Goal: Task Accomplishment & Management: Manage account settings

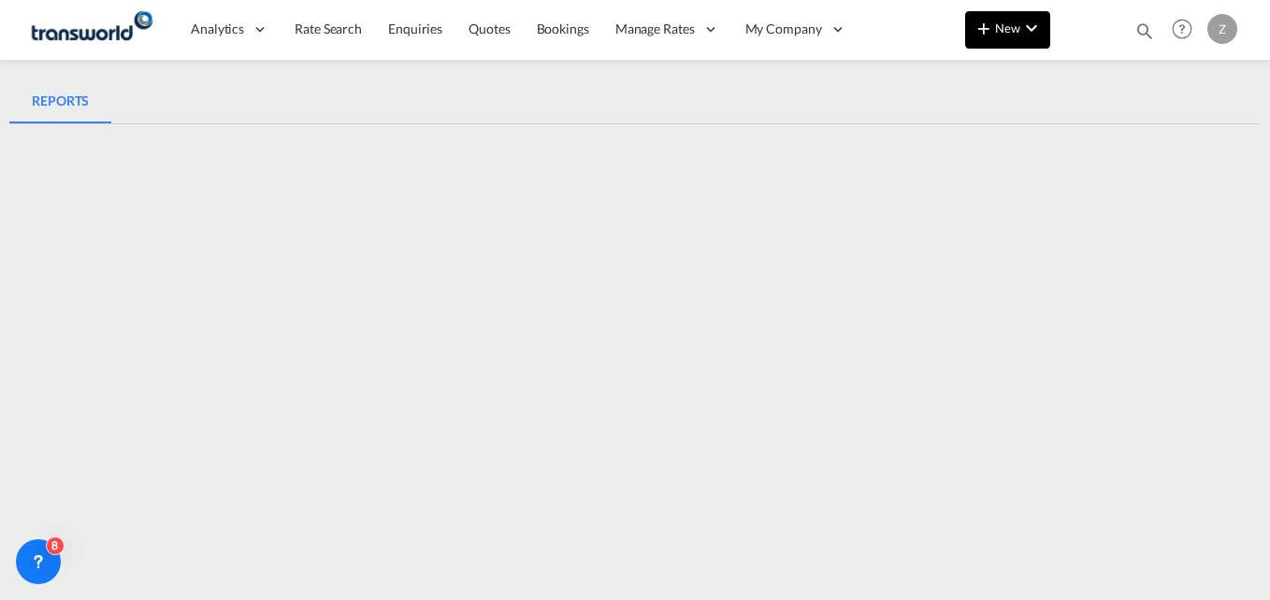
click at [1026, 23] on md-icon "icon-chevron-down" at bounding box center [1031, 28] width 22 height 22
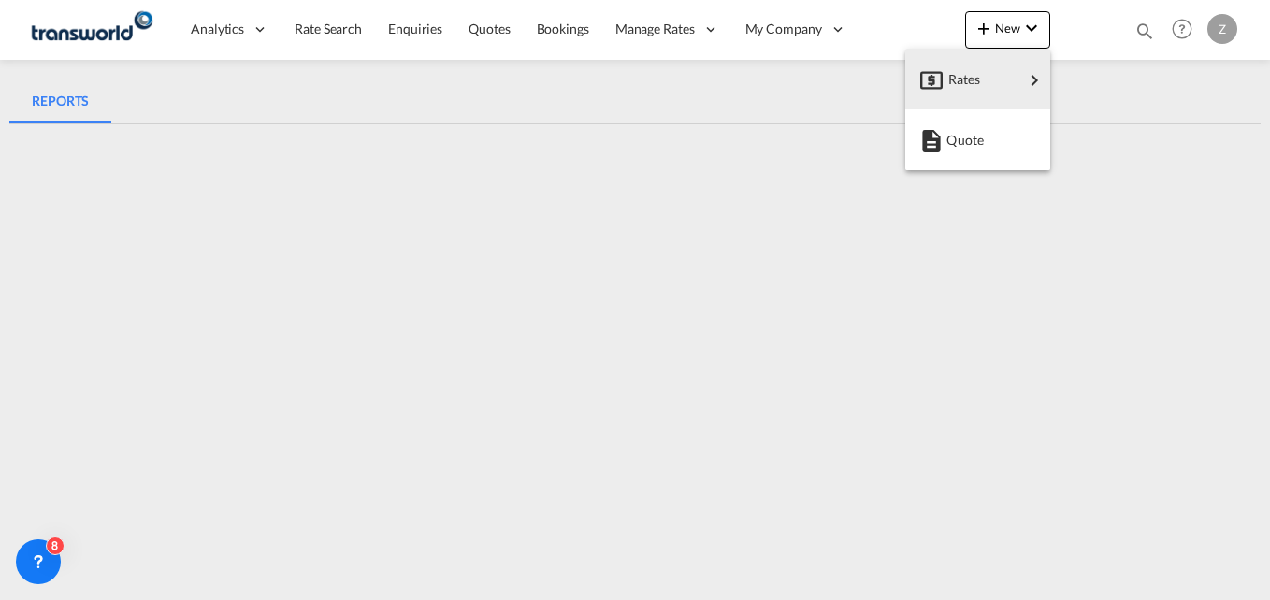
click at [1149, 32] on md-backdrop at bounding box center [635, 300] width 1270 height 600
click at [1146, 31] on md-icon "icon-magnify" at bounding box center [1144, 31] width 21 height 21
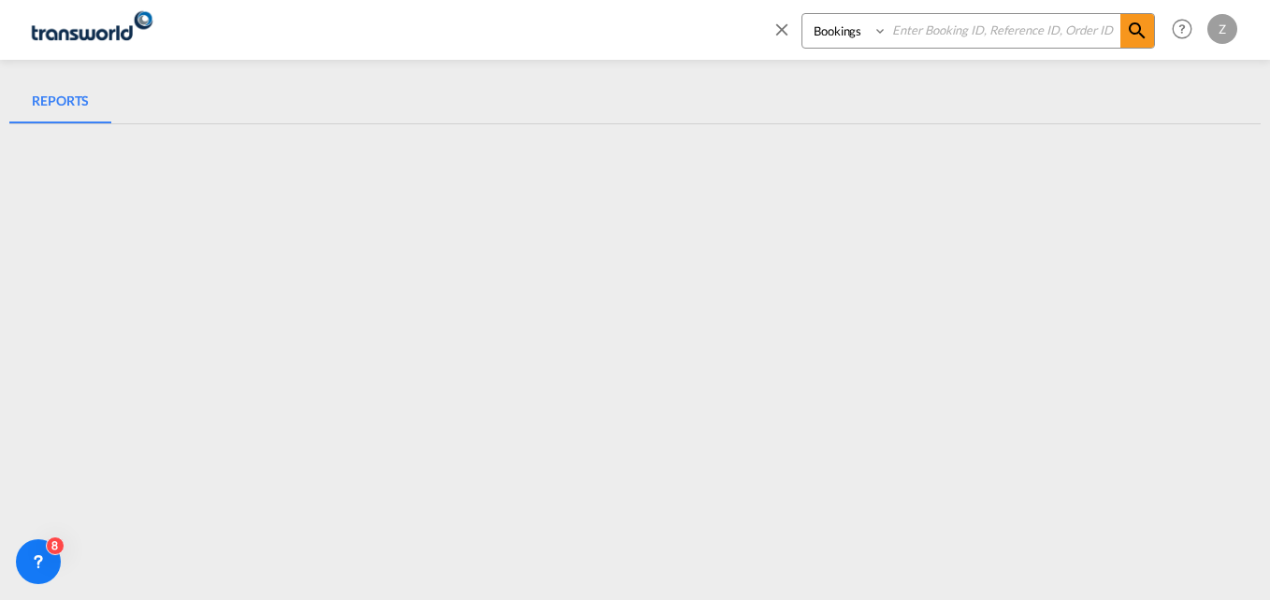
click at [860, 29] on select "Bookings Quotes Enquiries" at bounding box center [846, 31] width 89 height 34
select select "Quotes"
click at [802, 14] on select "Bookings Quotes Enquiries" at bounding box center [846, 31] width 89 height 34
click at [925, 30] on input at bounding box center [1004, 30] width 233 height 33
paste input "TDM000002333"
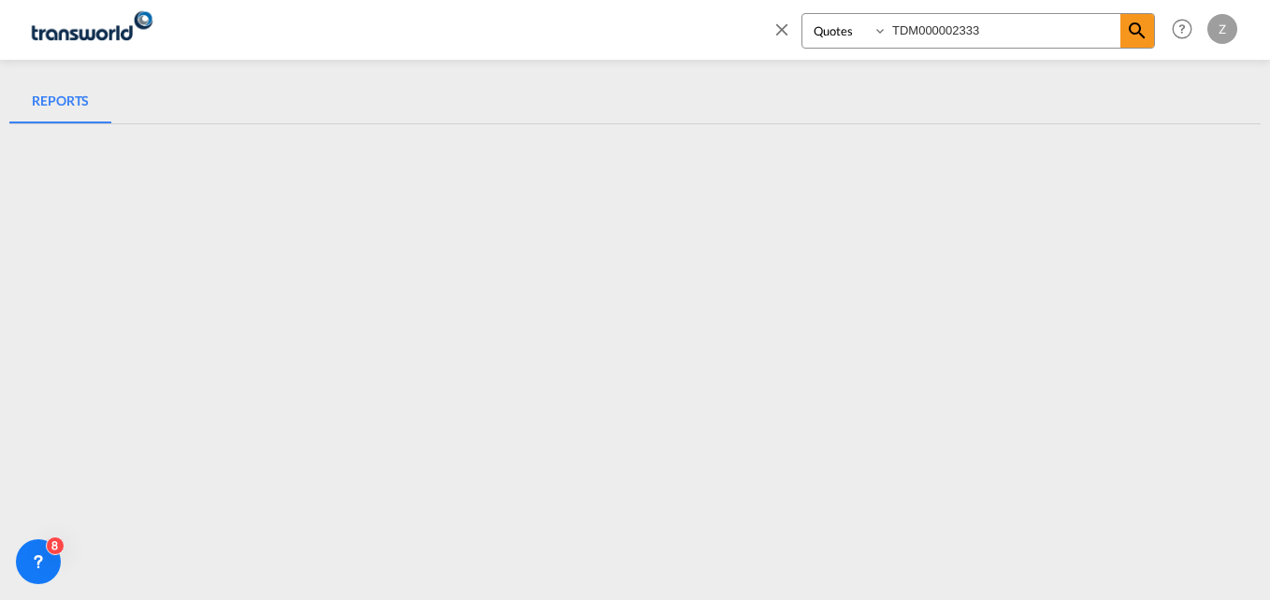
type input "TDM000002333"
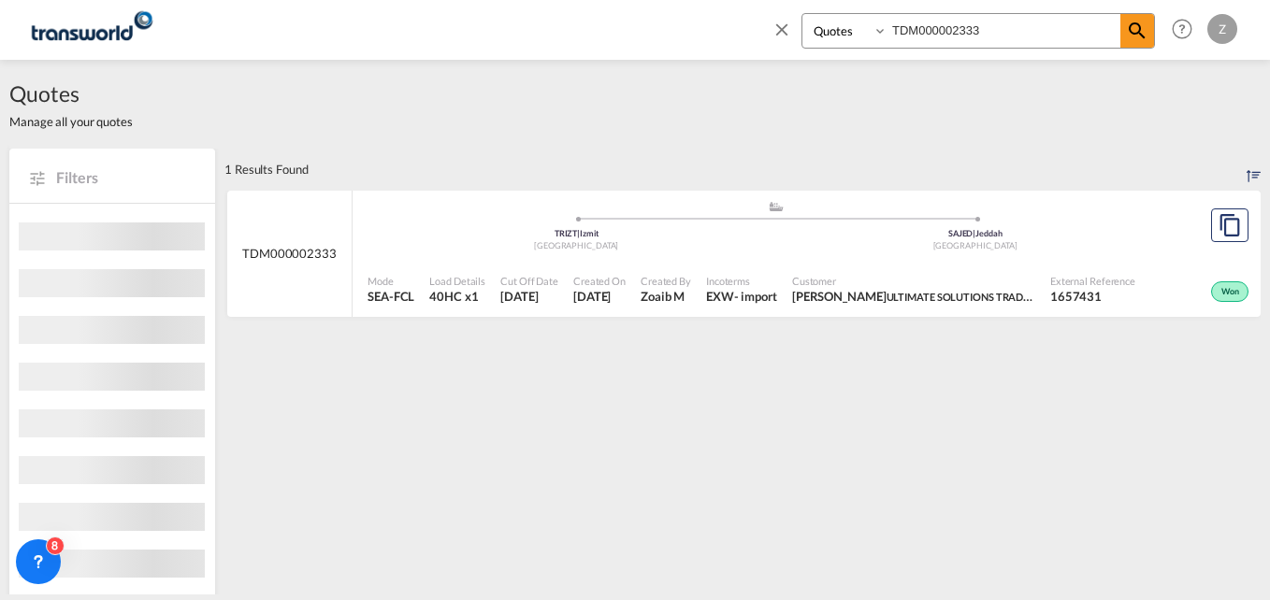
click at [796, 273] on div "Customer ZAFAR KHAN ULTIMATE SOLUTIONS TRADING CO. L.L.C" at bounding box center [914, 290] width 258 height 47
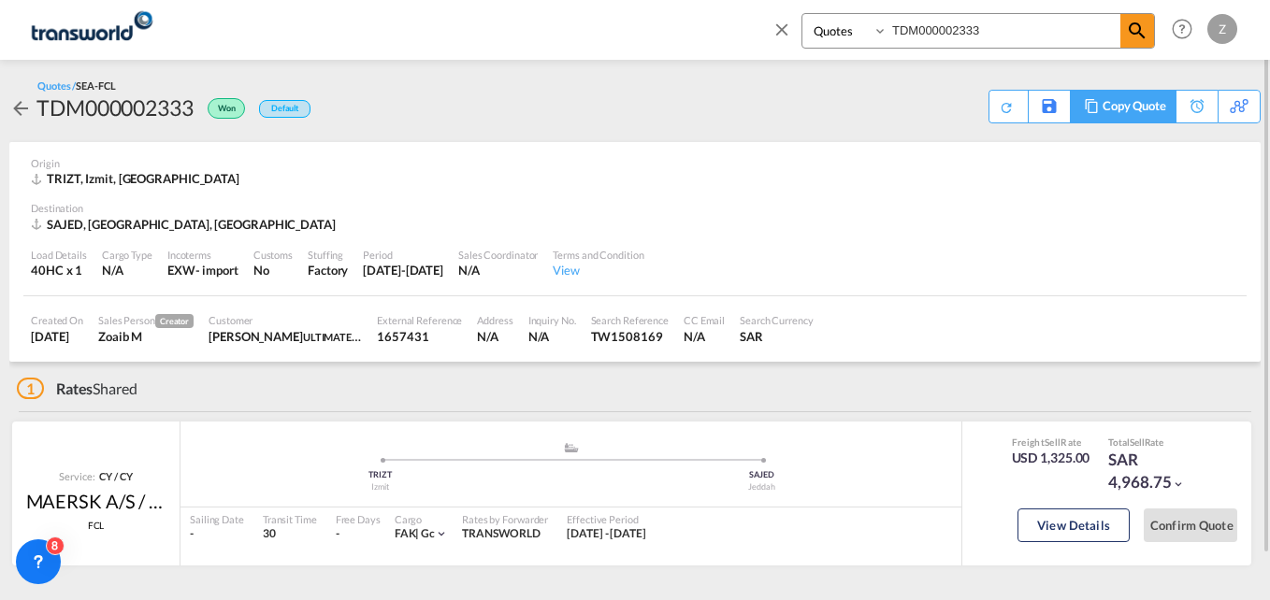
click at [1161, 106] on div "Copy Quote" at bounding box center [1135, 107] width 64 height 32
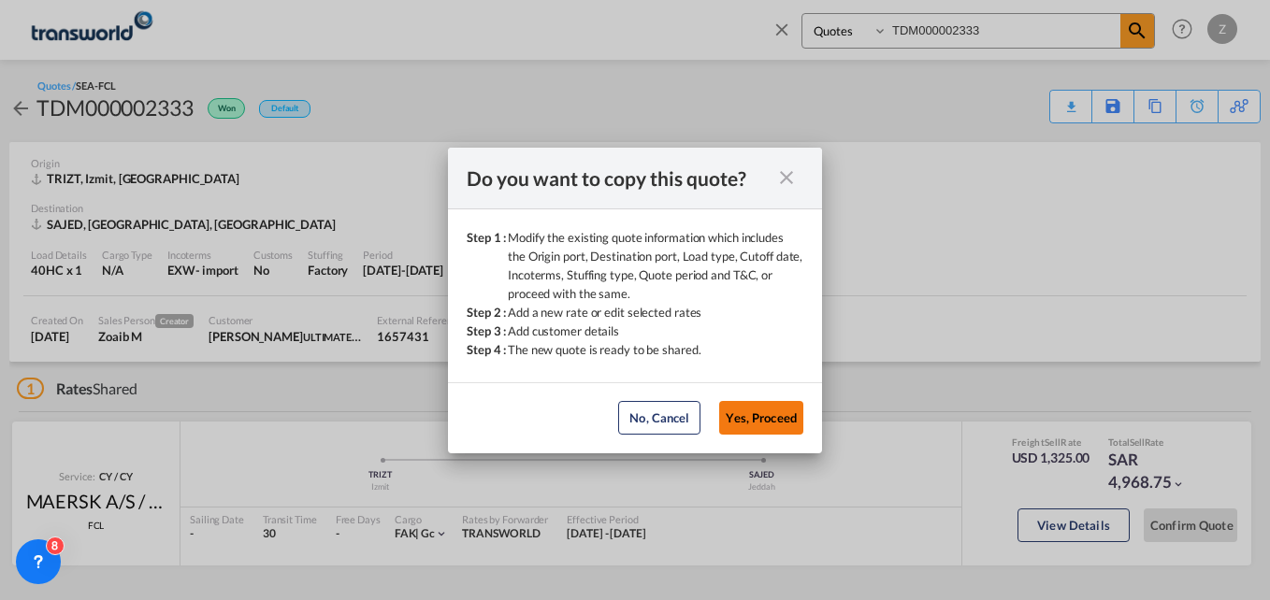
click at [752, 424] on button "Yes, Proceed" at bounding box center [761, 418] width 84 height 34
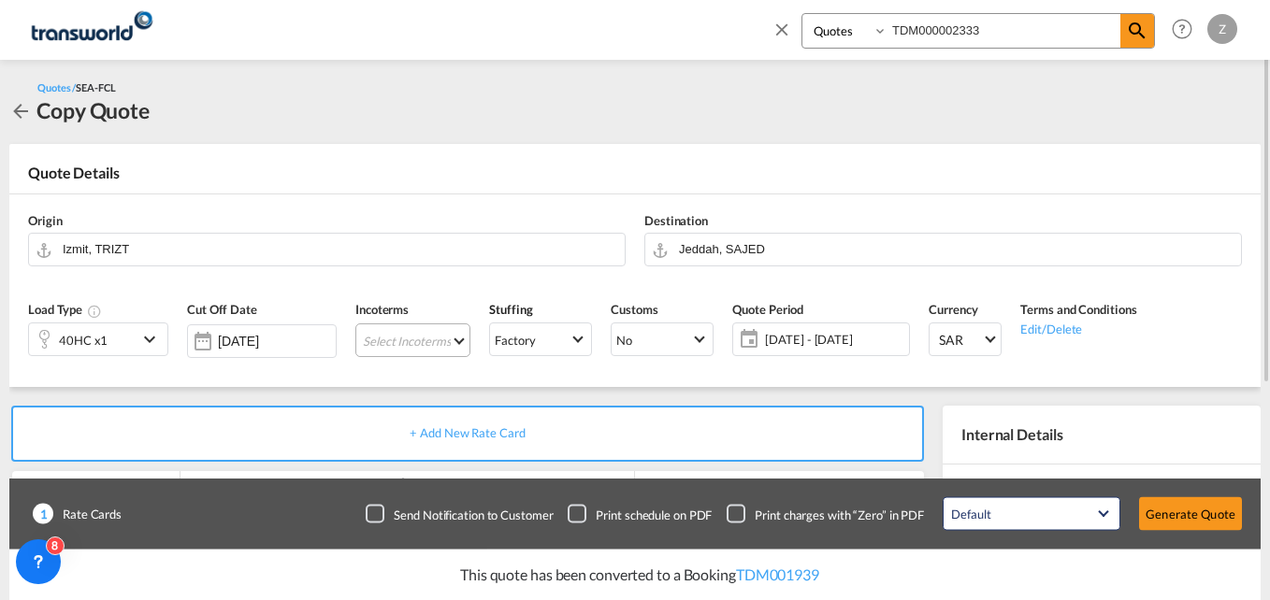
click at [426, 341] on md-select "Select Incoterms" at bounding box center [412, 341] width 115 height 34
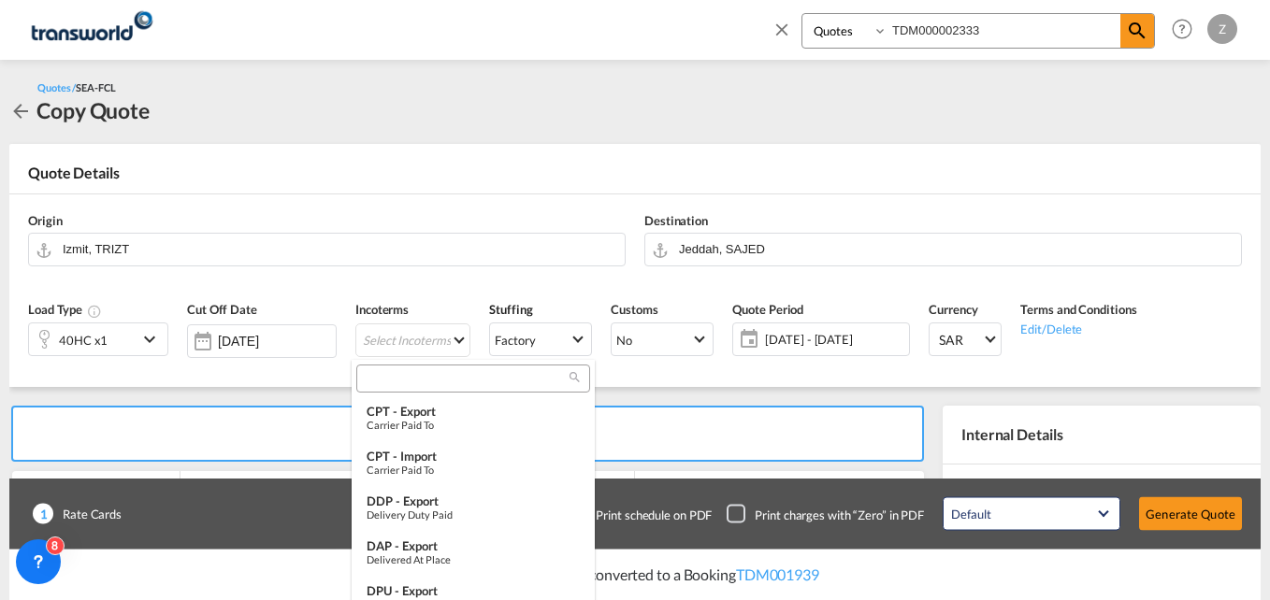
click at [399, 374] on input "search" at bounding box center [466, 378] width 208 height 17
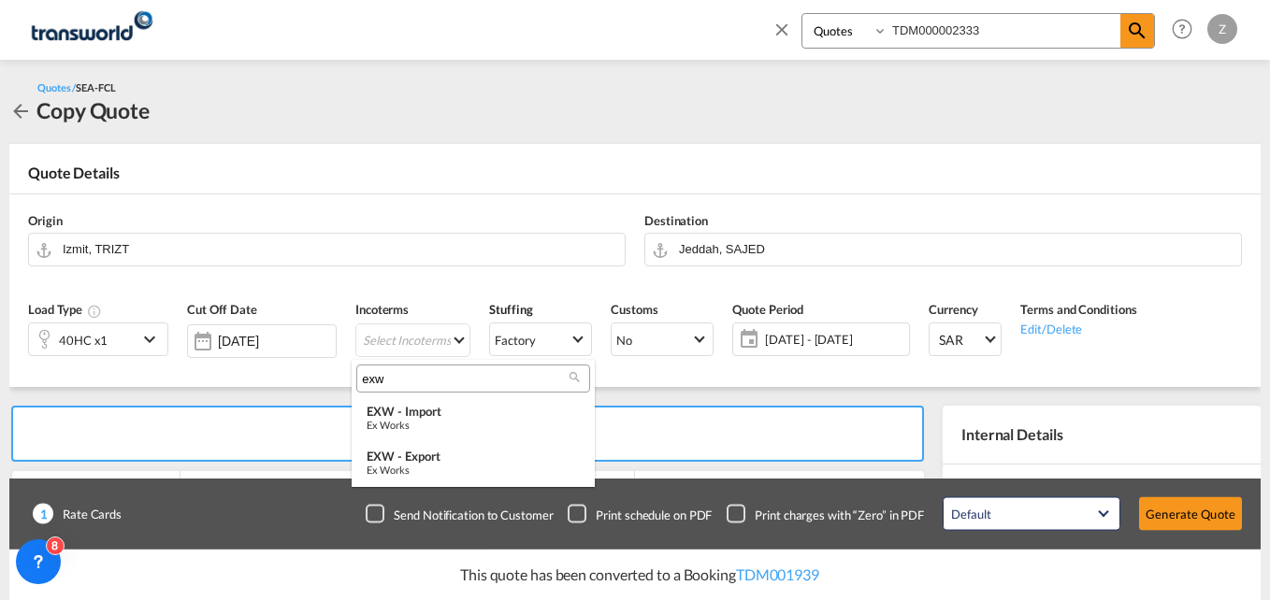
type input "exw"
click at [426, 421] on div "Ex Works" at bounding box center [473, 425] width 213 height 12
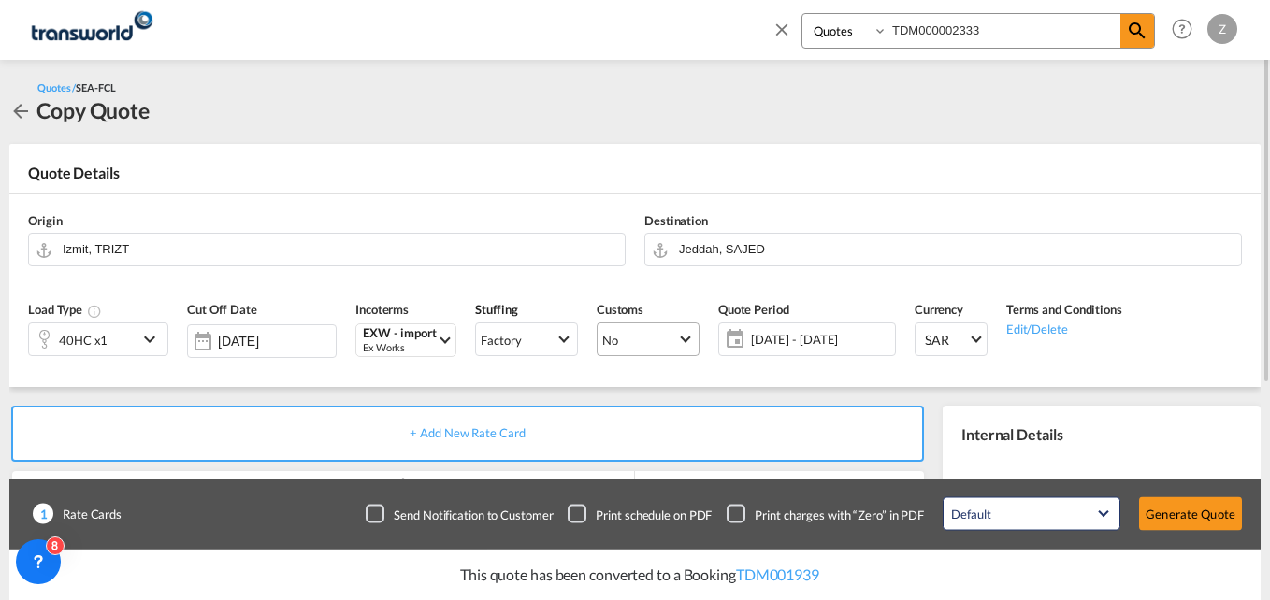
click at [617, 340] on span "No" at bounding box center [639, 340] width 75 height 17
click at [755, 387] on md-backdrop at bounding box center [635, 300] width 1270 height 600
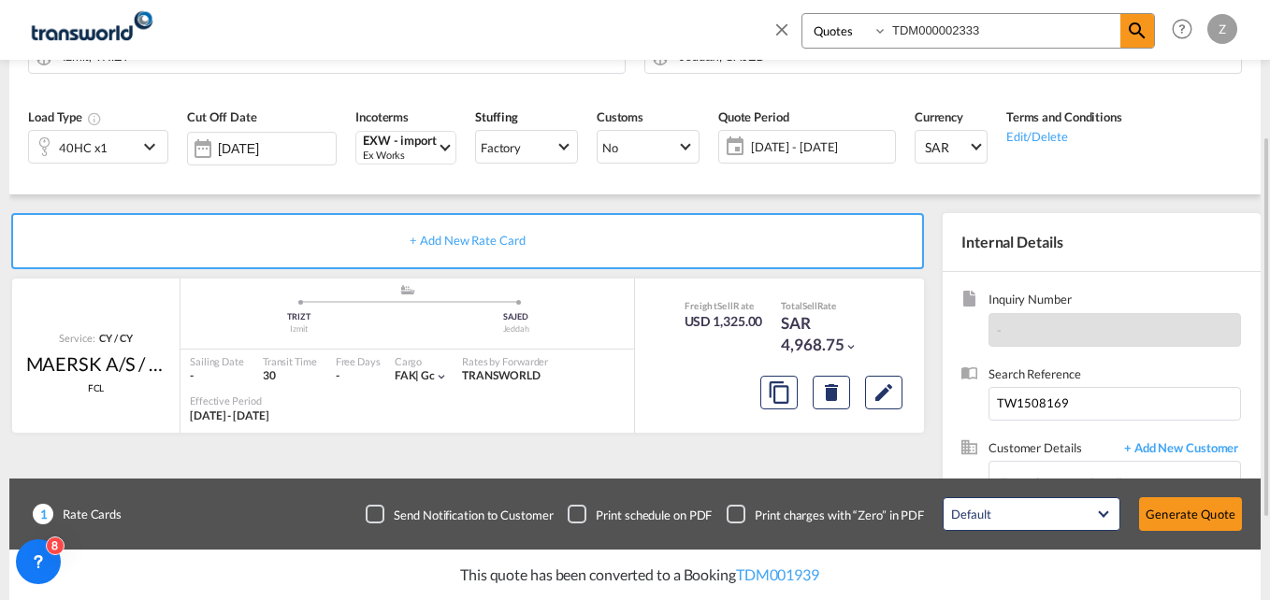
scroll to position [262, 0]
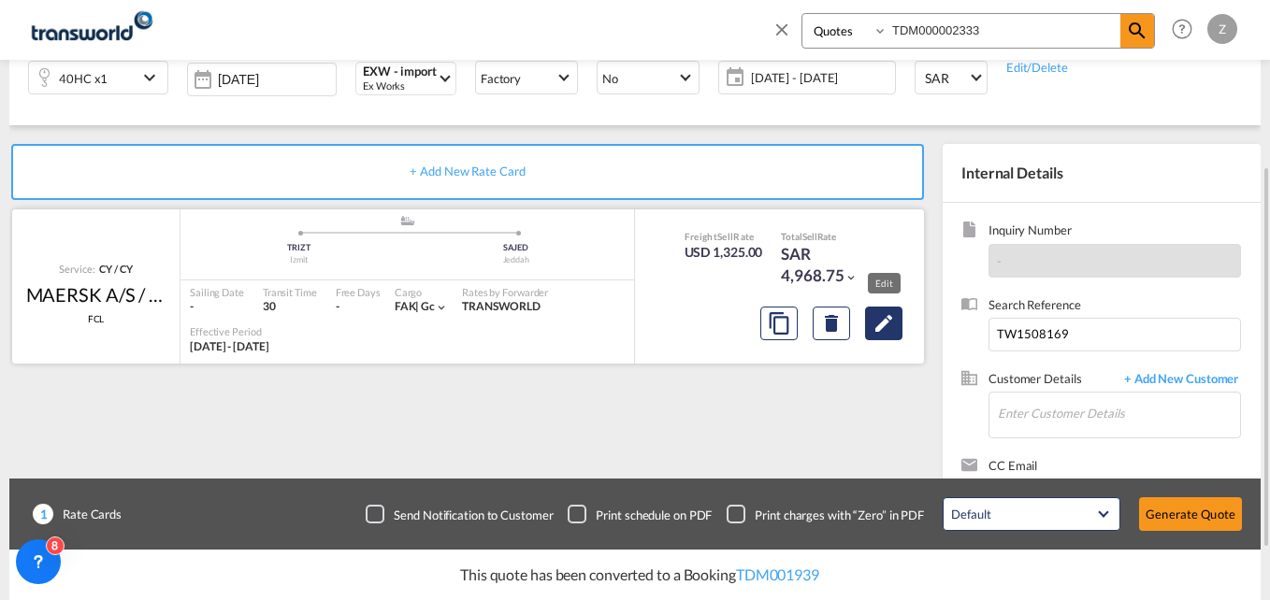
click at [868, 325] on button "Edit" at bounding box center [883, 324] width 37 height 34
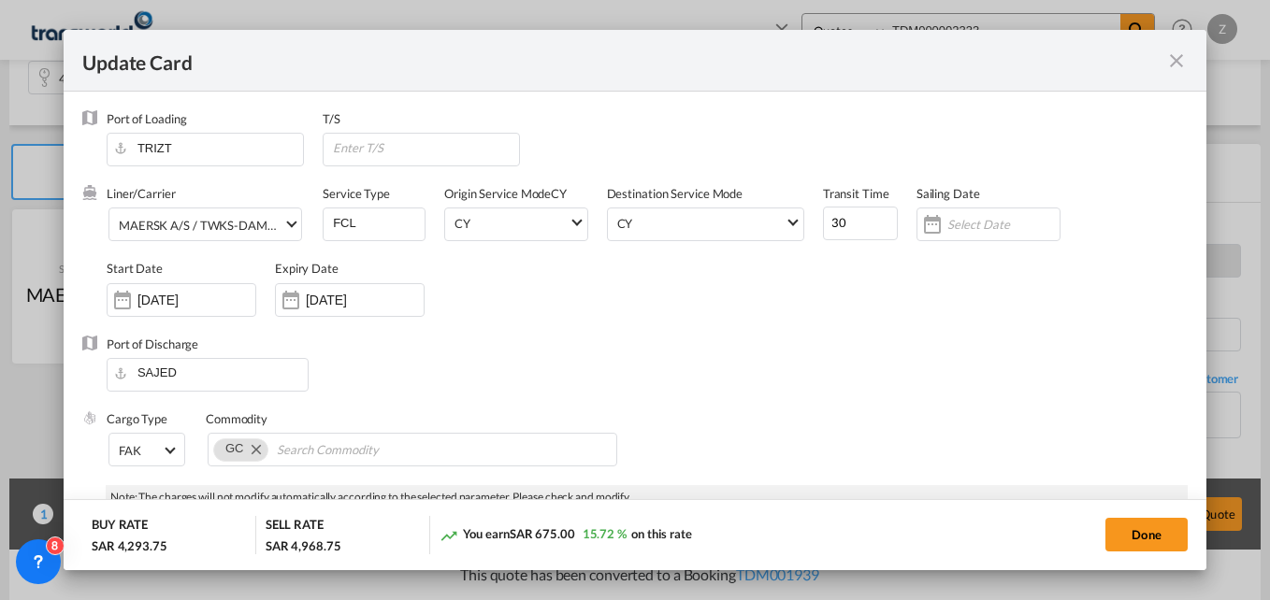
select select "per equipment"
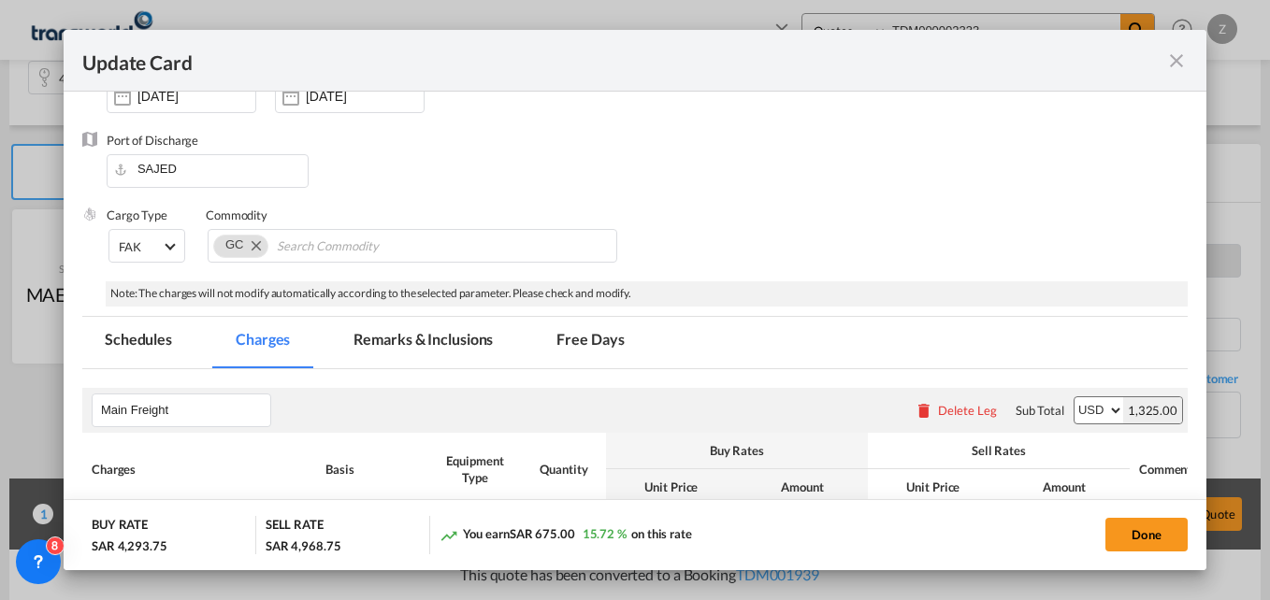
scroll to position [207, 0]
click at [1180, 55] on md-icon "icon-close fg-AAA8AD m-0 pointer" at bounding box center [1176, 61] width 22 height 22
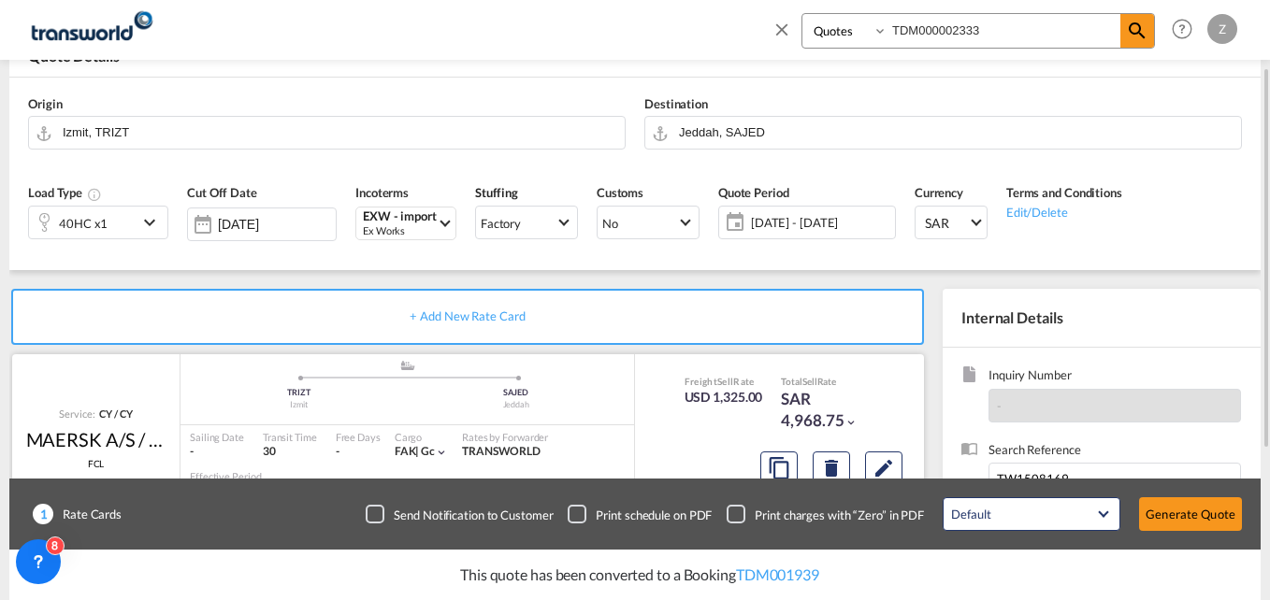
scroll to position [111, 0]
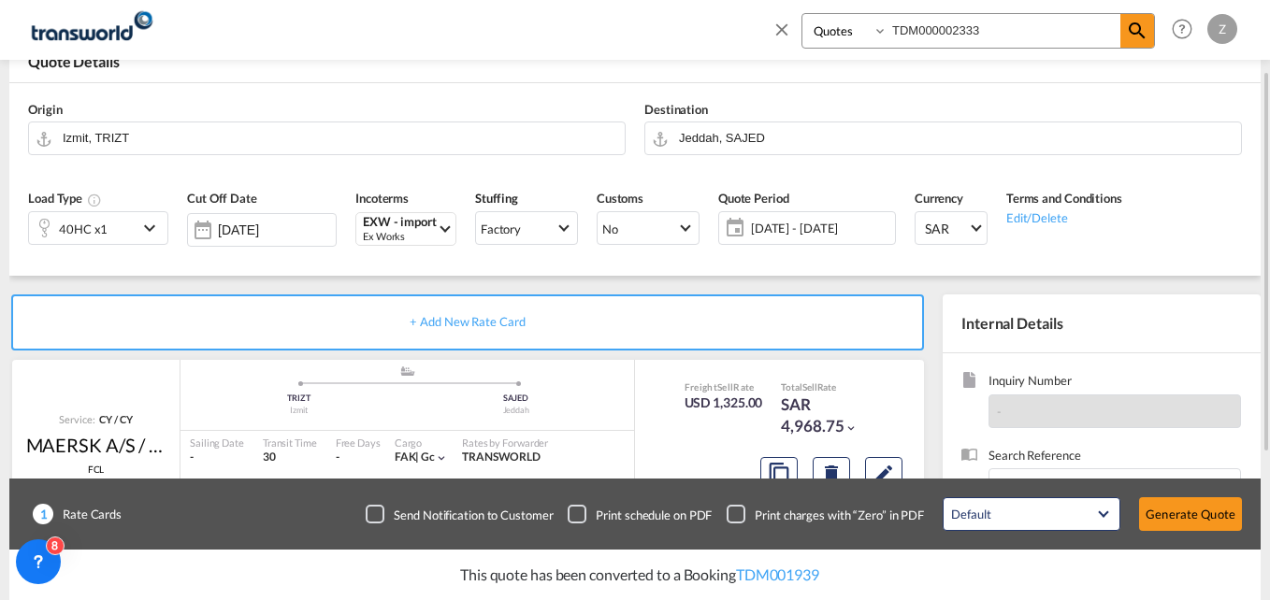
click at [137, 223] on div "40HC x1" at bounding box center [83, 228] width 108 height 32
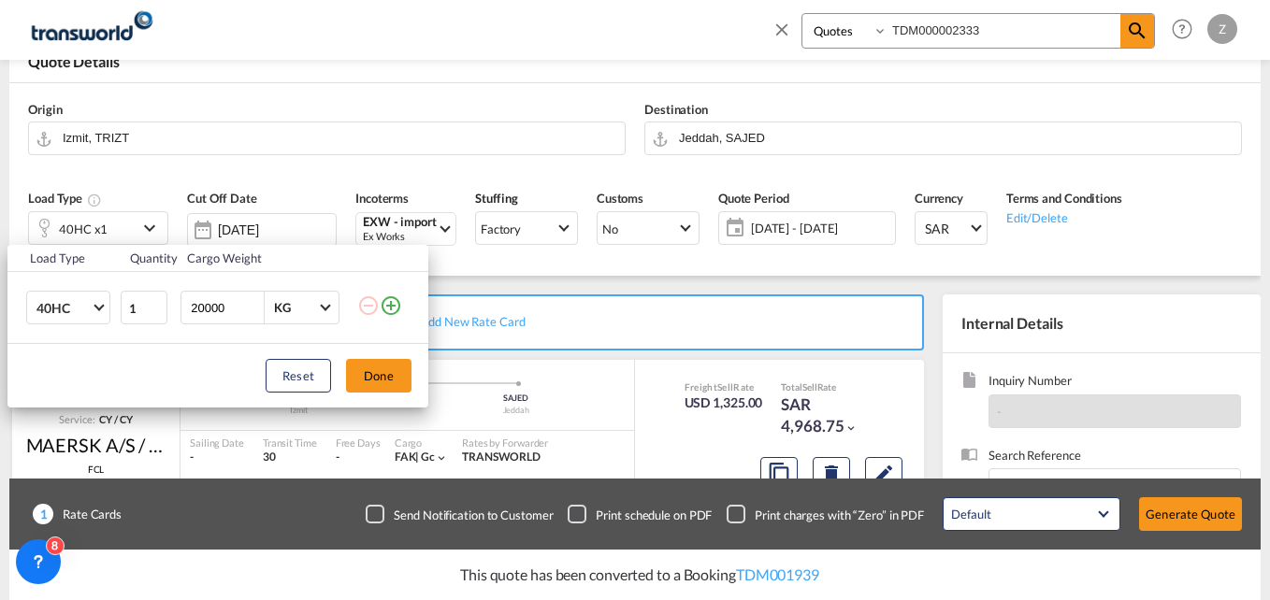
click at [398, 307] on md-icon "icon-plus-circle-outline" at bounding box center [391, 306] width 22 height 22
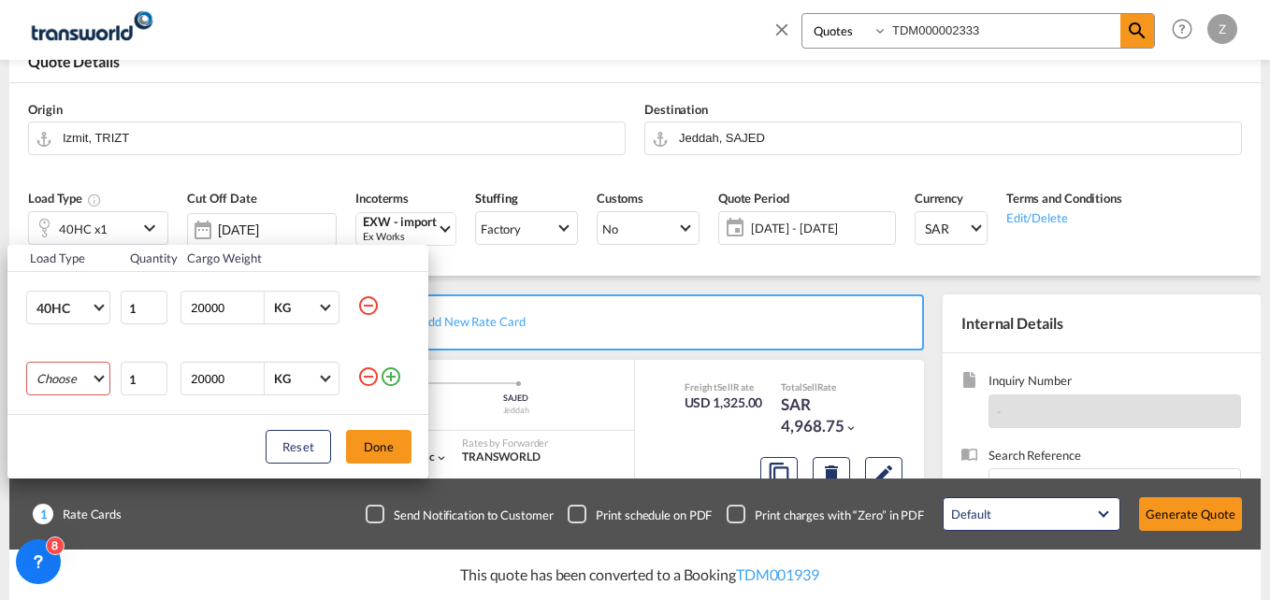
click at [56, 386] on md-select "Choose 20GP 40GP 40HC 45HC 20RE 40RE 40HR 20OT 40OT 20FR 40FR 40NR 20NR 45S 20T…" at bounding box center [68, 379] width 84 height 34
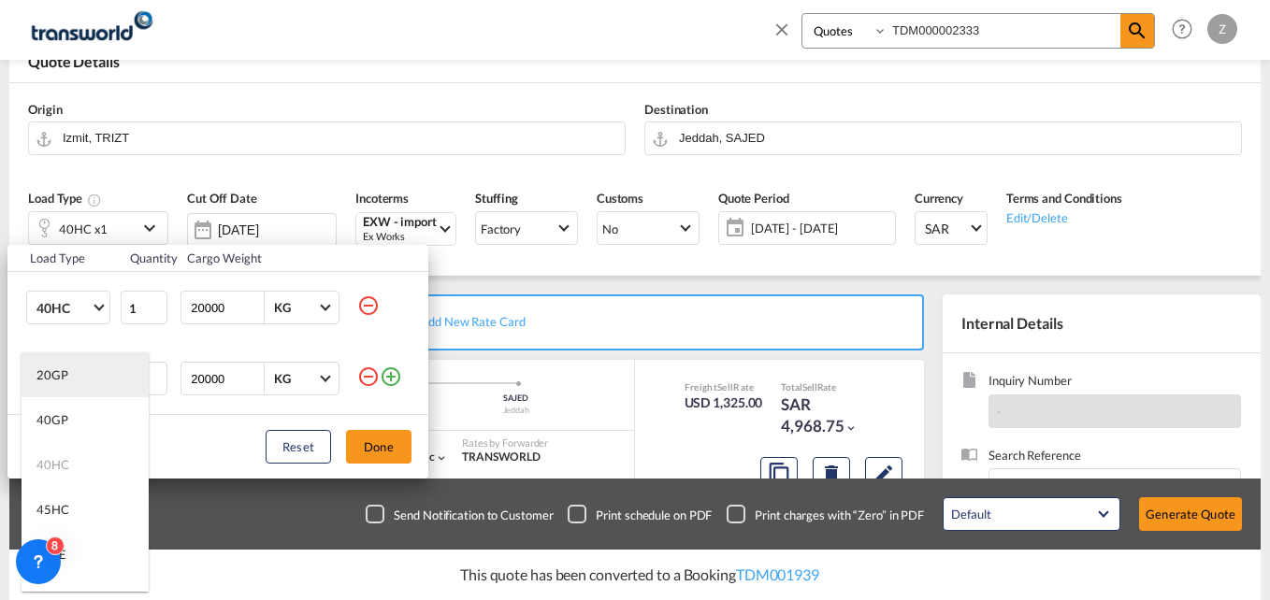
click at [76, 377] on md-option "20GP" at bounding box center [85, 375] width 127 height 45
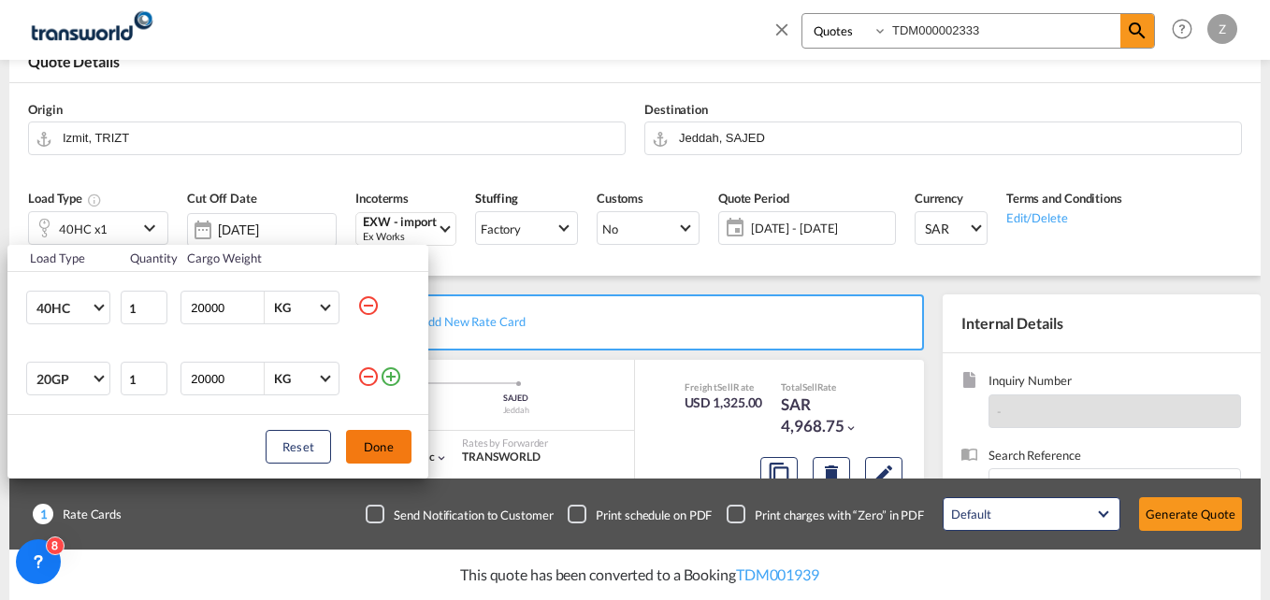
click at [386, 446] on button "Done" at bounding box center [378, 447] width 65 height 34
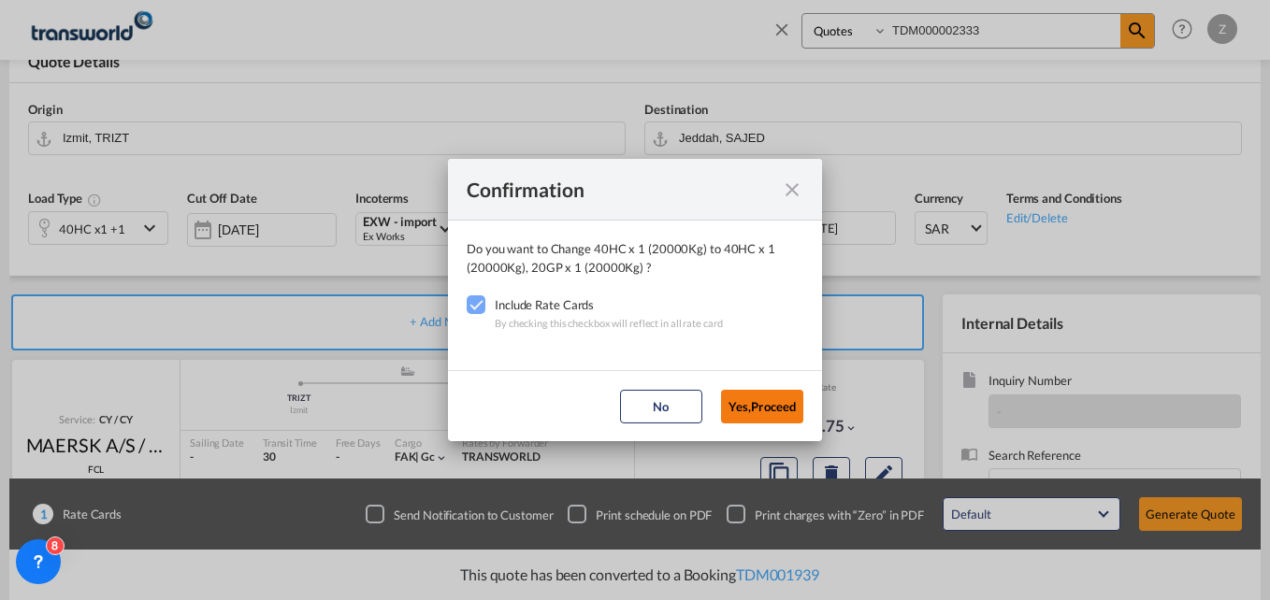
click at [748, 395] on button "Yes,Proceed" at bounding box center [762, 407] width 82 height 34
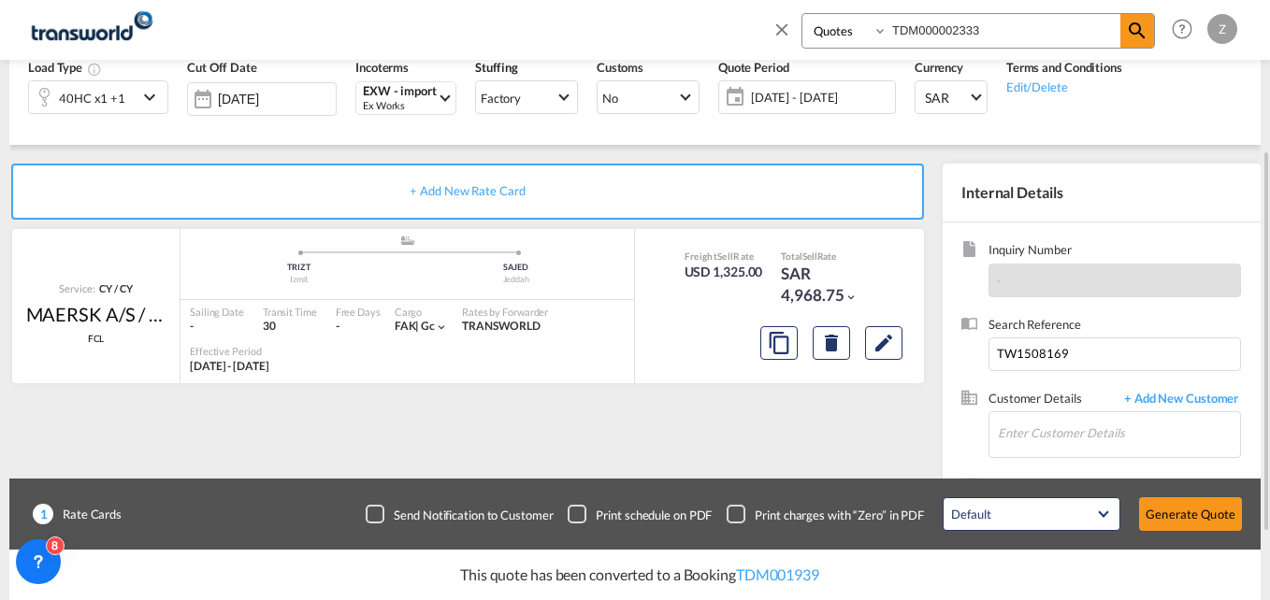
scroll to position [244, 0]
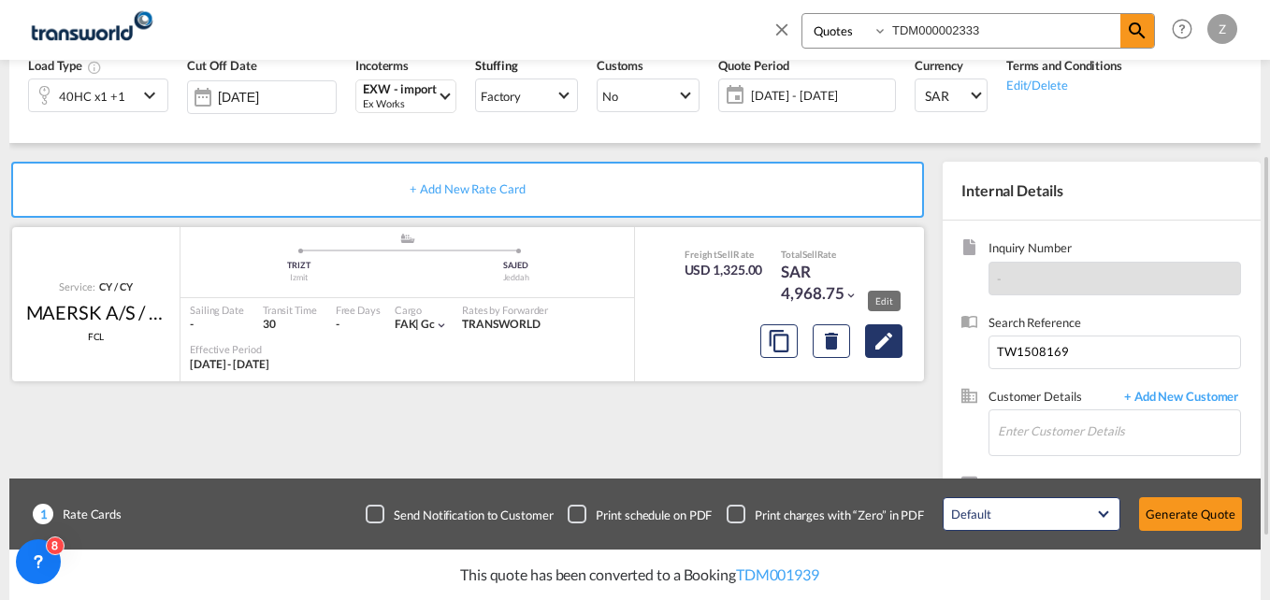
click at [897, 338] on button "Edit" at bounding box center [883, 342] width 37 height 34
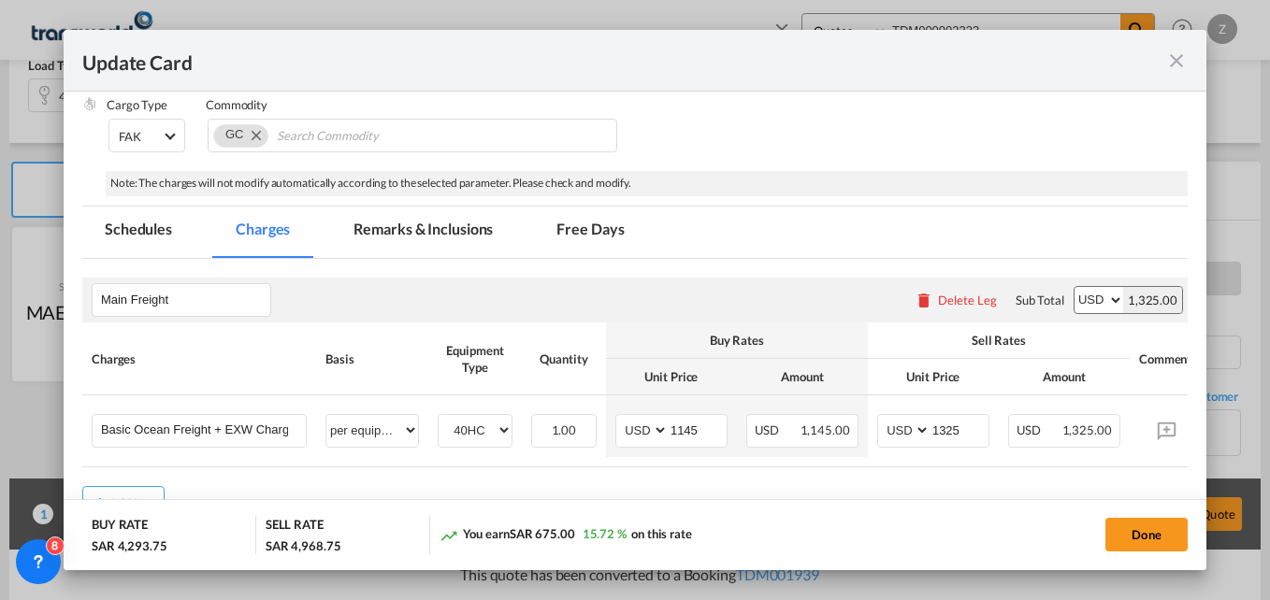
scroll to position [438, 0]
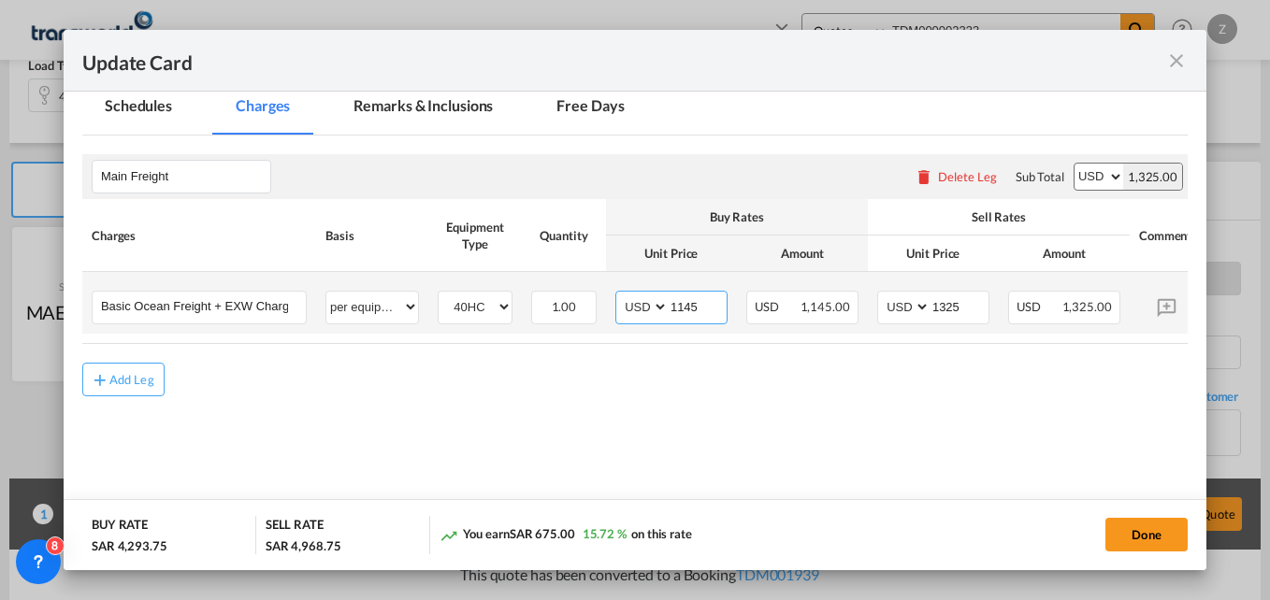
click at [710, 305] on input "1145" at bounding box center [698, 306] width 58 height 28
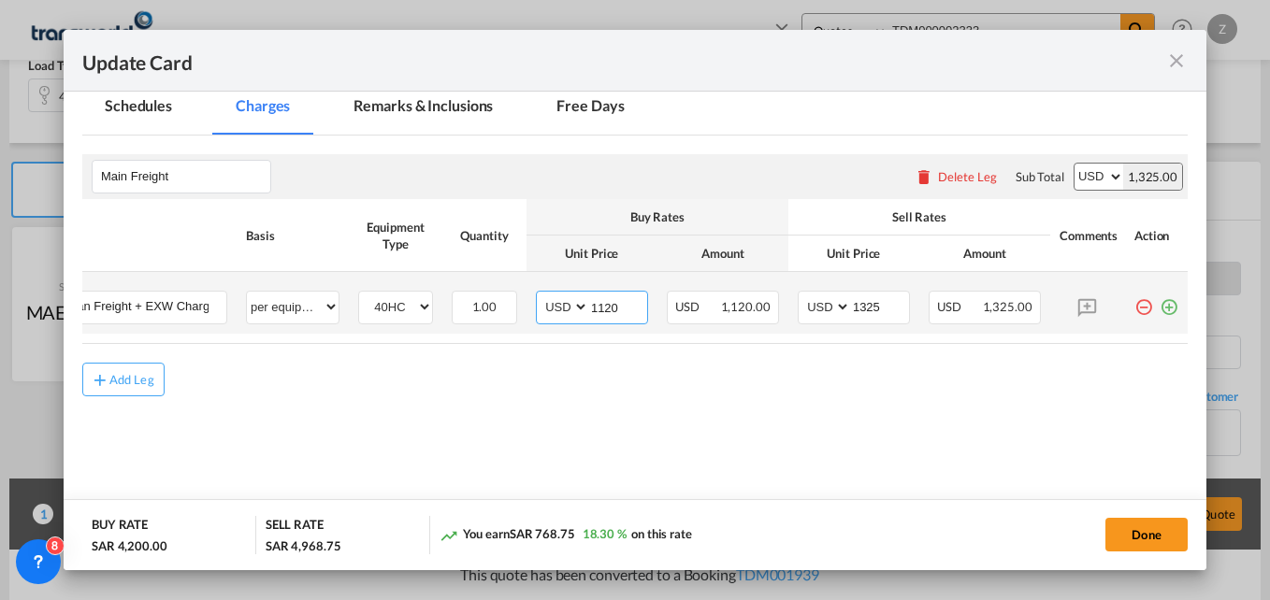
type input "1120"
click at [1160, 304] on md-icon "icon-plus-circle-outline green-400-fg" at bounding box center [1169, 300] width 19 height 19
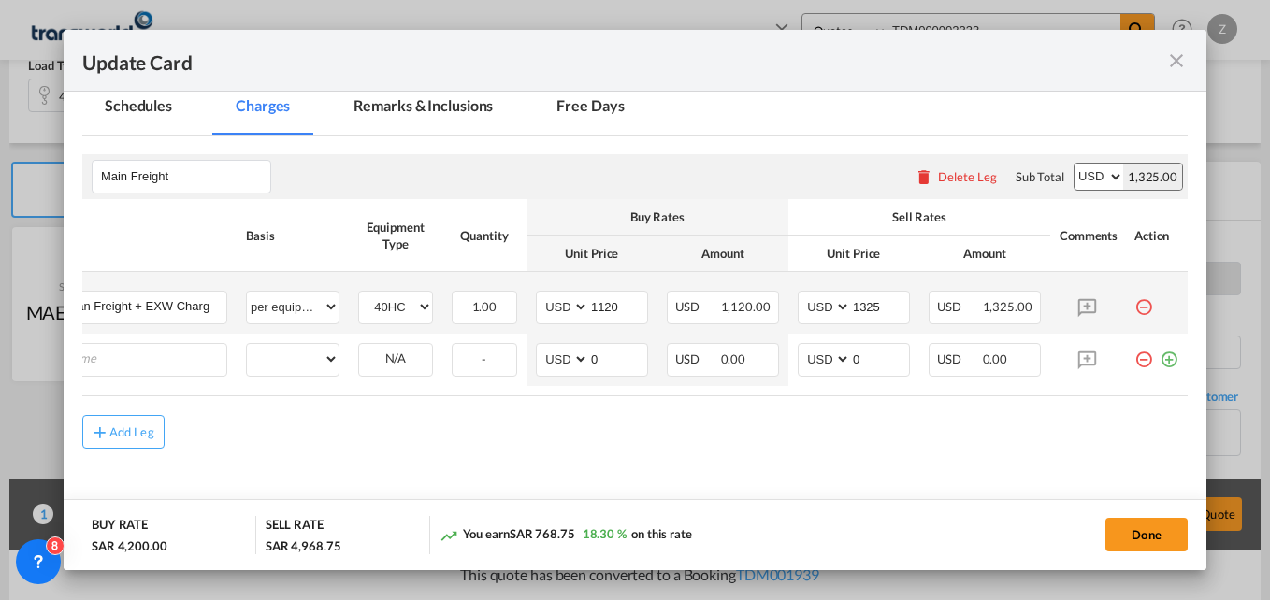
scroll to position [0, 19]
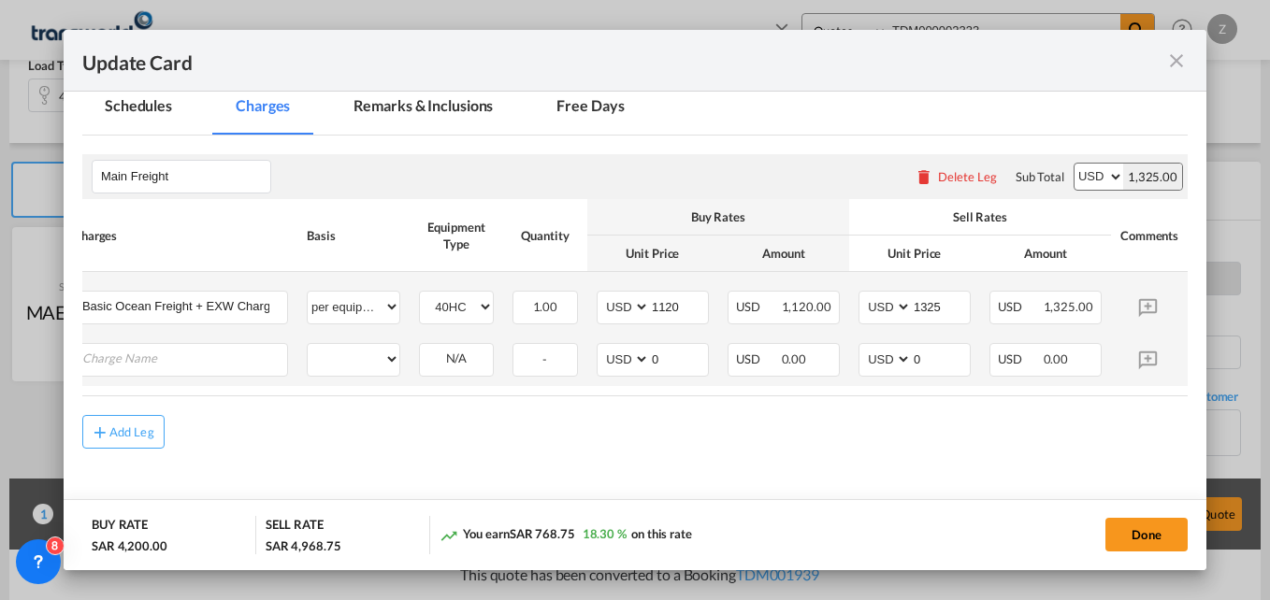
click at [403, 360] on td "per equipment per container per B/L per shipping bill per shipment % on freight…" at bounding box center [353, 360] width 112 height 52
click at [395, 356] on select "per equipment per container per B/L per shipping bill per shipment % on freight…" at bounding box center [354, 359] width 92 height 30
select select "per shipment"
click at [308, 344] on select "per equipment per container per B/L per shipping bill per shipment % on freight…" at bounding box center [354, 359] width 92 height 30
click at [470, 358] on div "N/A" at bounding box center [456, 358] width 73 height 29
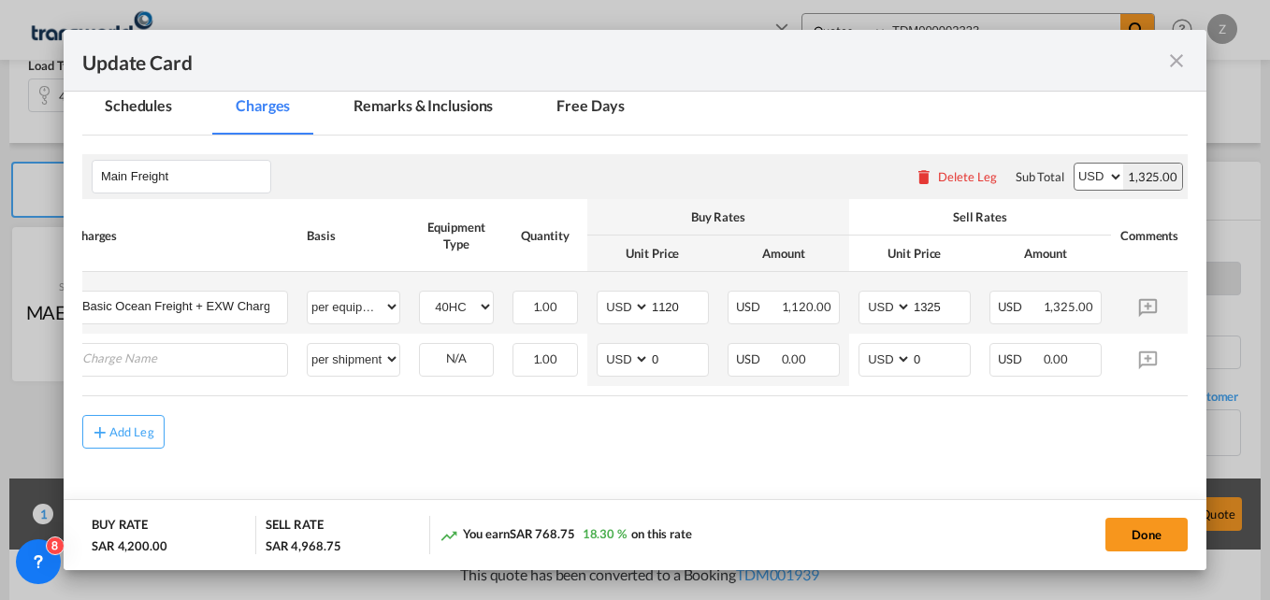
click at [1175, 61] on md-icon "icon-close fg-AAA8AD m-0 pointer" at bounding box center [1176, 61] width 22 height 22
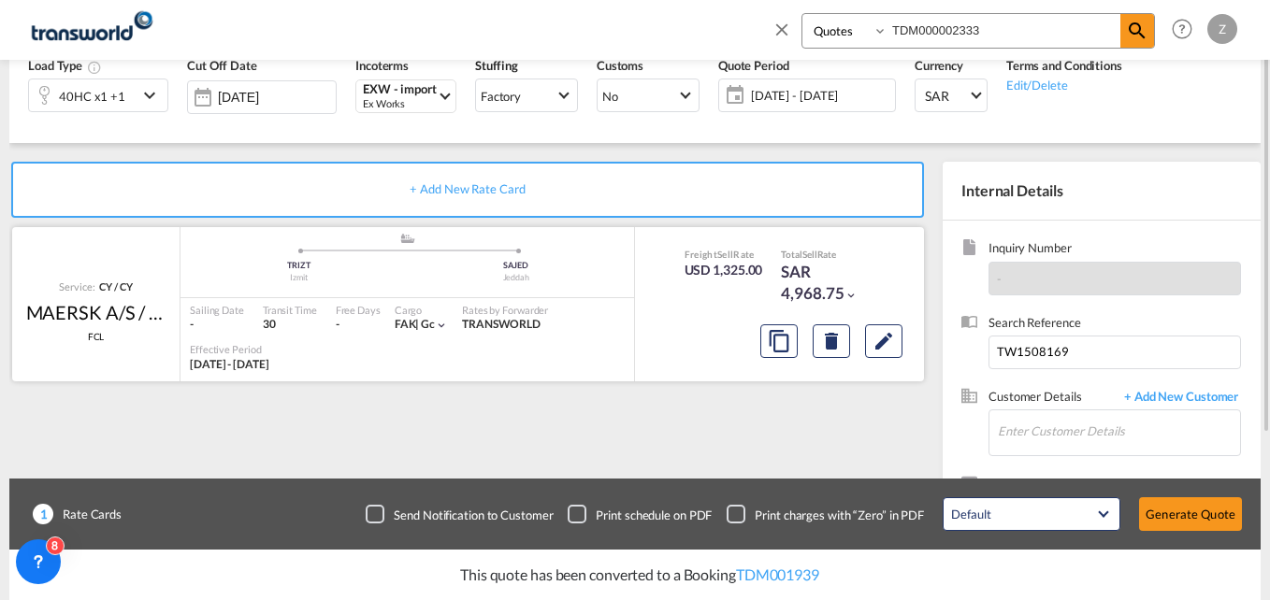
scroll to position [121, 0]
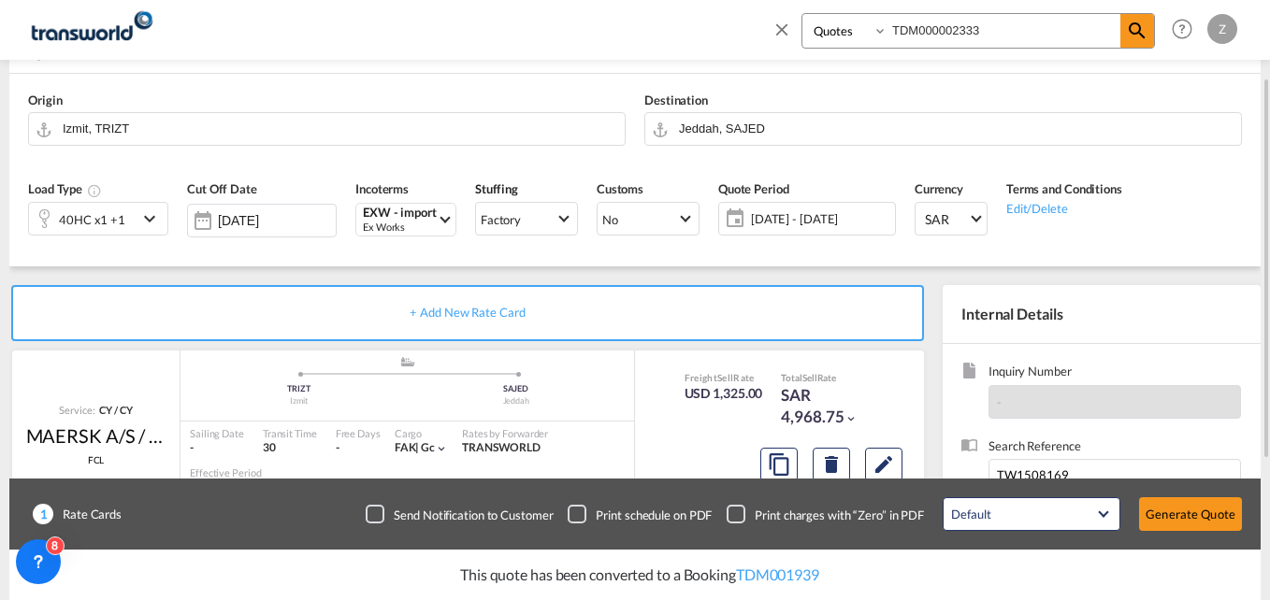
click at [152, 219] on md-icon "icon-chevron-down" at bounding box center [152, 219] width 28 height 22
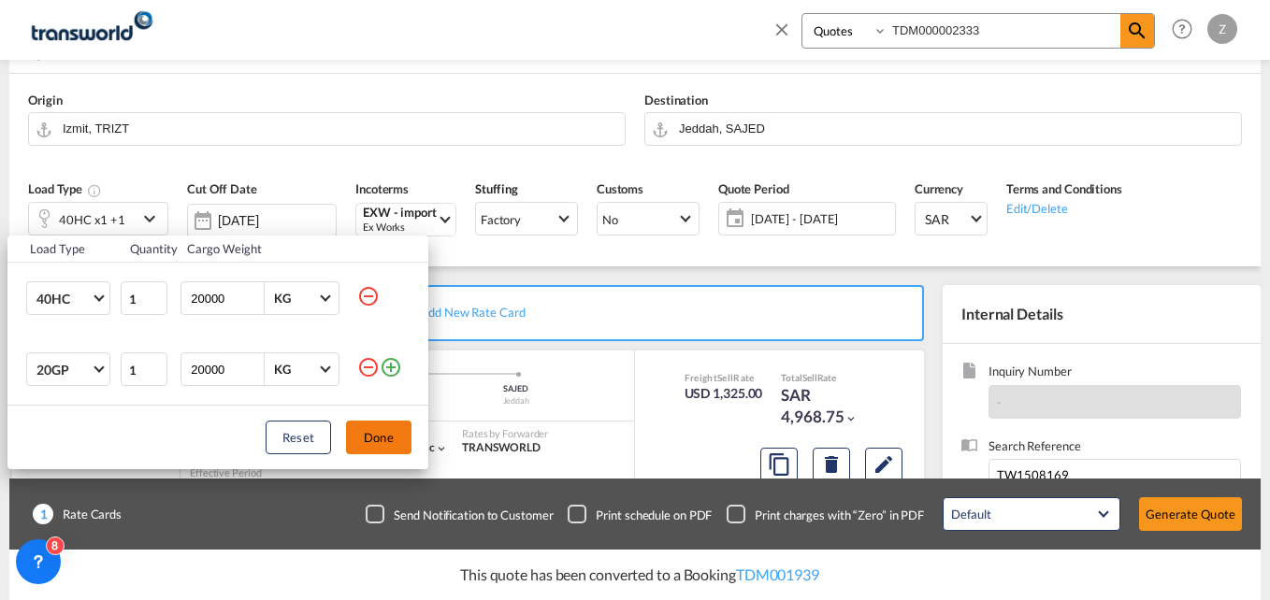
click at [379, 435] on button "Done" at bounding box center [378, 438] width 65 height 34
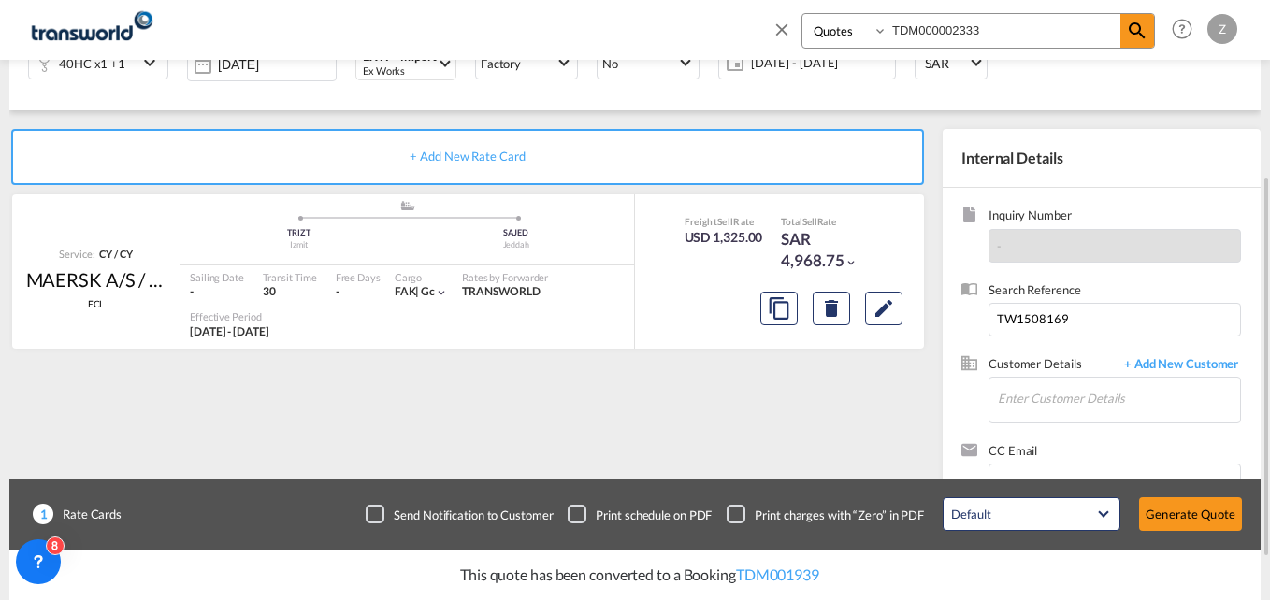
scroll to position [185, 0]
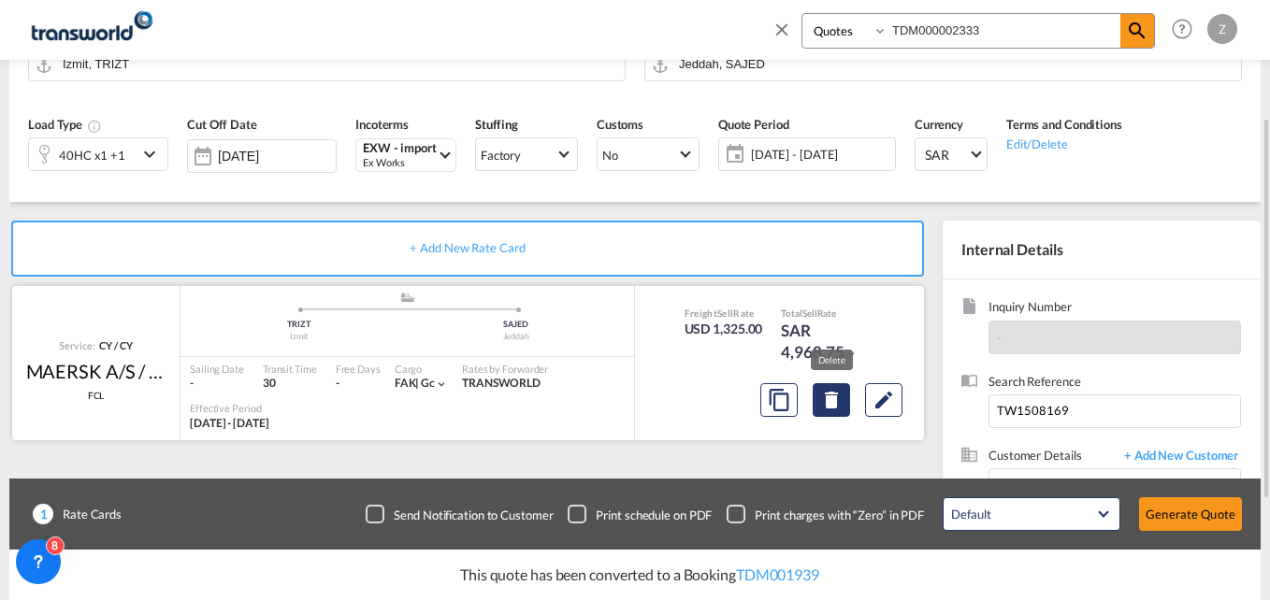
click at [822, 400] on md-icon "Delete" at bounding box center [831, 400] width 22 height 22
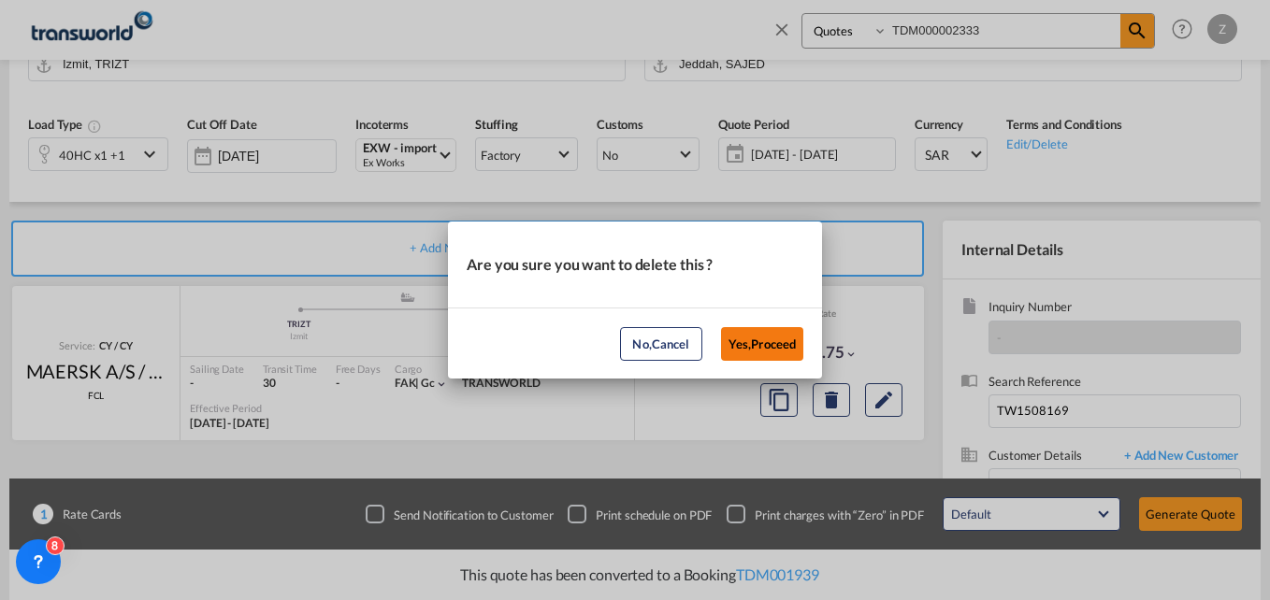
click at [738, 347] on button "Yes,Proceed" at bounding box center [762, 344] width 82 height 34
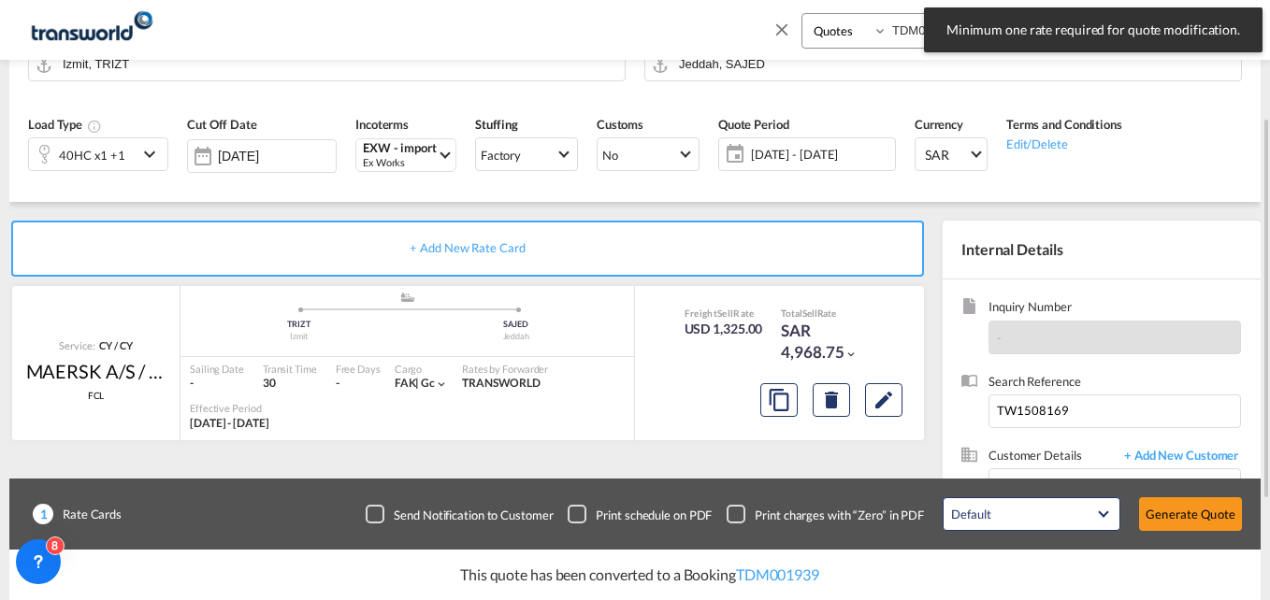
click at [530, 253] on div "+ Add New Rate Card" at bounding box center [467, 249] width 913 height 56
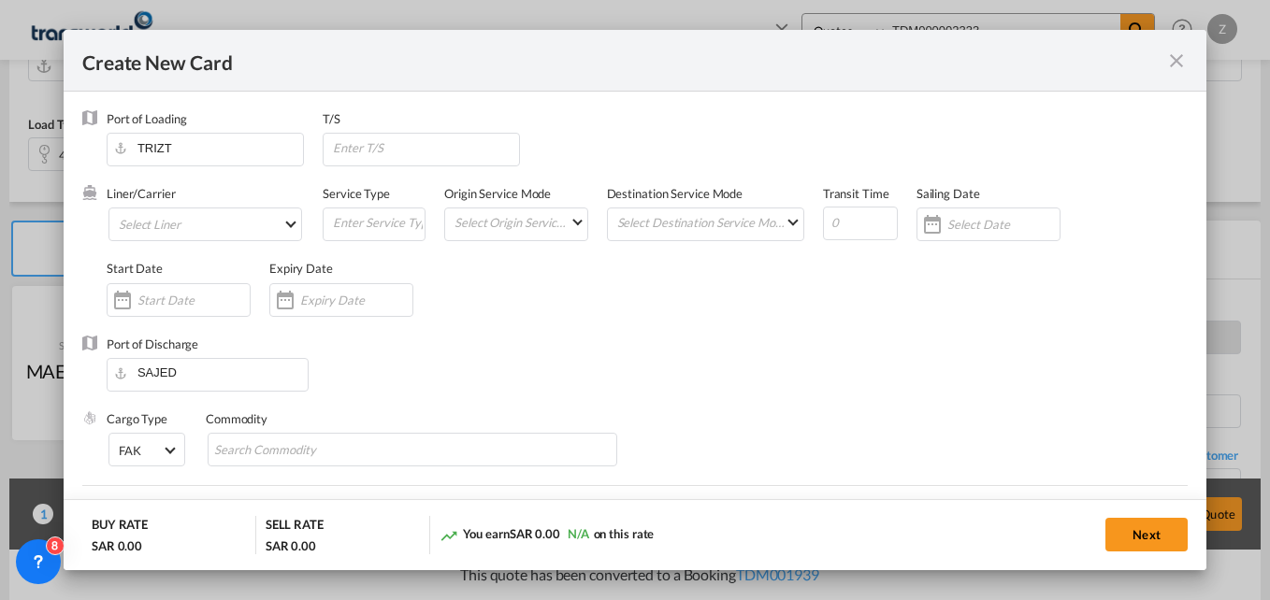
type input "Basic Ocean Freight"
select select "per equipment"
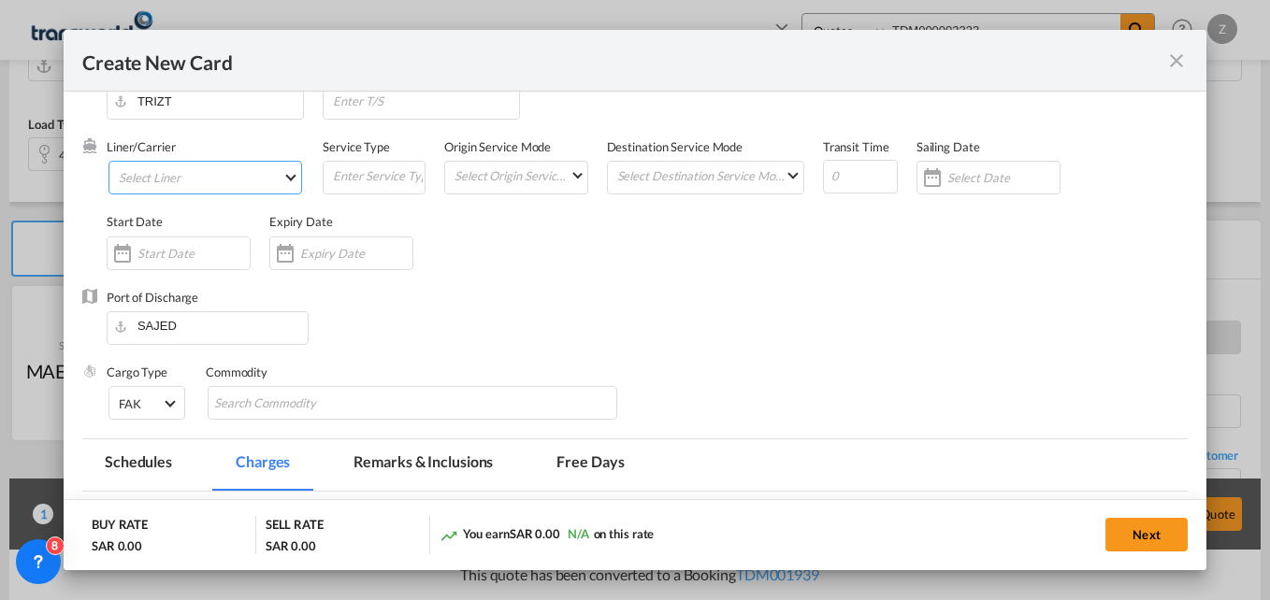
click at [269, 179] on md-select "Select Liner 2HM LOGISTICS D.O.O. / TWKS-KOPER 3P LOGISTICS / TWKS-LITHUANIA A …" at bounding box center [205, 178] width 194 height 34
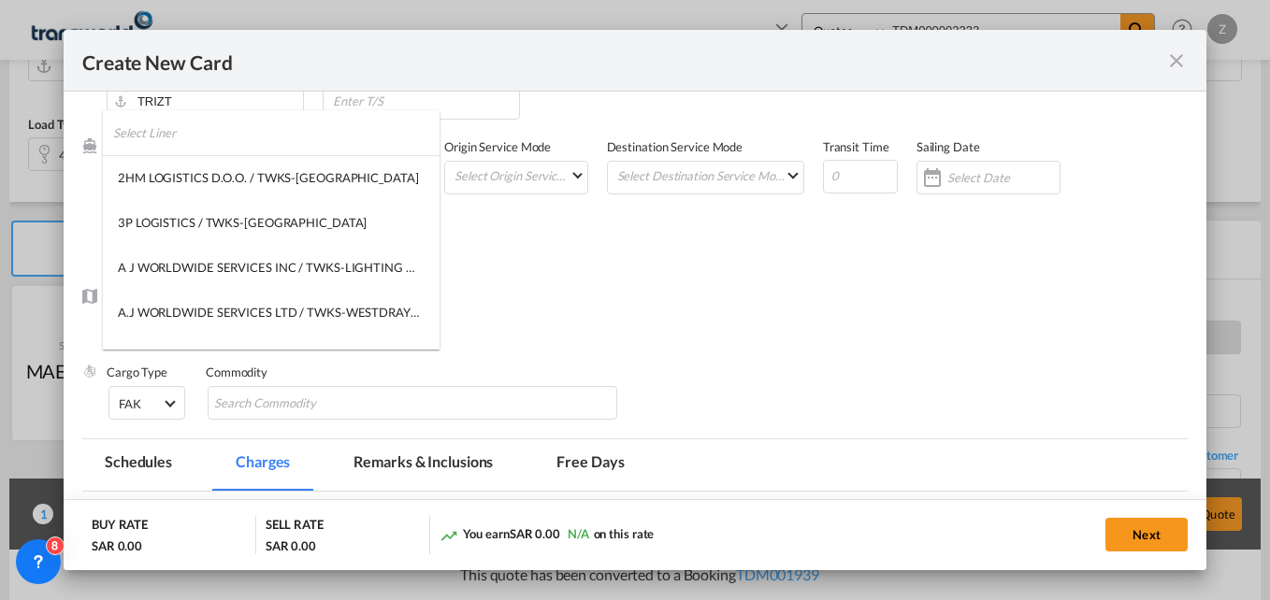
type md-option "2282"
click at [151, 129] on input "search" at bounding box center [276, 132] width 326 height 45
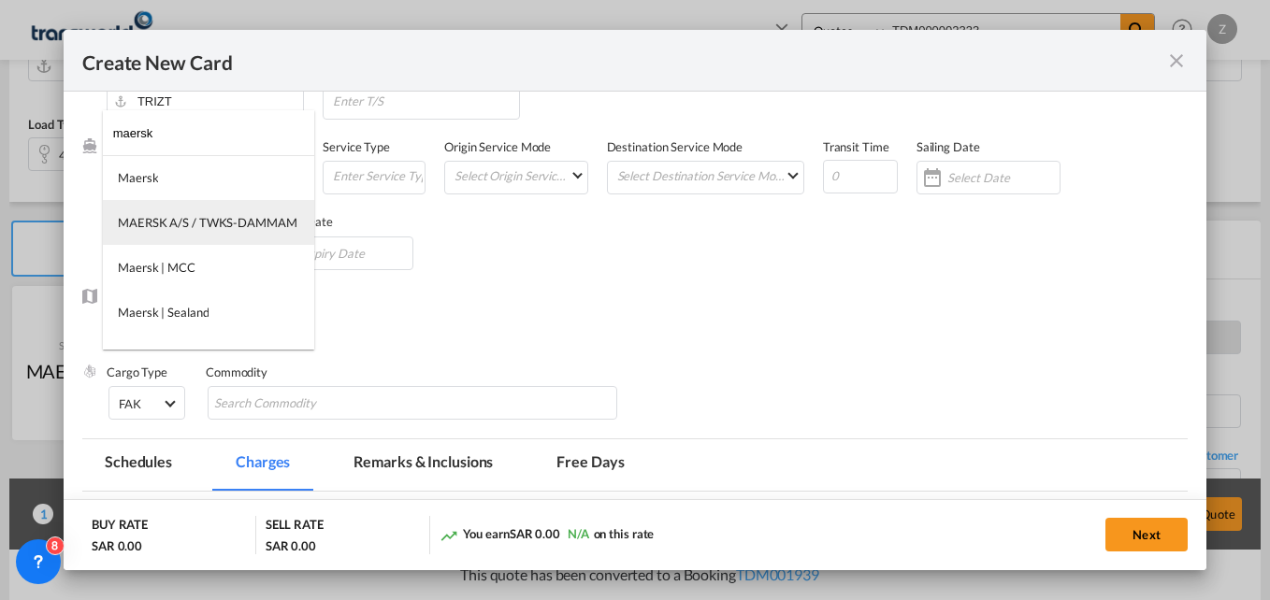
type input "maersk"
click at [179, 210] on md-option "MAERSK A/S / TWKS-DAMMAM" at bounding box center [208, 222] width 211 height 45
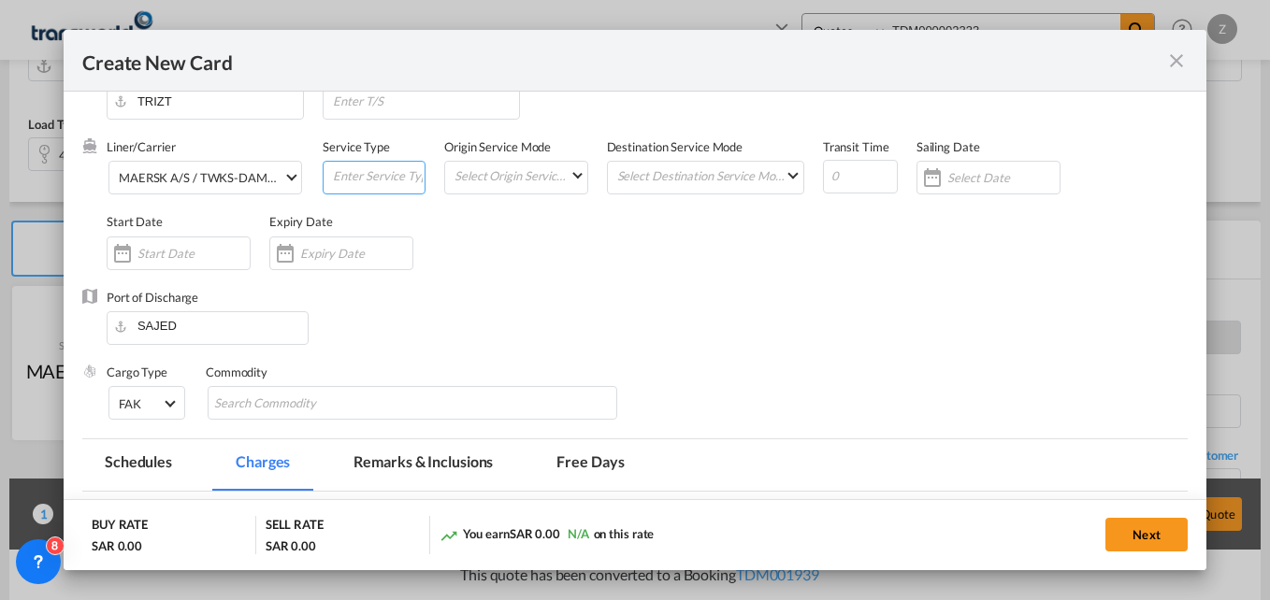
click at [371, 178] on input "Create New Card ..." at bounding box center [378, 176] width 94 height 28
type input "FCL-SEA"
click at [523, 170] on md-select "Select Origin Service Mode SD CY" at bounding box center [520, 175] width 134 height 26
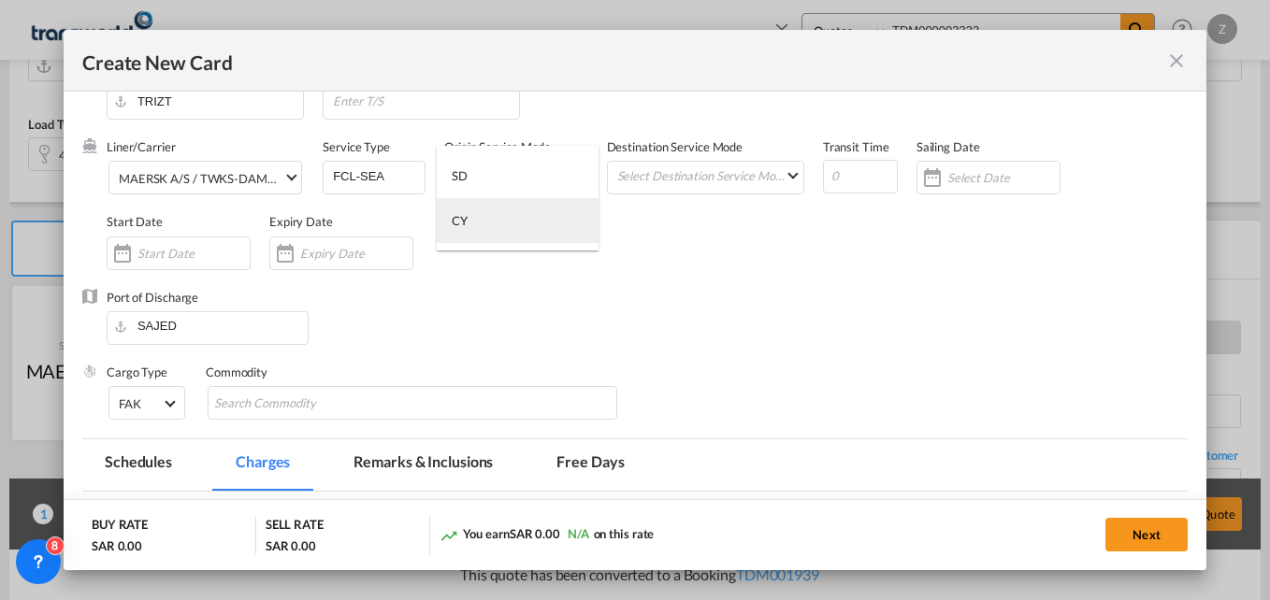
click at [490, 228] on md-option "CY" at bounding box center [518, 220] width 162 height 45
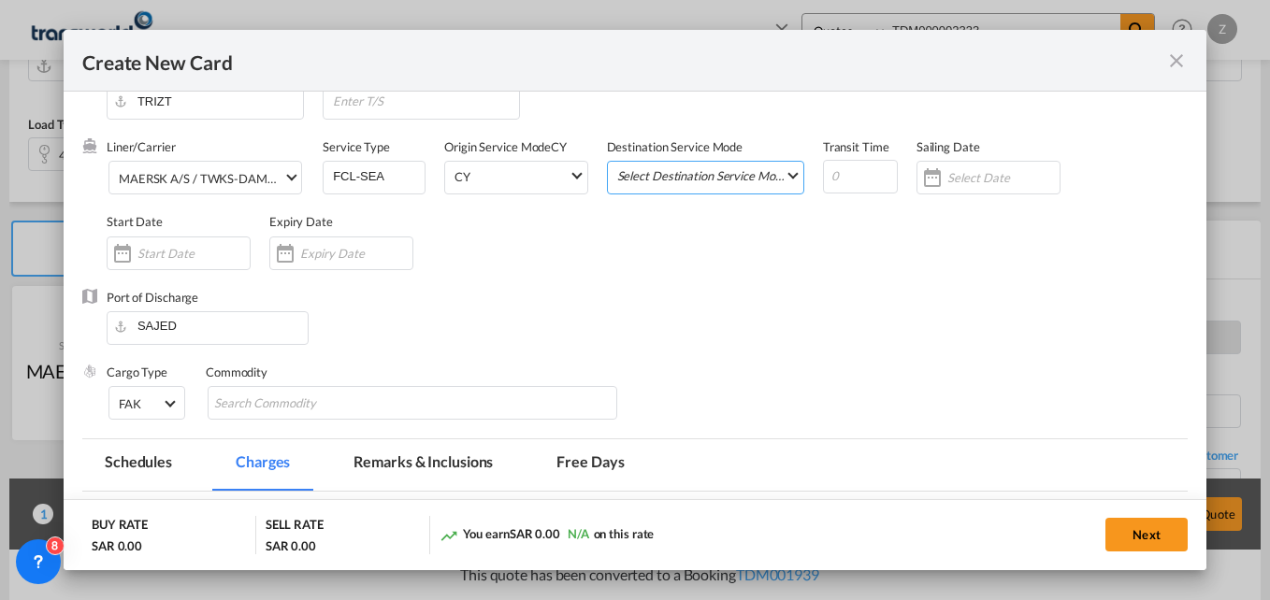
click at [650, 177] on md-select "Select Destination Service Mode SD CY" at bounding box center [709, 175] width 188 height 26
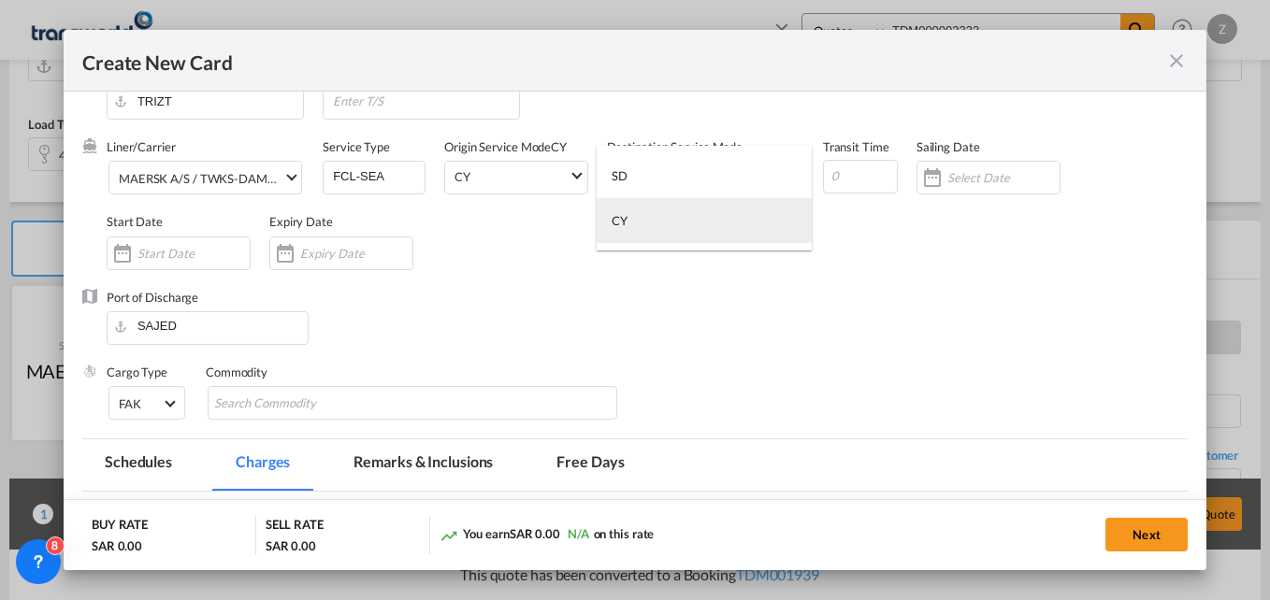
click at [635, 223] on md-option "CY" at bounding box center [704, 220] width 215 height 45
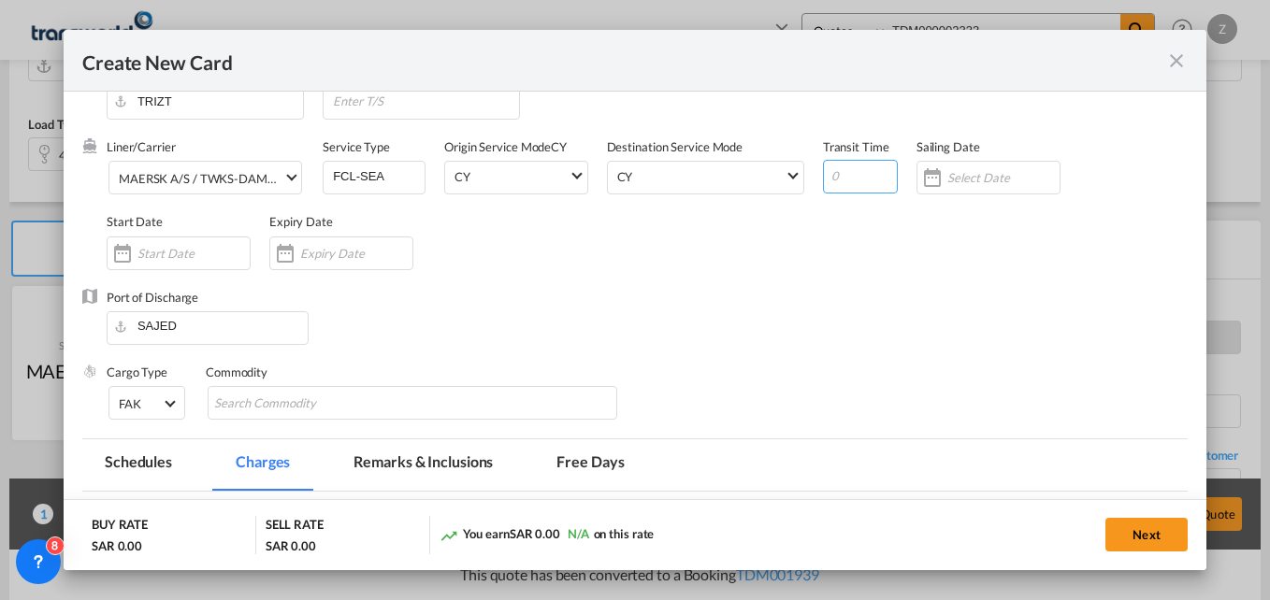
click at [856, 175] on input "Create New Card ..." at bounding box center [860, 177] width 75 height 34
type input "15"
click at [176, 250] on input "Create New Card ..." at bounding box center [193, 253] width 112 height 15
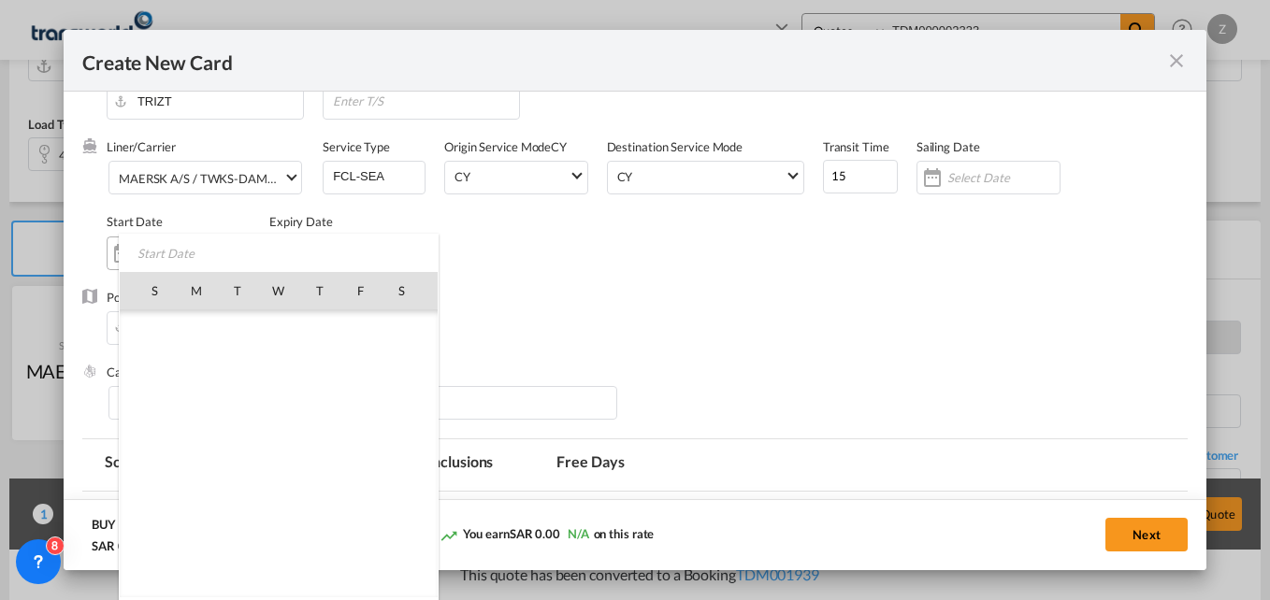
scroll to position [433235, 0]
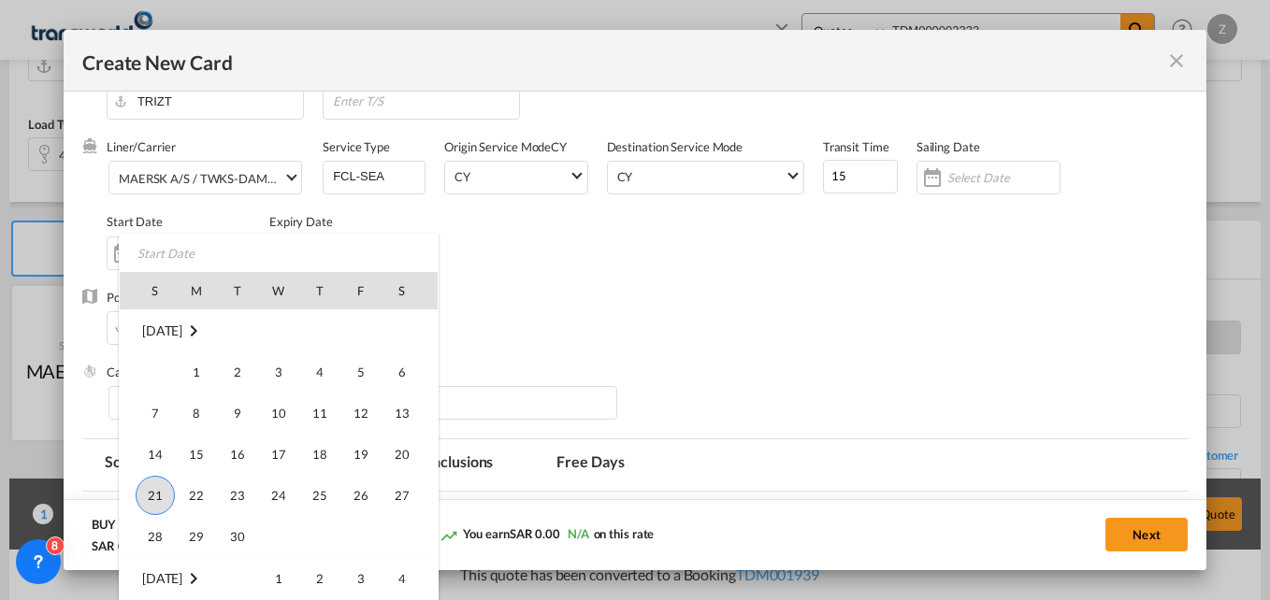
click at [162, 484] on span "21" at bounding box center [155, 495] width 39 height 39
type input "[DATE]"
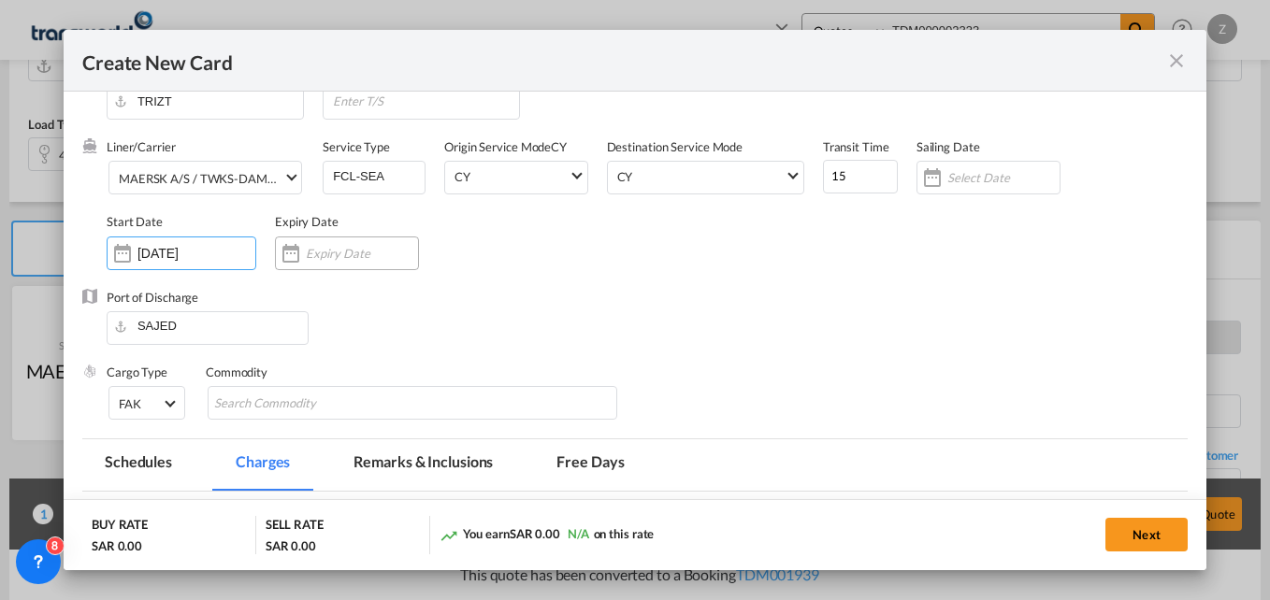
click at [327, 250] on input "Create New Card ..." at bounding box center [362, 253] width 112 height 15
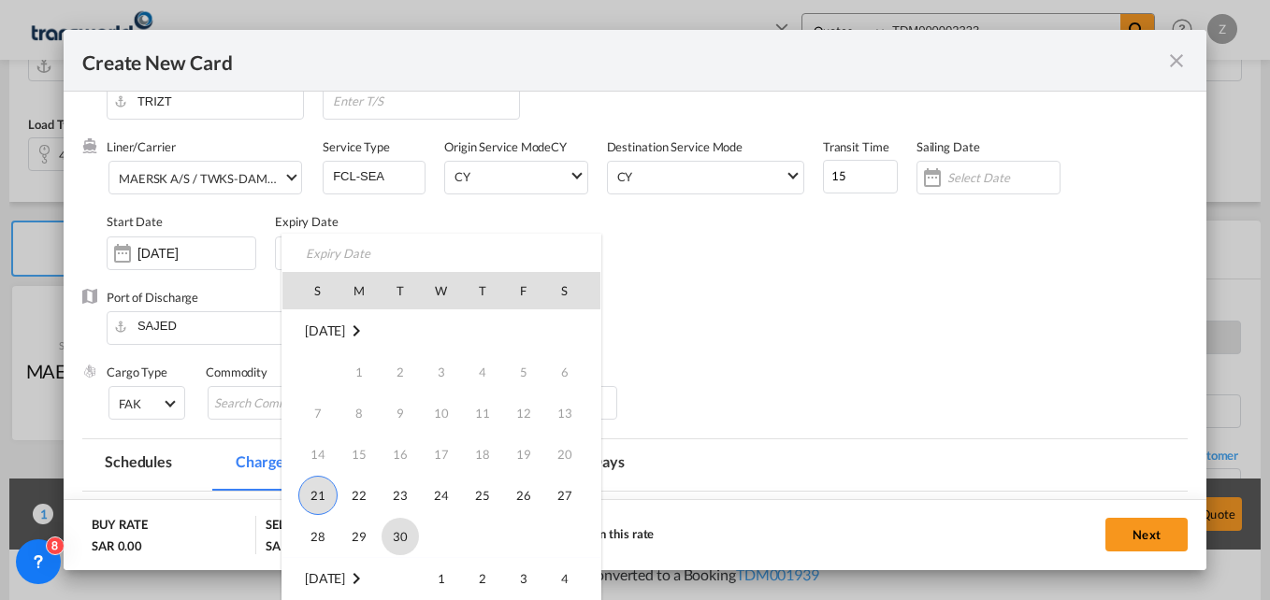
click at [410, 535] on span "30" at bounding box center [400, 536] width 37 height 37
type input "[DATE]"
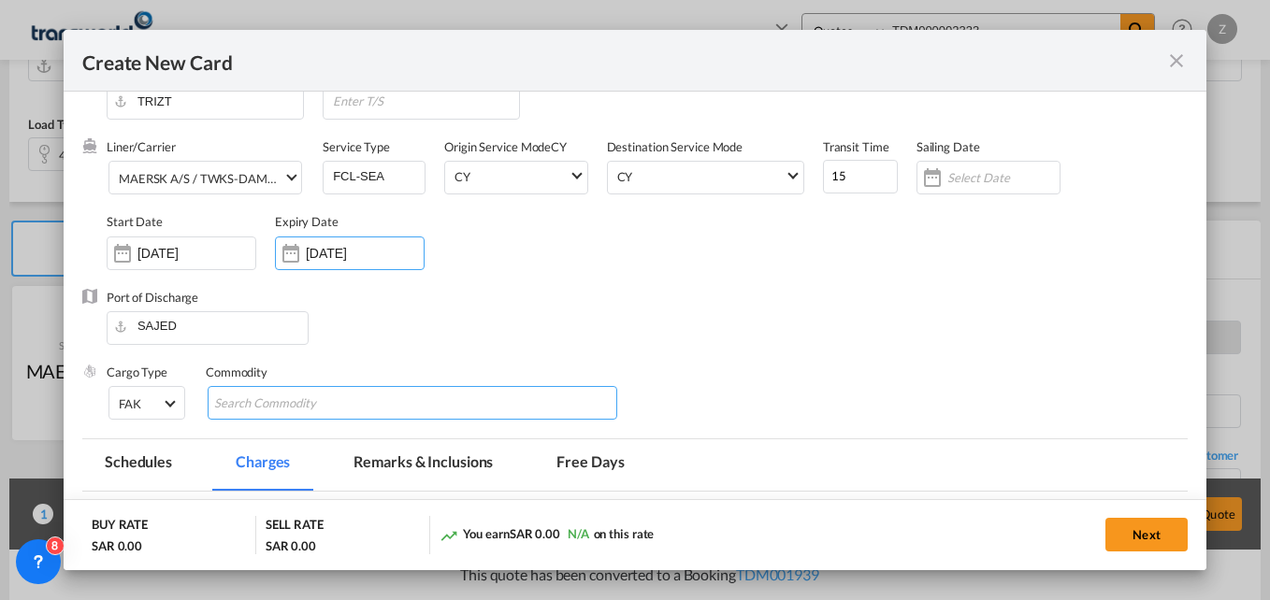
click at [281, 406] on input "Search Commodity" at bounding box center [299, 404] width 171 height 30
type input "GC"
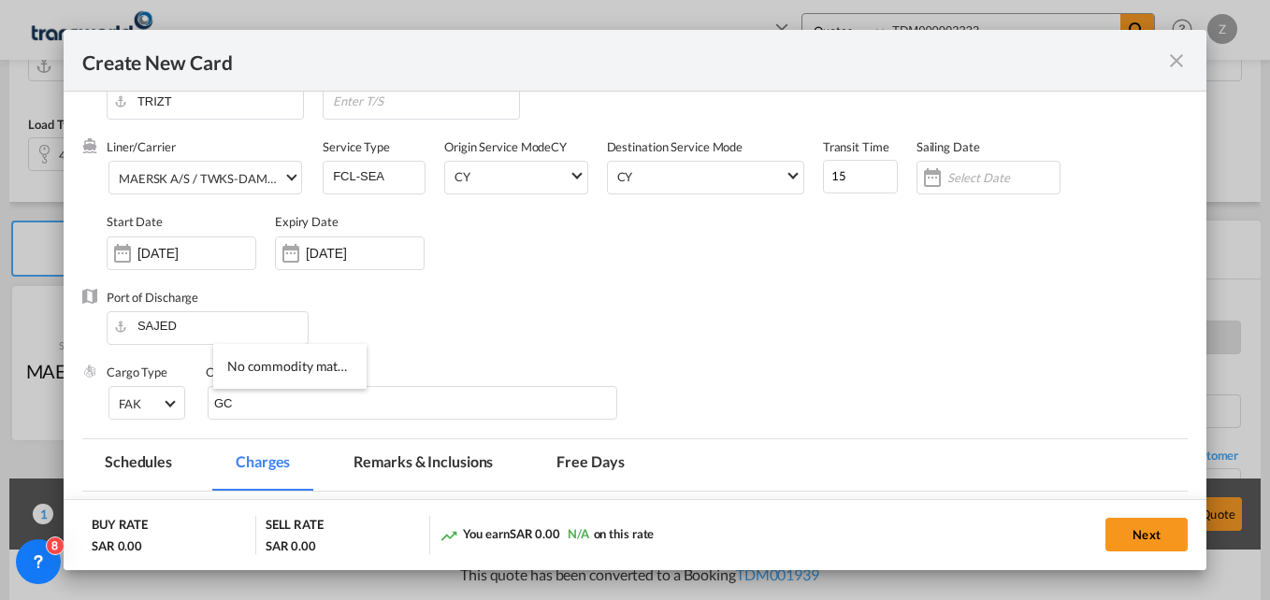
click at [455, 296] on div "Port of Discharge SAJED" at bounding box center [634, 326] width 1105 height 75
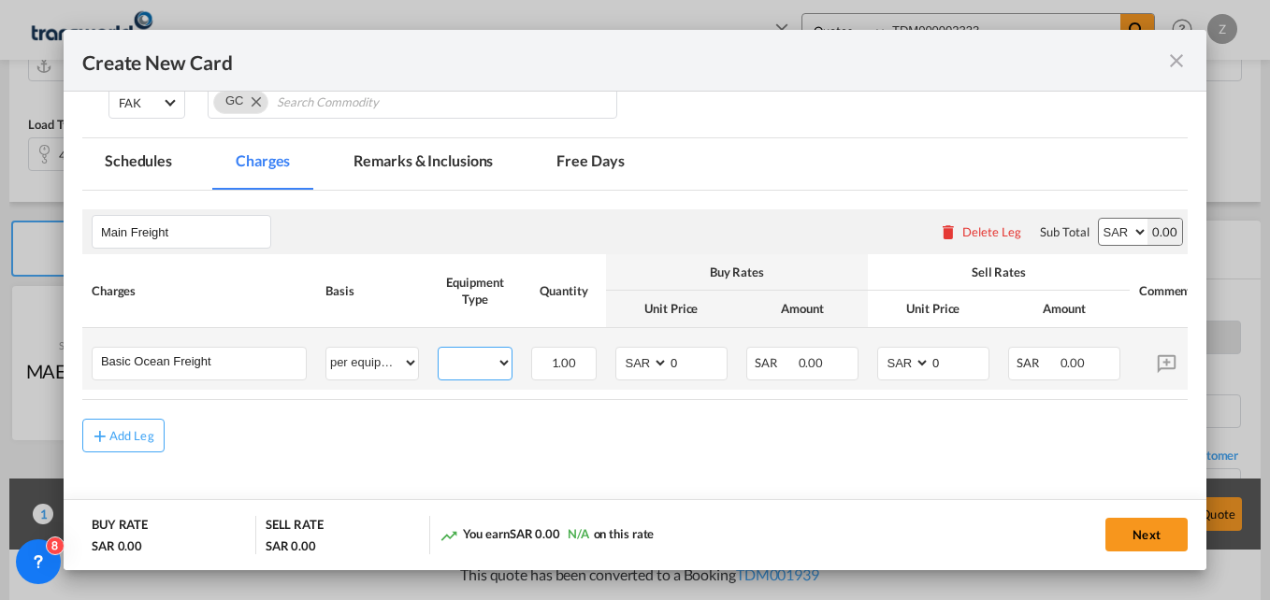
click at [478, 361] on select "40HC 20GP" at bounding box center [475, 363] width 73 height 25
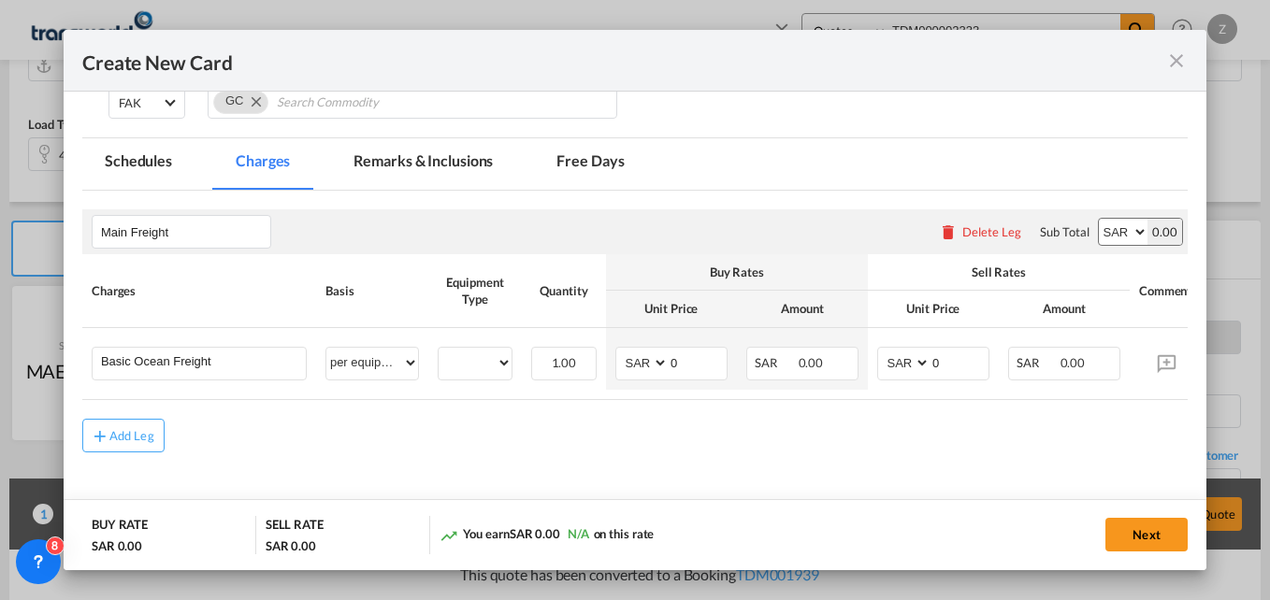
click at [471, 449] on div "Add Leg" at bounding box center [634, 436] width 1105 height 34
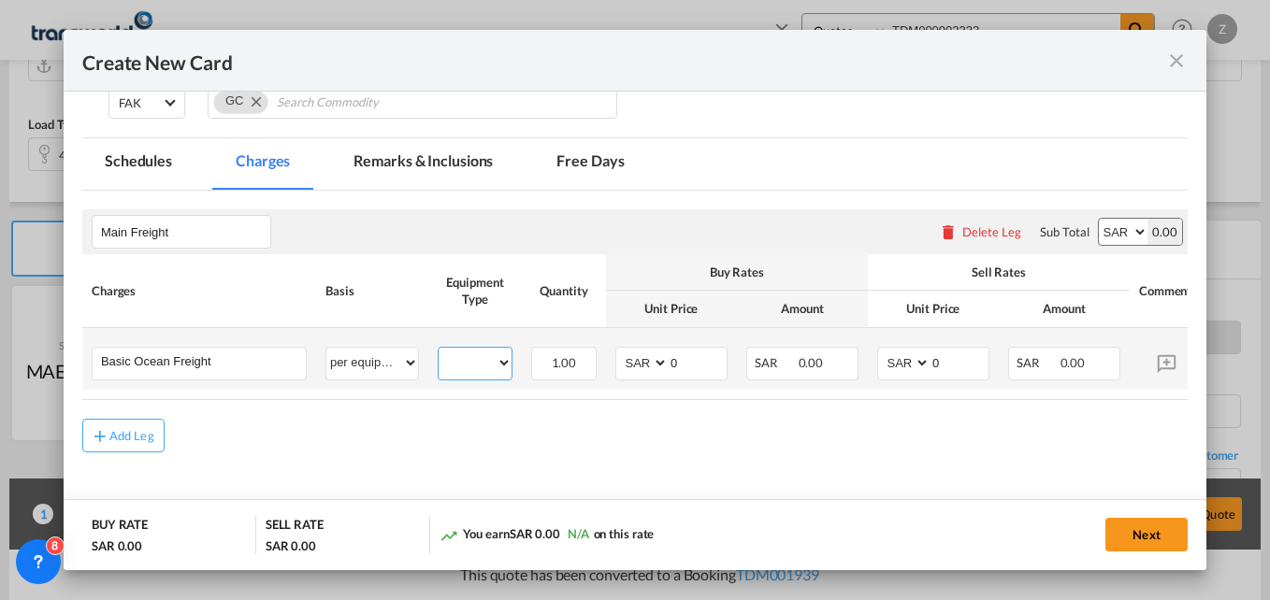
click at [472, 368] on select "40HC 20GP" at bounding box center [475, 363] width 73 height 25
select select "20GP"
click at [439, 351] on select "40HC 20GP" at bounding box center [475, 363] width 73 height 25
click at [646, 368] on select "AED AFN ALL AMD ANG AOA ARS AUD AWG AZN BAM BBD BDT BGN BHD BIF BMD BND [PERSON…" at bounding box center [643, 363] width 49 height 25
click at [248, 367] on input "Basic Ocean Freight" at bounding box center [203, 362] width 205 height 28
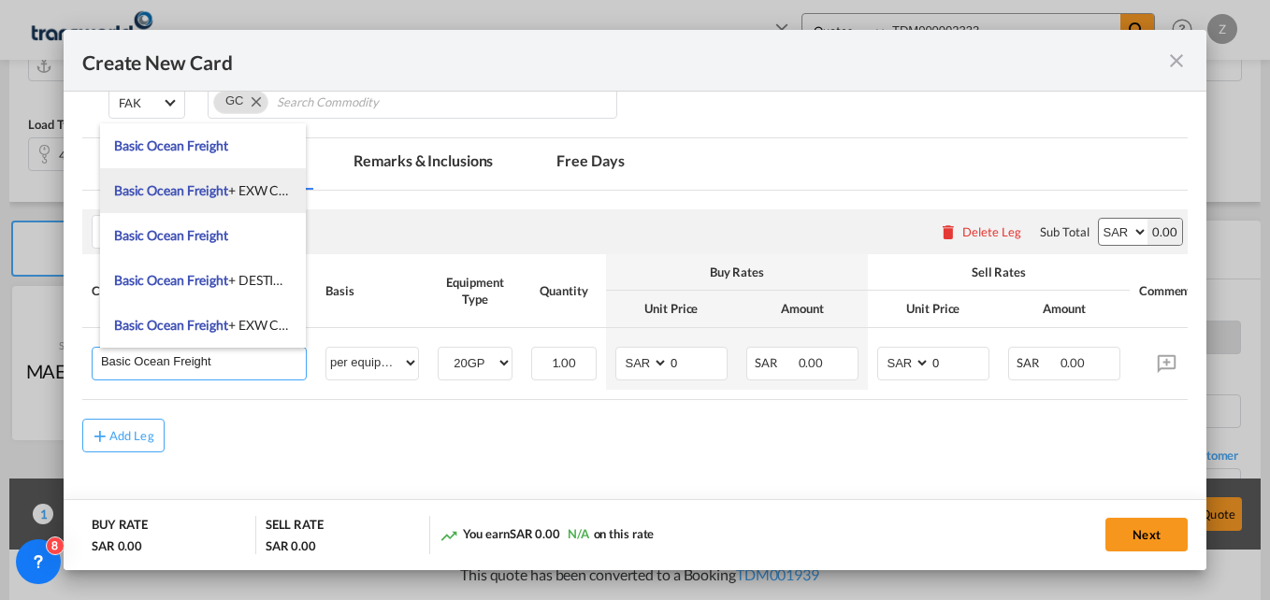
click at [224, 183] on span "Basic Ocean Freight" at bounding box center [171, 190] width 114 height 16
type input "Basic Ocean Freight + EXW Charges"
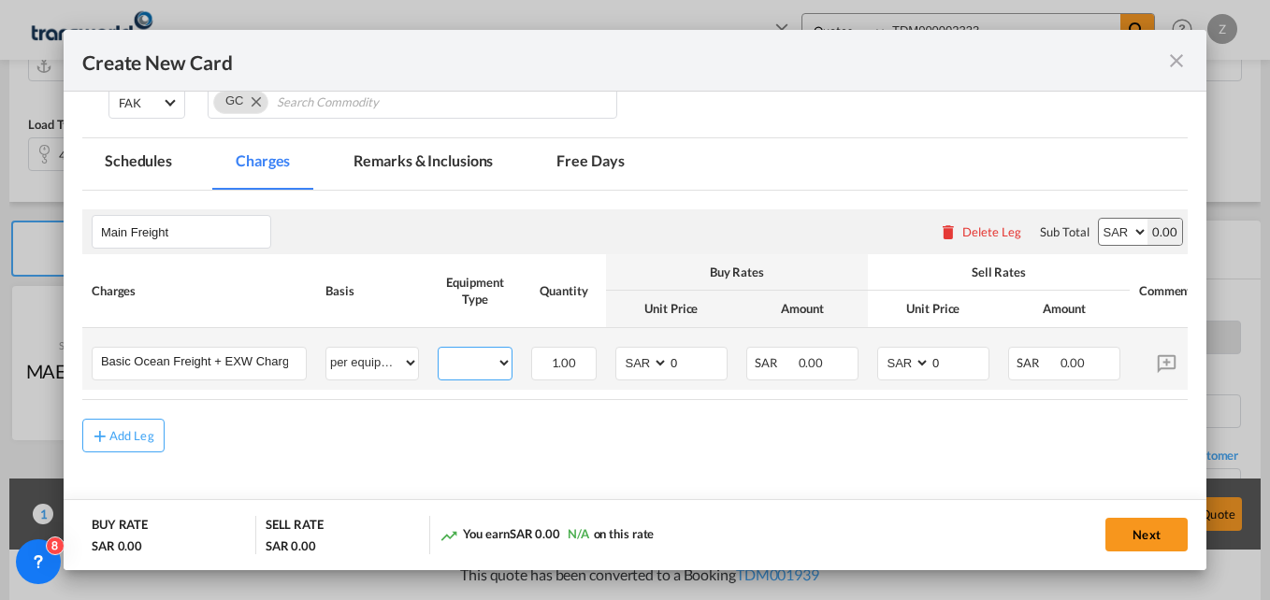
click at [500, 369] on select "40HC 20GP" at bounding box center [475, 363] width 73 height 25
select select "20GP"
click at [439, 351] on select "40HC 20GP" at bounding box center [475, 363] width 73 height 25
click at [658, 362] on select "AED AFN ALL AMD ANG AOA ARS AUD AWG AZN BAM BBD BDT BGN BHD BIF BMD BND [PERSON…" at bounding box center [643, 363] width 49 height 25
select select "string:USD"
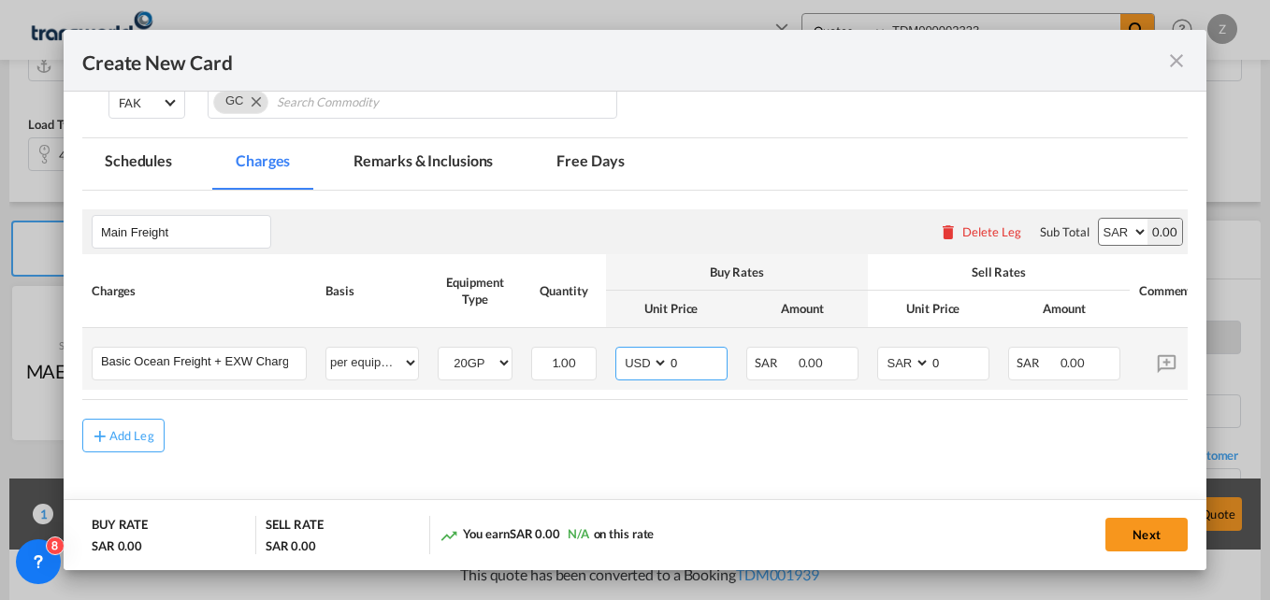
click at [619, 351] on select "AED AFN ALL AMD ANG AOA ARS AUD AWG AZN BAM BBD BDT BGN BHD BIF BMD BND [PERSON…" at bounding box center [643, 363] width 49 height 25
click at [917, 363] on select "AED AFN ALL AMD ANG AOA ARS AUD AWG AZN BAM BBD BDT BGN BHD BIF BMD BND [PERSON…" at bounding box center [905, 363] width 49 height 25
select select "string:USD"
click at [881, 351] on select "AED AFN ALL AMD ANG AOA ARS AUD AWG AZN BAM BBD BDT BGN BHD BIF BMD BND [PERSON…" at bounding box center [905, 363] width 49 height 25
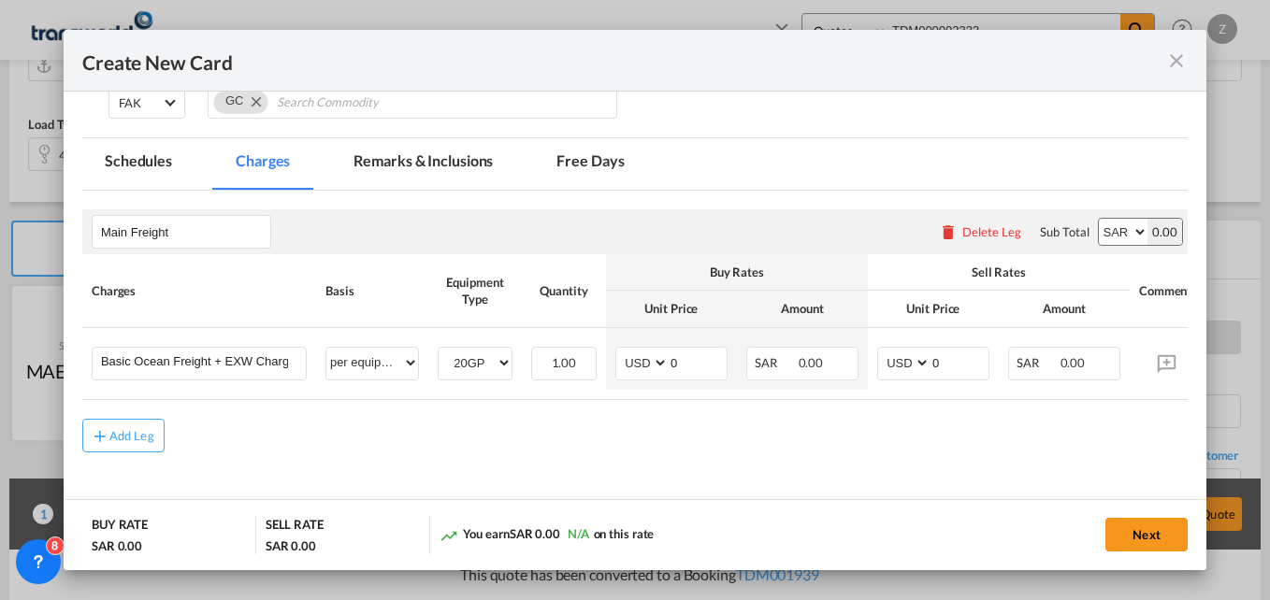
click at [1122, 224] on select "AED AFN ALL AMD ANG AOA ARS AUD AWG AZN BAM BBD BDT BGN BHD BIF BMD BND [PERSON…" at bounding box center [1123, 232] width 49 height 26
select select "string:USD"
click at [1099, 219] on select "AED AFN ALL AMD ANG AOA ARS AUD AWG AZN BAM BBD BDT BGN BHD BIF BMD BND [PERSON…" at bounding box center [1123, 232] width 49 height 26
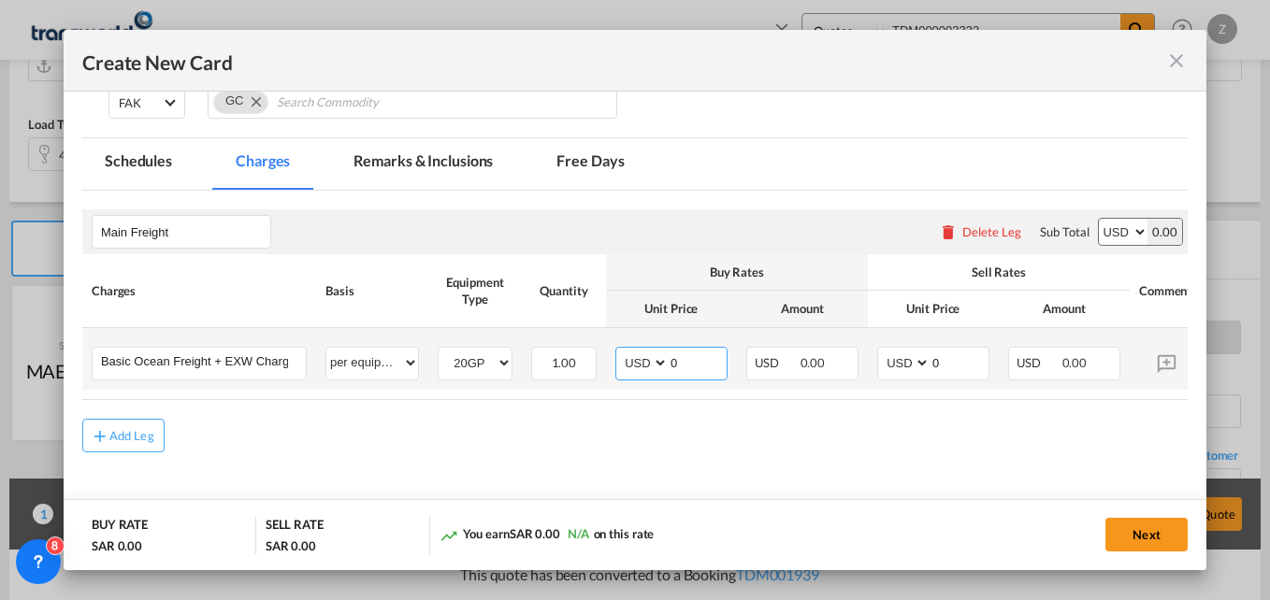
click at [683, 360] on input "0" at bounding box center [698, 362] width 58 height 28
type input "1085"
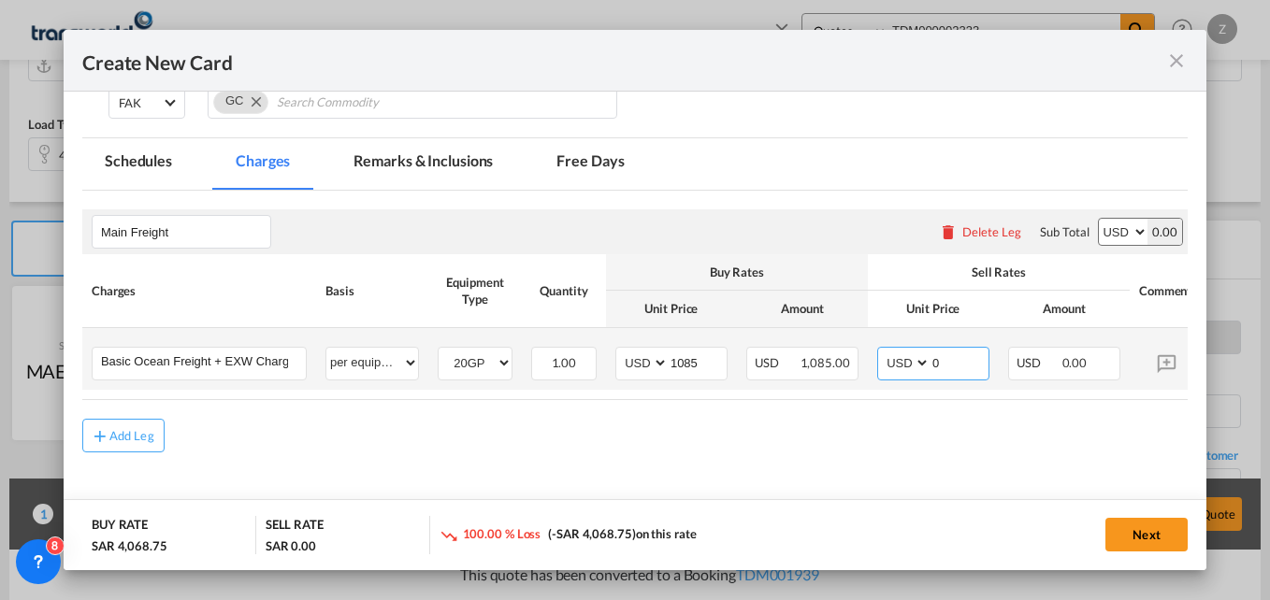
click at [962, 365] on input "0" at bounding box center [960, 362] width 58 height 28
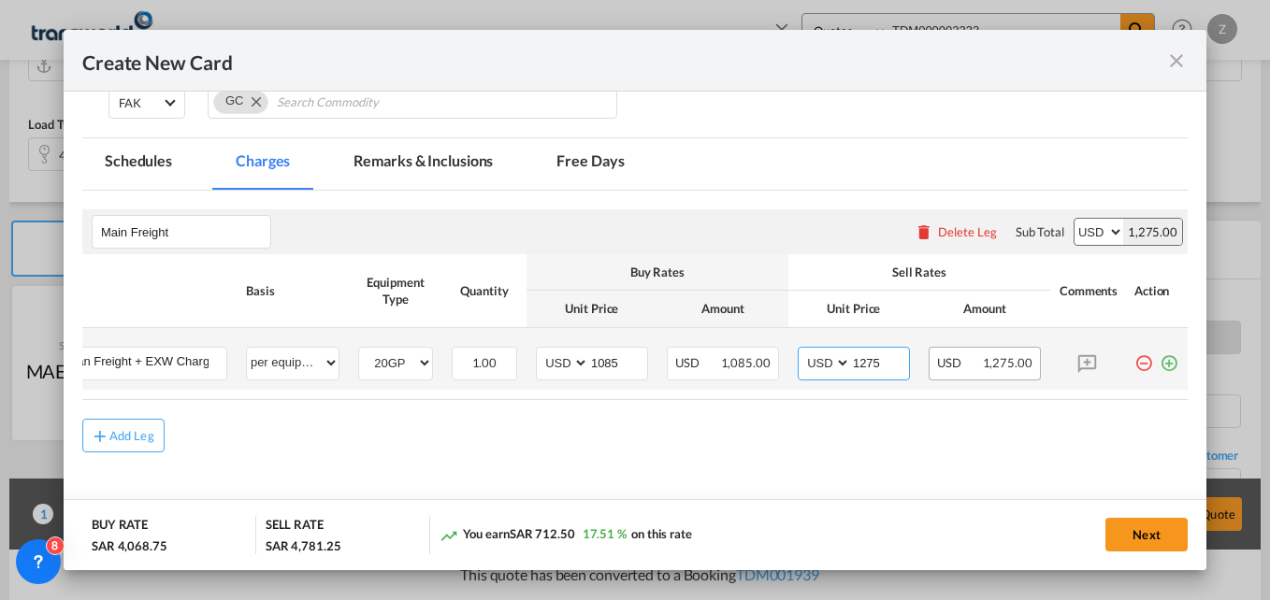
scroll to position [0, 82]
type input "1275"
click at [1165, 362] on md-icon "icon-plus-circle-outline green-400-fg" at bounding box center [1169, 356] width 19 height 19
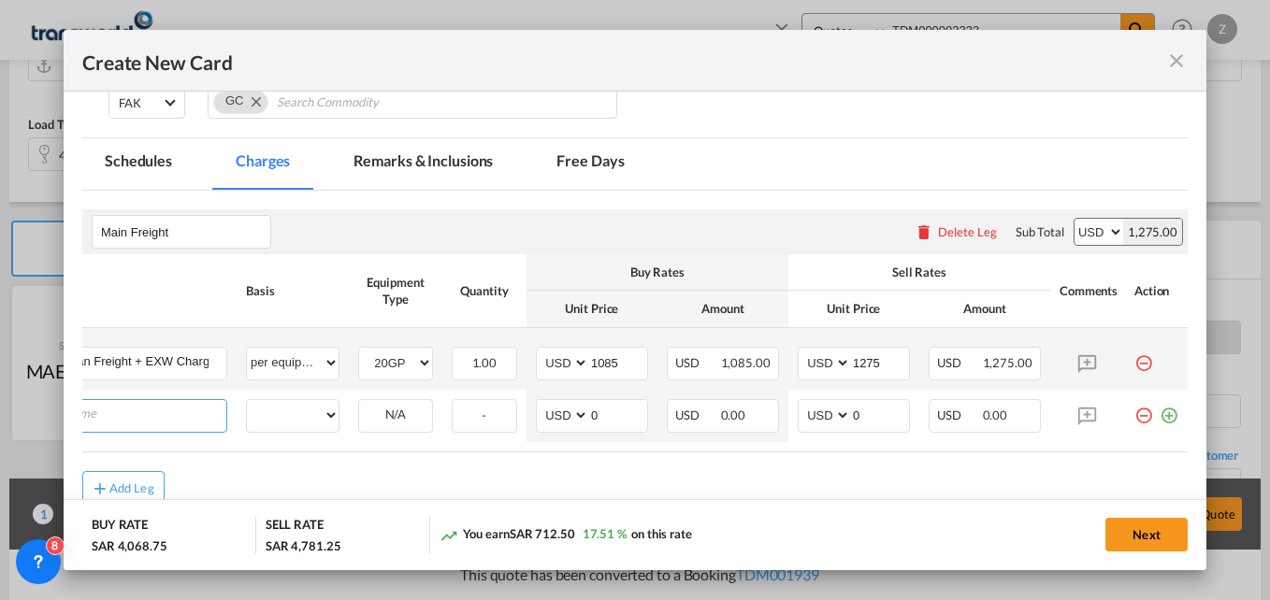
scroll to position [0, 19]
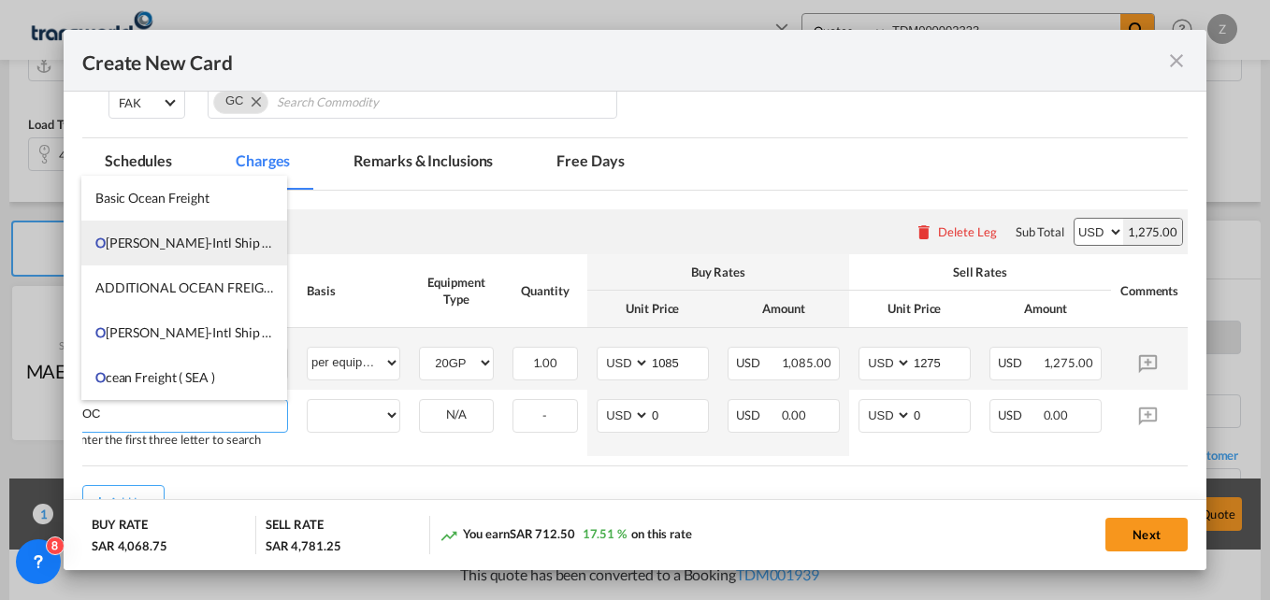
type input "O"
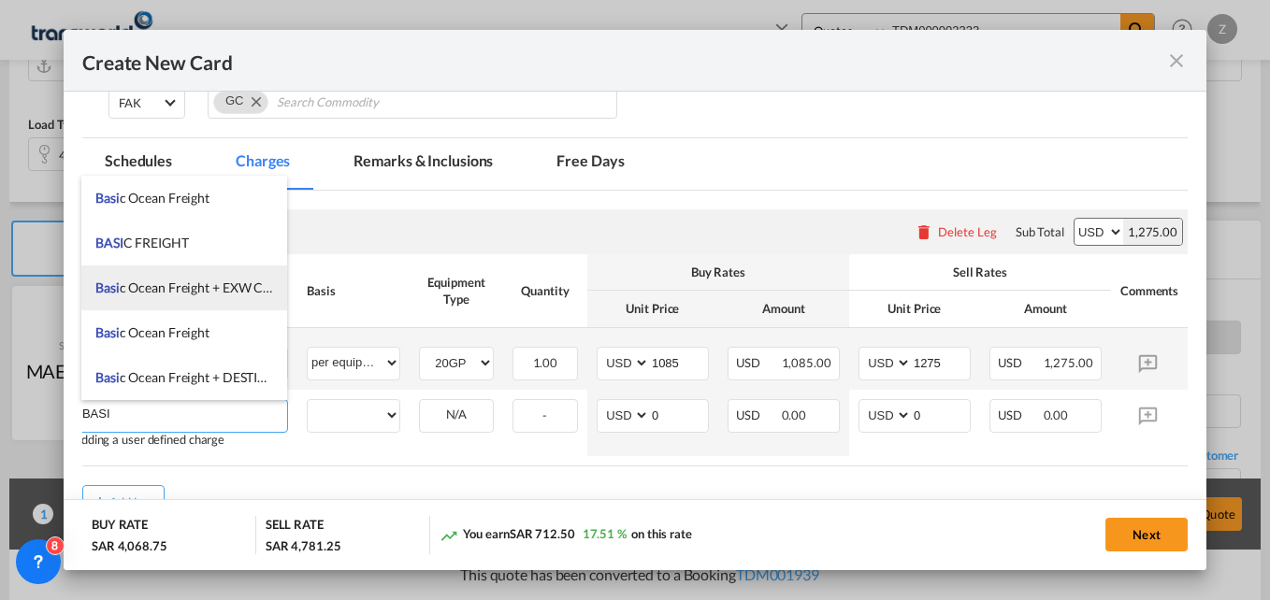
click at [204, 302] on li "Basi c Ocean Freight + EXW Charges" at bounding box center [184, 288] width 206 height 45
type input "Basic Ocean Freight + EXW Charges"
select select "per equipment"
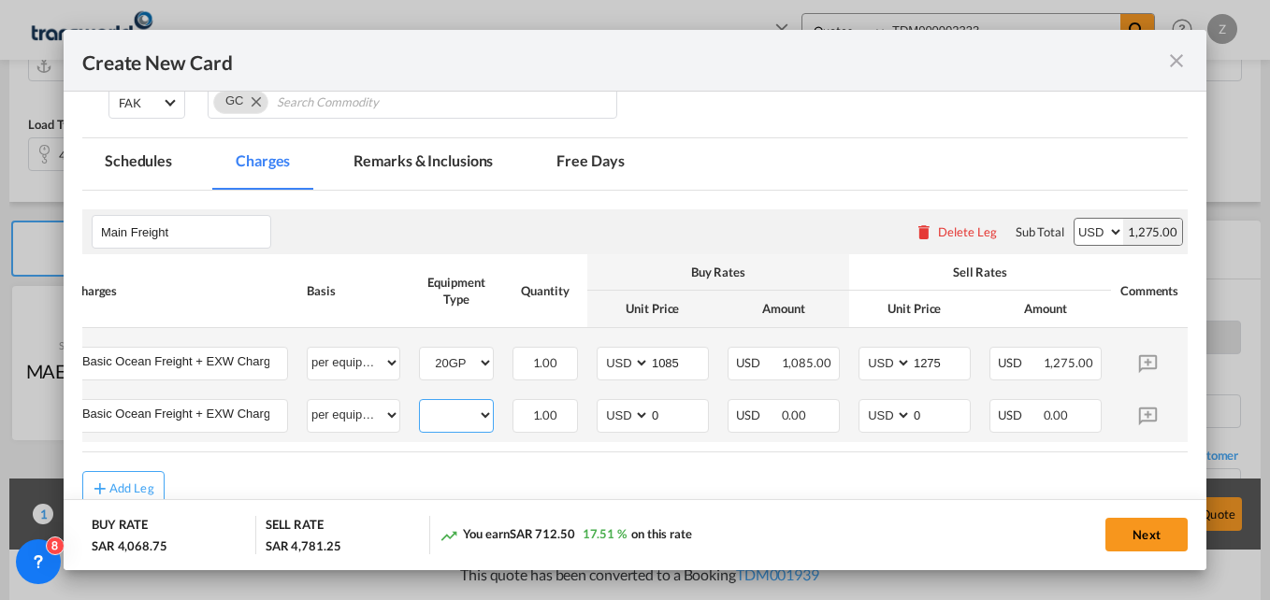
click at [442, 417] on select "40HC 20GP" at bounding box center [456, 415] width 73 height 25
select select "40HC"
click at [420, 403] on select "40HC 20GP" at bounding box center [456, 415] width 73 height 25
click at [685, 416] on input "0" at bounding box center [679, 414] width 58 height 28
type input "1120"
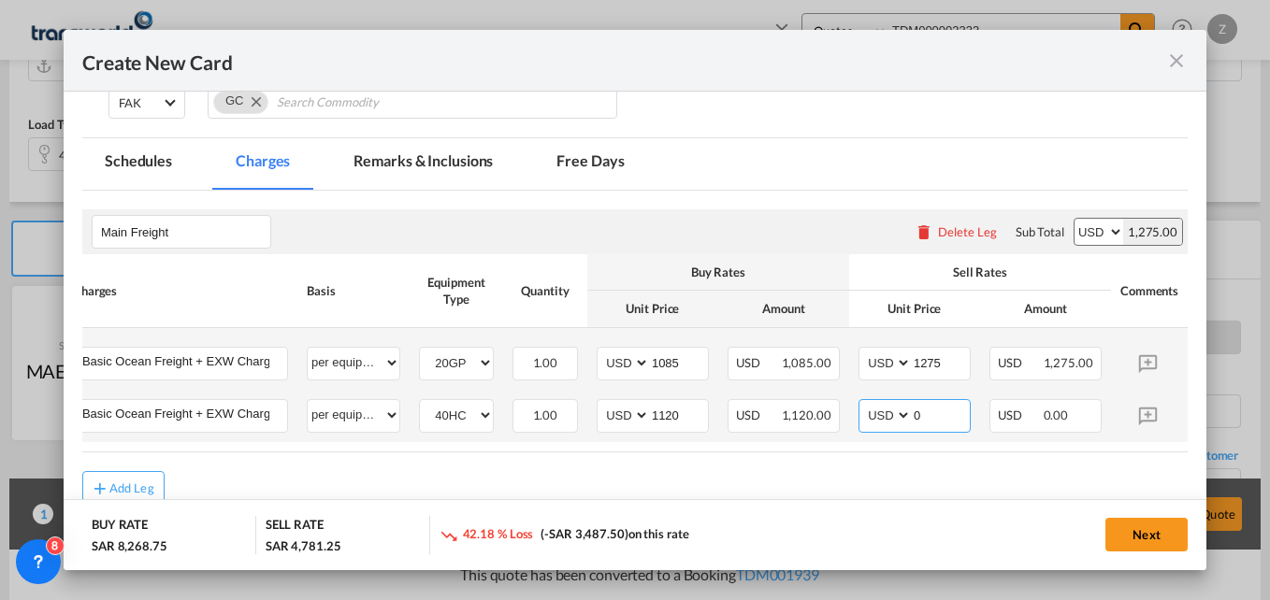
click at [942, 419] on input "0" at bounding box center [941, 414] width 58 height 28
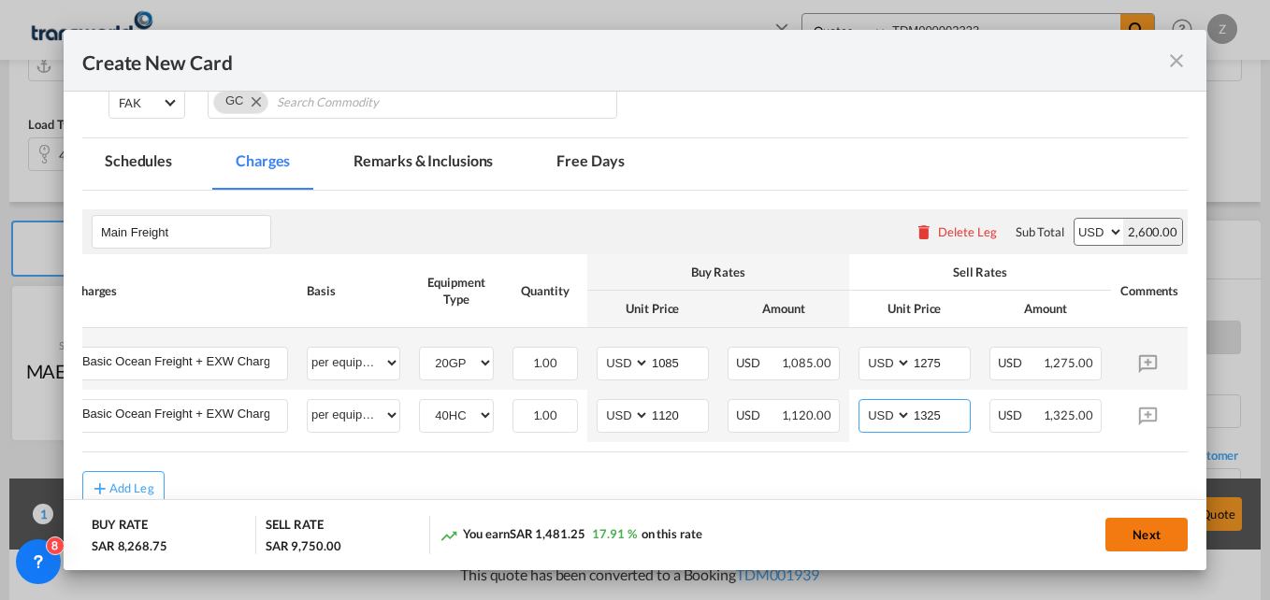
type input "1325"
click at [1148, 539] on button "Next" at bounding box center [1146, 535] width 82 height 34
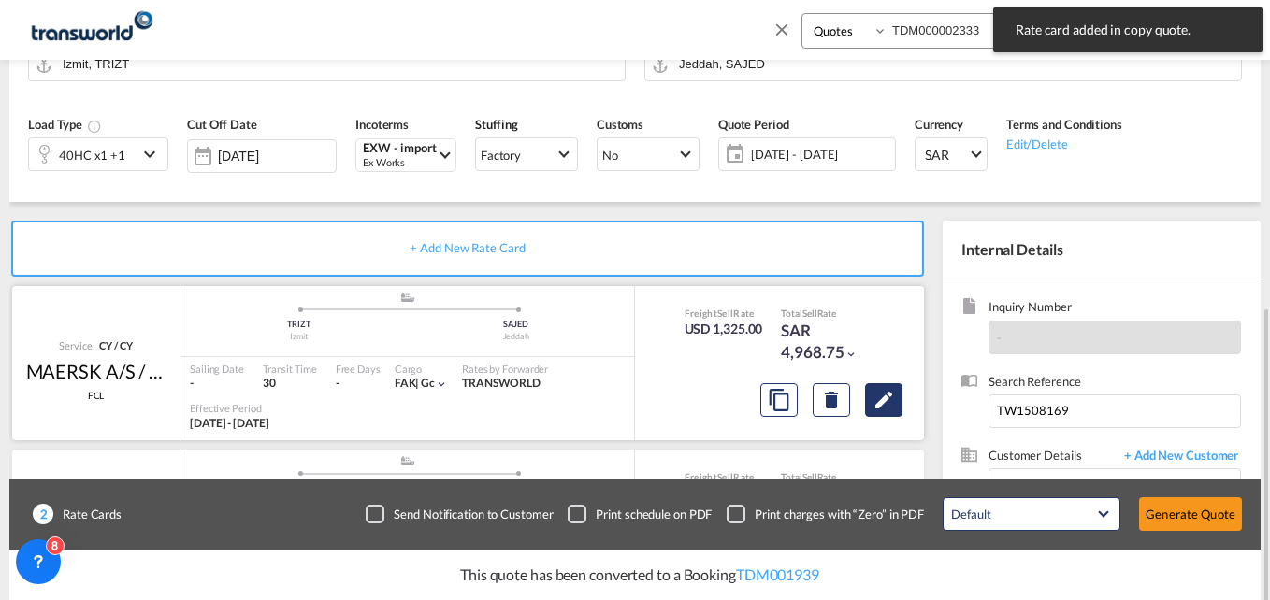
scroll to position [318, 0]
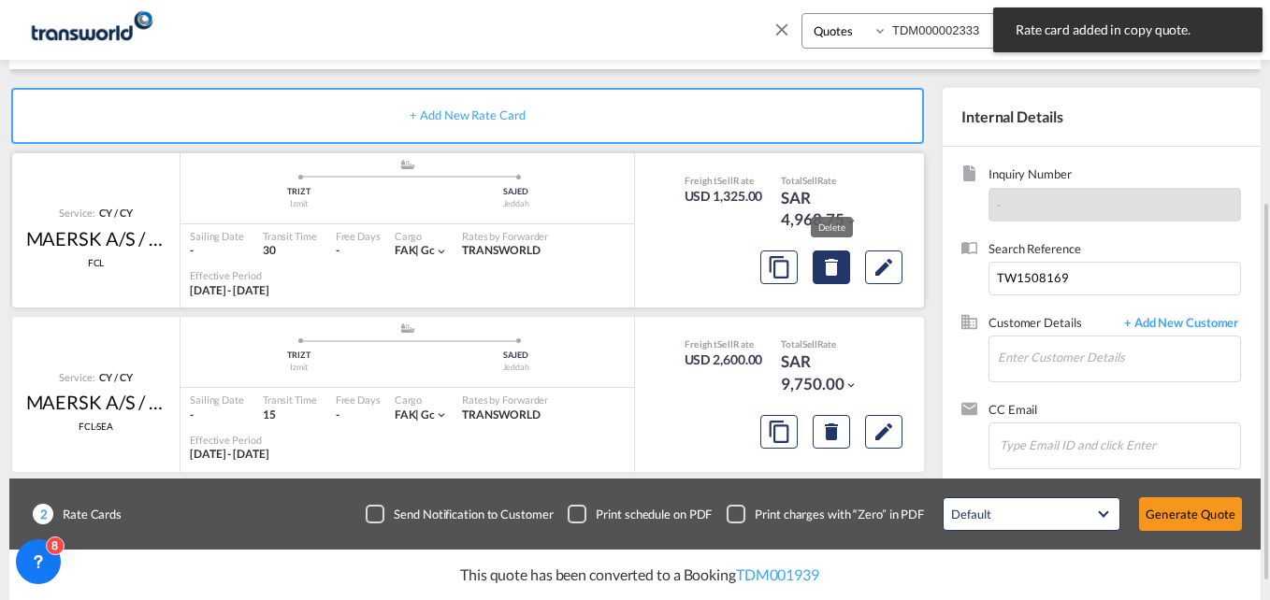
click at [829, 274] on md-icon "Delete" at bounding box center [831, 267] width 22 height 22
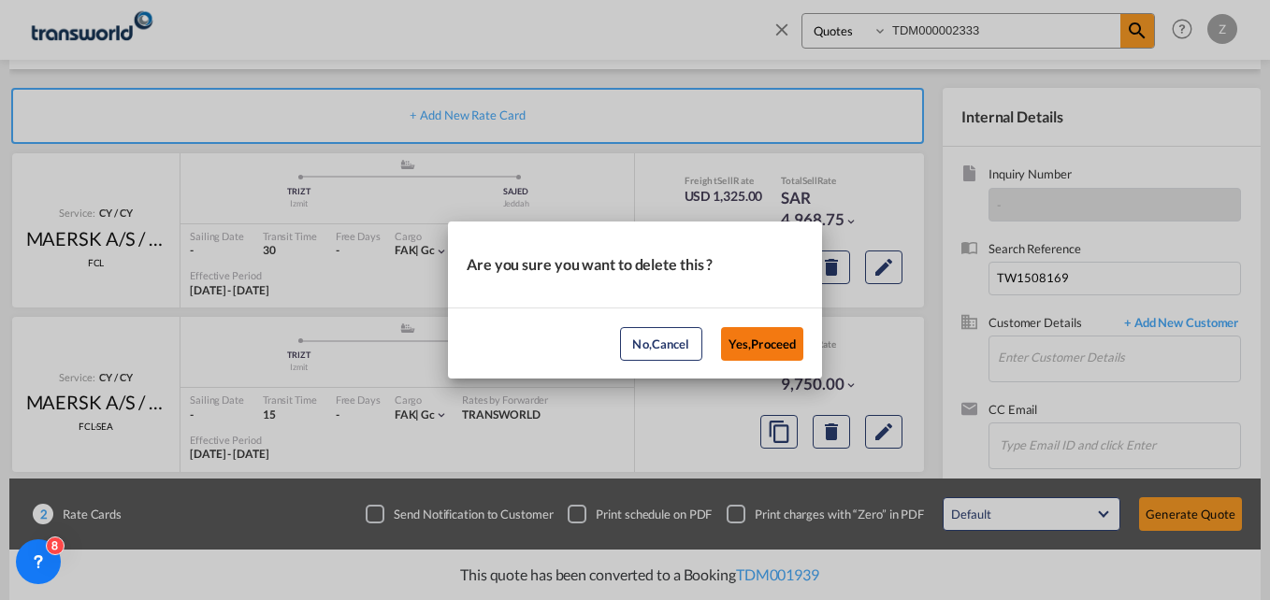
click at [759, 338] on button "Yes,Proceed" at bounding box center [762, 344] width 82 height 34
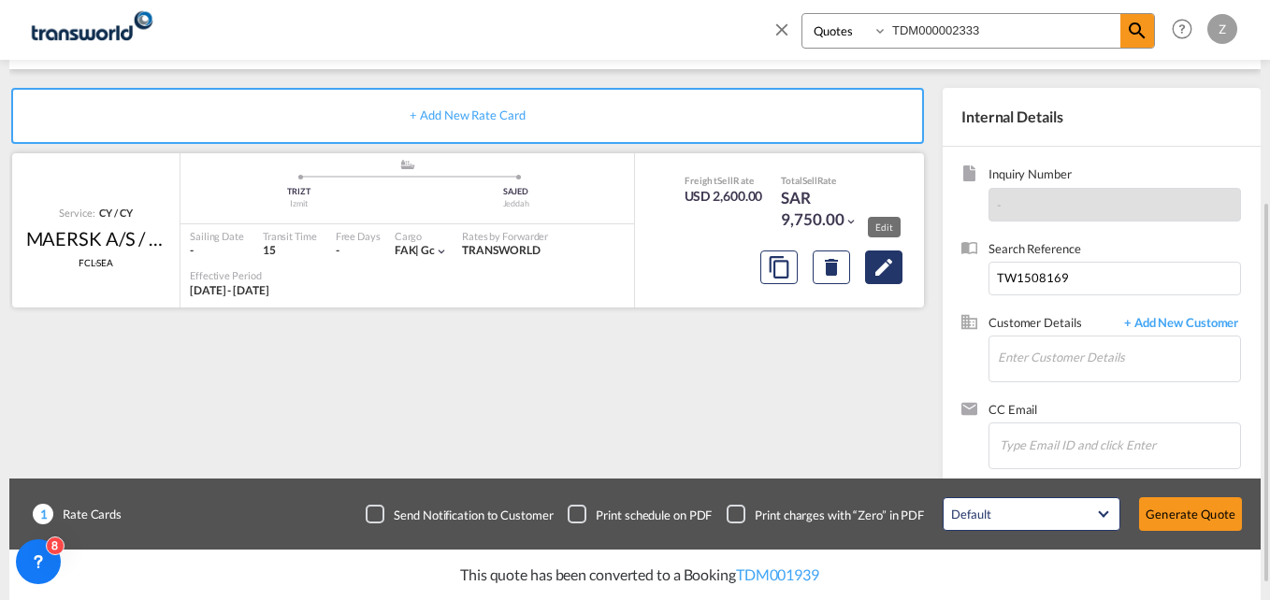
click at [872, 272] on button "Edit" at bounding box center [883, 268] width 37 height 34
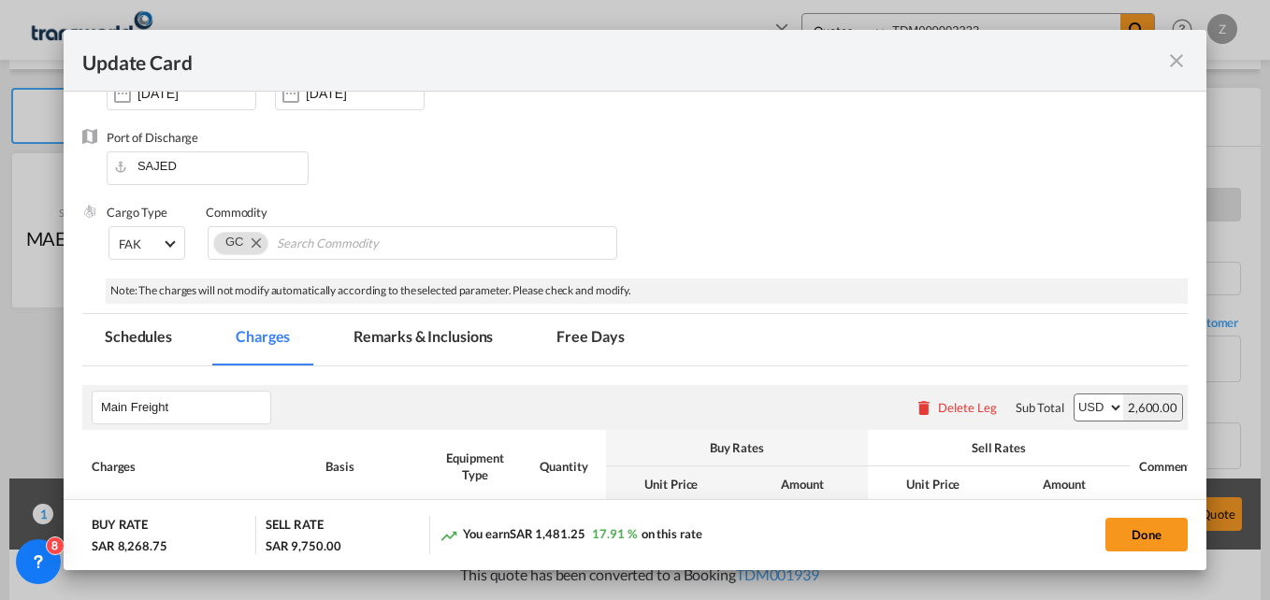
scroll to position [396, 0]
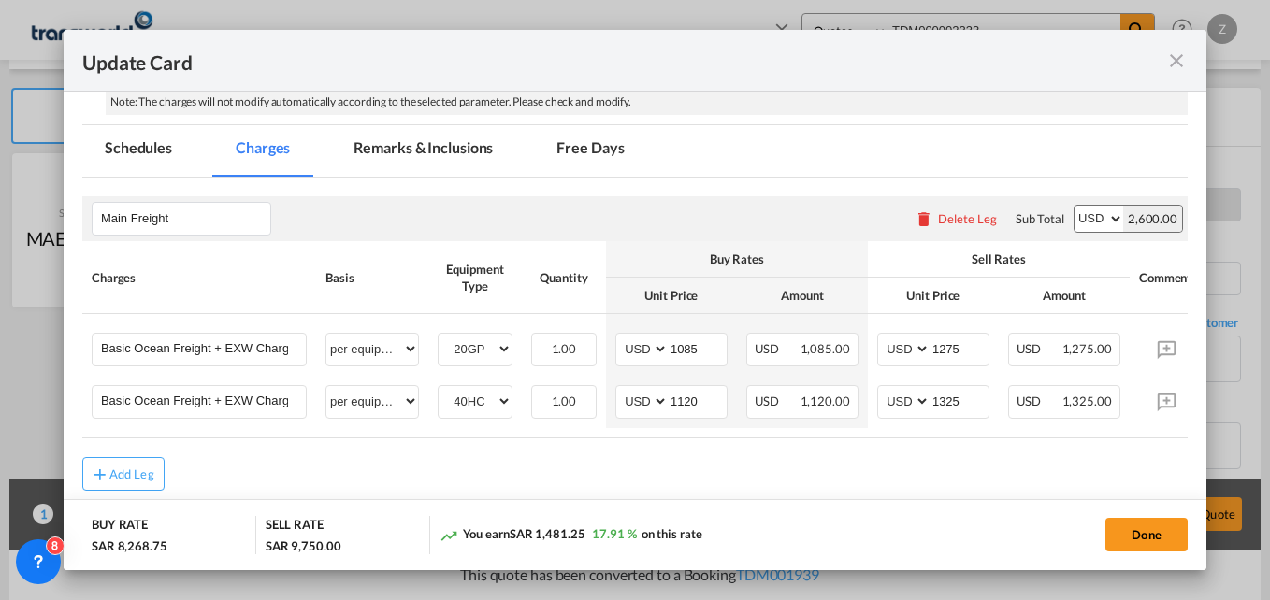
click at [1178, 61] on md-icon "icon-close fg-AAA8AD m-0 pointer" at bounding box center [1176, 61] width 22 height 22
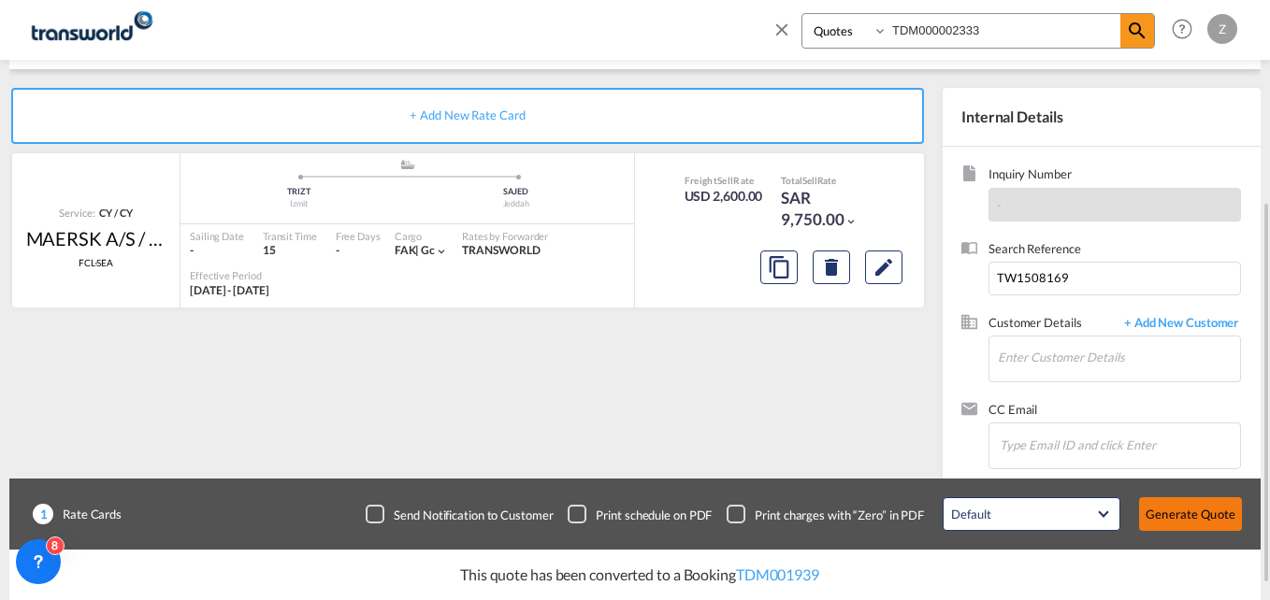
click at [1213, 514] on button "Generate Quote" at bounding box center [1190, 515] width 103 height 34
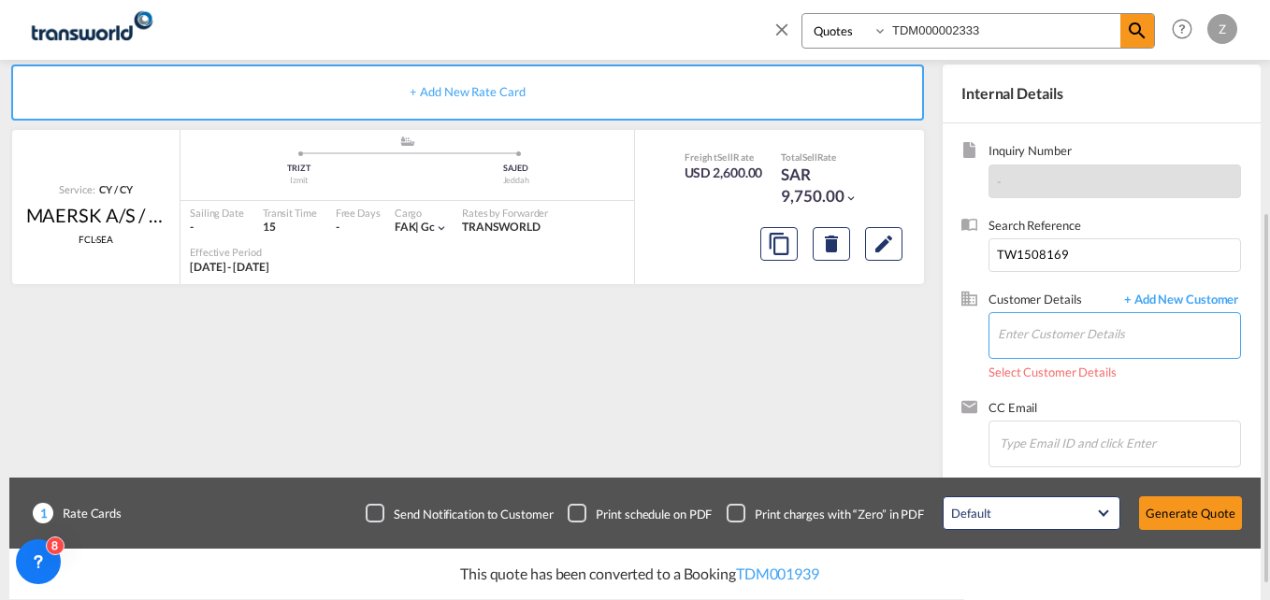
click at [1061, 338] on input "Enter Customer Details" at bounding box center [1119, 334] width 242 height 42
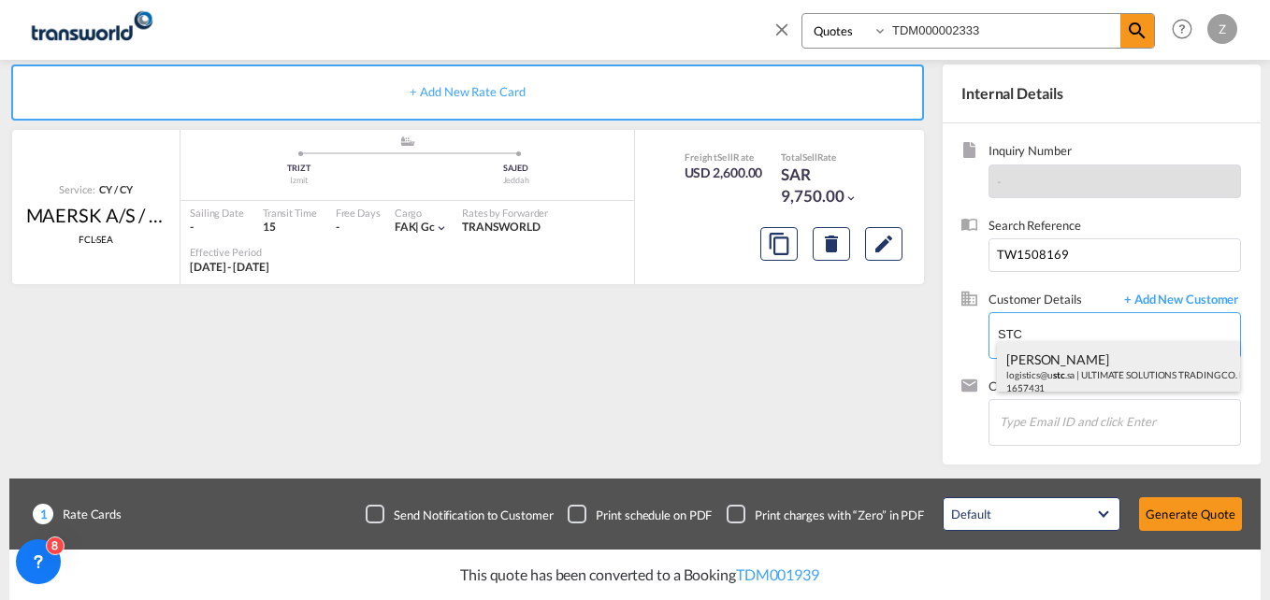
click at [1076, 363] on div "ZAFAR KHAN logistics@u stc .sa | ULTIMATE SOLUTIONS TRADING CO. L.L.C | 1657431" at bounding box center [1118, 373] width 243 height 64
type input "ULTIMATE SOLUTIONS TRADING CO. L.L.C, ZAFAR KHAN, logistics@ustc.sa"
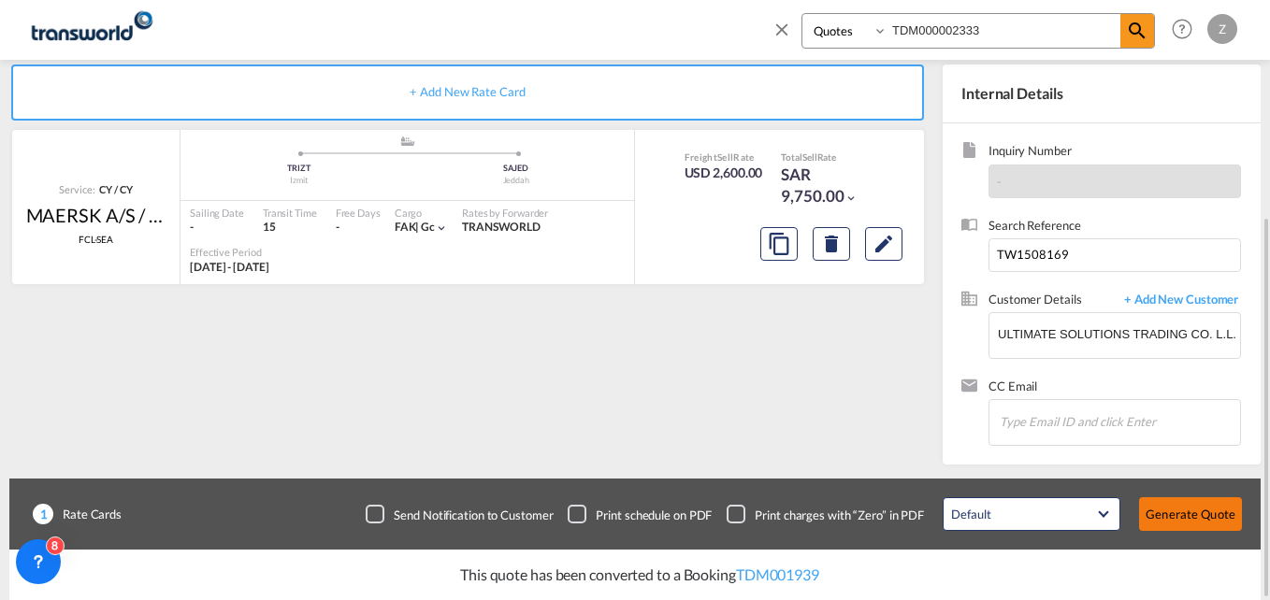
click at [1175, 513] on button "Generate Quote" at bounding box center [1190, 515] width 103 height 34
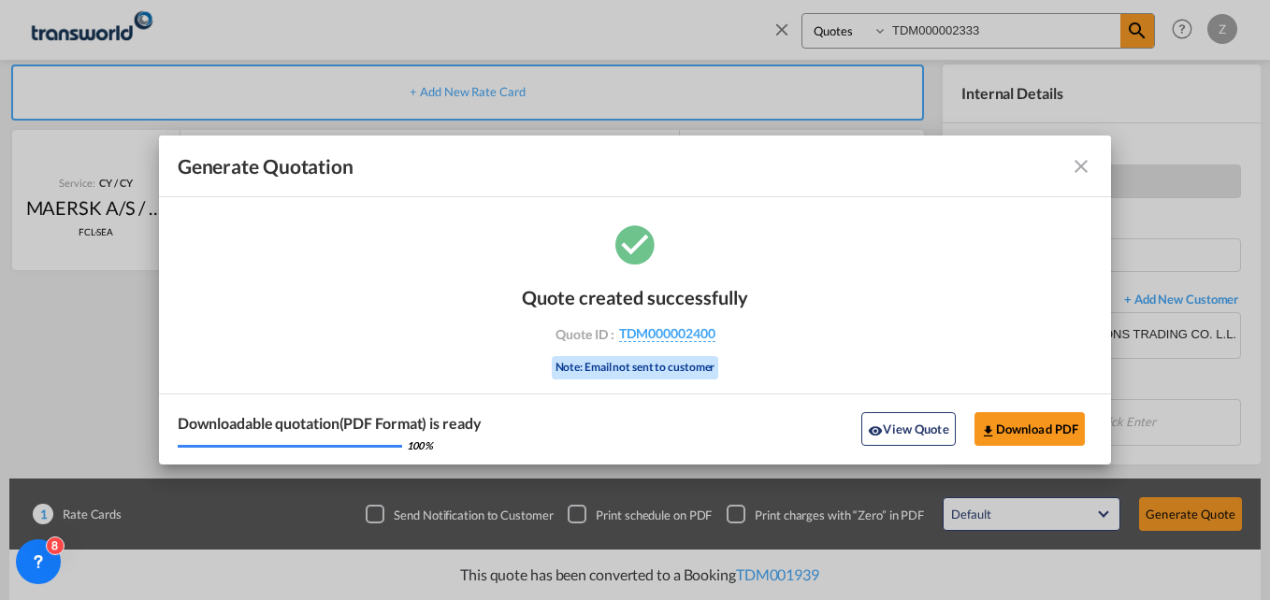
click at [1085, 156] on md-icon "icon-close fg-AAA8AD cursor m-0" at bounding box center [1081, 166] width 22 height 22
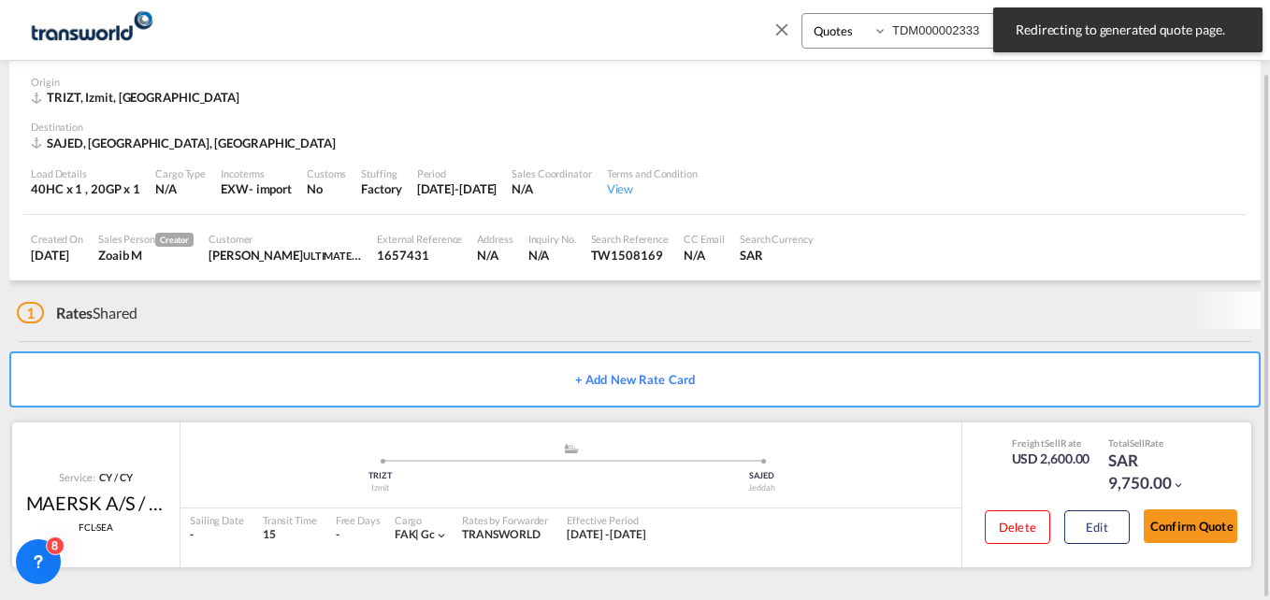
scroll to position [81, 0]
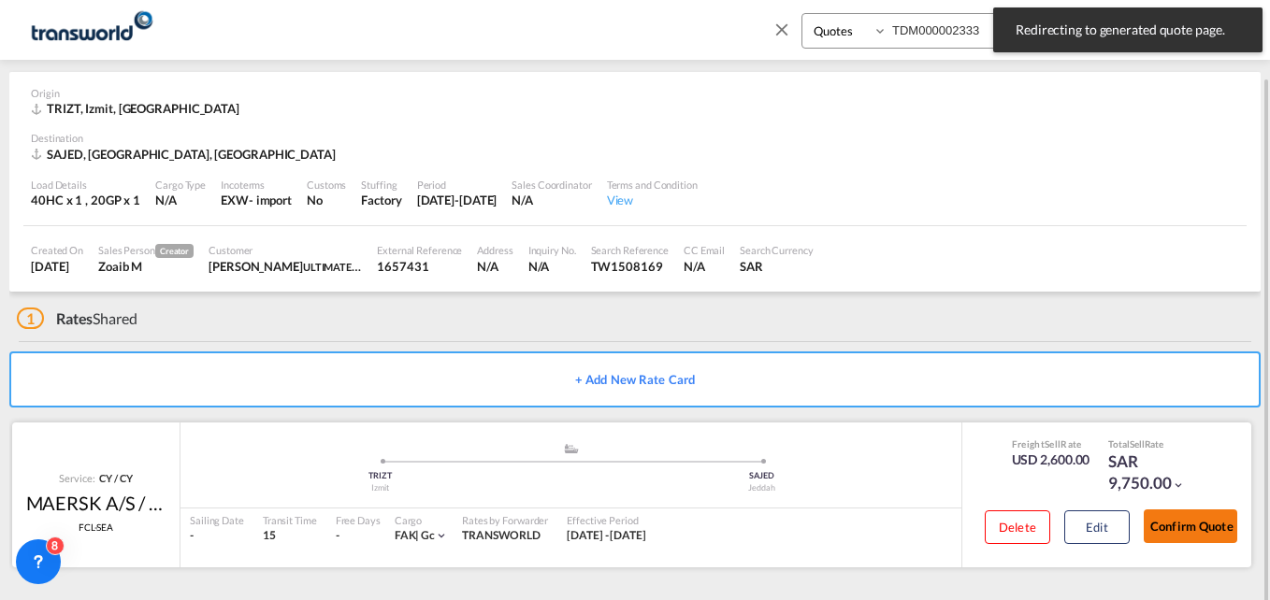
click at [1197, 516] on button "Confirm Quote" at bounding box center [1191, 527] width 94 height 34
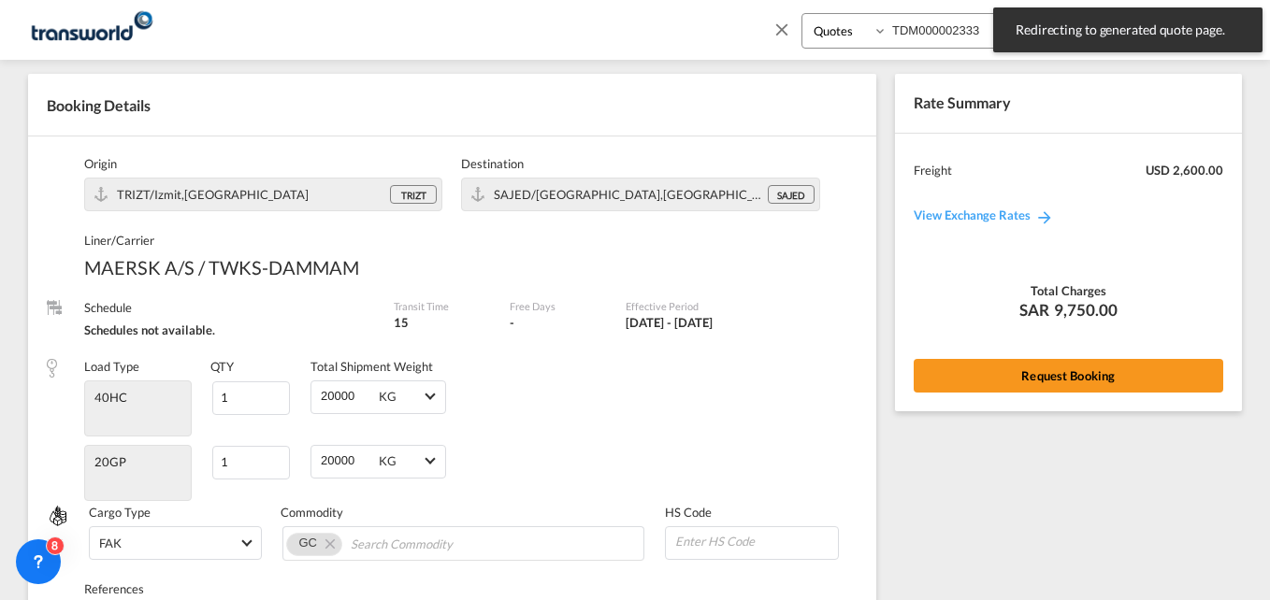
scroll to position [788, 0]
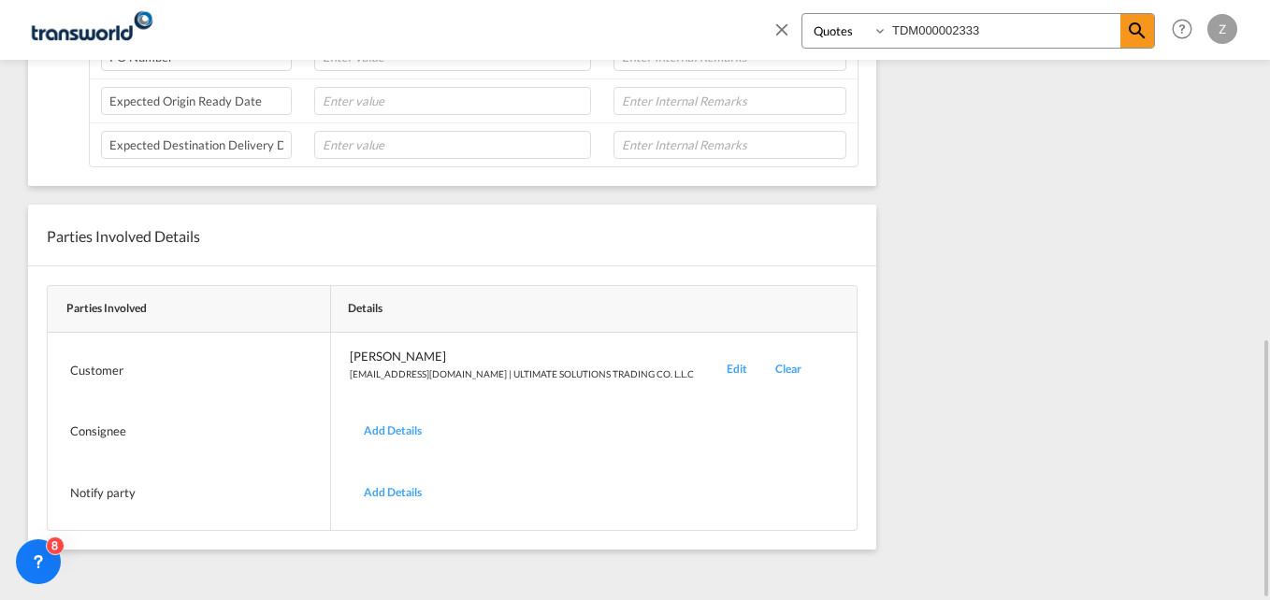
click at [713, 371] on div "Edit" at bounding box center [737, 370] width 49 height 44
click at [713, 362] on div "Edit" at bounding box center [737, 370] width 49 height 44
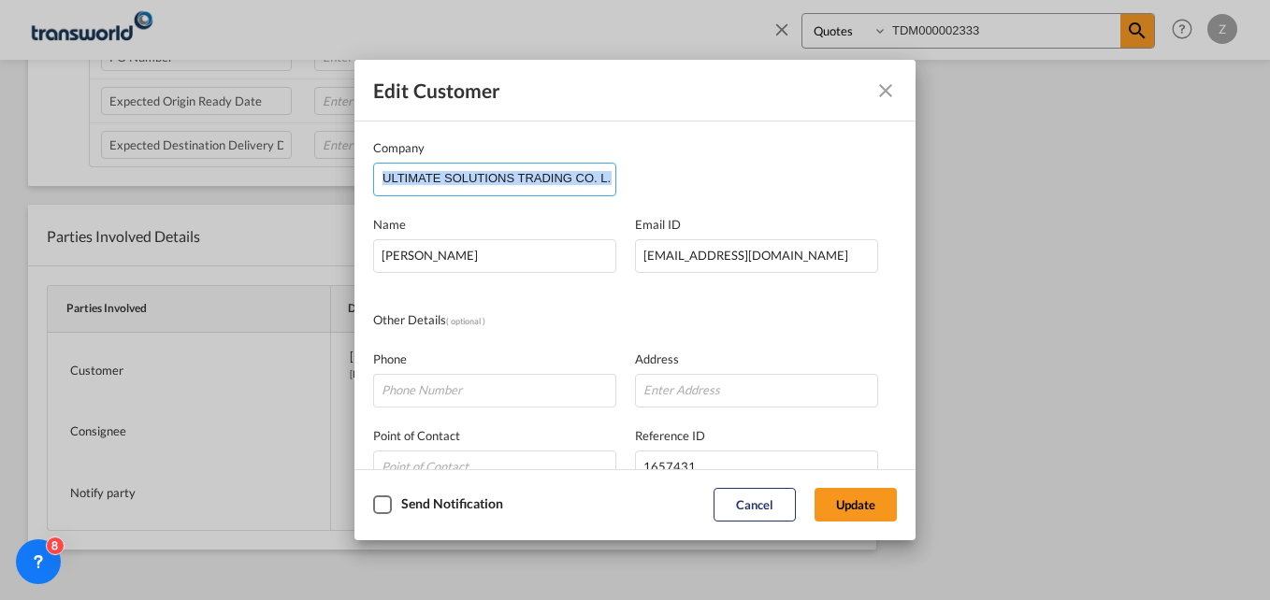
scroll to position [0, 7]
drag, startPoint x: 378, startPoint y: 179, endPoint x: 699, endPoint y: 190, distance: 321.0
click at [699, 190] on div "Company ULTIMATE SOLUTIONS TRADING CO. L.L.C" at bounding box center [635, 167] width 524 height 58
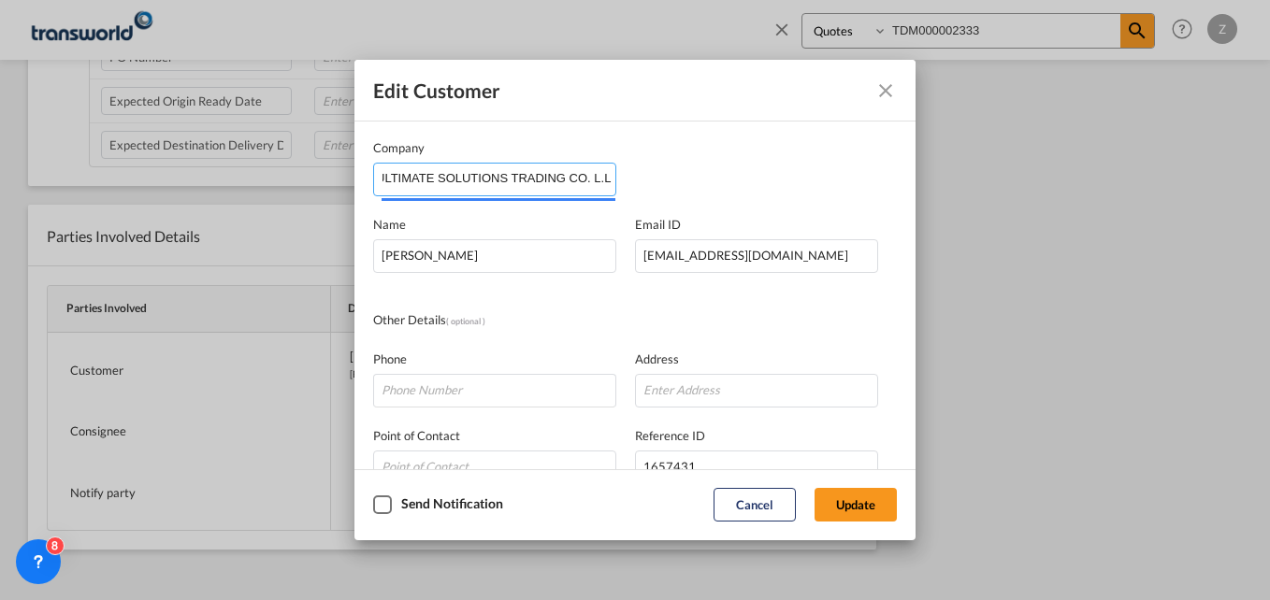
drag, startPoint x: 383, startPoint y: 174, endPoint x: 681, endPoint y: 193, distance: 298.0
click at [681, 193] on div "Company ULTIMATE SOLUTIONS TRADING CO. L.L.C" at bounding box center [635, 167] width 524 height 58
type input "U"
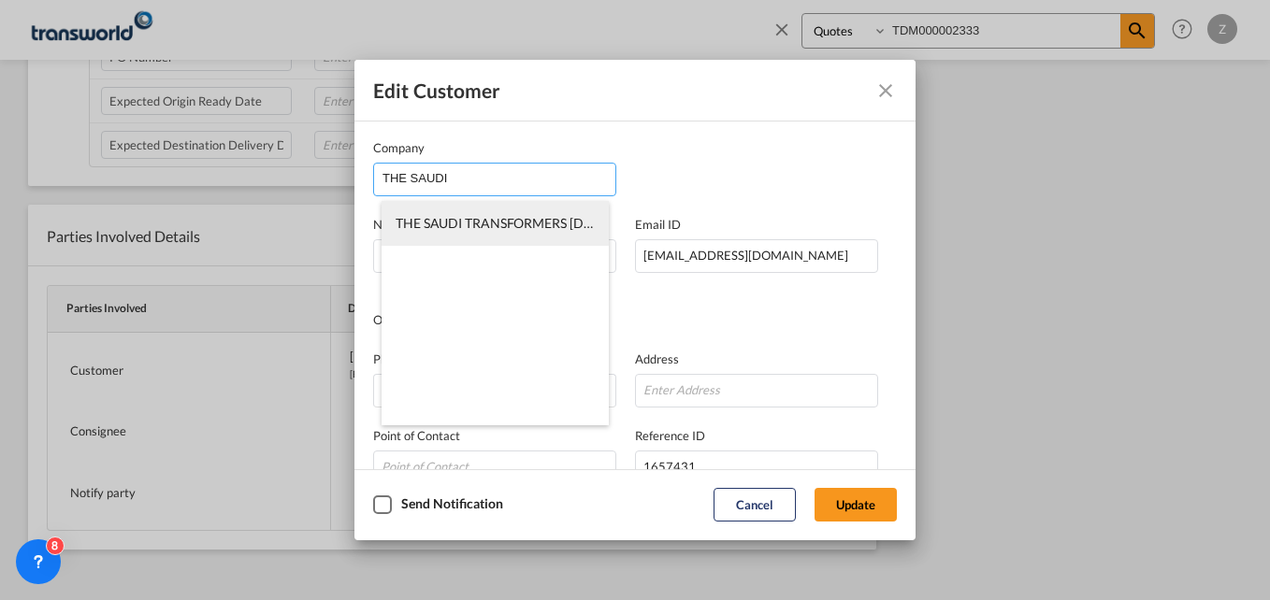
click at [529, 224] on span "THE SAUDI TRANSFORMERS [DOMAIN_NAME]" at bounding box center [536, 223] width 281 height 16
type input "THE SAUDI TRANSFORMERS [DOMAIN_NAME]"
type input "aboo@sauditransformers.com"
type input "550526431"
type input "566229"
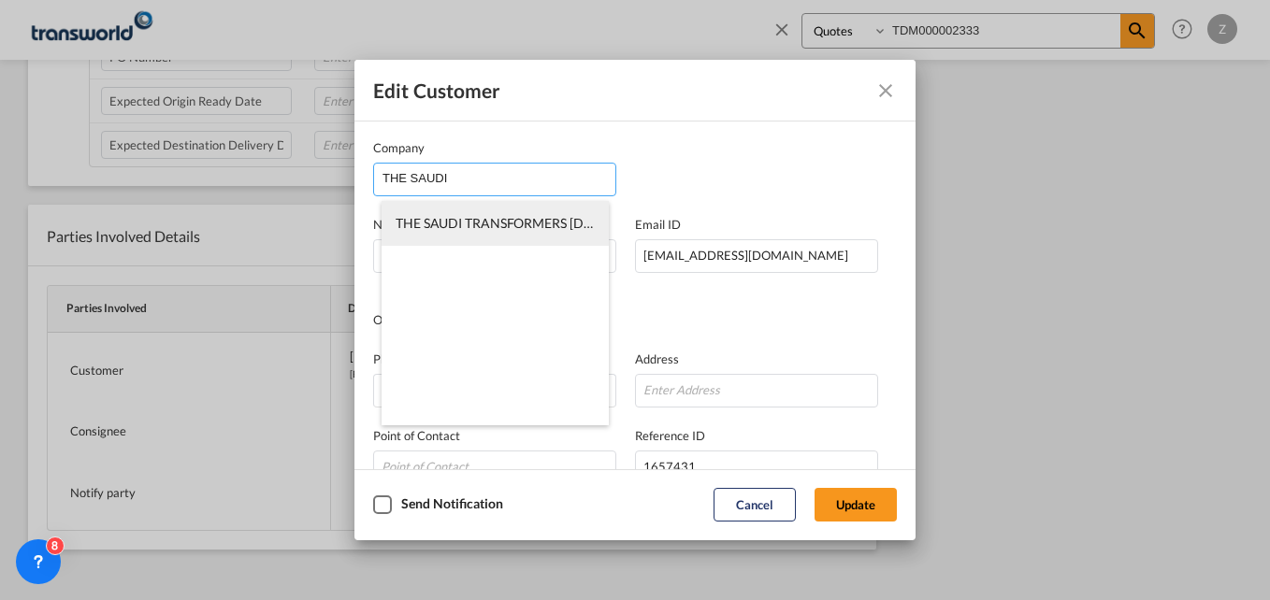
type input "32234"
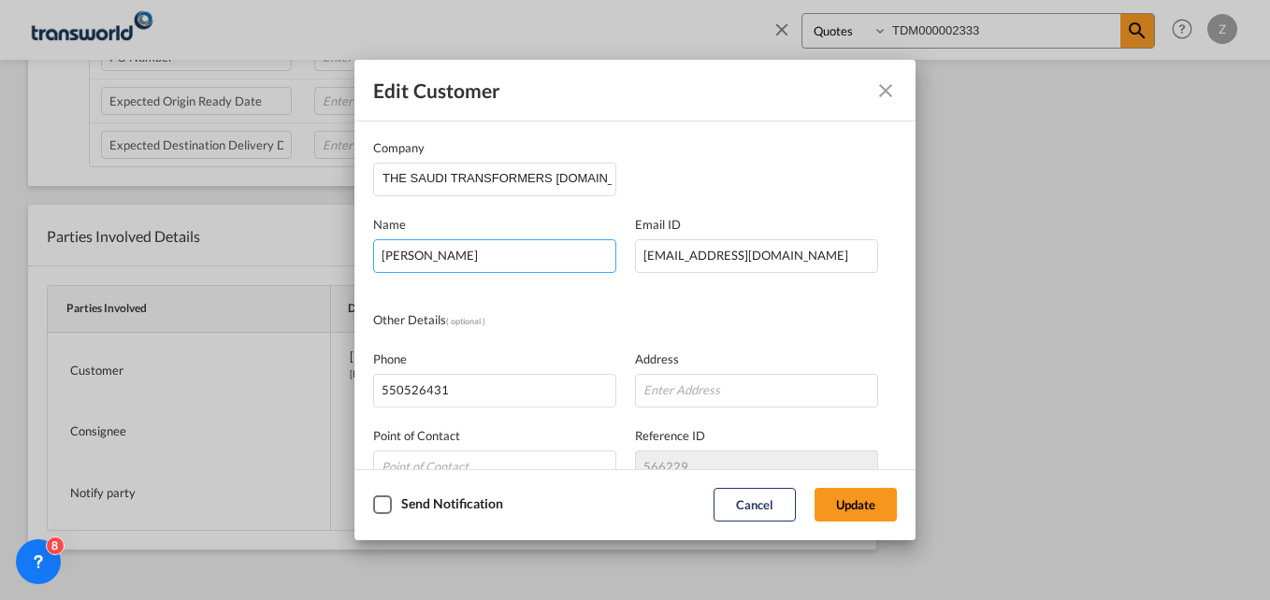
drag, startPoint x: 511, startPoint y: 260, endPoint x: 338, endPoint y: 238, distance: 174.4
click at [338, 238] on div "Edit Customer Company THE SAUDI TRANSFORMERS CO.LTD Name ZAFAR KHAN Email ID ab…" at bounding box center [635, 300] width 1270 height 600
type input "Aboo"
type input "Al-Rayyan Branch, Dammam Kingdom of Saudi Arabia"
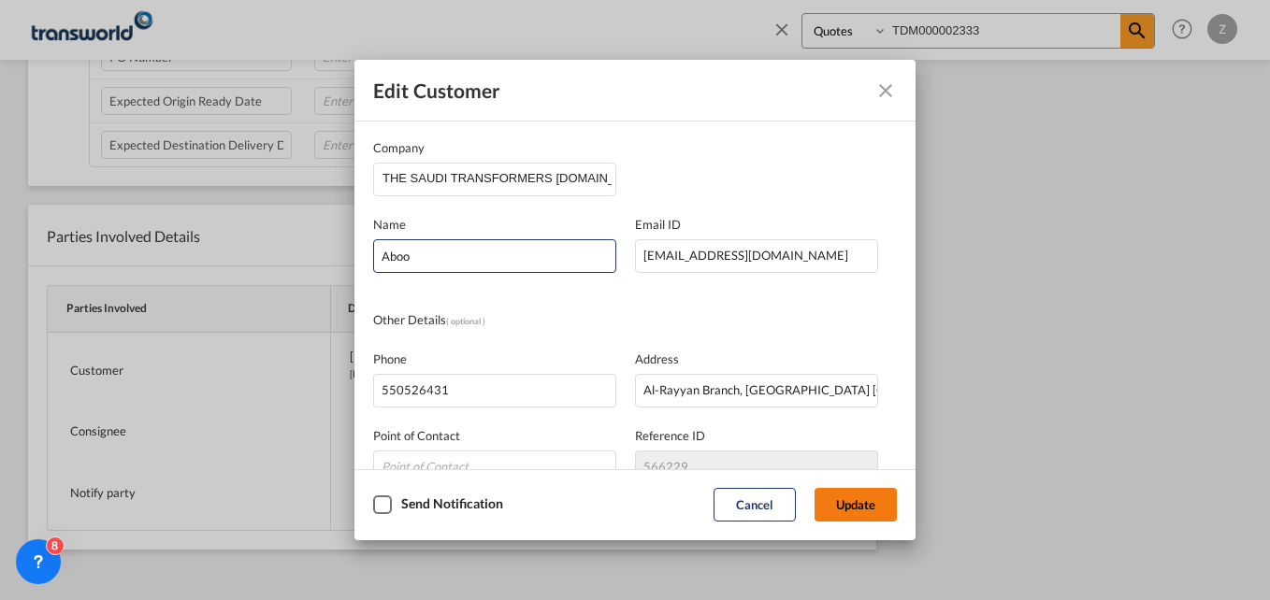
click at [853, 502] on button "Update" at bounding box center [856, 505] width 82 height 34
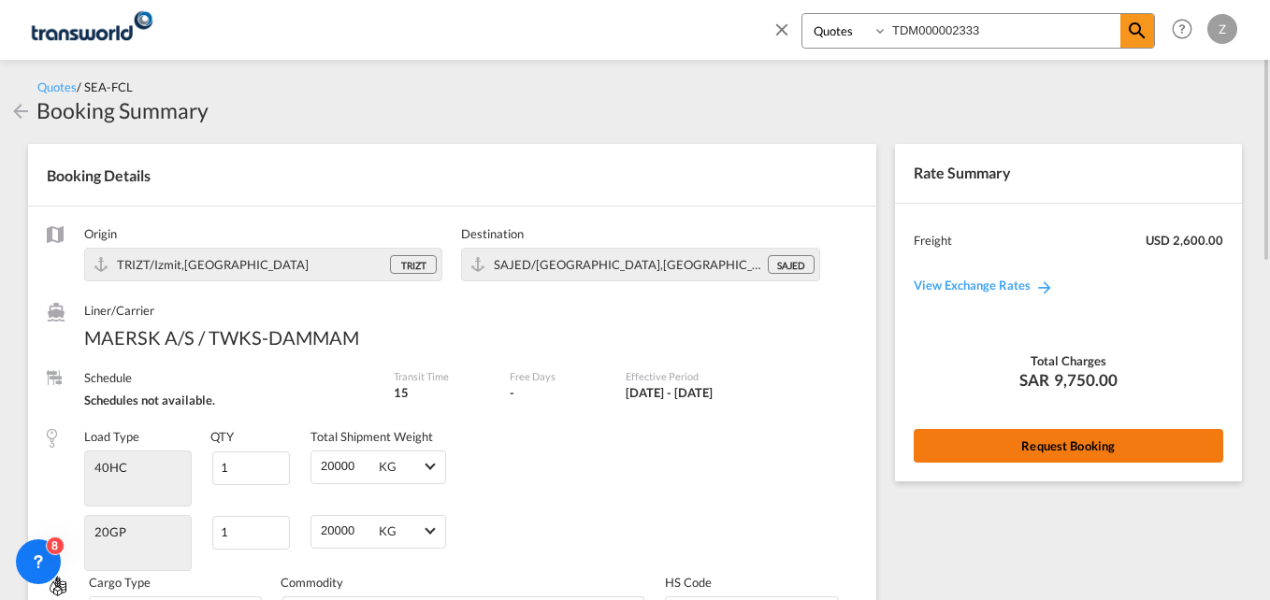
click at [1058, 455] on button "Request Booking" at bounding box center [1069, 446] width 310 height 34
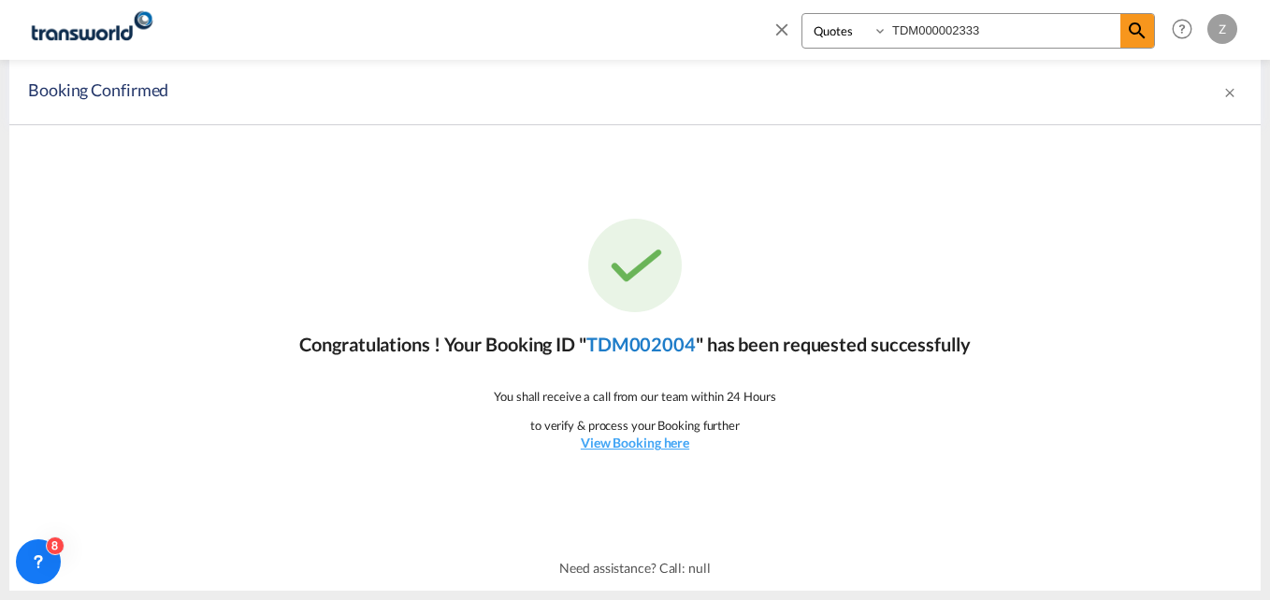
click at [626, 342] on link "TDM002004" at bounding box center [640, 344] width 109 height 22
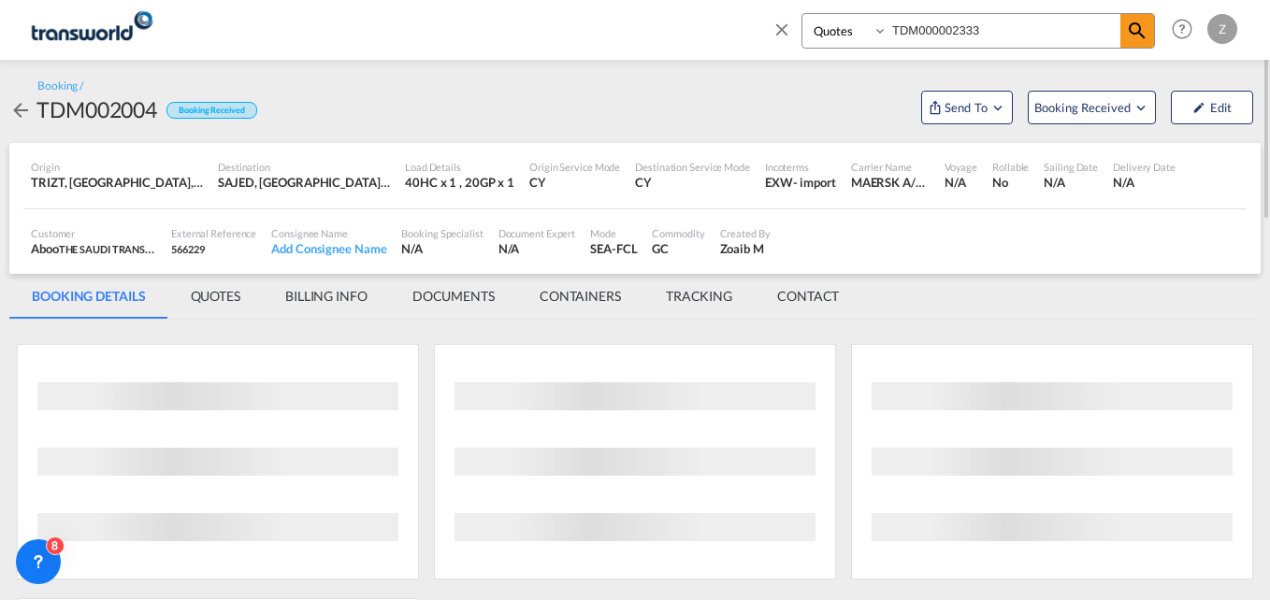
click at [808, 302] on md-tab-item "CONTACT" at bounding box center [808, 296] width 107 height 45
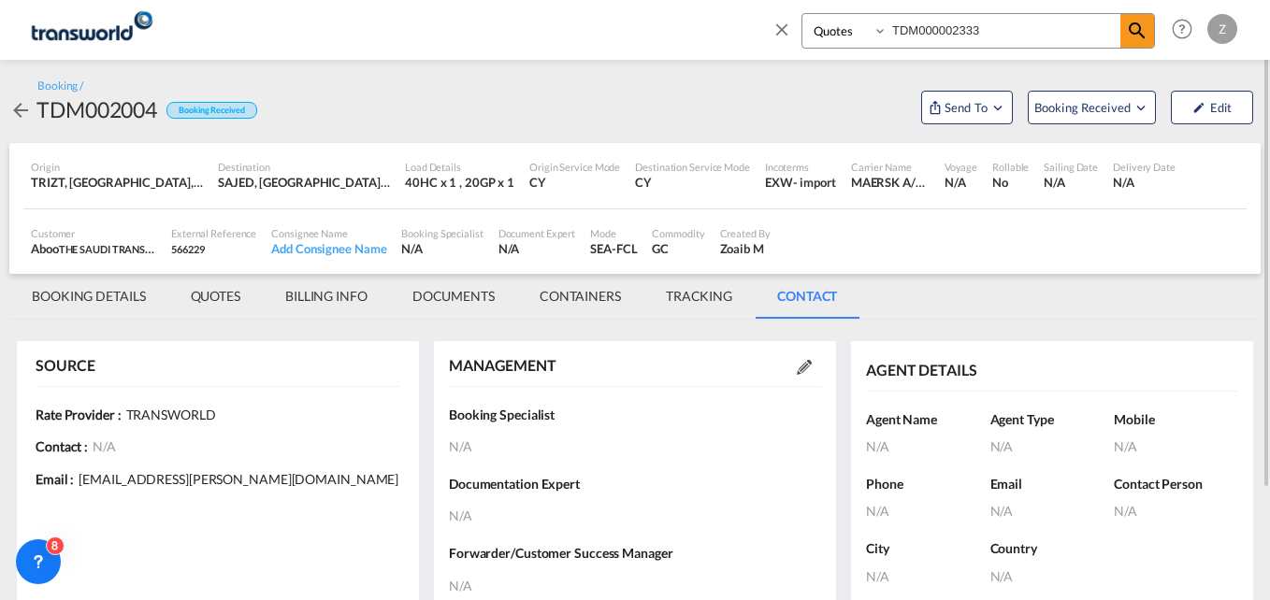
click at [811, 360] on md-icon at bounding box center [804, 367] width 15 height 15
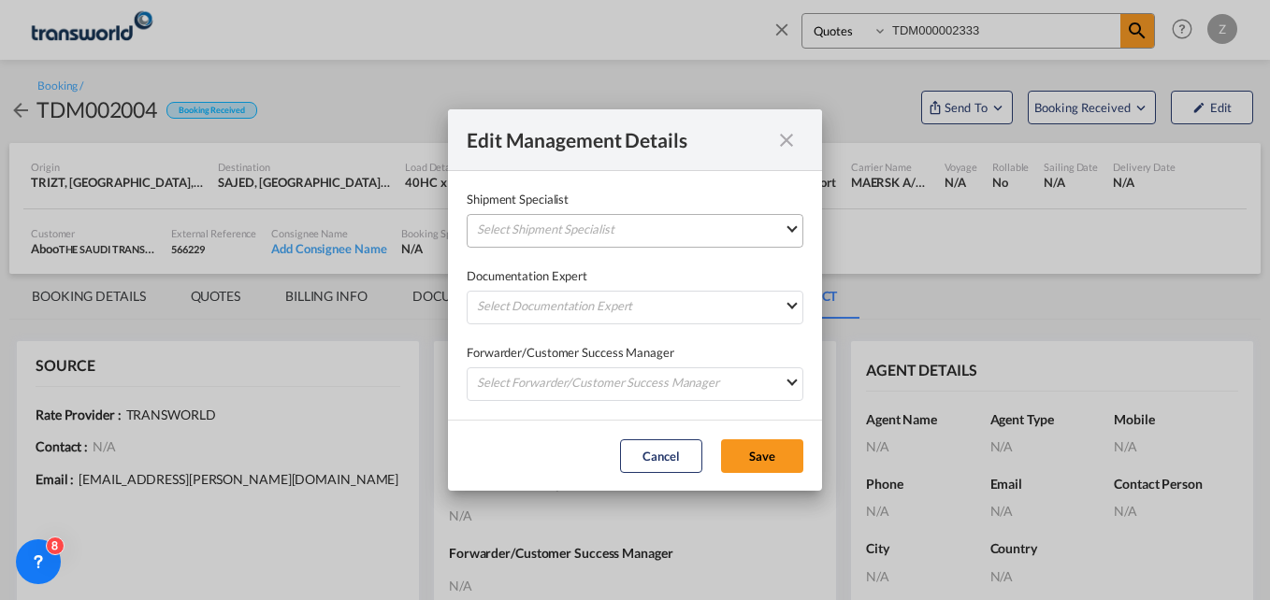
click at [605, 229] on md-select "Select Shipment Specialist [PERSON_NAME] W [PERSON_NAME][EMAIL_ADDRESS][PERSON_…" at bounding box center [635, 231] width 337 height 34
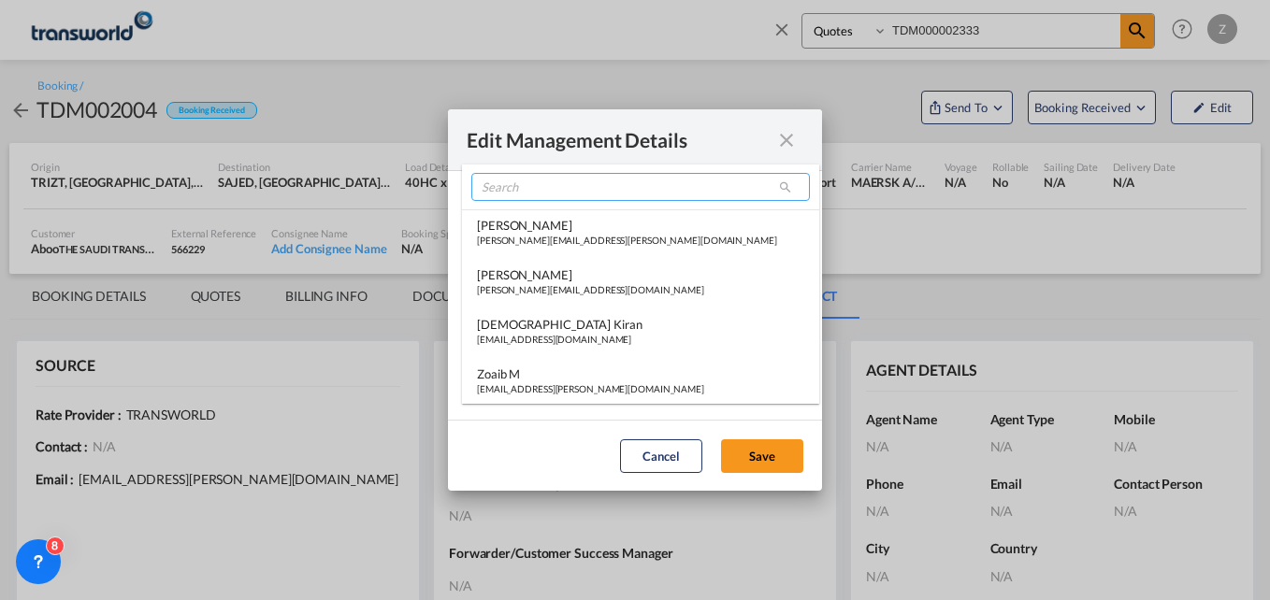
click at [544, 191] on input "search" at bounding box center [640, 187] width 339 height 28
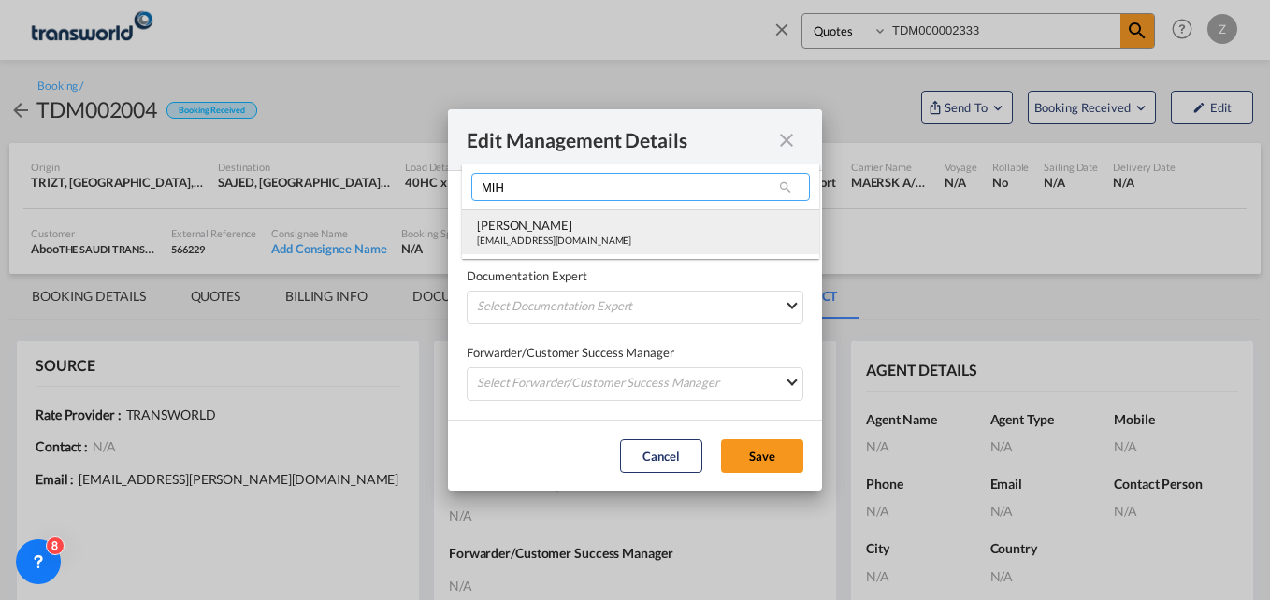
type input "MIH"
click at [530, 225] on div "[PERSON_NAME]" at bounding box center [554, 225] width 154 height 17
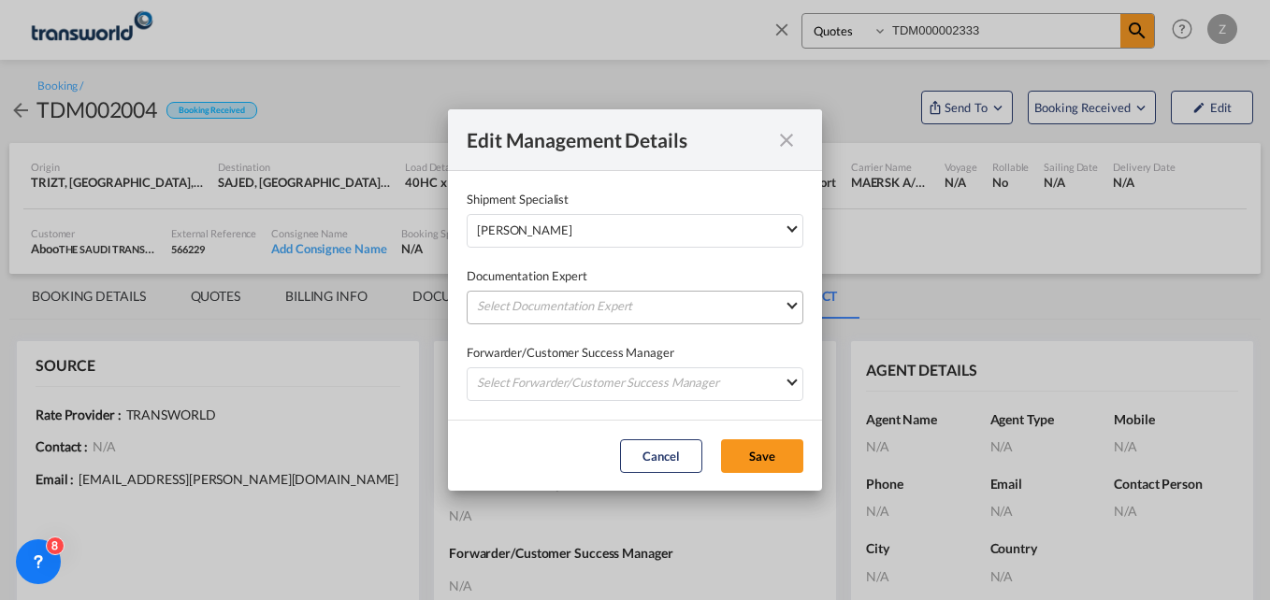
click at [543, 311] on md-select "Select Documentation Expert [PERSON_NAME] W [PERSON_NAME][EMAIL_ADDRESS][PERSON…" at bounding box center [635, 308] width 337 height 34
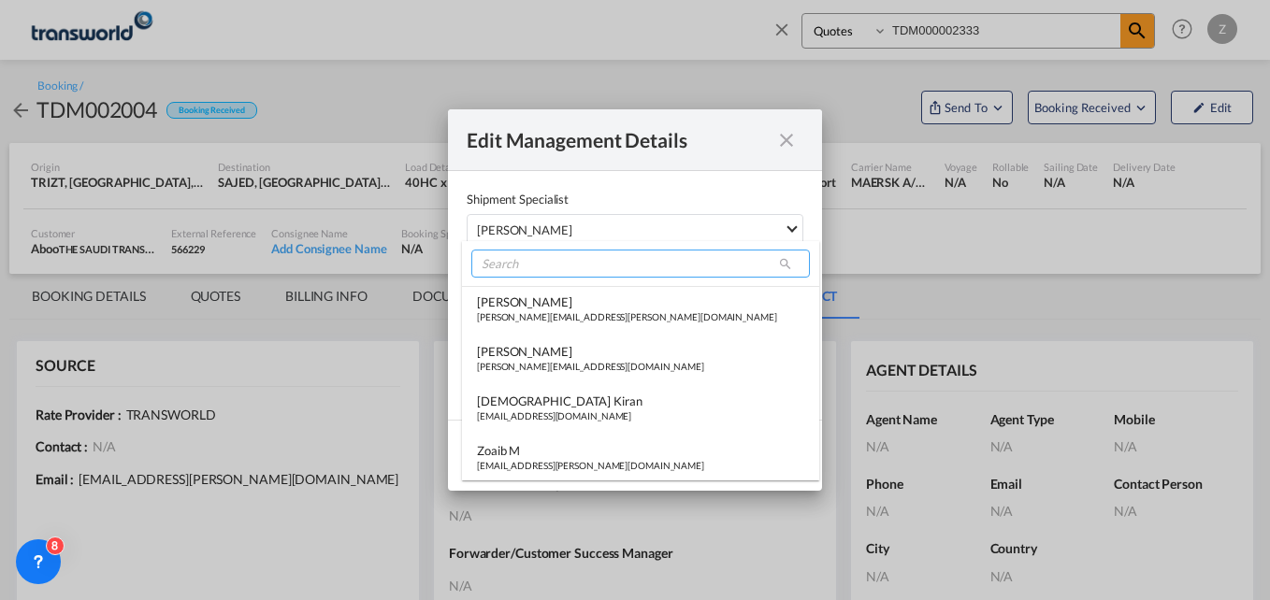
click at [543, 267] on input "search" at bounding box center [640, 264] width 339 height 28
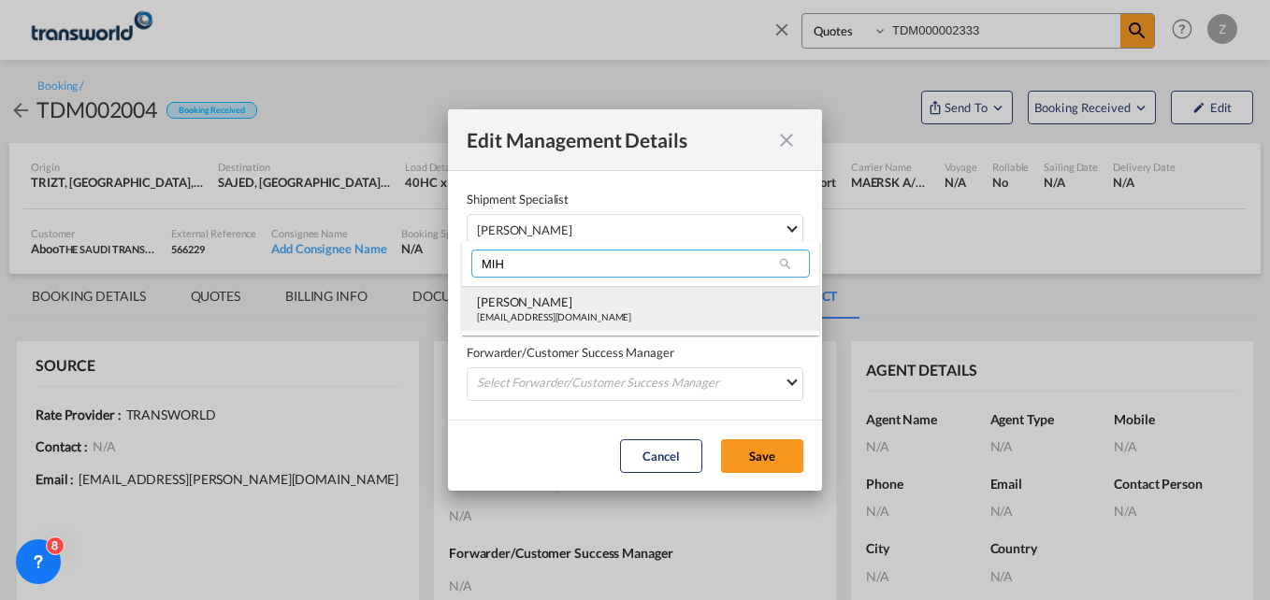
type input "MIH"
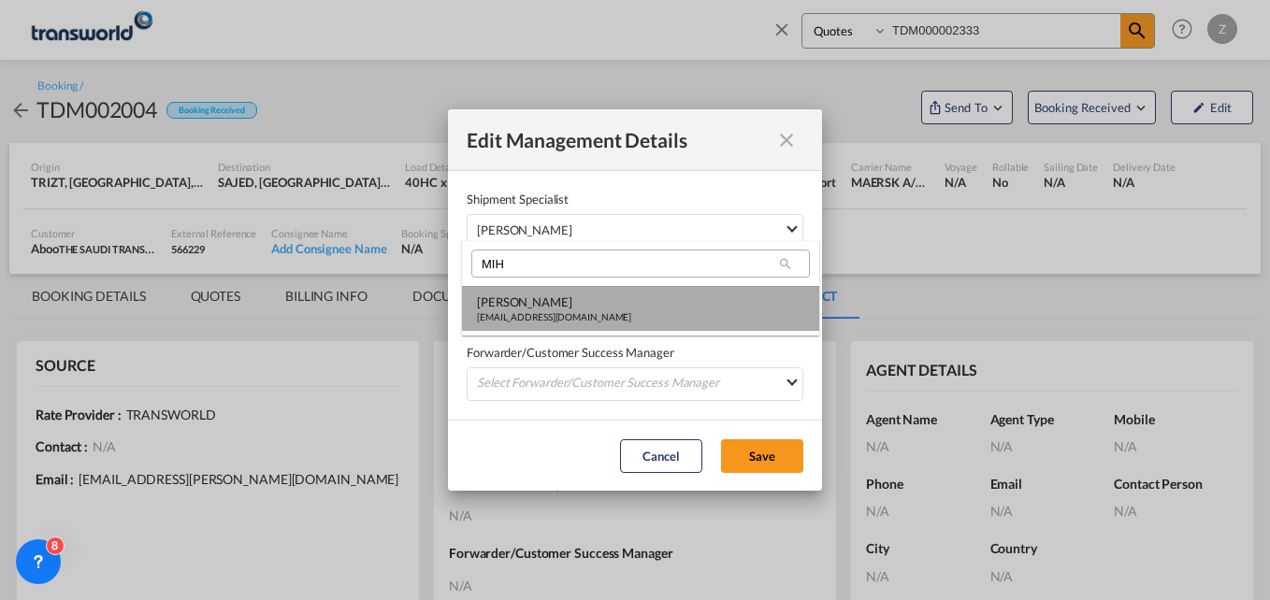
click at [522, 315] on div "[EMAIL_ADDRESS][DOMAIN_NAME]" at bounding box center [554, 317] width 154 height 13
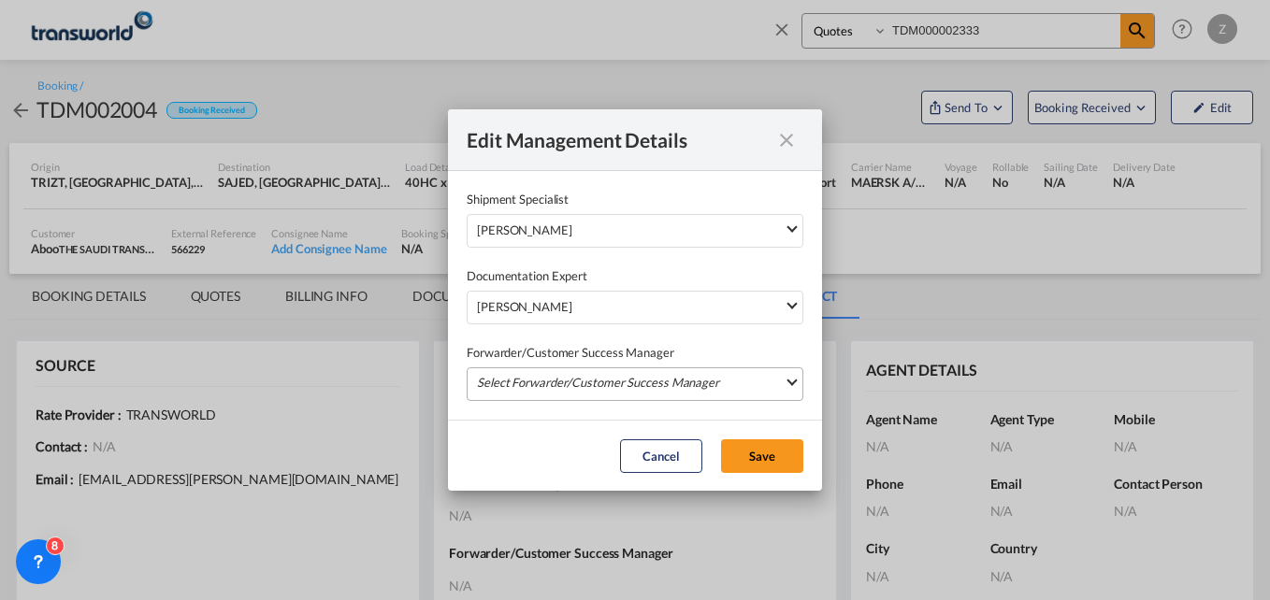
click at [520, 378] on md-select "Select Forwarder/Customer Success Manager [PERSON_NAME] [PERSON_NAME][EMAIL_ADD…" at bounding box center [635, 385] width 337 height 34
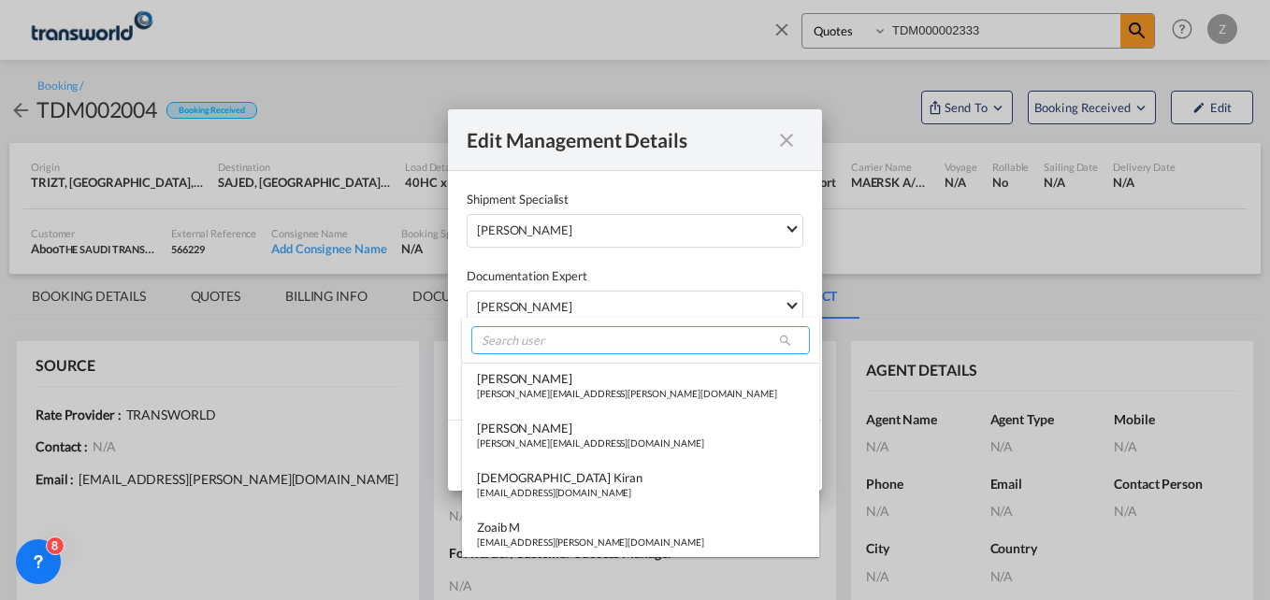
click at [528, 344] on input "search" at bounding box center [640, 340] width 339 height 28
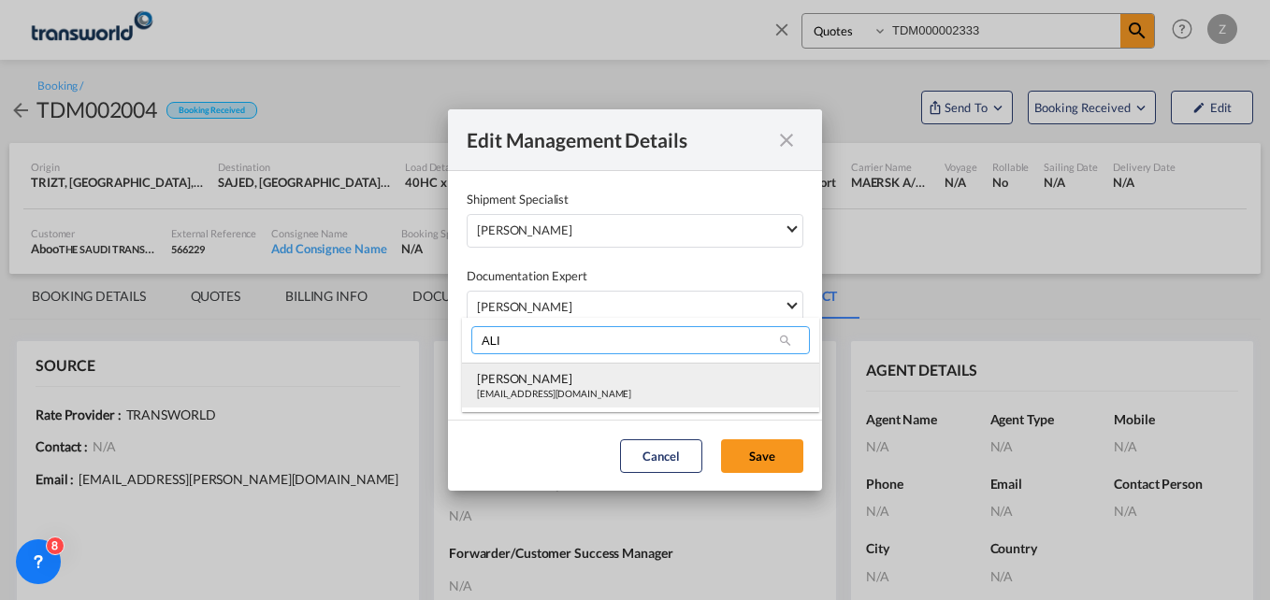
type input "ALI"
click at [526, 380] on div "[PERSON_NAME]" at bounding box center [554, 378] width 154 height 17
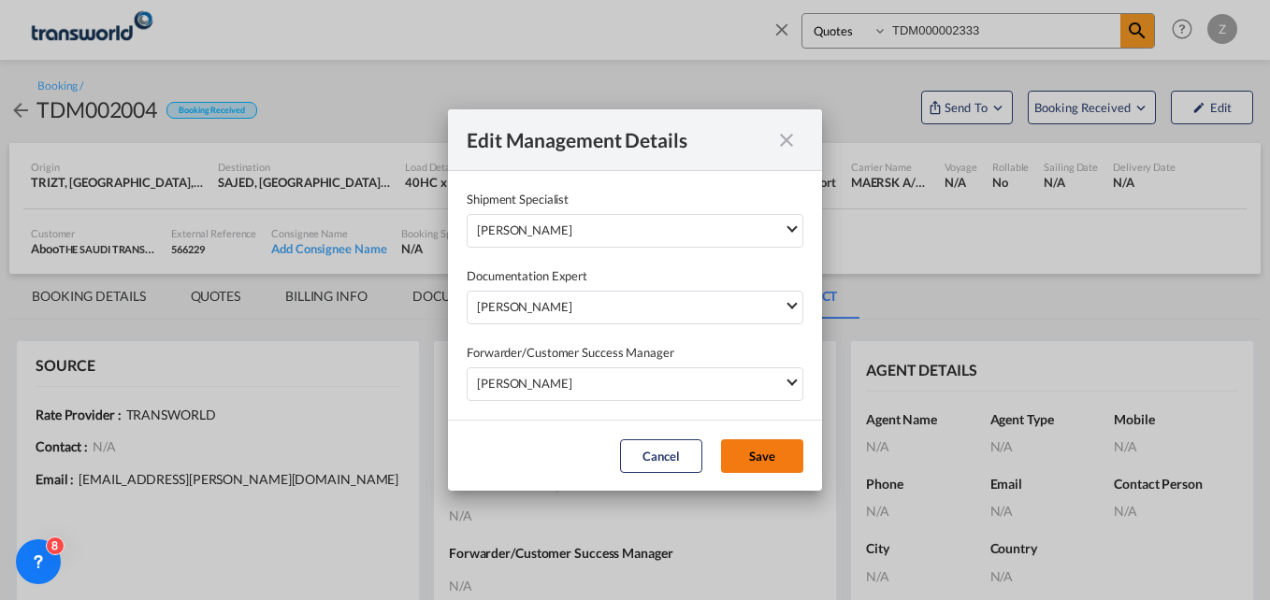
click at [790, 465] on button "Save" at bounding box center [762, 457] width 82 height 34
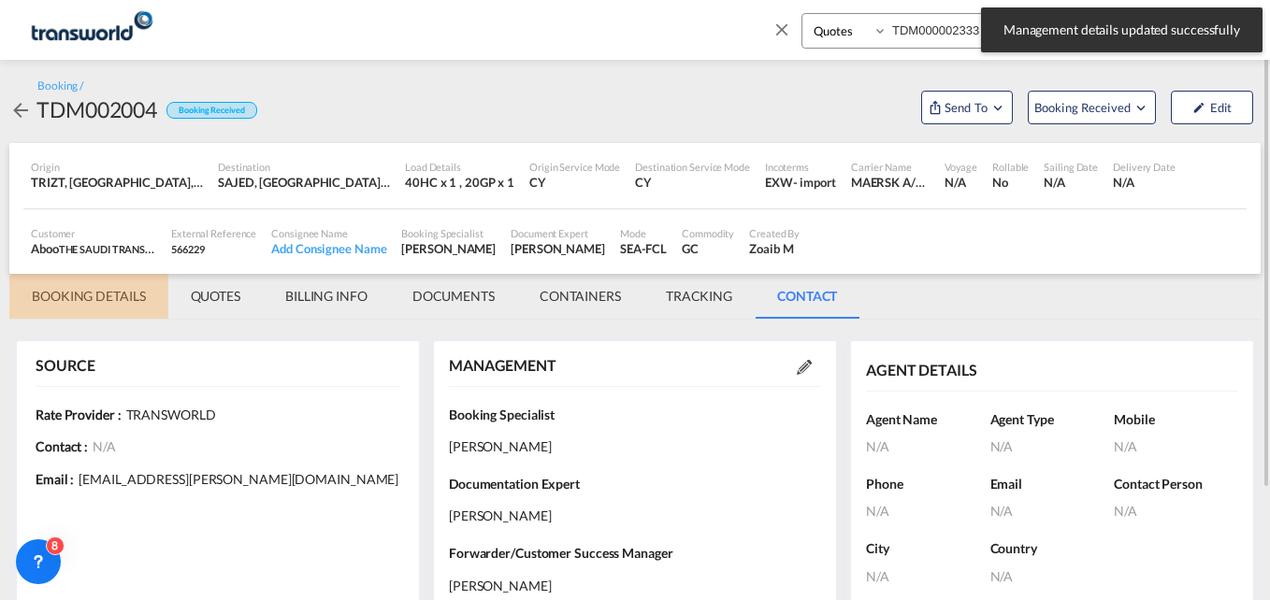
click at [78, 297] on md-tab-item "BOOKING DETAILS" at bounding box center [88, 296] width 159 height 45
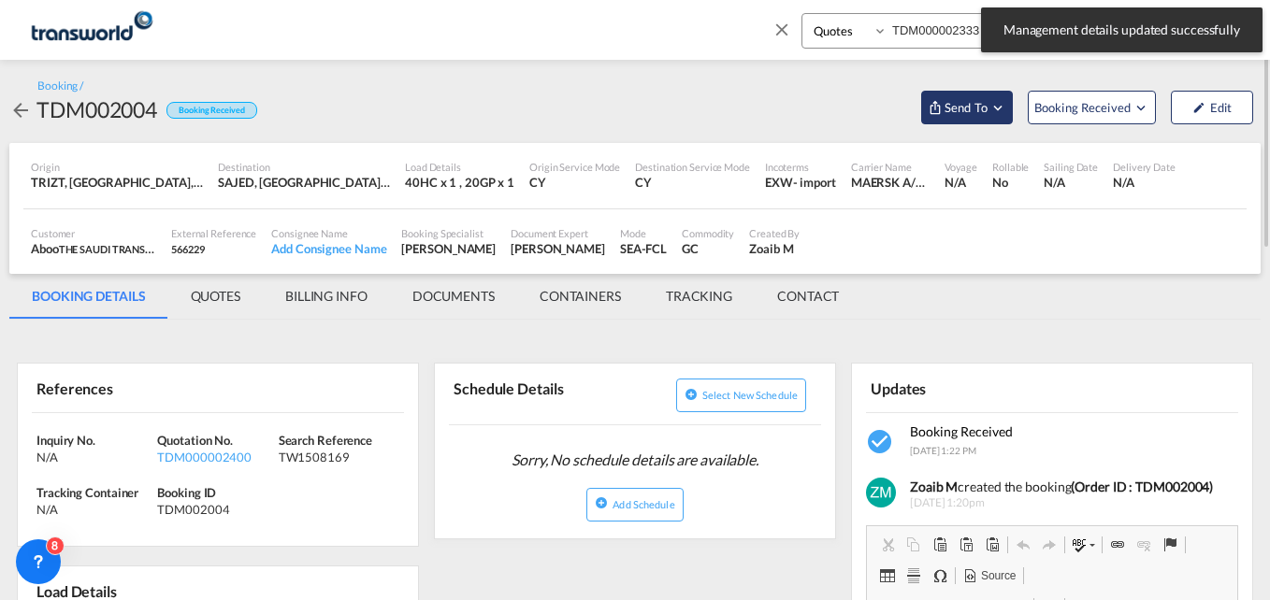
click at [969, 100] on span "Send To" at bounding box center [966, 107] width 47 height 19
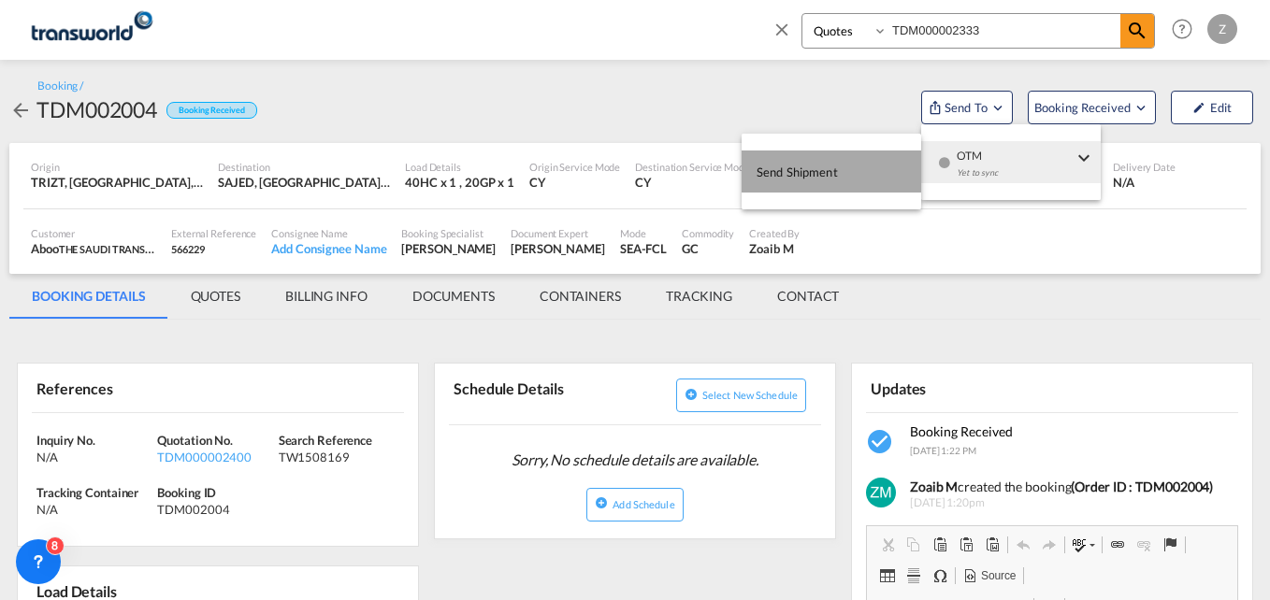
click at [844, 178] on button "Send Shipment" at bounding box center [832, 172] width 180 height 42
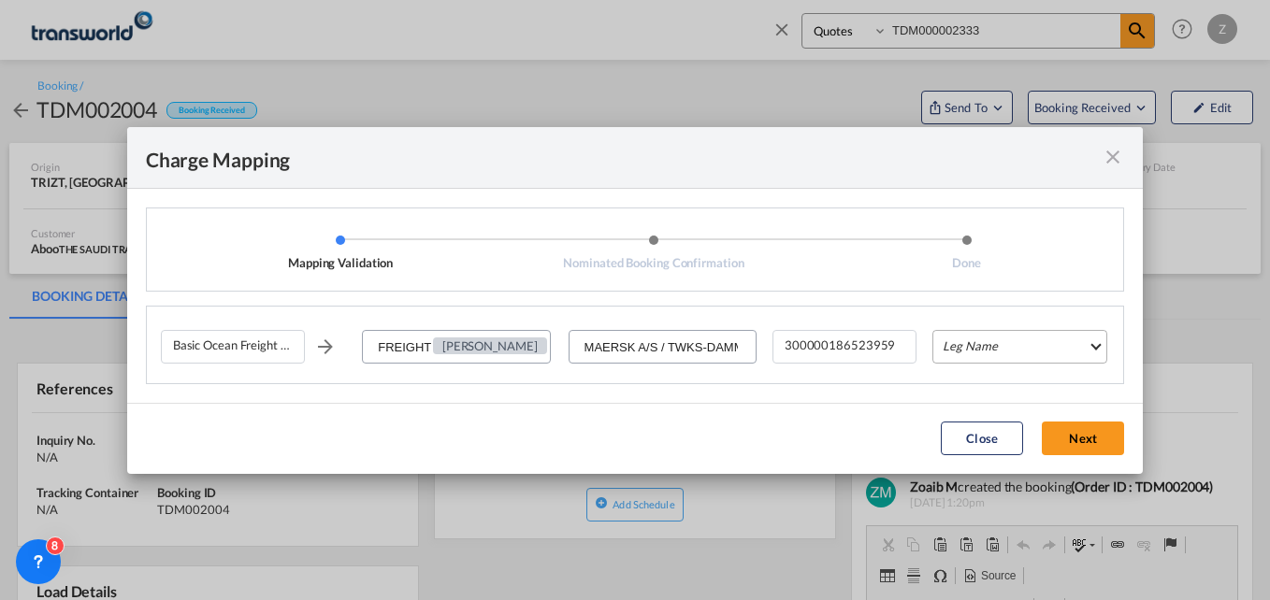
click at [962, 345] on md-select "Leg Name HANDLING ORIGIN VESSEL HANDLING DESTINATION OTHERS TL PICK UP CUSTOMS …" at bounding box center [1019, 347] width 175 height 34
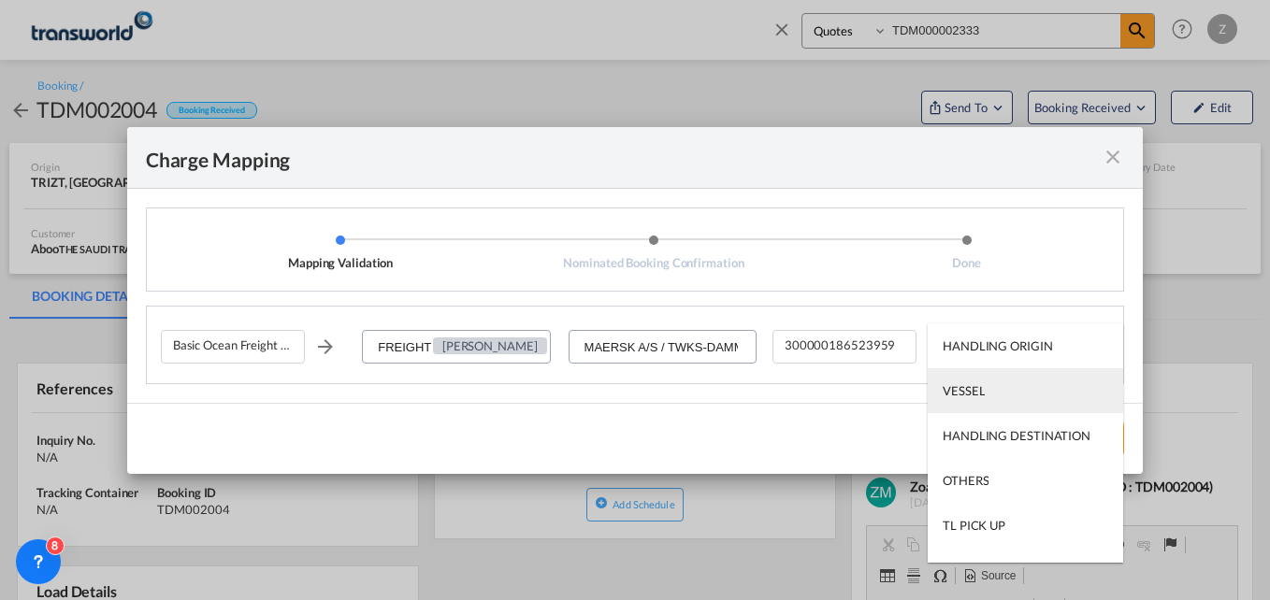
click at [970, 398] on div "VESSEL" at bounding box center [964, 391] width 42 height 17
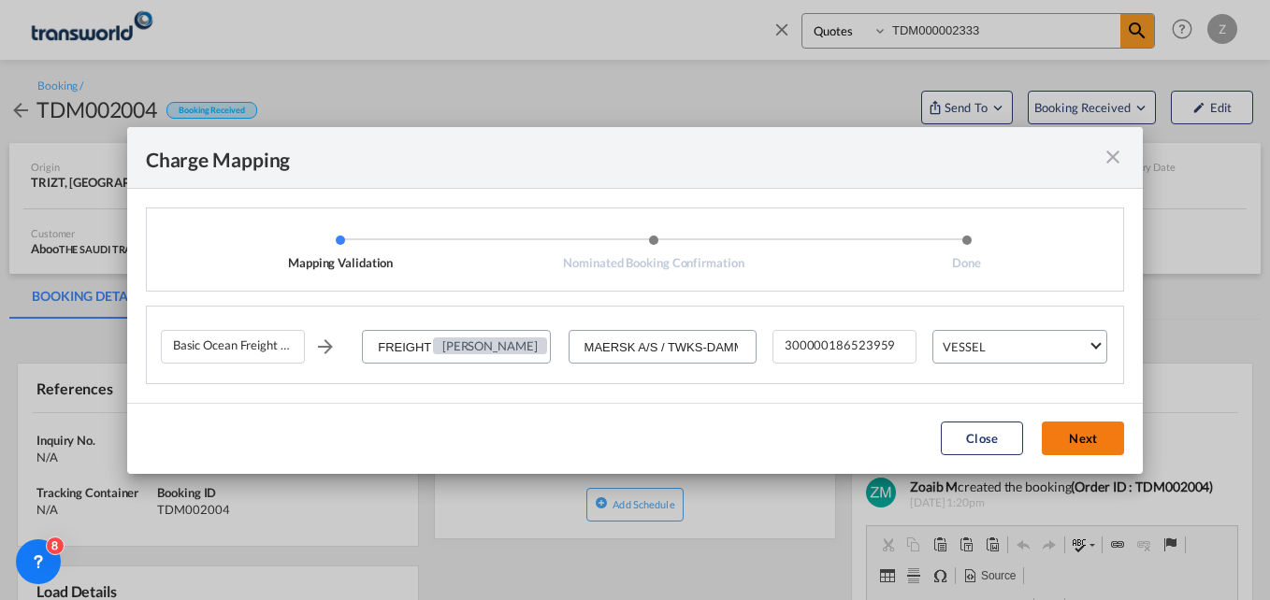
click at [1076, 438] on button "Next" at bounding box center [1083, 439] width 82 height 34
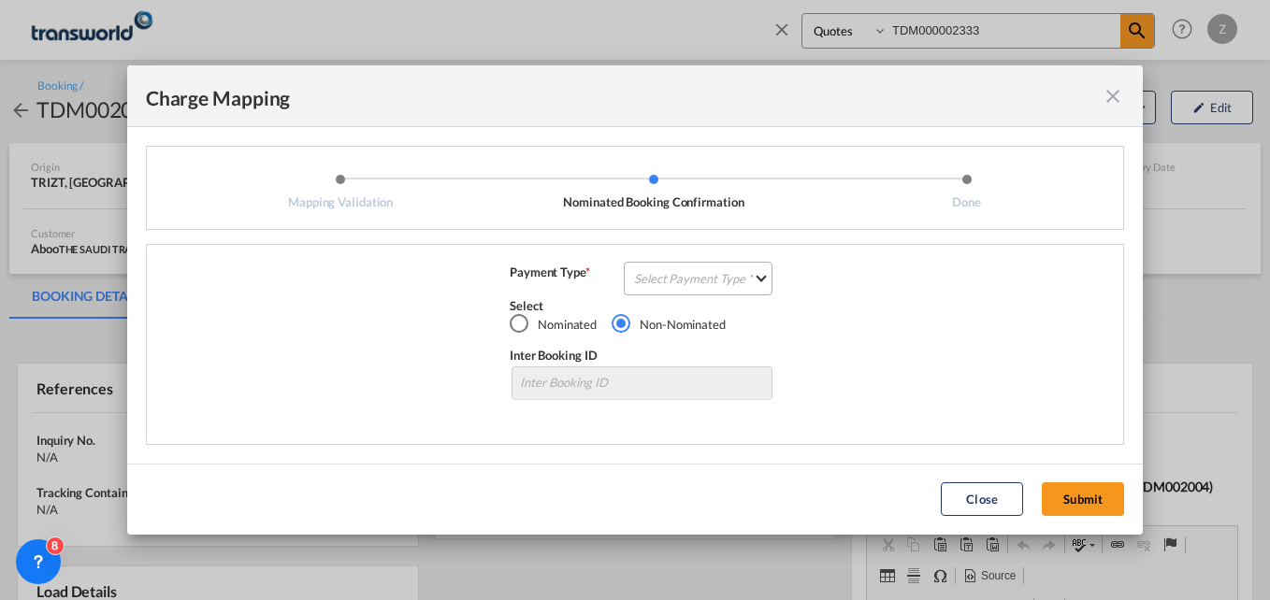
click at [732, 282] on md-select "Select Payment Type COLLECT PREPAID" at bounding box center [698, 279] width 149 height 34
click at [665, 279] on div "COLLECT" at bounding box center [662, 278] width 53 height 17
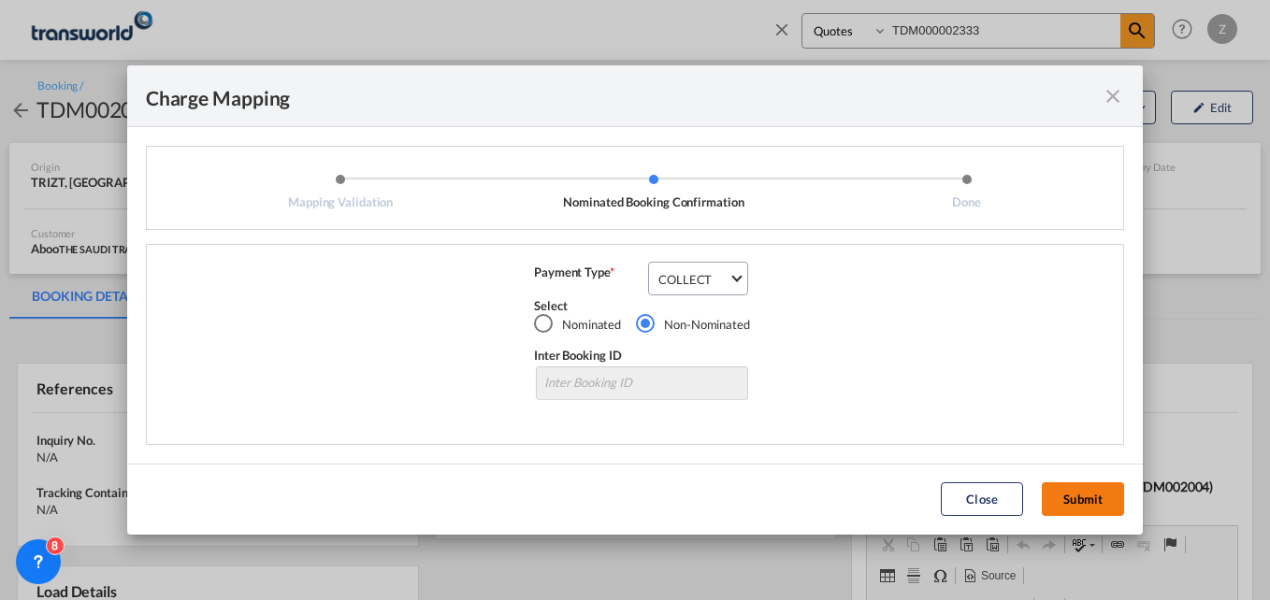
click at [1083, 492] on button "Submit" at bounding box center [1083, 500] width 82 height 34
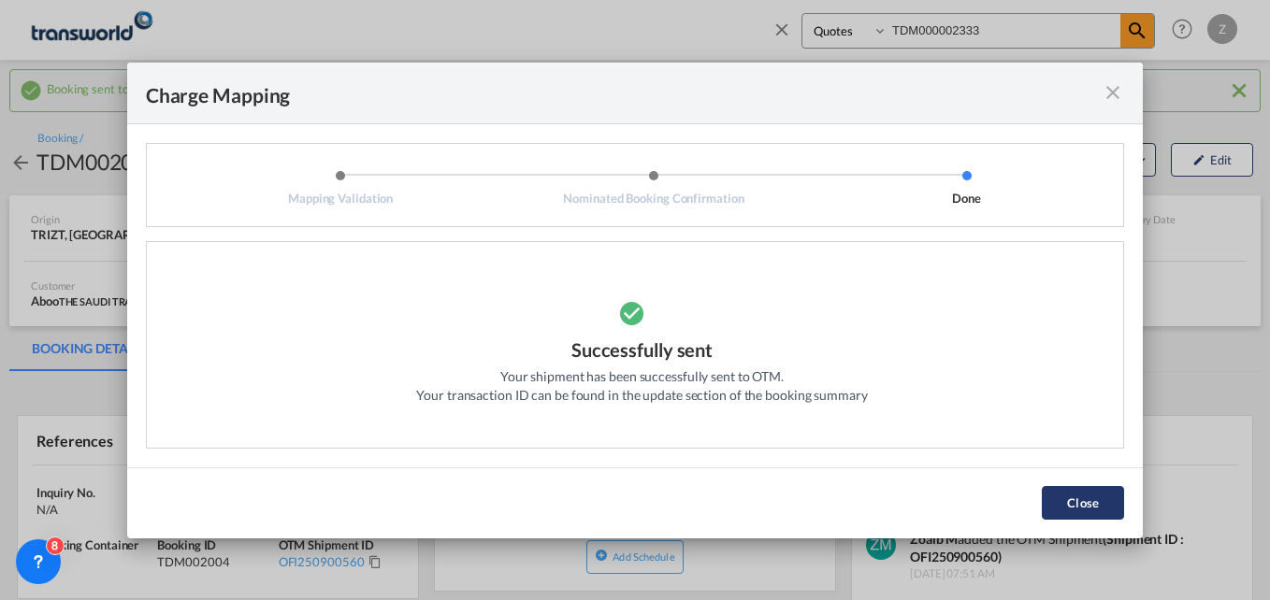
click at [1083, 491] on button "Close" at bounding box center [1083, 503] width 82 height 34
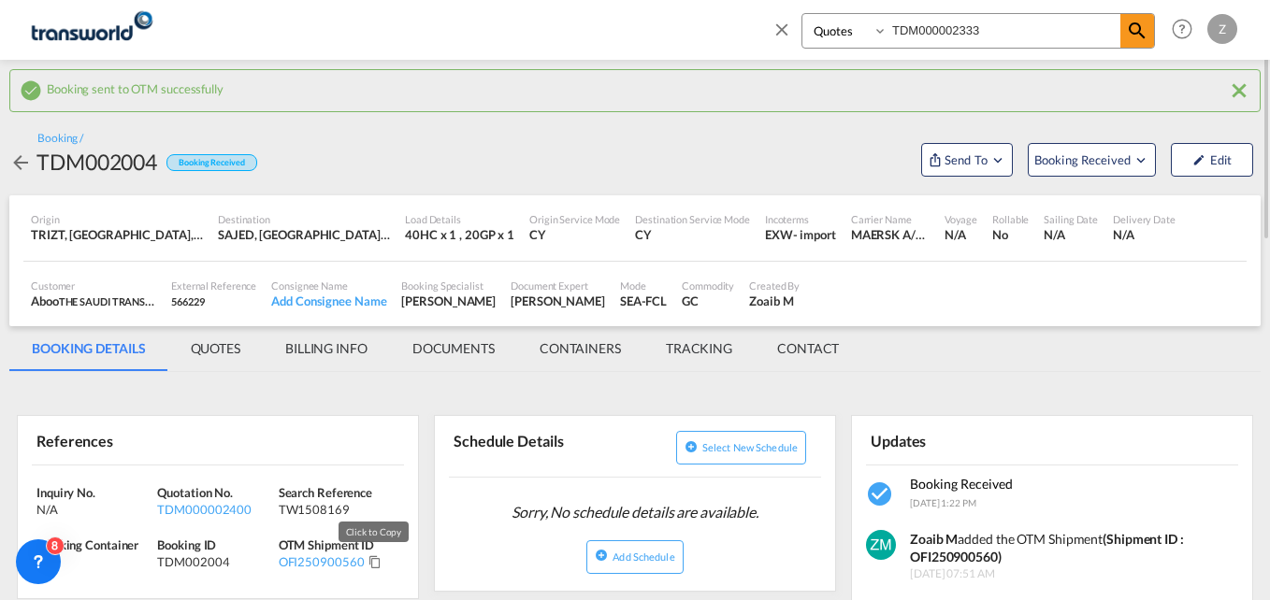
click at [371, 562] on md-icon "Click to Copy" at bounding box center [374, 562] width 13 height 13
click at [993, 29] on input "TDM000002333" at bounding box center [1004, 30] width 233 height 33
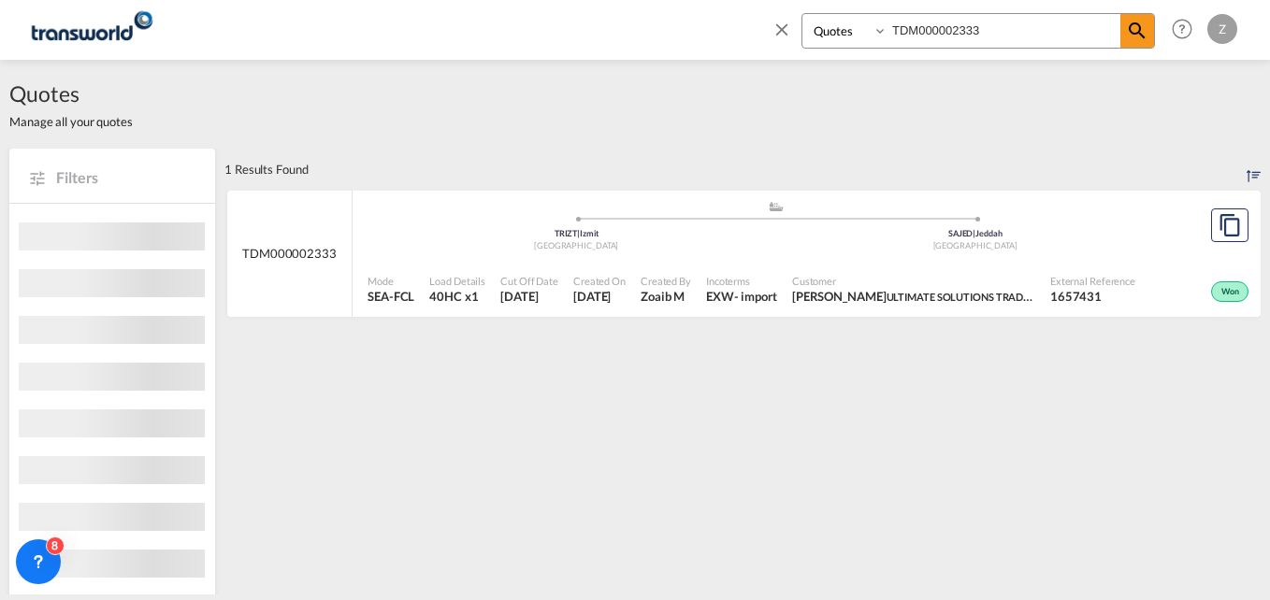
click at [959, 296] on span "ULTIMATE SOLUTIONS TRADING CO. L.L.C" at bounding box center [984, 296] width 195 height 15
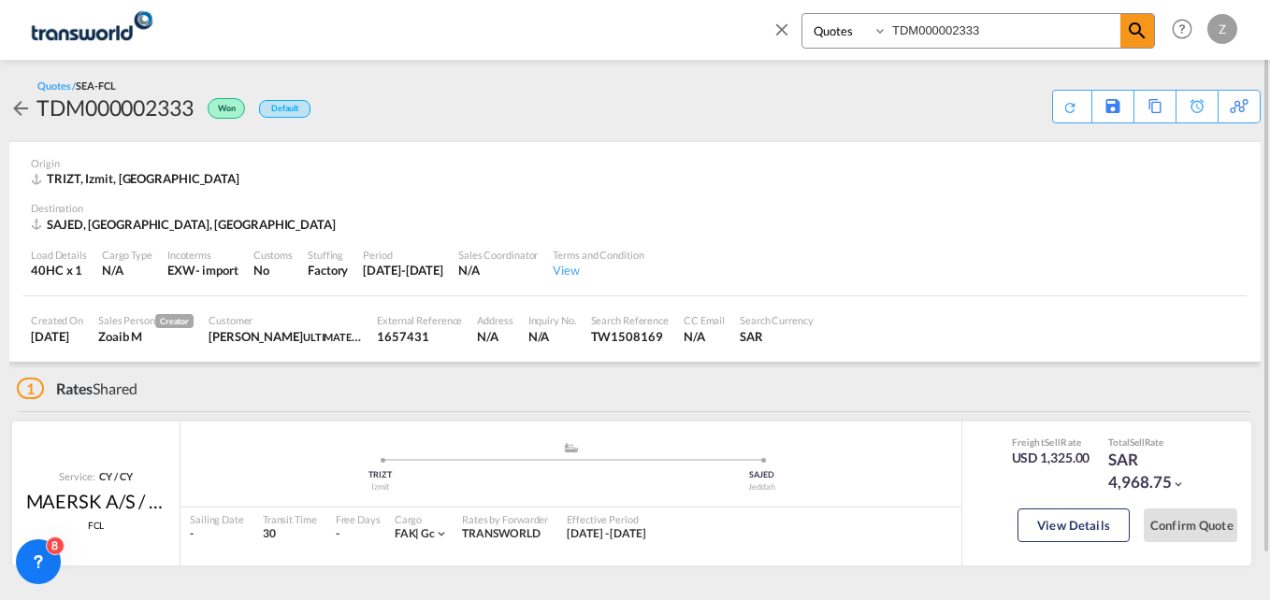
scroll to position [49, 0]
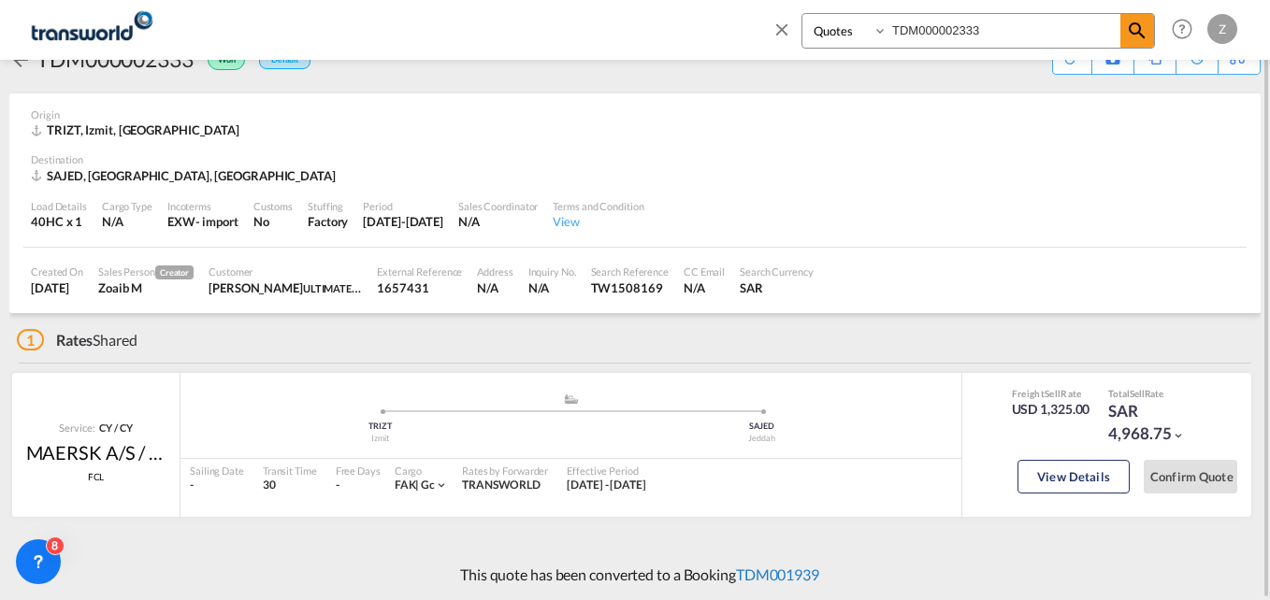
click at [777, 573] on link "TDM001939" at bounding box center [777, 575] width 83 height 18
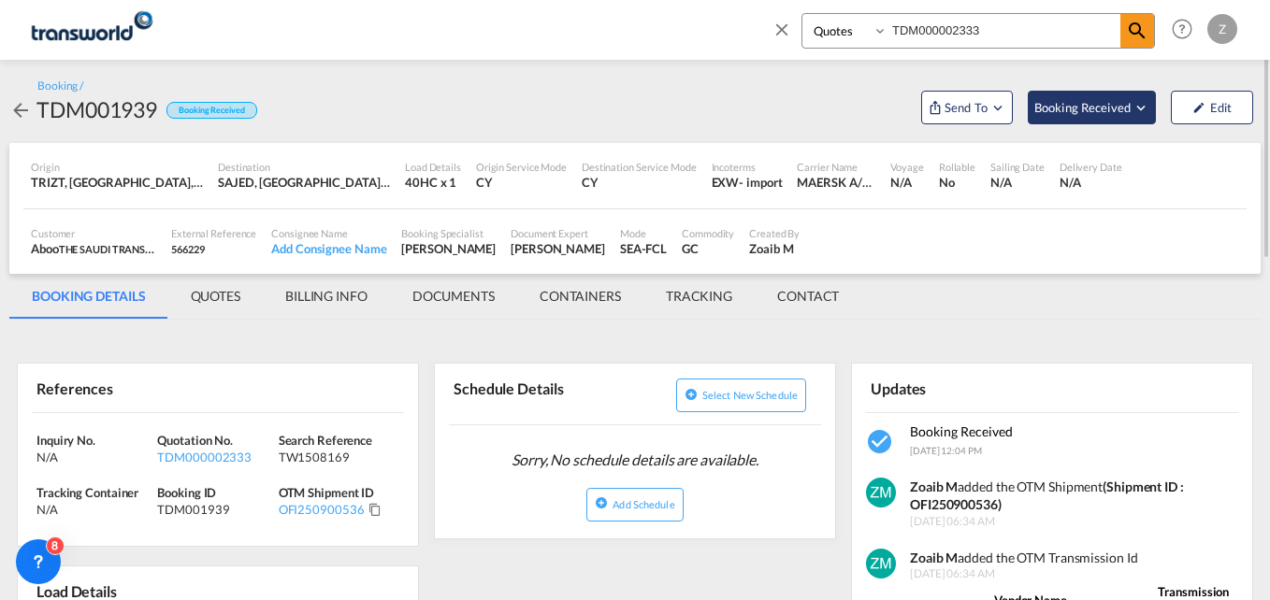
click at [1088, 110] on span "Booking Received" at bounding box center [1083, 107] width 98 height 19
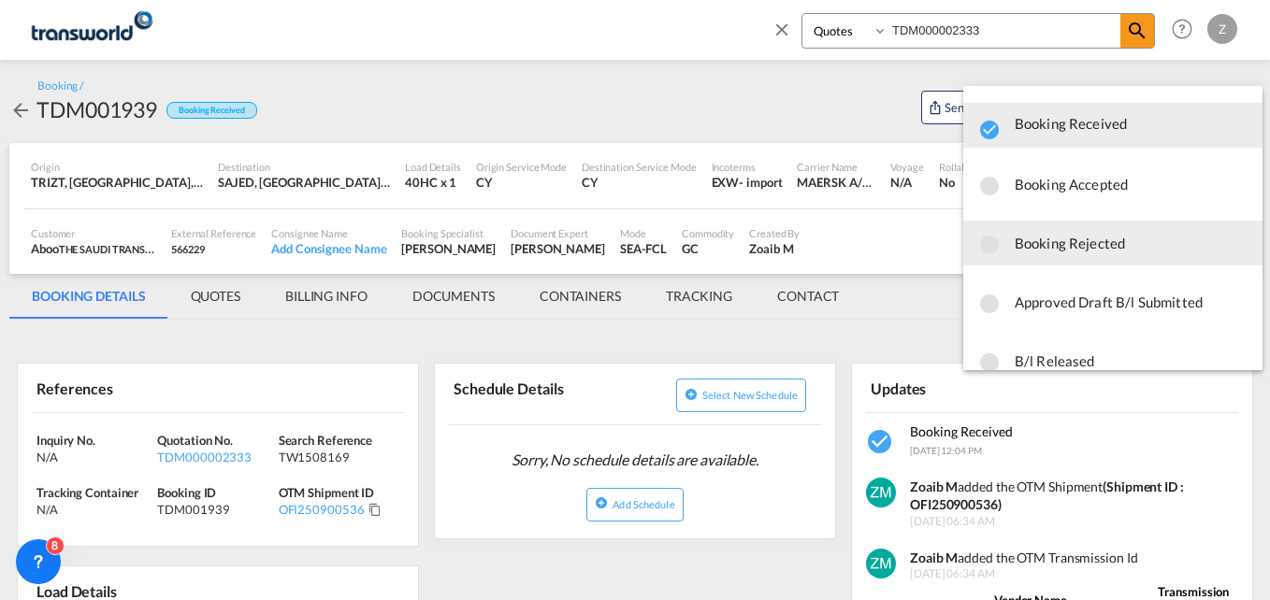
click at [1059, 252] on span "Booking Rejected" at bounding box center [1131, 243] width 233 height 34
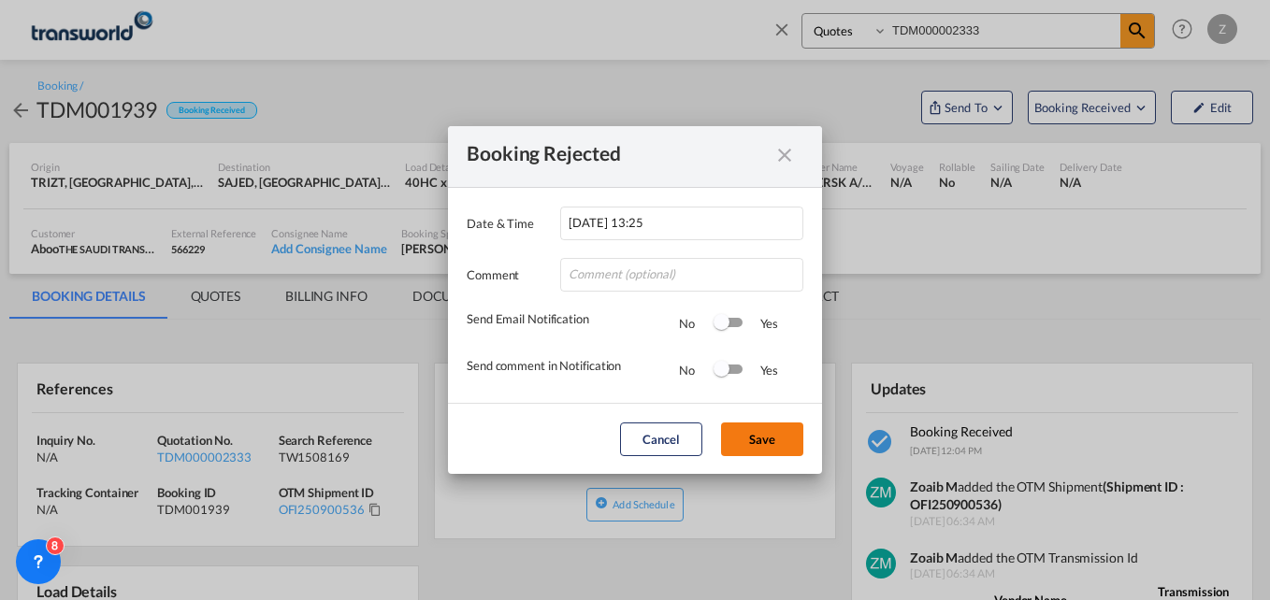
click at [778, 447] on button "Save" at bounding box center [762, 440] width 82 height 34
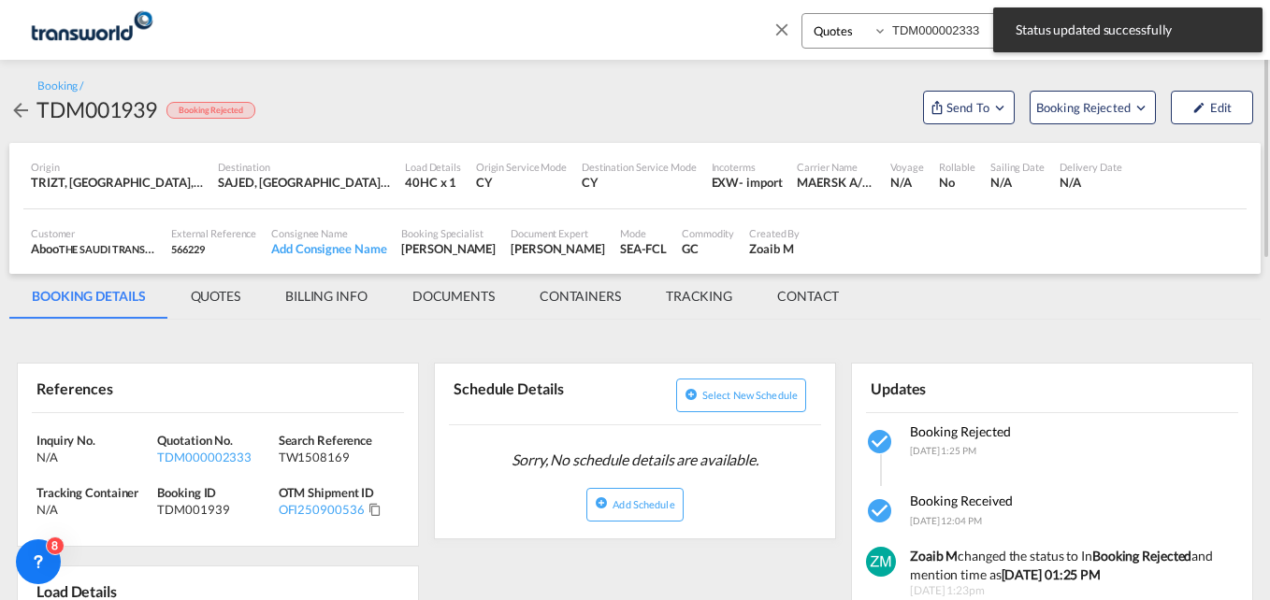
click at [950, 297] on md-tabs-canvas "BOOKING DETAILS QUOTES BILLING INFO DOCUMENTS CONTAINERS TRACKING CONTACT BOOKI…" at bounding box center [634, 296] width 1251 height 45
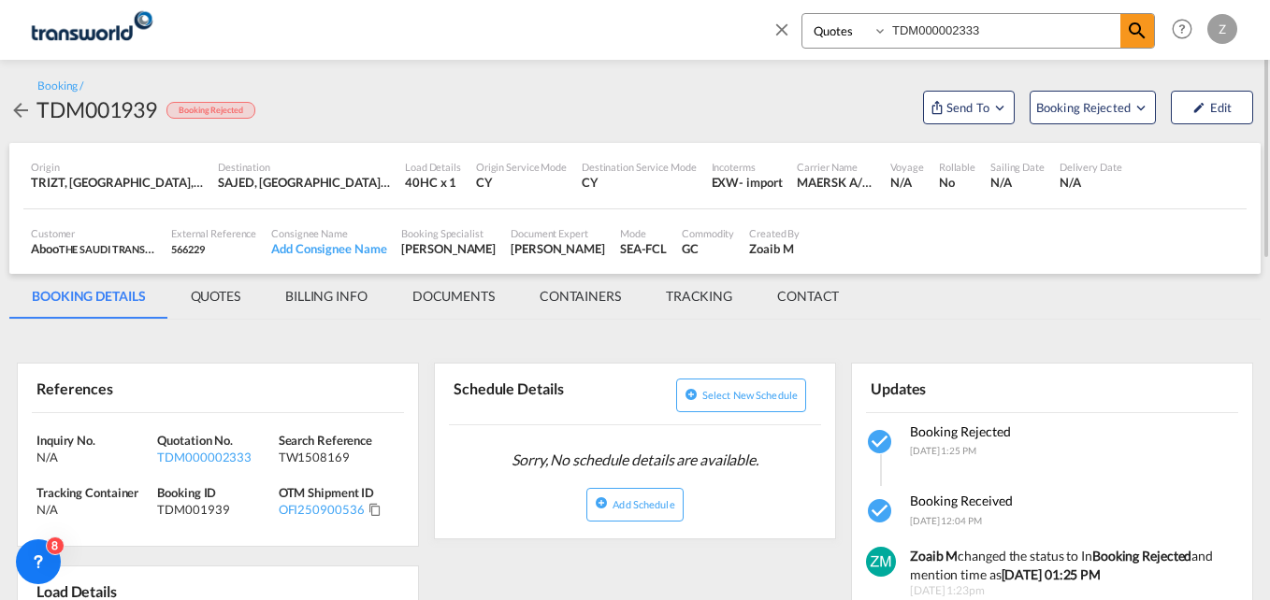
click at [783, 24] on md-icon "icon-close" at bounding box center [782, 29] width 21 height 21
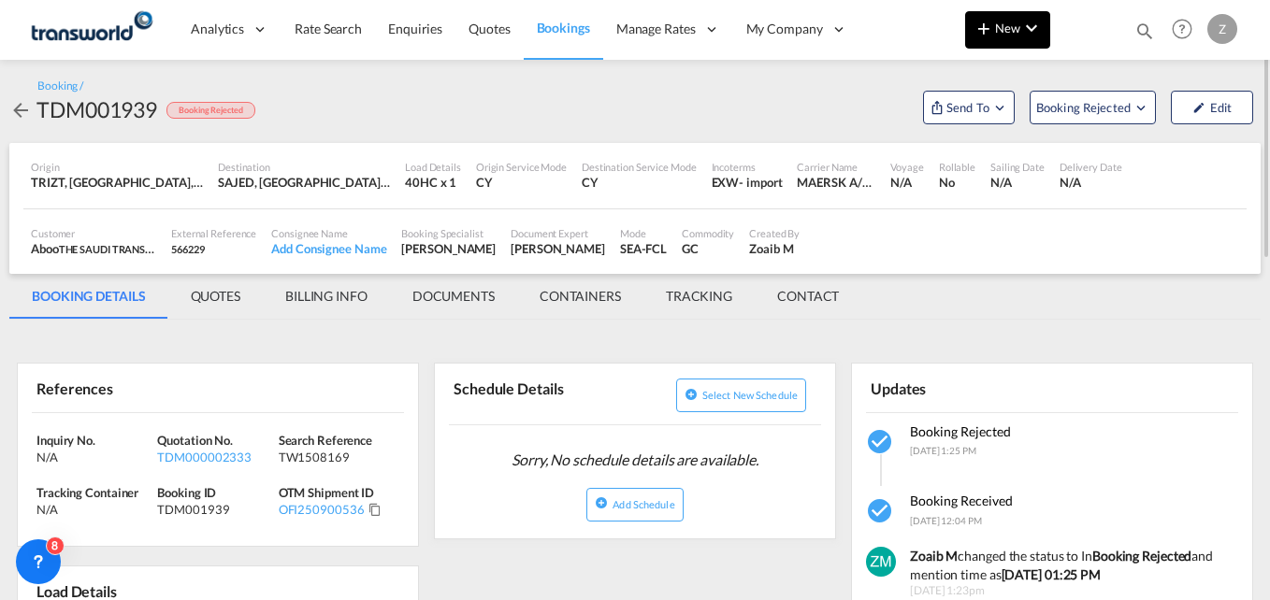
click at [1003, 30] on span "New" at bounding box center [1008, 28] width 70 height 15
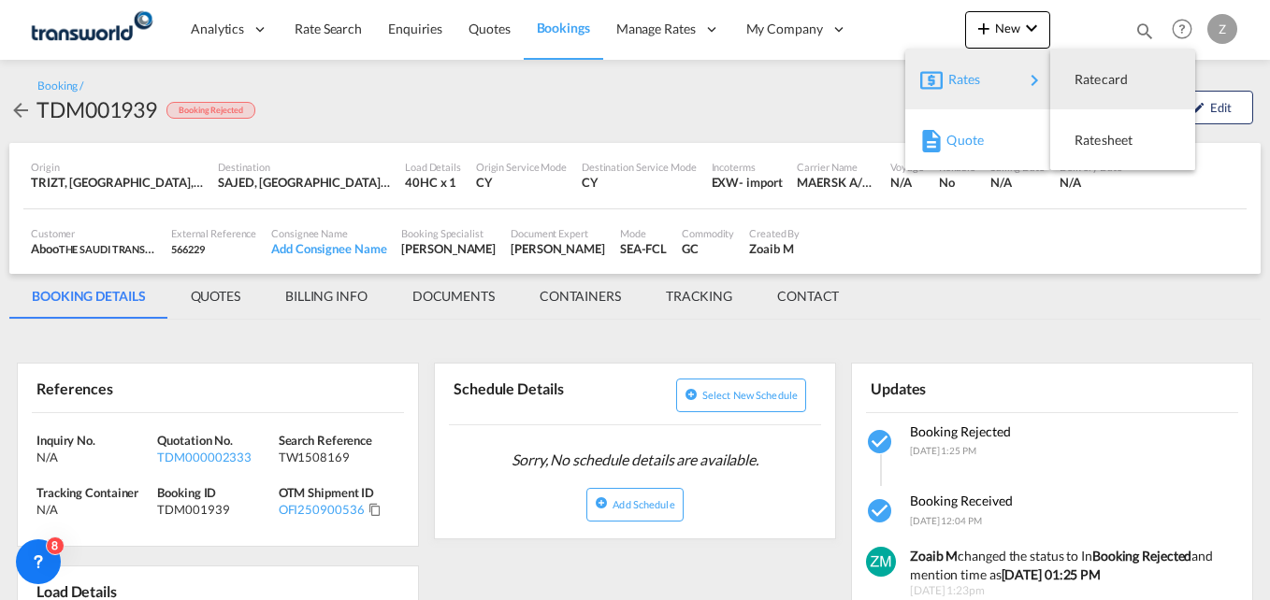
click at [962, 136] on span "Quote" at bounding box center [956, 140] width 21 height 37
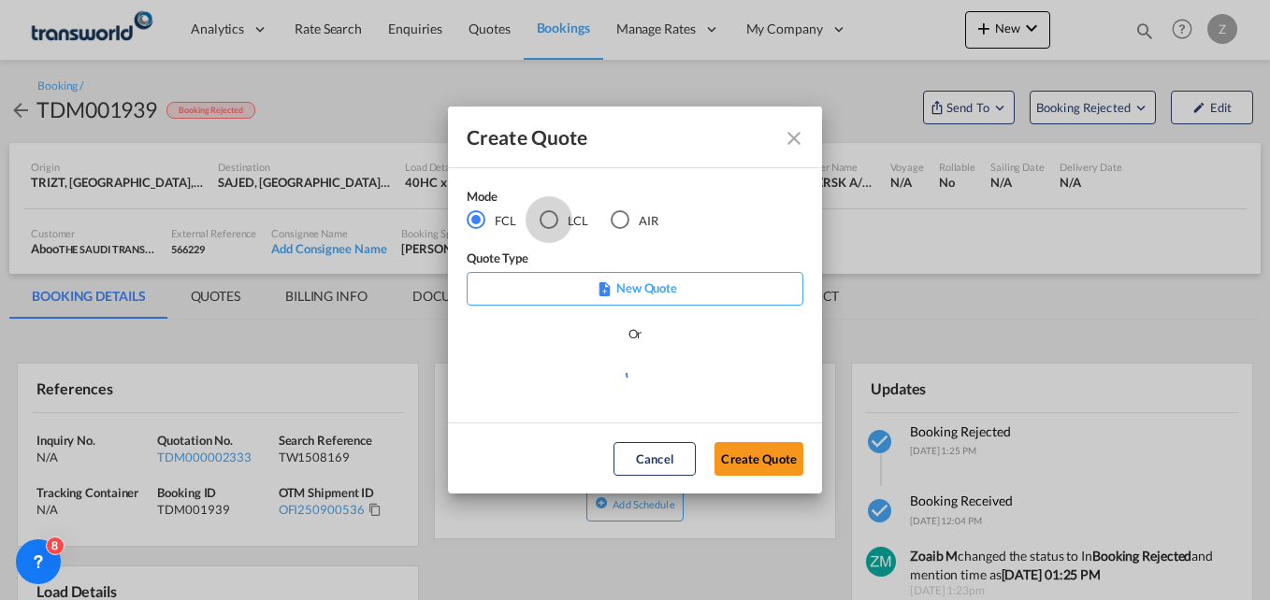
click at [545, 216] on div "LCL" at bounding box center [549, 219] width 19 height 19
click at [739, 463] on button "Create Quote" at bounding box center [759, 459] width 89 height 34
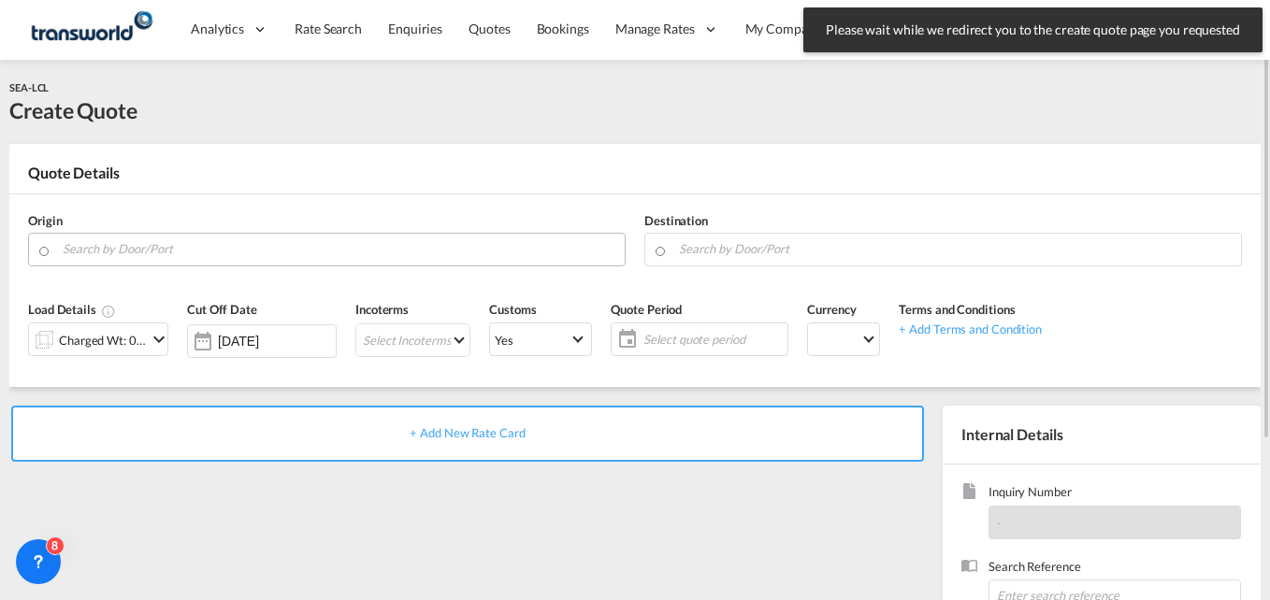
click at [186, 244] on input "Search by Door/Port" at bounding box center [339, 249] width 553 height 33
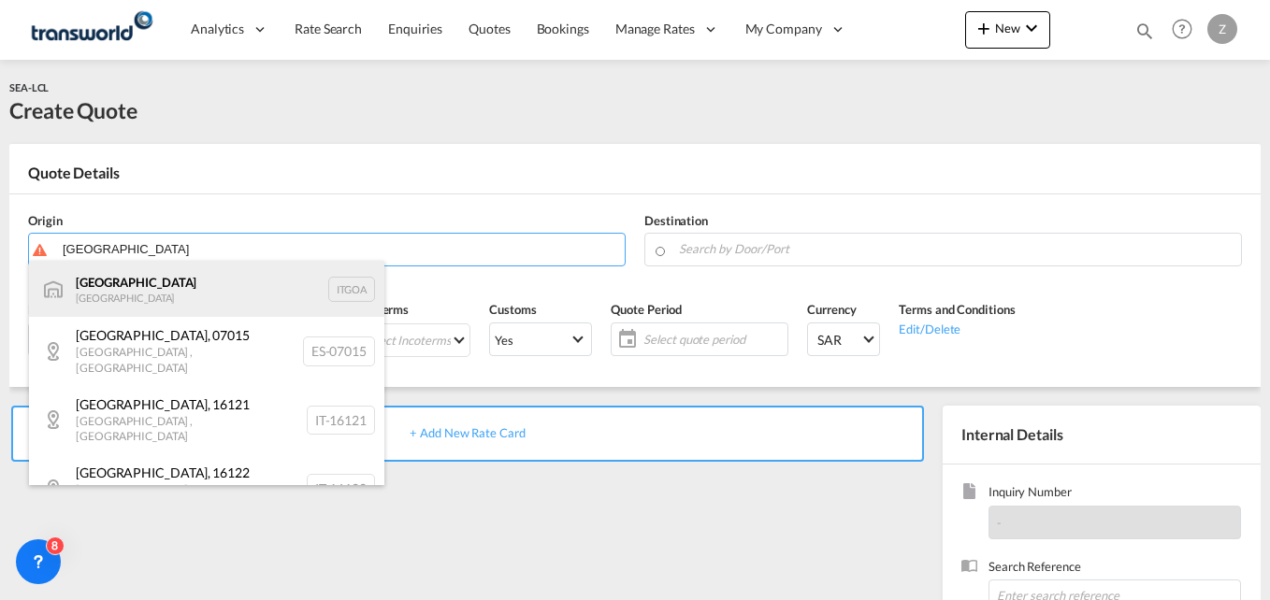
click at [165, 290] on div "Genova Italy ITGOA" at bounding box center [206, 289] width 355 height 56
type input "Genova, ITGOA"
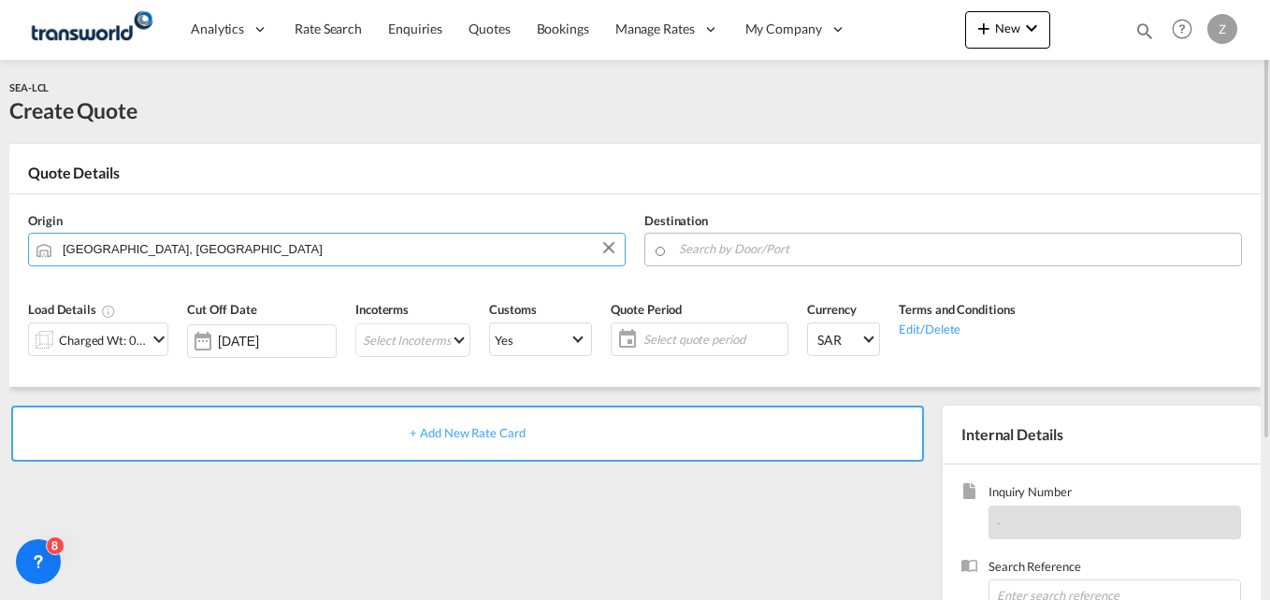
click at [713, 258] on input "Search by Door/Port" at bounding box center [955, 249] width 553 height 33
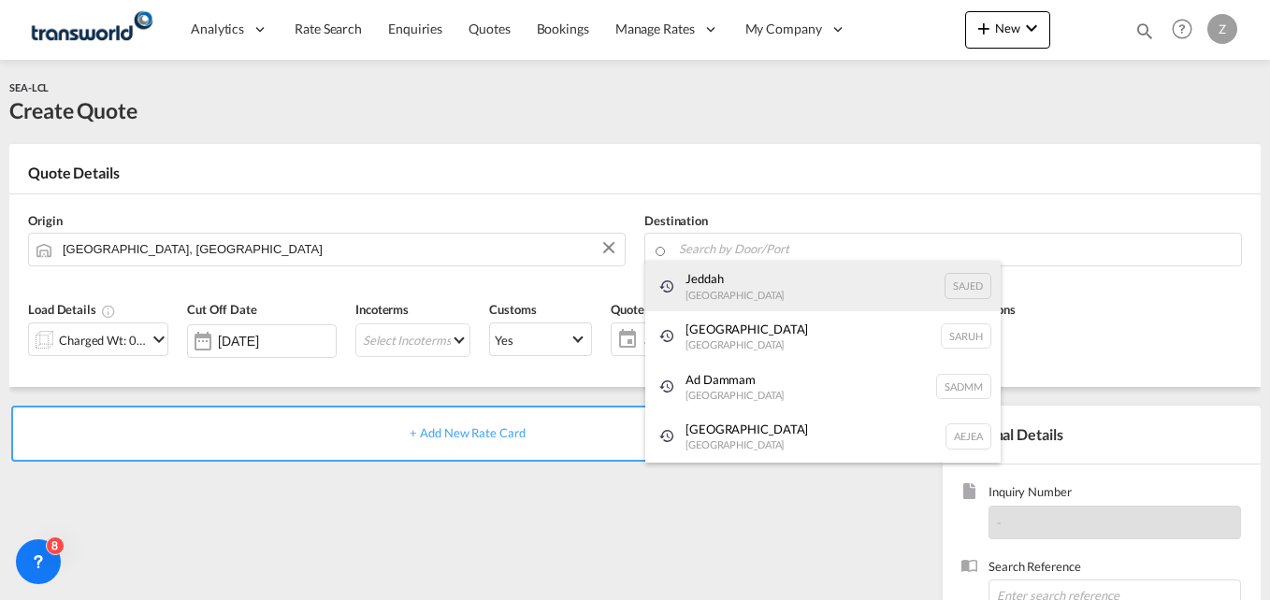
click at [732, 282] on div "Jeddah Saudi Arabia SAJED" at bounding box center [822, 286] width 355 height 51
type input "Jeddah, SAJED"
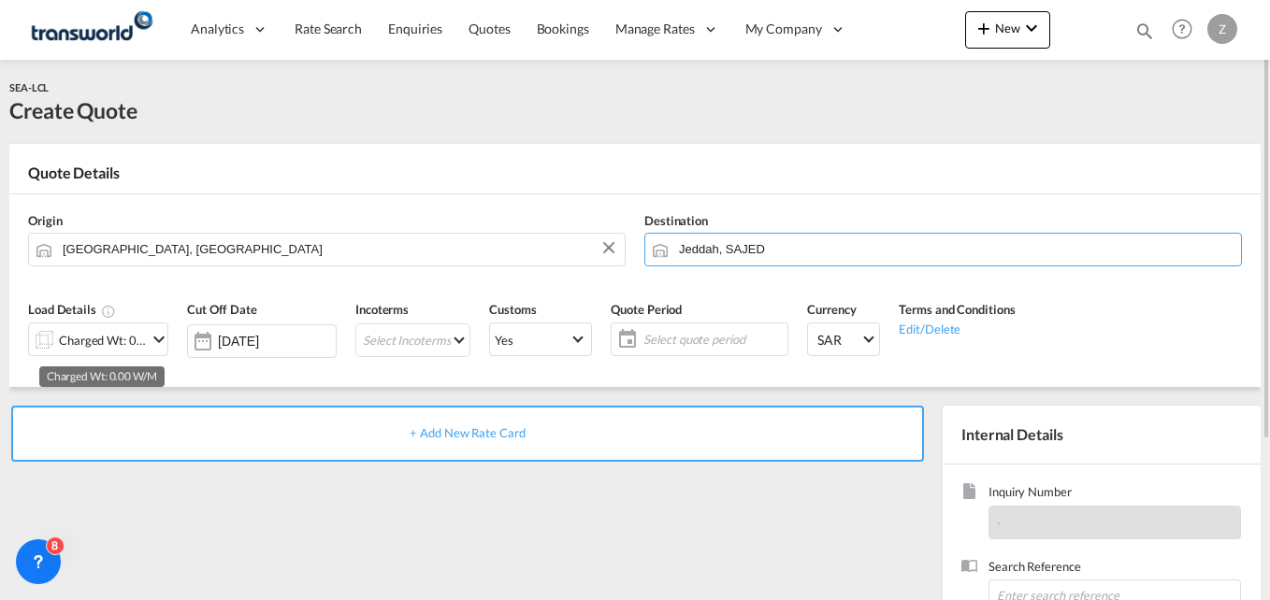
click at [115, 328] on div "Charged Wt: 0.00 W/M" at bounding box center [103, 340] width 88 height 26
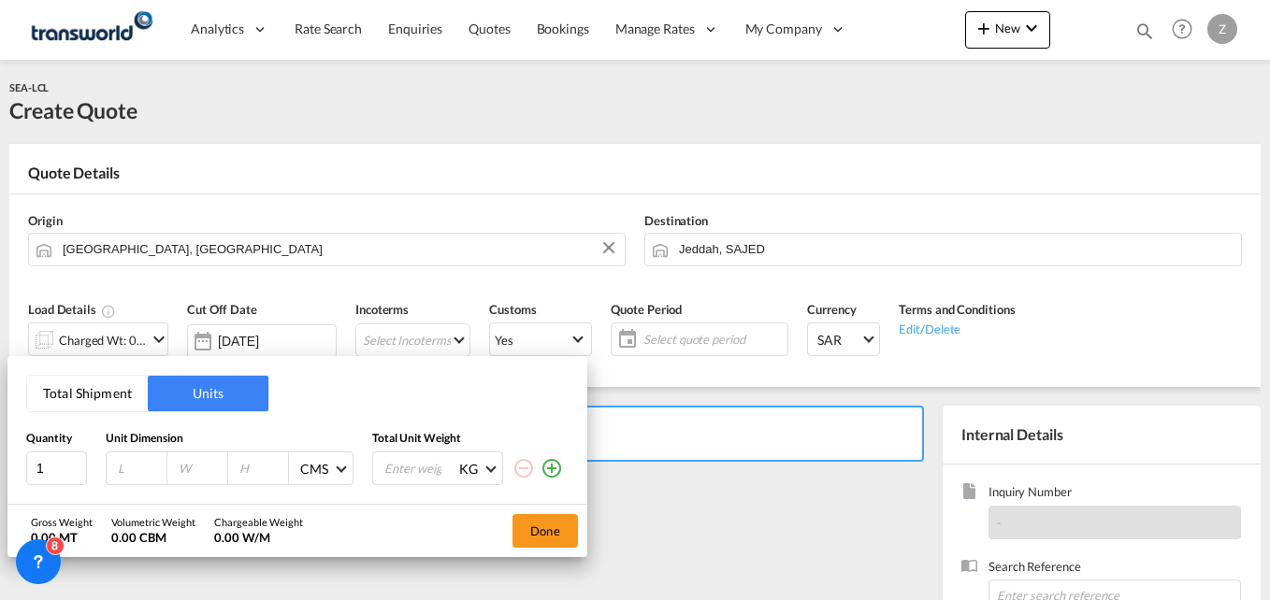
click at [99, 387] on button "Total Shipment" at bounding box center [87, 394] width 121 height 36
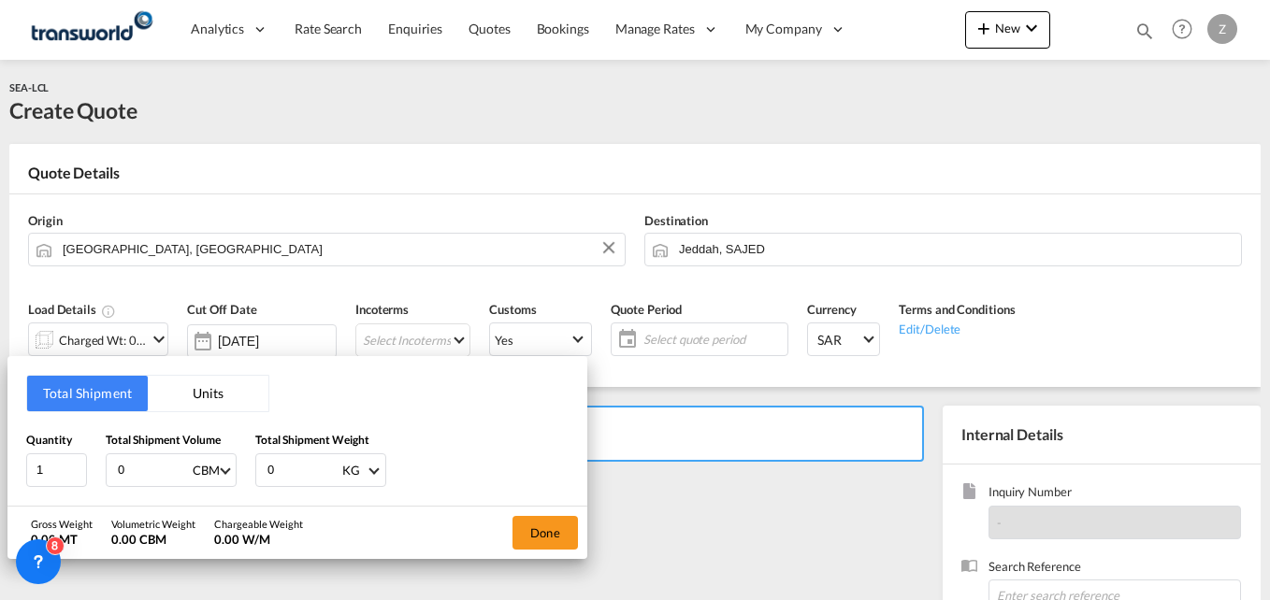
click at [277, 475] on input "0" at bounding box center [303, 471] width 75 height 32
type input "1933"
click at [136, 475] on input "0" at bounding box center [153, 471] width 75 height 32
type input "3.83"
click at [529, 542] on button "Done" at bounding box center [545, 533] width 65 height 34
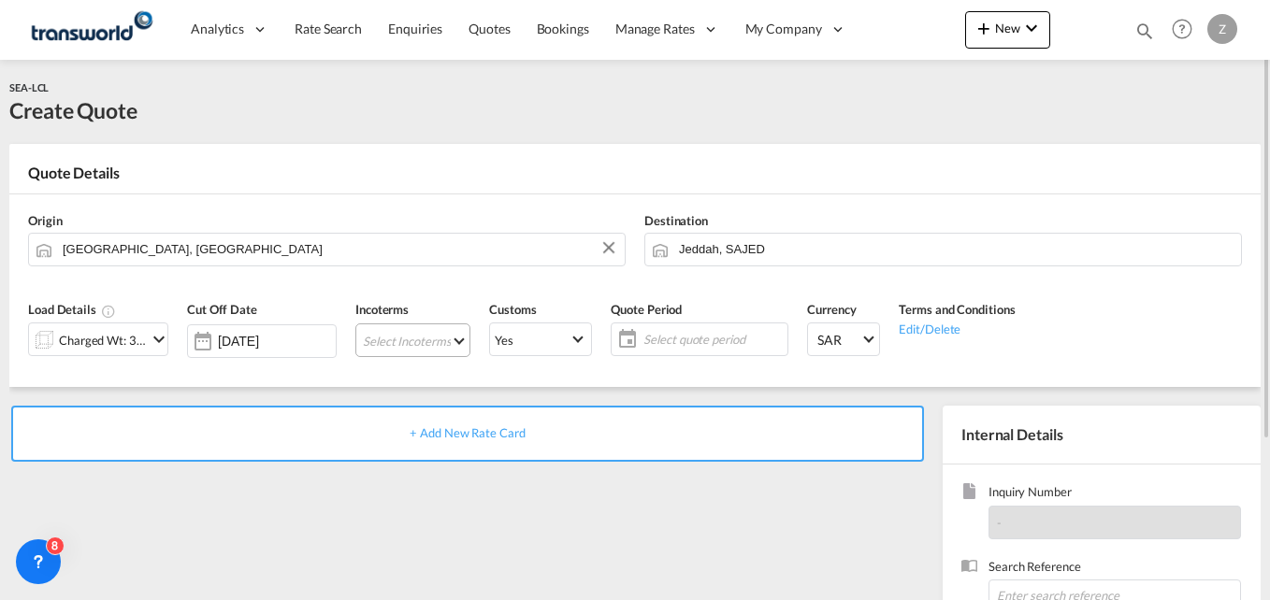
click at [396, 334] on md-select "Select Incoterms CPT - export Carrier Paid to CPT - import Carrier Paid to DDP …" at bounding box center [412, 341] width 115 height 34
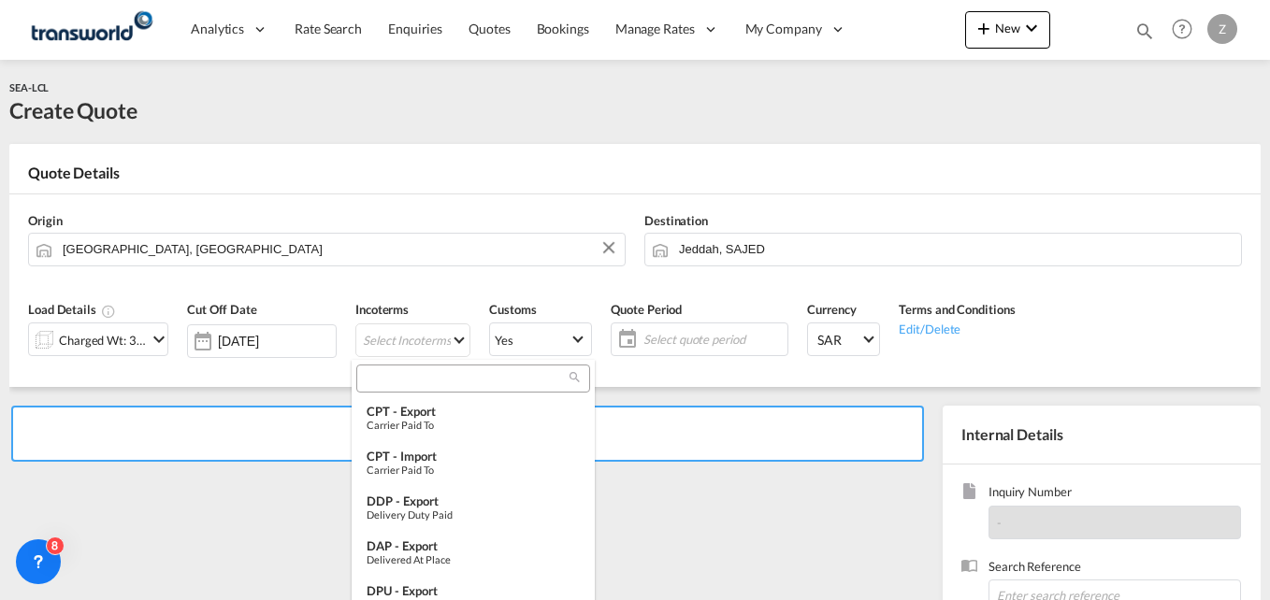
click at [385, 382] on input "search" at bounding box center [466, 378] width 208 height 17
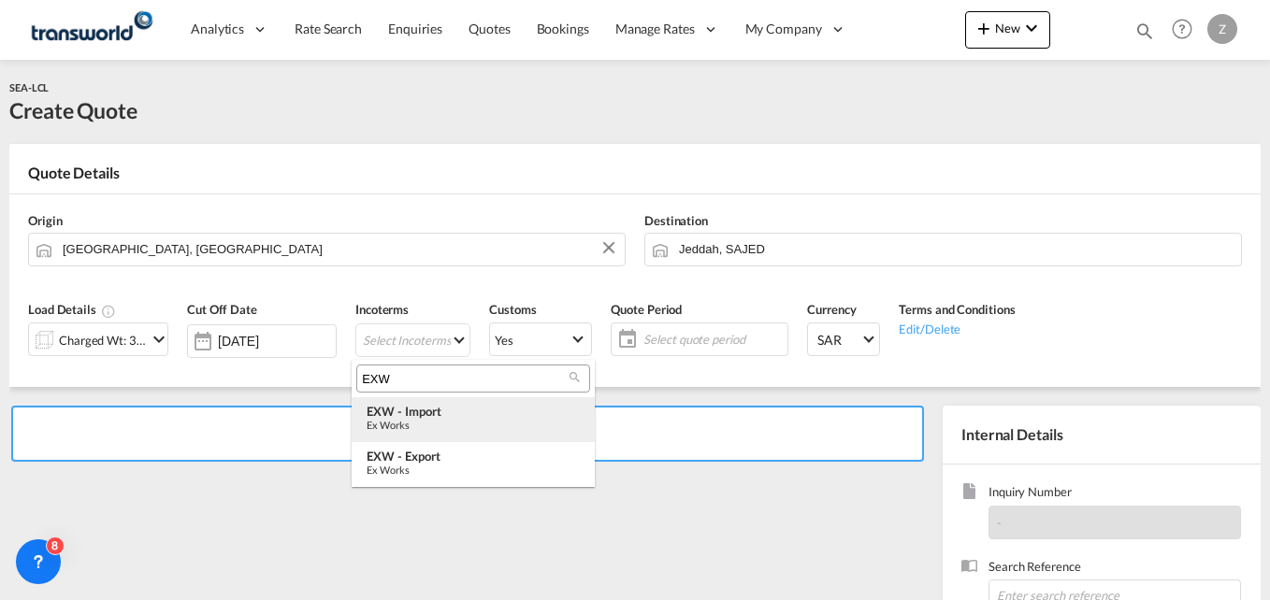
type input "EXW"
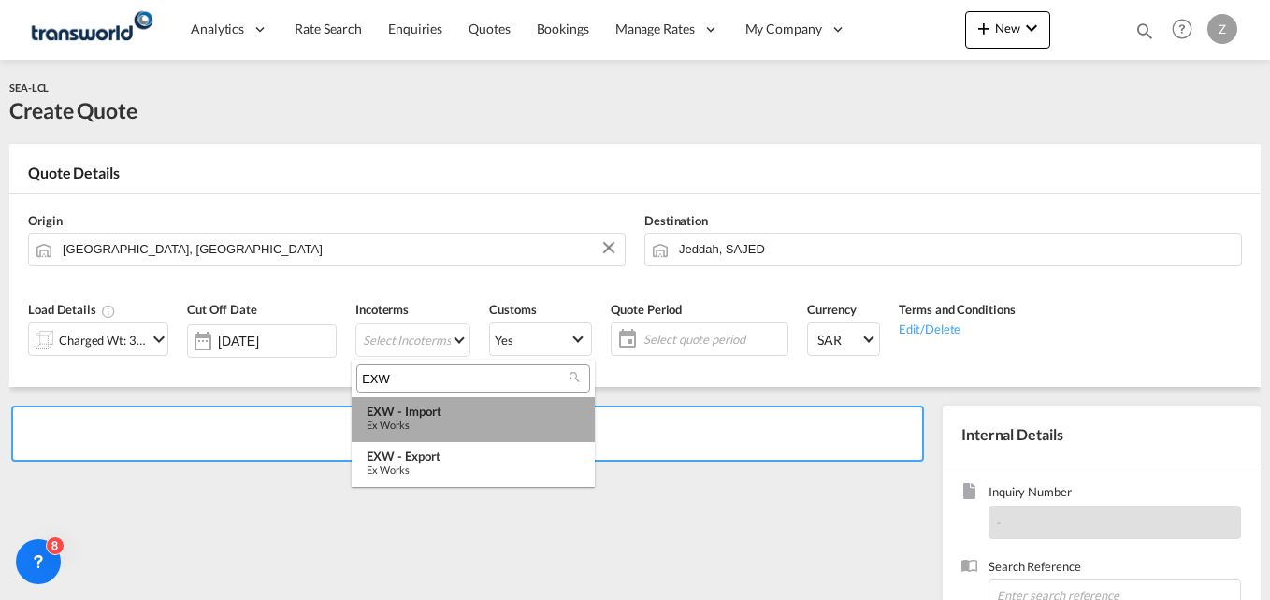
click at [406, 420] on div "Ex Works" at bounding box center [473, 425] width 213 height 12
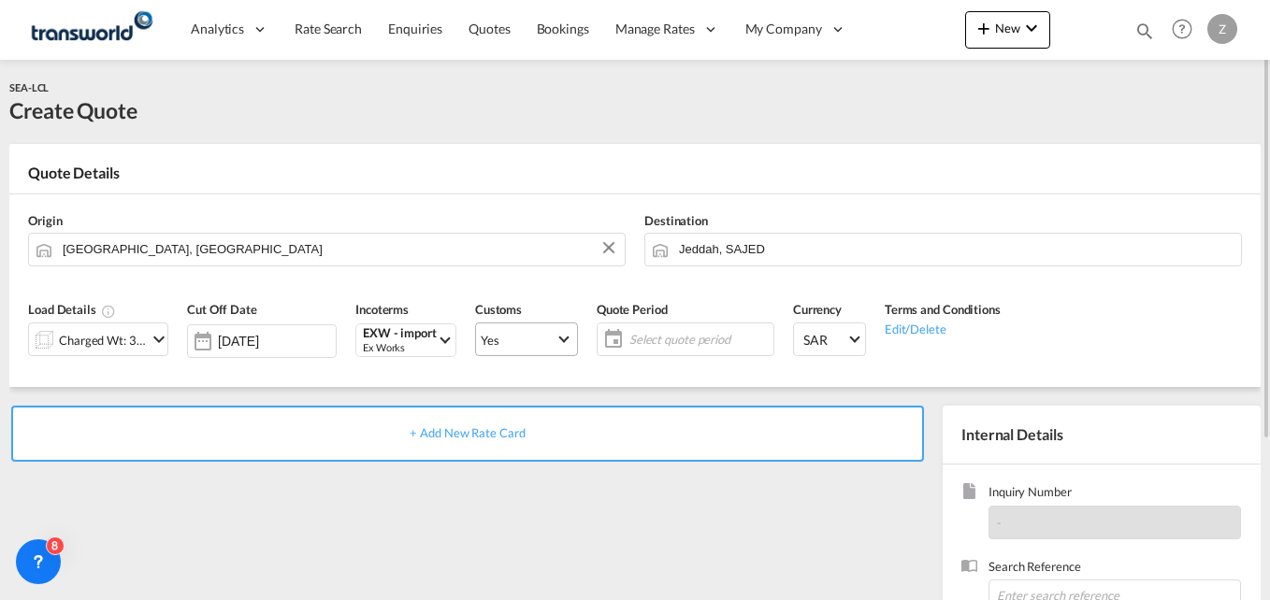
click at [534, 332] on span "Yes" at bounding box center [518, 340] width 75 height 17
click at [487, 388] on md-option "No" at bounding box center [520, 384] width 131 height 45
click at [504, 353] on md-select-value "Yes" at bounding box center [526, 339] width 101 height 26
click at [496, 368] on md-option "No" at bounding box center [520, 384] width 131 height 45
click at [616, 342] on md-icon "icon-calendar" at bounding box center [609, 339] width 22 height 22
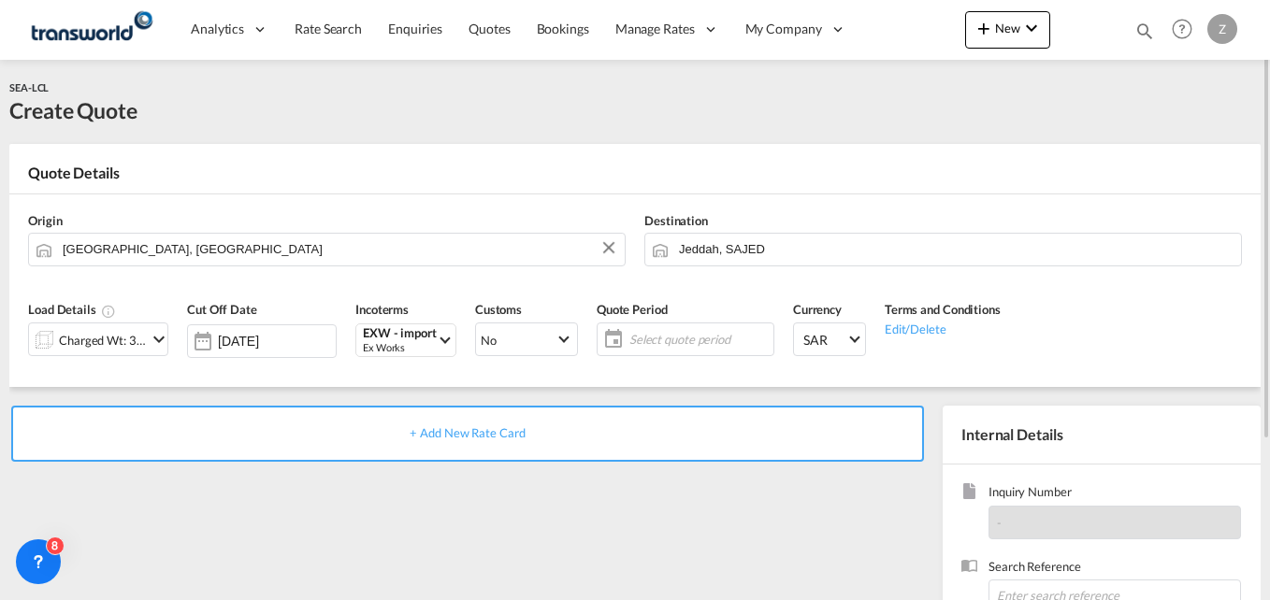
click at [662, 332] on span "Select quote period" at bounding box center [698, 339] width 139 height 17
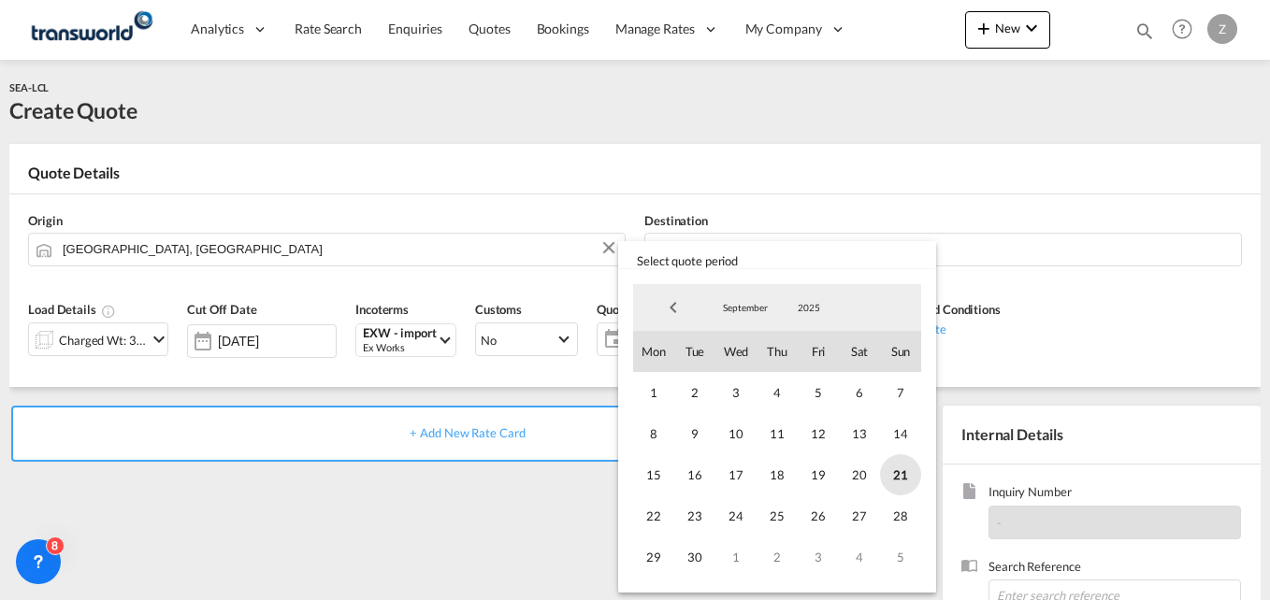
click at [900, 468] on span "21" at bounding box center [900, 475] width 41 height 41
click at [684, 559] on span "30" at bounding box center [694, 557] width 41 height 41
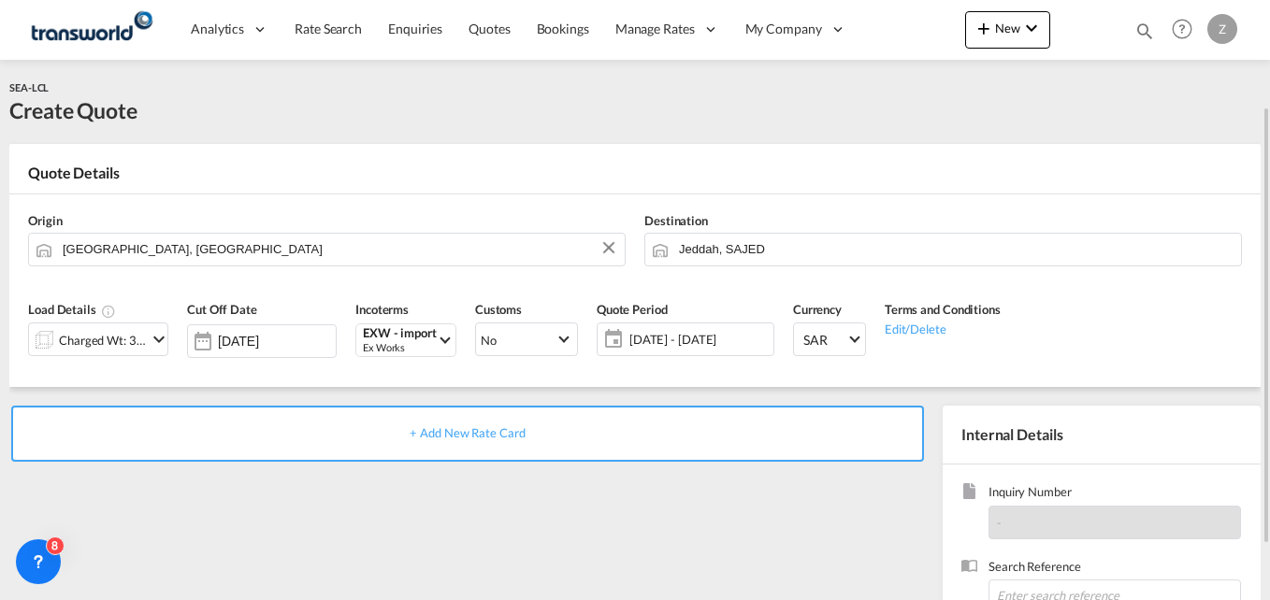
scroll to position [124, 0]
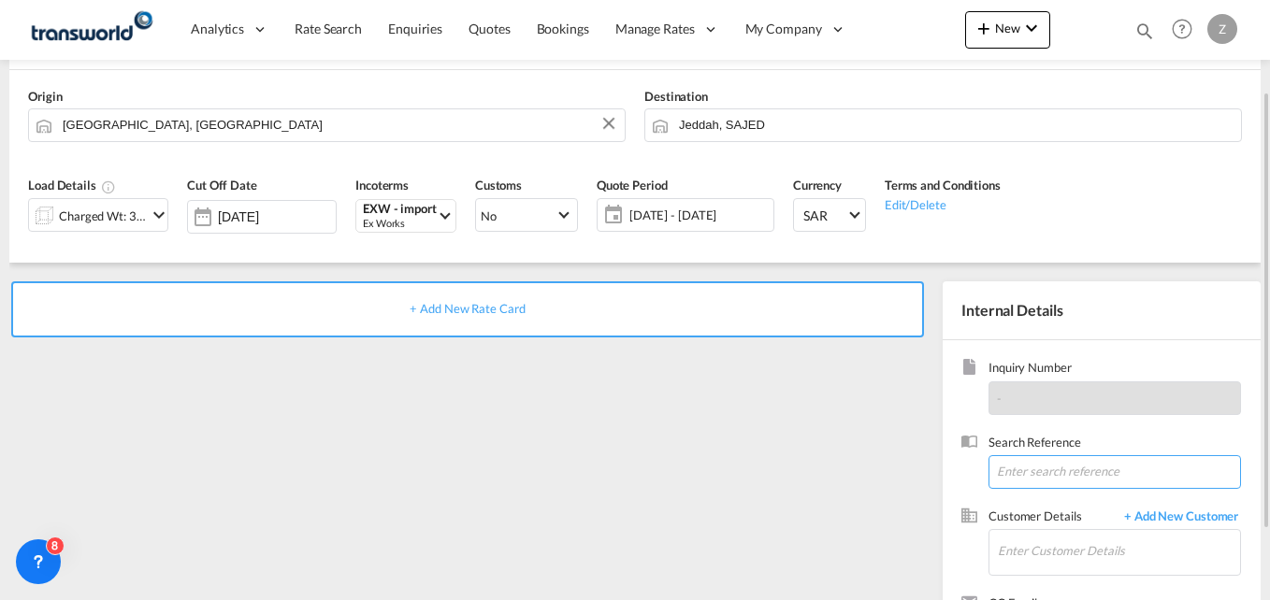
click at [1019, 470] on input at bounding box center [1115, 472] width 253 height 34
paste input "TW1709549"
type input "TW1709549"
click at [1042, 549] on input "Enter Customer Details" at bounding box center [1119, 551] width 242 height 42
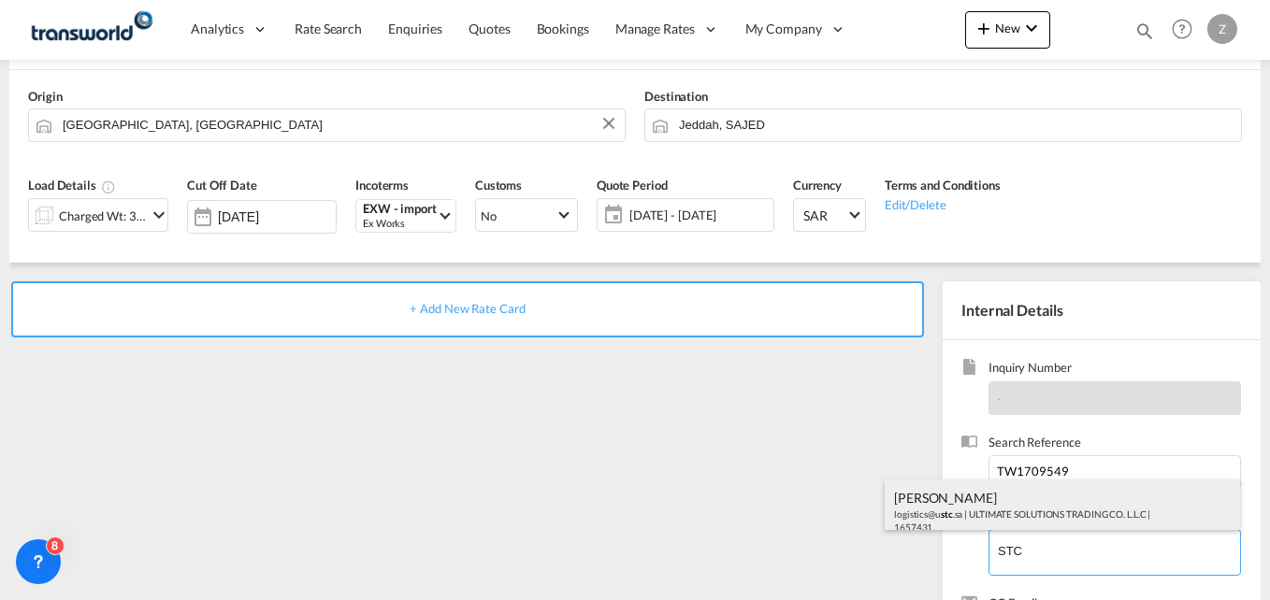
click at [1013, 491] on div "ZAFAR KHAN logistics@u stc .sa | ULTIMATE SOLUTIONS TRADING CO. L.L.C | 1657431" at bounding box center [1062, 512] width 355 height 64
type input "ULTIMATE SOLUTIONS TRADING CO. L.L.C, ZAFAR KHAN, logistics@ustc.sa"
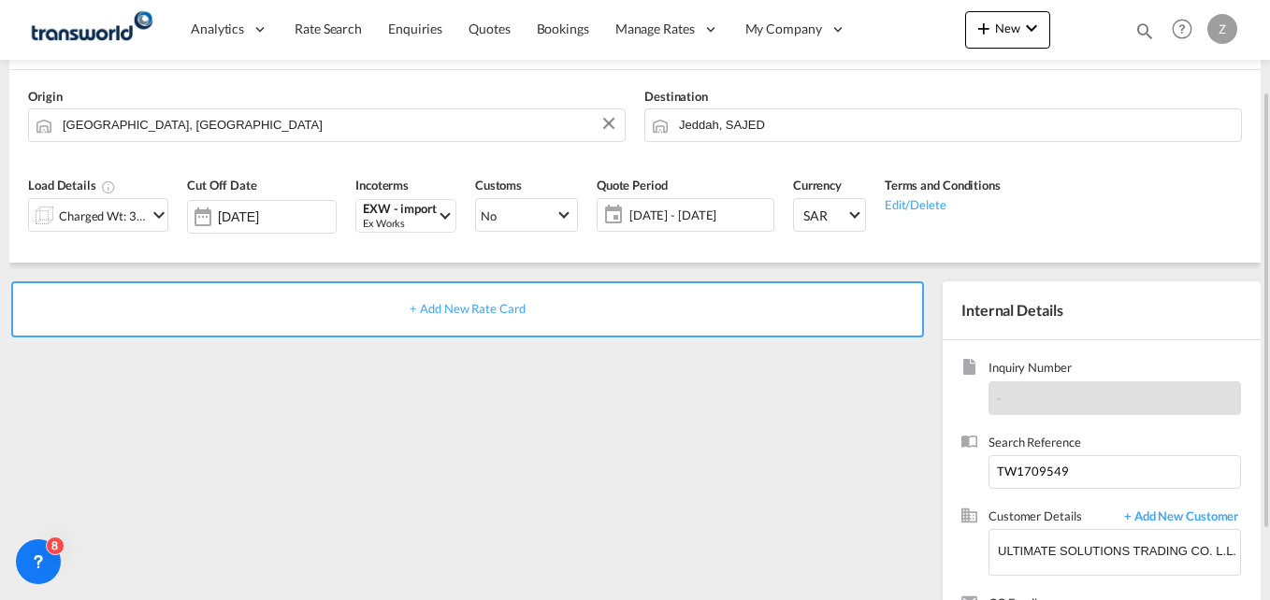
click at [456, 312] on span "+ Add New Rate Card" at bounding box center [467, 308] width 115 height 15
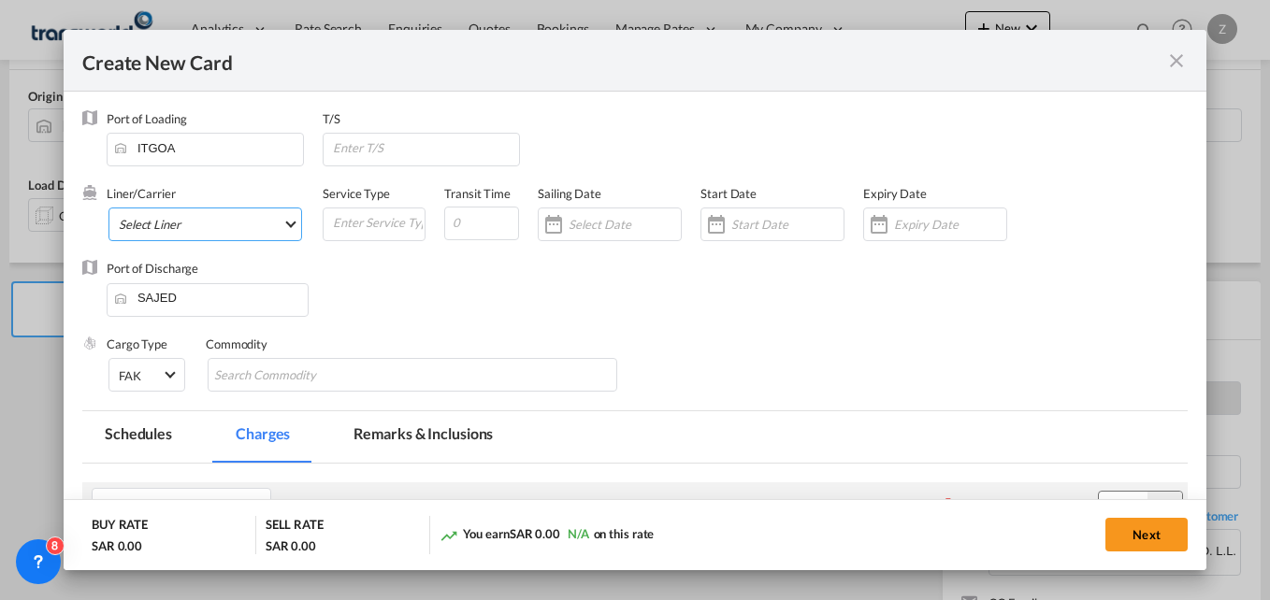
click at [205, 223] on md-select "Select Liner 2HM LOGISTICS D.O.O. / TWKS-KOPER 3P LOGISTICS / TWKS-LITHUANIA A …" at bounding box center [205, 225] width 194 height 34
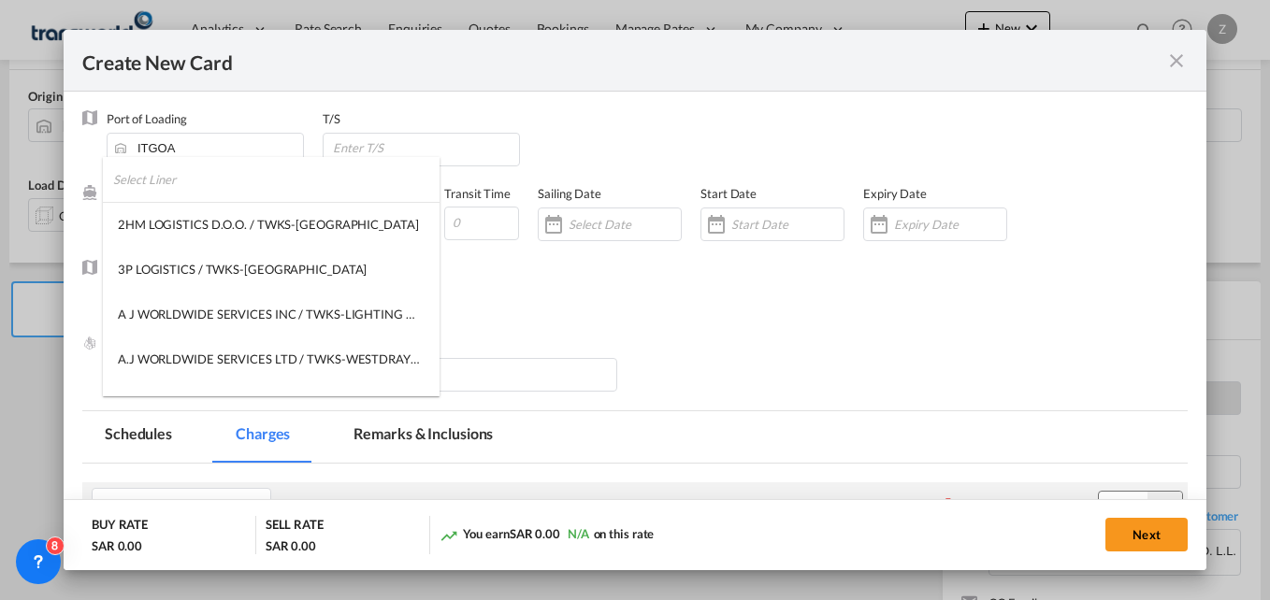
click at [189, 197] on input "search" at bounding box center [276, 179] width 326 height 45
click at [178, 182] on input "search" at bounding box center [276, 179] width 326 height 45
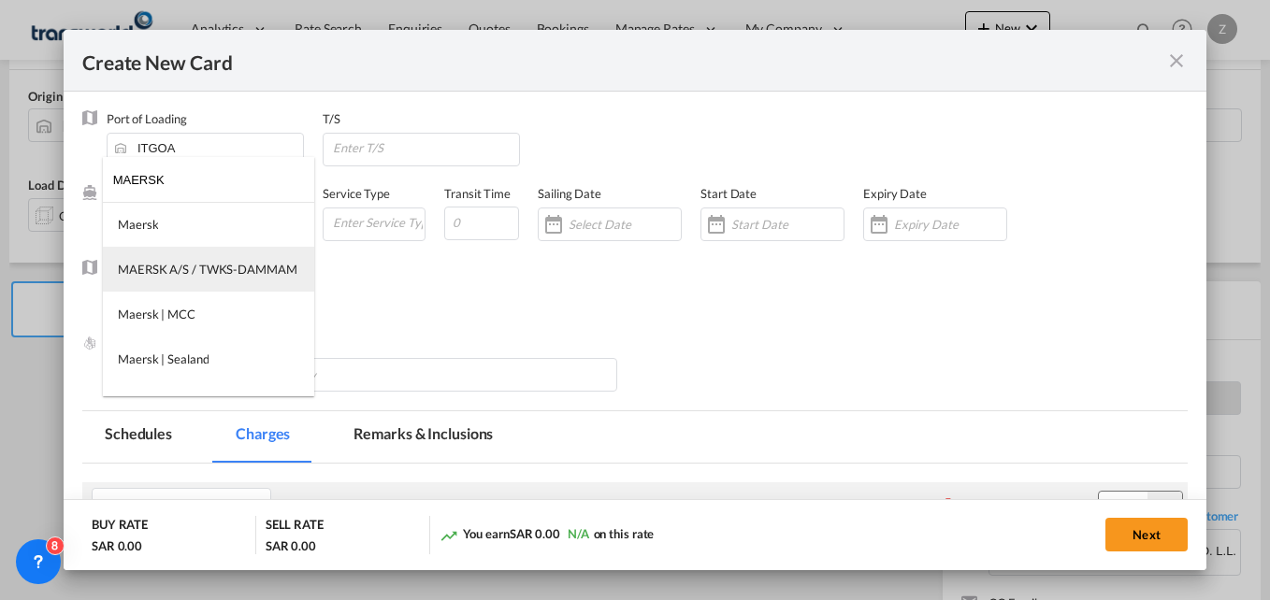
type input "MAERSK"
click at [174, 271] on div "MAERSK A/S / TWKS-DAMMAM" at bounding box center [208, 269] width 180 height 17
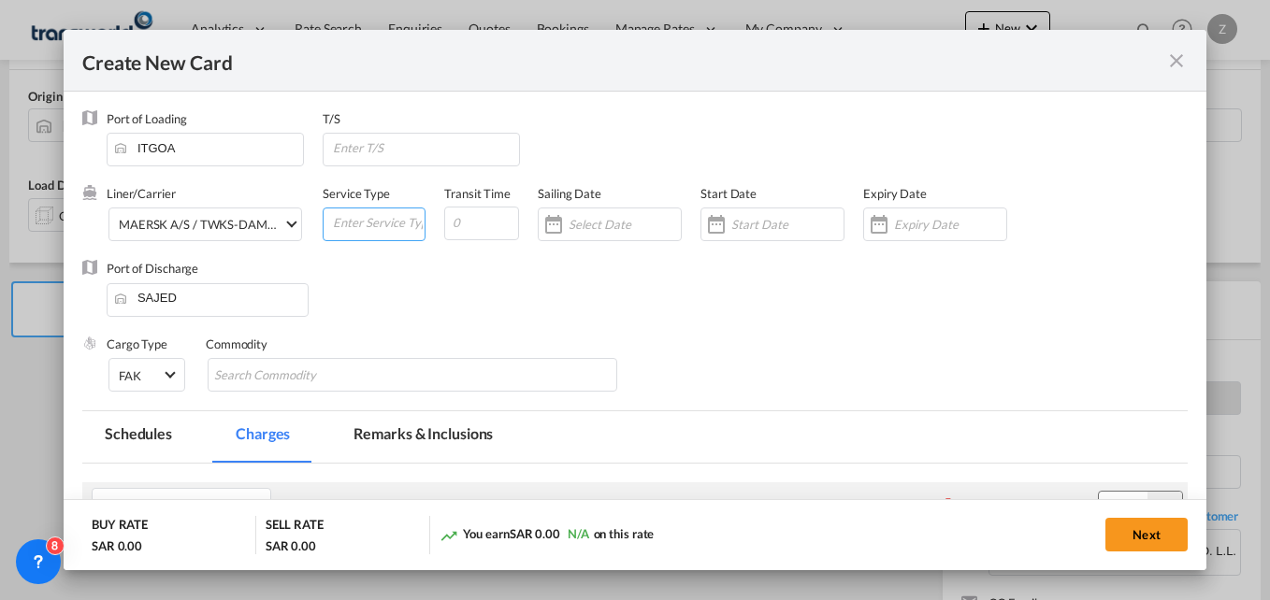
click at [380, 231] on input "Create New Card ..." at bounding box center [378, 223] width 94 height 28
type input "F"
type input "LCL-SEA"
click at [461, 208] on input "Create New Card ..." at bounding box center [481, 224] width 75 height 34
type input "2"
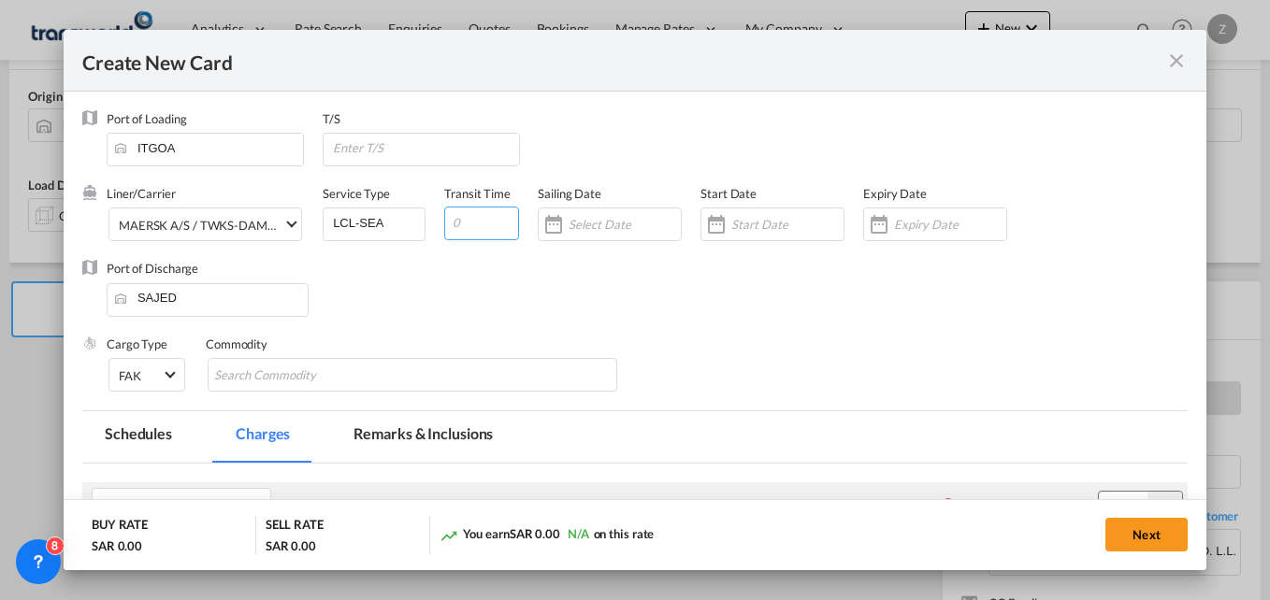
type input "2"
type input "0"
type input "25"
click at [755, 232] on input "Create New Card ..." at bounding box center [787, 224] width 112 height 15
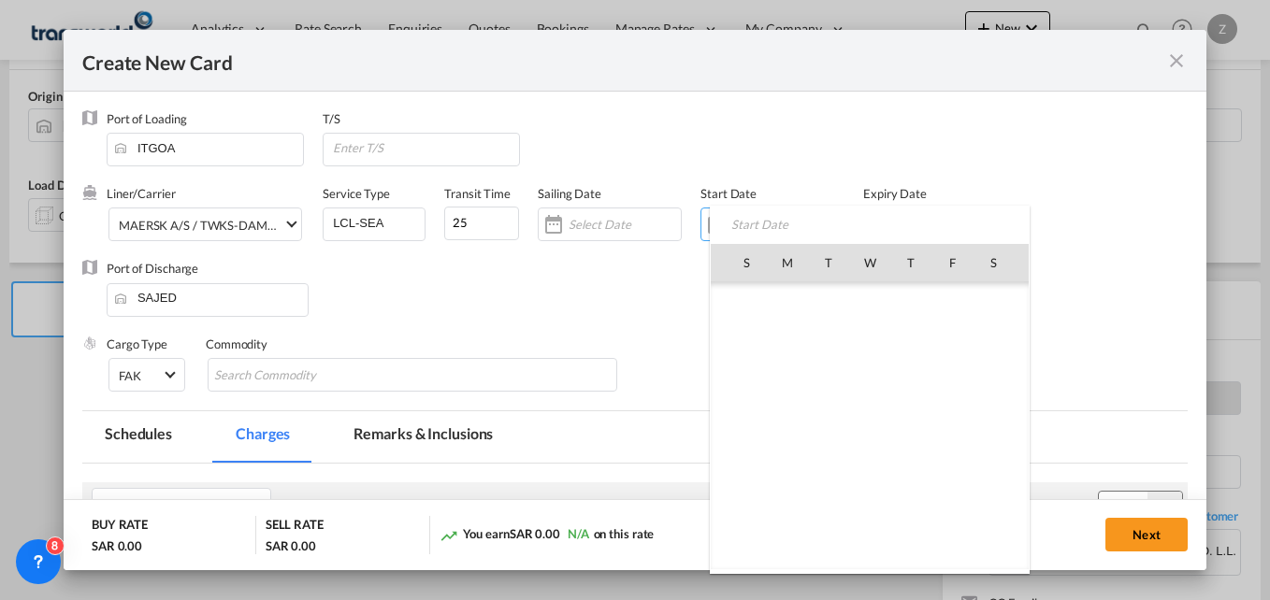
scroll to position [433235, 0]
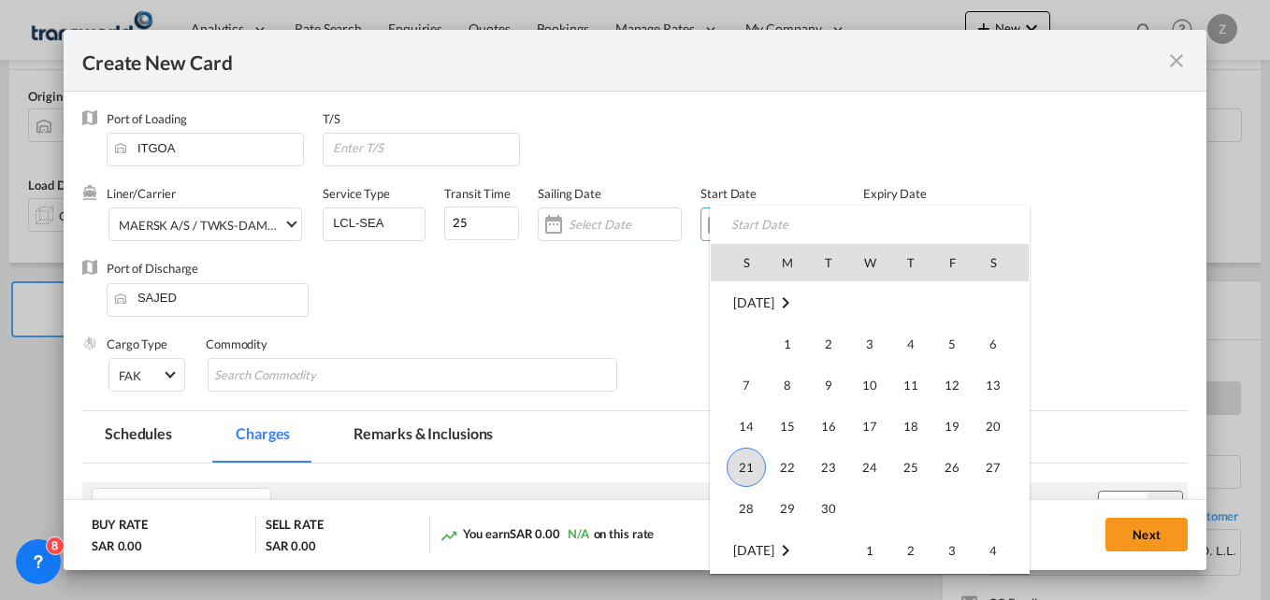
click at [743, 457] on span "21" at bounding box center [746, 467] width 39 height 39
type input "[DATE]"
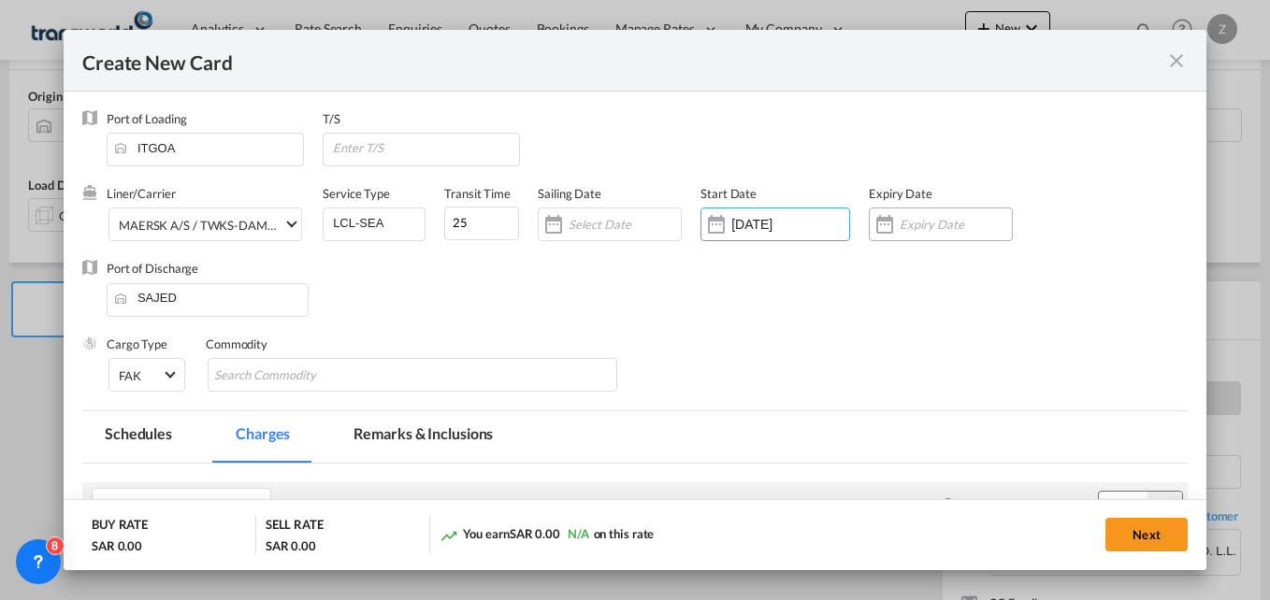
click at [920, 212] on div "Create New Card ..." at bounding box center [941, 225] width 144 height 34
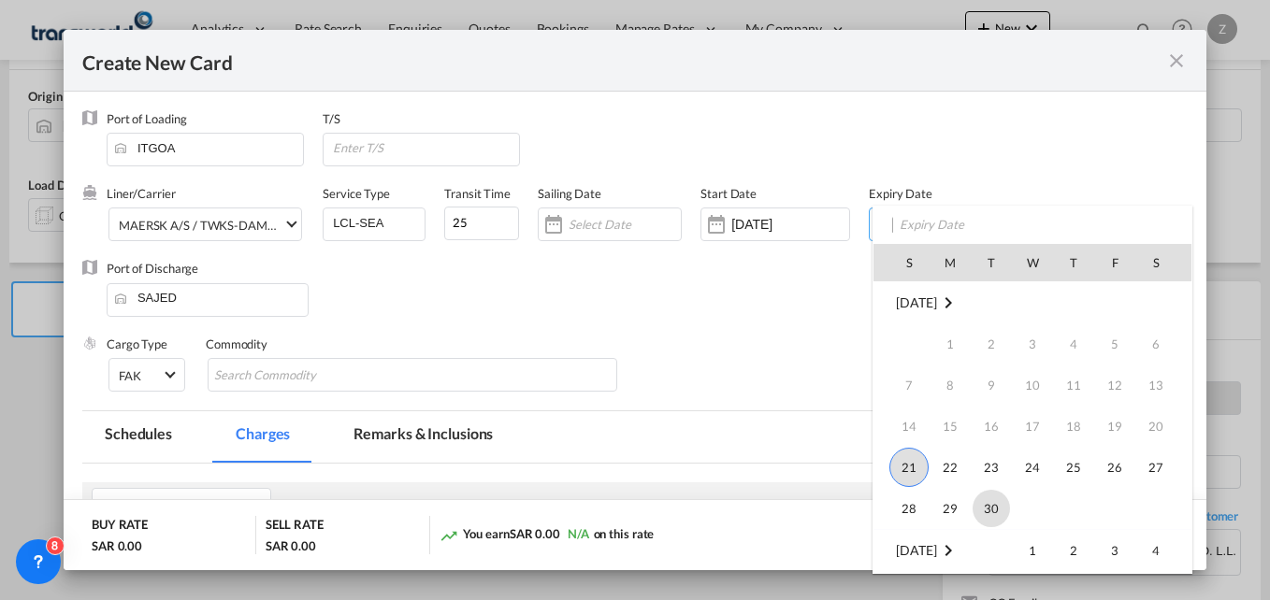
click at [992, 498] on span "30" at bounding box center [991, 508] width 37 height 37
type input "[DATE]"
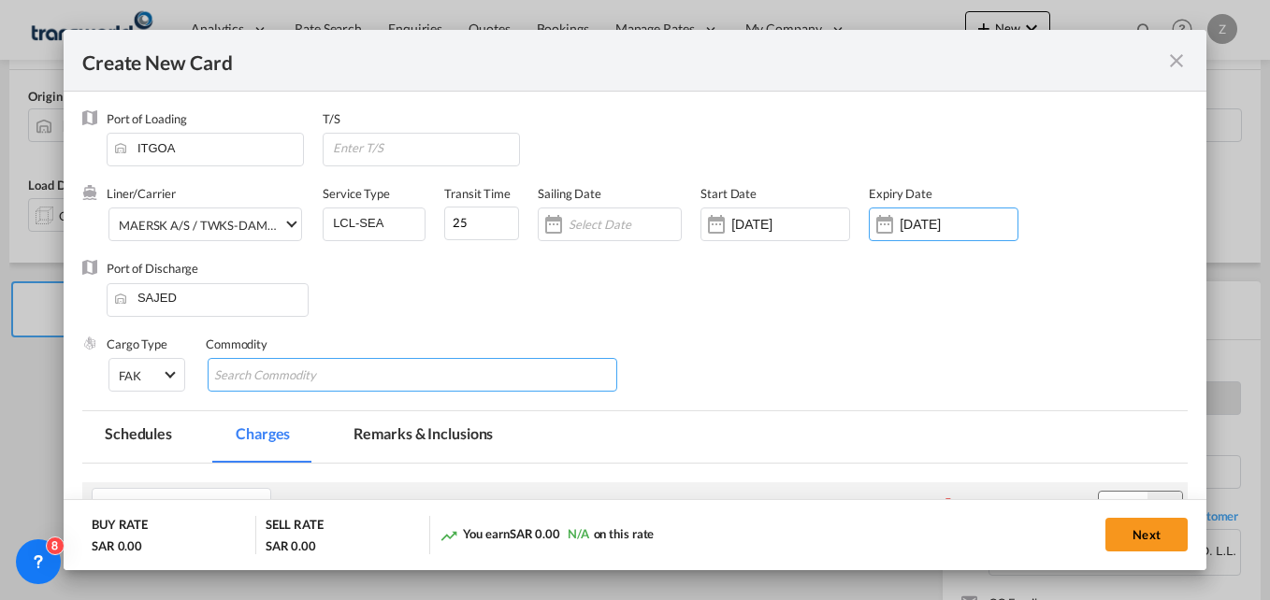
click at [328, 375] on input "Search Commodity" at bounding box center [299, 376] width 171 height 30
type input "GC"
click at [796, 336] on div "Cargo Type FAK FAK GCR GDSM General Cargo Hazardous Cargo Ambient Foodstuff Chi…" at bounding box center [647, 373] width 1081 height 75
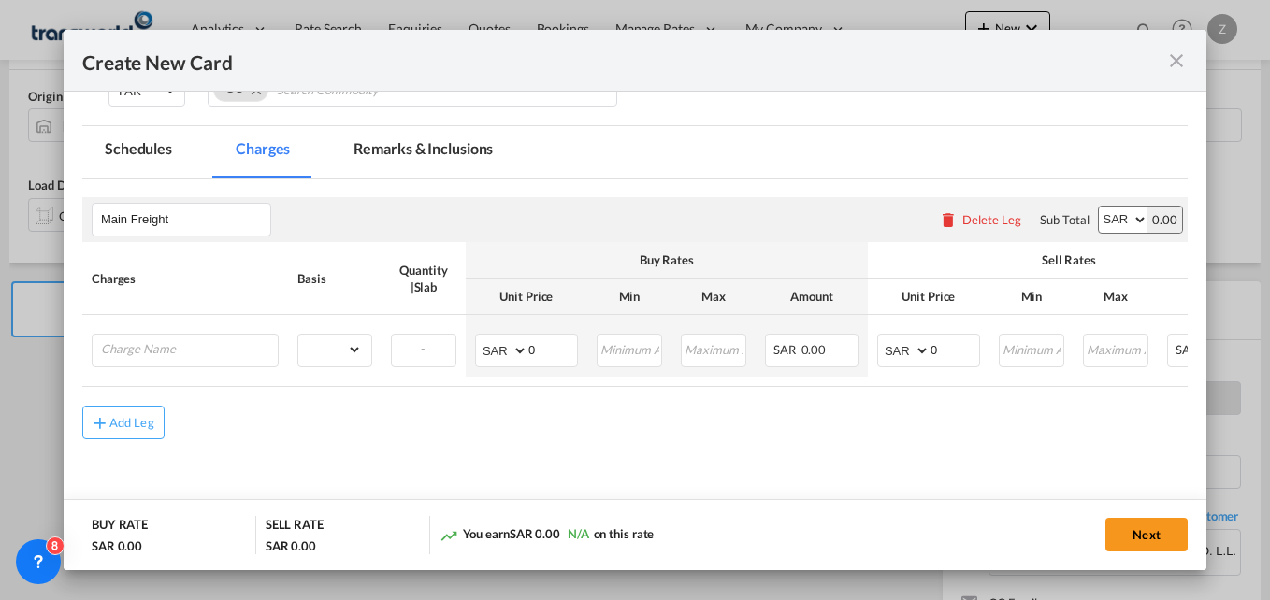
scroll to position [307, 0]
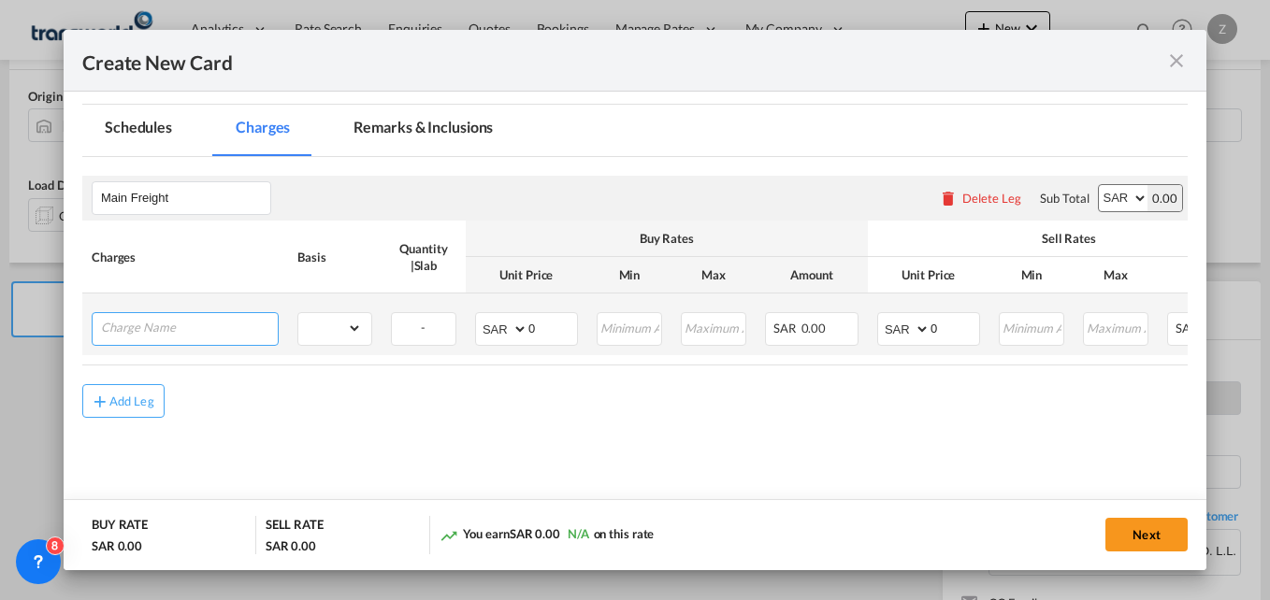
click at [194, 333] on input "Charge Name" at bounding box center [189, 327] width 177 height 28
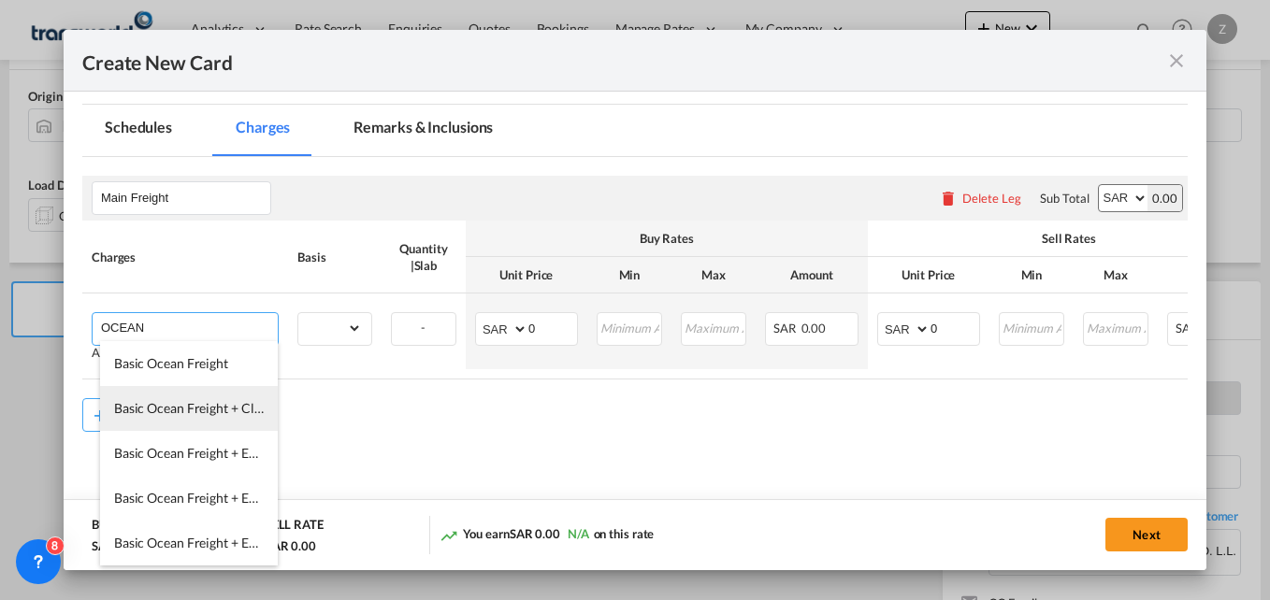
click at [169, 397] on li "Basic Ocean Freight + Clearance and Delivery" at bounding box center [189, 408] width 178 height 45
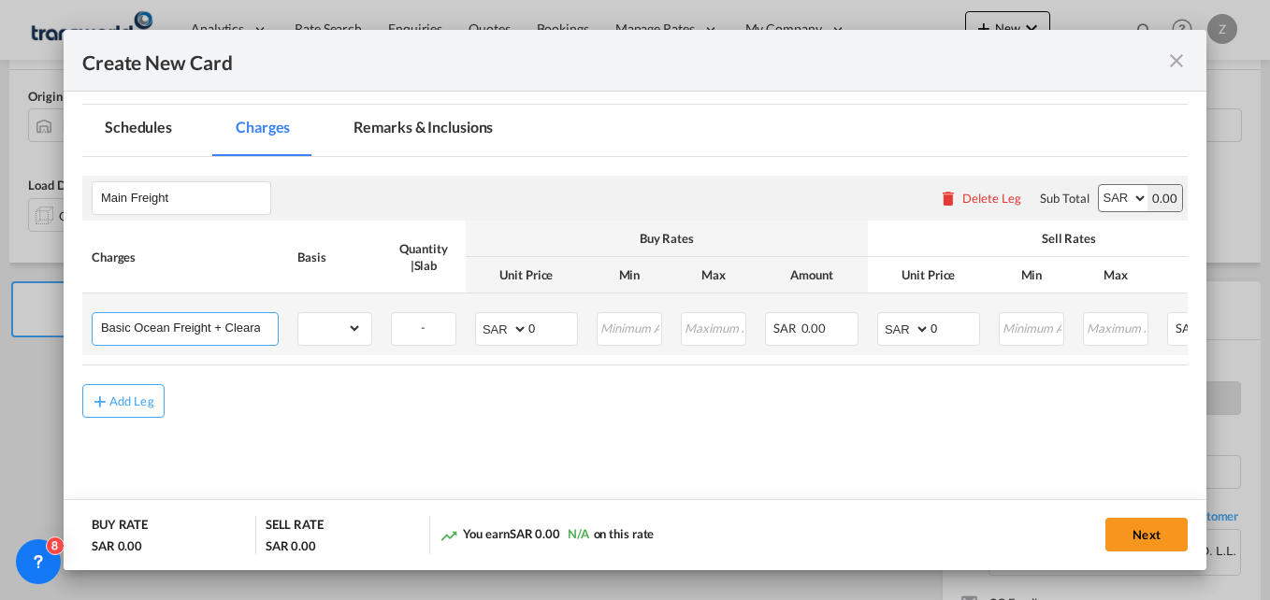
drag, startPoint x: 220, startPoint y: 325, endPoint x: 473, endPoint y: 328, distance: 253.5
click at [473, 328] on tr "Basic Ocean Freight + Clearance and Delivery Please Enter Already Exists gross_…" at bounding box center [744, 325] width 1325 height 62
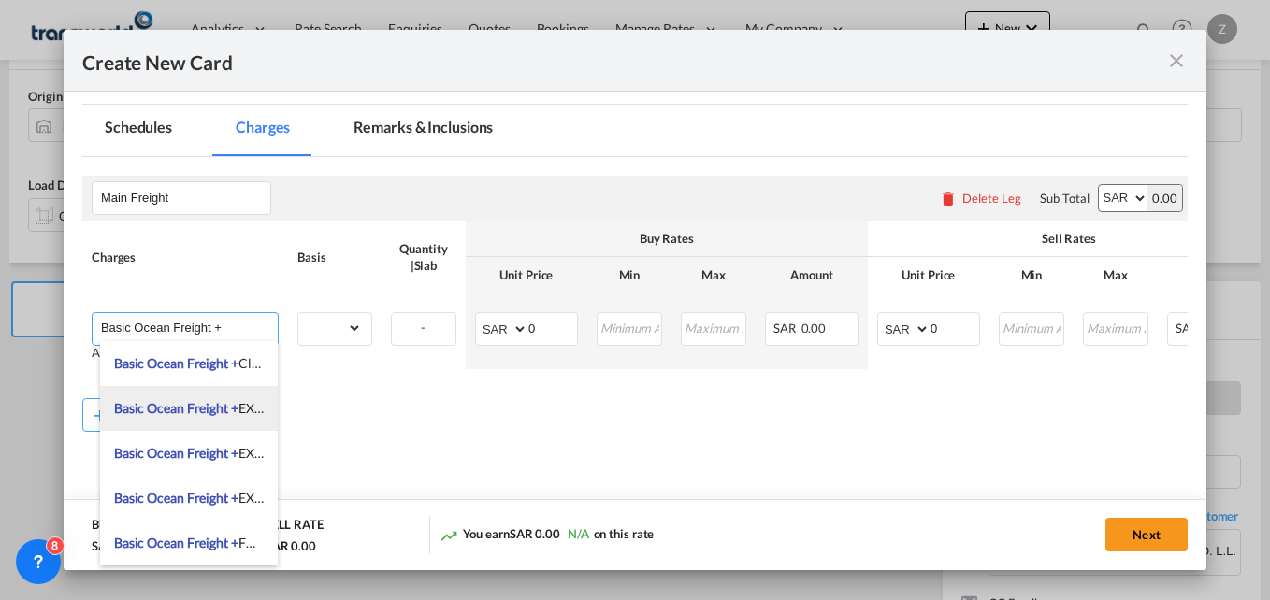
click at [238, 409] on span "Basic Ocean Freight + EXW" at bounding box center [190, 408] width 153 height 16
type input "Basic Ocean Freight + EXW"
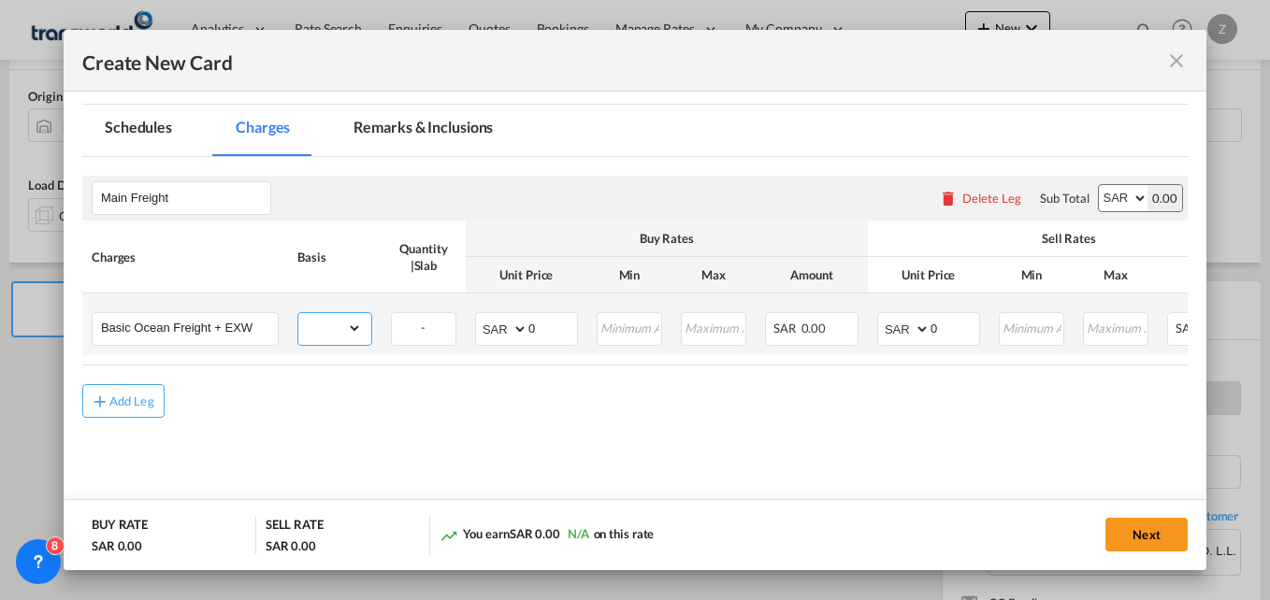
click at [350, 329] on select "gross_weight volumetric_weight per_shipment per_bl per_km per_hawb per_kg flat …" at bounding box center [330, 328] width 64 height 30
select select "per_shipment"
click at [298, 313] on select "gross_weight volumetric_weight per_shipment per_bl per_km per_hawb per_kg flat …" at bounding box center [330, 328] width 64 height 30
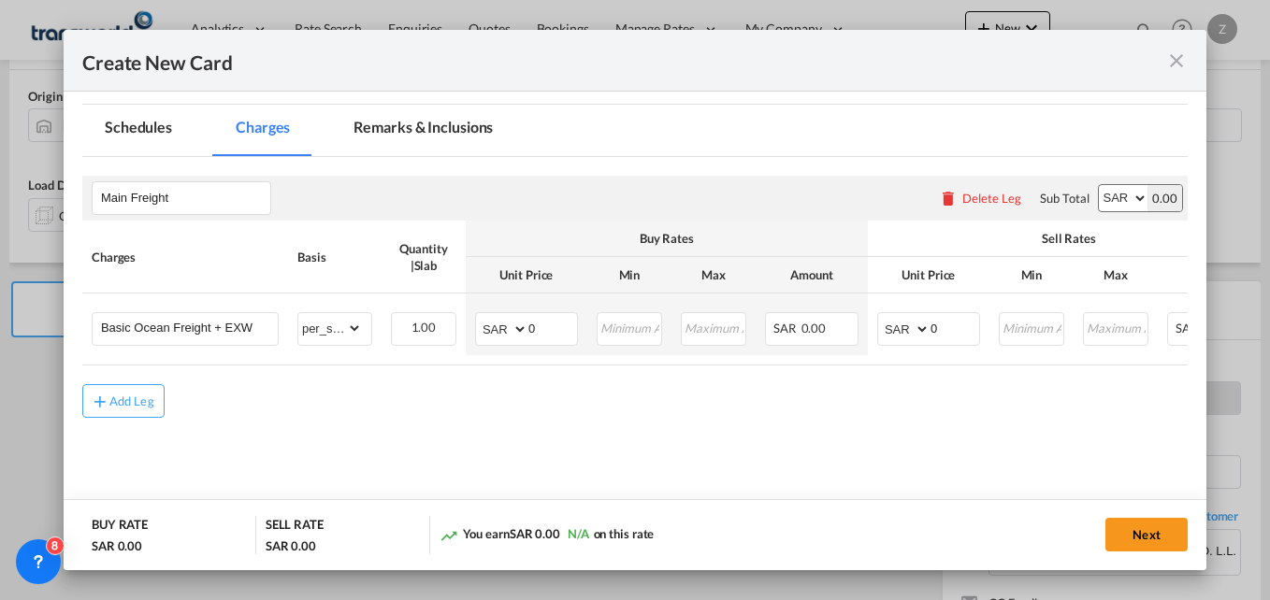
click at [1112, 196] on select "AED AFN ALL AMD ANG AOA ARS AUD AWG AZN BAM BBD BDT BGN BHD BIF BMD BND BOB BRL…" at bounding box center [1123, 198] width 49 height 26
select select "string:USD"
click at [1099, 185] on select "AED AFN ALL AMD ANG AOA ARS AUD AWG AZN BAM BBD BDT BGN BHD BIF BMD BND BOB BRL…" at bounding box center [1123, 198] width 49 height 26
click at [498, 341] on select "AED AFN ALL AMD ANG AOA ARS AUD AWG AZN BAM BBD BDT BGN BHD BIF BMD BND BOB BRL…" at bounding box center [503, 329] width 49 height 26
select select "string:USD"
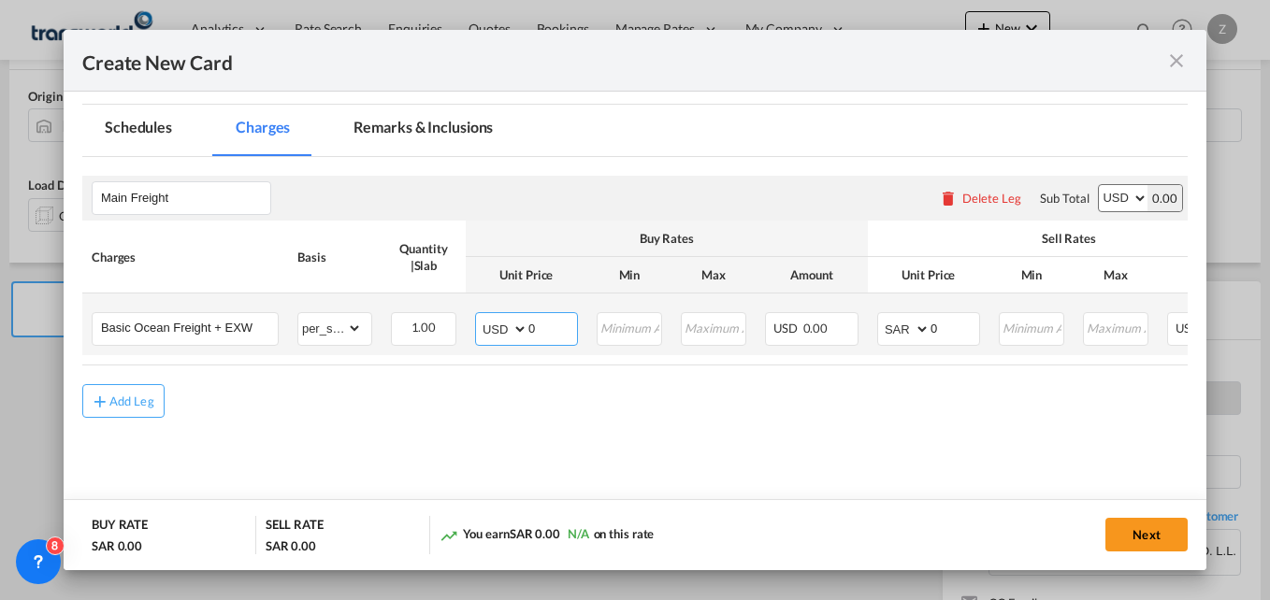
click at [479, 316] on select "AED AFN ALL AMD ANG AOA ARS AUD AWG AZN BAM BBD BDT BGN BHD BIF BMD BND BOB BRL…" at bounding box center [503, 329] width 49 height 26
click at [546, 325] on input "0" at bounding box center [552, 327] width 49 height 28
click at [918, 340] on select "AED AFN ALL AMD ANG AOA ARS AUD AWG AZN BAM BBD BDT BGN BHD BIF BMD BND BOB BRL…" at bounding box center [905, 329] width 49 height 26
select select "string:USD"
click at [942, 330] on input "0" at bounding box center [955, 327] width 49 height 28
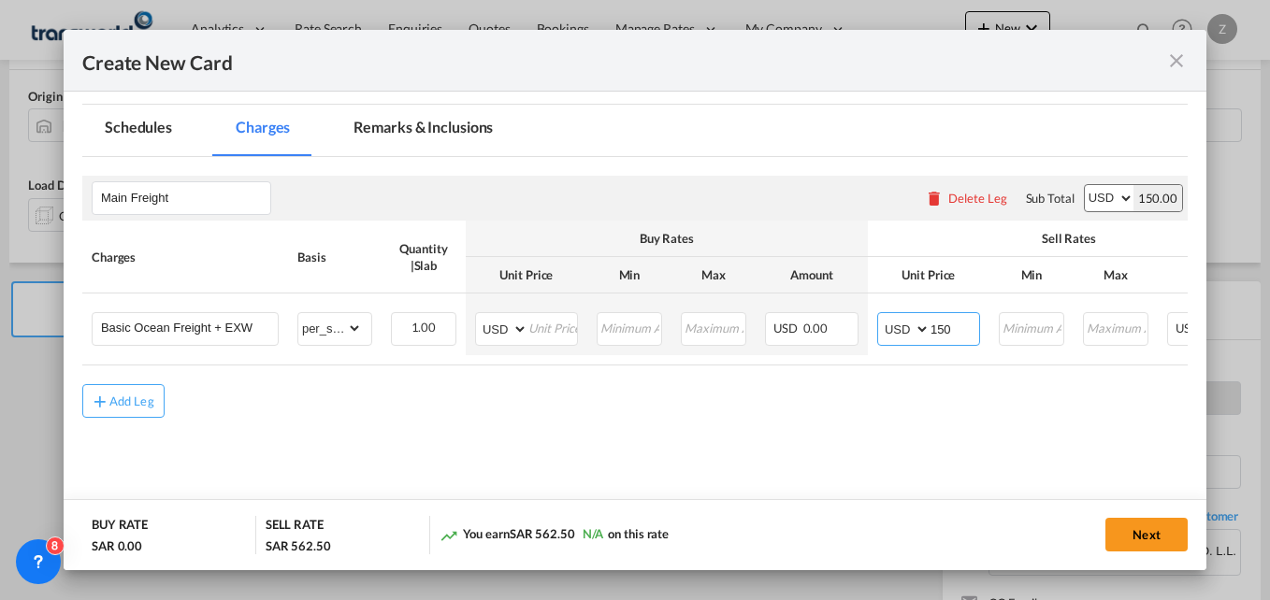
type input "150"
click at [835, 404] on div "Add Leg" at bounding box center [634, 401] width 1105 height 34
click at [550, 323] on input "Create New Card ..." at bounding box center [552, 327] width 49 height 28
click at [808, 475] on md-content "Main Freight Please enter leg name Leg Name Already Exists Delete Leg Sub Total…" at bounding box center [634, 326] width 1105 height 339
click at [1135, 527] on button "Next" at bounding box center [1146, 535] width 82 height 34
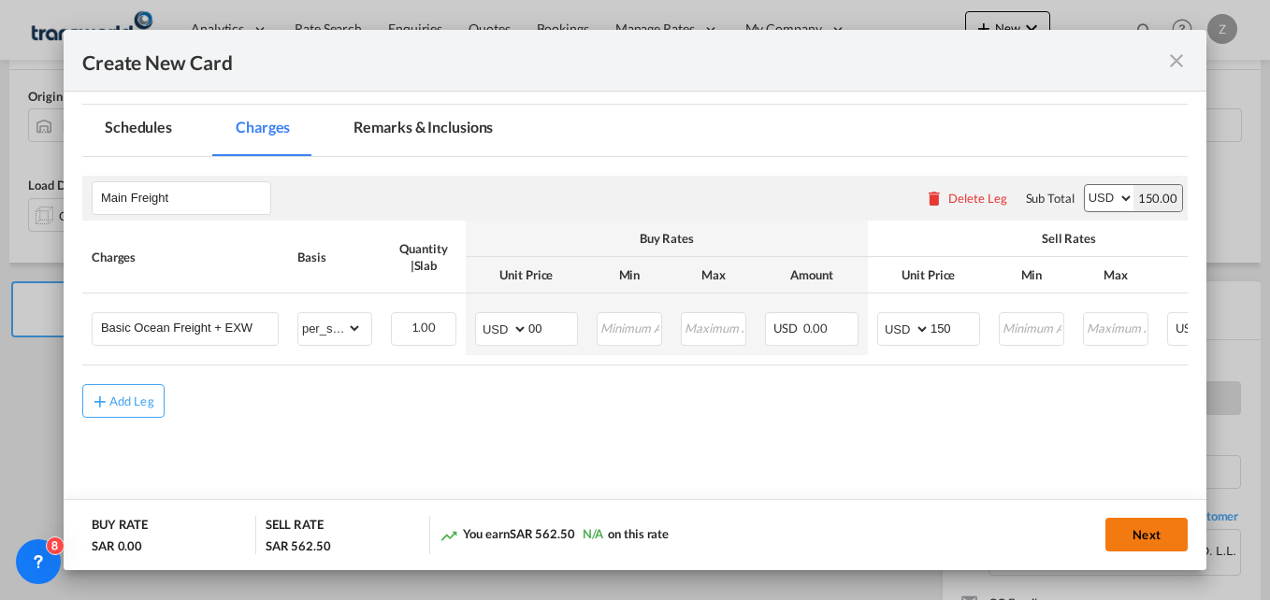
type input "0"
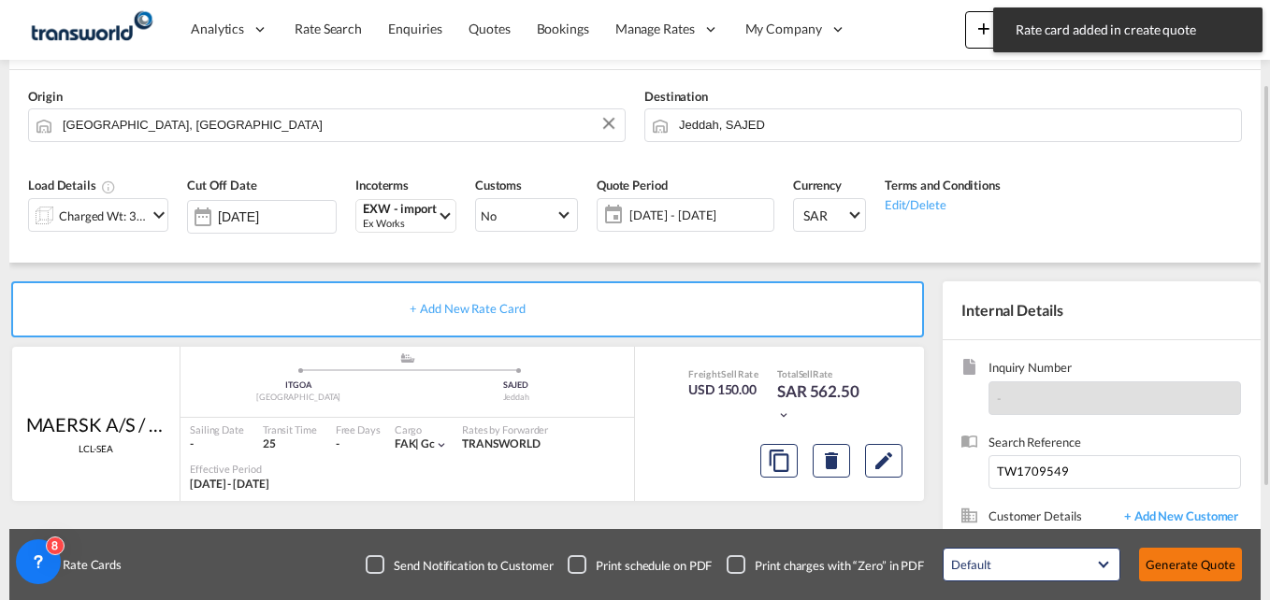
click at [1210, 566] on button "Generate Quote" at bounding box center [1190, 565] width 103 height 34
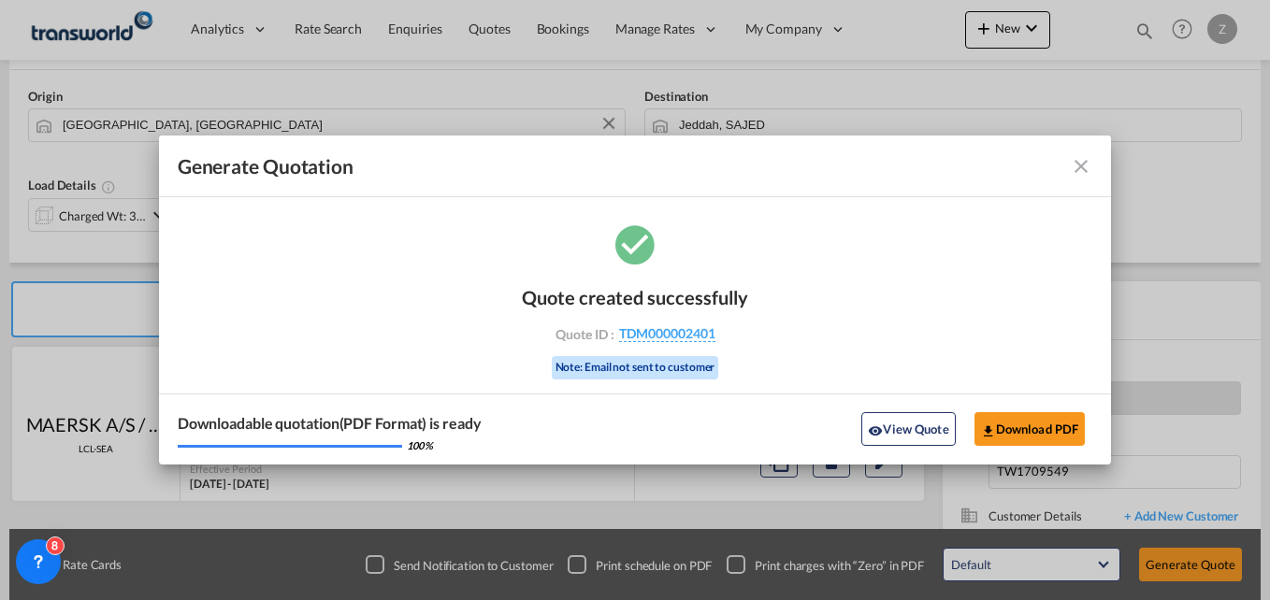
click at [1080, 166] on md-icon "icon-close fg-AAA8AD cursor m-0" at bounding box center [1081, 166] width 22 height 22
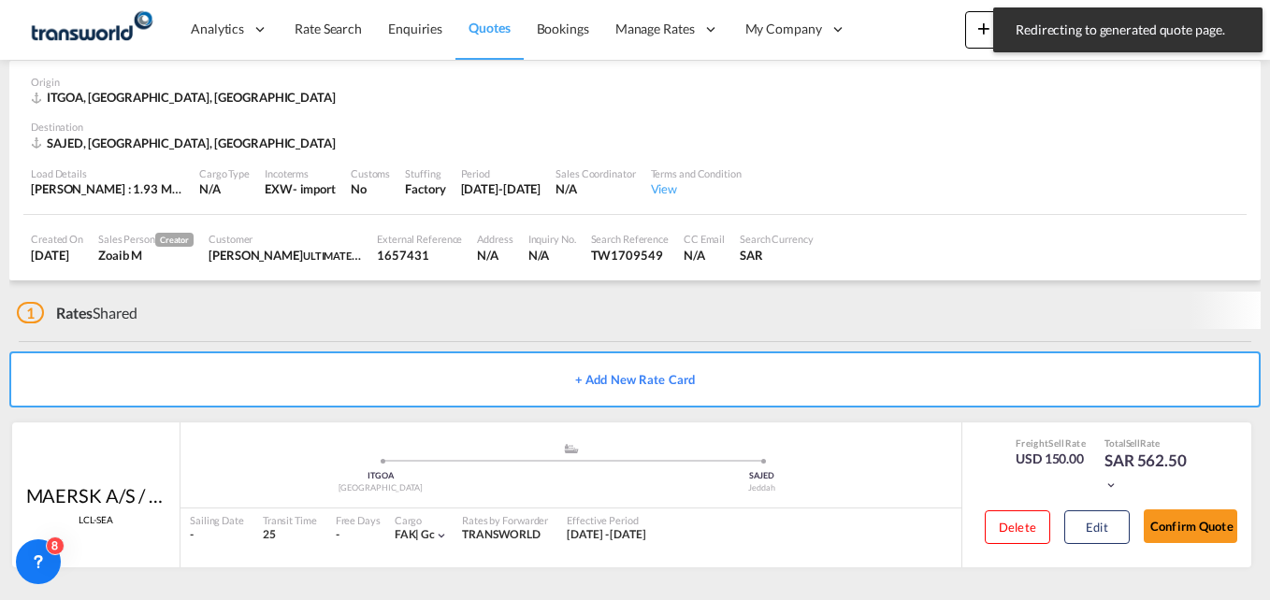
scroll to position [81, 0]
click at [1180, 515] on button "Confirm Quote" at bounding box center [1191, 527] width 94 height 34
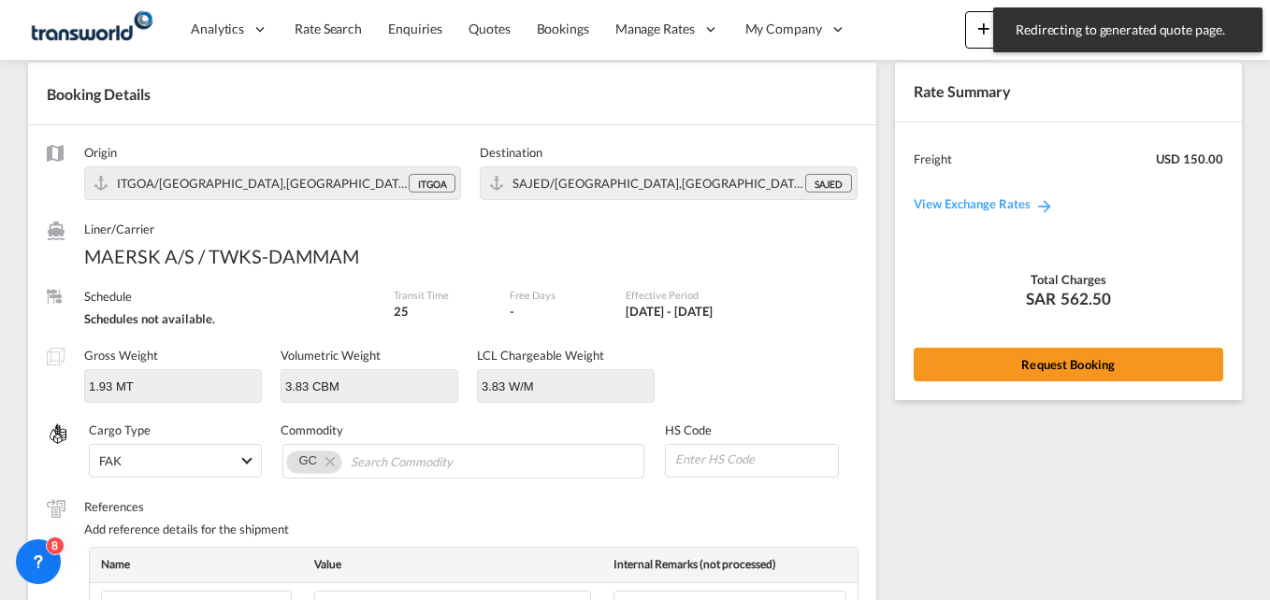
scroll to position [717, 0]
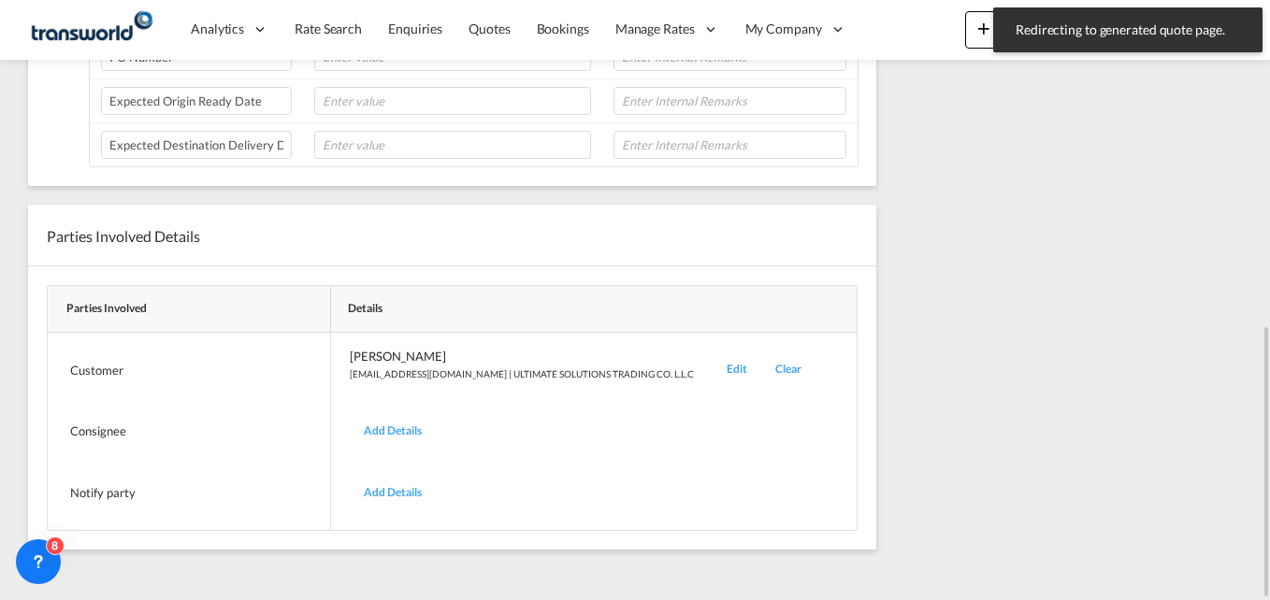
click at [713, 360] on div "Edit" at bounding box center [737, 370] width 49 height 44
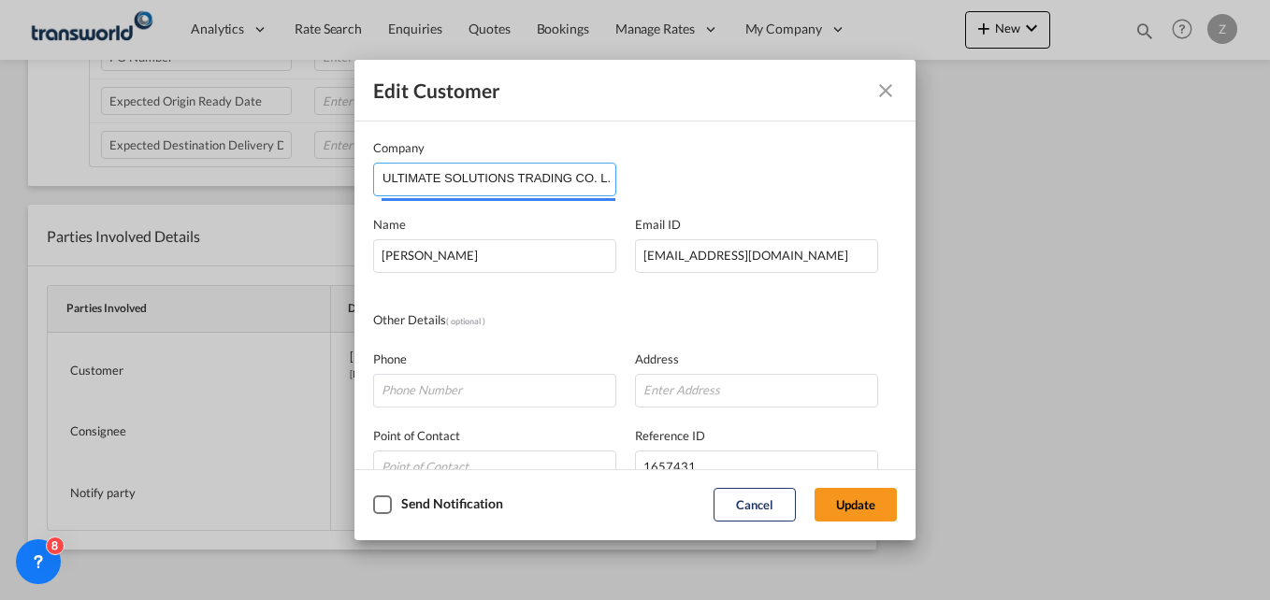
scroll to position [0, 7]
drag, startPoint x: 384, startPoint y: 179, endPoint x: 845, endPoint y: 174, distance: 461.1
click at [845, 174] on div "Company ULTIMATE SOLUTIONS TRADING CO. L.L.C" at bounding box center [635, 167] width 524 height 58
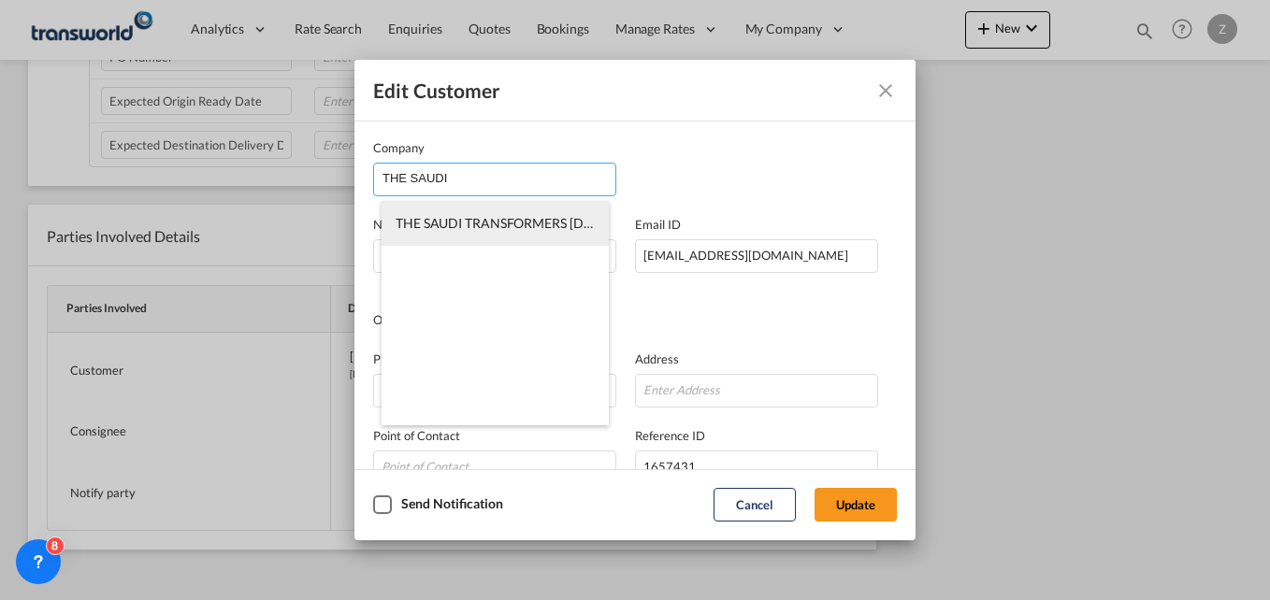
click at [531, 229] on span "THE SAUDI TRANSFORMERS CO.LTD" at bounding box center [536, 223] width 281 height 16
type input "THE SAUDI TRANSFORMERS CO.LTD"
type input "aboo@sauditransformers.com"
type input "550526431"
type input "566229"
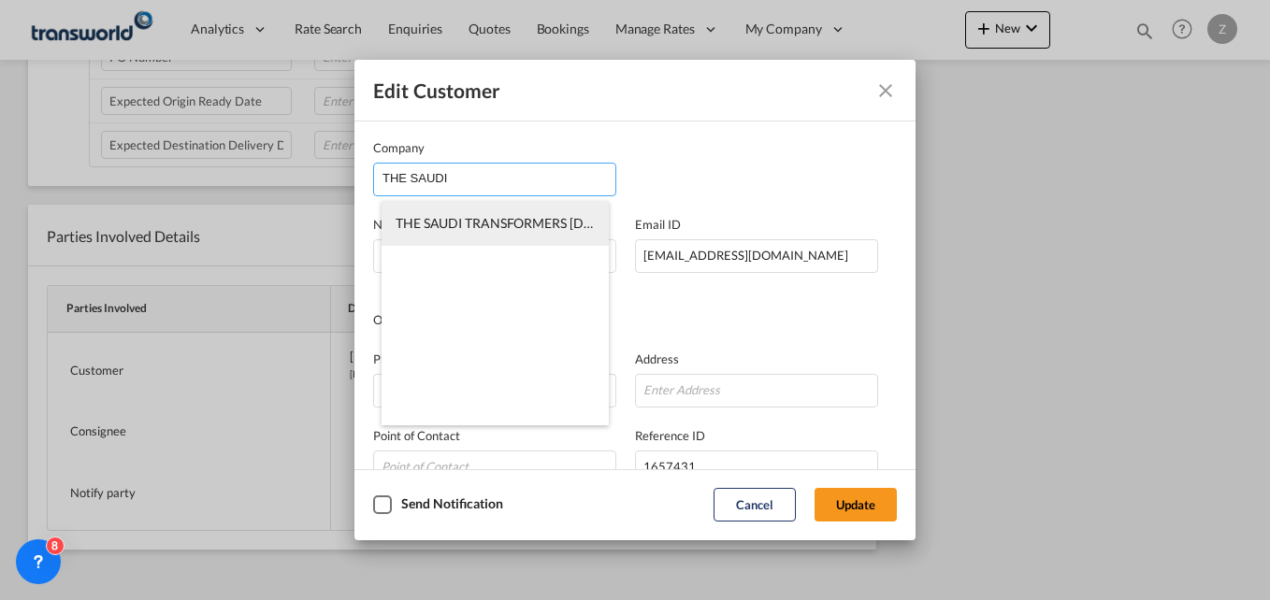
type input "32234"
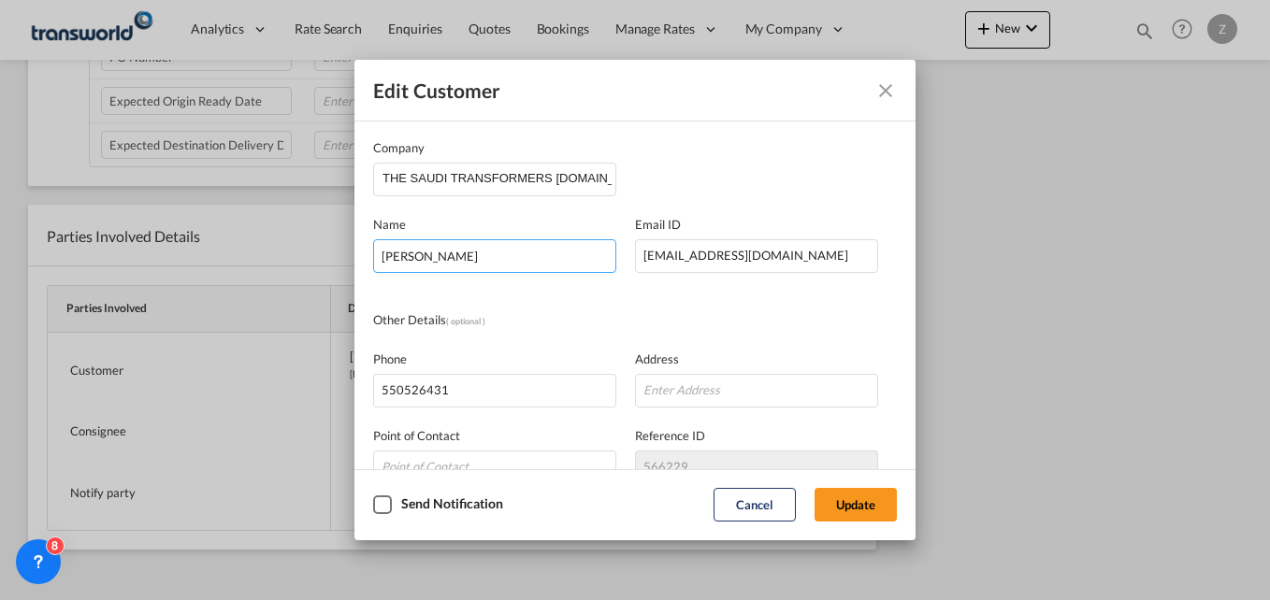
drag, startPoint x: 496, startPoint y: 252, endPoint x: 312, endPoint y: 238, distance: 183.8
click at [312, 238] on div "Edit Customer Company THE SAUDI TRANSFORMERS CO.LTD Name ZAFAR KHAN Email ID ab…" at bounding box center [635, 300] width 1270 height 600
type input "Aboo"
type input "Al-Rayyan Branch, Dammam Kingdom of Saudi Arabia"
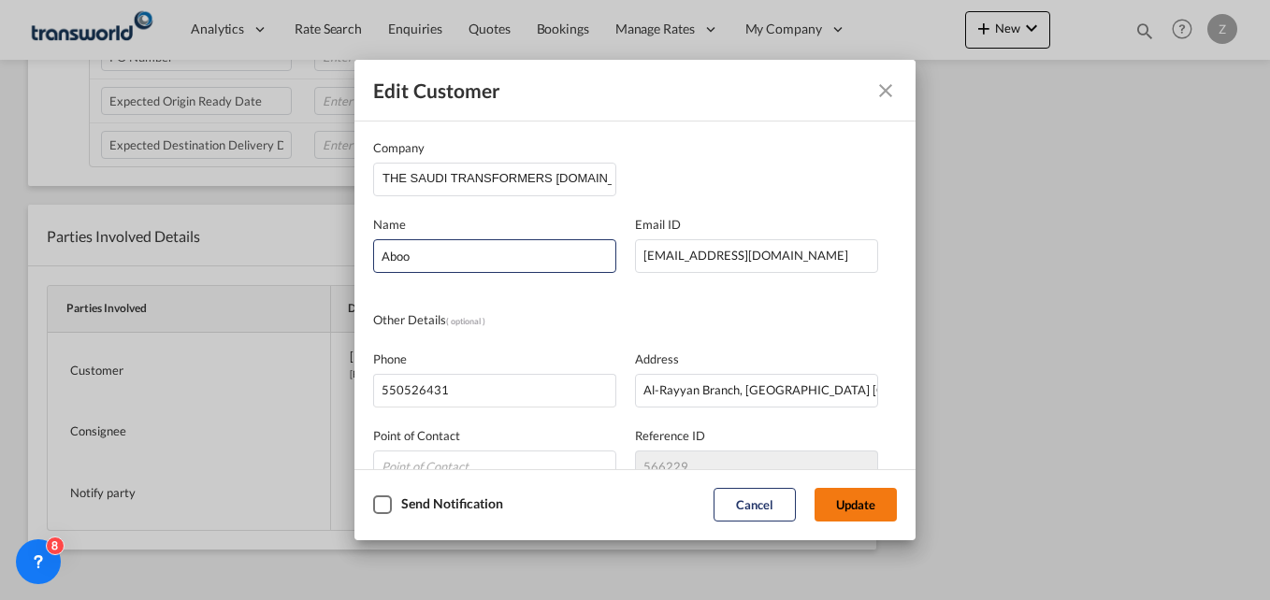
click at [833, 500] on button "Update" at bounding box center [856, 505] width 82 height 34
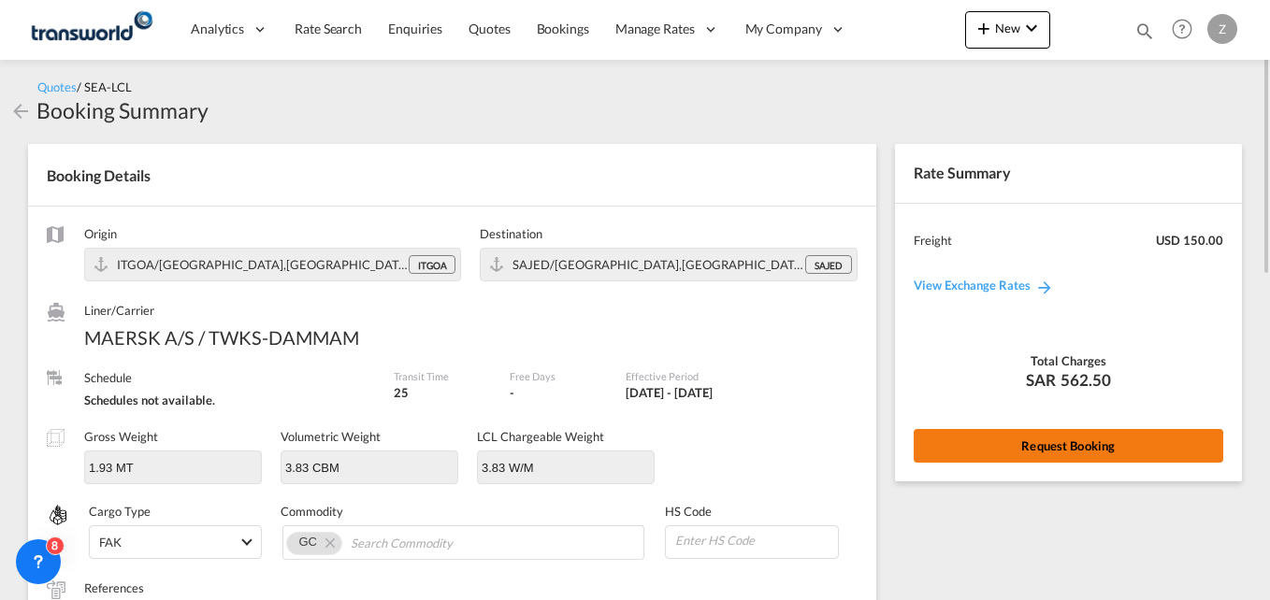
click at [1056, 431] on button "Request Booking" at bounding box center [1069, 446] width 310 height 34
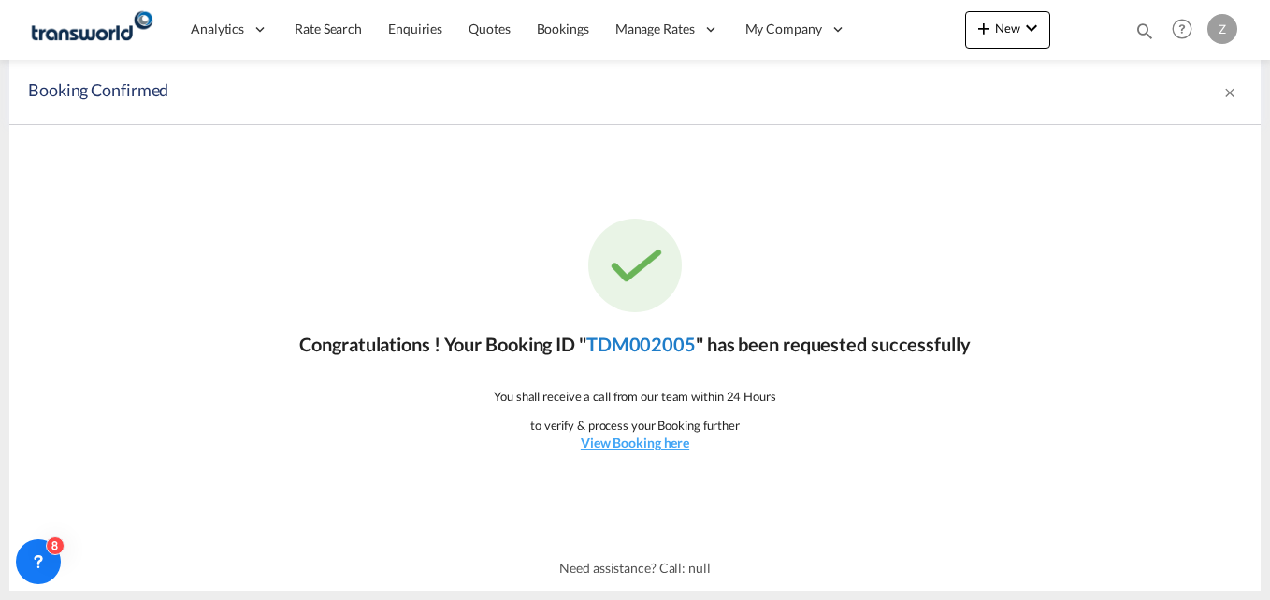
click at [640, 344] on link "TDM002005" at bounding box center [640, 344] width 109 height 22
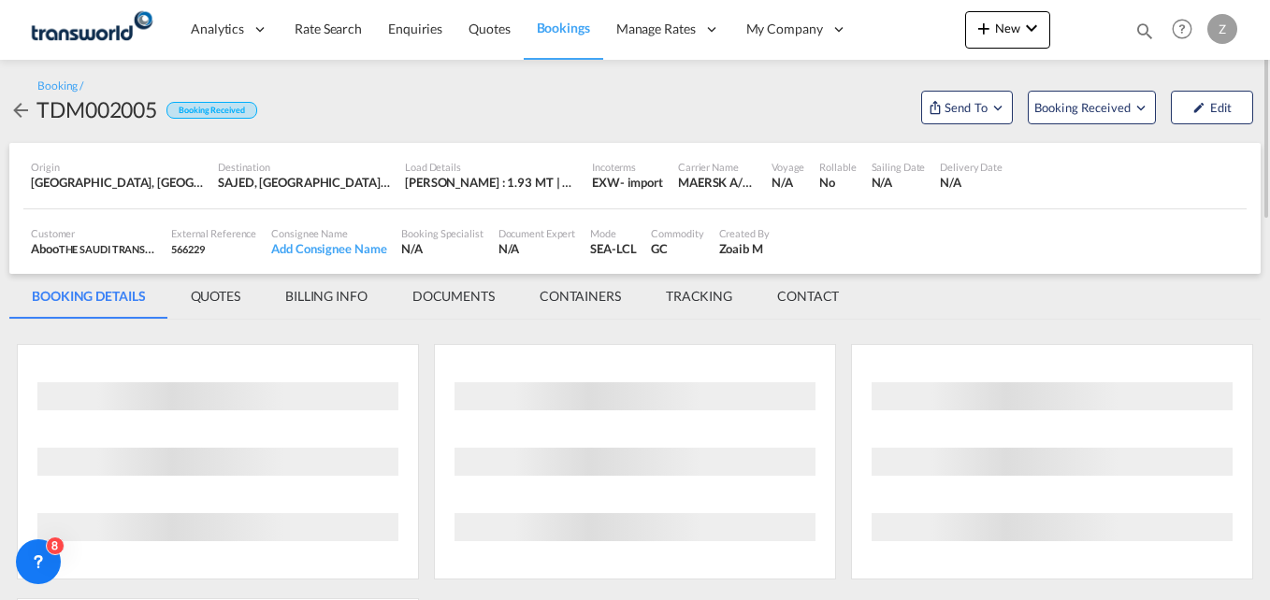
click at [819, 299] on md-tab-item "CONTACT" at bounding box center [808, 296] width 107 height 45
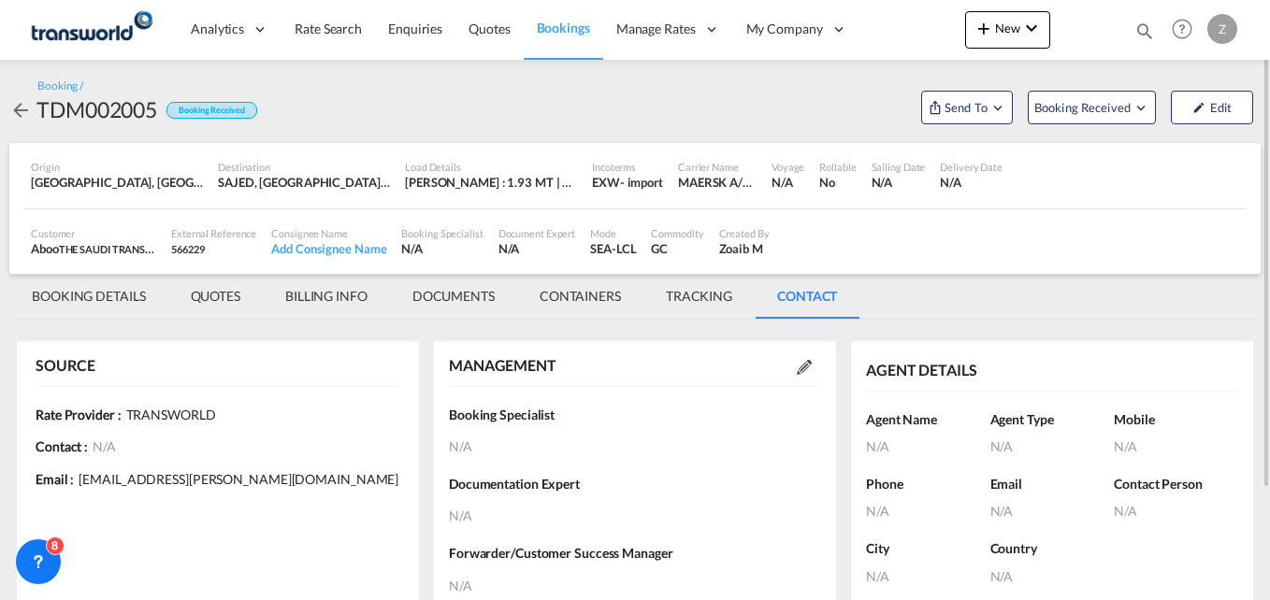
click at [803, 368] on md-icon at bounding box center [804, 367] width 15 height 15
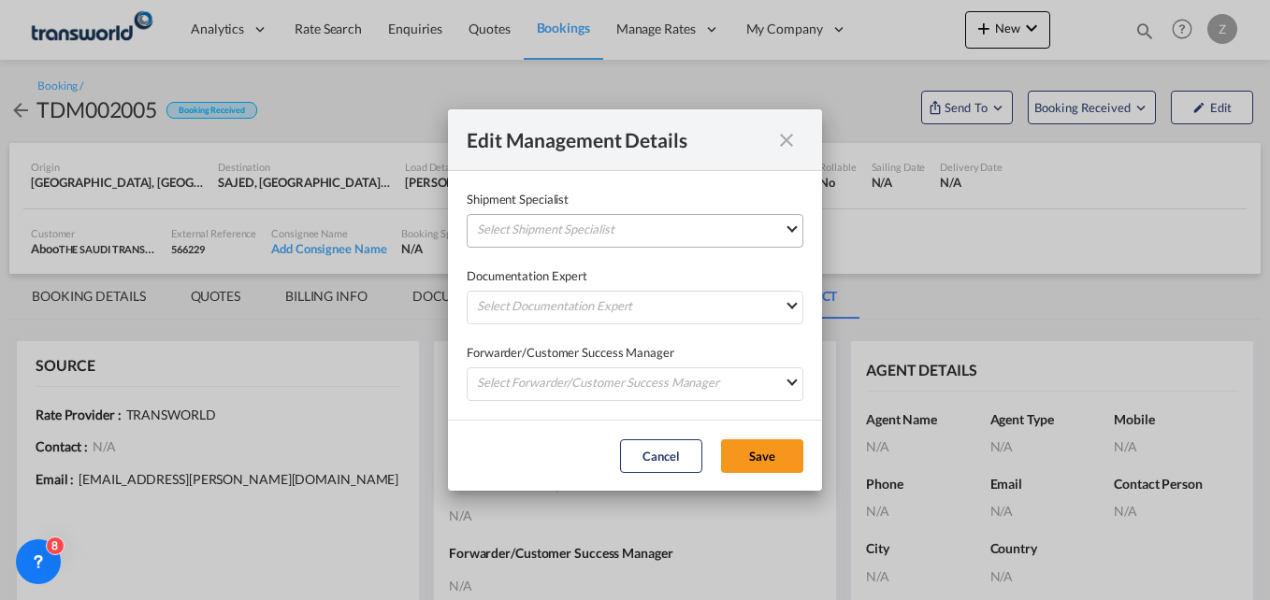
click at [573, 238] on md-select "Select Shipment Specialist [PERSON_NAME] W [PERSON_NAME][EMAIL_ADDRESS][PERSON_…" at bounding box center [635, 231] width 337 height 34
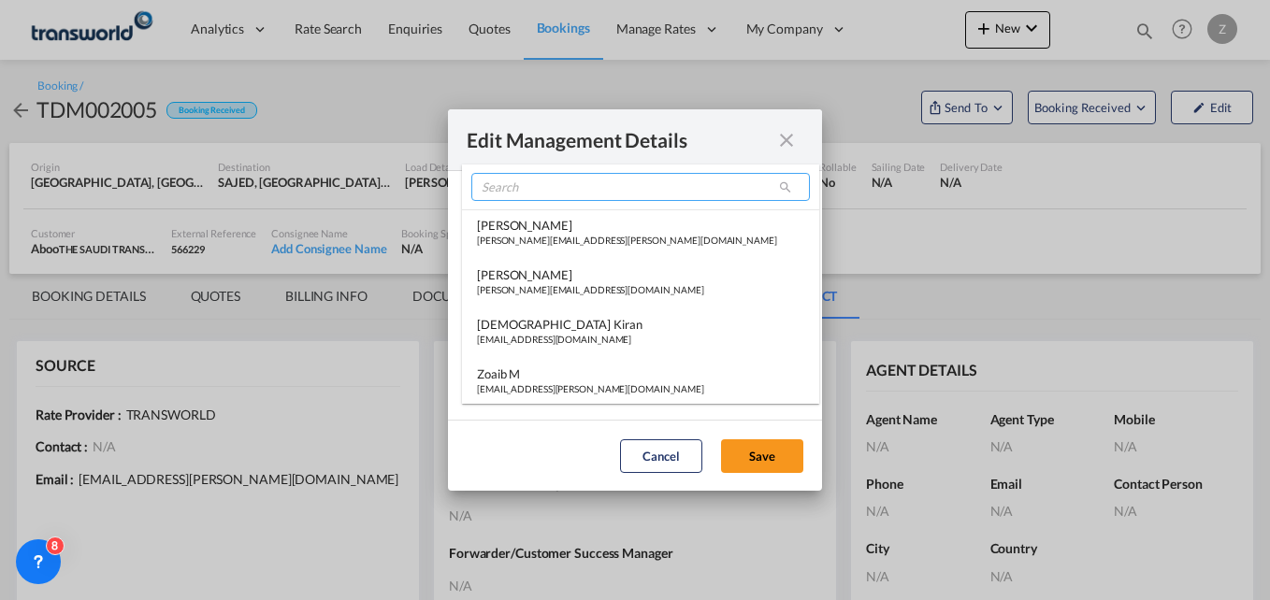
click at [555, 195] on input "search" at bounding box center [640, 187] width 339 height 28
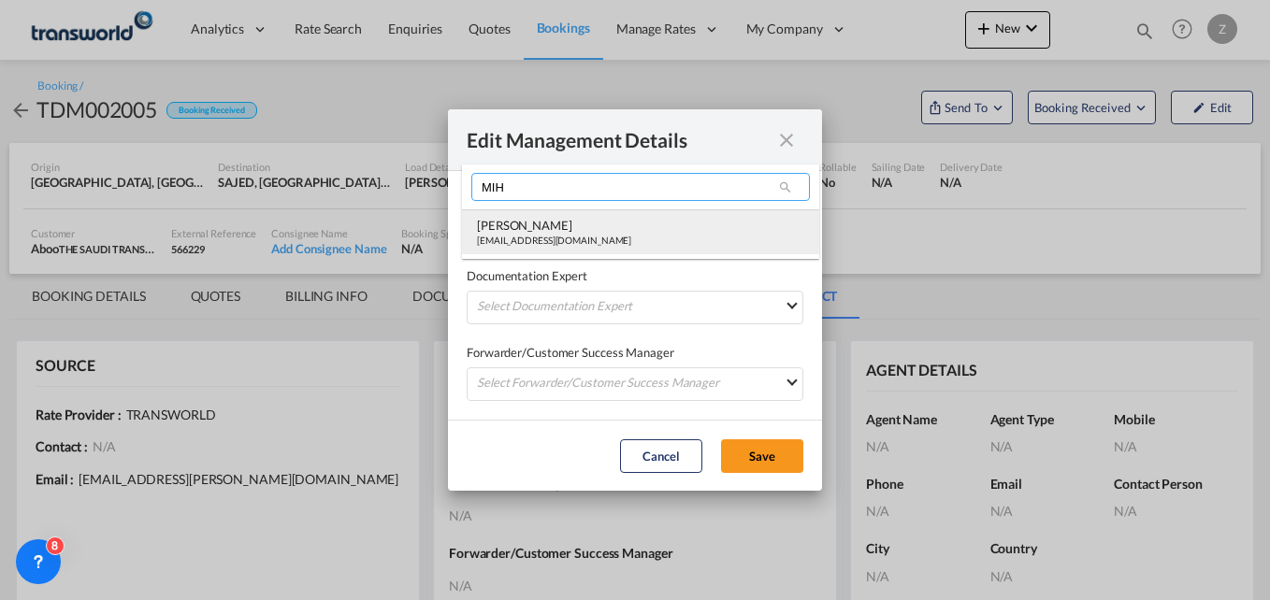
type input "MIH"
click at [545, 242] on div "[EMAIL_ADDRESS][DOMAIN_NAME]" at bounding box center [554, 240] width 154 height 13
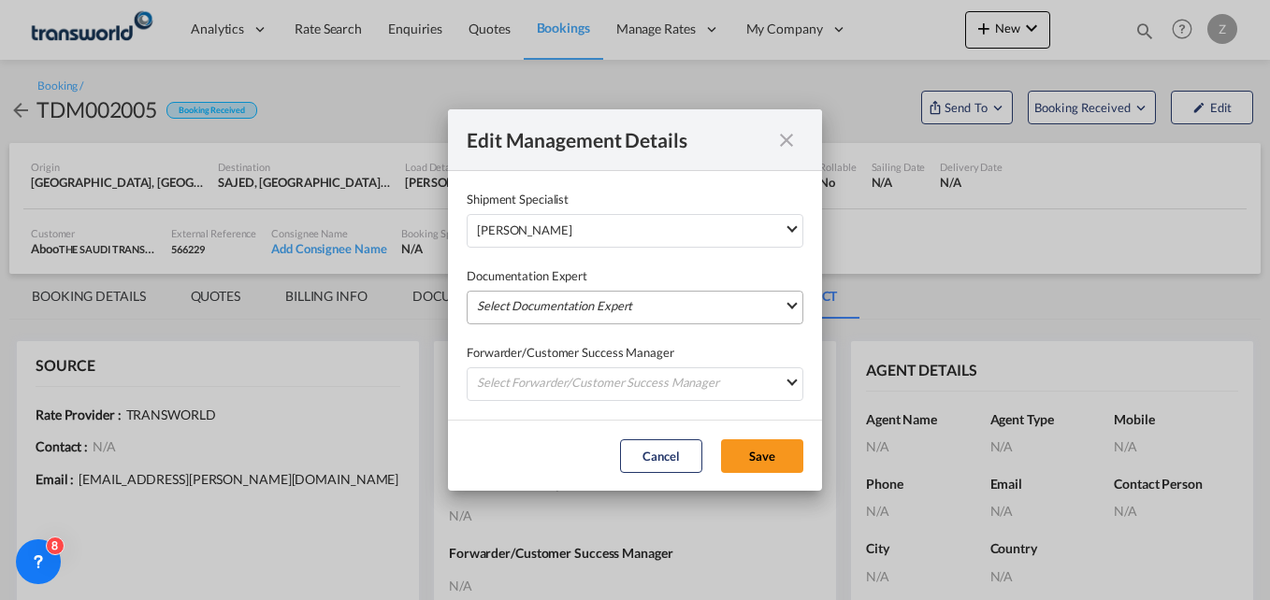
click at [512, 317] on md-select "Select Documentation Expert [PERSON_NAME] W [PERSON_NAME][EMAIL_ADDRESS][PERSON…" at bounding box center [635, 308] width 337 height 34
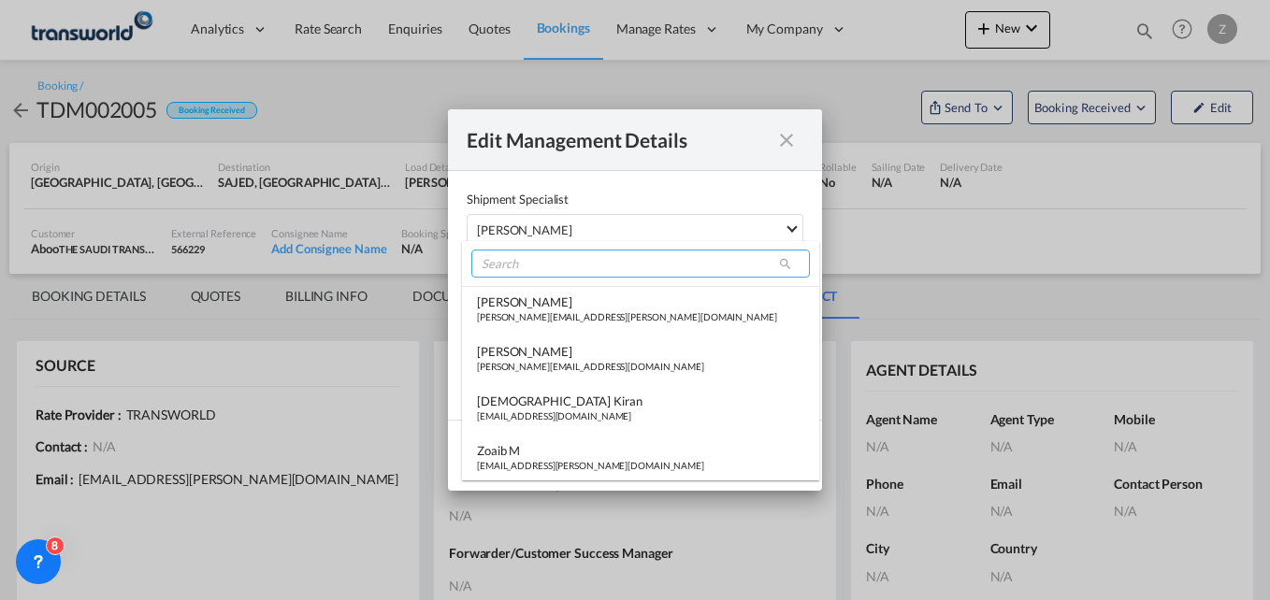
click at [513, 273] on input "search" at bounding box center [640, 264] width 339 height 28
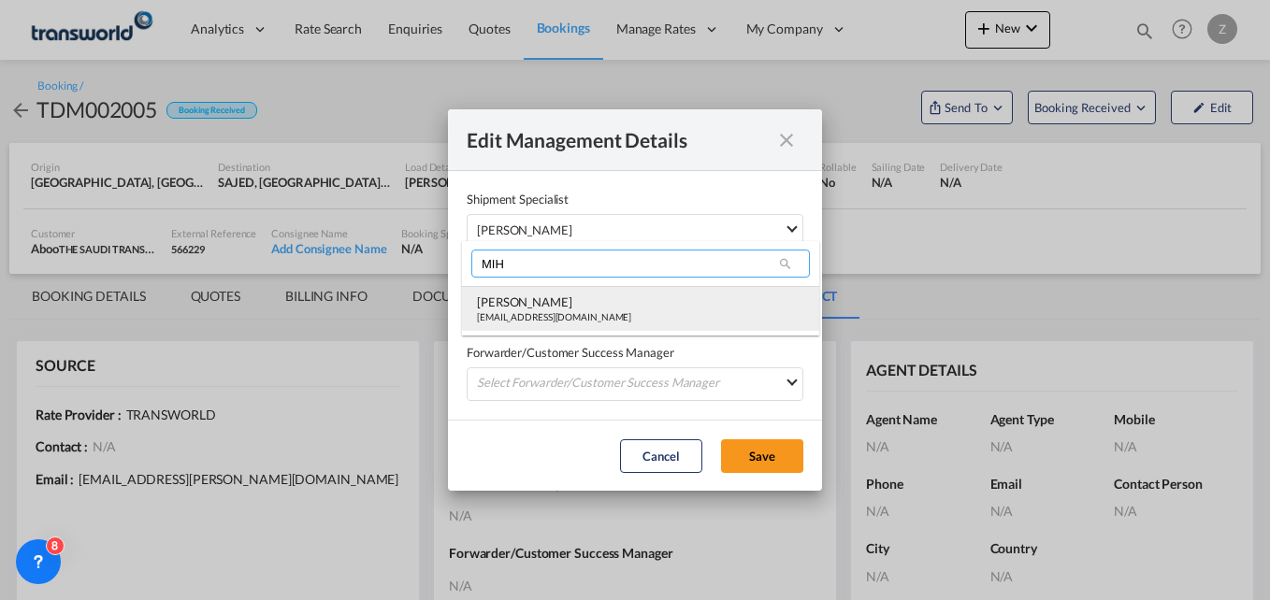
type input "MIH"
click at [518, 304] on div "[PERSON_NAME]" at bounding box center [554, 302] width 154 height 17
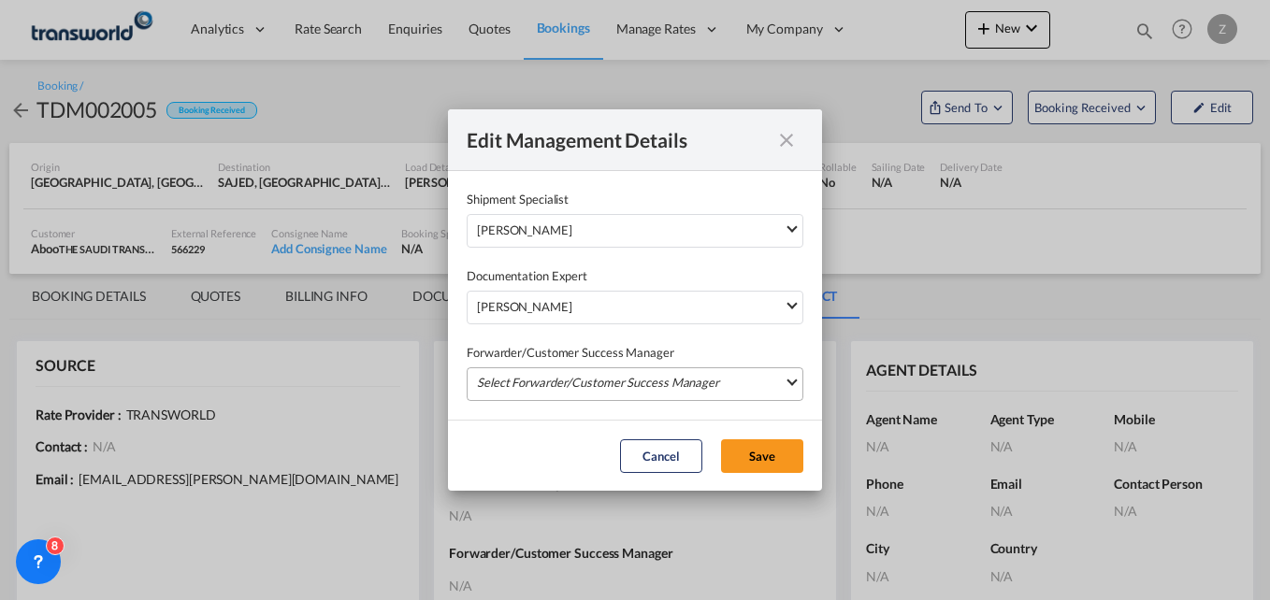
click at [524, 372] on md-select "Select Forwarder/Customer Success Manager [PERSON_NAME] [PERSON_NAME][EMAIL_ADD…" at bounding box center [635, 385] width 337 height 34
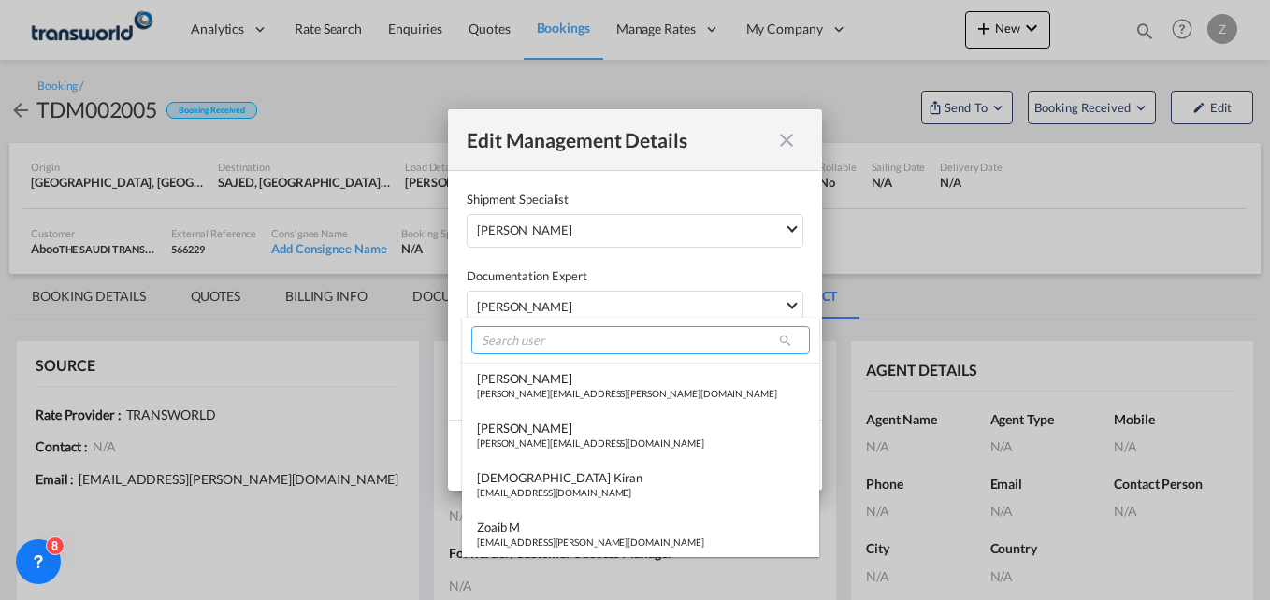
click at [546, 341] on input "search" at bounding box center [640, 340] width 339 height 28
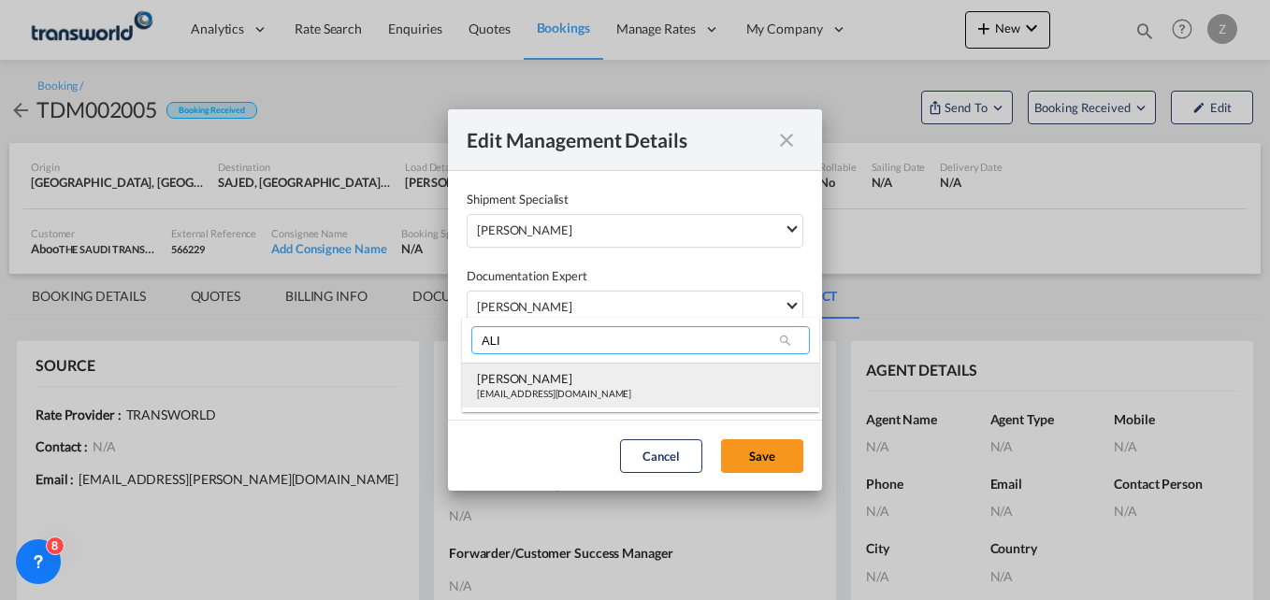
type input "ALI"
click at [536, 390] on div "[EMAIL_ADDRESS][DOMAIN_NAME]" at bounding box center [554, 393] width 154 height 13
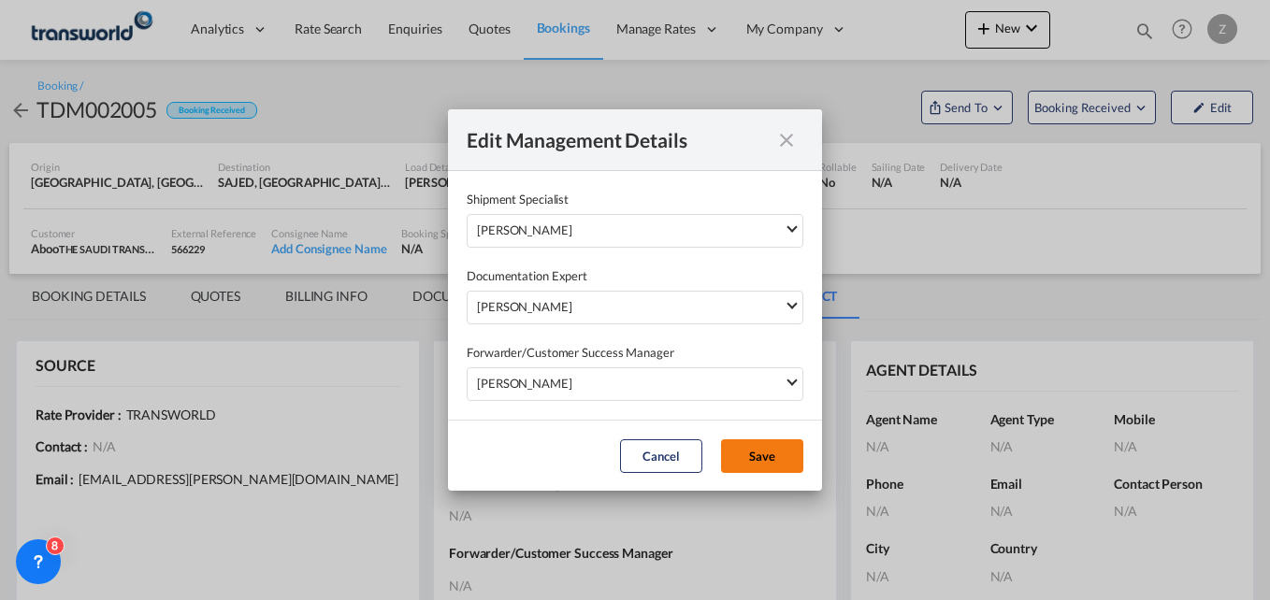
click at [770, 452] on button "Save" at bounding box center [762, 457] width 82 height 34
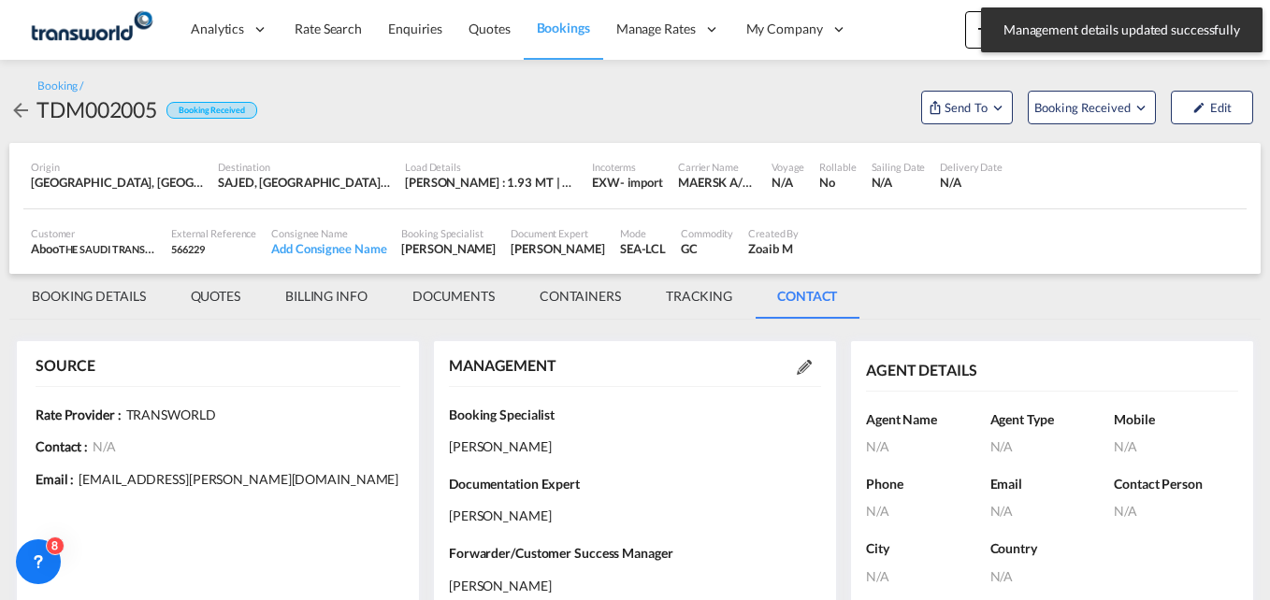
click at [95, 295] on md-tab-item "BOOKING DETAILS" at bounding box center [88, 296] width 159 height 45
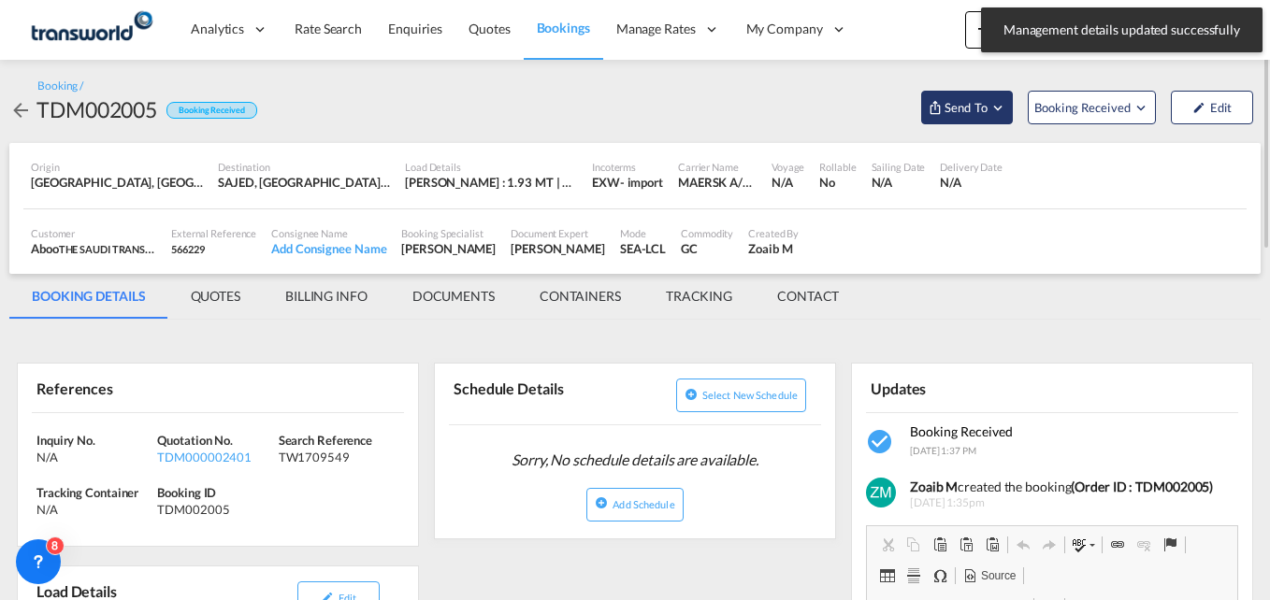
click at [975, 103] on span "Send To" at bounding box center [966, 107] width 47 height 19
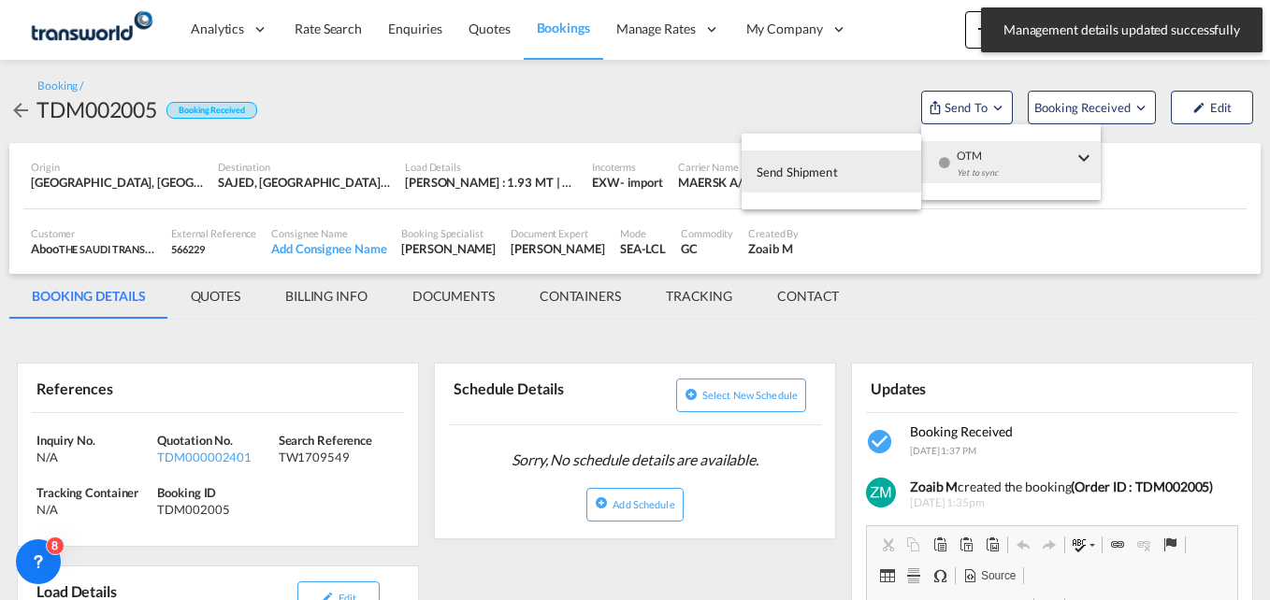
click at [814, 168] on span "Send Shipment" at bounding box center [797, 172] width 81 height 30
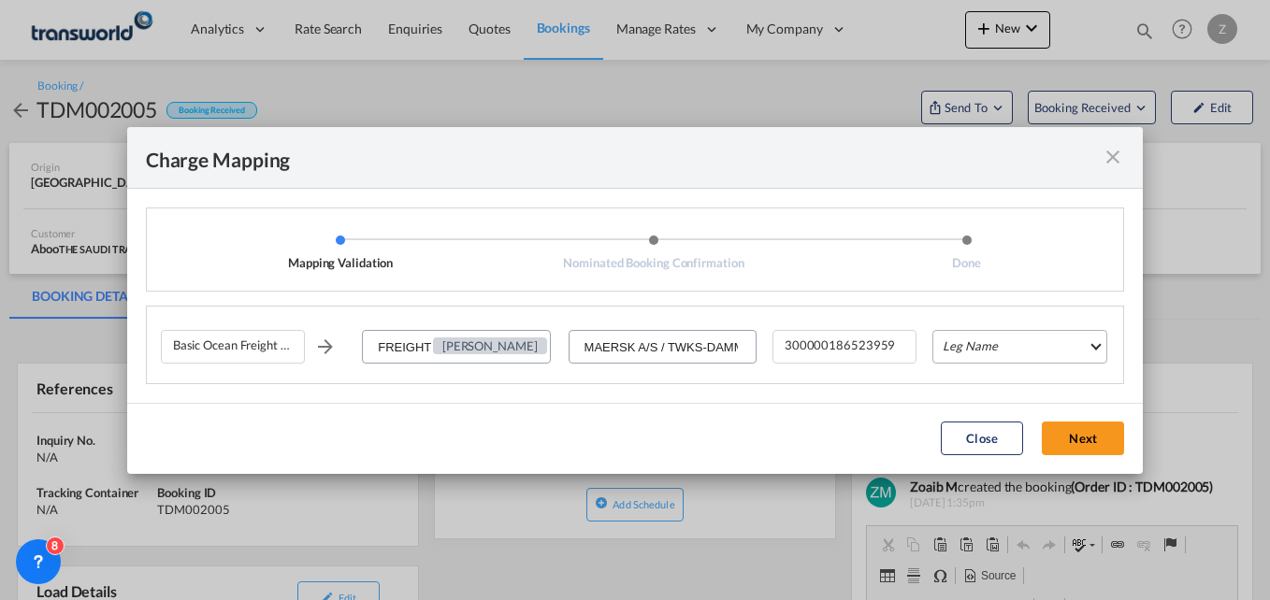
click at [992, 354] on md-select "Leg Name HANDLING ORIGIN VESSEL HANDLING DESTINATION OTHERS TL PICK UP CUSTOMS …" at bounding box center [1019, 347] width 175 height 34
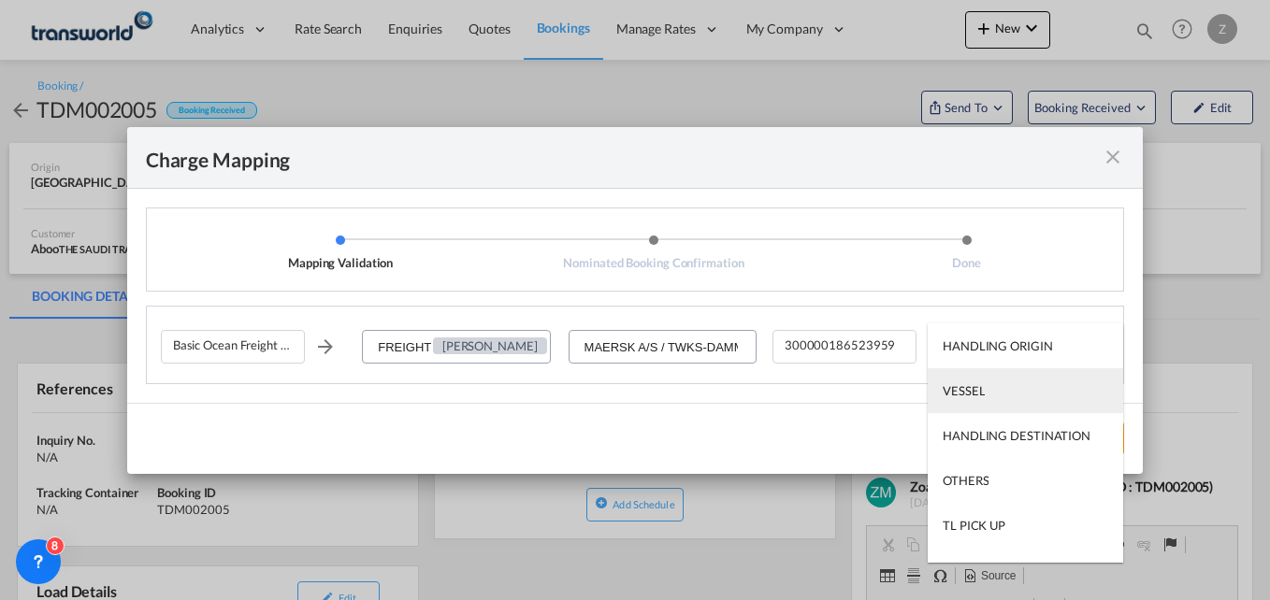
click at [980, 399] on div "VESSEL" at bounding box center [964, 391] width 42 height 17
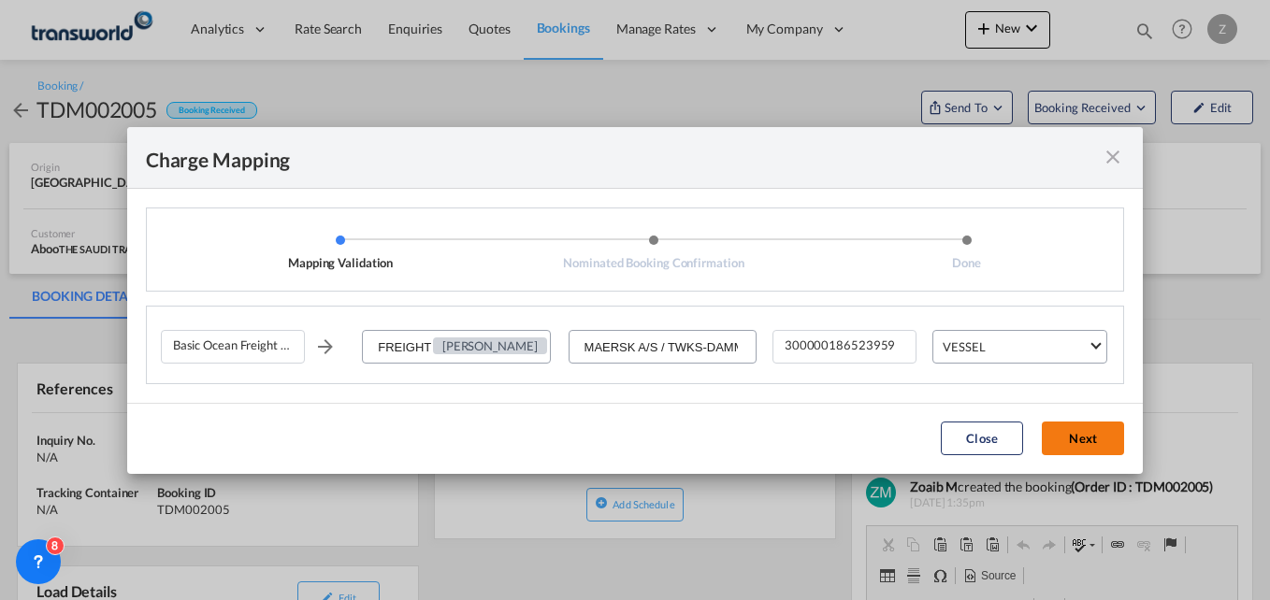
click at [1095, 435] on button "Next" at bounding box center [1083, 439] width 82 height 34
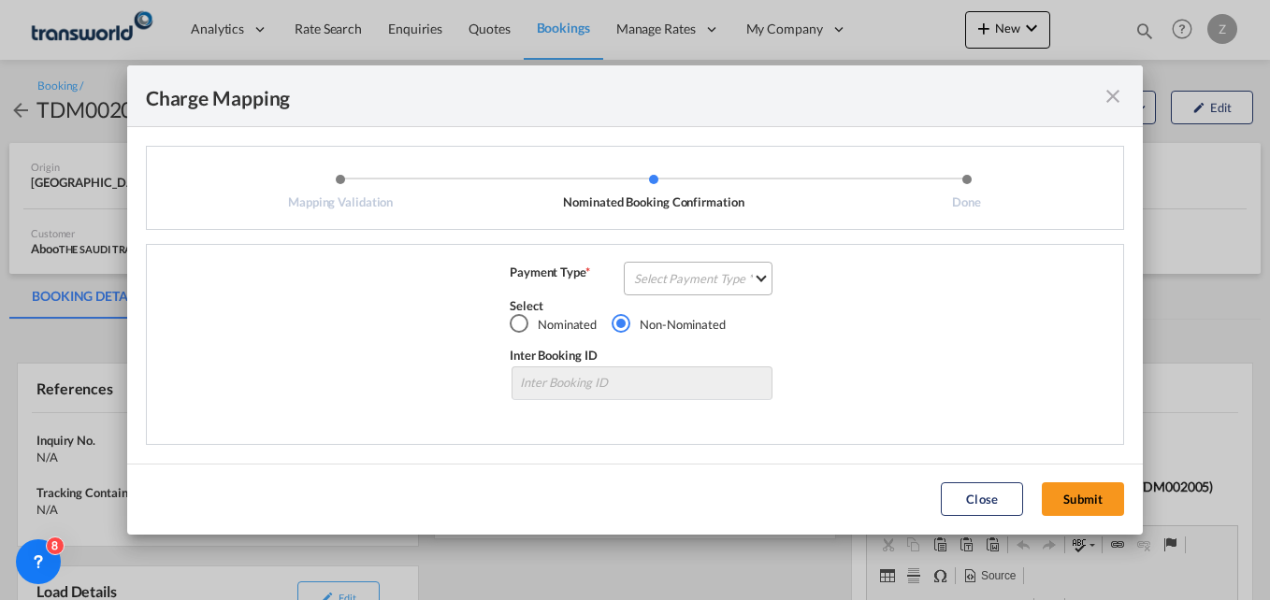
click at [668, 277] on md-select "Select Payment Type COLLECT PREPAID" at bounding box center [698, 279] width 149 height 34
click at [668, 277] on div "COLLECT" at bounding box center [662, 278] width 53 height 17
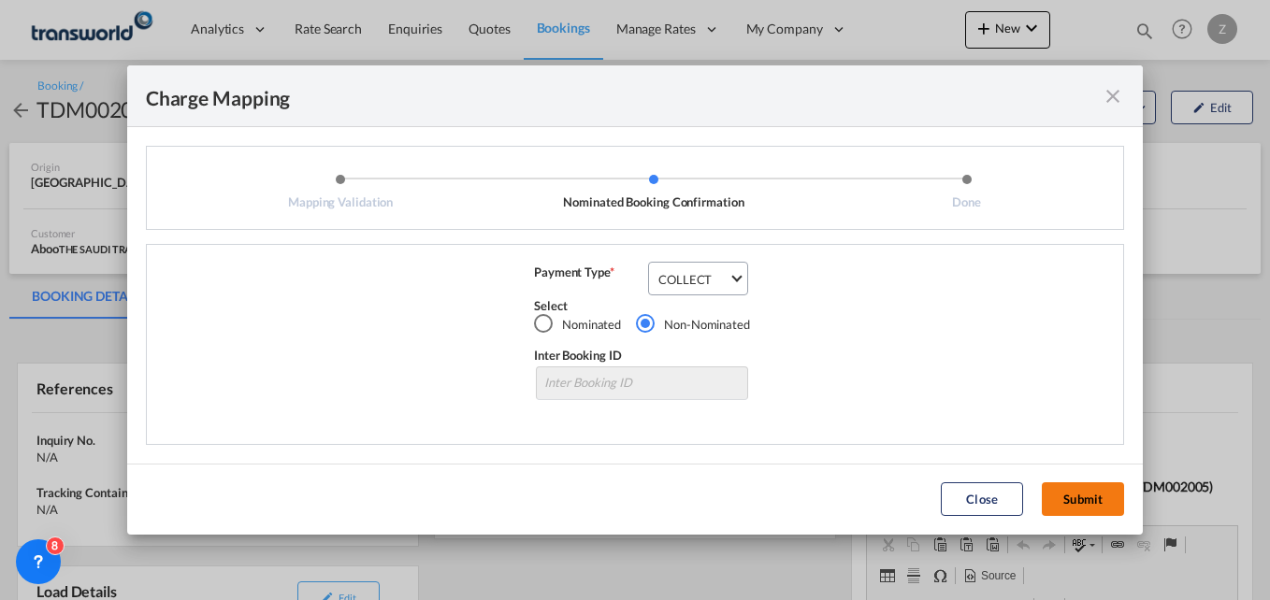
click at [1090, 500] on button "Submit" at bounding box center [1083, 500] width 82 height 34
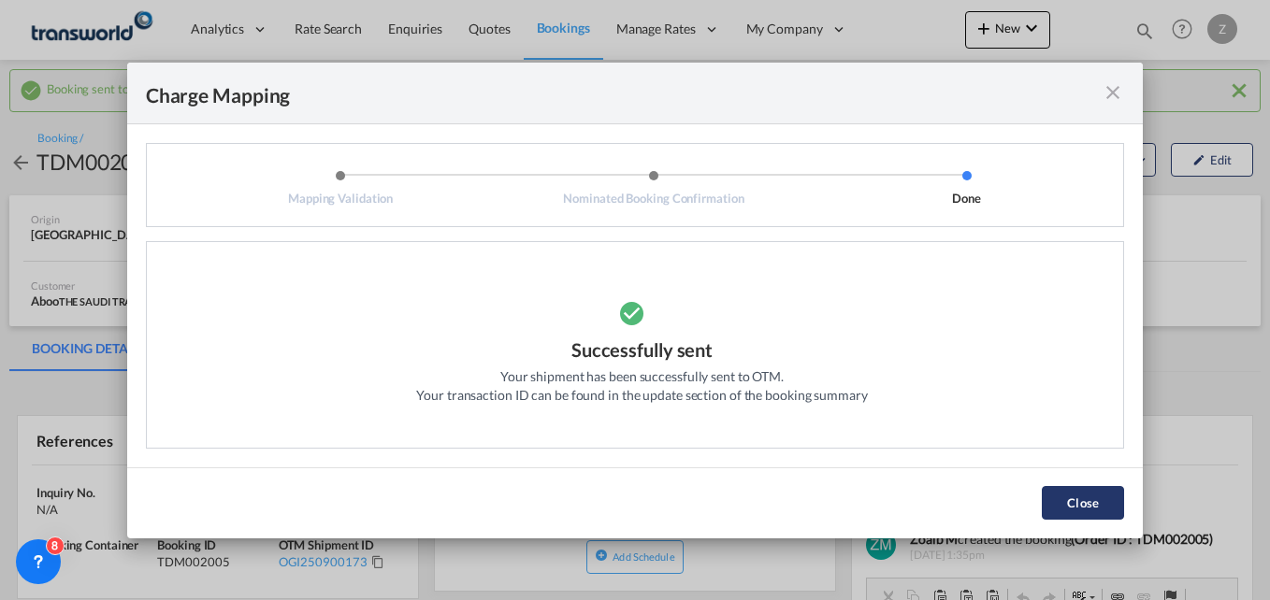
click at [1062, 508] on button "Close" at bounding box center [1083, 503] width 82 height 34
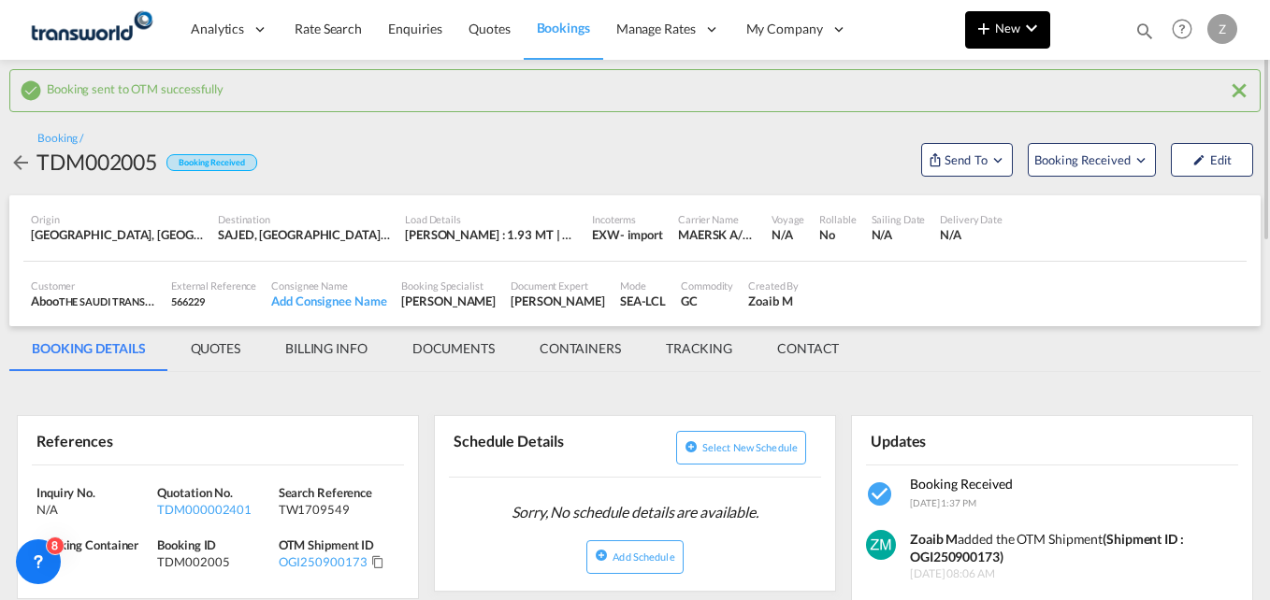
click at [1029, 35] on md-icon "icon-chevron-down" at bounding box center [1031, 28] width 22 height 22
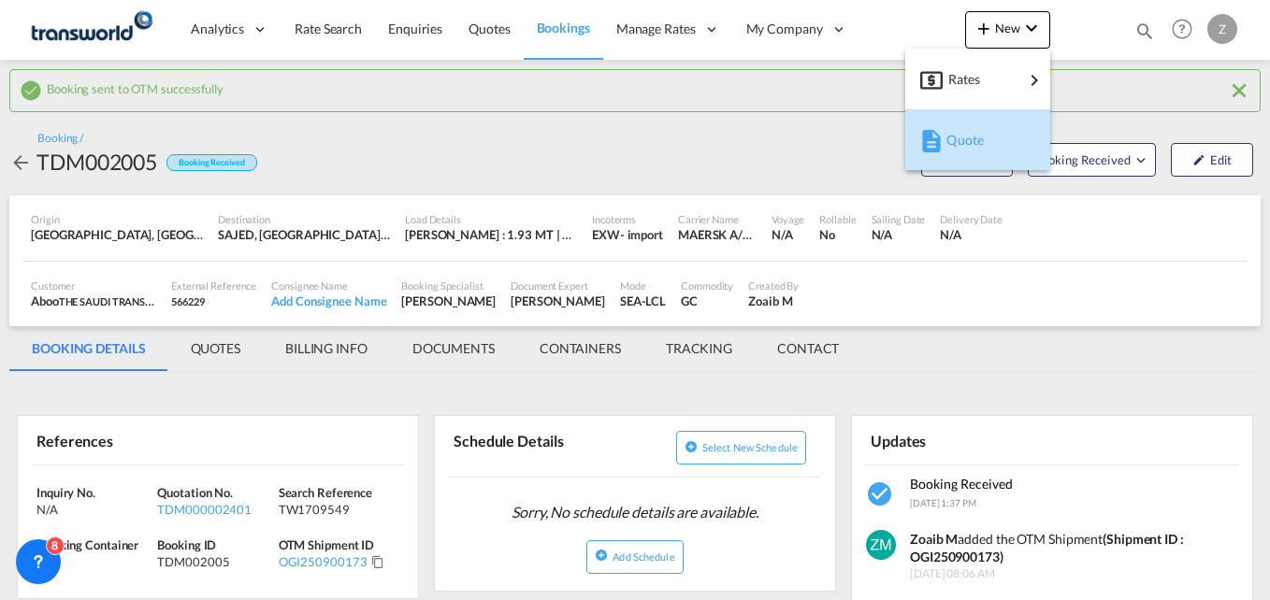
click at [965, 152] on span "Quote" at bounding box center [956, 140] width 21 height 37
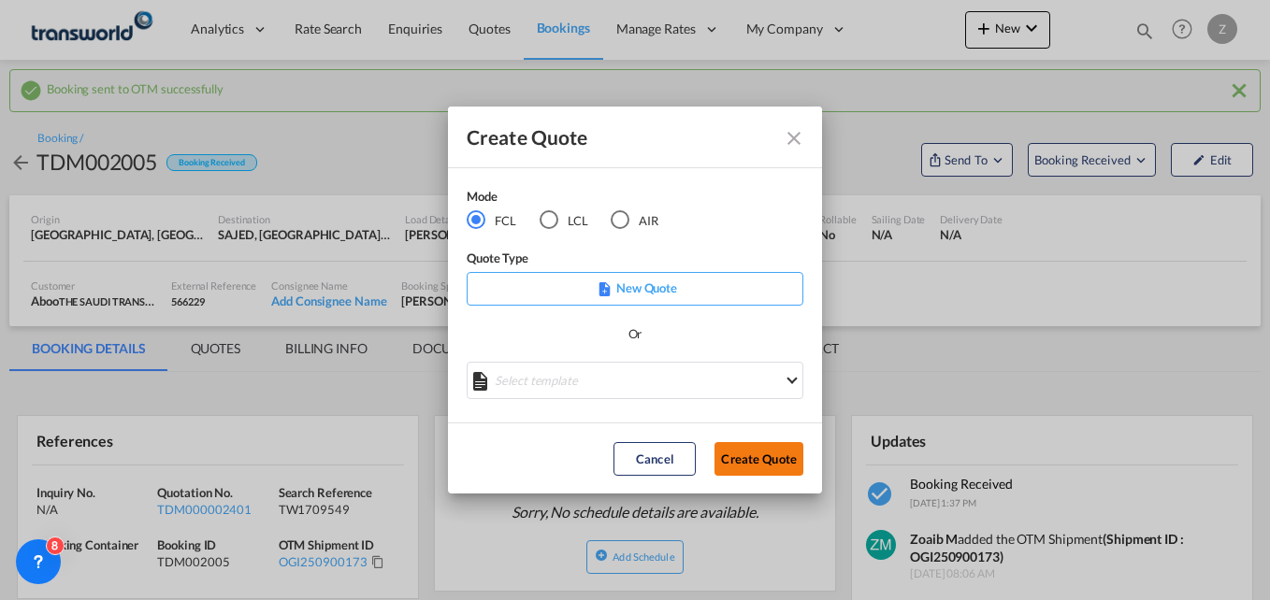
click at [759, 464] on button "Create Quote" at bounding box center [759, 459] width 89 height 34
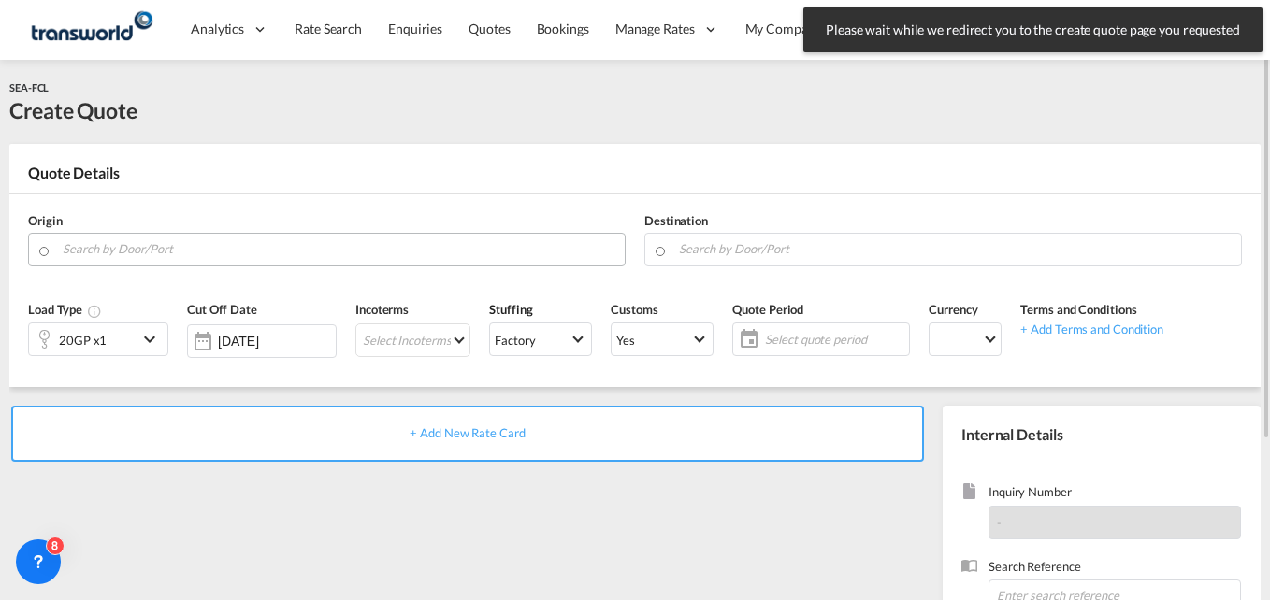
click at [191, 244] on input "Search by Door/Port" at bounding box center [339, 249] width 553 height 33
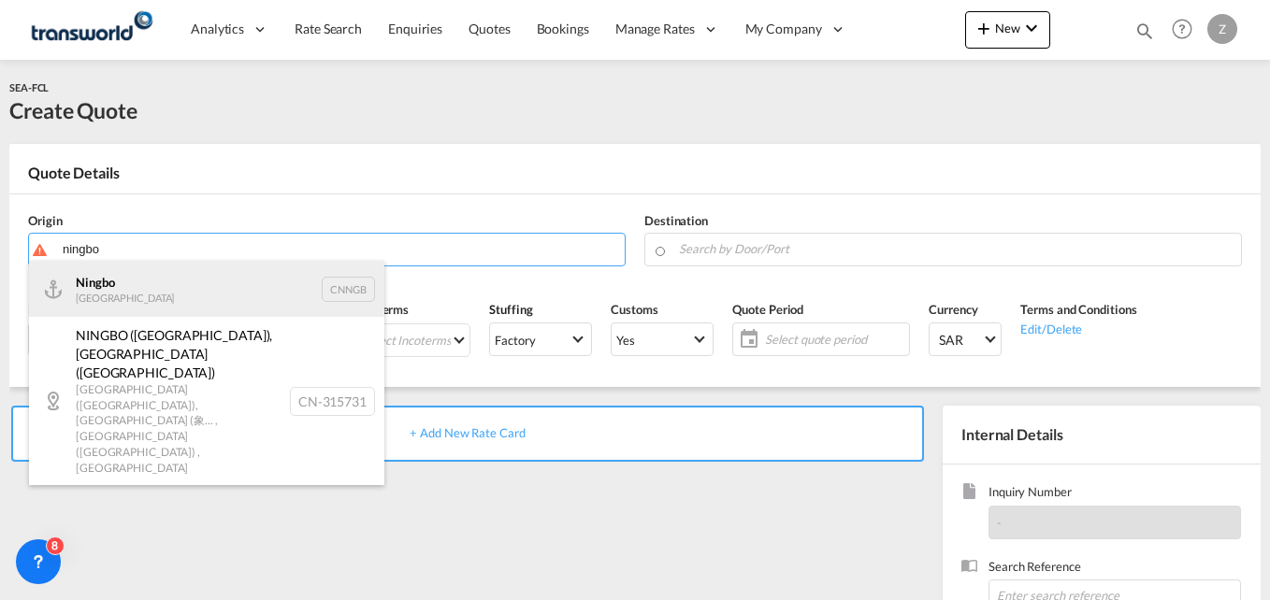
click at [162, 283] on div "Ningbo China CNNGB" at bounding box center [206, 289] width 355 height 56
type input "Ningbo, CNNGB"
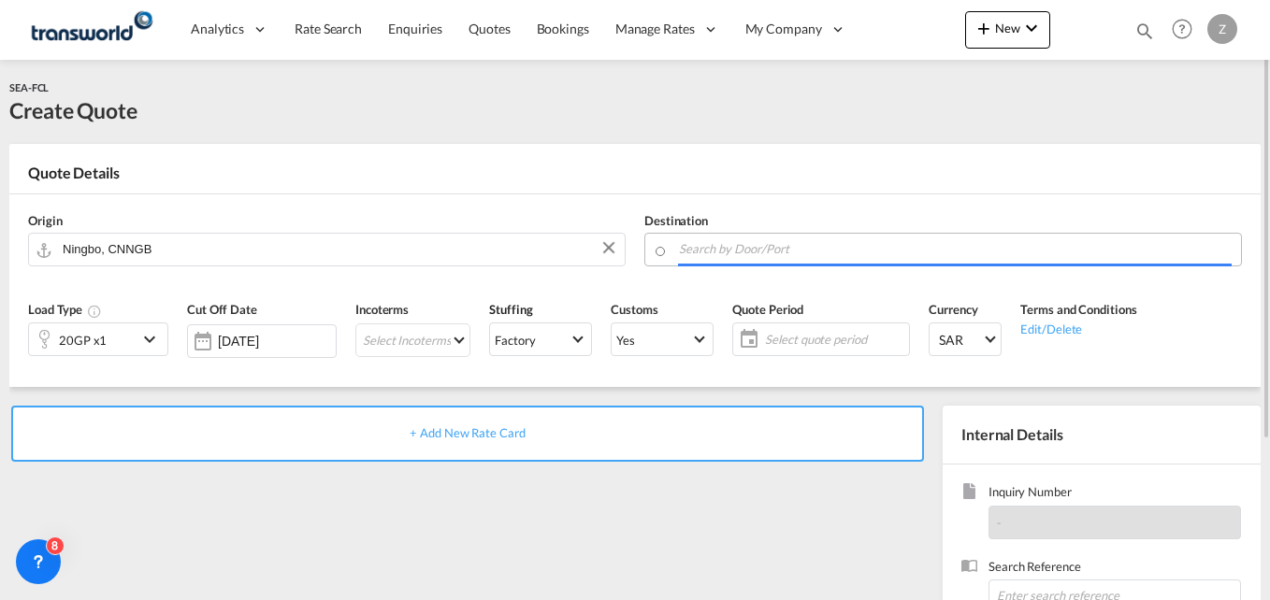
click at [716, 247] on input "Search by Door/Port" at bounding box center [955, 249] width 553 height 33
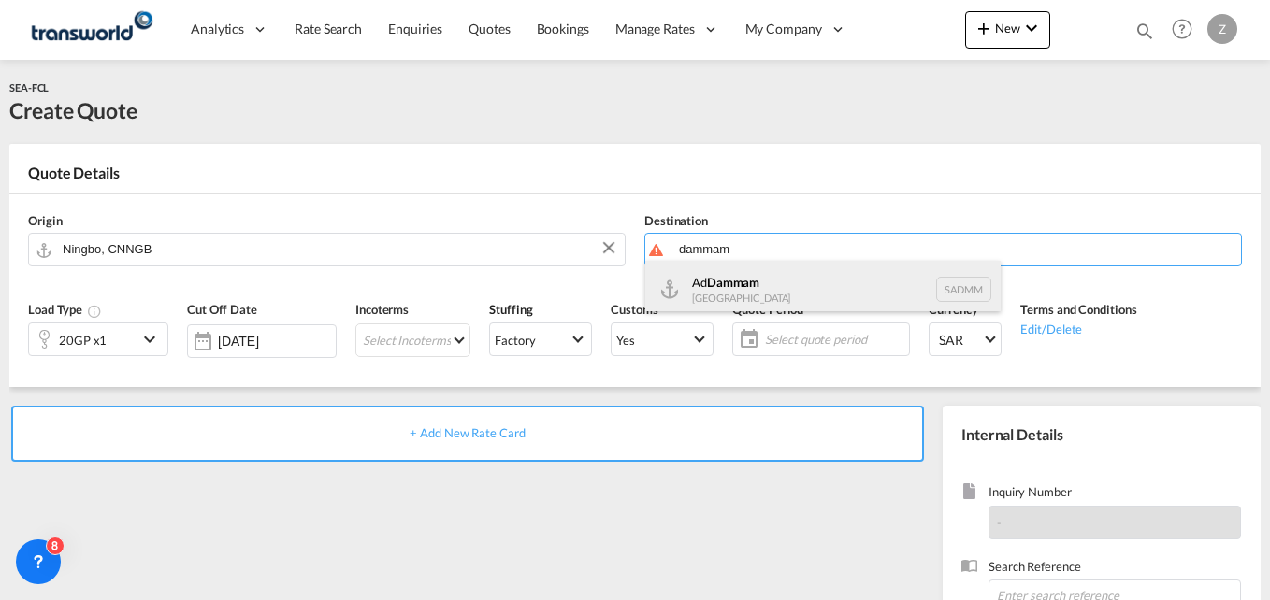
click at [715, 282] on div "Ad Dammam Saudi Arabia SADMM" at bounding box center [822, 289] width 355 height 56
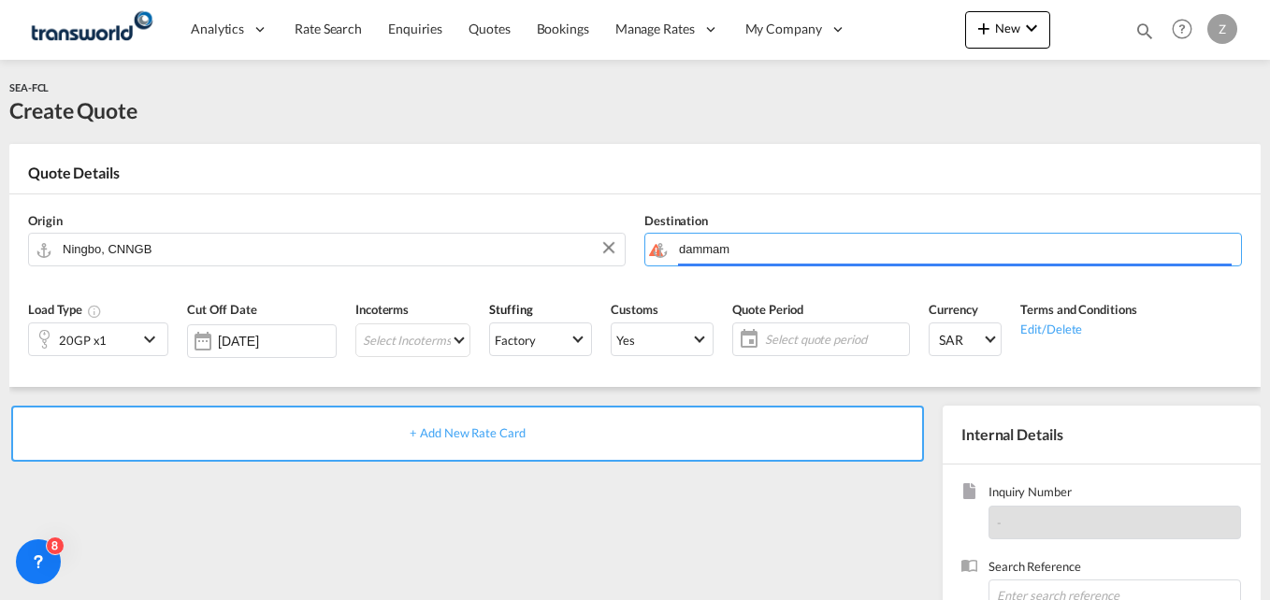
type input "Ad Dammam, SADMM"
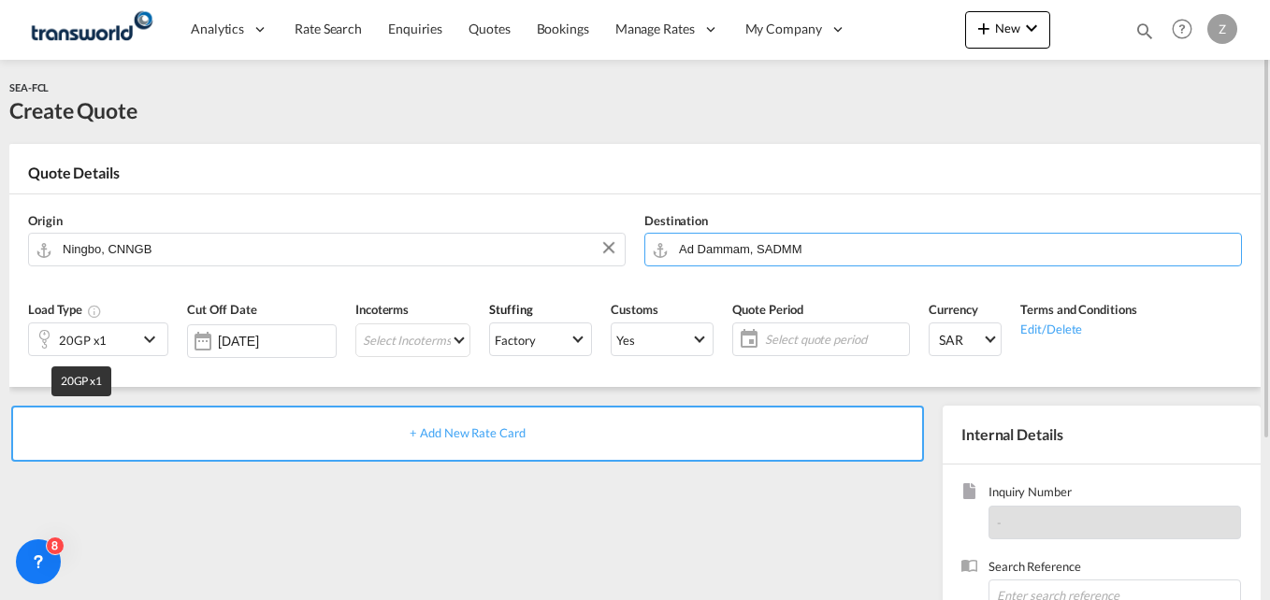
click at [104, 342] on div "20GP x1" at bounding box center [83, 340] width 48 height 26
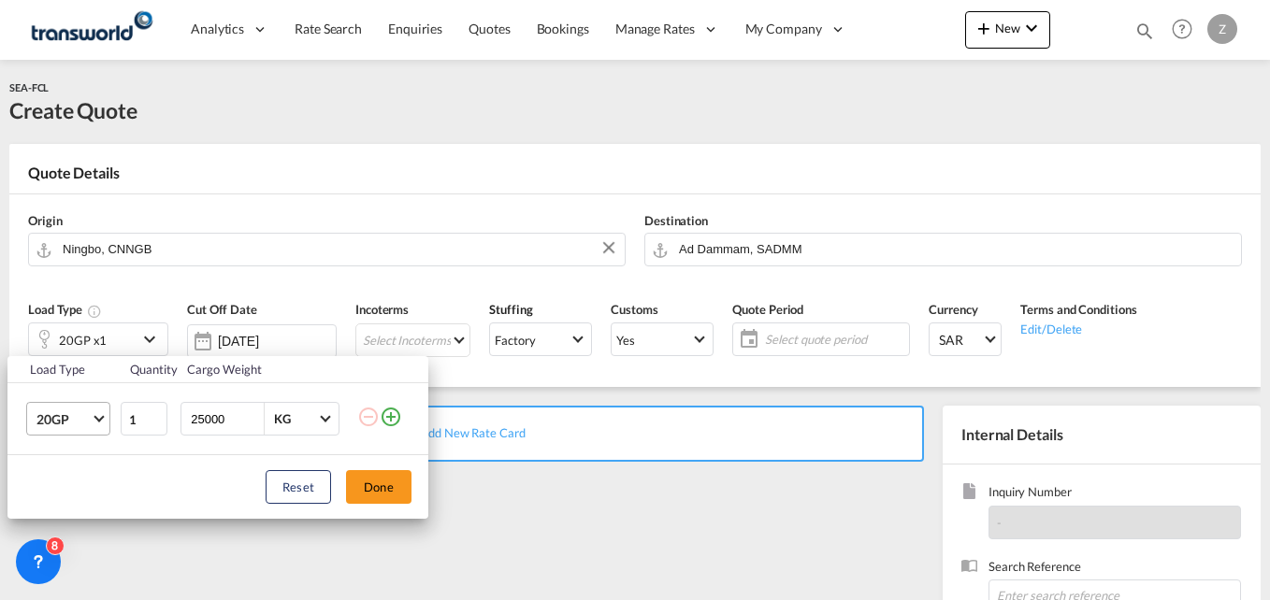
click at [81, 418] on span "20GP" at bounding box center [63, 420] width 54 height 19
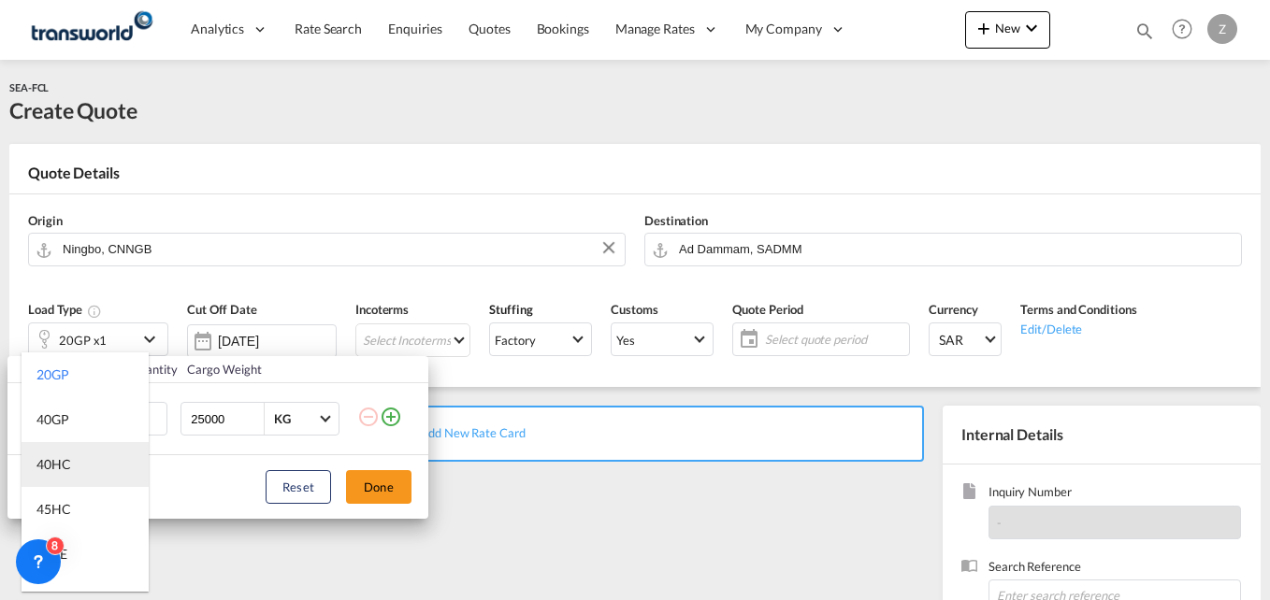
click at [66, 468] on div "40HC" at bounding box center [53, 464] width 35 height 19
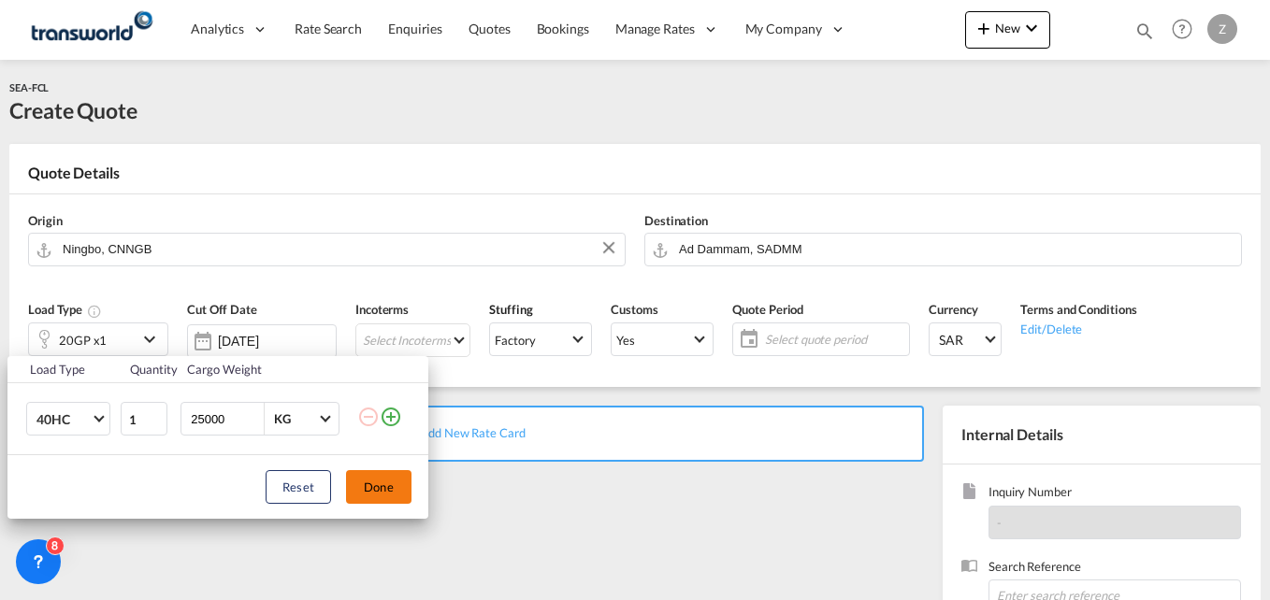
click at [389, 489] on button "Done" at bounding box center [378, 487] width 65 height 34
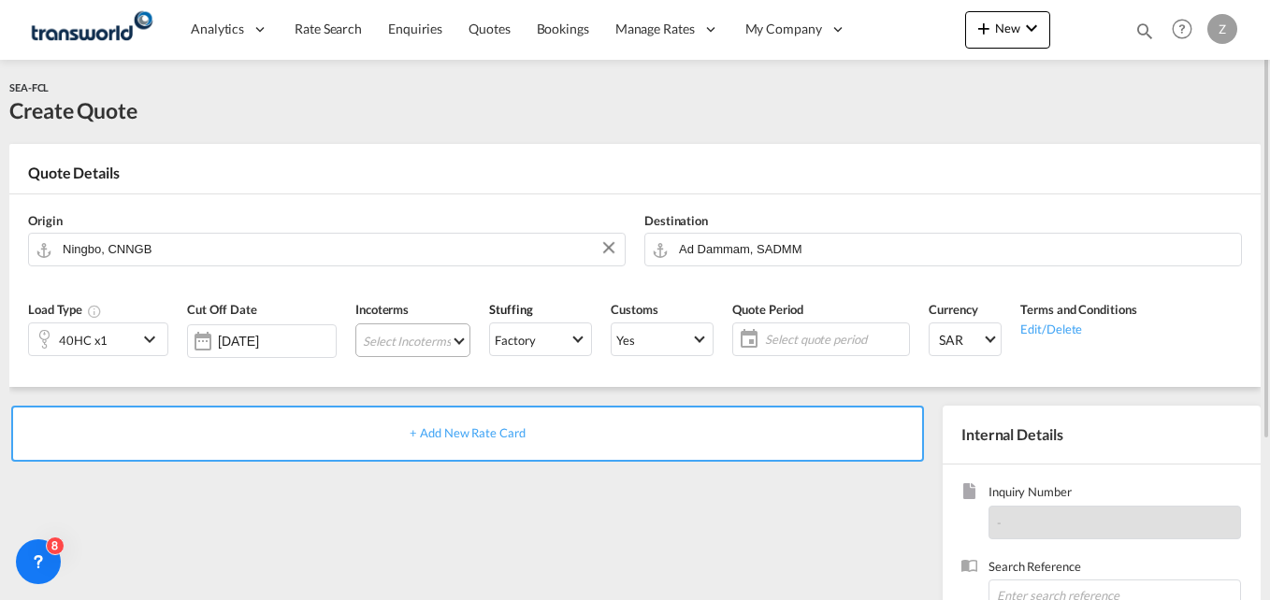
click at [397, 333] on md-select "Select Incoterms CPT - export Carrier Paid to CPT - import Carrier Paid to DDP …" at bounding box center [412, 341] width 115 height 34
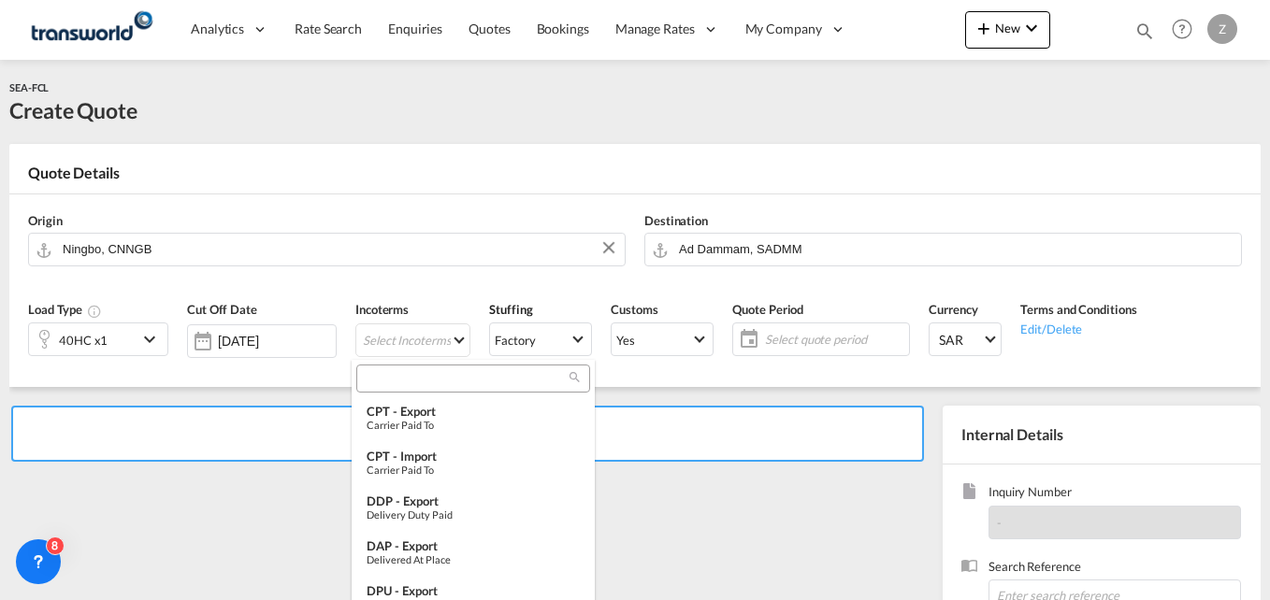
click at [402, 378] on input "search" at bounding box center [466, 378] width 208 height 17
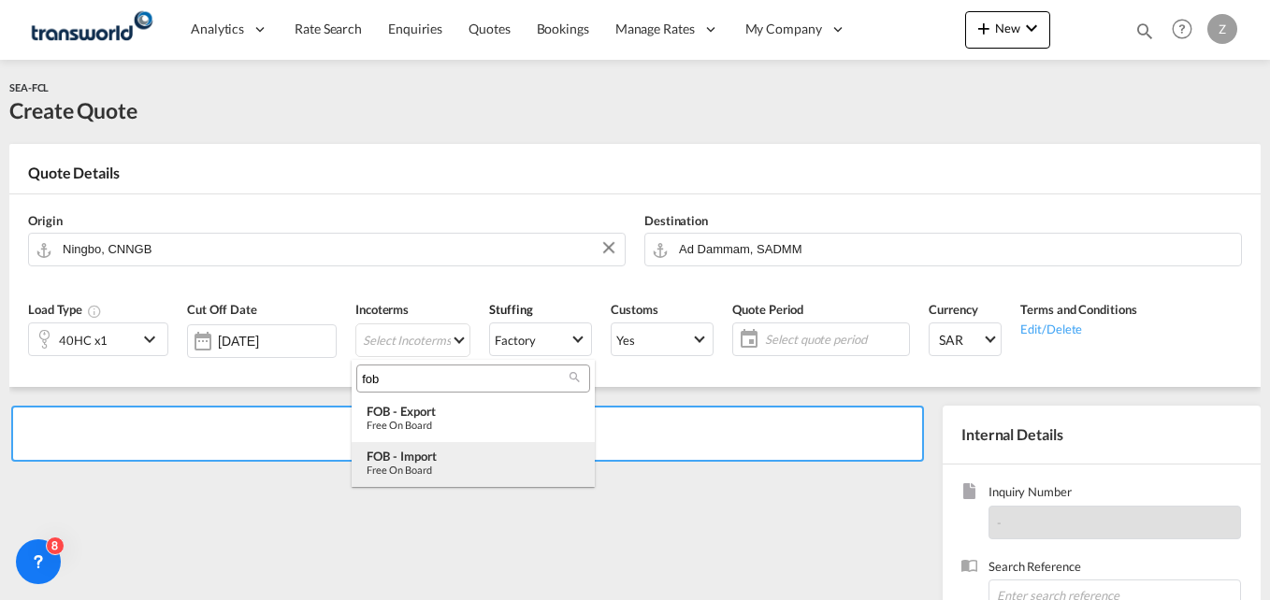
type input "fob"
click at [416, 465] on div "Free on Board" at bounding box center [473, 470] width 213 height 12
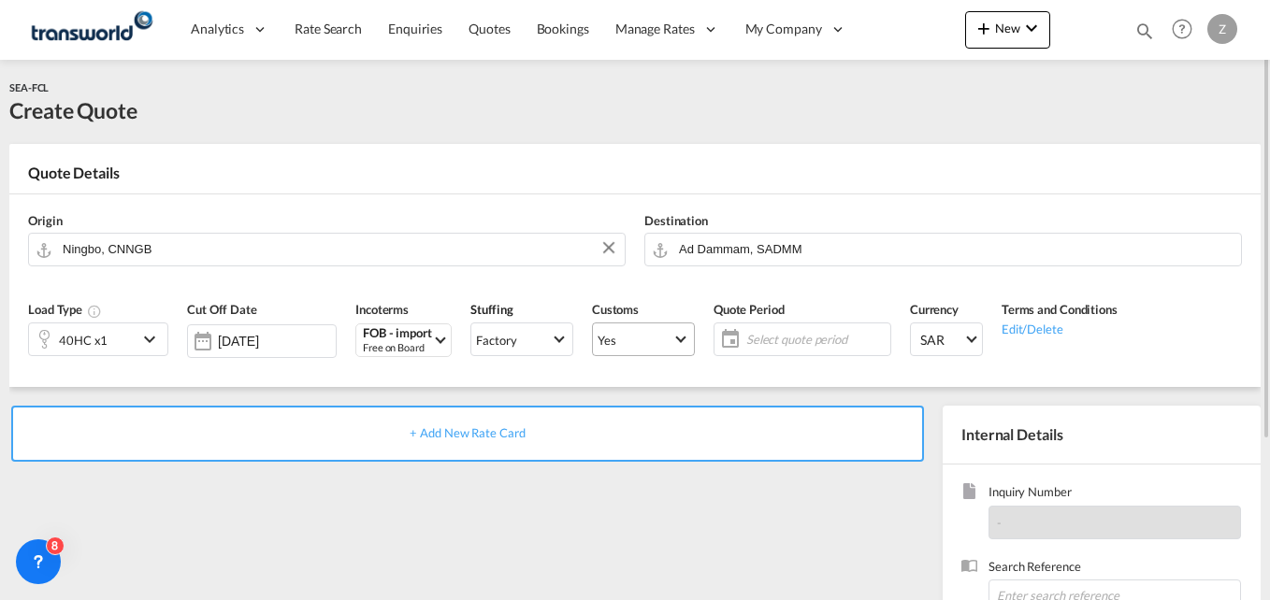
click at [645, 330] on md-select-value "Yes" at bounding box center [643, 339] width 101 height 26
click at [614, 394] on md-option "No" at bounding box center [639, 384] width 131 height 45
click at [637, 340] on span "Yes" at bounding box center [635, 340] width 75 height 17
click at [597, 395] on md-option "No" at bounding box center [639, 384] width 131 height 45
click at [775, 331] on span "Select quote period" at bounding box center [815, 339] width 139 height 17
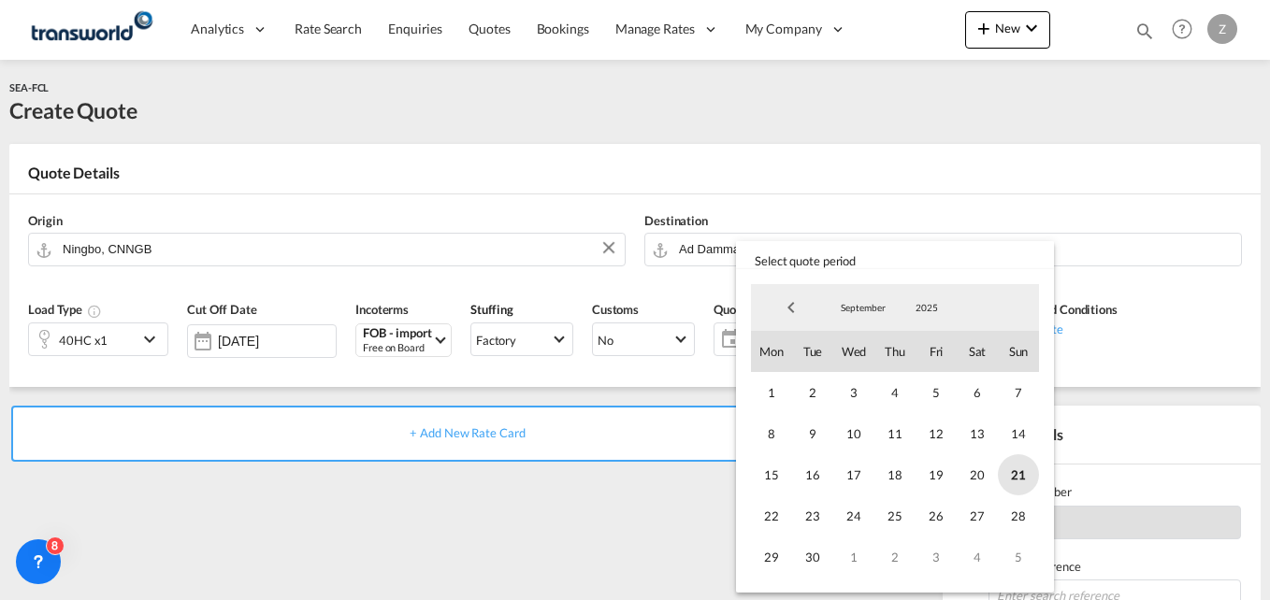
click at [1010, 470] on span "21" at bounding box center [1018, 475] width 41 height 41
click at [808, 562] on span "30" at bounding box center [812, 557] width 41 height 41
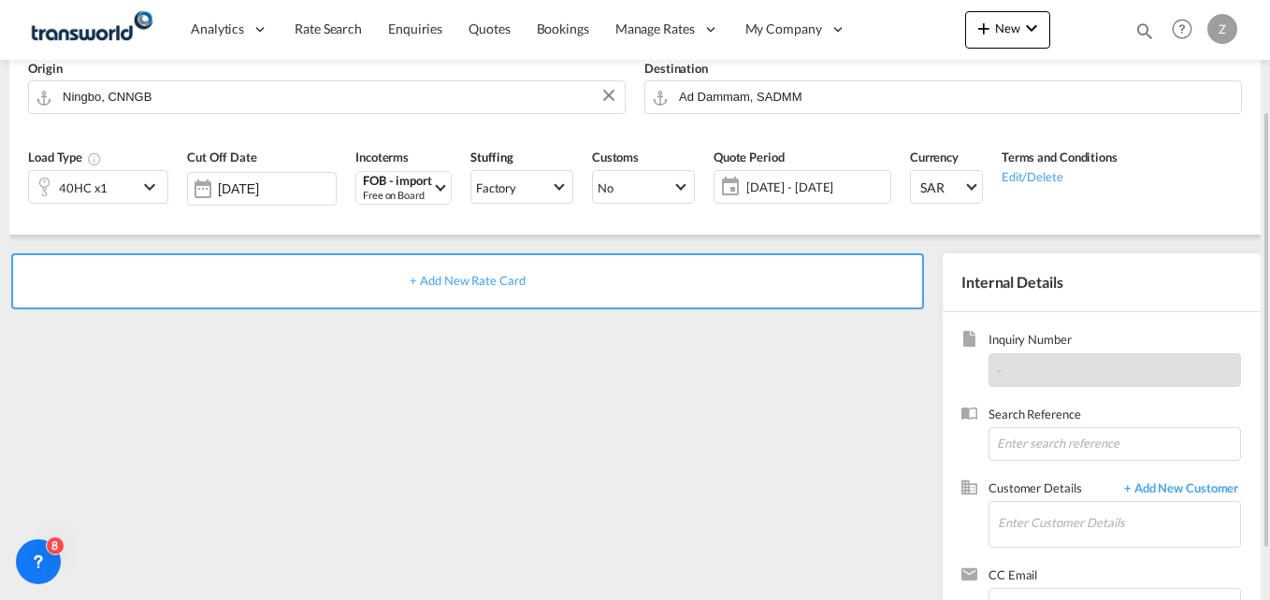
scroll to position [153, 0]
click at [1029, 452] on input at bounding box center [1115, 443] width 253 height 34
paste input "TW1809592"
type input "TW1809592"
click at [1058, 529] on input "Enter Customer Details" at bounding box center [1119, 522] width 242 height 42
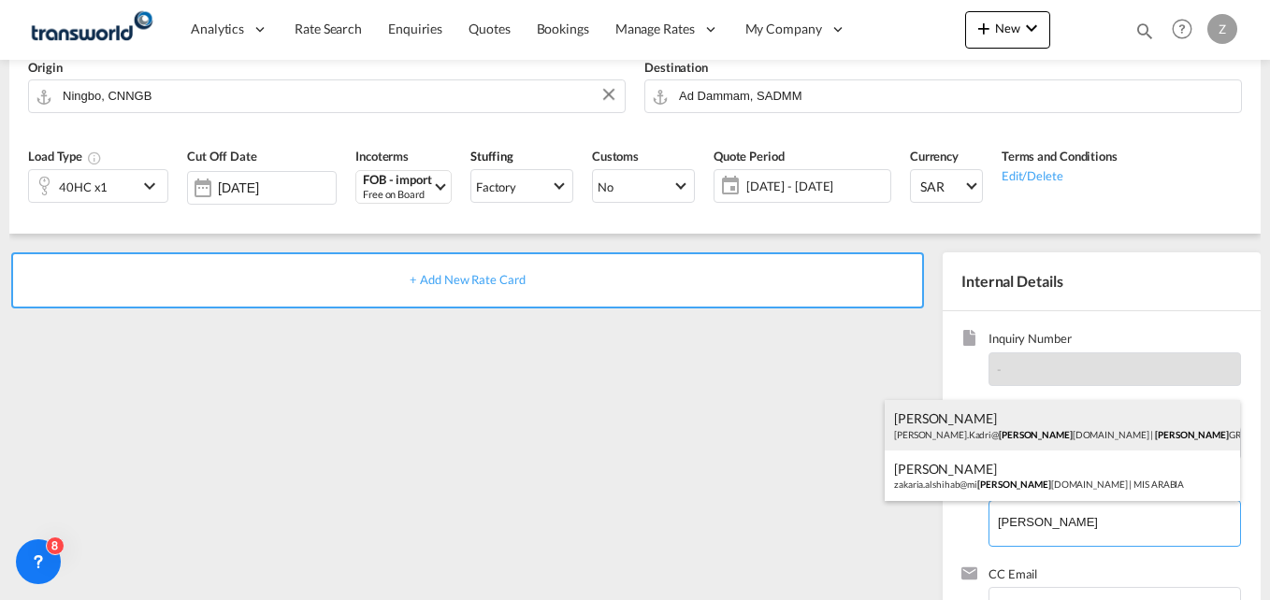
click at [964, 439] on div "ZUHAIB KADRI Zuhaib.Kadri@ sara group.com | SARA GROUP" at bounding box center [1062, 425] width 355 height 51
type input "SARA GROUP, ZUHAIB KADRI, Zuhaib.Kadri@saragroup.com"
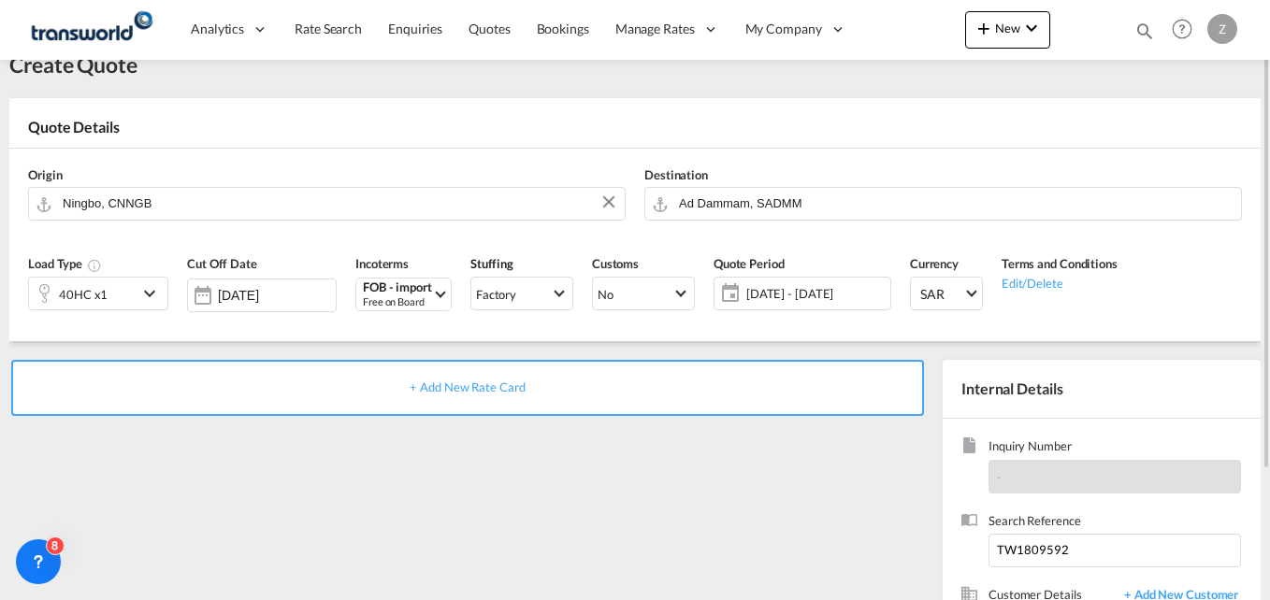
scroll to position [37, 0]
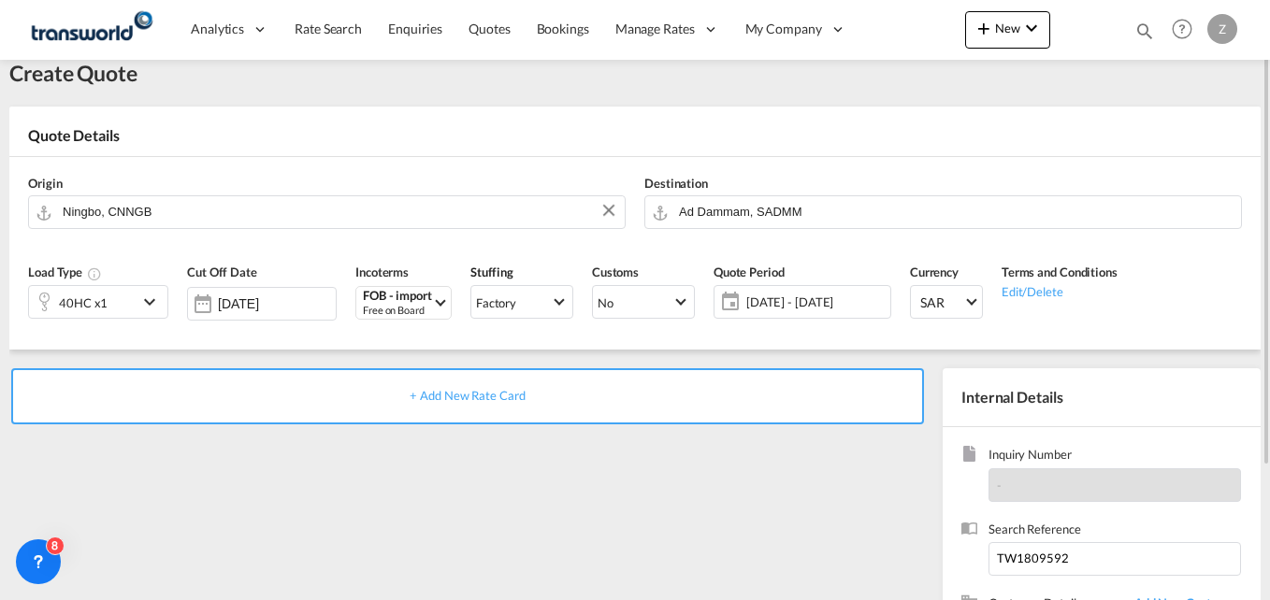
click at [498, 398] on span "+ Add New Rate Card" at bounding box center [467, 395] width 115 height 15
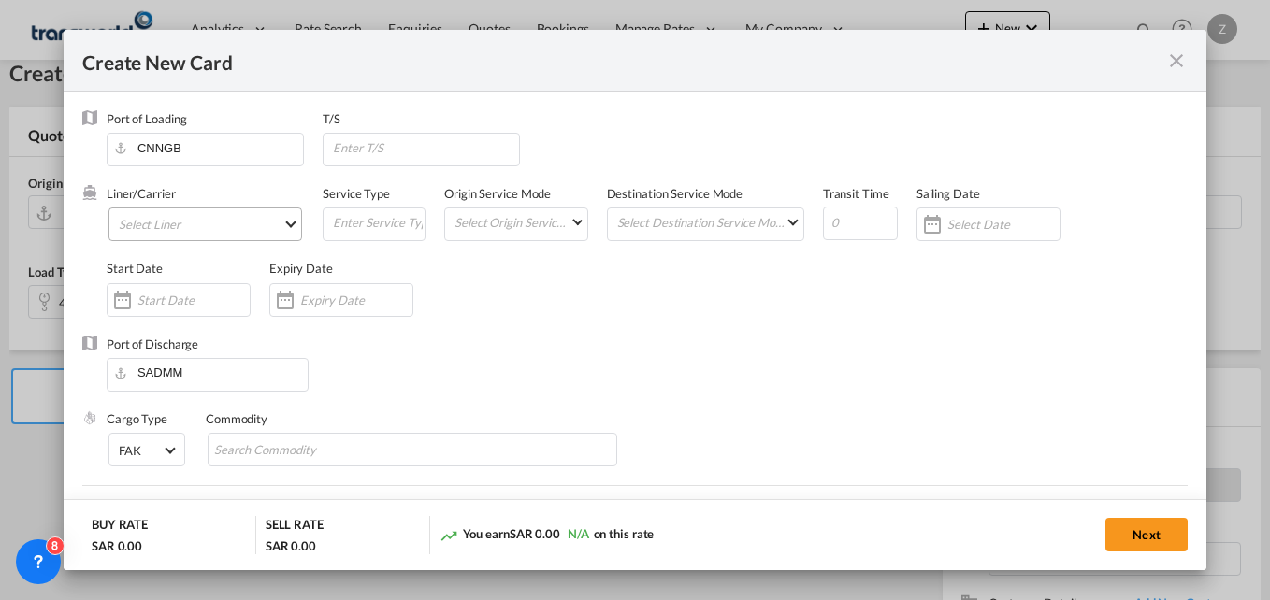
type input "Basic Ocean Freight"
select select "per equipment"
click at [216, 219] on md-select "Select Liner 2HM LOGISTICS D.O.O. / TWKS-KOPER 3P LOGISTICS / TWKS-LITHUANIA A …" at bounding box center [205, 225] width 194 height 34
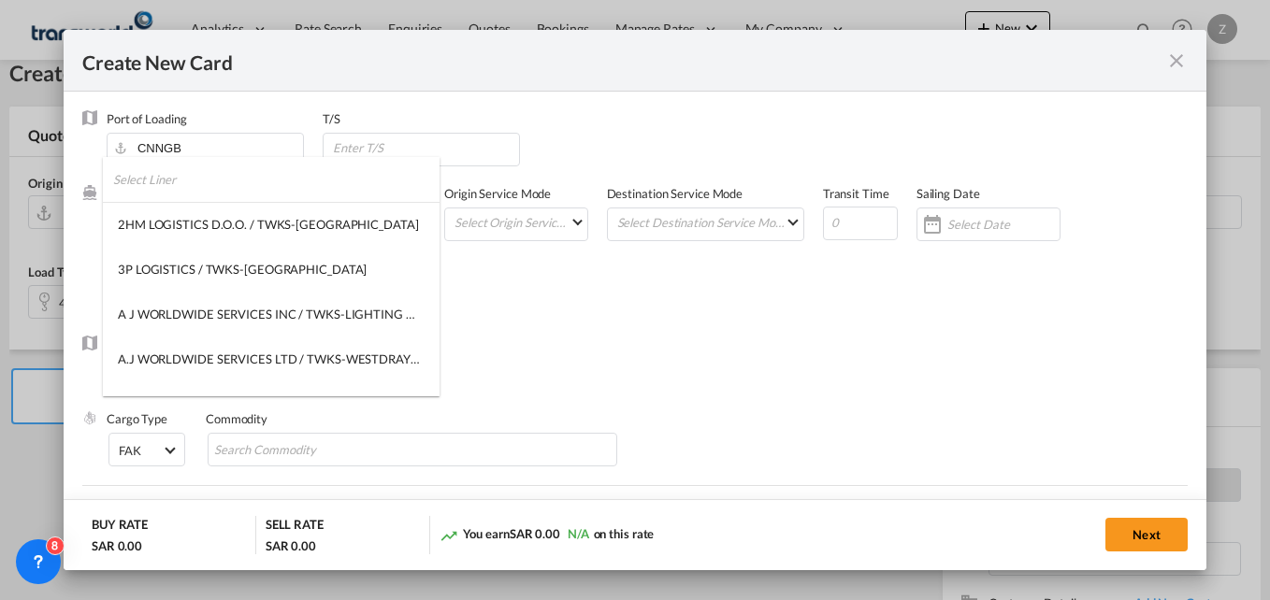
click at [173, 176] on input "search" at bounding box center [276, 179] width 326 height 45
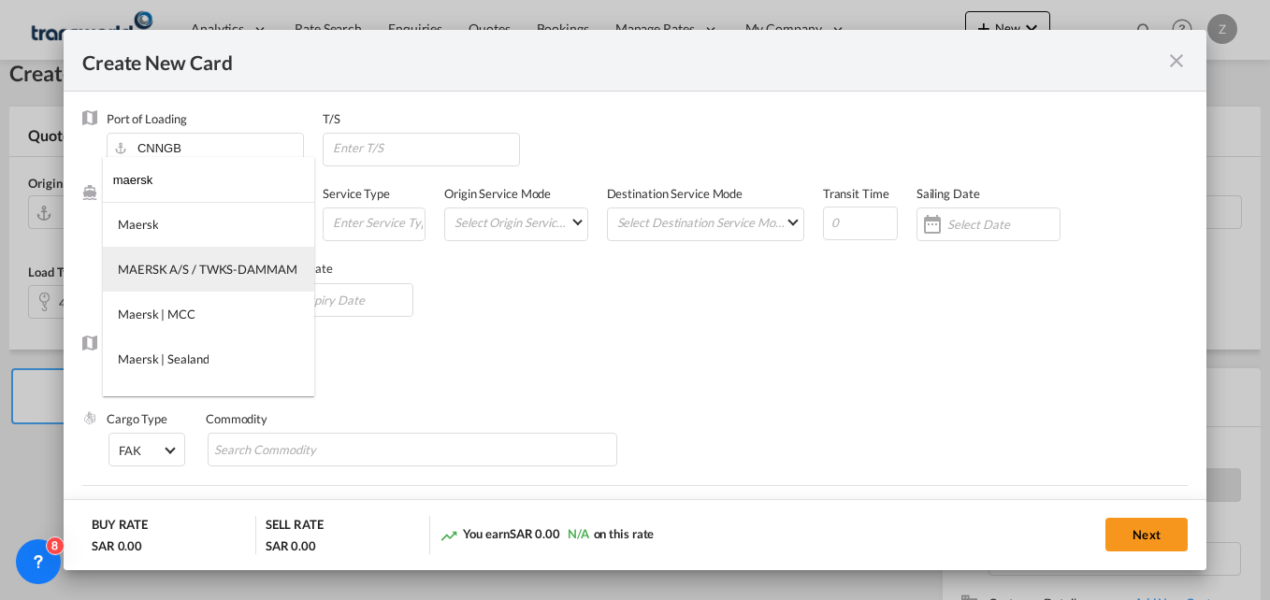
type input "maersk"
click at [203, 279] on md-option "MAERSK A/S / TWKS-DAMMAM" at bounding box center [208, 269] width 211 height 45
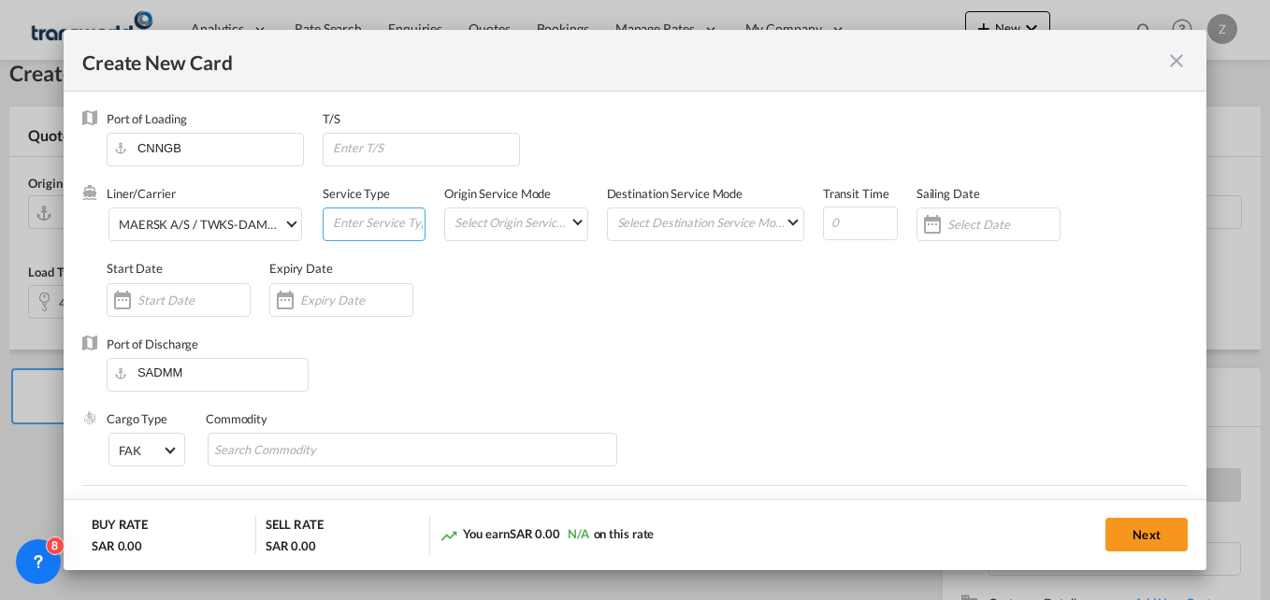
click at [365, 227] on input "Create New Card ..." at bounding box center [378, 223] width 94 height 28
type input "FCL-SEA"
click at [476, 228] on md-select "Select Origin Service Mode SD CY" at bounding box center [520, 222] width 134 height 26
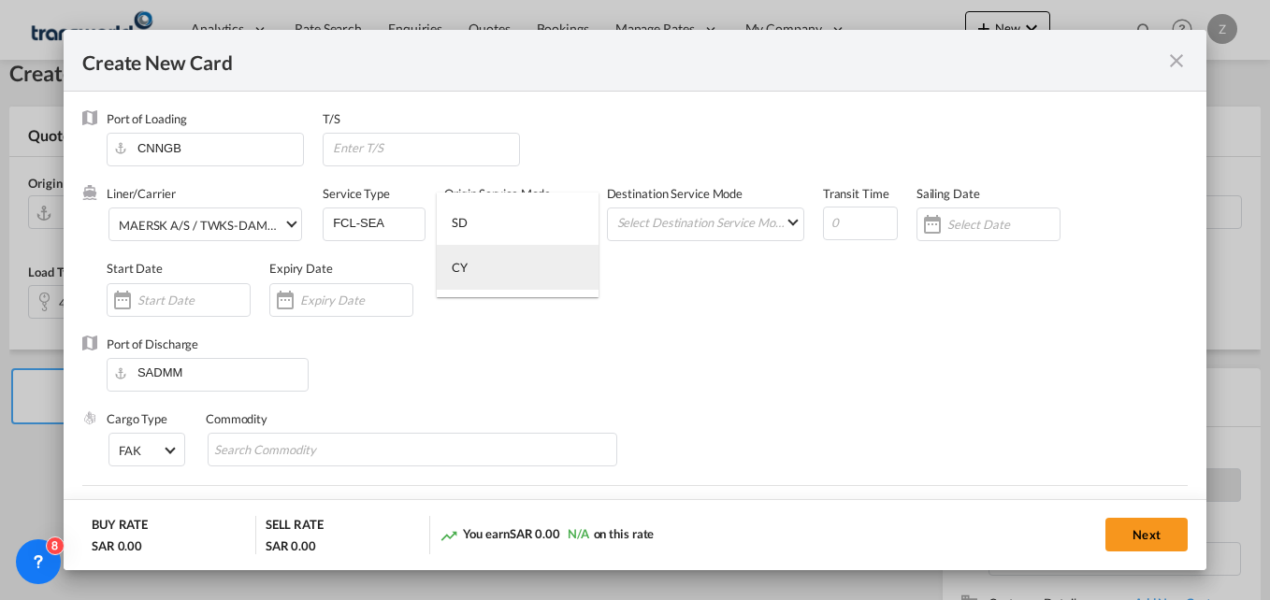
click at [478, 273] on md-option "CY" at bounding box center [518, 267] width 162 height 45
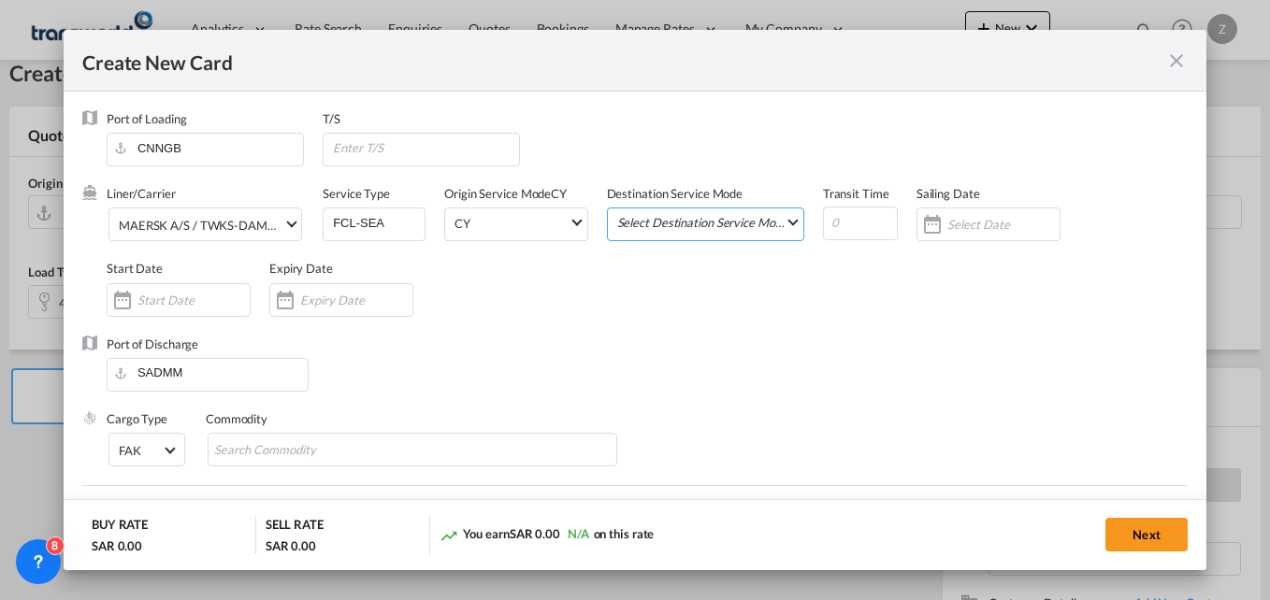
click at [713, 227] on md-select "Select Destination Service Mode SD CY" at bounding box center [709, 222] width 188 height 26
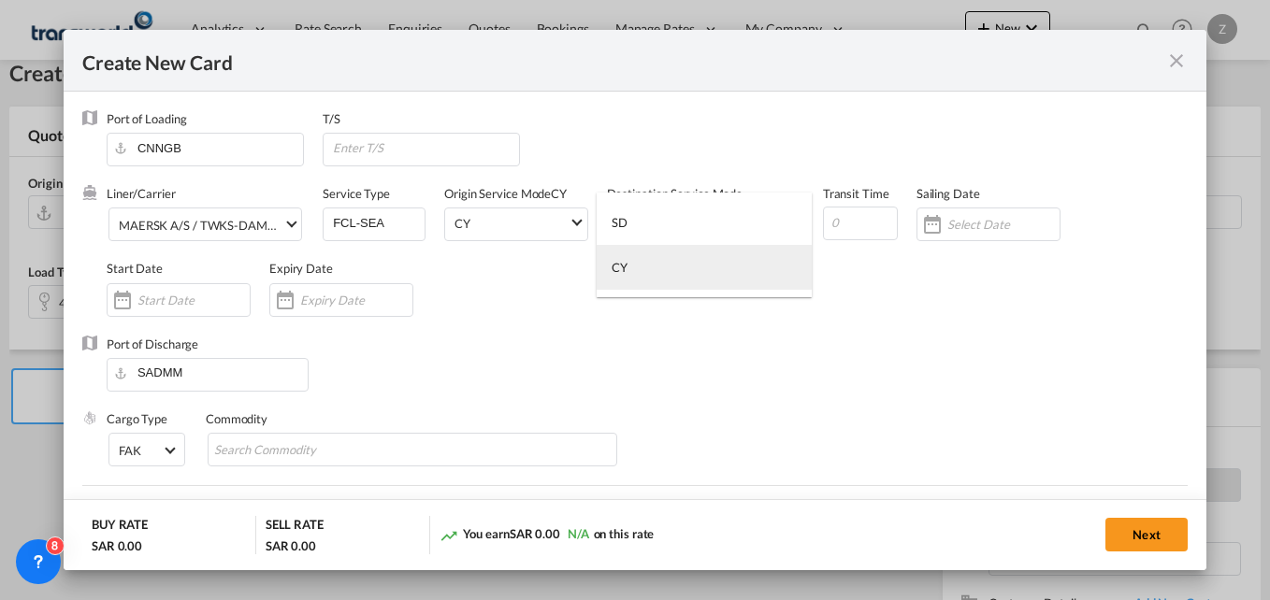
click at [635, 277] on md-option "CY" at bounding box center [704, 267] width 215 height 45
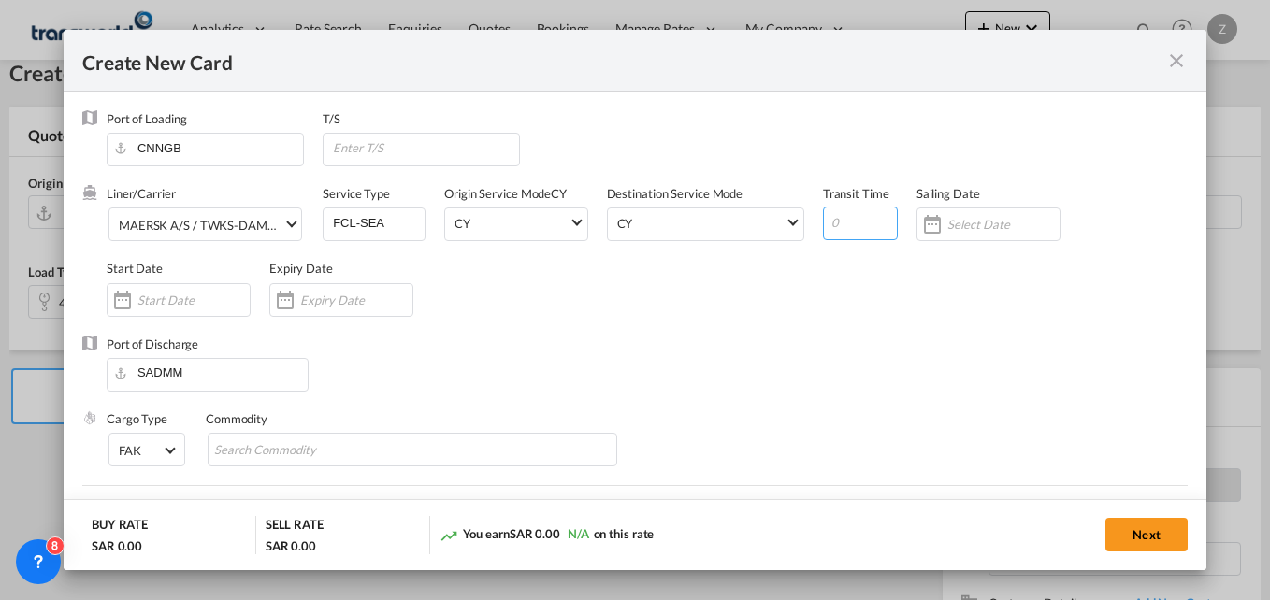
click at [831, 219] on input "Create New Card ..." at bounding box center [860, 224] width 75 height 34
type input "25"
click at [146, 289] on div "Create New Card ..." at bounding box center [179, 300] width 144 height 34
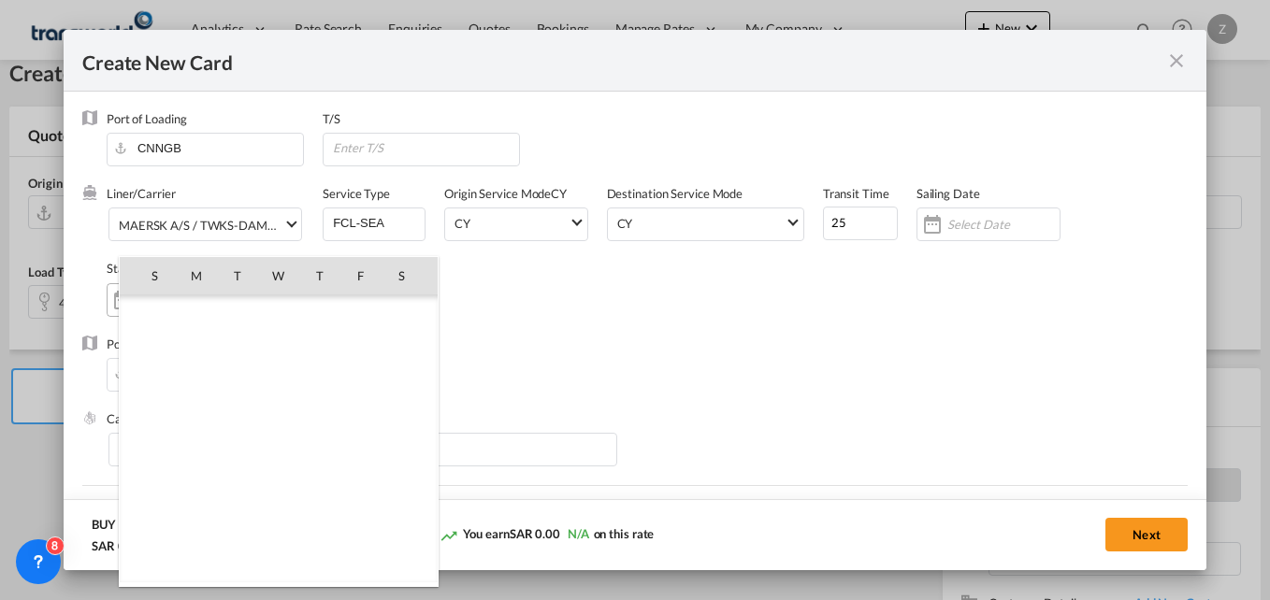
scroll to position [433235, 0]
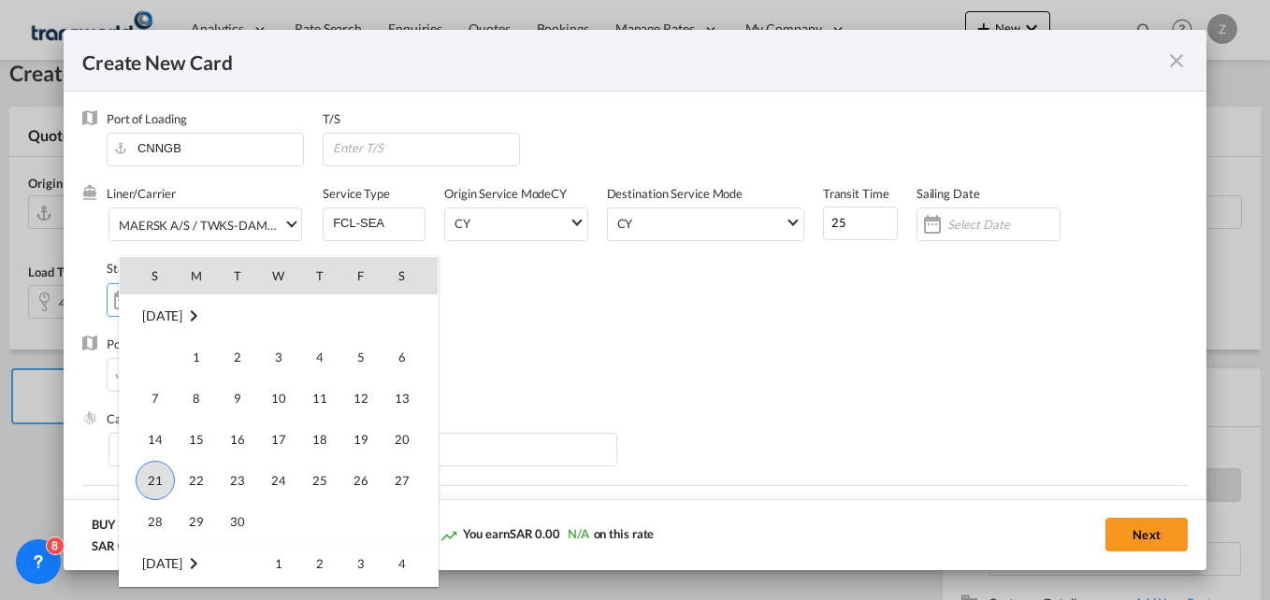
click at [144, 485] on span "21" at bounding box center [155, 480] width 39 height 39
type input "[DATE]"
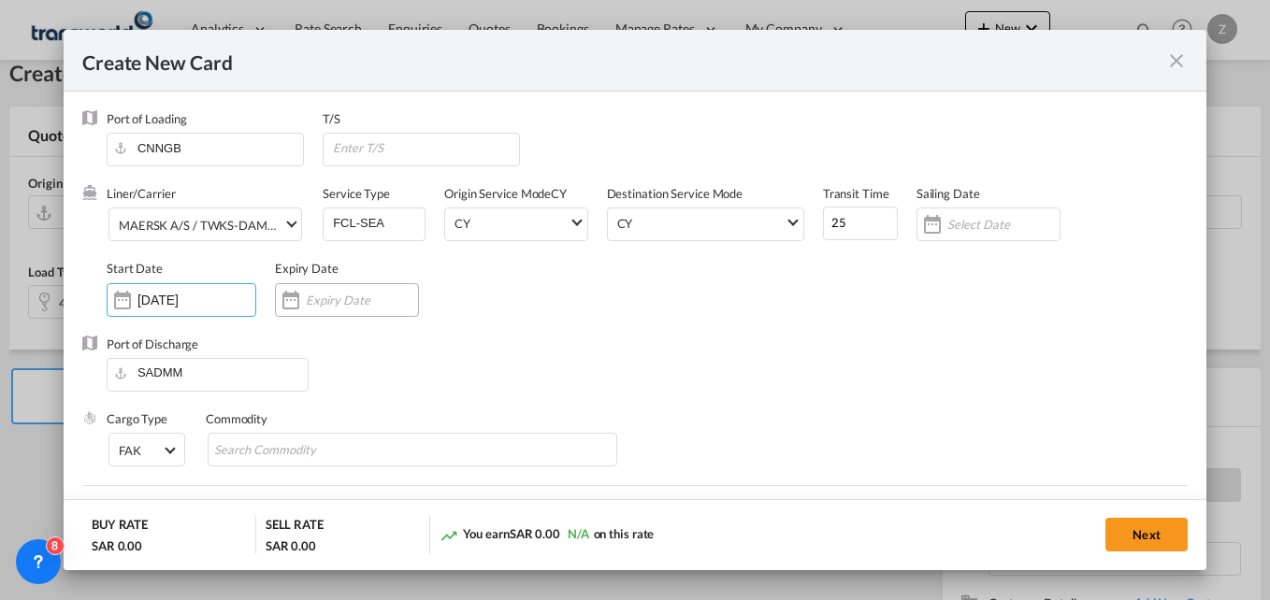
click at [324, 309] on div "Create New Card ..." at bounding box center [347, 300] width 144 height 34
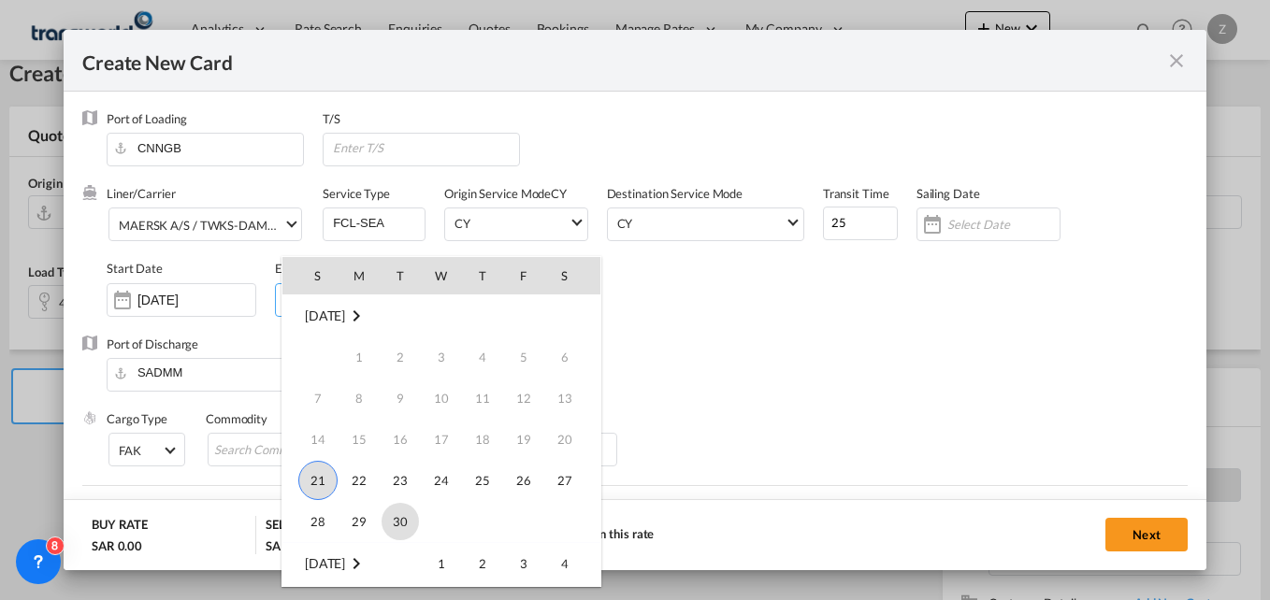
click at [396, 513] on span "30" at bounding box center [400, 521] width 37 height 37
type input "[DATE]"
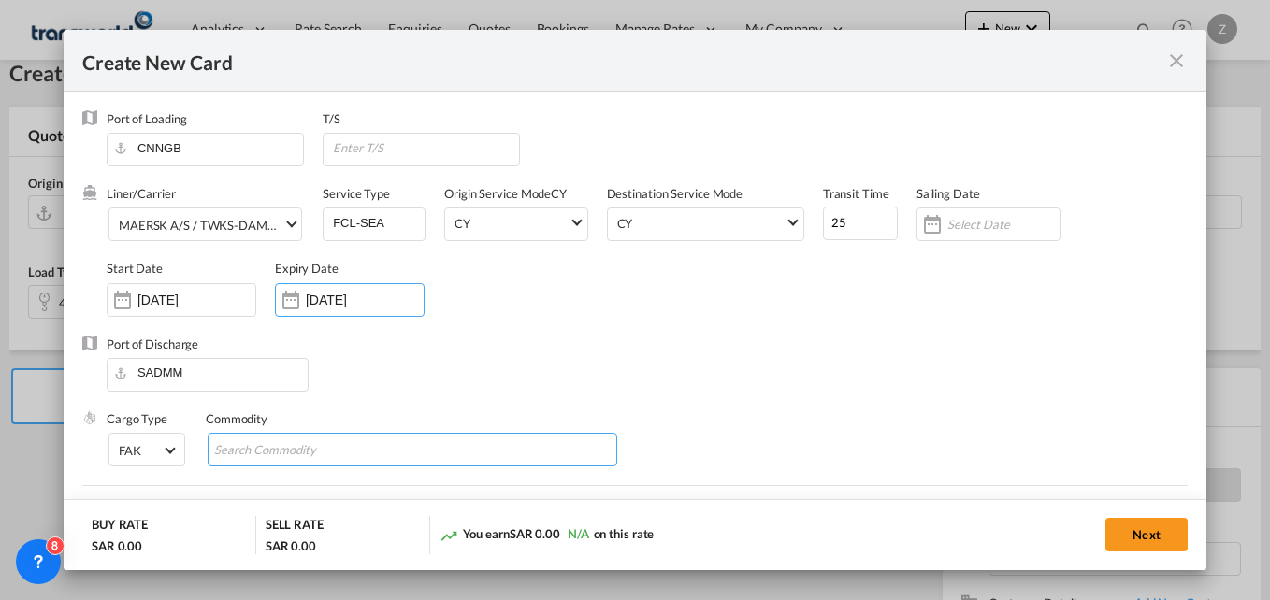
click at [352, 441] on input "Search Commodity" at bounding box center [299, 451] width 171 height 30
type input "GC"
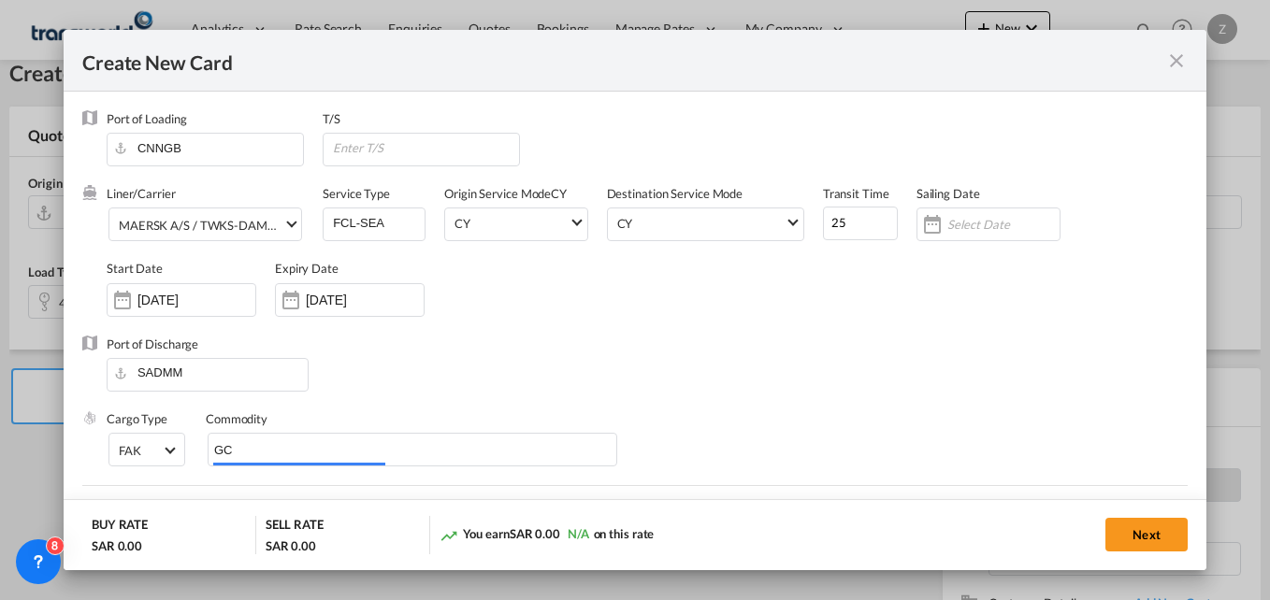
click at [672, 290] on div "Liner/Carrier MAERSK A/S / TWKS-DAMMAM Service Type FCL-SEA Origin Service Mode…" at bounding box center [647, 260] width 1081 height 150
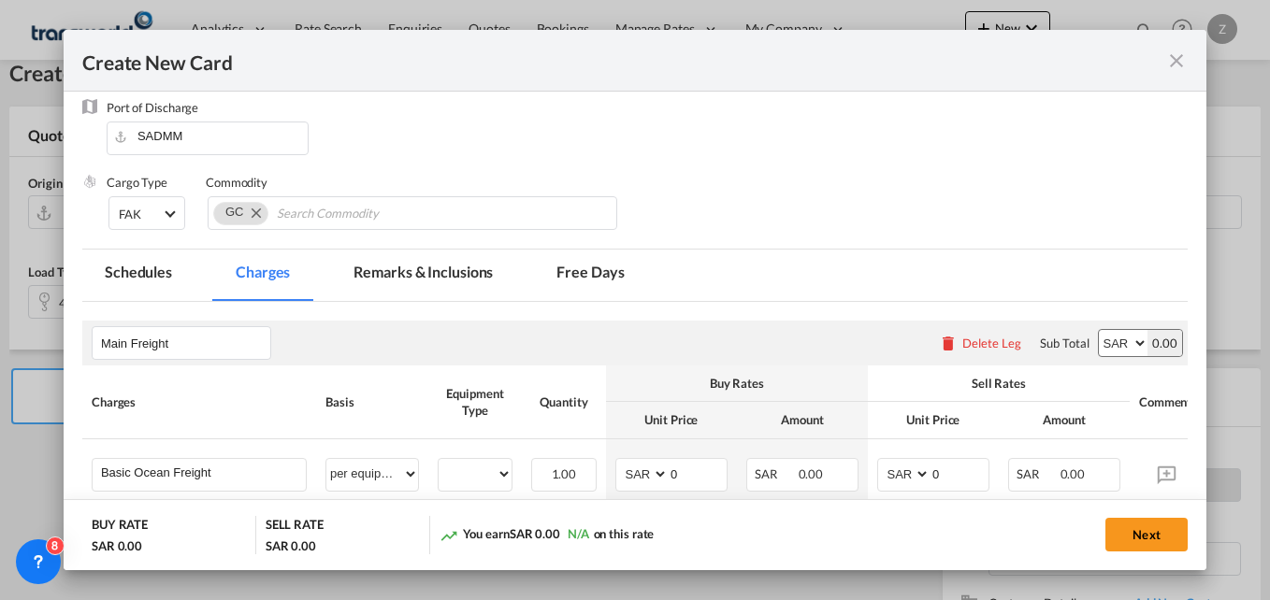
scroll to position [238, 0]
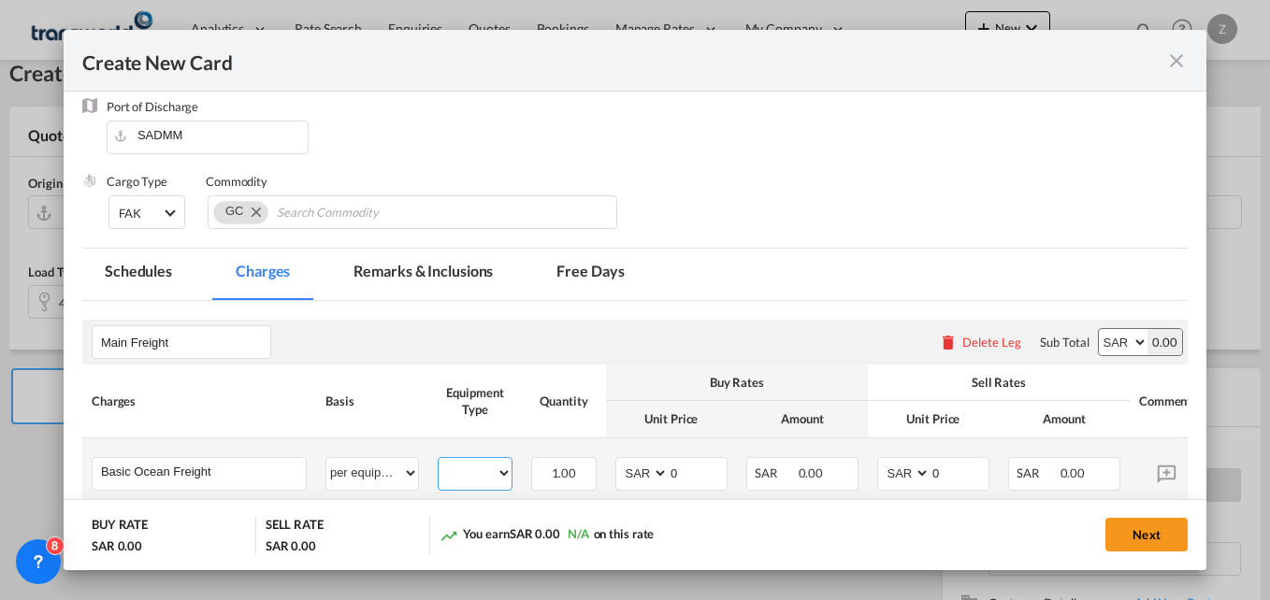
click at [470, 471] on select "40HC" at bounding box center [475, 473] width 73 height 25
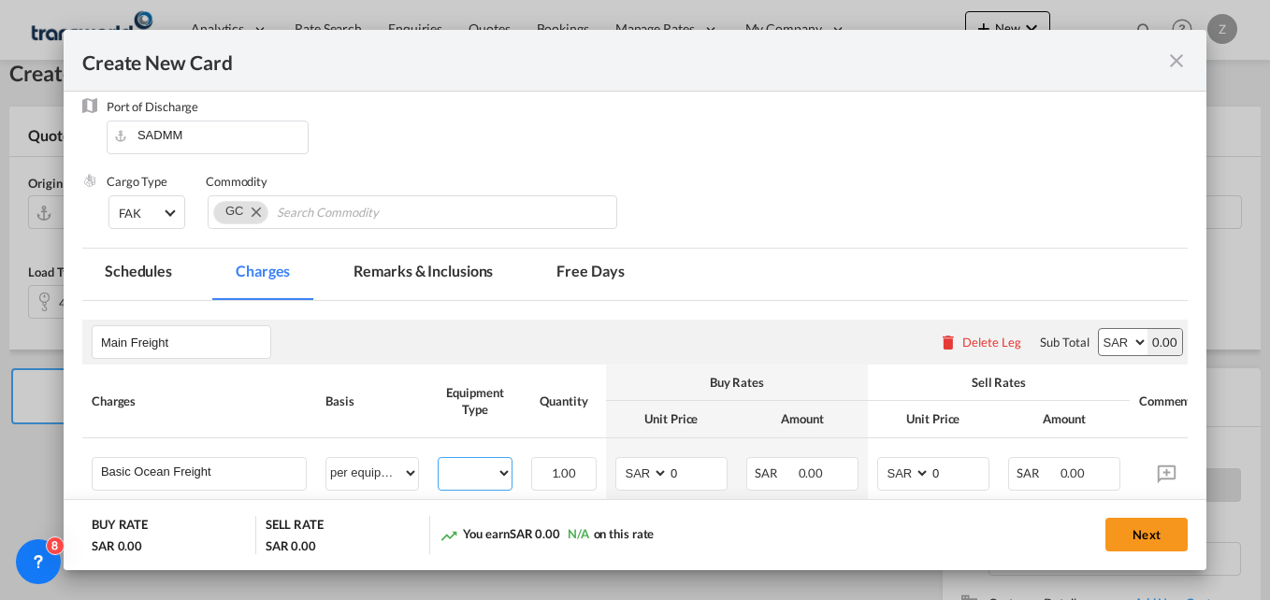
select select "40HC"
click at [439, 461] on select "40HC" at bounding box center [475, 473] width 73 height 25
click at [1108, 338] on select "AED AFN ALL AMD ANG AOA ARS AUD AWG AZN BAM BBD BDT BGN BHD BIF BMD BND BOB BRL…" at bounding box center [1123, 342] width 49 height 26
select select "string:USD"
click at [1099, 329] on select "AED AFN ALL AMD ANG AOA ARS AUD AWG AZN BAM BBD BDT BGN BHD BIF BMD BND BOB BRL…" at bounding box center [1123, 342] width 49 height 26
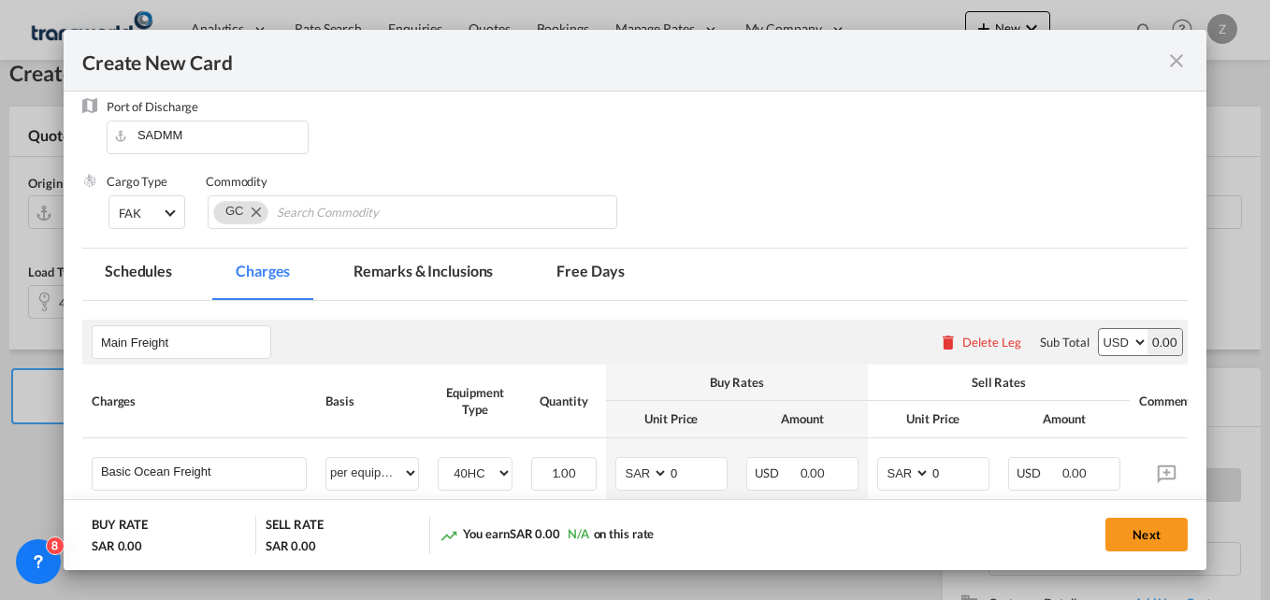
scroll to position [403, 0]
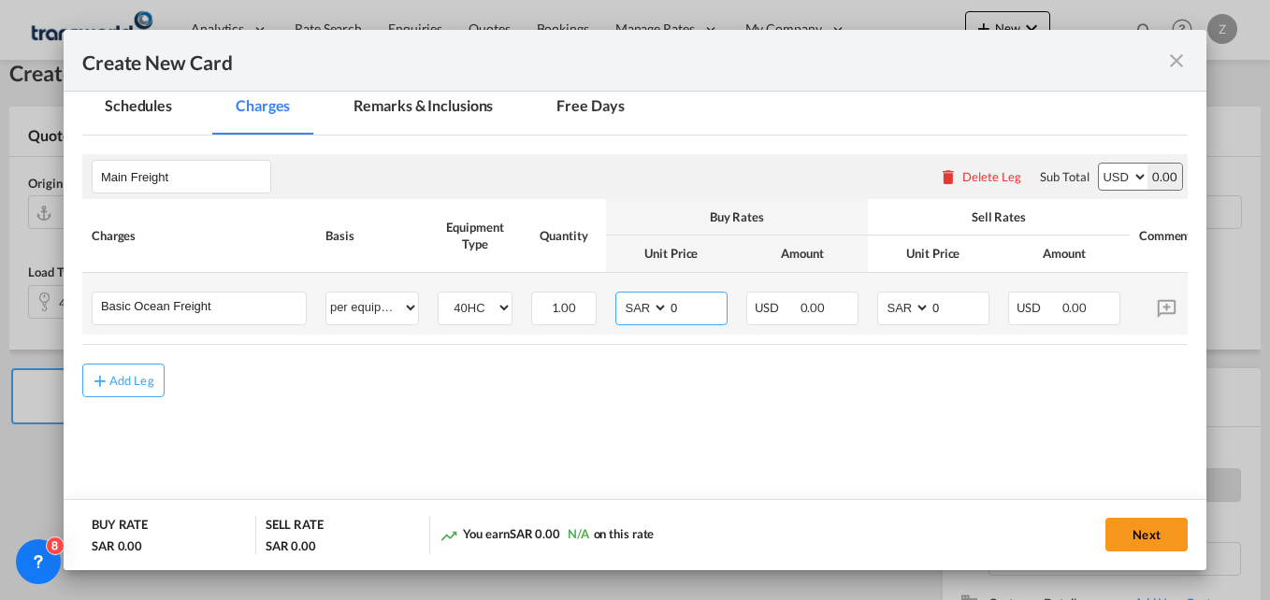
click at [647, 311] on select "AED AFN ALL AMD ANG AOA ARS AUD AWG AZN BAM BBD BDT BGN BHD BIF BMD BND BOB BRL…" at bounding box center [643, 308] width 49 height 25
select select "string:USD"
click at [619, 296] on select "AED AFN ALL AMD ANG AOA ARS AUD AWG AZN BAM BBD BDT BGN BHD BIF BMD BND BOB BRL…" at bounding box center [643, 308] width 49 height 25
click at [900, 309] on select "AED AFN ALL AMD ANG AOA ARS AUD AWG AZN BAM BBD BDT BGN BHD BIF BMD BND BOB BRL…" at bounding box center [905, 308] width 49 height 25
select select "string:USD"
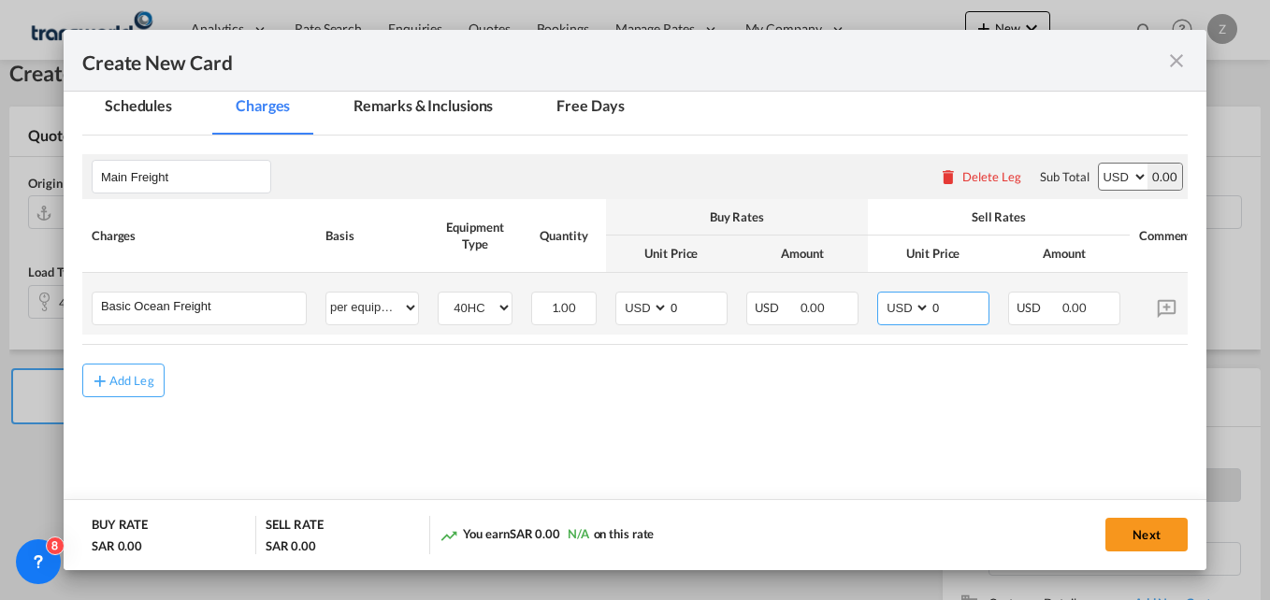
click at [881, 296] on select "AED AFN ALL AMD ANG AOA ARS AUD AWG AZN BAM BBD BDT BGN BHD BIF BMD BND BOB BRL…" at bounding box center [905, 308] width 49 height 25
click at [704, 313] on input "0" at bounding box center [698, 307] width 58 height 28
type input "575"
click at [953, 315] on input "0" at bounding box center [960, 307] width 58 height 28
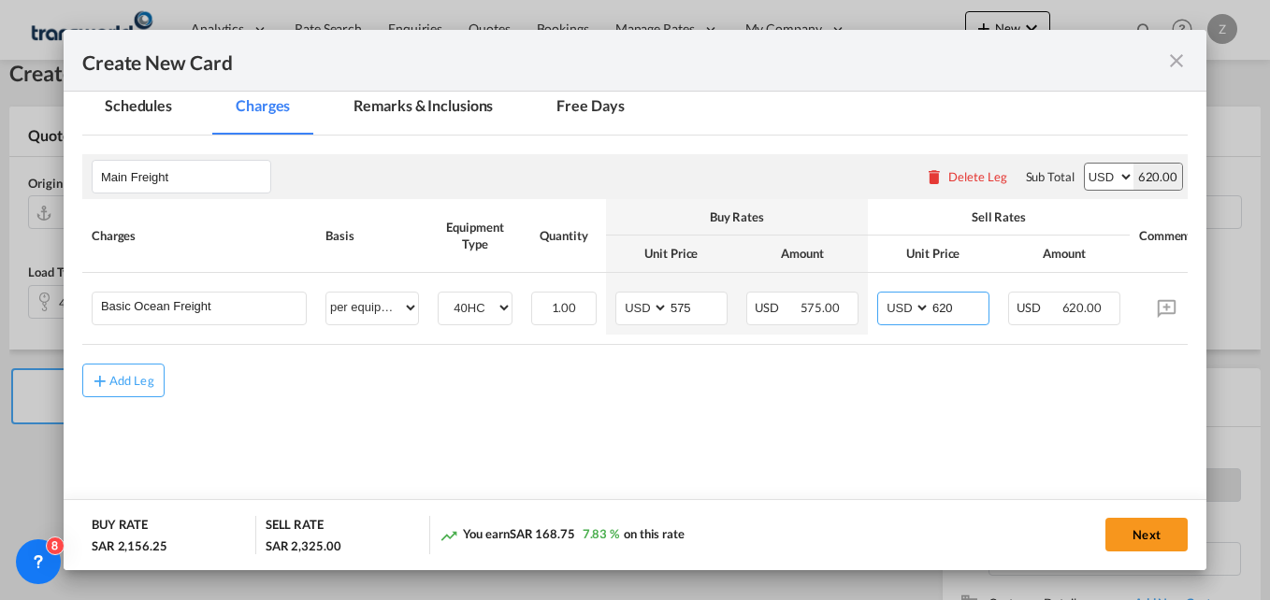
type input "620"
click at [870, 378] on div "Add Leg" at bounding box center [634, 381] width 1105 height 34
click at [1135, 541] on button "Next" at bounding box center [1146, 535] width 82 height 34
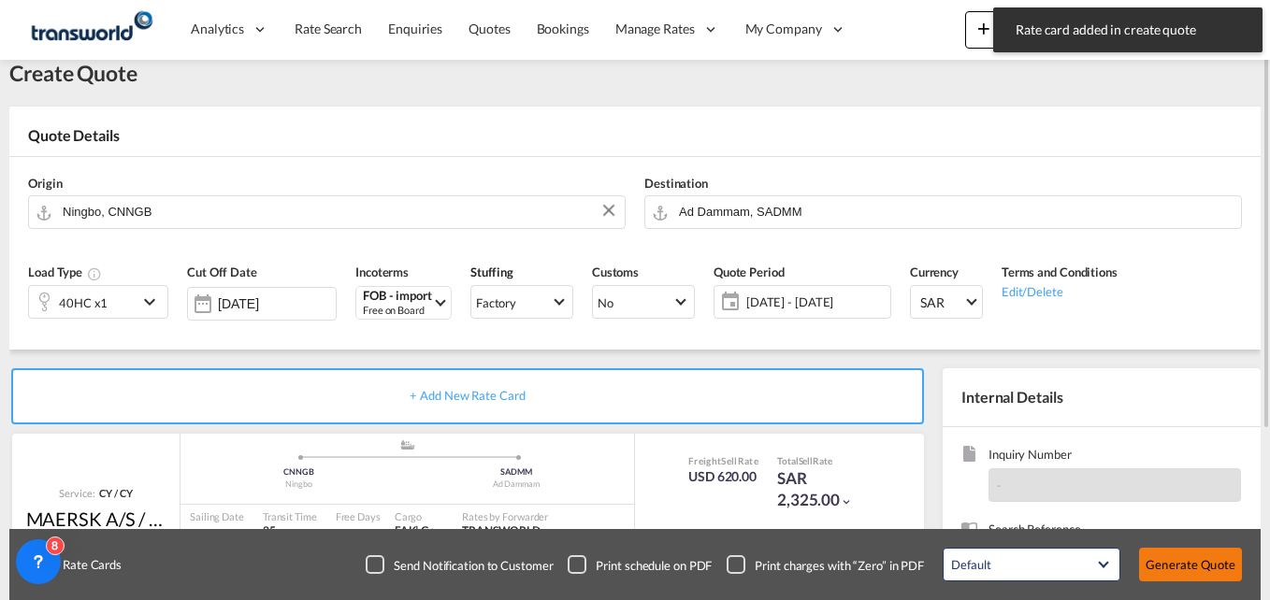
click at [1179, 557] on button "Generate Quote" at bounding box center [1190, 565] width 103 height 34
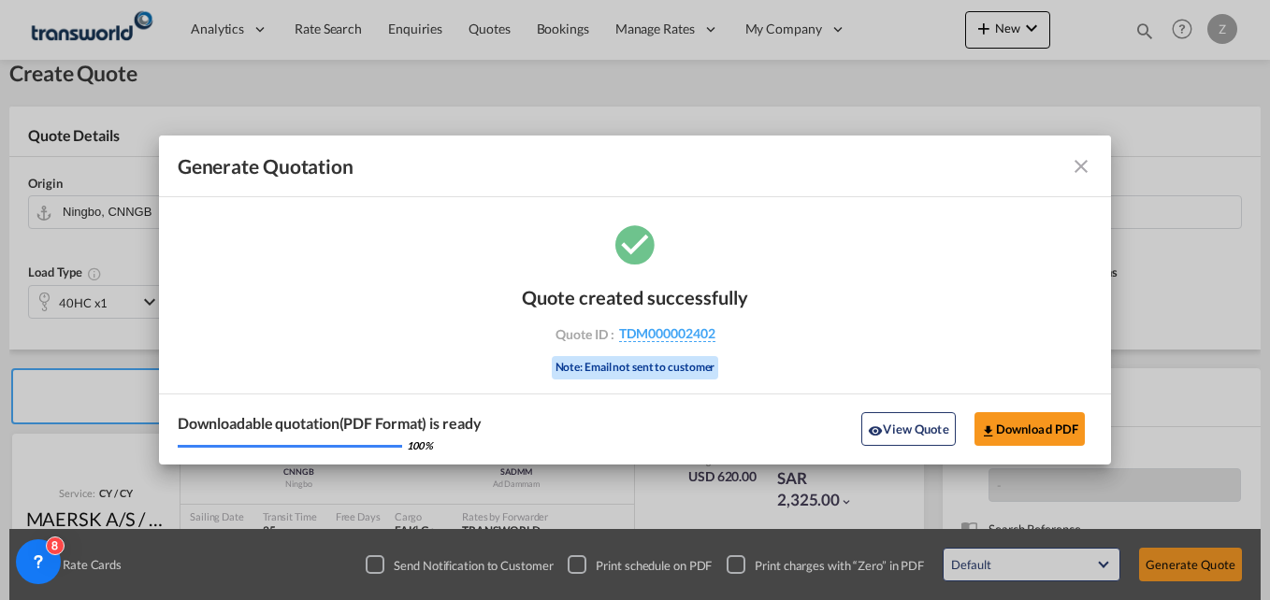
click at [1087, 165] on md-icon "icon-close fg-AAA8AD cursor m-0" at bounding box center [1081, 166] width 22 height 22
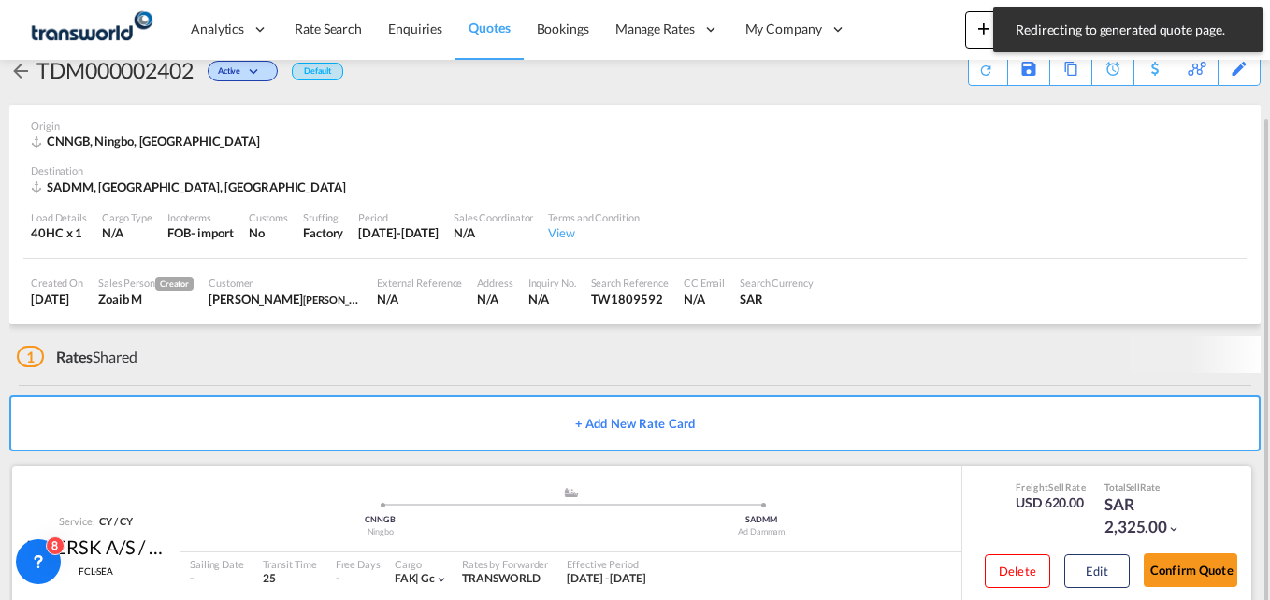
scroll to position [81, 0]
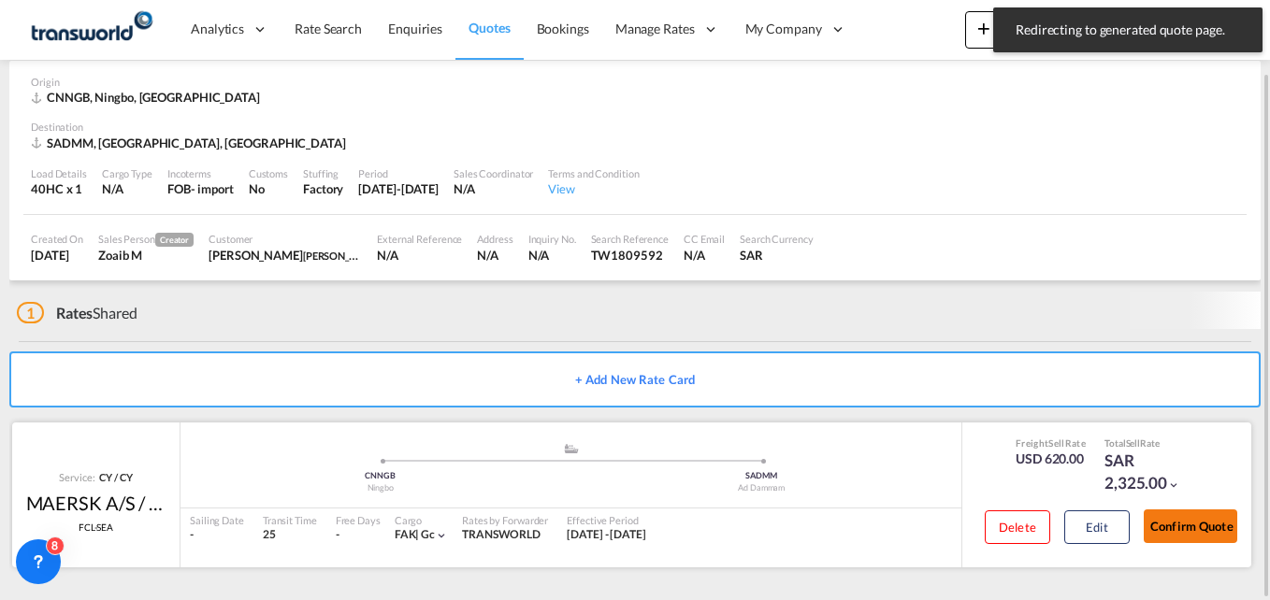
click at [1172, 538] on button "Confirm Quote" at bounding box center [1191, 527] width 94 height 34
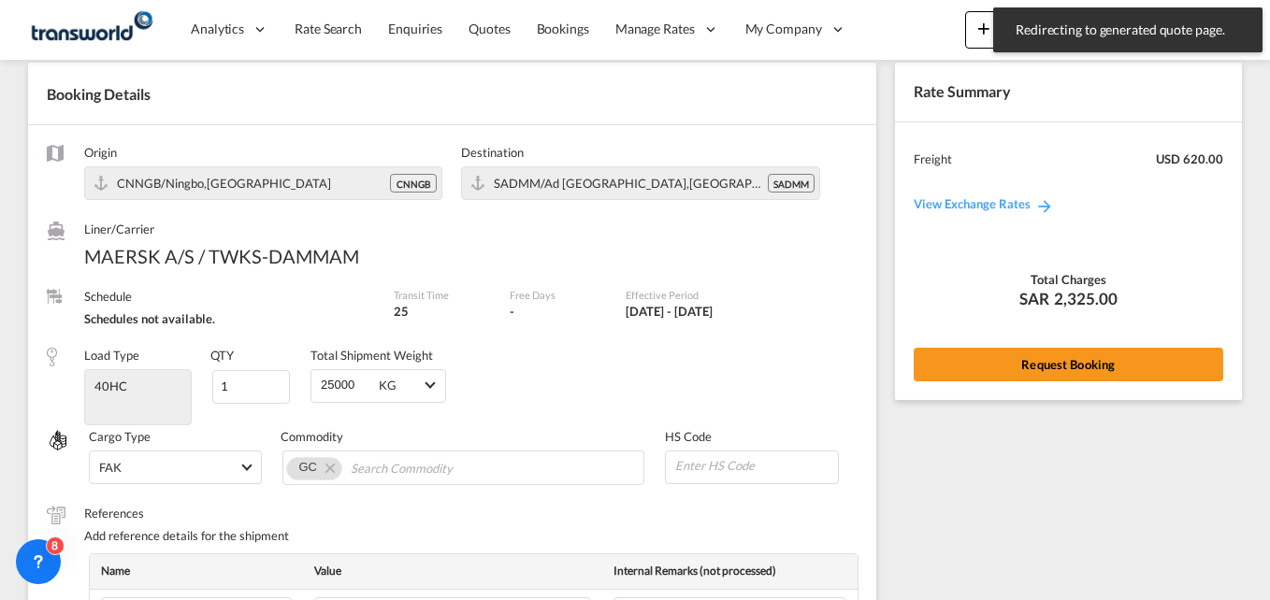
scroll to position [724, 0]
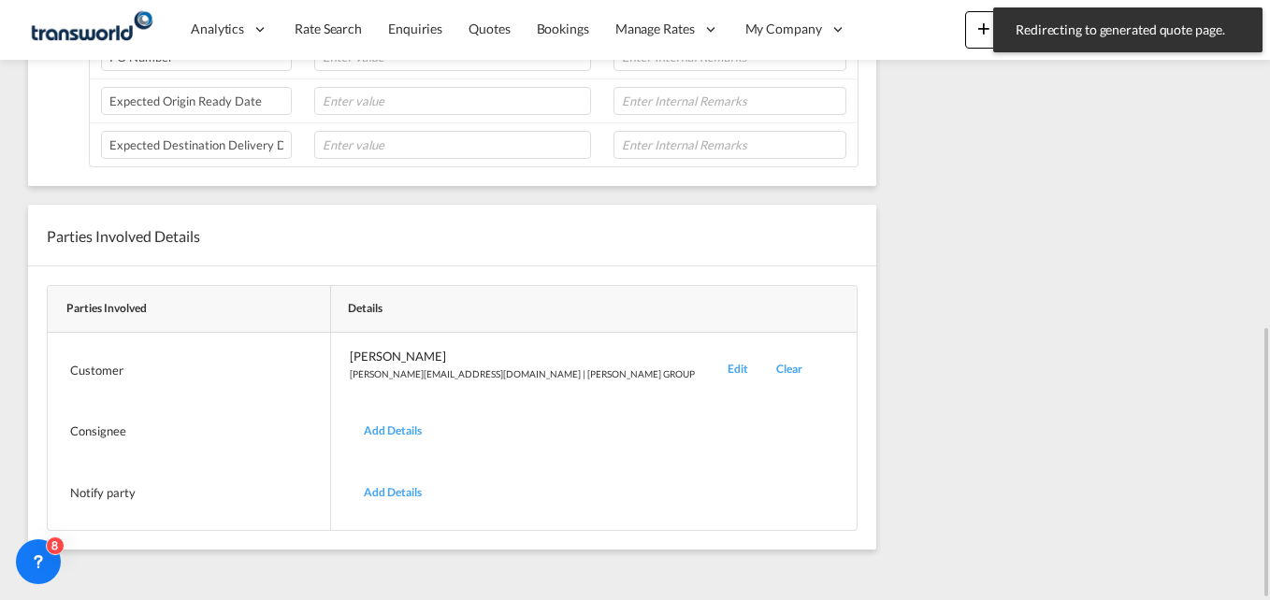
click at [714, 363] on div "Edit" at bounding box center [738, 370] width 49 height 44
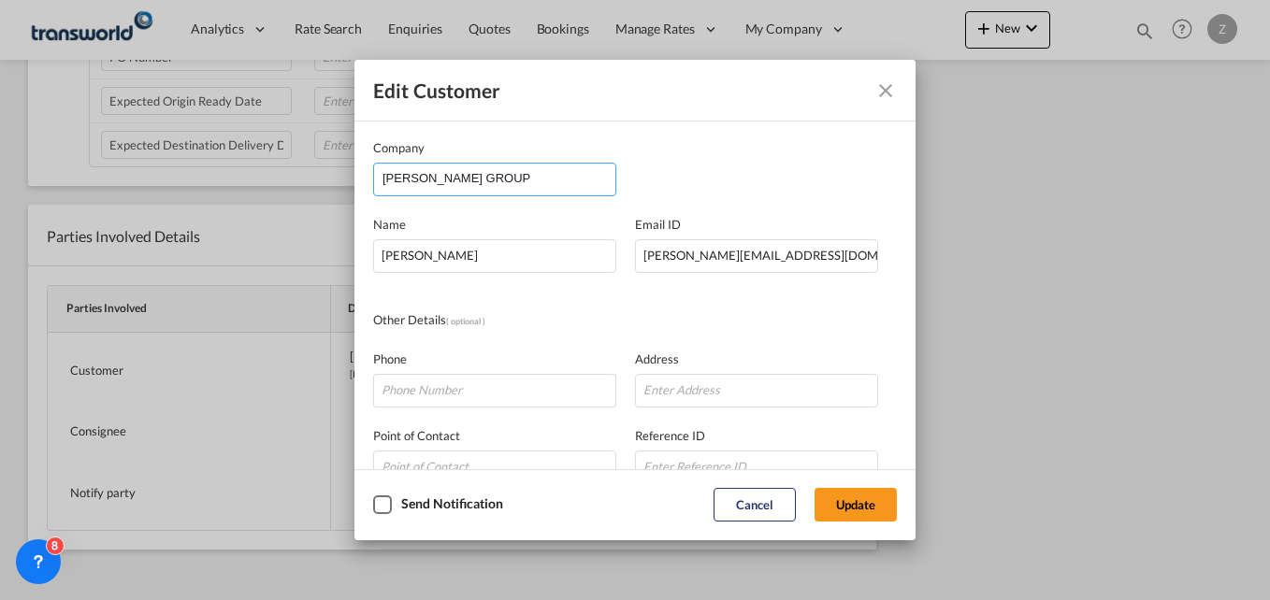
click at [334, 183] on div "Edit Customer Company SARA GROUP Name ZUHAIB KADRI Email ID Zuhaib.Kadri@saragr…" at bounding box center [635, 300] width 1270 height 600
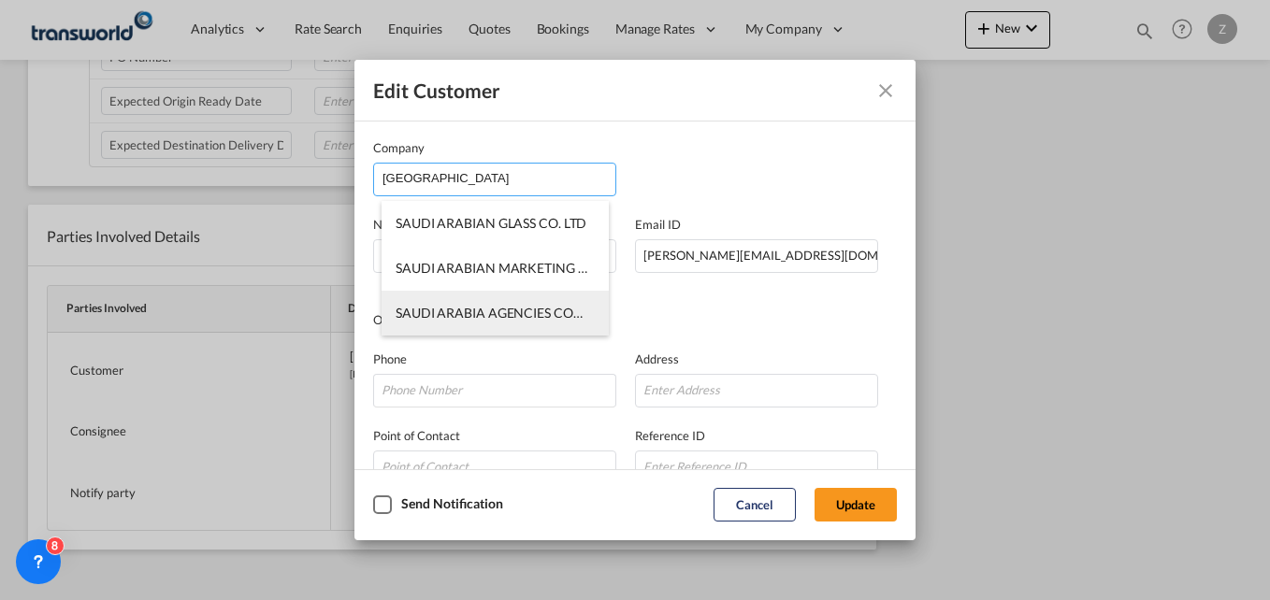
click at [485, 319] on span "SAUDI ARABIA AGENCIES COMPANY (SARA)" at bounding box center [565, 313] width 338 height 16
type input "SAUDI ARABIA AGENCIES COMPANY (SARA)"
type input "Hameed.Ater@saragroup.com"
type input "0594250009"
type input "567134"
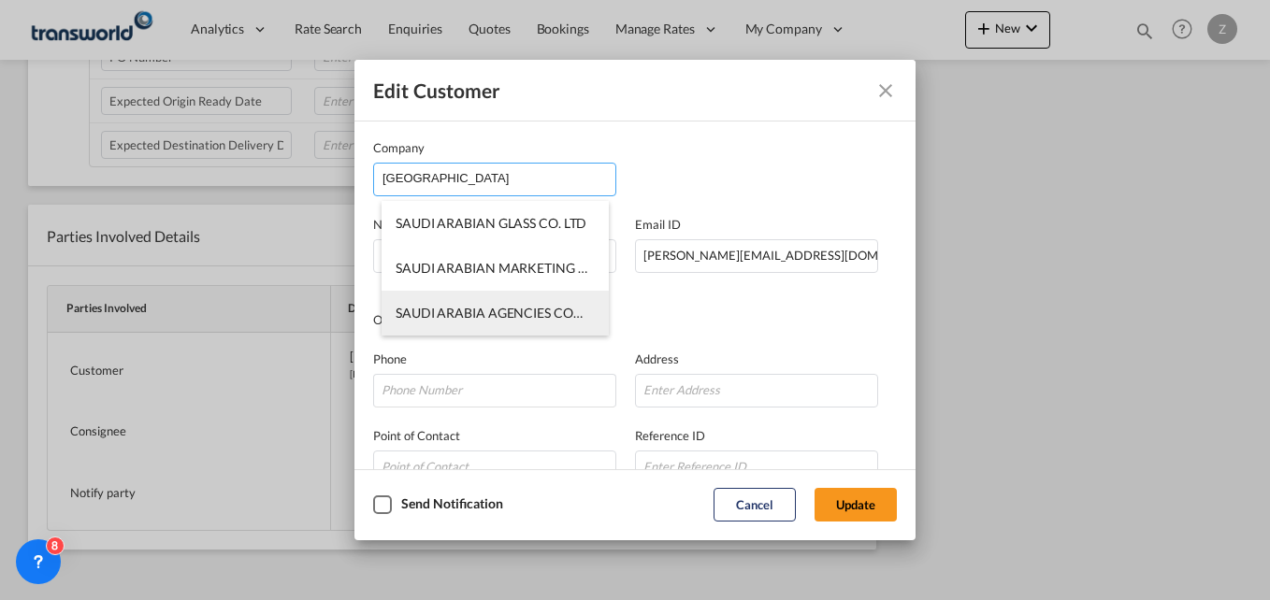
type input "23334"
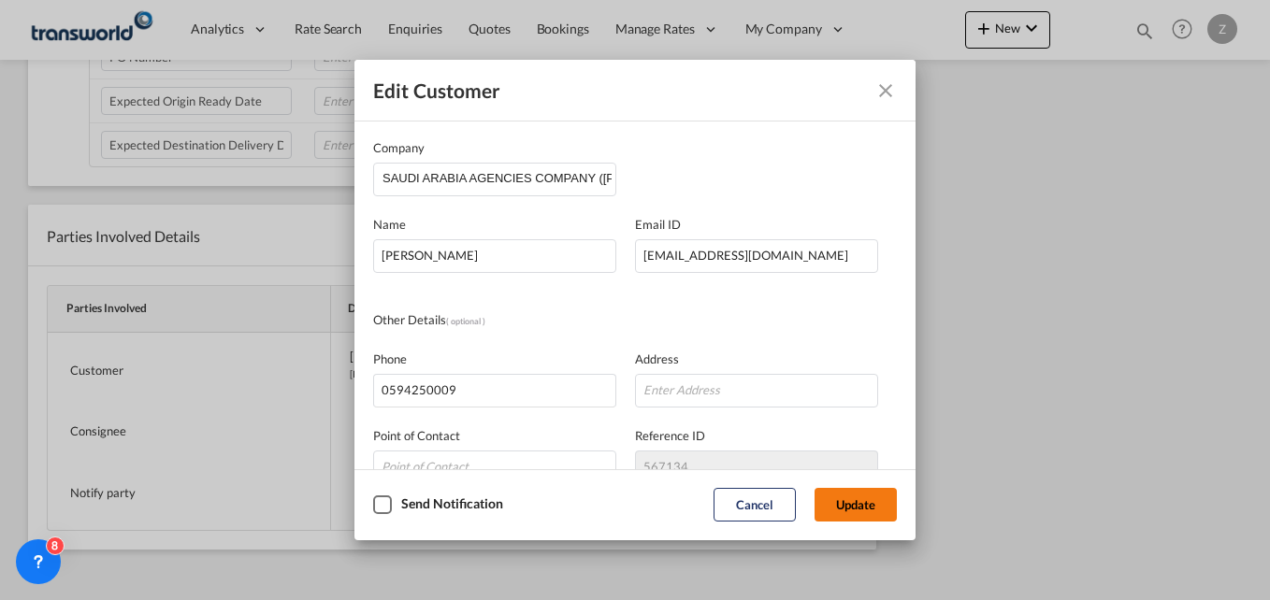
click at [855, 509] on button "Update" at bounding box center [856, 505] width 82 height 34
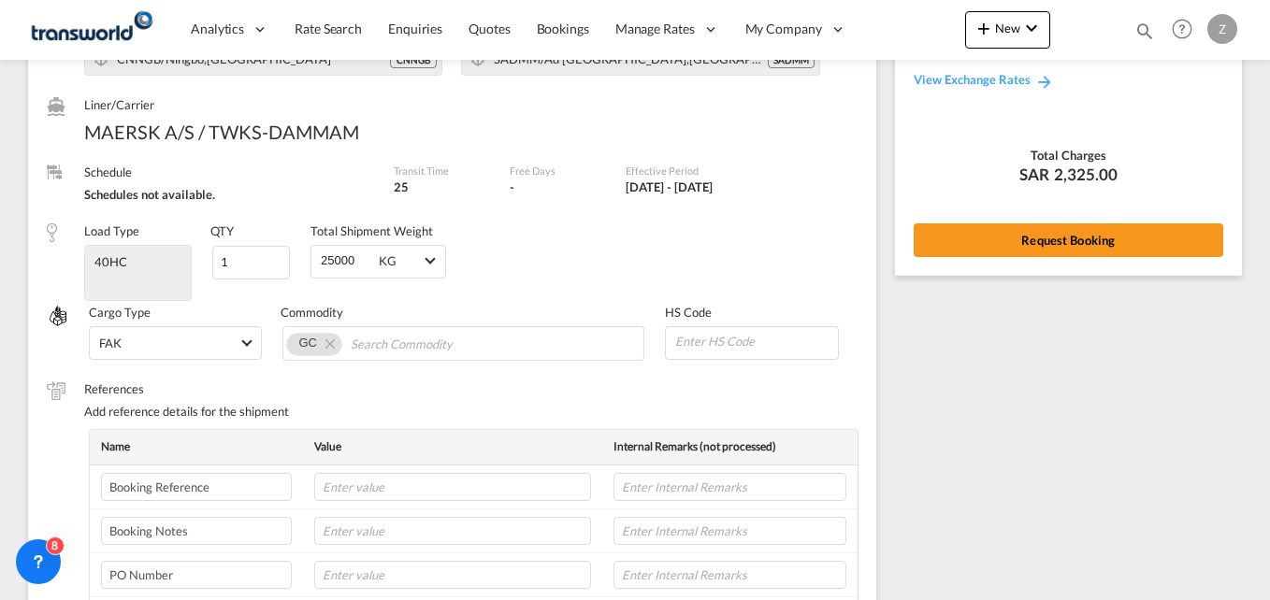
scroll to position [123, 0]
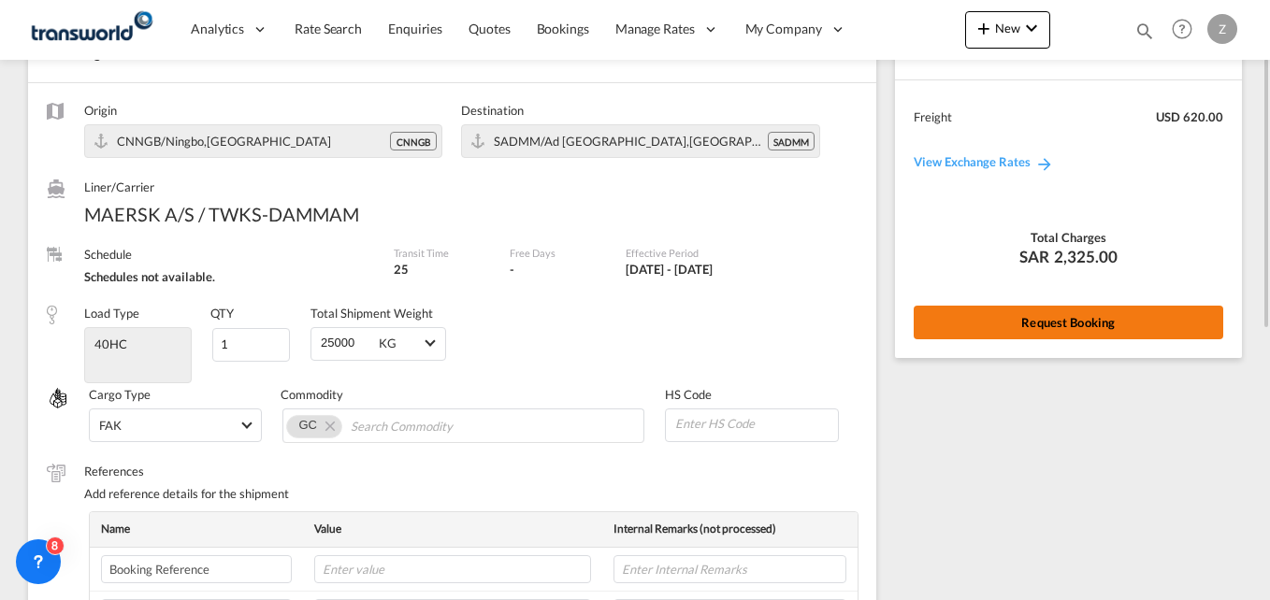
click at [1020, 320] on button "Request Booking" at bounding box center [1069, 323] width 310 height 34
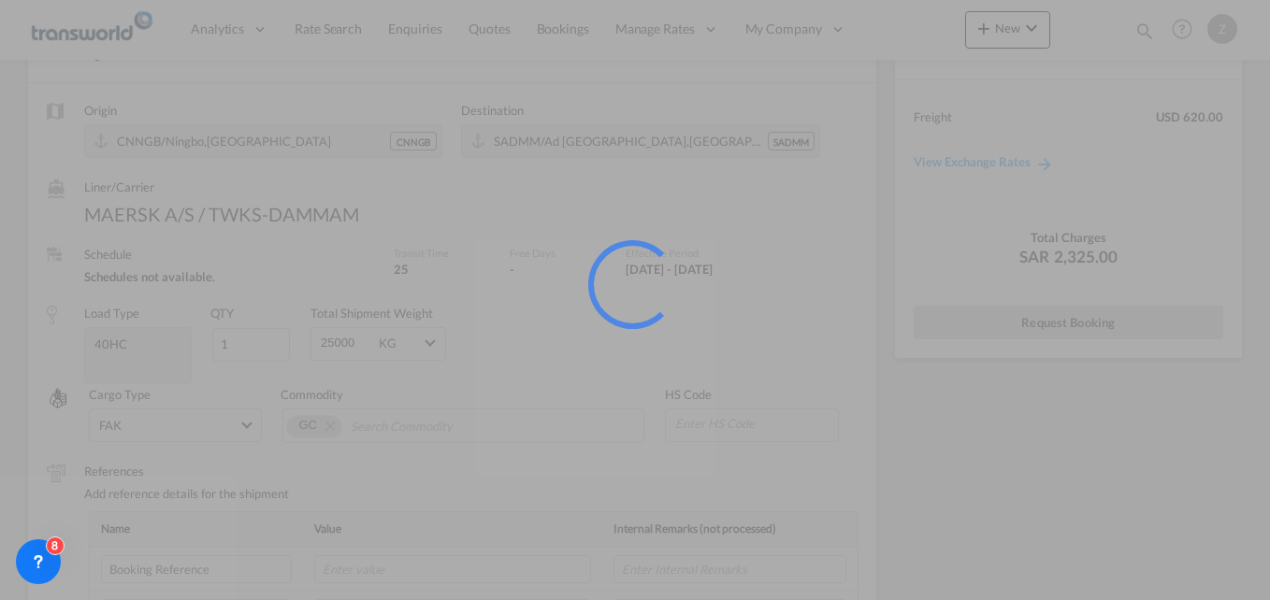
scroll to position [0, 0]
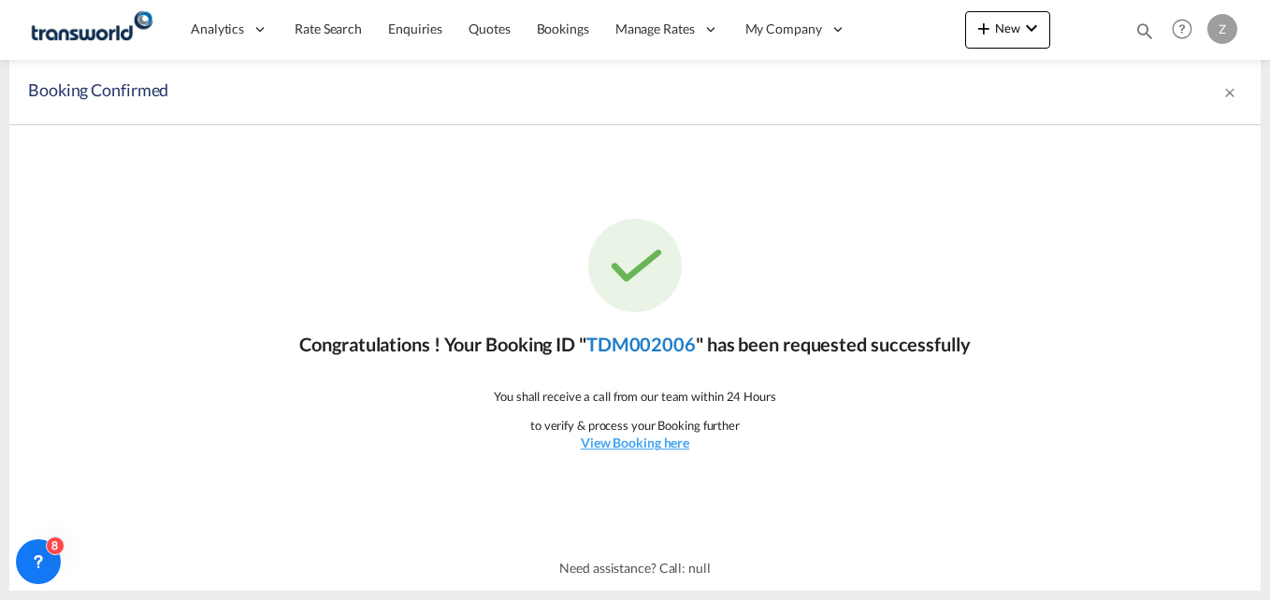
click at [665, 334] on link "TDM002006" at bounding box center [640, 344] width 109 height 22
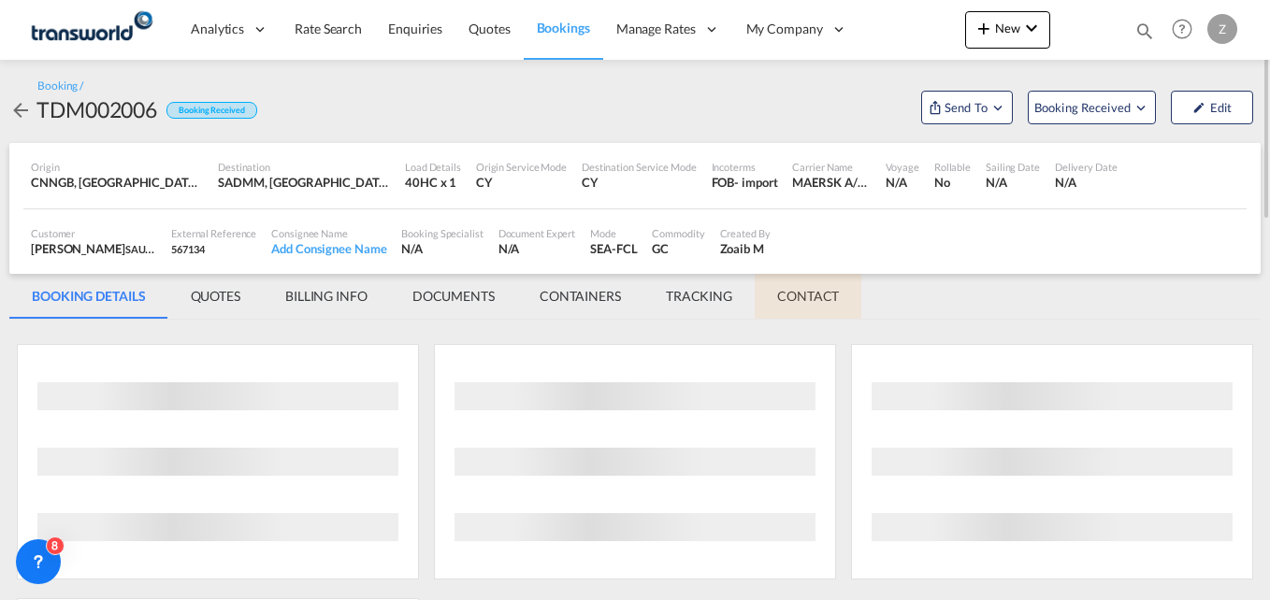
click at [820, 295] on md-tab-item "CONTACT" at bounding box center [808, 296] width 107 height 45
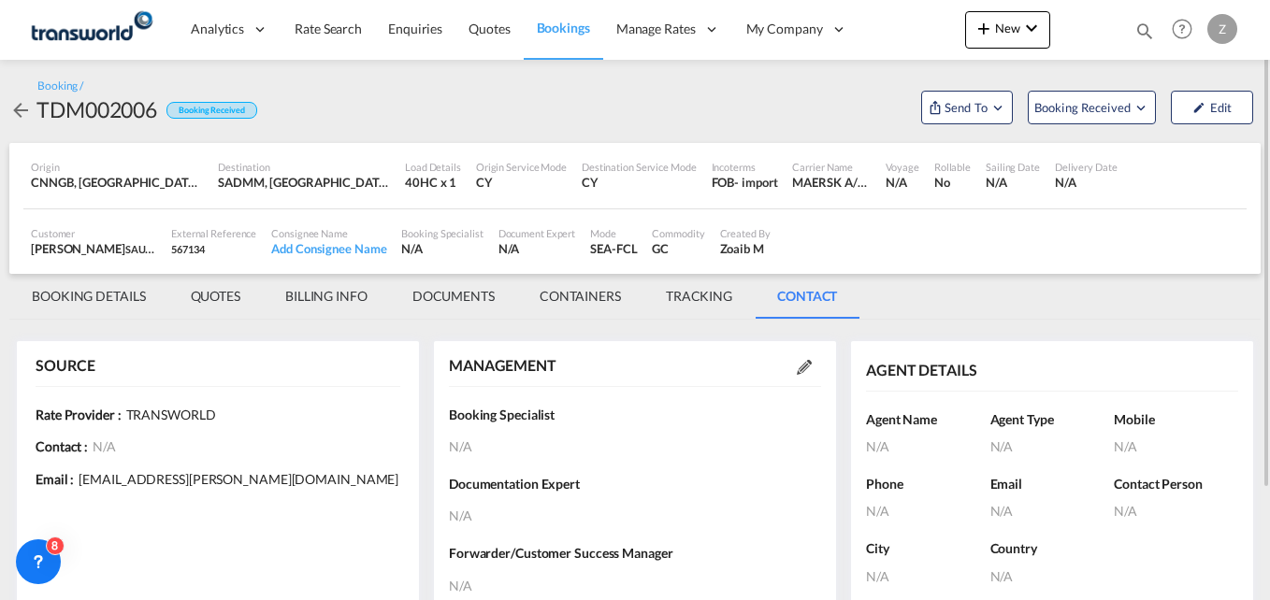
click at [798, 361] on md-icon at bounding box center [804, 367] width 15 height 15
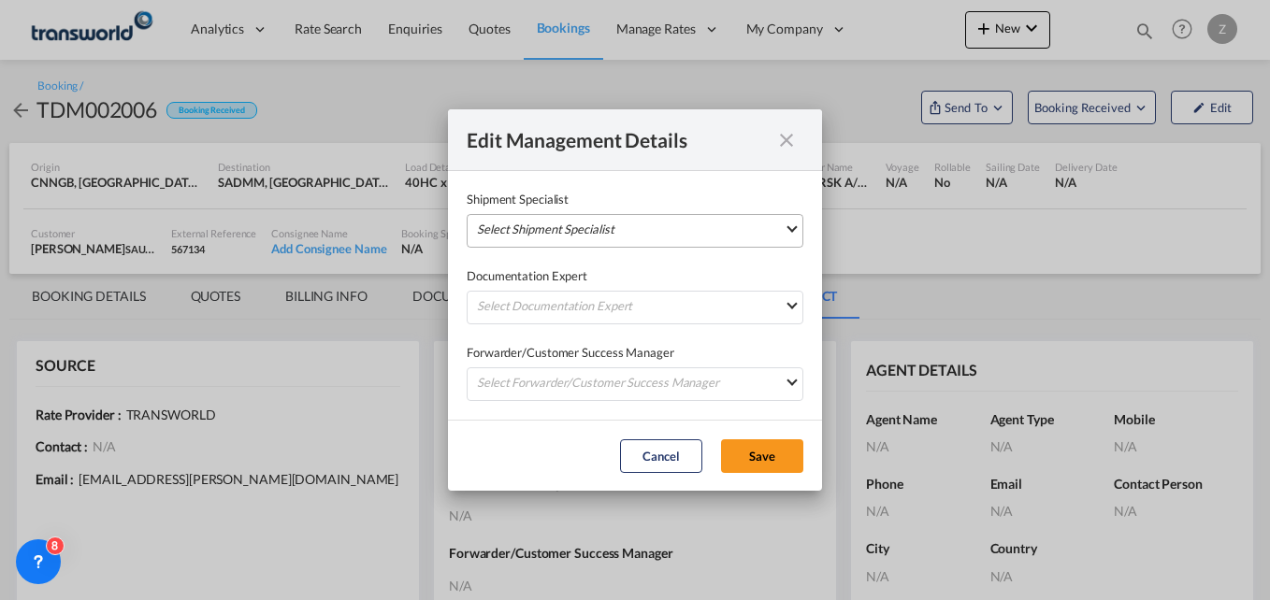
click at [541, 218] on md-select "Select Shipment Specialist [PERSON_NAME] W [PERSON_NAME][EMAIL_ADDRESS][PERSON_…" at bounding box center [635, 231] width 337 height 34
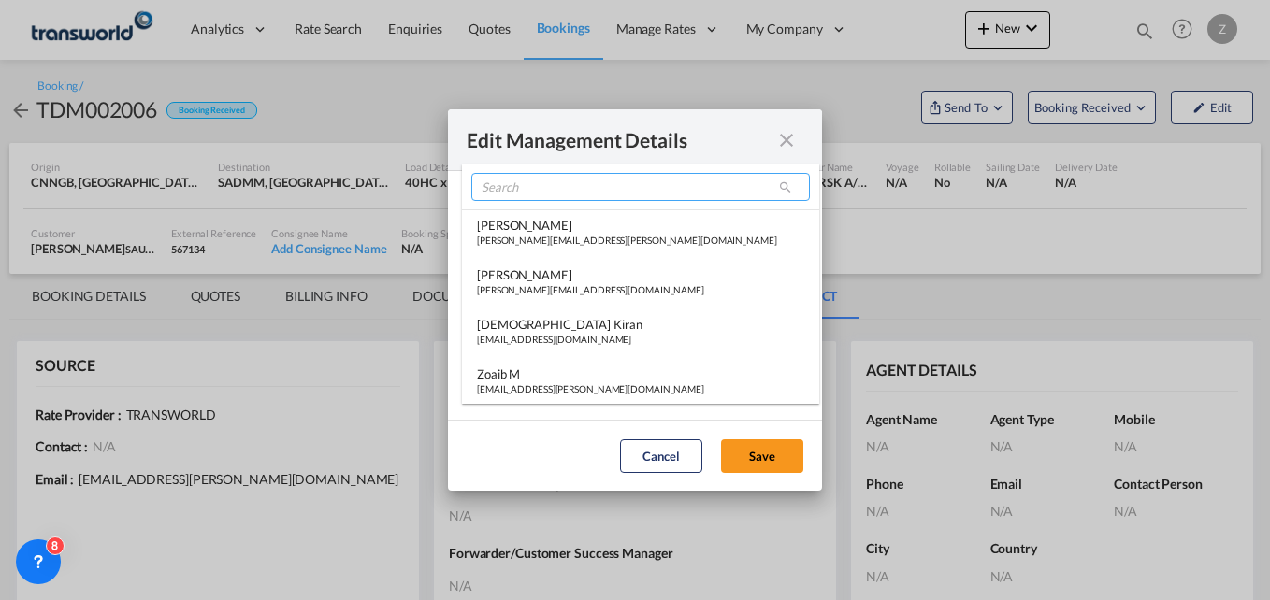
click at [552, 184] on input "search" at bounding box center [640, 187] width 339 height 28
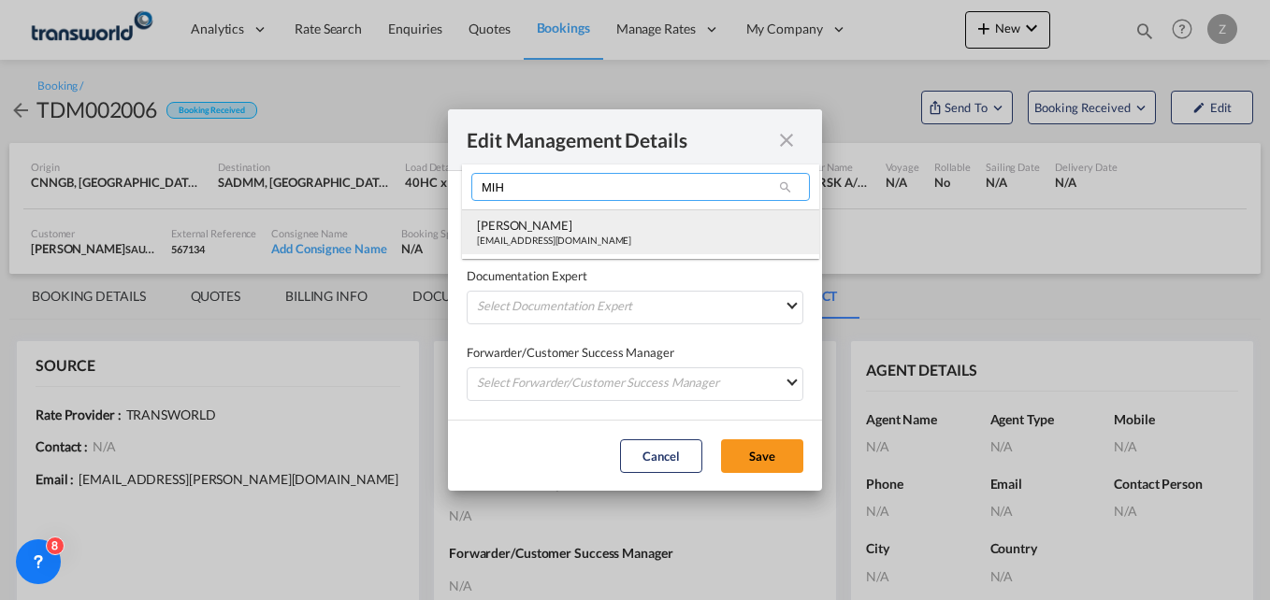
type input "MIH"
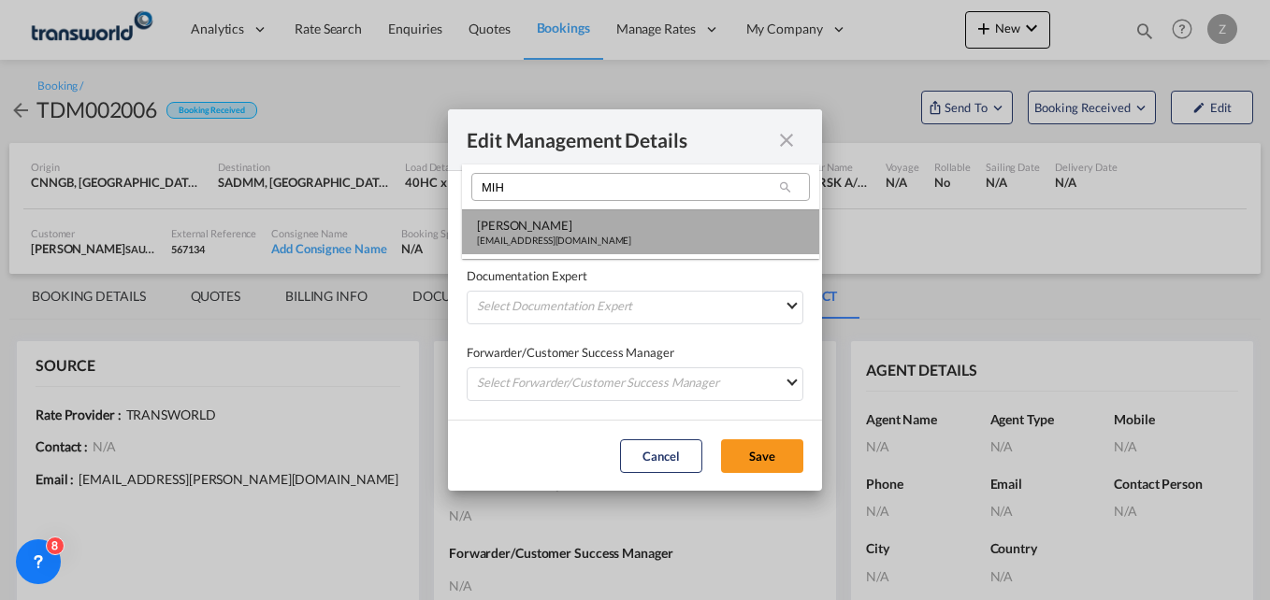
click at [526, 242] on div "[EMAIL_ADDRESS][DOMAIN_NAME]" at bounding box center [554, 240] width 154 height 13
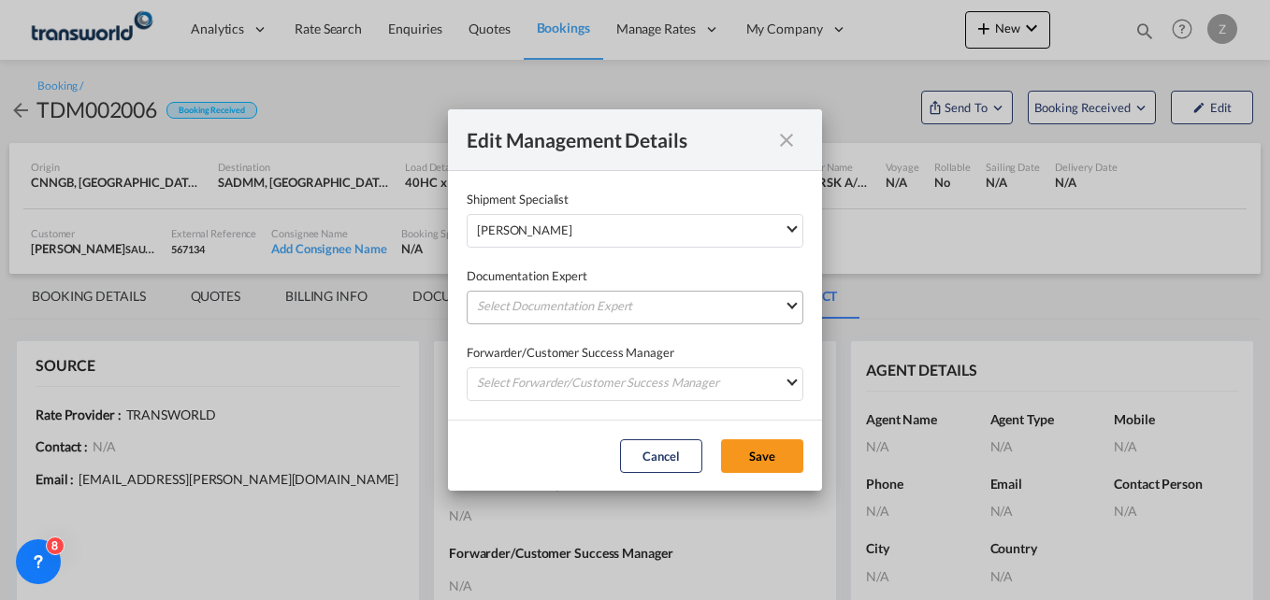
click at [534, 306] on md-select "Select Documentation Expert [PERSON_NAME] W [PERSON_NAME][EMAIL_ADDRESS][PERSON…" at bounding box center [635, 308] width 337 height 34
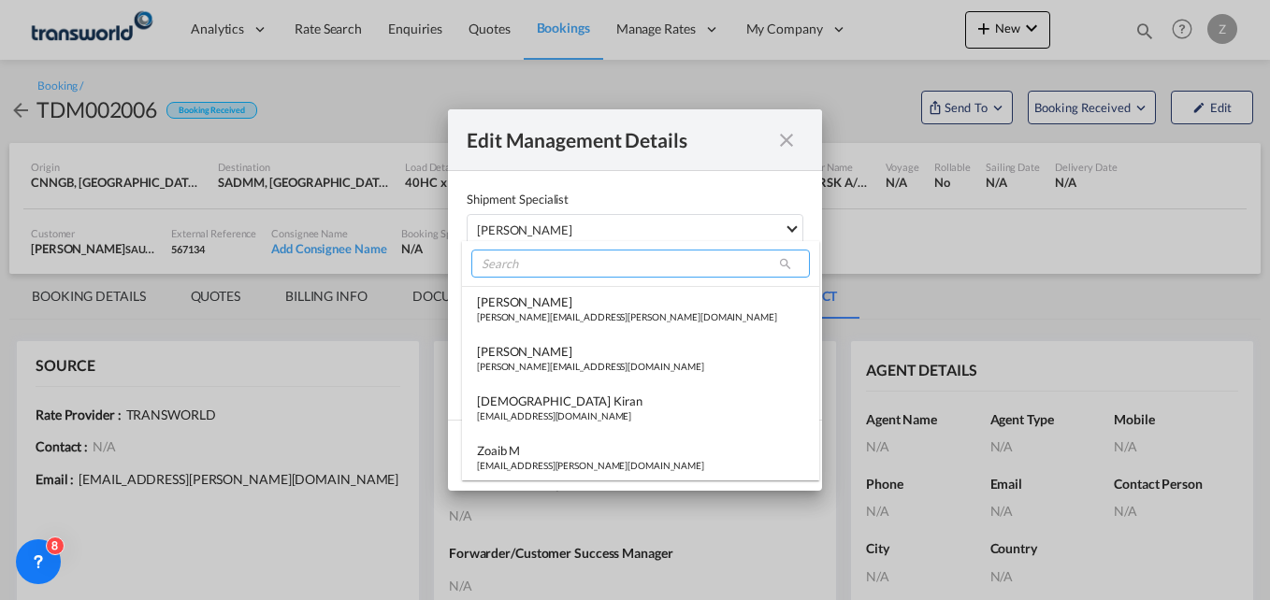
click at [511, 266] on input "search" at bounding box center [640, 264] width 339 height 28
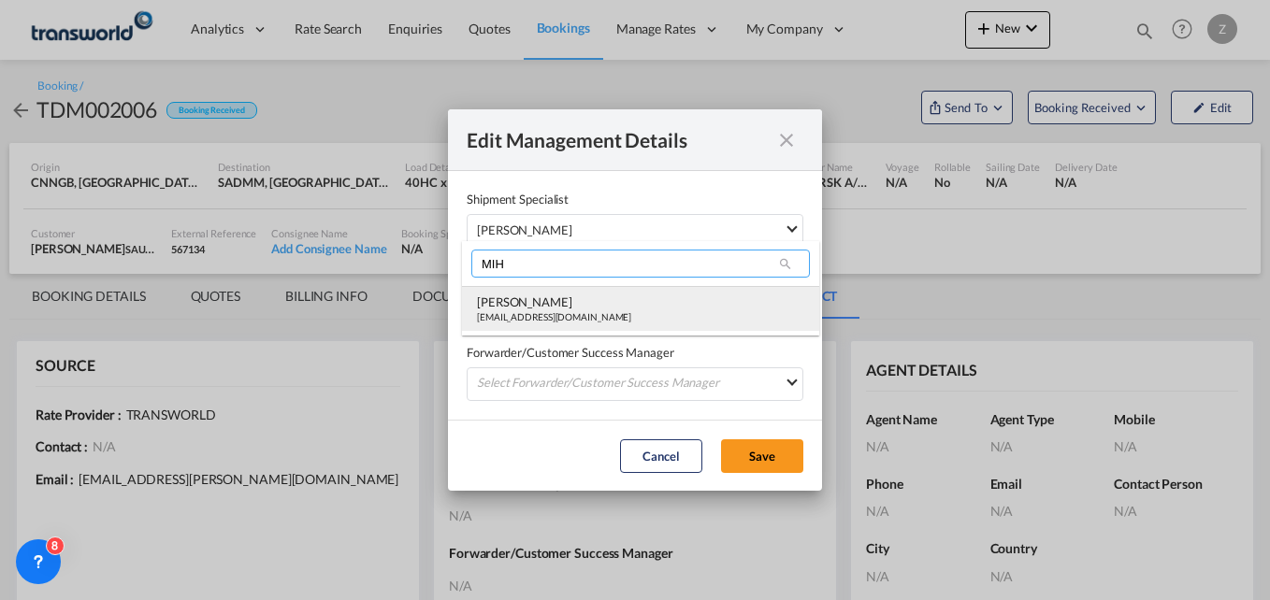
type input "MIH"
click at [497, 310] on div "[PERSON_NAME]" at bounding box center [554, 302] width 154 height 17
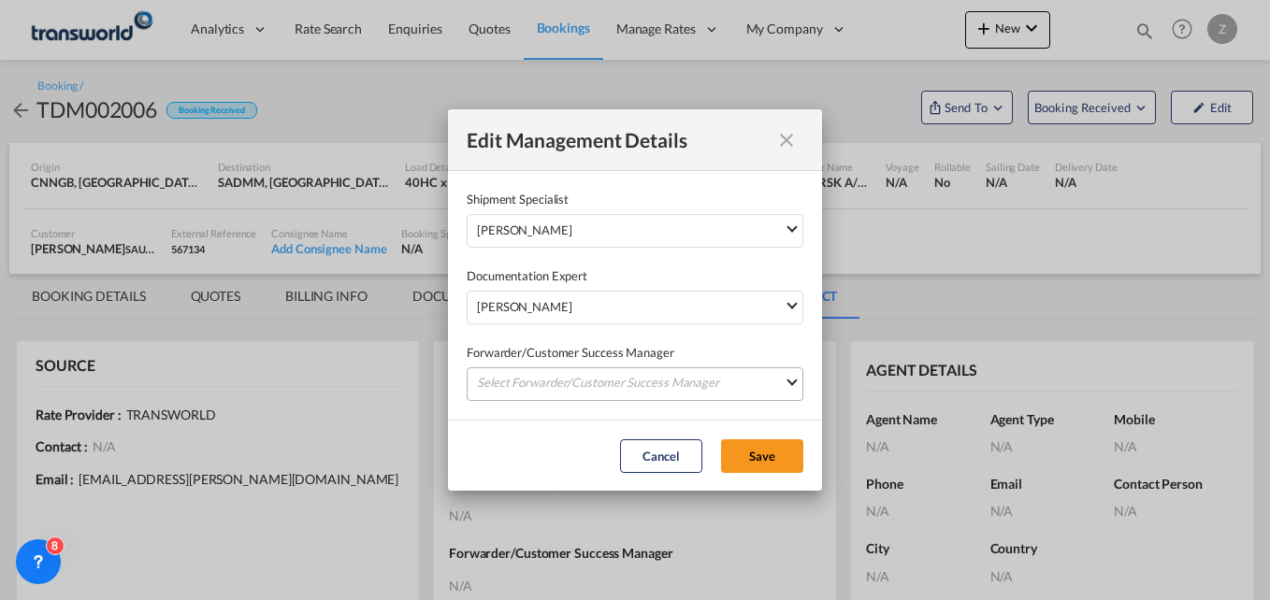
click at [518, 392] on md-select "Select Forwarder/Customer Success Manager [PERSON_NAME] [PERSON_NAME][EMAIL_ADD…" at bounding box center [635, 385] width 337 height 34
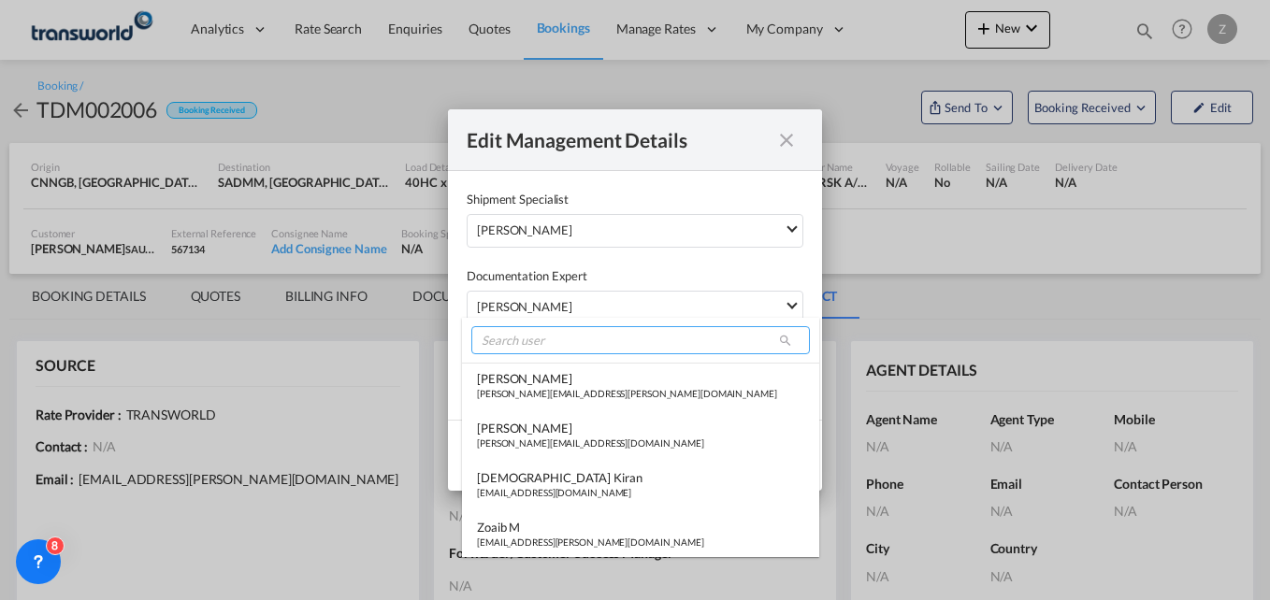
click at [513, 338] on input "search" at bounding box center [640, 340] width 339 height 28
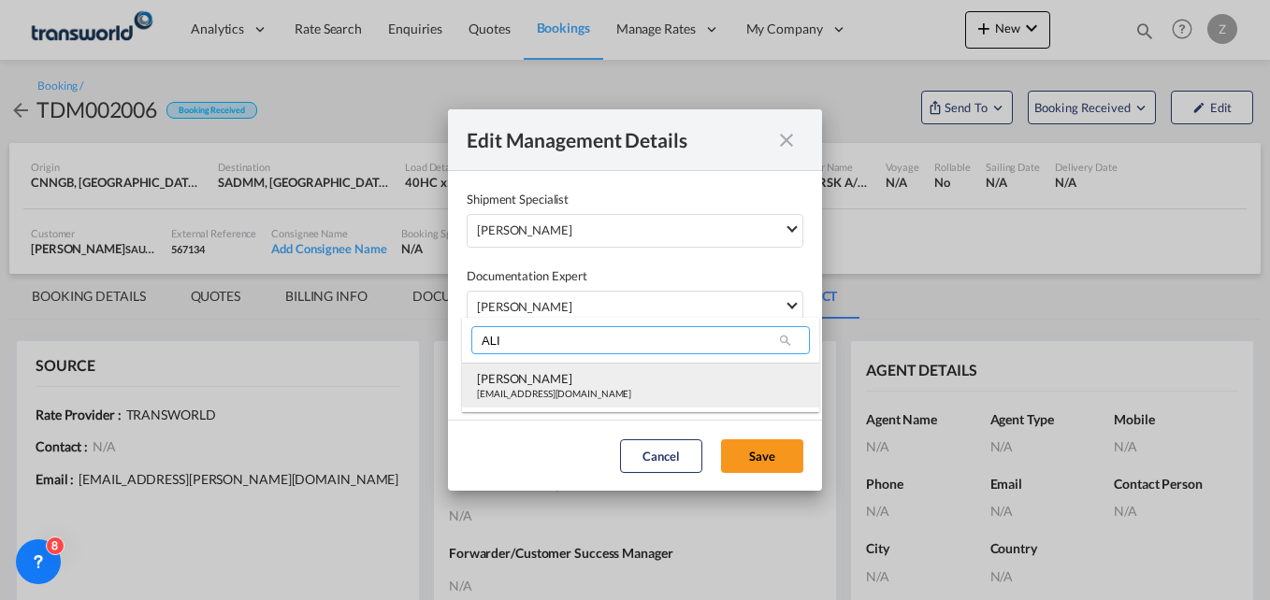
type input "ALI"
click at [514, 387] on div "[EMAIL_ADDRESS][DOMAIN_NAME]" at bounding box center [554, 393] width 154 height 13
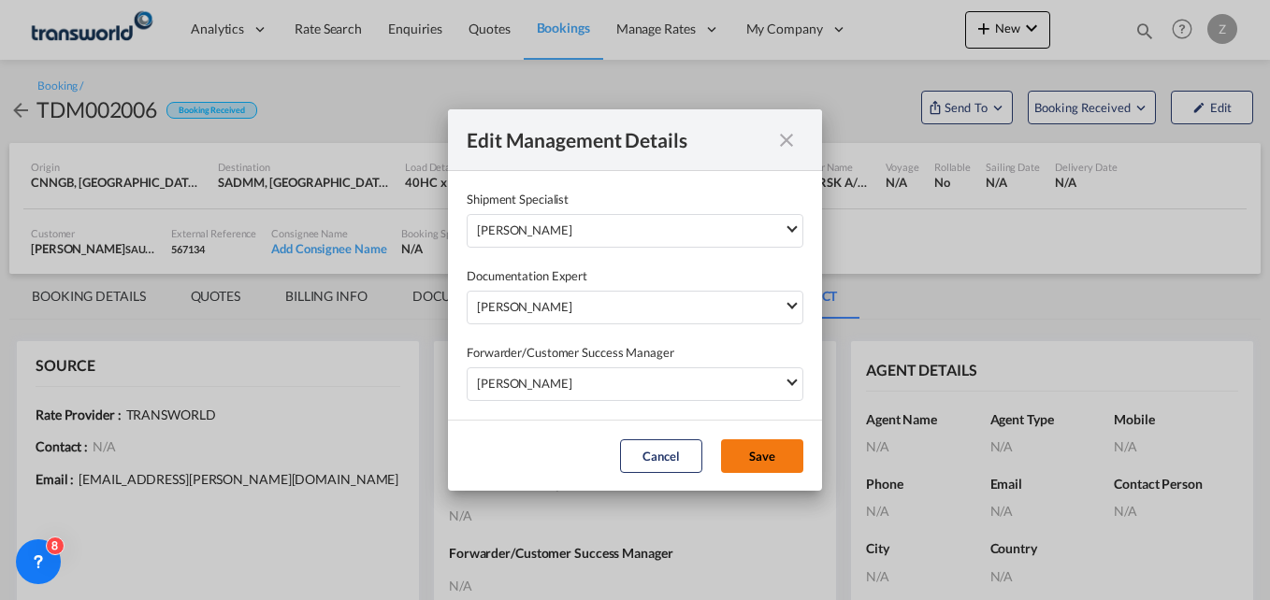
click at [742, 459] on button "Save" at bounding box center [762, 457] width 82 height 34
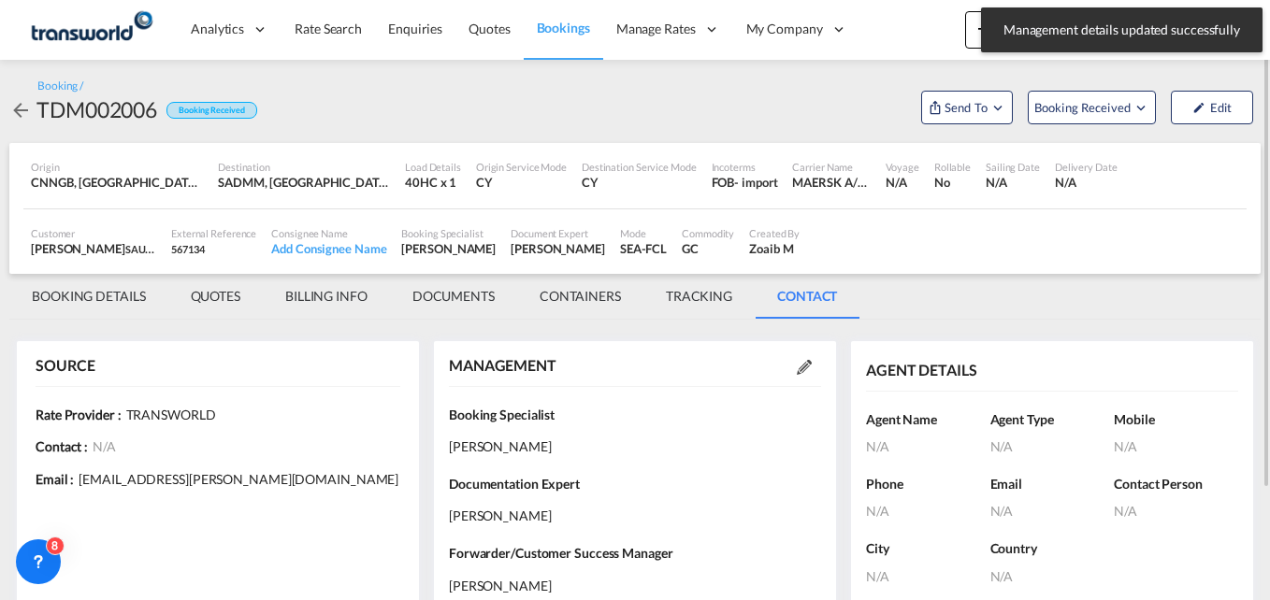
click at [95, 297] on md-tab-item "BOOKING DETAILS" at bounding box center [88, 296] width 159 height 45
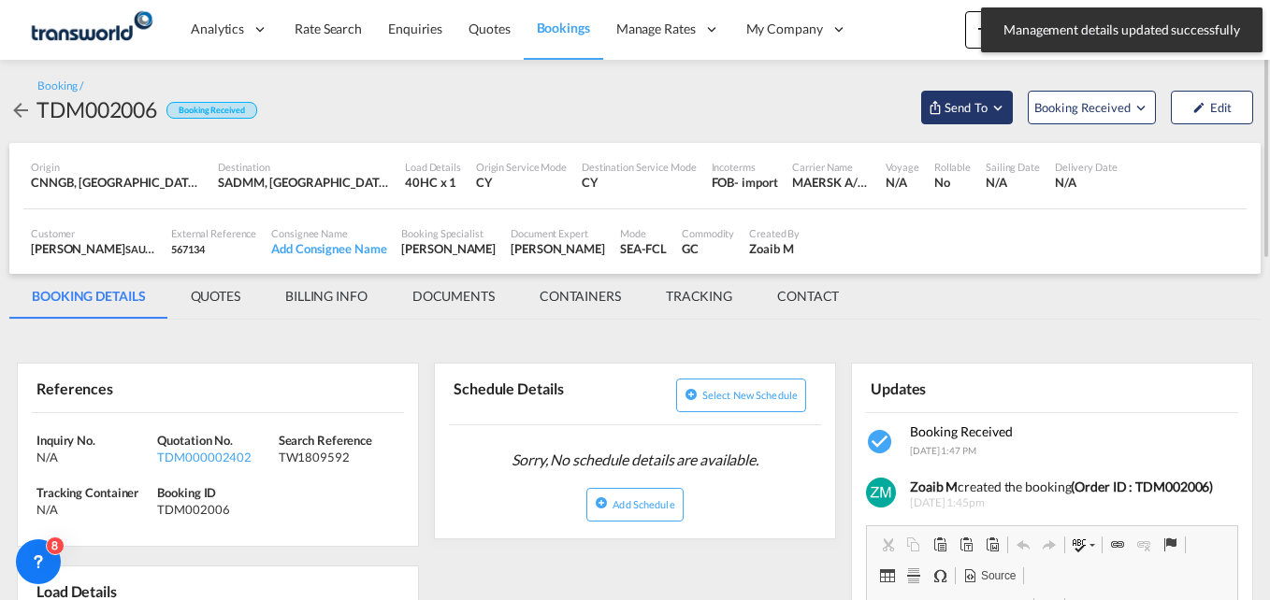
click at [967, 108] on span "Send To" at bounding box center [966, 107] width 47 height 19
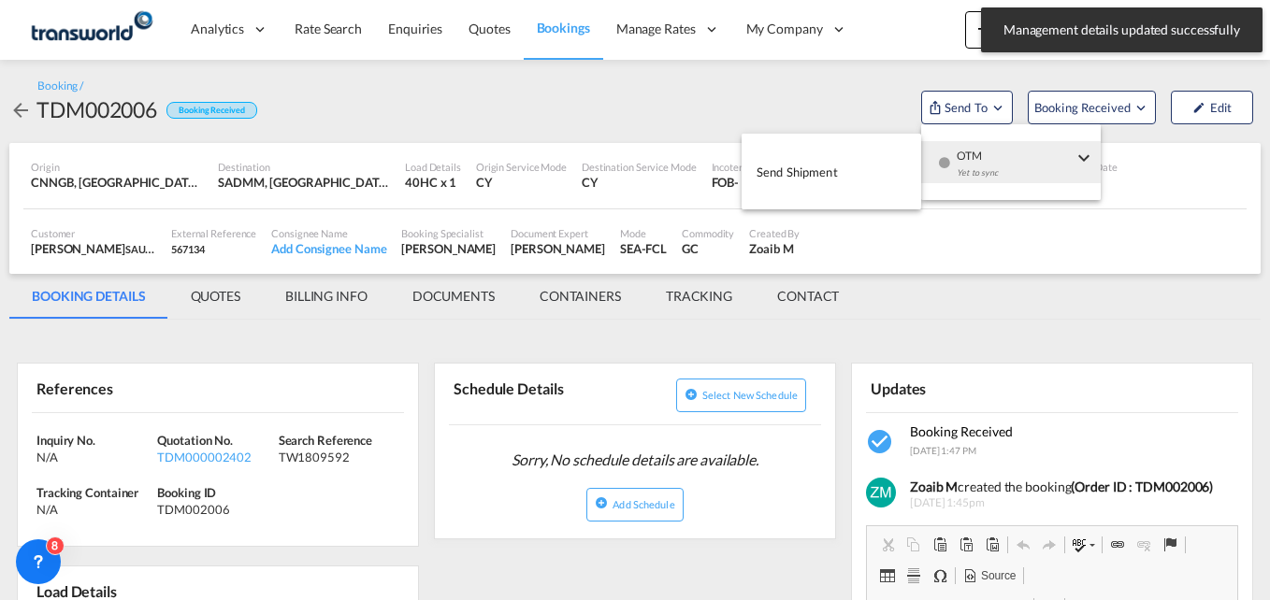
click at [955, 161] on div "OTM Yet to sync" at bounding box center [1015, 169] width 159 height 56
click at [822, 187] on button "Send Shipment" at bounding box center [832, 172] width 180 height 42
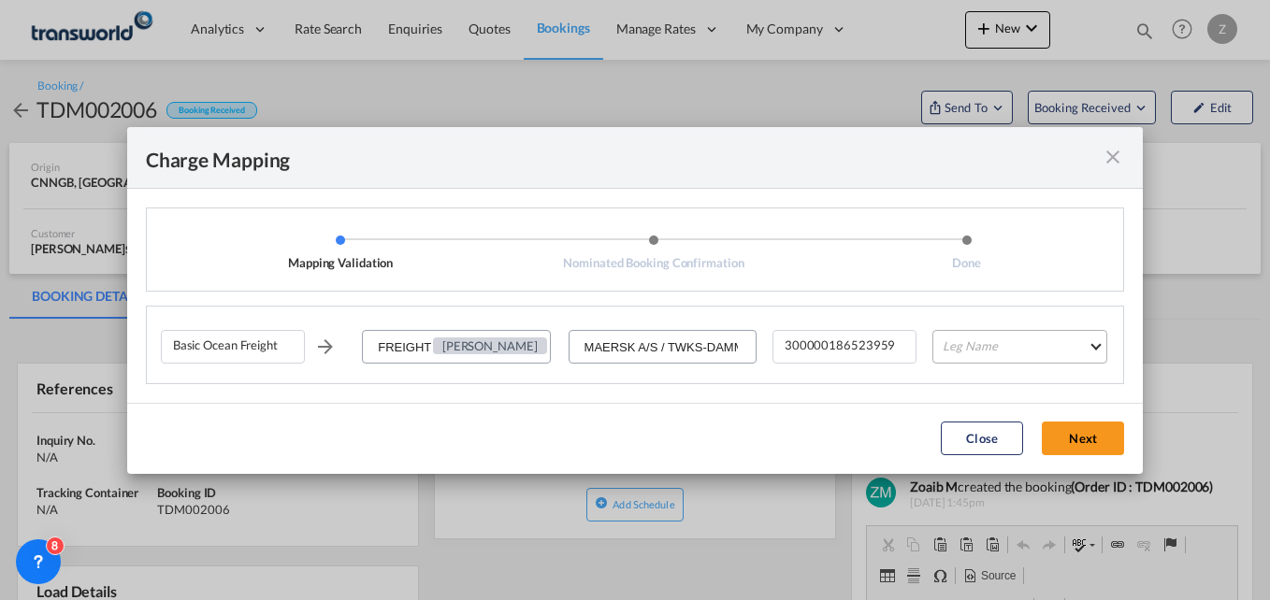
click at [992, 352] on md-select "Leg Name HANDLING ORIGIN VESSEL HANDLING DESTINATION OTHERS TL PICK UP CUSTOMS …" at bounding box center [1019, 347] width 175 height 34
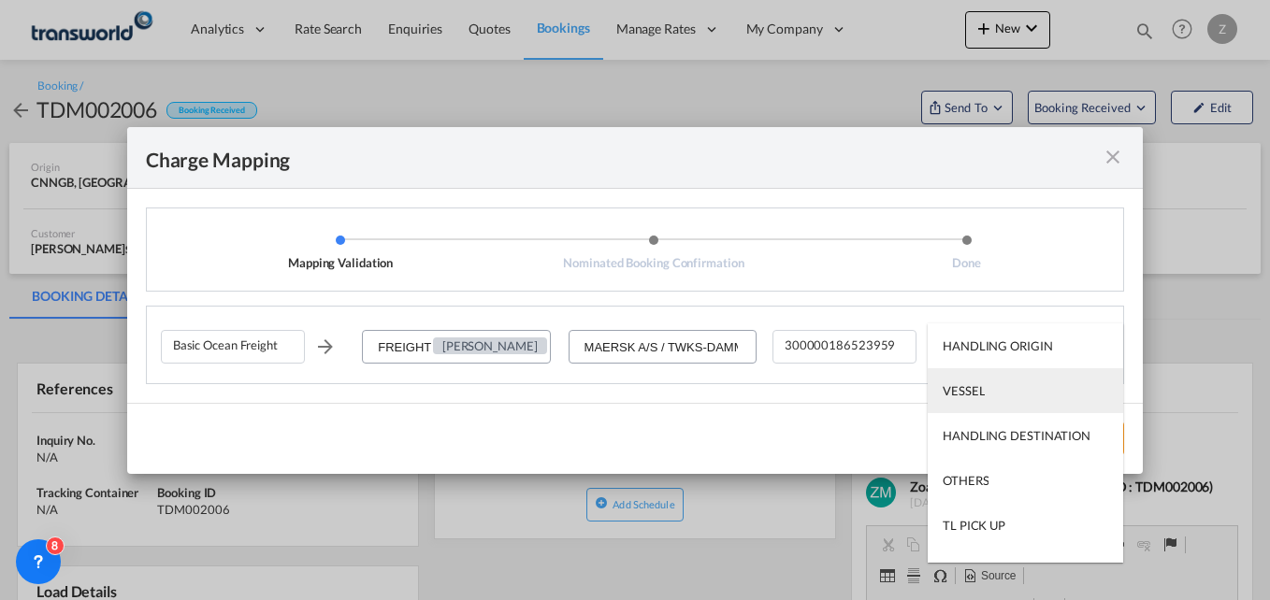
click at [972, 404] on md-option "VESSEL" at bounding box center [1025, 390] width 195 height 45
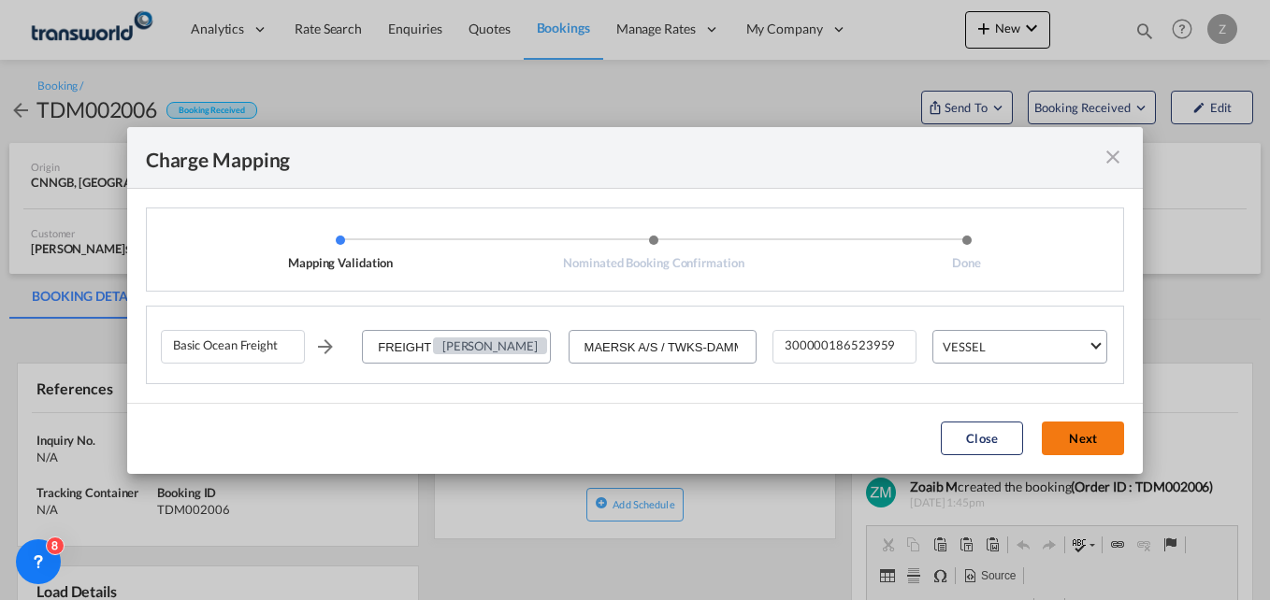
click at [1102, 433] on button "Next" at bounding box center [1083, 439] width 82 height 34
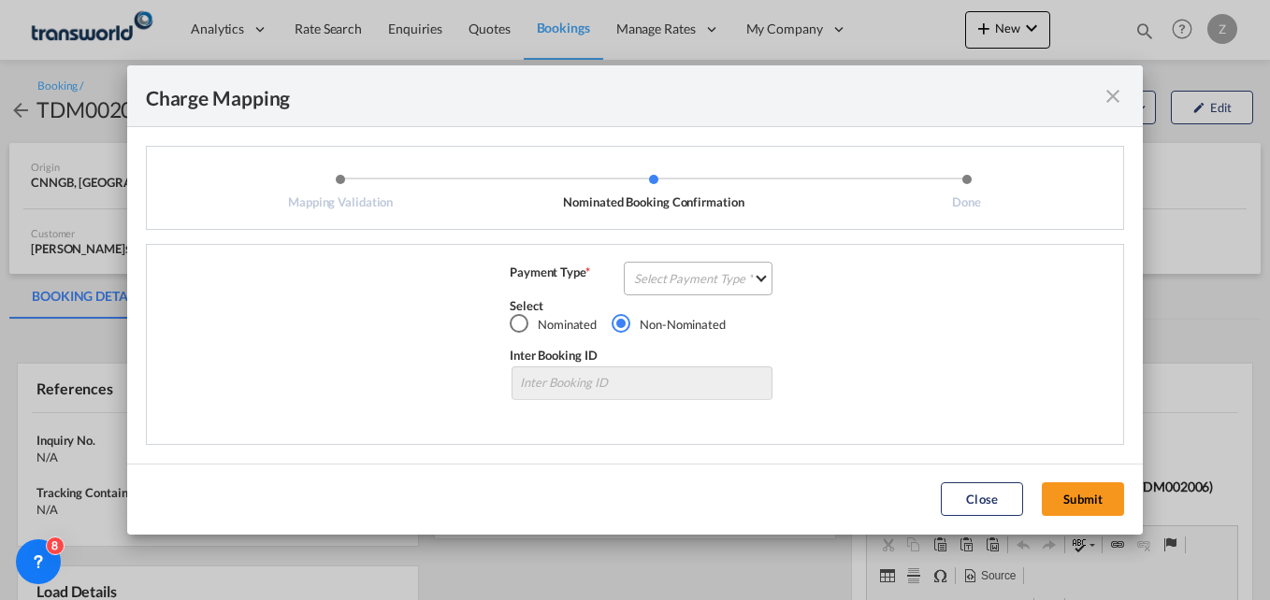
click at [637, 275] on md-select "Select Payment Type COLLECT PREPAID" at bounding box center [698, 279] width 149 height 34
click at [666, 287] on div "COLLECT" at bounding box center [662, 278] width 53 height 17
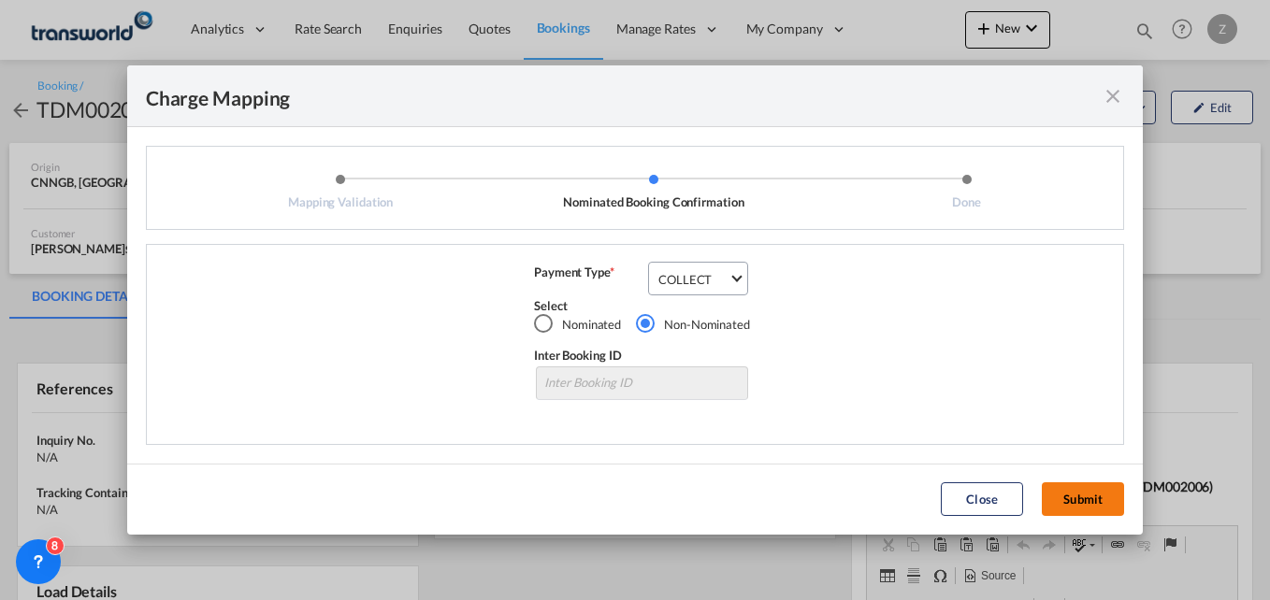
click at [1078, 498] on button "Submit" at bounding box center [1083, 500] width 82 height 34
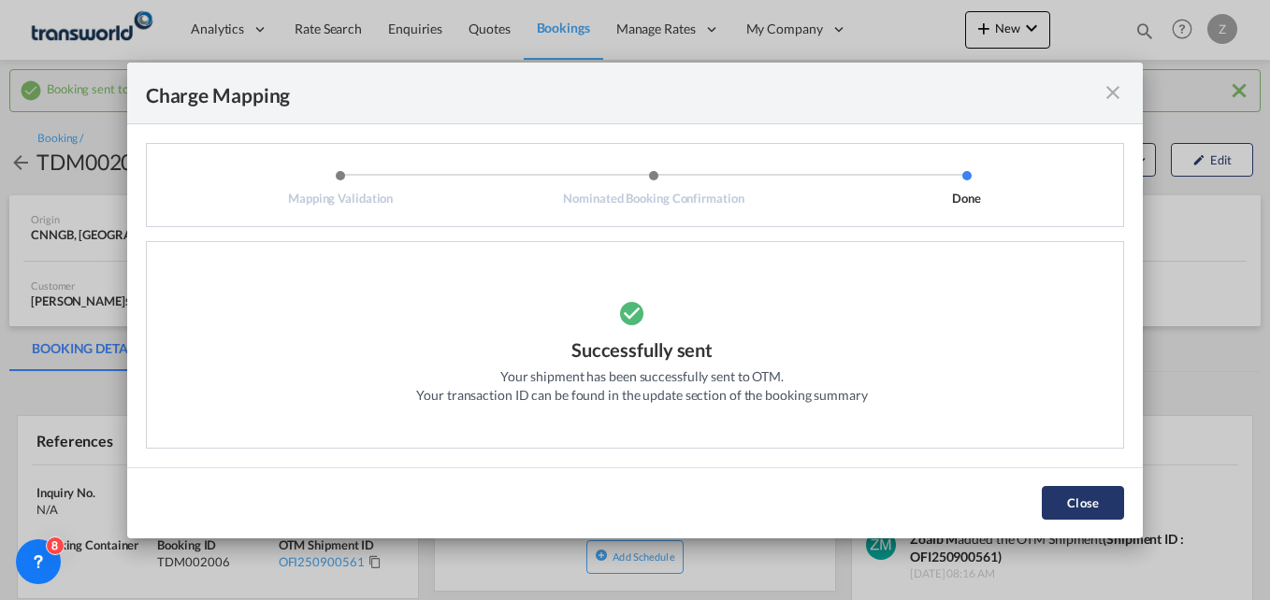
click at [1077, 491] on button "Close" at bounding box center [1083, 503] width 82 height 34
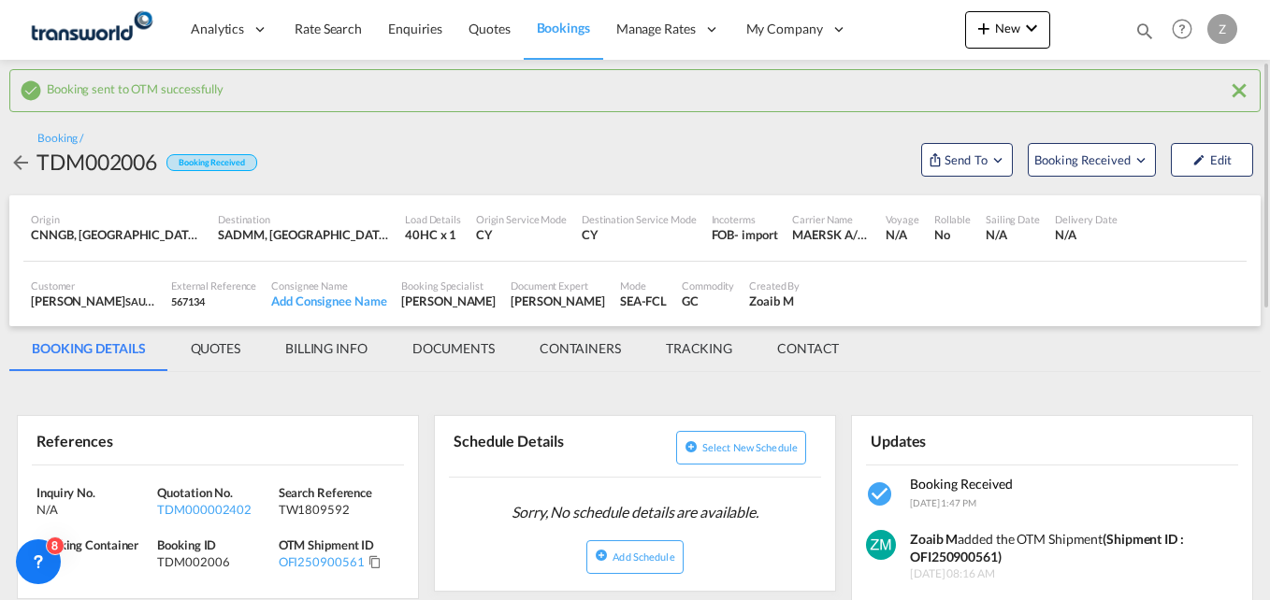
scroll to position [44, 0]
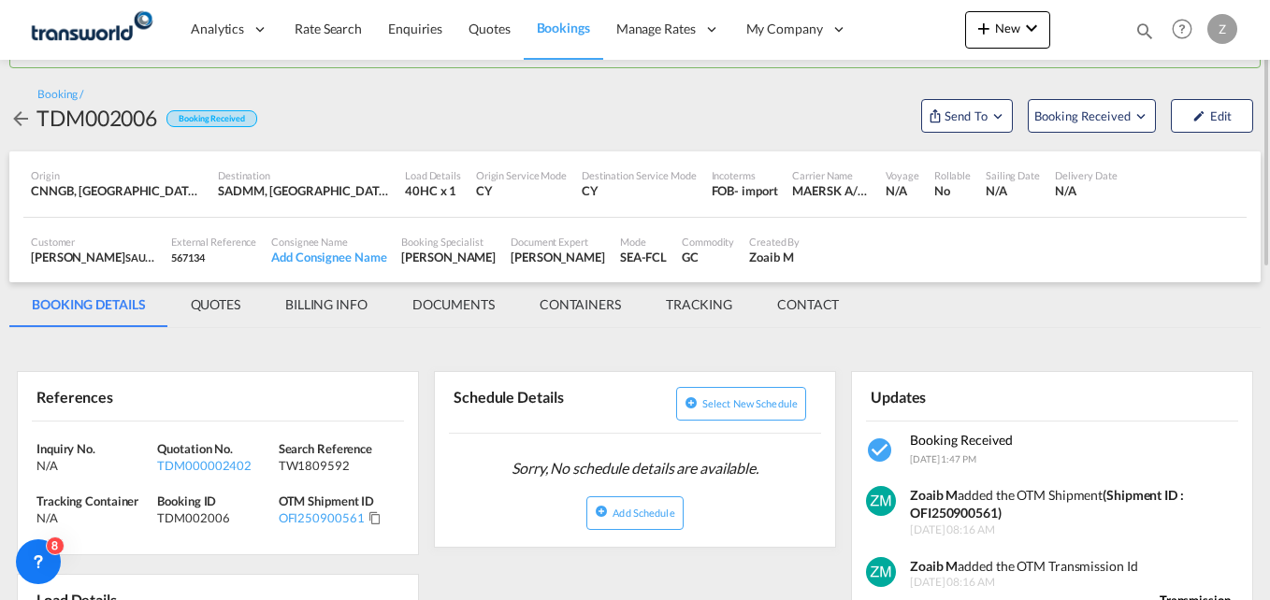
click at [324, 462] on div "TW1809592" at bounding box center [337, 465] width 116 height 17
copy div "TW1809592"
click at [1033, 24] on md-icon "icon-chevron-down" at bounding box center [1031, 28] width 22 height 22
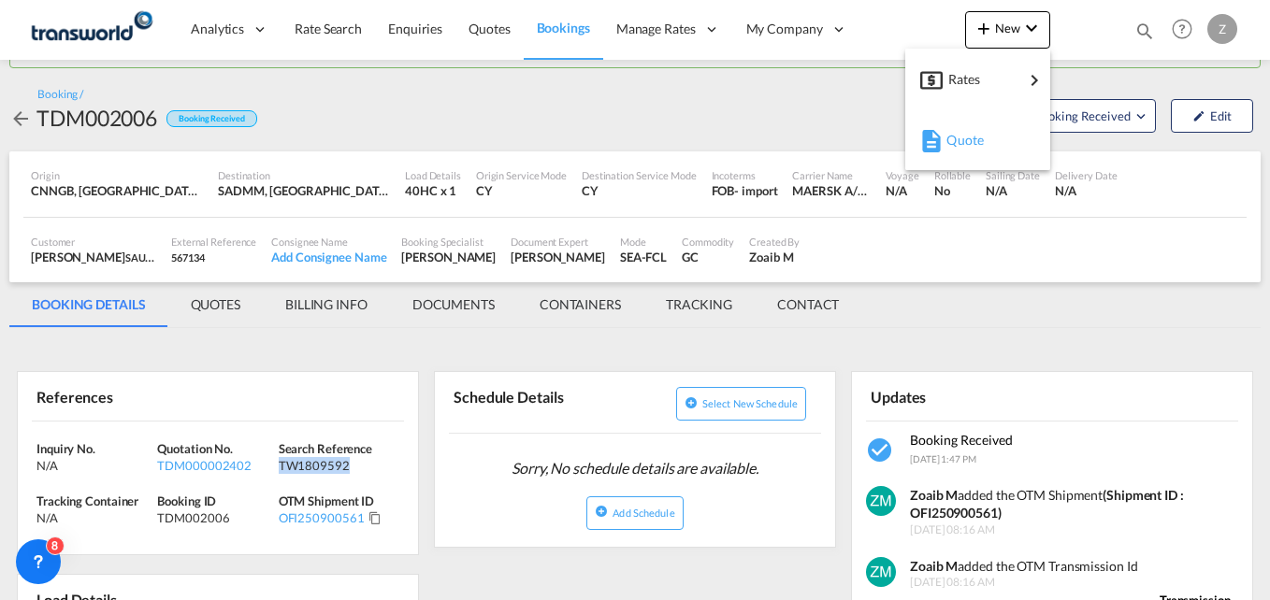
click at [963, 150] on span "Quote" at bounding box center [956, 140] width 21 height 37
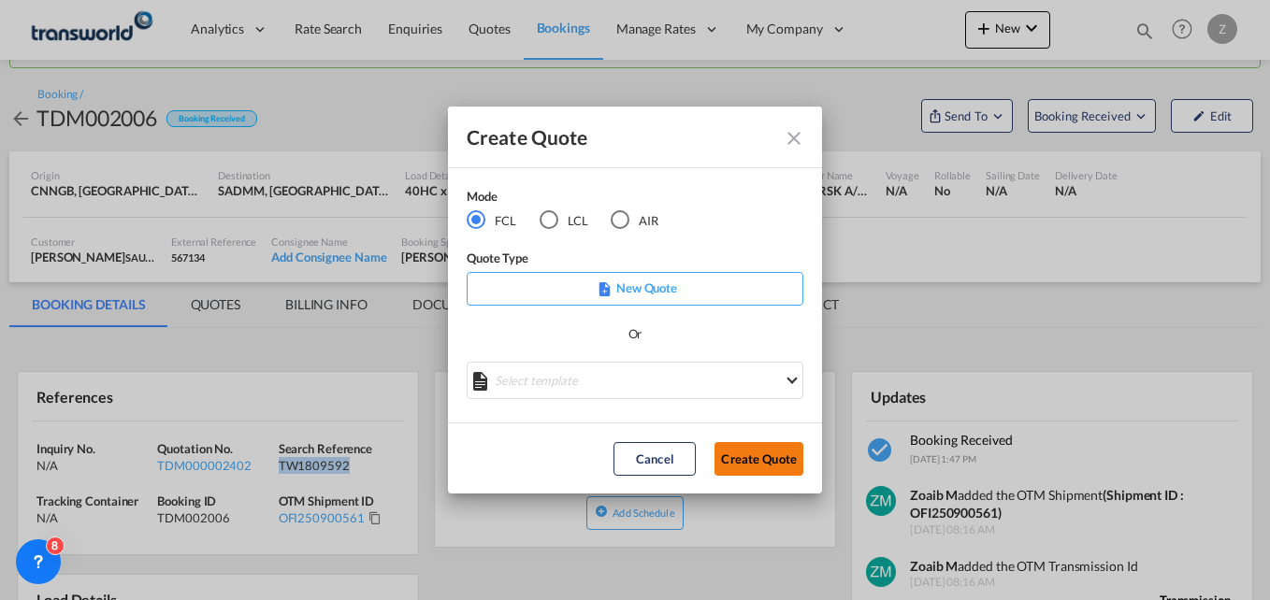
click at [739, 464] on button "Create Quote" at bounding box center [759, 459] width 89 height 34
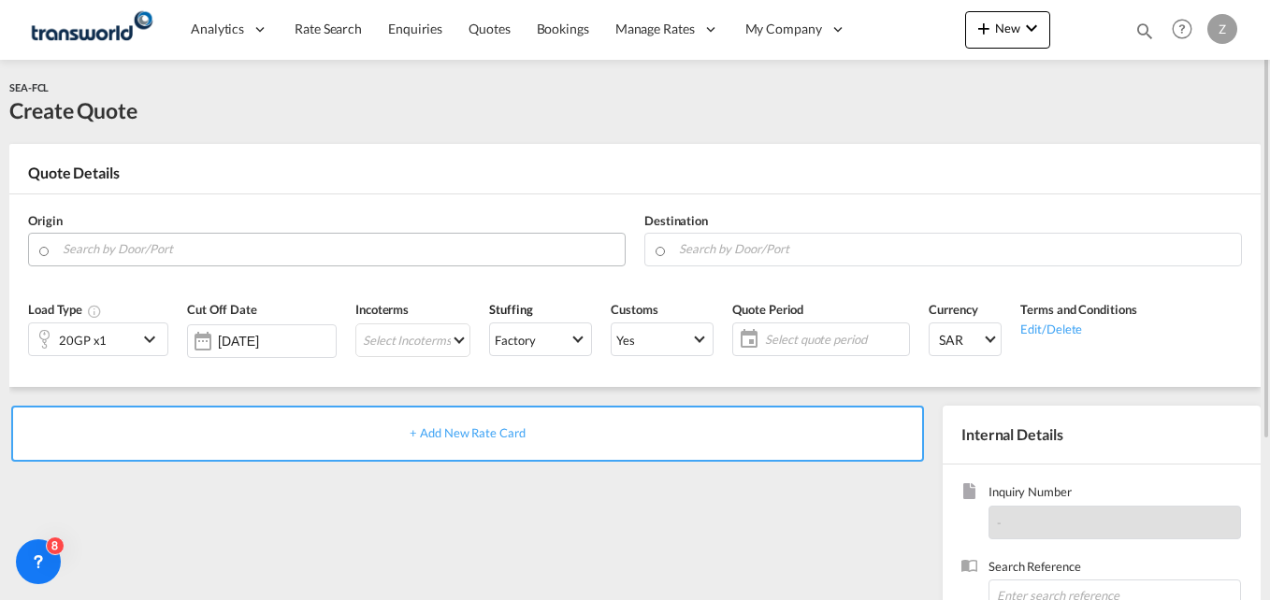
click at [119, 257] on input "Search by Door/Port" at bounding box center [339, 249] width 553 height 33
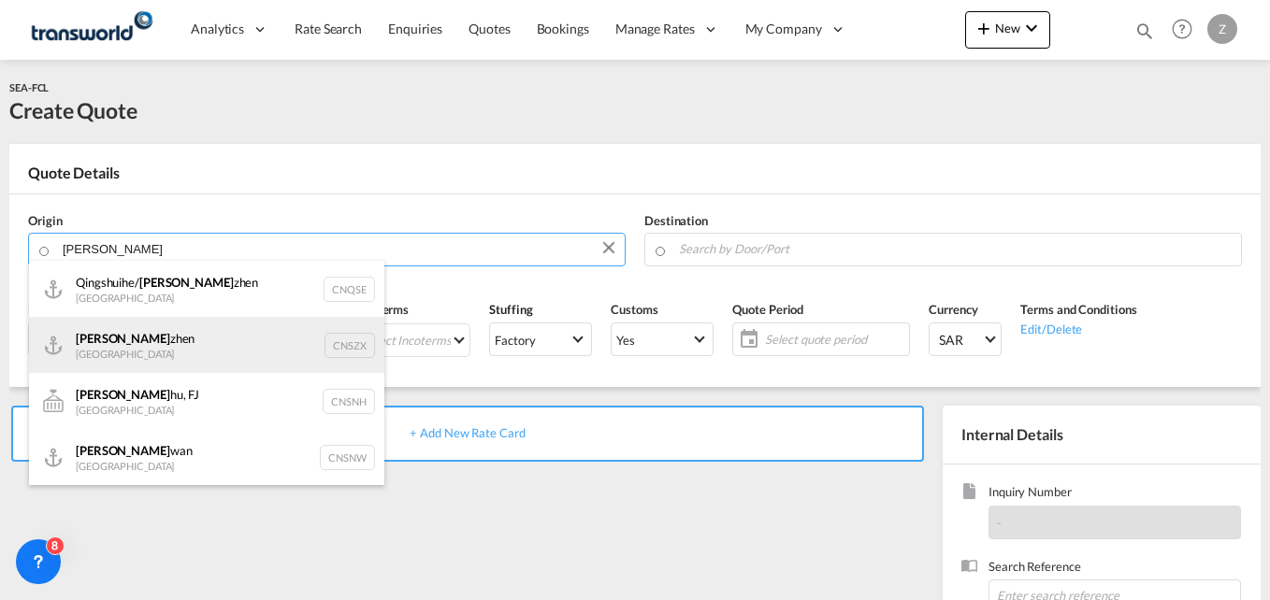
click at [166, 364] on div "Shen zhen China CNSZX" at bounding box center [206, 345] width 355 height 56
type input "Shenzhen, CNSZX"
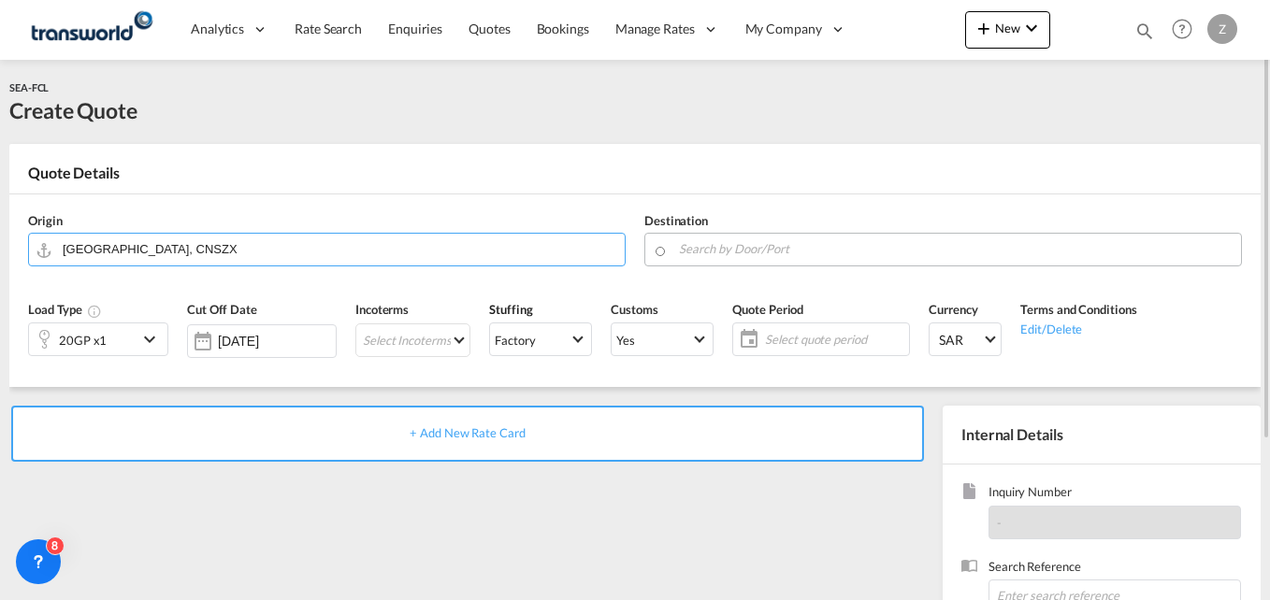
click at [693, 240] on input "Search by Door/Port" at bounding box center [955, 249] width 553 height 33
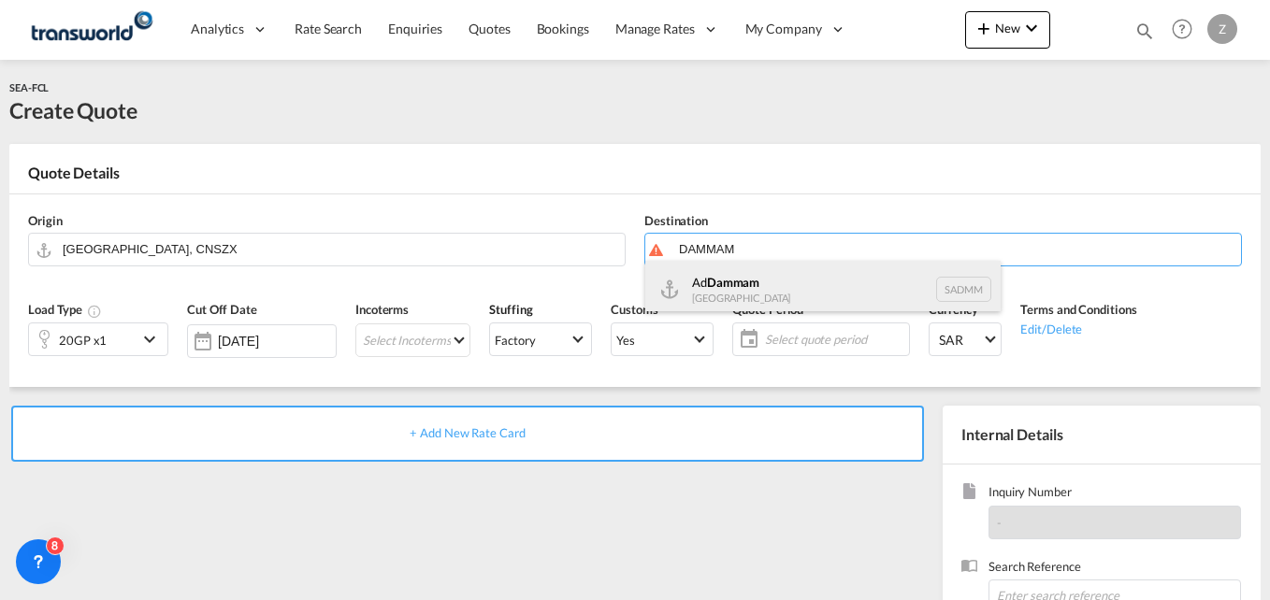
click at [742, 287] on div "Ad Dammam Saudi Arabia SADMM" at bounding box center [822, 289] width 355 height 56
type input "Ad Dammam, SADMM"
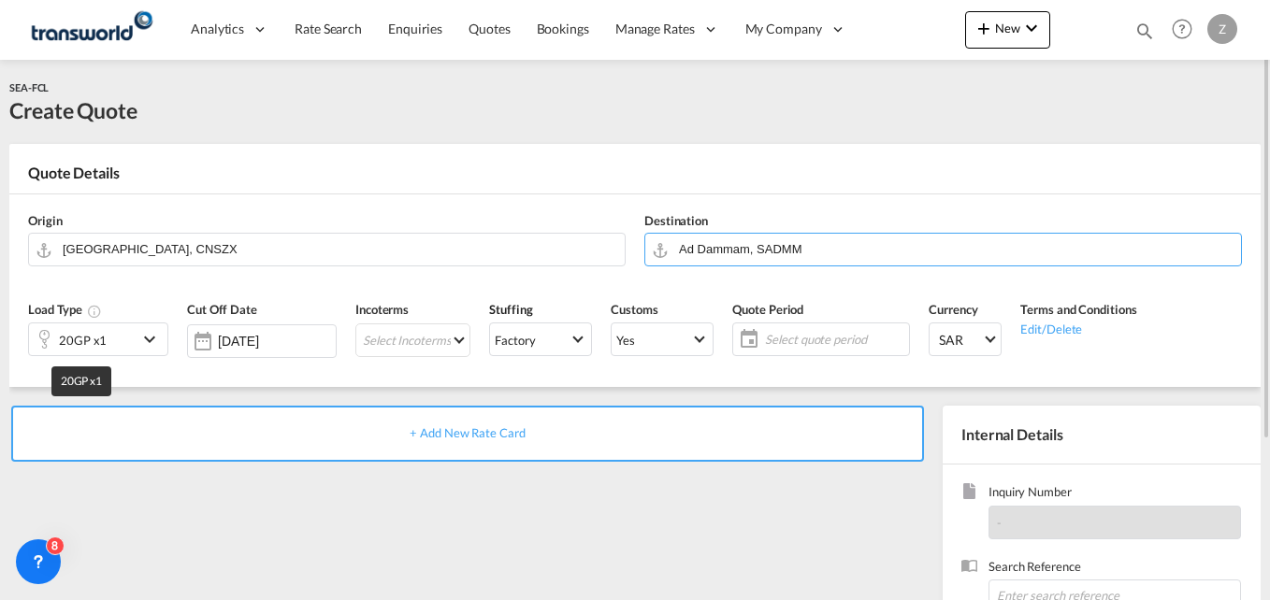
click at [79, 347] on div "20GP x1" at bounding box center [83, 340] width 48 height 26
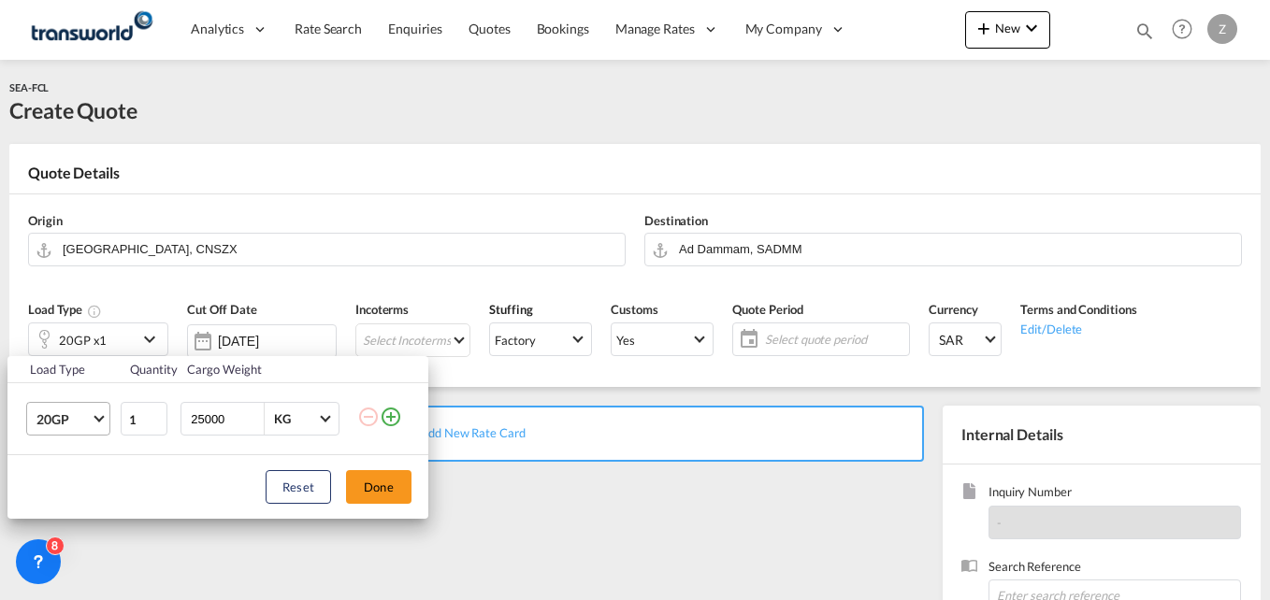
click at [61, 427] on span "20GP" at bounding box center [63, 420] width 54 height 19
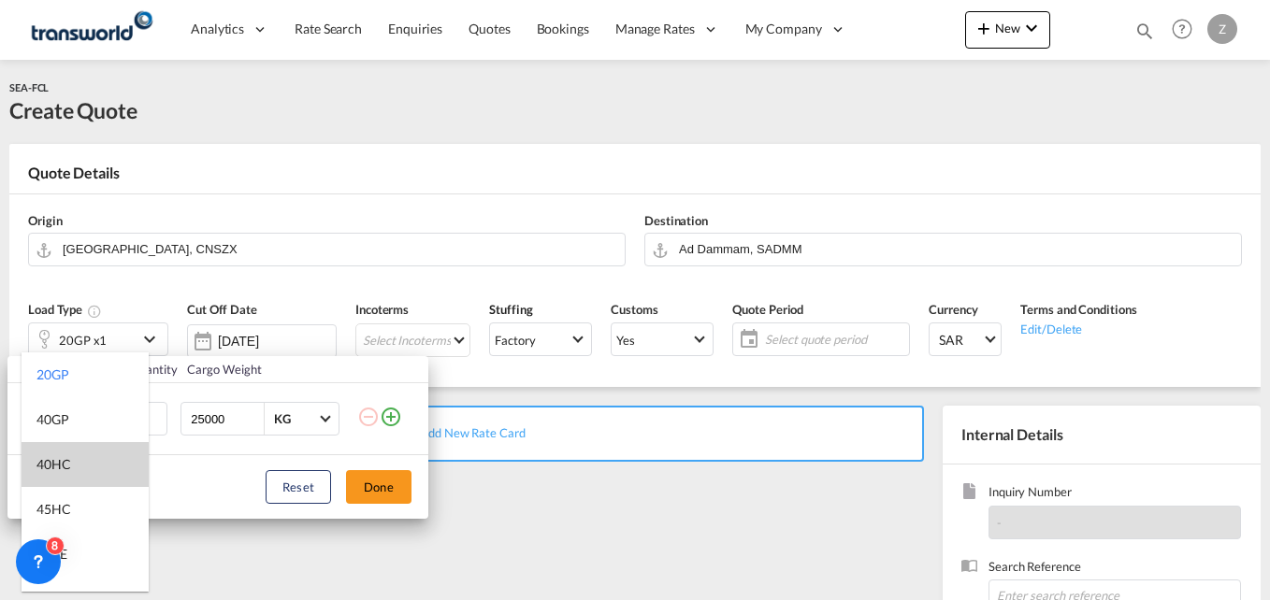
click at [69, 468] on div "40HC" at bounding box center [53, 464] width 35 height 19
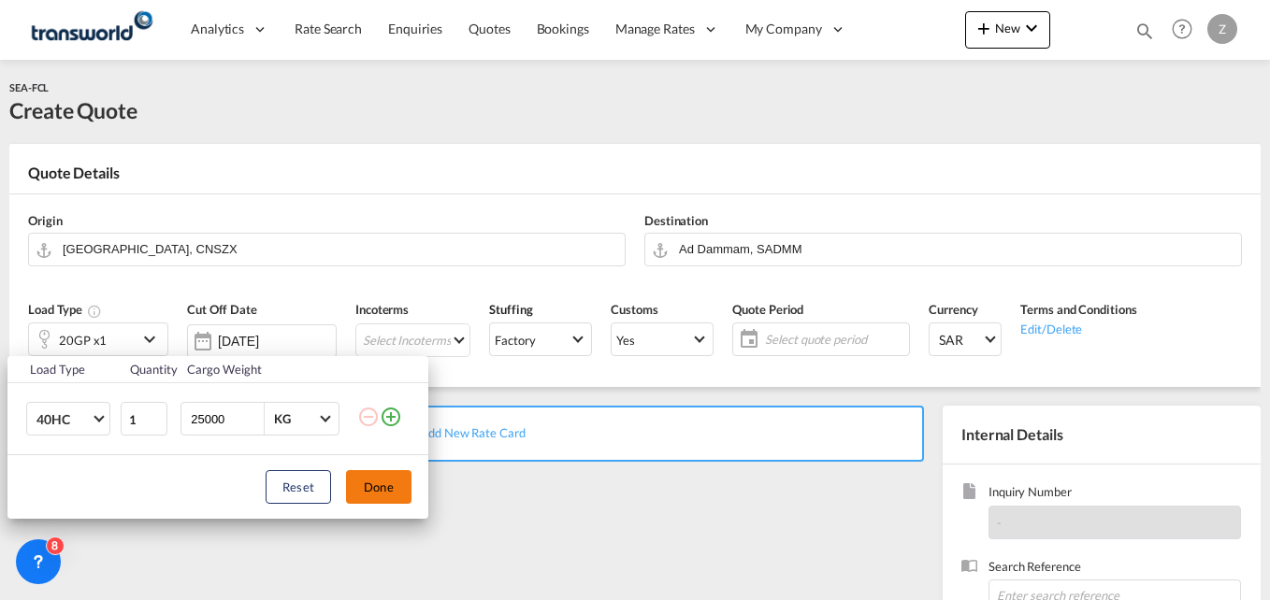
click at [373, 487] on button "Done" at bounding box center [378, 487] width 65 height 34
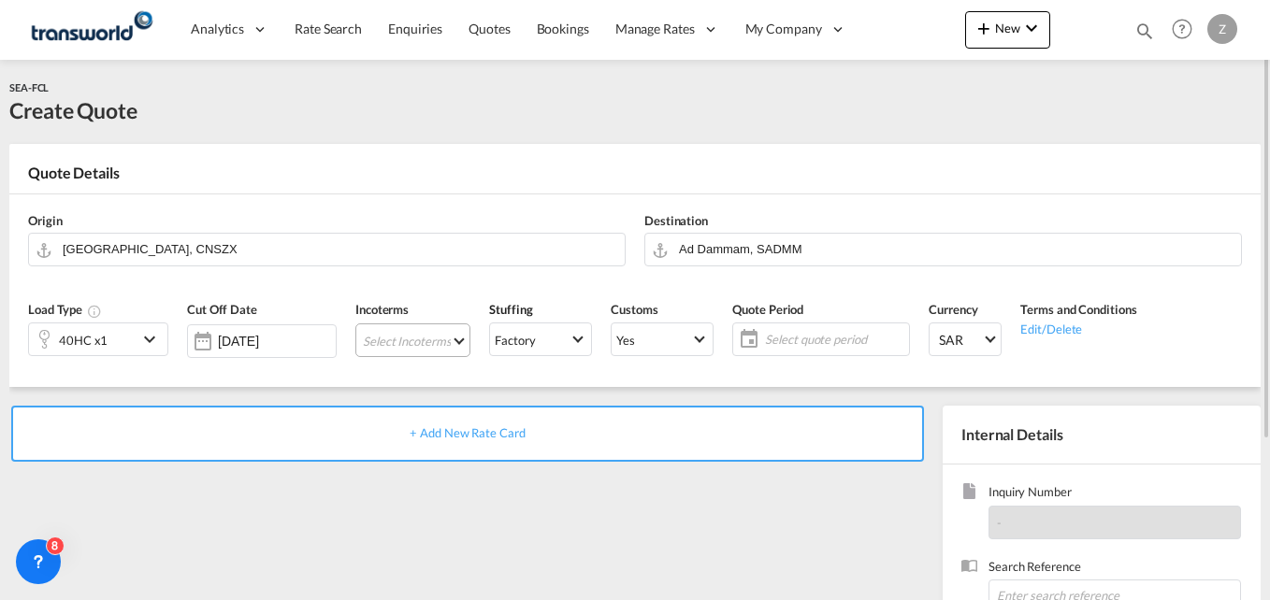
click at [413, 339] on md-select "Select Incoterms CPT - export Carrier Paid to CPT - import Carrier Paid to DDP …" at bounding box center [412, 341] width 115 height 34
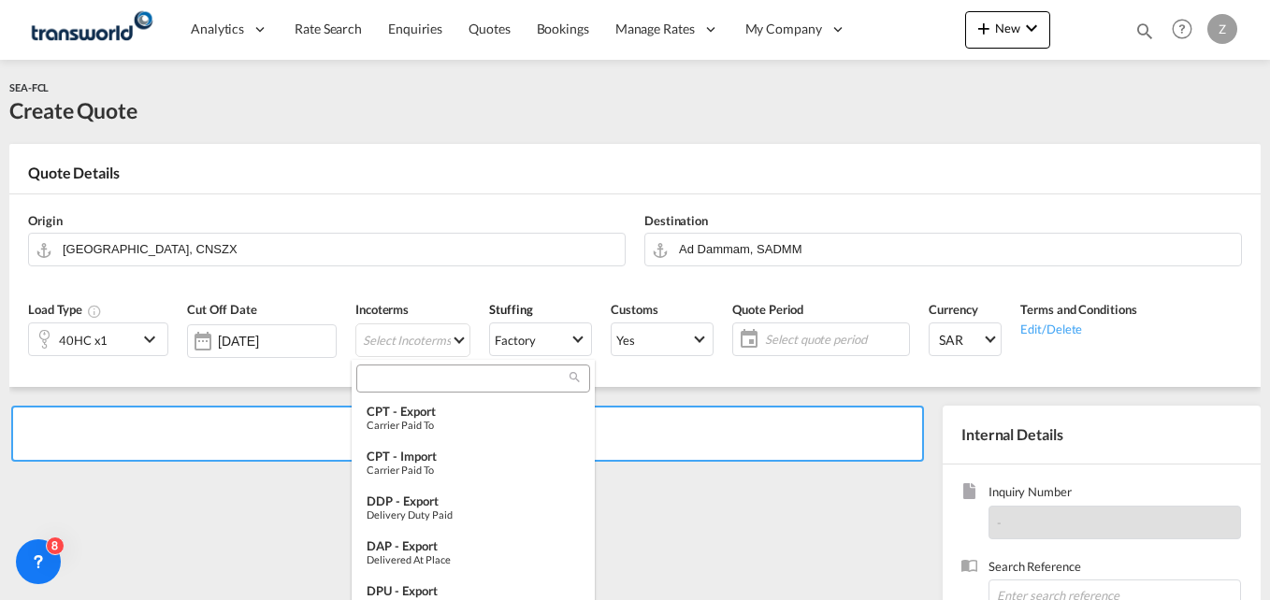
click at [387, 382] on input "search" at bounding box center [466, 378] width 208 height 17
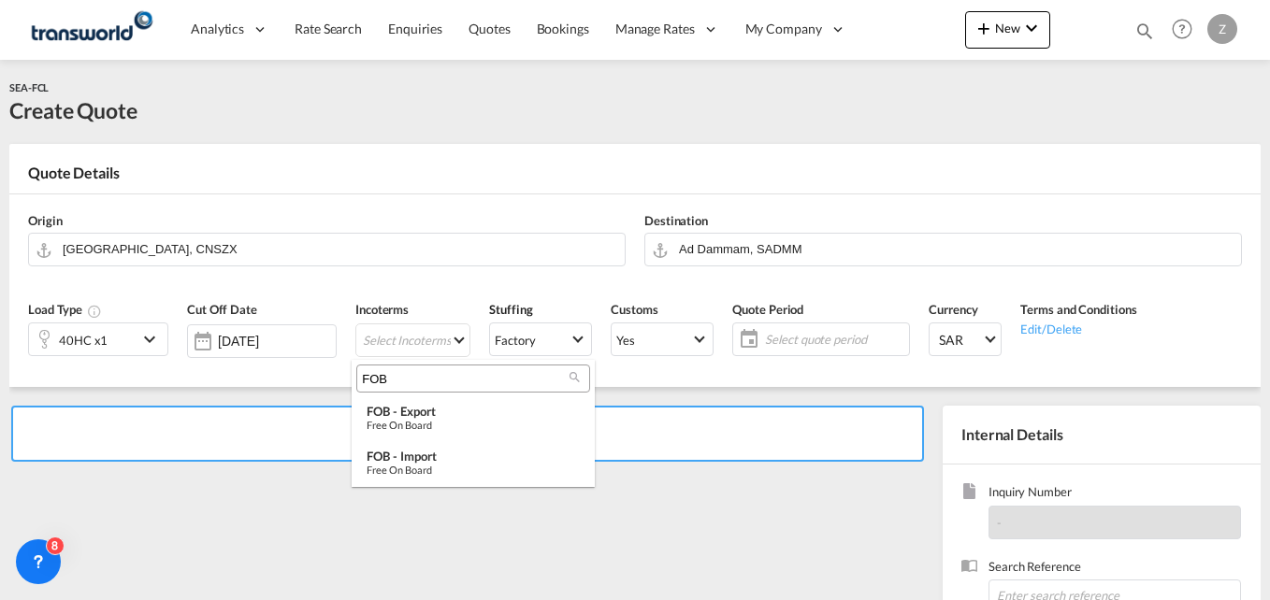
type input "FOB"
click at [419, 420] on div "Free on Board" at bounding box center [473, 425] width 213 height 12
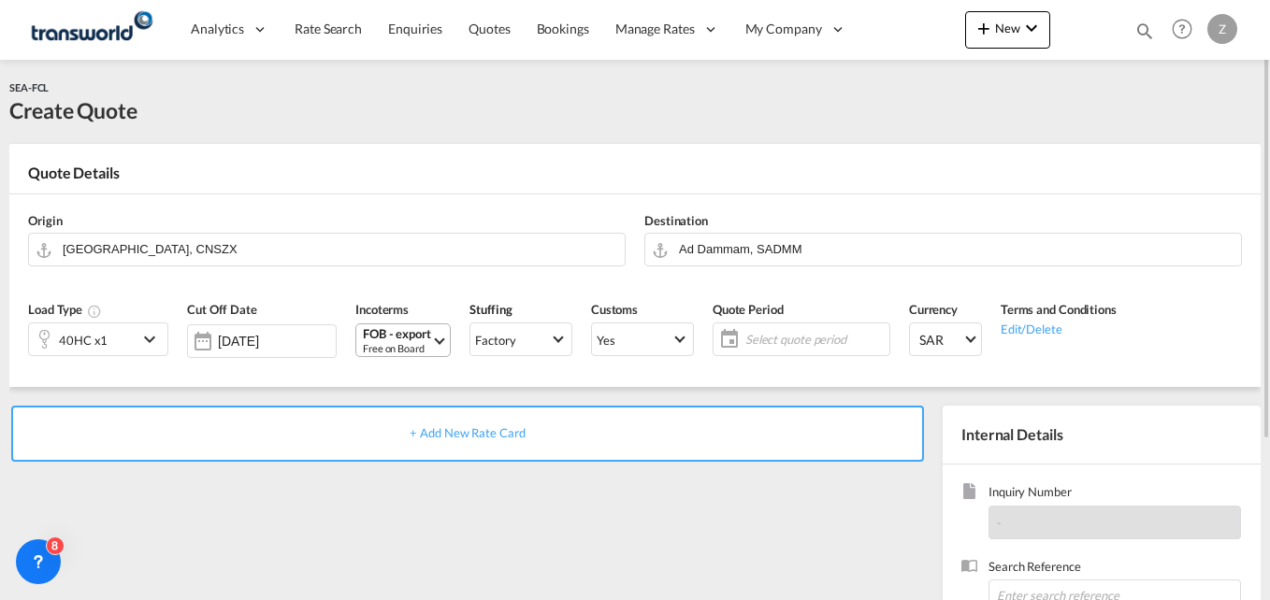
click at [399, 353] on div "Free on Board" at bounding box center [397, 348] width 68 height 14
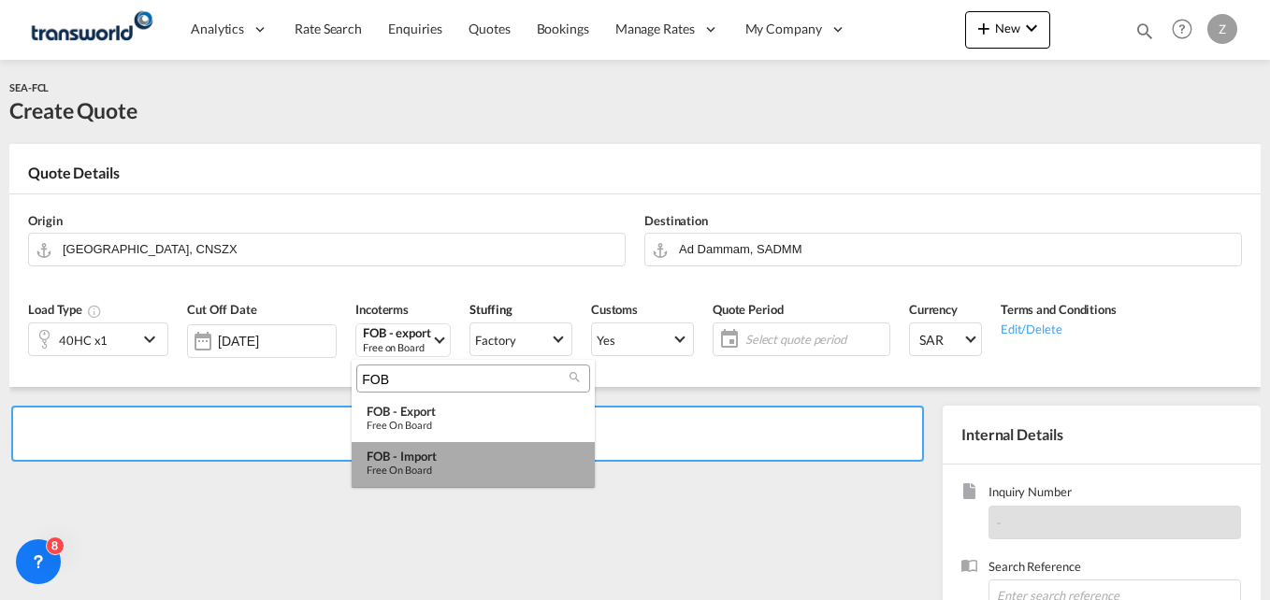
click at [405, 462] on div "FOB - import" at bounding box center [473, 456] width 213 height 15
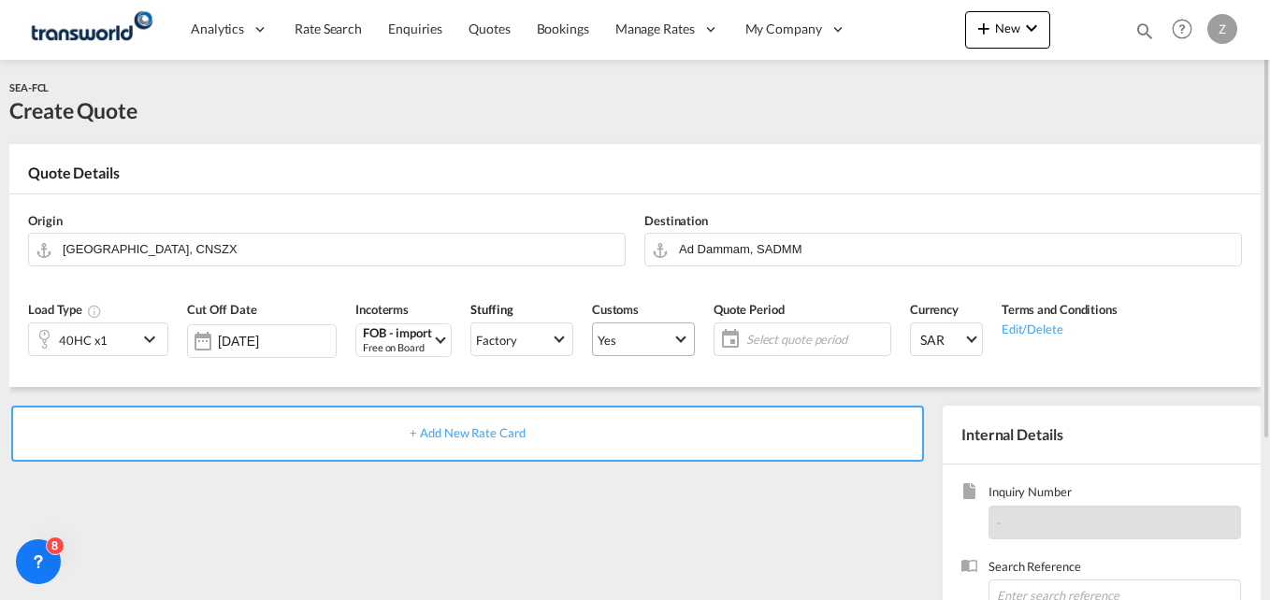
click at [657, 335] on span "Yes" at bounding box center [635, 340] width 75 height 17
click at [600, 395] on md-option "No" at bounding box center [639, 384] width 131 height 45
click at [640, 343] on span "Yes" at bounding box center [635, 340] width 75 height 17
click at [579, 406] on md-option "No" at bounding box center [639, 384] width 131 height 45
click at [766, 333] on span "Select quote period" at bounding box center [815, 339] width 139 height 17
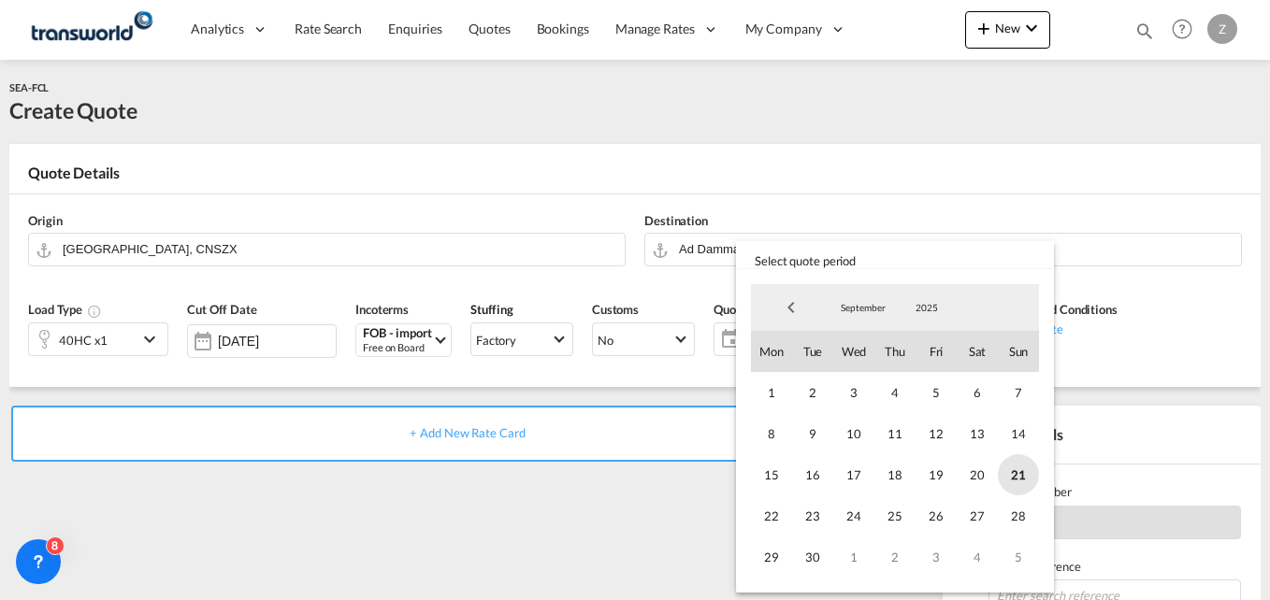
click at [1013, 467] on span "21" at bounding box center [1018, 475] width 41 height 41
click at [809, 554] on span "30" at bounding box center [812, 557] width 41 height 41
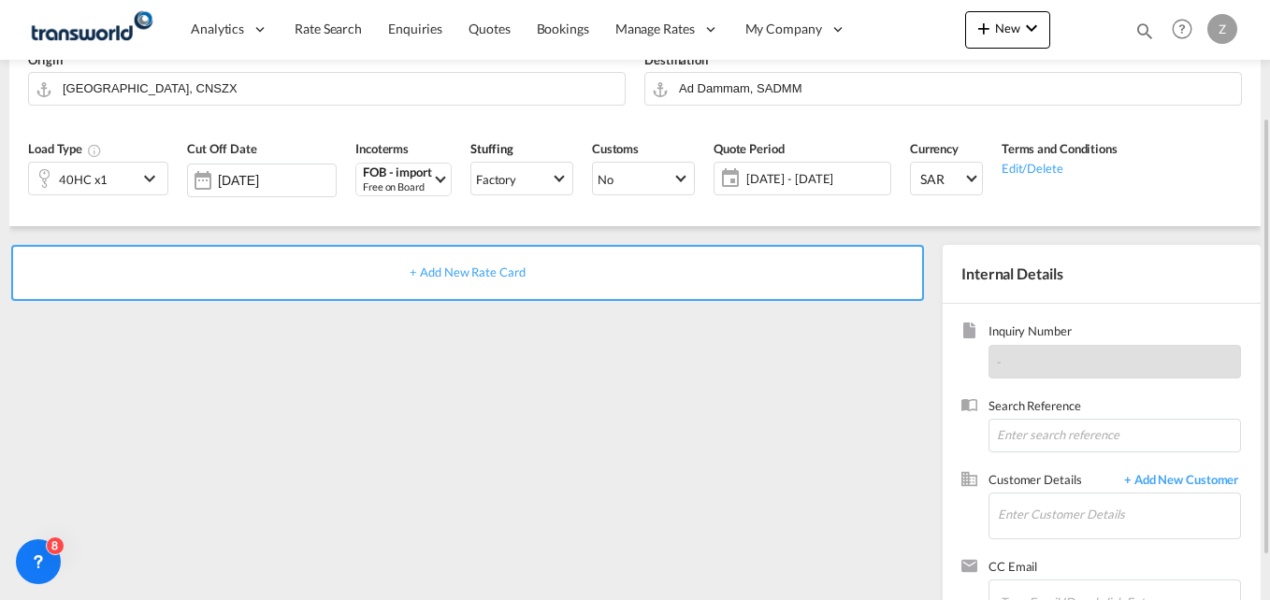
scroll to position [164, 0]
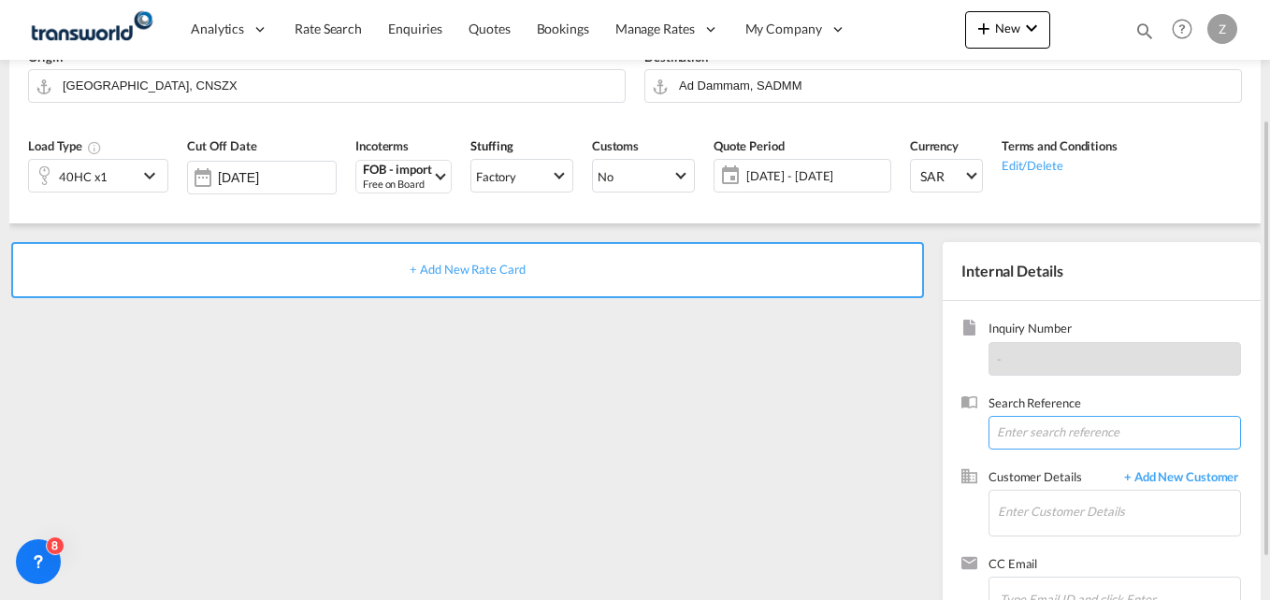
click at [1040, 426] on input at bounding box center [1115, 433] width 253 height 34
paste input "TW1709570"
type input "TW1709570"
click at [1066, 491] on input "Enter Customer Details" at bounding box center [1119, 512] width 242 height 42
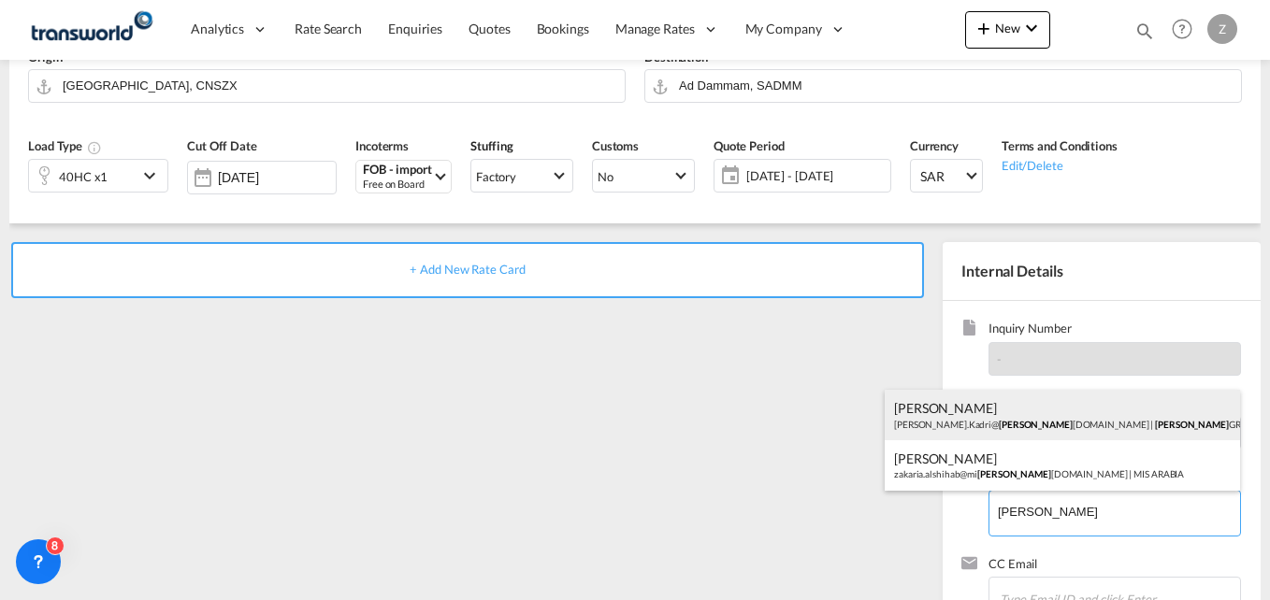
click at [1001, 431] on div "ZUHAIB KADRI Zuhaib.Kadri@ sara group.com | SARA GROUP" at bounding box center [1062, 415] width 355 height 51
type input "SARA GROUP, ZUHAIB KADRI, Zuhaib.Kadri@saragroup.com"
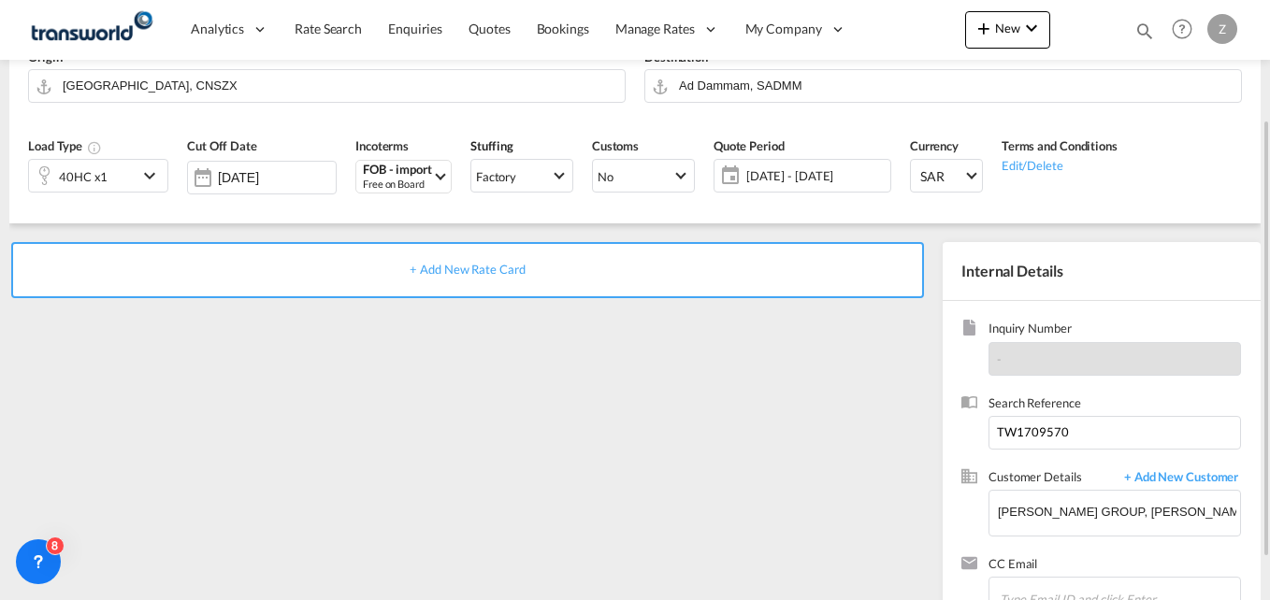
click at [474, 264] on span "+ Add New Rate Card" at bounding box center [467, 269] width 115 height 15
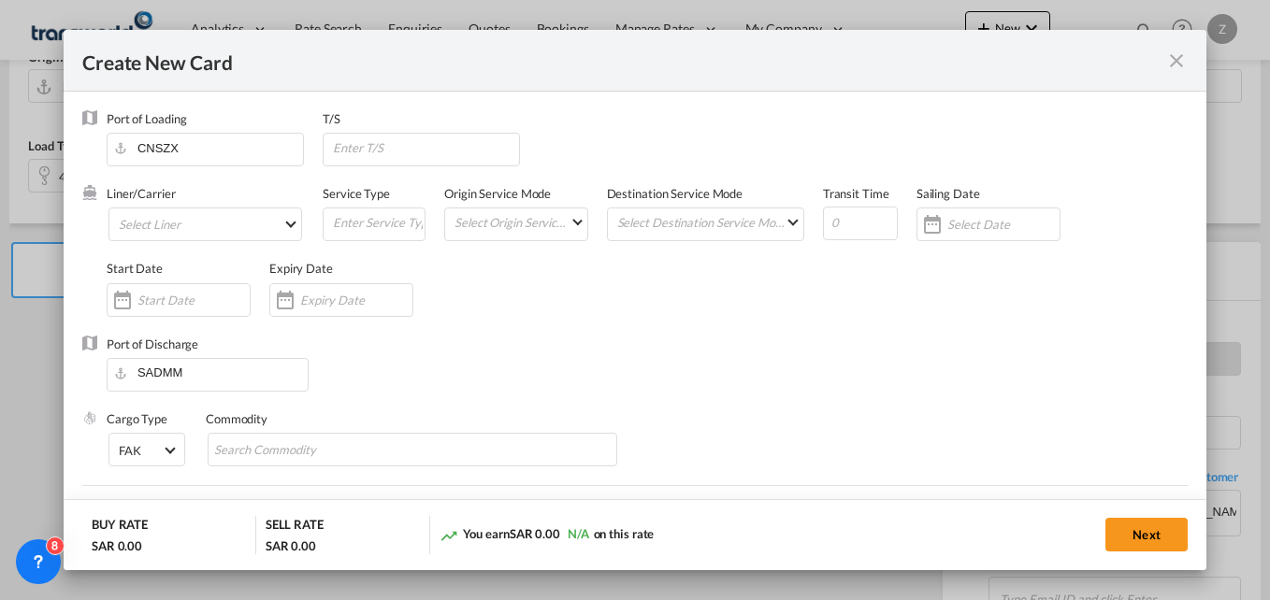
type input "Basic Ocean Freight"
select select "per equipment"
click at [159, 224] on md-select "Select Liner 2HM LOGISTICS D.O.O. / TWKS-KOPER 3P LOGISTICS / TWKS-LITHUANIA A …" at bounding box center [205, 225] width 194 height 34
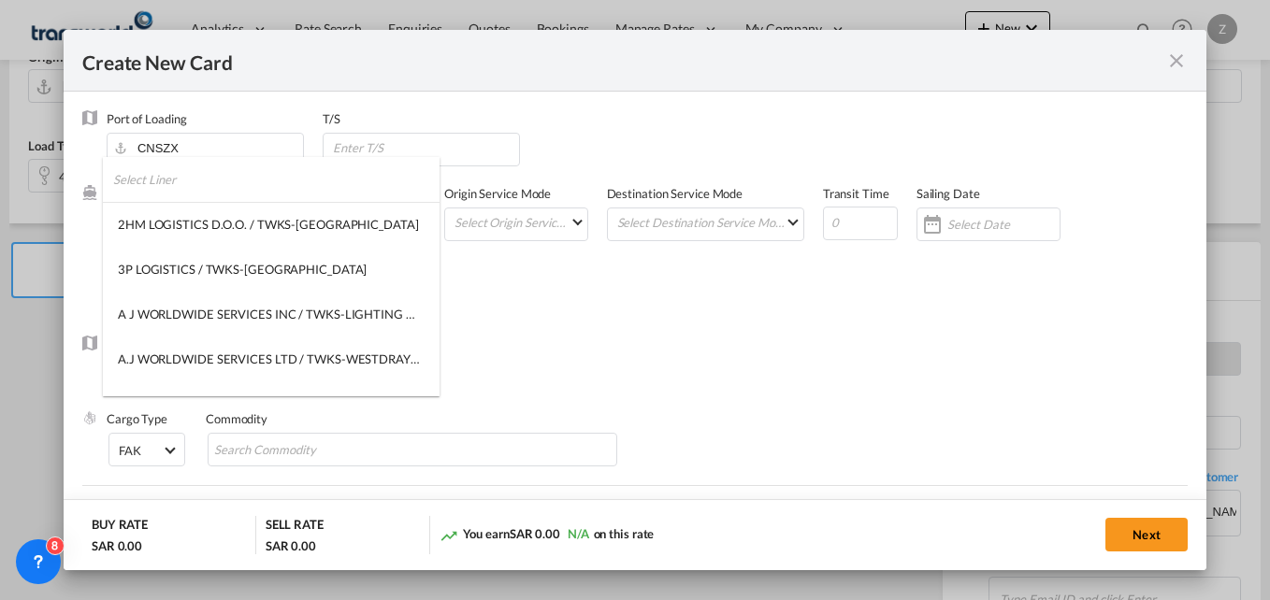
click at [178, 188] on input "search" at bounding box center [276, 179] width 326 height 45
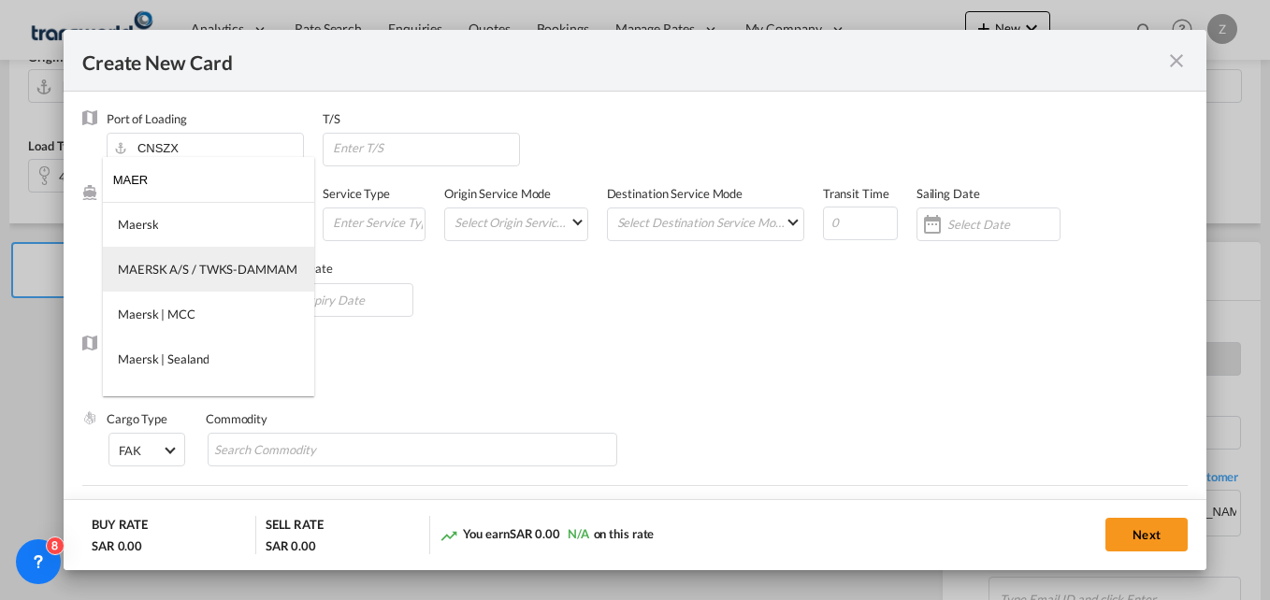
type input "MAER"
click at [184, 255] on md-option "MAERSK A/S / TWKS-DAMMAM" at bounding box center [208, 269] width 211 height 45
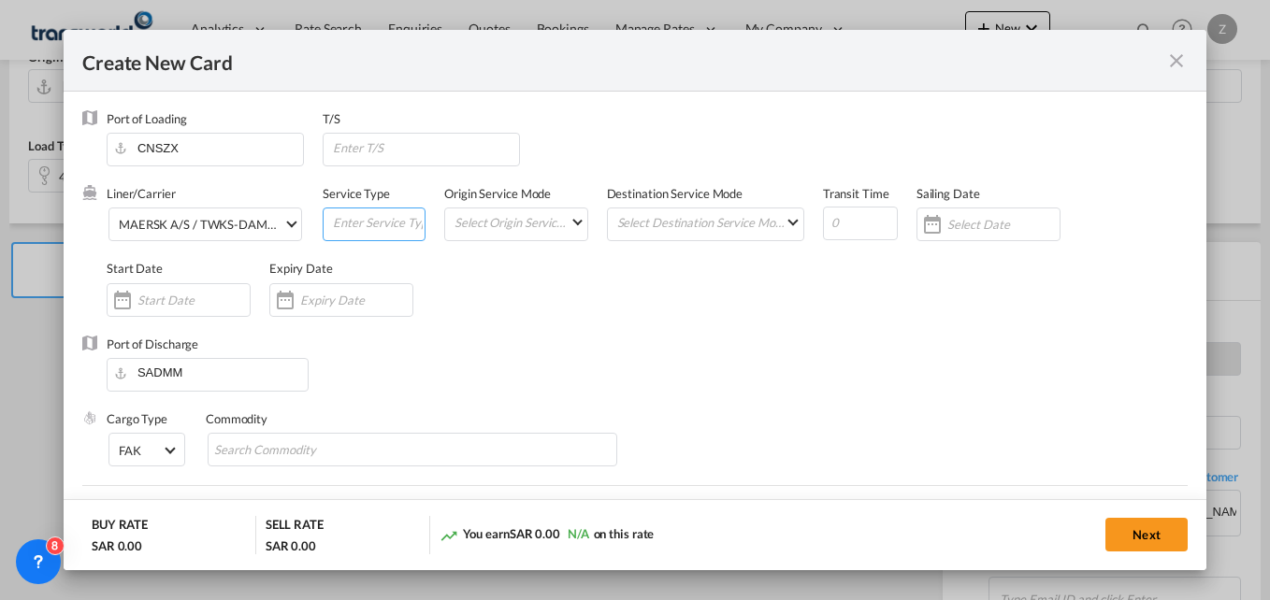
click at [350, 224] on input "Create New Card ..." at bounding box center [378, 223] width 94 height 28
type input "FCL-SEA"
click at [510, 226] on md-select "Select Origin Service Mode SD CY" at bounding box center [520, 222] width 134 height 26
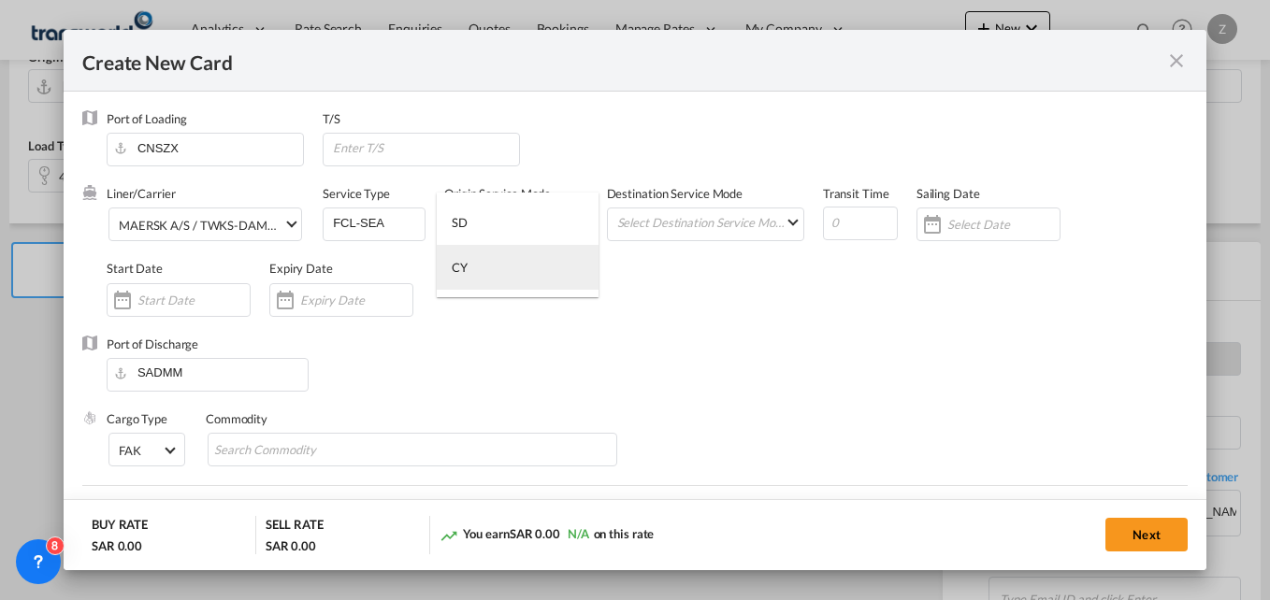
click at [498, 281] on md-option "CY" at bounding box center [518, 267] width 162 height 45
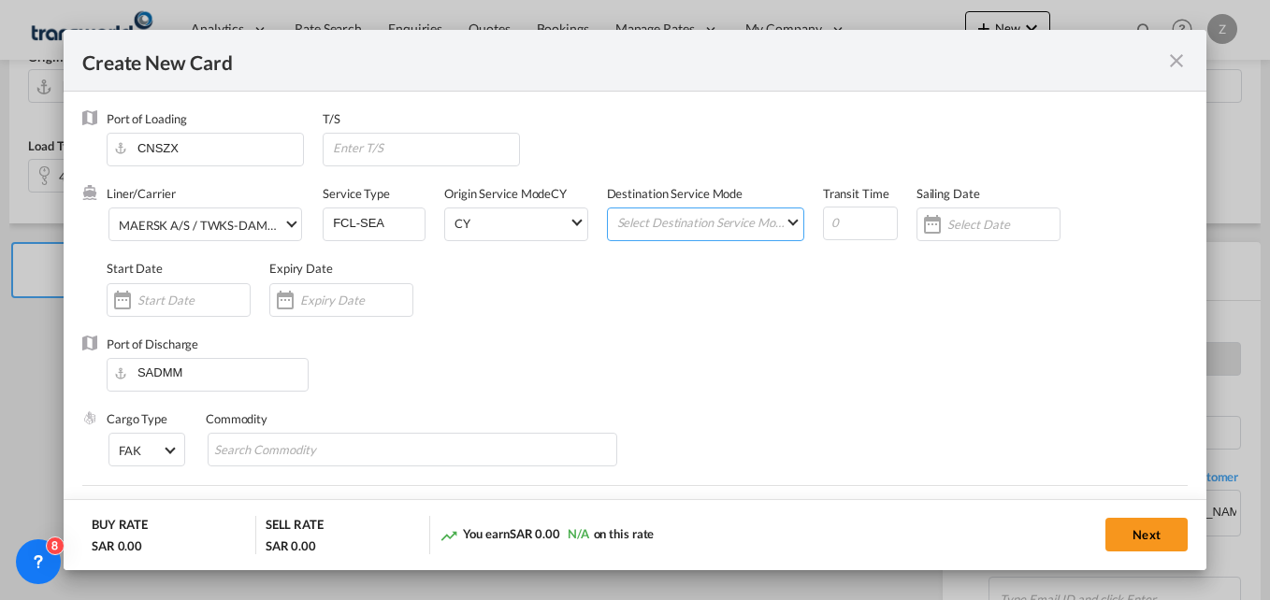
click at [701, 213] on md-select "Select Destination Service Mode SD CY" at bounding box center [709, 222] width 188 height 26
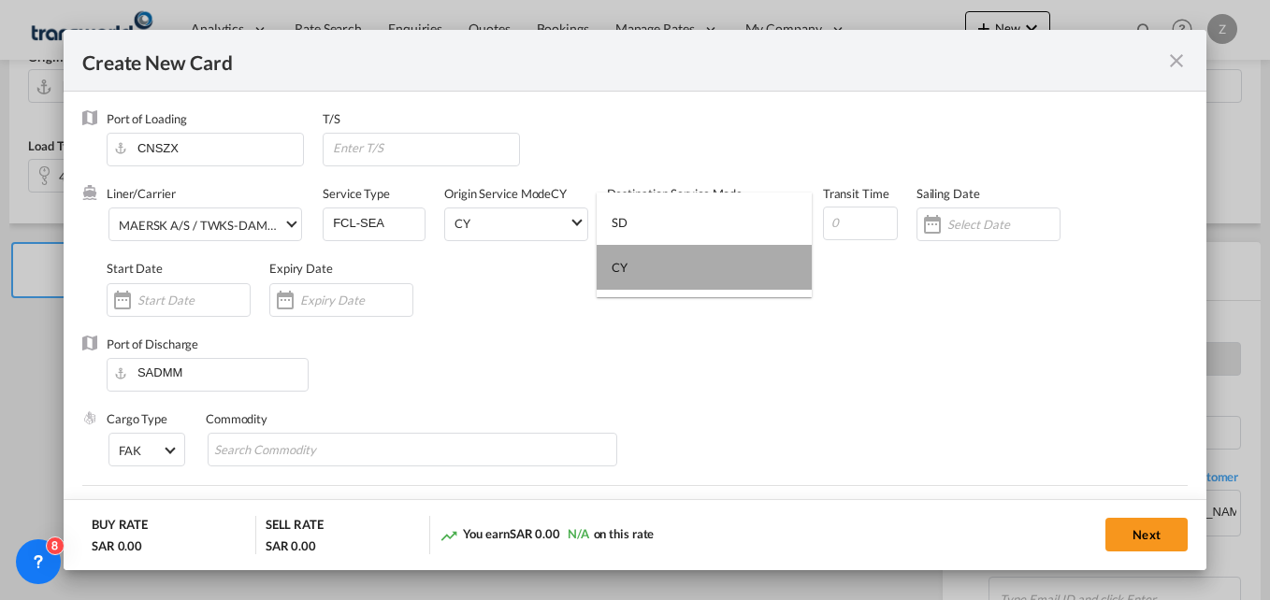
click at [664, 261] on md-option "CY" at bounding box center [704, 267] width 215 height 45
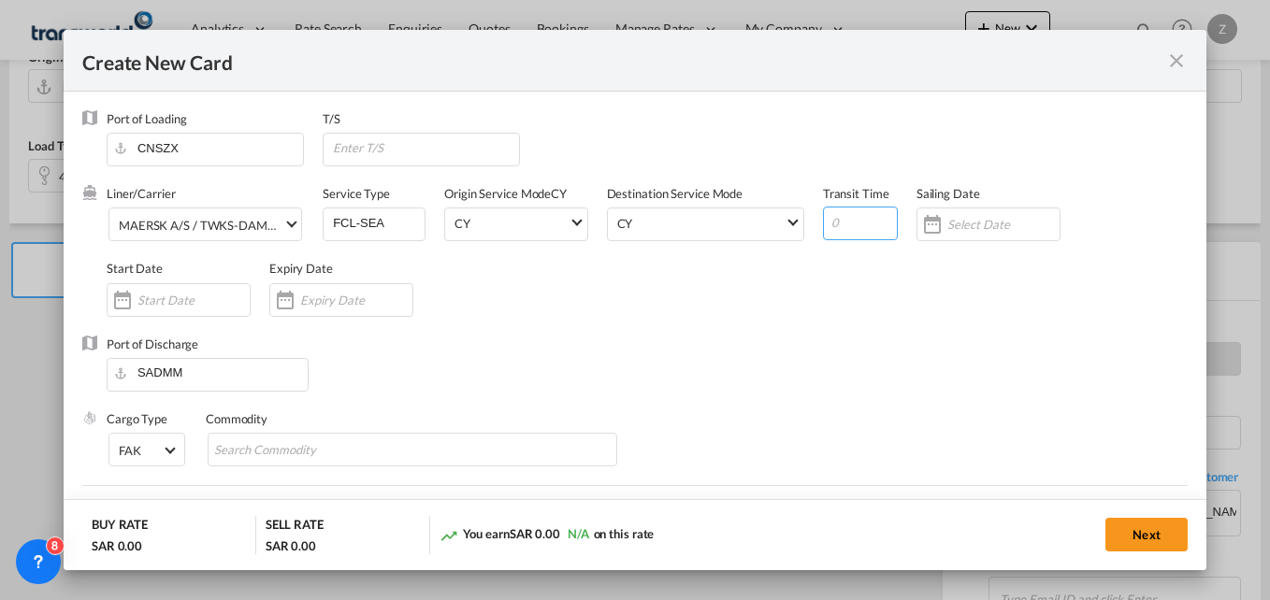
click at [845, 234] on input "Create New Card ..." at bounding box center [860, 224] width 75 height 34
type input "5"
type input "25"
click at [150, 313] on div "Create New Card ..." at bounding box center [179, 300] width 144 height 34
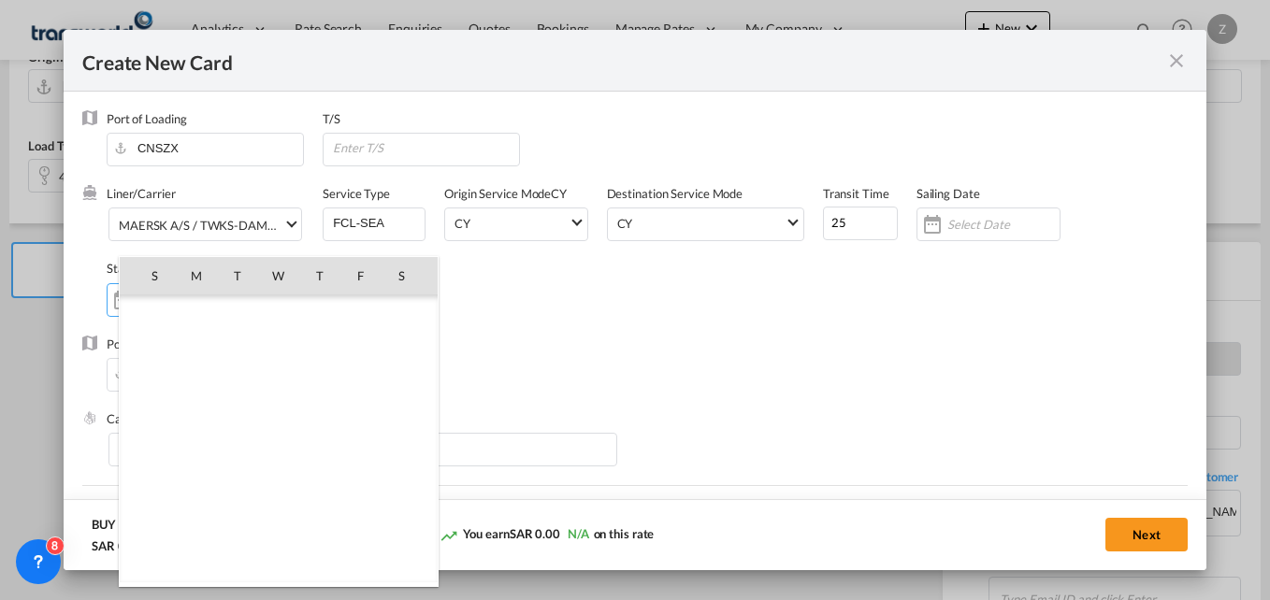
scroll to position [433235, 0]
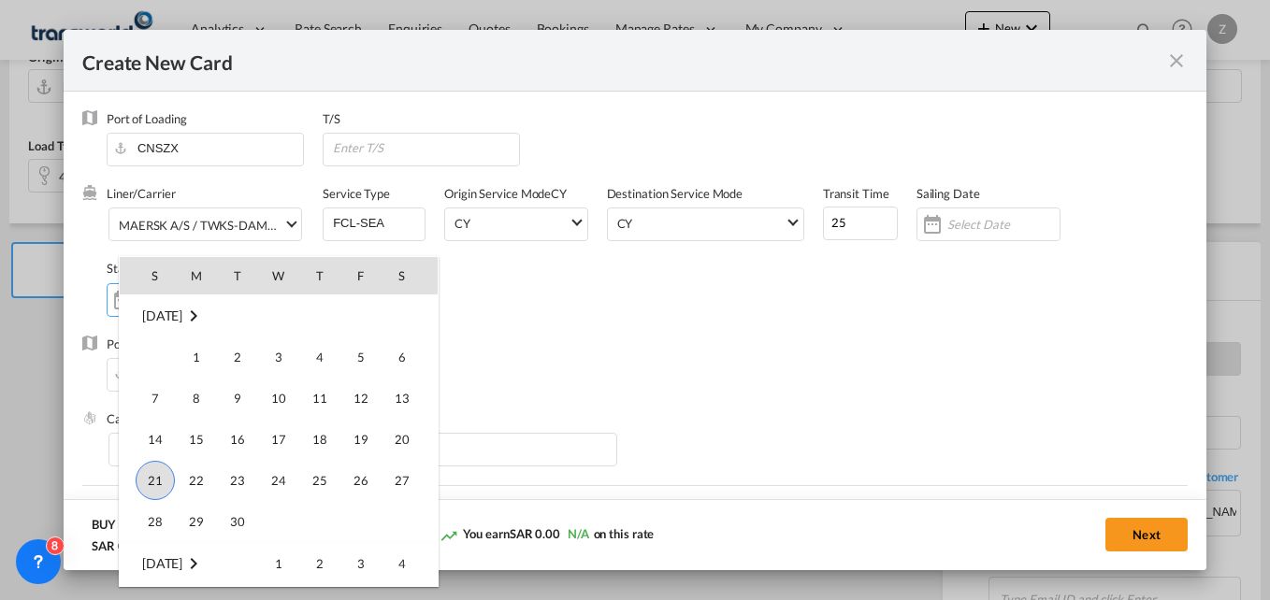
click at [152, 490] on span "21" at bounding box center [155, 480] width 39 height 39
type input "[DATE]"
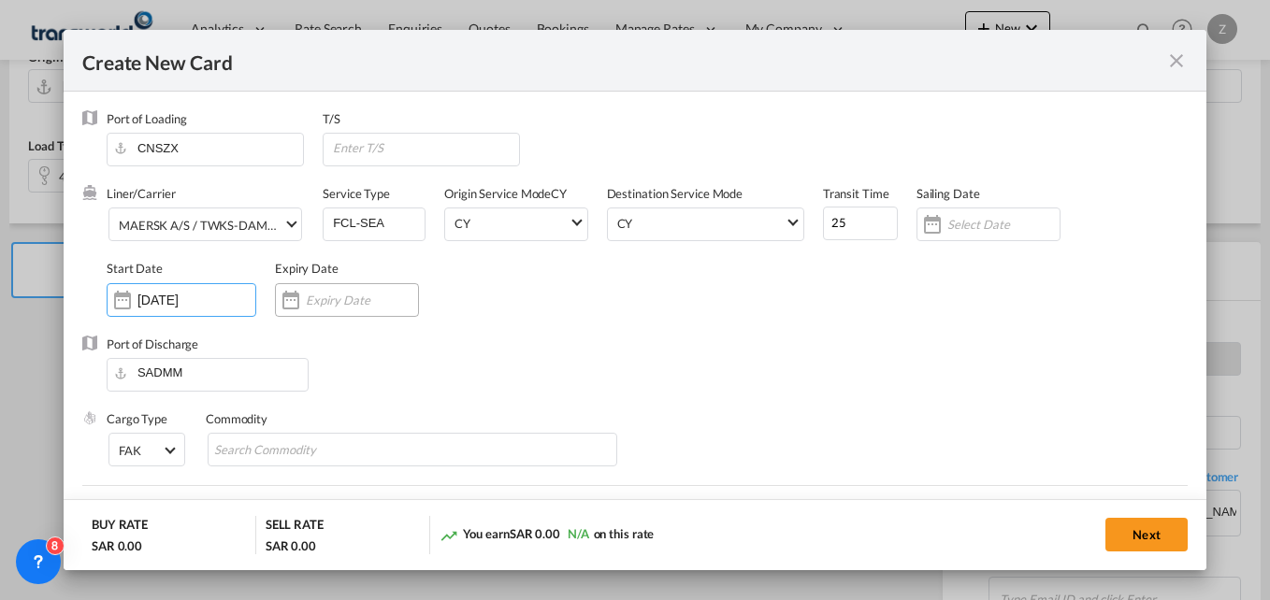
click at [320, 294] on input "Create New Card ..." at bounding box center [362, 300] width 112 height 15
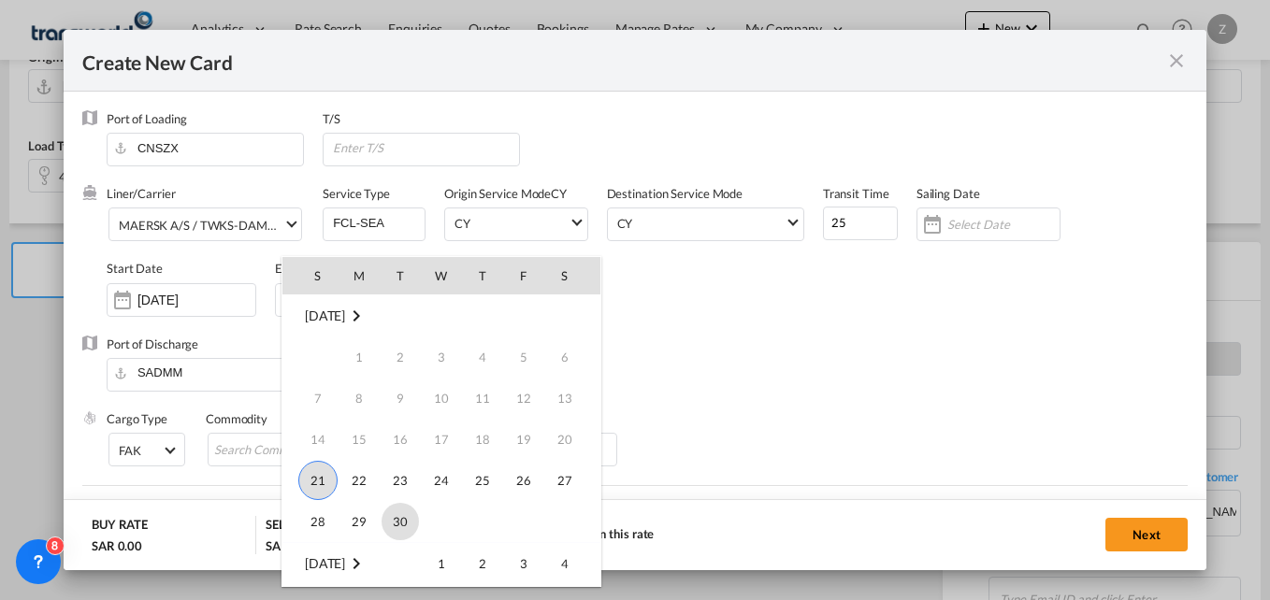
click at [397, 509] on span "30" at bounding box center [400, 521] width 37 height 37
type input "[DATE]"
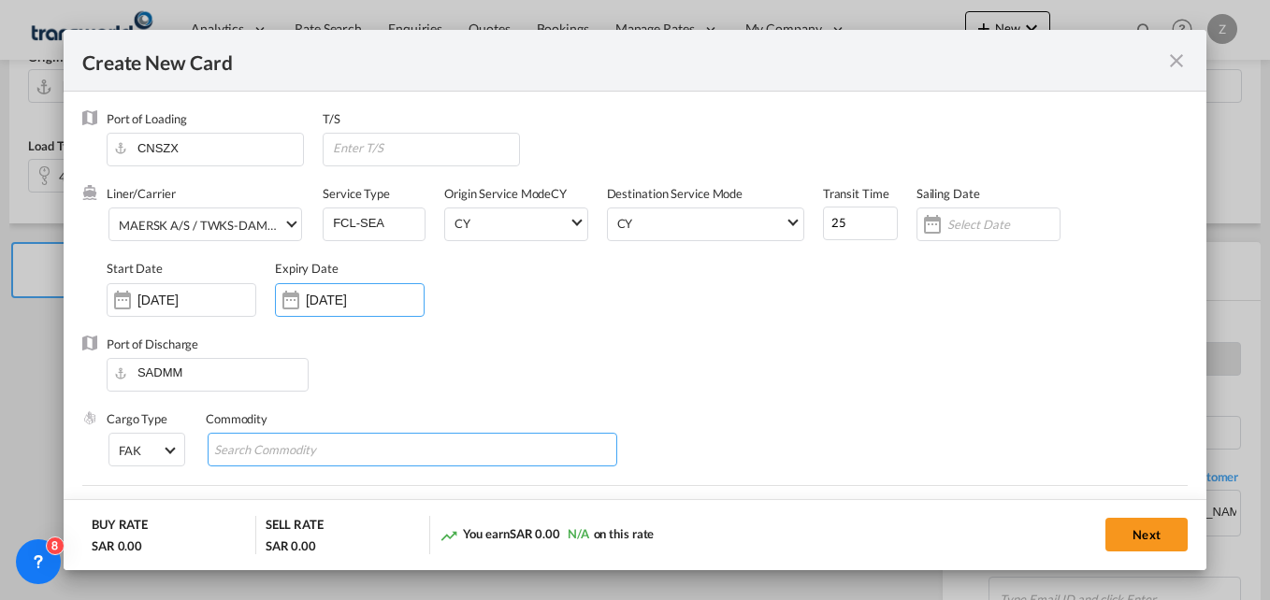
click at [359, 436] on input "Search Commodity" at bounding box center [299, 451] width 171 height 30
type input "GC"
click at [709, 299] on div "Liner/Carrier MAERSK A/S / TWKS-DAMMAM Service Type FCL-SEA Origin Service Mode…" at bounding box center [647, 260] width 1081 height 150
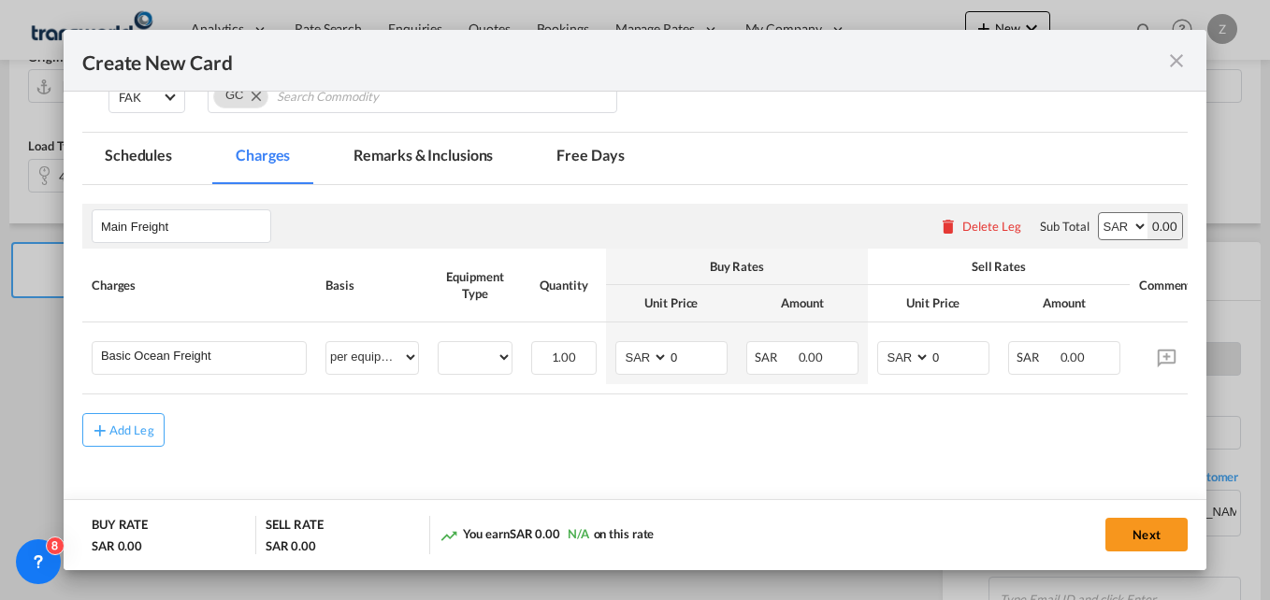
scroll to position [354, 0]
click at [461, 346] on select "40HC" at bounding box center [475, 356] width 73 height 25
select select "40HC"
click at [439, 344] on select "40HC" at bounding box center [475, 356] width 73 height 25
click at [1114, 219] on select "AED AFN ALL AMD ANG AOA ARS AUD AWG AZN BAM BBD BDT BGN BHD BIF BMD BND BOB BRL…" at bounding box center [1123, 225] width 49 height 26
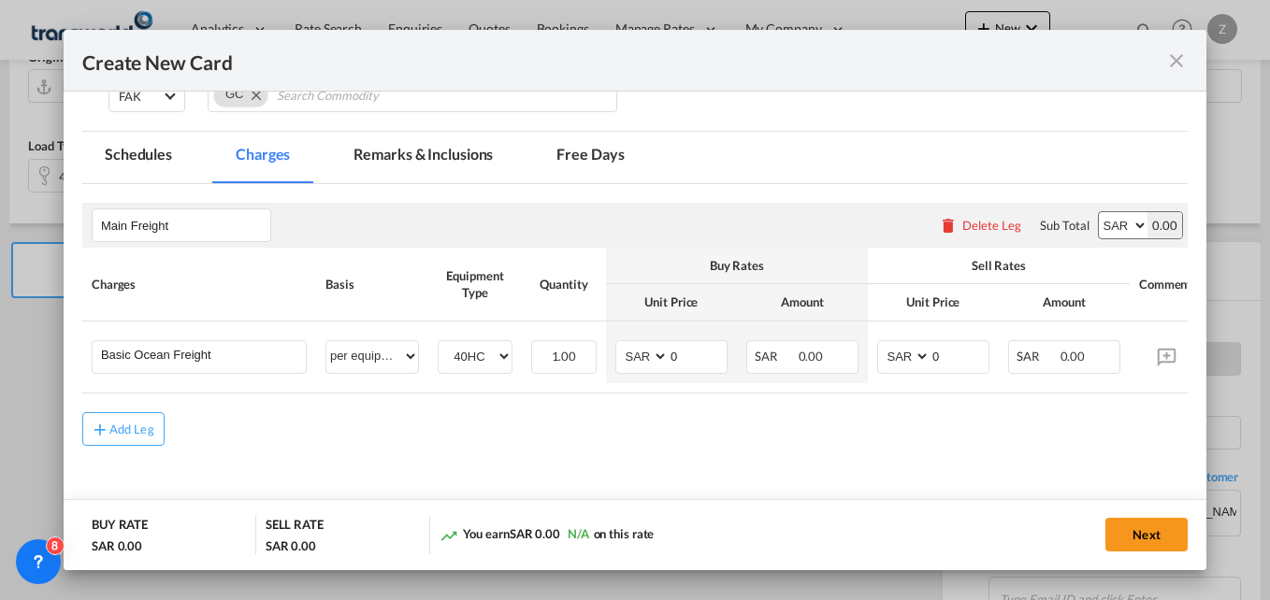
select select "string:USD"
click at [1099, 212] on select "AED AFN ALL AMD ANG AOA ARS AUD AWG AZN BAM BBD BDT BGN BHD BIF BMD BND BOB BRL…" at bounding box center [1123, 225] width 49 height 26
click at [655, 356] on select "AED AFN ALL AMD ANG AOA ARS AUD AWG AZN BAM BBD BDT BGN BHD BIF BMD BND BOB BRL…" at bounding box center [643, 356] width 49 height 25
select select "string:USD"
click at [619, 344] on select "AED AFN ALL AMD ANG AOA ARS AUD AWG AZN BAM BBD BDT BGN BHD BIF BMD BND BOB BRL…" at bounding box center [643, 356] width 49 height 25
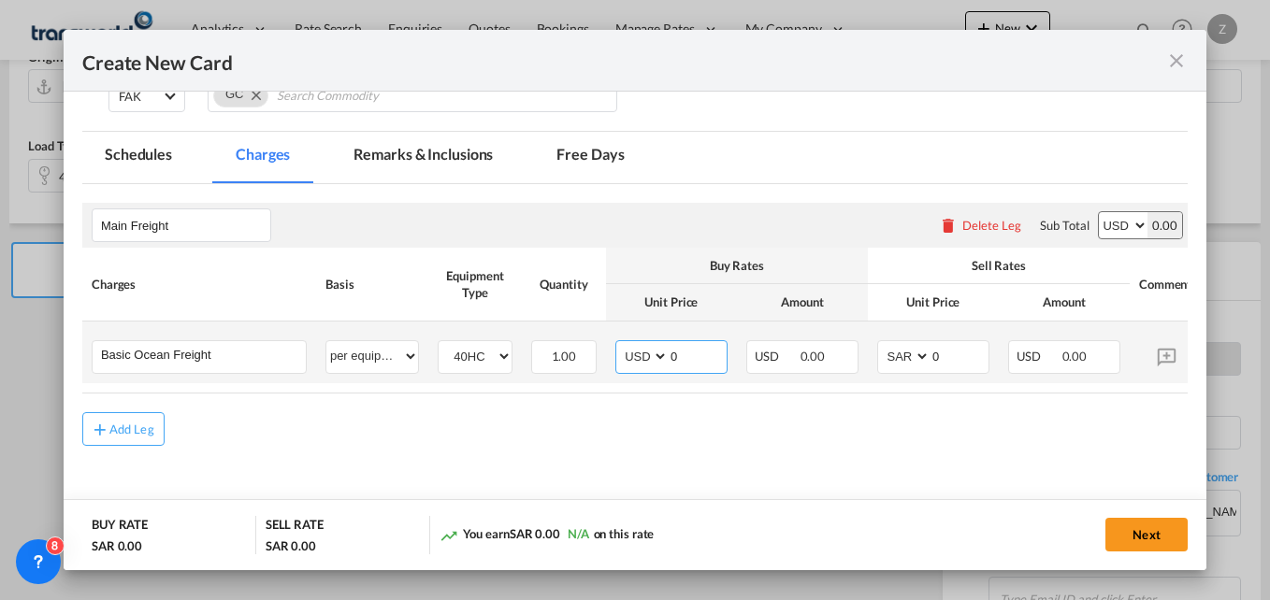
click at [708, 360] on input "0" at bounding box center [698, 355] width 58 height 28
type input "575"
click at [905, 352] on select "AED AFN ALL AMD ANG AOA ARS AUD AWG AZN BAM BBD BDT BGN BHD BIF BMD BND BOB BRL…" at bounding box center [905, 356] width 49 height 25
select select "string:USD"
click at [881, 344] on select "AED AFN ALL AMD ANG AOA ARS AUD AWG AZN BAM BBD BDT BGN BHD BIF BMD BND BOB BRL…" at bounding box center [905, 356] width 49 height 25
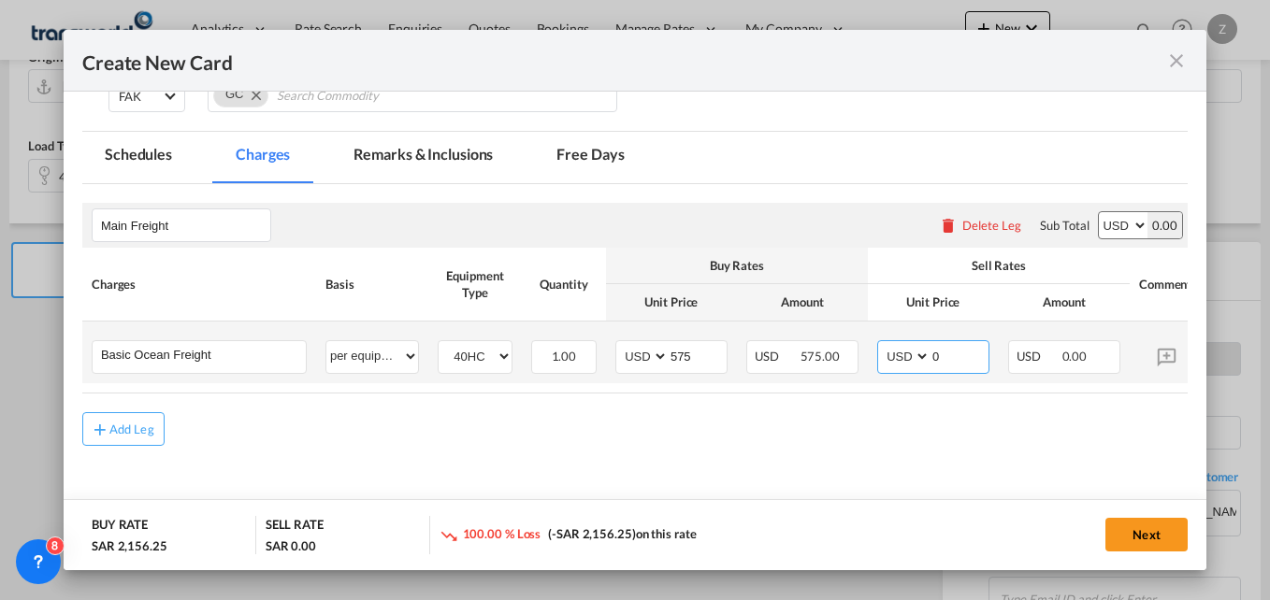
click at [949, 355] on input "0" at bounding box center [960, 355] width 58 height 28
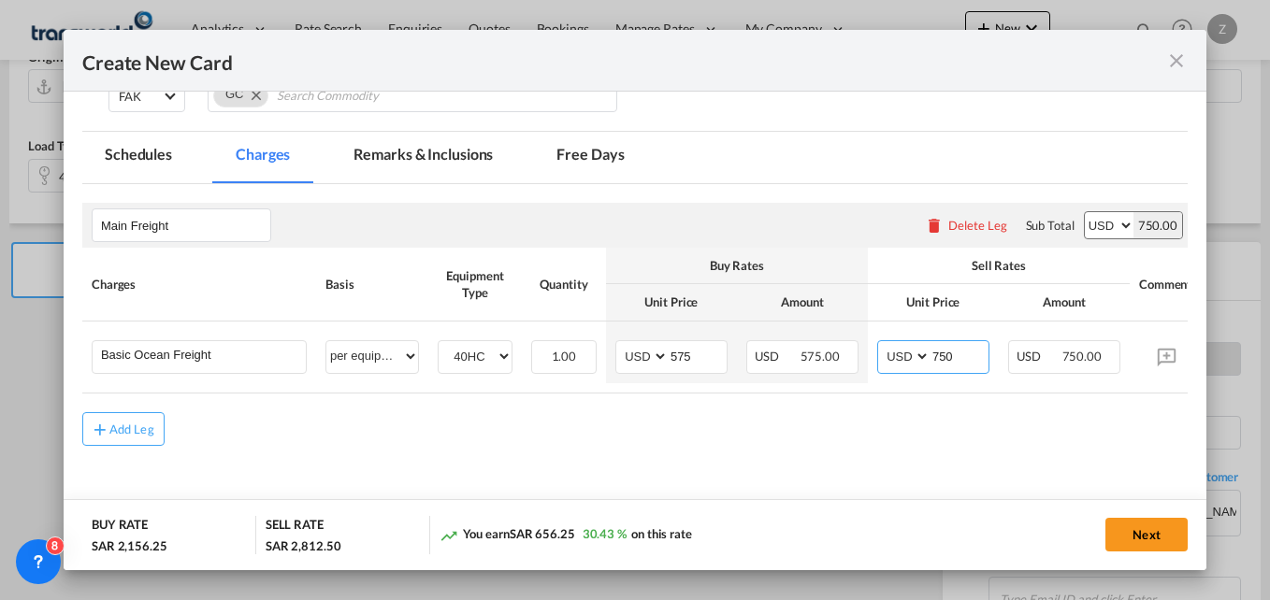
type input "750"
click at [829, 440] on div "Add Leg" at bounding box center [634, 429] width 1105 height 34
click at [1137, 531] on button "Next" at bounding box center [1146, 535] width 82 height 34
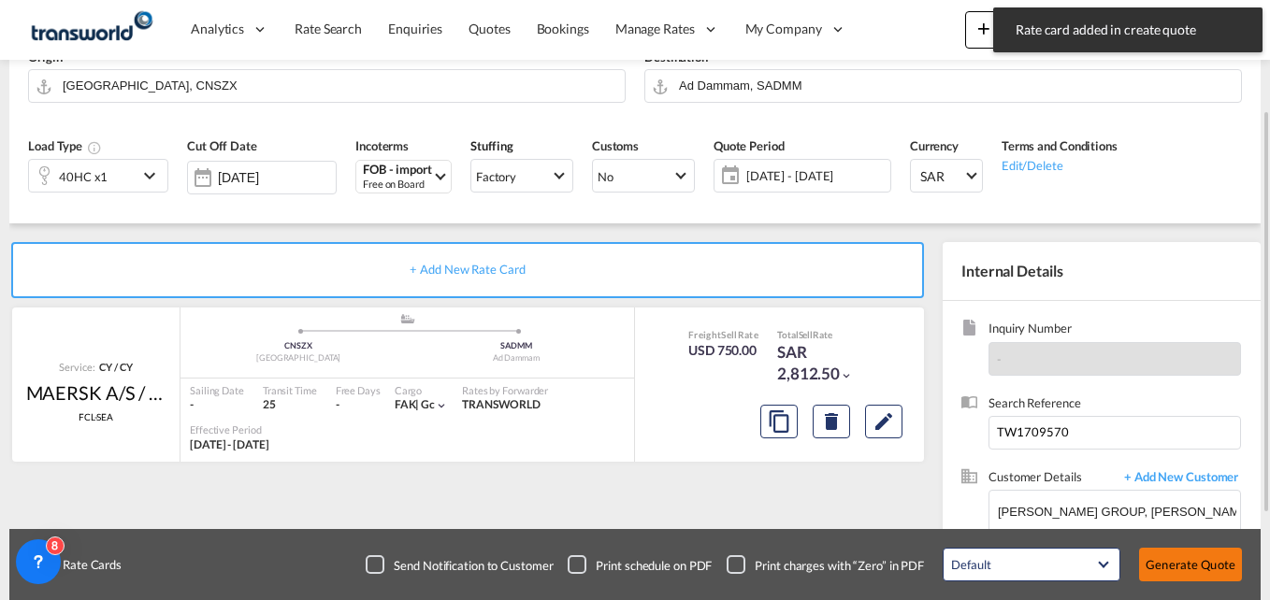
click at [1201, 568] on button "Generate Quote" at bounding box center [1190, 565] width 103 height 34
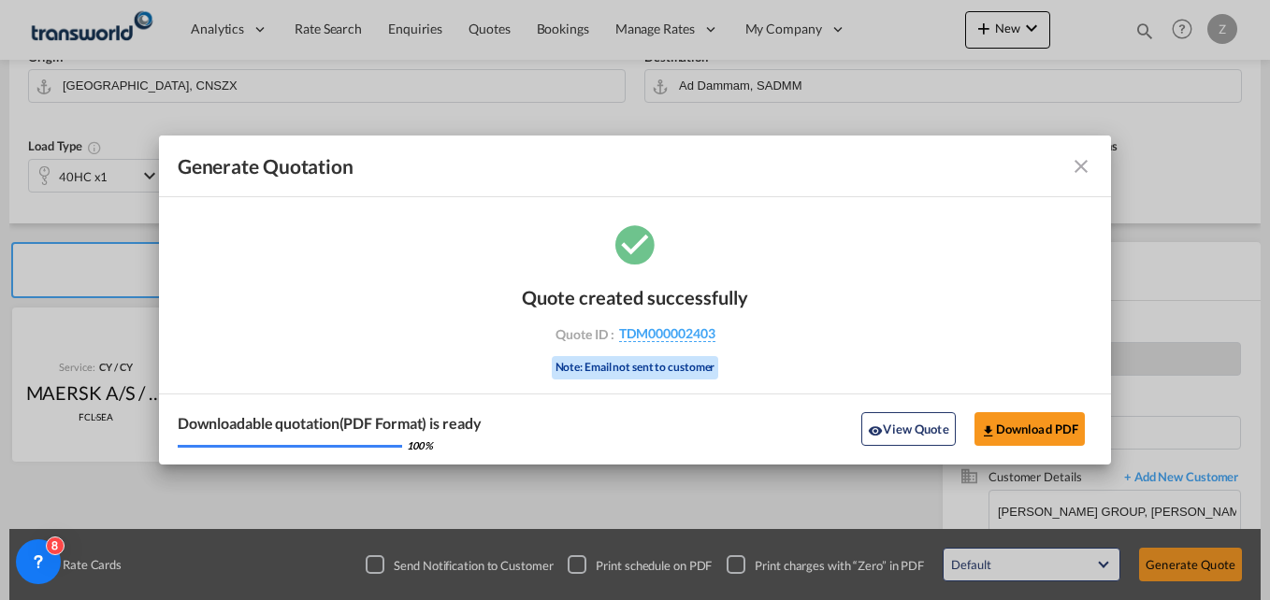
click at [1076, 161] on md-icon "icon-close fg-AAA8AD cursor m-0" at bounding box center [1081, 166] width 22 height 22
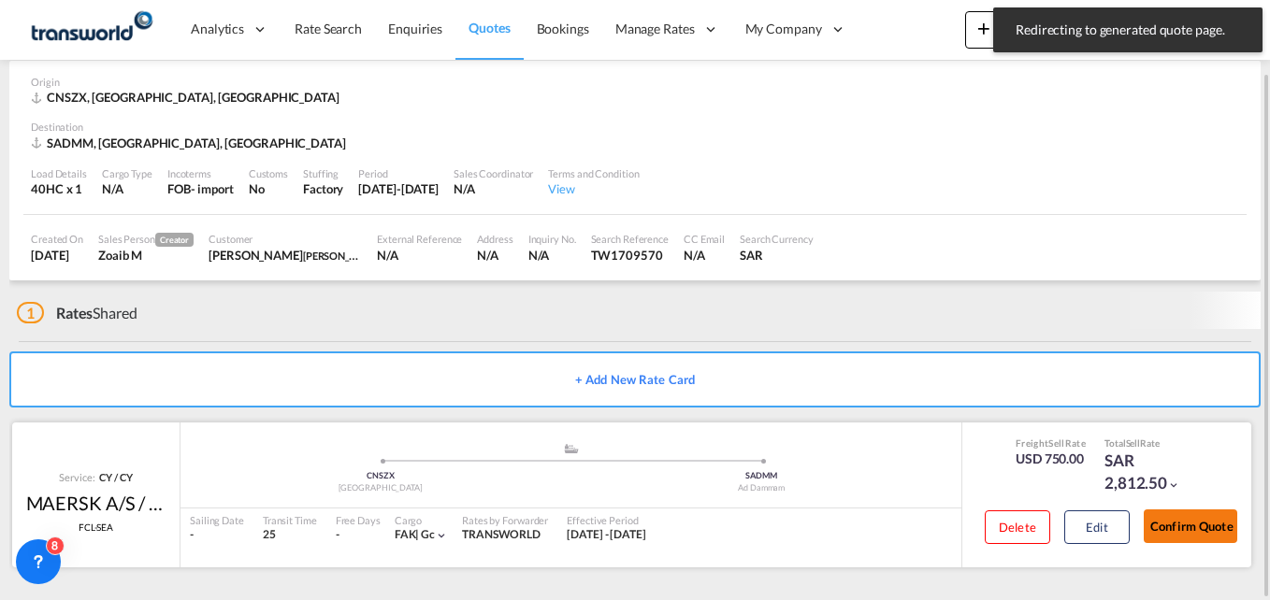
click at [1174, 528] on button "Confirm Quote" at bounding box center [1191, 527] width 94 height 34
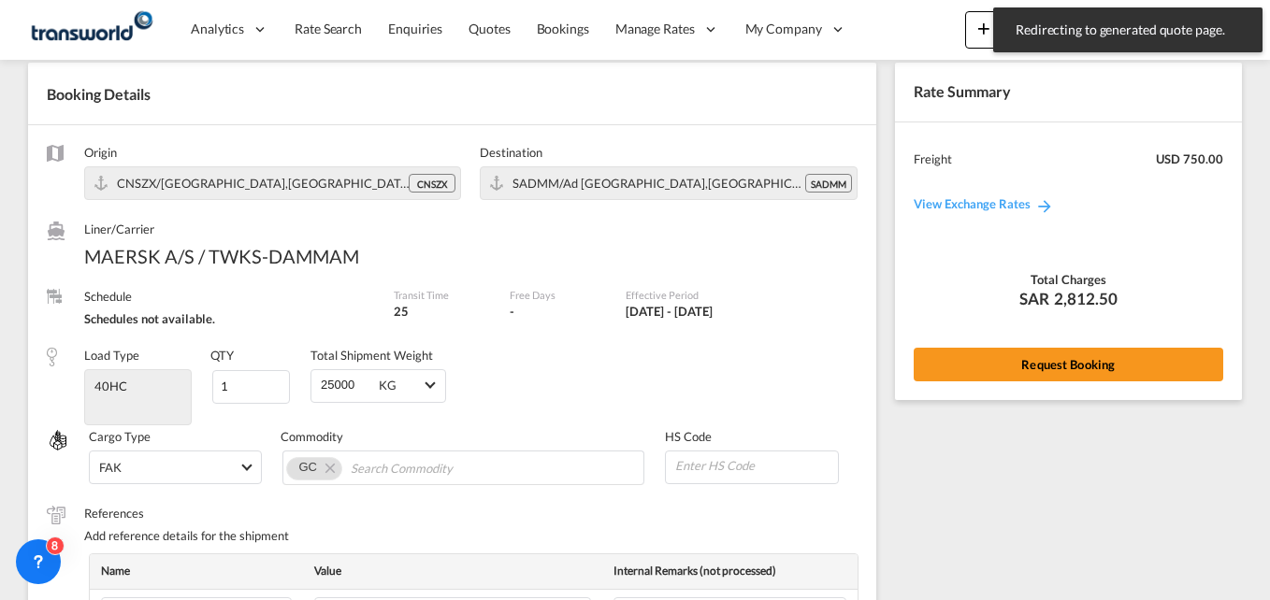
scroll to position [724, 0]
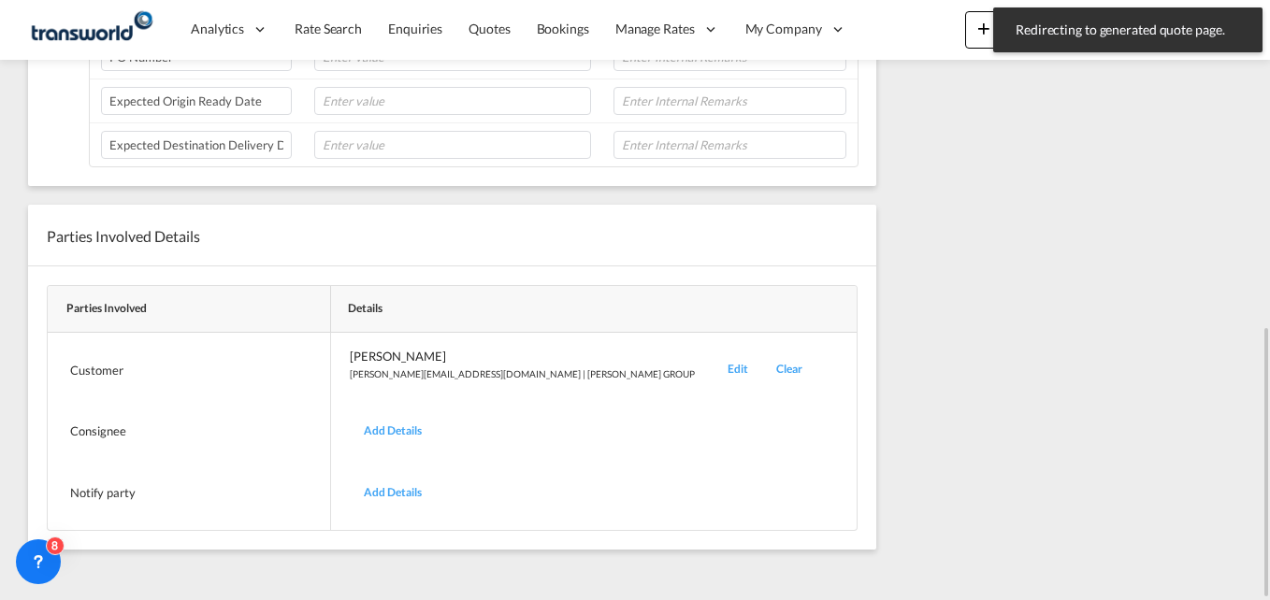
click at [714, 368] on div "Edit" at bounding box center [738, 370] width 49 height 44
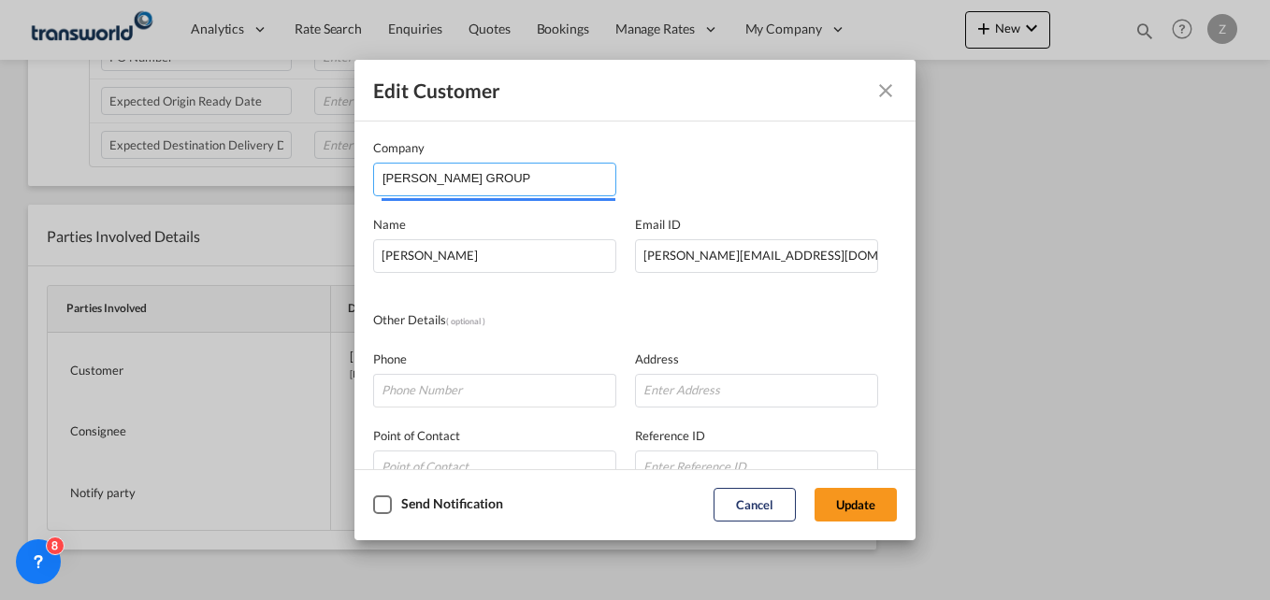
drag, startPoint x: 404, startPoint y: 181, endPoint x: 316, endPoint y: 178, distance: 88.0
click at [316, 178] on div "Edit Customer Company SARA GROUP Name ZUHAIB KADRI Email ID Zuhaib.Kadri@saragr…" at bounding box center [635, 300] width 1270 height 600
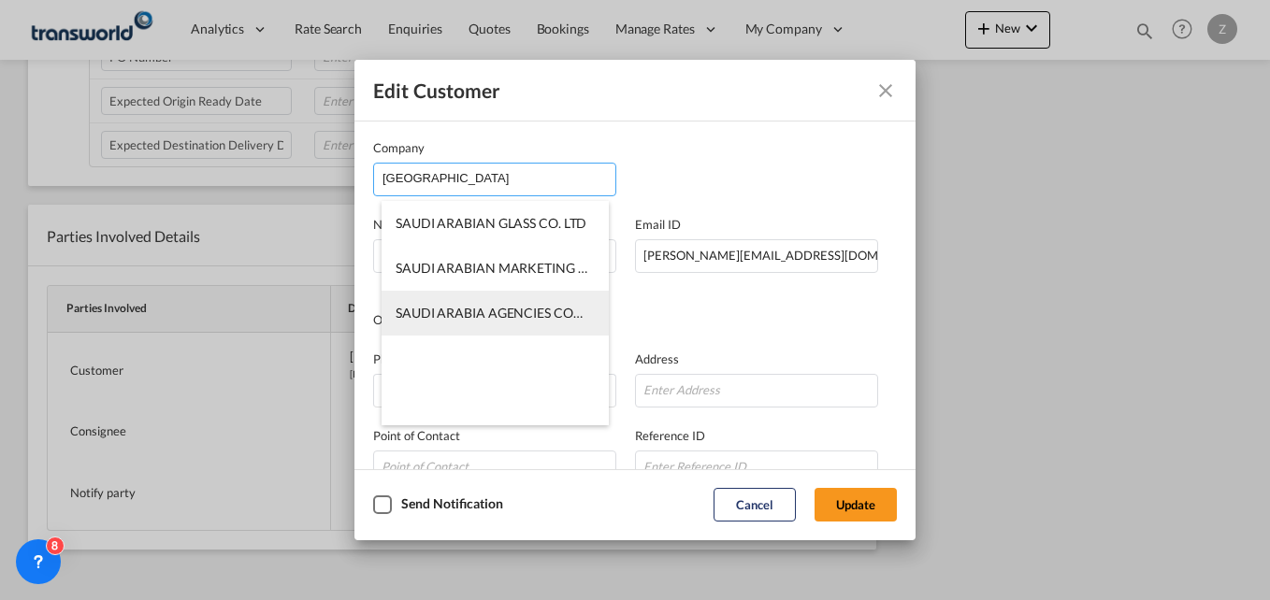
click at [455, 305] on span "SAUDI ARABIA AGENCIES COMPANY (SARA)" at bounding box center [565, 313] width 338 height 16
type input "SAUDI ARABIA AGENCIES COMPANY (SARA)"
type input "Hameed.Ater@saragroup.com"
type input "0594250009"
type input "567134"
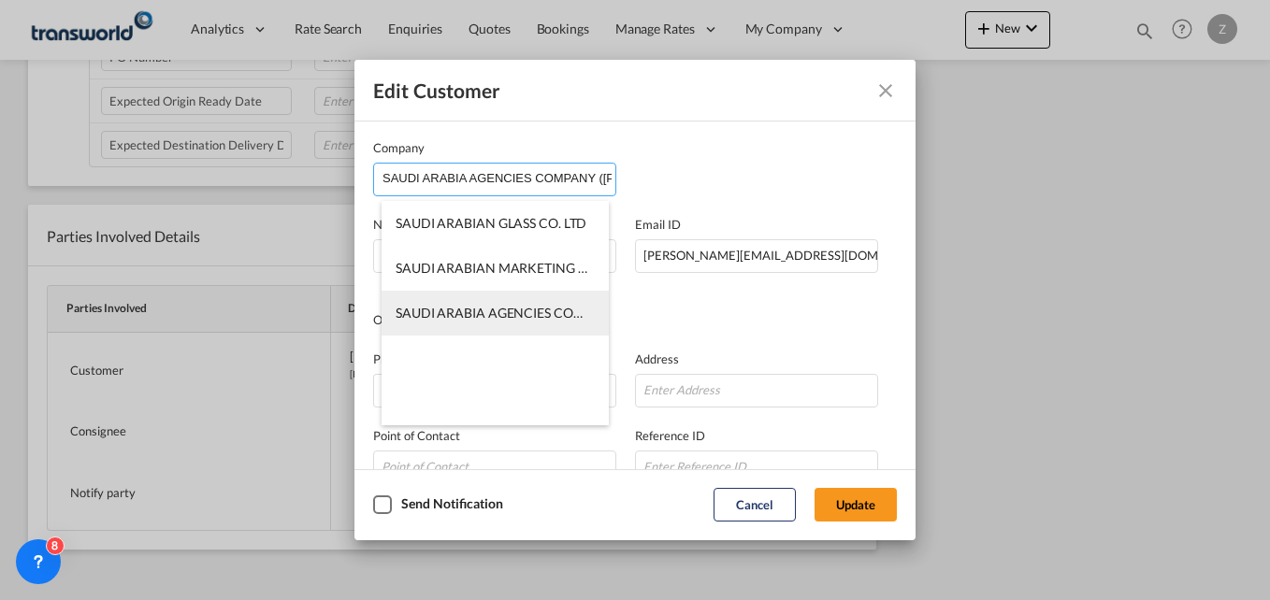
type input "23334"
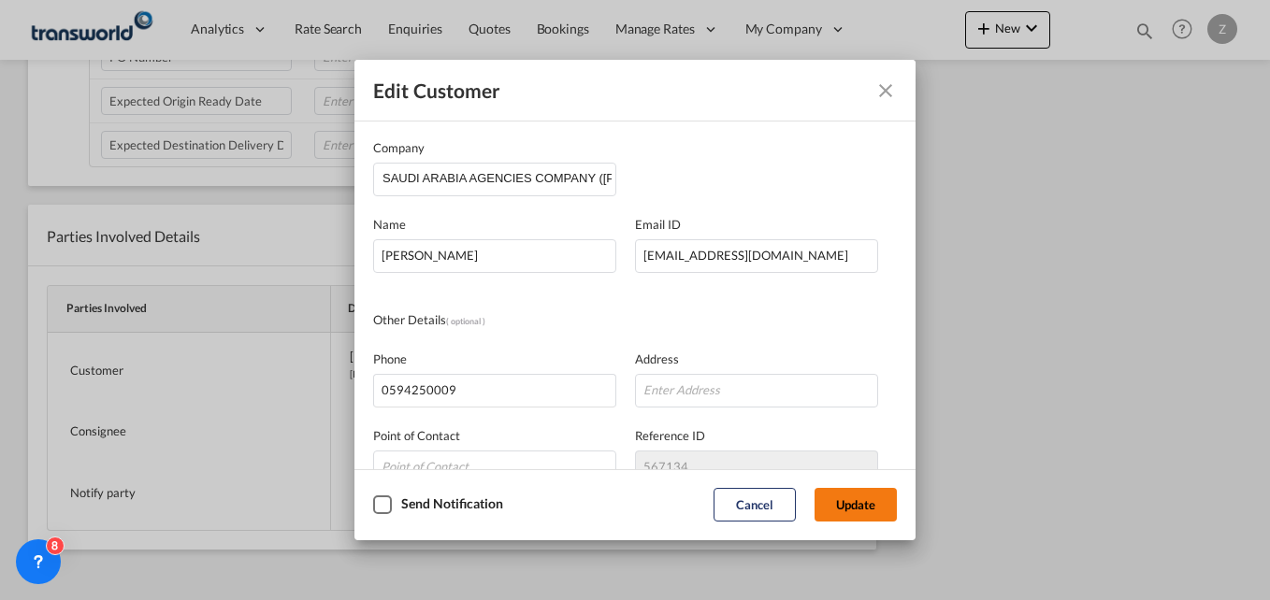
click at [871, 504] on button "Update" at bounding box center [856, 505] width 82 height 34
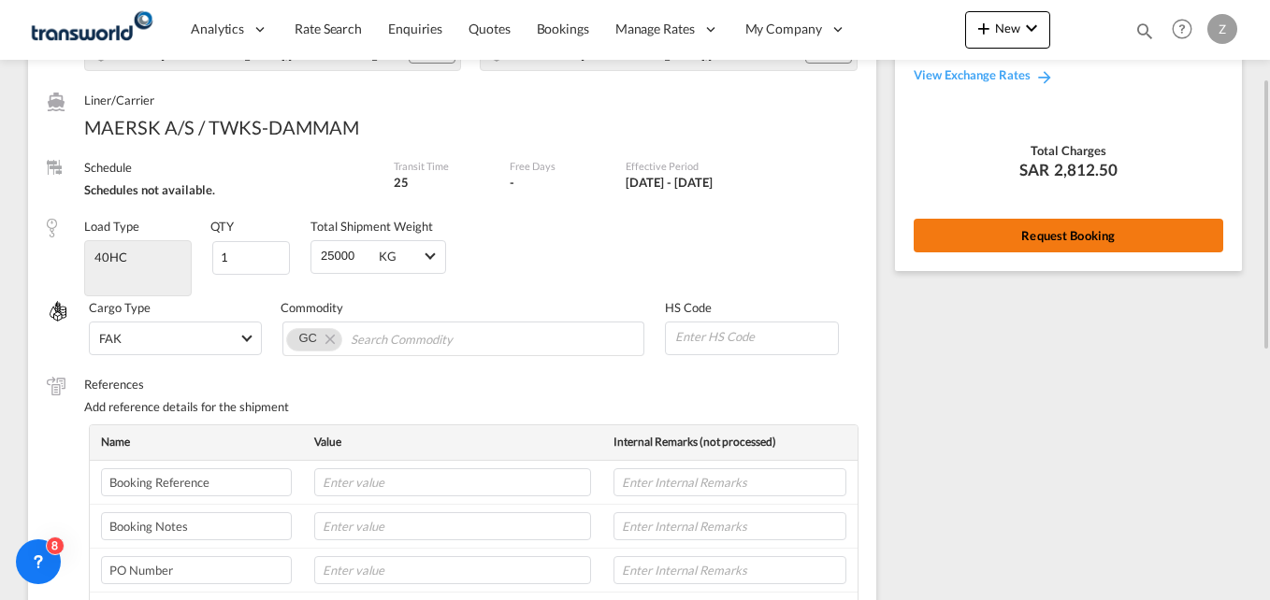
scroll to position [155, 0]
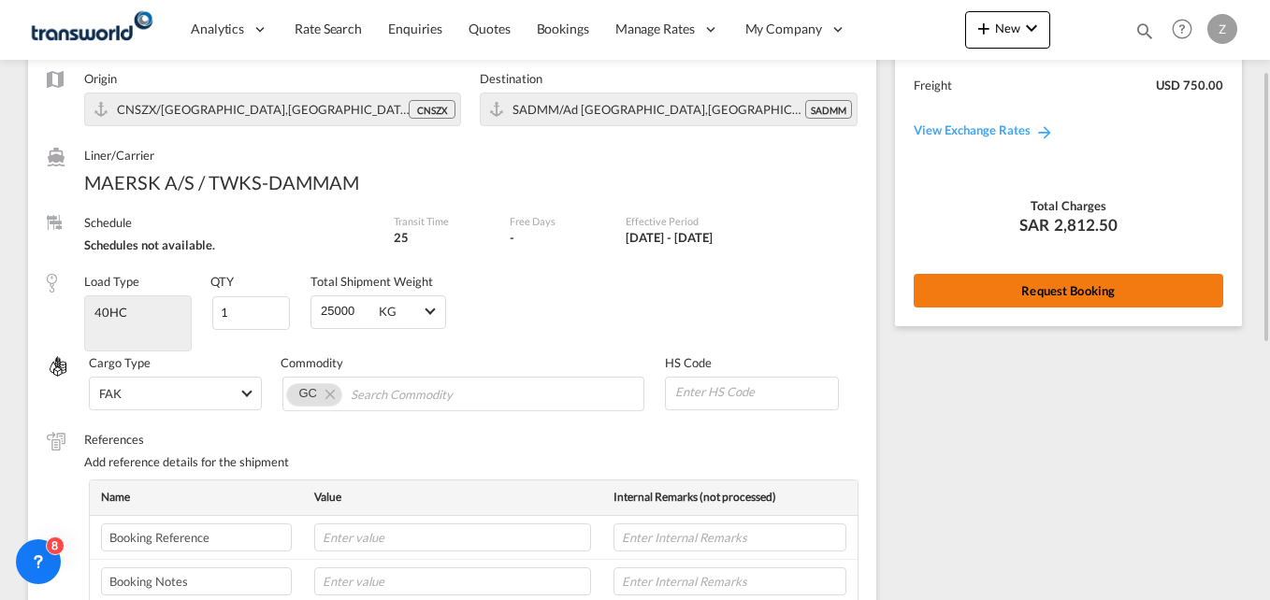
click at [984, 289] on button "Request Booking" at bounding box center [1069, 291] width 310 height 34
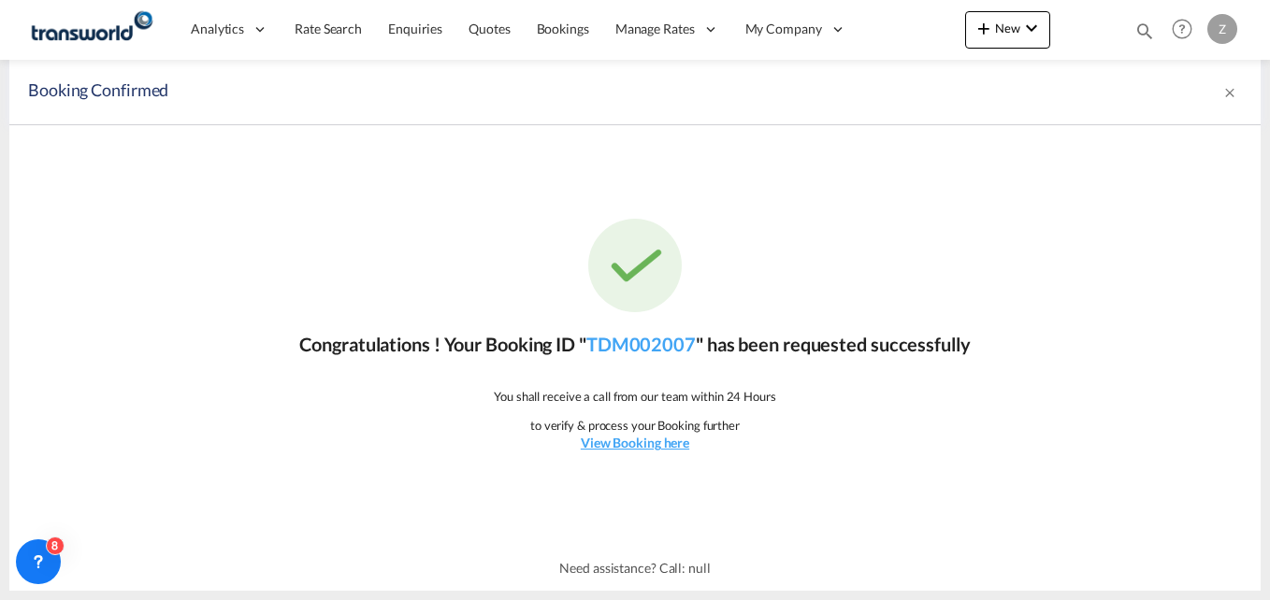
scroll to position [0, 0]
click at [613, 337] on link "TDM002007" at bounding box center [640, 344] width 109 height 22
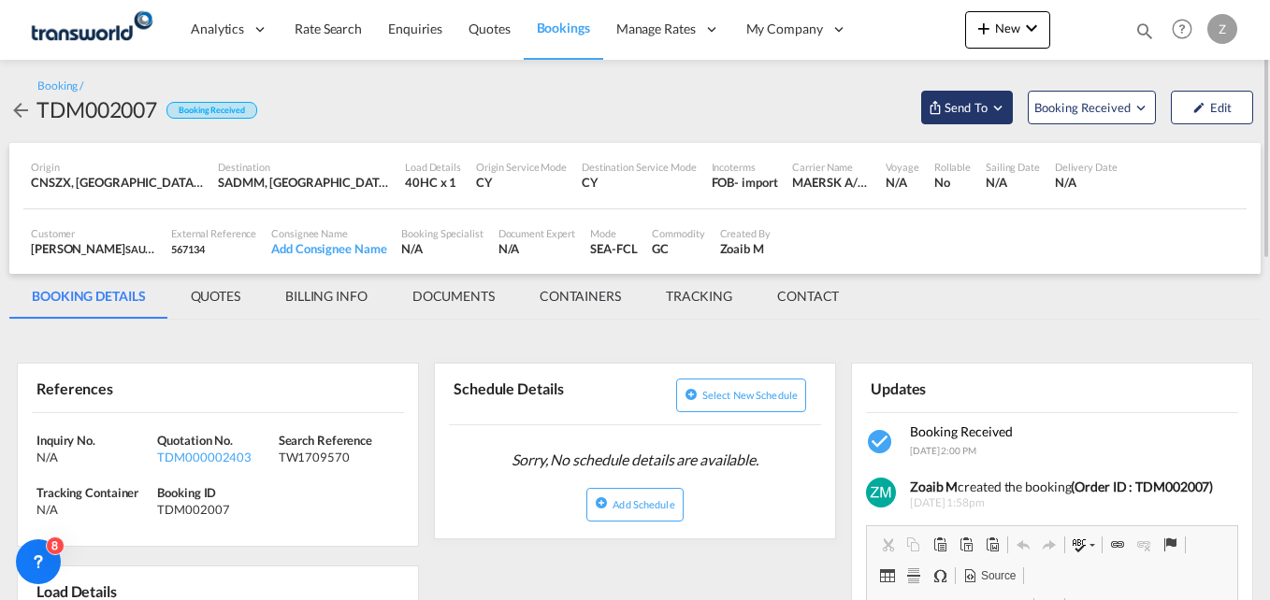
click at [968, 102] on span "Send To" at bounding box center [966, 107] width 47 height 19
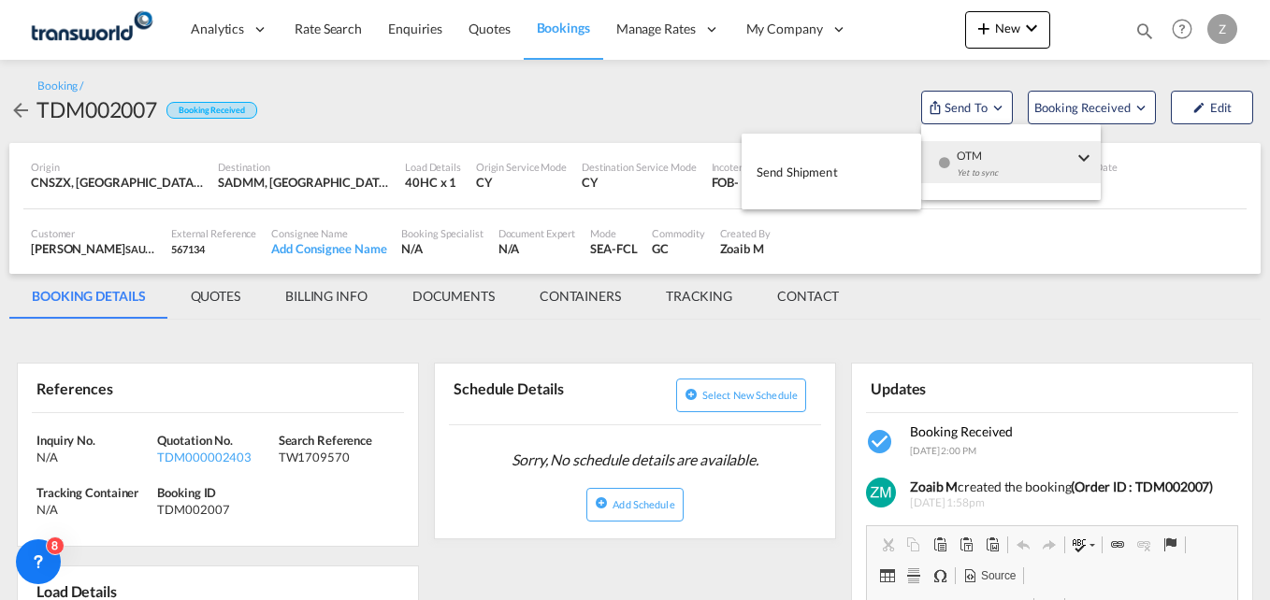
click at [960, 162] on div "Yet to sync" at bounding box center [1015, 177] width 116 height 39
click at [783, 178] on span "Send Shipment" at bounding box center [797, 172] width 81 height 30
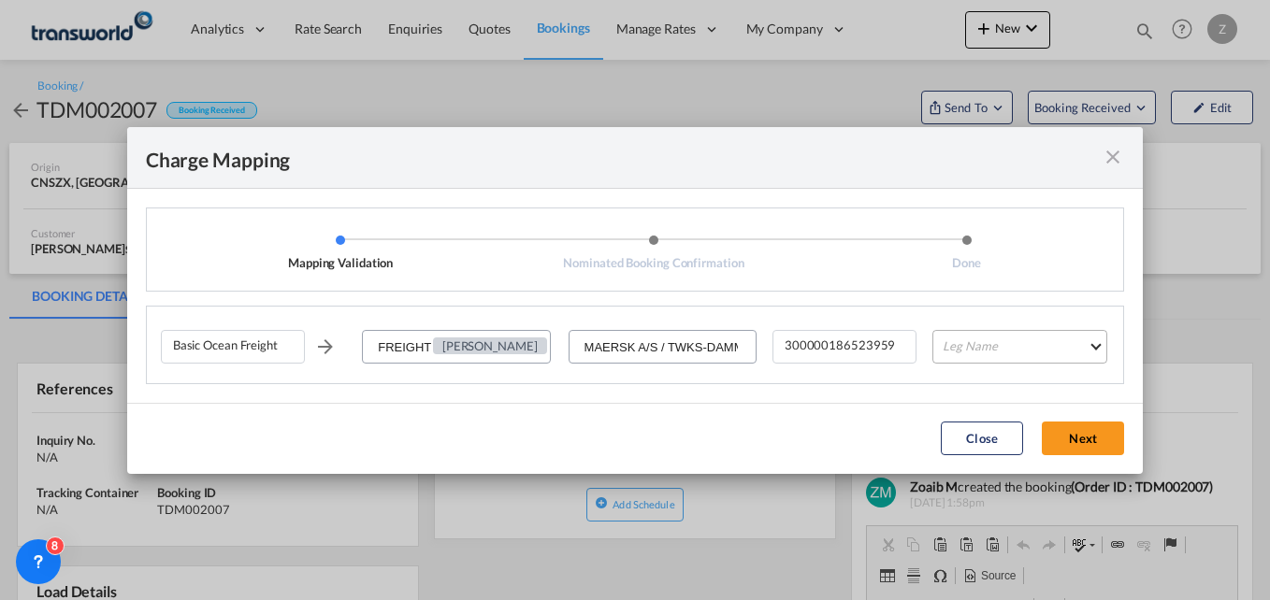
click at [966, 336] on md-select "Leg Name HANDLING ORIGIN VESSEL HANDLING DESTINATION OTHERS TL PICK UP CUSTOMS …" at bounding box center [1019, 347] width 175 height 34
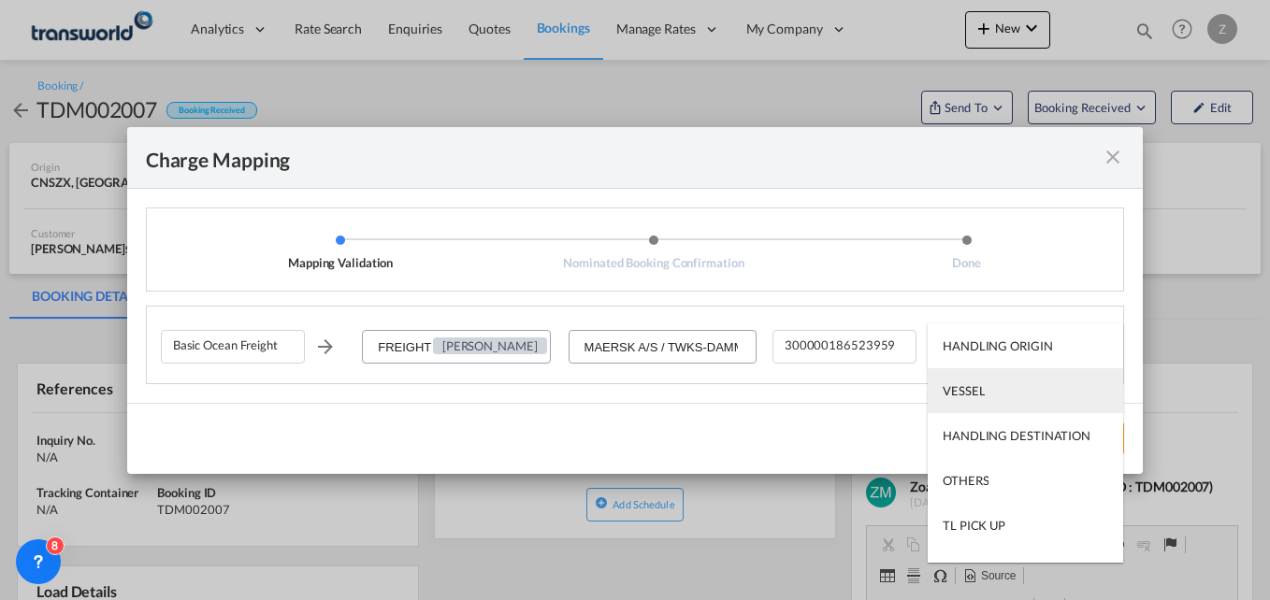
click at [972, 392] on div "VESSEL" at bounding box center [964, 391] width 42 height 17
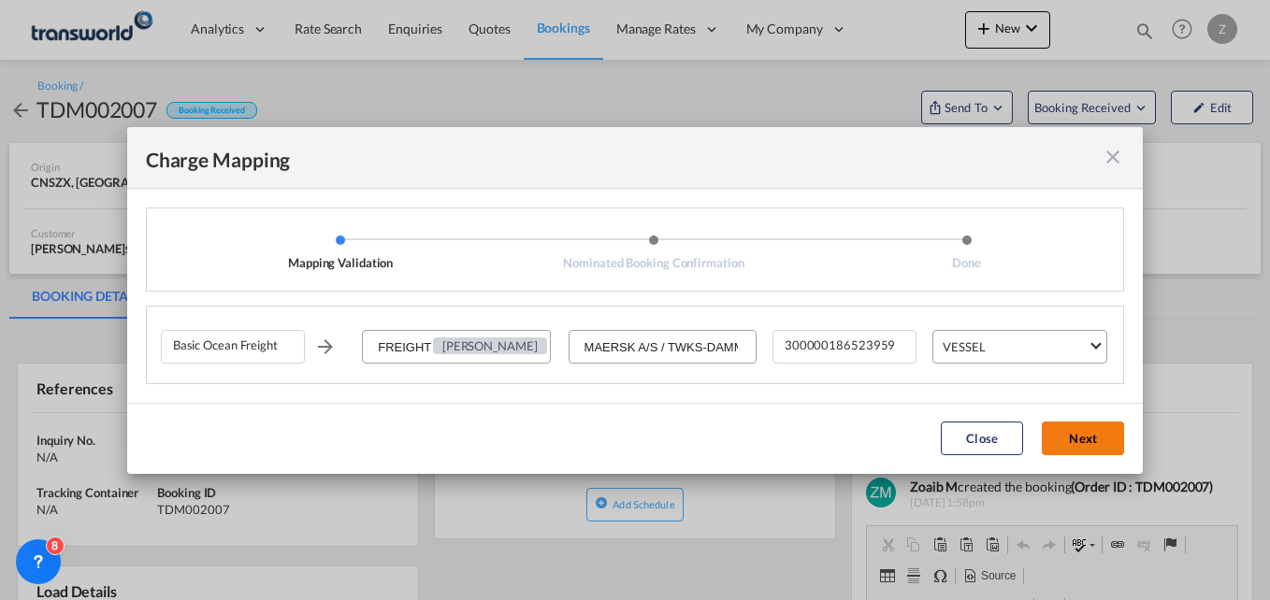
click at [1085, 431] on button "Next" at bounding box center [1083, 439] width 82 height 34
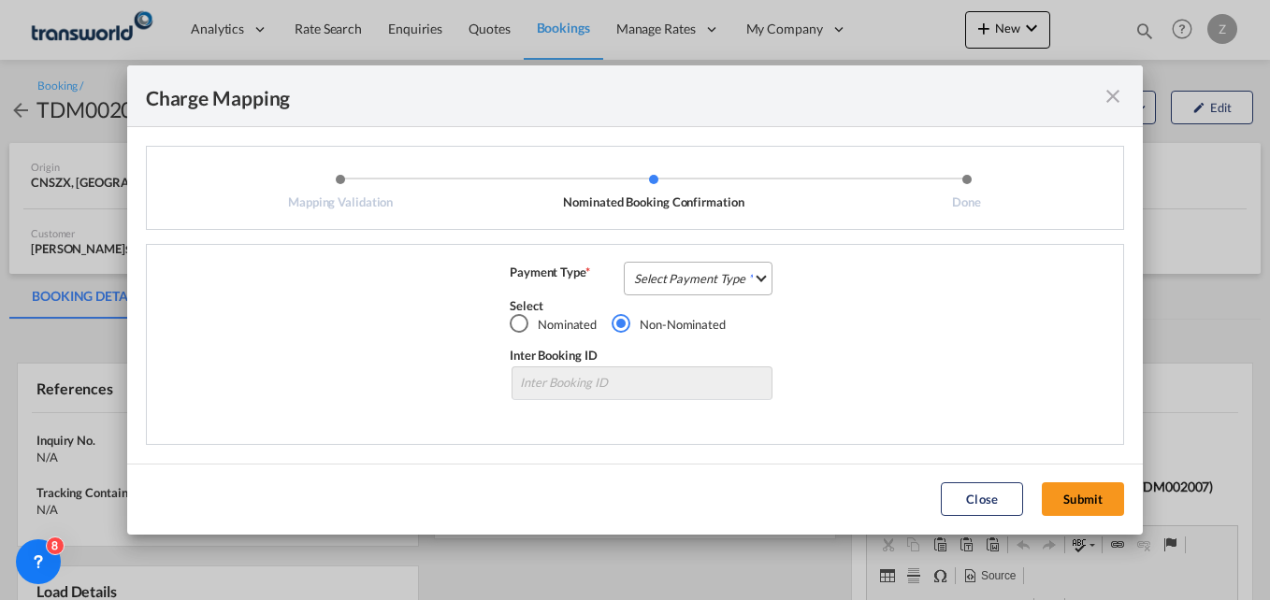
click at [668, 279] on md-select "Select Payment Type COLLECT PREPAID" at bounding box center [698, 279] width 149 height 34
click at [666, 277] on div "COLLECT" at bounding box center [662, 278] width 53 height 17
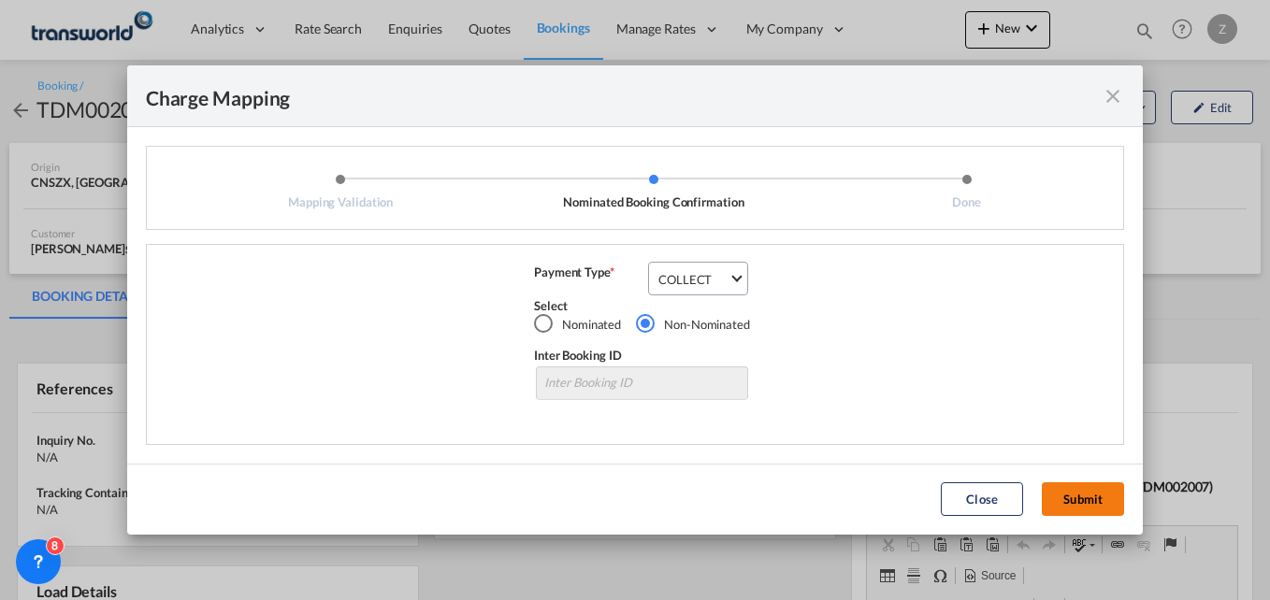
click at [1068, 505] on button "Submit" at bounding box center [1083, 500] width 82 height 34
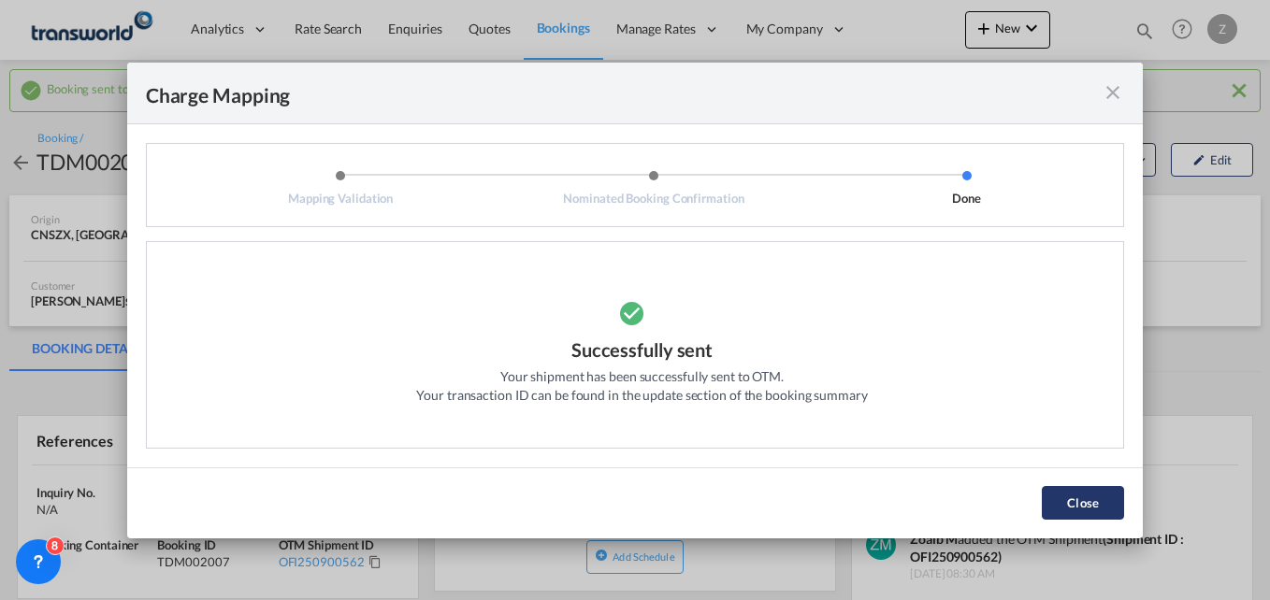
click at [1051, 491] on button "Close" at bounding box center [1083, 503] width 82 height 34
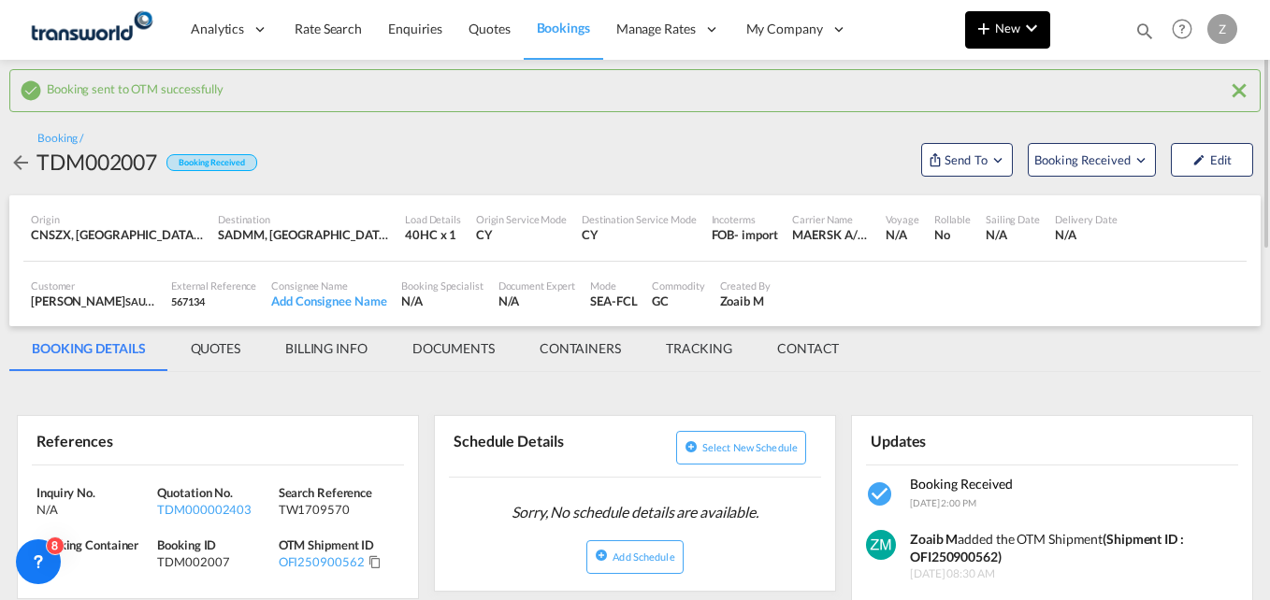
click at [1017, 27] on span "New" at bounding box center [1008, 28] width 70 height 15
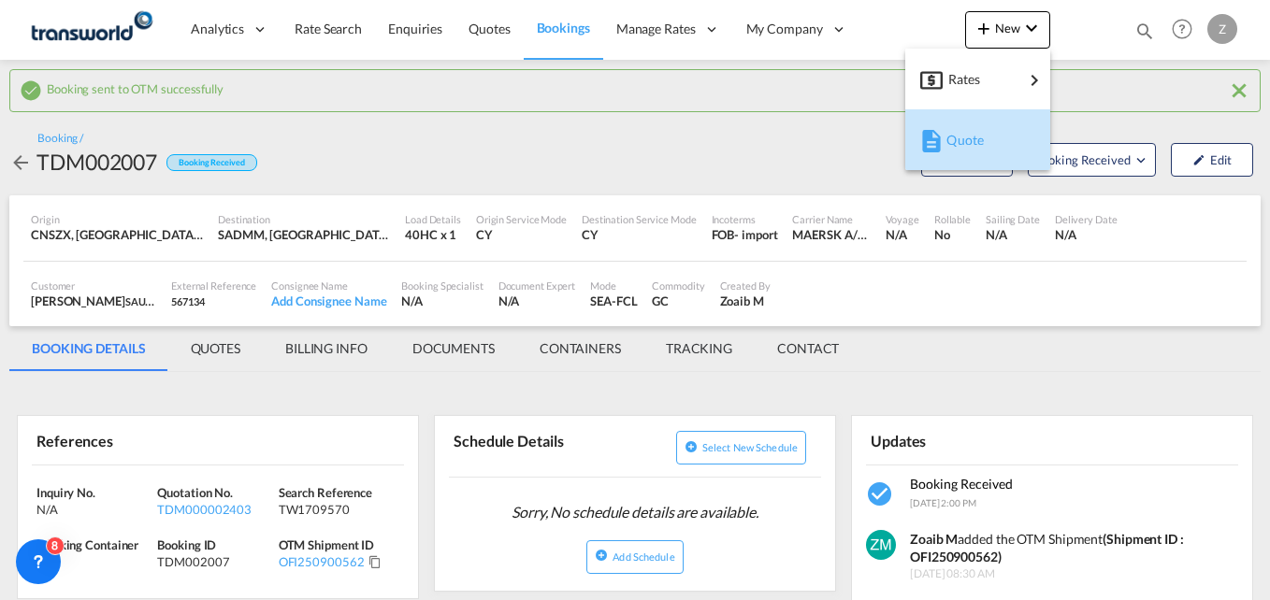
click at [957, 132] on span "Quote" at bounding box center [956, 140] width 21 height 37
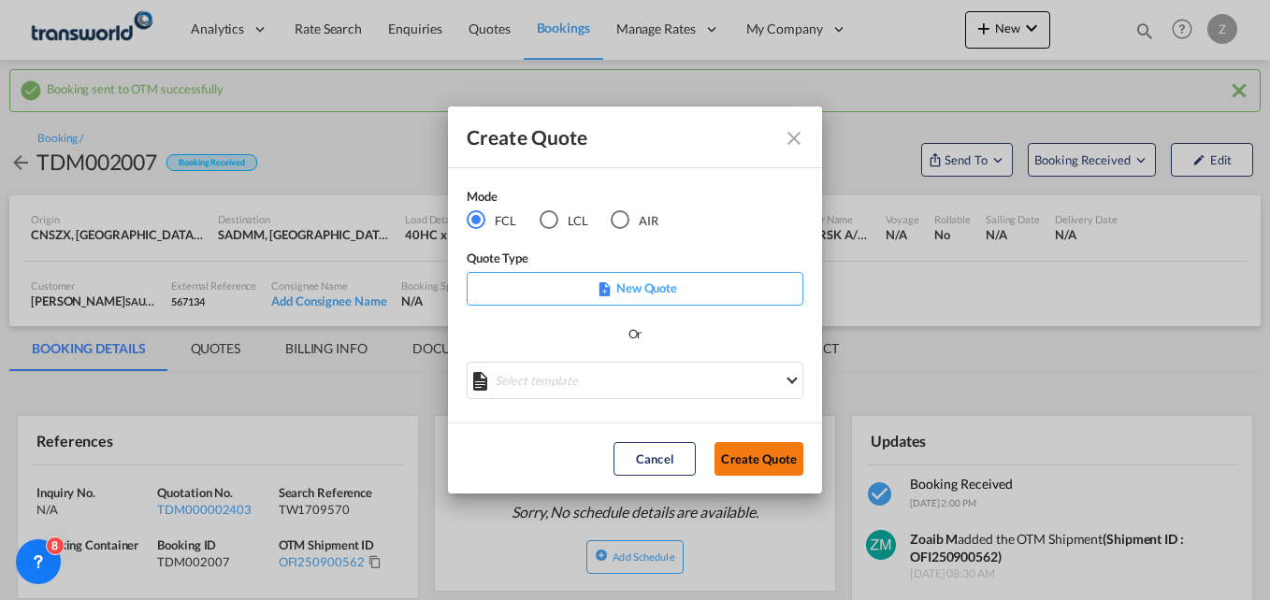
click at [767, 449] on button "Create Quote" at bounding box center [759, 459] width 89 height 34
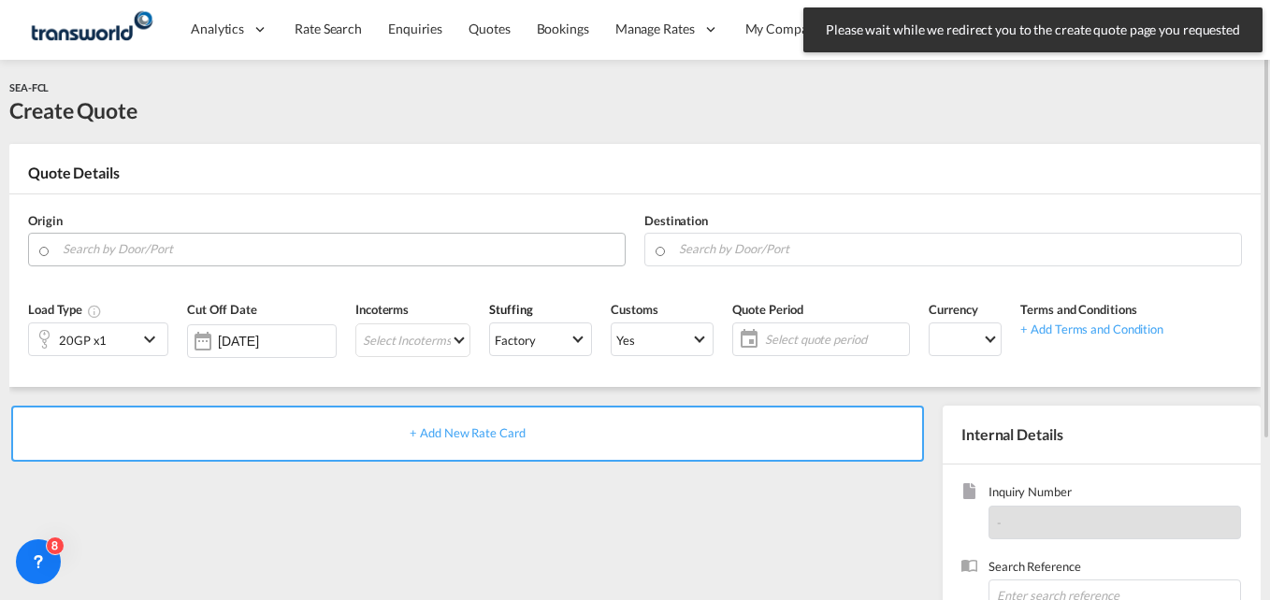
click at [353, 251] on input "Search by Door/Port" at bounding box center [339, 249] width 553 height 33
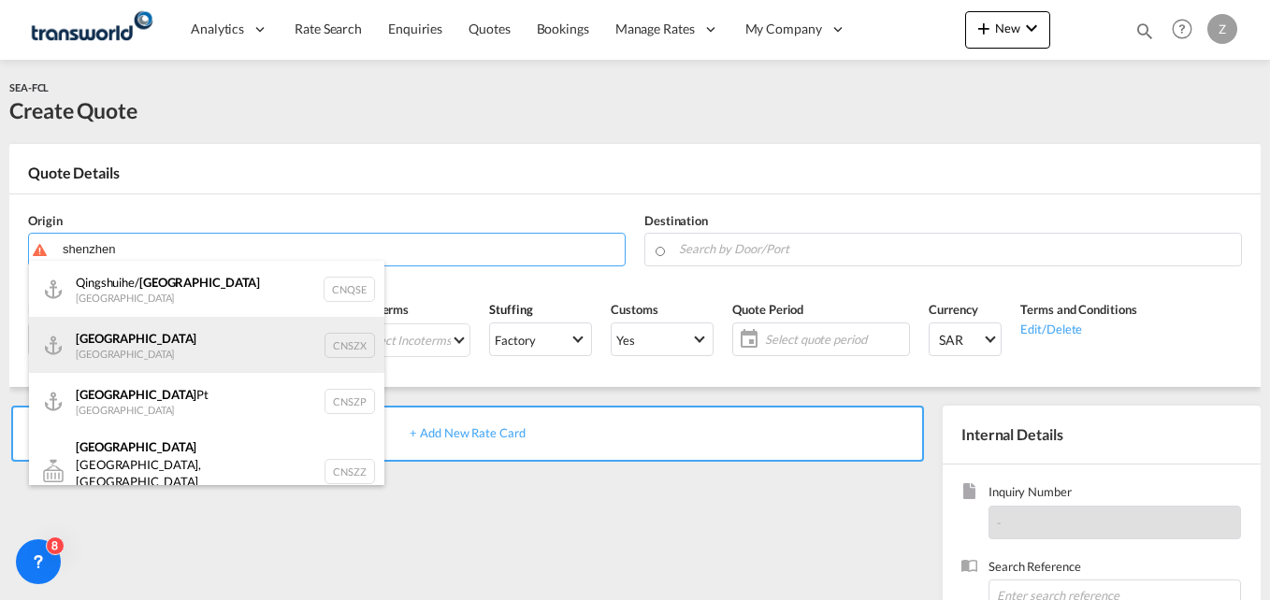
click at [189, 340] on div "Shenzhen China CNSZX" at bounding box center [206, 345] width 355 height 56
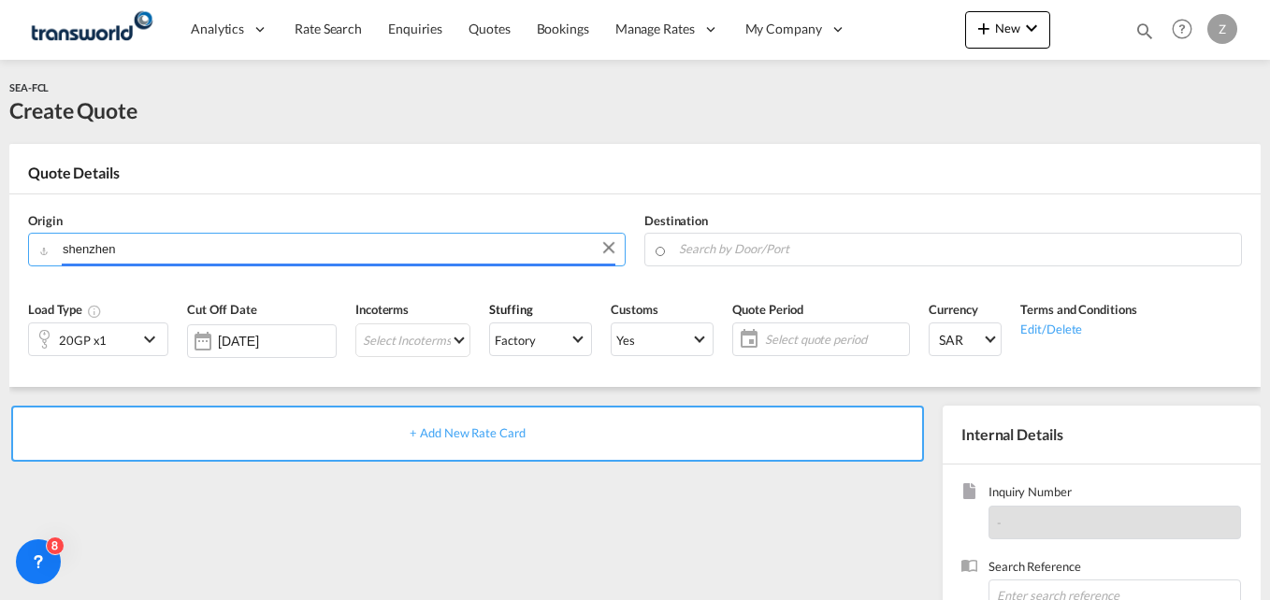
type input "Shenzhen, CNSZX"
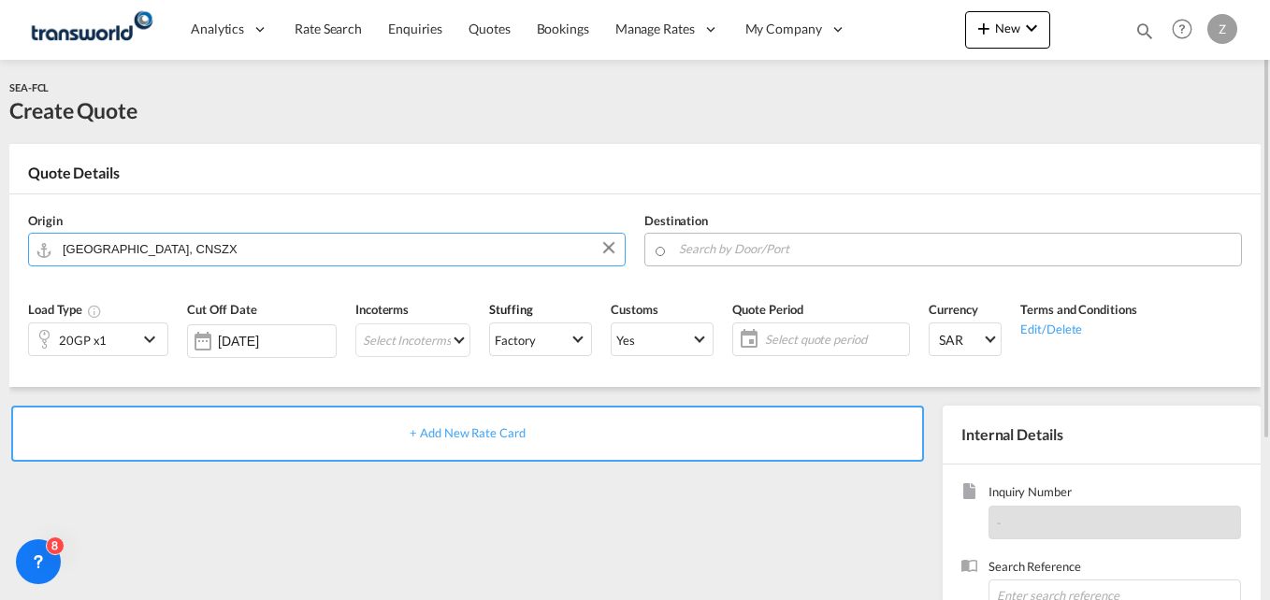
click at [775, 244] on input "Search by Door/Port" at bounding box center [955, 249] width 553 height 33
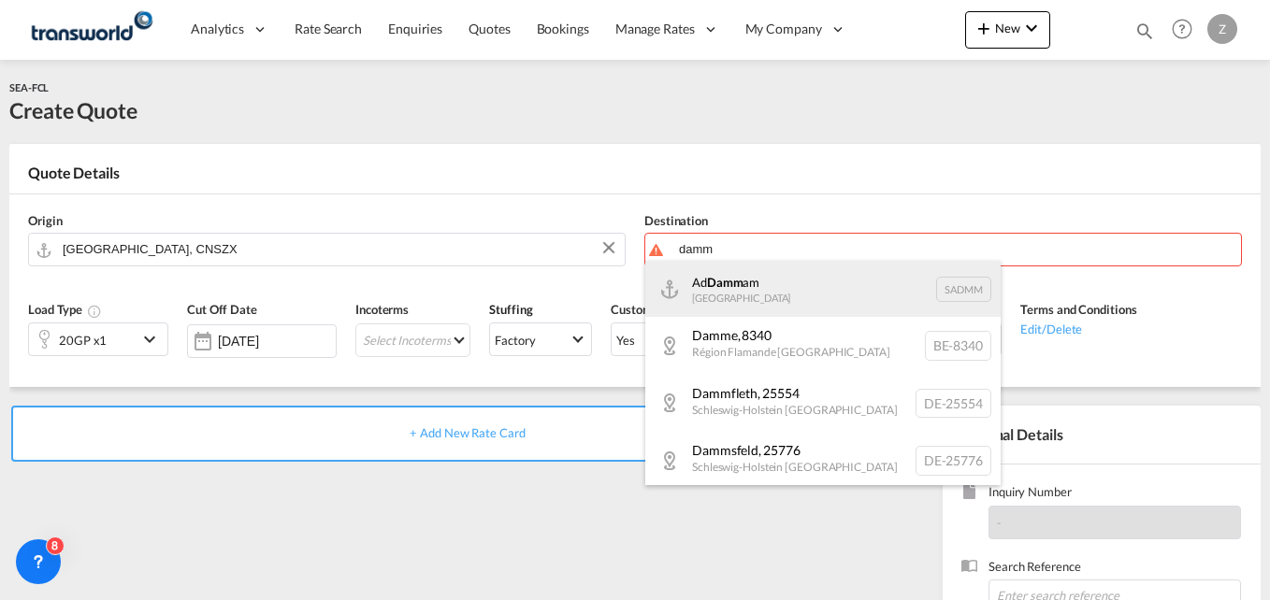
click at [747, 291] on div "Ad Damm am Saudi Arabia SADMM" at bounding box center [822, 289] width 355 height 56
type input "Ad Dammam, SADMM"
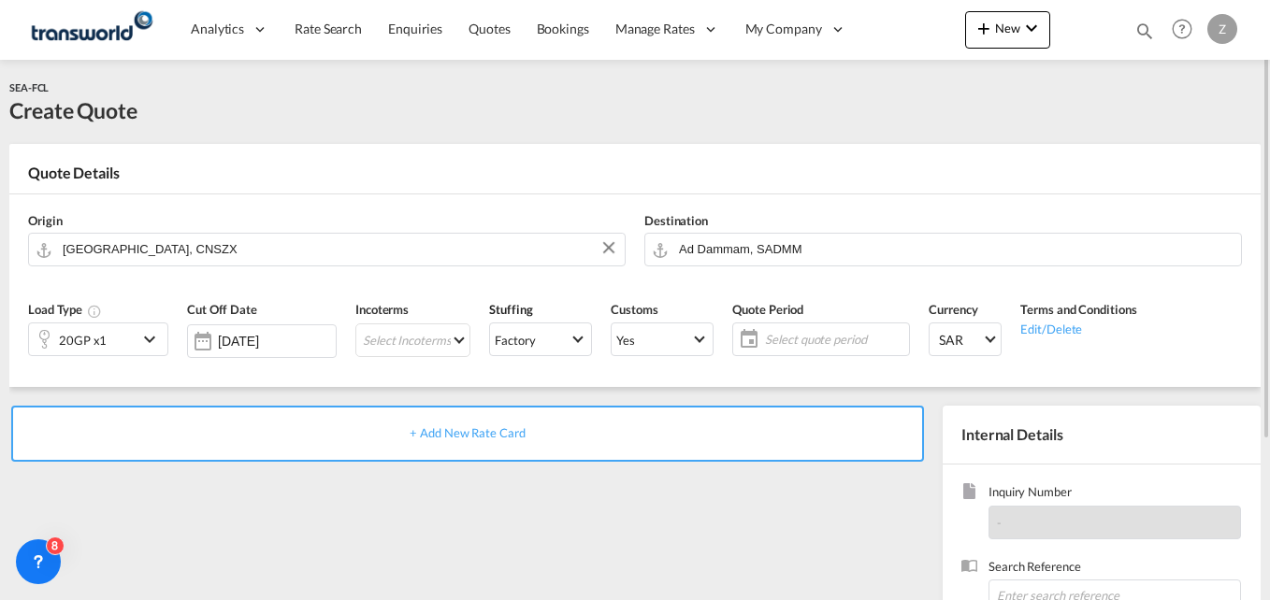
click at [112, 334] on div "20GP x1" at bounding box center [83, 340] width 108 height 32
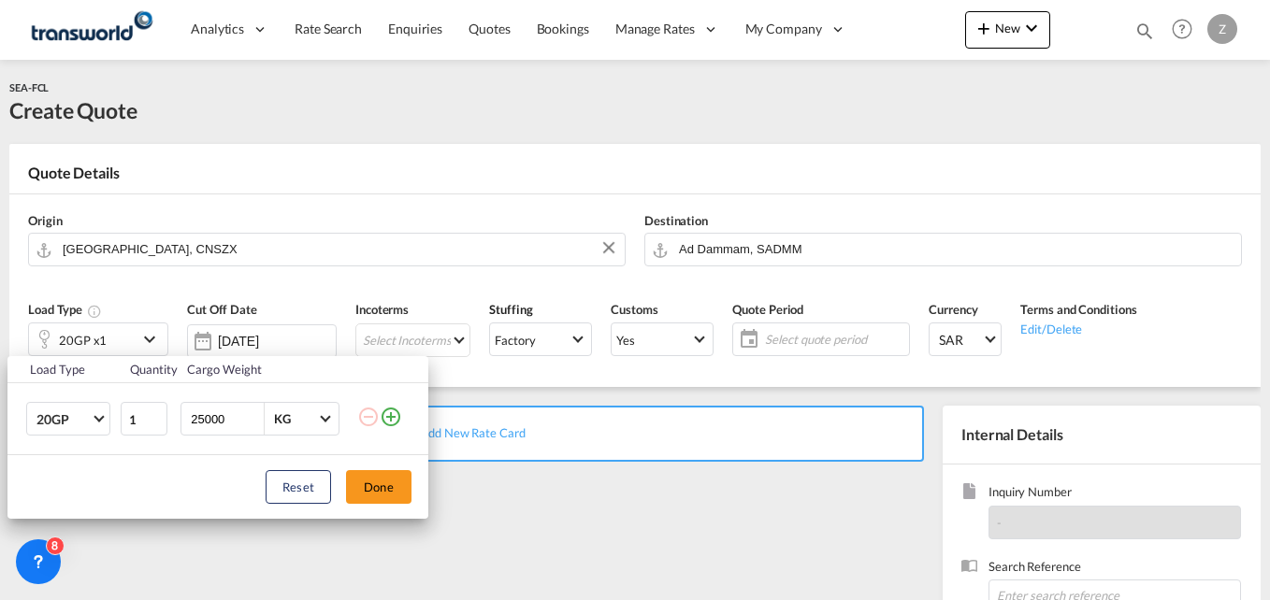
click at [399, 415] on md-icon "icon-plus-circle-outline" at bounding box center [391, 417] width 22 height 22
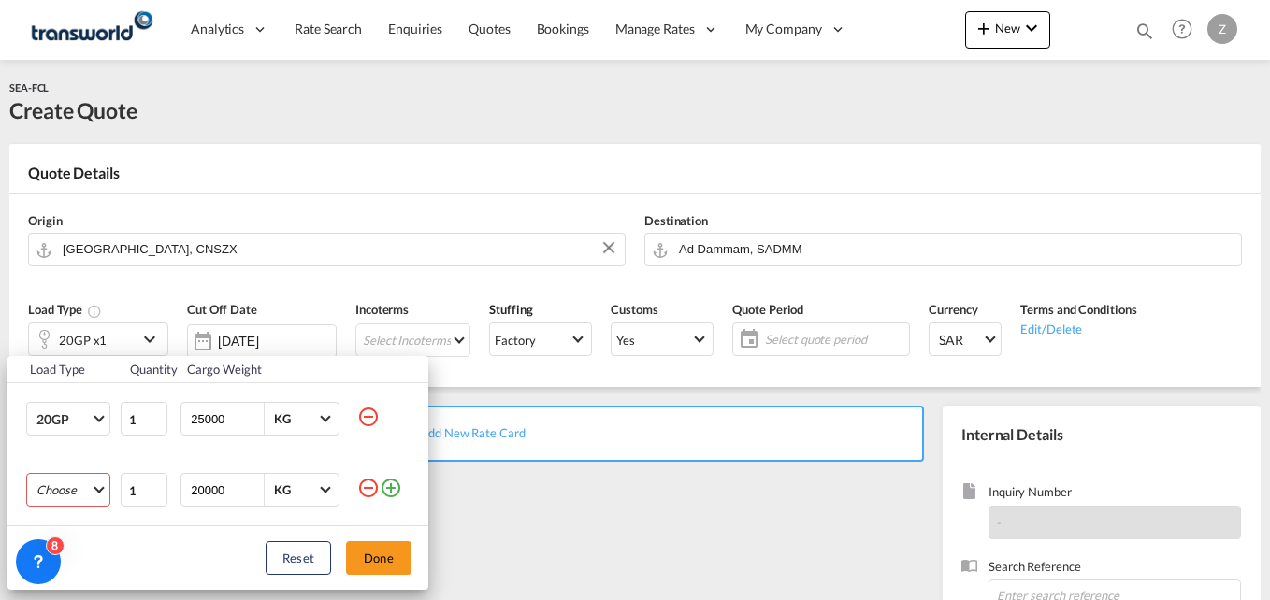
click at [68, 484] on md-select "Choose 20GP 40GP 40HC 45HC 20RE 40RE 40HR 20OT 40OT 20FR 40FR 40NR 20NR 45S 20T…" at bounding box center [68, 490] width 84 height 34
click at [58, 460] on div "40HC" at bounding box center [52, 464] width 33 height 17
click at [400, 568] on button "Done" at bounding box center [378, 559] width 65 height 34
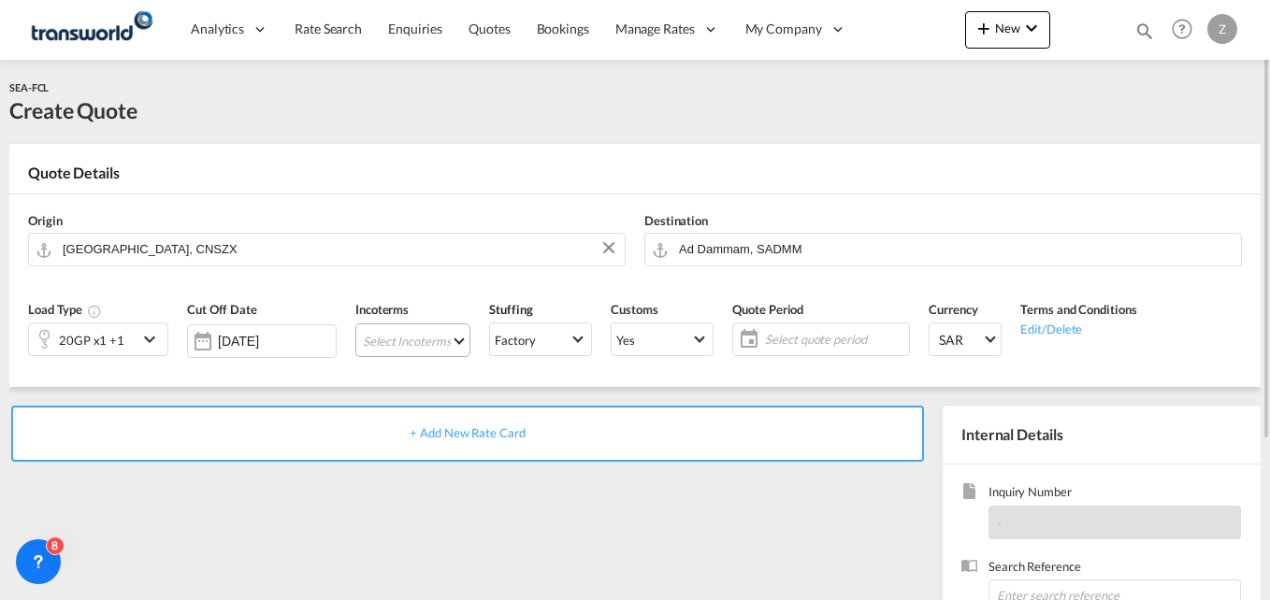
click at [393, 331] on md-select "Select Incoterms CPT - export Carrier Paid to CPT - import Carrier Paid to DDP …" at bounding box center [412, 341] width 115 height 34
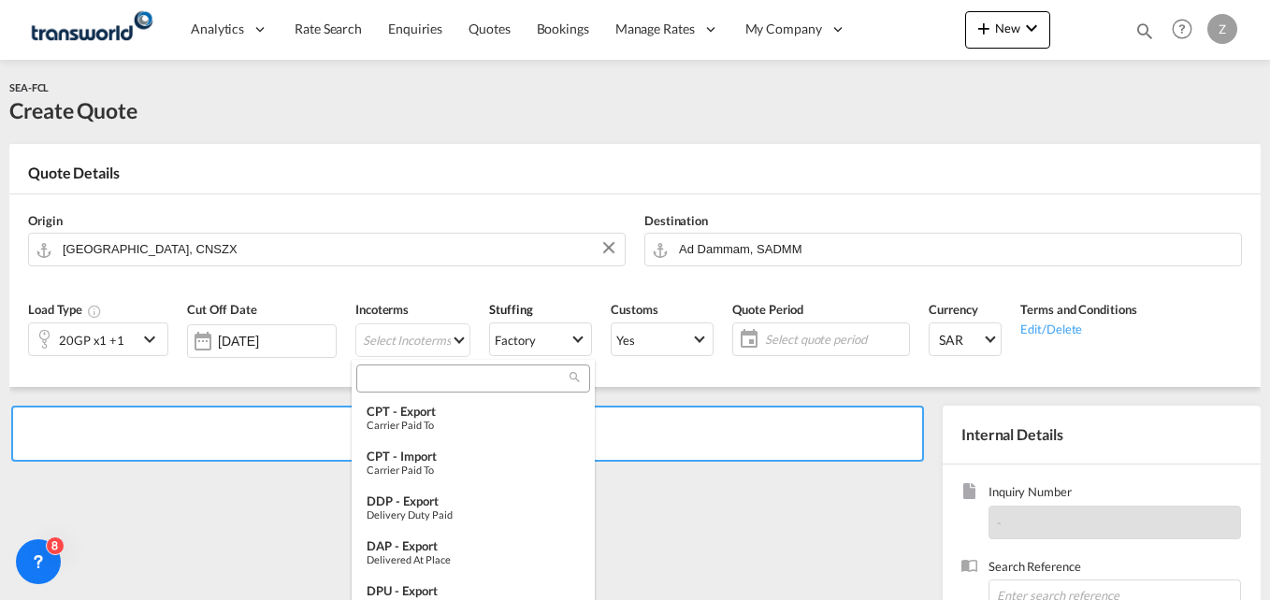
click at [397, 377] on input "search" at bounding box center [466, 378] width 208 height 17
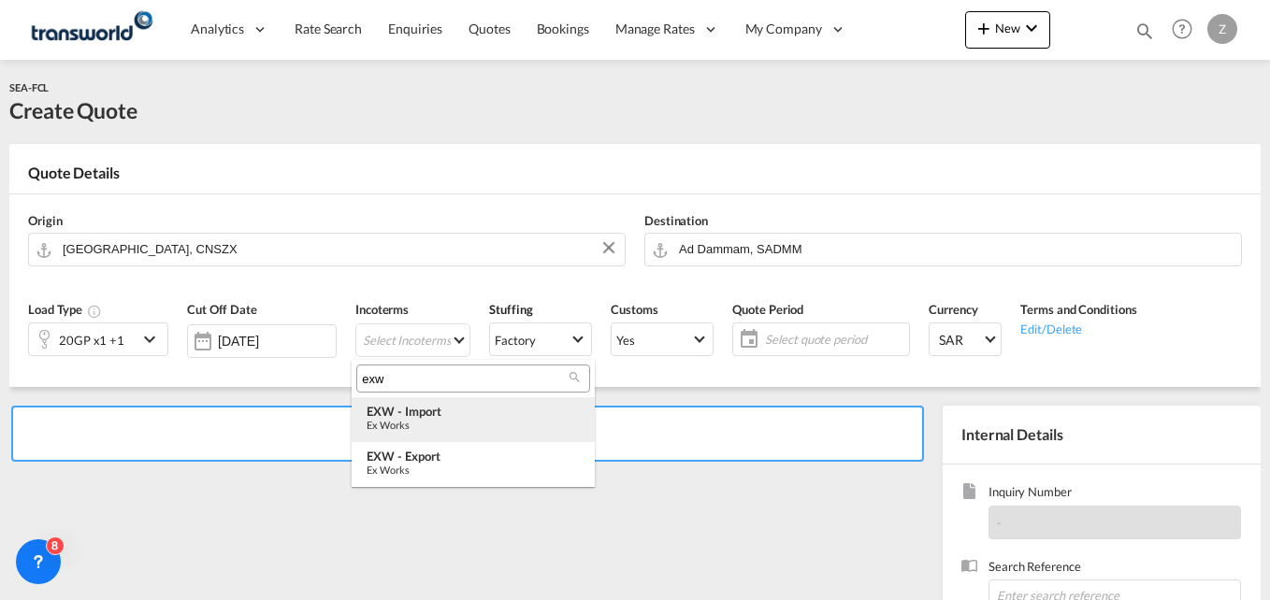
type input "exw"
click at [434, 414] on div "EXW - import" at bounding box center [473, 411] width 213 height 15
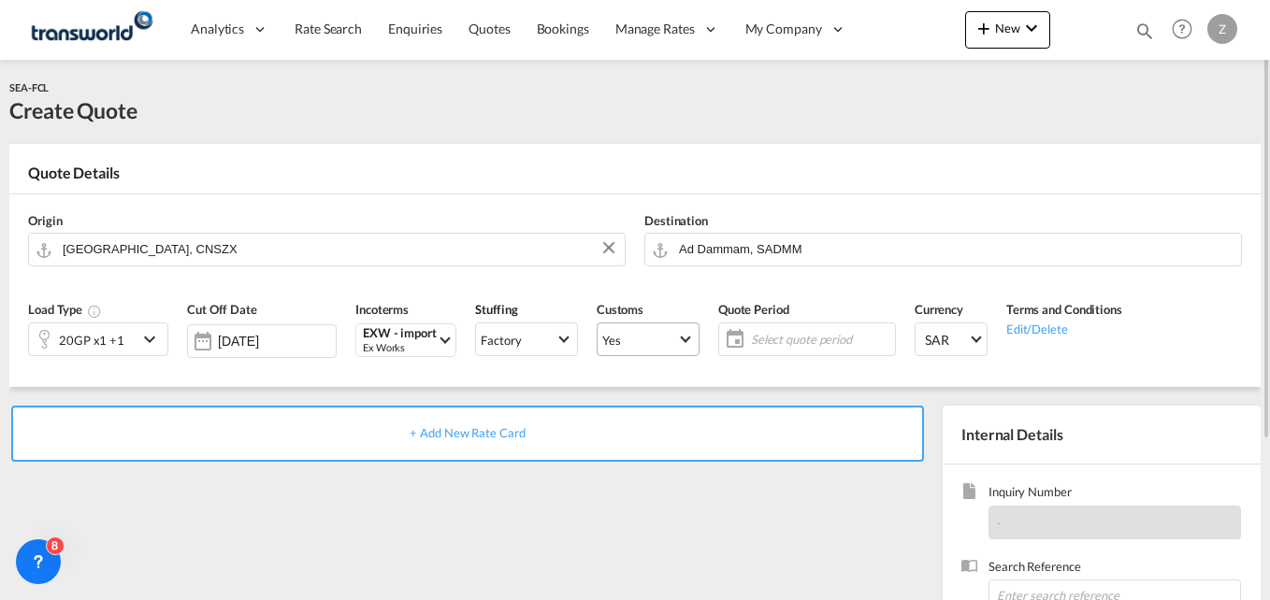
click at [646, 336] on span "Yes" at bounding box center [639, 340] width 75 height 17
click at [614, 385] on md-option "No" at bounding box center [642, 384] width 131 height 45
click at [788, 344] on span "Select quote period" at bounding box center [820, 339] width 139 height 17
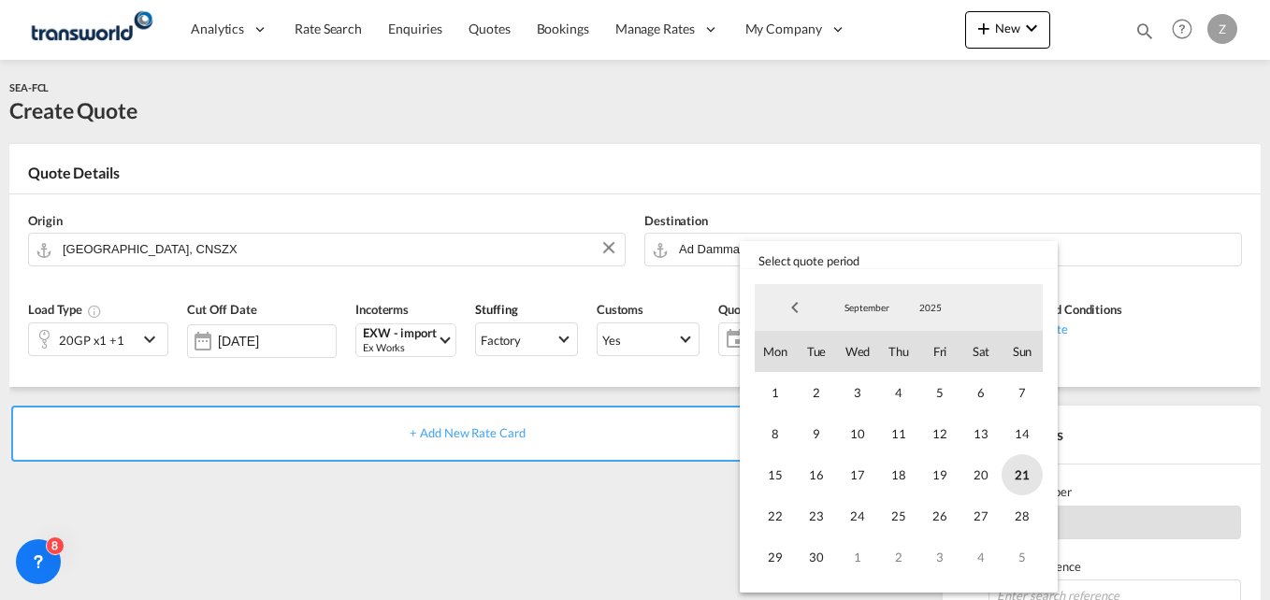
click at [1029, 472] on span "21" at bounding box center [1022, 475] width 41 height 41
click at [826, 554] on span "30" at bounding box center [816, 557] width 41 height 41
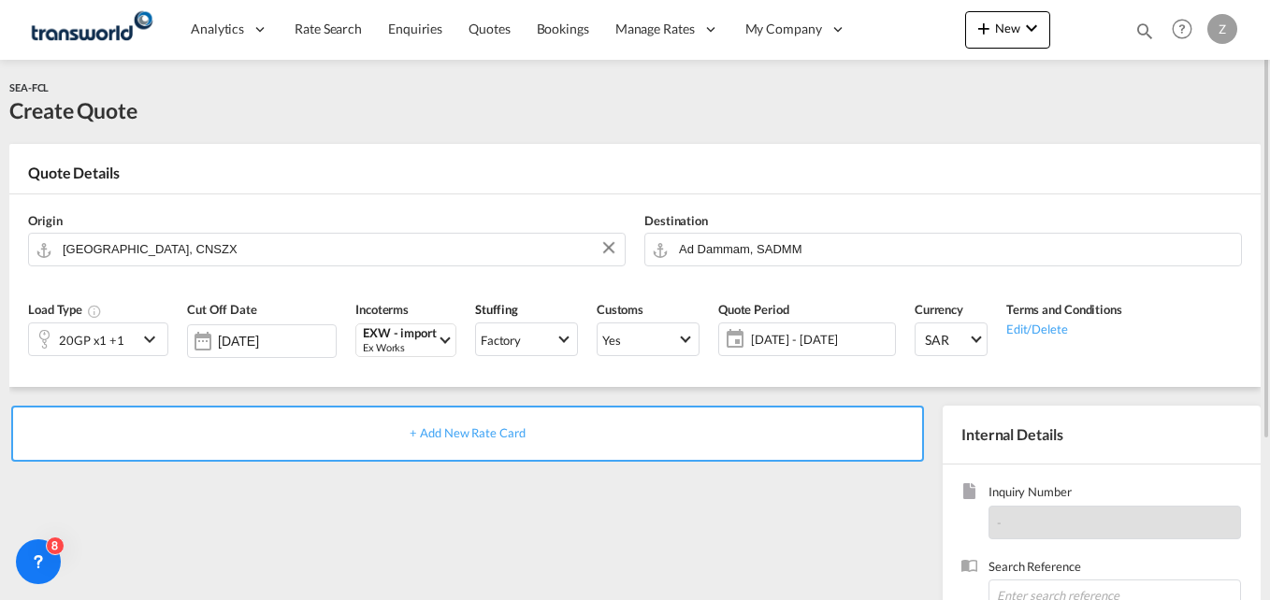
scroll to position [139, 0]
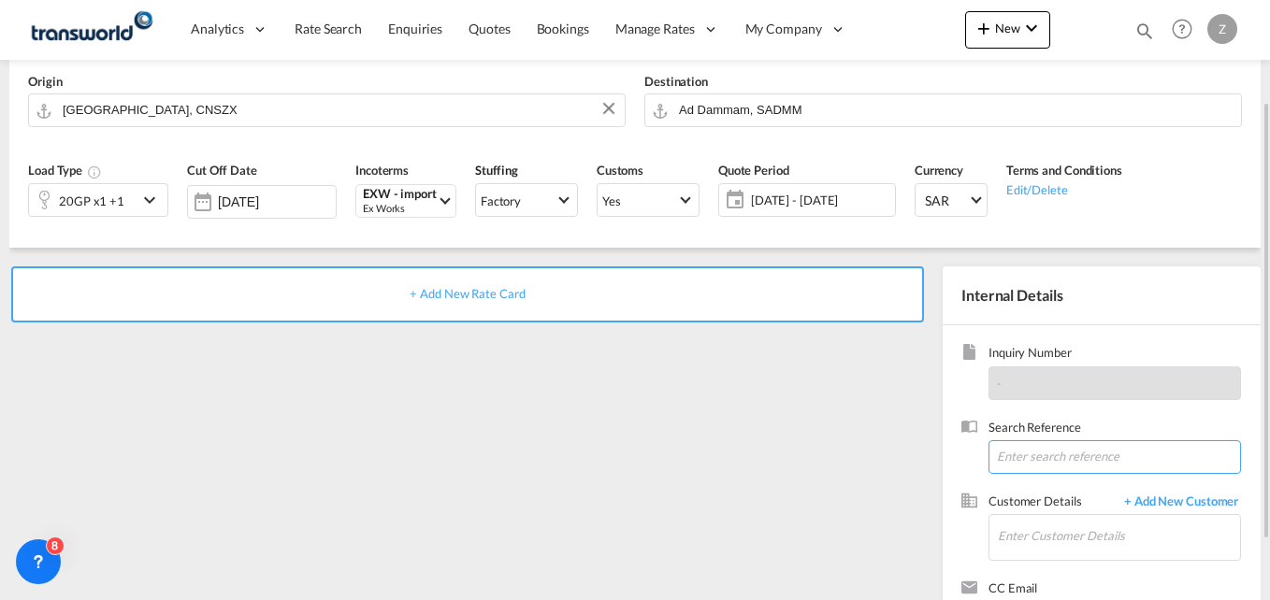
click at [1040, 454] on input at bounding box center [1115, 458] width 253 height 34
paste input "TW1709564"
type input "TW1709564"
click at [1064, 527] on input "Enter Customer Details" at bounding box center [1119, 536] width 242 height 42
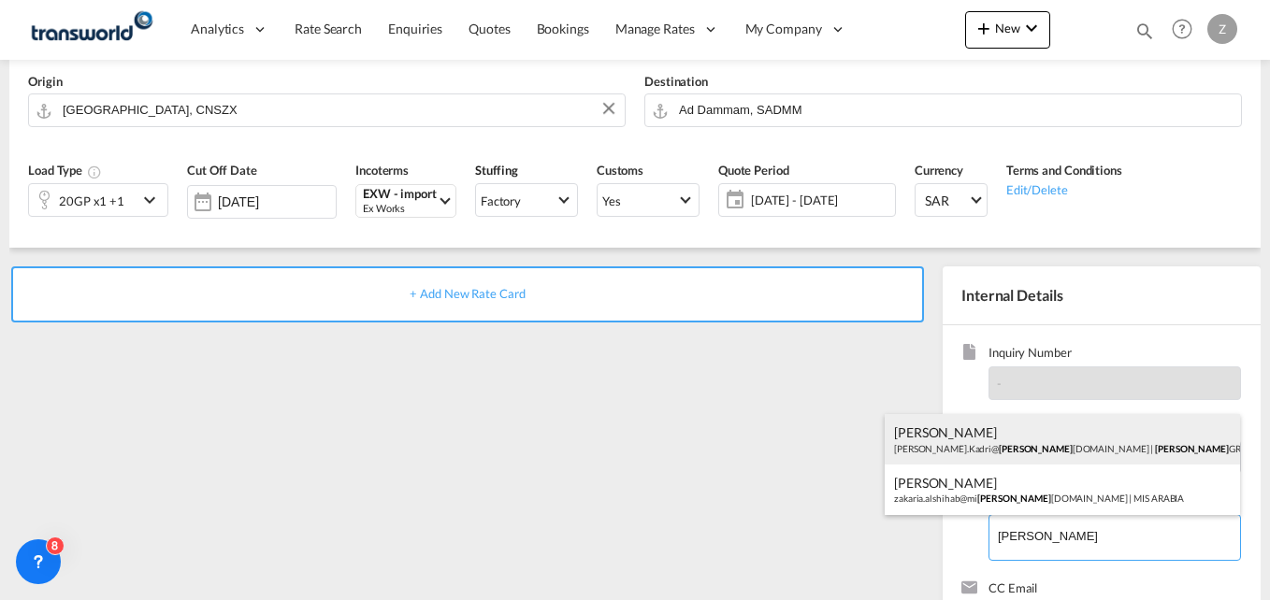
click at [1015, 455] on div "ZUHAIB KADRI Zuhaib.Kadri@ sara group.com | SARA GROUP" at bounding box center [1062, 439] width 355 height 51
type input "SARA GROUP, ZUHAIB KADRI, Zuhaib.Kadri@saragroup.com"
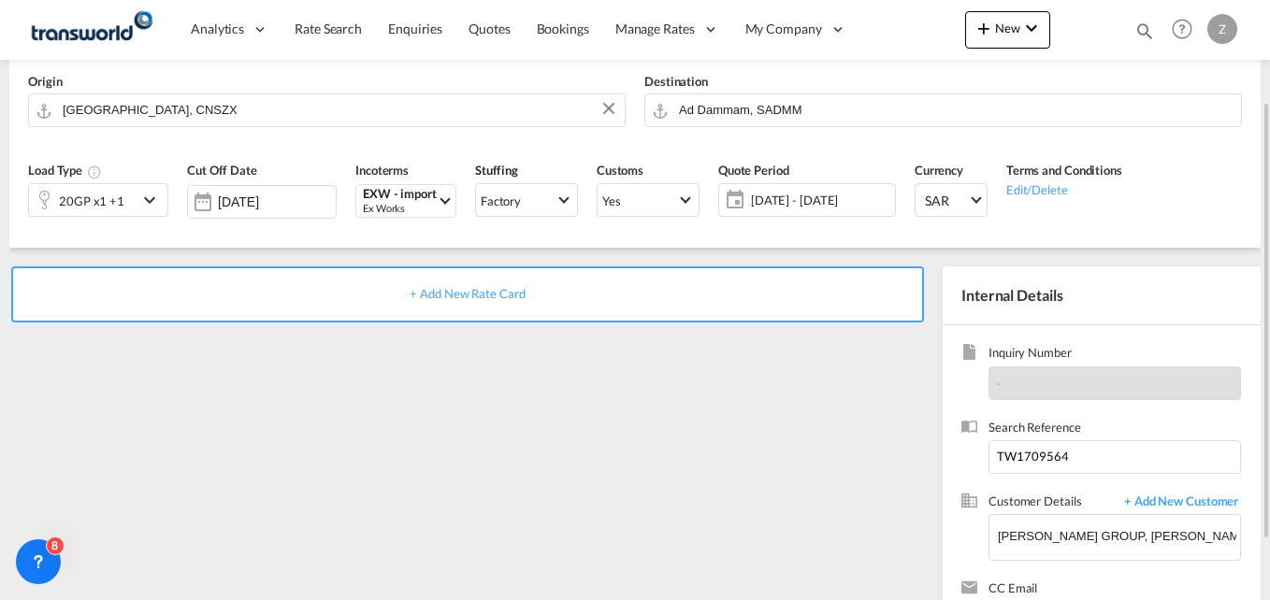
click at [404, 296] on div "+ Add New Rate Card" at bounding box center [467, 295] width 913 height 56
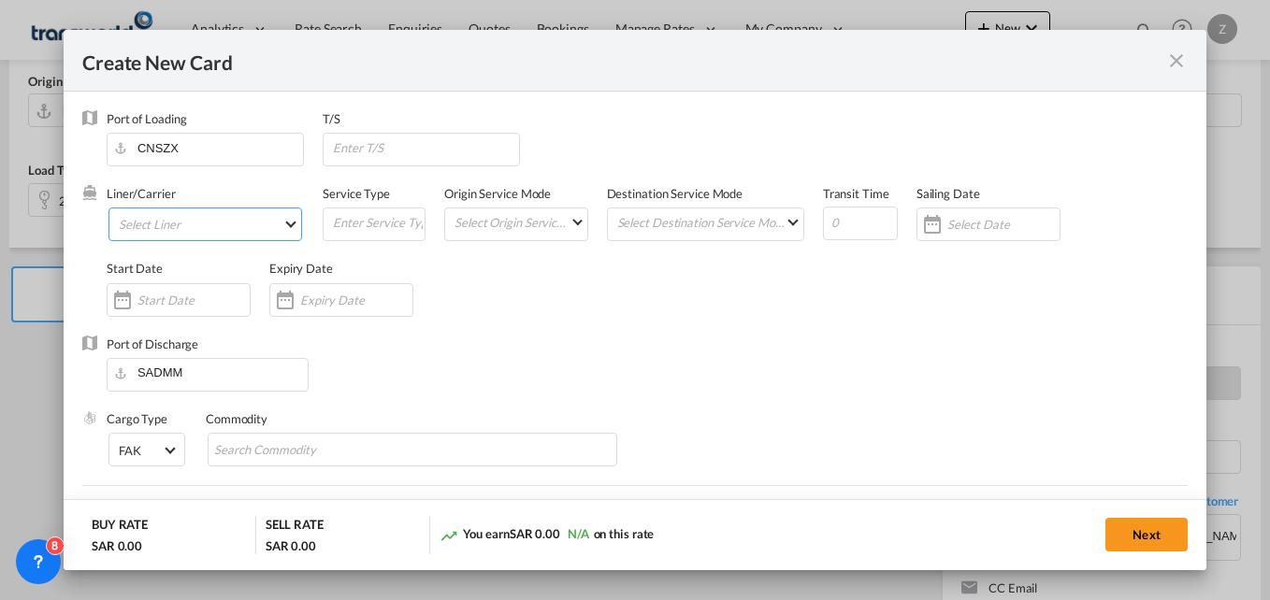
click at [159, 215] on md-select "Select Liner 2HM LOGISTICS D.O.O. / TWKS-KOPER 3P LOGISTICS / TWKS-LITHUANIA A …" at bounding box center [205, 225] width 194 height 34
type input "Basic Ocean Freight"
select select "per equipment"
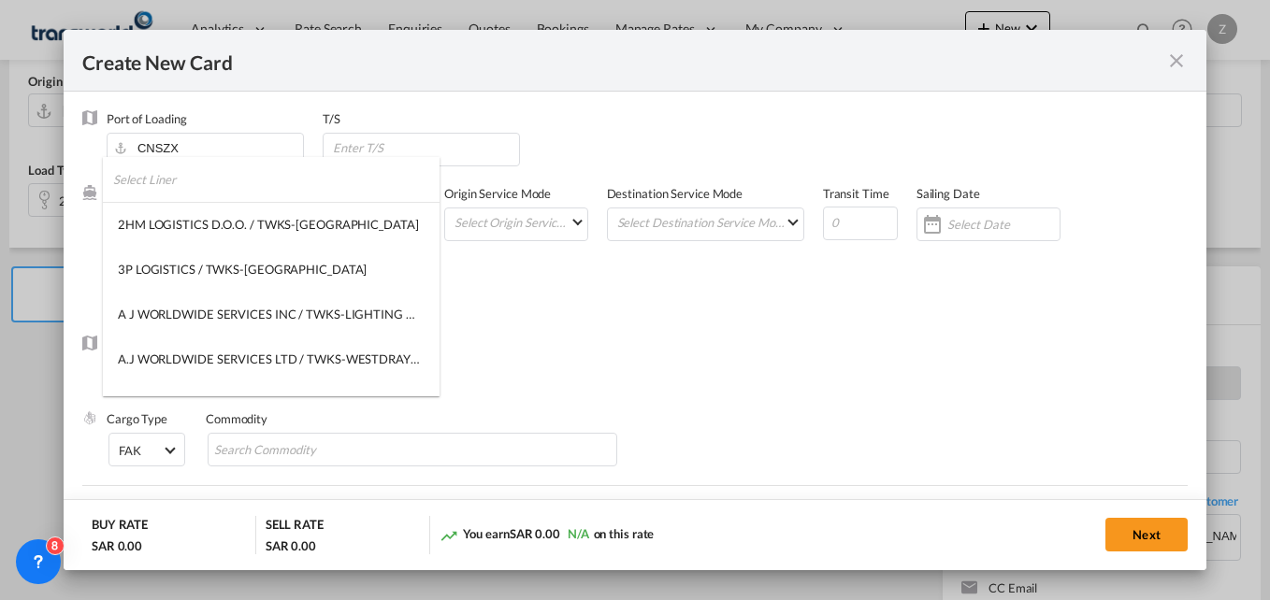
click at [200, 189] on input "search" at bounding box center [276, 179] width 326 height 45
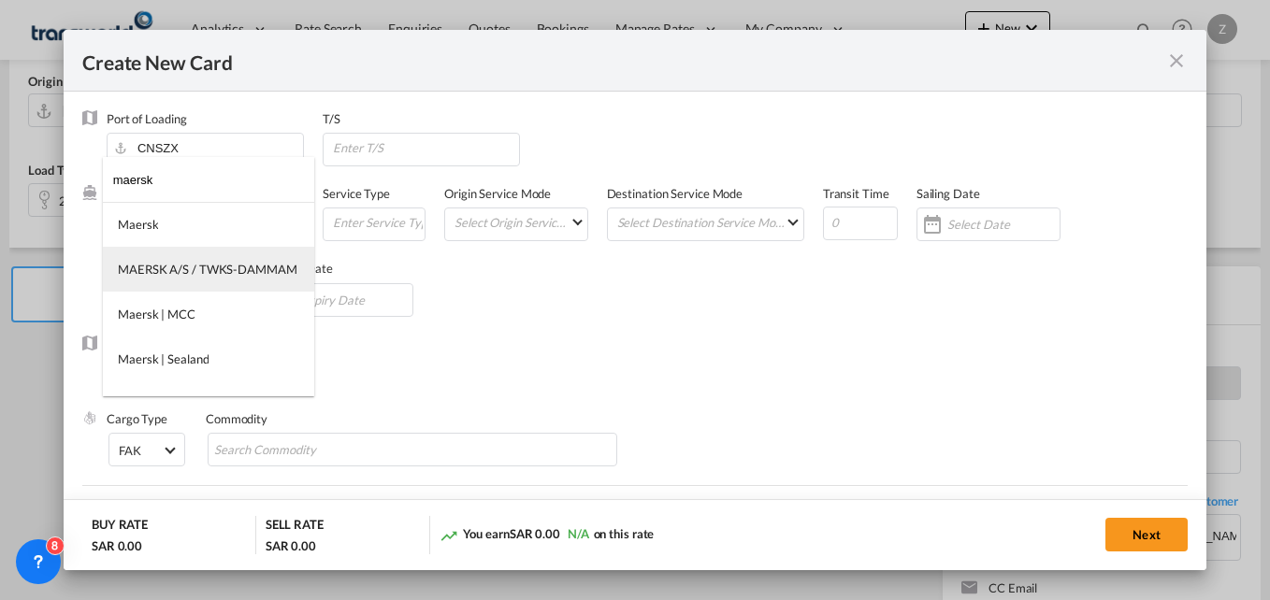
type input "maersk"
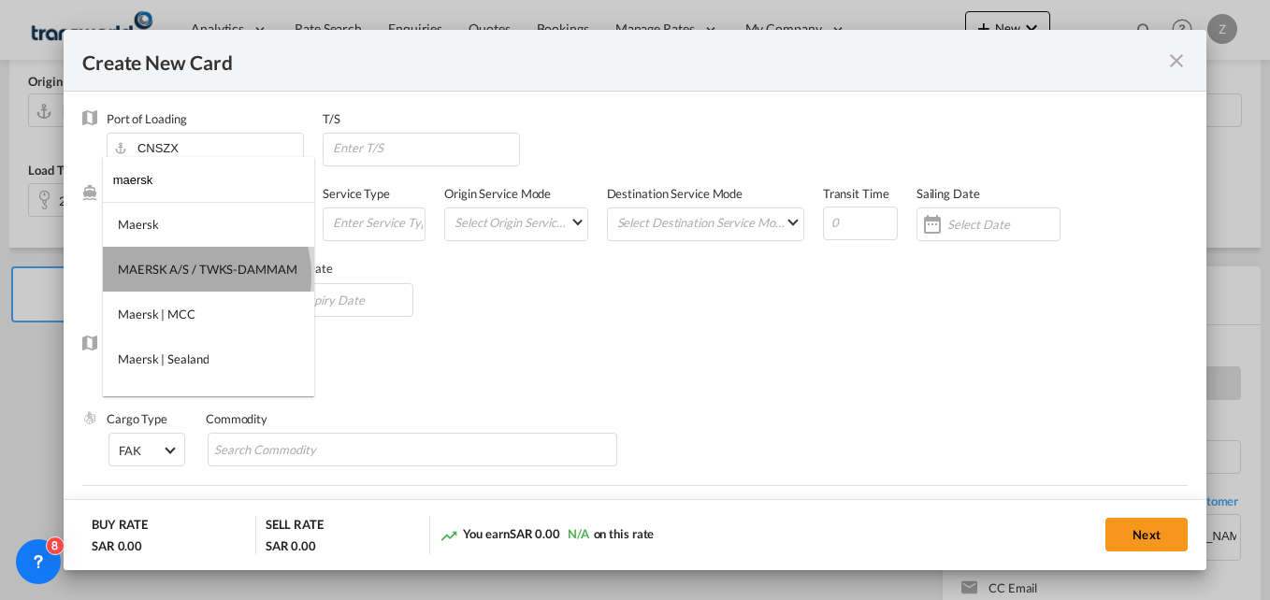
click at [195, 276] on div "MAERSK A/S / TWKS-DAMMAM" at bounding box center [208, 269] width 180 height 17
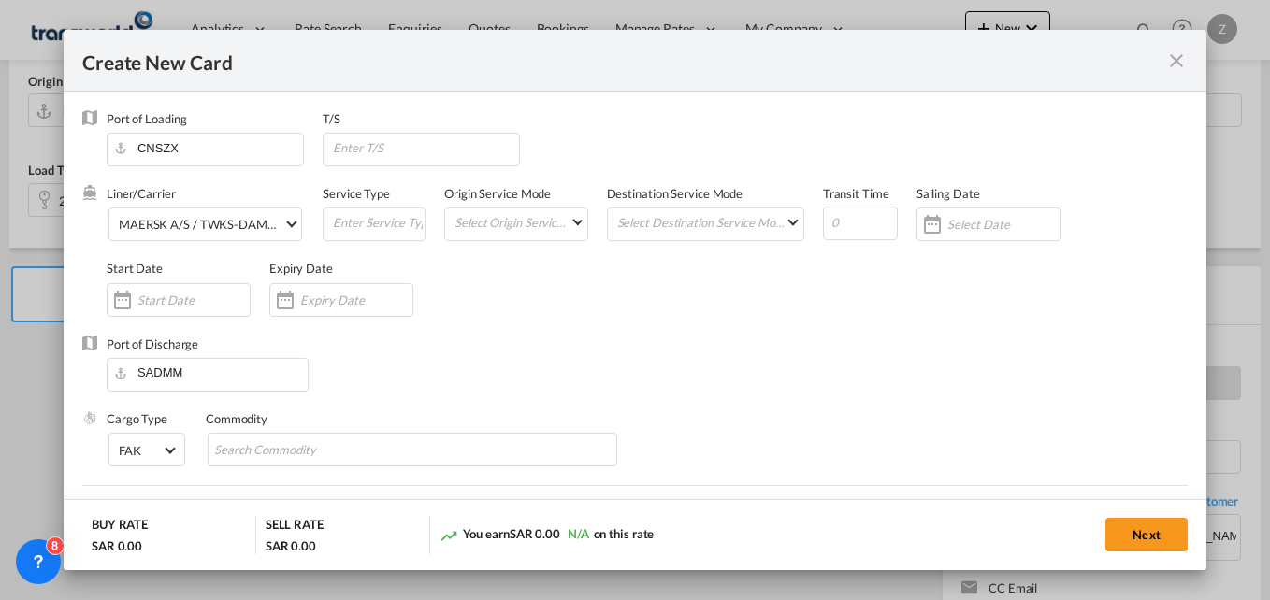
click at [355, 243] on div "Service Type" at bounding box center [384, 222] width 122 height 75
click at [358, 216] on input "Create New Card ..." at bounding box center [378, 223] width 94 height 28
type input "FCL-SEA"
click at [486, 228] on md-select "Select Origin Service Mode SD CY" at bounding box center [520, 222] width 134 height 26
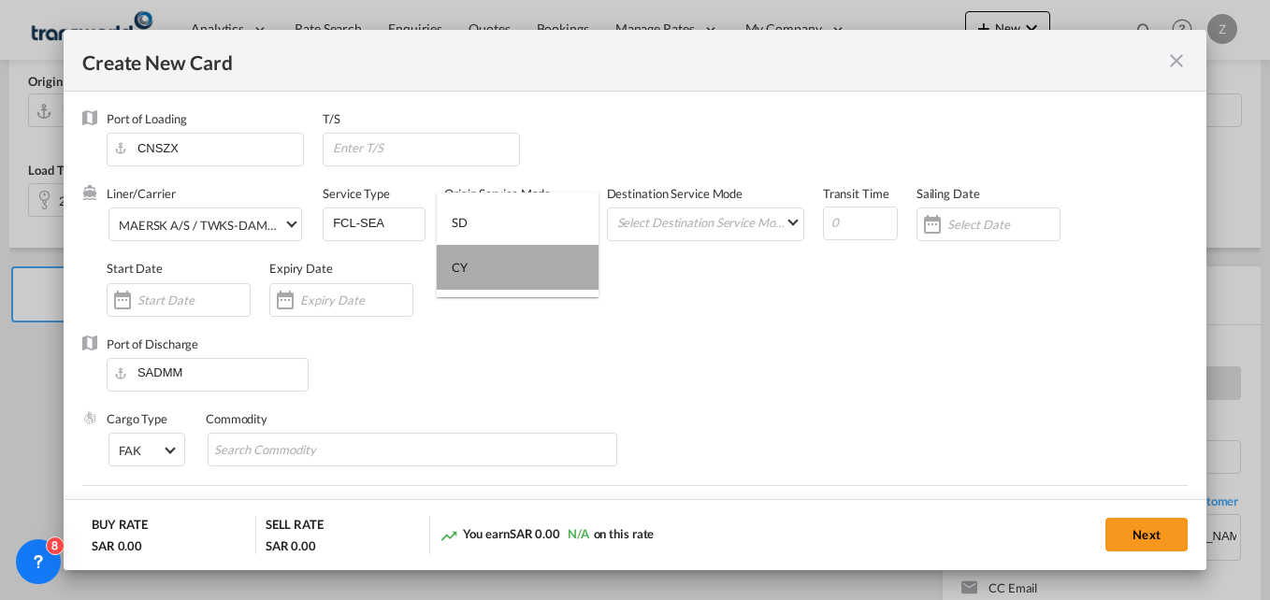
click at [494, 282] on md-option "CY" at bounding box center [518, 267] width 162 height 45
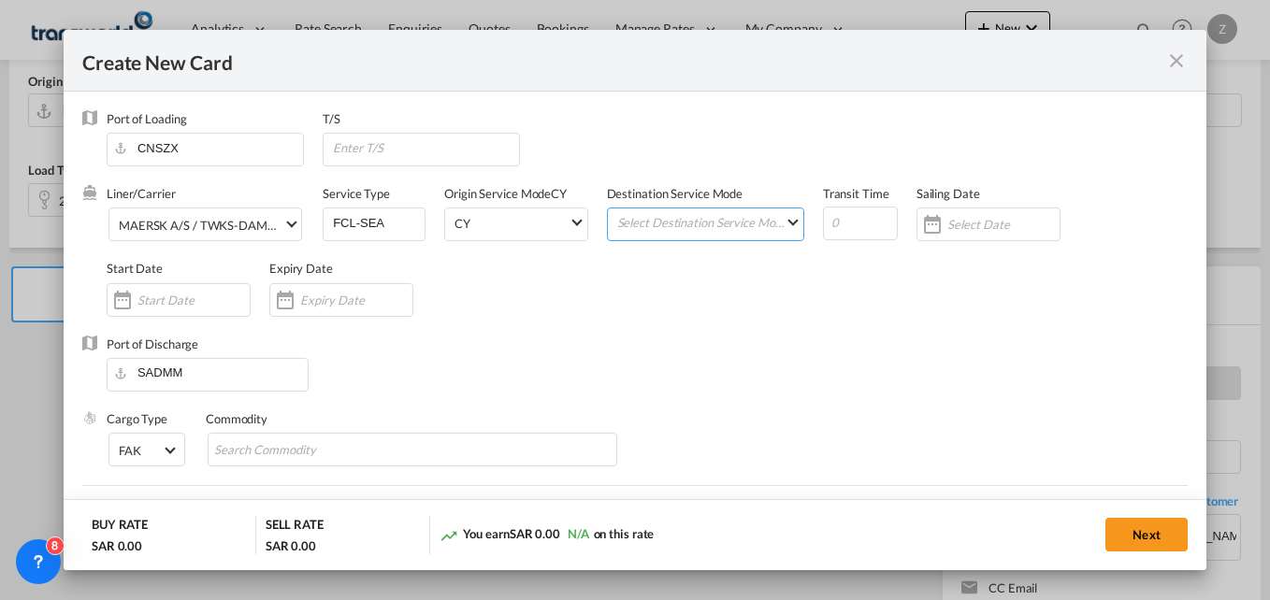
click at [740, 224] on md-select "Select Destination Service Mode SD CY" at bounding box center [709, 222] width 188 height 26
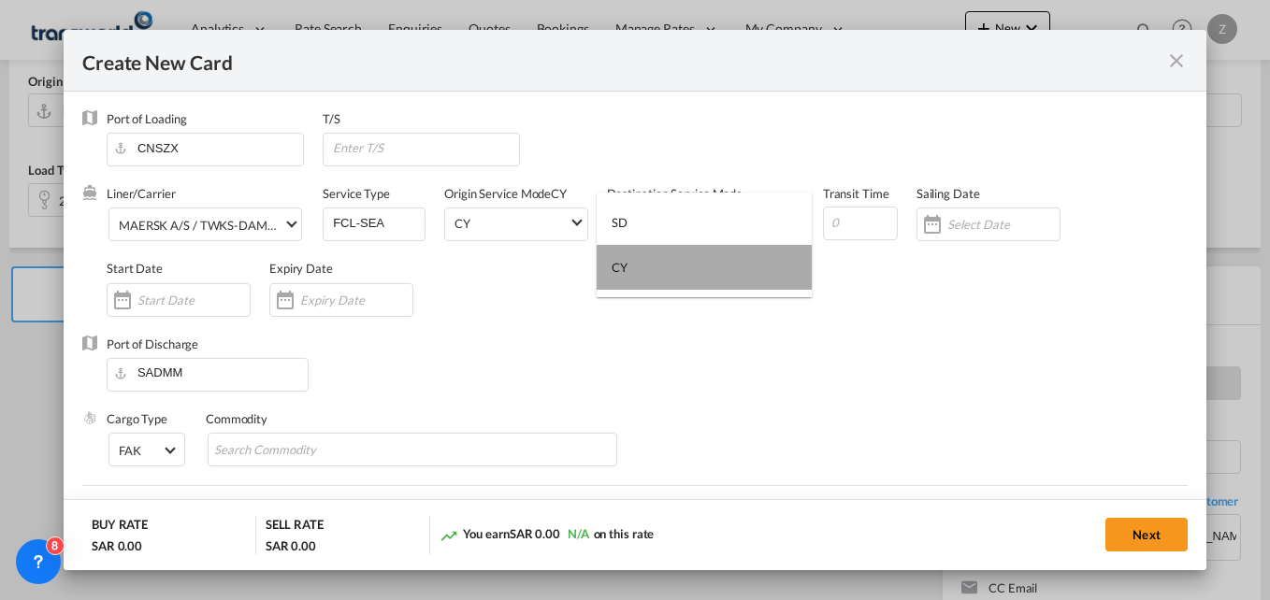
click at [666, 289] on md-option "CY" at bounding box center [704, 267] width 215 height 45
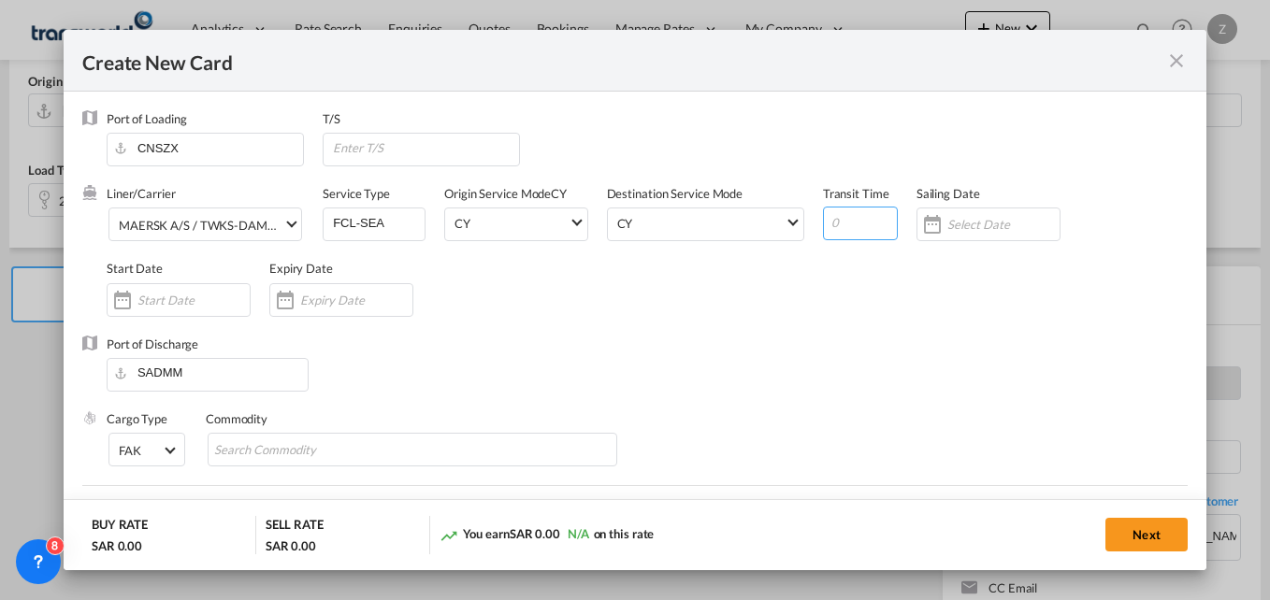
click at [842, 220] on input "Create New Card ..." at bounding box center [860, 224] width 75 height 34
type input "30"
click at [202, 300] on input "Create New Card ..." at bounding box center [193, 300] width 112 height 15
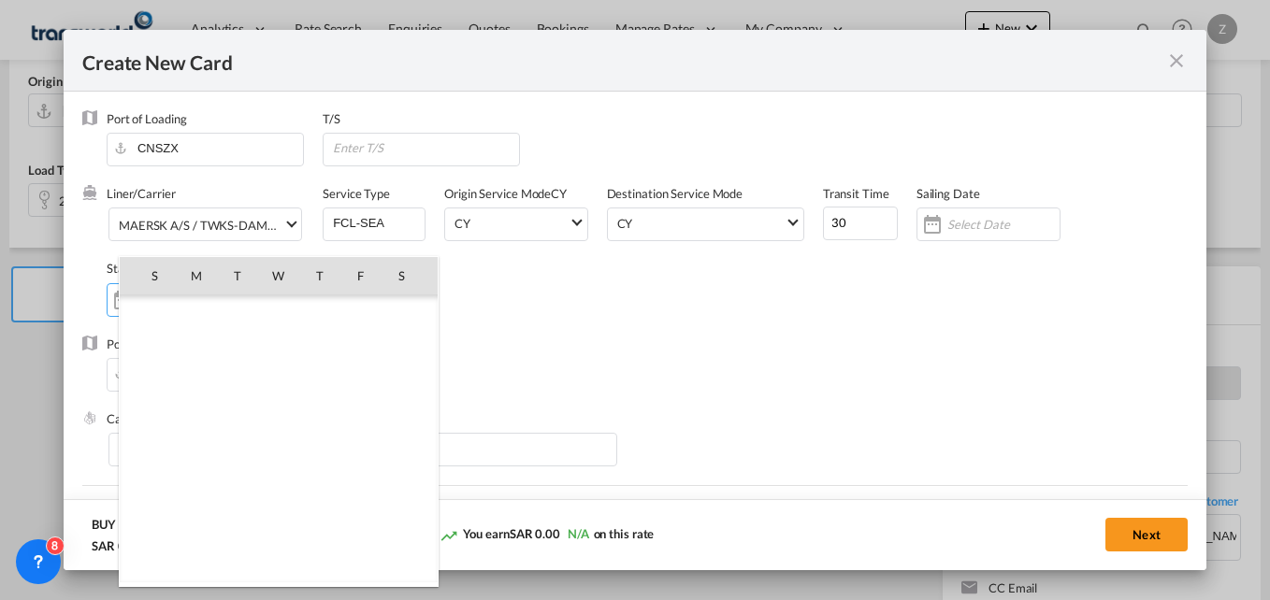
scroll to position [433235, 0]
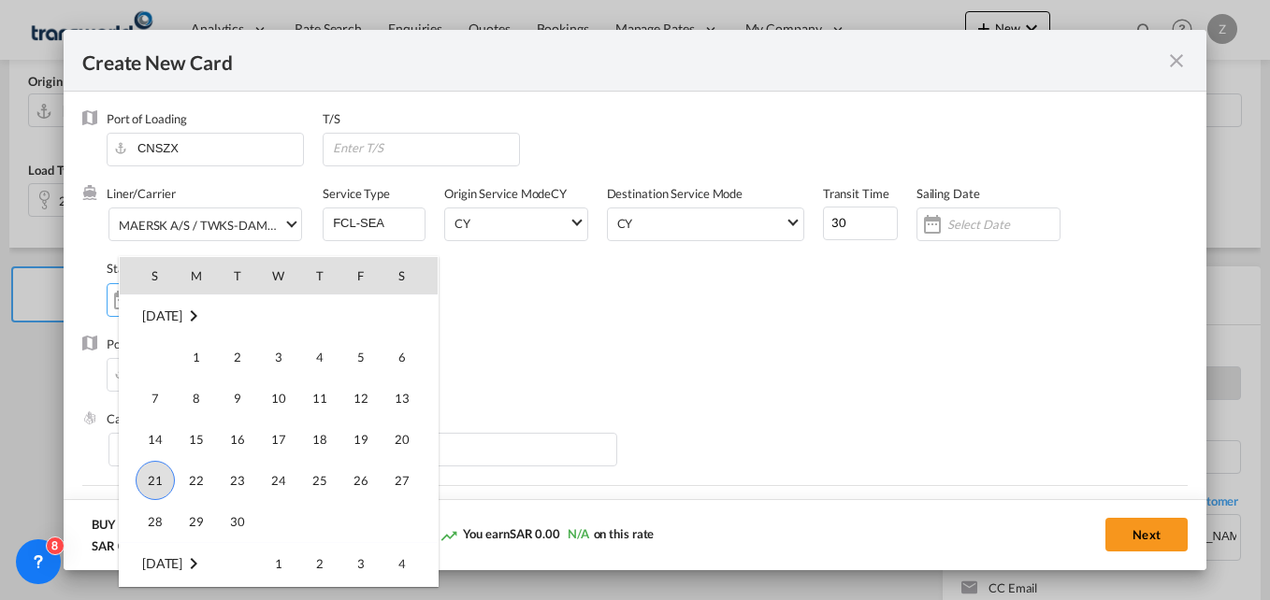
click at [153, 470] on span "21" at bounding box center [155, 480] width 39 height 39
type input "[DATE]"
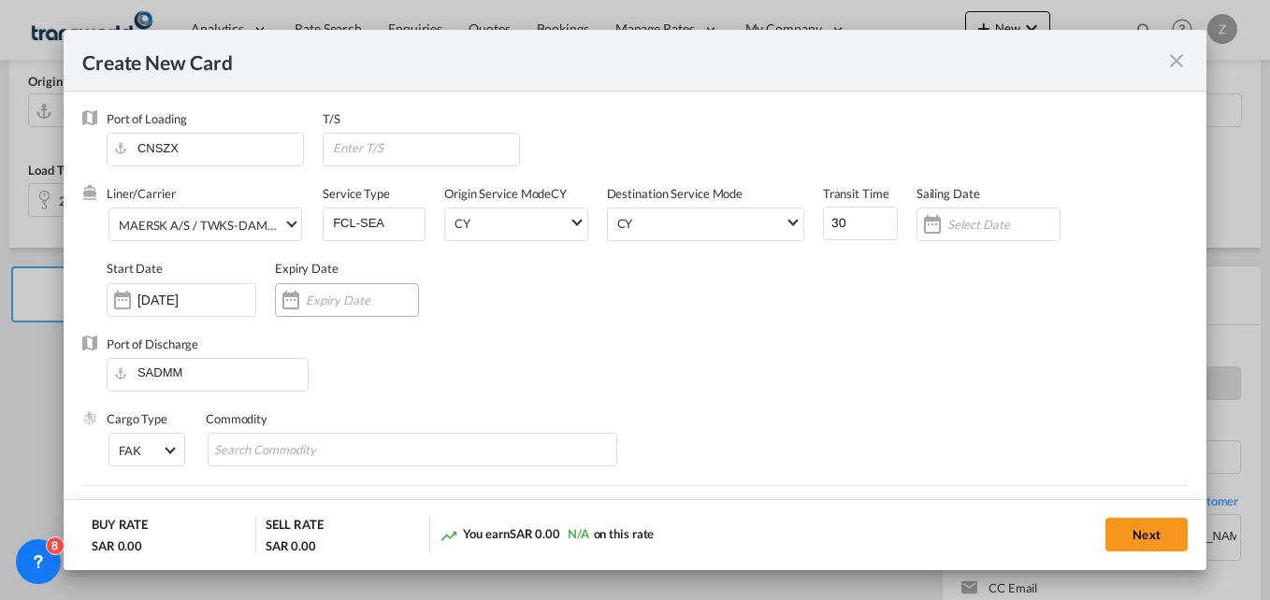
click at [320, 301] on input "Create New Card ..." at bounding box center [362, 300] width 112 height 15
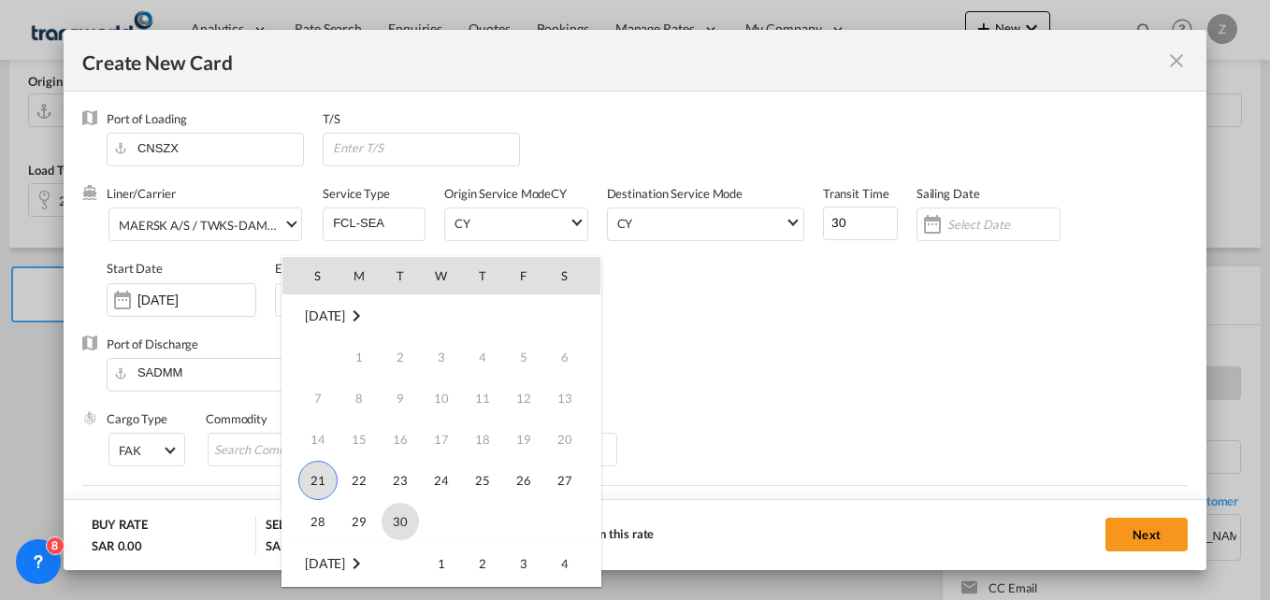
click at [403, 513] on span "30" at bounding box center [400, 521] width 37 height 37
type input "[DATE]"
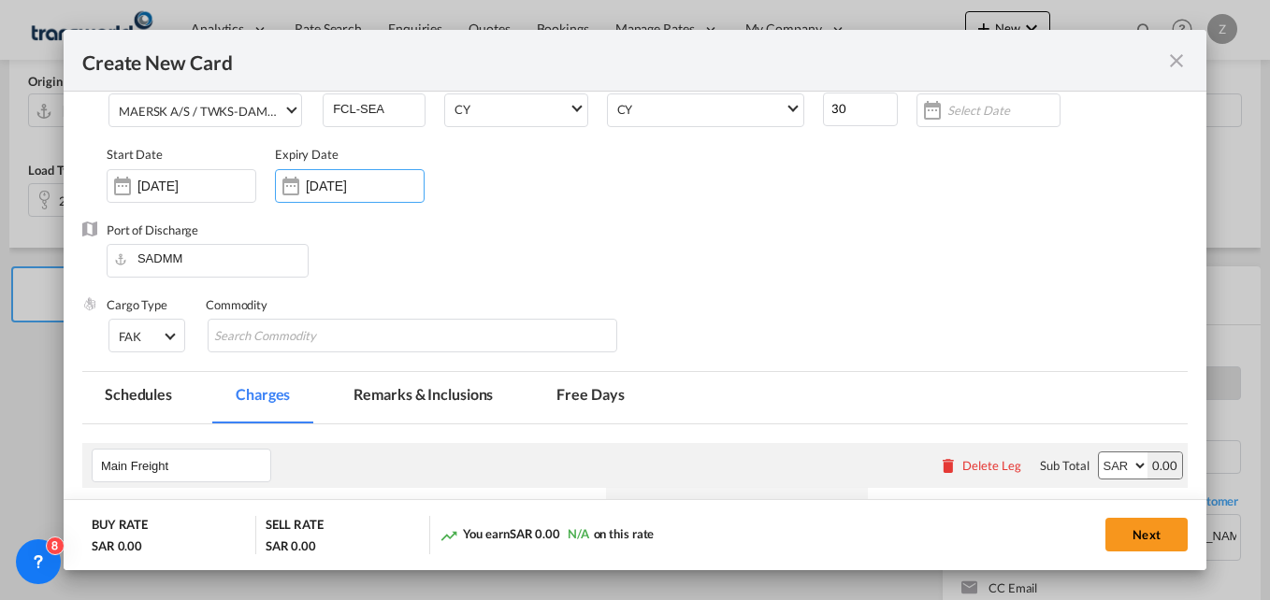
scroll to position [115, 0]
click at [305, 351] on div "Chips container with autocompletion. Enter the text area, type text to search, …" at bounding box center [299, 336] width 172 height 30
type input "g"
type input "GC"
click at [676, 238] on div "Port of Discharge SADMM" at bounding box center [634, 258] width 1105 height 75
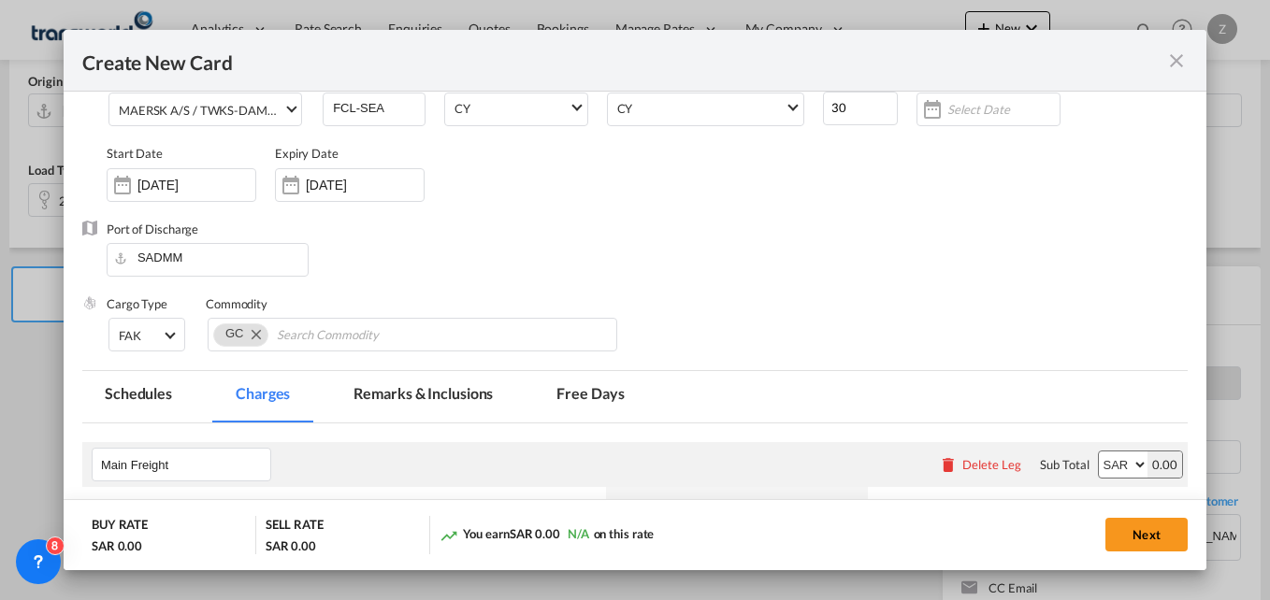
scroll to position [403, 0]
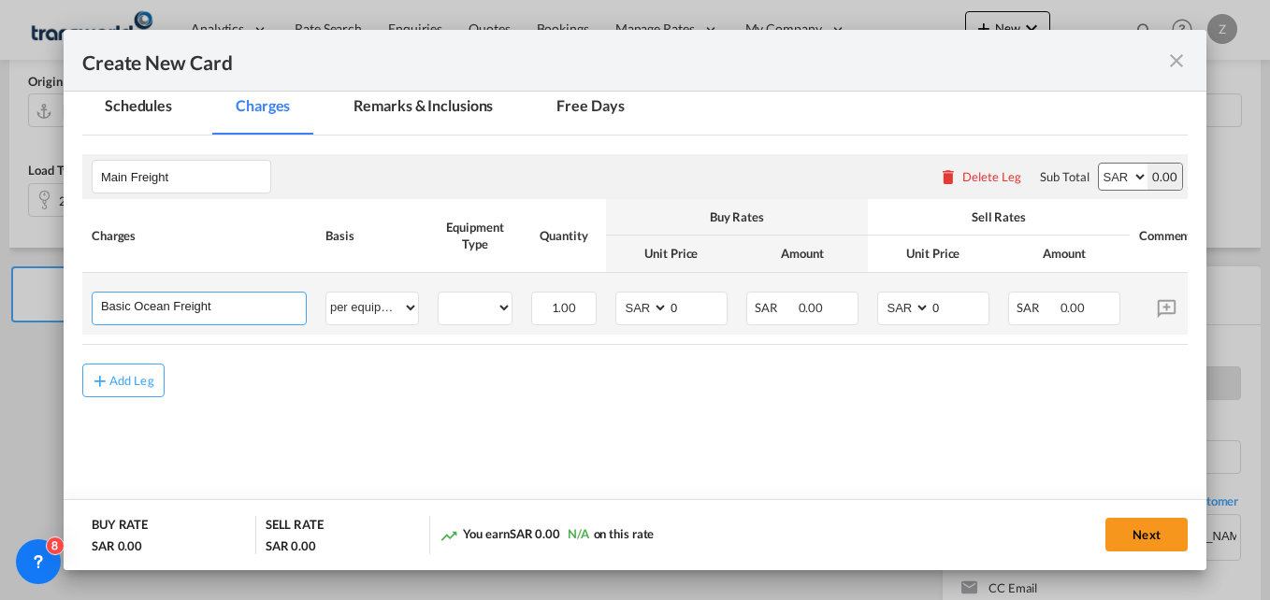
click at [253, 312] on input "Basic Ocean Freight" at bounding box center [203, 307] width 205 height 28
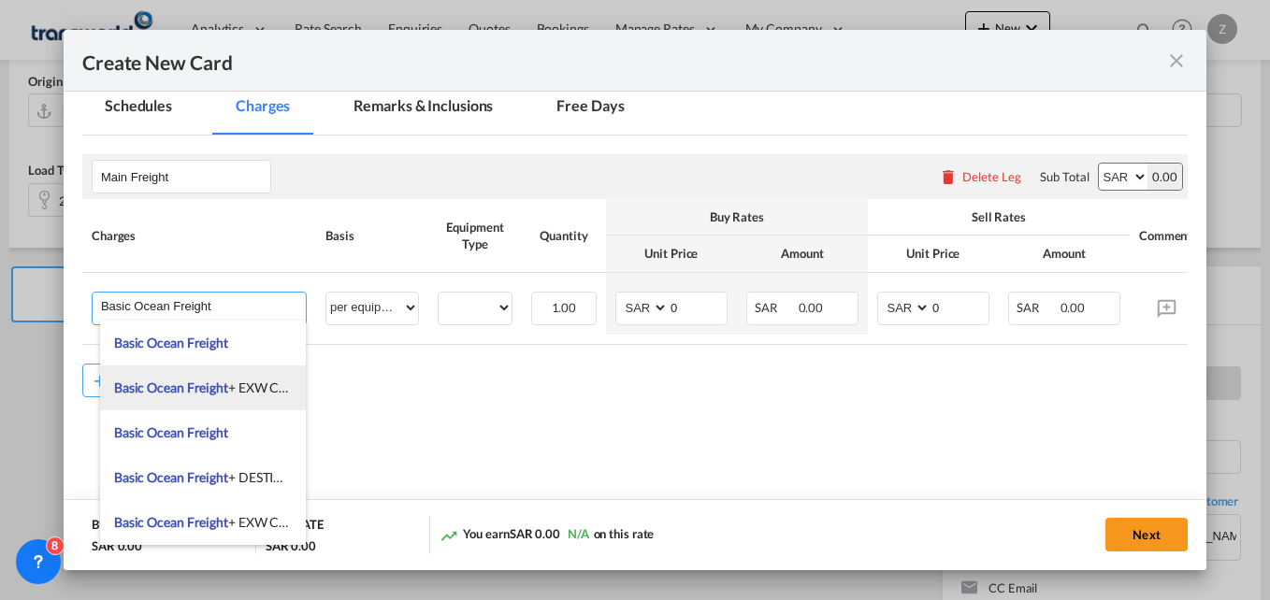
click at [252, 397] on li "Basic Ocean Freight + EXW Charges" at bounding box center [203, 388] width 206 height 45
type input "Basic Ocean Freight + EXW Charges"
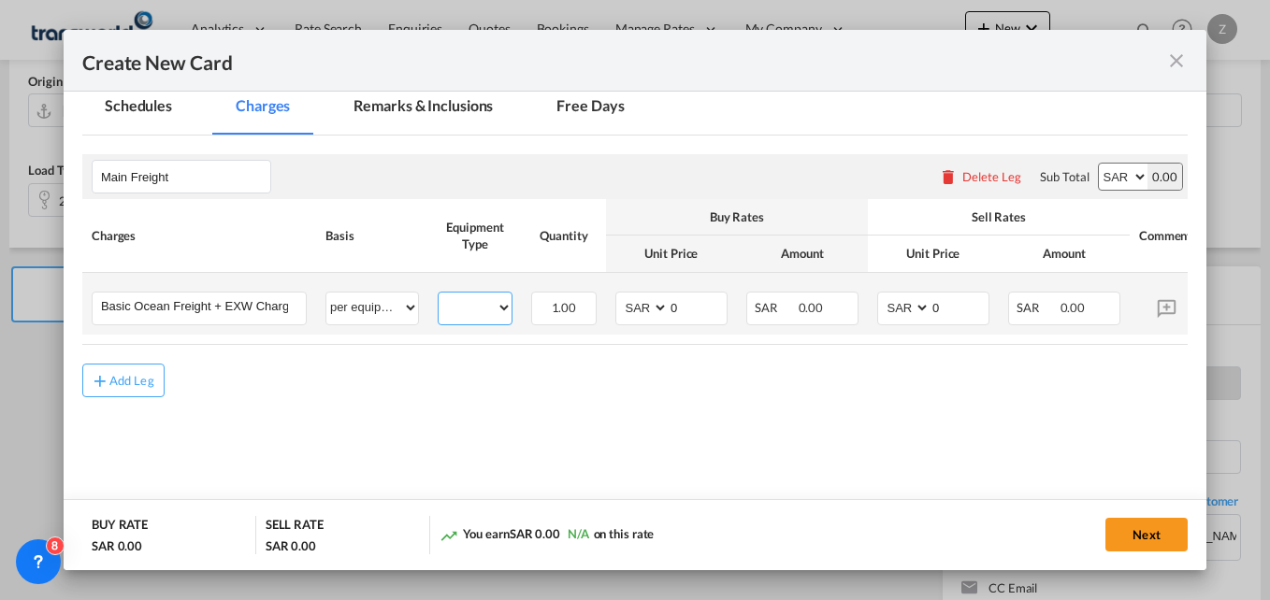
click at [460, 313] on select "20GP 40HC" at bounding box center [475, 308] width 73 height 25
select select "20GP"
click at [439, 296] on select "20GP 40HC" at bounding box center [475, 308] width 73 height 25
click at [1113, 176] on select "AED AFN ALL AMD ANG AOA ARS AUD AWG AZN BAM BBD BDT BGN BHD BIF BMD BND BOB BRL…" at bounding box center [1123, 177] width 49 height 26
select select "string:USD"
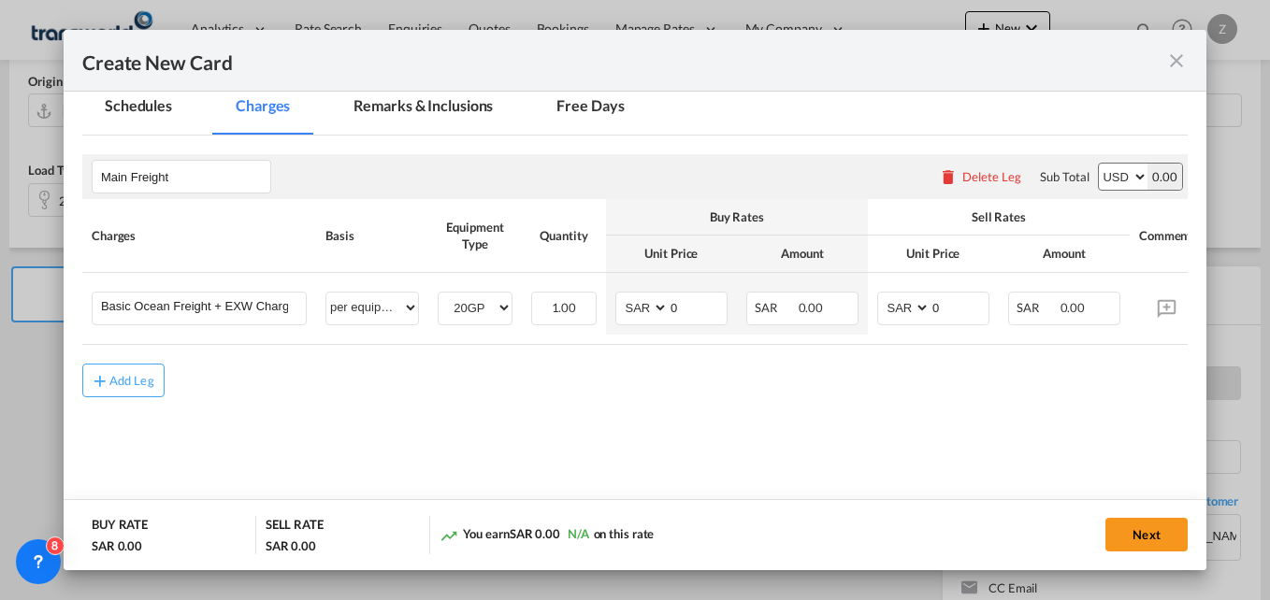
click at [1099, 164] on select "AED AFN ALL AMD ANG AOA ARS AUD AWG AZN BAM BBD BDT BGN BHD BIF BMD BND BOB BRL…" at bounding box center [1123, 177] width 49 height 26
click at [634, 310] on select "AED AFN ALL AMD ANG AOA ARS AUD AWG AZN BAM BBD BDT BGN BHD BIF BMD BND BOB BRL…" at bounding box center [643, 308] width 49 height 25
select select "string:USD"
click at [619, 296] on select "AED AFN ALL AMD ANG AOA ARS AUD AWG AZN BAM BBD BDT BGN BHD BIF BMD BND BOB BRL…" at bounding box center [643, 308] width 49 height 25
click at [921, 316] on select "AED AFN ALL AMD ANG AOA ARS AUD AWG AZN BAM BBD BDT BGN BHD BIF BMD BND BOB BRL…" at bounding box center [905, 308] width 49 height 25
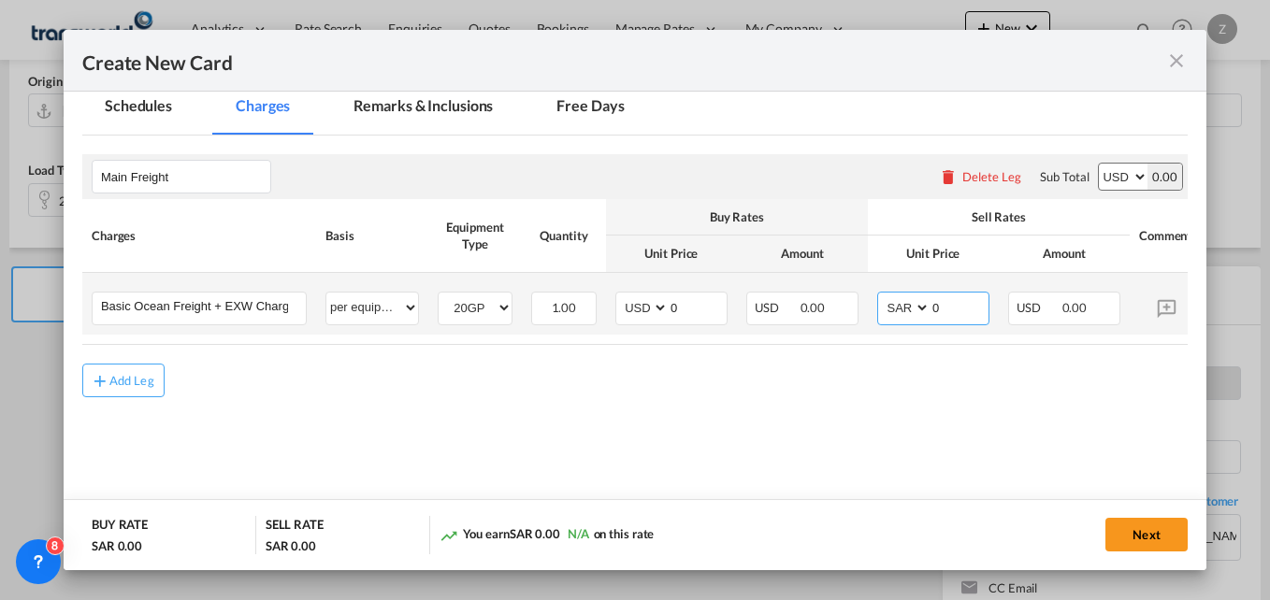
select select "string:USD"
click at [881, 296] on select "AED AFN ALL AMD ANG AOA ARS AUD AWG AZN BAM BBD BDT BGN BHD BIF BMD BND BOB BRL…" at bounding box center [905, 308] width 49 height 25
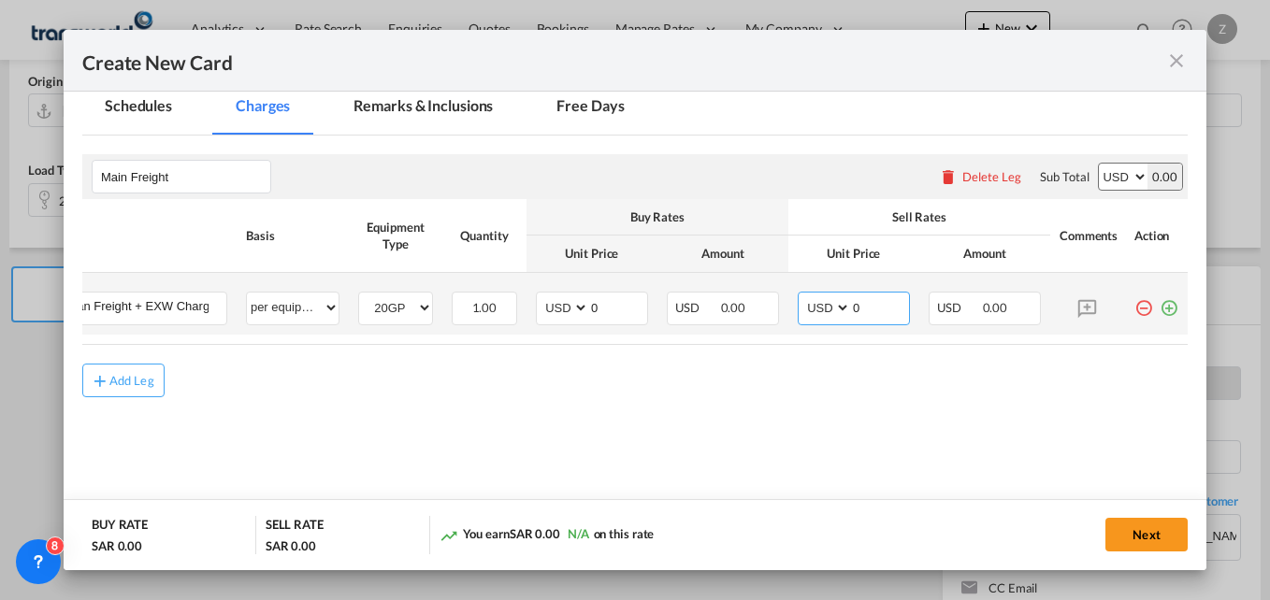
scroll to position [0, 94]
click at [1160, 305] on md-icon "icon-plus-circle-outline green-400-fg" at bounding box center [1169, 301] width 19 height 19
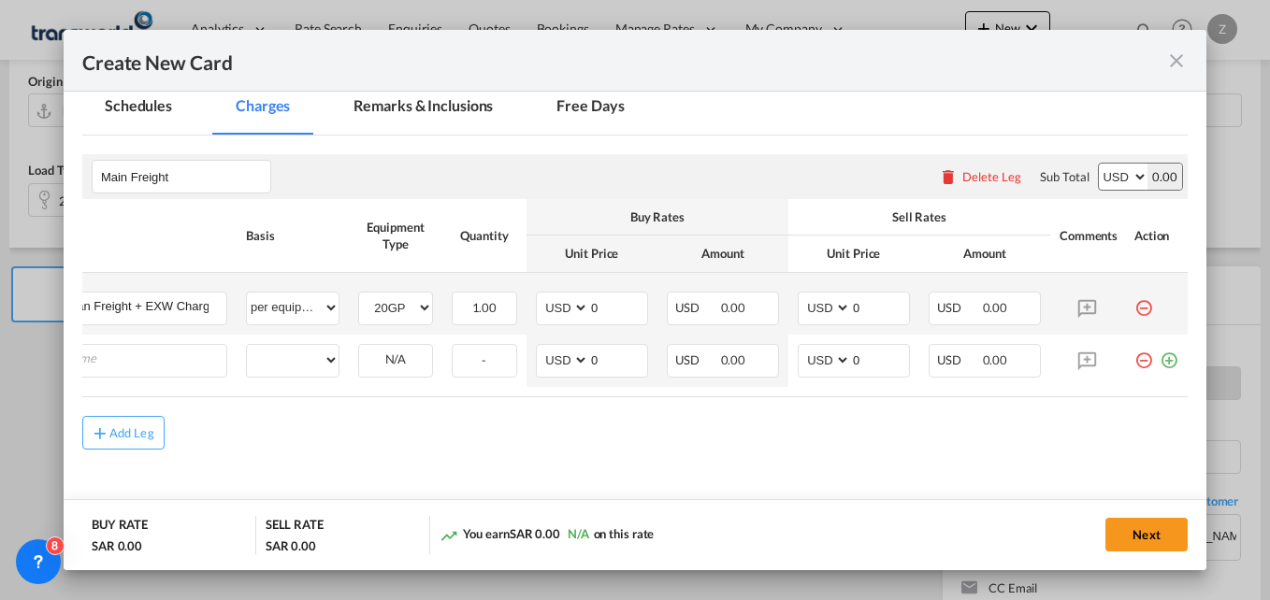
scroll to position [0, 19]
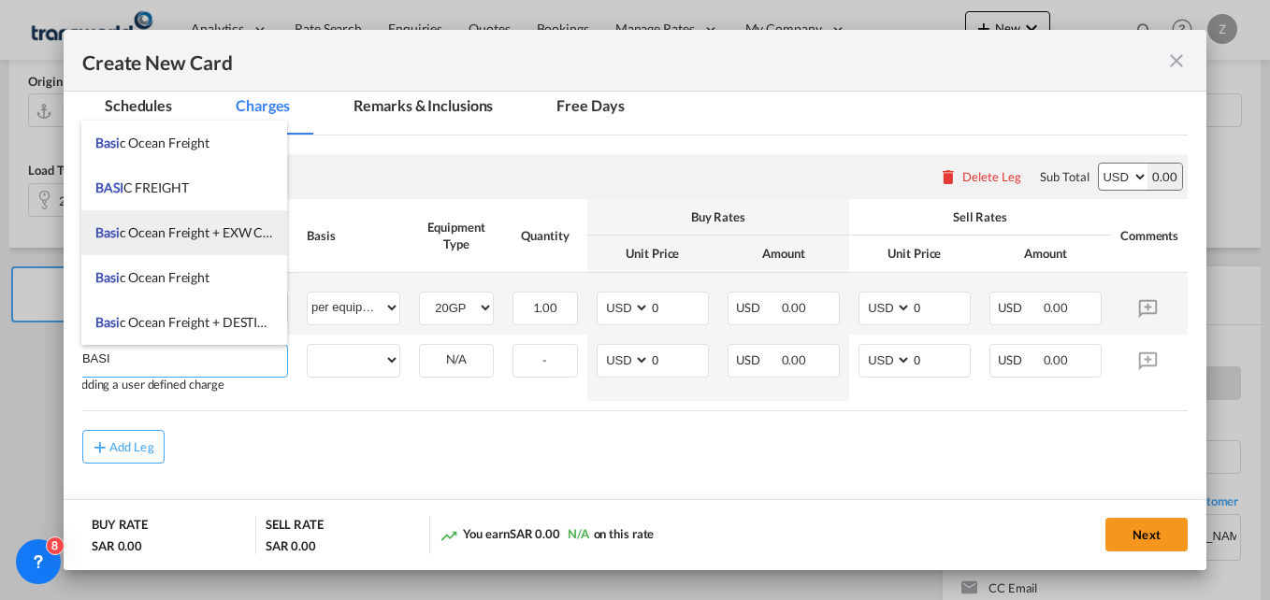
click at [173, 221] on li "Basi c Ocean Freight + EXW Charges" at bounding box center [184, 232] width 206 height 45
type input "Basic Ocean Freight + EXW Charges"
select select "per equipment"
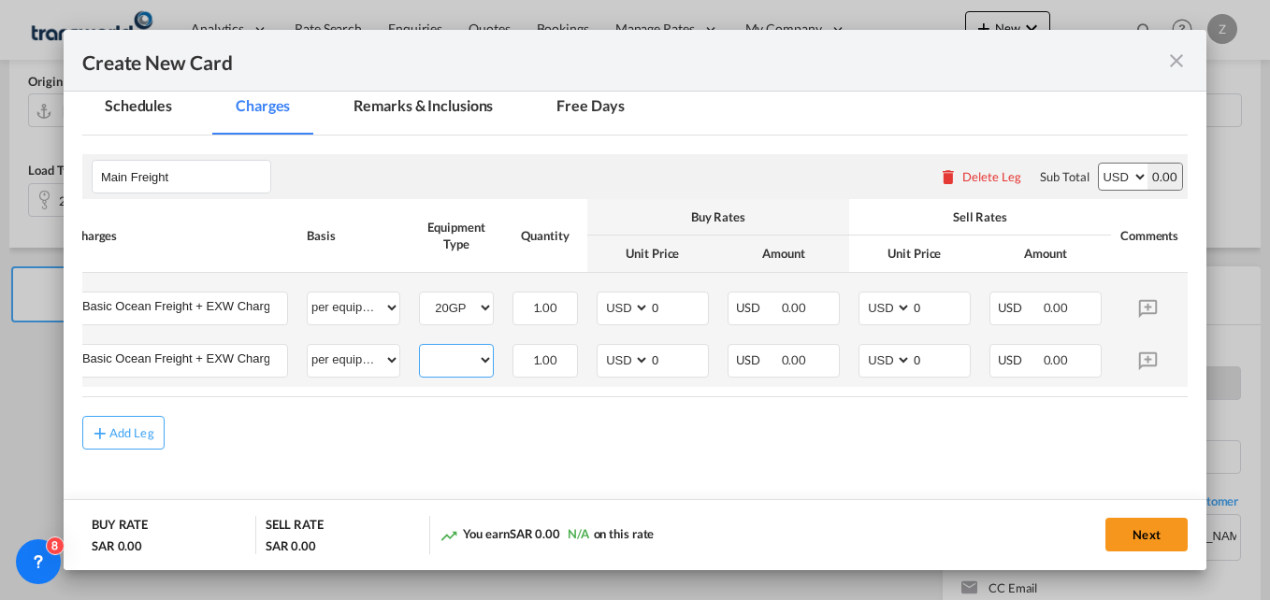
click at [459, 355] on select "20GP 40HC" at bounding box center [456, 360] width 73 height 25
select select "40HC"
click at [420, 348] on select "20GP 40HC" at bounding box center [456, 360] width 73 height 25
click at [946, 313] on input "0" at bounding box center [941, 307] width 58 height 28
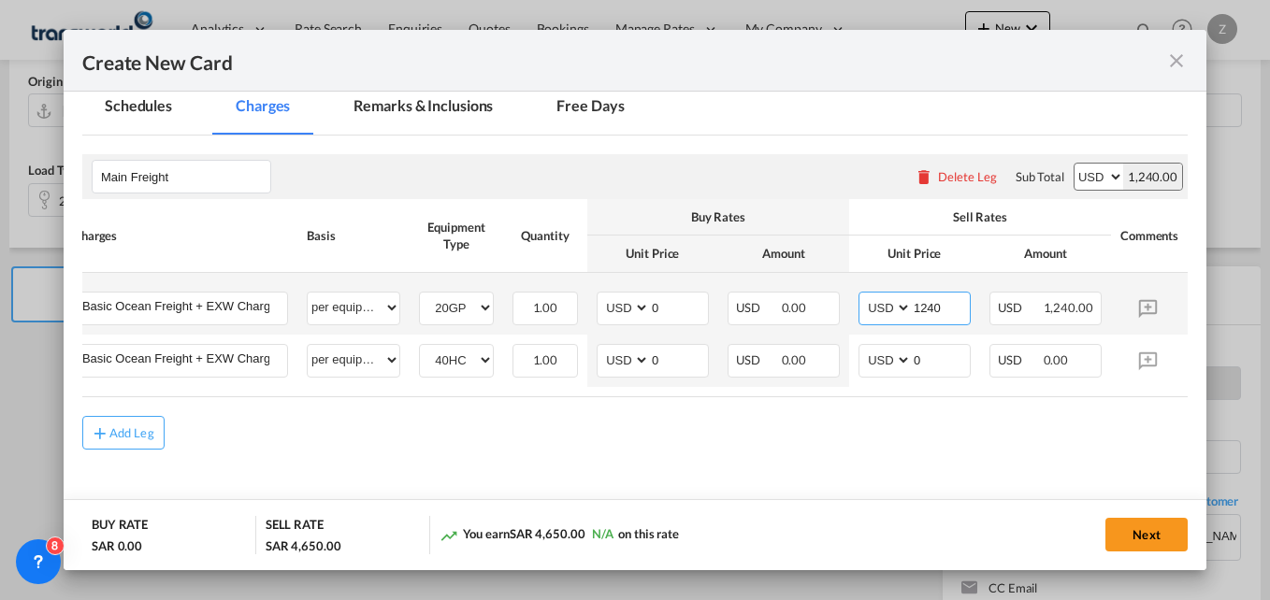
type input "1240"
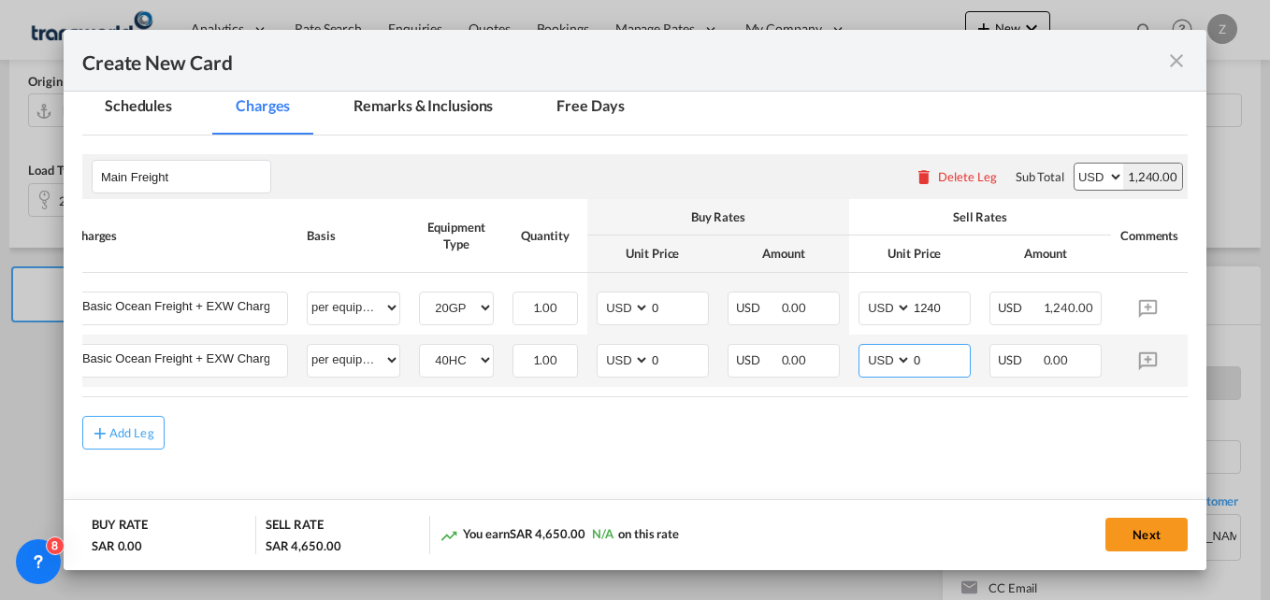
click at [934, 370] on input "0" at bounding box center [941, 359] width 58 height 28
type input "1330"
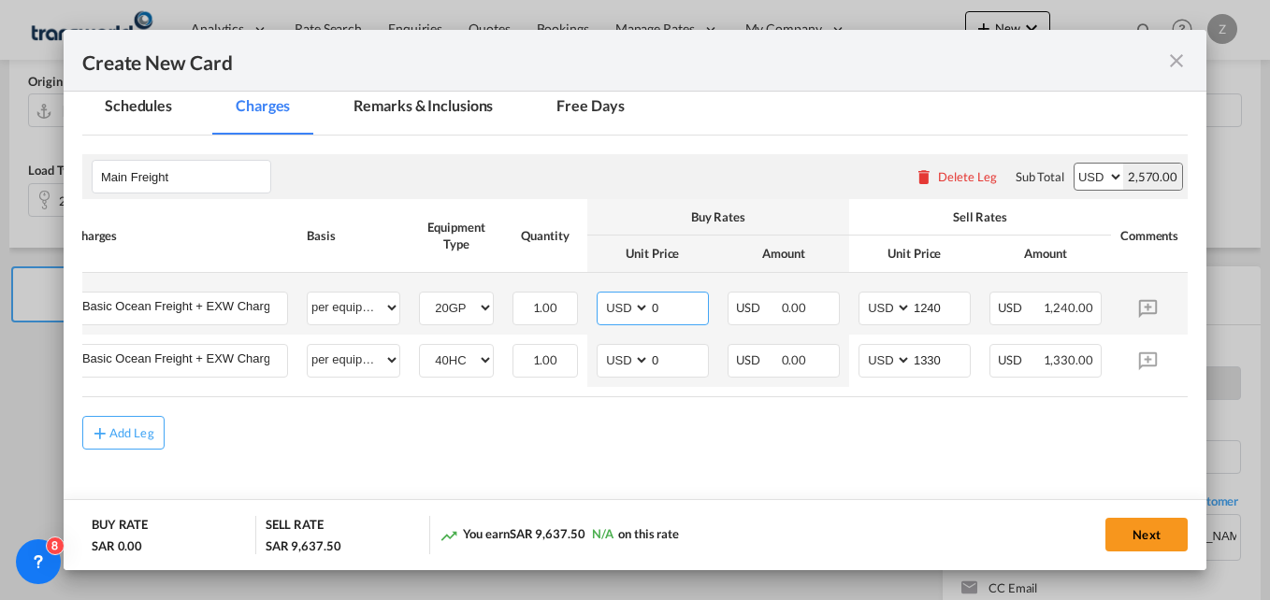
click at [682, 309] on input "0" at bounding box center [679, 307] width 58 height 28
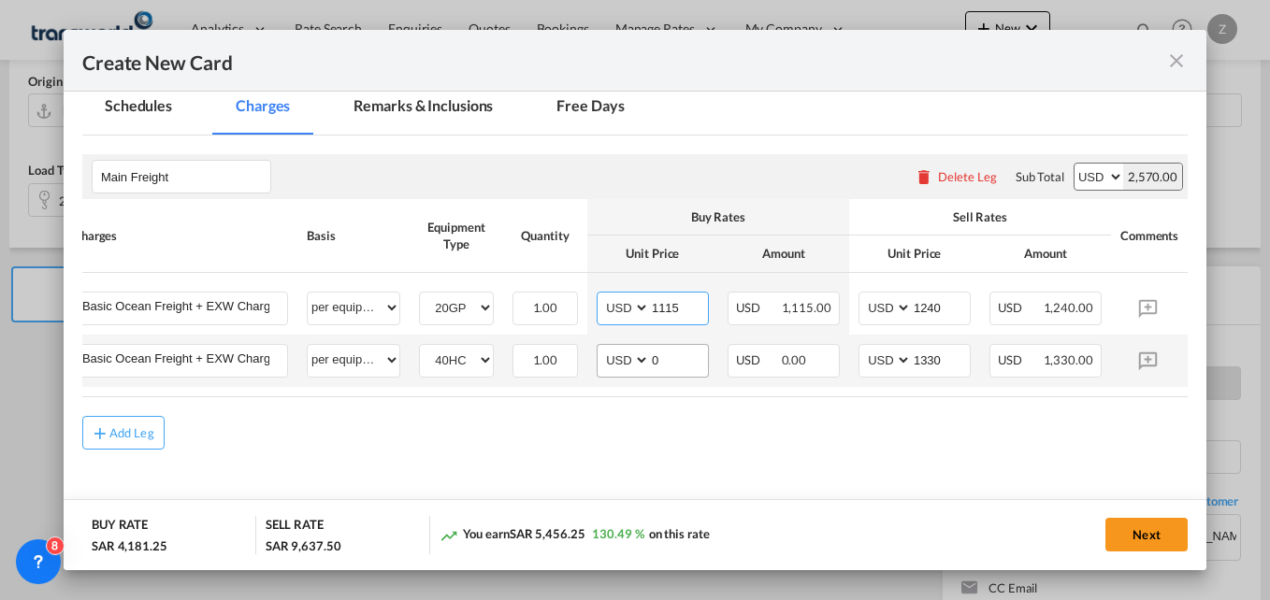
type input "1115"
click at [671, 360] on input "0" at bounding box center [679, 359] width 58 height 28
type input "1205"
click at [687, 477] on md-content "Main Freight Please enter leg name Leg Name Already Exists Delete Leg Sub Total…" at bounding box center [634, 331] width 1105 height 391
click at [1144, 538] on button "Next" at bounding box center [1146, 535] width 82 height 34
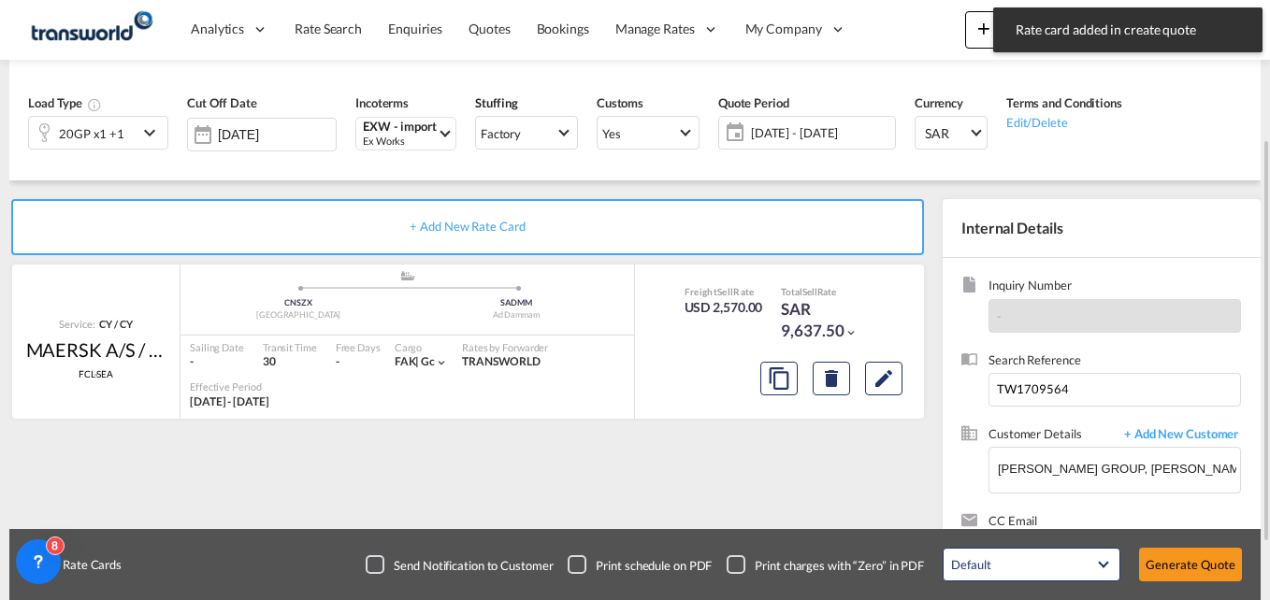
scroll to position [208, 0]
click at [1167, 565] on button "Generate Quote" at bounding box center [1190, 565] width 103 height 34
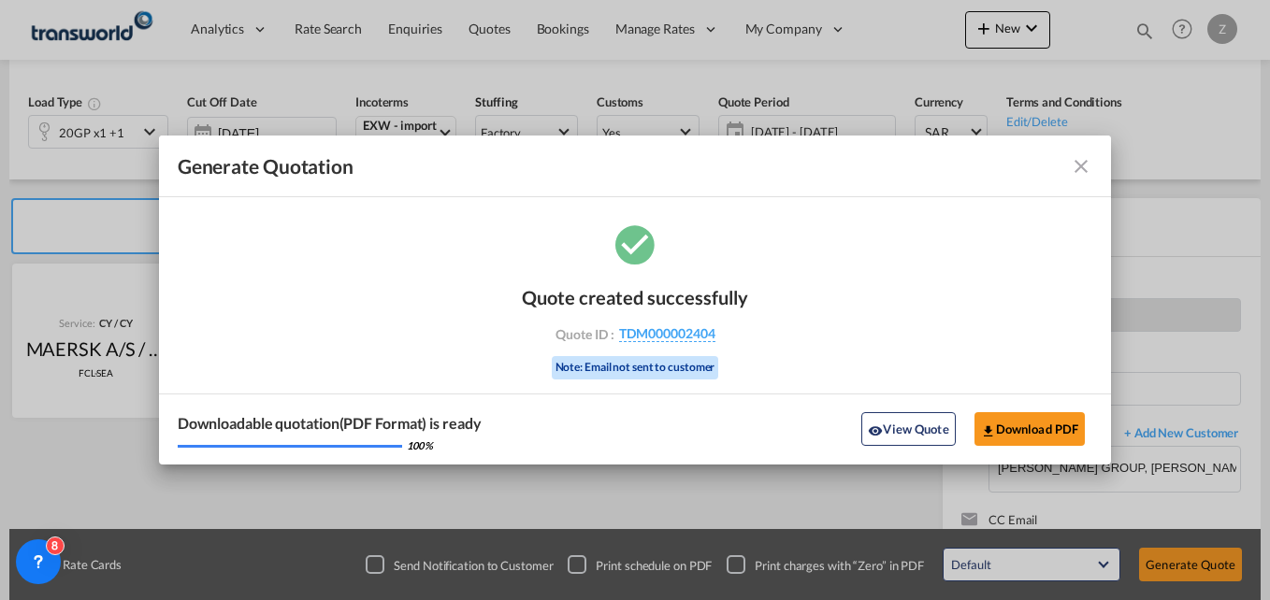
click at [1077, 172] on md-icon "icon-close fg-AAA8AD cursor m-0" at bounding box center [1081, 166] width 22 height 22
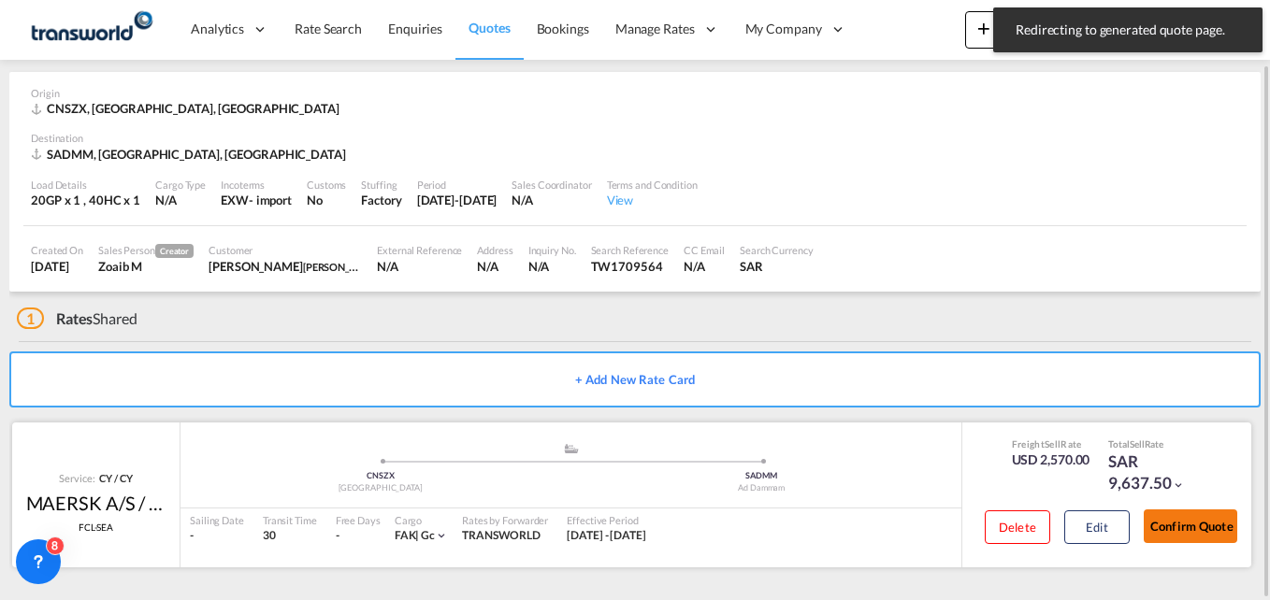
click at [1210, 515] on button "Confirm Quote" at bounding box center [1191, 527] width 94 height 34
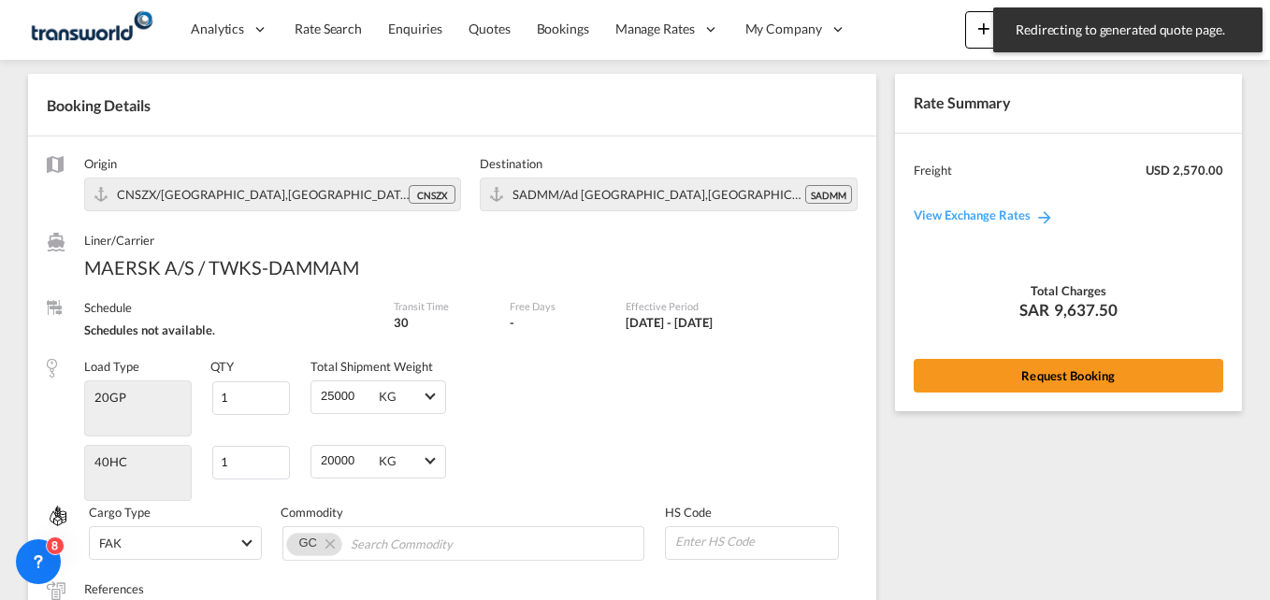
scroll to position [788, 0]
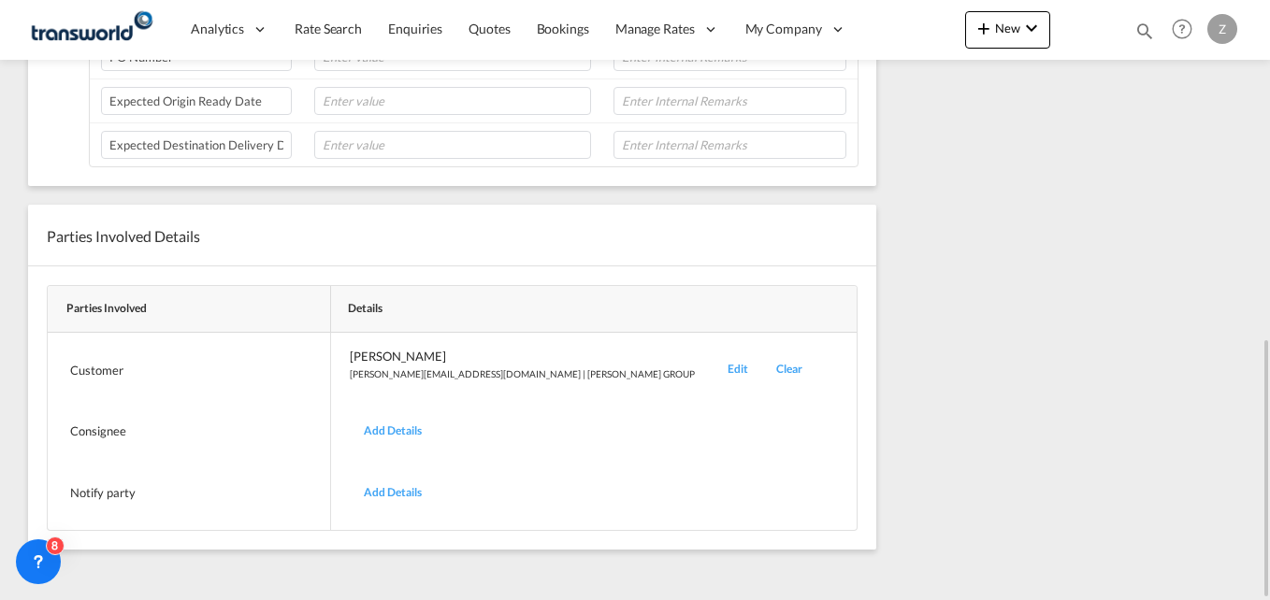
click at [714, 364] on div "Edit" at bounding box center [738, 370] width 49 height 44
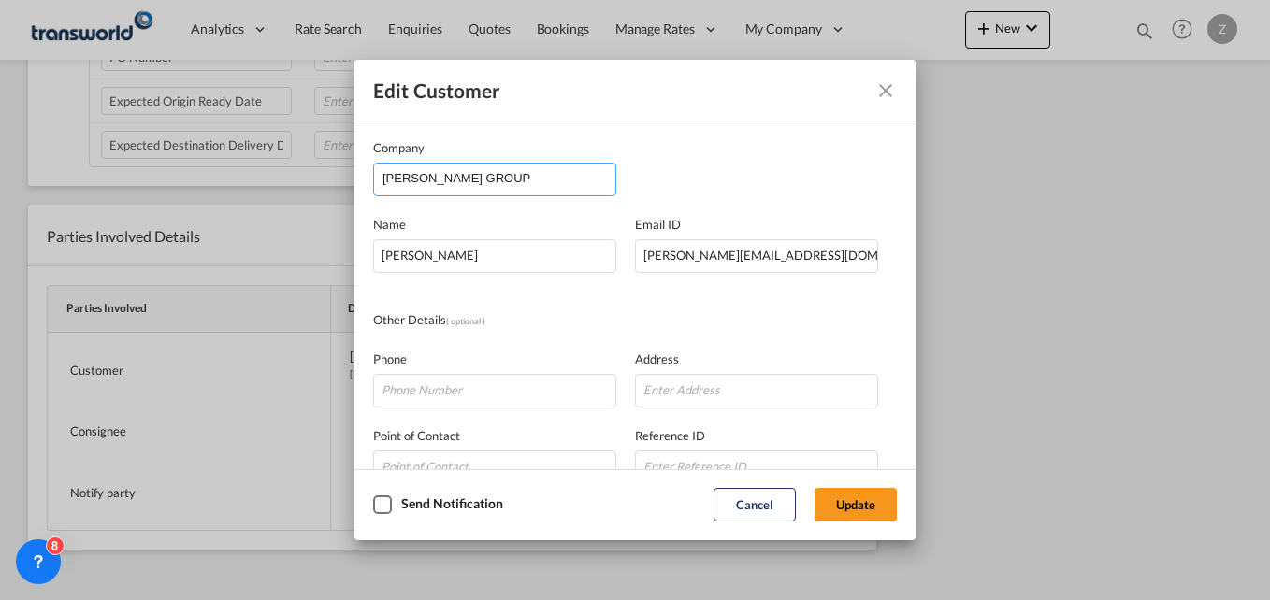
drag, startPoint x: 309, startPoint y: 184, endPoint x: 264, endPoint y: 182, distance: 44.9
click at [264, 182] on div "Edit Customer Company SARA GROUP Name ZUHAIB KADRI Email ID Zuhaib.Kadri@saragr…" at bounding box center [635, 300] width 1270 height 600
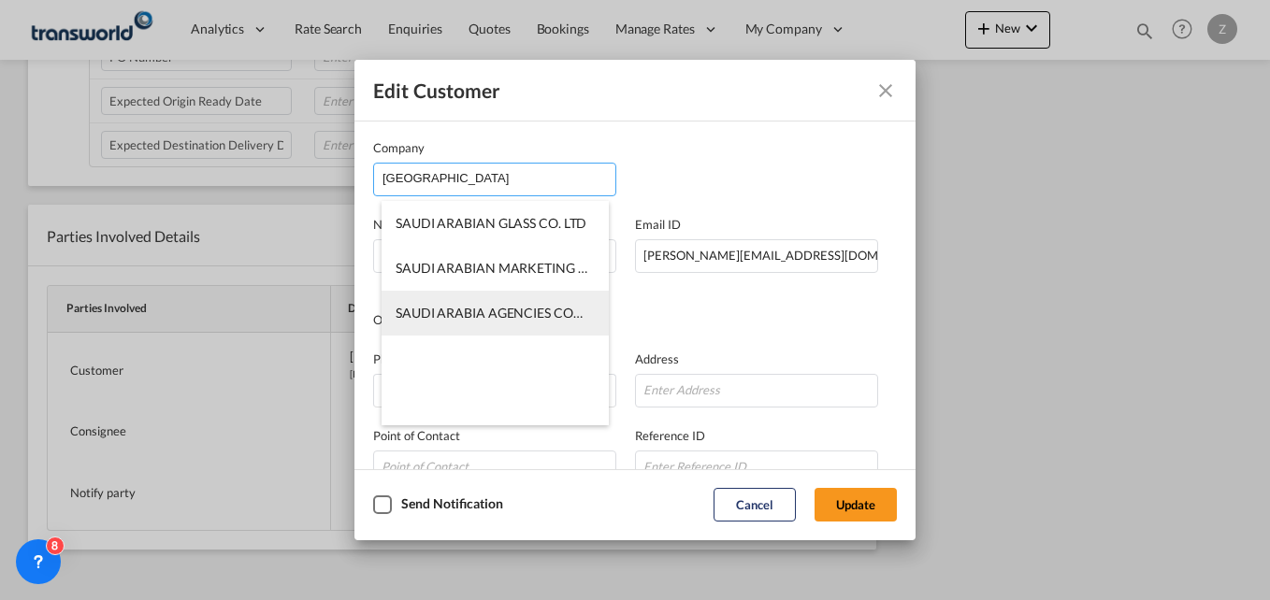
click at [476, 320] on span "SAUDI ARABIA AGENCIES COMPANY (SARA)" at bounding box center [565, 313] width 338 height 16
type input "SAUDI ARABIA AGENCIES COMPANY (SARA)"
type input "Hameed.Ater@saragroup.com"
type input "0594250009"
type input "567134"
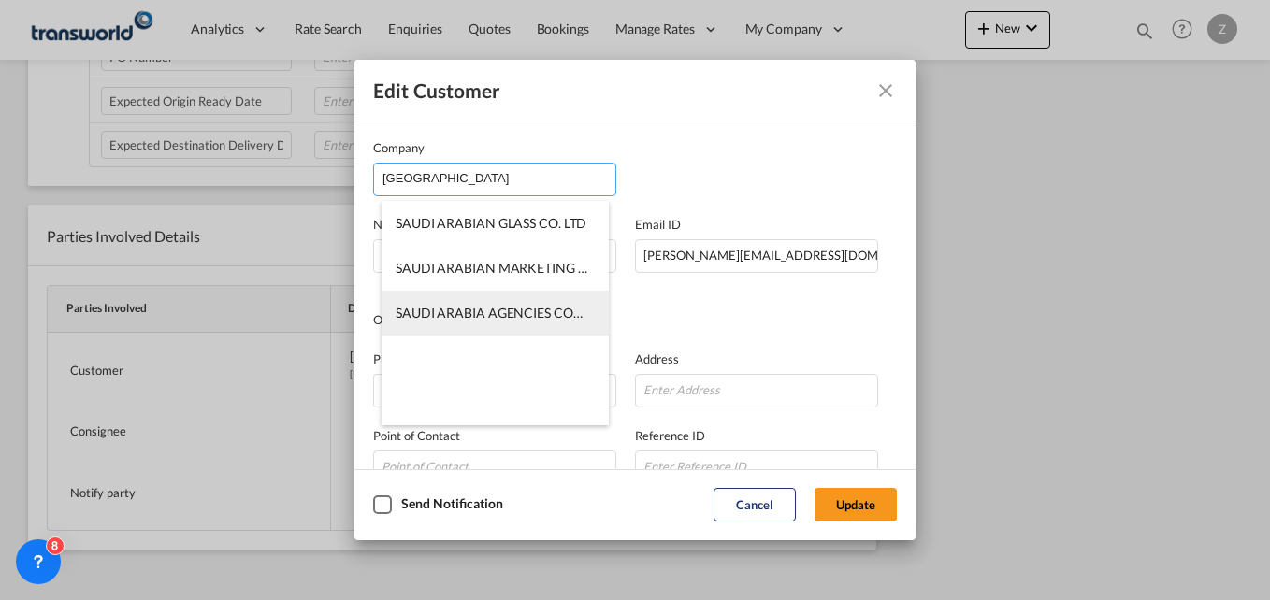
type input "23334"
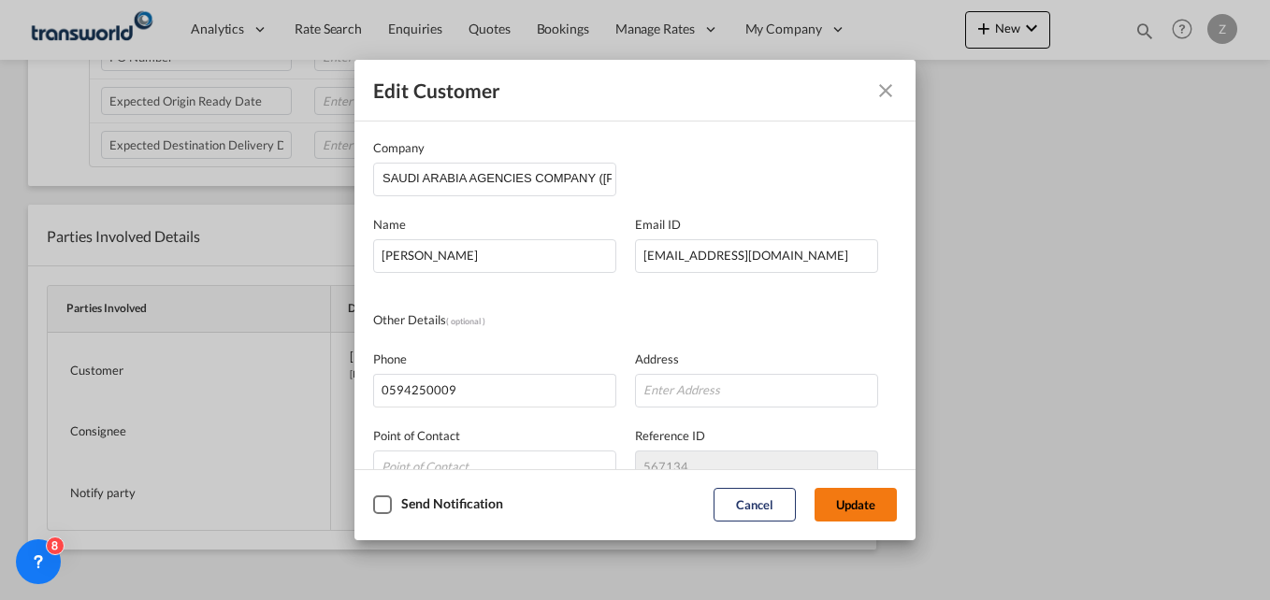
click at [844, 495] on button "Update" at bounding box center [856, 505] width 82 height 34
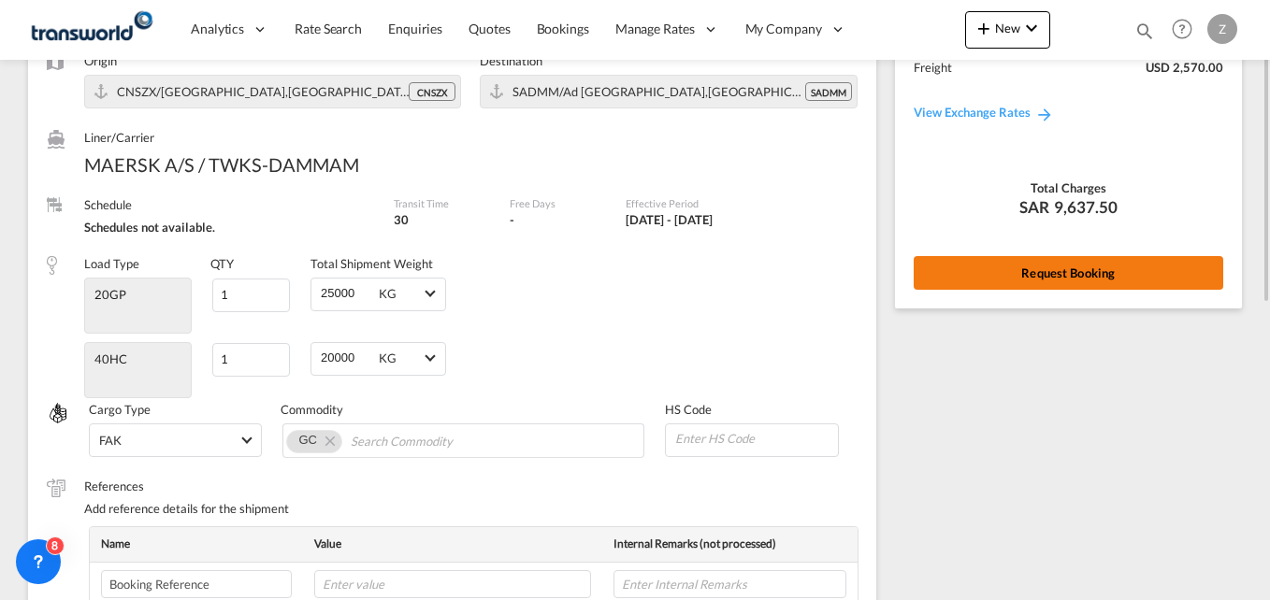
scroll to position [151, 0]
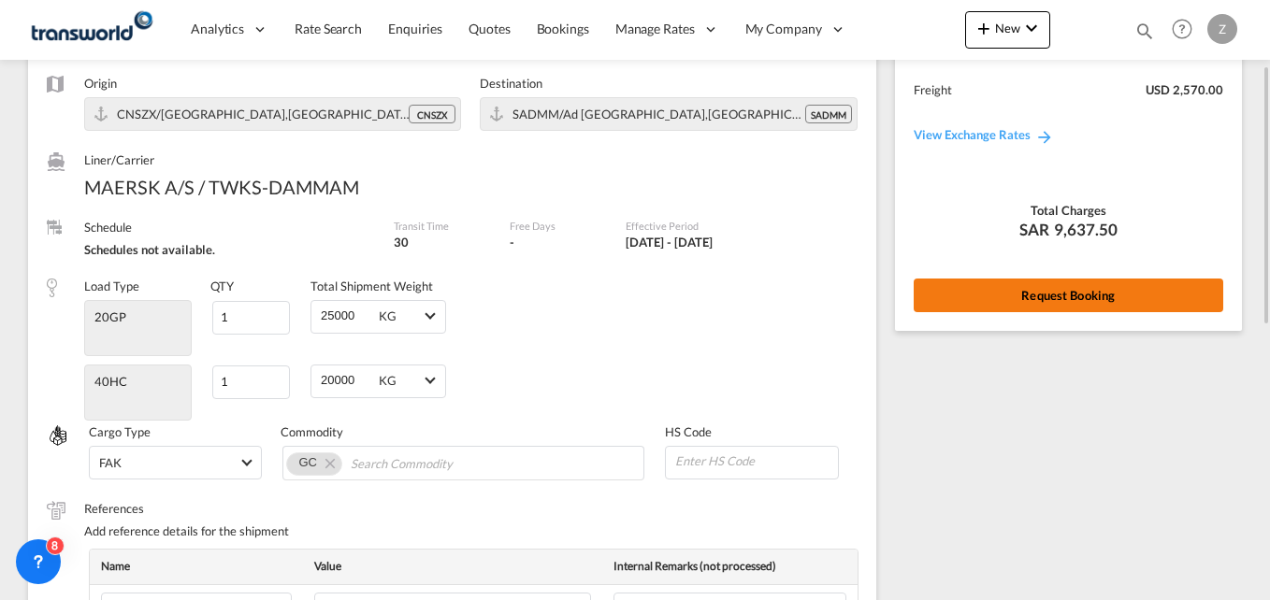
click at [980, 288] on button "Request Booking" at bounding box center [1069, 296] width 310 height 34
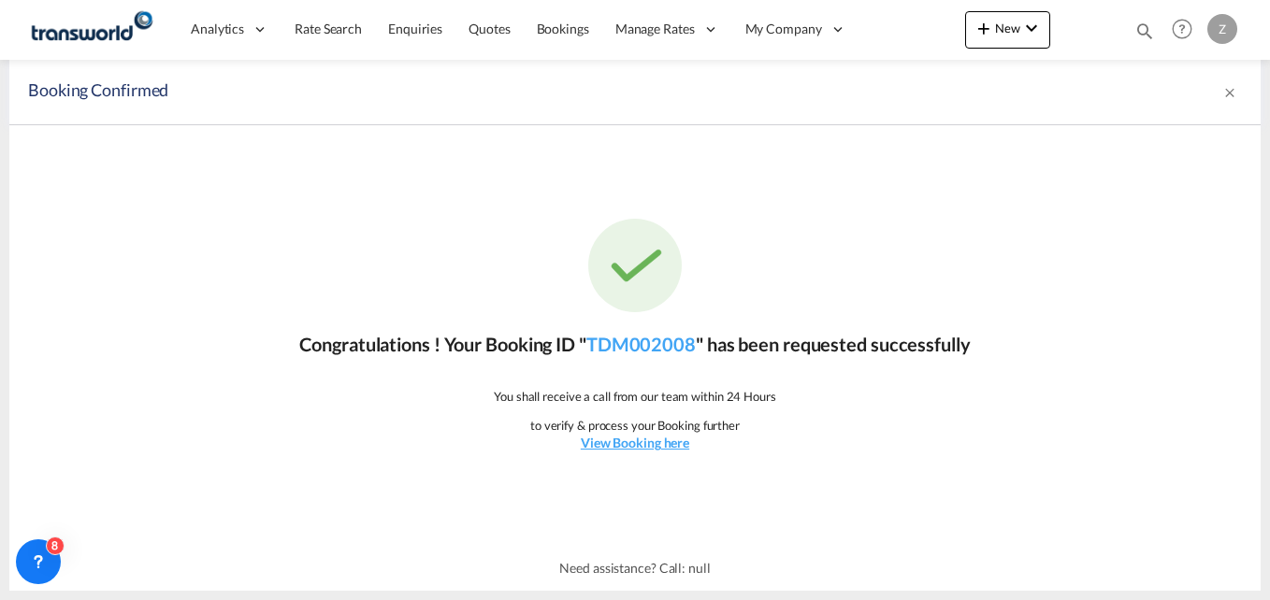
scroll to position [0, 0]
click at [643, 340] on link "TDM002008" at bounding box center [640, 344] width 109 height 22
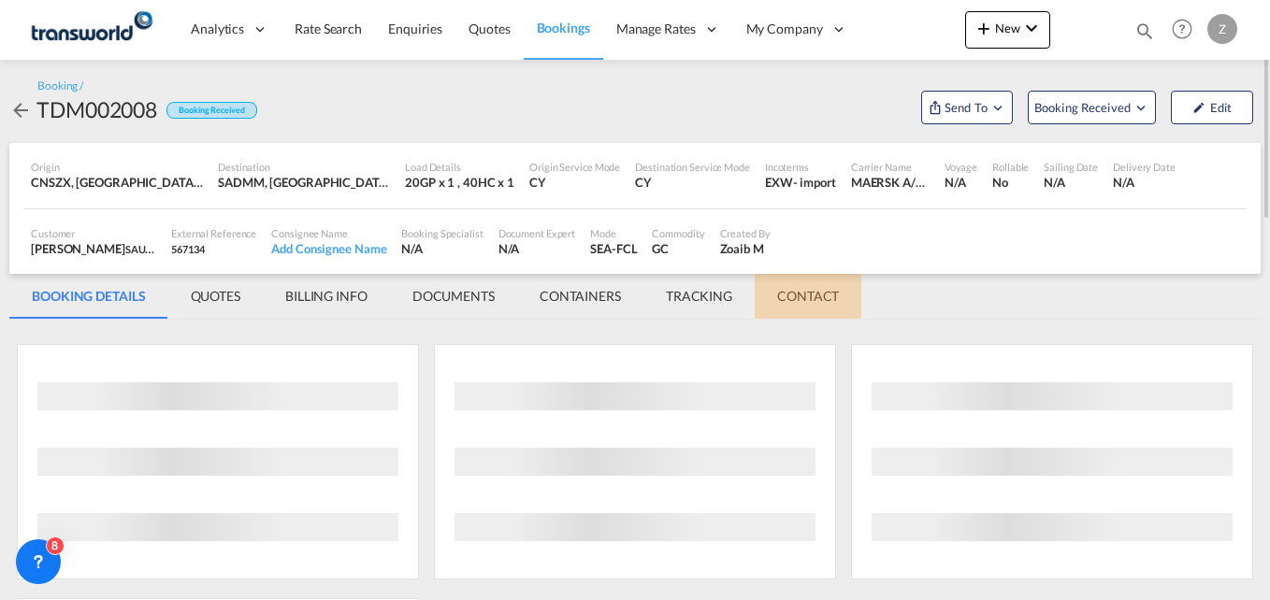
click at [804, 293] on md-tab-item "CONTACT" at bounding box center [808, 296] width 107 height 45
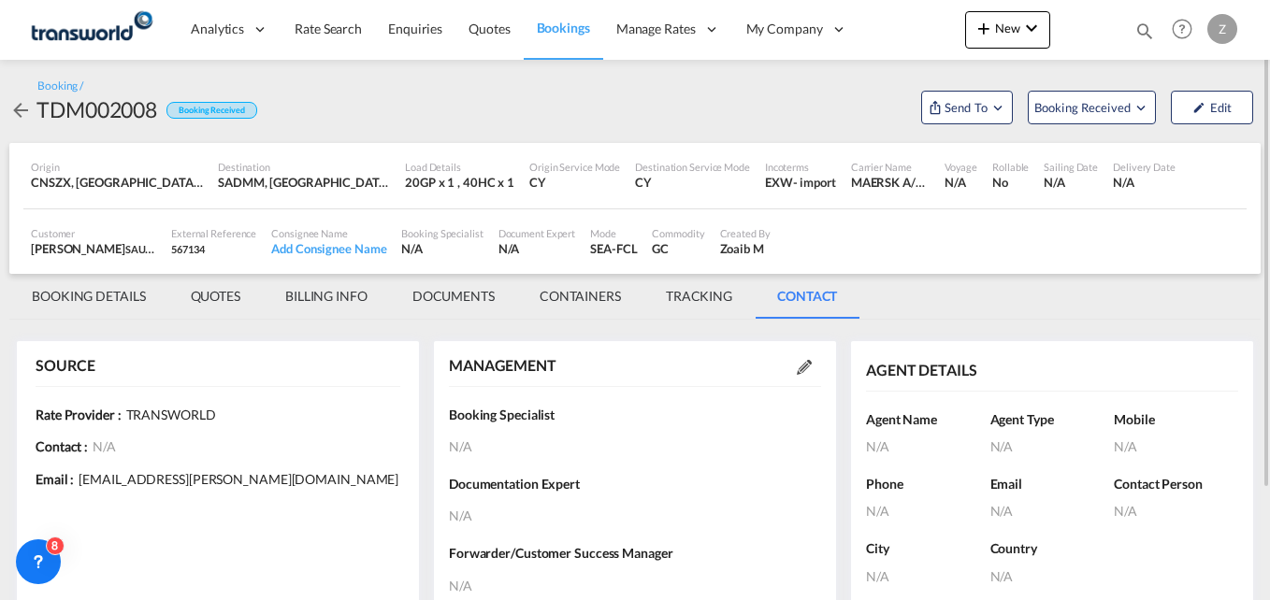
click at [804, 360] on md-icon at bounding box center [804, 367] width 15 height 15
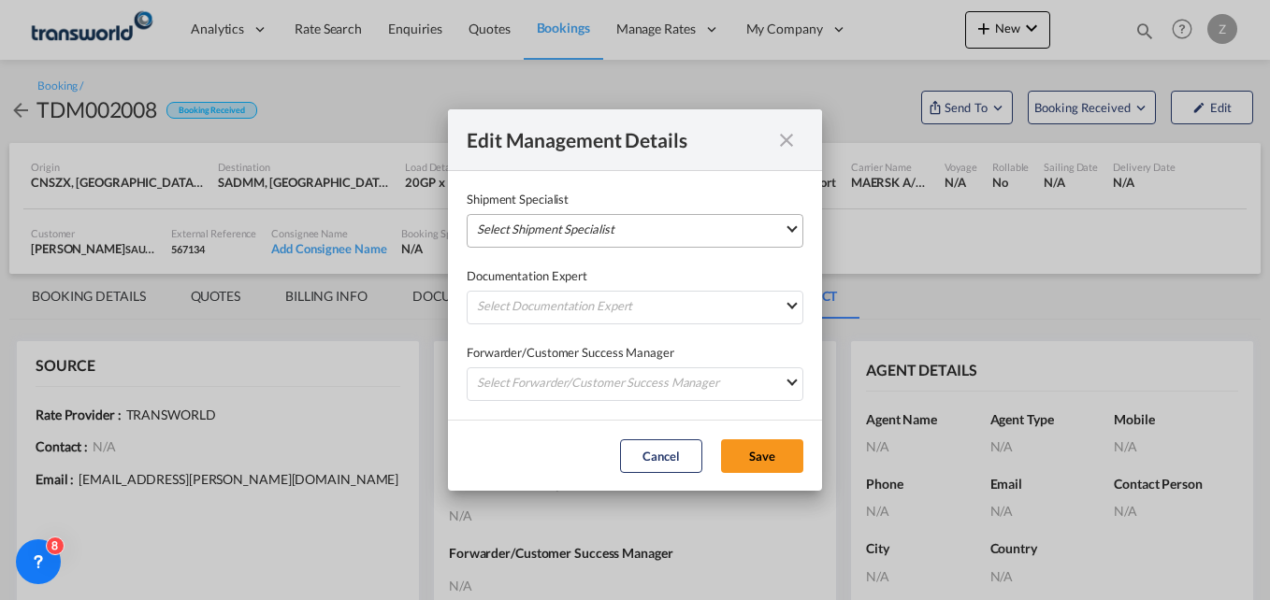
click at [633, 221] on md-select "Select Shipment Specialist [PERSON_NAME] W [PERSON_NAME][EMAIL_ADDRESS][PERSON_…" at bounding box center [635, 231] width 337 height 34
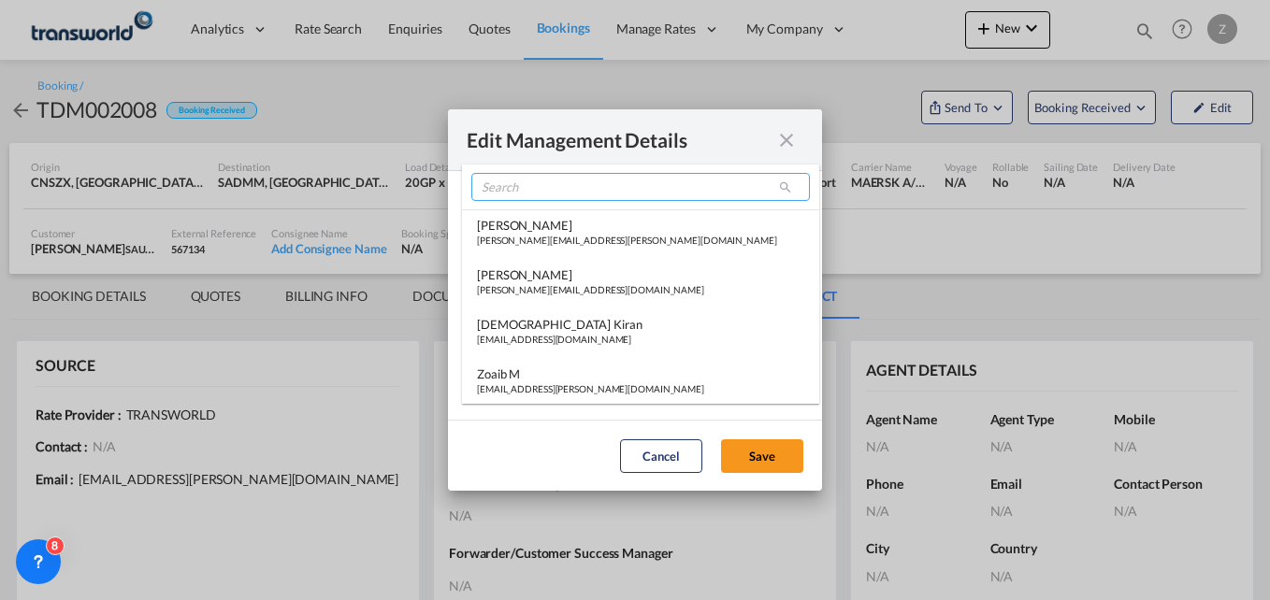
click at [534, 184] on input "search" at bounding box center [640, 187] width 339 height 28
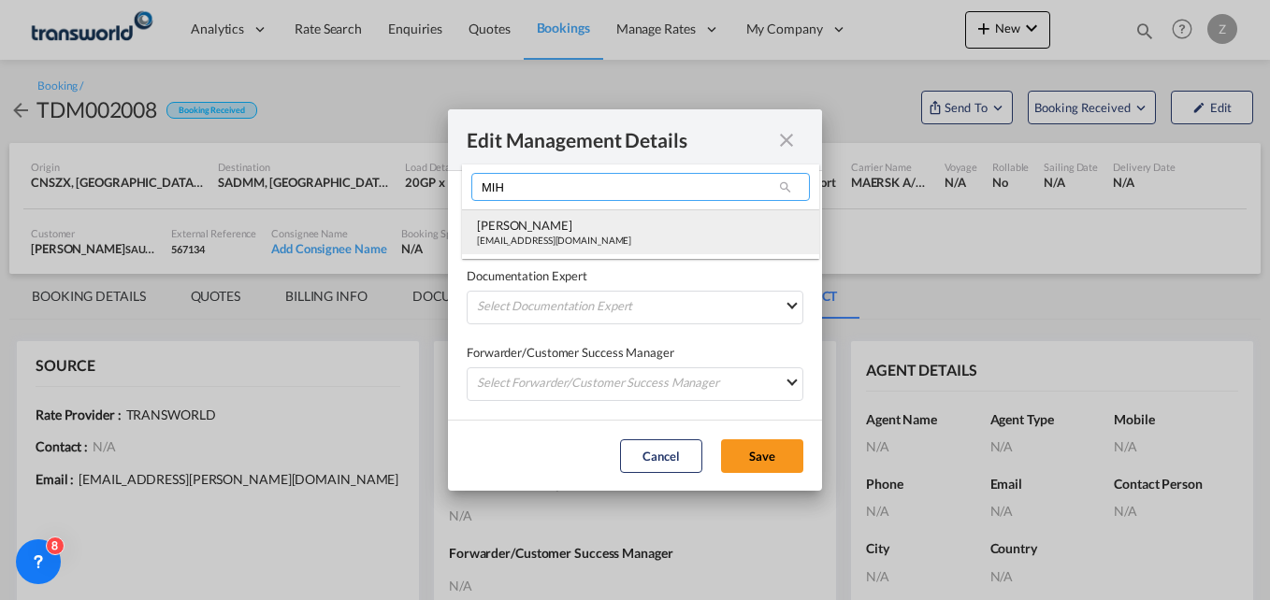
type input "MIH"
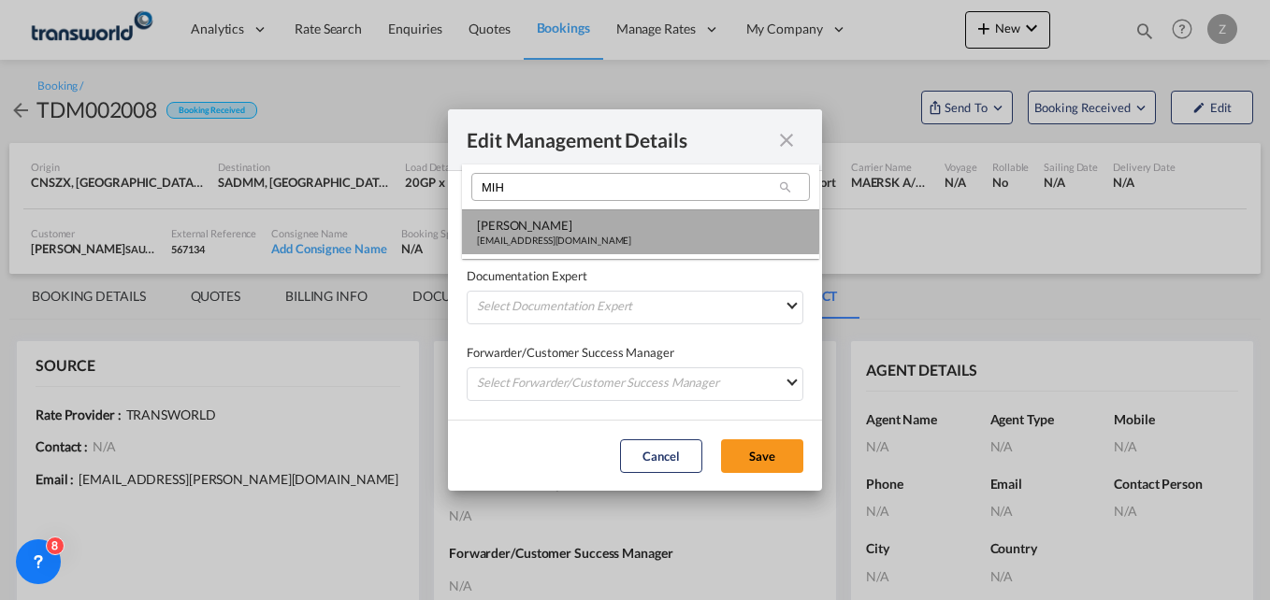
click at [533, 229] on div "[PERSON_NAME]" at bounding box center [554, 225] width 154 height 17
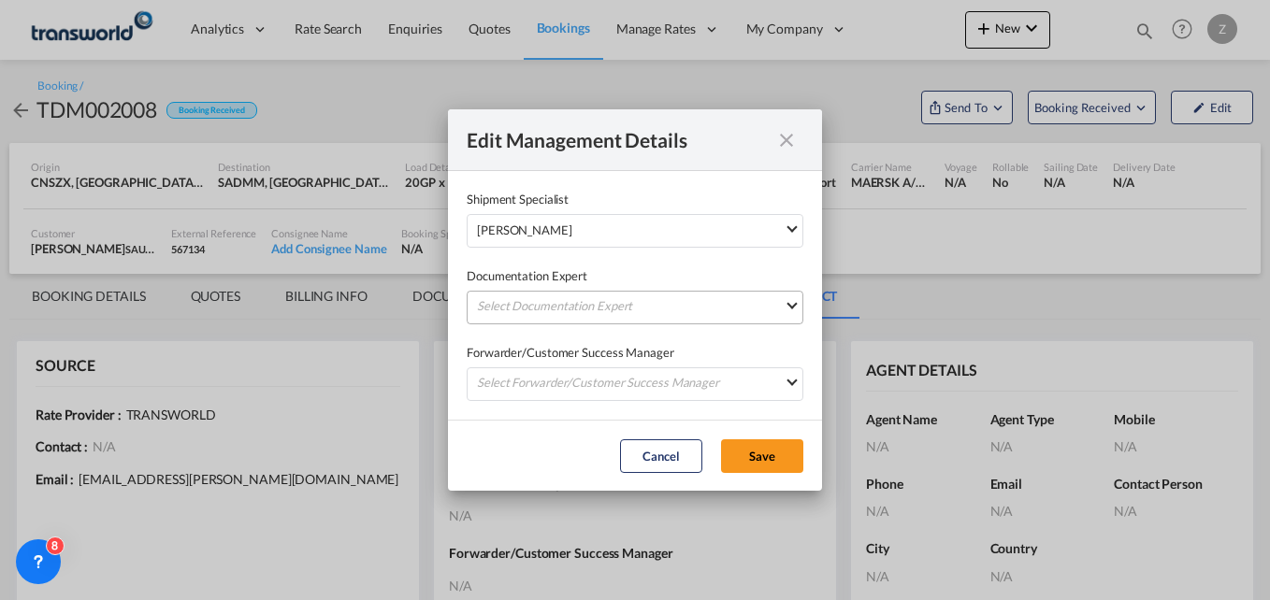
click at [526, 304] on md-select "Select Documentation Expert [PERSON_NAME] W [PERSON_NAME][EMAIL_ADDRESS][PERSON…" at bounding box center [635, 308] width 337 height 34
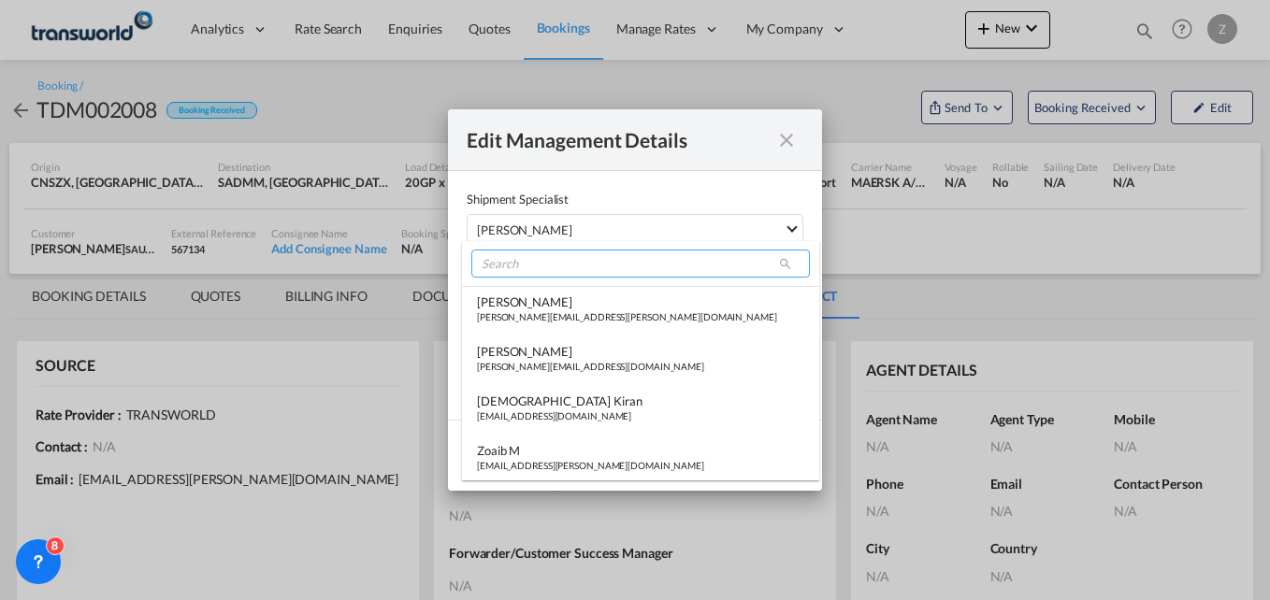
click at [530, 267] on input "search" at bounding box center [640, 264] width 339 height 28
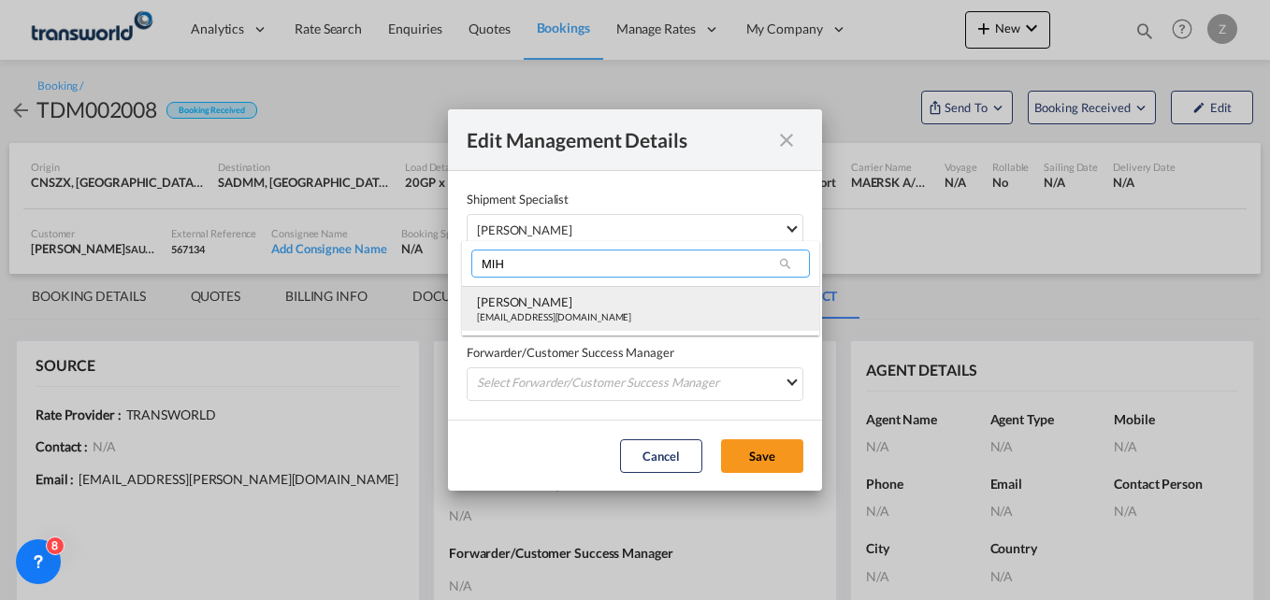
type input "MIH"
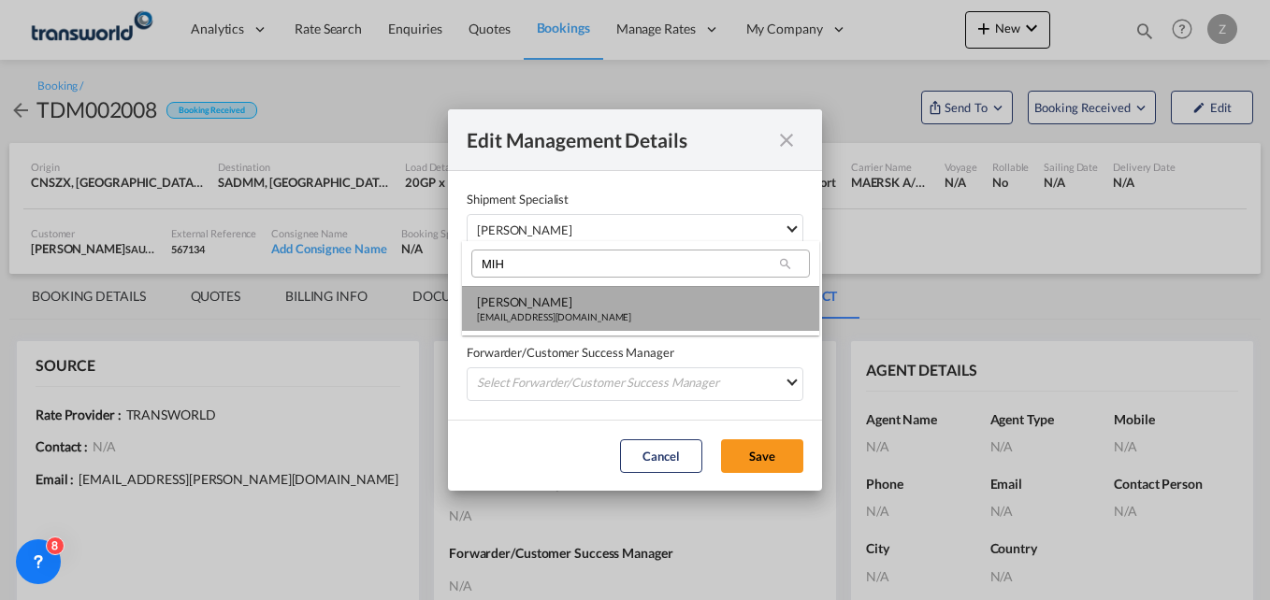
click at [532, 304] on div "[PERSON_NAME]" at bounding box center [554, 302] width 154 height 17
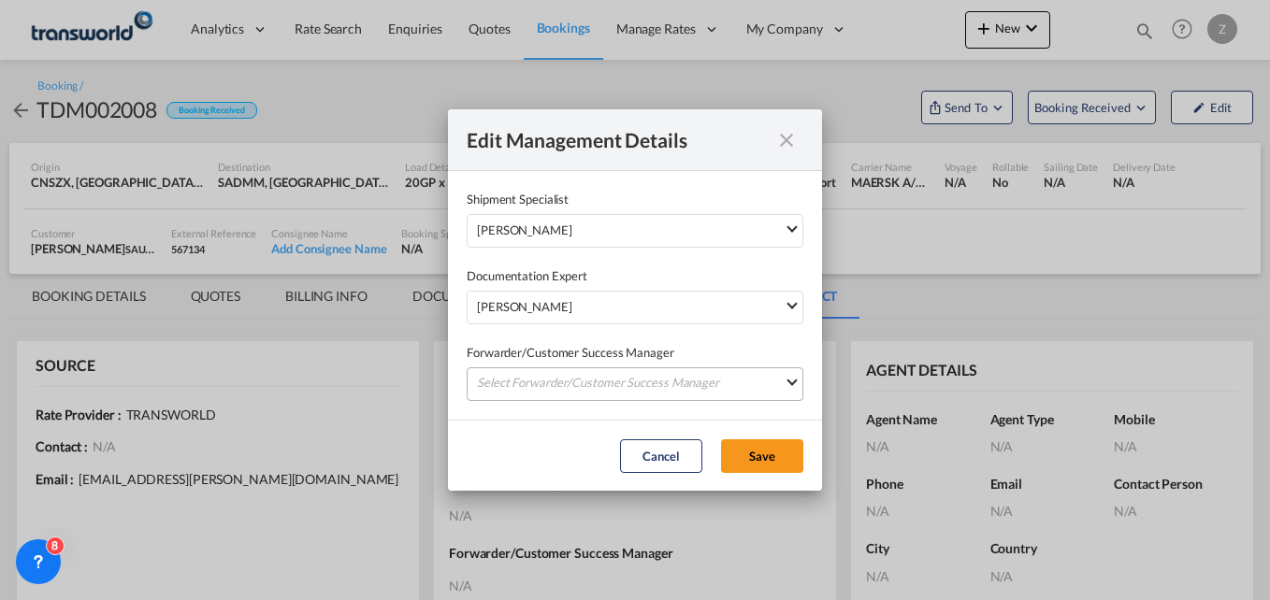
click at [531, 386] on md-select "Select Forwarder/Customer Success Manager [PERSON_NAME] [PERSON_NAME][EMAIL_ADD…" at bounding box center [635, 385] width 337 height 34
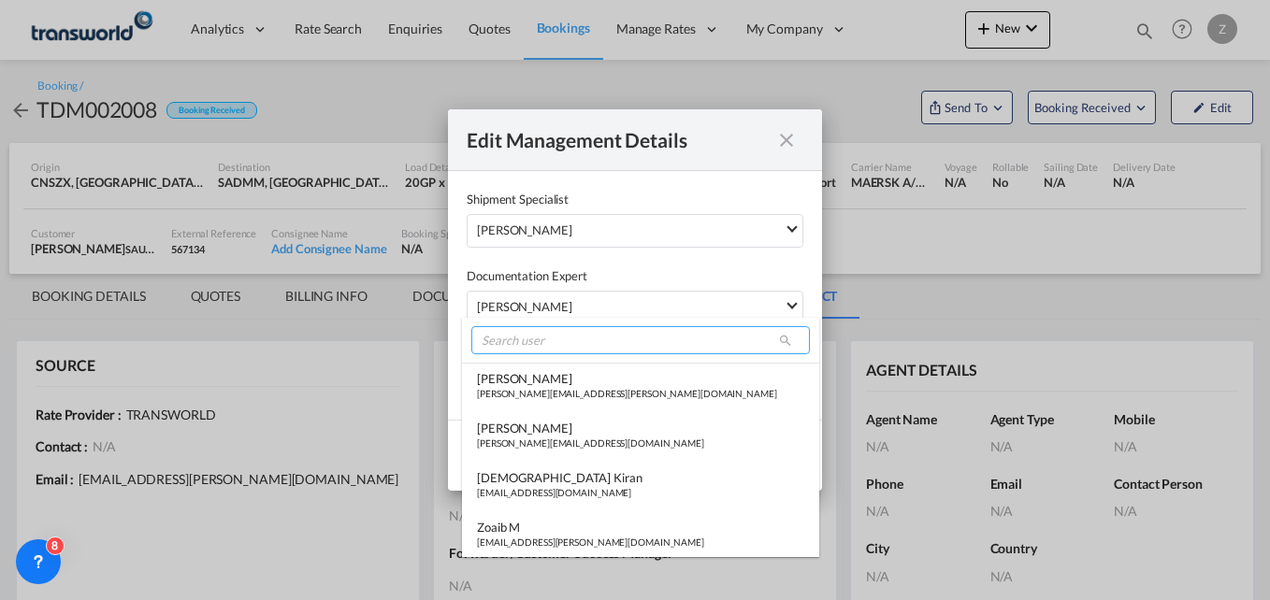
click at [528, 347] on input "search" at bounding box center [640, 340] width 339 height 28
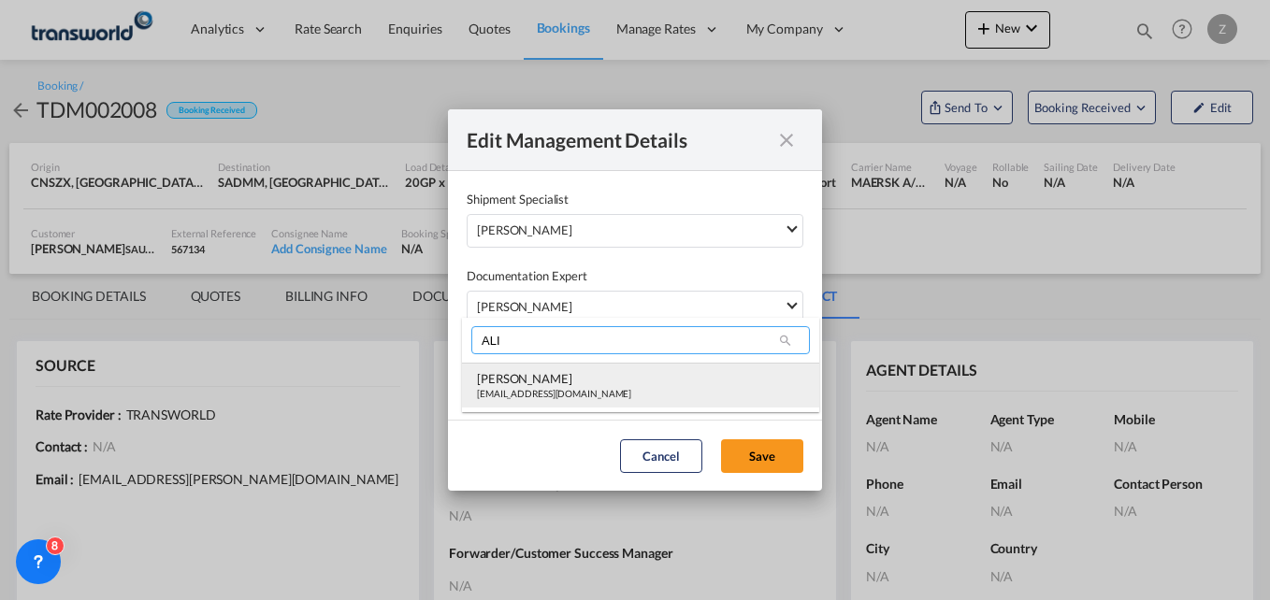
type input "ALI"
click at [527, 392] on div "[EMAIL_ADDRESS][DOMAIN_NAME]" at bounding box center [554, 393] width 154 height 13
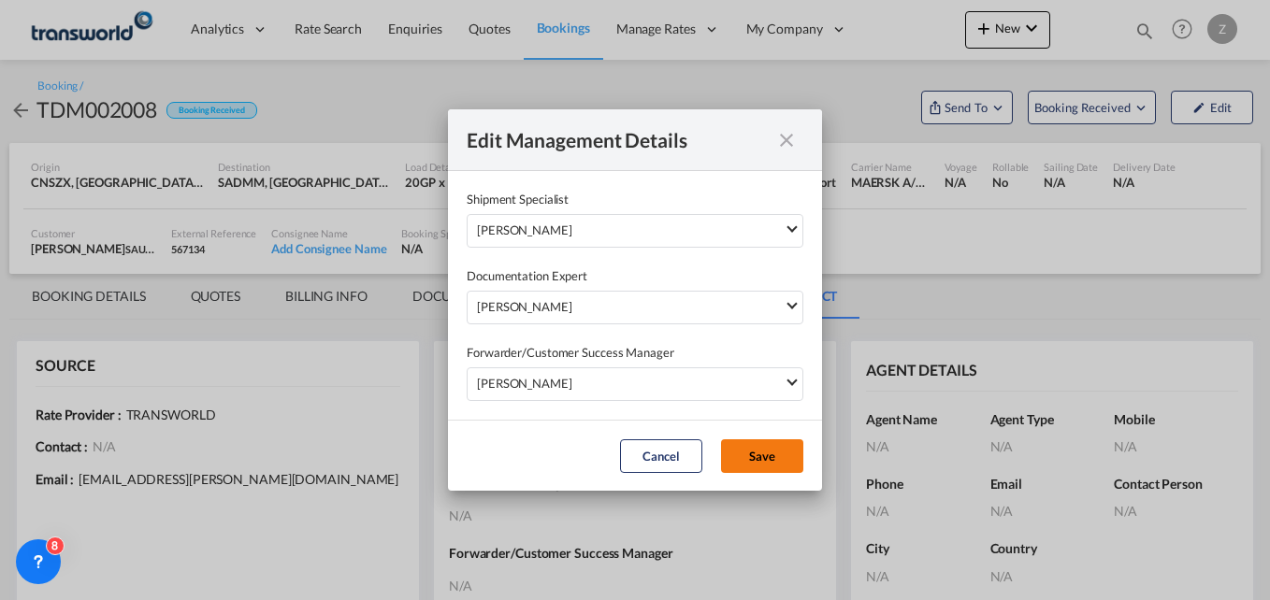
click at [751, 452] on button "Save" at bounding box center [762, 457] width 82 height 34
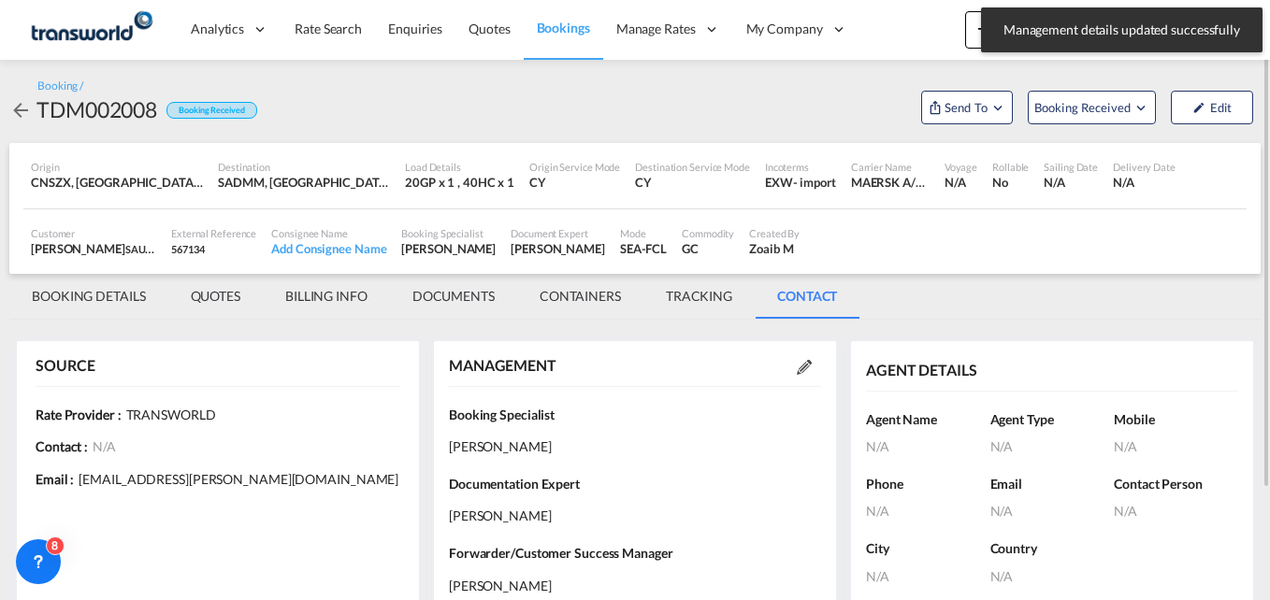
click at [105, 296] on md-tab-item "BOOKING DETAILS" at bounding box center [88, 296] width 159 height 45
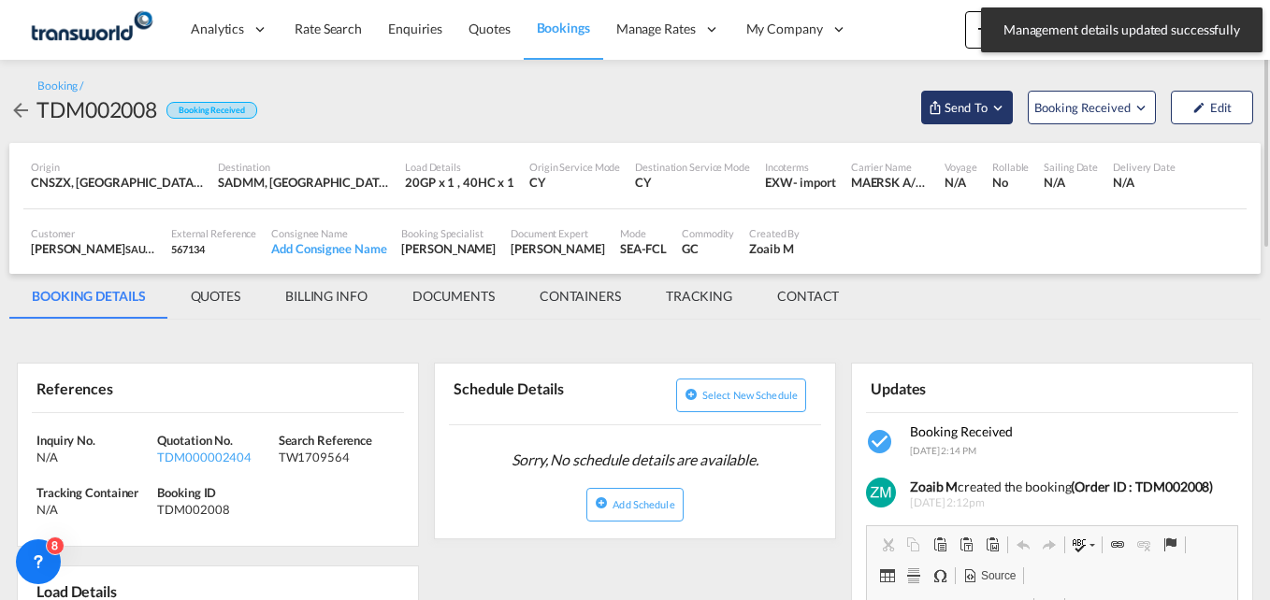
click at [995, 103] on md-icon "Open demo menu" at bounding box center [998, 107] width 17 height 17
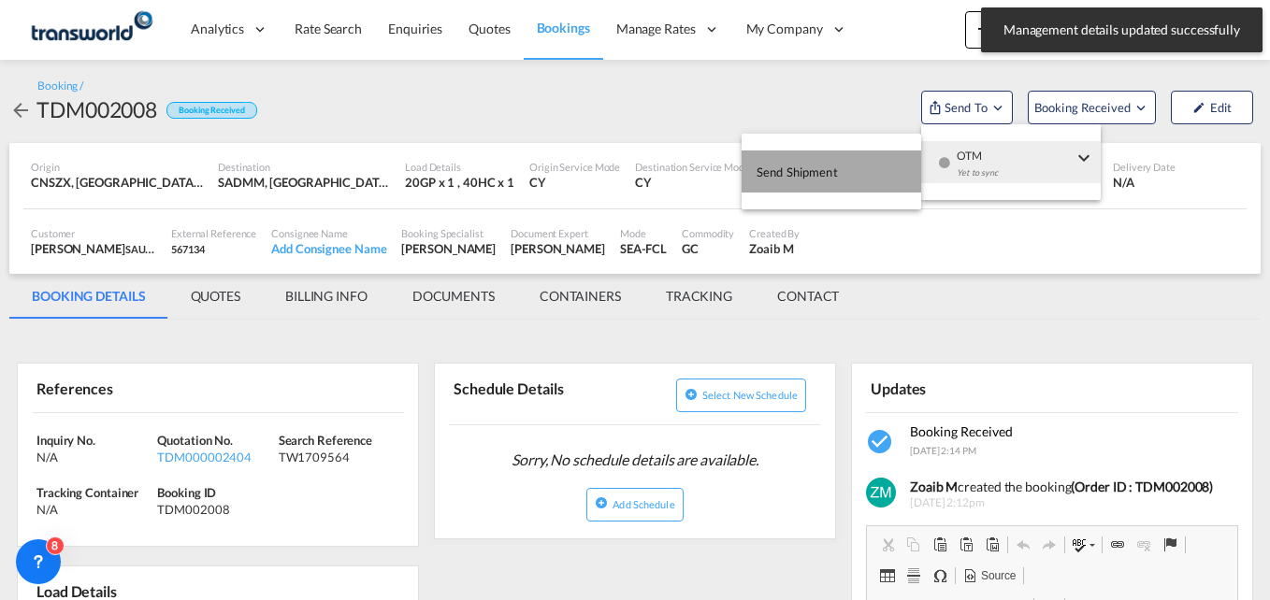
click at [806, 170] on span "Send Shipment" at bounding box center [797, 172] width 81 height 30
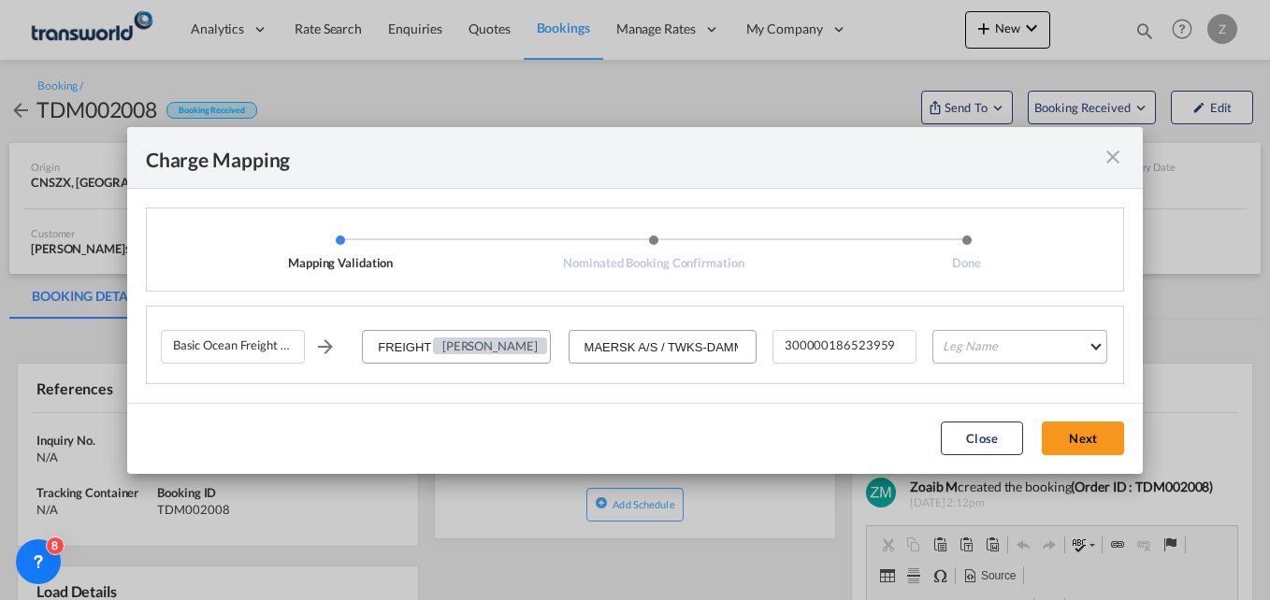
click at [961, 335] on md-select "Leg Name HANDLING ORIGIN VESSEL HANDLING DESTINATION OTHERS TL PICK UP CUSTOMS …" at bounding box center [1019, 347] width 175 height 34
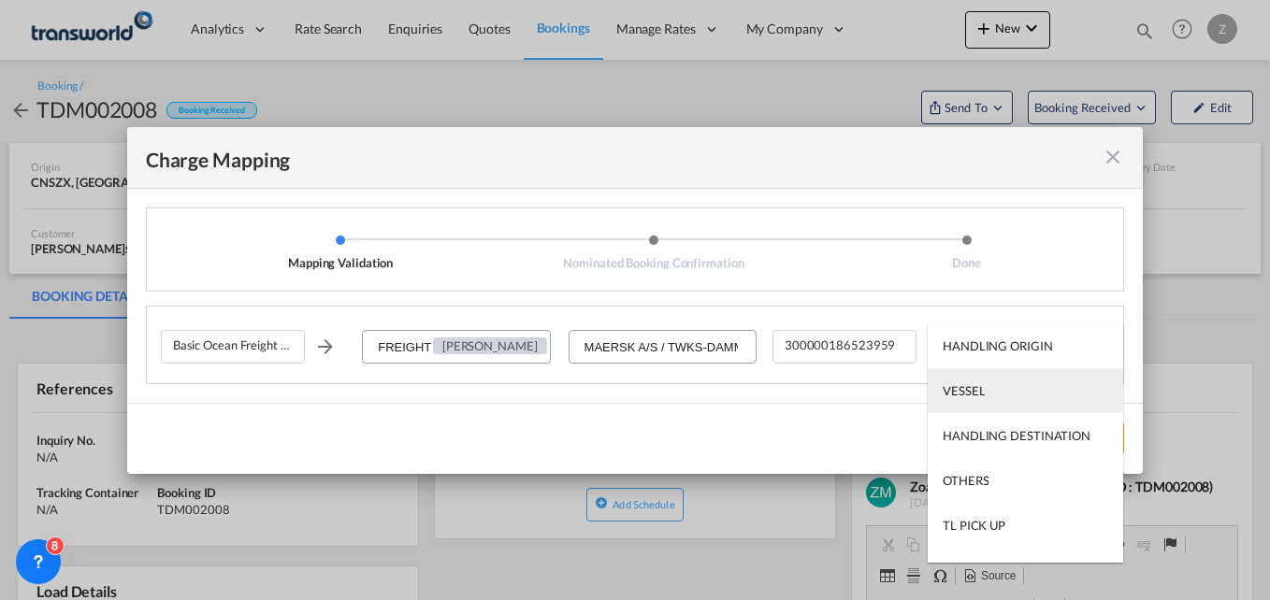
click at [971, 399] on div "VESSEL" at bounding box center [964, 391] width 42 height 17
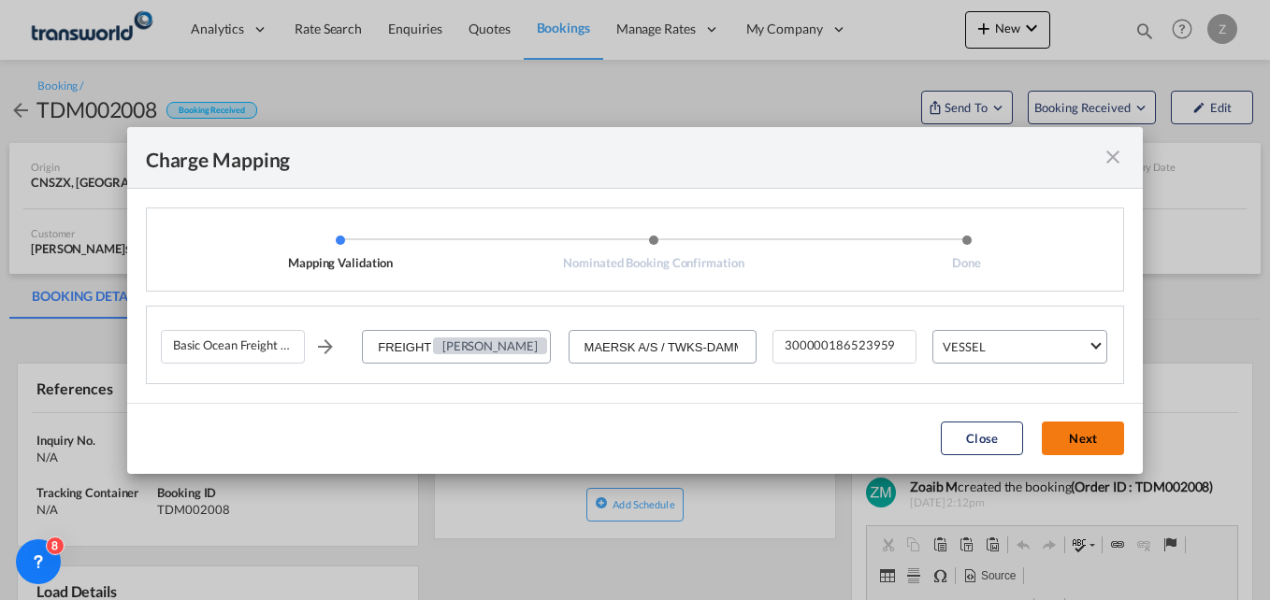
click at [1068, 435] on button "Next" at bounding box center [1083, 439] width 82 height 34
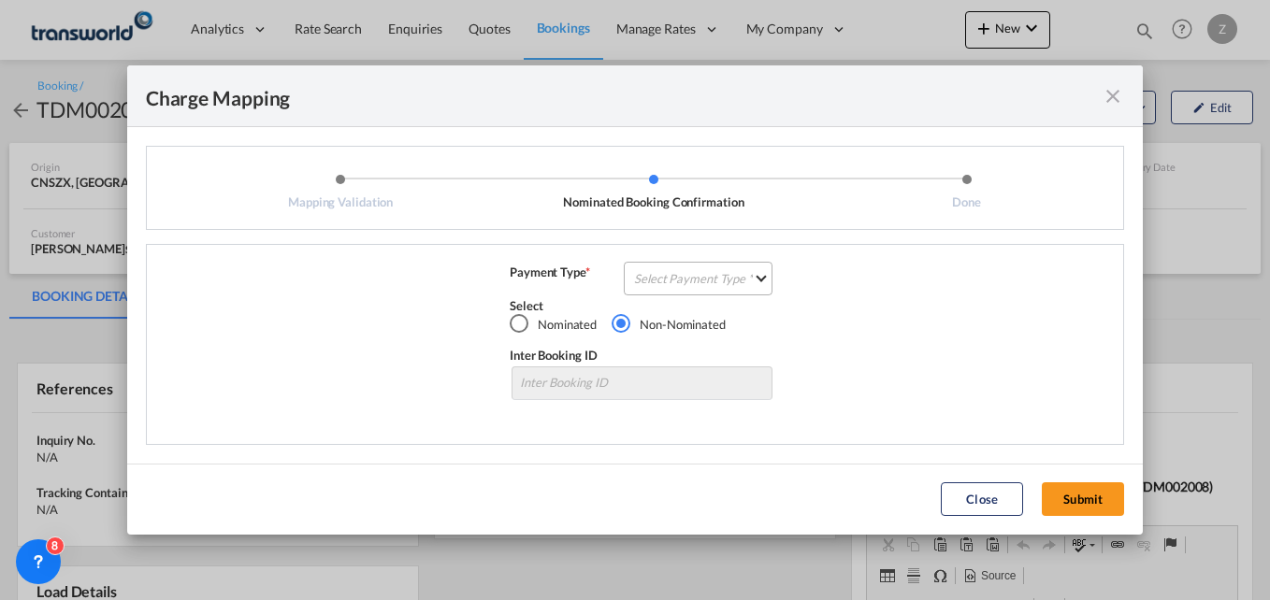
click at [652, 284] on md-select "Select Payment Type COLLECT PREPAID" at bounding box center [698, 279] width 149 height 34
click at [691, 287] on md-option "COLLECT" at bounding box center [704, 278] width 166 height 45
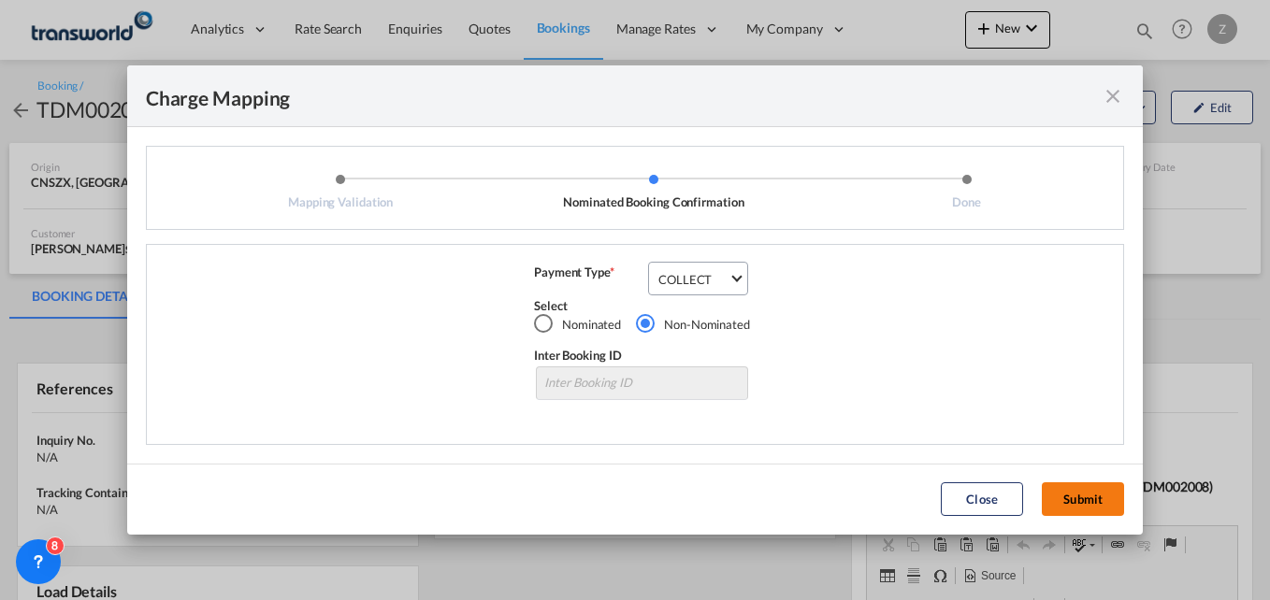
click at [1095, 507] on button "Submit" at bounding box center [1083, 500] width 82 height 34
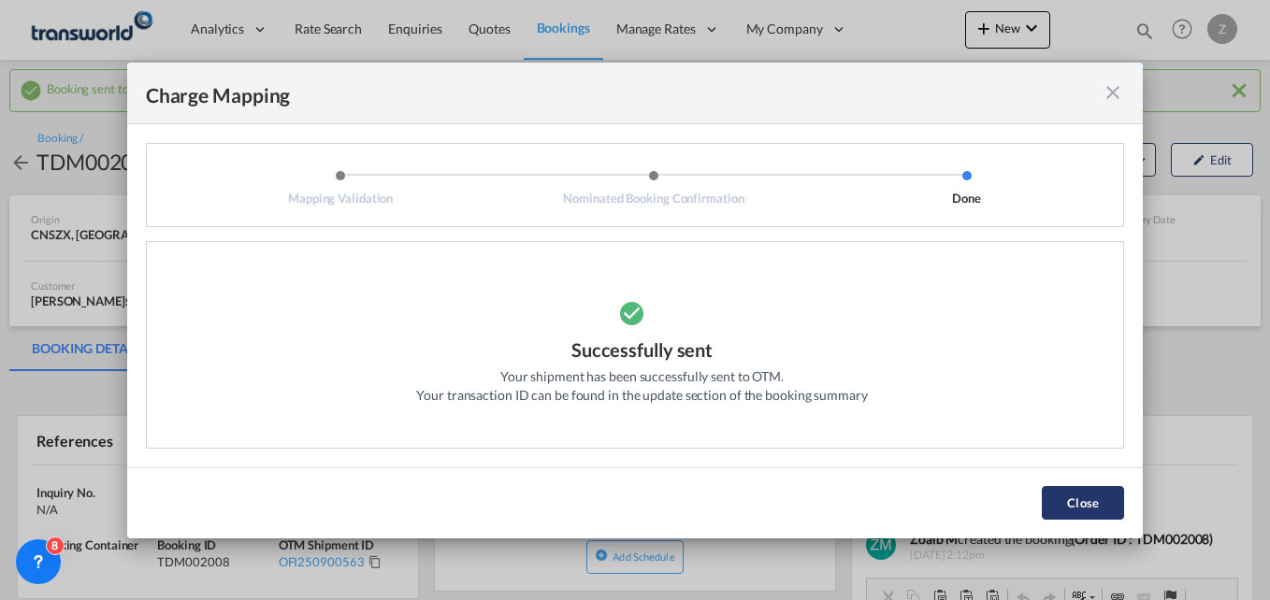
click at [1091, 503] on button "Close" at bounding box center [1083, 503] width 82 height 34
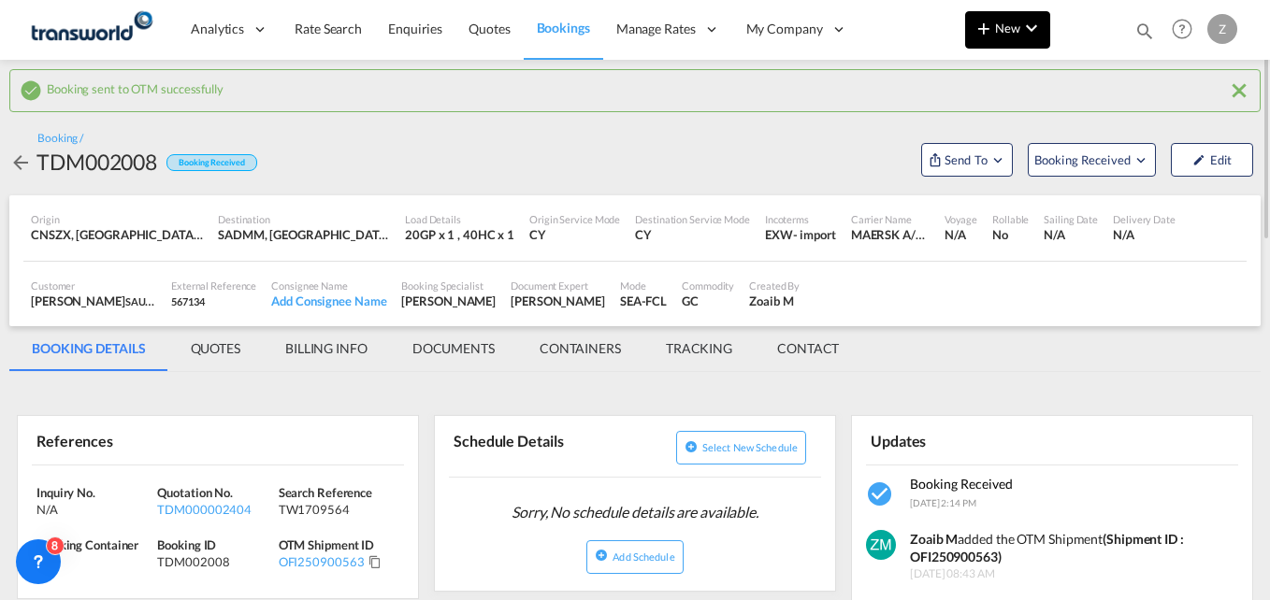
click at [1024, 29] on md-icon "icon-chevron-down" at bounding box center [1031, 28] width 22 height 22
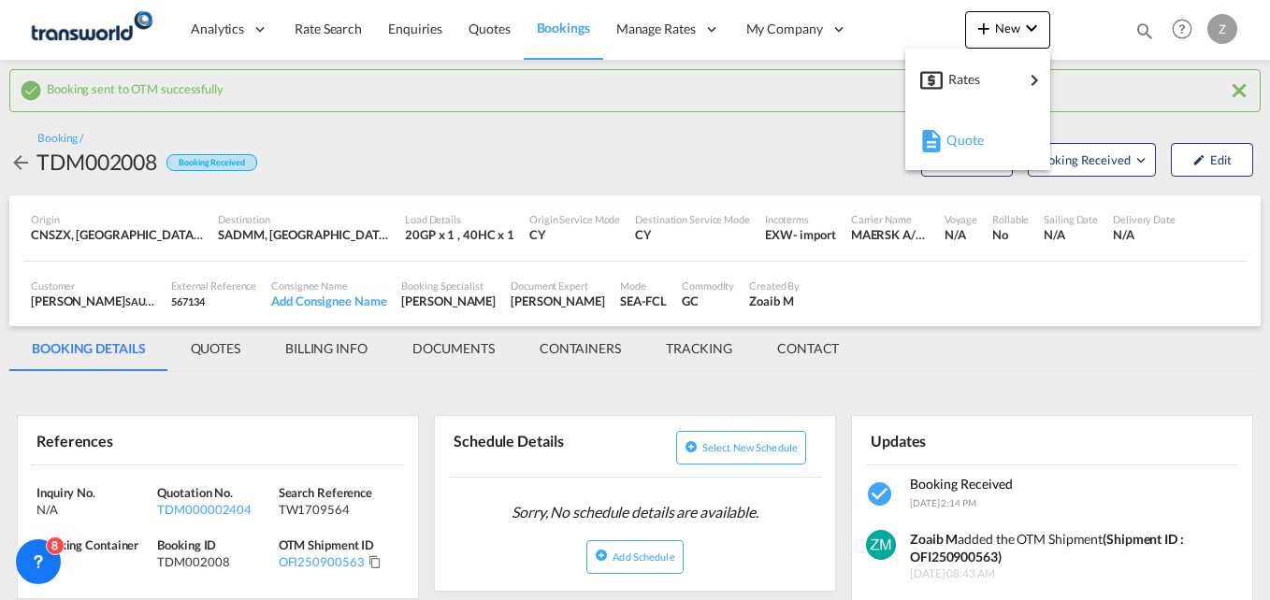
click at [967, 141] on span "Quote" at bounding box center [956, 140] width 21 height 37
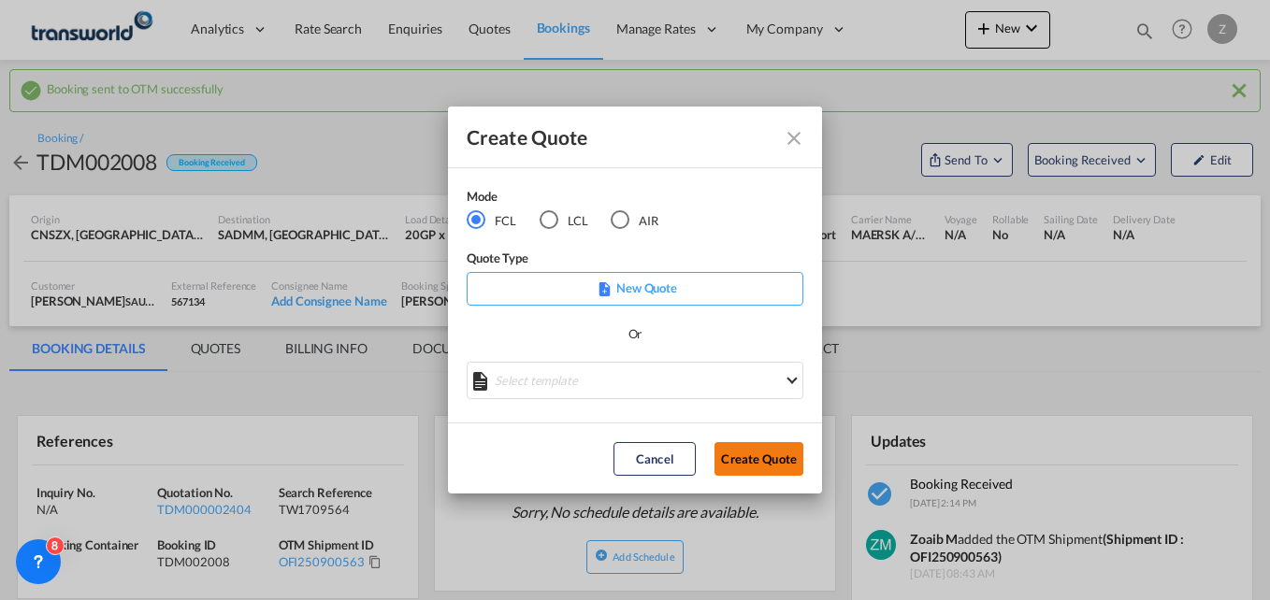
click at [750, 456] on button "Create Quote" at bounding box center [759, 459] width 89 height 34
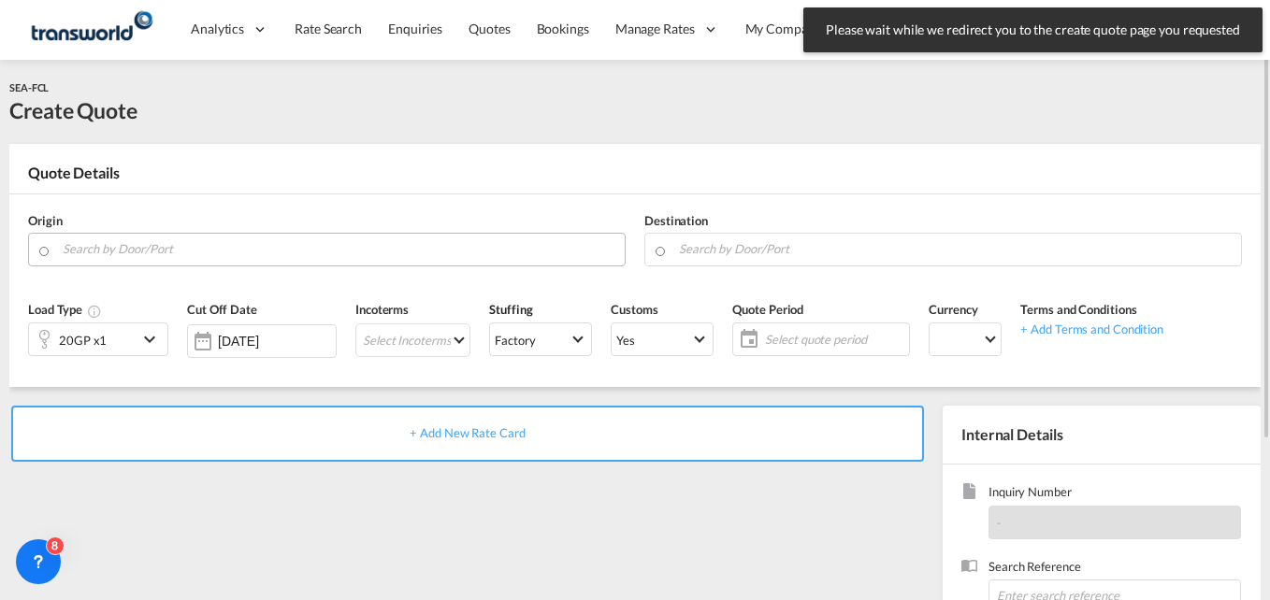
click at [266, 251] on input "Search by Door/Port" at bounding box center [339, 249] width 553 height 33
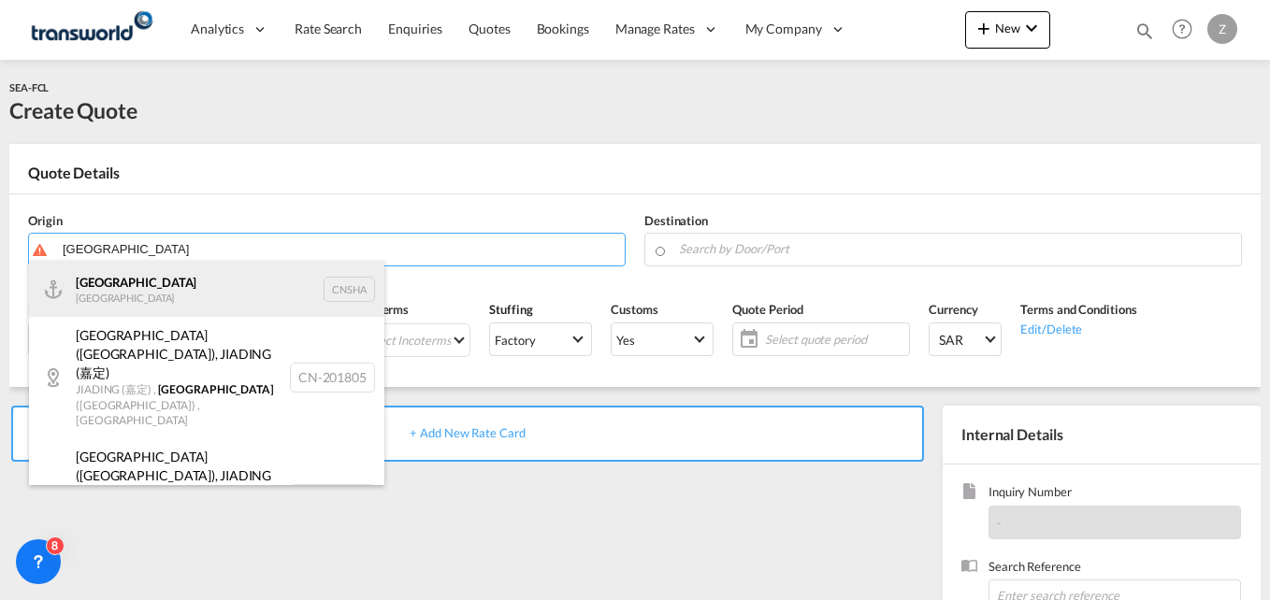
click at [167, 284] on div "Shanghai China CNSHA" at bounding box center [206, 289] width 355 height 56
type input "Shanghai, CNSHA"
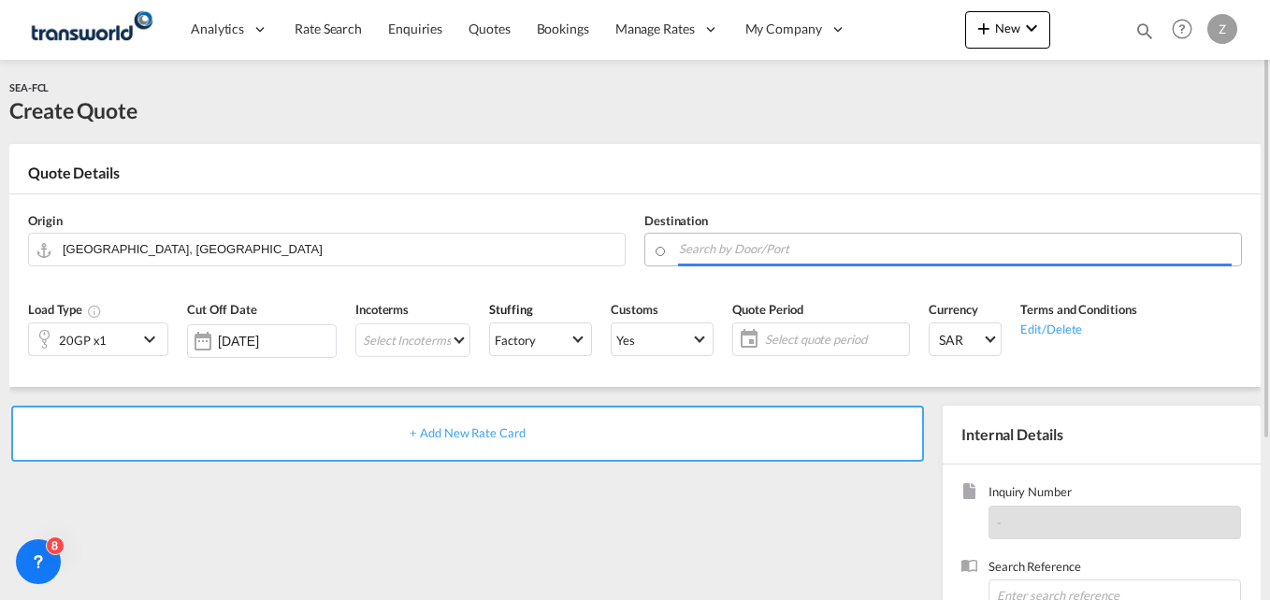
click at [782, 240] on input "Search by Door/Port" at bounding box center [955, 249] width 553 height 33
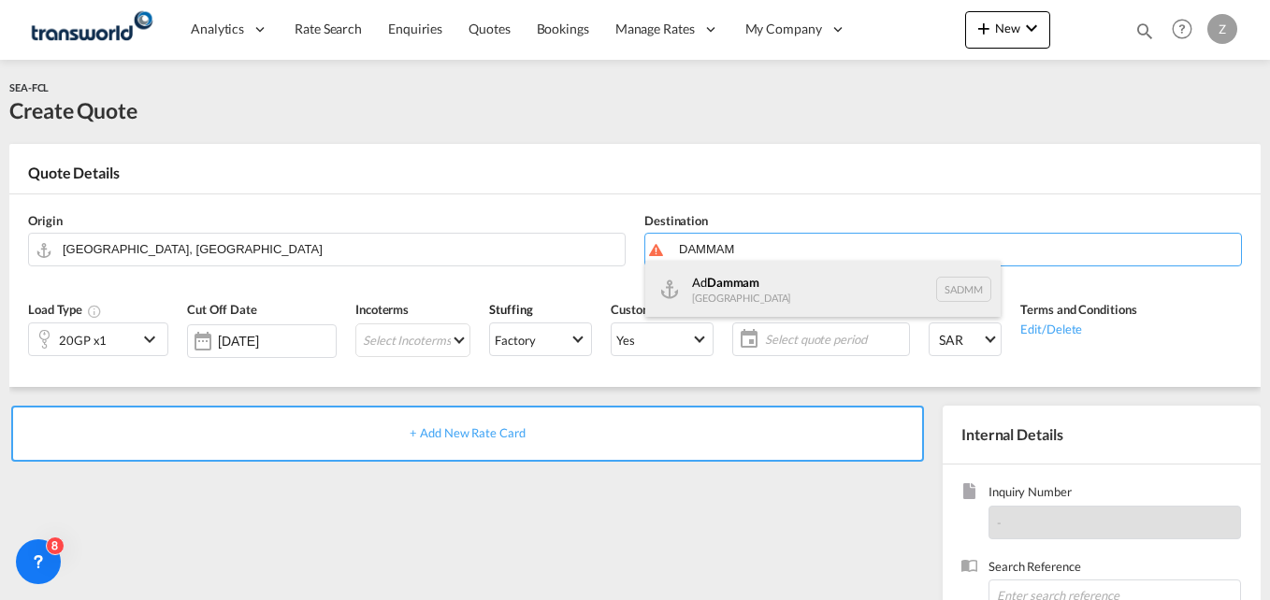
click at [759, 284] on div "Ad Dammam Saudi Arabia SADMM" at bounding box center [822, 289] width 355 height 56
type input "Ad Dammam, SADMM"
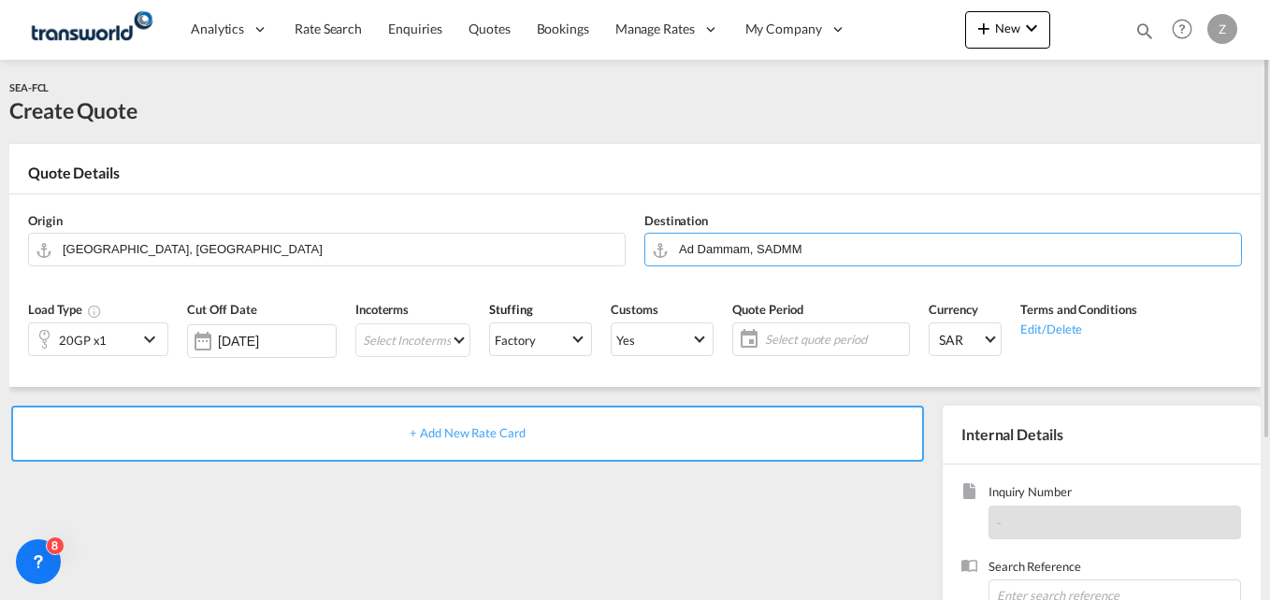
click at [130, 338] on div "20GP x1" at bounding box center [83, 340] width 108 height 32
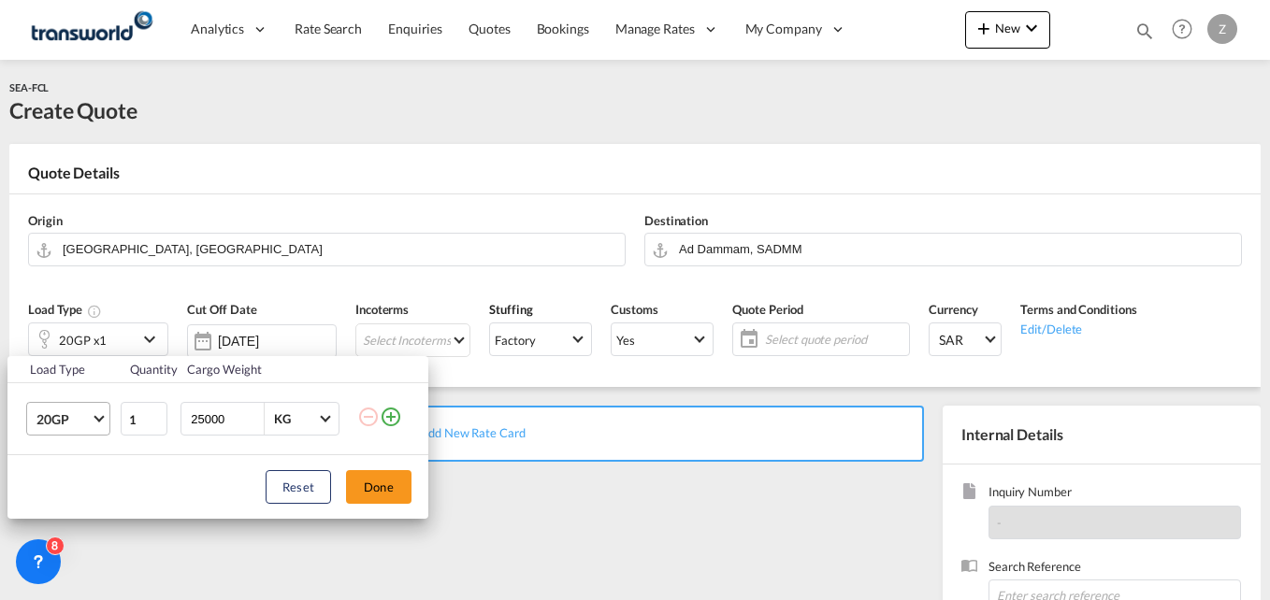
click at [68, 416] on span "20GP" at bounding box center [63, 420] width 54 height 19
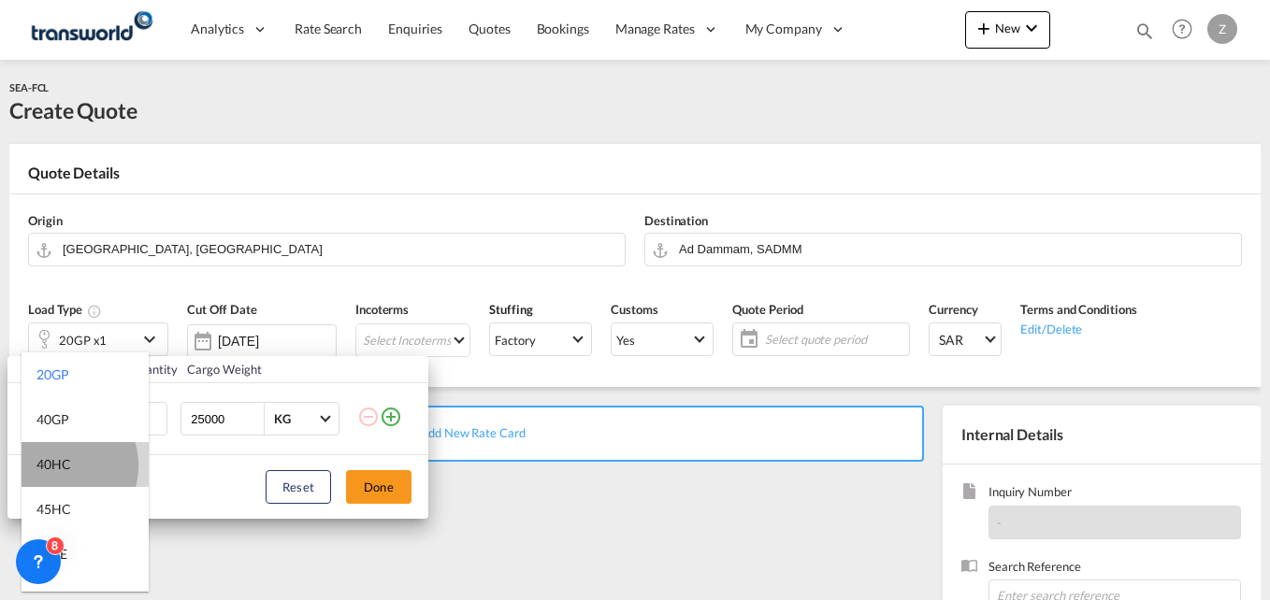
click at [60, 466] on div "40HC" at bounding box center [53, 464] width 35 height 19
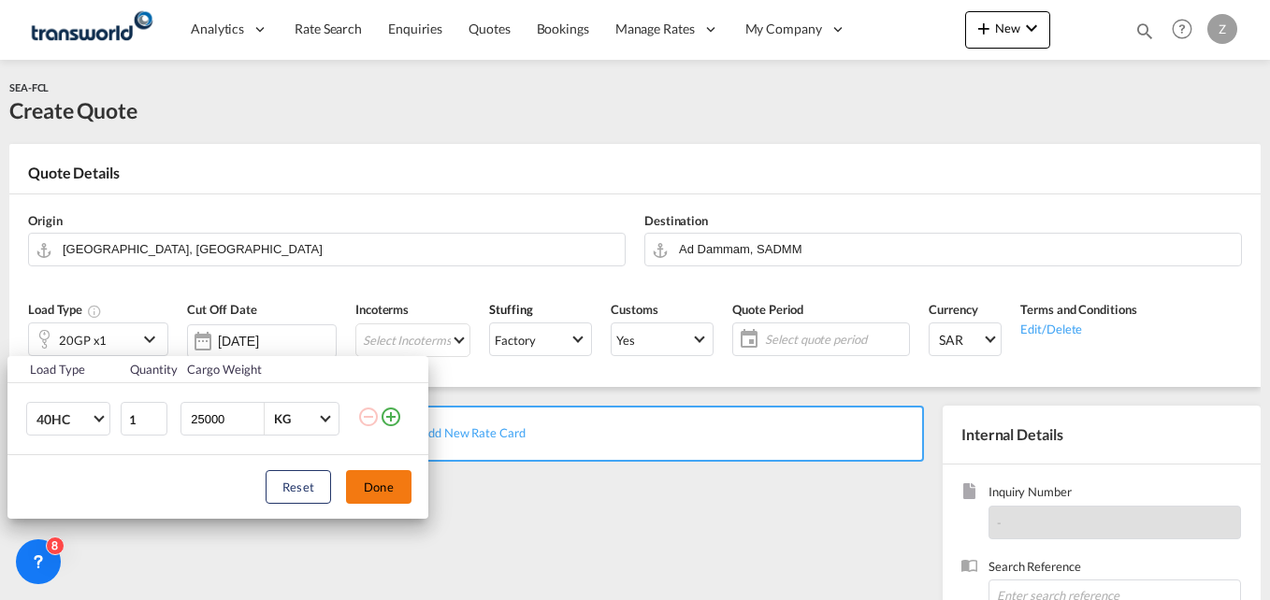
click at [383, 488] on button "Done" at bounding box center [378, 487] width 65 height 34
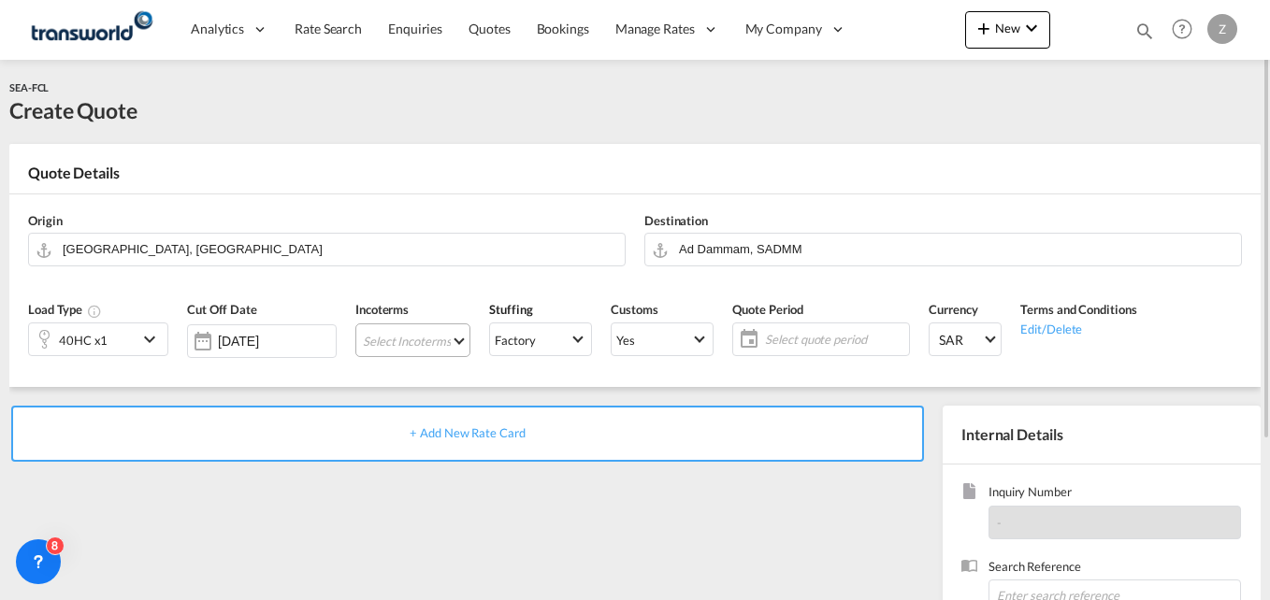
click at [405, 354] on md-select "Select Incoterms CPT - export Carrier Paid to CPT - import Carrier Paid to DDP …" at bounding box center [412, 341] width 115 height 34
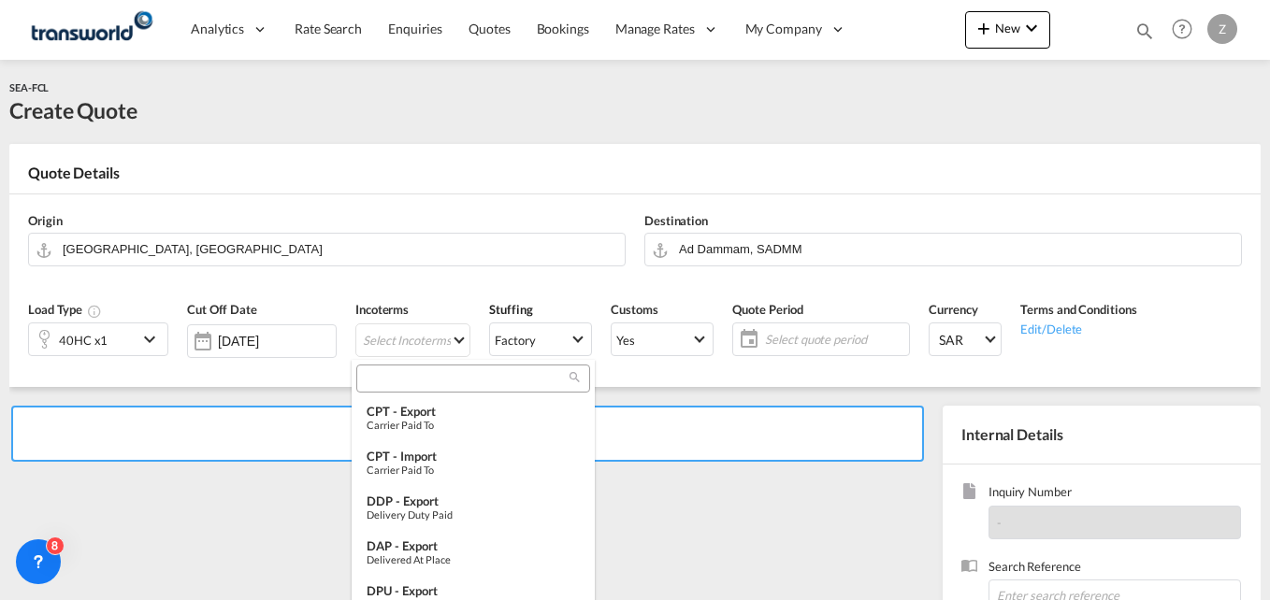
click at [434, 383] on input "search" at bounding box center [466, 378] width 208 height 17
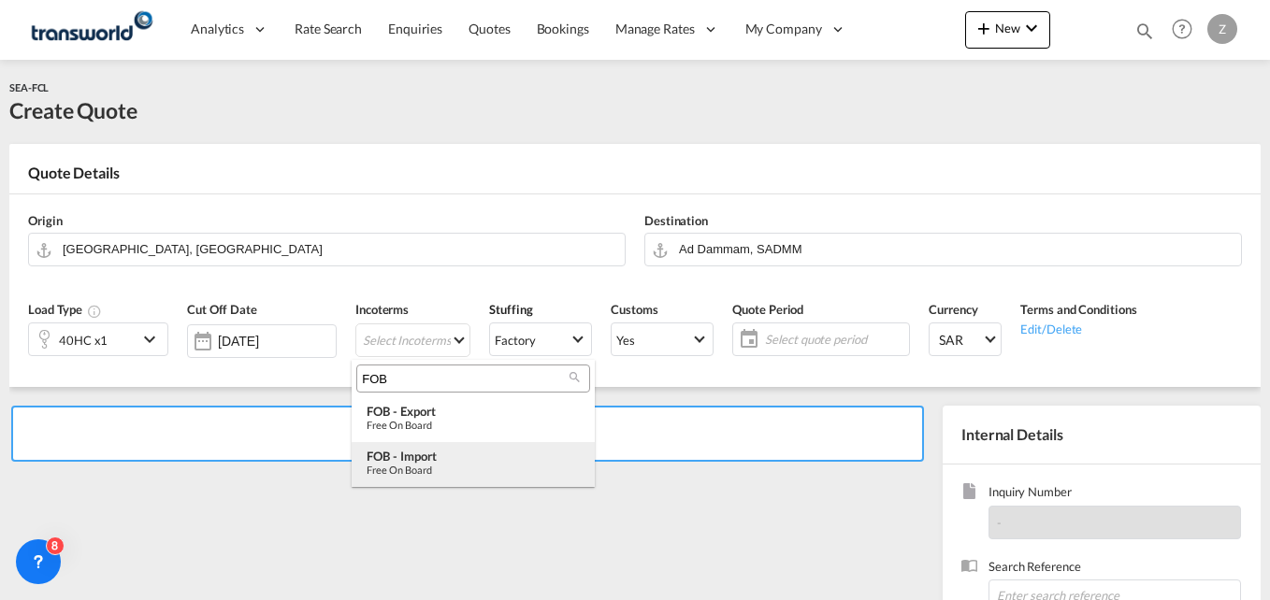
type input "FOB"
click at [417, 448] on md-option "FOB - import Free on Board" at bounding box center [473, 464] width 243 height 45
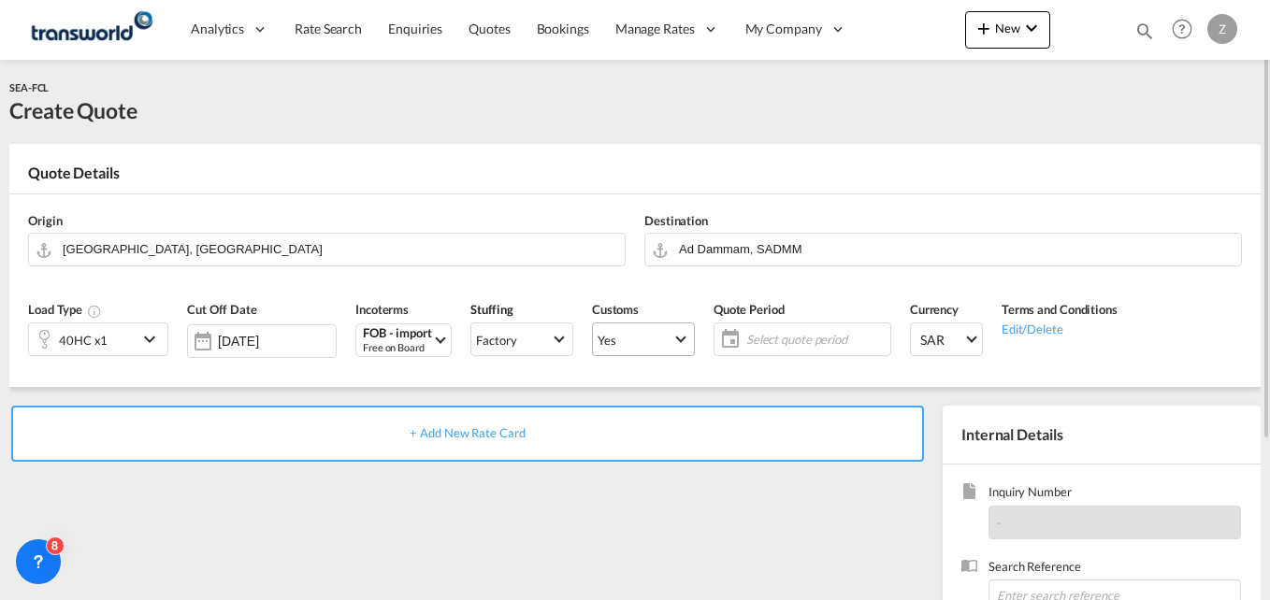
click at [635, 338] on span "Yes" at bounding box center [635, 340] width 75 height 17
click at [632, 388] on md-option "No" at bounding box center [639, 384] width 131 height 45
click at [632, 346] on span "Yes" at bounding box center [635, 340] width 75 height 17
click at [624, 374] on md-option "No" at bounding box center [639, 384] width 131 height 45
click at [771, 329] on span "Select quote period" at bounding box center [816, 339] width 149 height 26
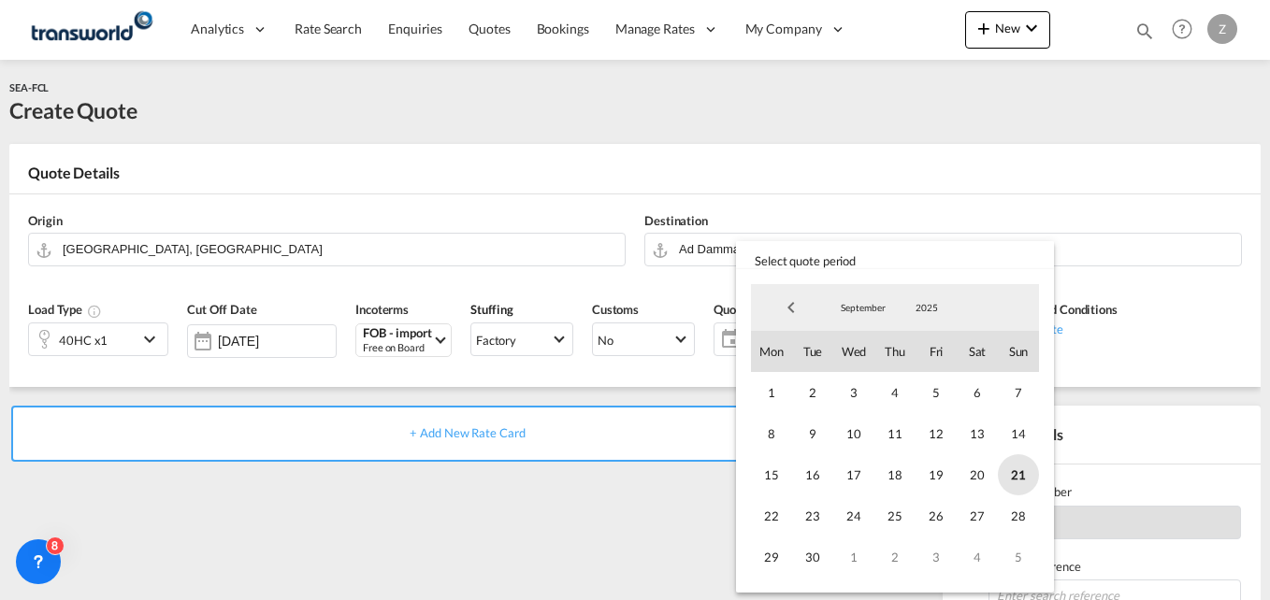
click at [1019, 472] on span "21" at bounding box center [1018, 475] width 41 height 41
click at [816, 556] on span "30" at bounding box center [812, 557] width 41 height 41
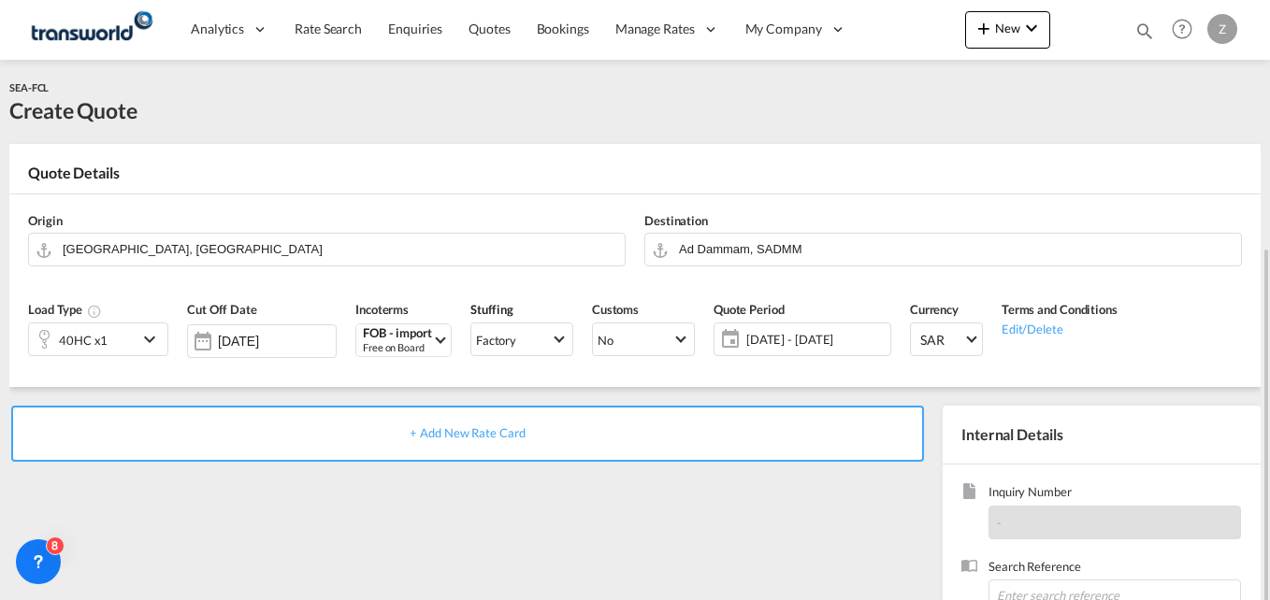
scroll to position [161, 0]
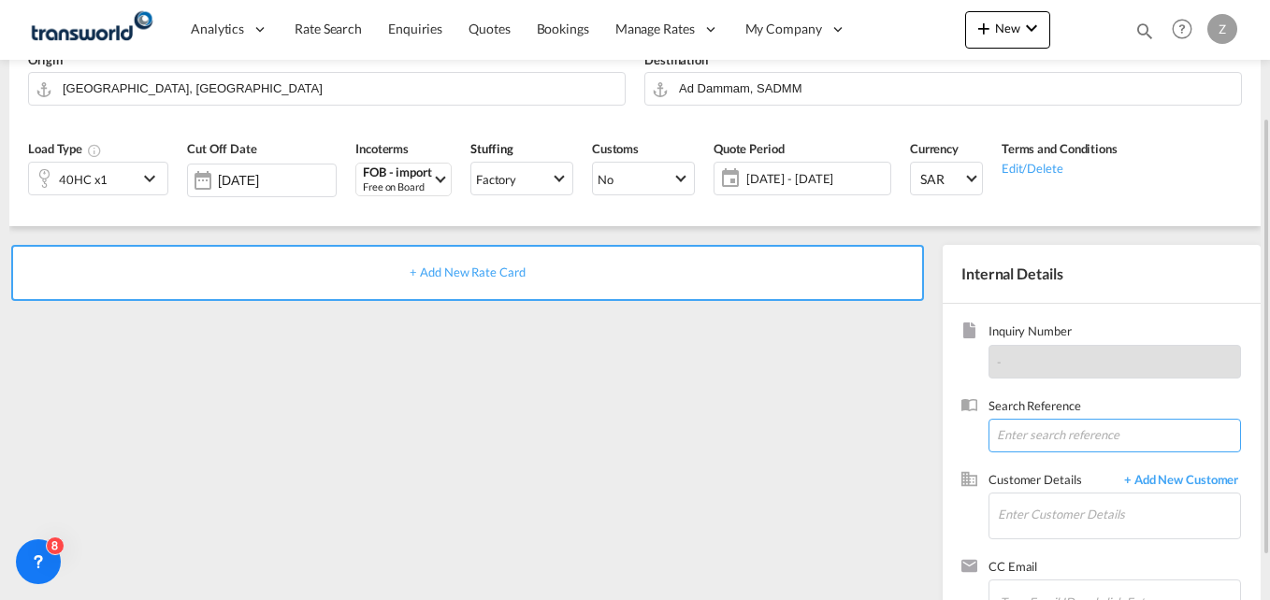
click at [1063, 431] on input at bounding box center [1115, 436] width 253 height 34
paste input "TW1609540"
type input "TW1609540"
click at [1036, 511] on input "Enter Customer Details" at bounding box center [1119, 515] width 242 height 42
type input "S"
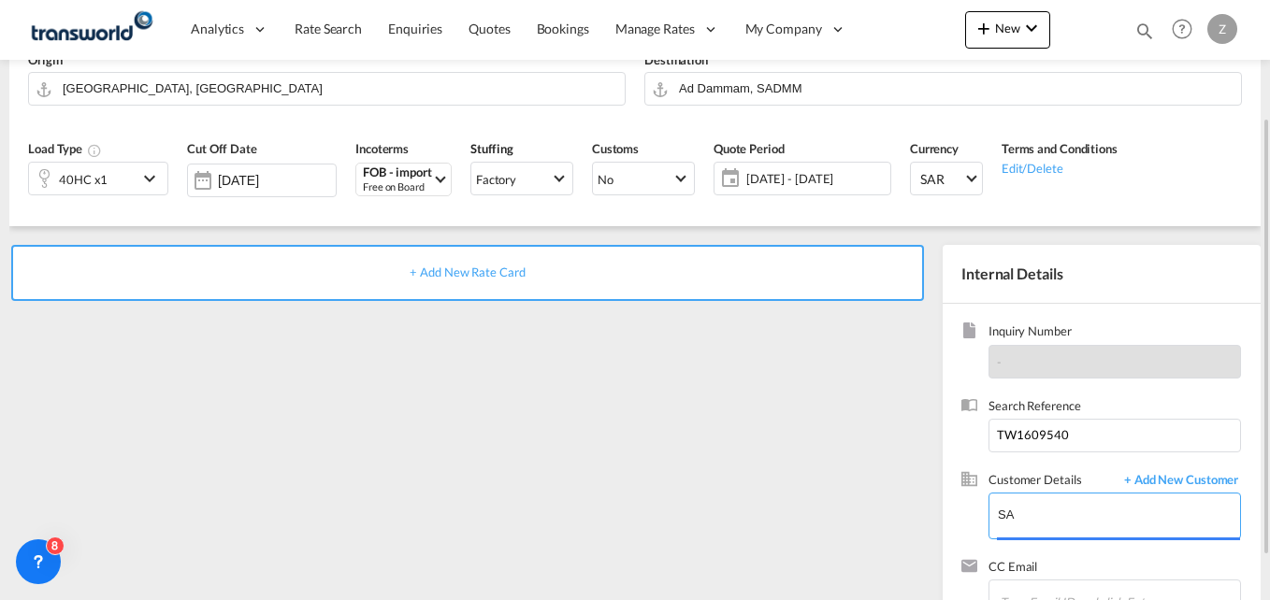
type input "S"
type input "WTS"
click at [511, 281] on div "+ Add New Rate Card" at bounding box center [467, 273] width 913 height 56
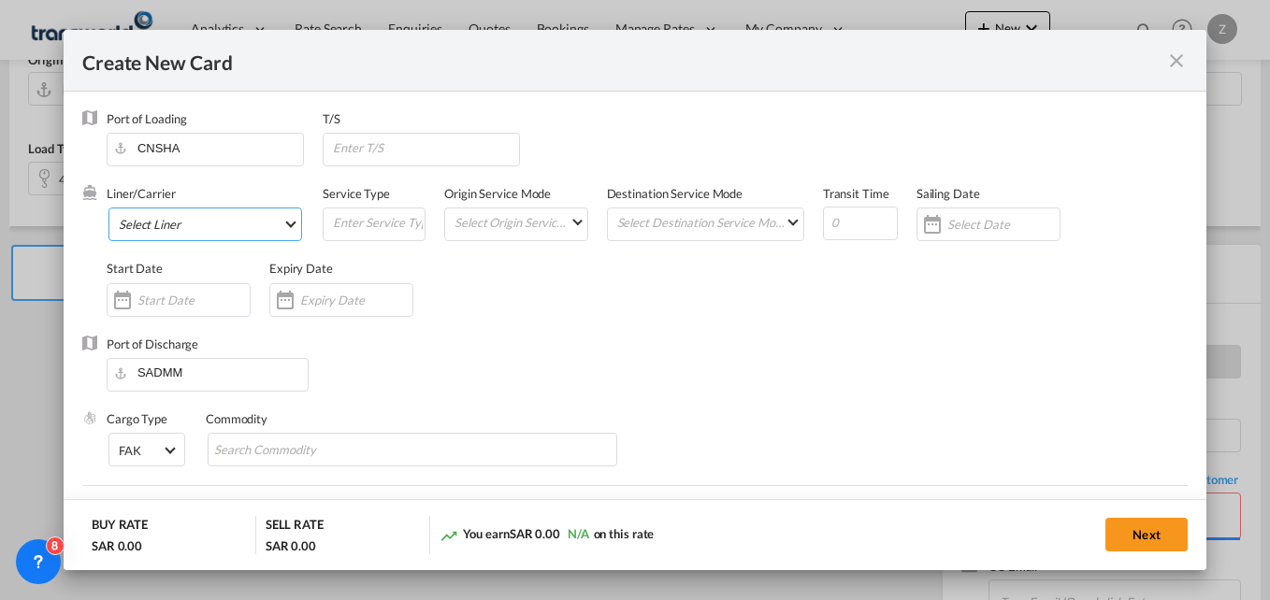
click at [217, 234] on md-select "Select Liner 2HM LOGISTICS D.O.O. / TWKS-KOPER 3P LOGISTICS / TWKS-LITHUANIA A …" at bounding box center [205, 225] width 194 height 34
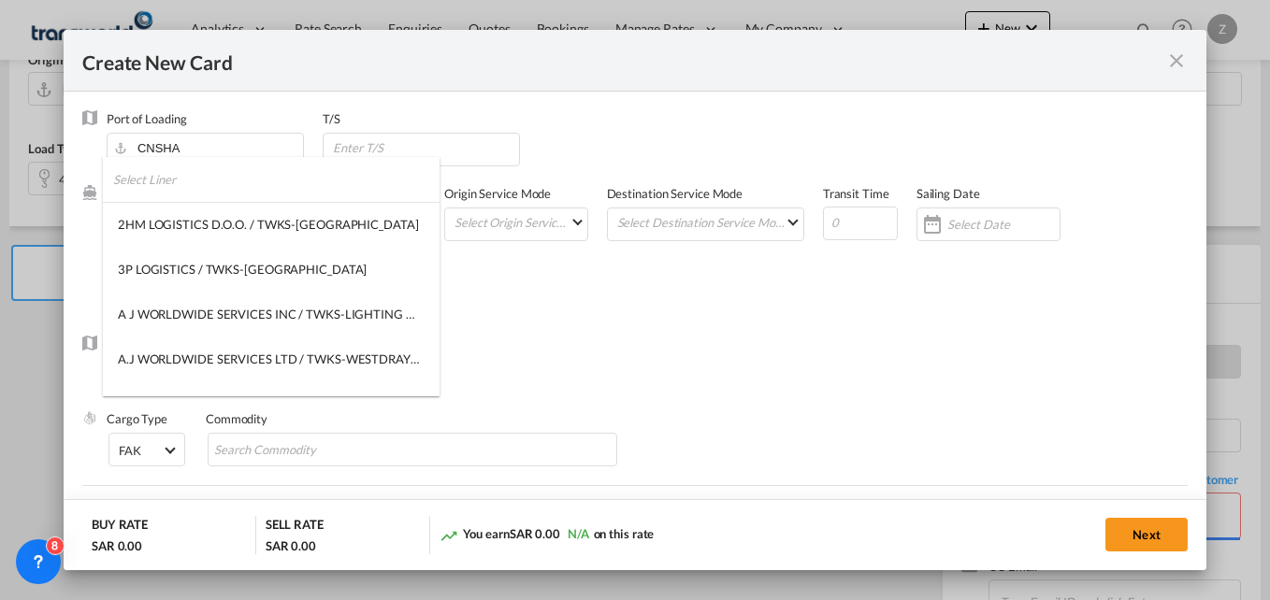
click at [190, 177] on input "search" at bounding box center [276, 179] width 326 height 45
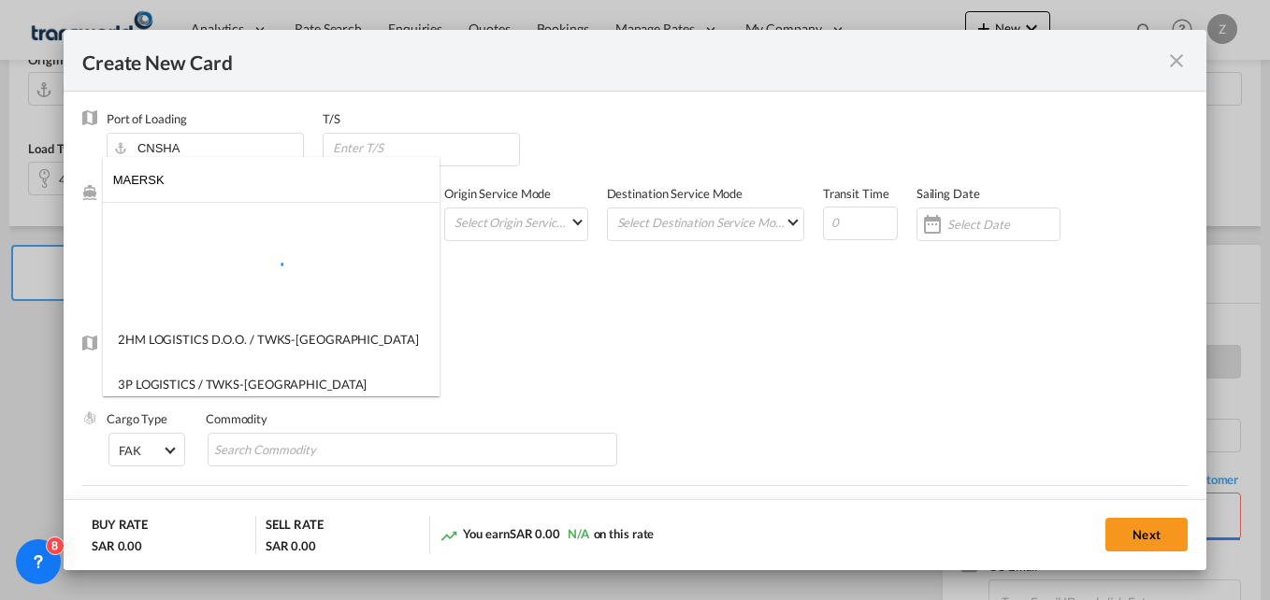
type input "MAERSK"
click at [672, 340] on md-backdrop at bounding box center [635, 300] width 1270 height 600
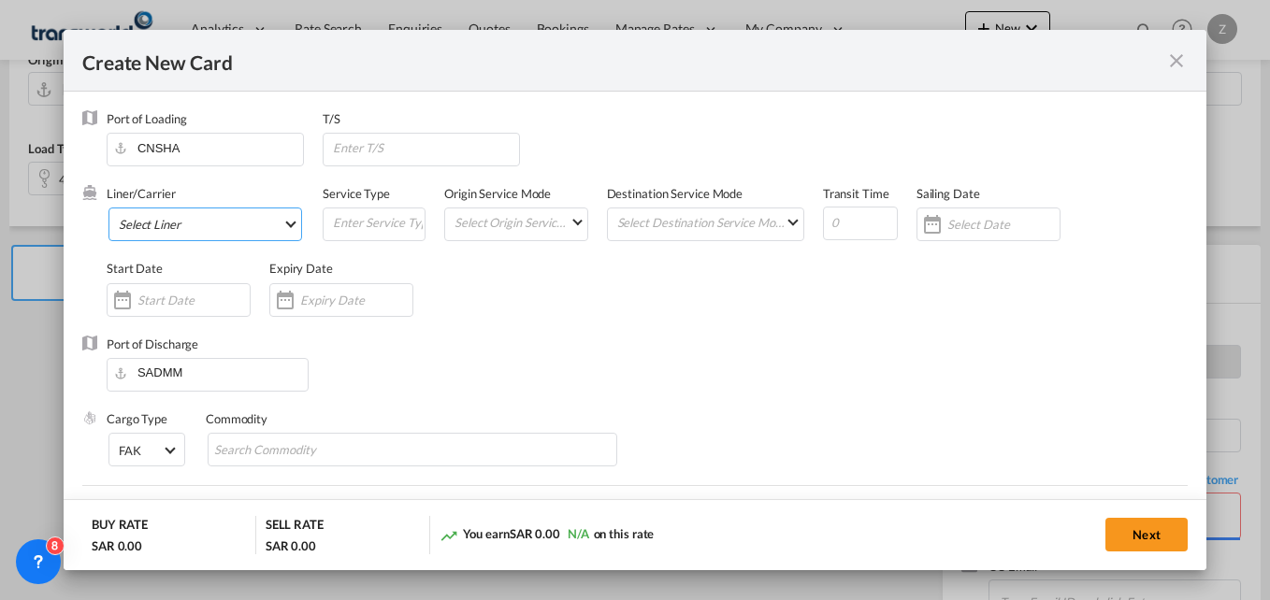
click at [214, 227] on md-select "Select Liner" at bounding box center [205, 225] width 194 height 34
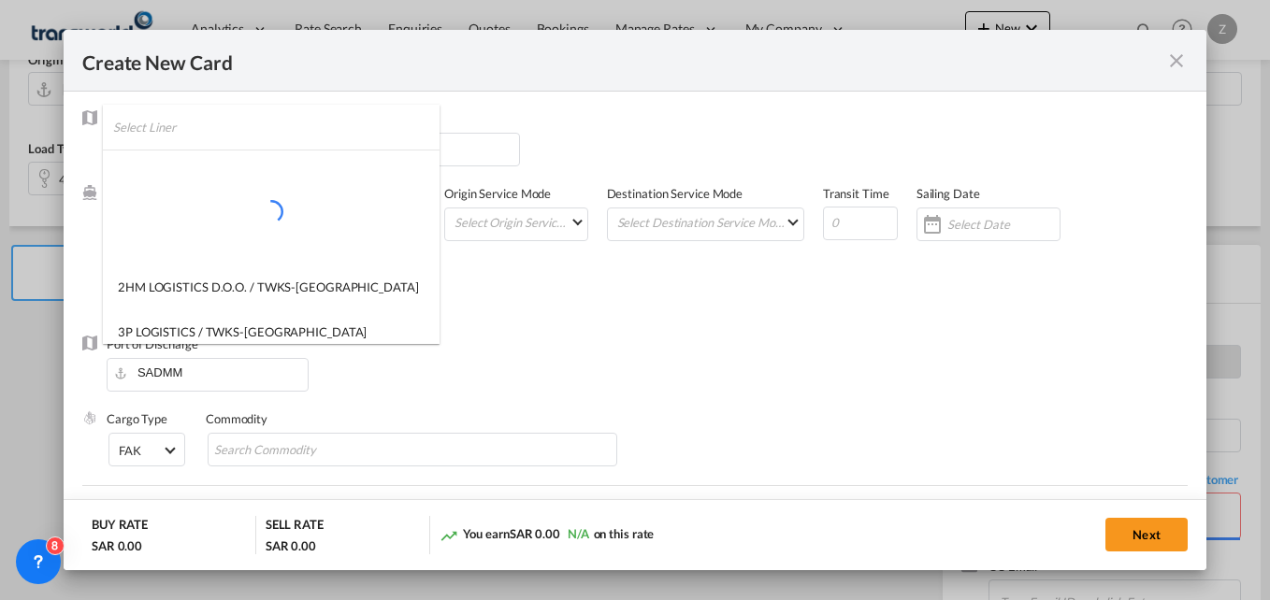
scroll to position [63, 0]
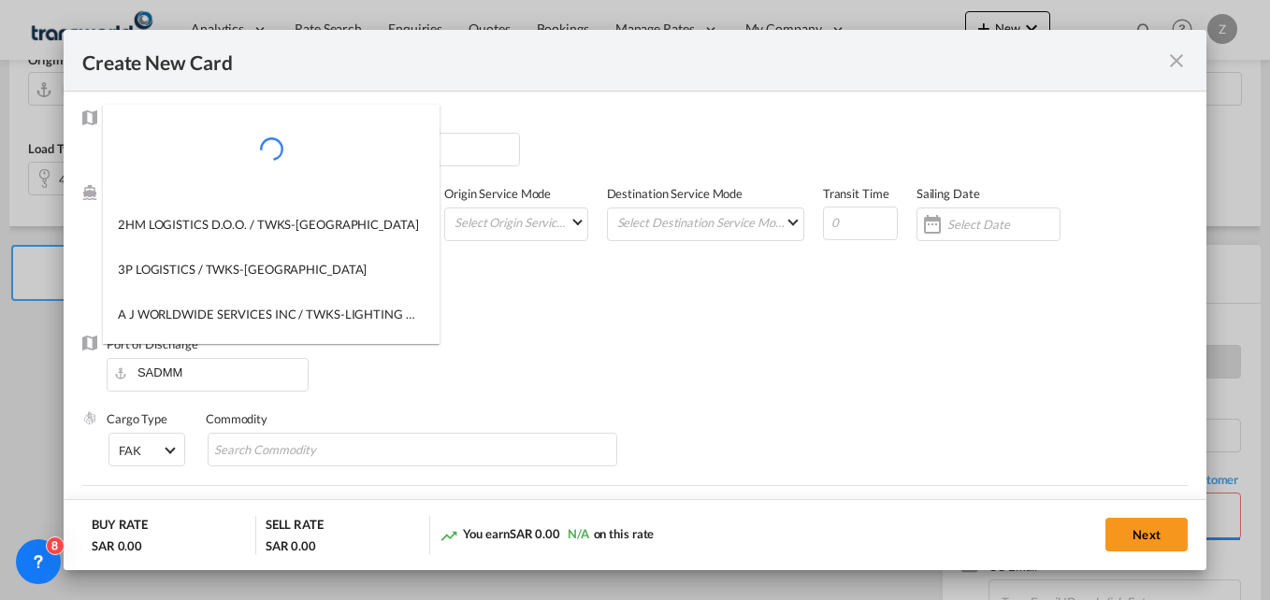
click at [741, 354] on md-backdrop at bounding box center [635, 300] width 1270 height 600
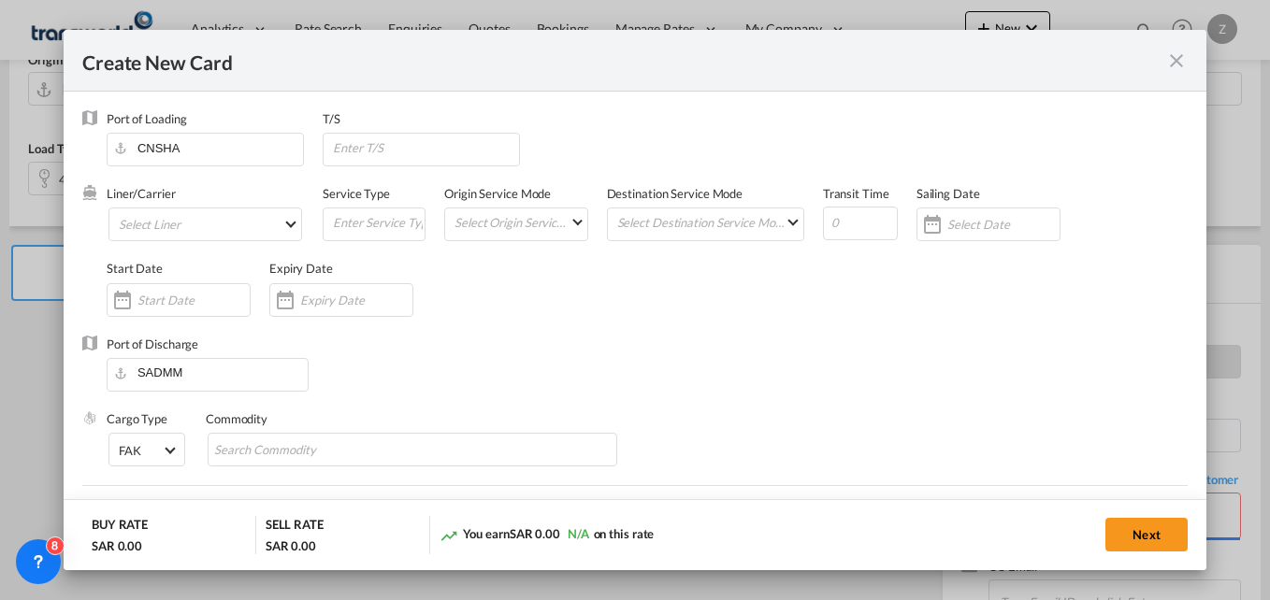
click at [1168, 65] on md-icon "icon-close fg-AAA8AD m-0 pointer" at bounding box center [1176, 61] width 22 height 22
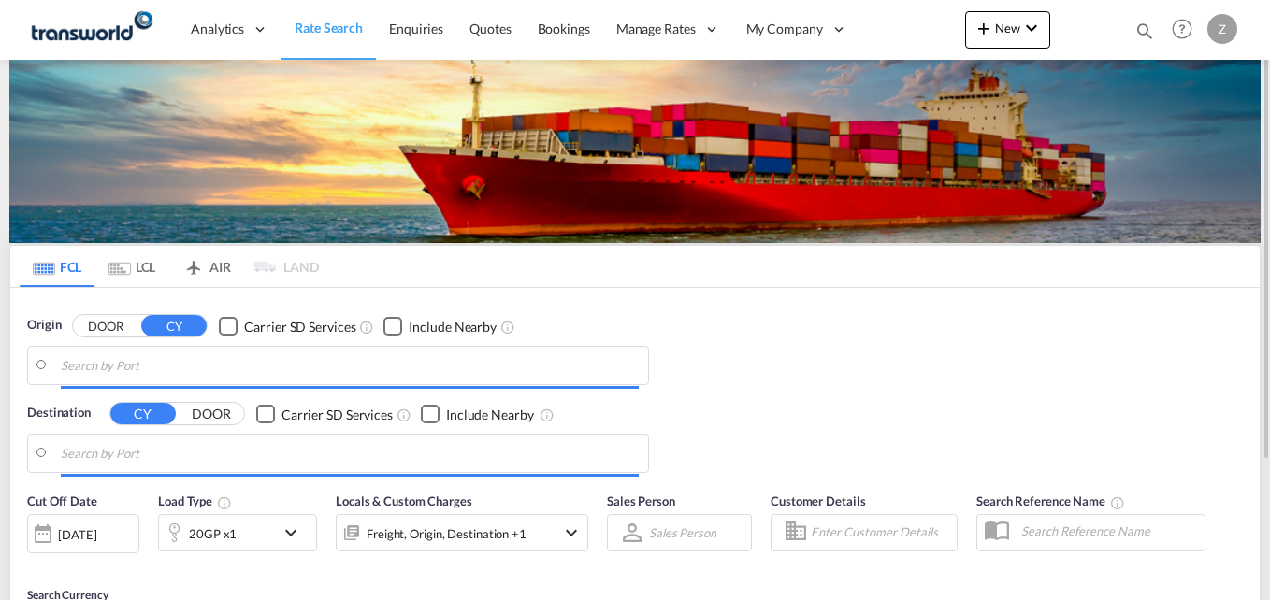
drag, startPoint x: 1042, startPoint y: 33, endPoint x: 884, endPoint y: 175, distance: 212.6
click at [884, 175] on img at bounding box center [634, 151] width 1251 height 183
click at [1015, 21] on span "New" at bounding box center [1008, 28] width 70 height 15
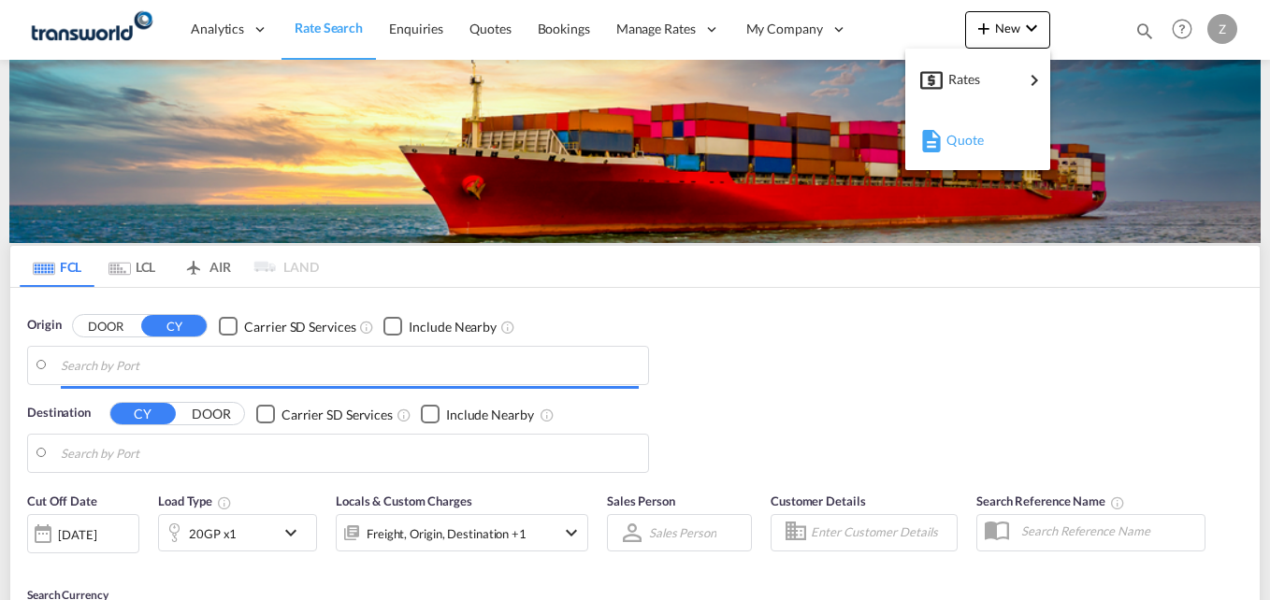
type input "Jawaharlal Nehru (Nhava Sheva), INNSA"
type input "Shuaiba, KWSAA"
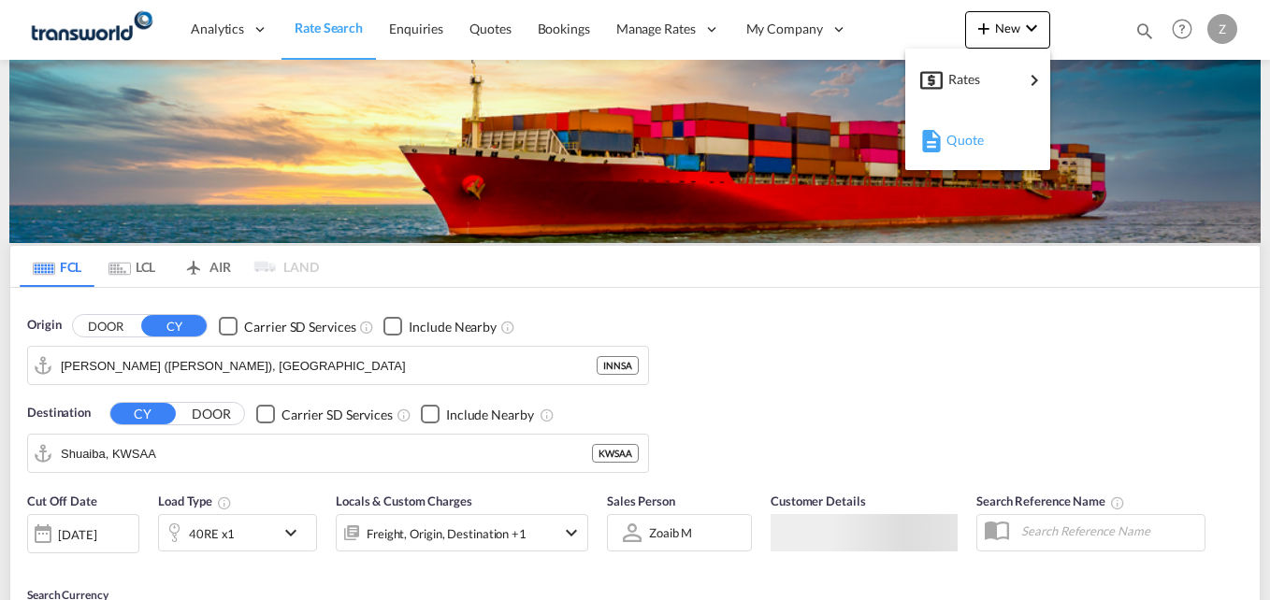
click at [975, 123] on div "Quote" at bounding box center [980, 140] width 69 height 47
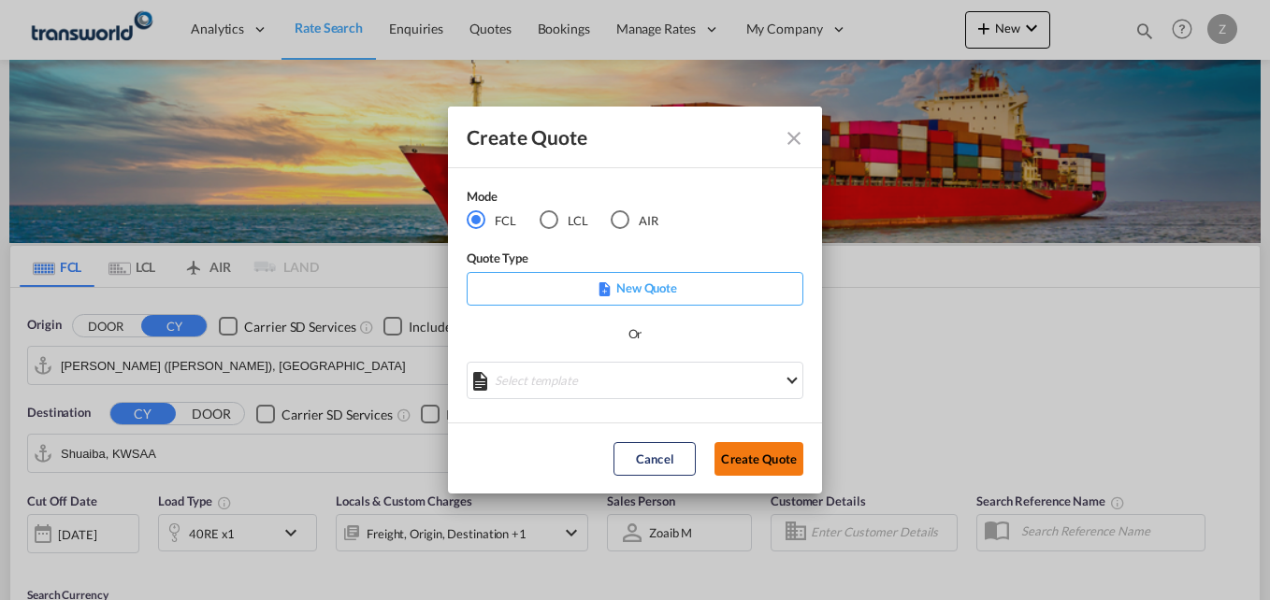
click at [767, 455] on button "Create Quote" at bounding box center [759, 459] width 89 height 34
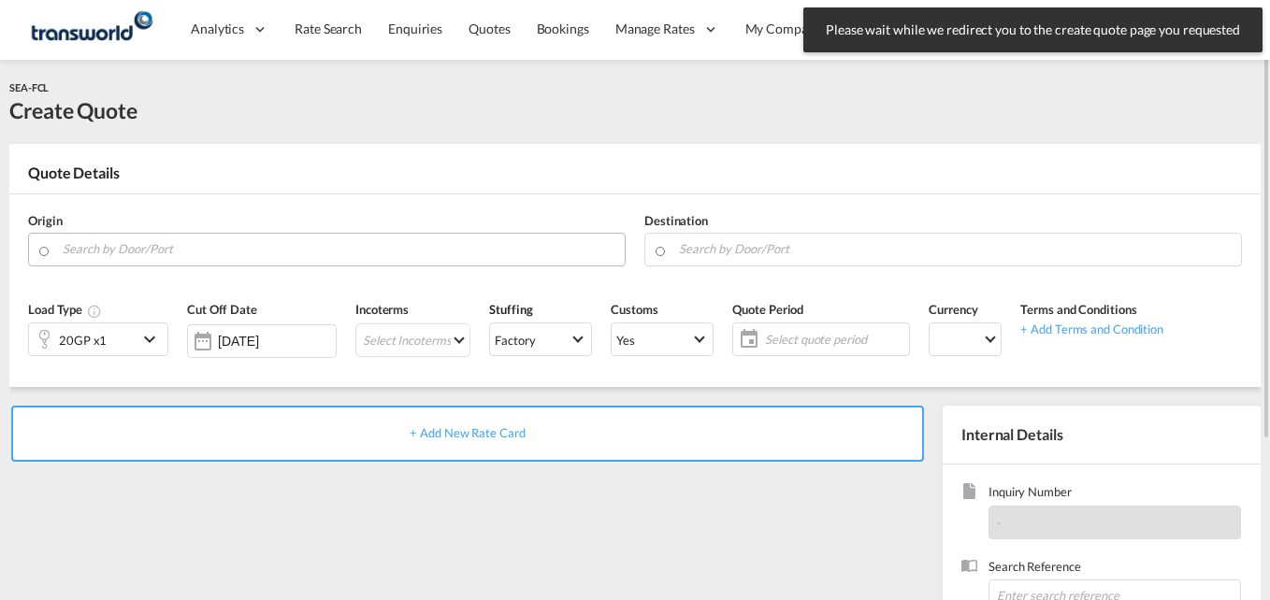
click at [247, 246] on input "Search by Door/Port" at bounding box center [339, 249] width 553 height 33
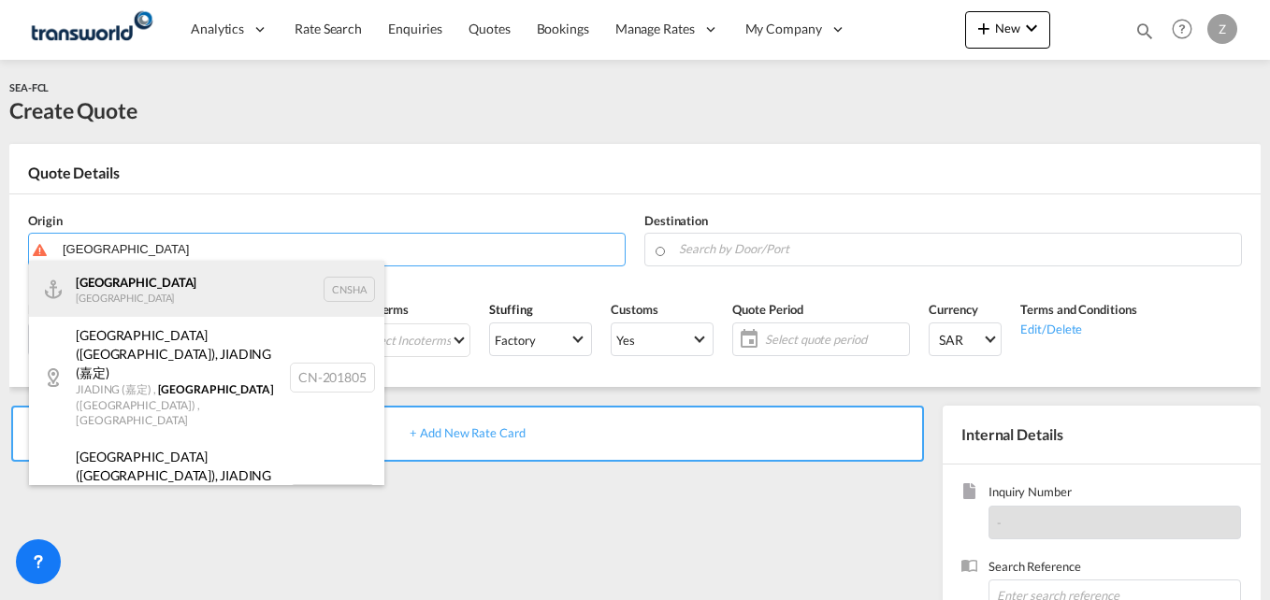
click at [184, 285] on div "Shanghai China CNSHA" at bounding box center [206, 289] width 355 height 56
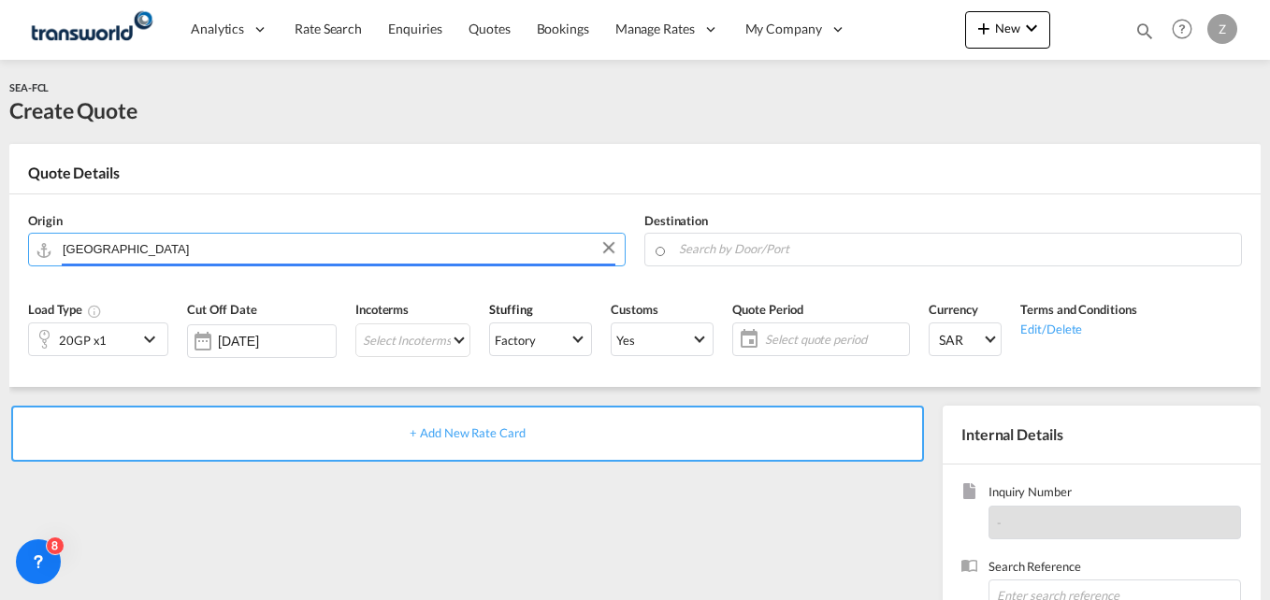
type input "Shanghai, CNSHA"
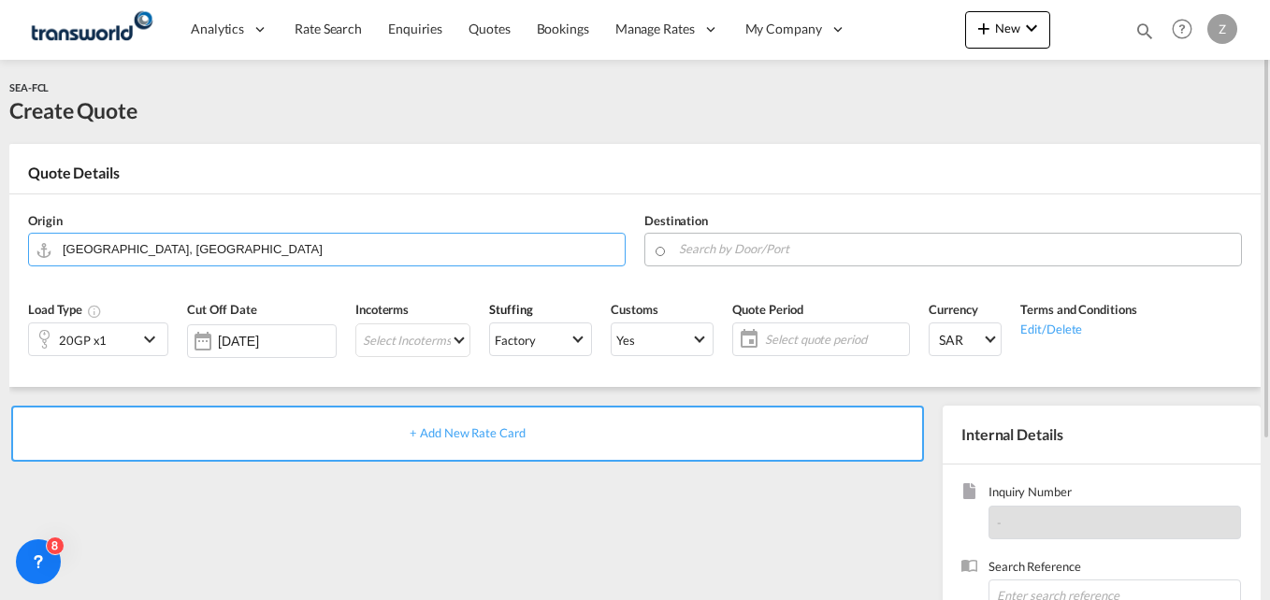
click at [711, 261] on input "Search by Door/Port" at bounding box center [955, 249] width 553 height 33
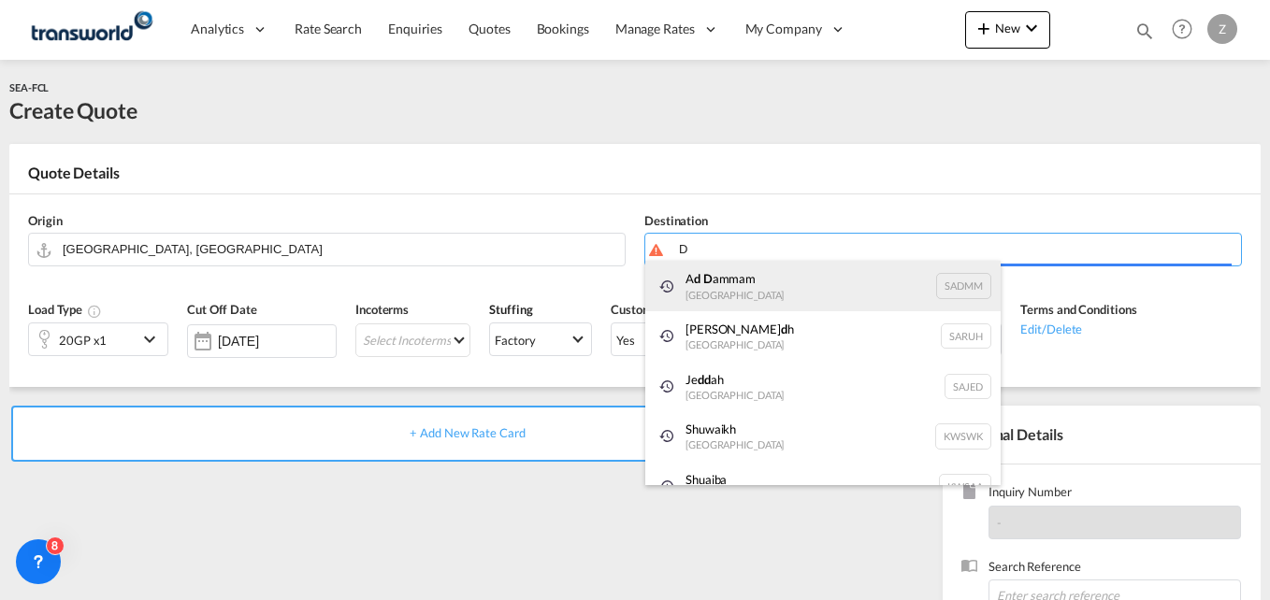
click at [712, 269] on div "A d D ammam Saudi Arabia SADMM" at bounding box center [822, 286] width 355 height 51
type input "Ad Dammam, SADMM"
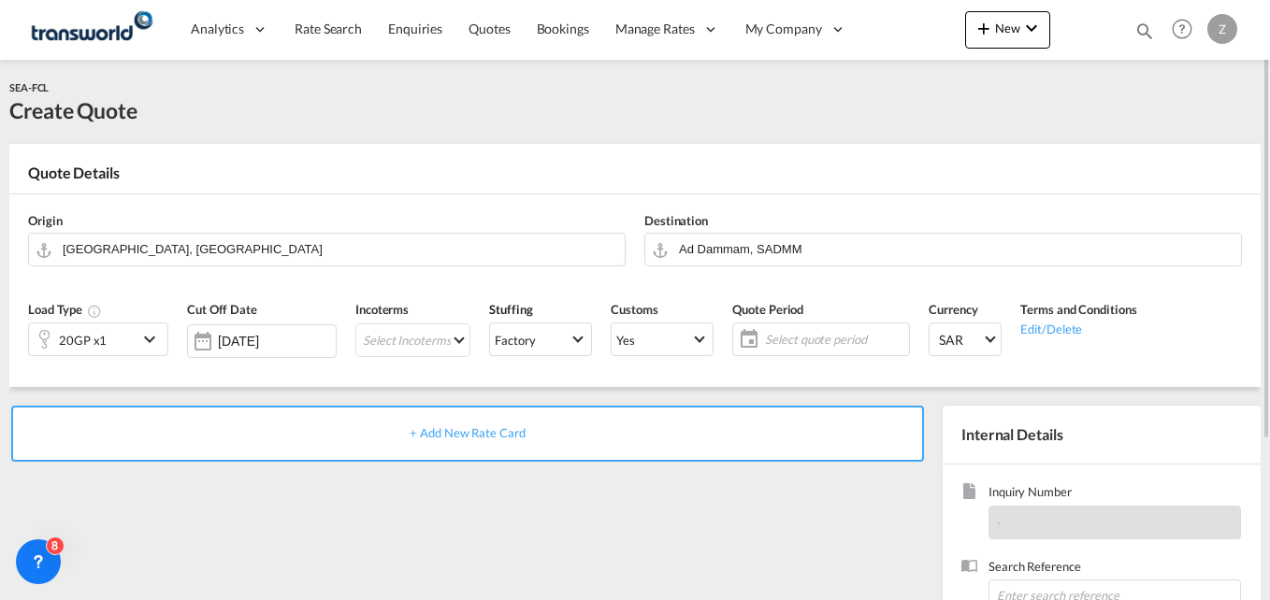
click at [106, 349] on div "20GP x1" at bounding box center [83, 340] width 108 height 32
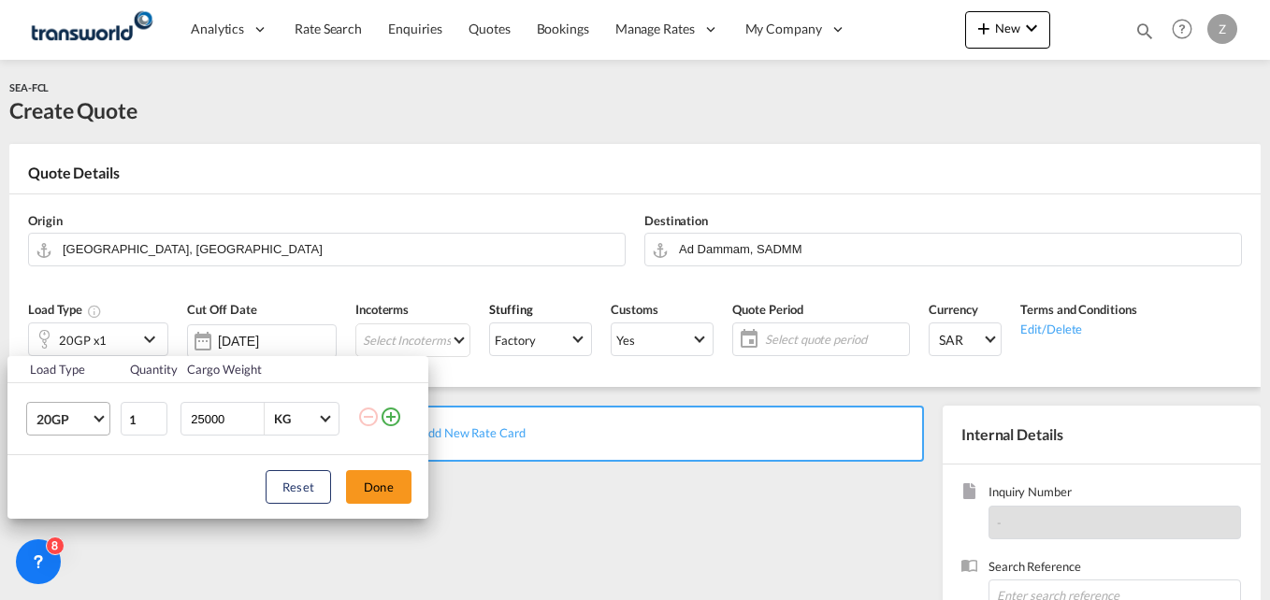
click at [73, 421] on span "20GP" at bounding box center [63, 420] width 54 height 19
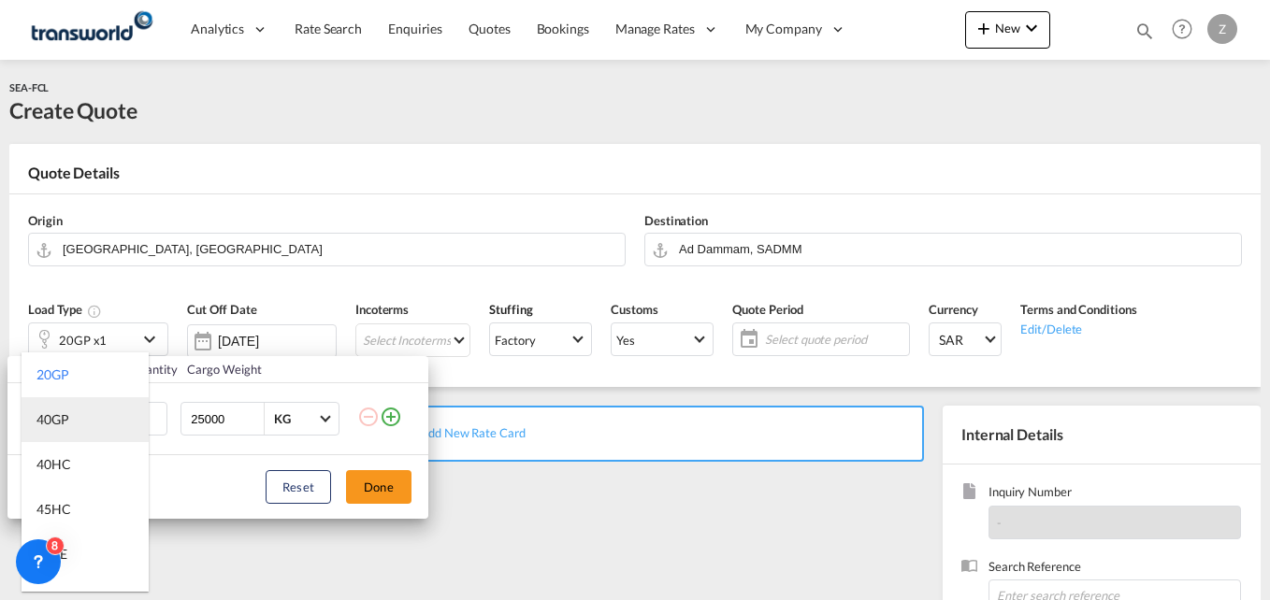
click at [62, 418] on div "40GP" at bounding box center [52, 420] width 33 height 19
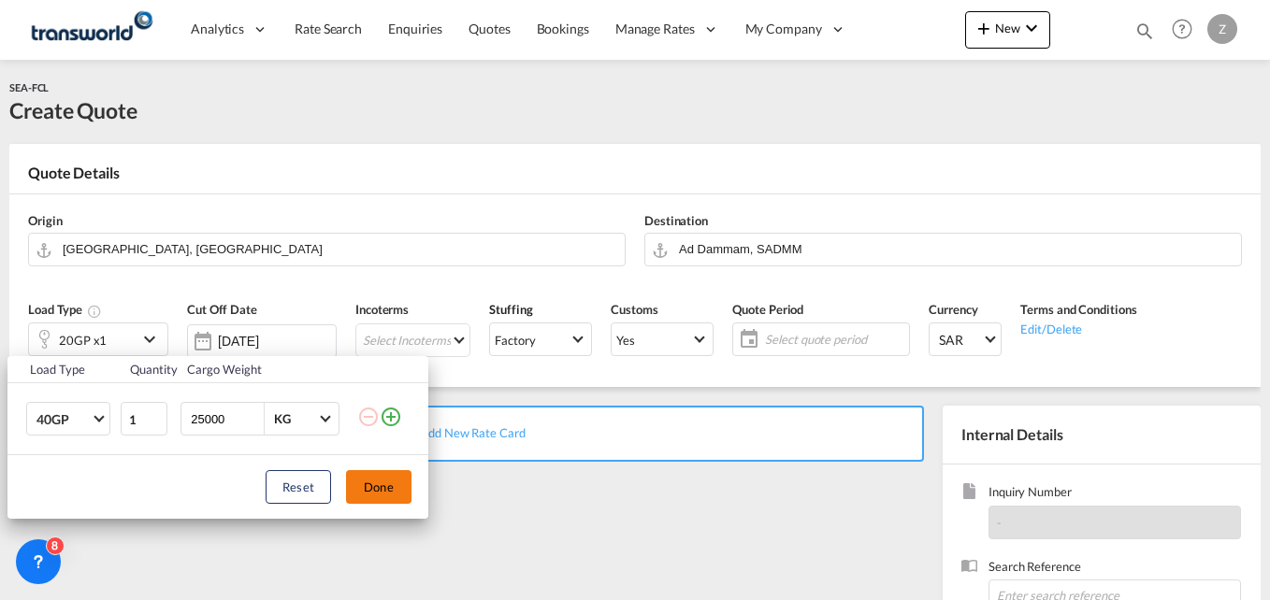
click at [353, 500] on button "Done" at bounding box center [378, 487] width 65 height 34
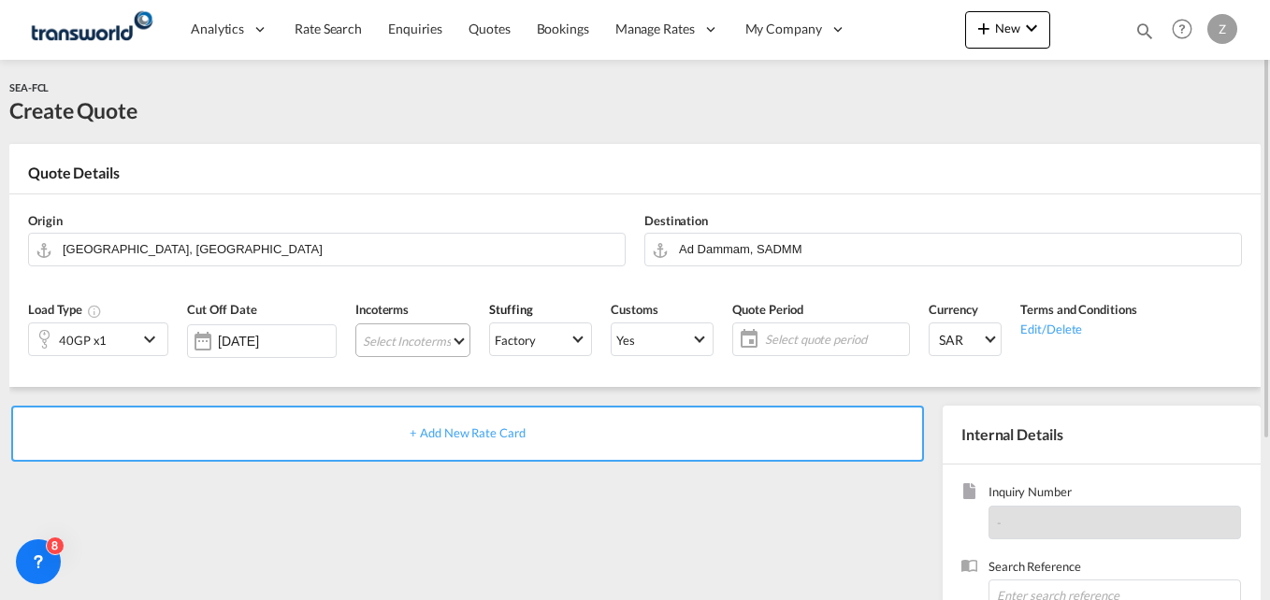
click at [383, 339] on md-select "Select Incoterms FCA - import Free Carrier FCA - export Free Carrier DAP - impo…" at bounding box center [412, 341] width 115 height 34
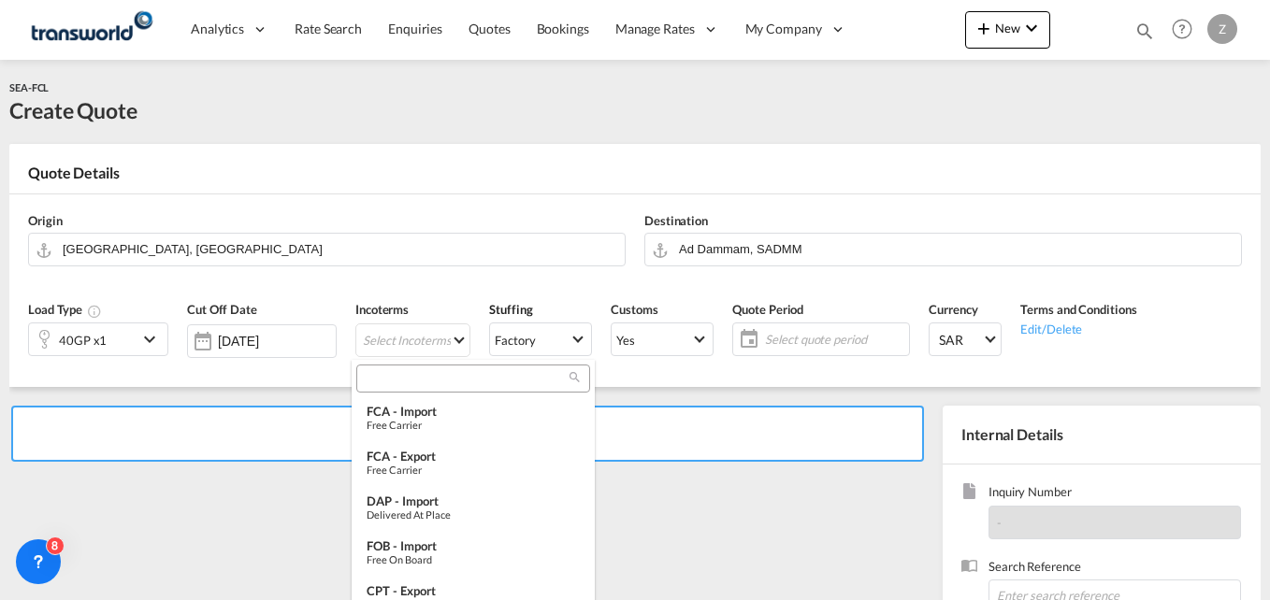
click at [100, 342] on md-backdrop at bounding box center [635, 300] width 1270 height 600
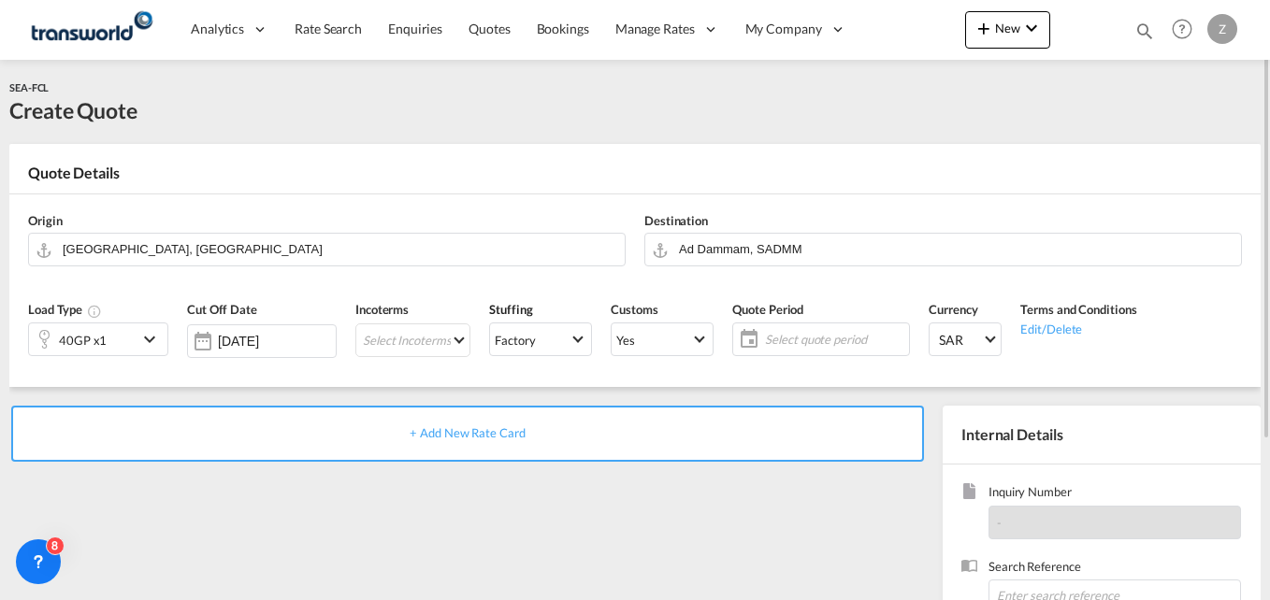
click at [56, 334] on div at bounding box center [44, 339] width 30 height 37
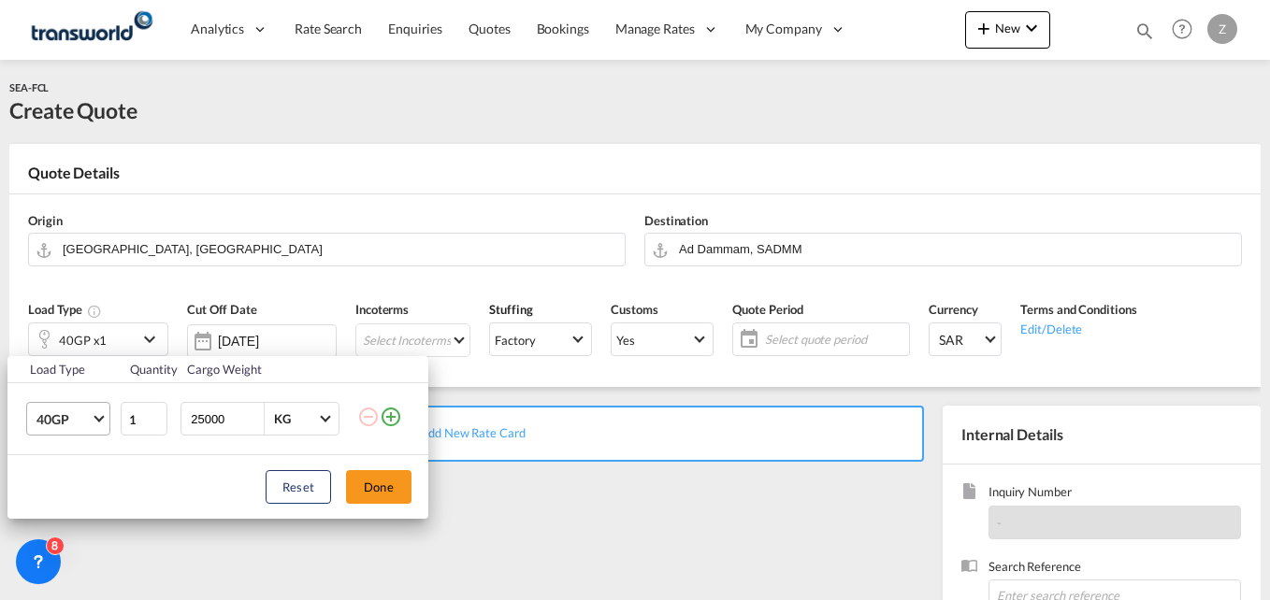
click at [76, 419] on span "40GP" at bounding box center [63, 420] width 54 height 19
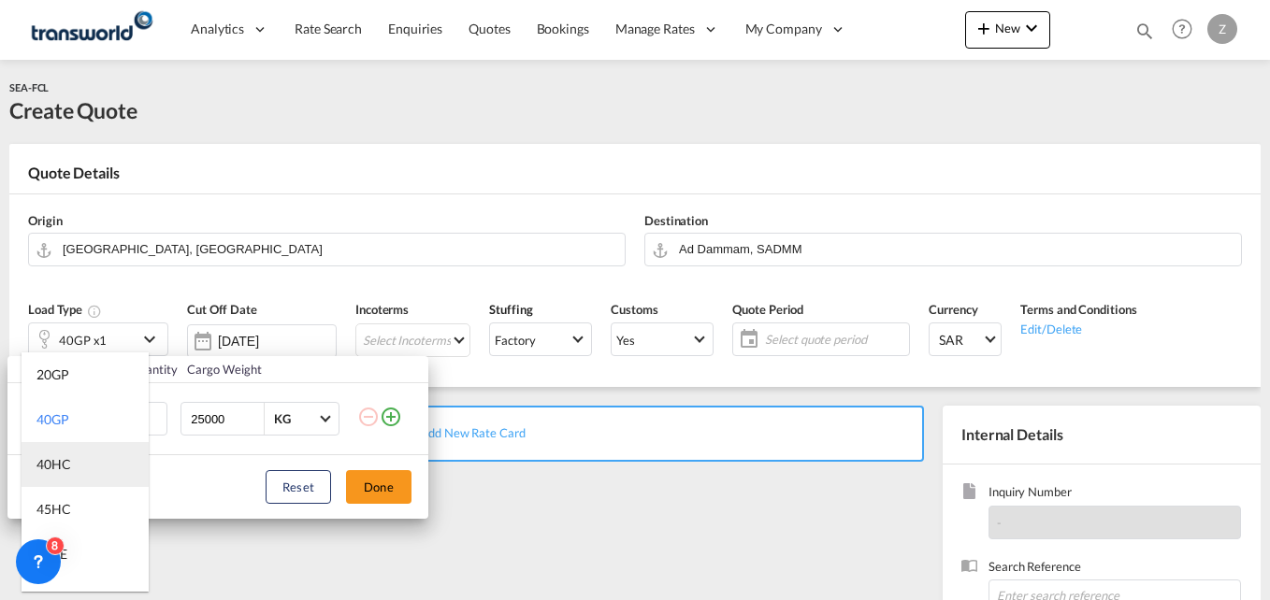
click at [69, 480] on md-option "40HC" at bounding box center [85, 464] width 127 height 45
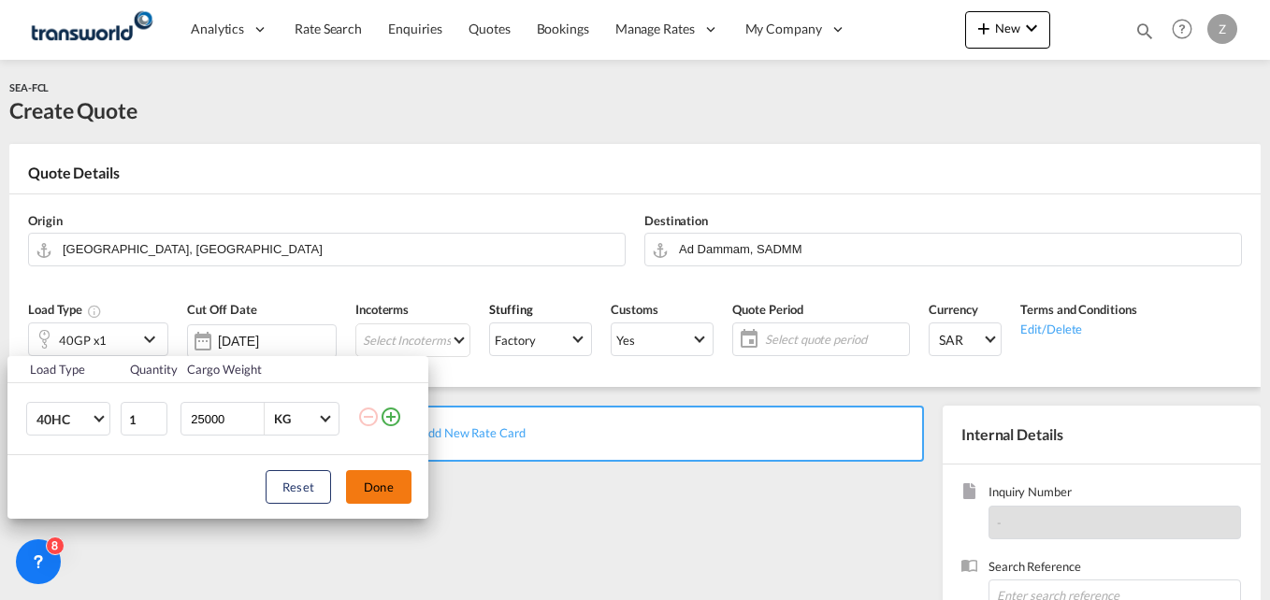
click at [373, 484] on button "Done" at bounding box center [378, 487] width 65 height 34
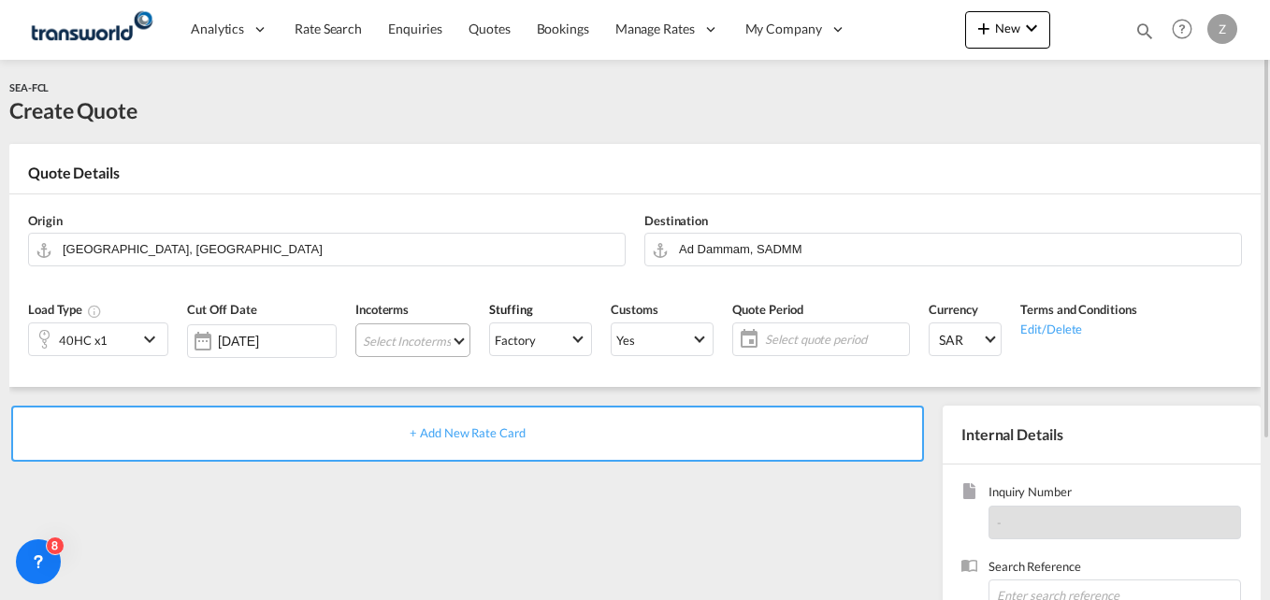
click at [390, 341] on md-select "Select Incoterms" at bounding box center [412, 341] width 115 height 34
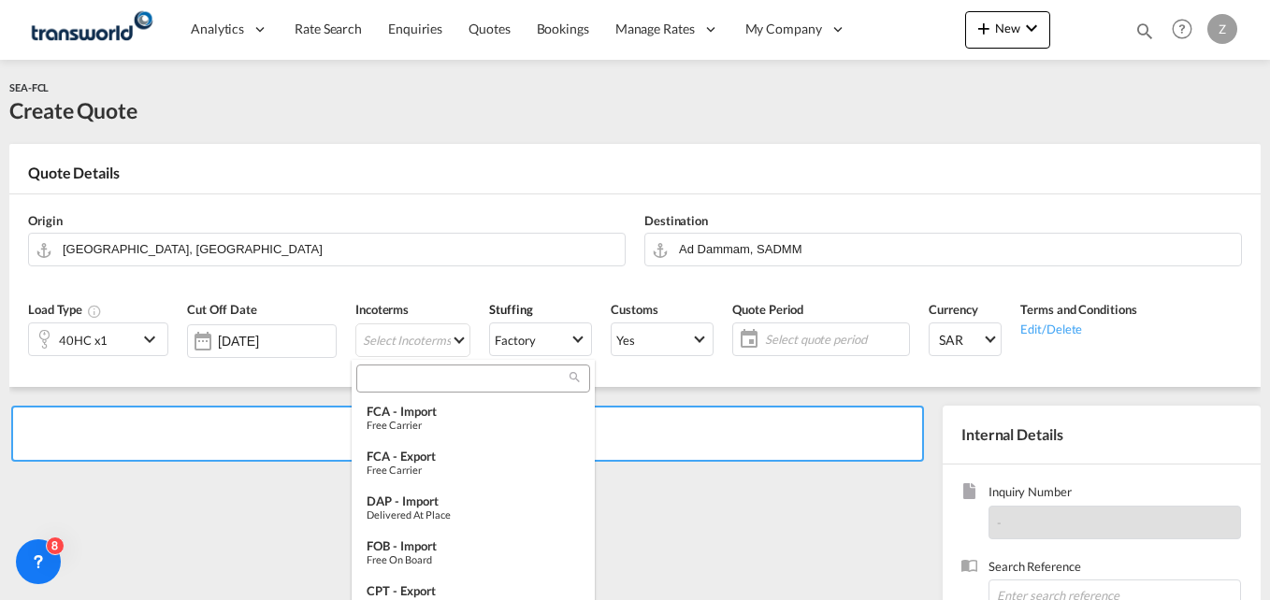
click at [388, 380] on input "search" at bounding box center [466, 378] width 208 height 17
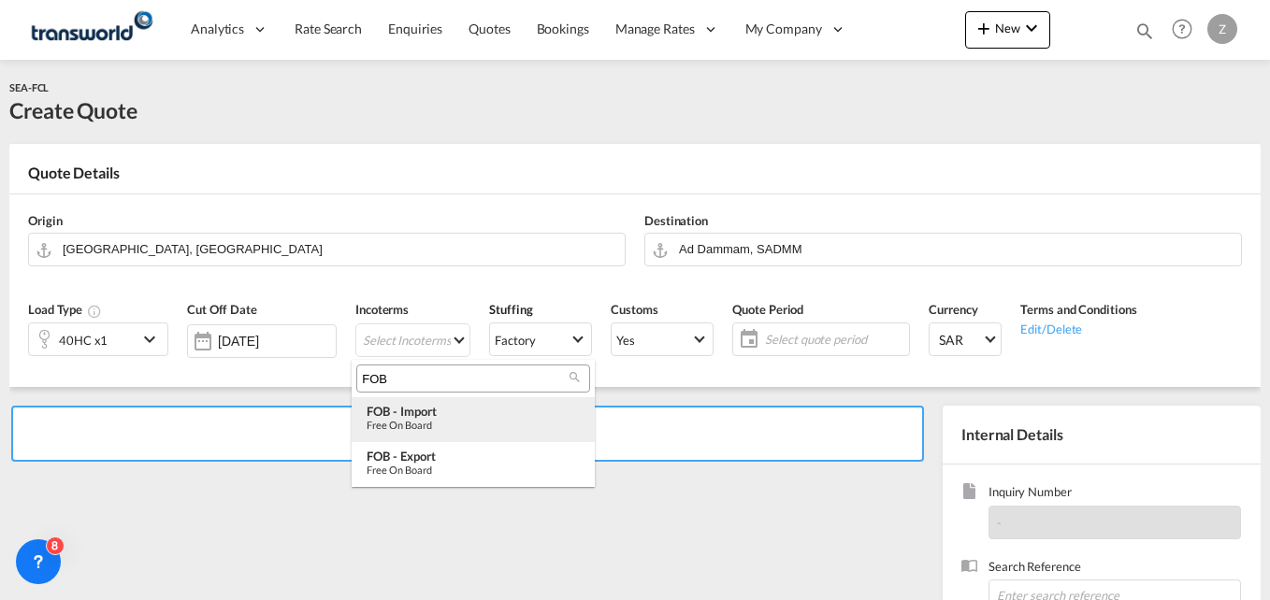
type input "FOB"
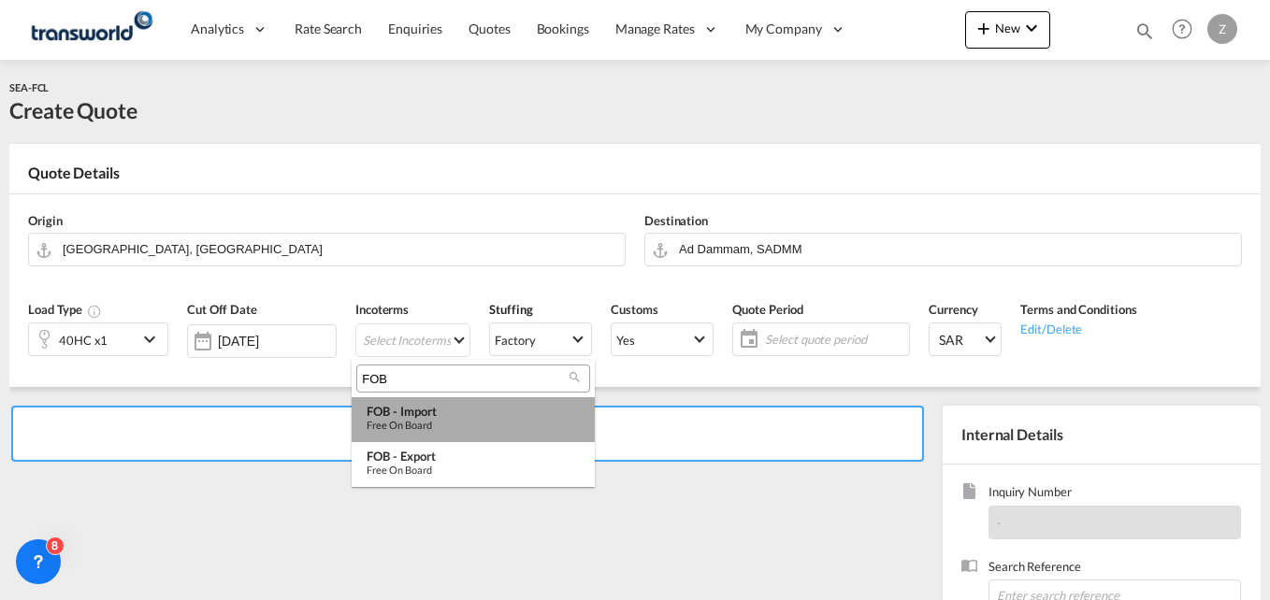
click at [412, 426] on div "Free on Board" at bounding box center [473, 425] width 213 height 12
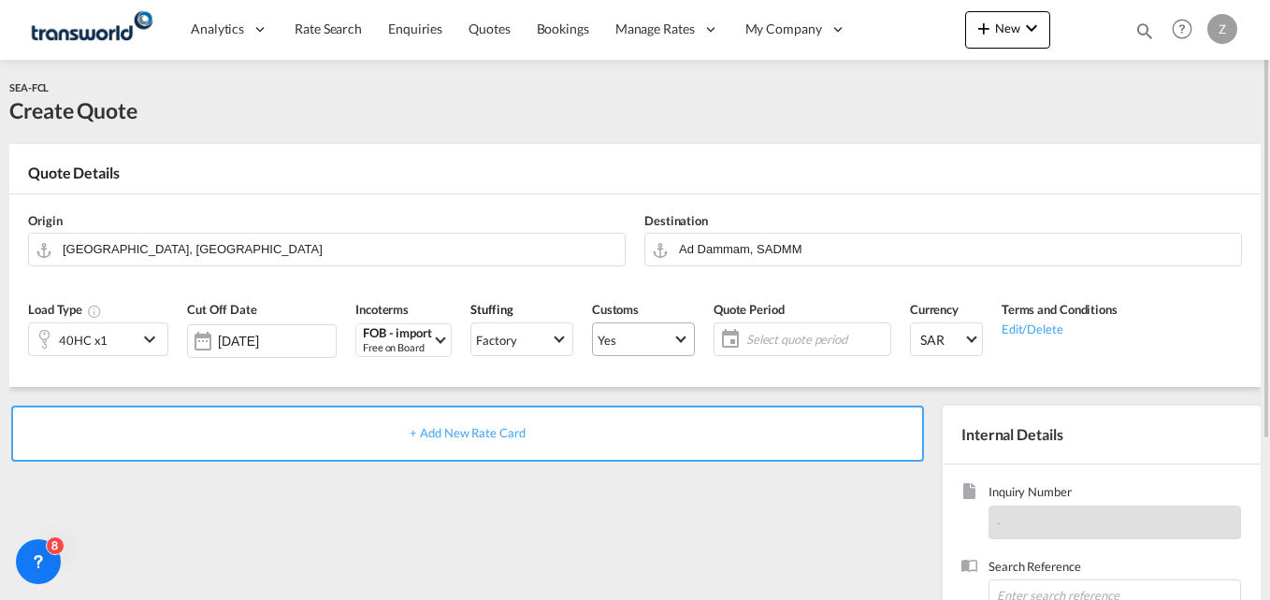
click at [646, 336] on span "Yes" at bounding box center [635, 340] width 75 height 17
click at [622, 385] on md-option "No" at bounding box center [639, 384] width 131 height 45
click at [629, 351] on md-select-value "Yes" at bounding box center [643, 339] width 101 height 26
click at [606, 383] on md-option "No" at bounding box center [639, 384] width 131 height 45
click at [776, 342] on span "Select quote period" at bounding box center [815, 339] width 139 height 17
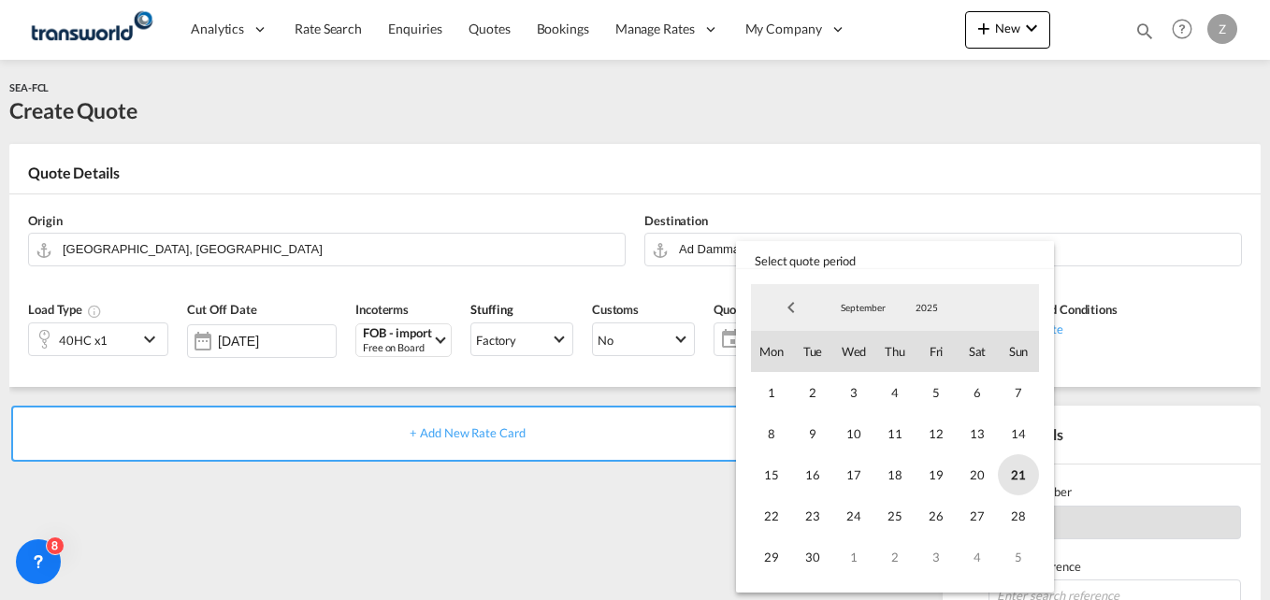
click at [1005, 482] on span "21" at bounding box center [1018, 475] width 41 height 41
click at [801, 560] on span "30" at bounding box center [812, 557] width 41 height 41
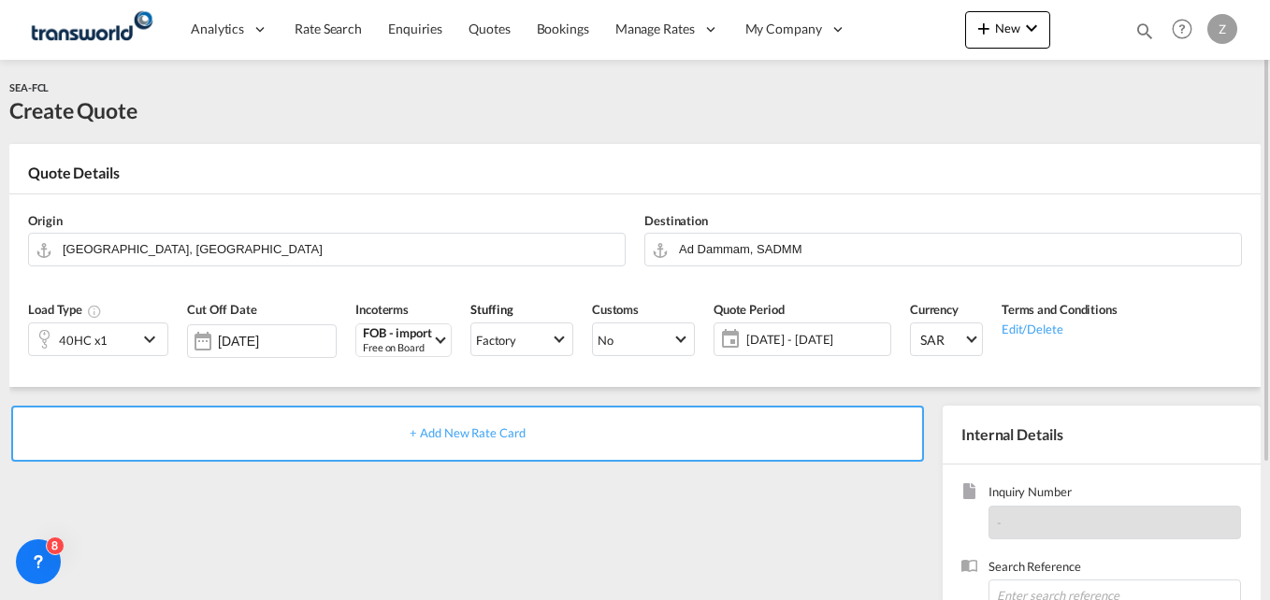
scroll to position [131, 0]
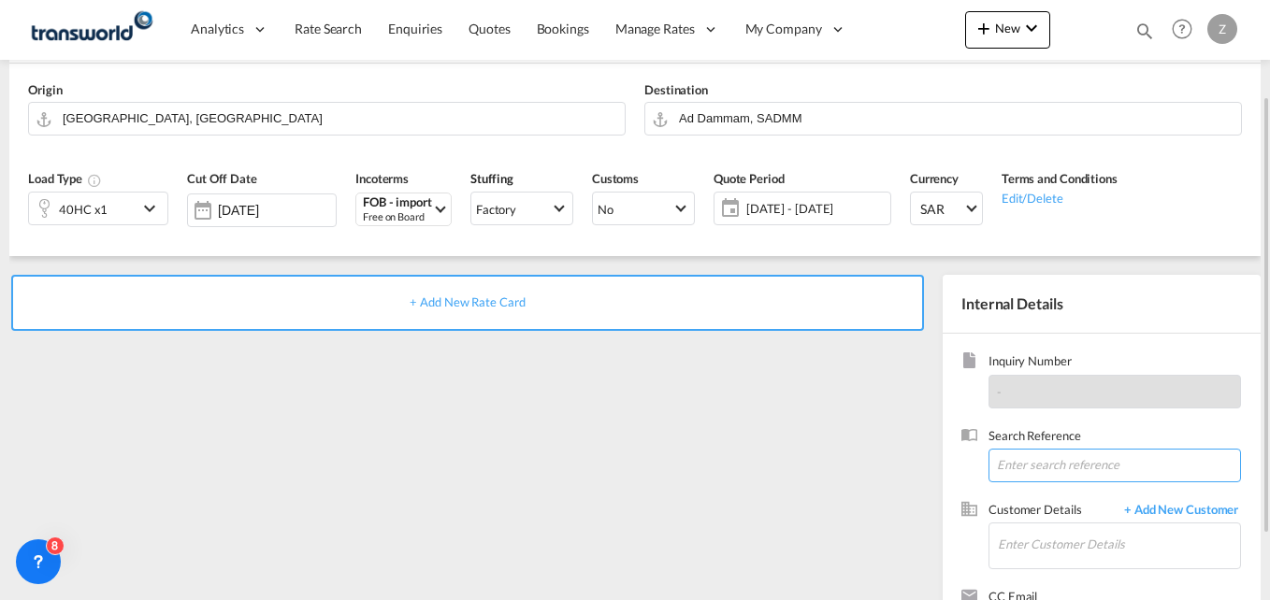
click at [1037, 473] on input at bounding box center [1115, 466] width 253 height 34
paste input "TW1609540"
type input "TW1609540"
click at [1037, 543] on input "Enter Customer Details" at bounding box center [1119, 545] width 242 height 42
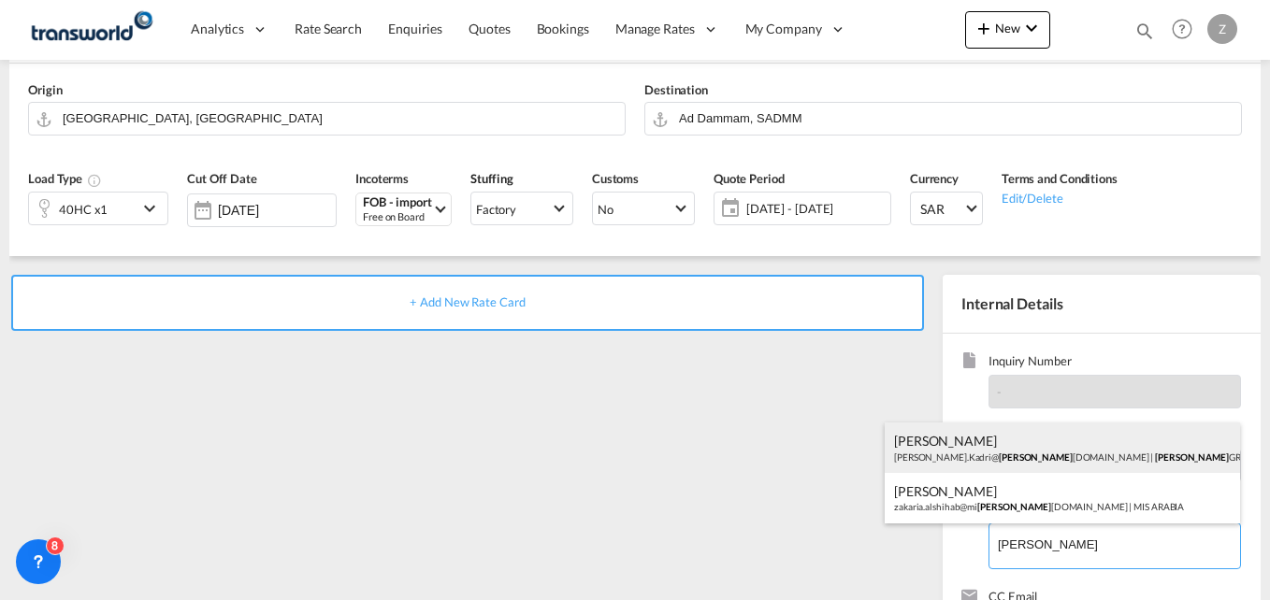
click at [970, 453] on div "ZUHAIB KADRI Zuhaib.Kadri@ sara group.com | SARA GROUP" at bounding box center [1062, 448] width 355 height 51
type input "SARA GROUP, ZUHAIB KADRI, Zuhaib.Kadri@saragroup.com"
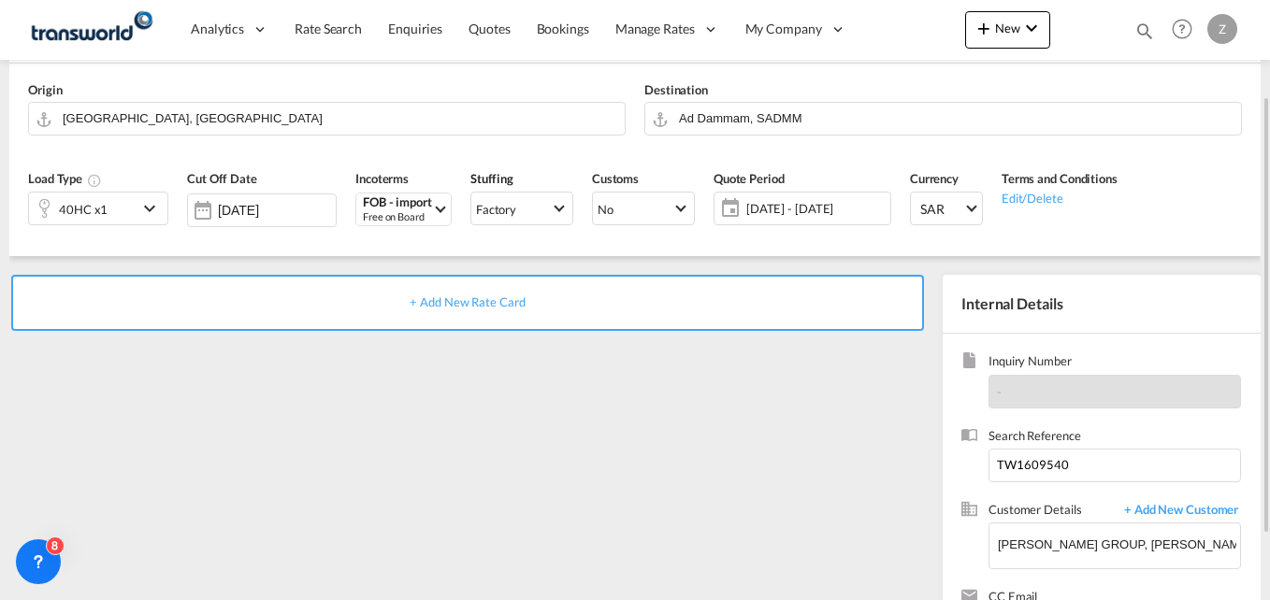
click at [483, 308] on span "+ Add New Rate Card" at bounding box center [467, 302] width 115 height 15
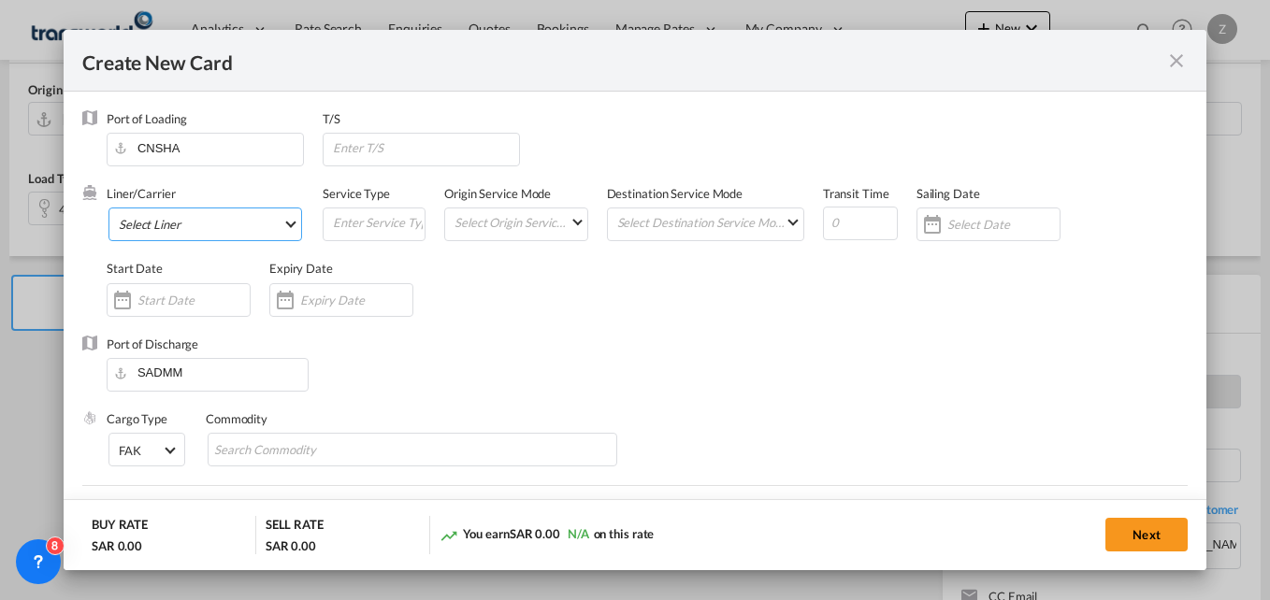
click at [208, 217] on md-select "Select Liner 2HM LOGISTICS D.O.O. / TWKS-KOPER 3P LOGISTICS / TWKS-LITHUANIA A …" at bounding box center [205, 225] width 194 height 34
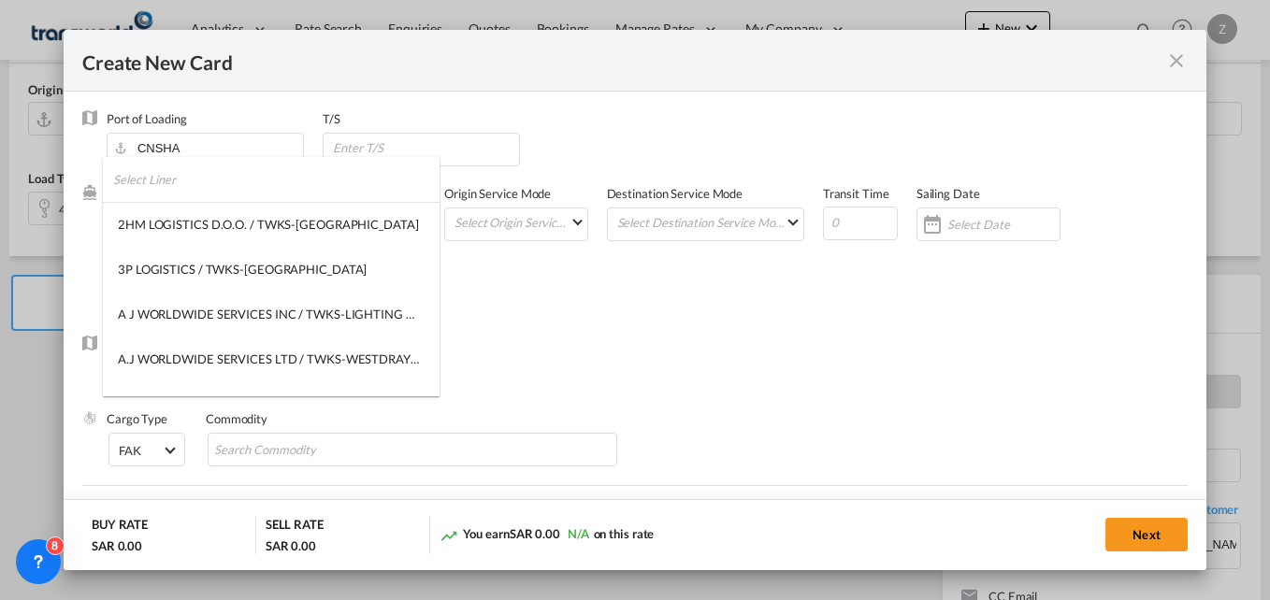
type input "Basic Ocean Freight"
select select "per equipment"
click at [191, 183] on input "search" at bounding box center [276, 179] width 326 height 45
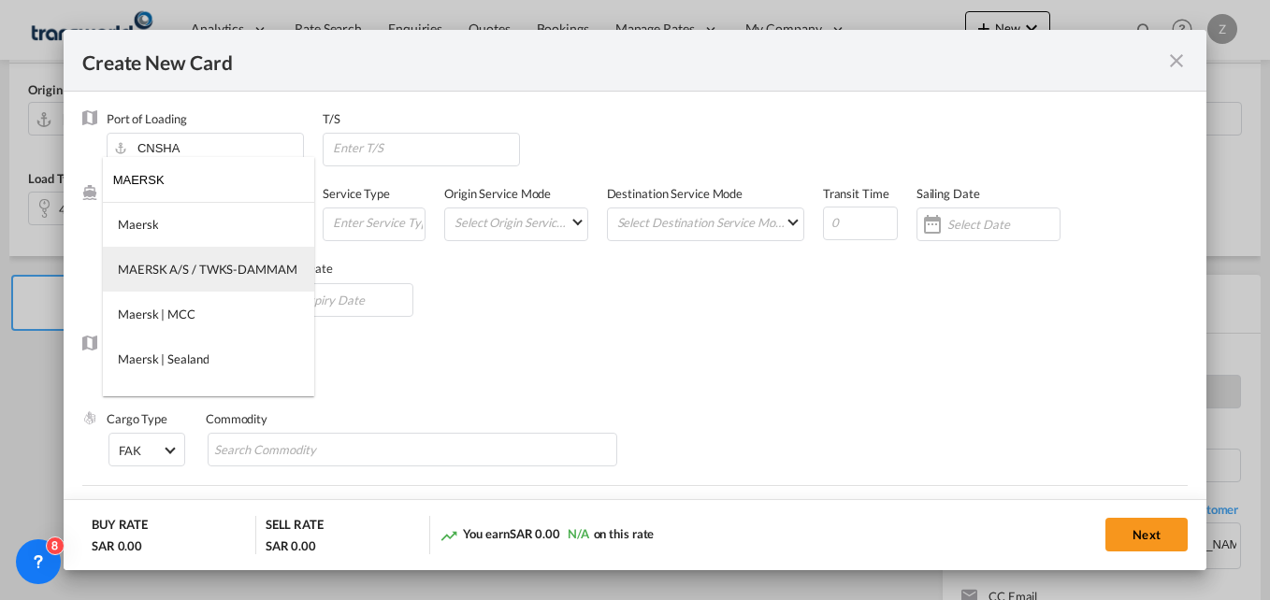
type input "MAERSK"
click at [207, 284] on md-option "MAERSK A/S / TWKS-DAMMAM" at bounding box center [208, 269] width 211 height 45
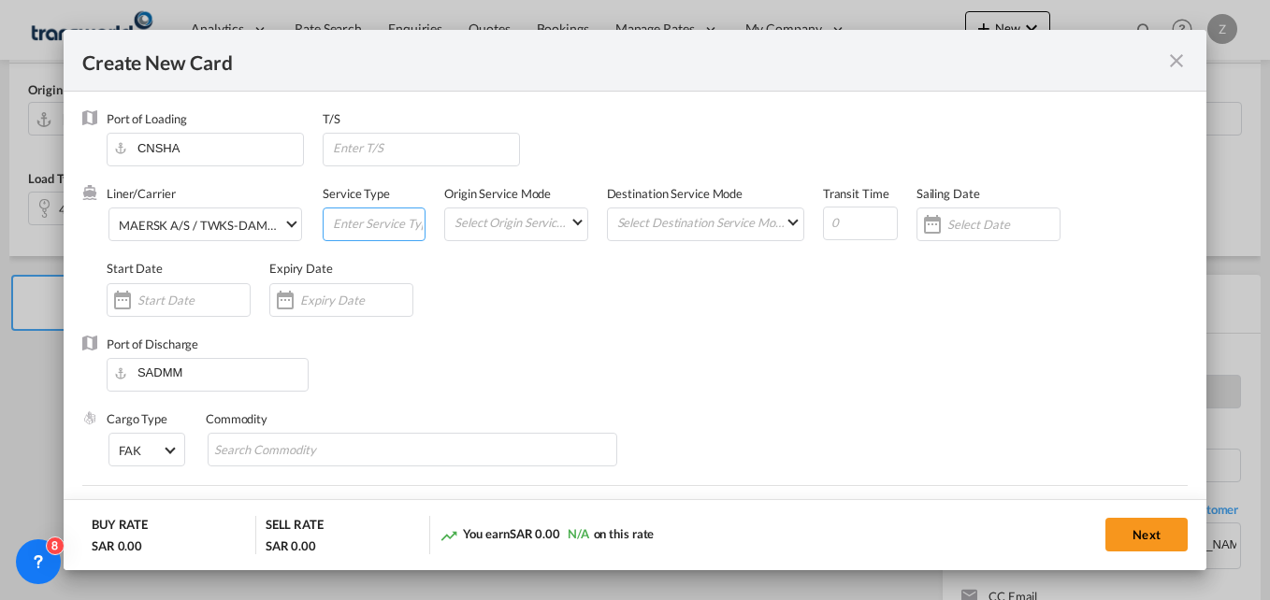
click at [385, 222] on input "Create New CardPort ..." at bounding box center [378, 223] width 94 height 28
type input "FCL-SEA"
click at [521, 222] on md-select "Select Origin Service Mode SD CY" at bounding box center [520, 222] width 134 height 26
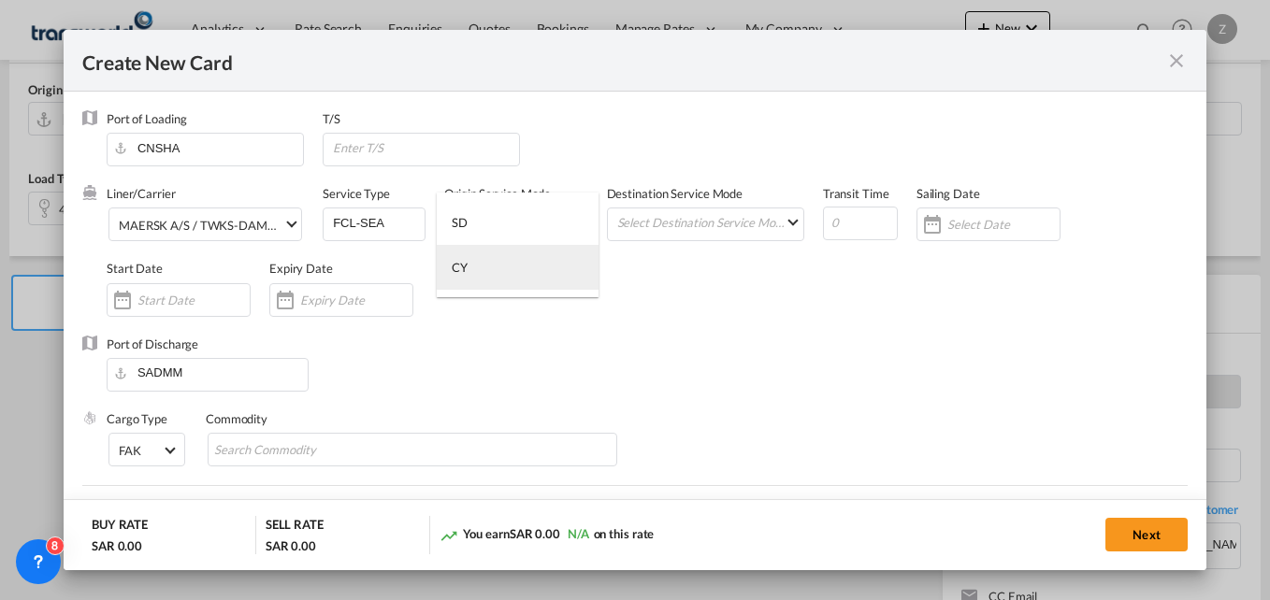
click at [491, 282] on md-option "CY" at bounding box center [518, 267] width 162 height 45
click at [673, 237] on md-input-container "Select Destination Service Mode SD CY" at bounding box center [705, 225] width 197 height 34
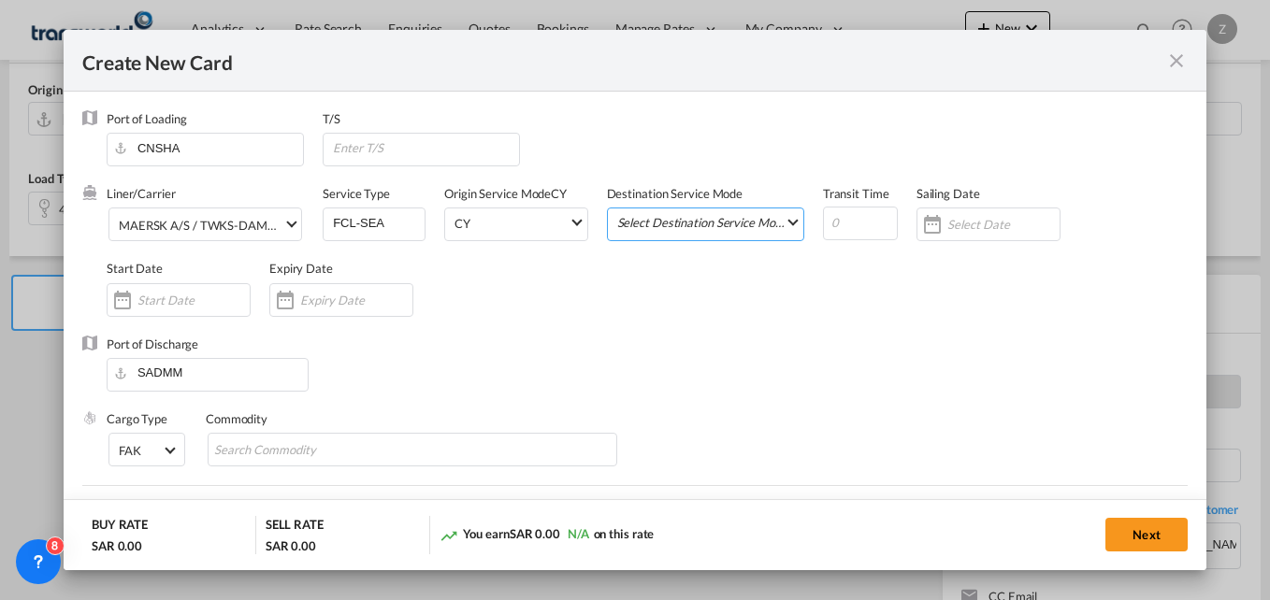
click at [663, 228] on md-select "Select Destination Service Mode SD CY" at bounding box center [709, 222] width 188 height 26
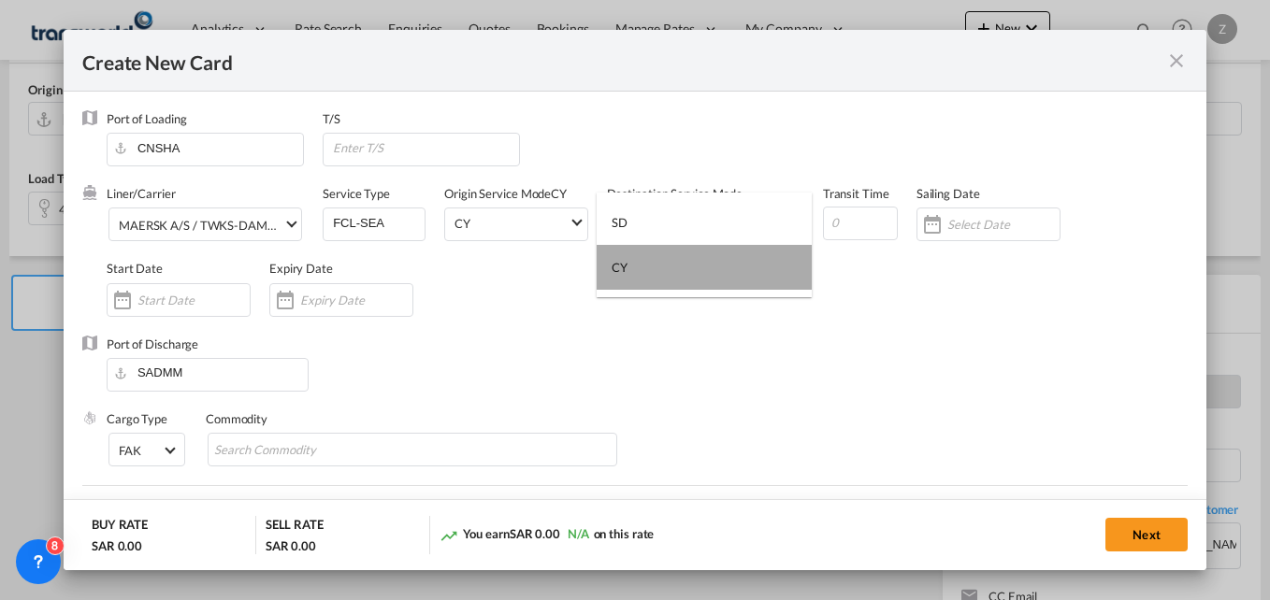
click at [616, 278] on md-option "CY" at bounding box center [704, 267] width 215 height 45
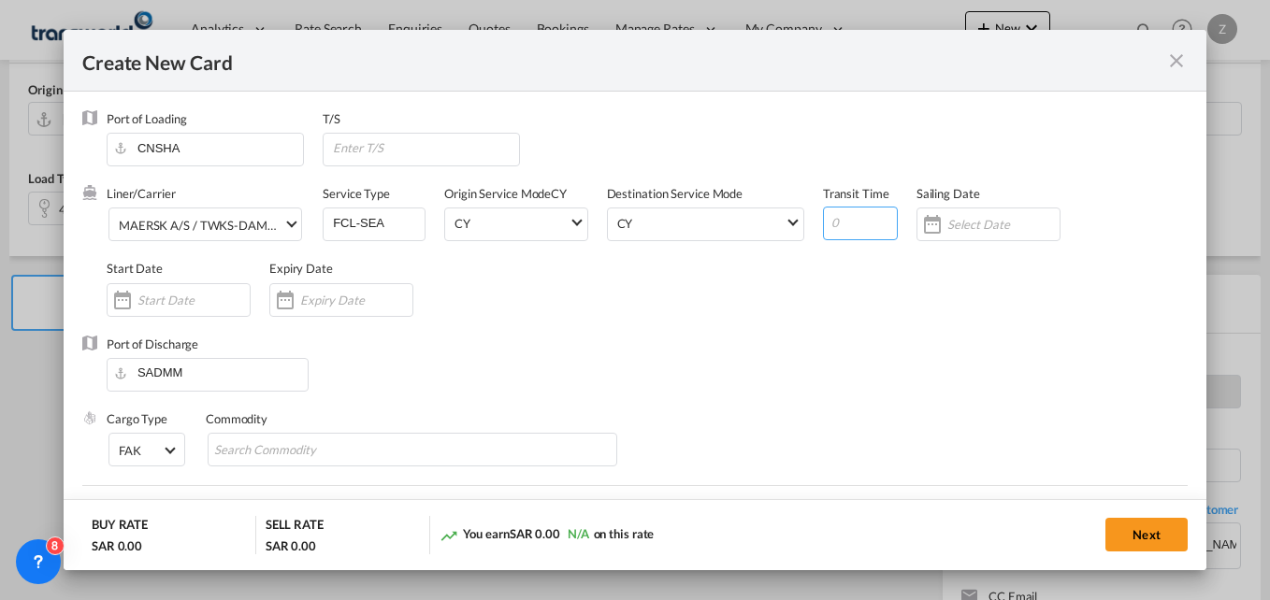
click at [837, 223] on input "Create New CardPort ..." at bounding box center [860, 224] width 75 height 34
type input "30"
click at [145, 300] on input "Create New CardPort ..." at bounding box center [193, 300] width 112 height 15
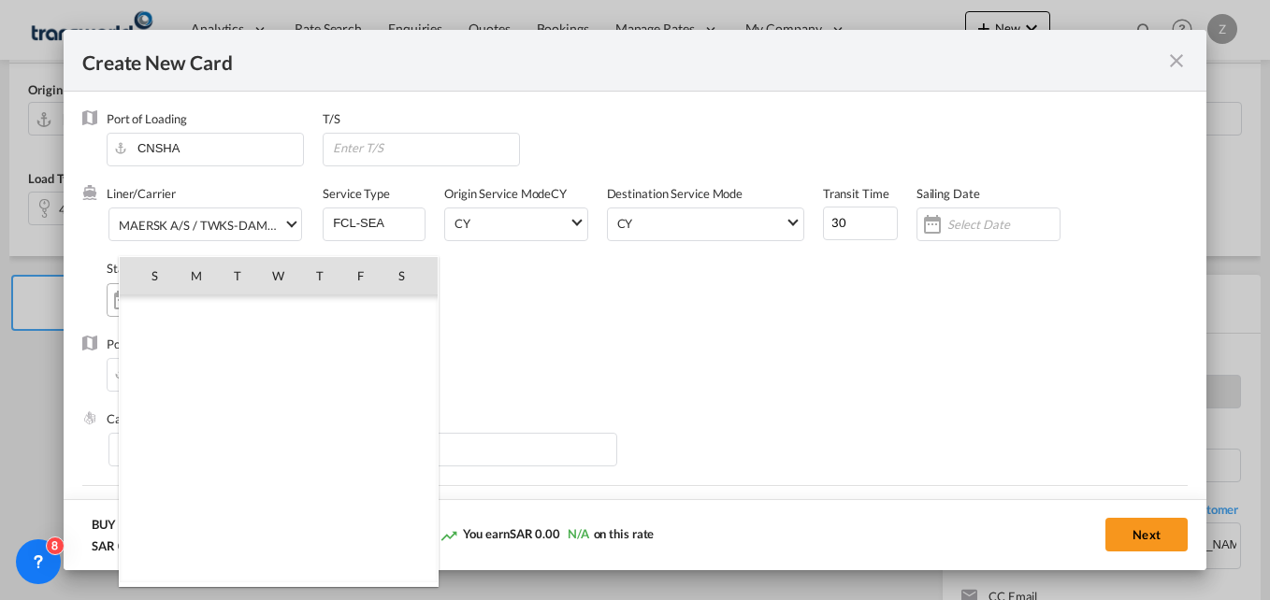
scroll to position [433235, 0]
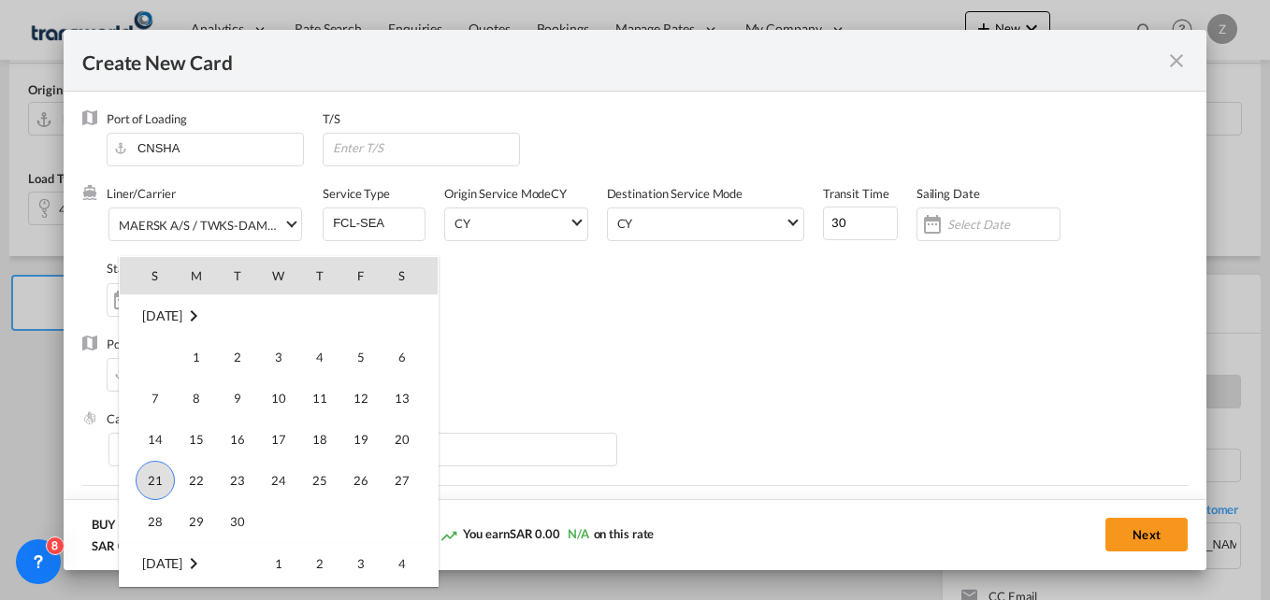
click at [153, 481] on span "21" at bounding box center [155, 480] width 39 height 39
type input "[DATE]"
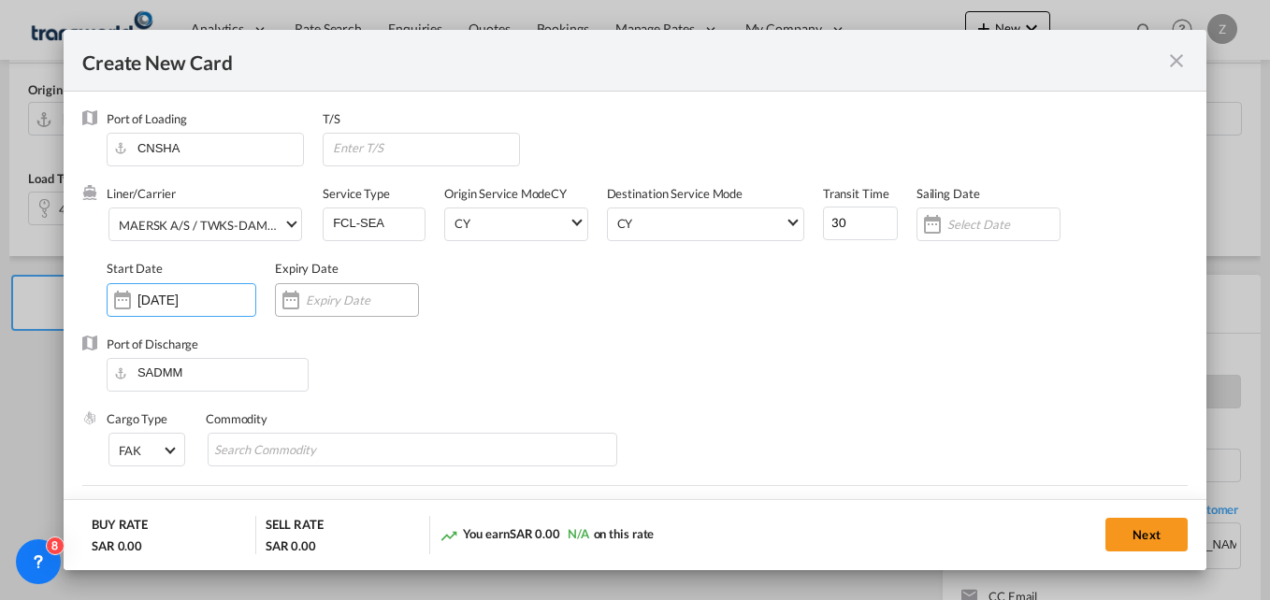
click at [334, 299] on input "Create New CardPort ..." at bounding box center [362, 300] width 112 height 15
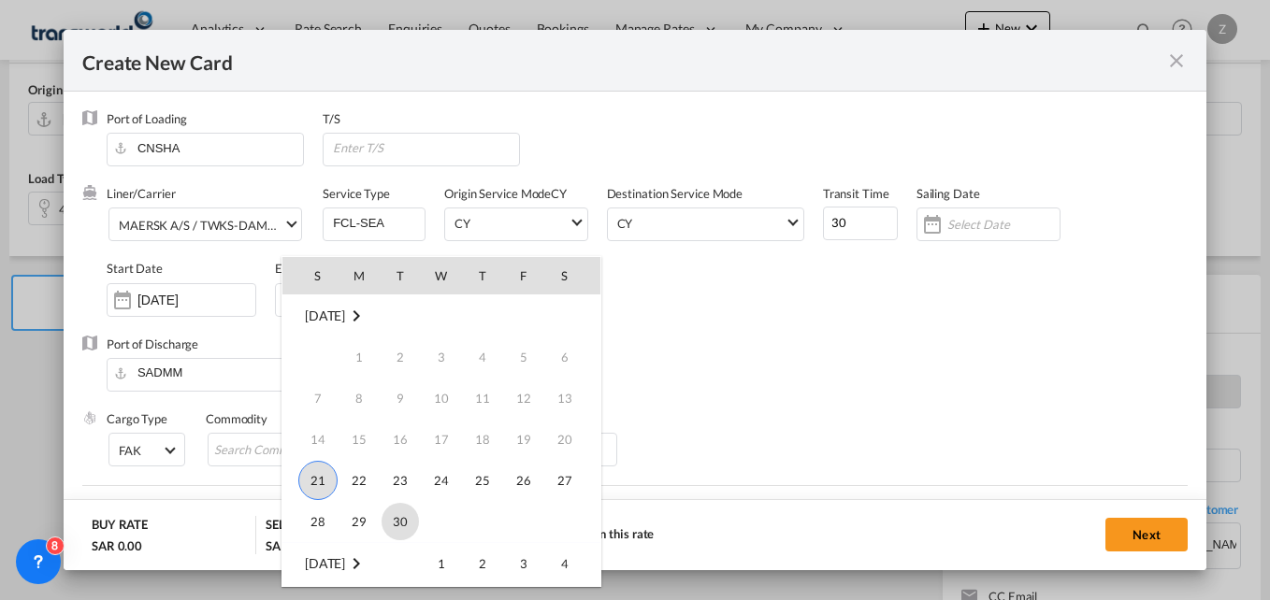
click at [385, 513] on span "30" at bounding box center [400, 521] width 37 height 37
type input "[DATE]"
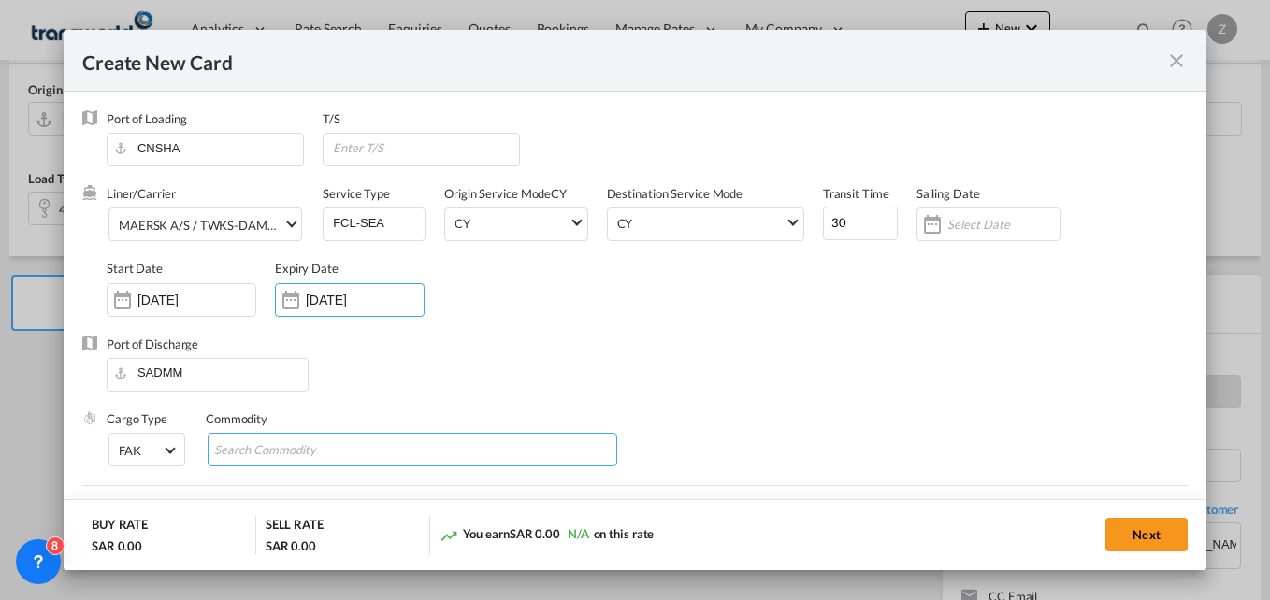
click at [267, 451] on input "Search Commodity" at bounding box center [299, 451] width 171 height 30
type input "GC"
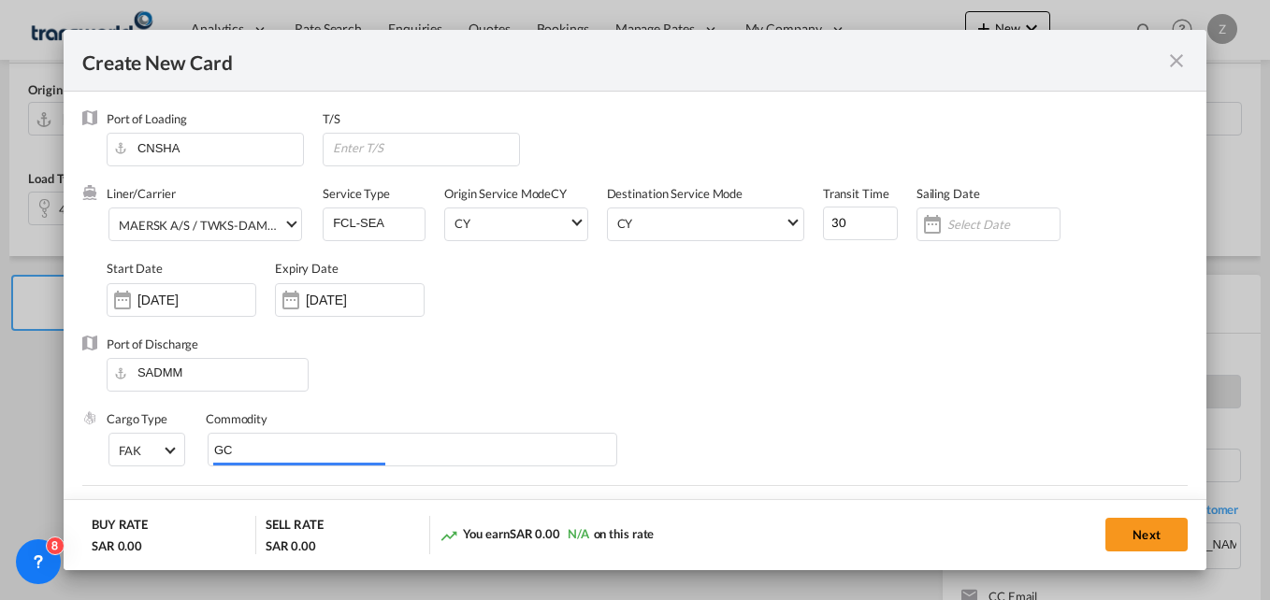
click at [776, 282] on div "Liner/Carrier MAERSK A/S / TWKS-DAMMAM Service Type FCL-SEA Origin Service Mode…" at bounding box center [647, 260] width 1081 height 150
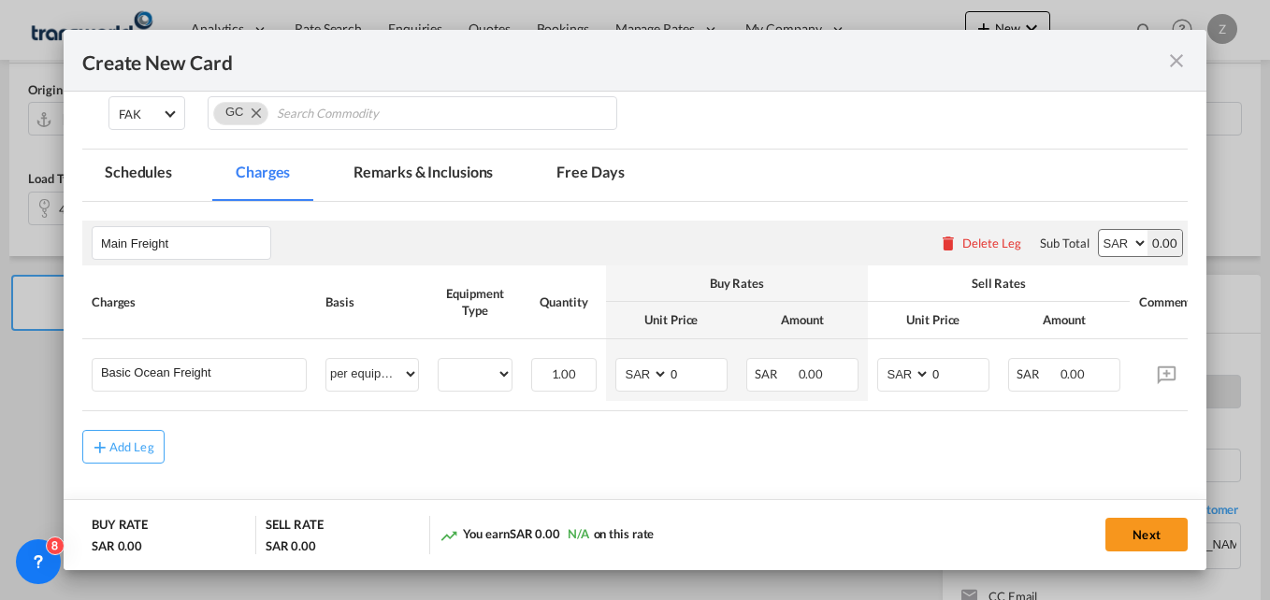
scroll to position [338, 0]
click at [220, 386] on div "Basic Ocean Freight" at bounding box center [199, 374] width 215 height 34
click at [476, 384] on select "40HC" at bounding box center [475, 373] width 73 height 25
select select "40HC"
click at [439, 361] on select "40HC" at bounding box center [475, 373] width 73 height 25
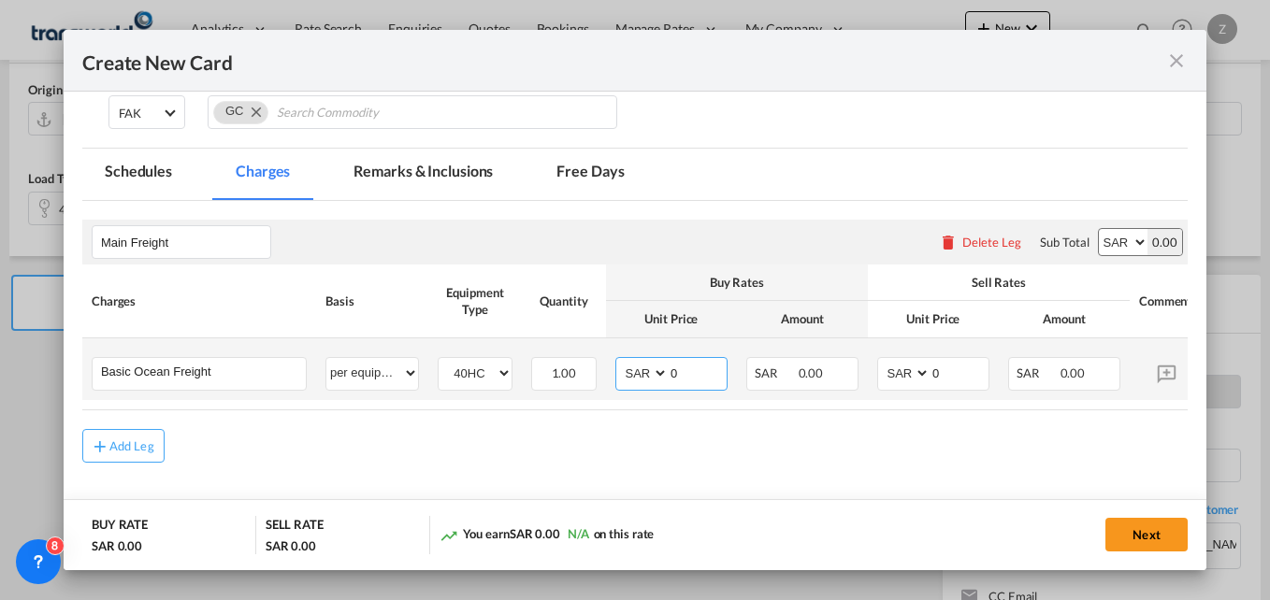
click at [633, 365] on select "AED AFN ALL AMD ANG AOA ARS AUD AWG AZN BAM BBD BDT BGN BHD BIF BMD BND [PERSON…" at bounding box center [643, 373] width 49 height 25
select select "string:USD"
click at [619, 361] on select "AED AFN ALL AMD ANG AOA ARS AUD AWG AZN BAM BBD BDT BGN BHD BIF BMD BND [PERSON…" at bounding box center [643, 373] width 49 height 25
click at [889, 368] on select "AED AFN ALL AMD ANG AOA ARS AUD AWG AZN BAM BBD BDT BGN BHD BIF BMD BND [PERSON…" at bounding box center [905, 373] width 49 height 25
select select "string:USD"
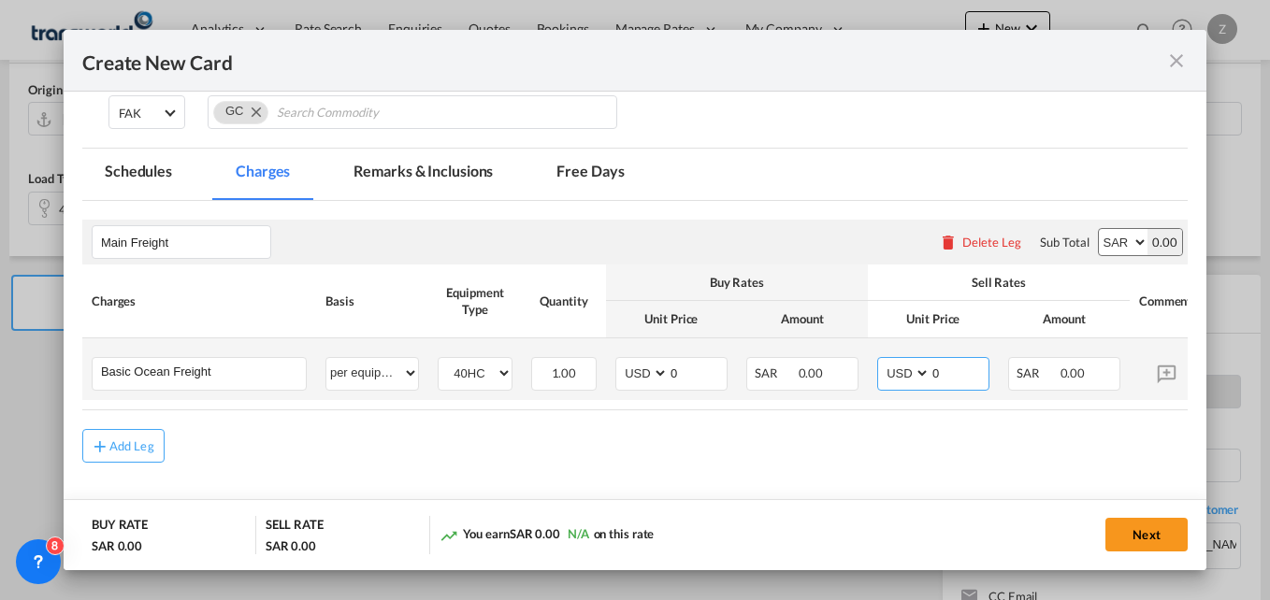
click at [881, 361] on select "AED AFN ALL AMD ANG AOA ARS AUD AWG AZN BAM BBD BDT BGN BHD BIF BMD BND [PERSON…" at bounding box center [905, 373] width 49 height 25
click at [1110, 235] on select "AED AFN ALL AMD ANG AOA ARS AUD AWG AZN BAM BBD BDT BGN BHD BIF BMD BND [PERSON…" at bounding box center [1123, 242] width 49 height 26
select select "string:USD"
click at [1099, 229] on select "AED AFN ALL AMD ANG AOA ARS AUD AWG AZN BAM BBD BDT BGN BHD BIF BMD BND [PERSON…" at bounding box center [1123, 242] width 49 height 26
click at [691, 381] on input "0" at bounding box center [698, 372] width 58 height 28
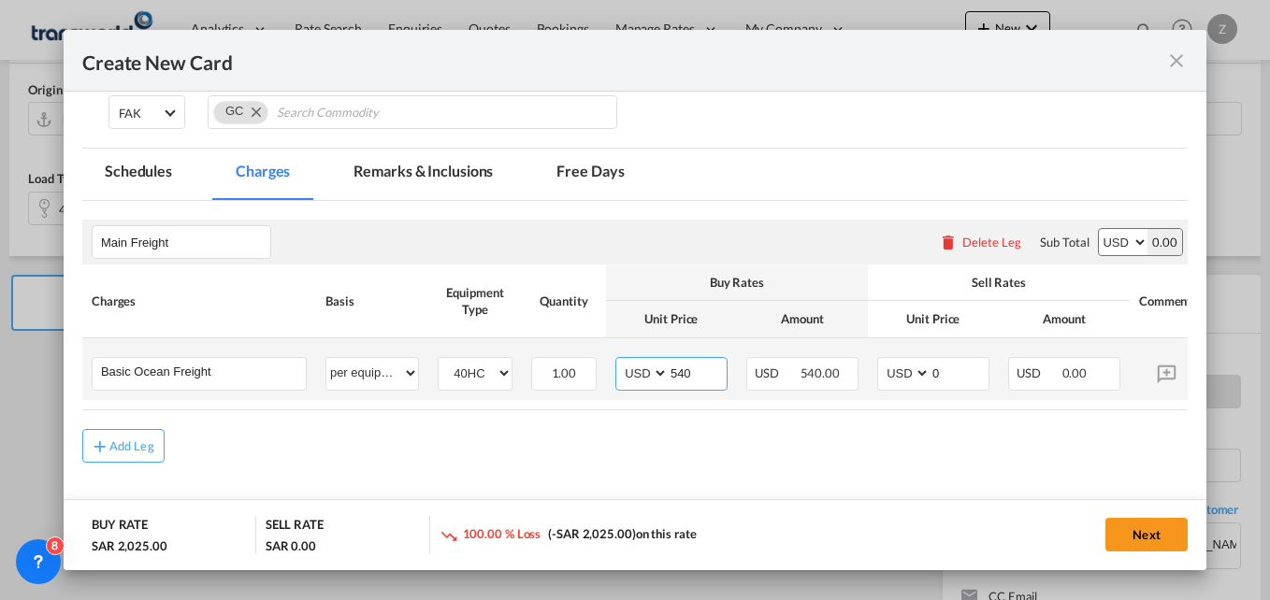
type input "540"
click at [950, 380] on input "0" at bounding box center [960, 372] width 58 height 28
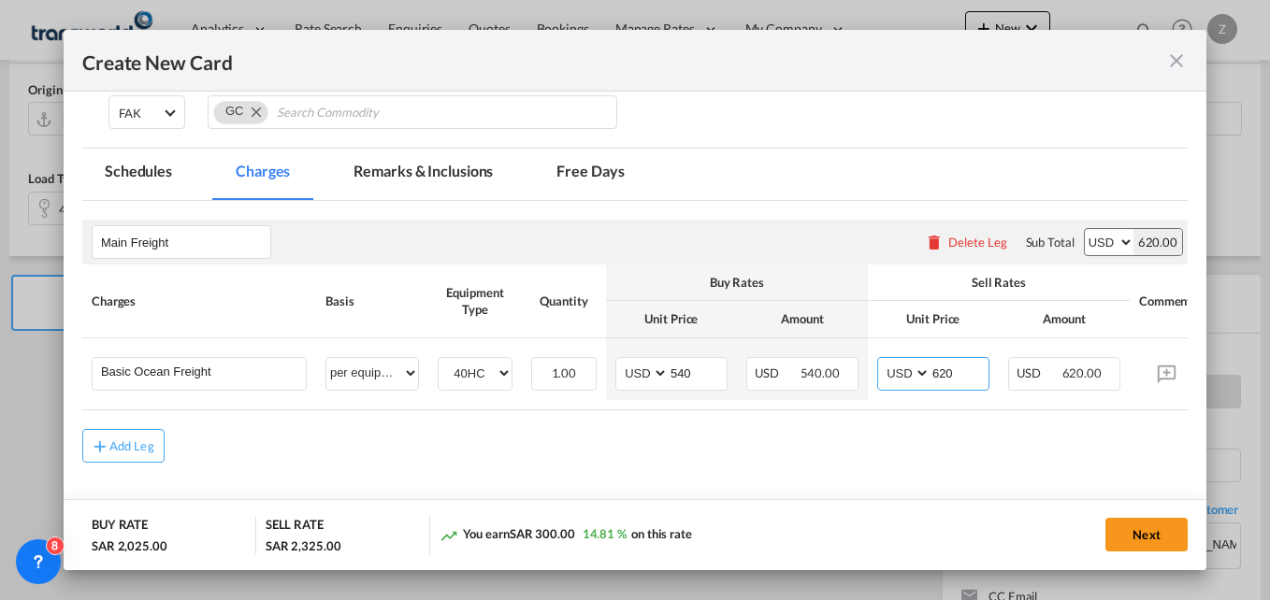
type input "620"
click at [859, 458] on div "Add Leg" at bounding box center [634, 446] width 1105 height 34
click at [1120, 534] on button "Next" at bounding box center [1146, 535] width 82 height 34
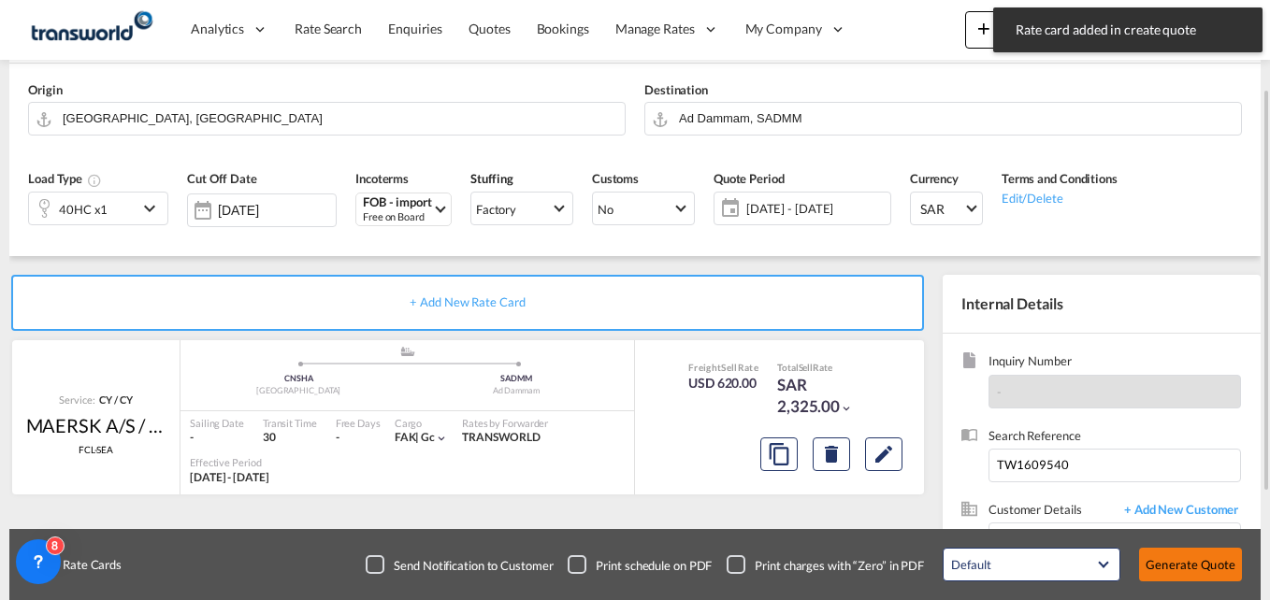
click at [1178, 564] on button "Generate Quote" at bounding box center [1190, 565] width 103 height 34
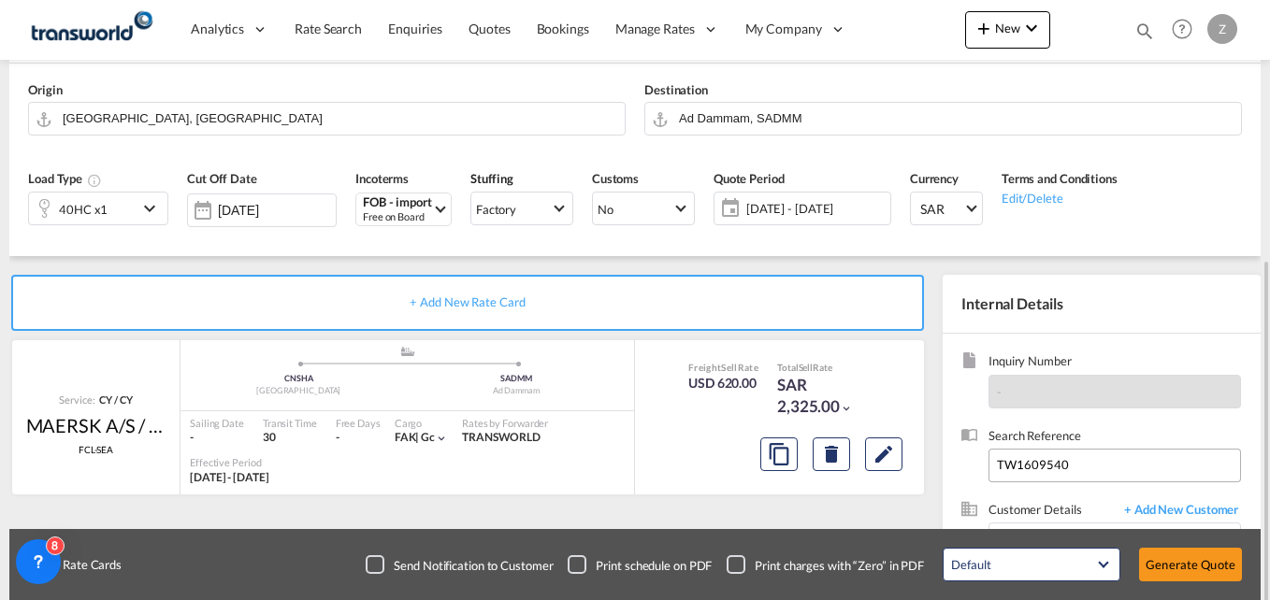
scroll to position [291, 0]
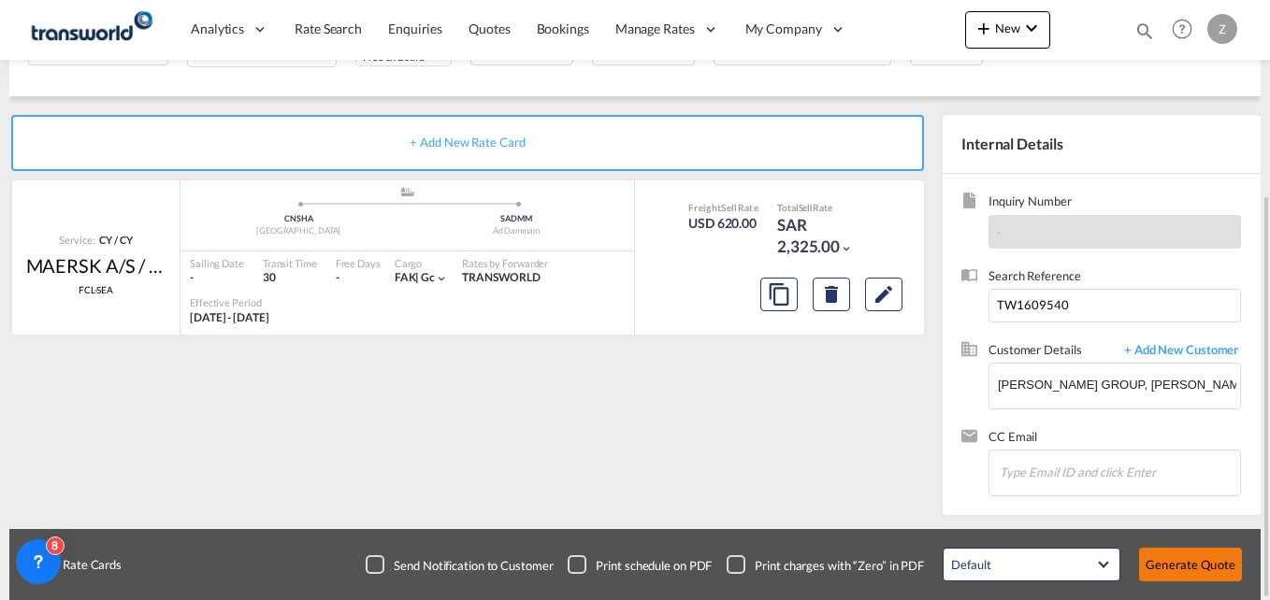
click at [1207, 556] on button "Generate Quote" at bounding box center [1190, 565] width 103 height 34
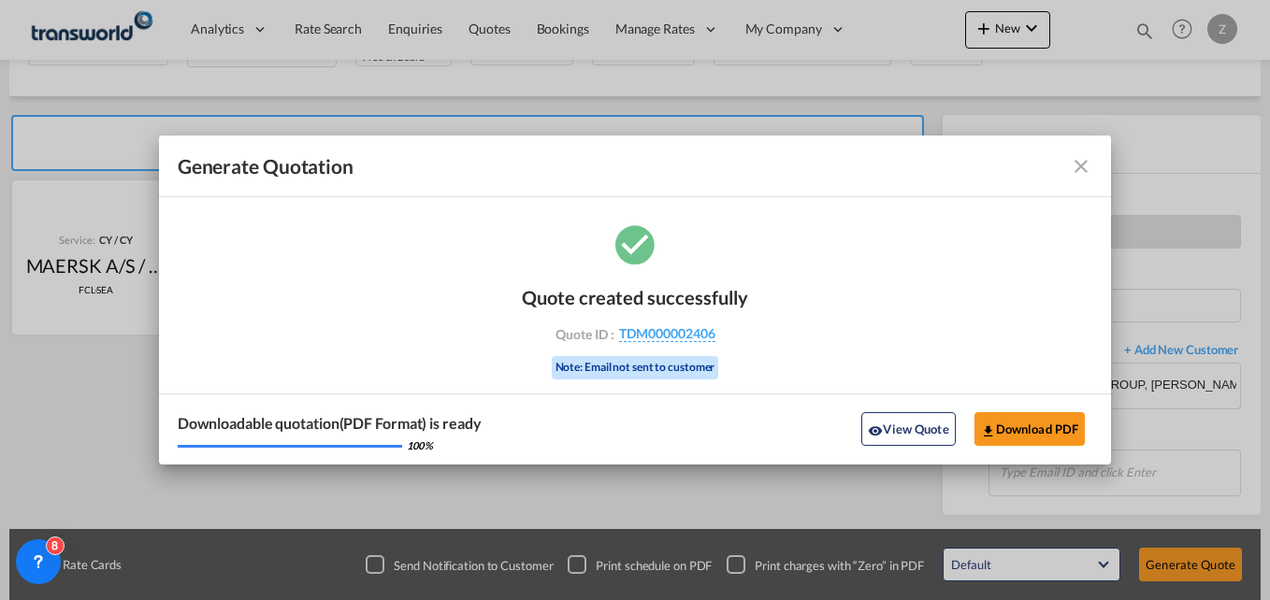
click at [1076, 163] on md-icon "icon-close fg-AAA8AD cursor m-0" at bounding box center [1081, 166] width 22 height 22
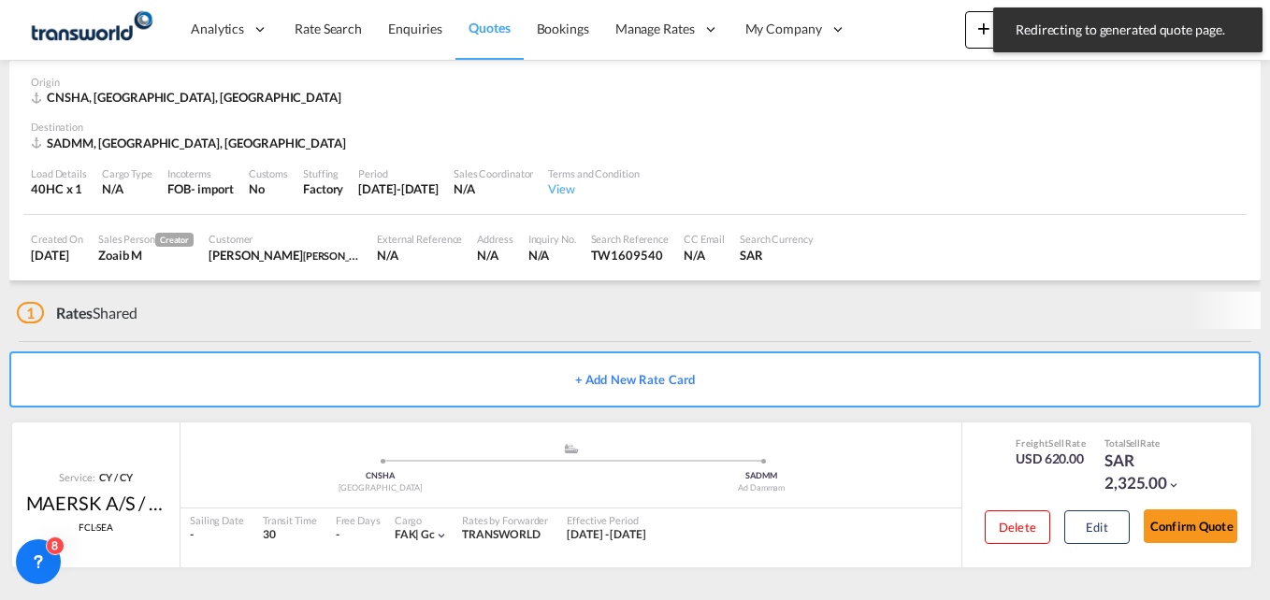
scroll to position [81, 0]
click at [1166, 537] on button "Confirm Quote" at bounding box center [1191, 527] width 94 height 34
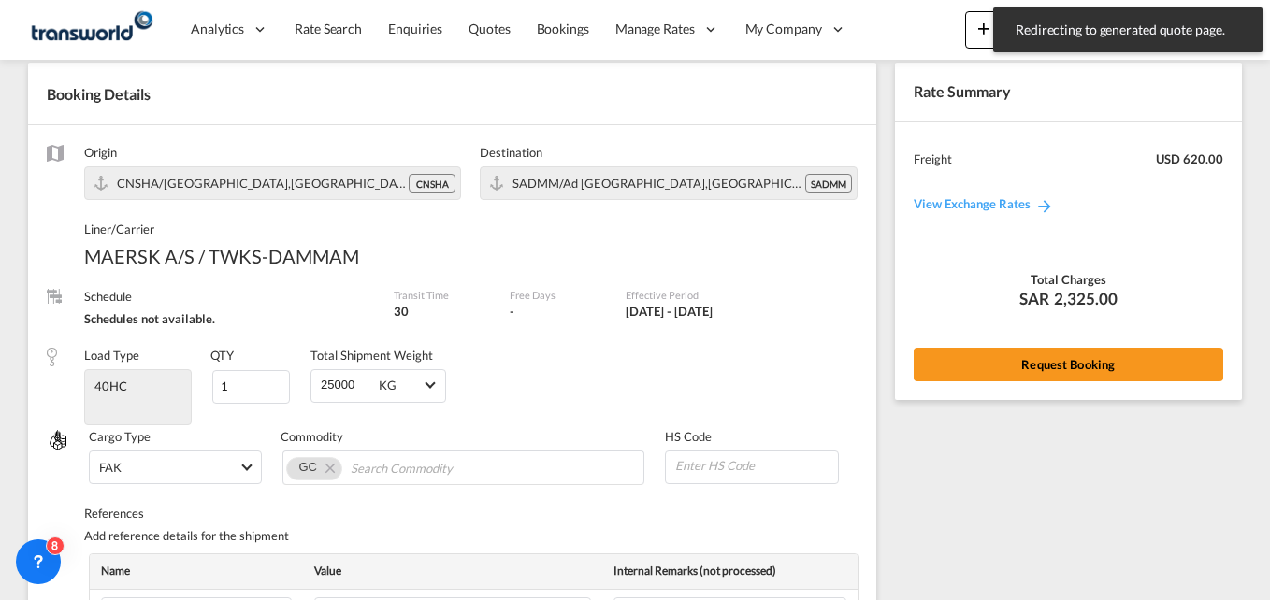
scroll to position [724, 0]
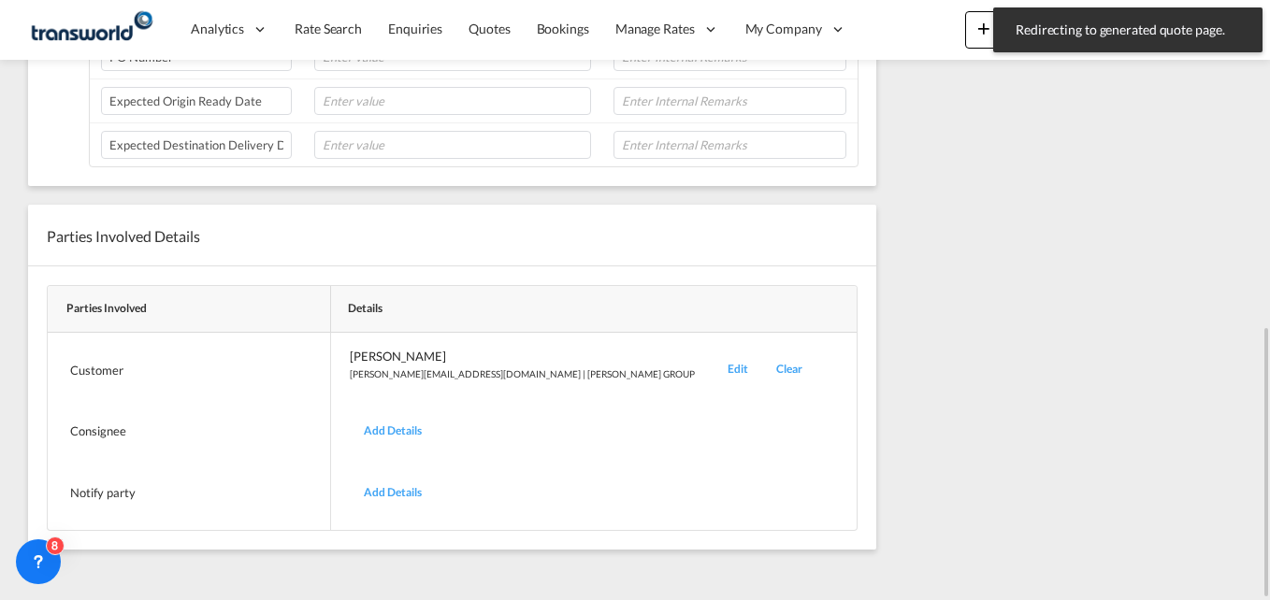
click at [714, 374] on div "Edit" at bounding box center [738, 370] width 49 height 44
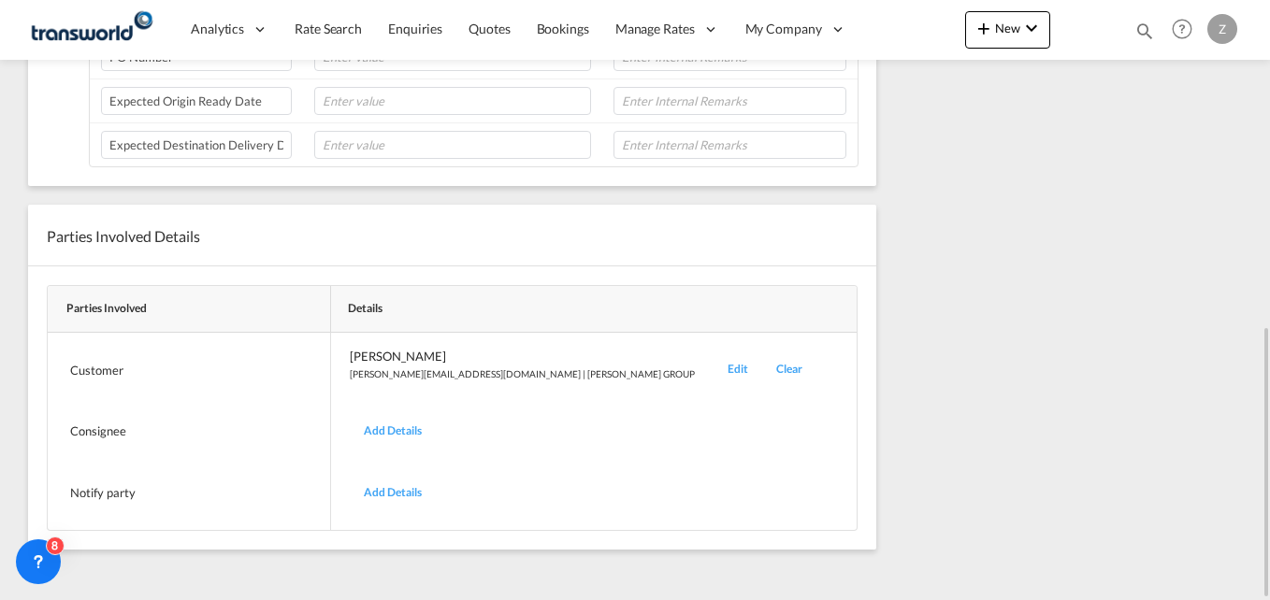
click at [714, 374] on div "Edit" at bounding box center [738, 370] width 49 height 44
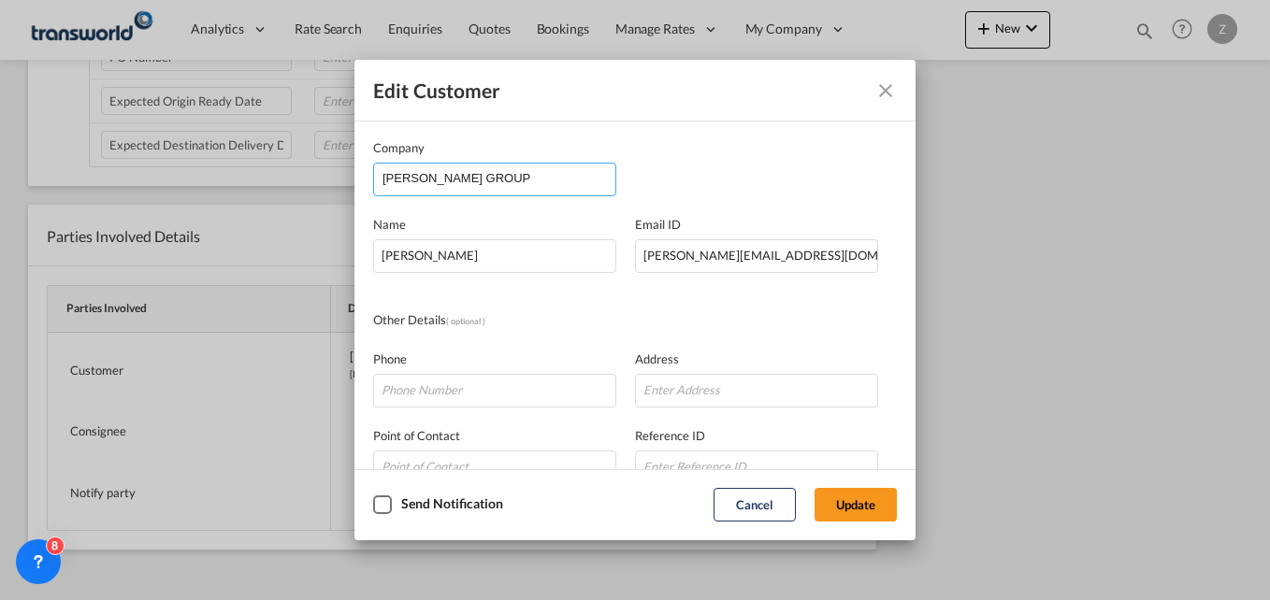
click at [483, 171] on input "SARA GROUP" at bounding box center [499, 178] width 233 height 28
type input "S"
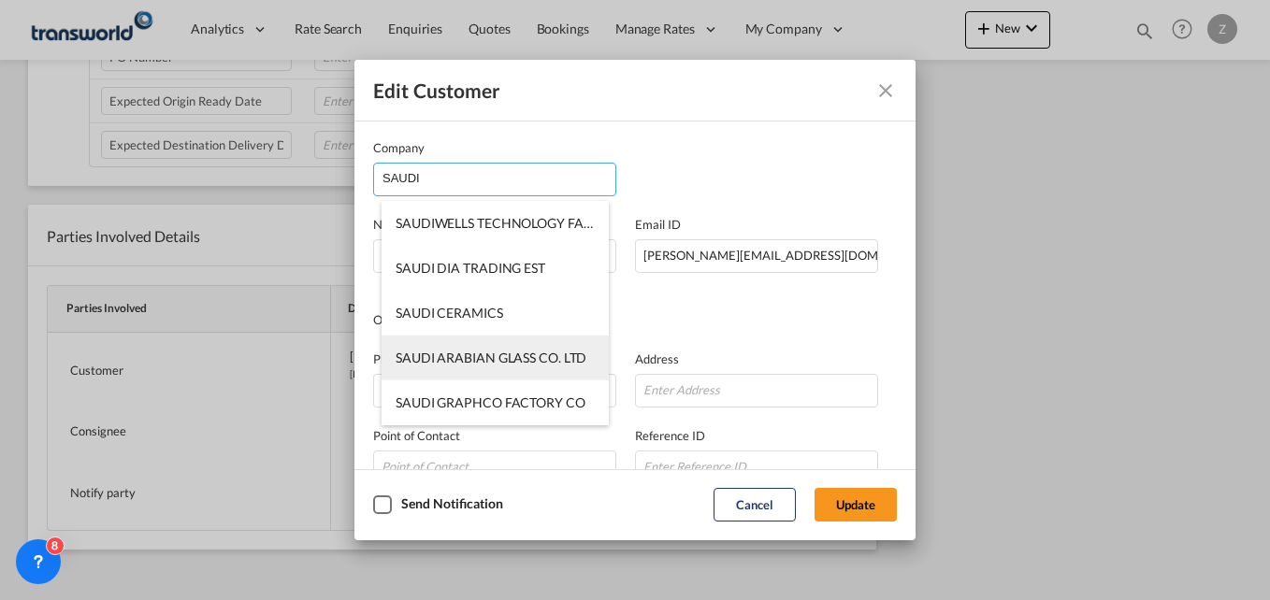
click at [505, 351] on span "SAUDI ARABIAN GLASS CO. LTD" at bounding box center [491, 358] width 191 height 16
type input "SAUDI ARABIAN GLASS CO. LTD"
type input "awais.sheikh@sagco.net"
type input "551108394"
type input "1438195"
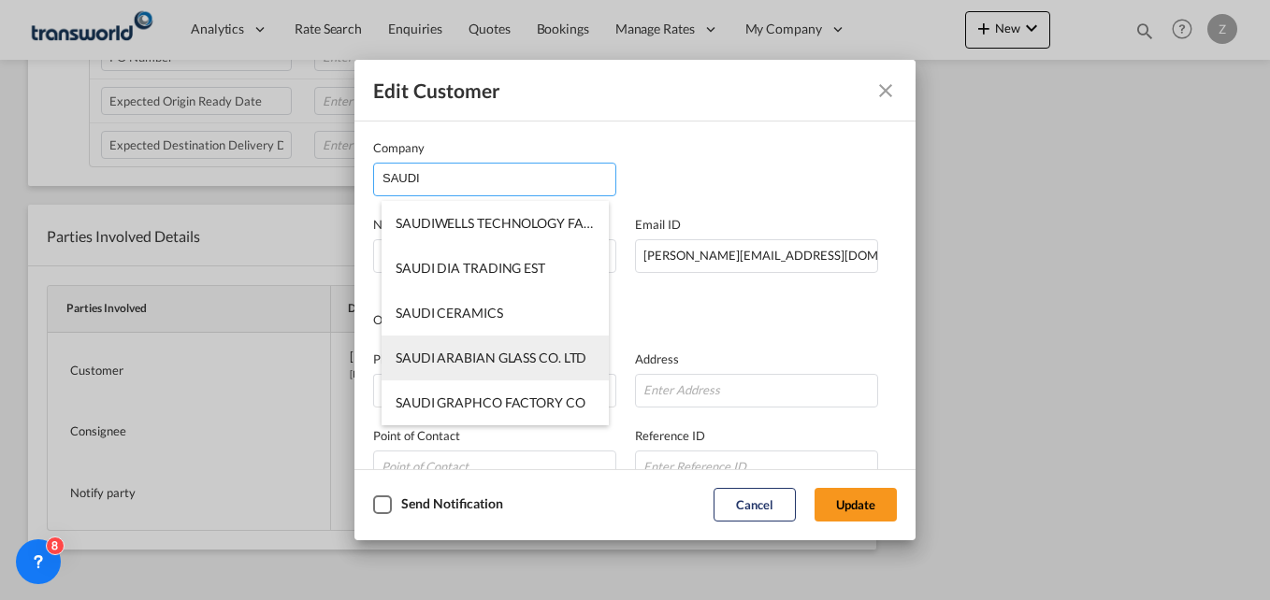
type input "21494"
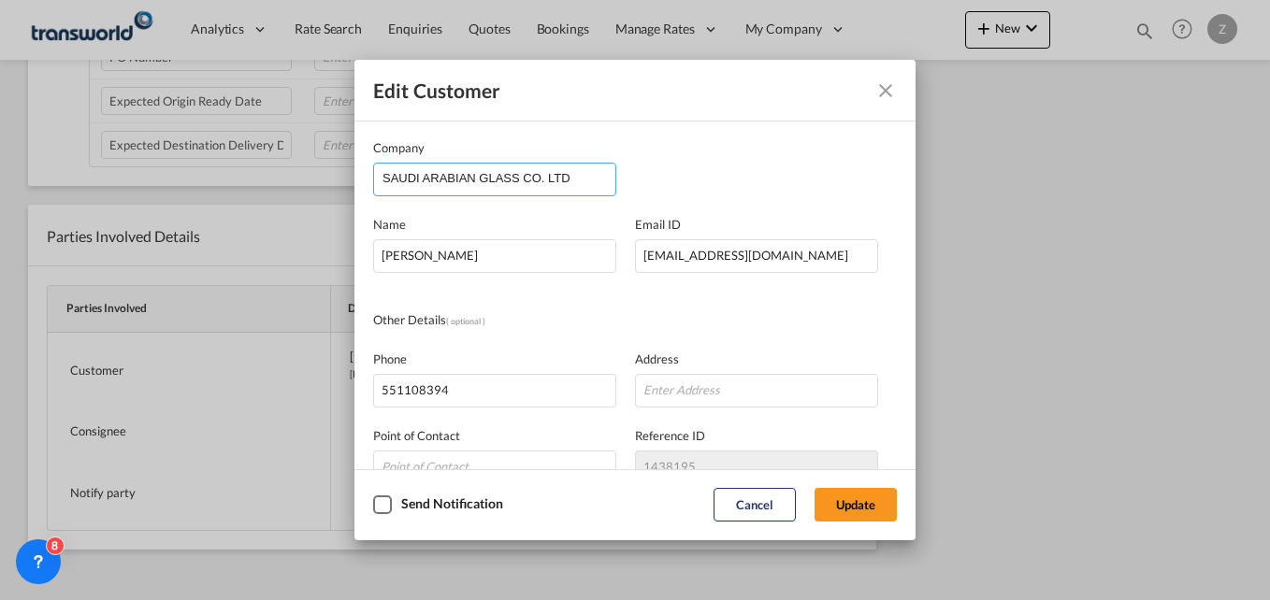
drag, startPoint x: 570, startPoint y: 173, endPoint x: 422, endPoint y: 172, distance: 147.8
click at [422, 172] on input "SAUDI ARABIAN GLASS CO. LTD" at bounding box center [499, 178] width 233 height 28
type input "SAUDI"
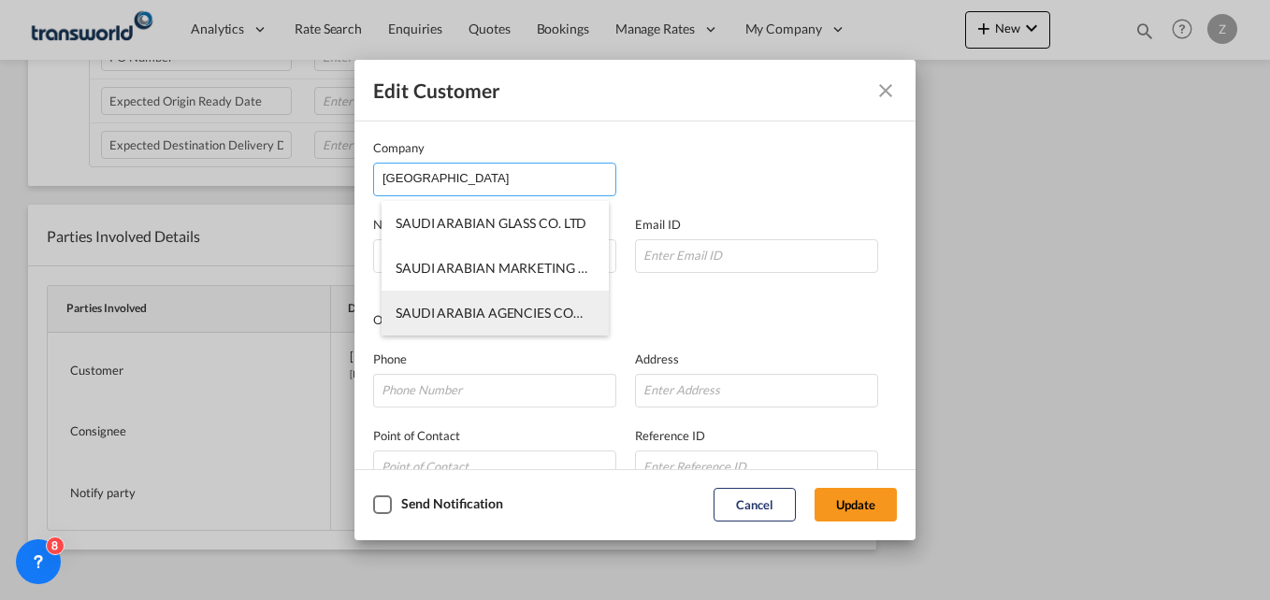
type input "SAUDI ARABIA AGENCIES COMPANY (SARA)"
type input "Hameed.Ater@saragroup.com"
type input "0594250009"
type input "567134"
type input "23334"
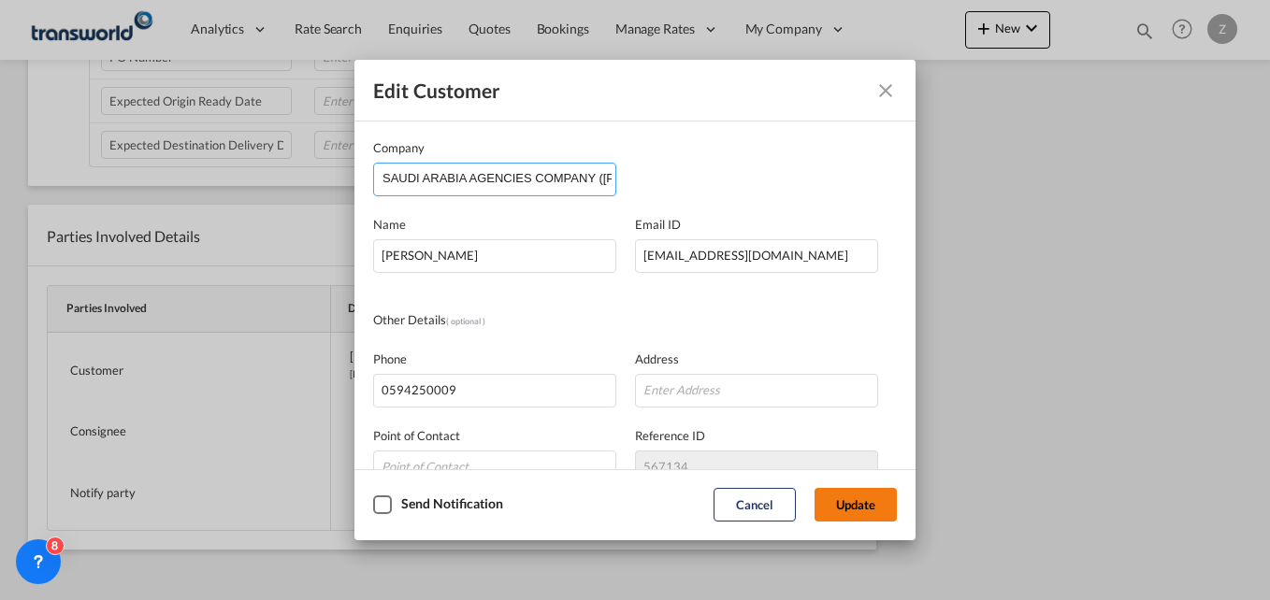
type input "SAUDI ARABIA AGENCIES COMPANY (SARA)"
click at [870, 505] on button "Update" at bounding box center [856, 505] width 82 height 34
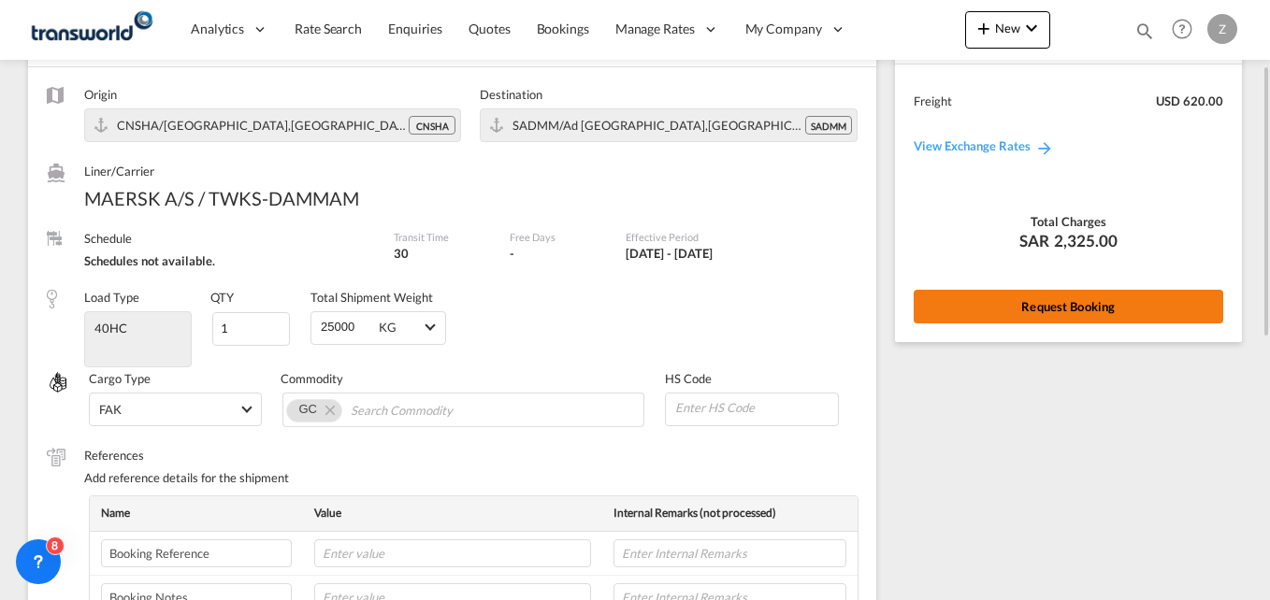
scroll to position [138, 0]
click at [1003, 305] on button "Request Booking" at bounding box center [1069, 308] width 310 height 34
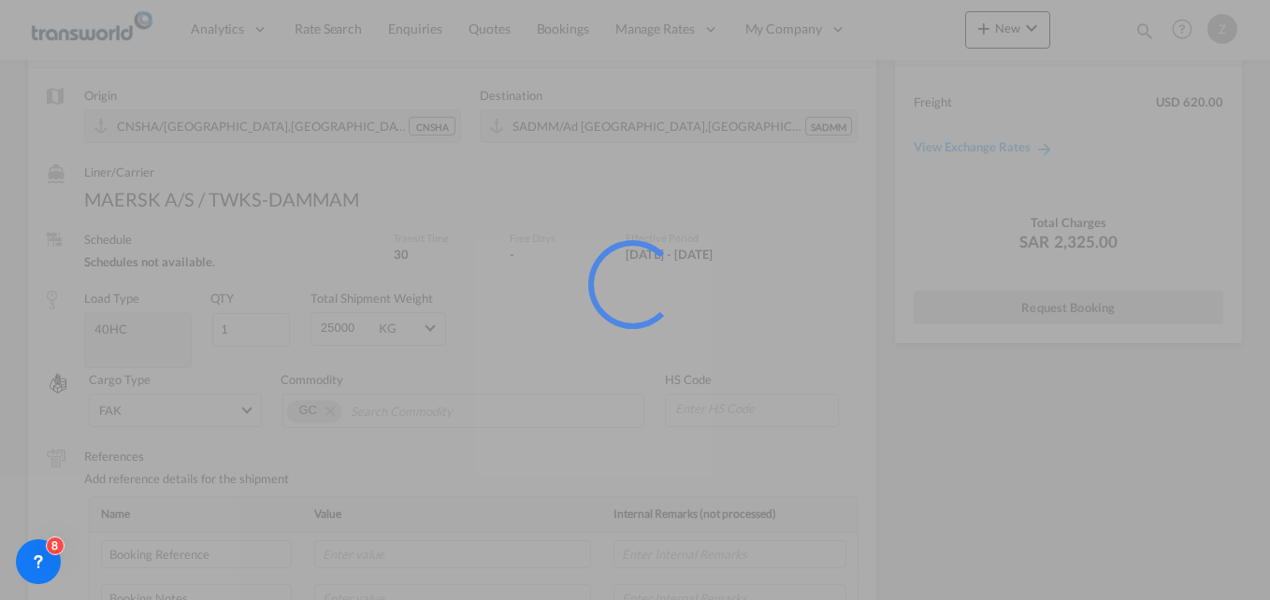
scroll to position [0, 0]
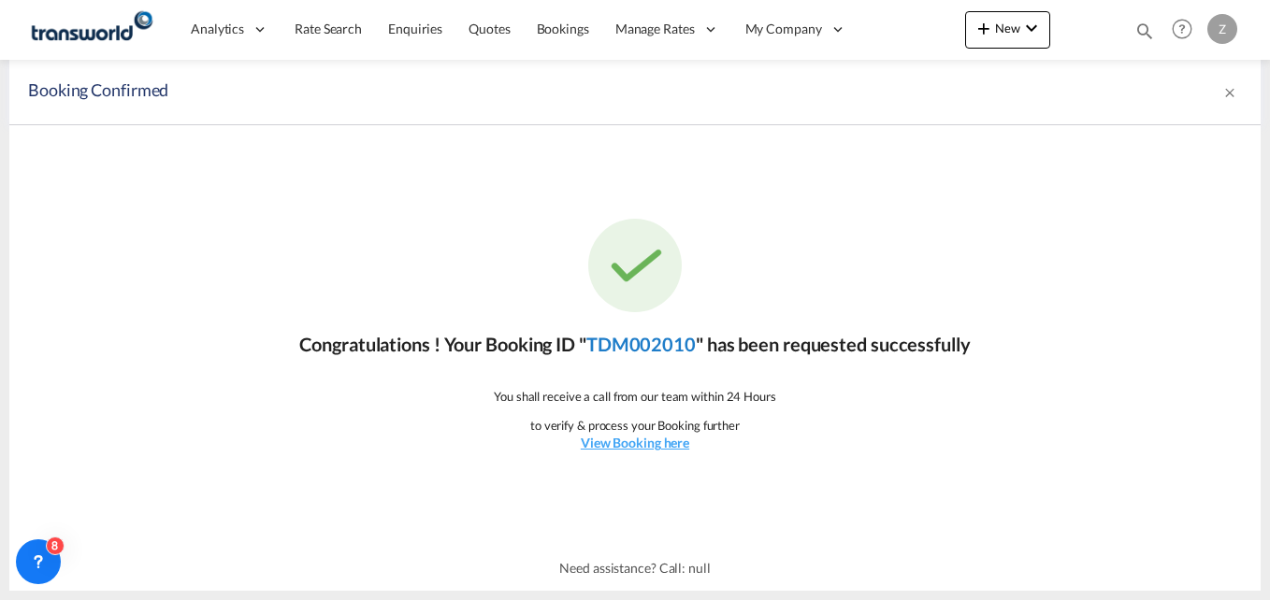
click at [665, 338] on link "TDM002010" at bounding box center [640, 344] width 109 height 22
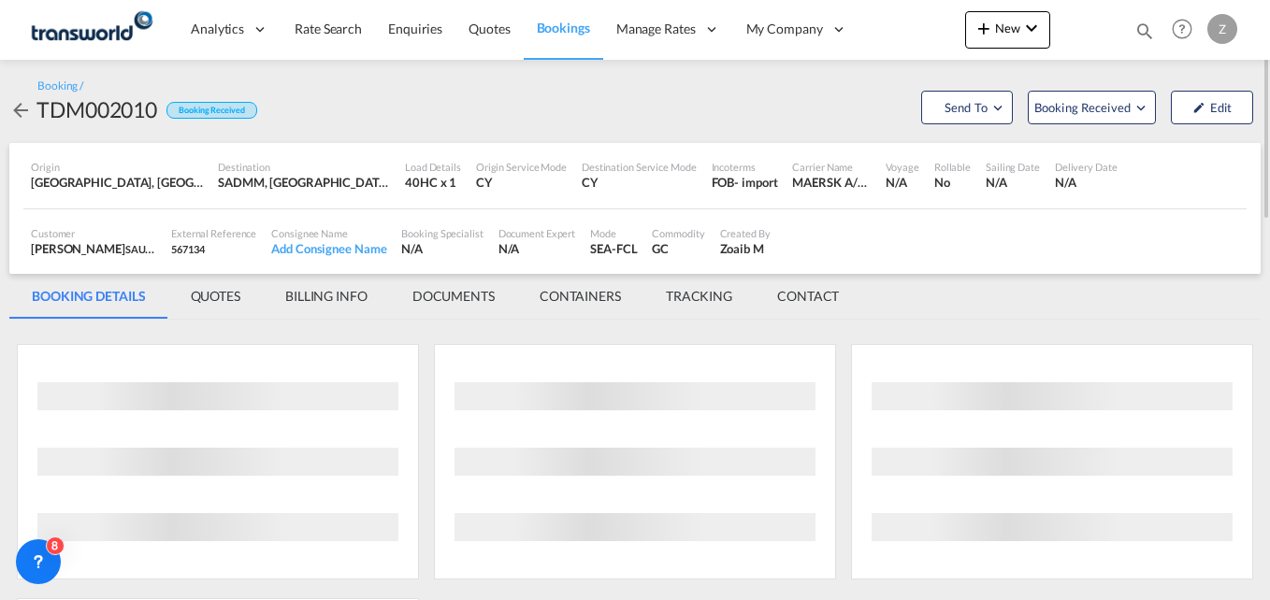
click at [811, 291] on md-tab-item "CONTACT" at bounding box center [808, 296] width 107 height 45
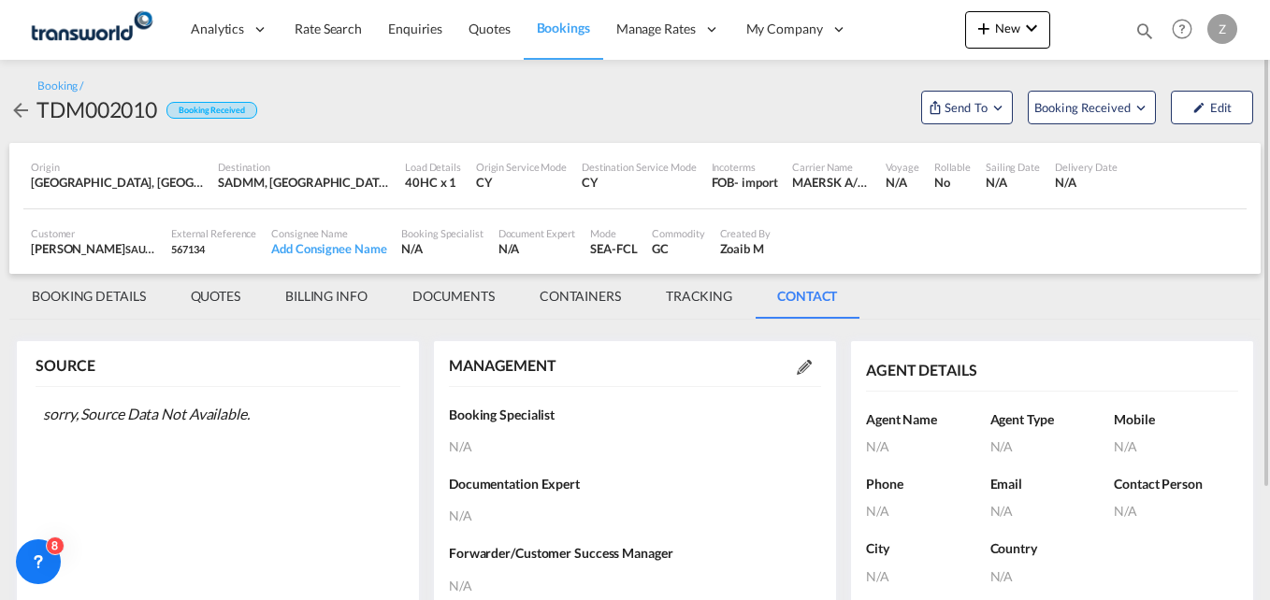
click at [801, 365] on md-icon at bounding box center [804, 367] width 15 height 15
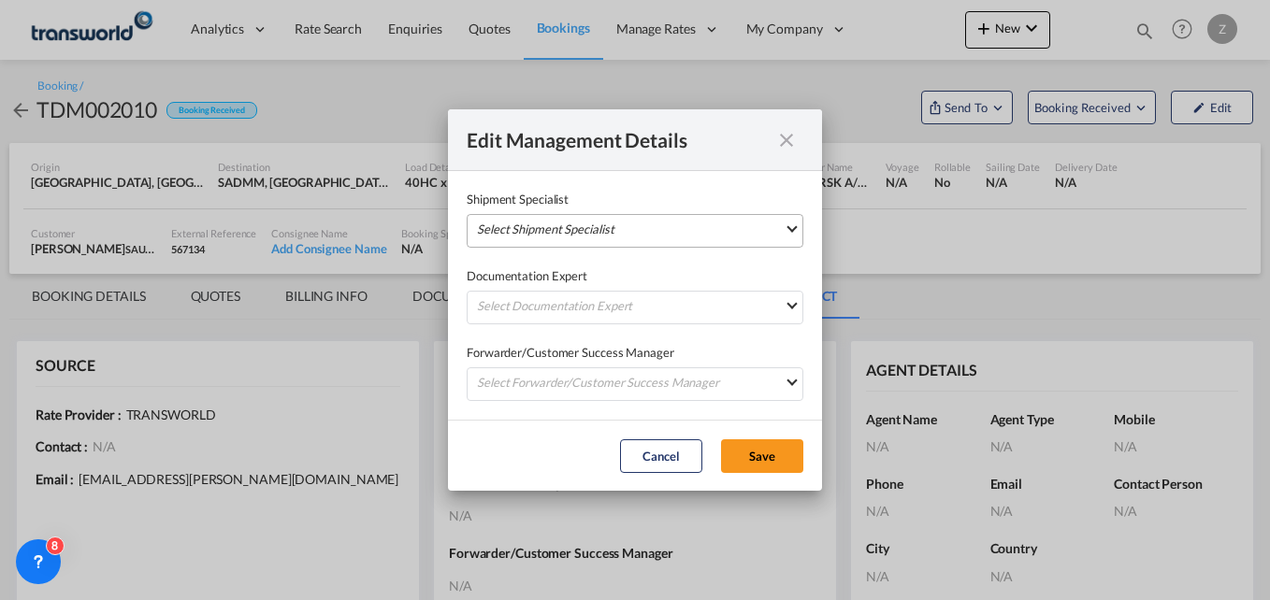
click at [708, 235] on md-select "Select Shipment Specialist [PERSON_NAME] W [PERSON_NAME][EMAIL_ADDRESS][PERSON_…" at bounding box center [635, 231] width 337 height 34
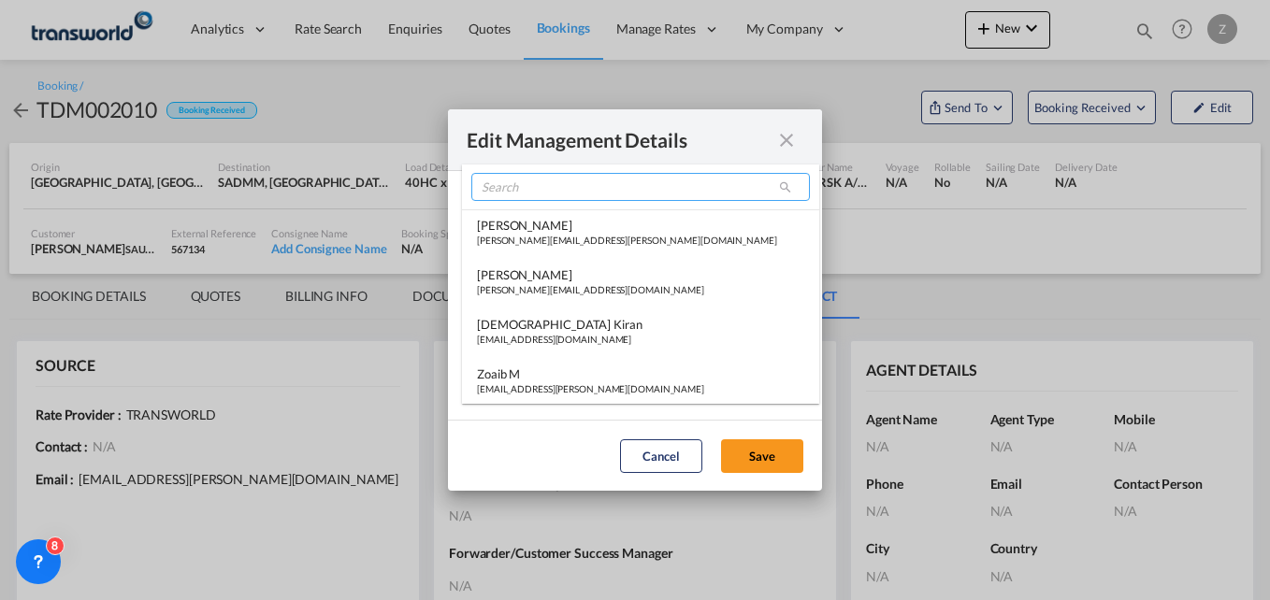
click at [572, 190] on input "search" at bounding box center [640, 187] width 339 height 28
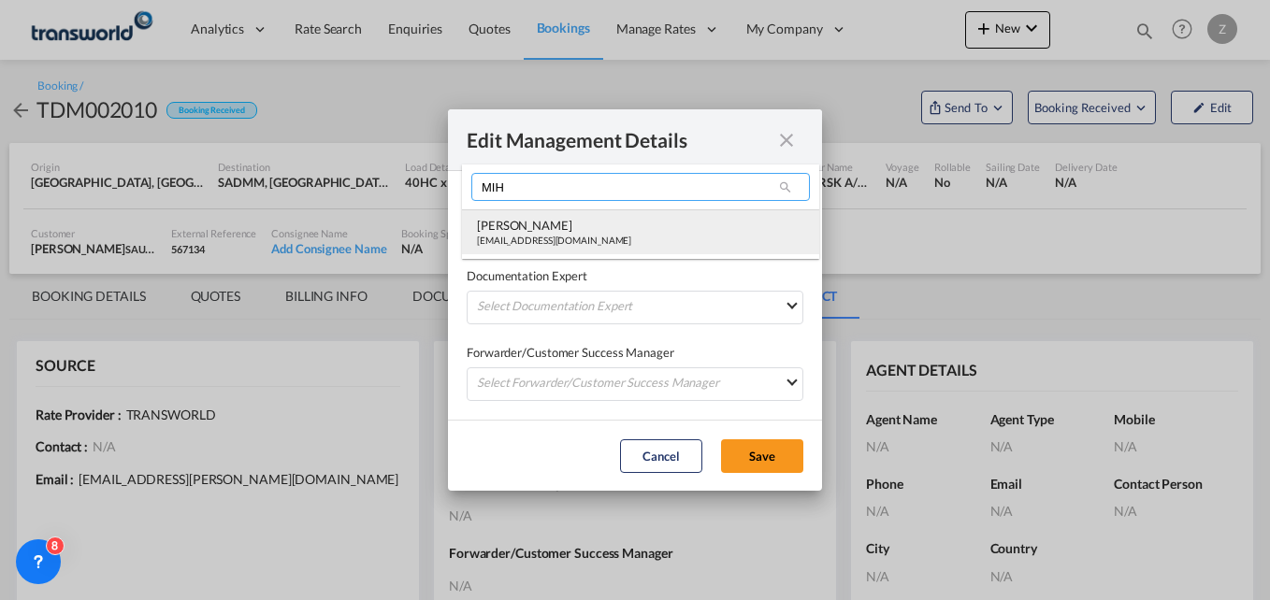
type input "MIH"
click at [546, 238] on div "[EMAIL_ADDRESS][DOMAIN_NAME]" at bounding box center [554, 240] width 154 height 13
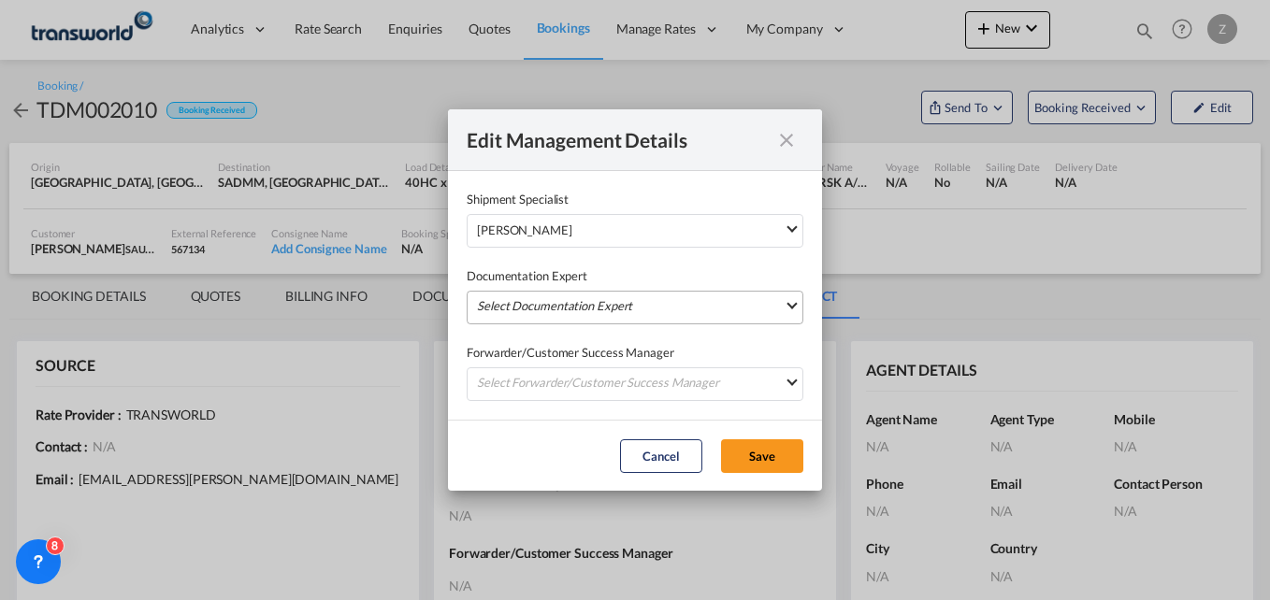
click at [529, 303] on md-select "Select Documentation Expert [PERSON_NAME] W [PERSON_NAME][EMAIL_ADDRESS][PERSON…" at bounding box center [635, 308] width 337 height 34
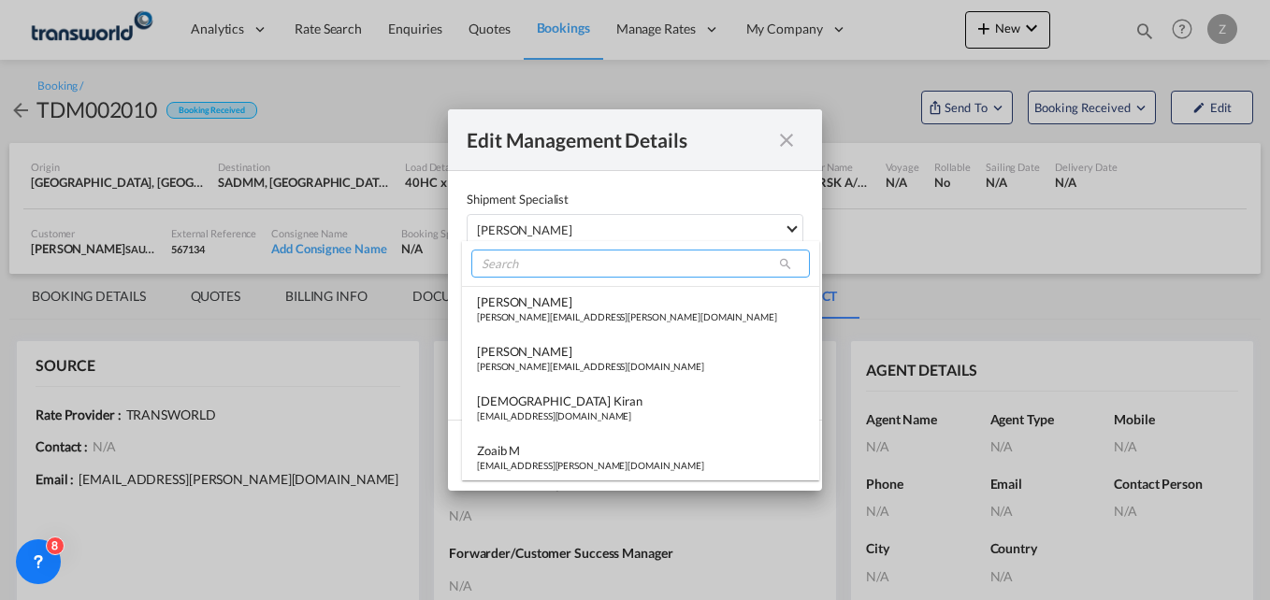
click at [529, 270] on input "search" at bounding box center [640, 264] width 339 height 28
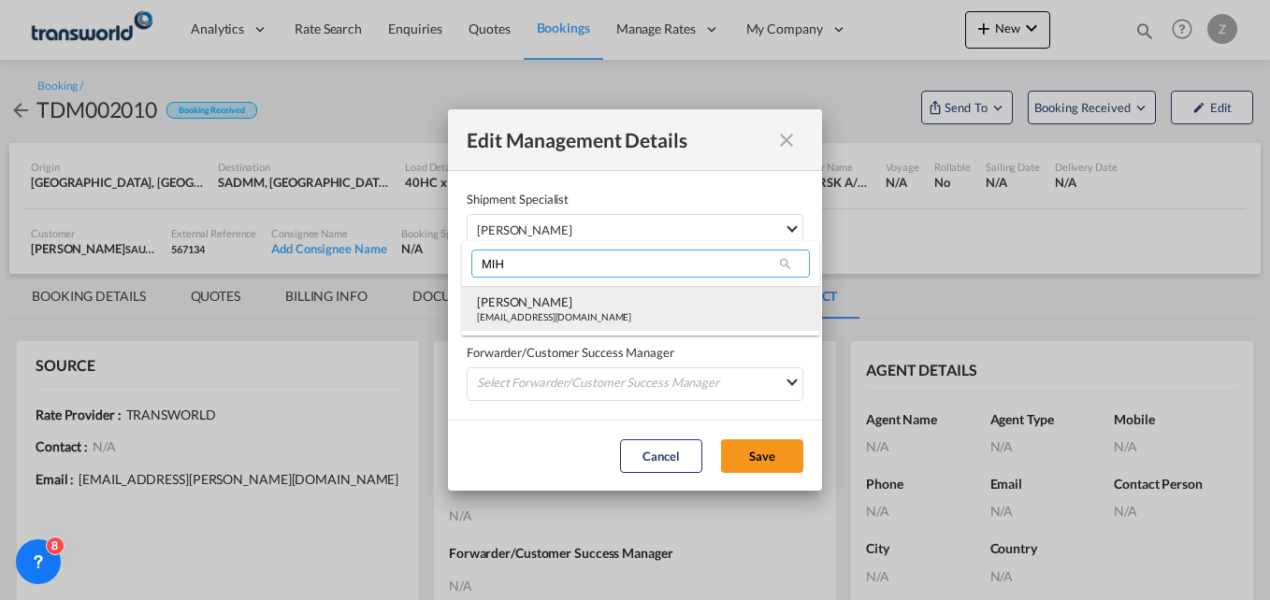
type input "MIH"
click at [518, 306] on div "[PERSON_NAME]" at bounding box center [554, 302] width 154 height 17
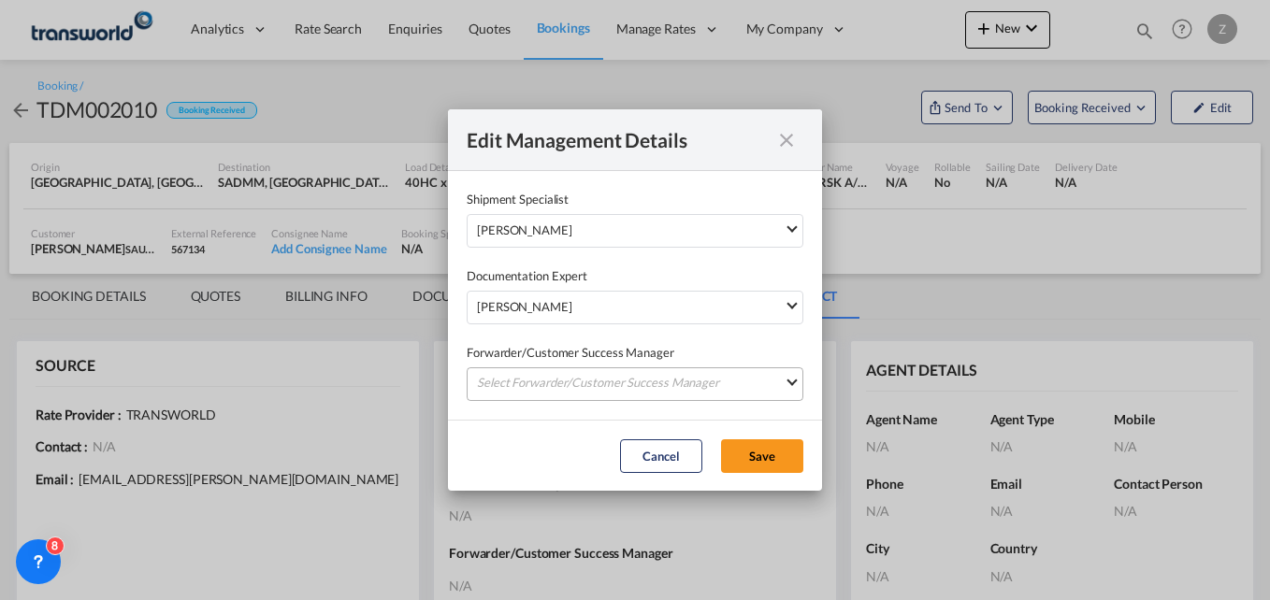
click at [517, 375] on md-select "Select Forwarder/Customer Success Manager [PERSON_NAME] [PERSON_NAME][EMAIL_ADD…" at bounding box center [635, 385] width 337 height 34
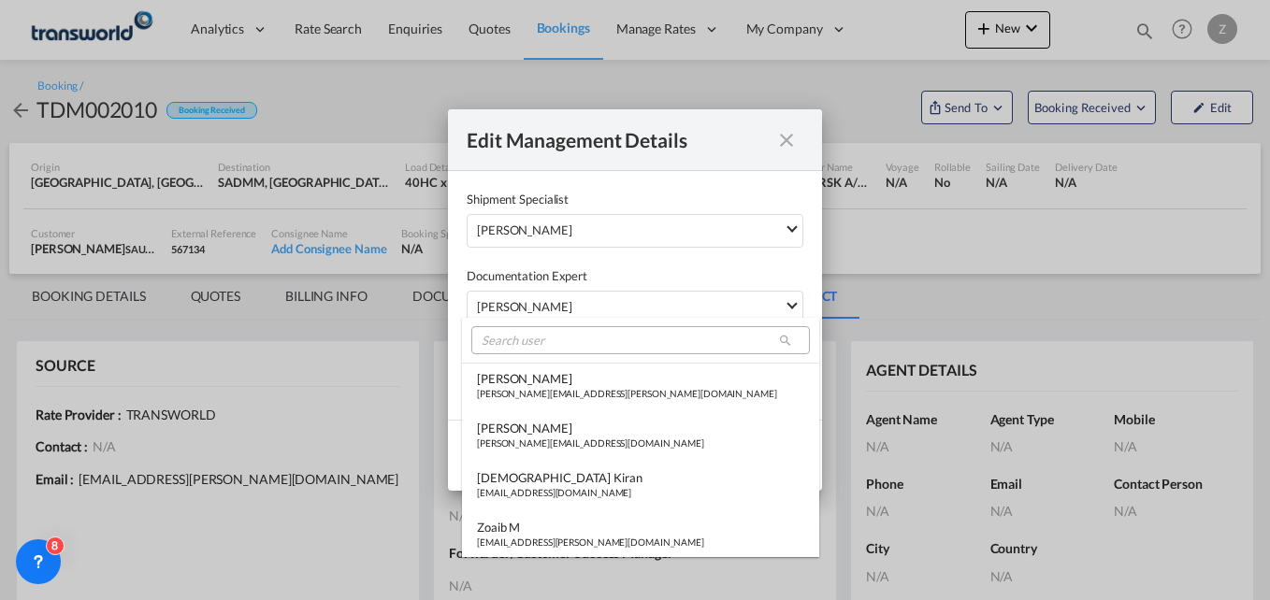
click at [519, 325] on md-select-header at bounding box center [640, 340] width 357 height 45
click at [512, 338] on input "search" at bounding box center [640, 340] width 339 height 28
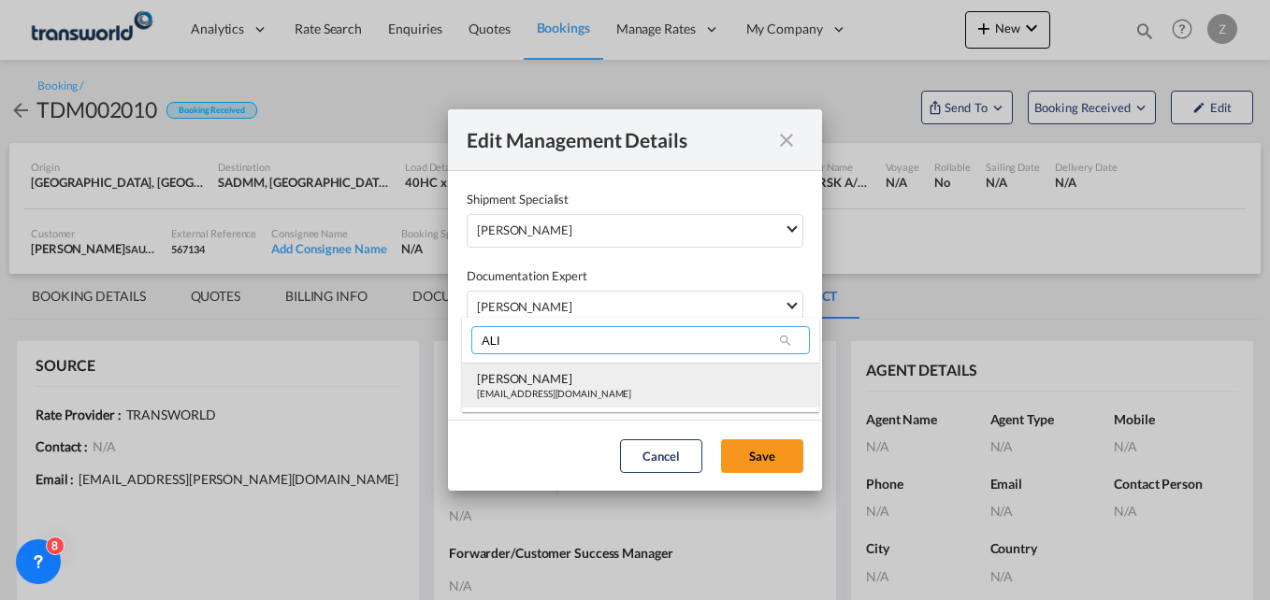
type input "ALI"
click at [514, 374] on div "[PERSON_NAME]" at bounding box center [554, 378] width 154 height 17
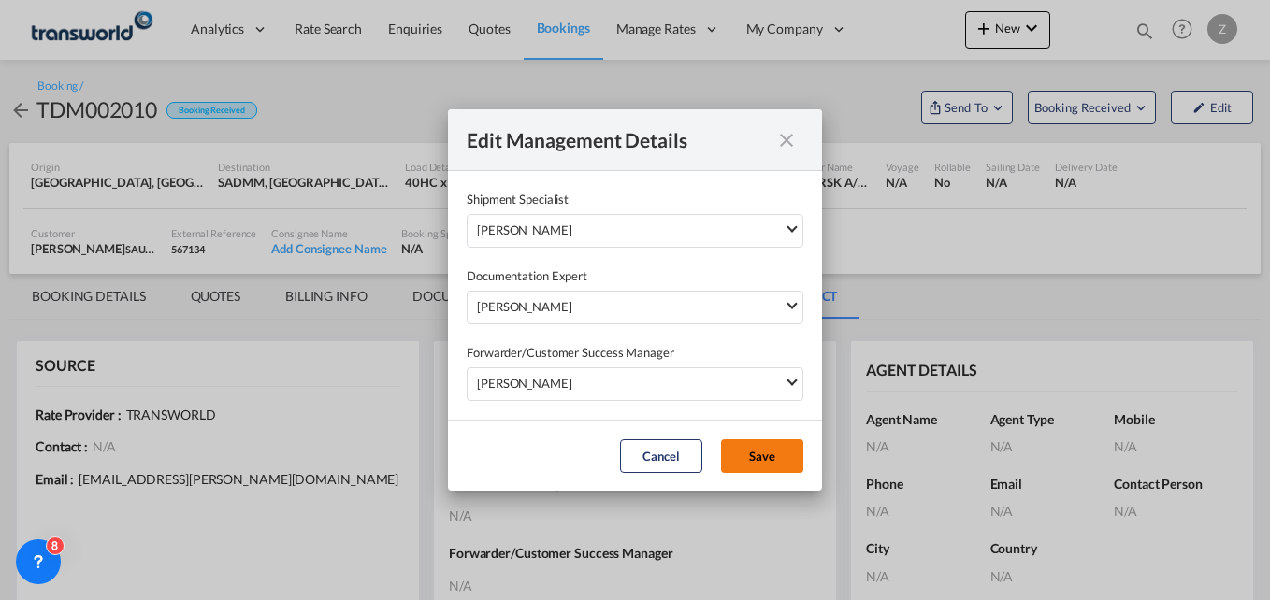
click at [795, 461] on button "Save" at bounding box center [762, 457] width 82 height 34
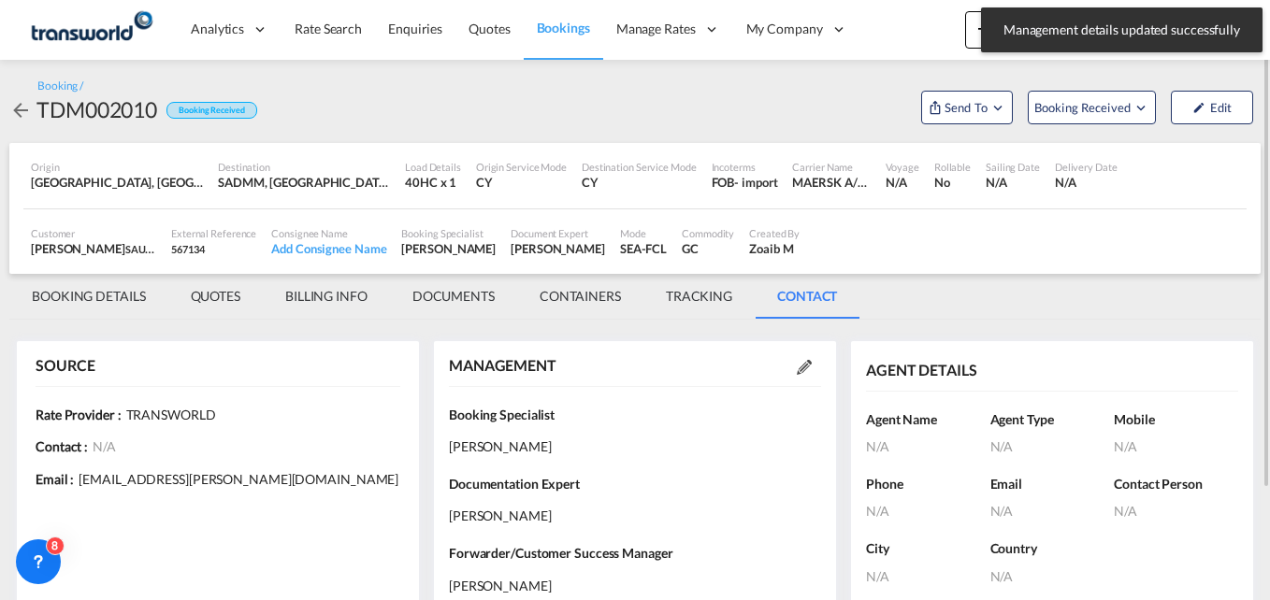
click at [114, 288] on md-tab-item "BOOKING DETAILS" at bounding box center [88, 296] width 159 height 45
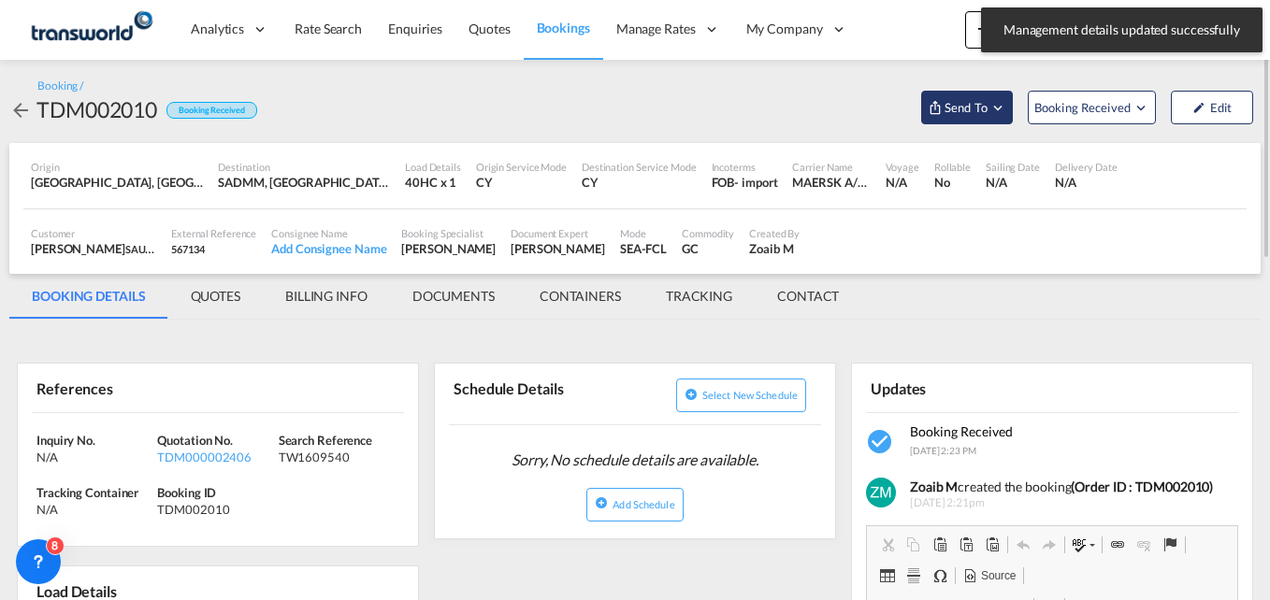
click at [996, 111] on md-icon "Open demo menu" at bounding box center [998, 107] width 17 height 17
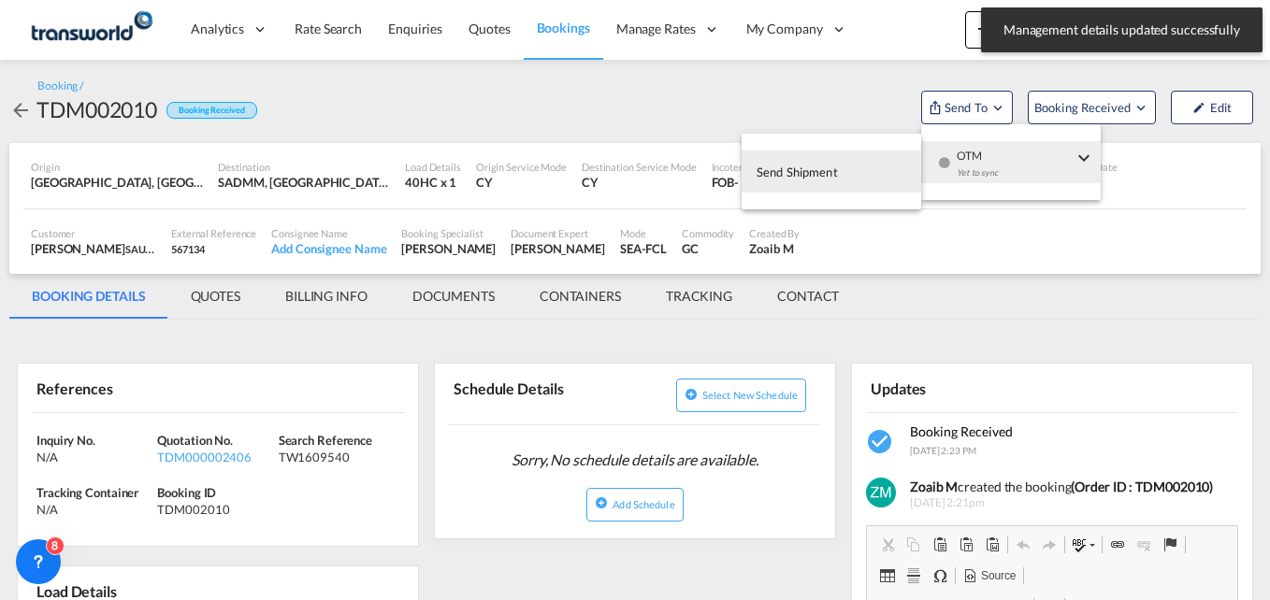
click at [841, 177] on button "Send Shipment" at bounding box center [832, 172] width 180 height 42
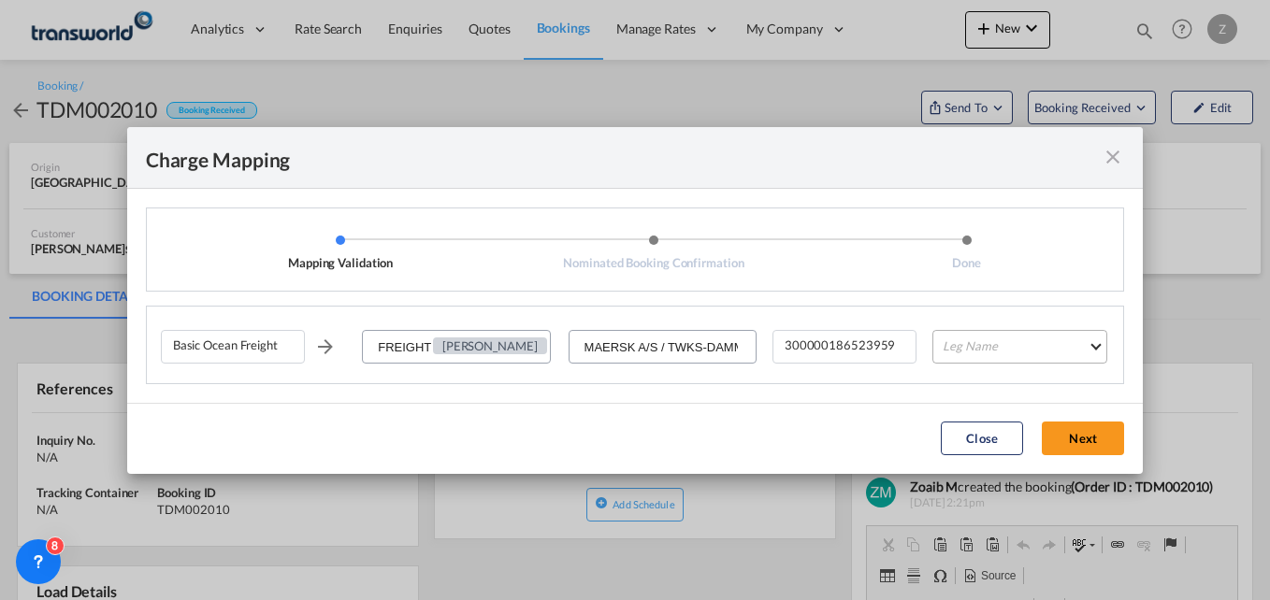
click at [987, 349] on md-select "Leg Name HANDLING ORIGIN VESSEL HANDLING DESTINATION OTHERS TL PICK UP CUSTOMS …" at bounding box center [1019, 347] width 175 height 34
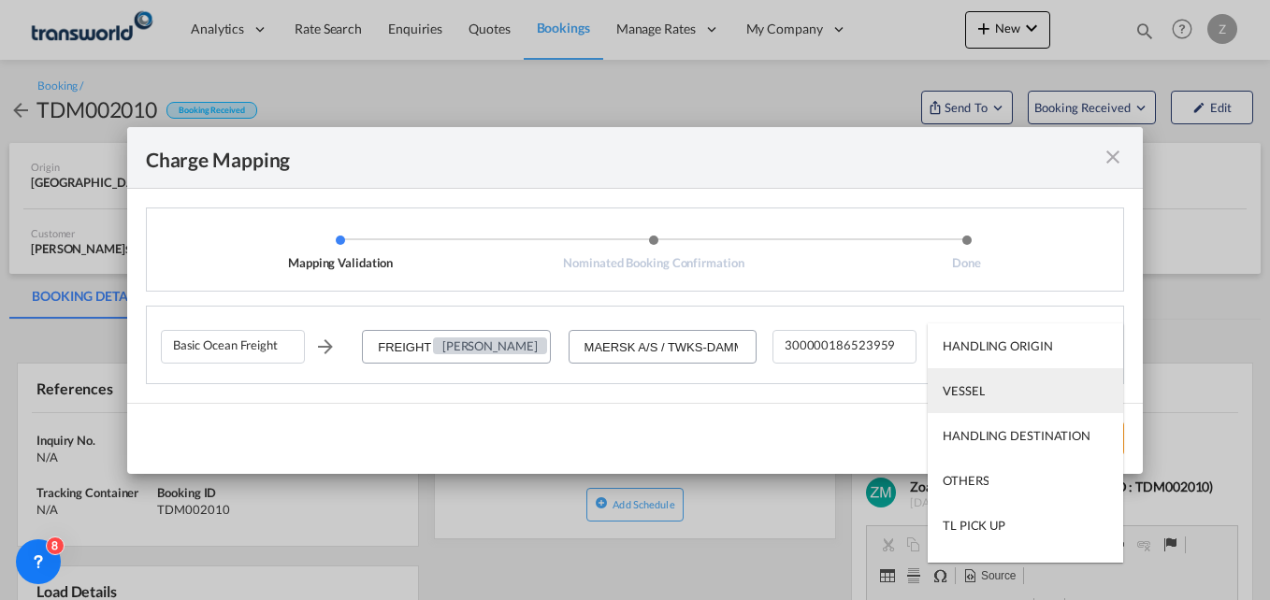
click at [961, 386] on div "VESSEL" at bounding box center [964, 391] width 42 height 17
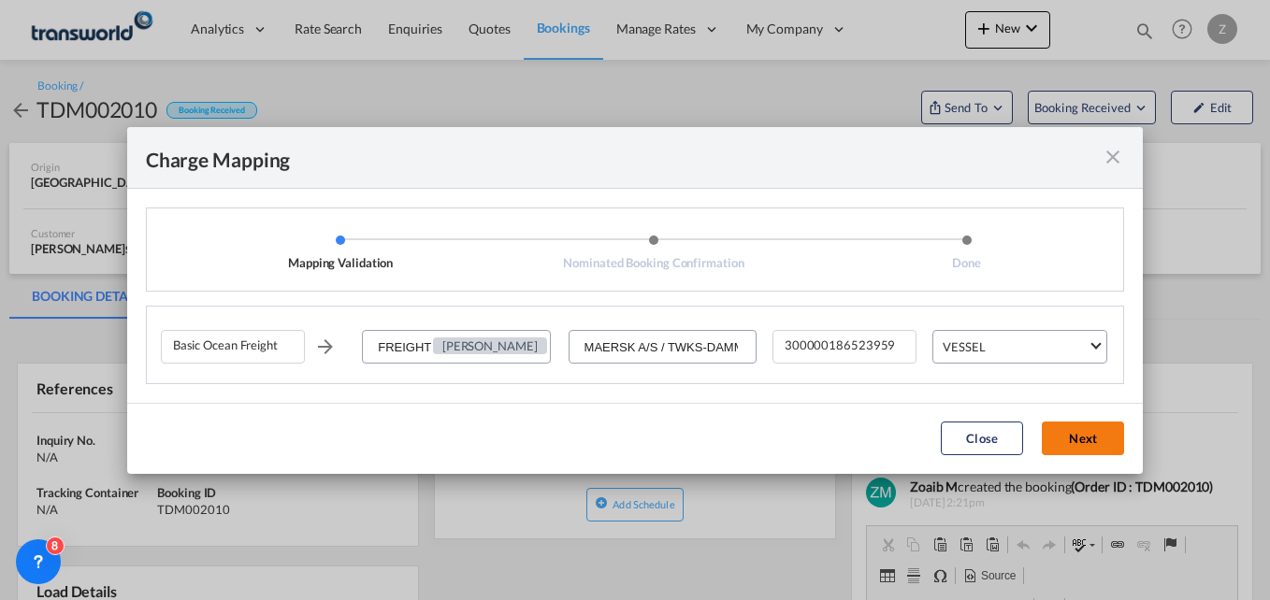
click at [1093, 432] on button "Next" at bounding box center [1083, 439] width 82 height 34
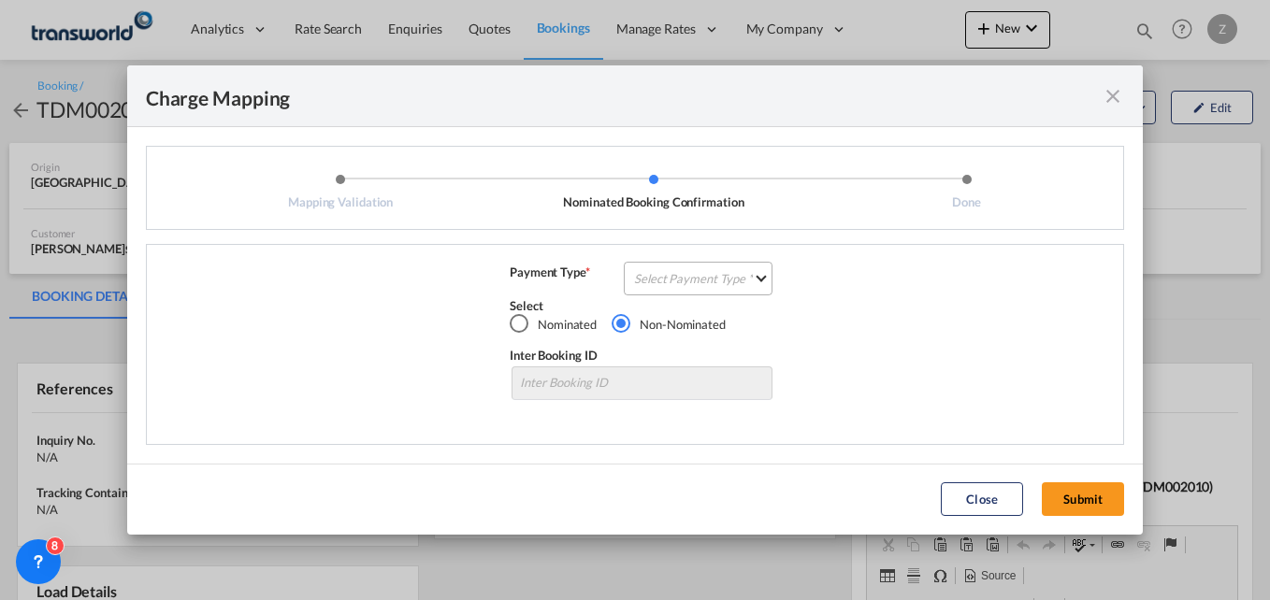
click at [715, 288] on md-select "Select Payment Type COLLECT PREPAID" at bounding box center [698, 279] width 149 height 34
click at [679, 278] on div "COLLECT" at bounding box center [662, 278] width 53 height 17
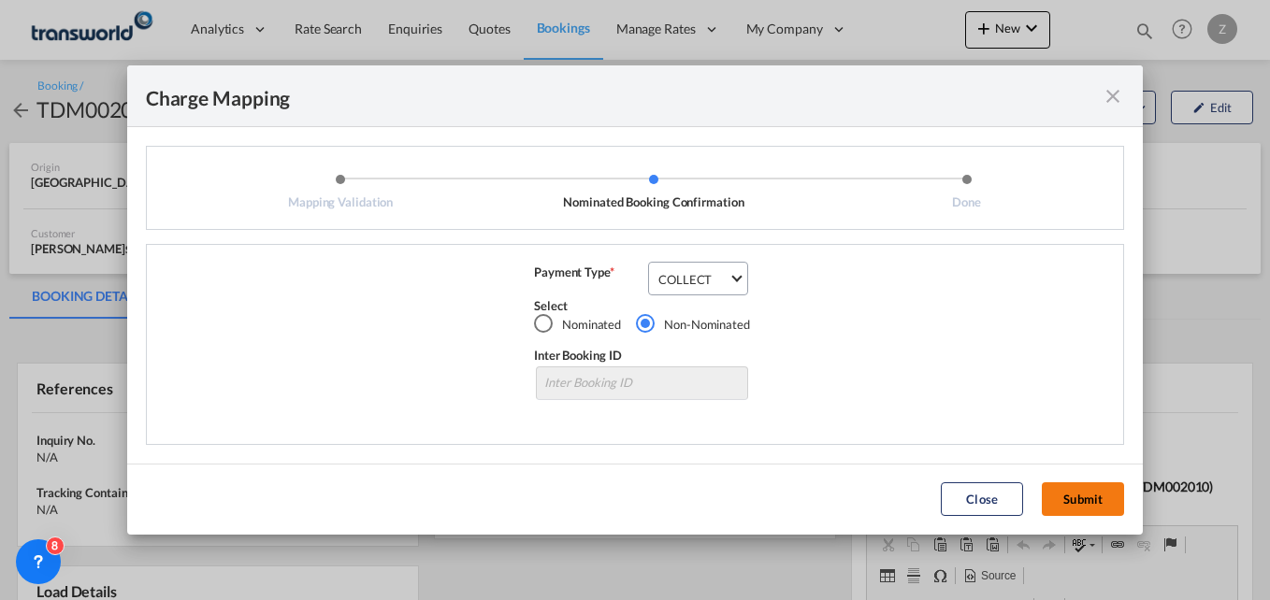
click at [1076, 505] on button "Submit" at bounding box center [1083, 500] width 82 height 34
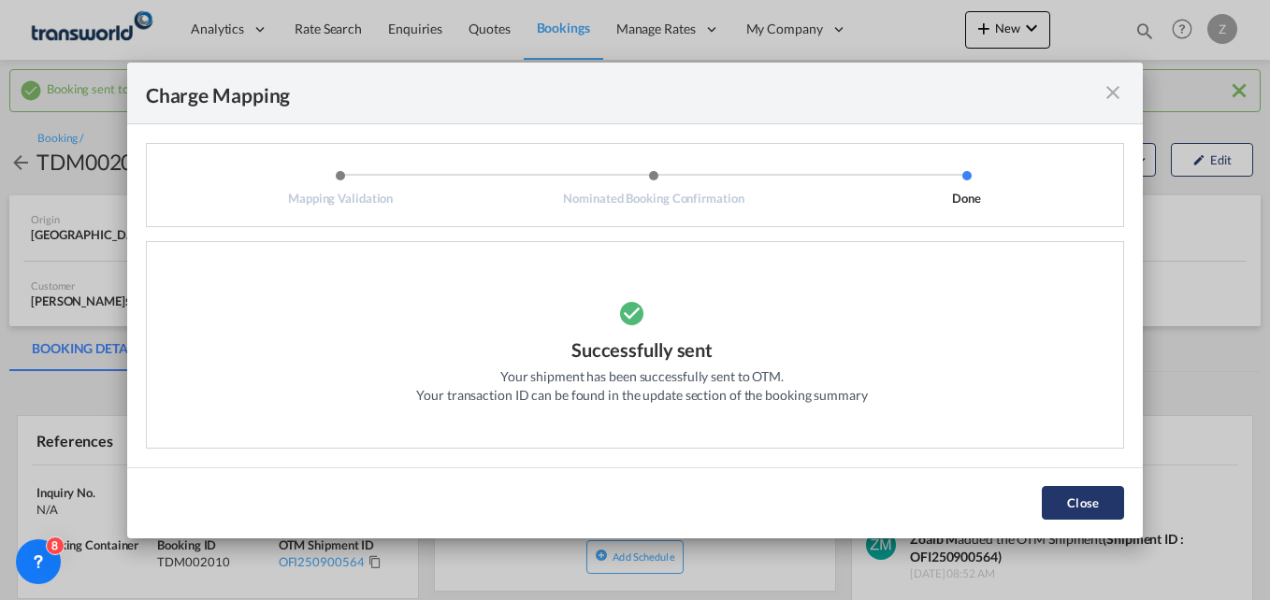
click at [1081, 493] on button "Close" at bounding box center [1083, 503] width 82 height 34
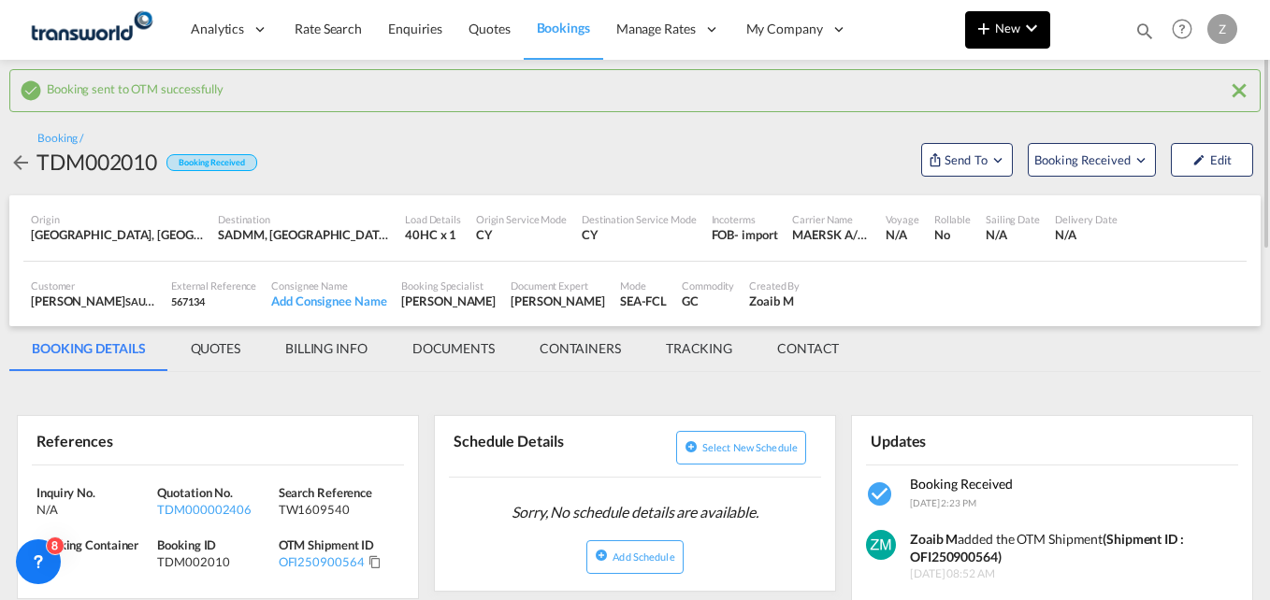
click at [1006, 28] on span "New" at bounding box center [1008, 28] width 70 height 15
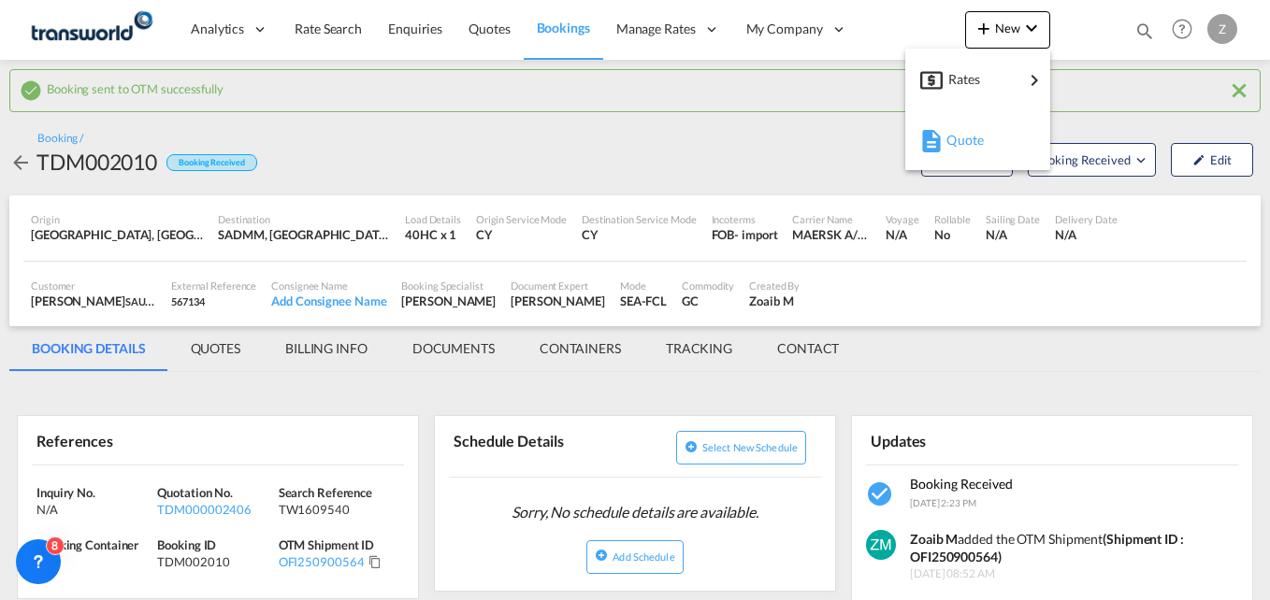
click at [962, 151] on span "Quote" at bounding box center [956, 140] width 21 height 37
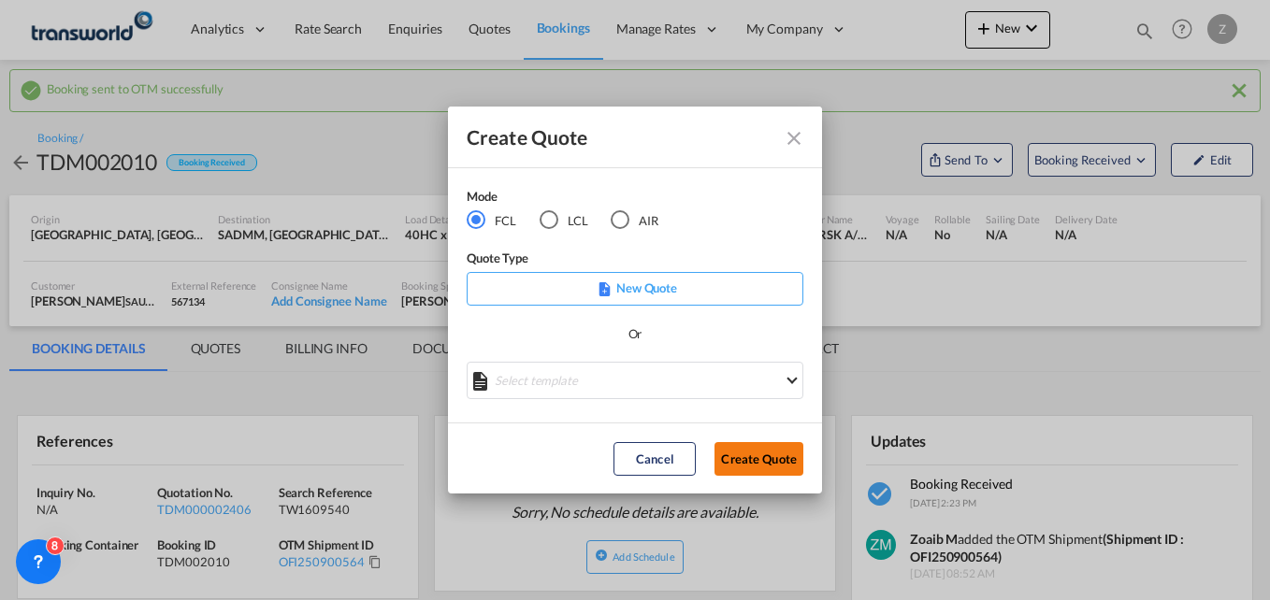
click at [739, 463] on button "Create Quote" at bounding box center [759, 459] width 89 height 34
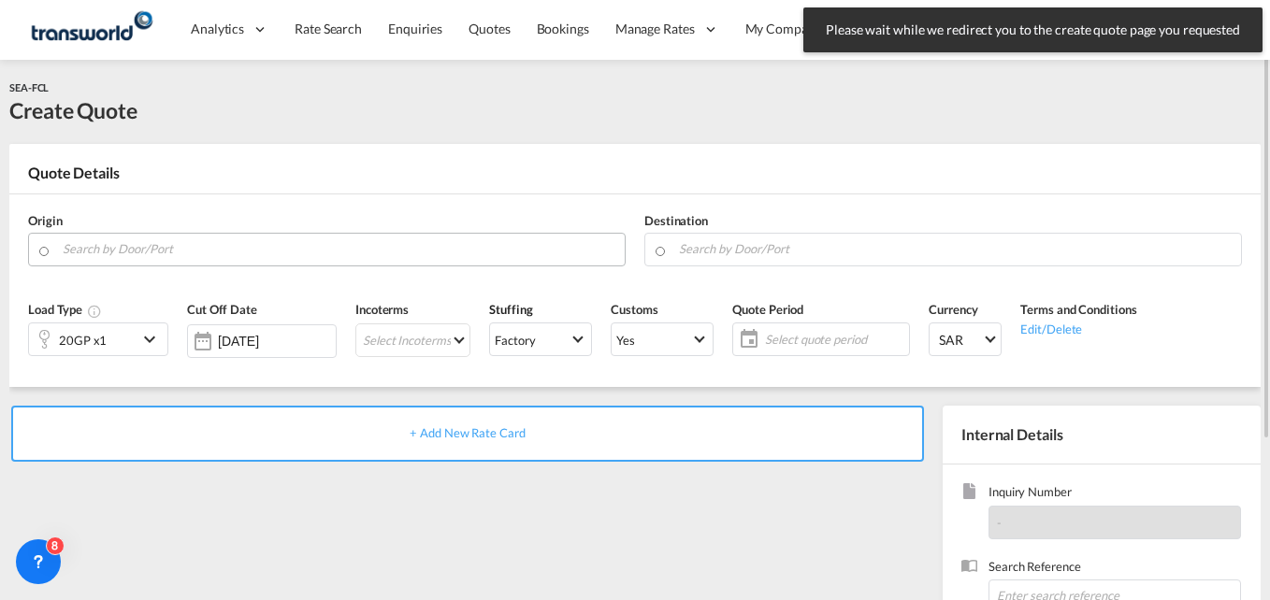
click at [219, 253] on input "Search by Door/Port" at bounding box center [339, 249] width 553 height 33
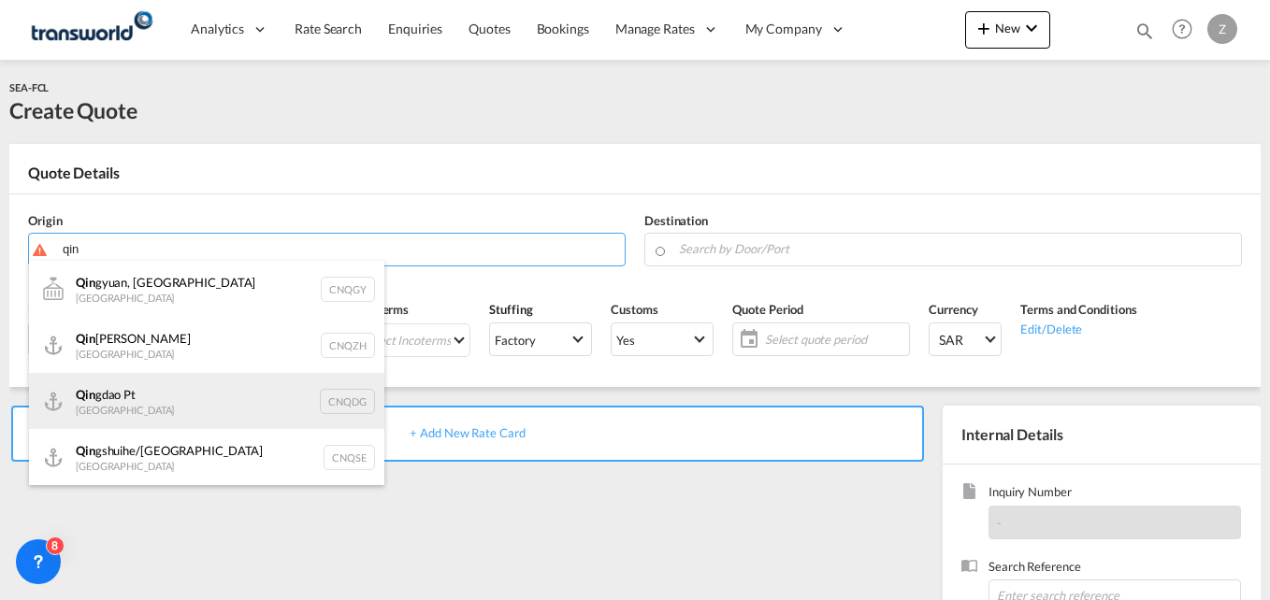
click at [163, 412] on div "Qin gdao Pt China CNQDG" at bounding box center [206, 401] width 355 height 56
type input "Qingdao Pt, CNQDG"
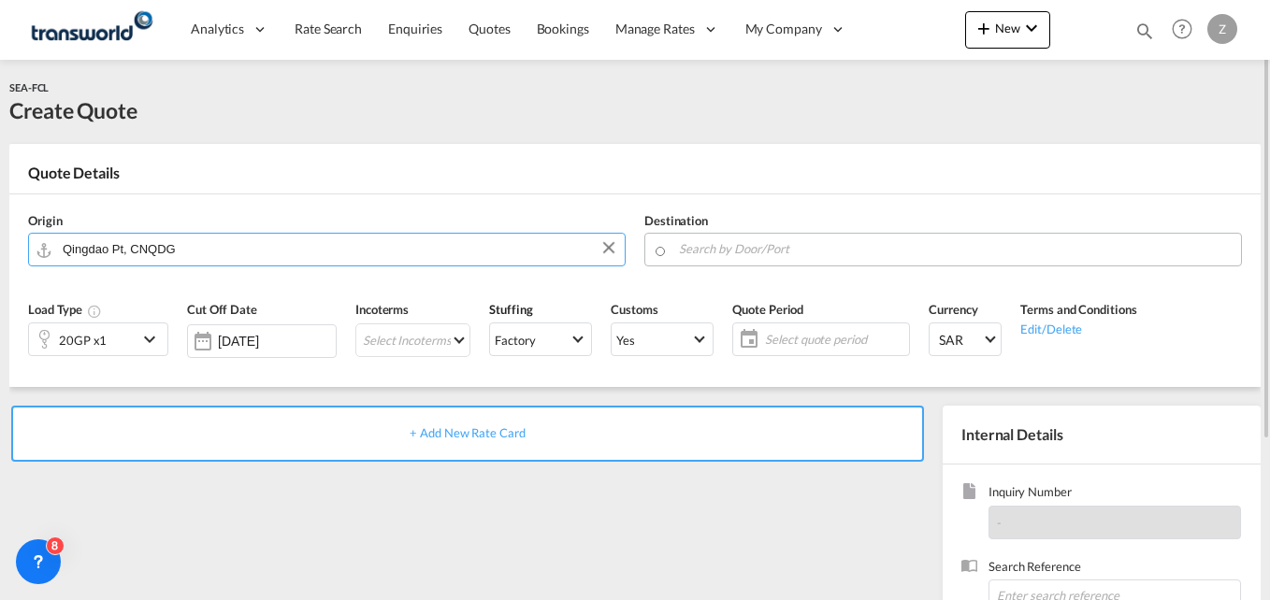
click at [708, 246] on input "Search by Door/Port" at bounding box center [955, 249] width 553 height 33
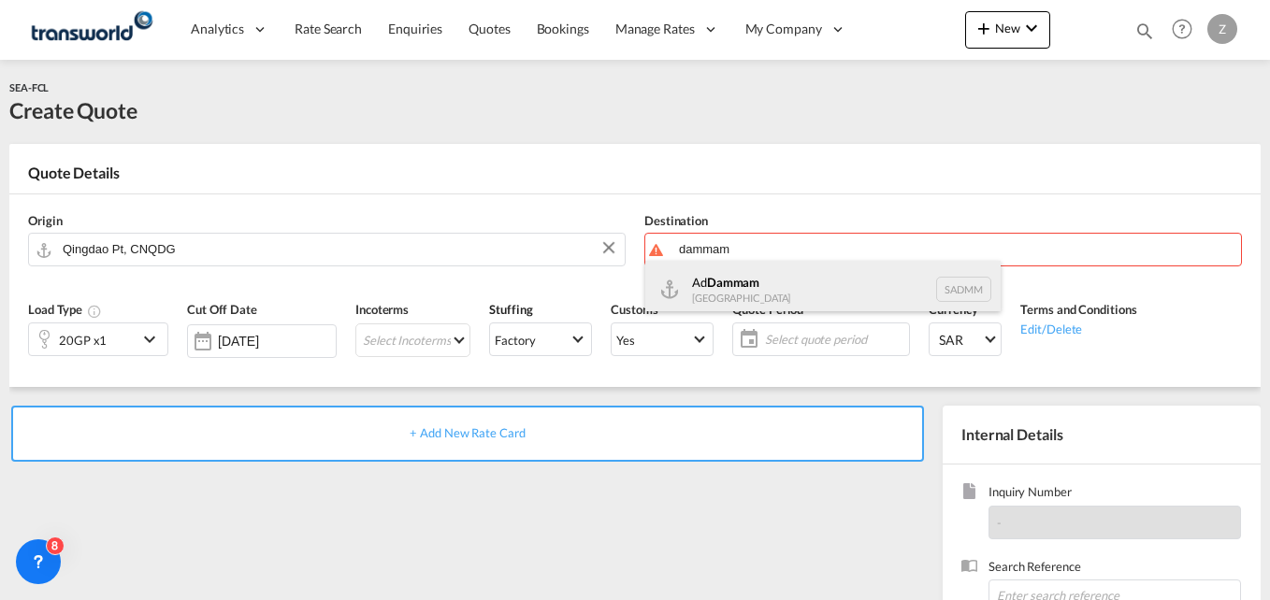
click at [747, 288] on div "Ad Dammam Saudi Arabia SADMM" at bounding box center [822, 289] width 355 height 56
type input "Ad Dammam, SADMM"
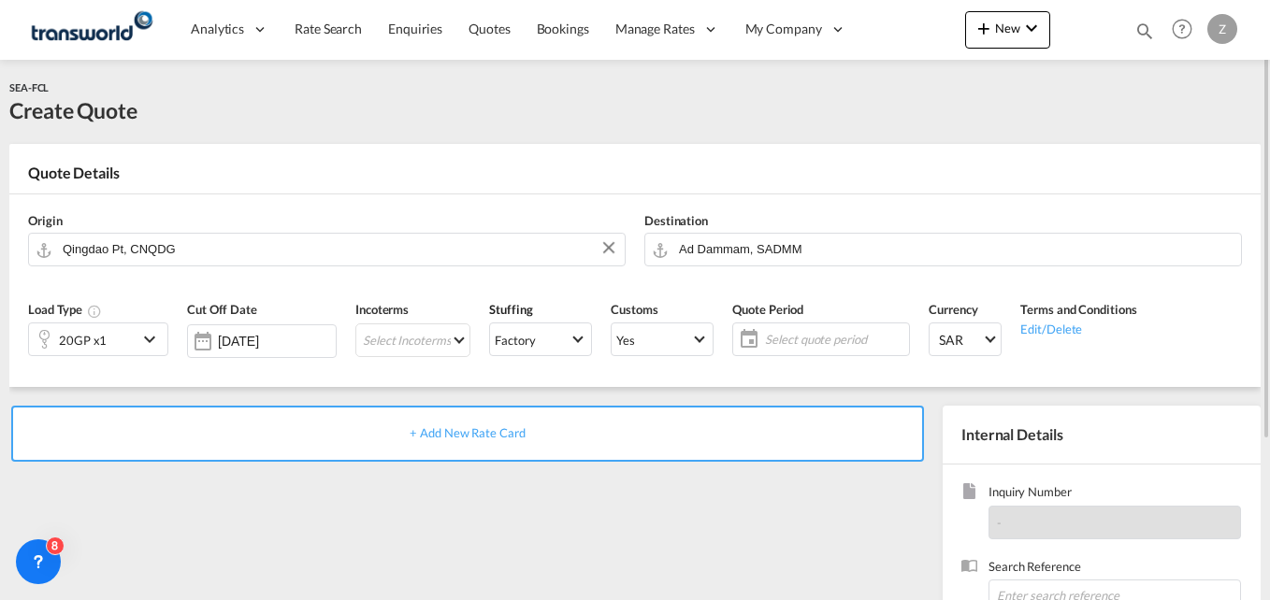
click at [105, 349] on div "20GP x1" at bounding box center [83, 340] width 108 height 32
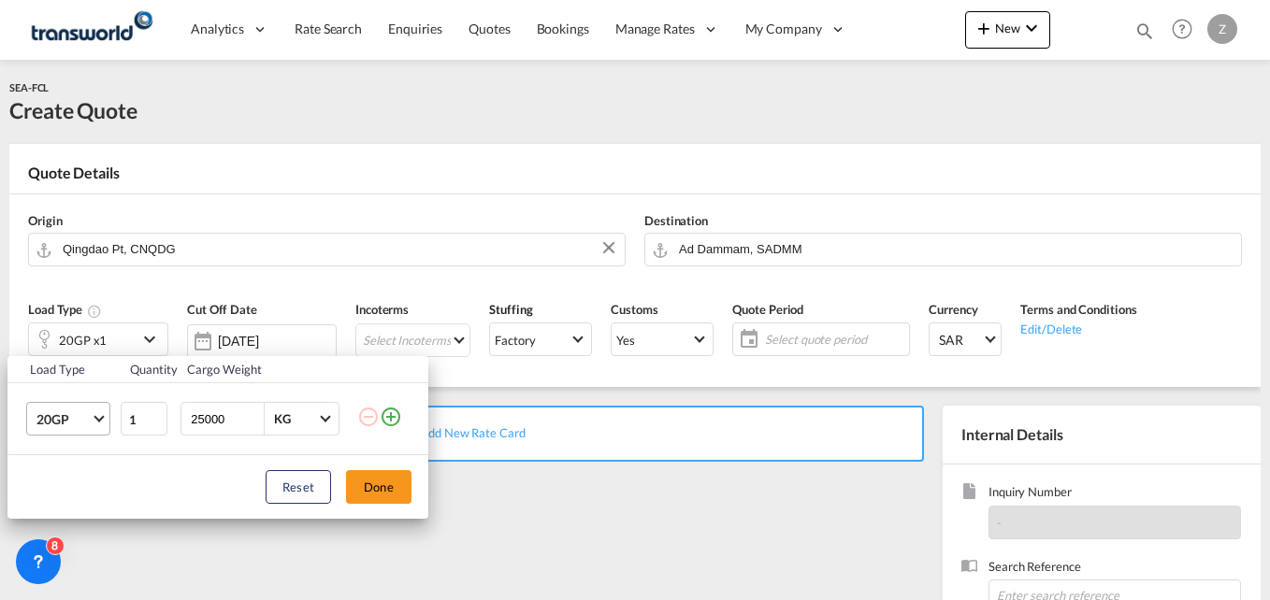
click at [75, 421] on span "20GP" at bounding box center [63, 420] width 54 height 19
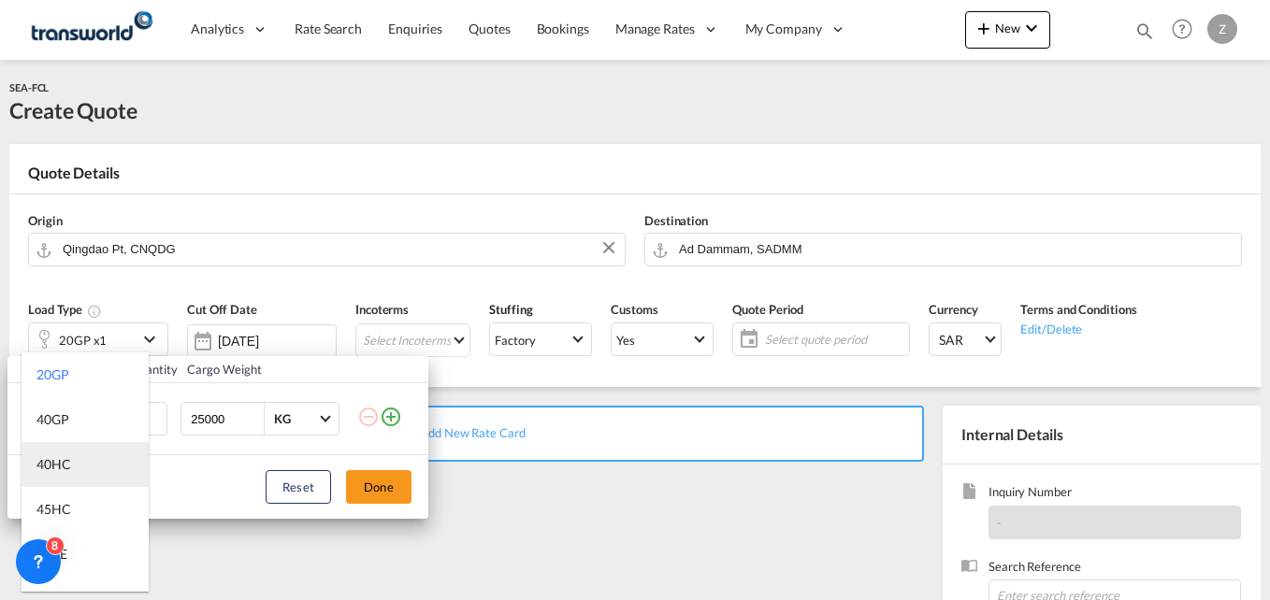
click at [61, 463] on div "40HC" at bounding box center [53, 464] width 35 height 19
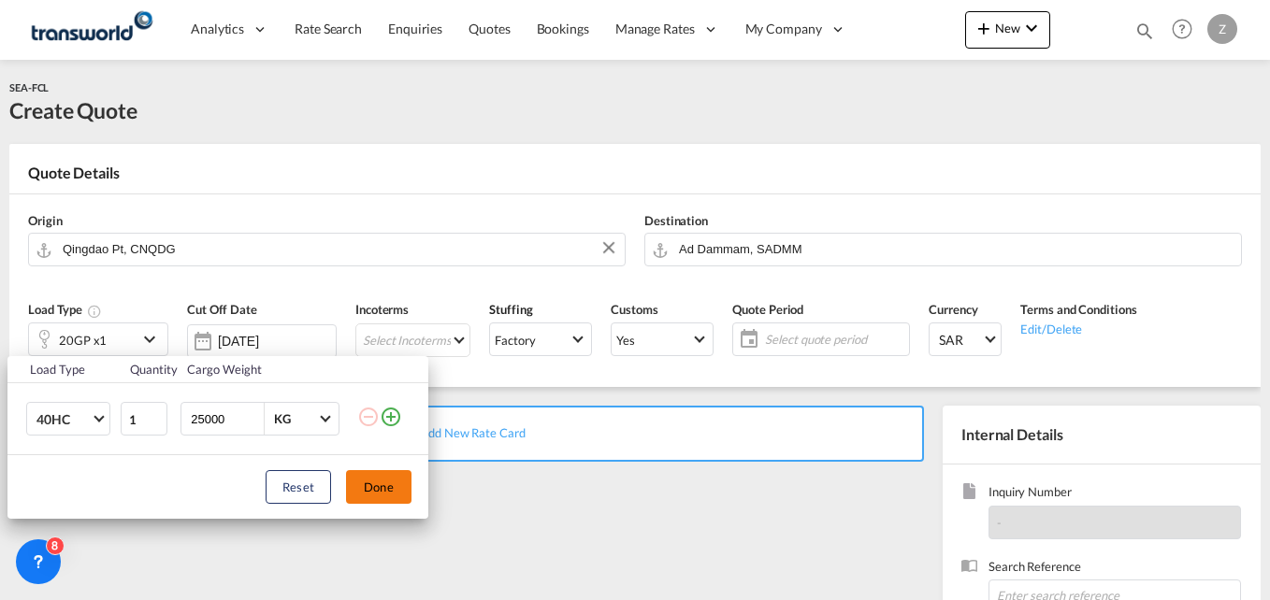
click at [383, 485] on button "Done" at bounding box center [378, 487] width 65 height 34
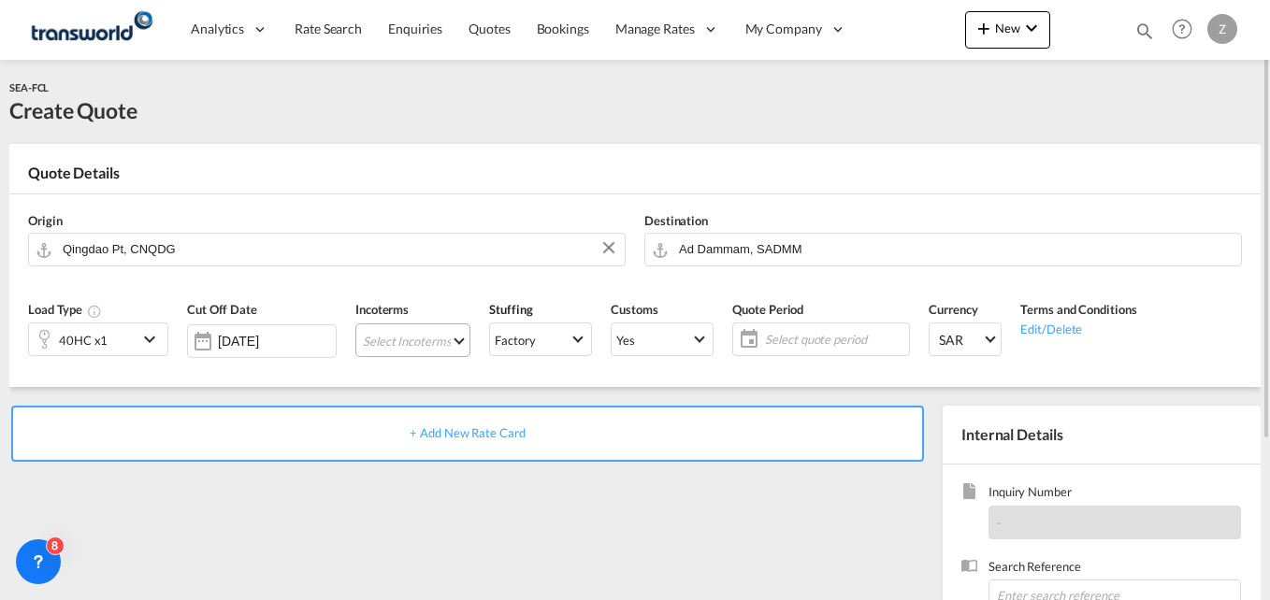
click at [376, 353] on md-select "Select Incoterms FCA - import Free Carrier FCA - export Free Carrier DAP - impo…" at bounding box center [412, 341] width 115 height 34
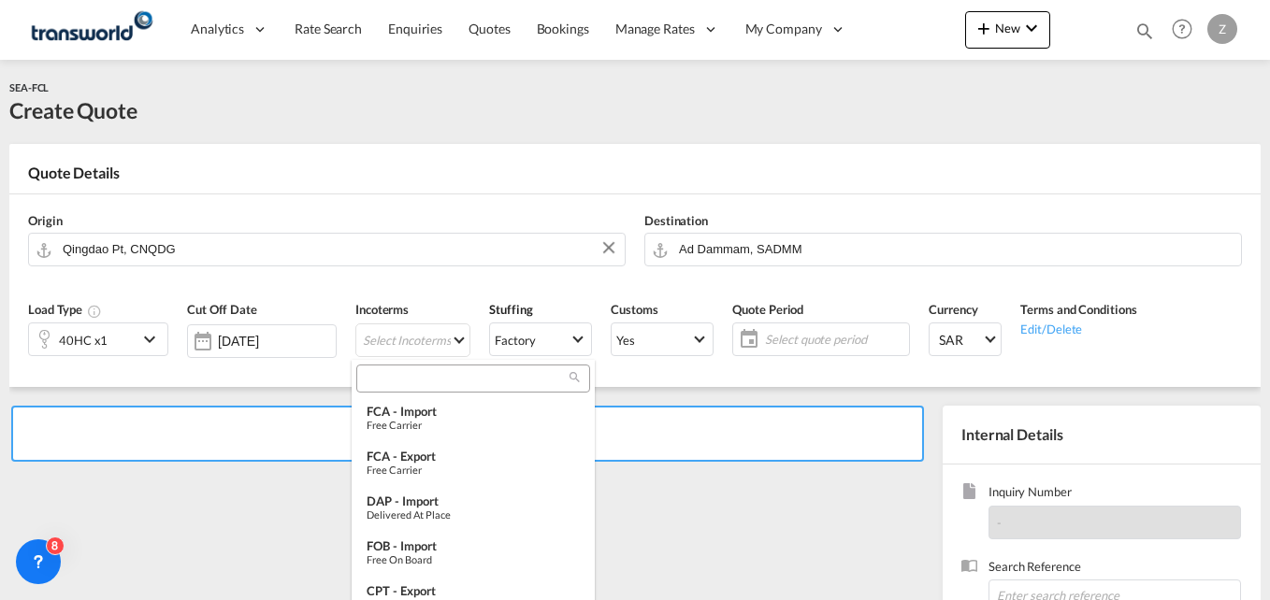
click at [423, 372] on input "search" at bounding box center [466, 378] width 208 height 17
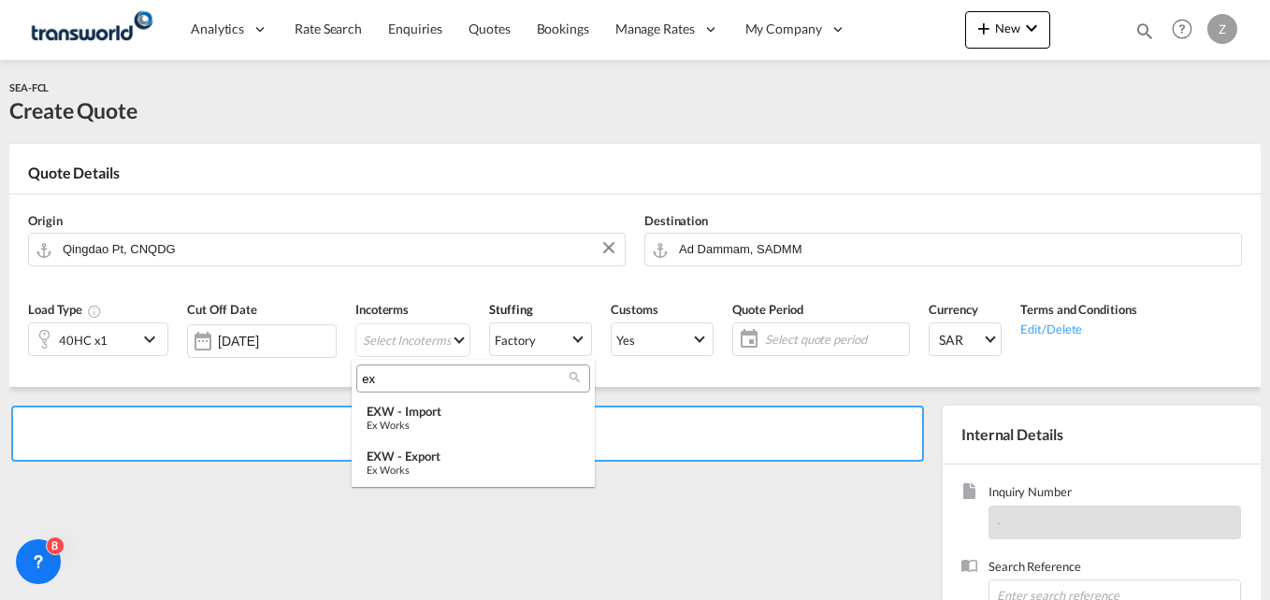
type input "e"
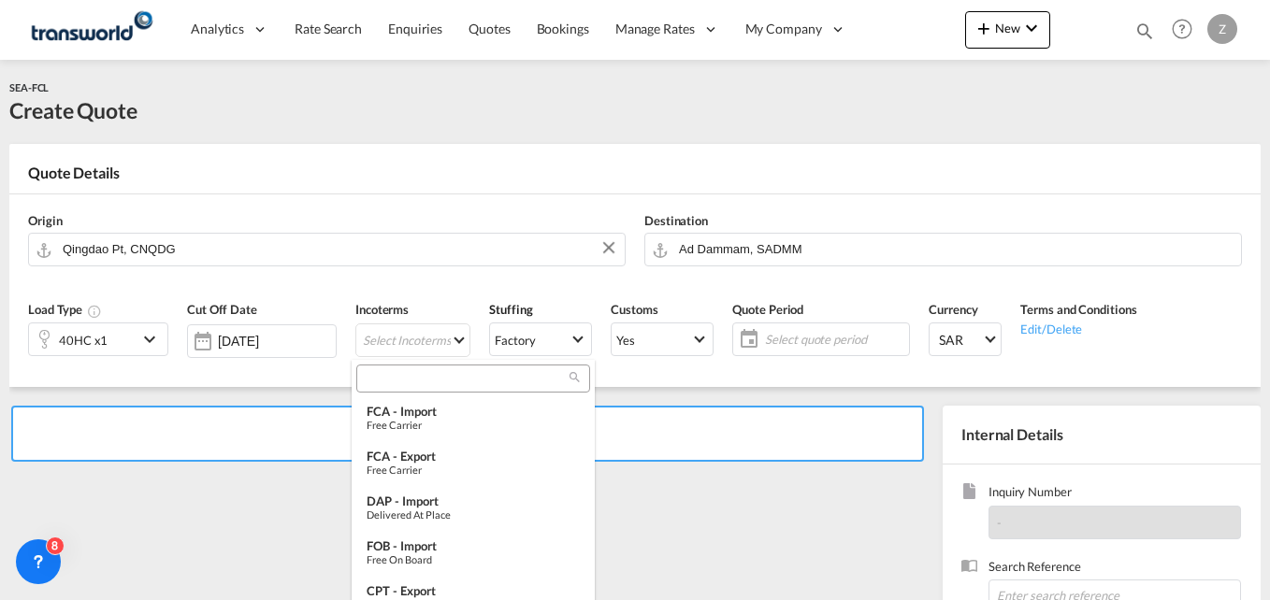
click at [406, 383] on input "search" at bounding box center [466, 378] width 208 height 17
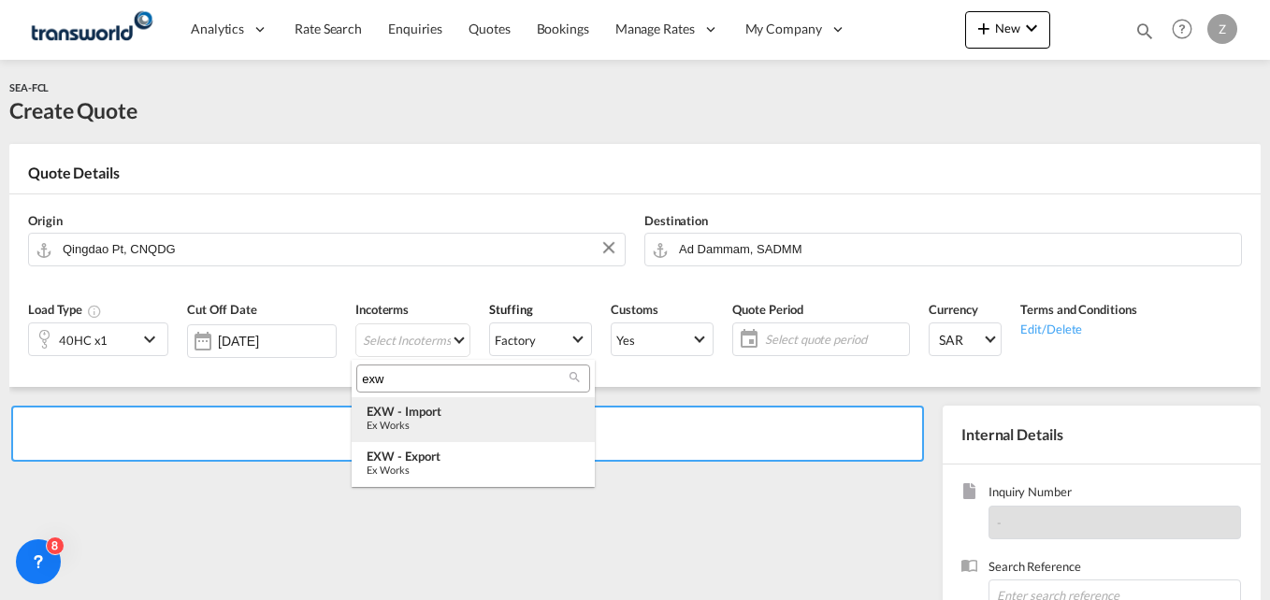
type input "exw"
click at [421, 430] on div "Ex Works" at bounding box center [473, 425] width 213 height 12
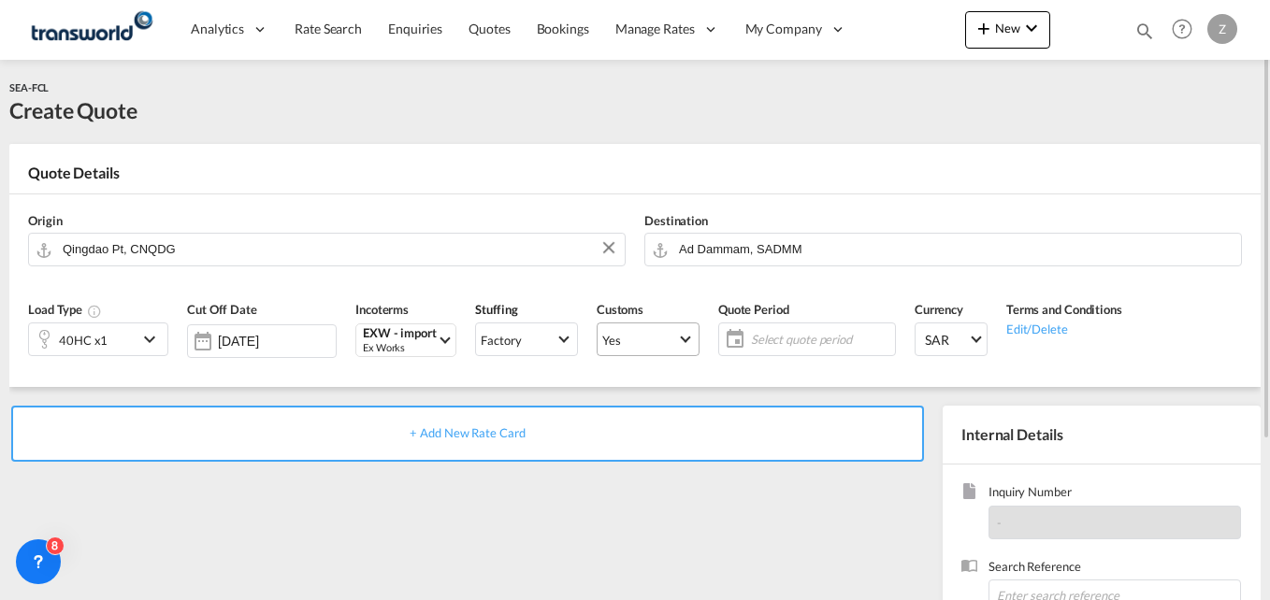
click at [652, 350] on md-select-value "Yes" at bounding box center [648, 339] width 101 height 26
click at [774, 333] on md-backdrop at bounding box center [635, 300] width 1270 height 600
click at [774, 333] on span "Select quote period" at bounding box center [820, 339] width 139 height 17
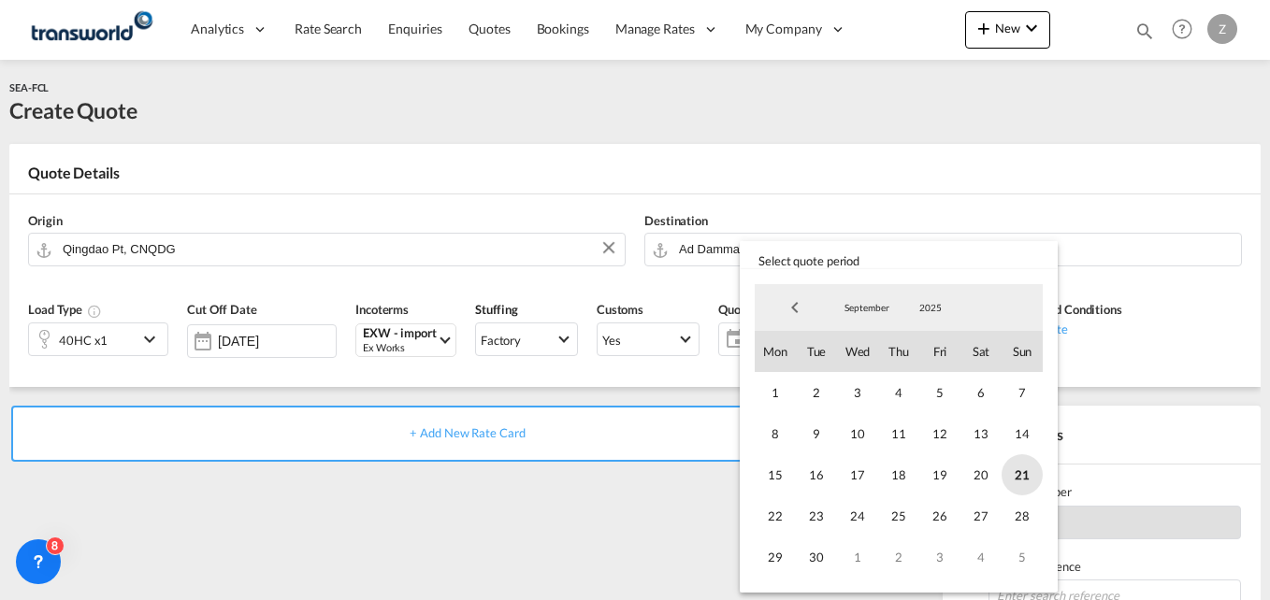
click at [1016, 486] on span "21" at bounding box center [1022, 475] width 41 height 41
click at [816, 551] on span "30" at bounding box center [816, 557] width 41 height 41
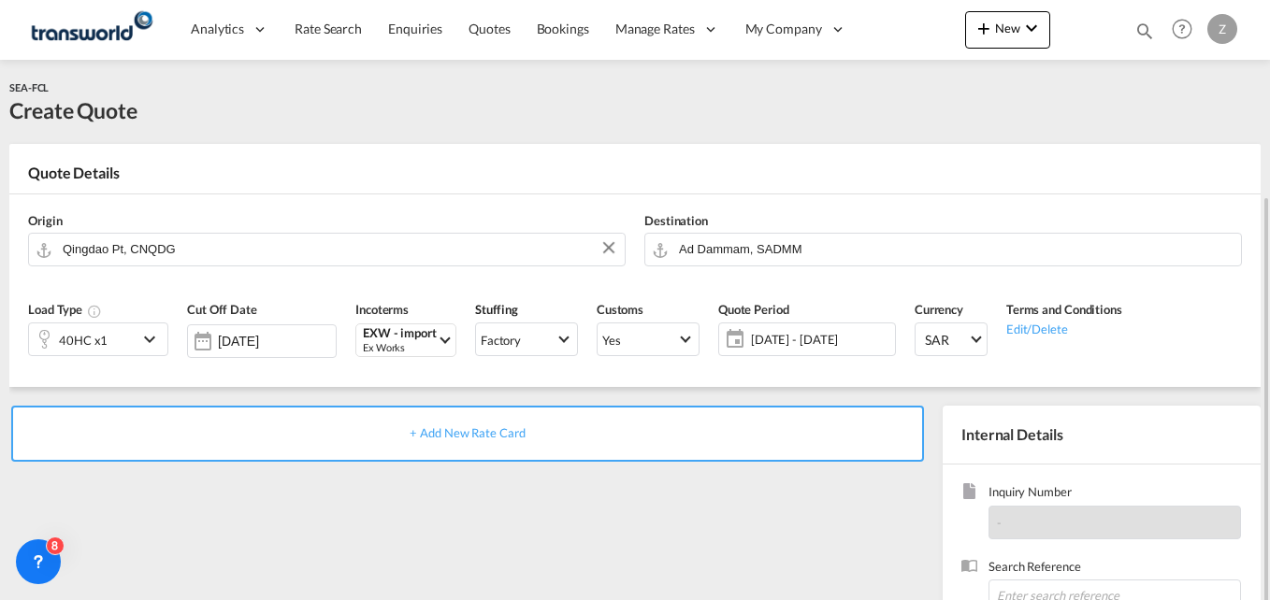
scroll to position [118, 0]
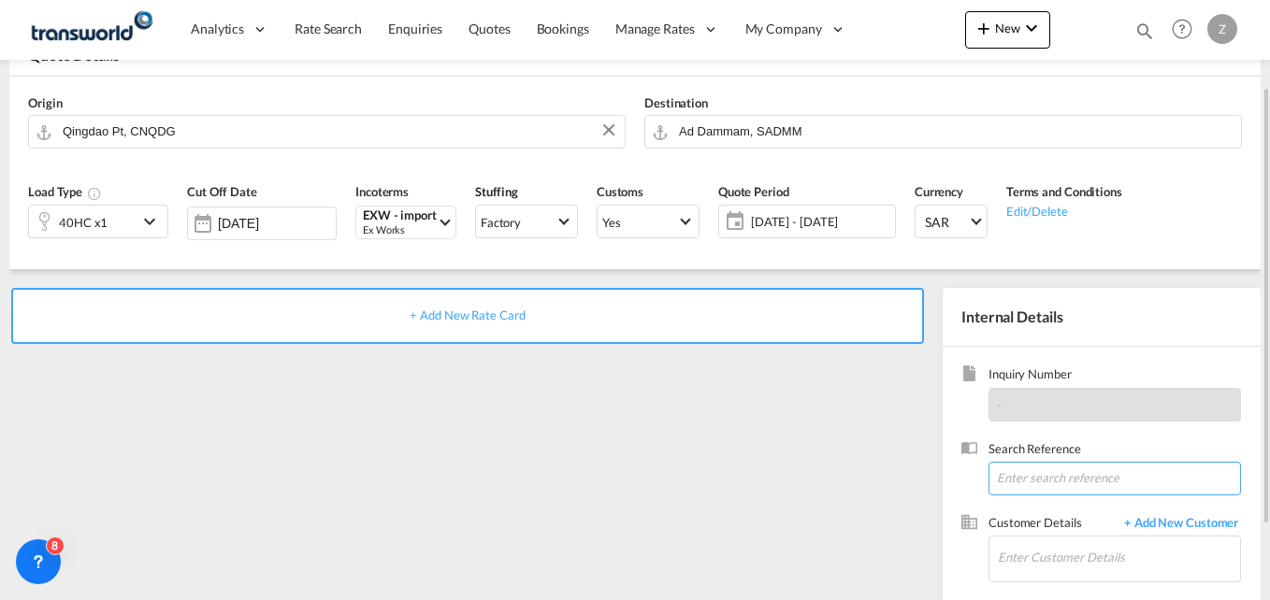
click at [1019, 484] on input at bounding box center [1115, 479] width 253 height 34
paste input "Please note we have shared our agent details in the shipper email communication…"
type input "Please note we have shared our agent details in the shipper email communication…"
paste input "TW2008218"
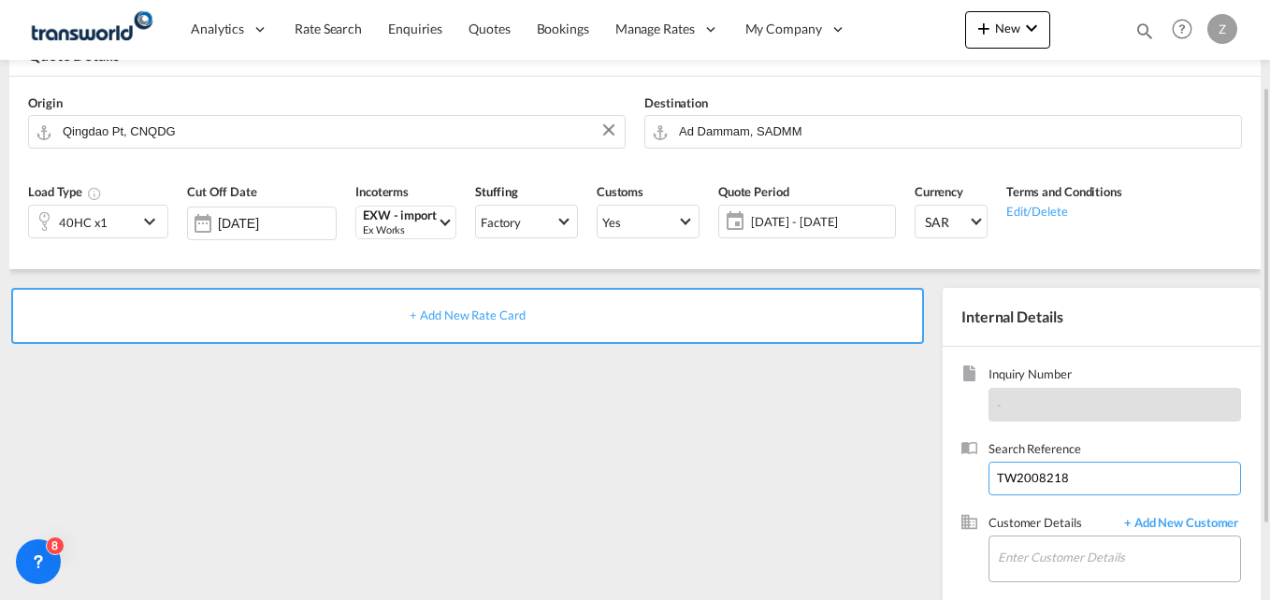
type input "TW2008218"
click at [1026, 557] on input "Enter Customer Details" at bounding box center [1119, 558] width 242 height 42
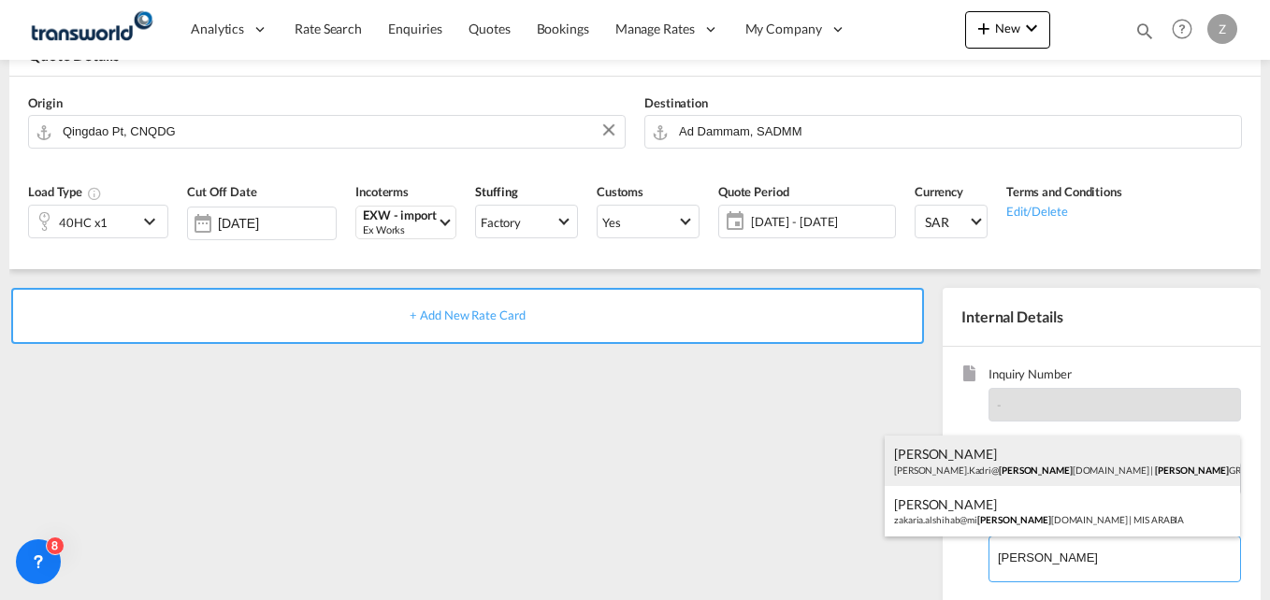
click at [1007, 474] on div "ZUHAIB KADRI Zuhaib.Kadri@ sara group.com | SARA GROUP" at bounding box center [1062, 461] width 355 height 51
type input "SARA GROUP, ZUHAIB KADRI, Zuhaib.Kadri@saragroup.com"
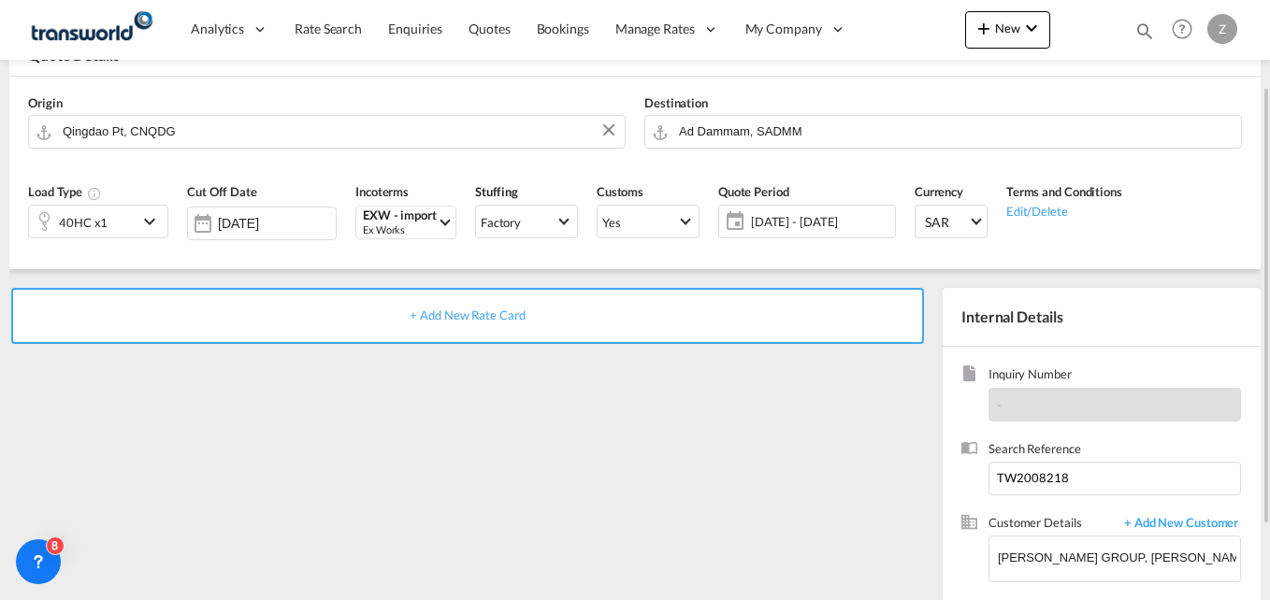
click at [421, 324] on div "+ Add New Rate Card" at bounding box center [467, 316] width 913 height 56
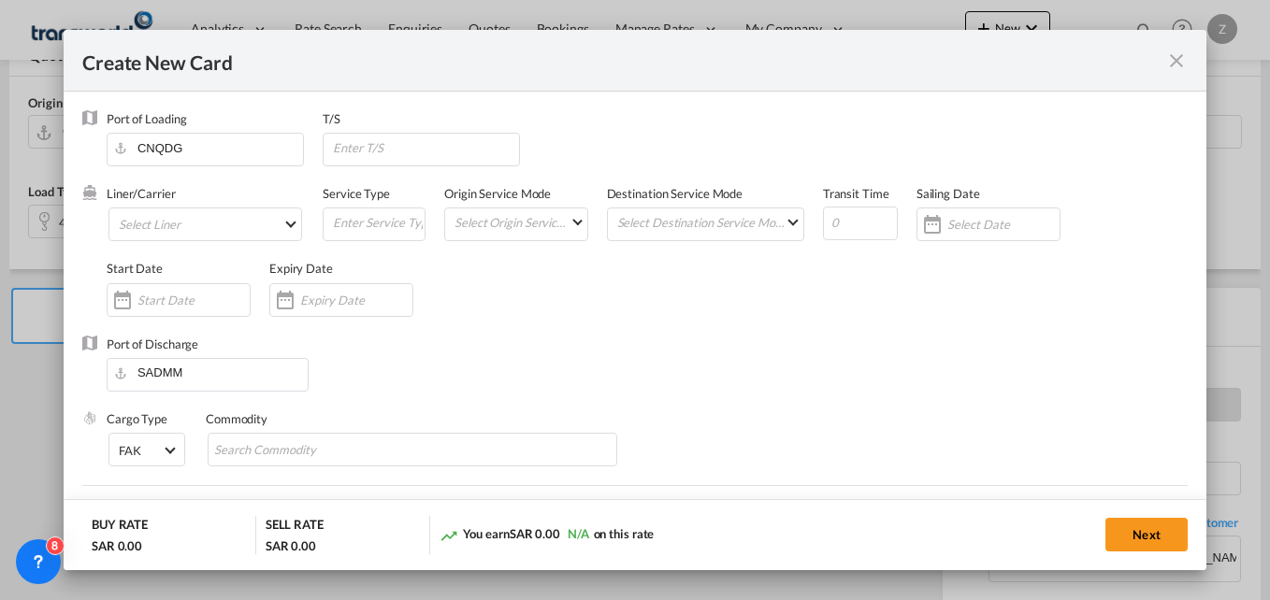
type input "Basic Ocean Freight"
select select "per equipment"
click at [139, 226] on md-select "Select Liner 2HM LOGISTICS D.O.O. / TWKS-KOPER 3P LOGISTICS / TWKS-LITHUANIA A …" at bounding box center [205, 225] width 194 height 34
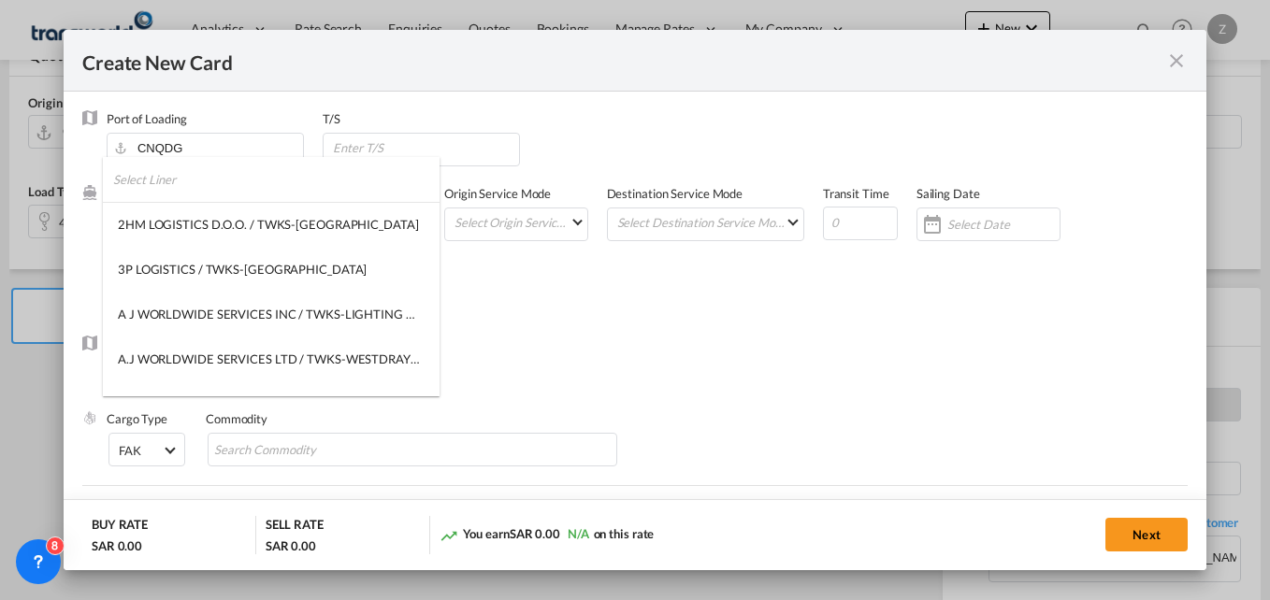
click at [168, 183] on input "search" at bounding box center [276, 179] width 326 height 45
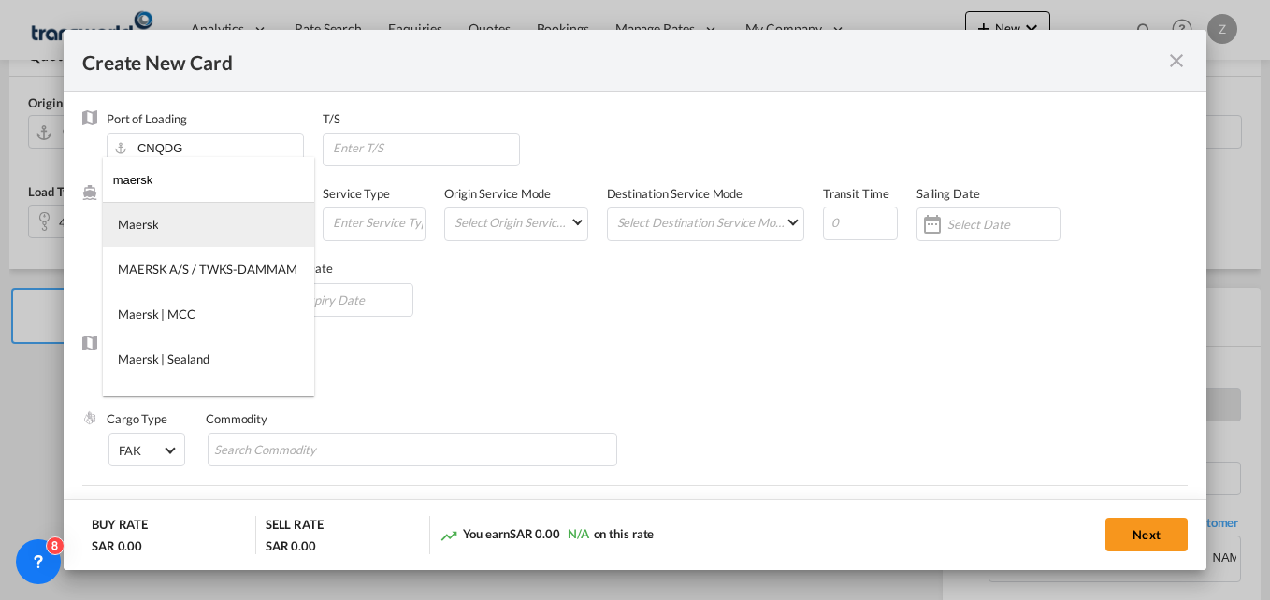
type input "maersk"
click at [168, 227] on md-option "Maersk" at bounding box center [208, 224] width 211 height 45
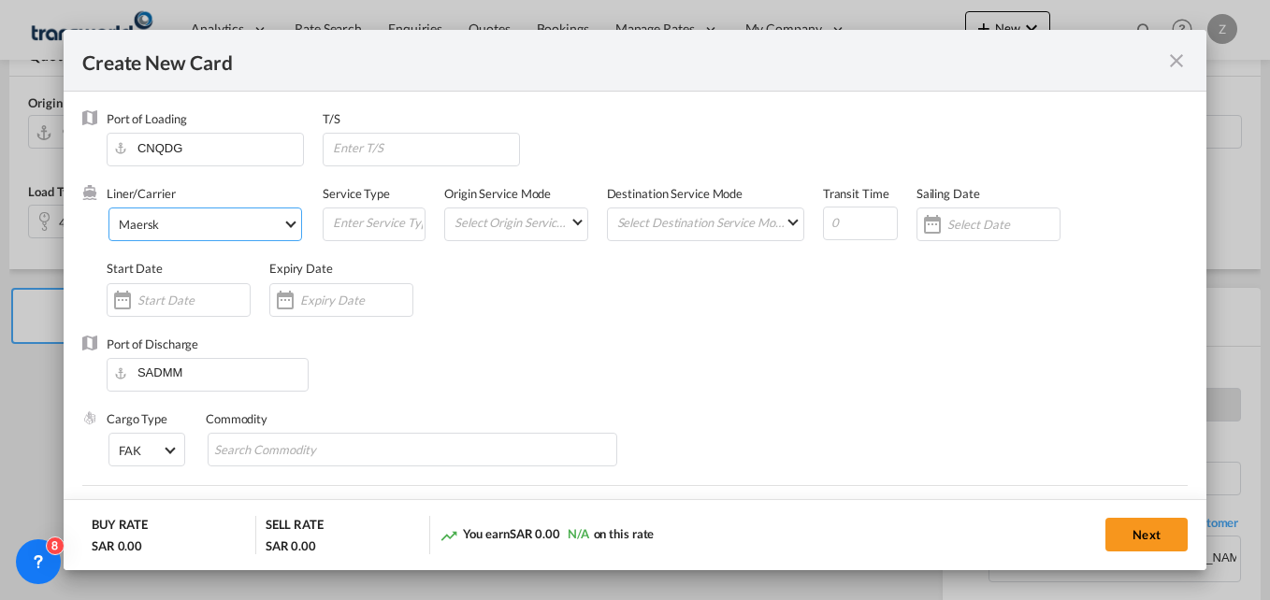
click at [226, 230] on span "Maersk" at bounding box center [201, 224] width 164 height 17
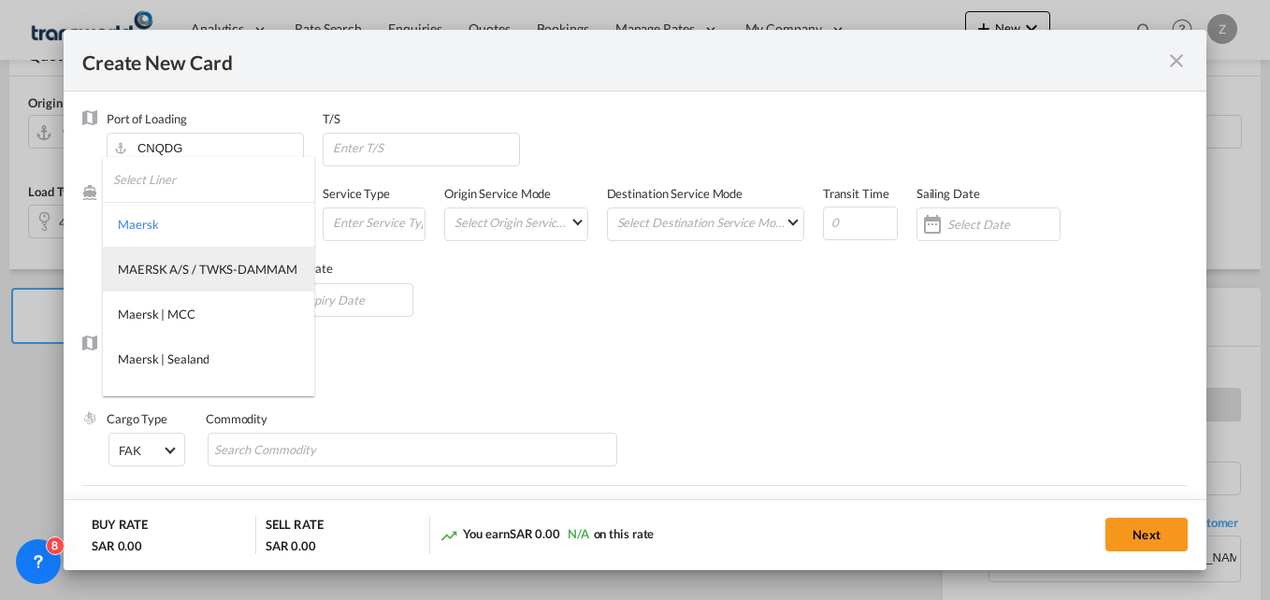
click at [187, 266] on div "MAERSK A/S / TWKS-DAMMAM" at bounding box center [208, 269] width 180 height 17
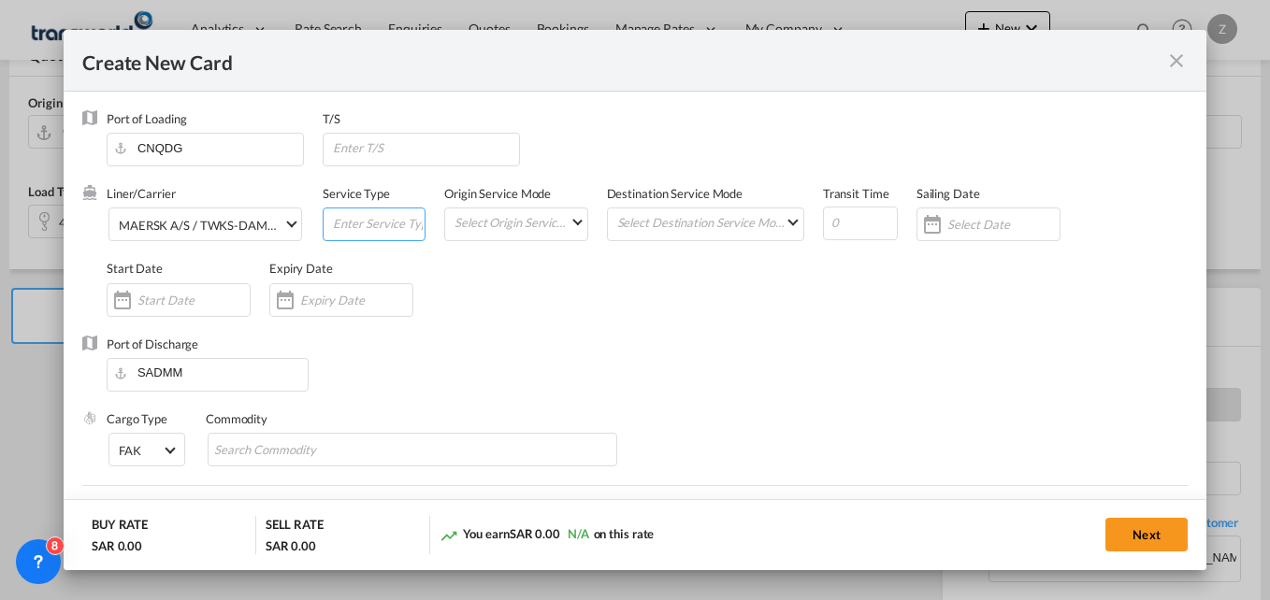
click at [361, 218] on input "Create New Card ..." at bounding box center [378, 223] width 94 height 28
type input "FCL-SEA"
click at [517, 224] on md-select "Select Origin Service Mode SD CY" at bounding box center [520, 222] width 134 height 26
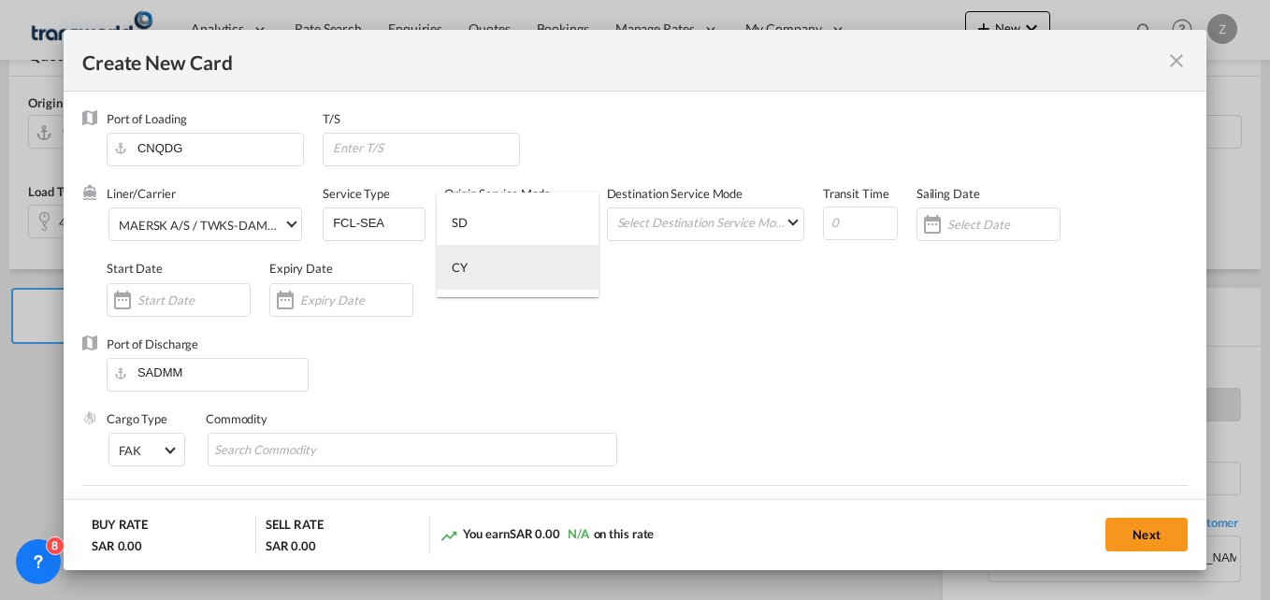
click at [496, 270] on md-option "CY" at bounding box center [518, 267] width 162 height 45
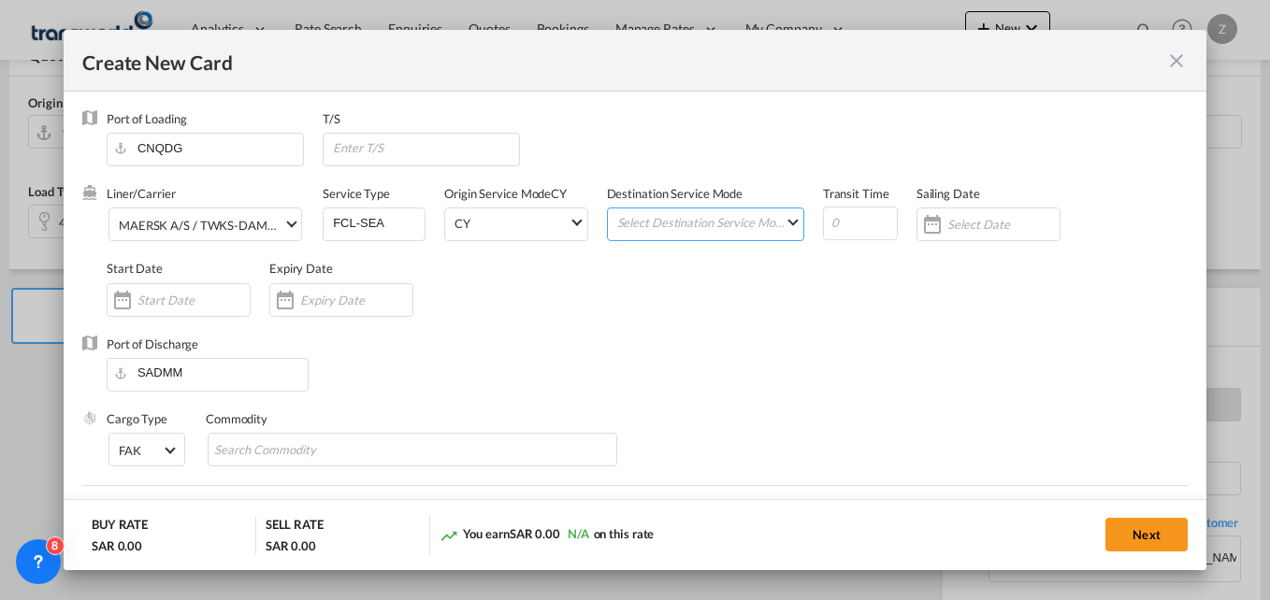
click at [656, 232] on md-select "Select Destination Service Mode SD CY" at bounding box center [709, 222] width 188 height 26
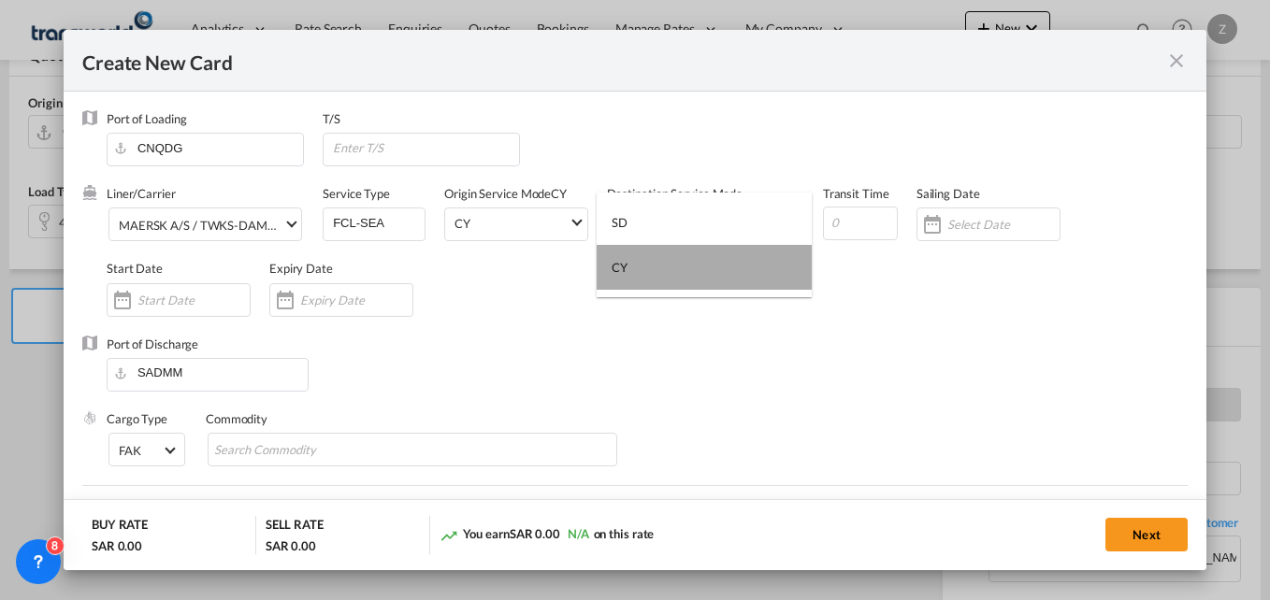
click at [645, 285] on md-option "CY" at bounding box center [704, 267] width 215 height 45
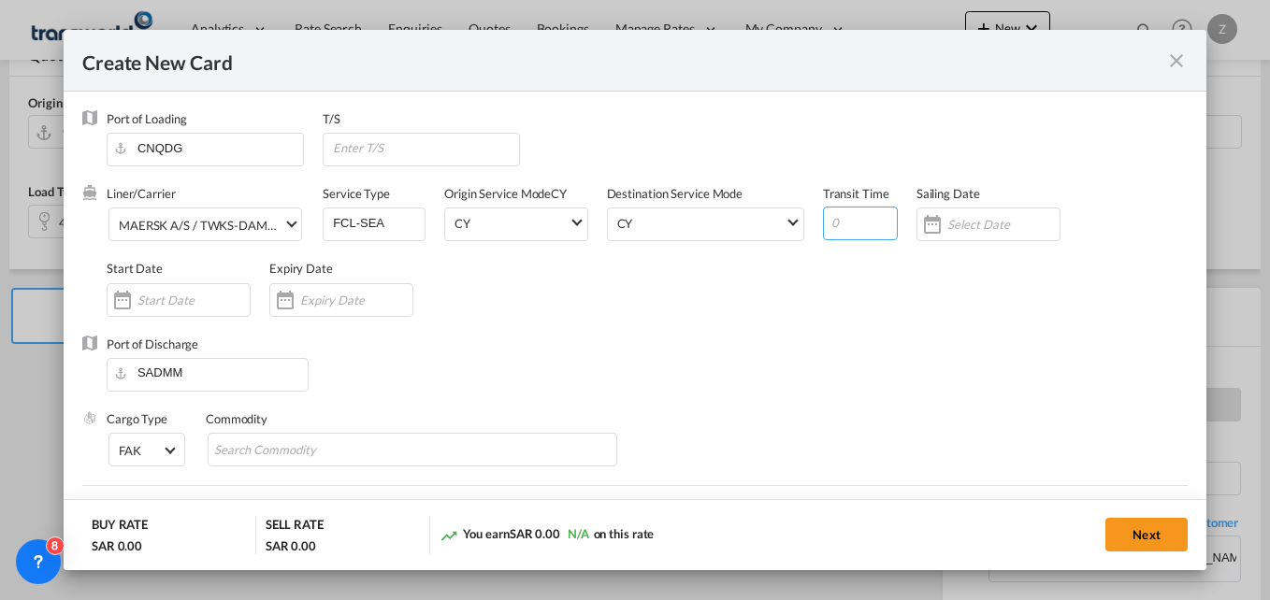
click at [866, 239] on input "Create New Card ..." at bounding box center [860, 224] width 75 height 34
type input "30"
click at [177, 298] on input "Create New Card ..." at bounding box center [193, 300] width 112 height 15
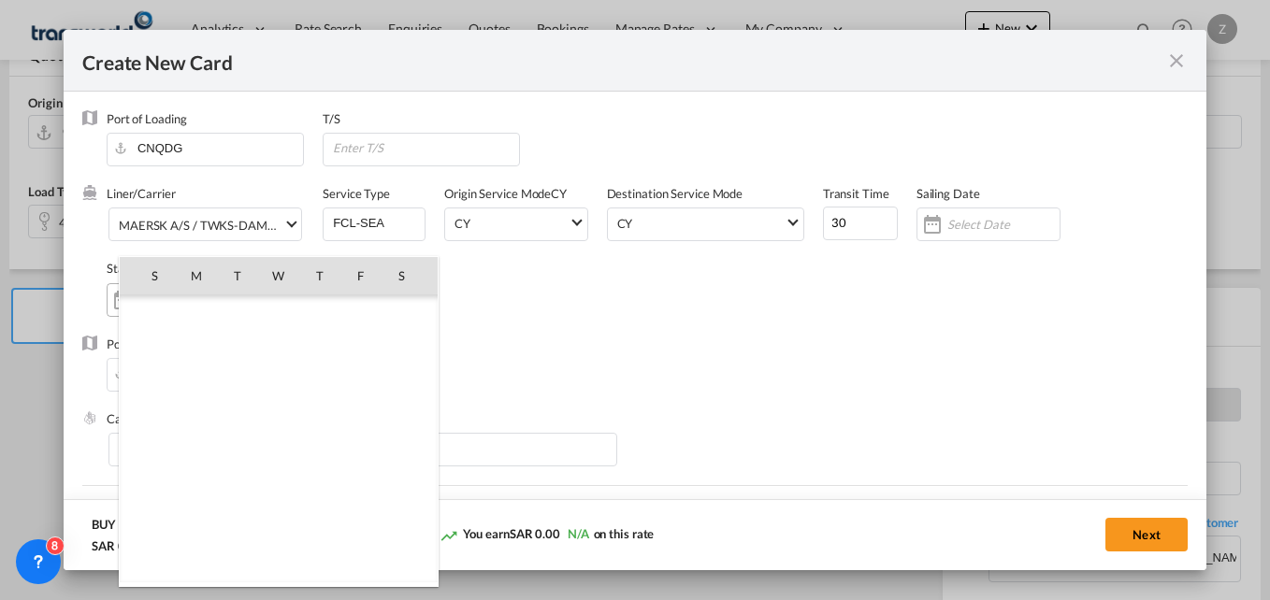
scroll to position [433235, 0]
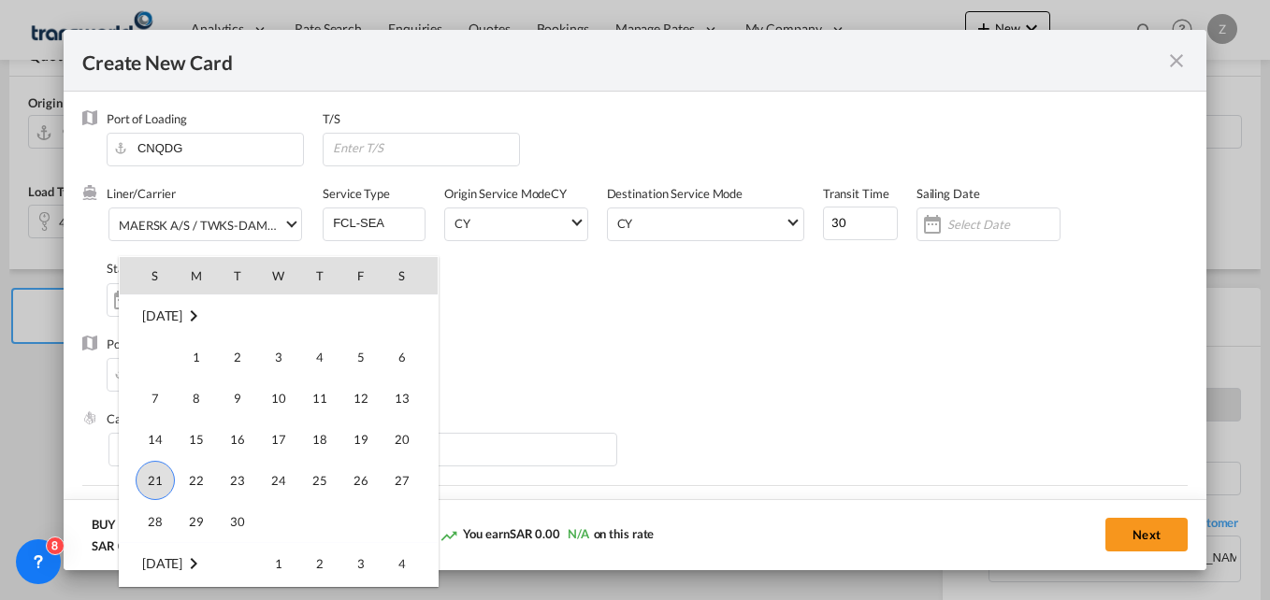
click at [153, 486] on span "21" at bounding box center [155, 480] width 39 height 39
type input "[DATE]"
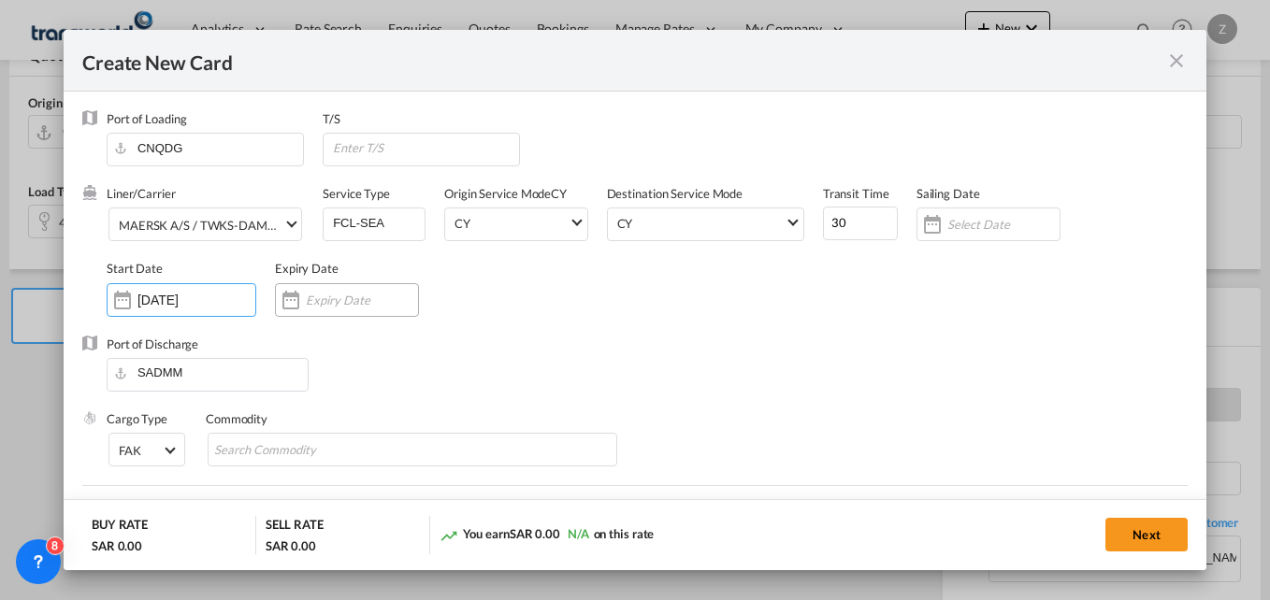
click at [307, 303] on input "Create New Card ..." at bounding box center [362, 300] width 112 height 15
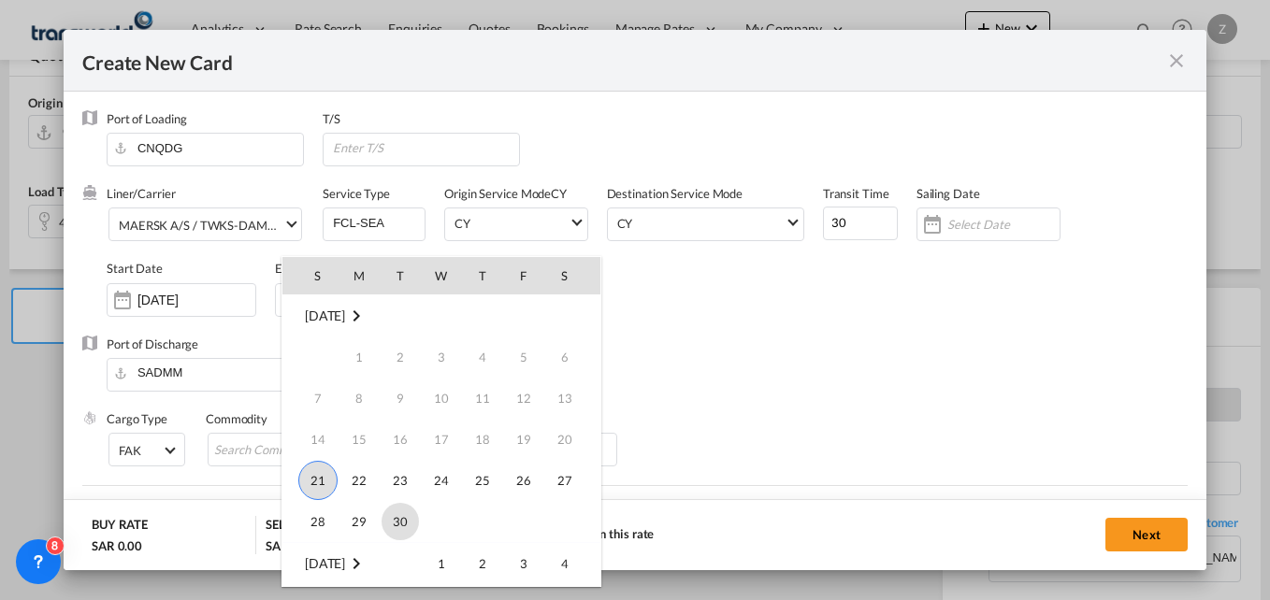
click at [397, 517] on span "30" at bounding box center [400, 521] width 37 height 37
type input "[DATE]"
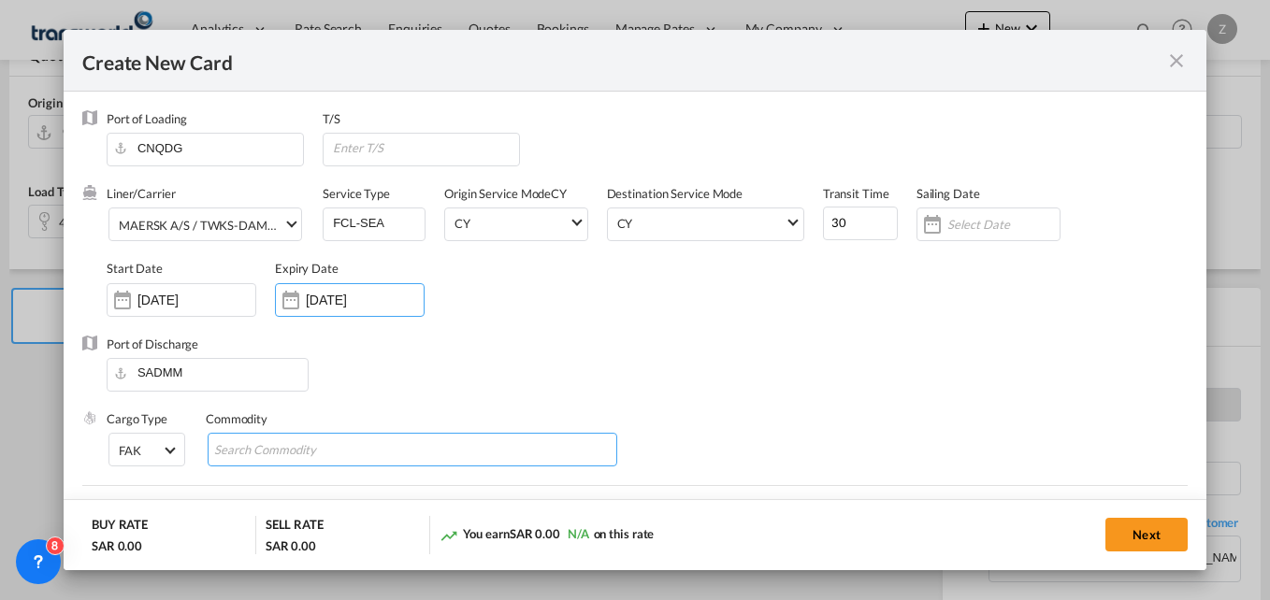
click at [246, 466] on div "Chips container with autocompletion. Enter the text area, type text to search, …" at bounding box center [299, 451] width 172 height 30
type input "gc"
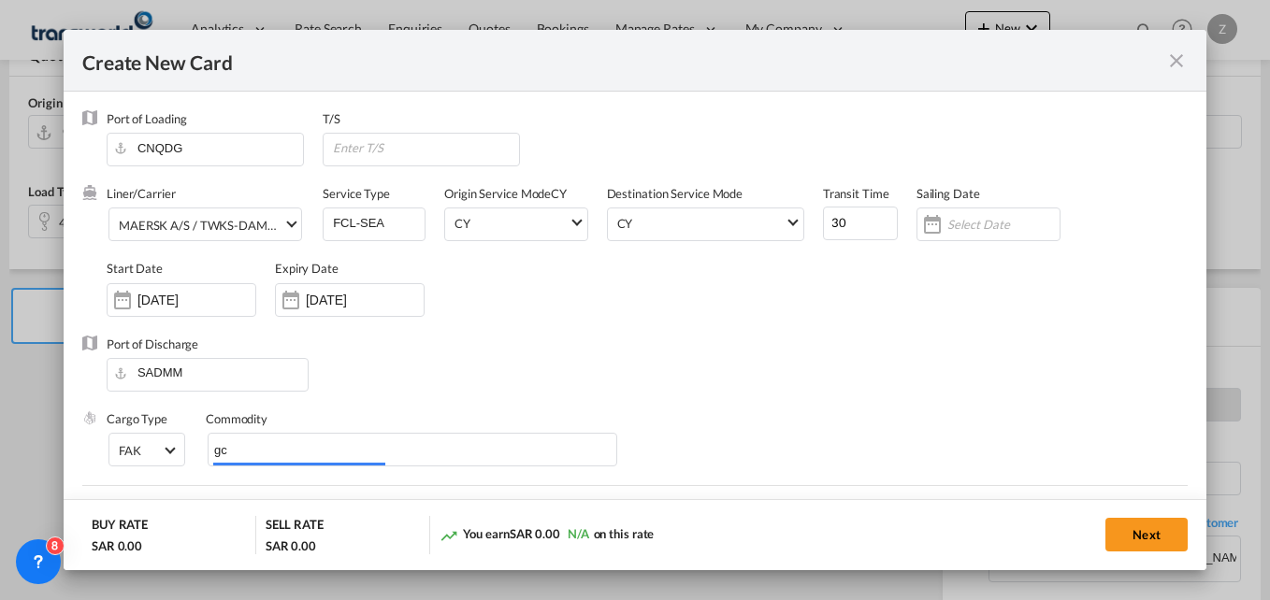
click at [663, 302] on div "Liner/Carrier MAERSK A/S / TWKS-DAMMAM Service Type FCL-SEA Origin Service Mode…" at bounding box center [647, 260] width 1081 height 150
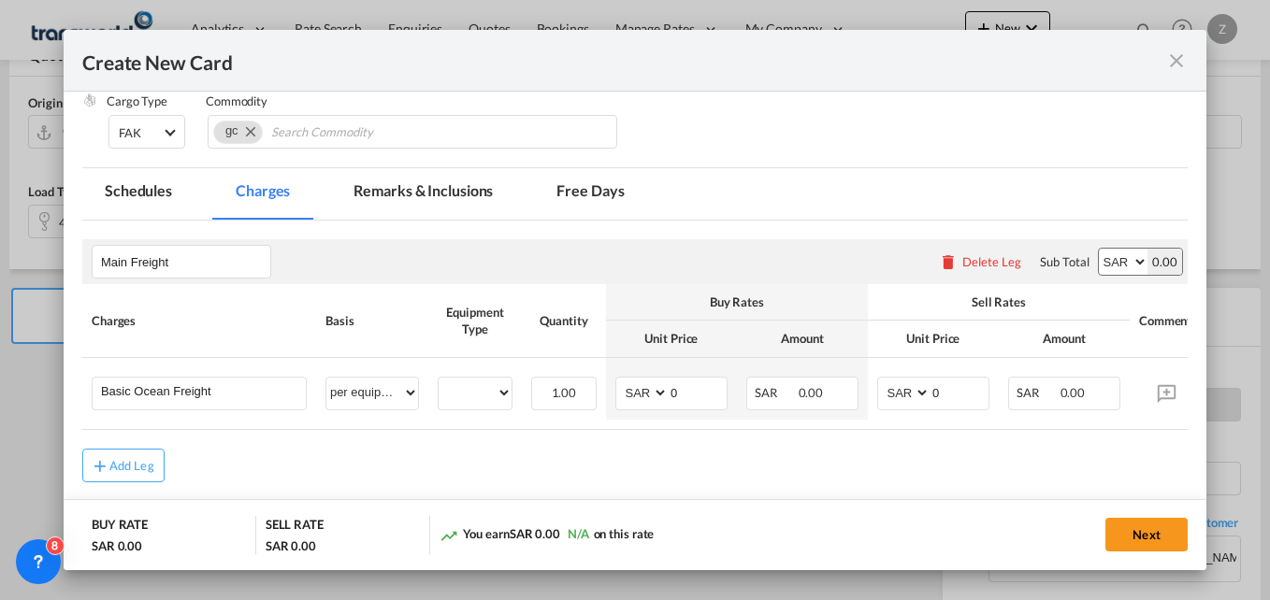
scroll to position [321, 0]
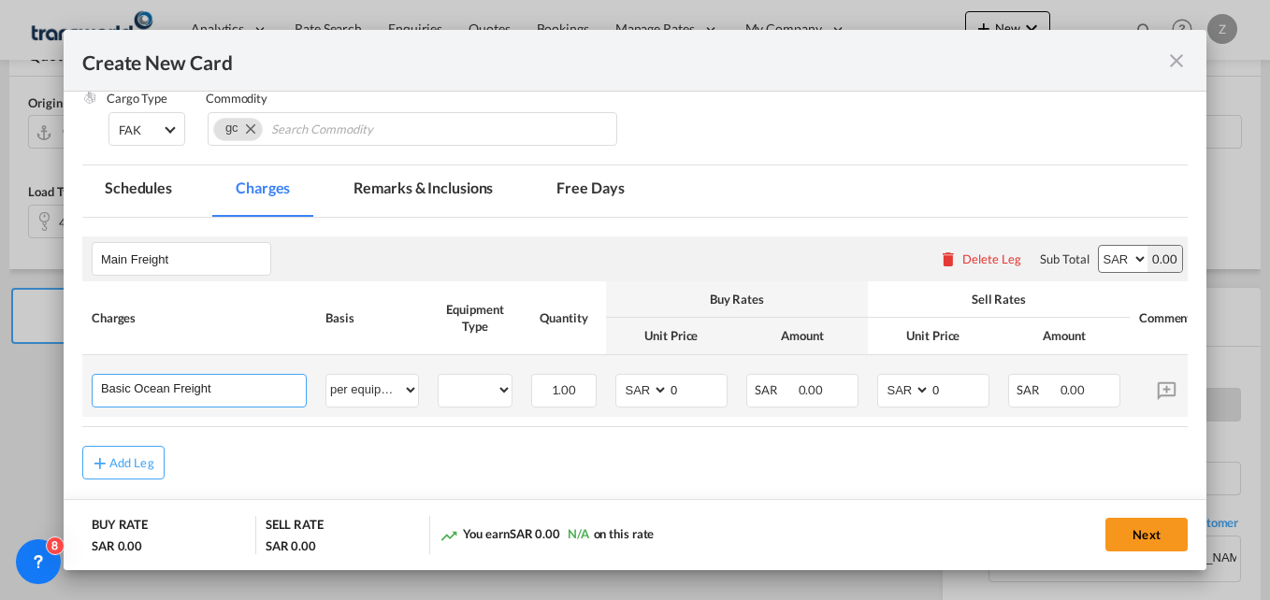
click at [229, 396] on input "Basic Ocean Freight" at bounding box center [203, 389] width 205 height 28
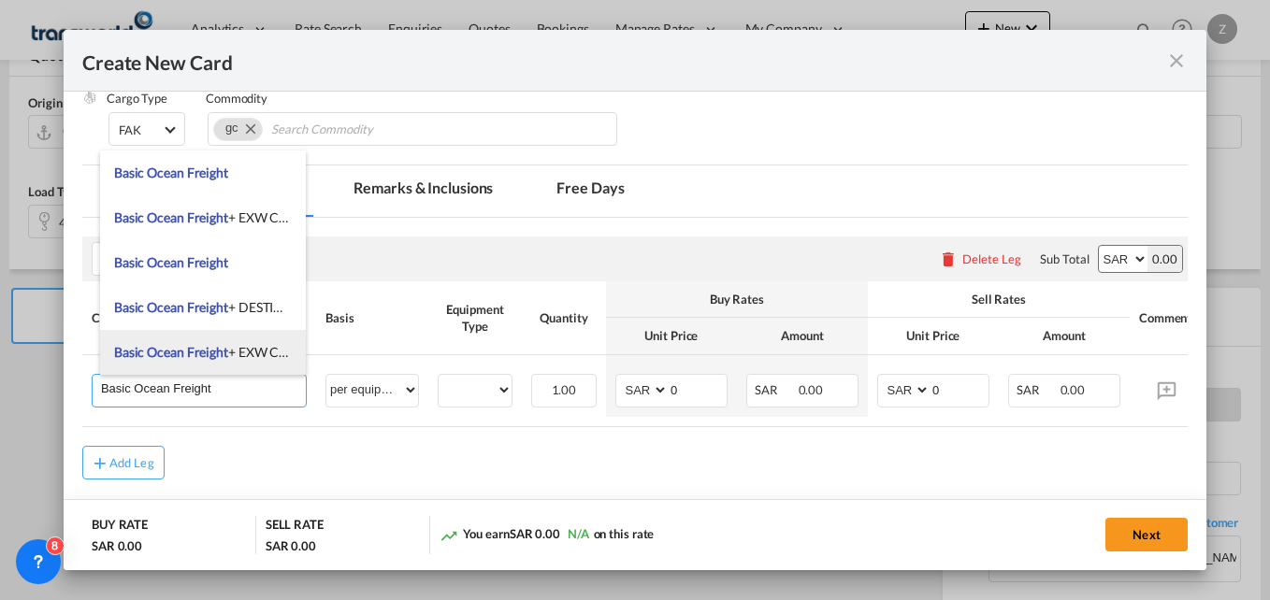
click at [233, 351] on span "Basic Ocean Freight + EXW Charges + Clearance and delivery" at bounding box center [287, 352] width 346 height 16
type input "Basic Ocean Freight + EXW Charges + Clearance and delivery"
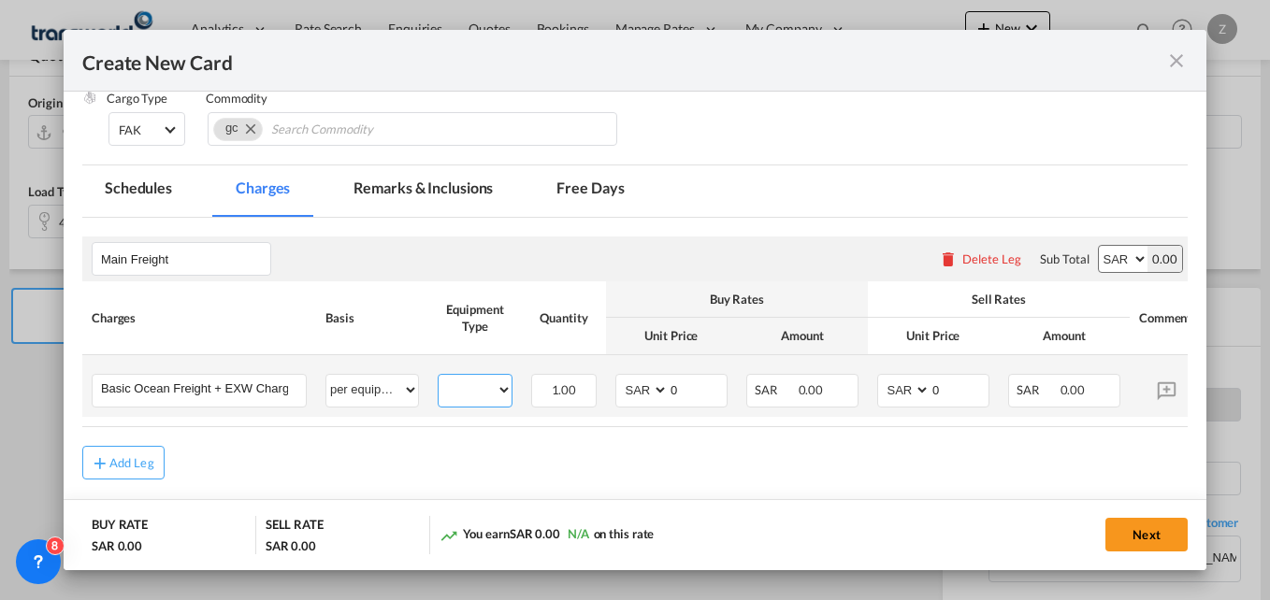
click at [458, 380] on select "40HC" at bounding box center [475, 390] width 73 height 25
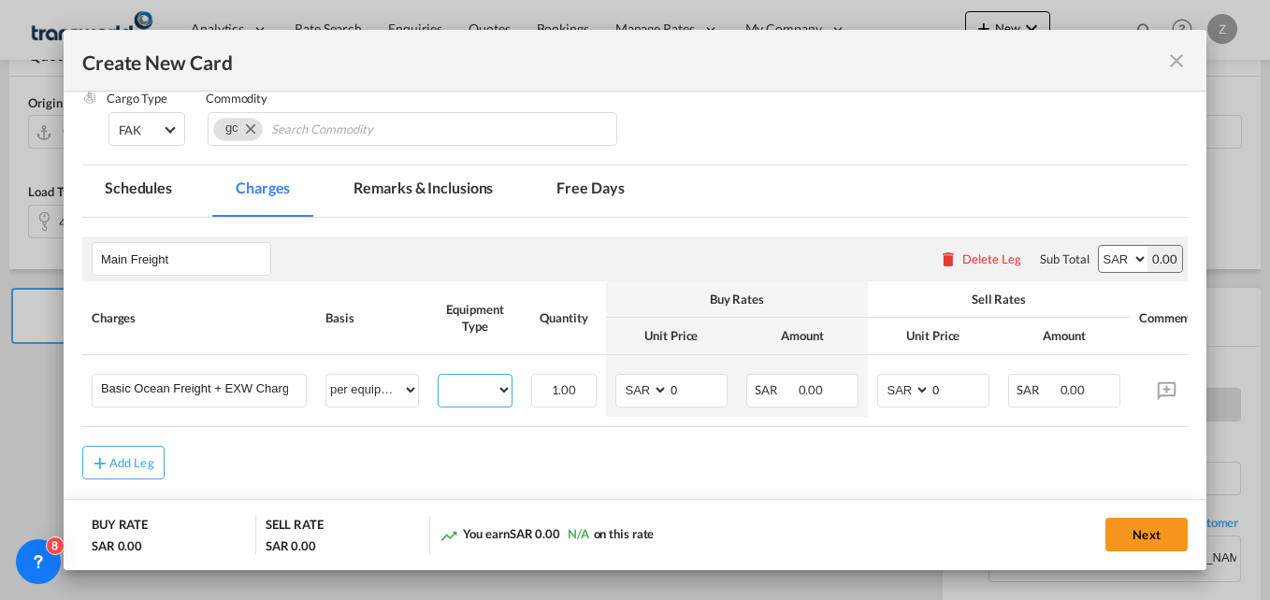
select select "40HC"
click at [439, 378] on select "40HC" at bounding box center [475, 390] width 73 height 25
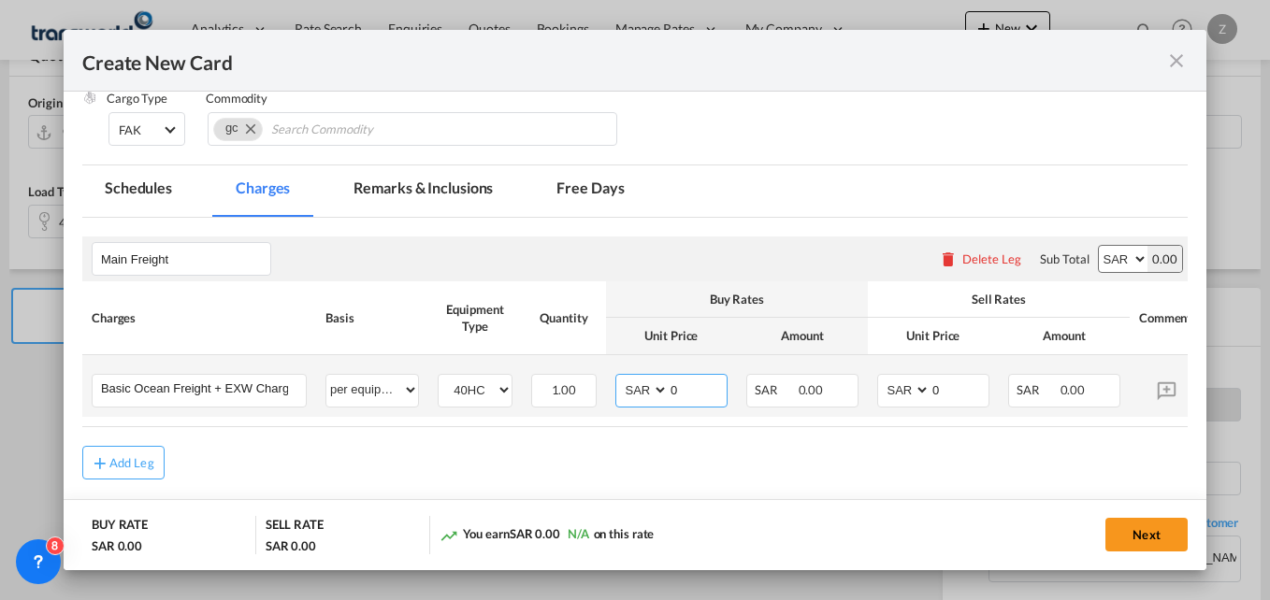
click at [700, 392] on input "0" at bounding box center [698, 389] width 58 height 28
type input "12945"
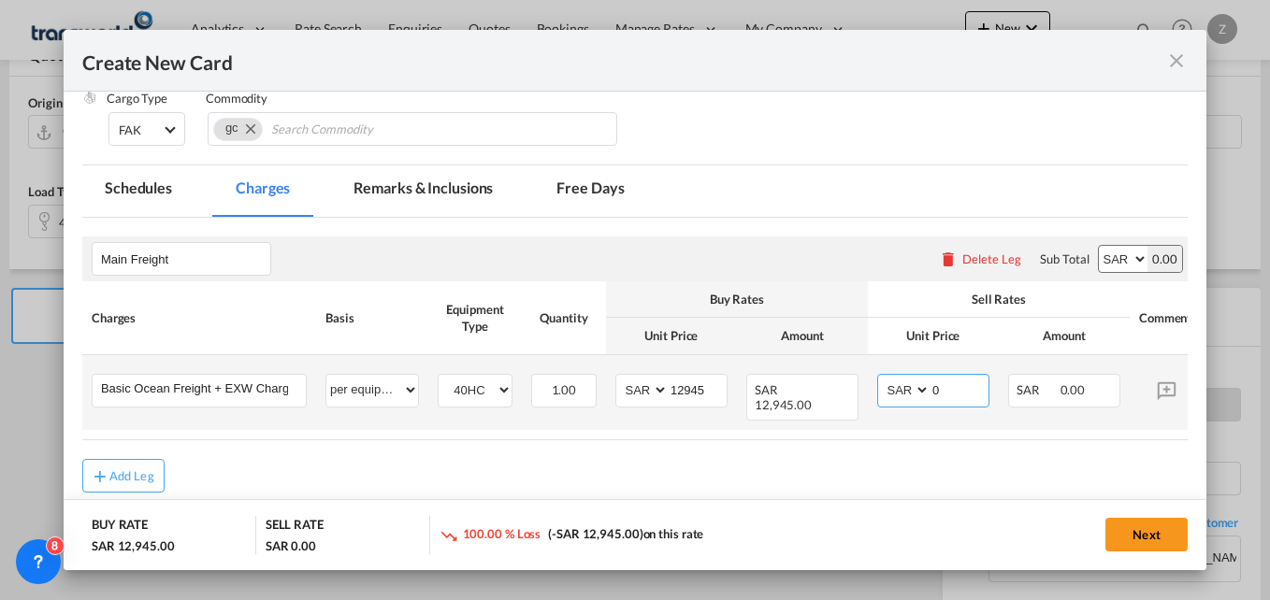
click at [959, 387] on input "0" at bounding box center [960, 389] width 58 height 28
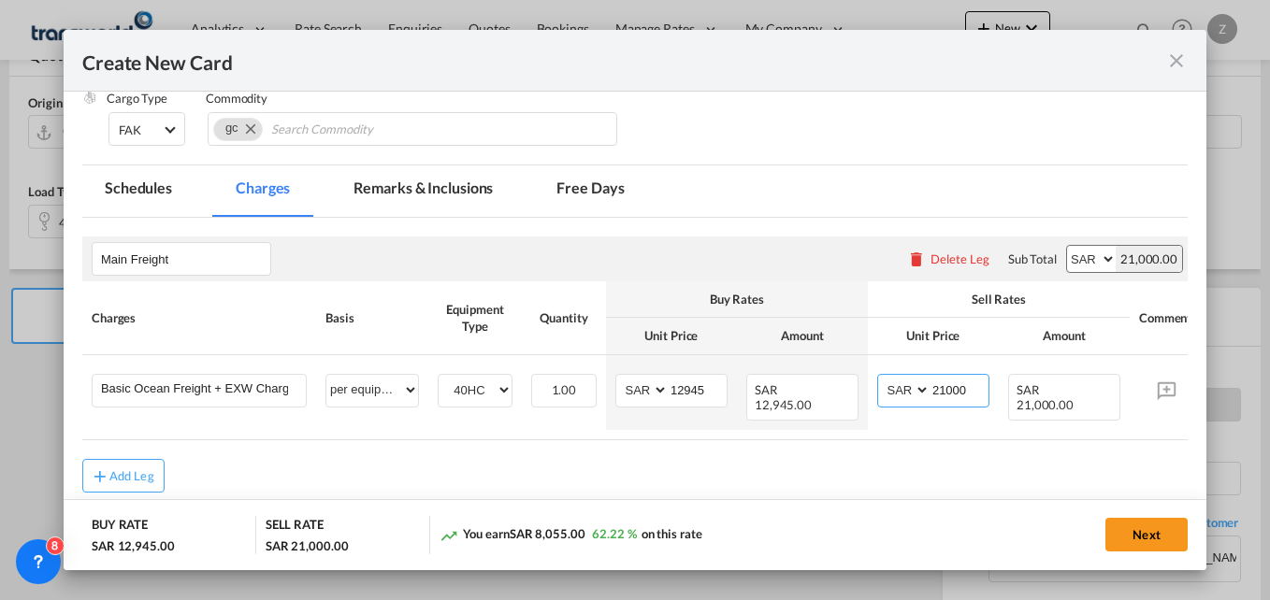
type input "21000"
click at [877, 469] on div "Add Leg" at bounding box center [634, 476] width 1105 height 34
click at [1140, 536] on button "Next" at bounding box center [1146, 535] width 82 height 34
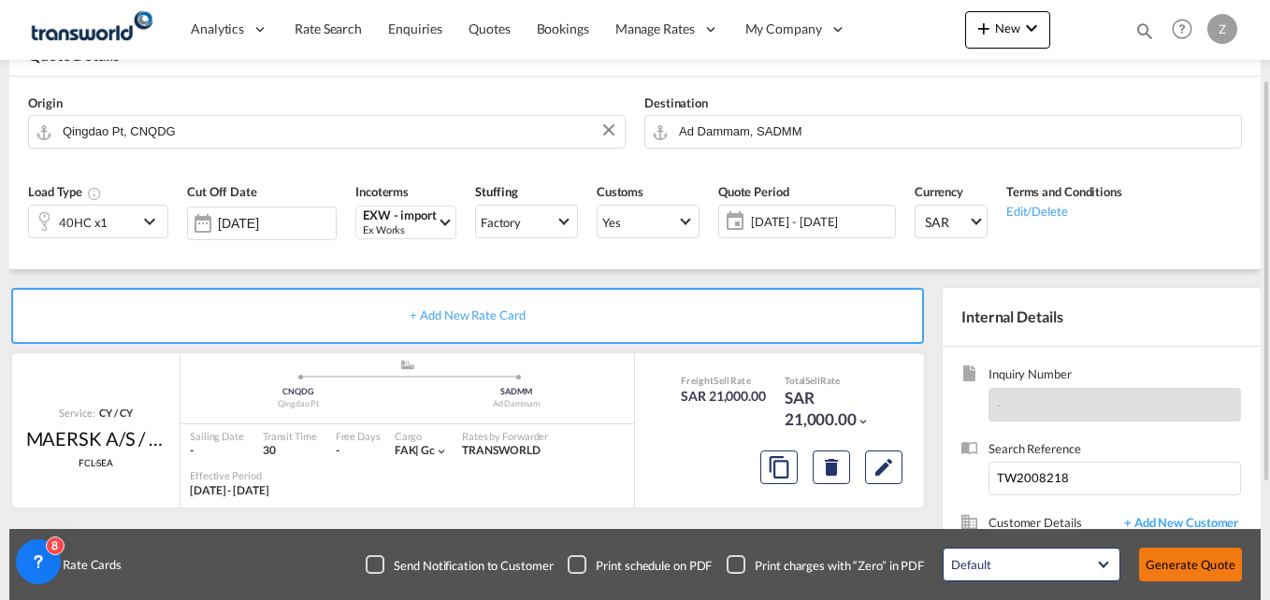
click at [1192, 556] on button "Generate Quote" at bounding box center [1190, 565] width 103 height 34
click at [1179, 571] on button "Generate Quote" at bounding box center [1190, 565] width 103 height 34
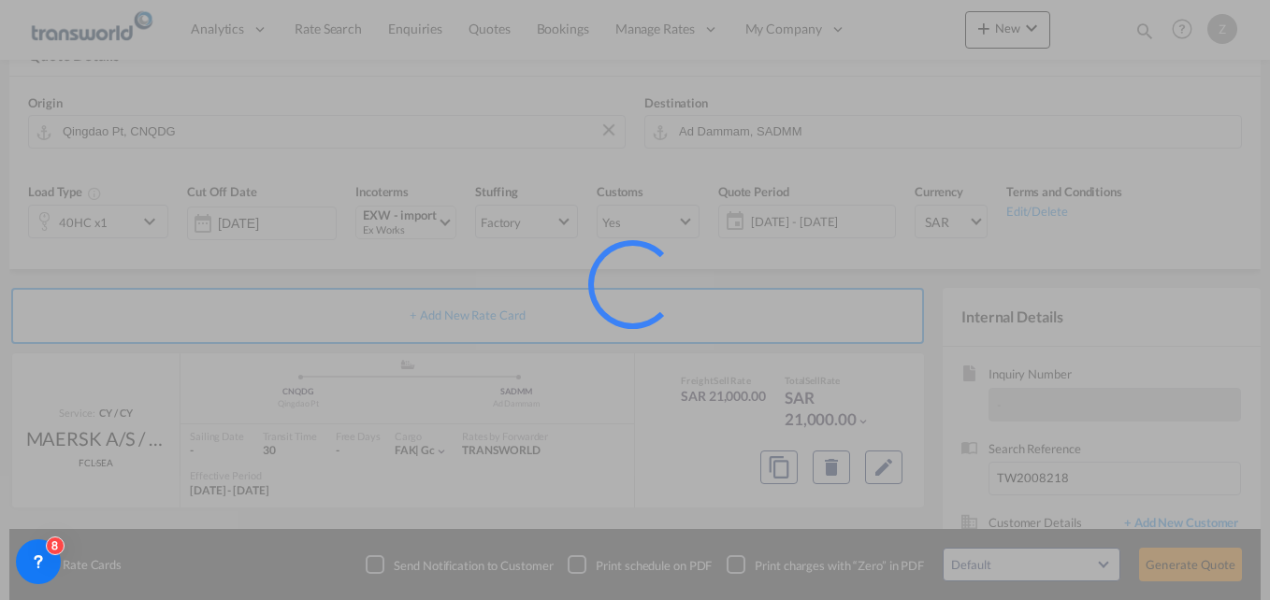
click at [881, 412] on div at bounding box center [635, 300] width 1270 height 600
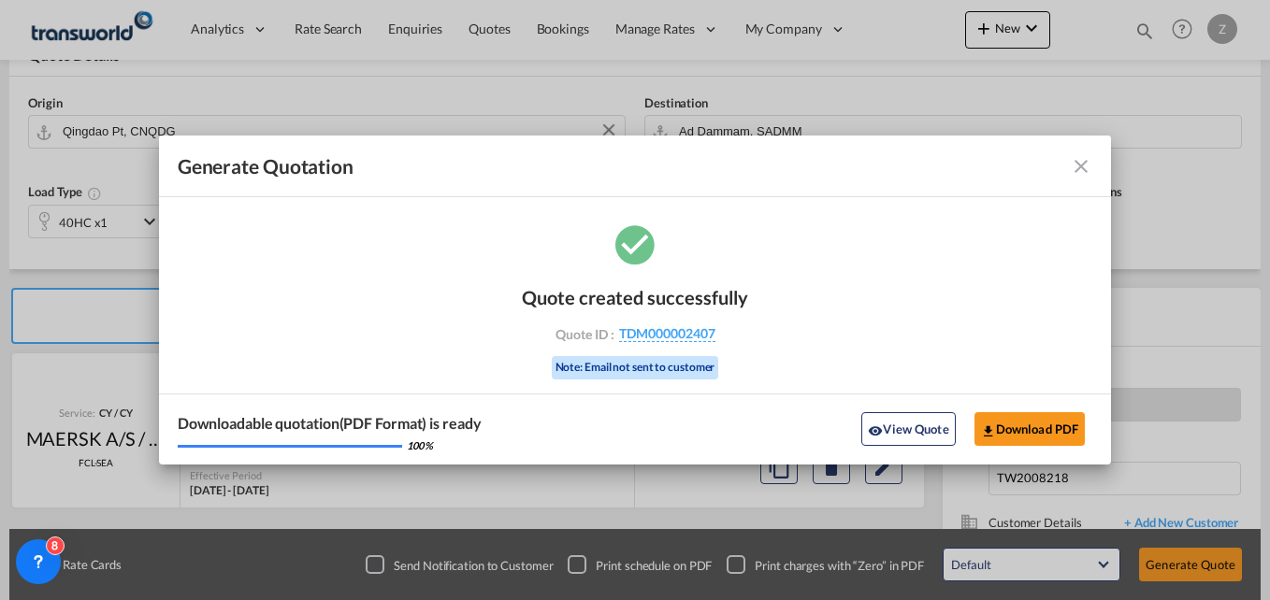
click at [1077, 165] on md-icon "icon-close fg-AAA8AD cursor m-0" at bounding box center [1081, 166] width 22 height 22
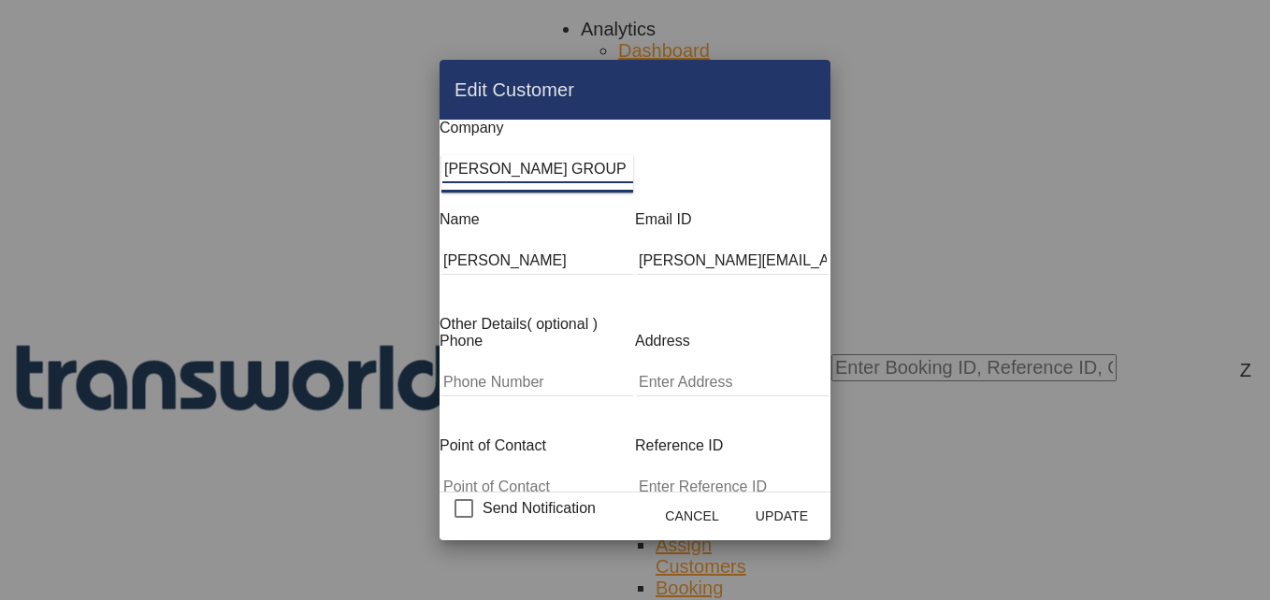
click at [477, 182] on input "SARA GROUP" at bounding box center [537, 169] width 191 height 28
type input "S"
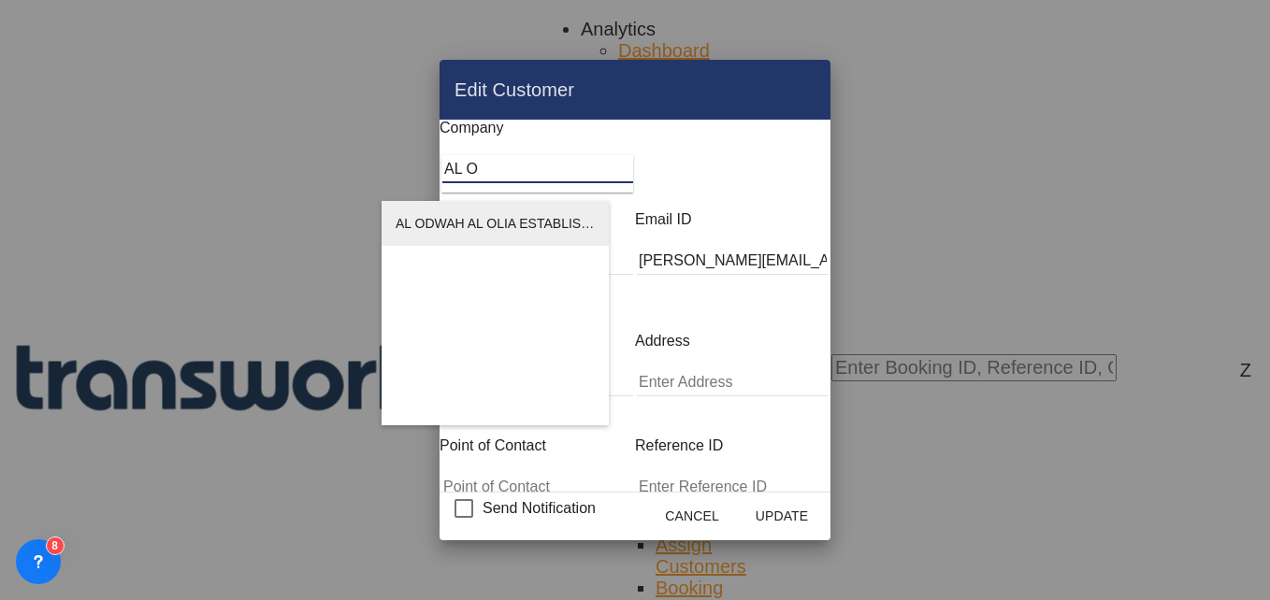
click at [526, 220] on span "AL ODWAH AL OLIA ESTABLISHMENT FOR TRADING" at bounding box center [558, 223] width 325 height 15
type input "AL ODWAH AL OLIA ESTABLISHMENT FOR TRADING"
type input "sani@alodwah.com"
type input "596995594"
type input "1689821"
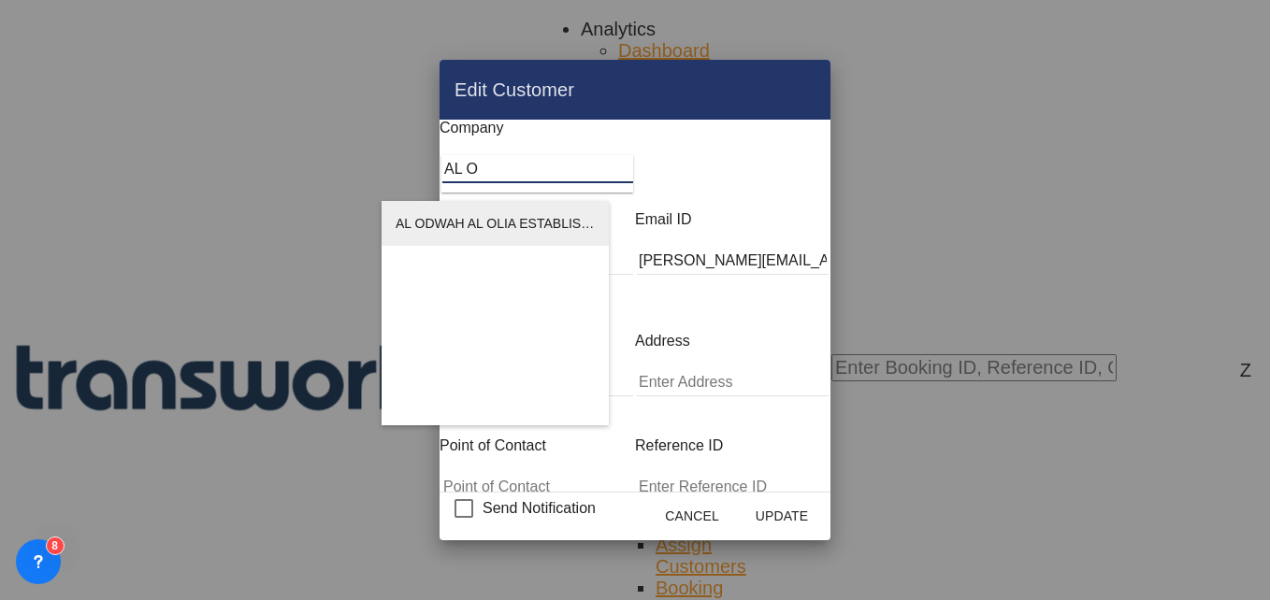
type input "12833"
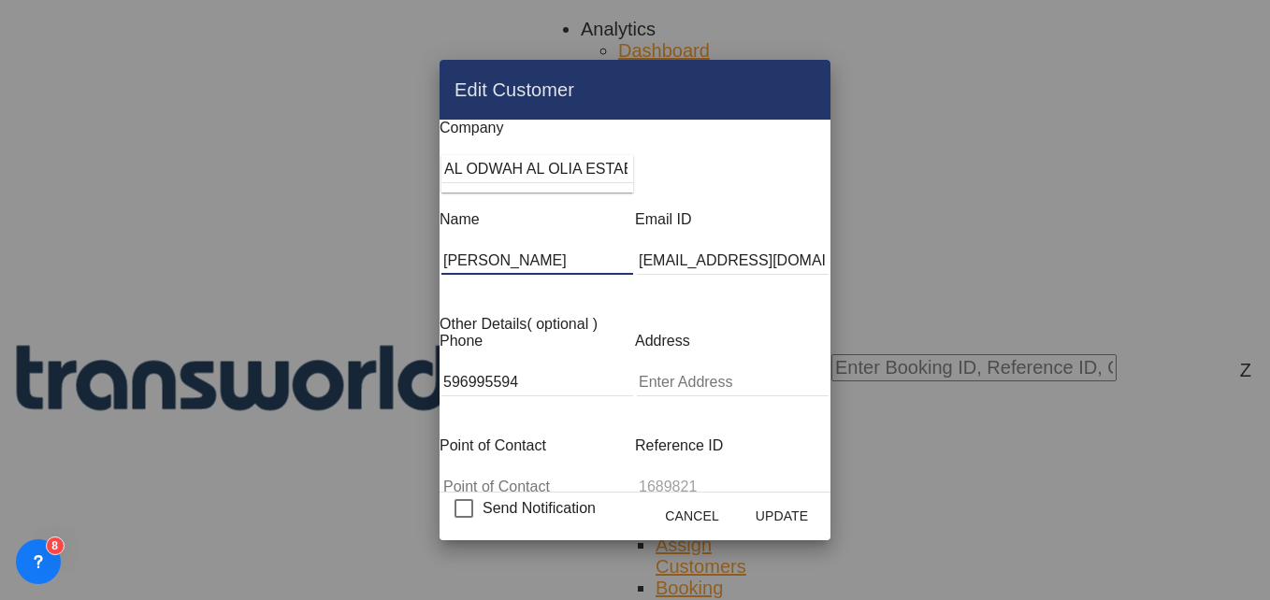
drag, startPoint x: 522, startPoint y: 243, endPoint x: 407, endPoint y: 253, distance: 115.5
click at [441, 253] on input "ZUHAIB KADRI" at bounding box center [537, 261] width 192 height 28
type input "Z"
type input "Sani"
click at [823, 513] on button "Update" at bounding box center [782, 516] width 82 height 34
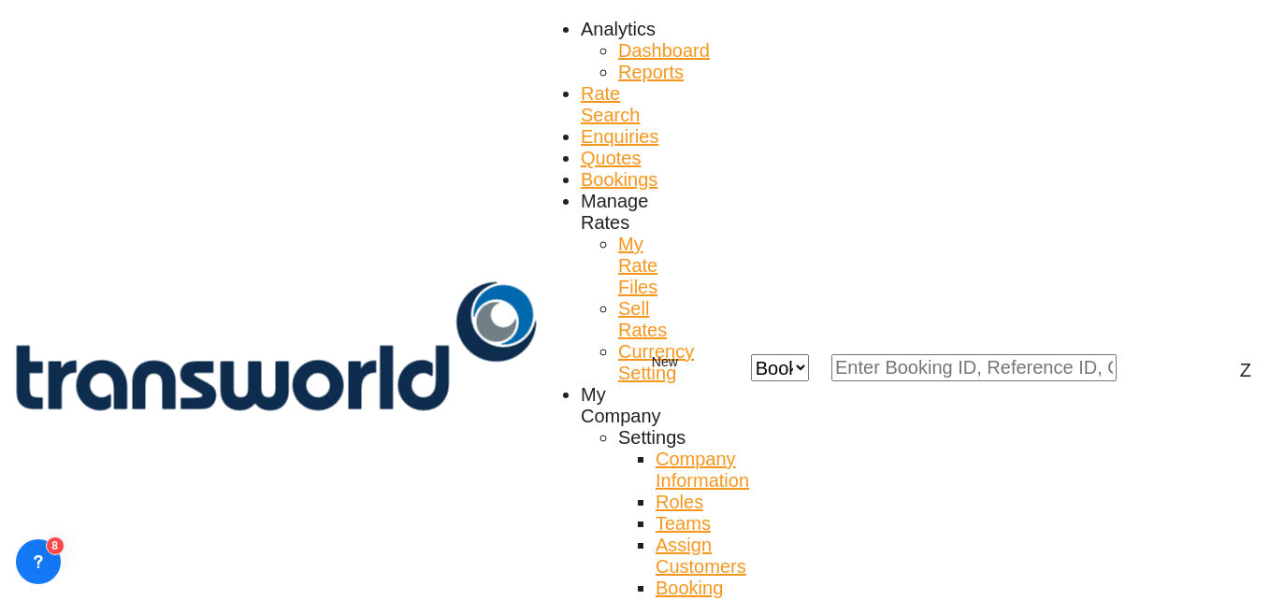
scroll to position [0, 0]
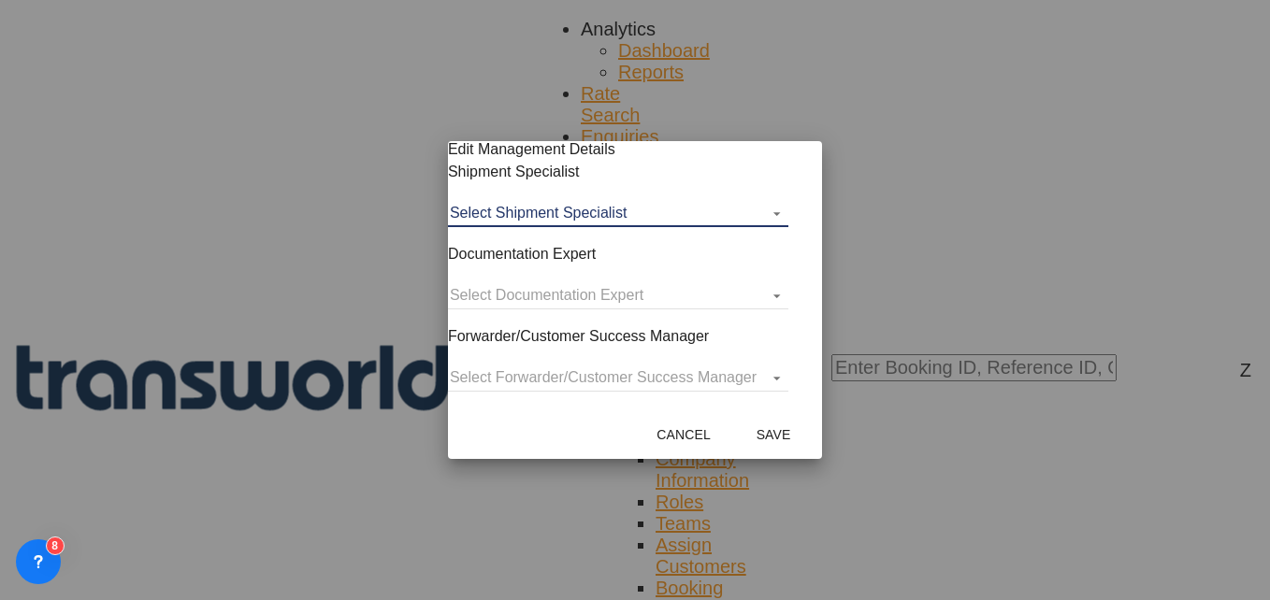
click at [688, 227] on md-select "Select Shipment Specialist [PERSON_NAME] W [PERSON_NAME][EMAIL_ADDRESS][PERSON_…" at bounding box center [618, 213] width 340 height 28
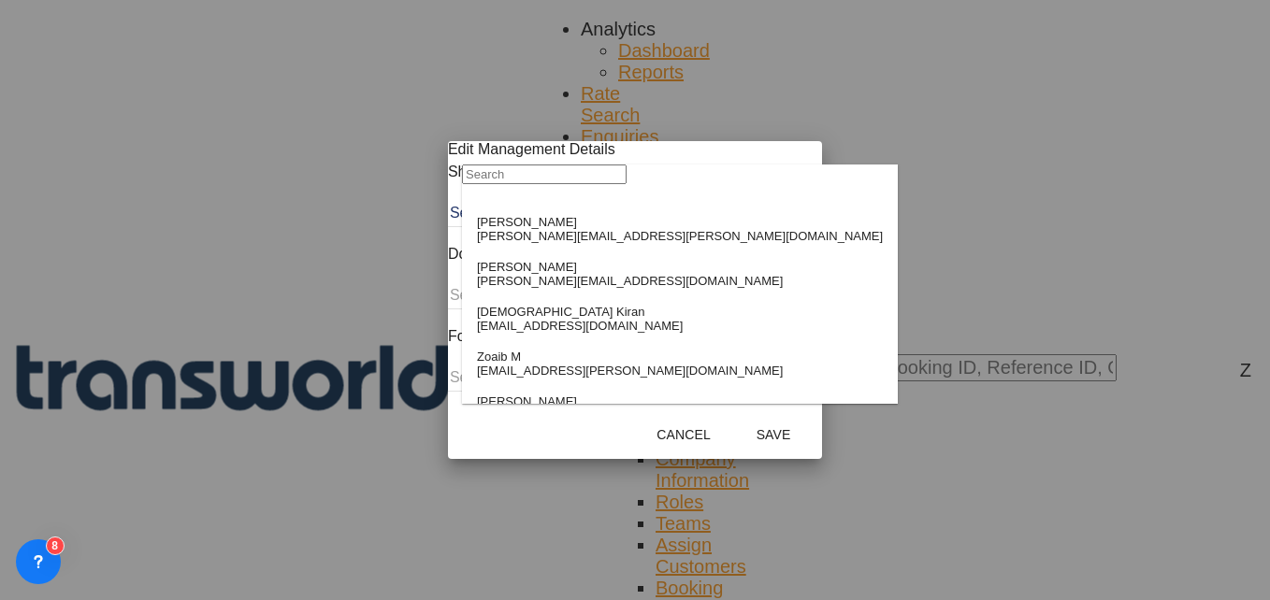
click at [583, 184] on input "search" at bounding box center [544, 175] width 165 height 20
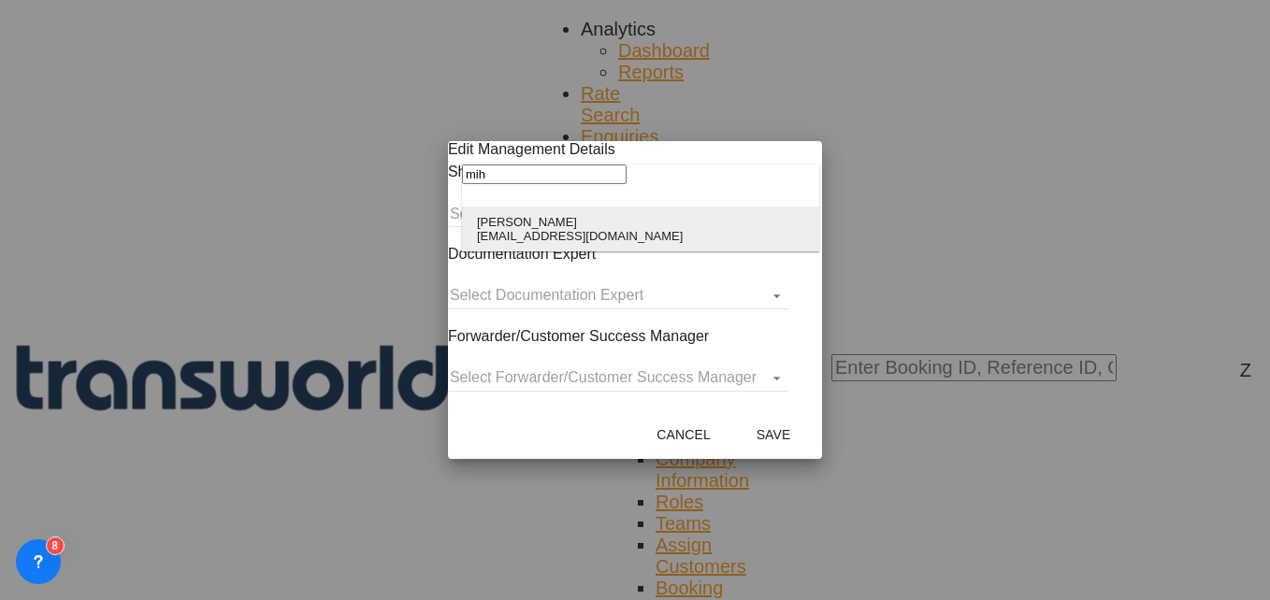
type input "mih"
click at [548, 227] on div "[PERSON_NAME]" at bounding box center [580, 222] width 206 height 14
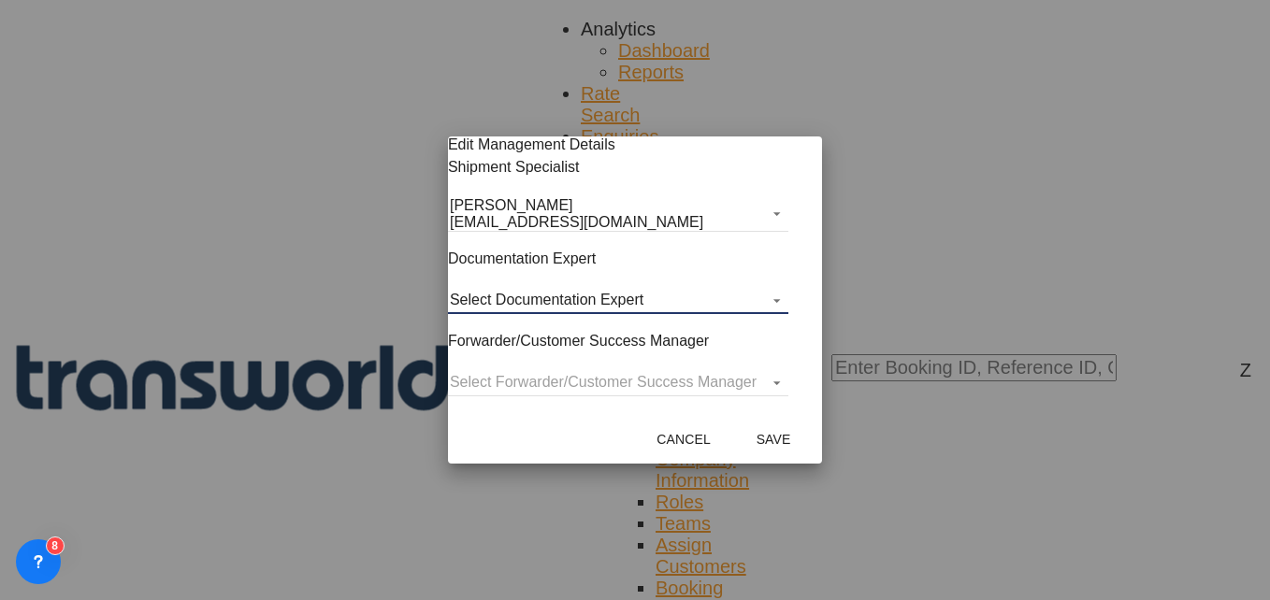
click at [516, 313] on md-select "Select Documentation Expert [PERSON_NAME] W [PERSON_NAME][EMAIL_ADDRESS][PERSON…" at bounding box center [618, 300] width 340 height 28
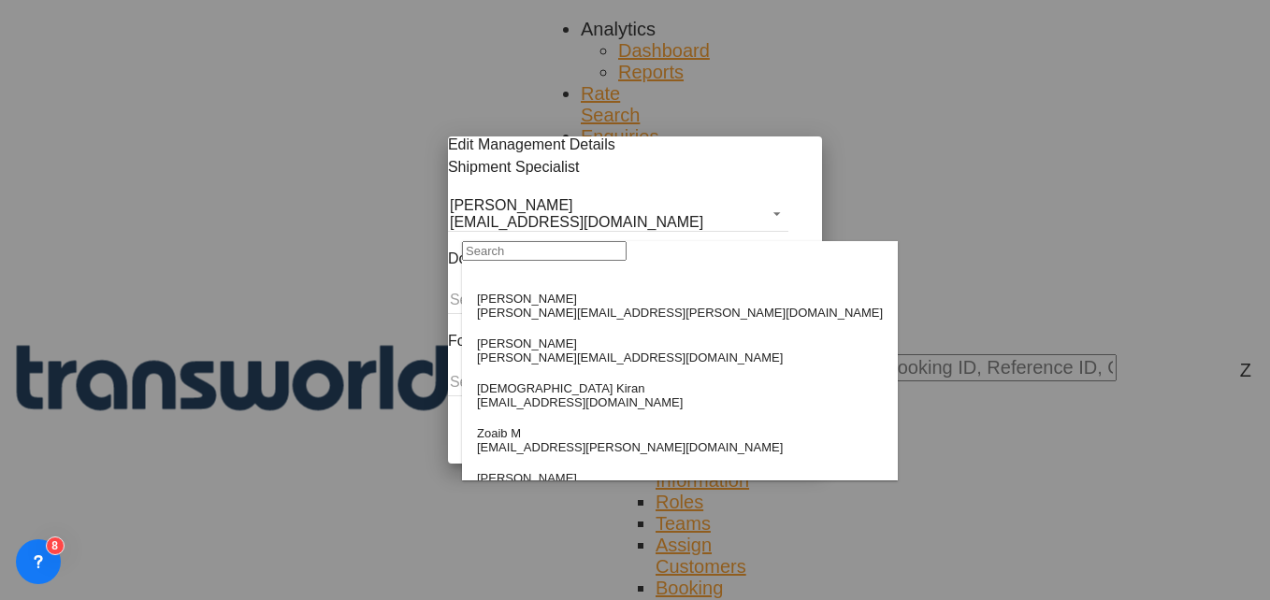
click at [537, 261] on input "search" at bounding box center [544, 251] width 165 height 20
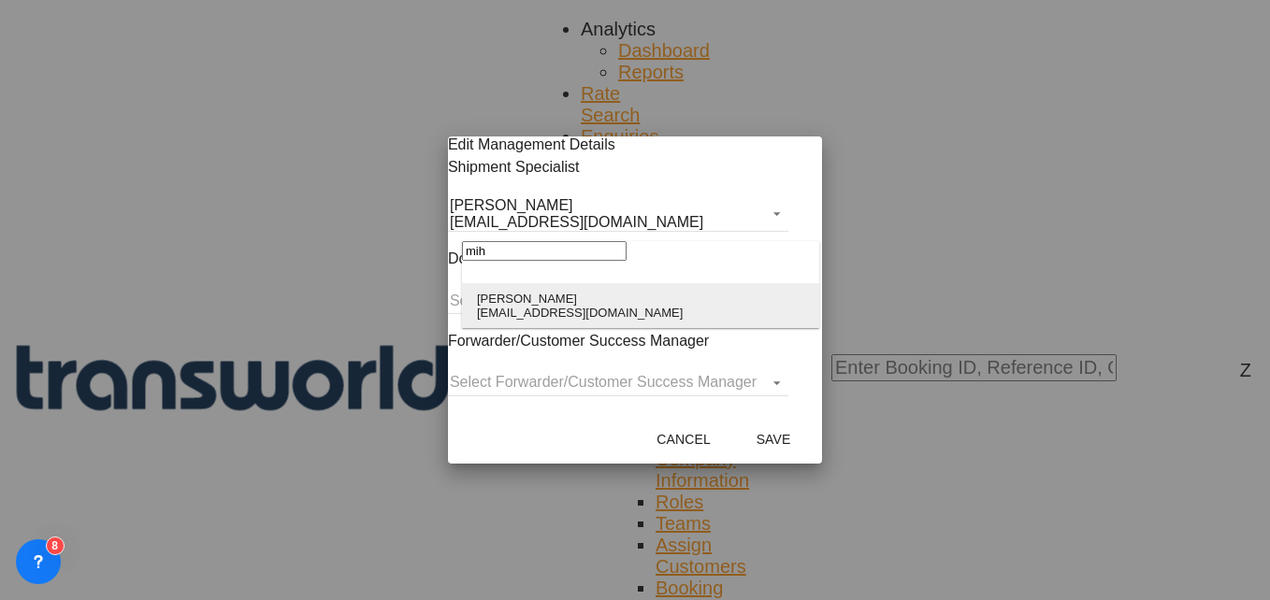
type input "mih"
click at [530, 311] on div "[EMAIL_ADDRESS][DOMAIN_NAME]" at bounding box center [580, 313] width 206 height 14
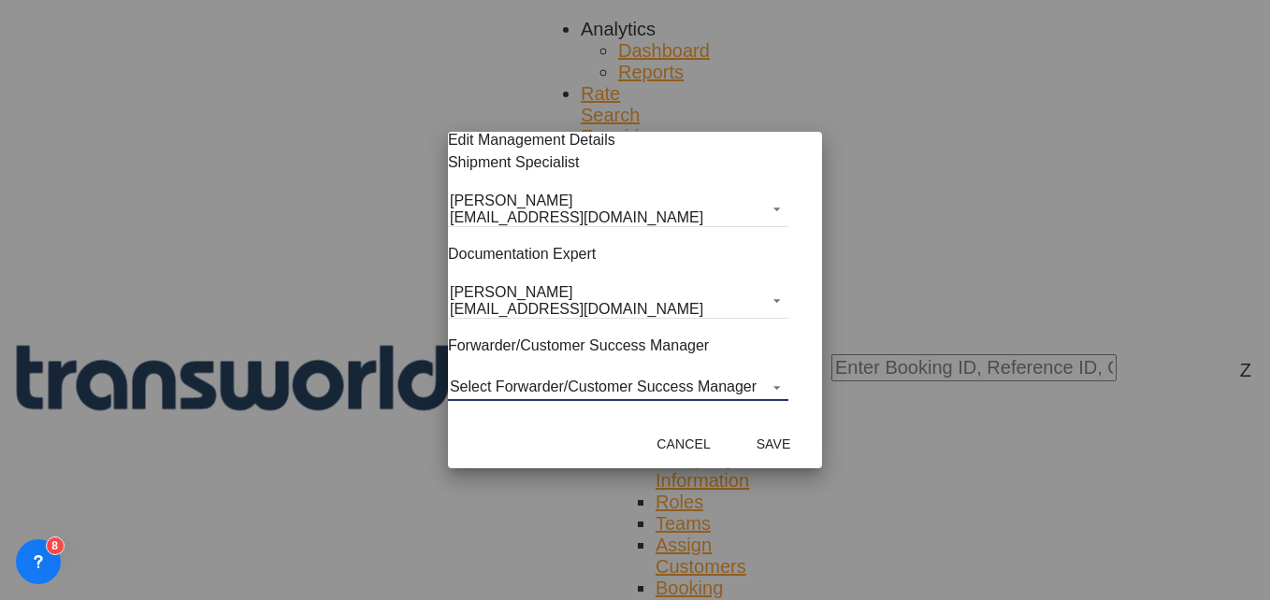
click at [528, 375] on md-select "Select Forwarder/Customer Success Manager [PERSON_NAME] [PERSON_NAME][EMAIL_ADD…" at bounding box center [618, 387] width 340 height 28
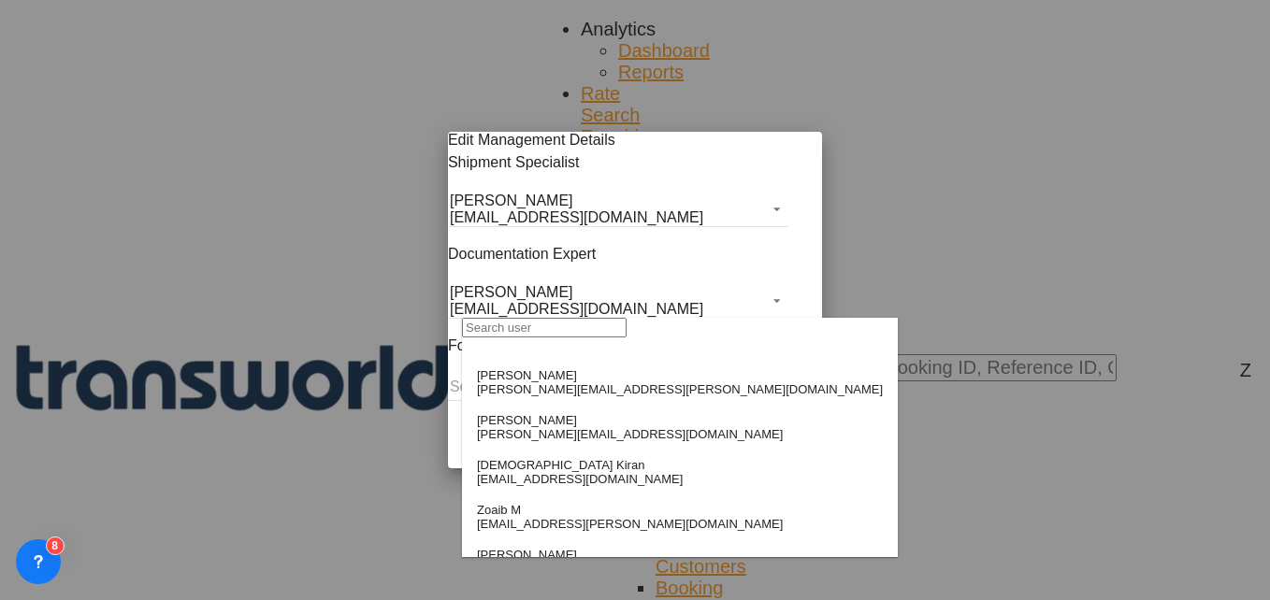
click at [528, 338] on input "search" at bounding box center [544, 328] width 165 height 20
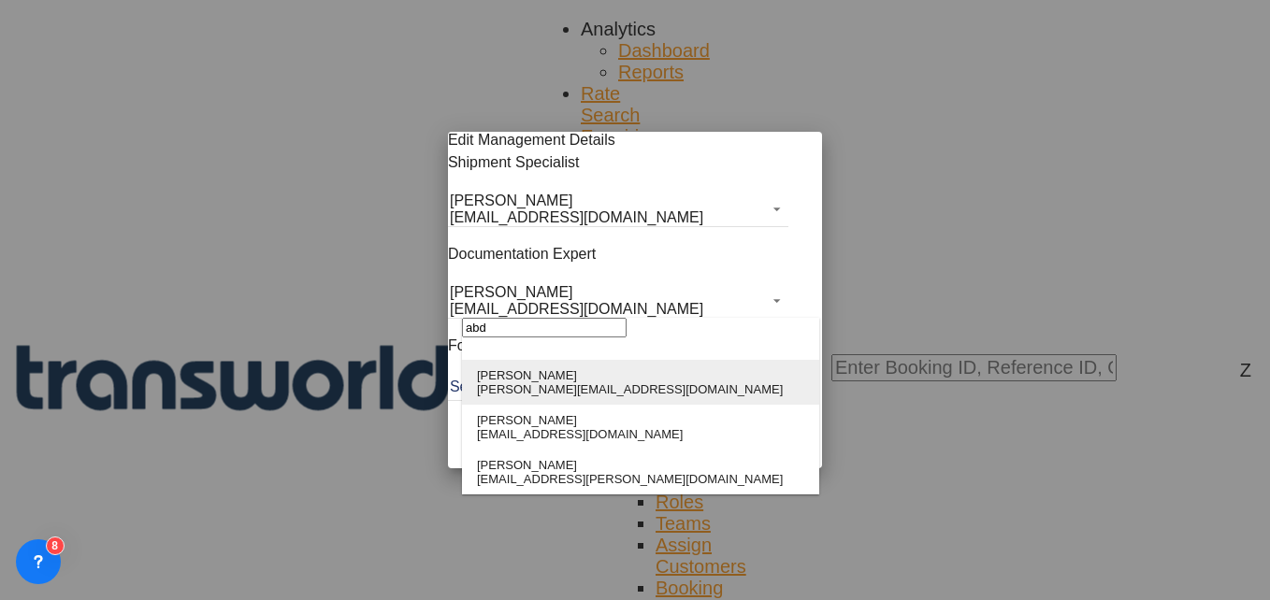
type input "abd"
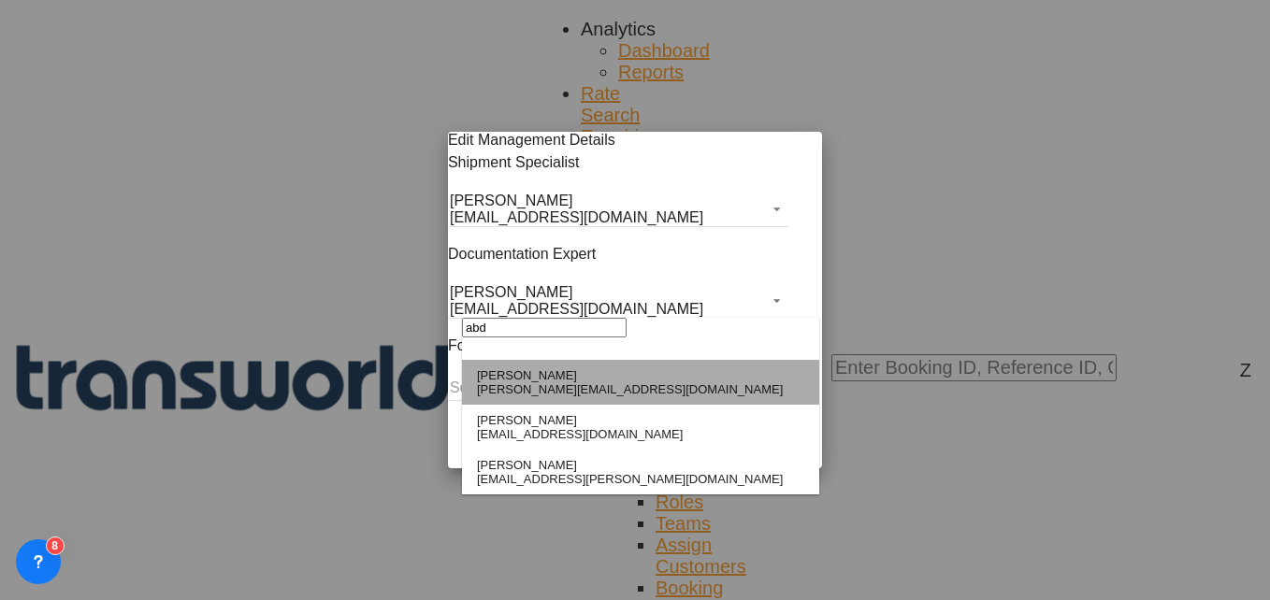
click at [529, 366] on md-option "Abdullah Obaid [EMAIL_ADDRESS][PERSON_NAME][DOMAIN_NAME]" at bounding box center [640, 382] width 357 height 45
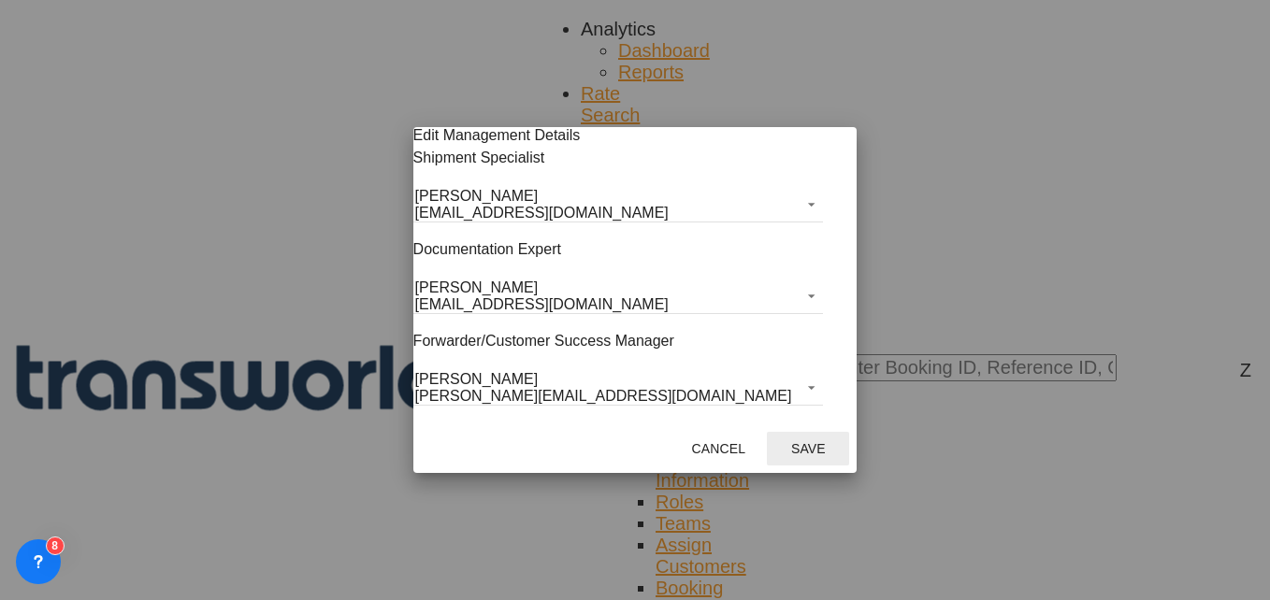
click at [793, 466] on button "Save" at bounding box center [808, 449] width 82 height 34
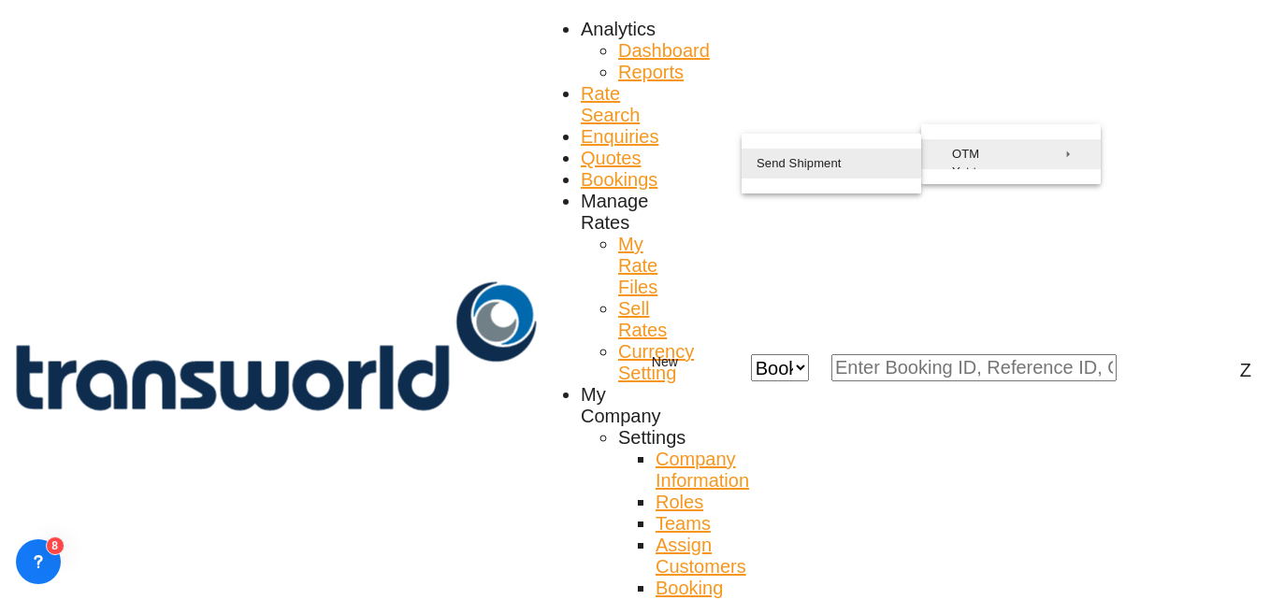
click at [839, 172] on button "Send Shipment" at bounding box center [832, 164] width 180 height 30
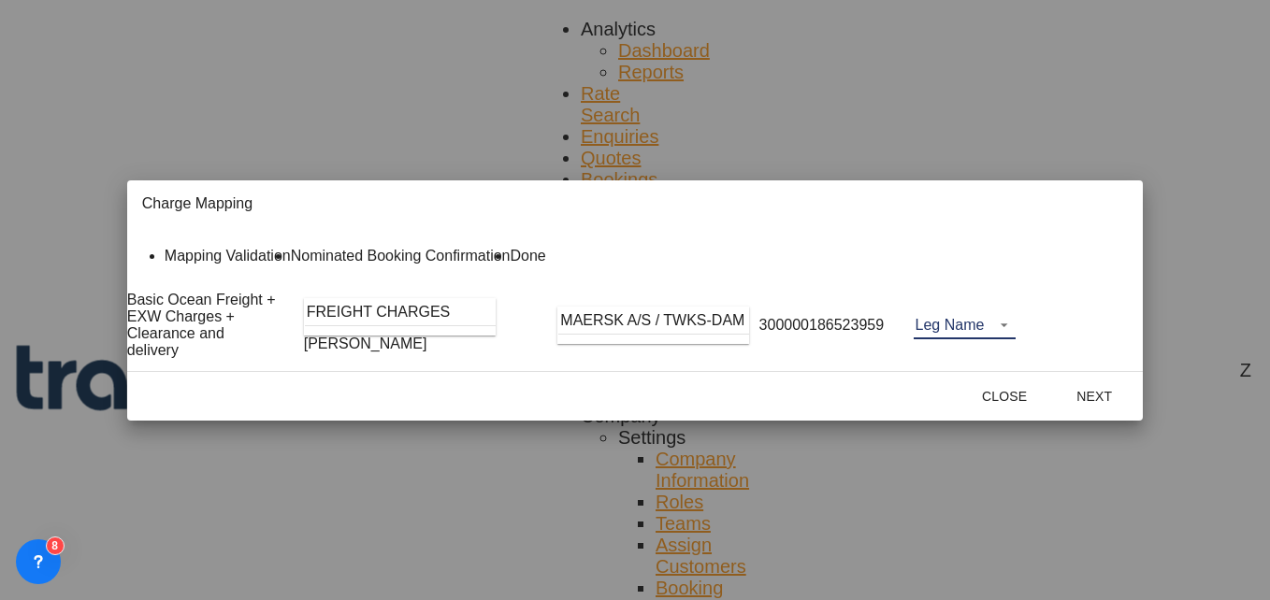
click at [990, 334] on md-select "Leg Name HANDLING ORIGIN VESSEL HANDLING DESTINATION OTHERS TL PICK UP CUSTOMS …" at bounding box center [965, 325] width 103 height 28
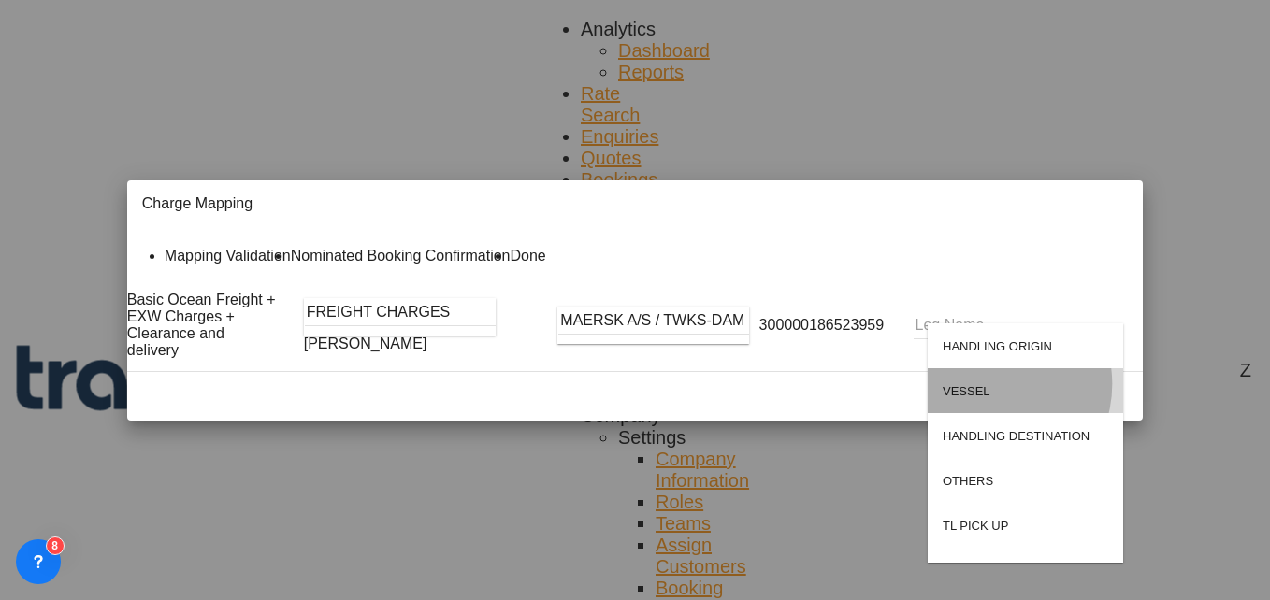
click at [989, 384] on md-option "VESSEL" at bounding box center [1025, 390] width 195 height 45
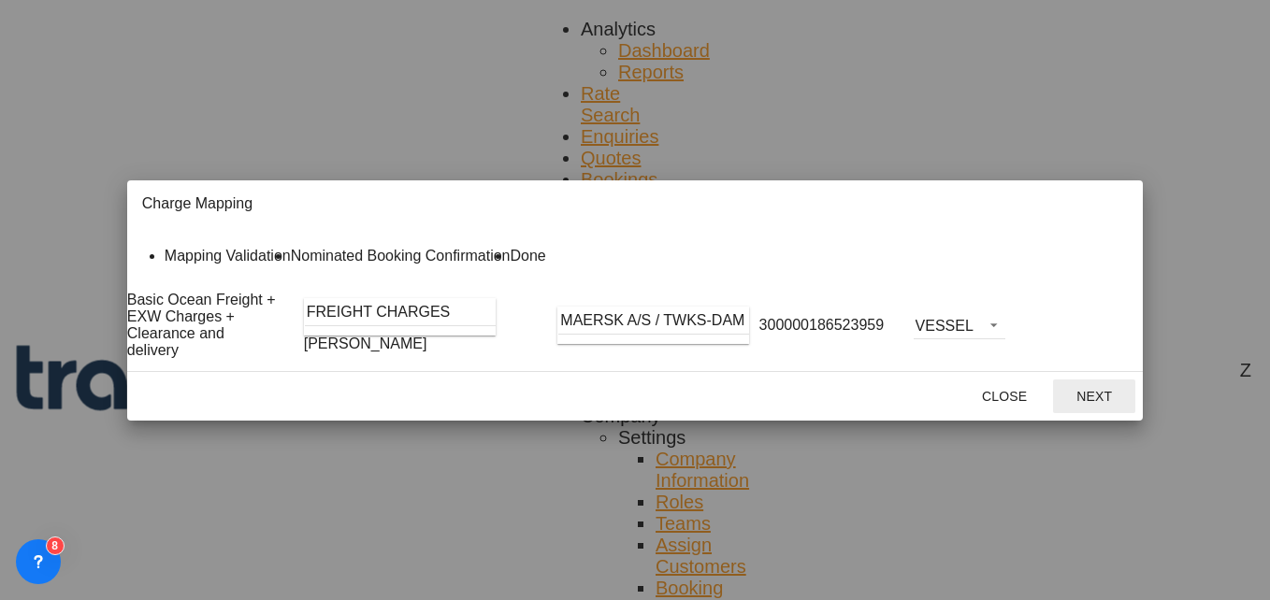
click at [1077, 413] on button "Next" at bounding box center [1094, 397] width 82 height 34
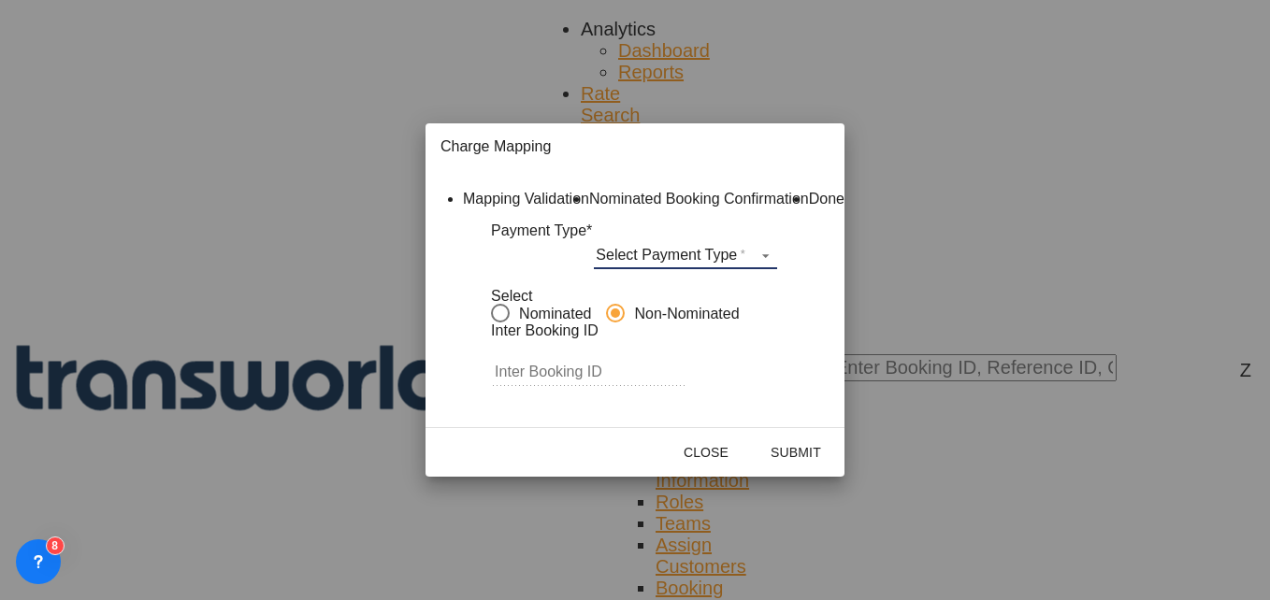
click at [686, 269] on md-select "Select Payment Type COLLECT PREPAID" at bounding box center [685, 255] width 183 height 28
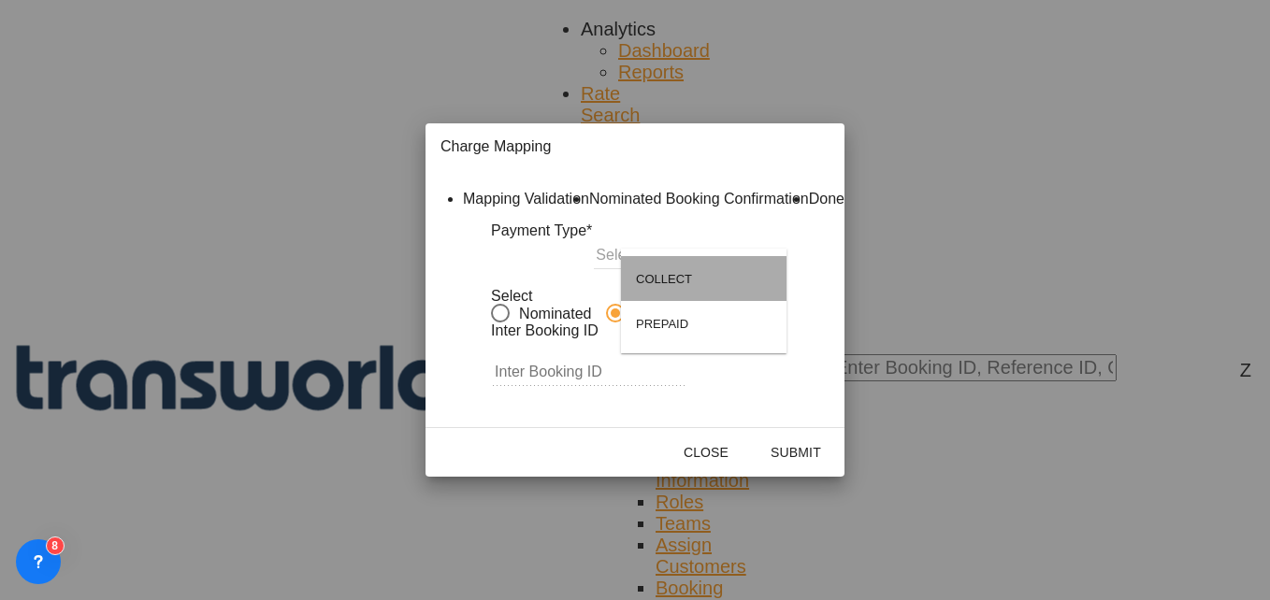
click at [686, 281] on div "COLLECT" at bounding box center [664, 279] width 56 height 14
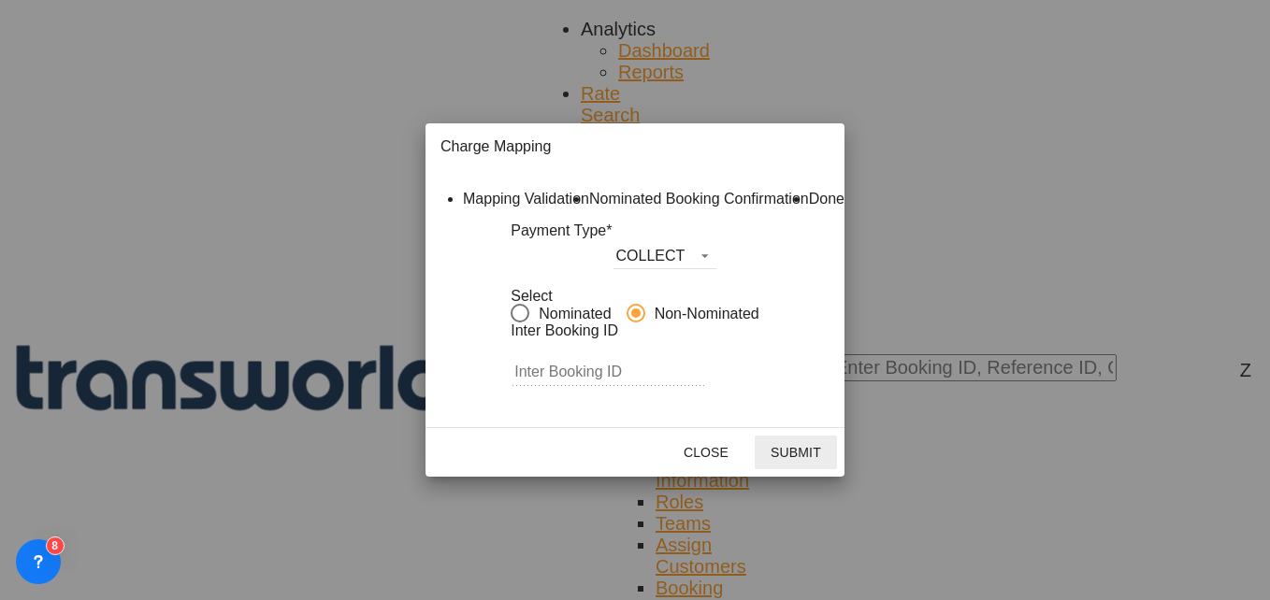
click at [837, 470] on button "Submit" at bounding box center [796, 453] width 82 height 34
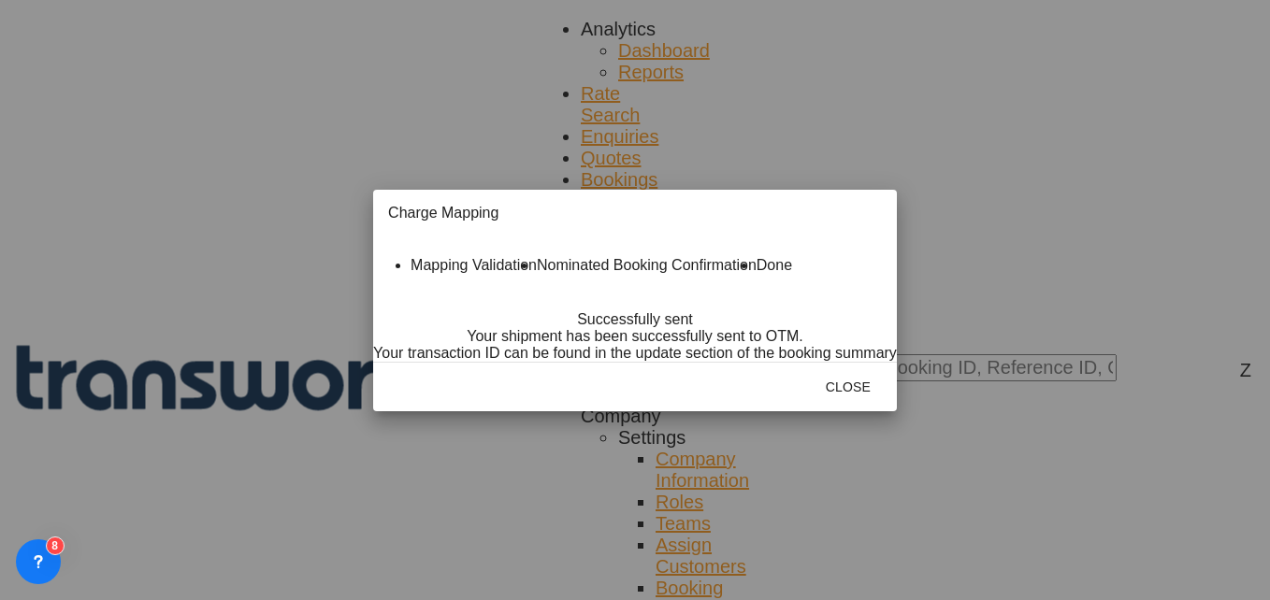
click at [536, 205] on md-icon "icon-close fg-AAA8AD cursor" at bounding box center [524, 216] width 22 height 22
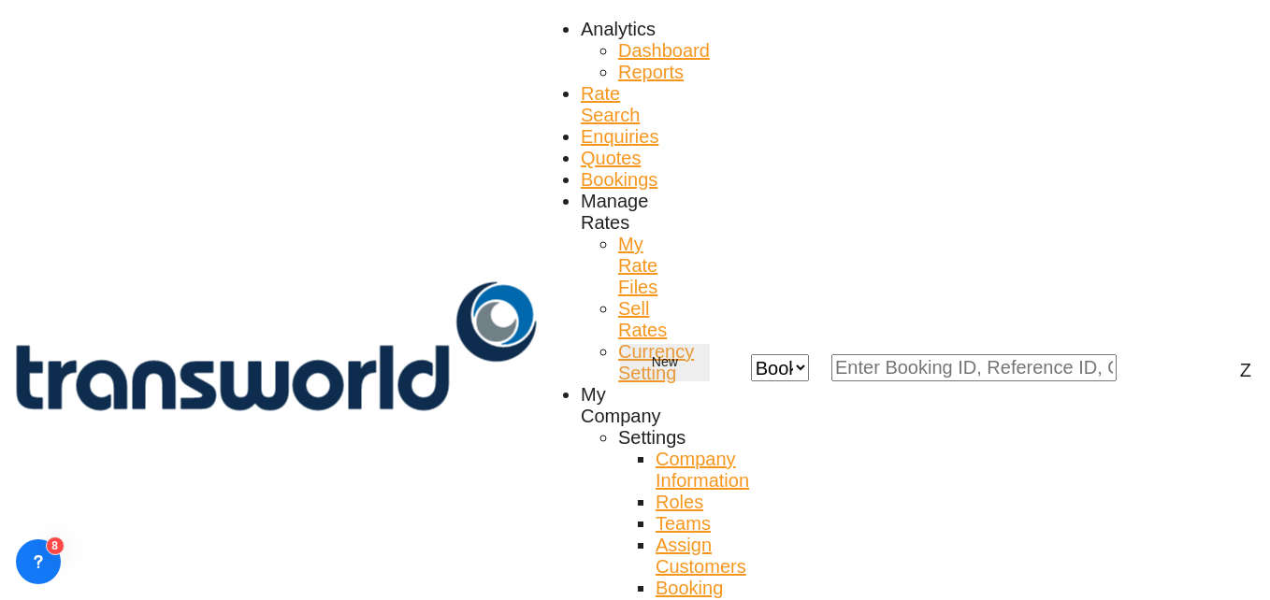
click at [652, 352] on md-icon "icon-plus 400-fg" at bounding box center [640, 363] width 22 height 22
click at [960, 123] on span "Quote" at bounding box center [956, 109] width 27 height 30
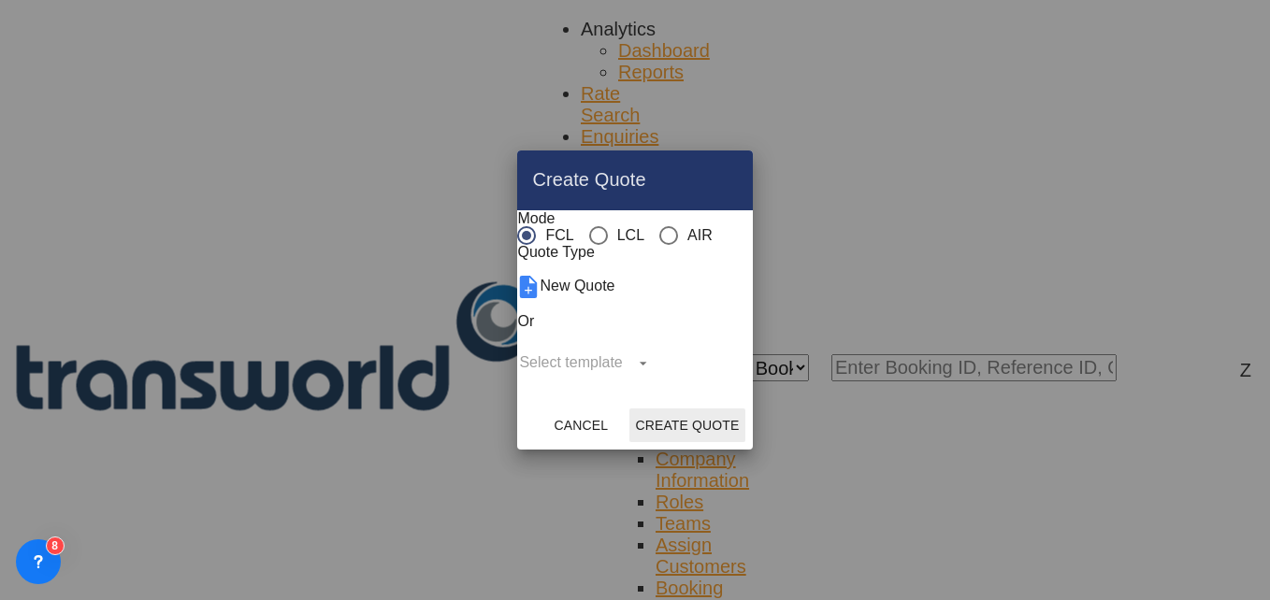
click at [739, 442] on button "Create Quote" at bounding box center [686, 426] width 115 height 34
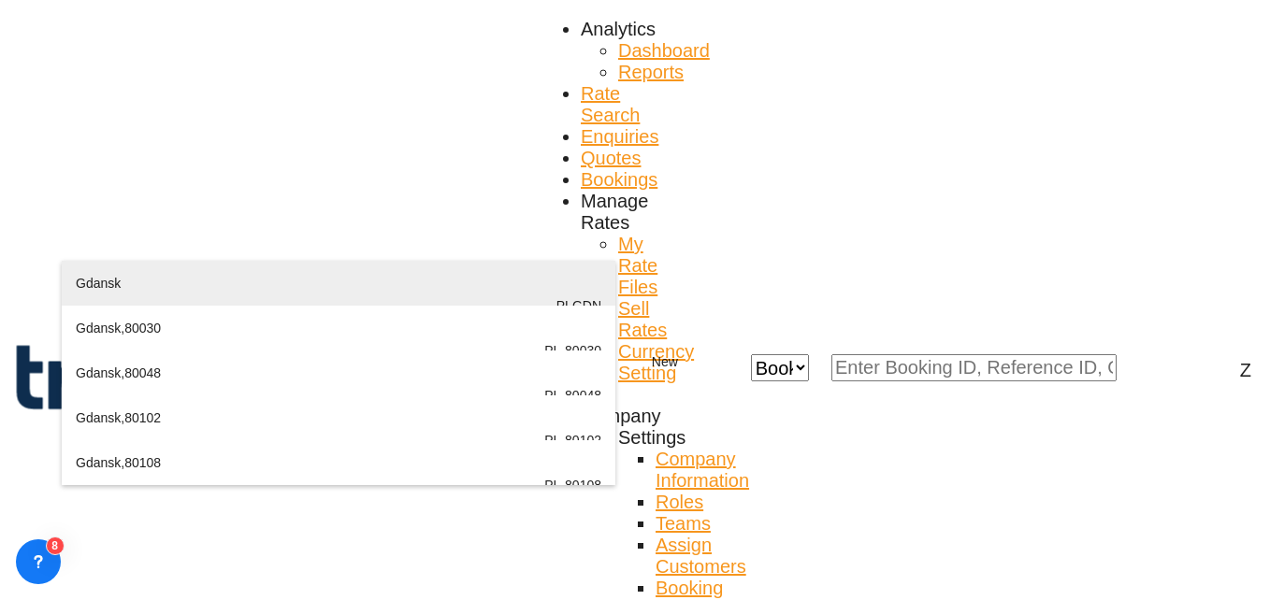
click at [164, 280] on div "Gdansk Poland PLGDN" at bounding box center [339, 306] width 526 height 90
type input "Gdansk, PLGDN"
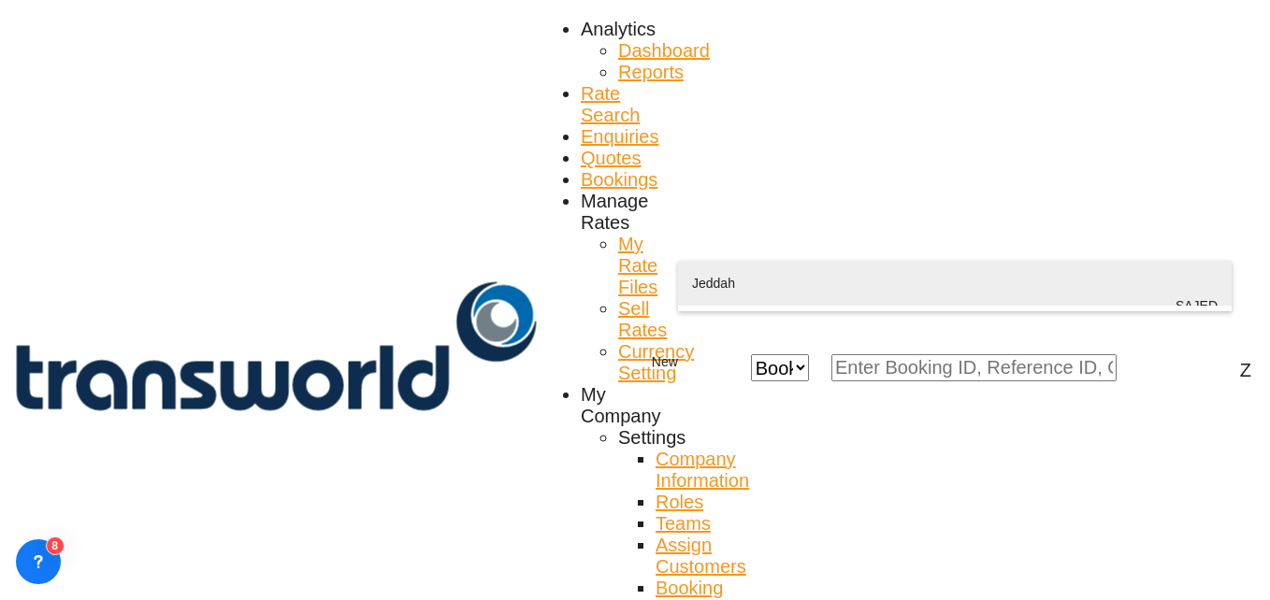
click at [743, 292] on div "Jeddah Saudi Arabia SAJED" at bounding box center [955, 306] width 526 height 90
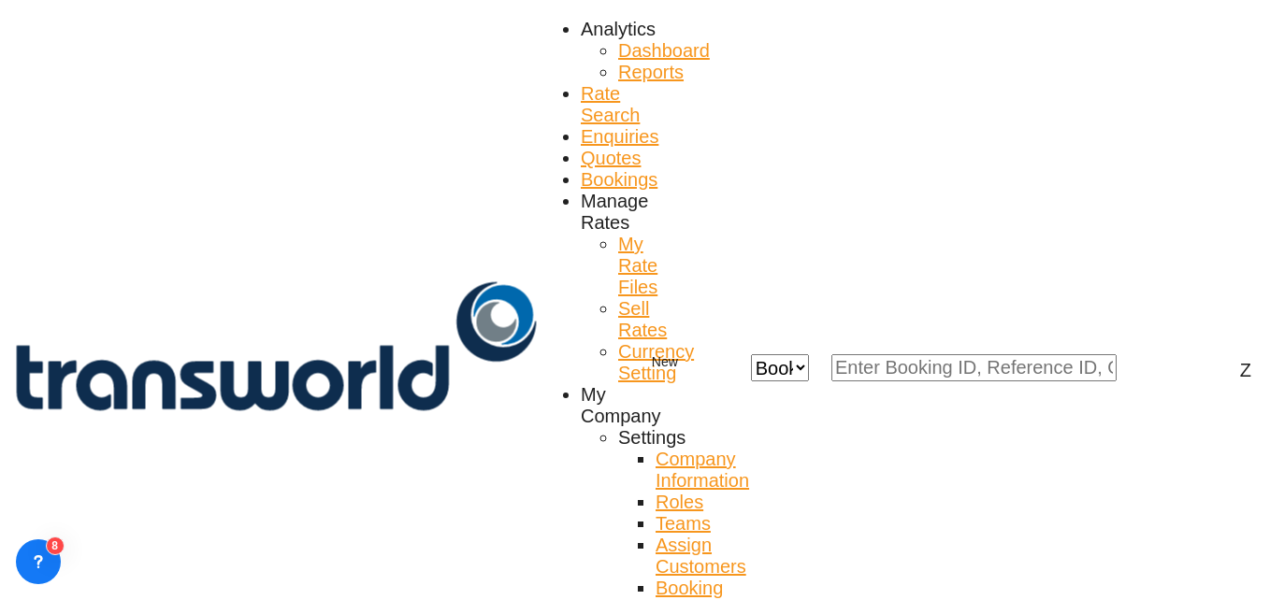
type input "Jeddah, SAJED"
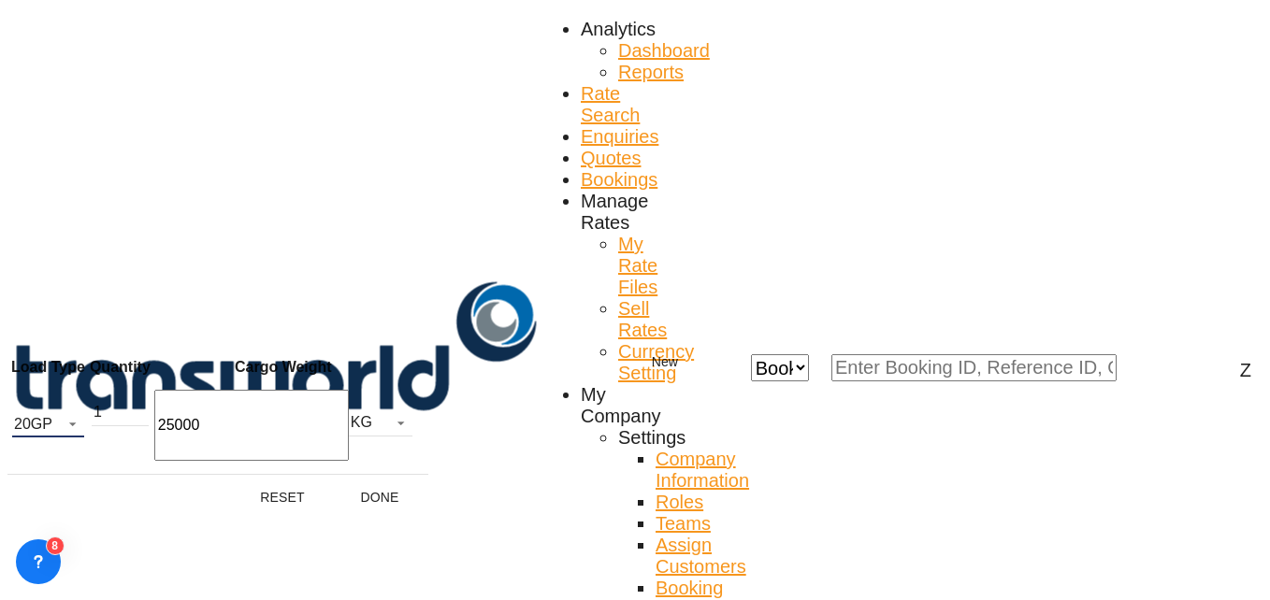
click at [52, 421] on span "20GP" at bounding box center [33, 424] width 38 height 17
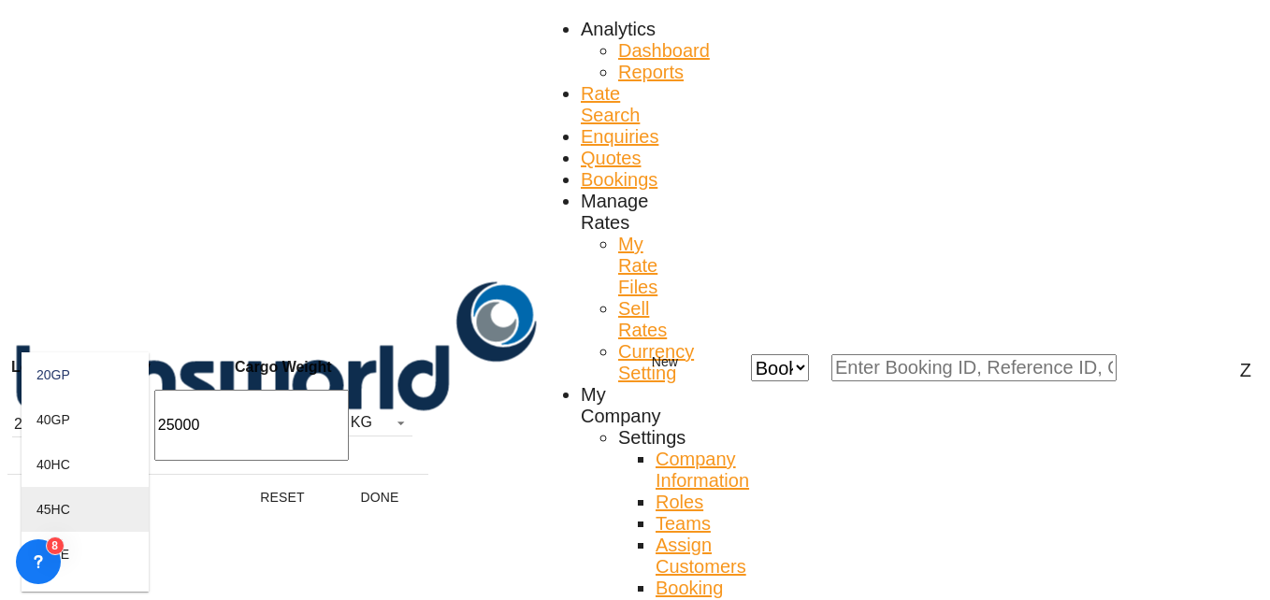
scroll to position [135, 0]
click at [63, 472] on div "40RE" at bounding box center [52, 464] width 33 height 15
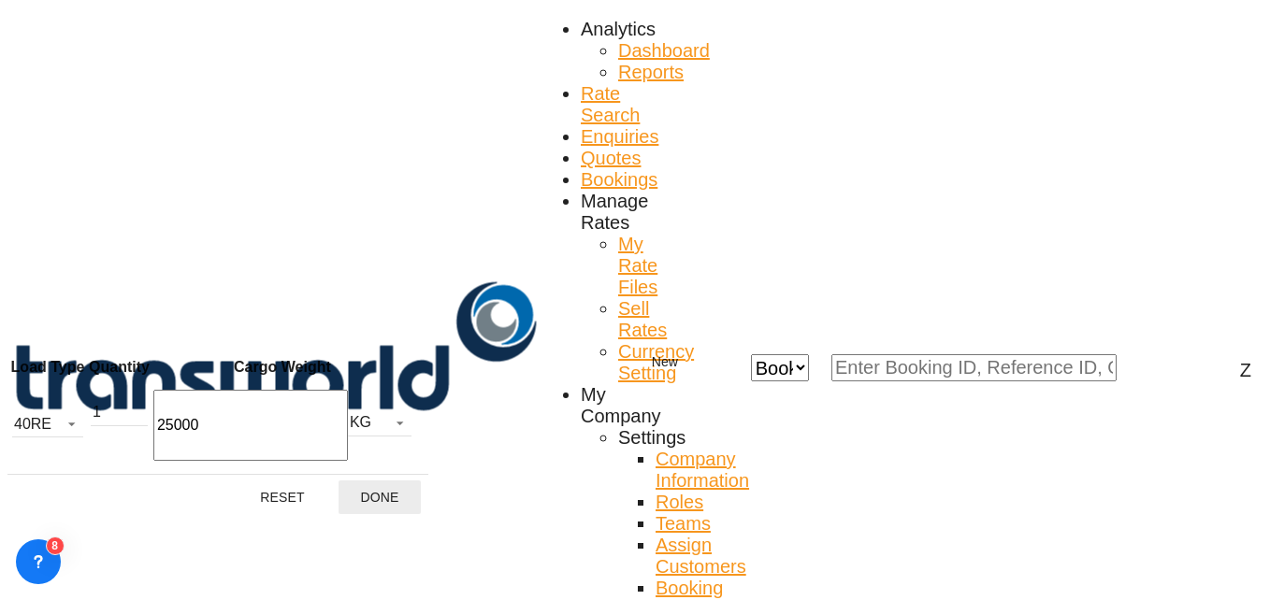
click at [386, 481] on button "Done" at bounding box center [380, 498] width 82 height 34
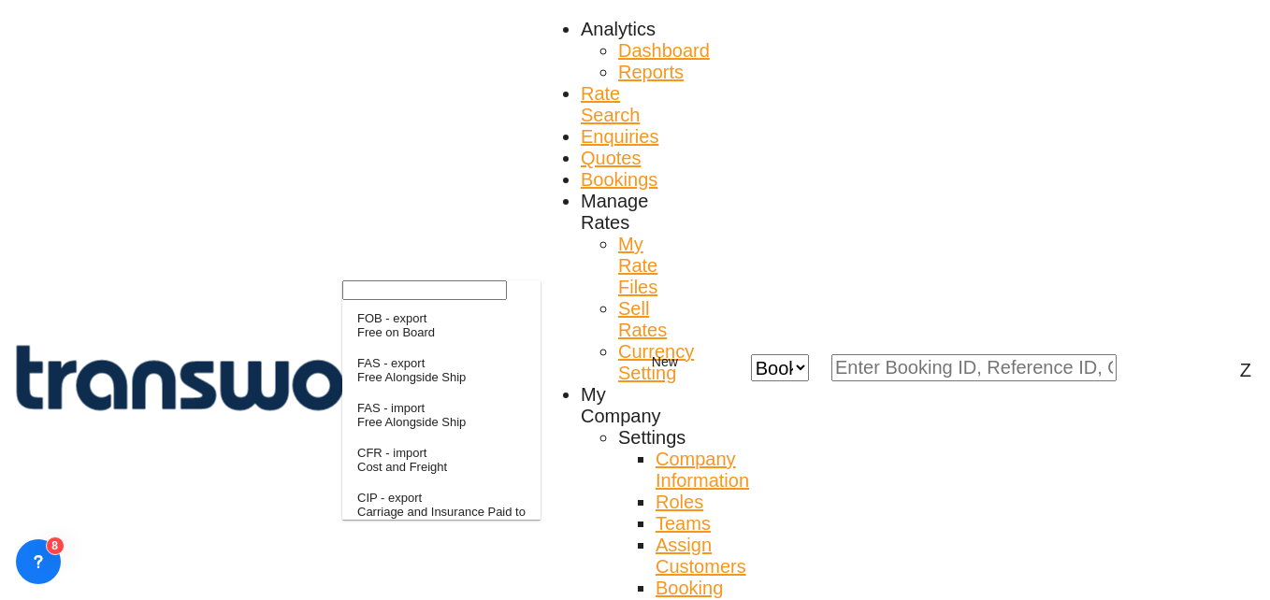
type md-option "[object Object]"
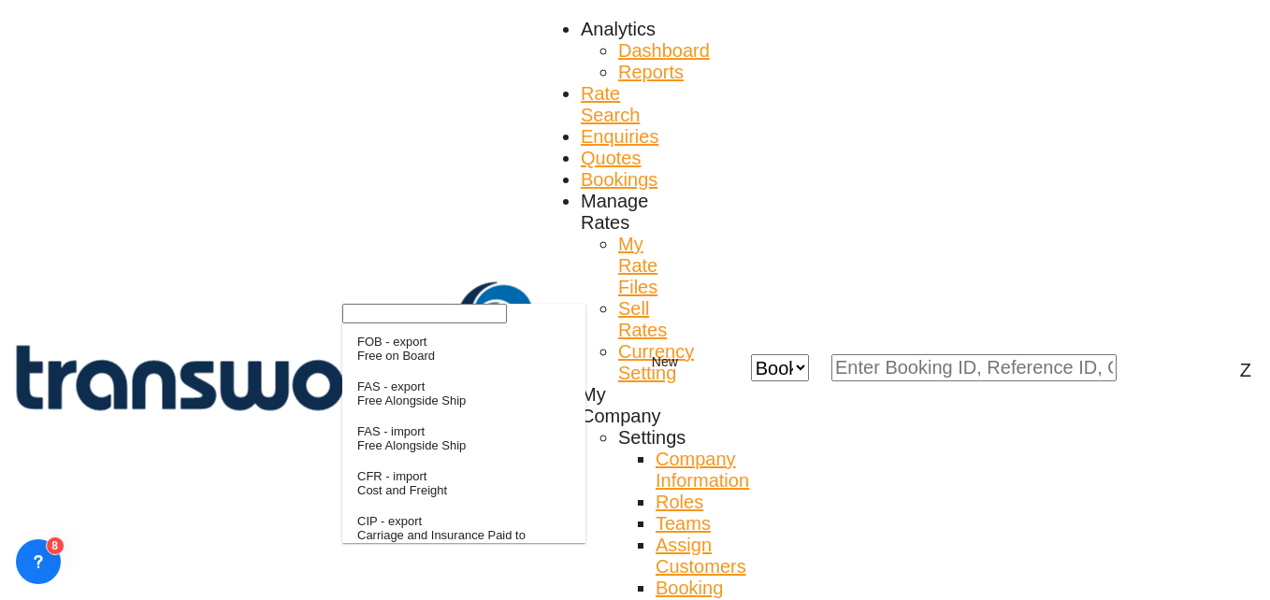
click at [415, 324] on input "search" at bounding box center [424, 314] width 165 height 20
click at [411, 324] on input "search" at bounding box center [424, 314] width 165 height 20
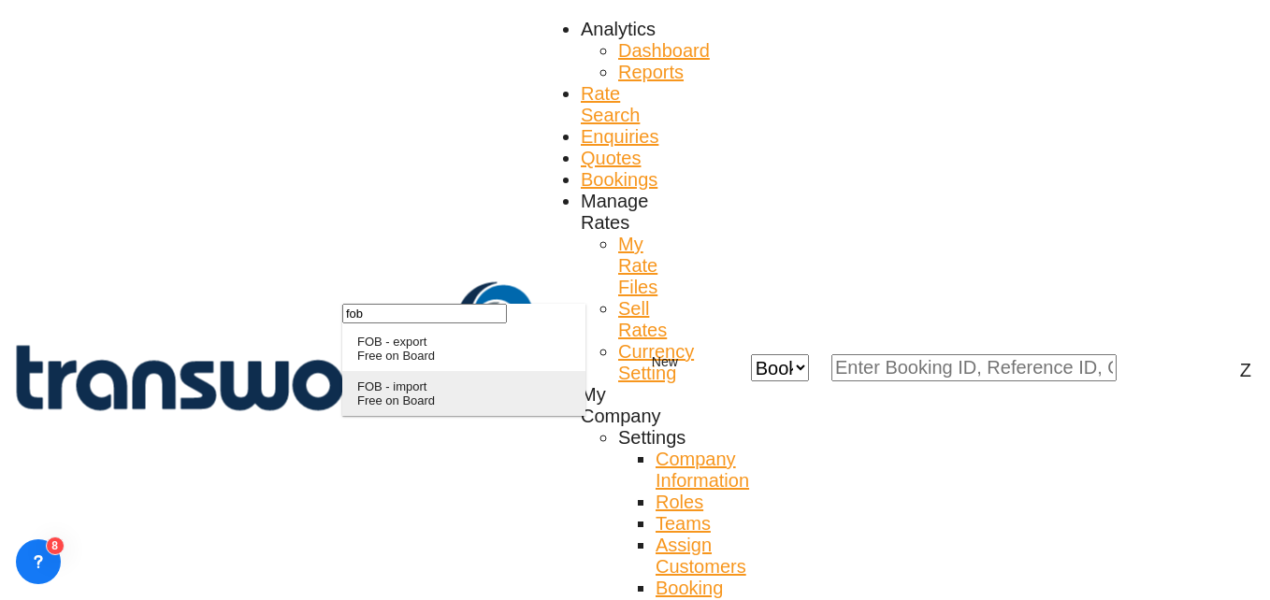
type input "fob"
click at [413, 394] on div "FOB - import" at bounding box center [396, 387] width 78 height 14
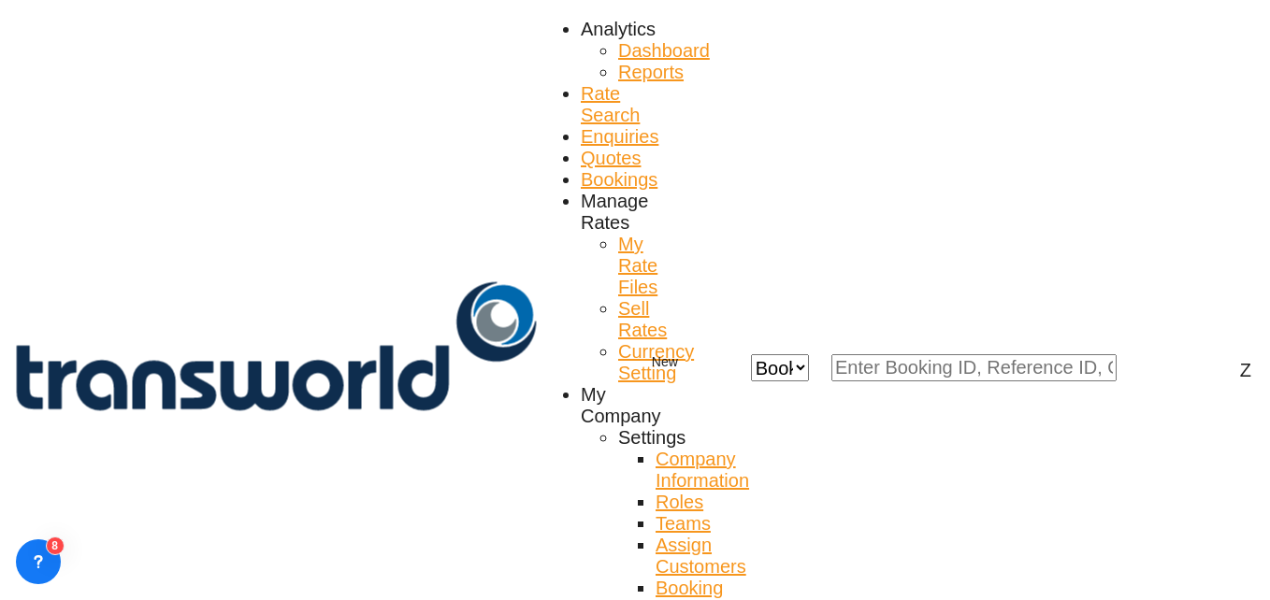
click at [624, 383] on md-option "No" at bounding box center [639, 384] width 131 height 45
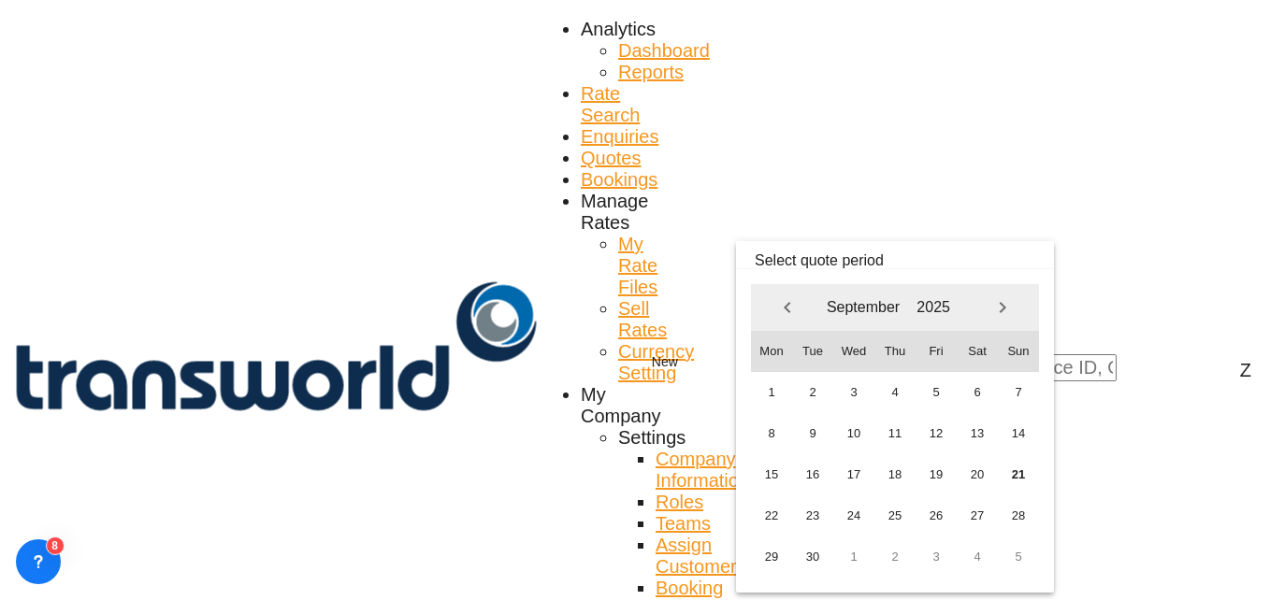
click at [645, 328] on md-backdrop at bounding box center [635, 300] width 1270 height 600
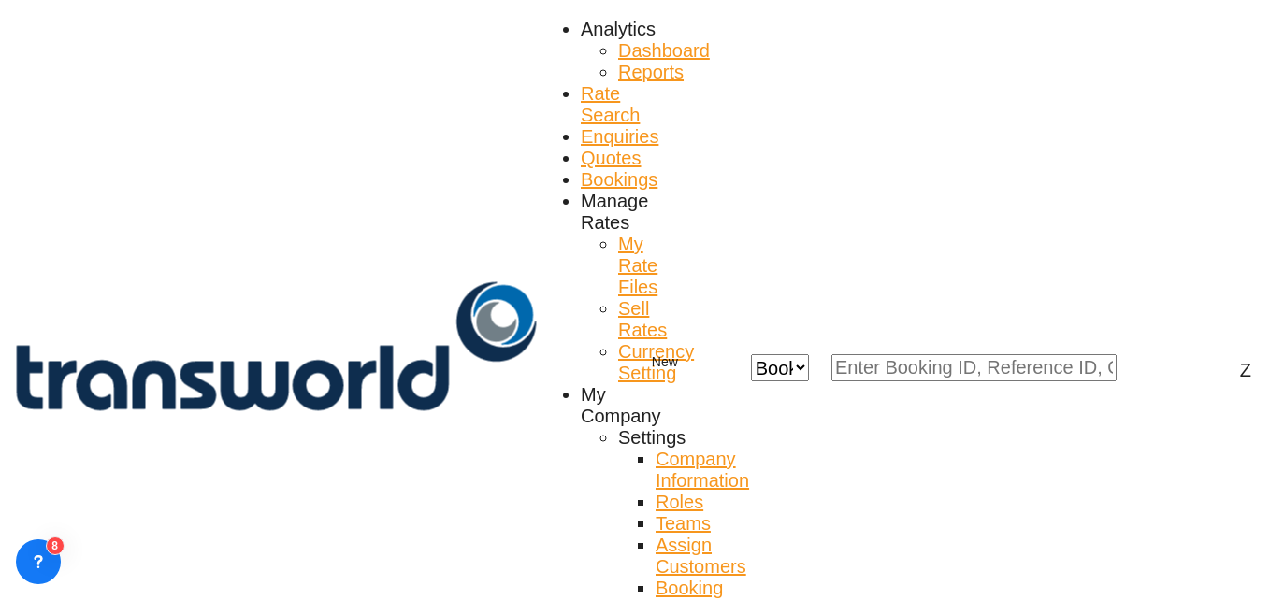
click at [600, 392] on div "No" at bounding box center [597, 385] width 16 height 14
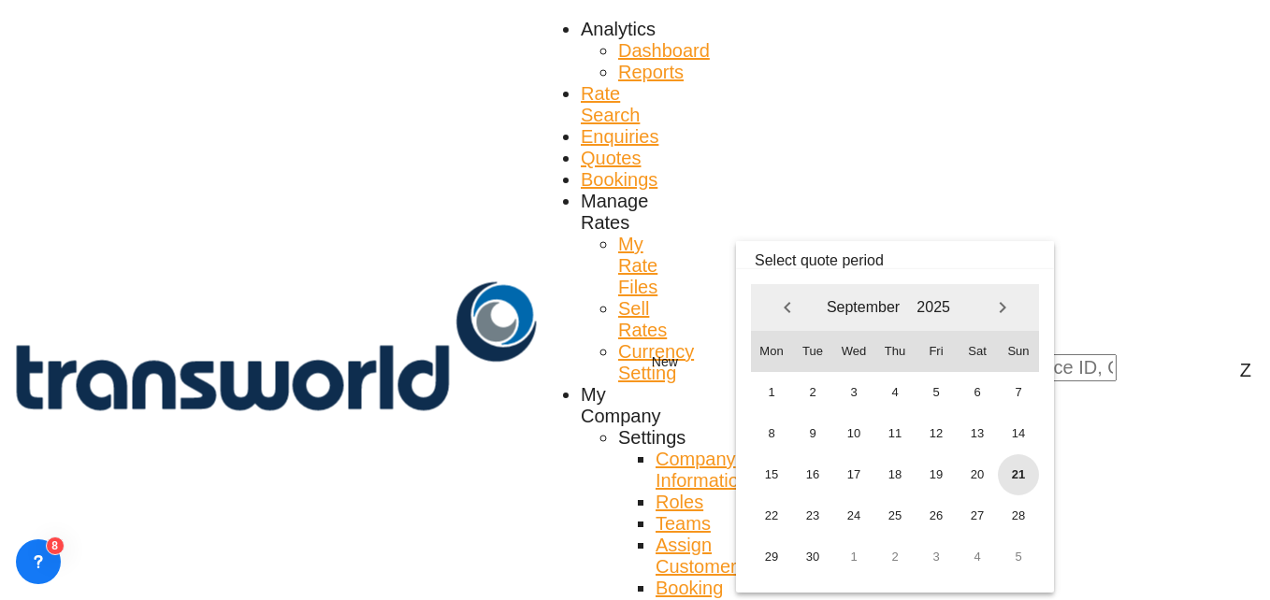
click at [1016, 483] on span "21" at bounding box center [1018, 475] width 41 height 41
click at [813, 544] on span "30" at bounding box center [812, 557] width 41 height 41
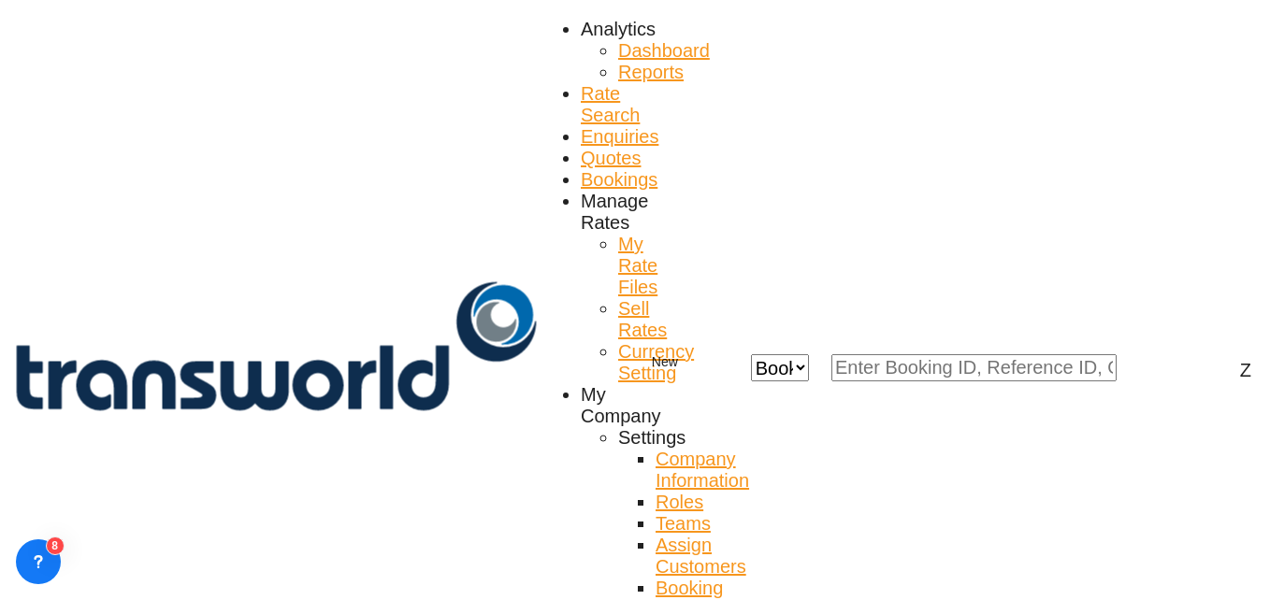
paste input "ANK1018"
type input "ANK1018"
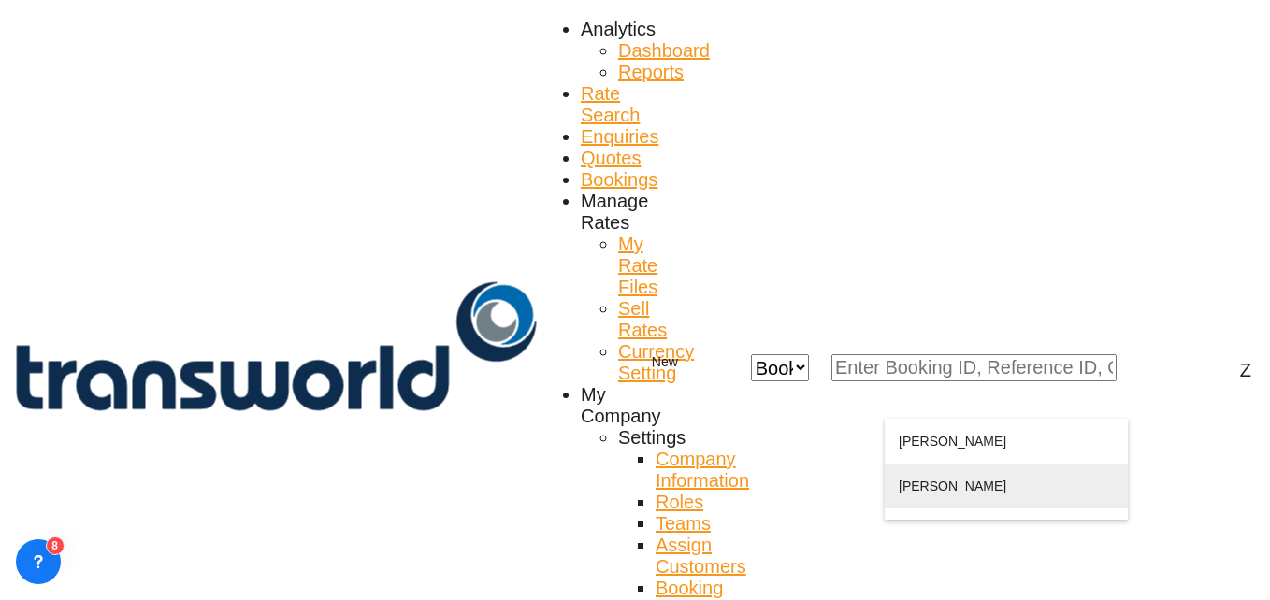
click at [1017, 492] on div "ADEL OBEIDH obeidh@ othaim markets.com | ABDULLAH AL OTHAIM MARKETS COMPANY | 5…" at bounding box center [1006, 509] width 215 height 90
type input "ABDULLAH AL OTHAIM MARKETS COMPANY, ADEL OBEIDH, obeidh@othaimmarkets.com"
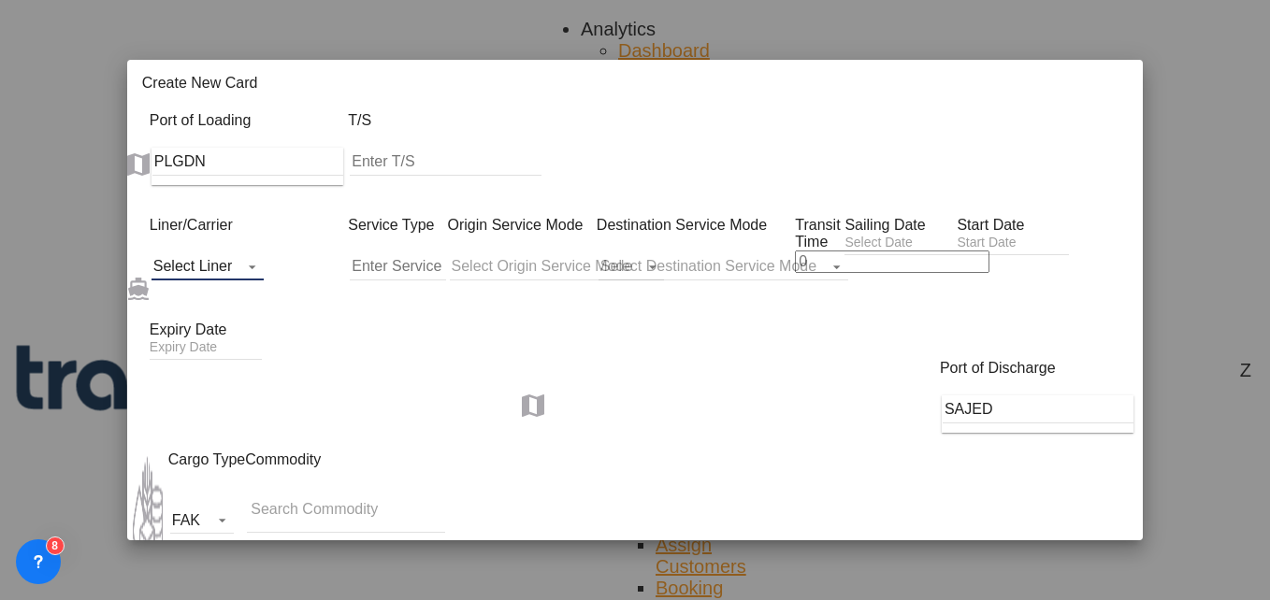
click at [175, 253] on md-select "Select Liner" at bounding box center [208, 267] width 113 height 28
type input "Basic Ocean Freight"
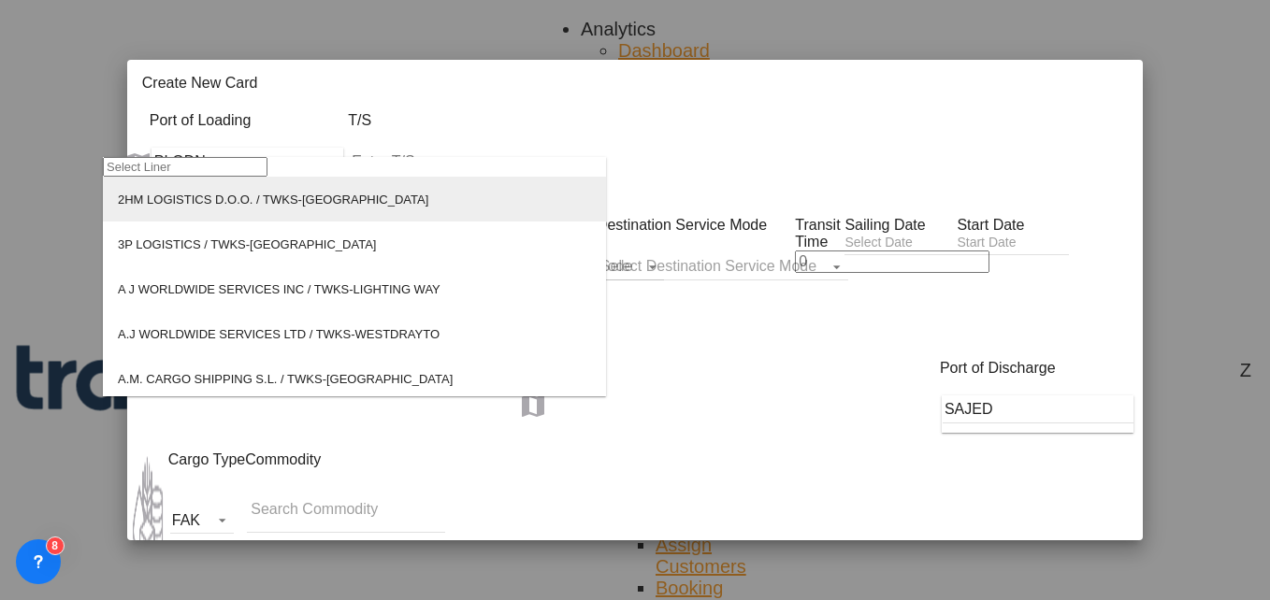
select select "per equipment"
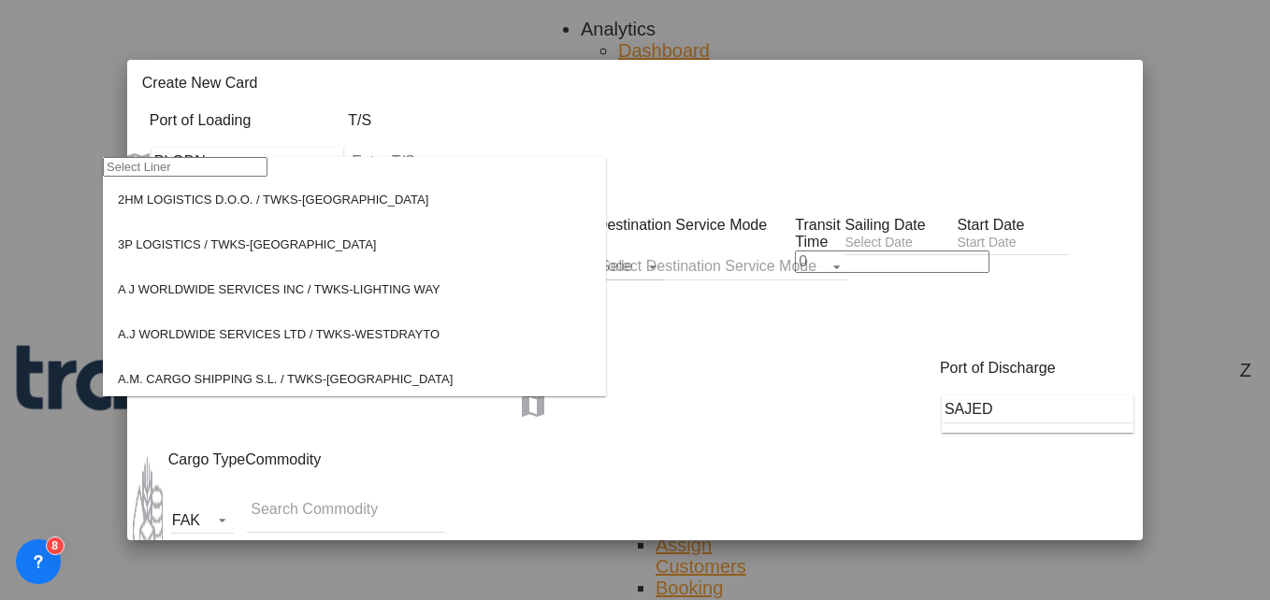
click at [166, 177] on input "search" at bounding box center [185, 167] width 165 height 20
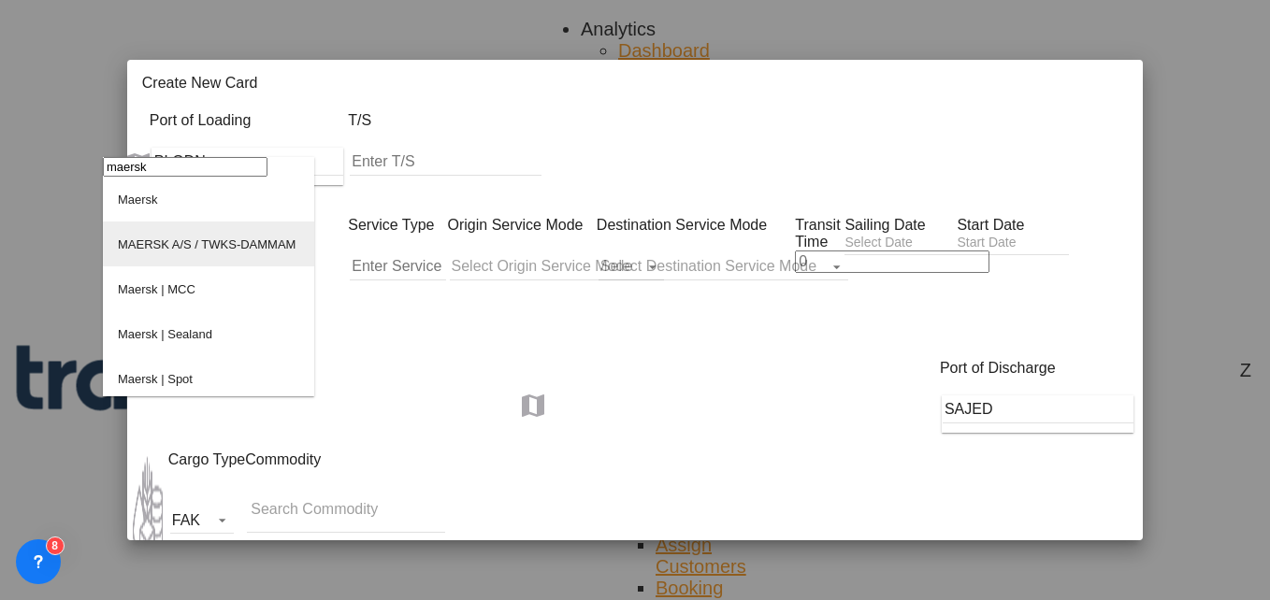
type input "maersk"
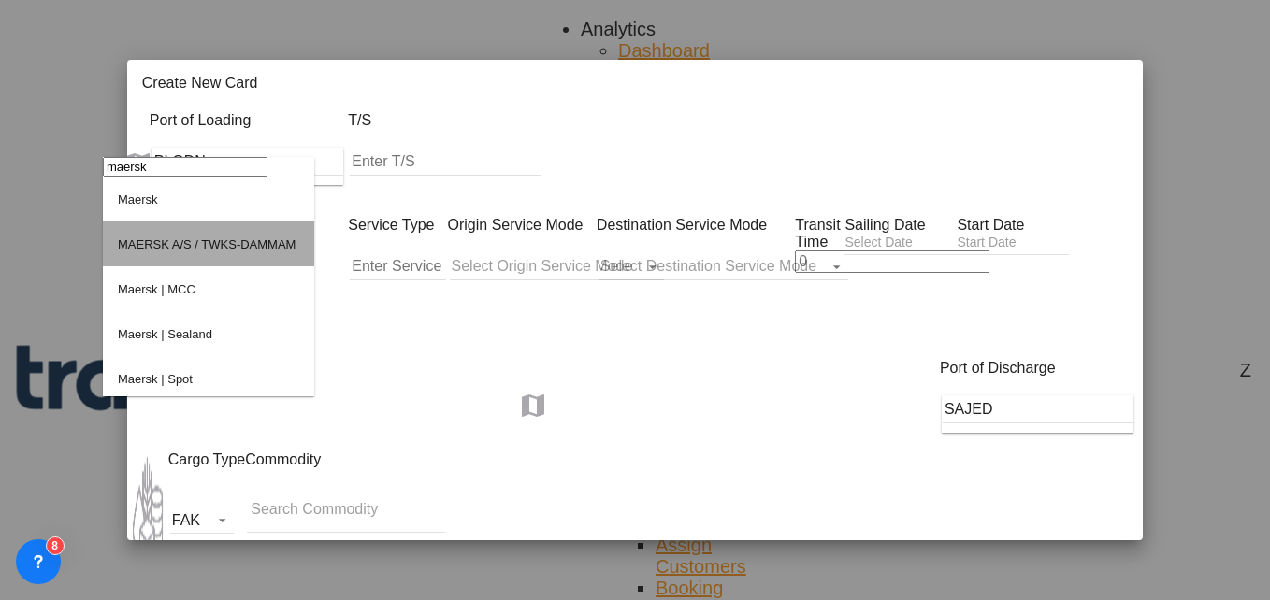
click at [255, 252] on div "MAERSK A/S / TWKS-DAMMAM" at bounding box center [207, 245] width 178 height 14
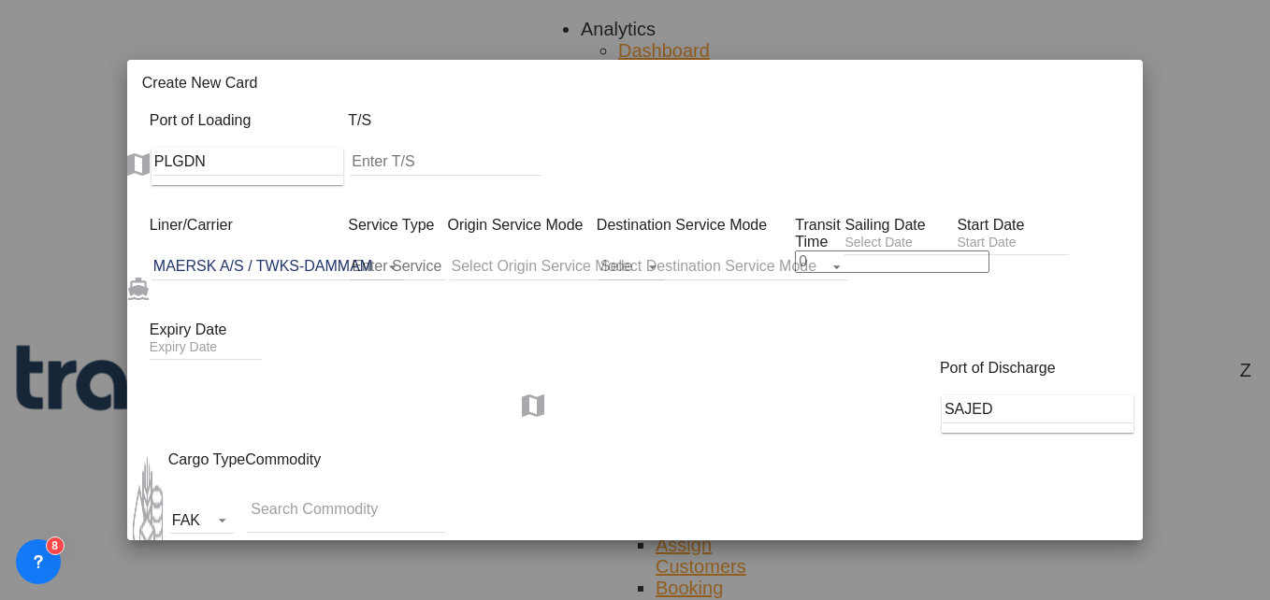
click at [374, 253] on input "Create New CardPort ..." at bounding box center [397, 267] width 95 height 28
type input "FCL-SEA"
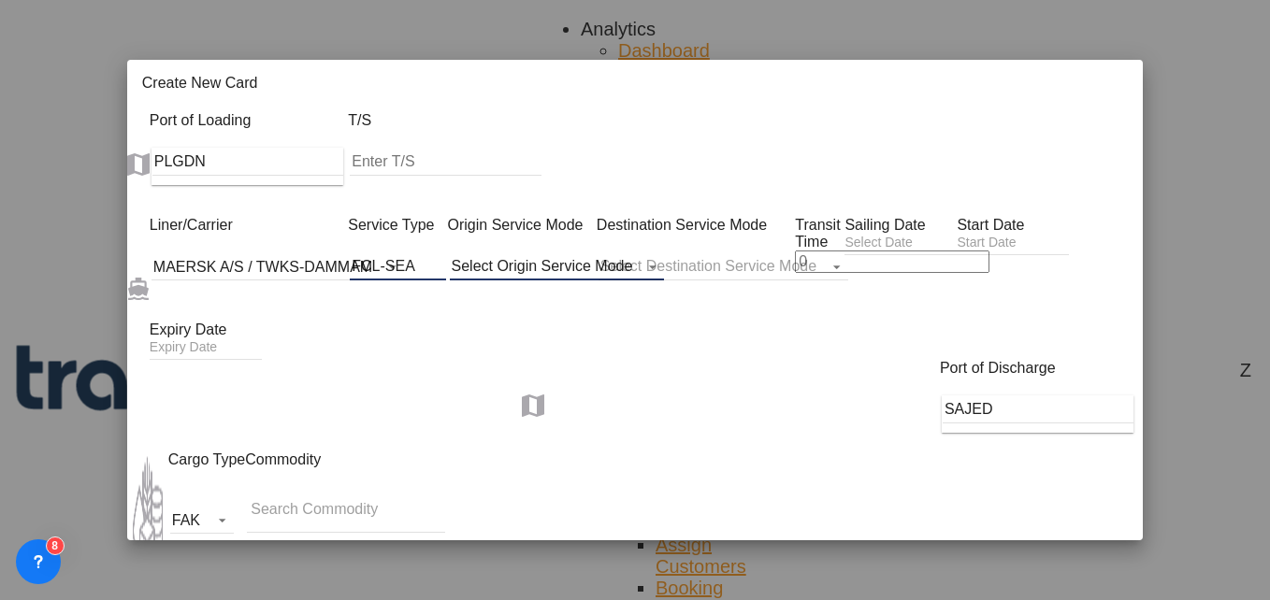
click at [512, 253] on md-select "Select Origin Service Mode SD CY" at bounding box center [557, 267] width 215 height 28
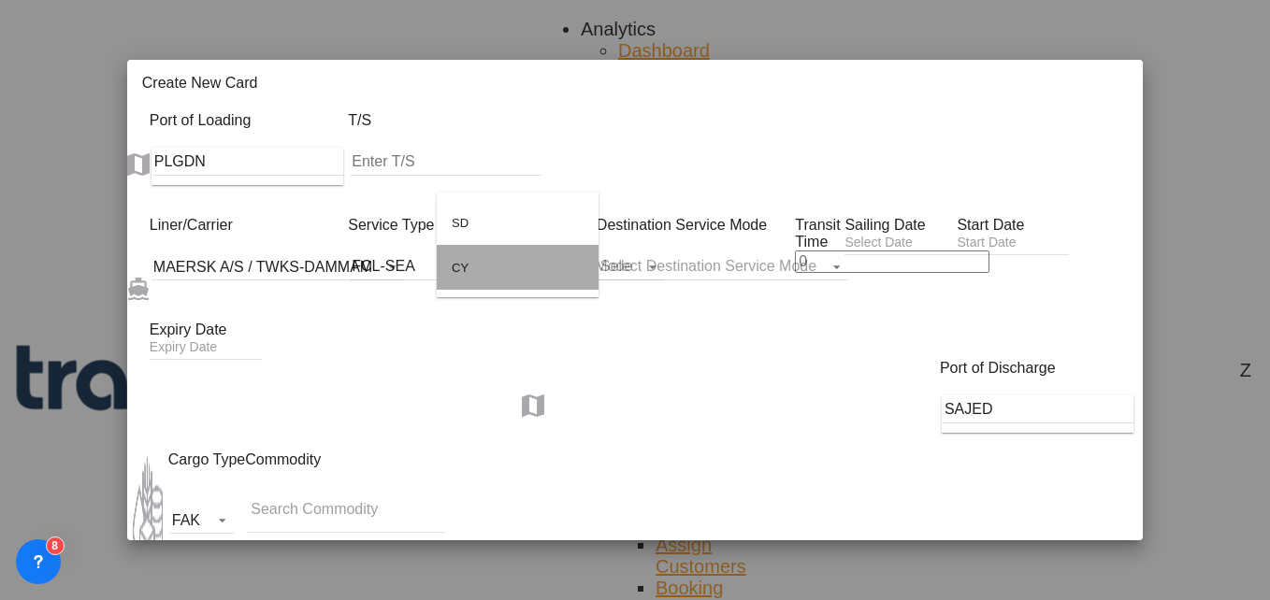
click at [483, 271] on md-option "CY" at bounding box center [518, 267] width 162 height 45
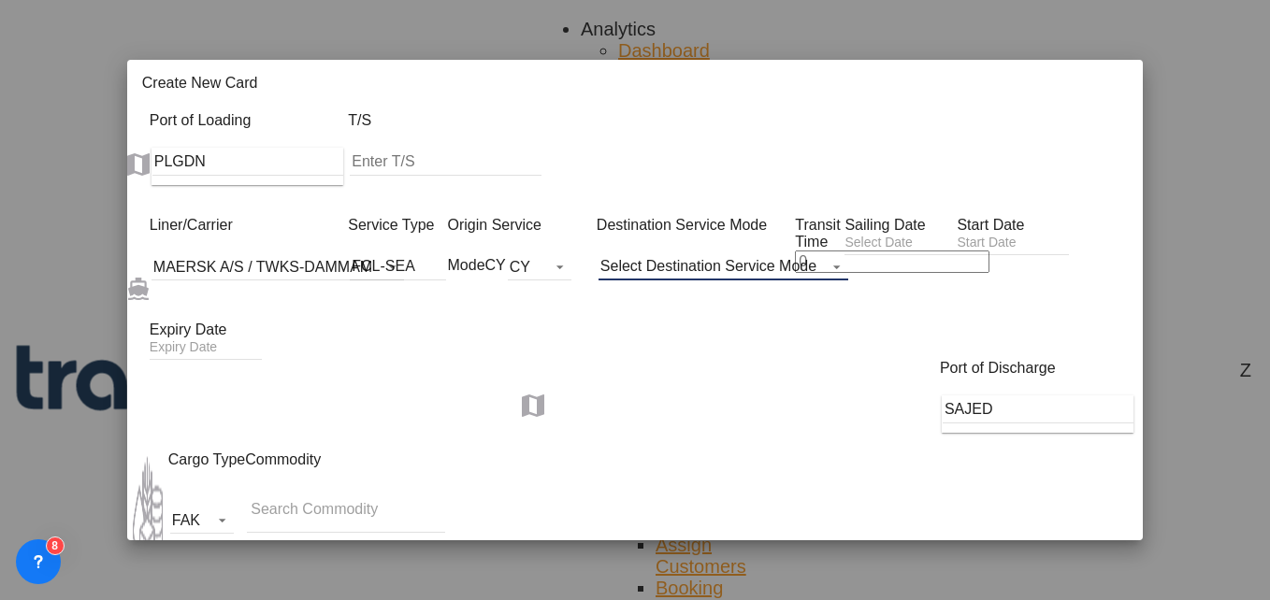
click at [690, 253] on md-select "Select Destination Service Mode SD CY" at bounding box center [724, 267] width 250 height 28
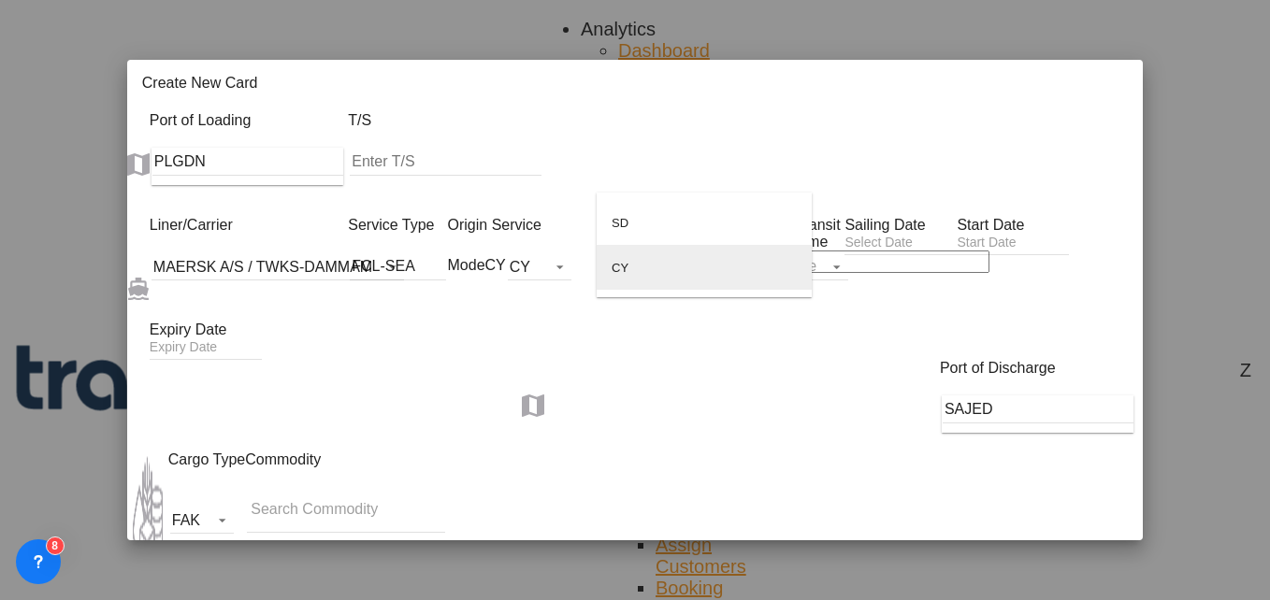
click at [646, 271] on md-option "CY" at bounding box center [704, 267] width 215 height 45
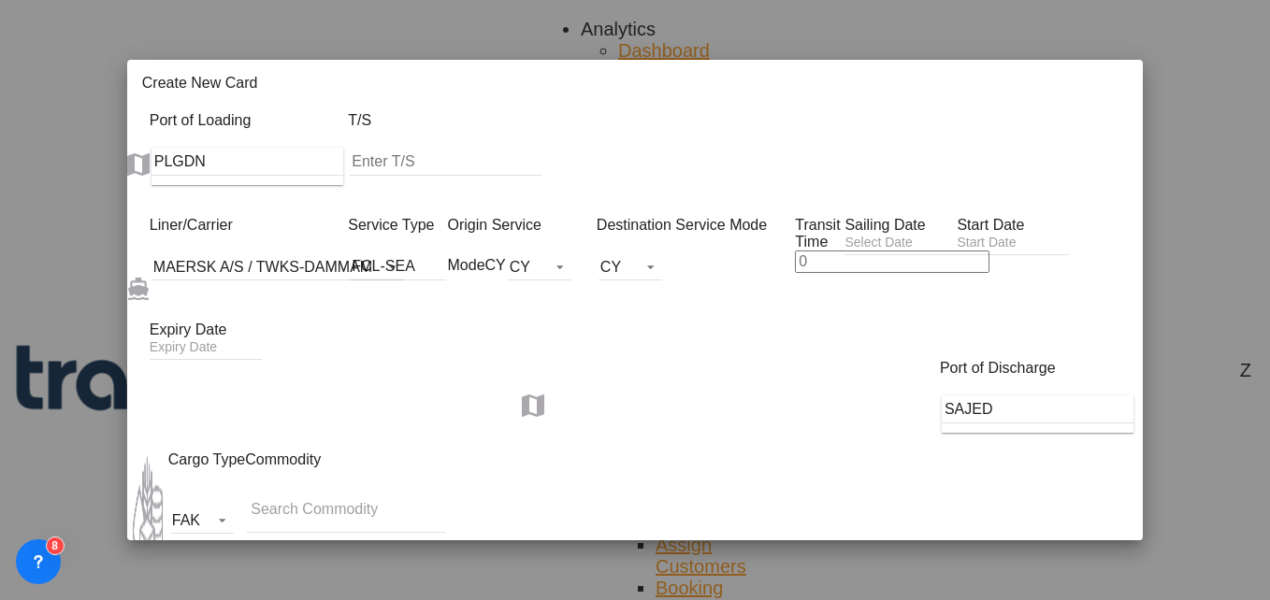
click at [832, 251] on input "Create New CardPort ..." at bounding box center [892, 262] width 195 height 22
type input "30"
click at [957, 254] on input "Create New CardPort ..." at bounding box center [1013, 245] width 112 height 20
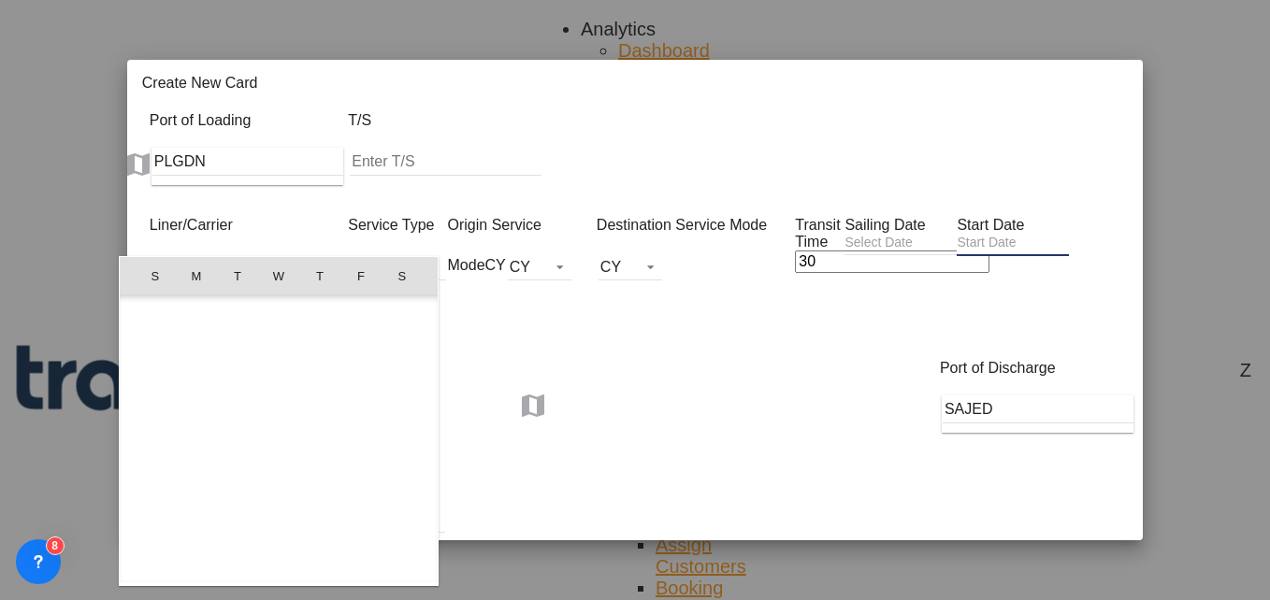
scroll to position [433235, 0]
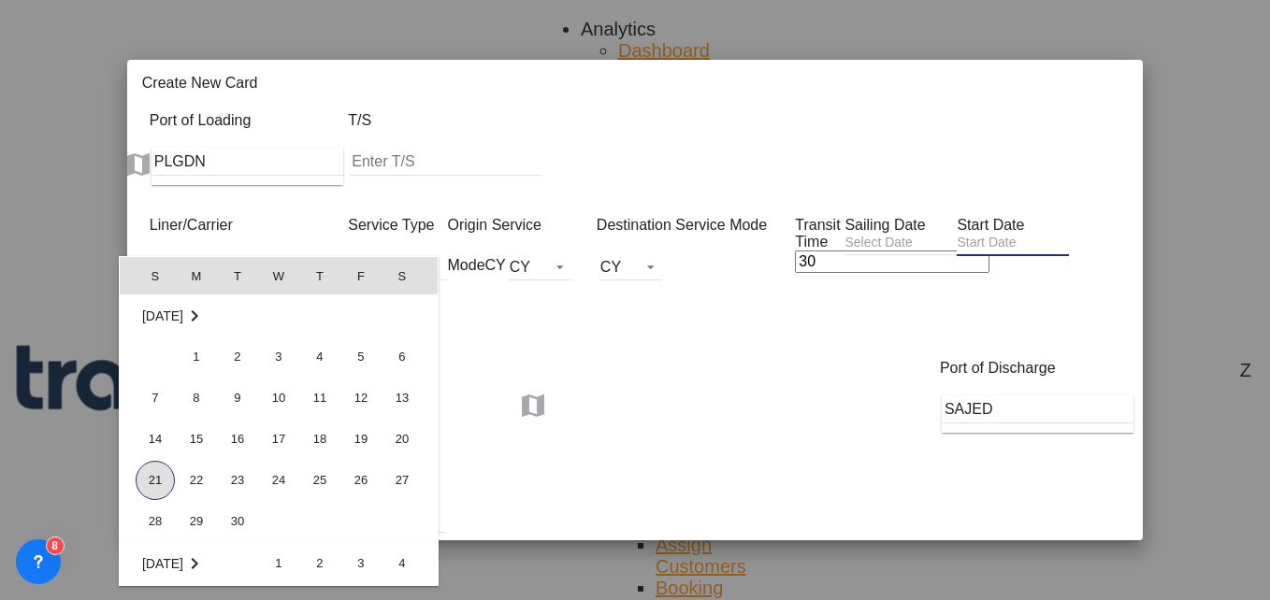
click at [159, 477] on span "21" at bounding box center [155, 480] width 39 height 39
type input "[DATE]"
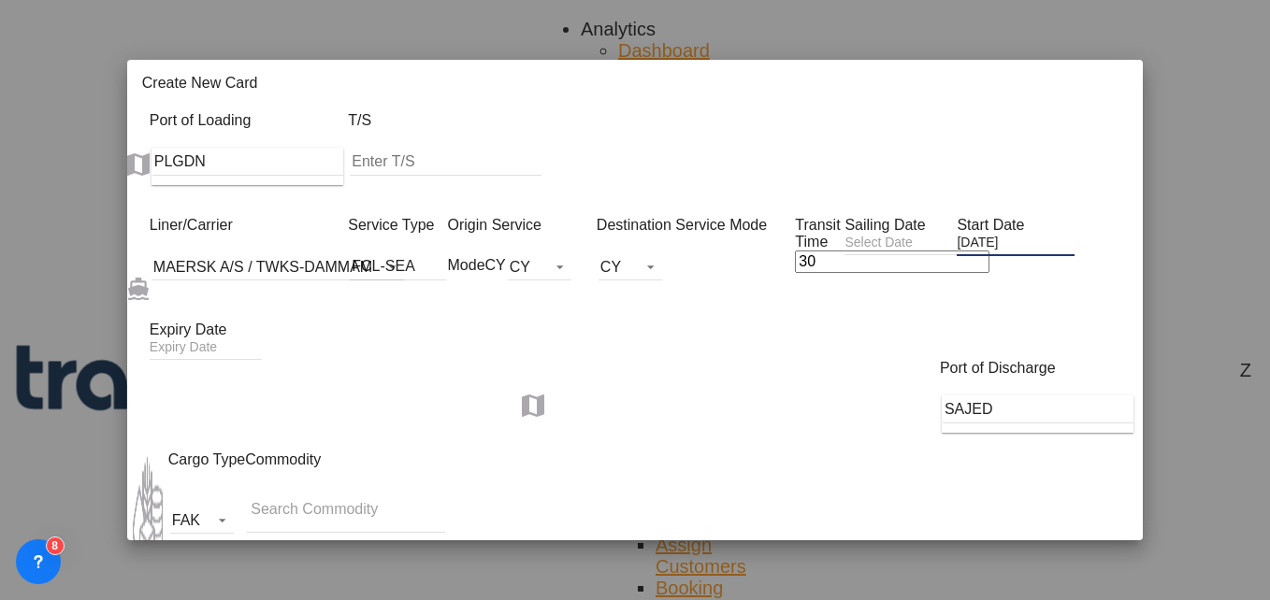
click at [262, 340] on input "Create New CardPort ..." at bounding box center [206, 350] width 112 height 20
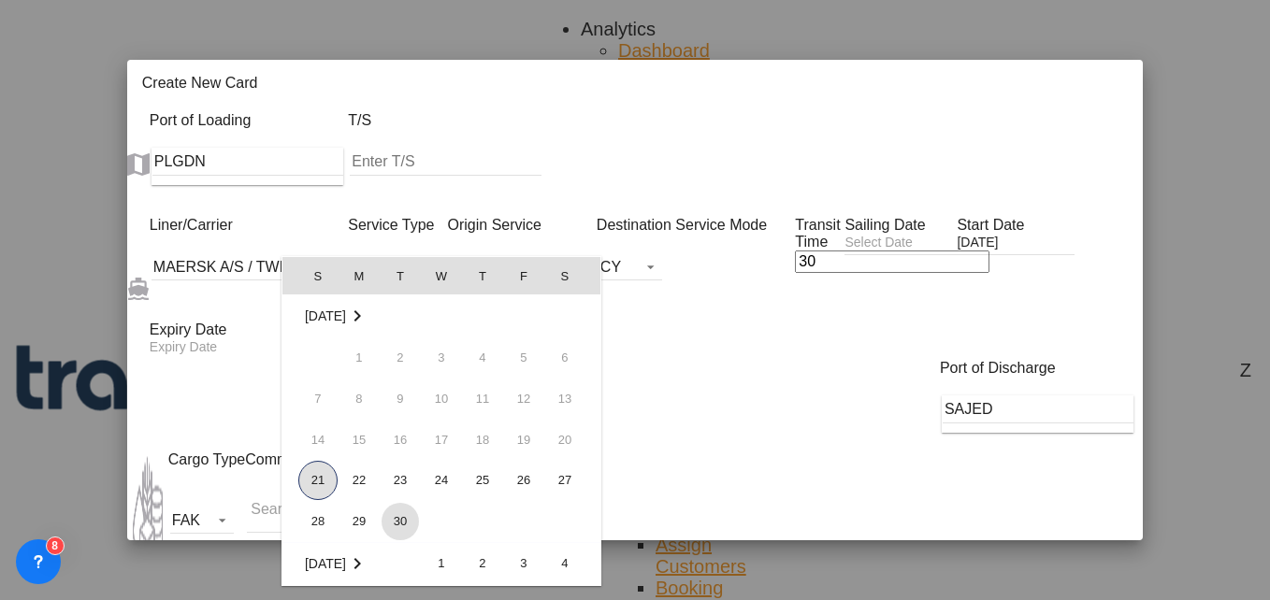
click at [396, 530] on span "30" at bounding box center [400, 521] width 37 height 37
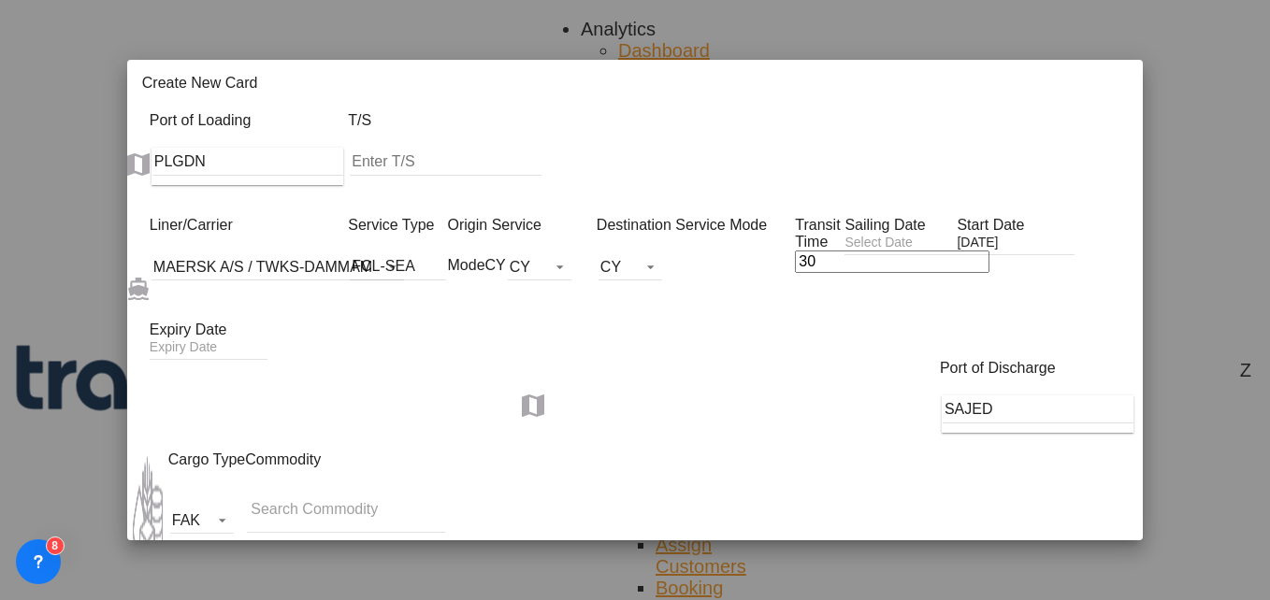
type input "[DATE]"
click at [340, 496] on input "Search Commodity" at bounding box center [344, 511] width 187 height 30
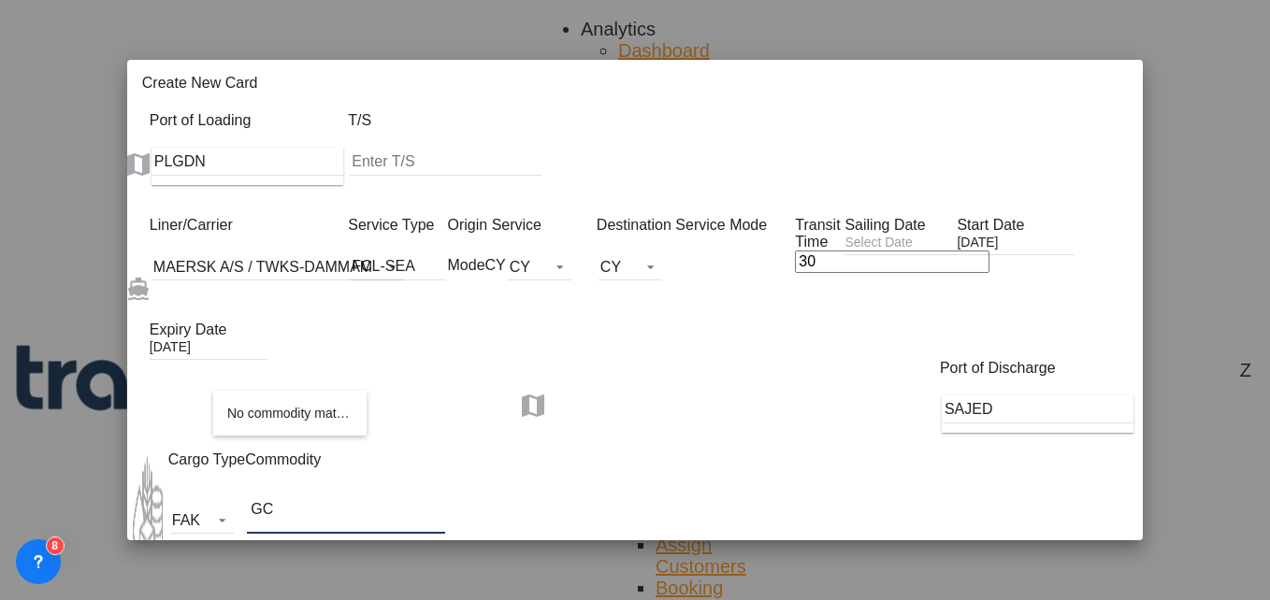
type input "GC"
click at [614, 288] on div "Liner/Carrier MAERSK A/S / TWKS-DAMMAM Service Type FCL-SEA Origin Service Mode…" at bounding box center [646, 288] width 993 height 143
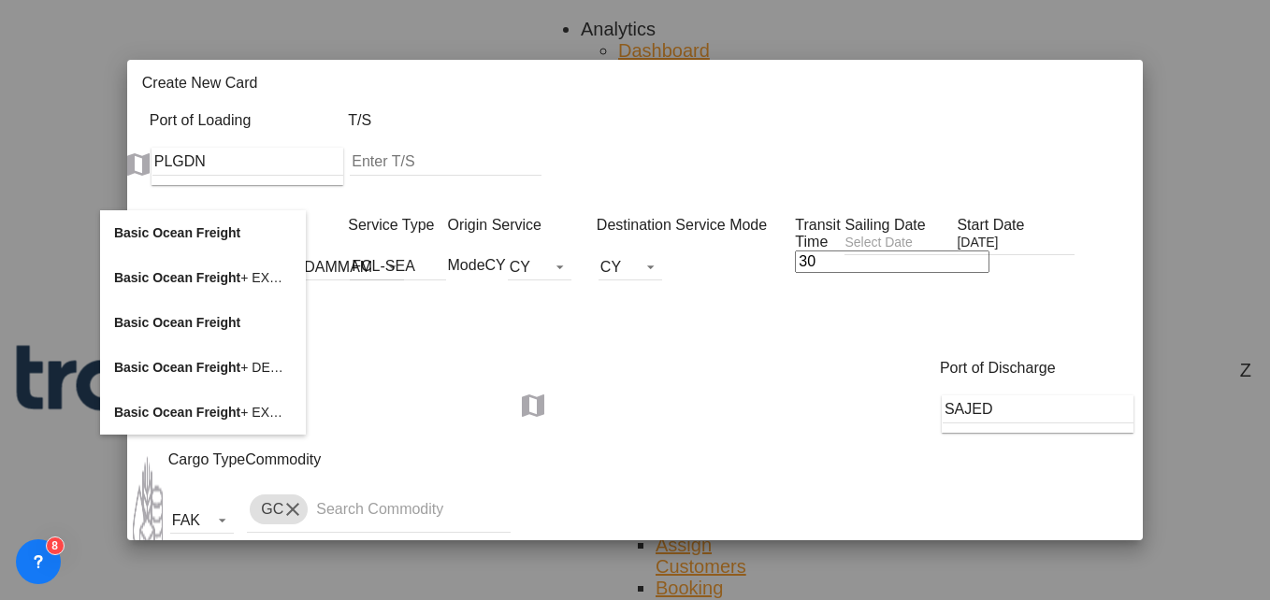
click at [246, 270] on span "Basic Ocean Freight + EXW Charges" at bounding box center [224, 277] width 221 height 15
type input "Basic Ocean Freight + EXW Charges"
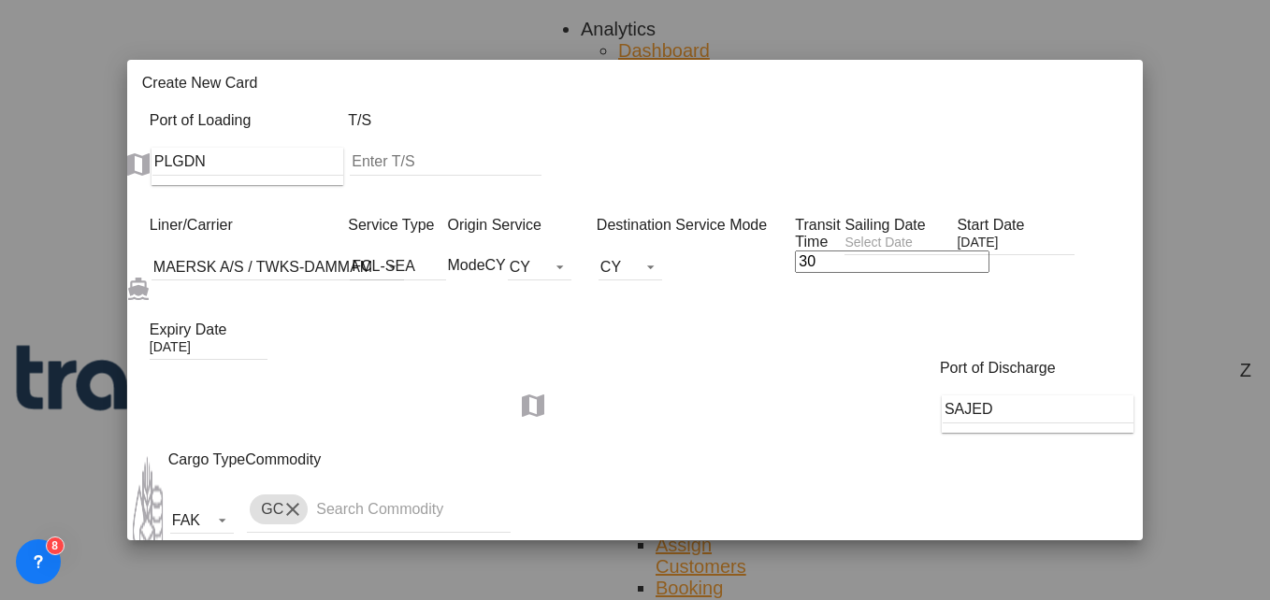
scroll to position [0, 7]
drag, startPoint x: 219, startPoint y: 444, endPoint x: 409, endPoint y: 443, distance: 189.9
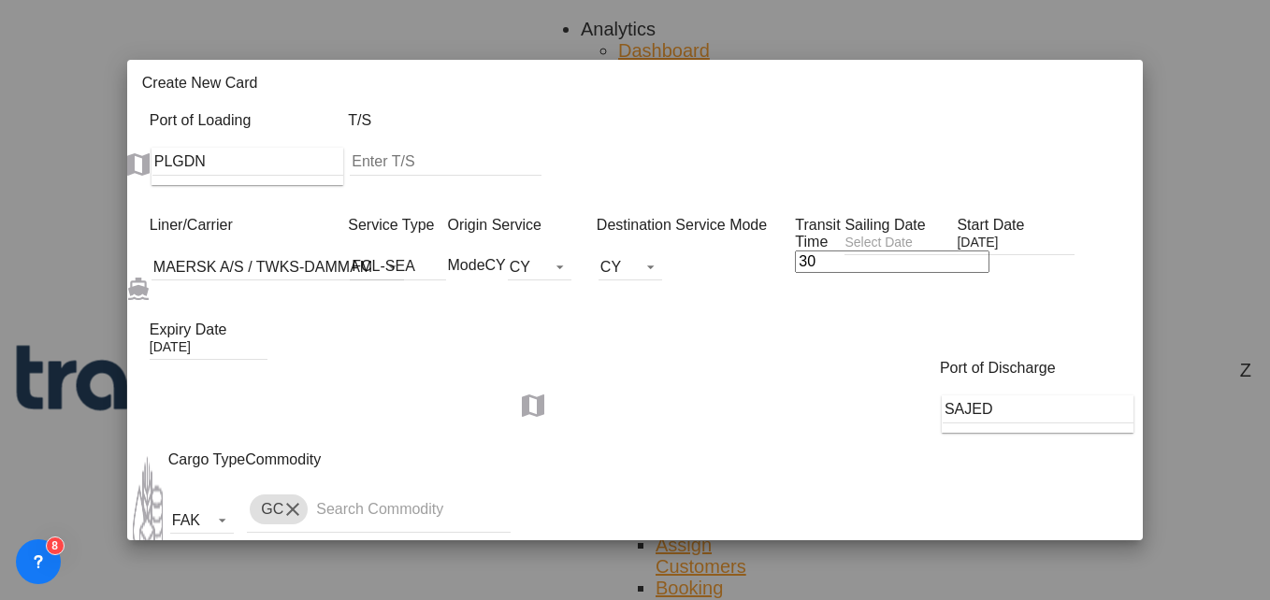
select select "40RE"
select select "string:USD"
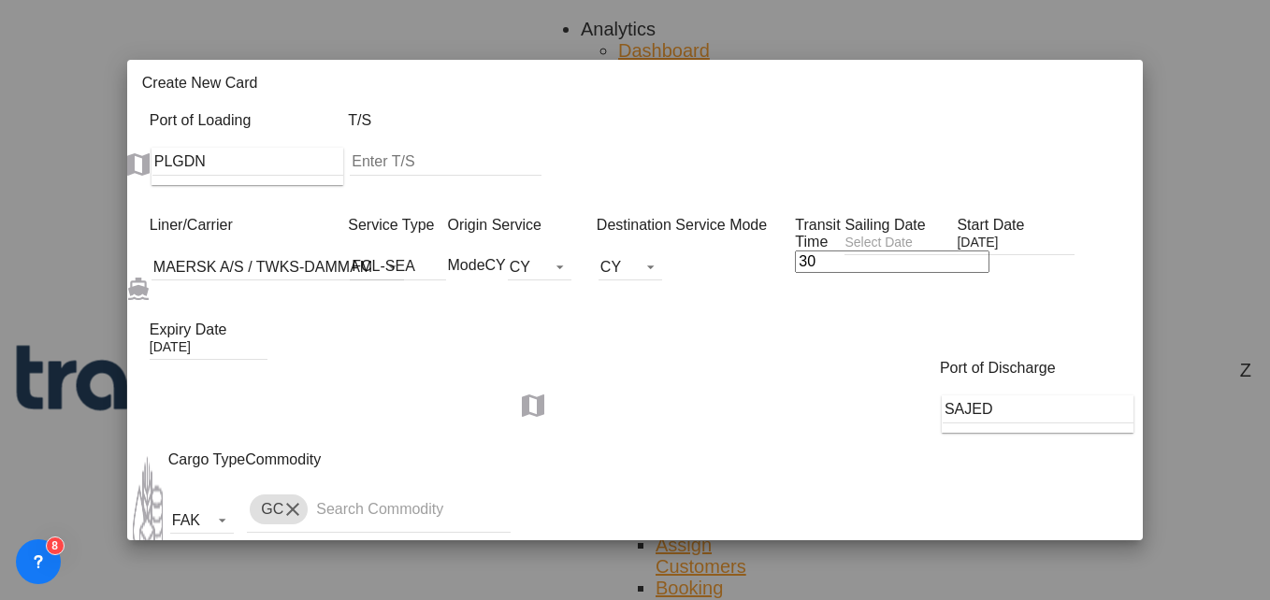
select select "string:USD"
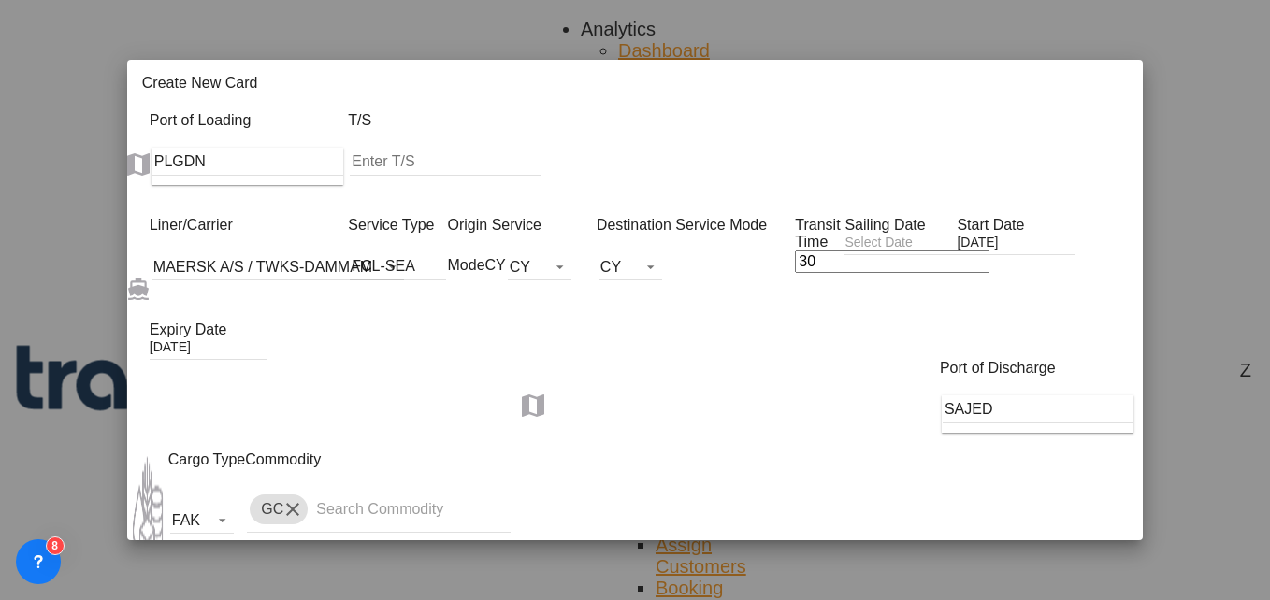
type input "3815"
type input "4000"
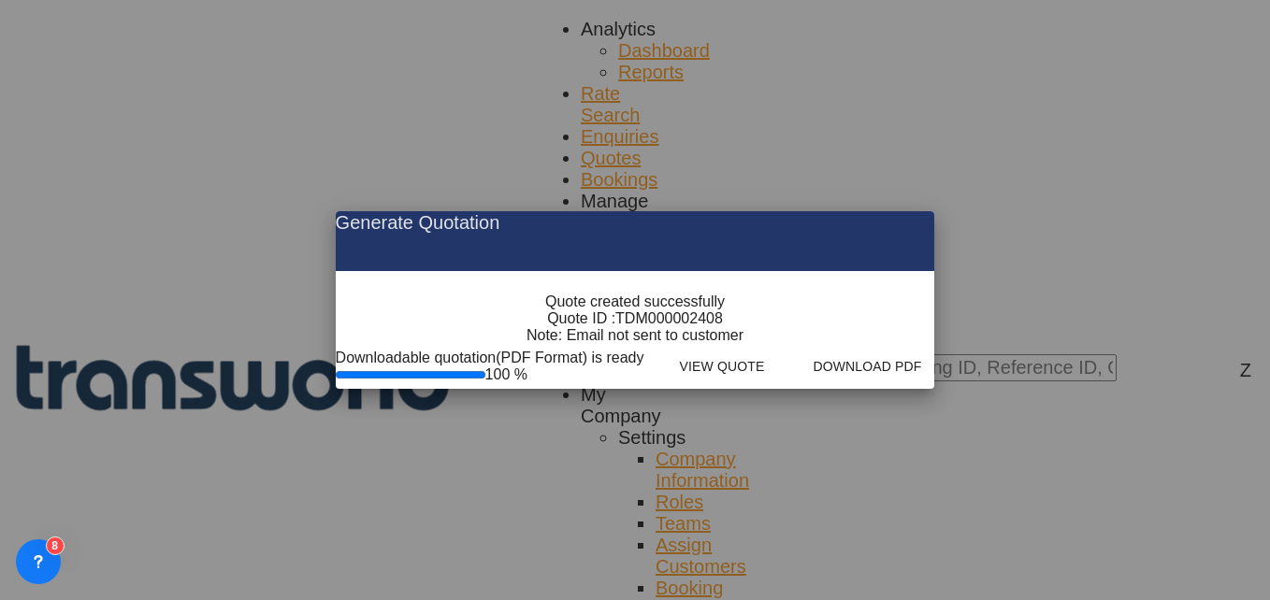
click at [916, 211] on md-icon "icon-close fg-AAA8AD cursor m-0" at bounding box center [904, 222] width 22 height 22
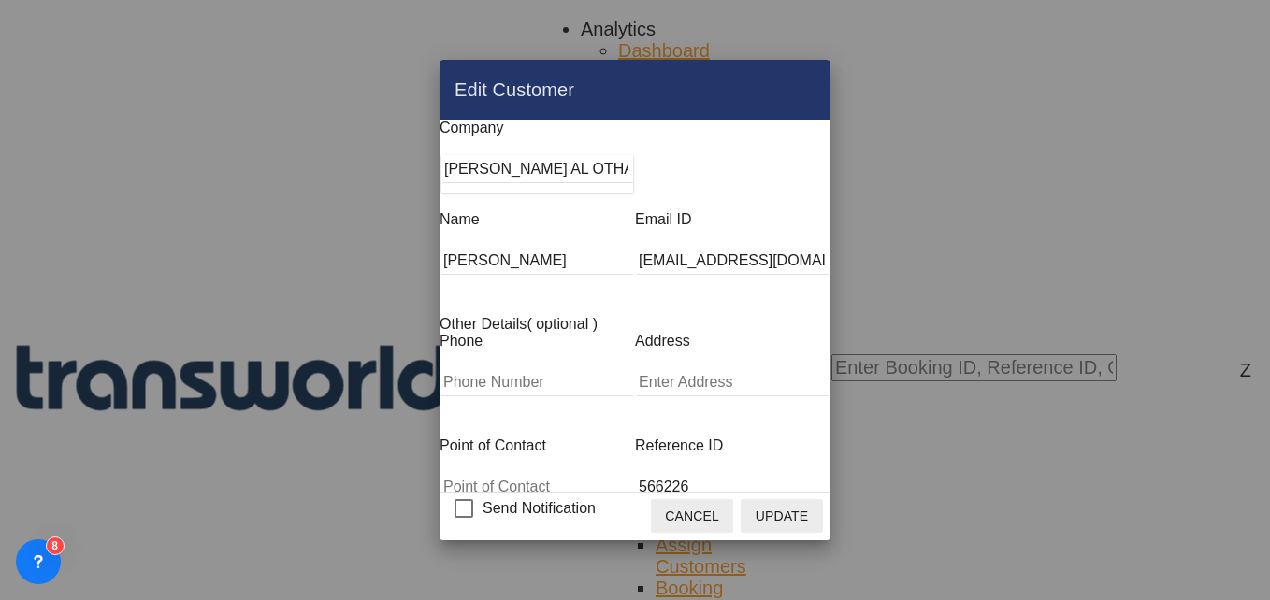
click at [733, 520] on button "Cancel" at bounding box center [692, 516] width 82 height 34
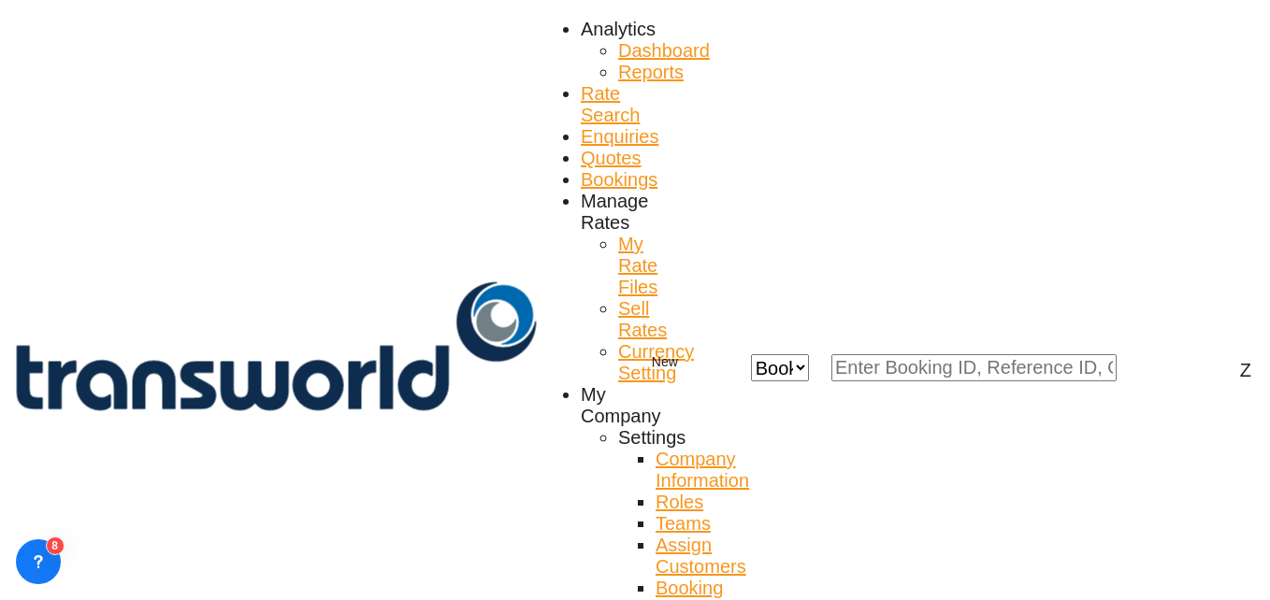
scroll to position [0, 0]
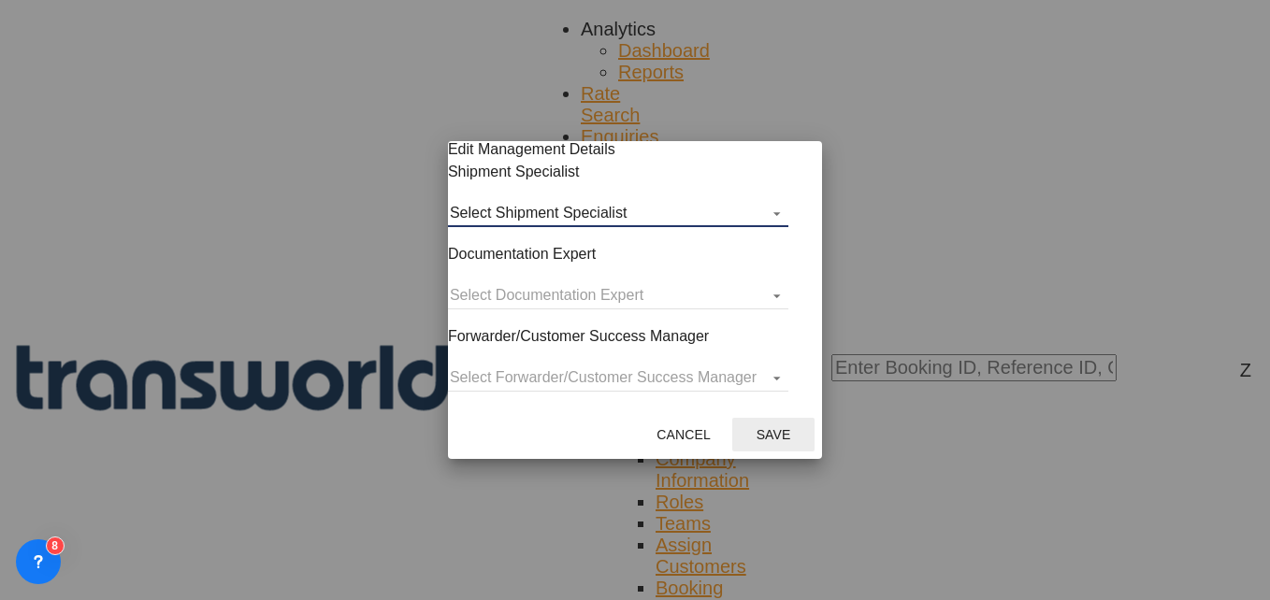
click at [625, 227] on md-select "Select Shipment Specialist [PERSON_NAME] W [PERSON_NAME][EMAIL_ADDRESS][PERSON_…" at bounding box center [618, 213] width 340 height 28
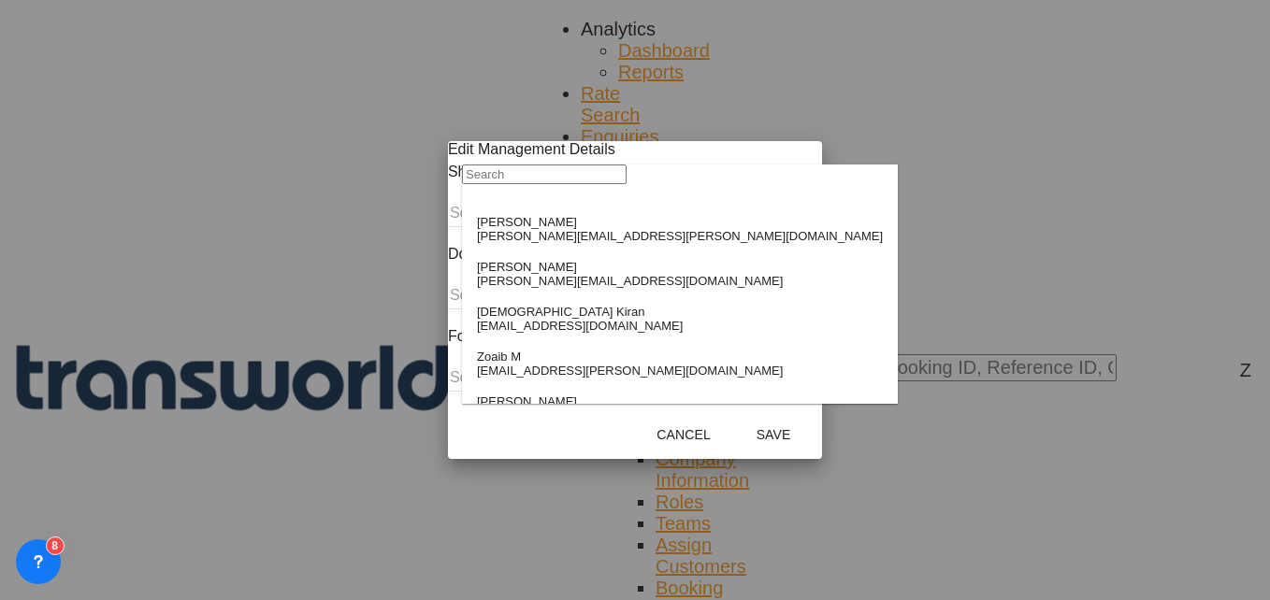
click at [550, 179] on input "search" at bounding box center [544, 175] width 165 height 20
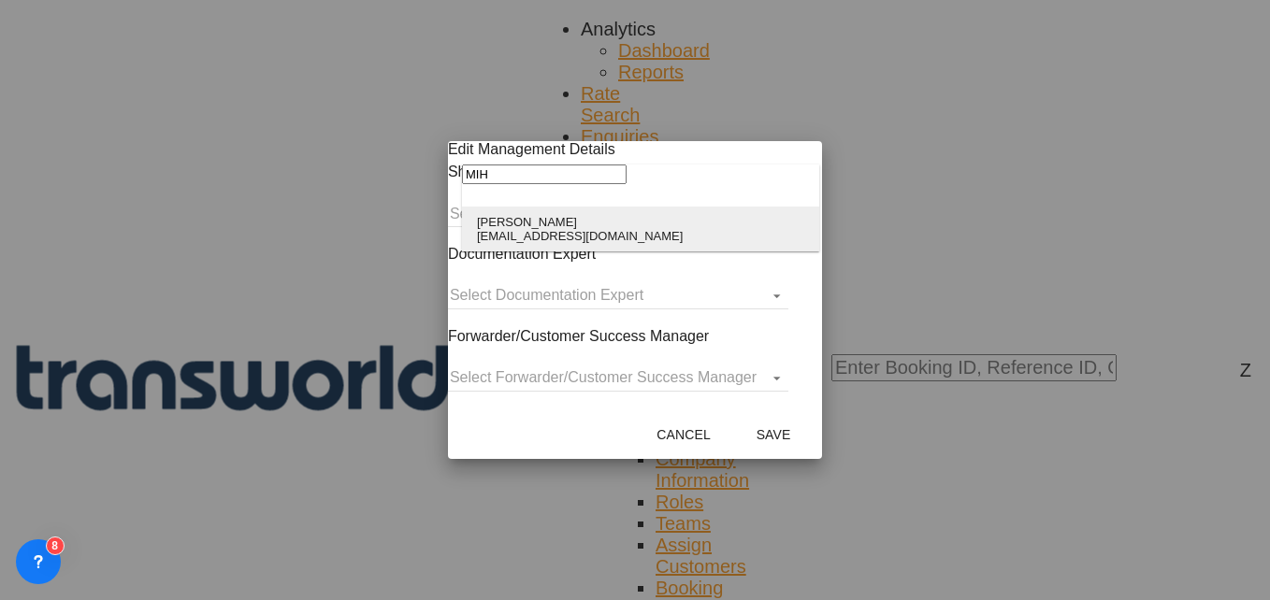
type input "MIH"
click at [537, 235] on div "[EMAIL_ADDRESS][DOMAIN_NAME]" at bounding box center [580, 236] width 206 height 14
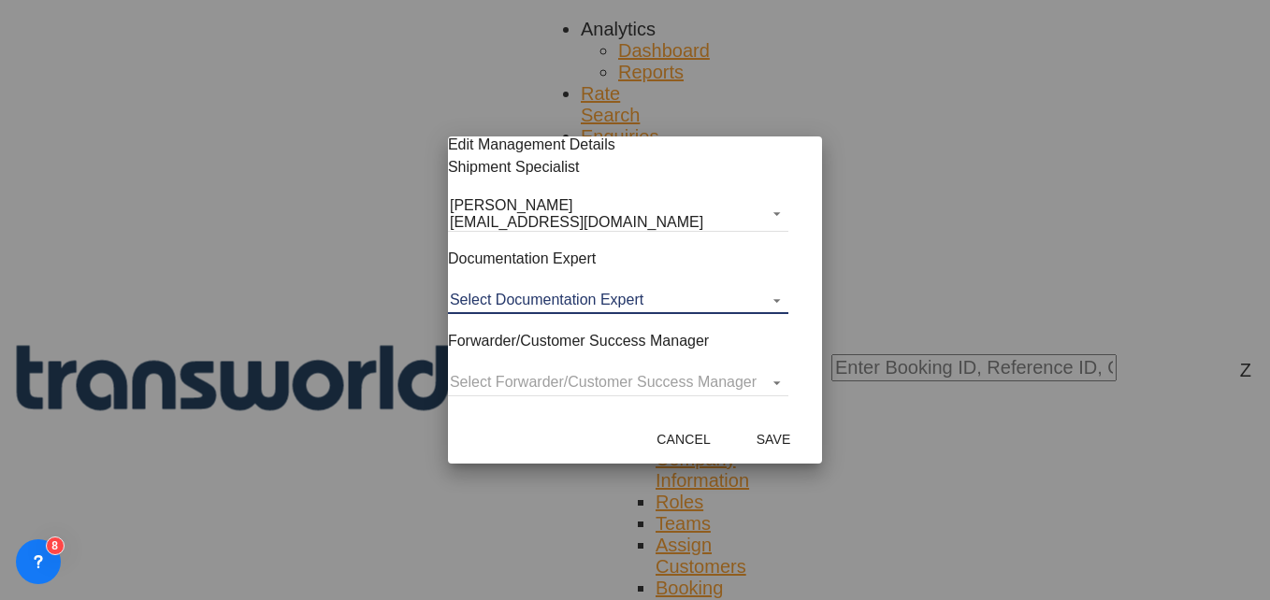
click at [533, 306] on md-select "Select Documentation Expert [PERSON_NAME] W [PERSON_NAME][EMAIL_ADDRESS][PERSON…" at bounding box center [618, 300] width 340 height 28
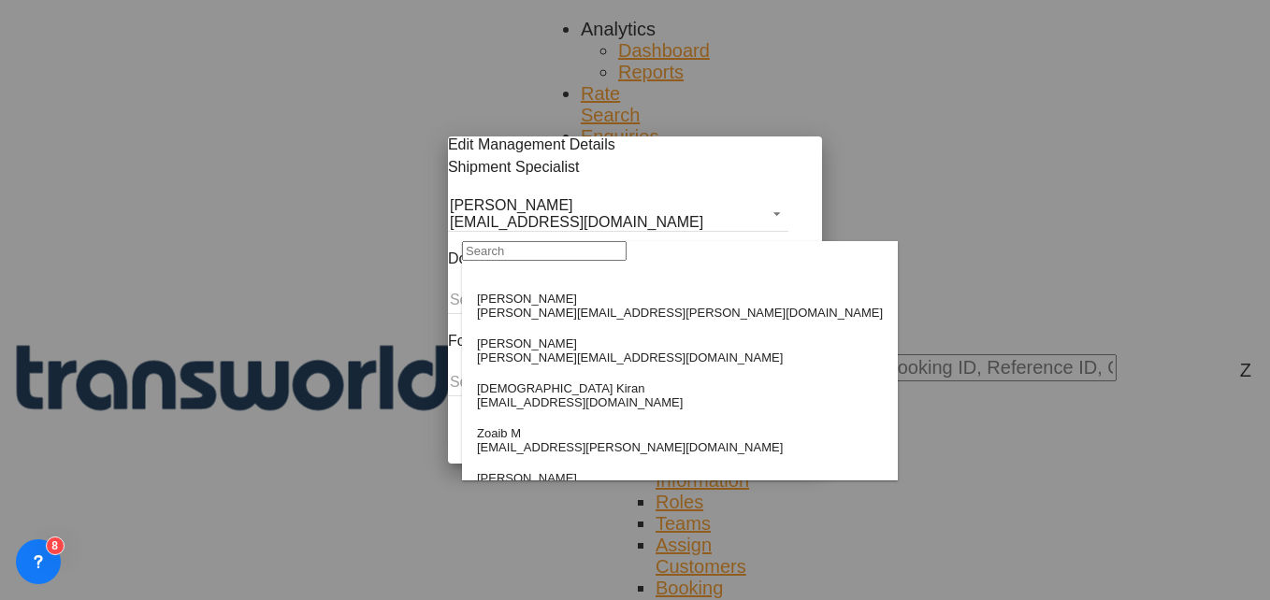
click at [521, 261] on input "search" at bounding box center [544, 251] width 165 height 20
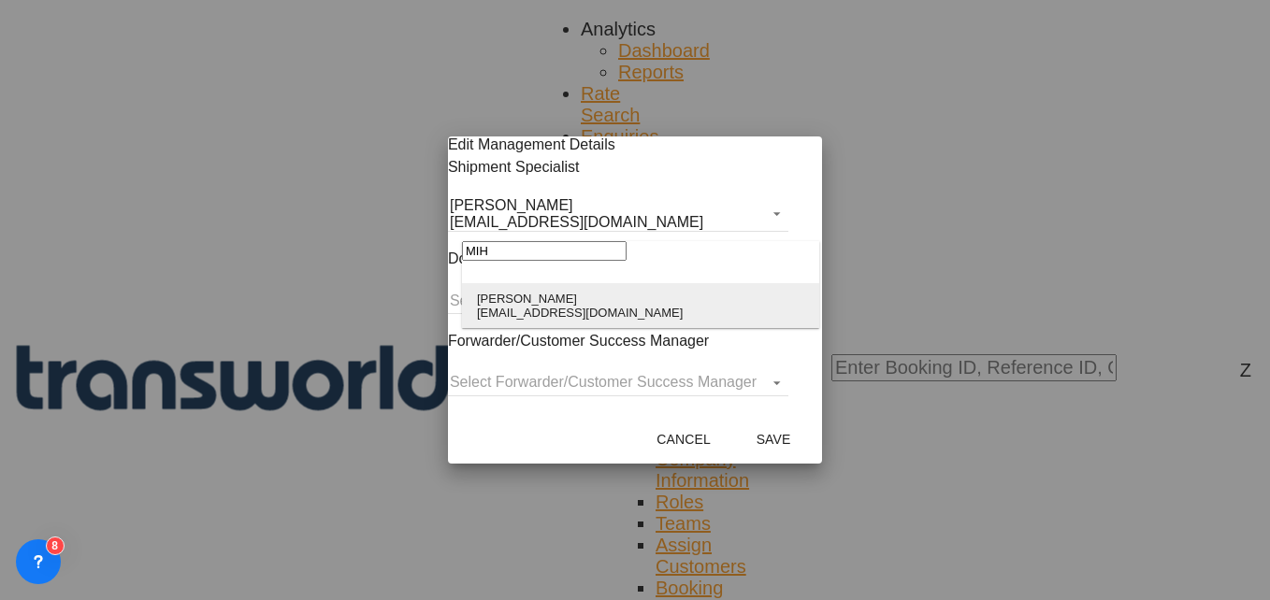
type input "MIH"
click at [508, 312] on div "[EMAIL_ADDRESS][DOMAIN_NAME]" at bounding box center [580, 313] width 206 height 14
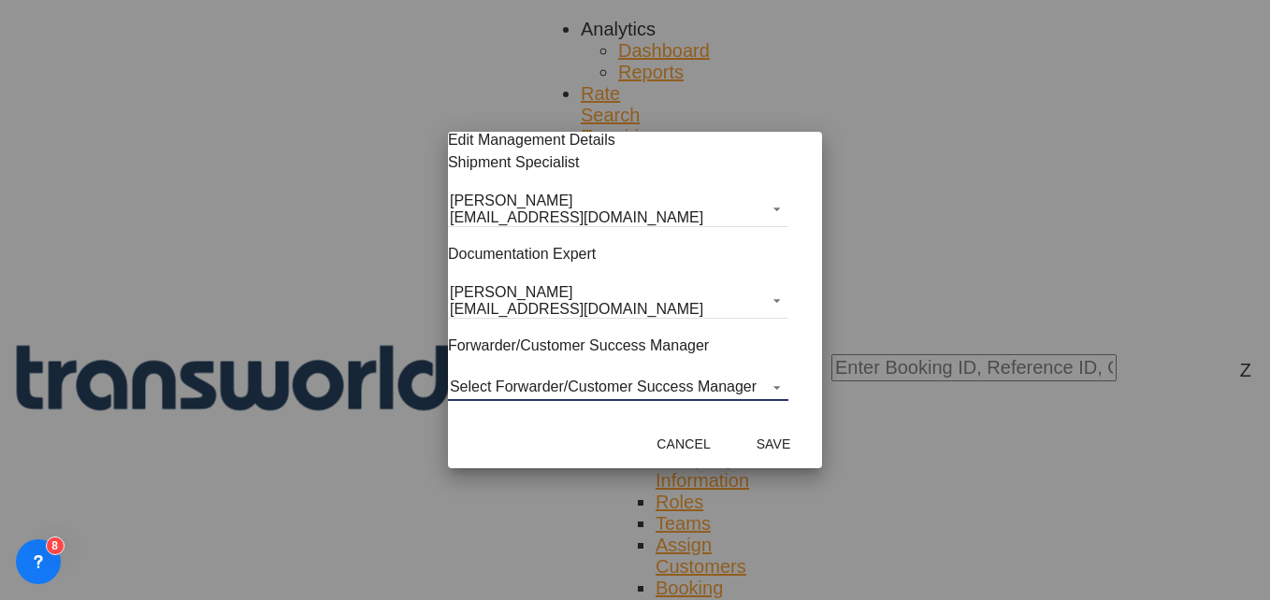
click at [508, 375] on md-select "Select Forwarder/Customer Success Manager [PERSON_NAME] [PERSON_NAME][EMAIL_ADD…" at bounding box center [618, 387] width 340 height 28
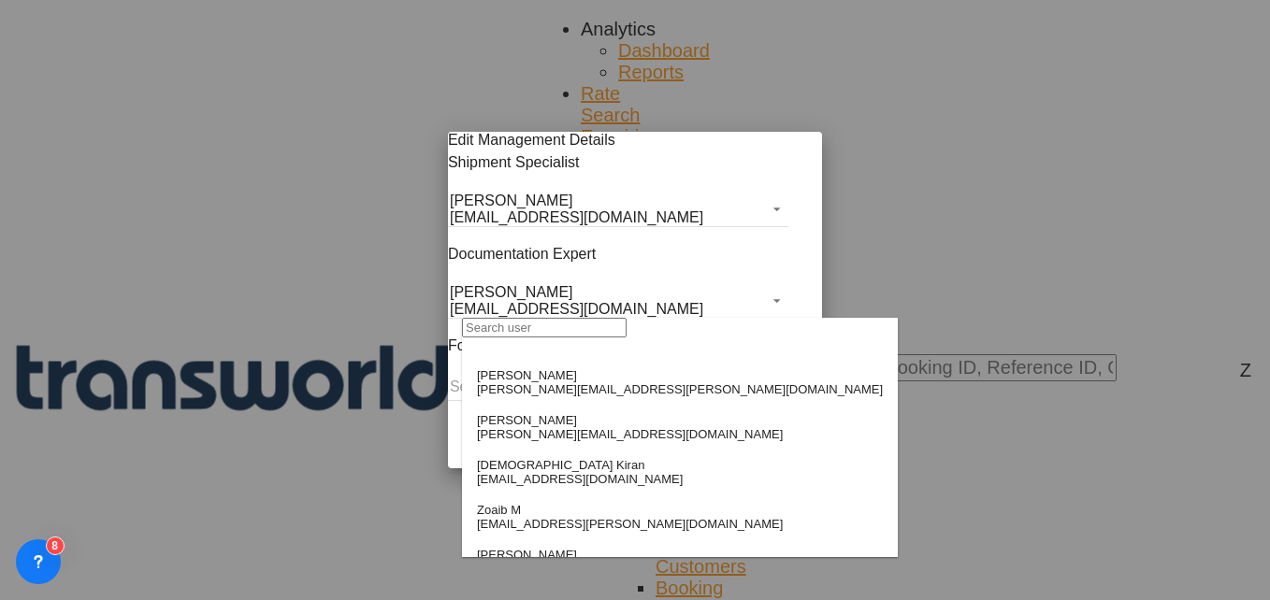
click at [518, 329] on input "search" at bounding box center [544, 328] width 165 height 20
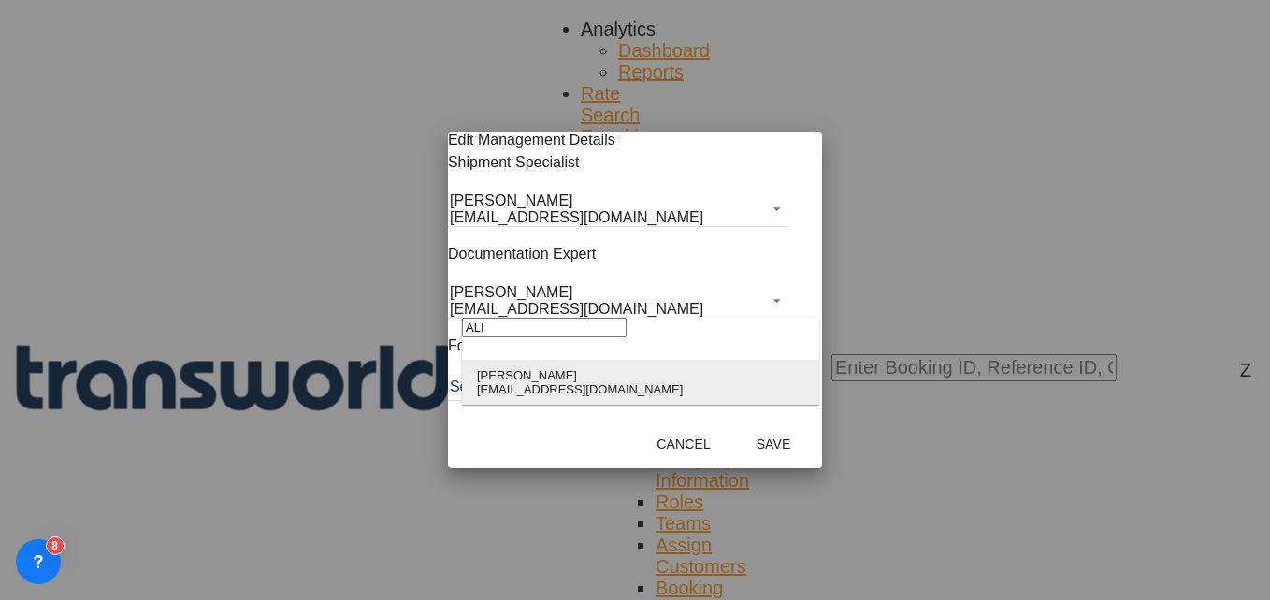
type input "ALI"
click at [524, 397] on div "[EMAIL_ADDRESS][DOMAIN_NAME]" at bounding box center [580, 390] width 206 height 14
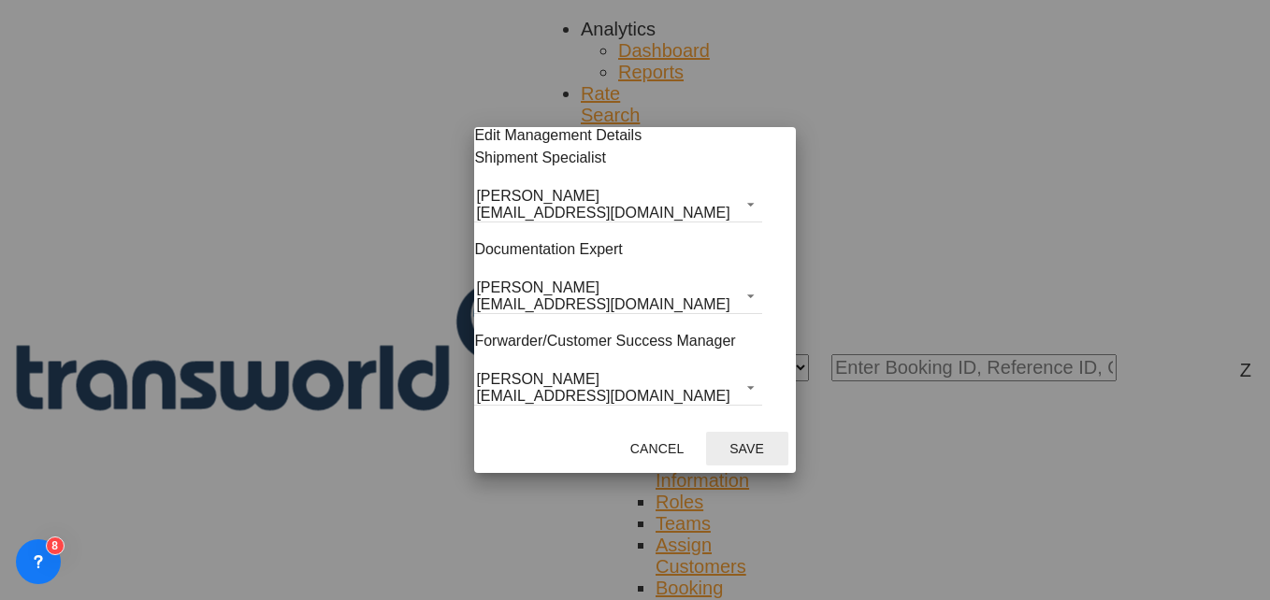
click at [774, 457] on button "Save" at bounding box center [747, 449] width 82 height 34
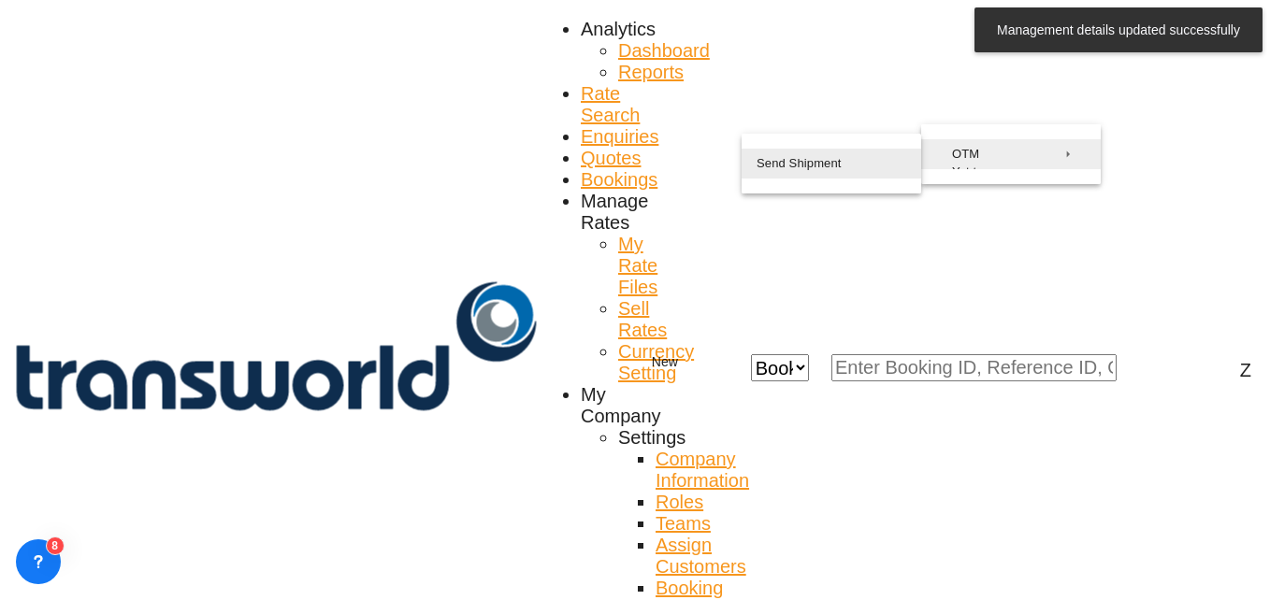
click at [841, 179] on button "Send Shipment" at bounding box center [832, 164] width 180 height 30
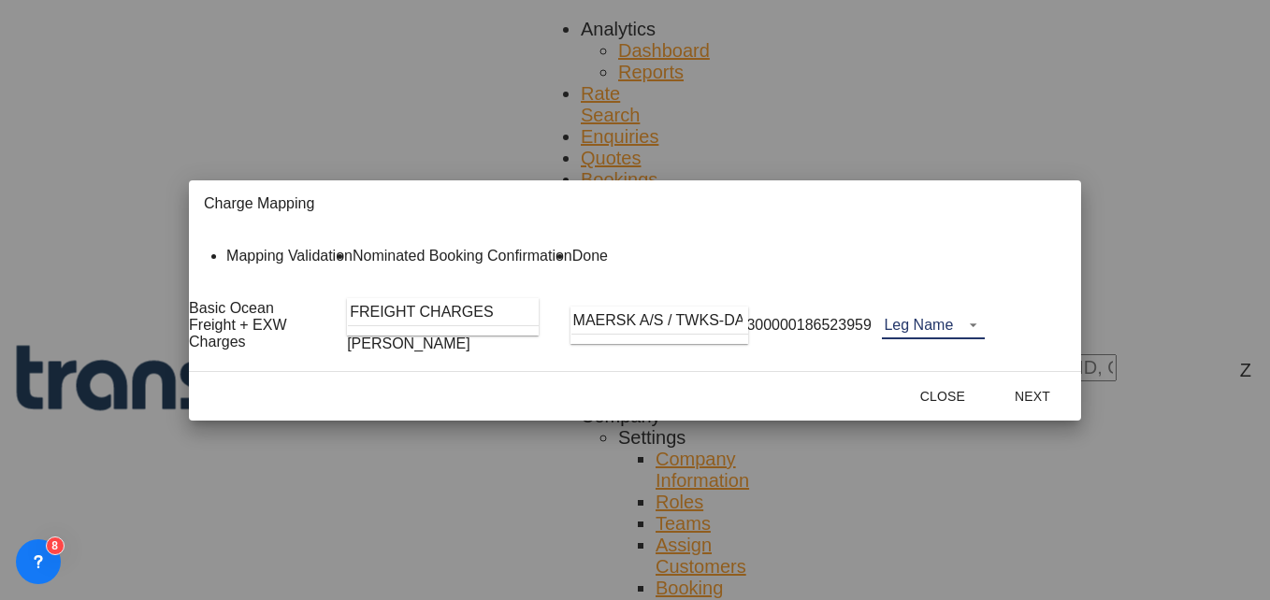
click at [985, 340] on md-select "Leg Name HANDLING ORIGIN VESSEL HANDLING DESTINATION OTHERS TL PICK UP CUSTOMS …" at bounding box center [933, 325] width 103 height 28
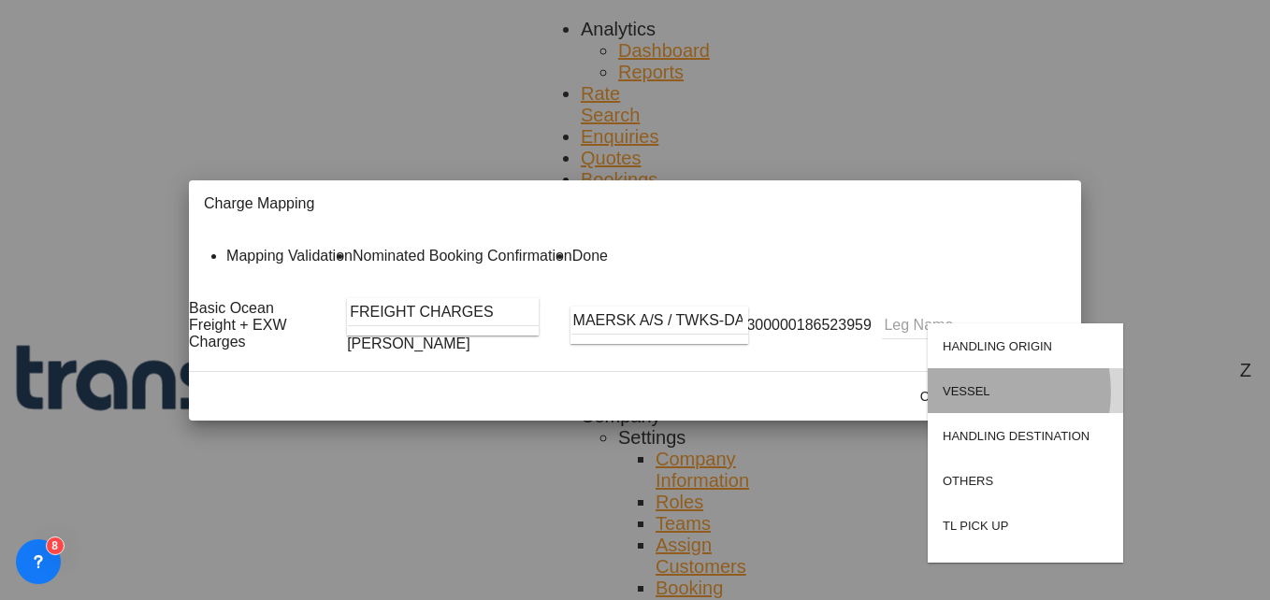
click at [969, 392] on div "VESSEL" at bounding box center [967, 391] width 48 height 14
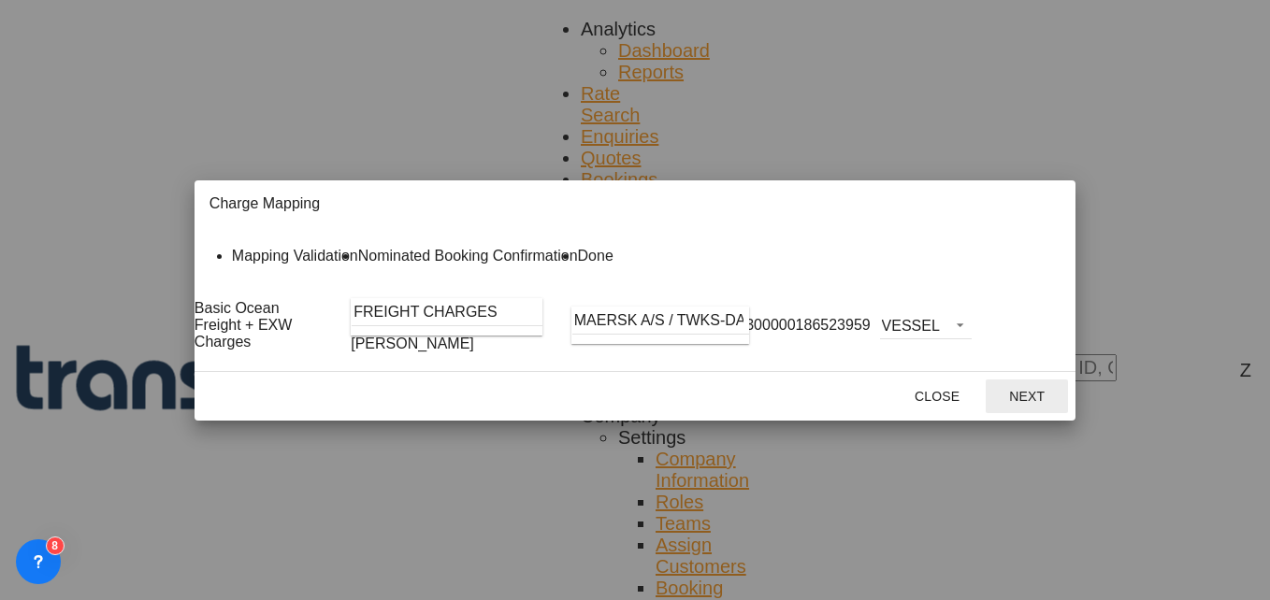
click at [1058, 413] on button "Next" at bounding box center [1027, 397] width 82 height 34
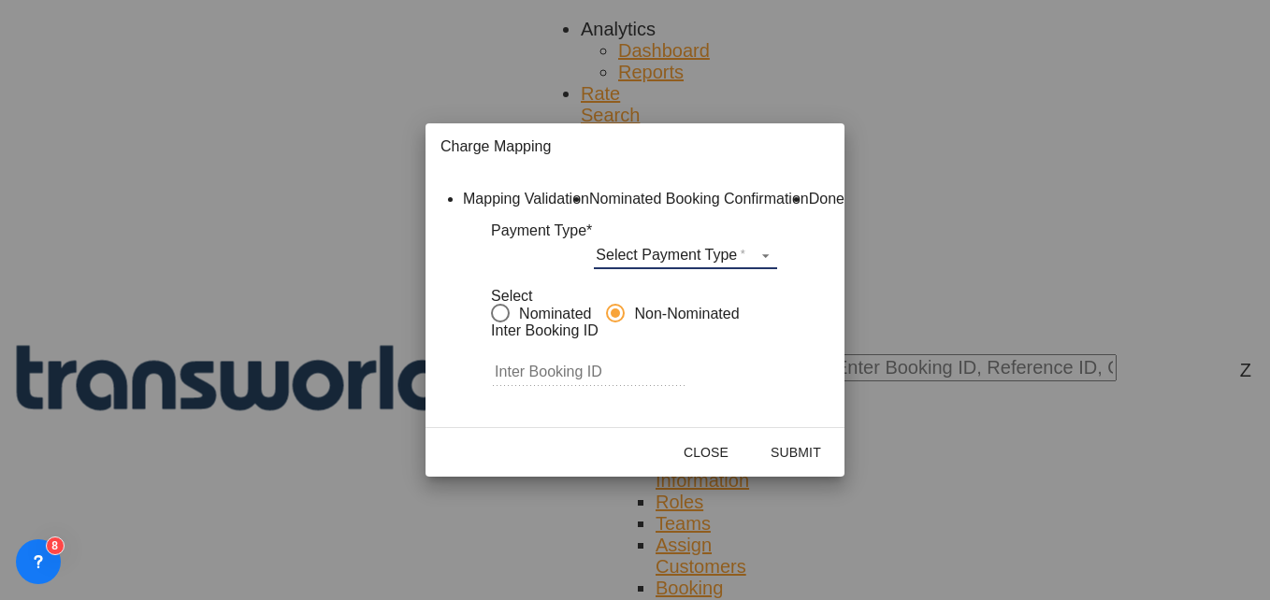
click at [649, 269] on md-select "Select Payment Type COLLECT PREPAID" at bounding box center [685, 255] width 183 height 28
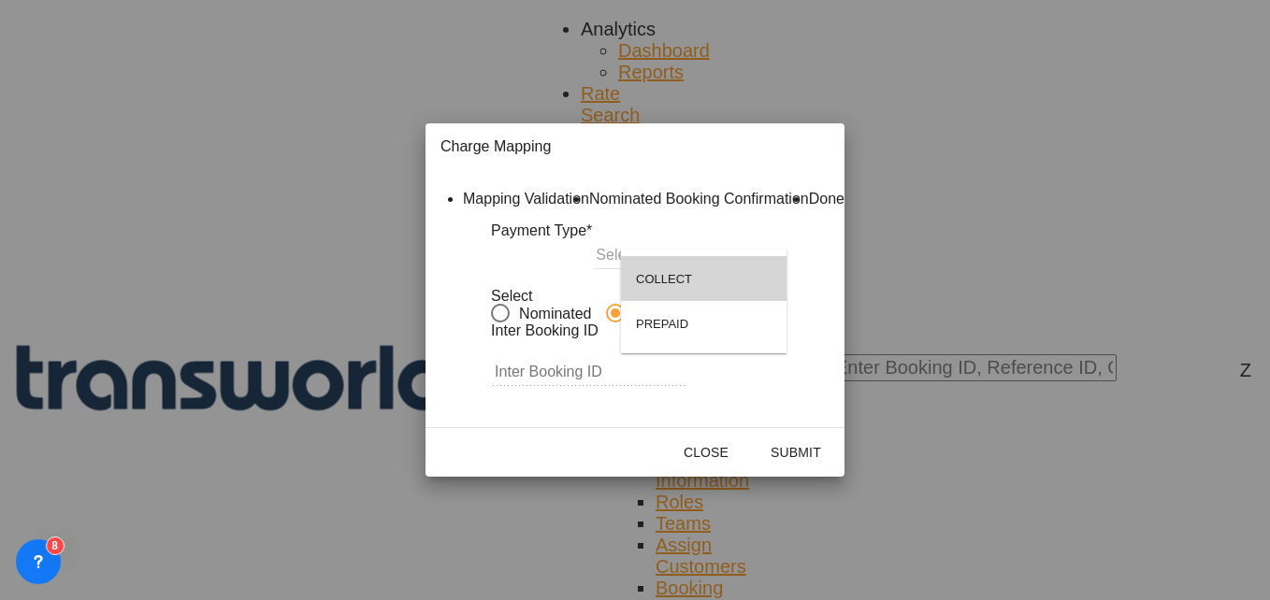
click at [680, 272] on div "COLLECT" at bounding box center [664, 279] width 56 height 14
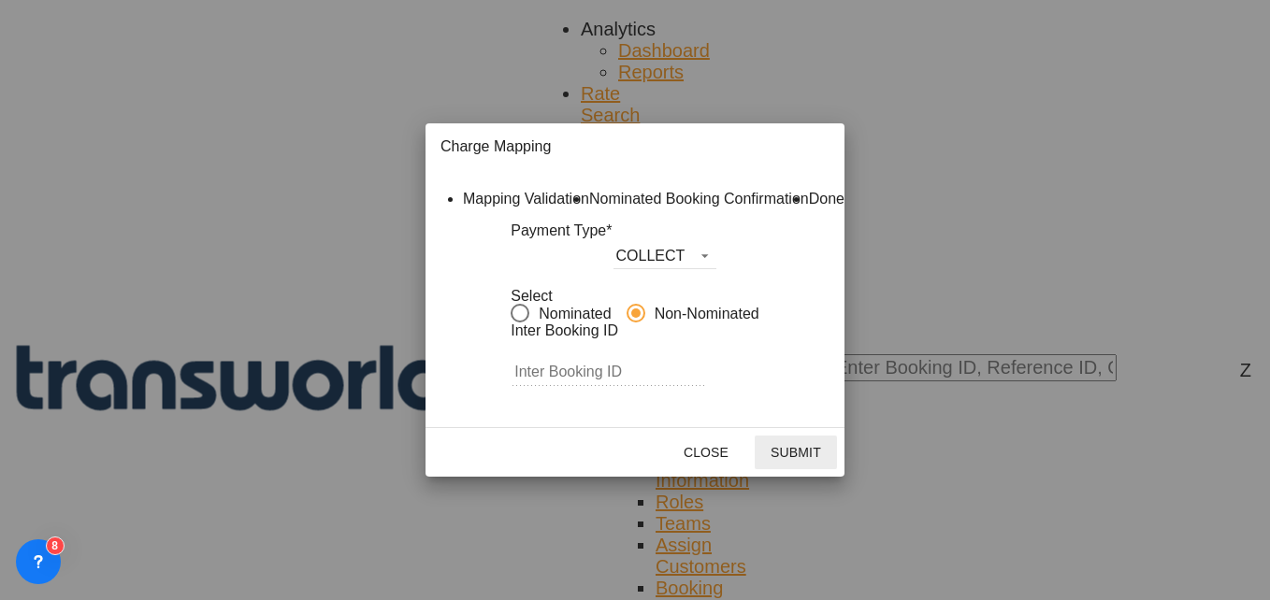
click at [837, 470] on button "Submit" at bounding box center [796, 453] width 82 height 34
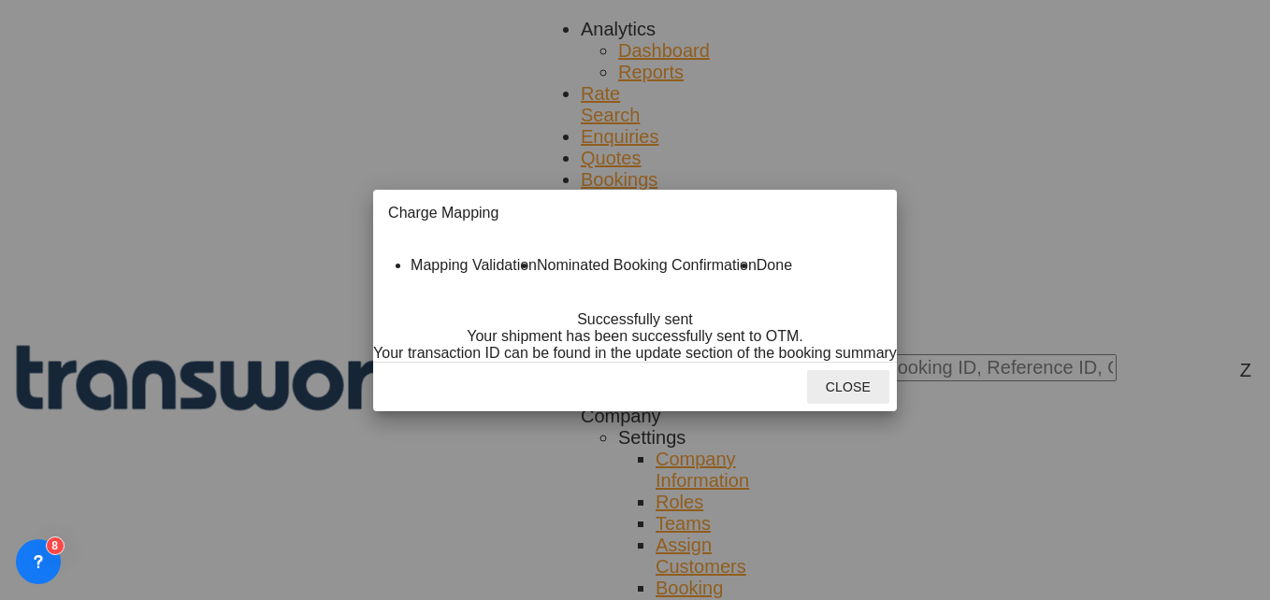
click at [889, 404] on button "Close" at bounding box center [848, 387] width 82 height 34
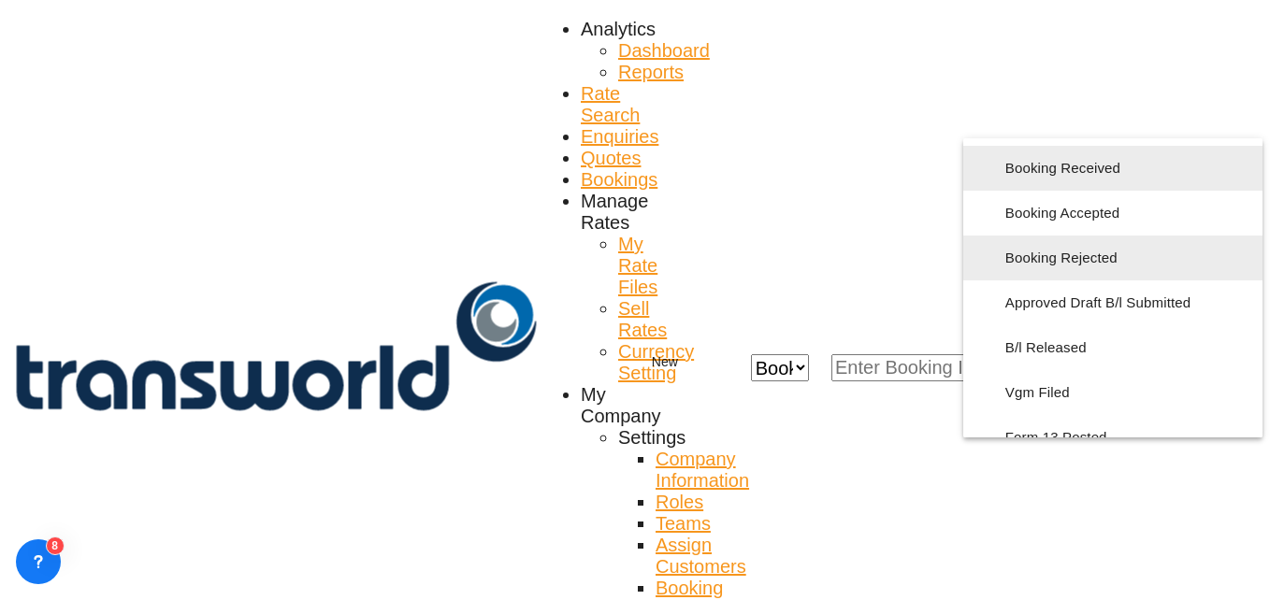
click at [1058, 275] on span "Booking Rejected" at bounding box center [1126, 258] width 242 height 34
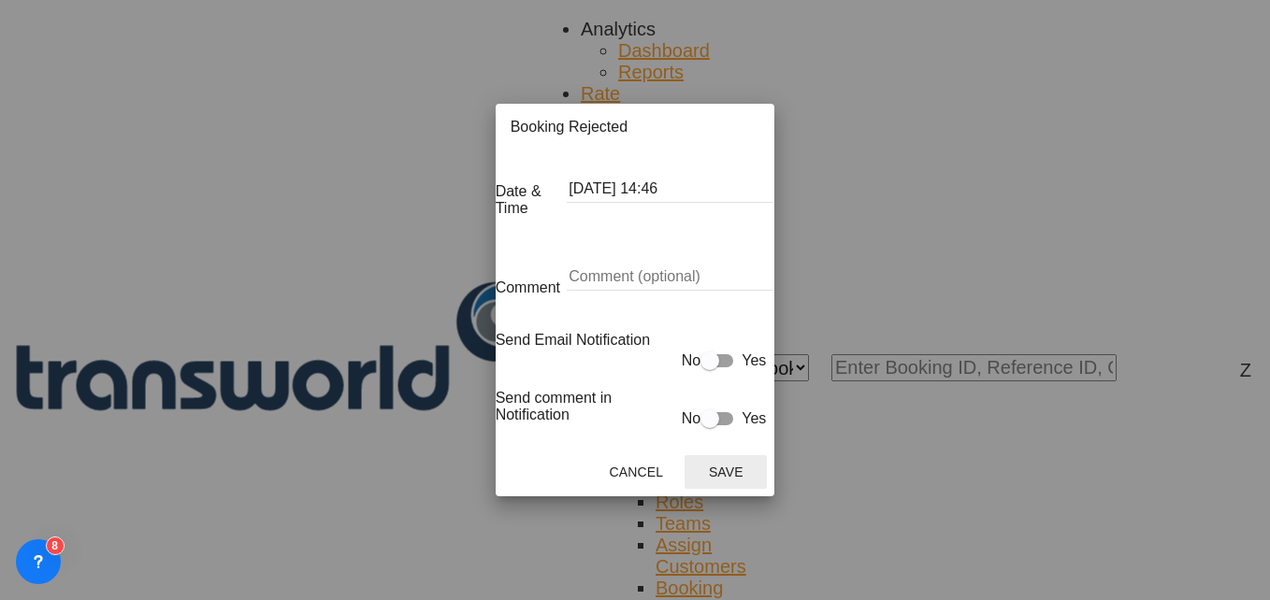
click at [750, 455] on button "Save" at bounding box center [726, 472] width 82 height 34
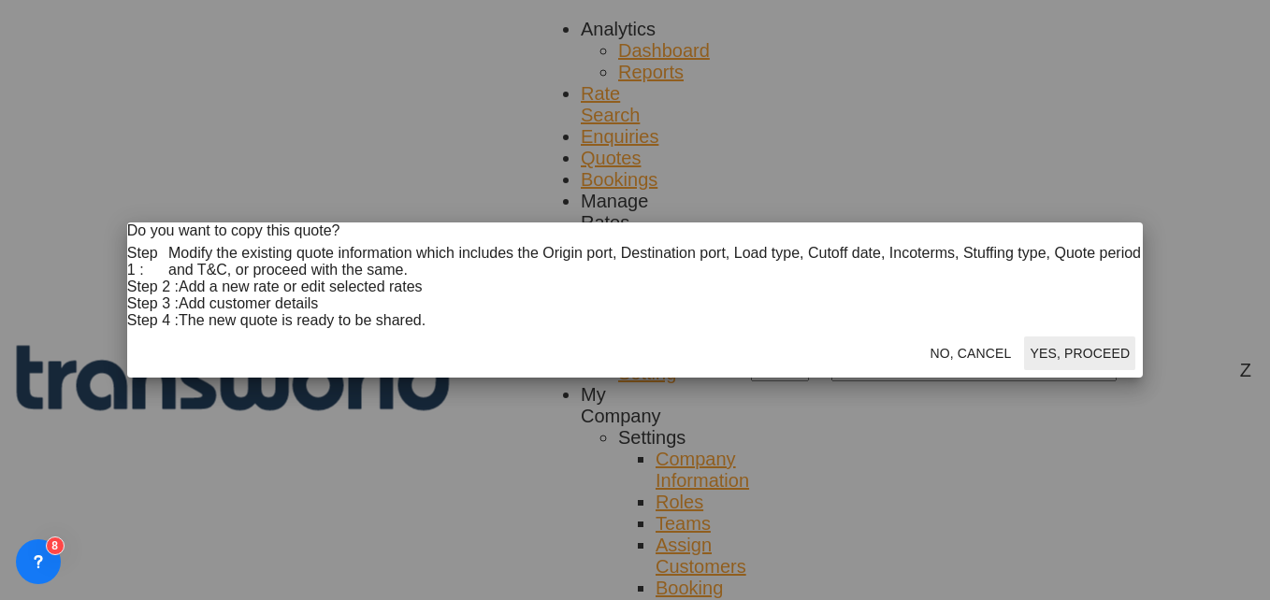
click at [1024, 370] on button "Yes, Proceed" at bounding box center [1079, 354] width 111 height 34
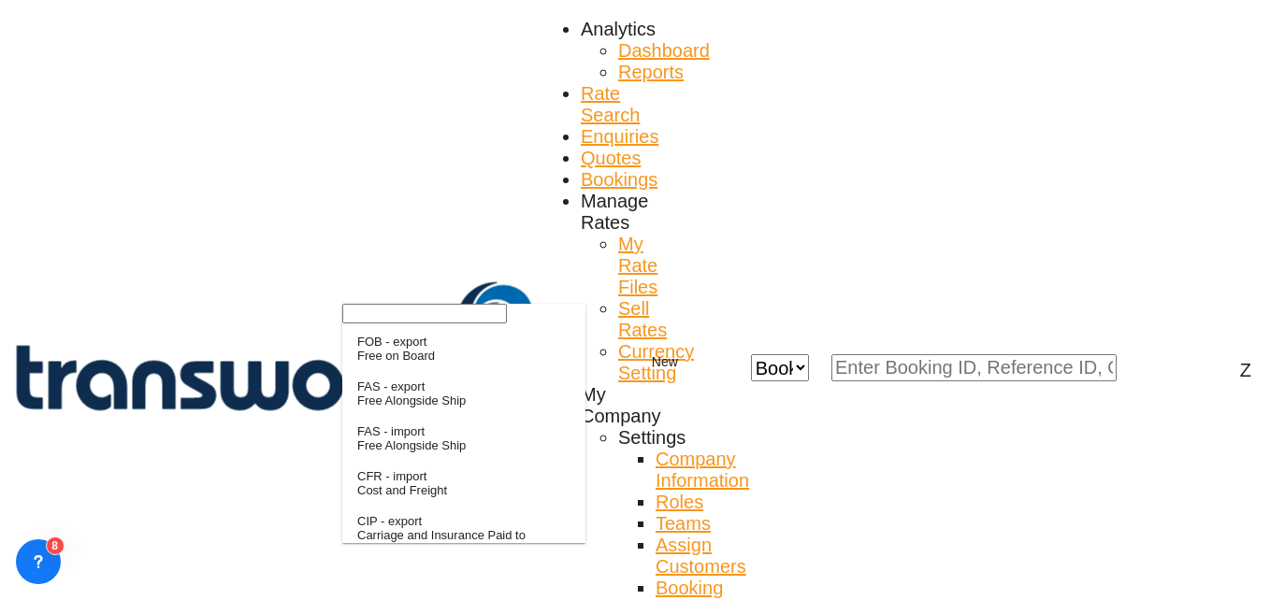
click at [416, 324] on input "search" at bounding box center [424, 314] width 165 height 20
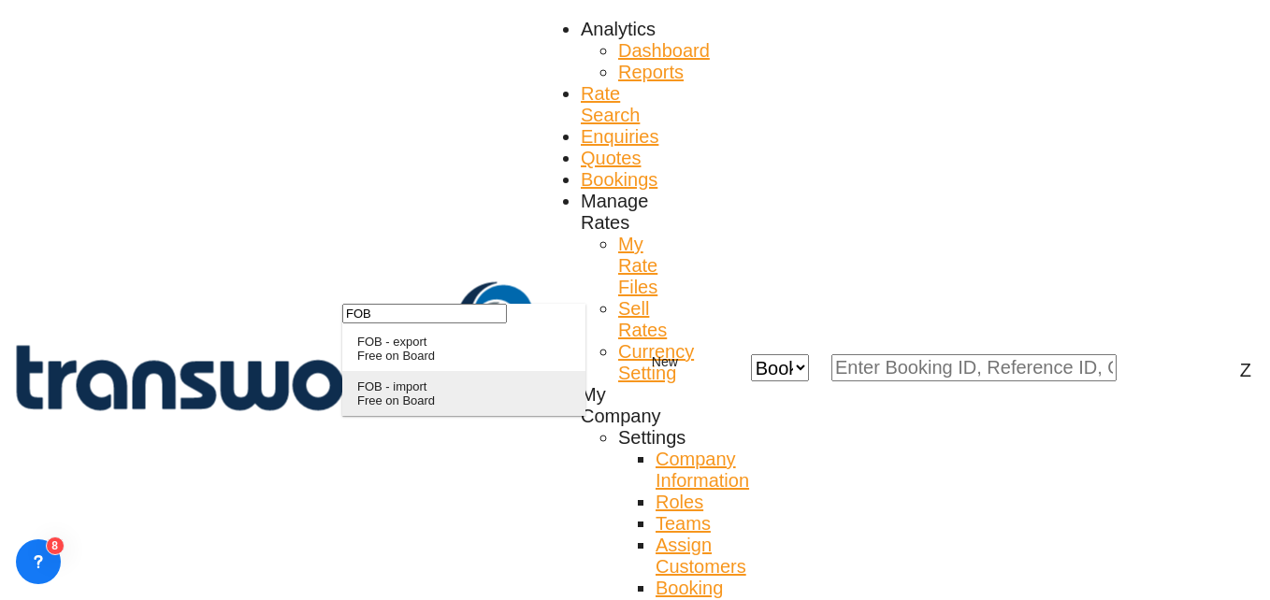
type input "FOB"
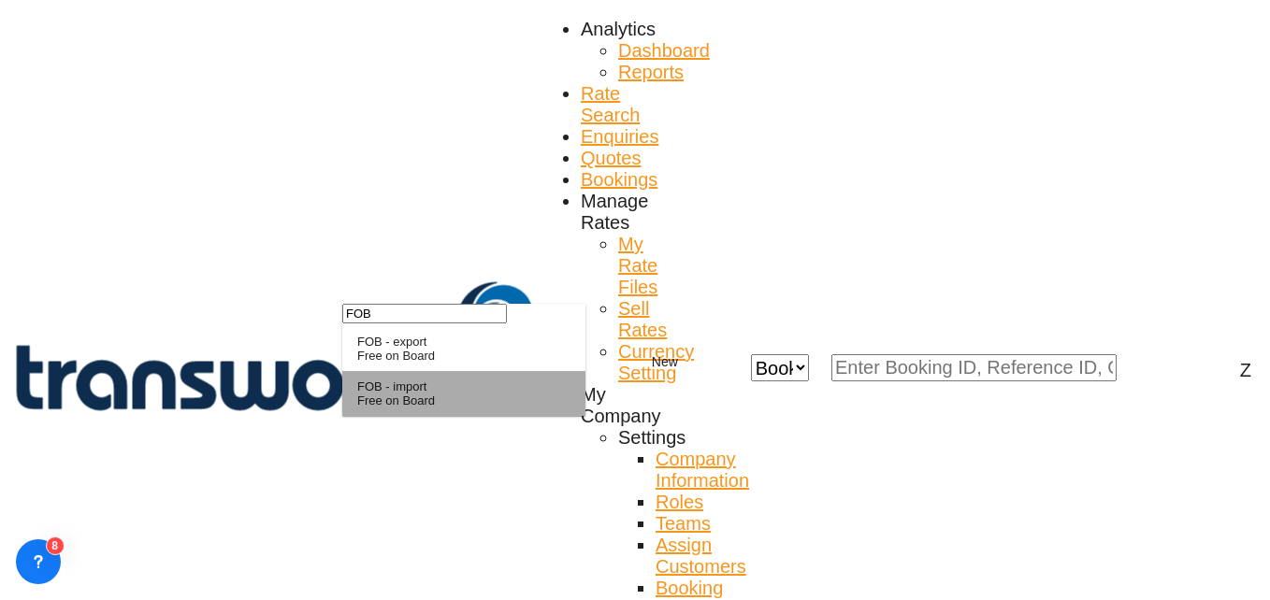
click at [416, 408] on div "Free on Board" at bounding box center [396, 401] width 78 height 14
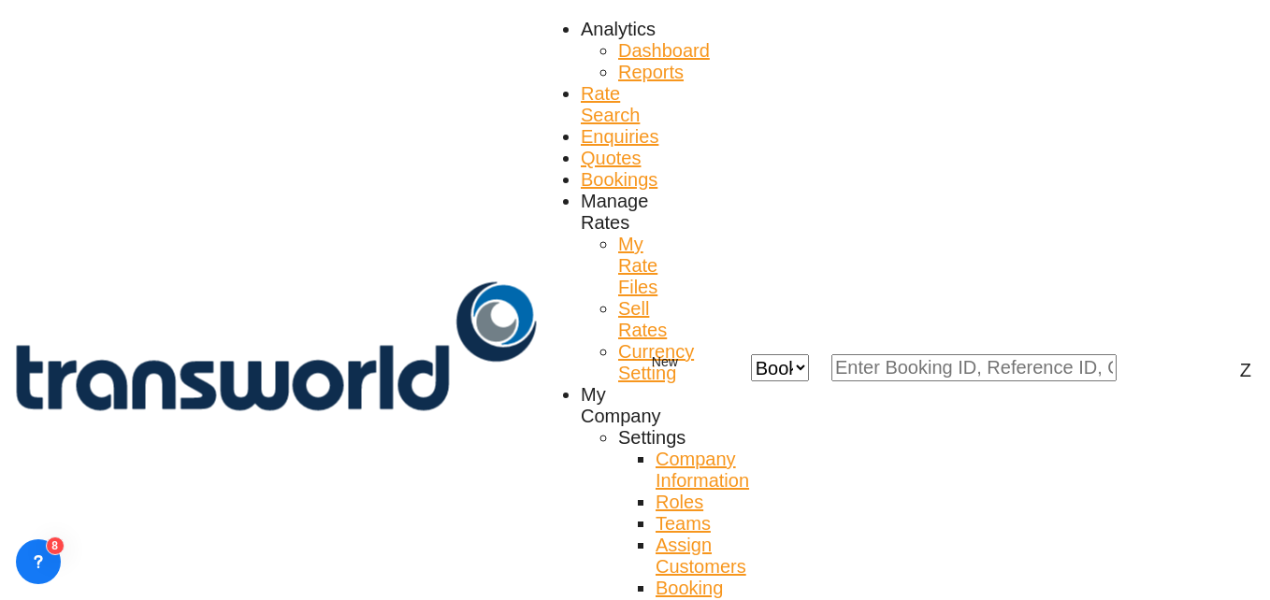
scroll to position [272, 0]
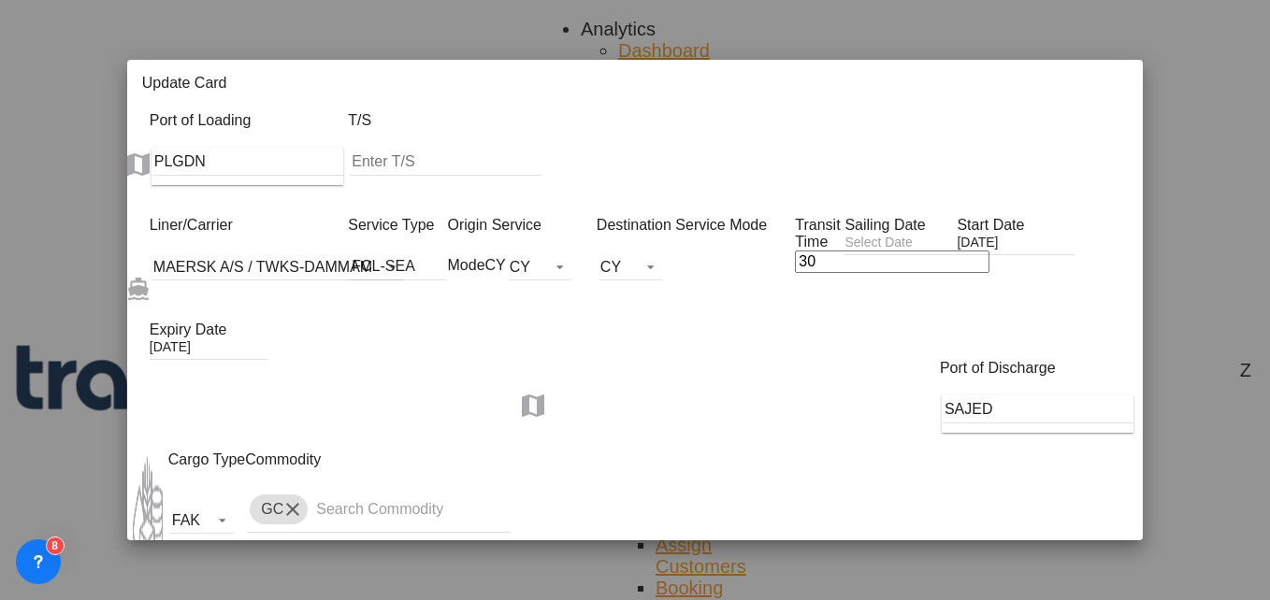
scroll to position [361, 0]
type input "3"
type input "3525"
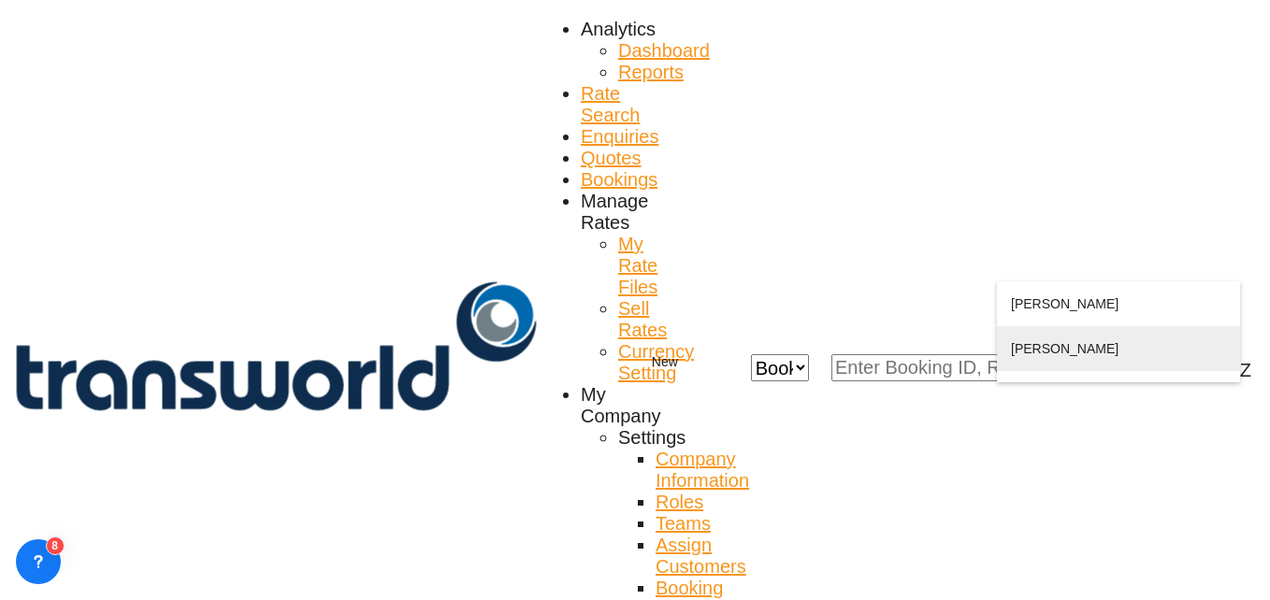
click at [1062, 348] on div "ADEL OBEIDH obeidh@ othai mmarkets.com | ABDULLAH AL OTHAI M MARKETS COMPANY | …" at bounding box center [1118, 371] width 215 height 90
type input "ABDULLAH AL OTHAIM MARKETS COMPANY, ADEL OBEIDH, obeidh@othaimmarkets.com"
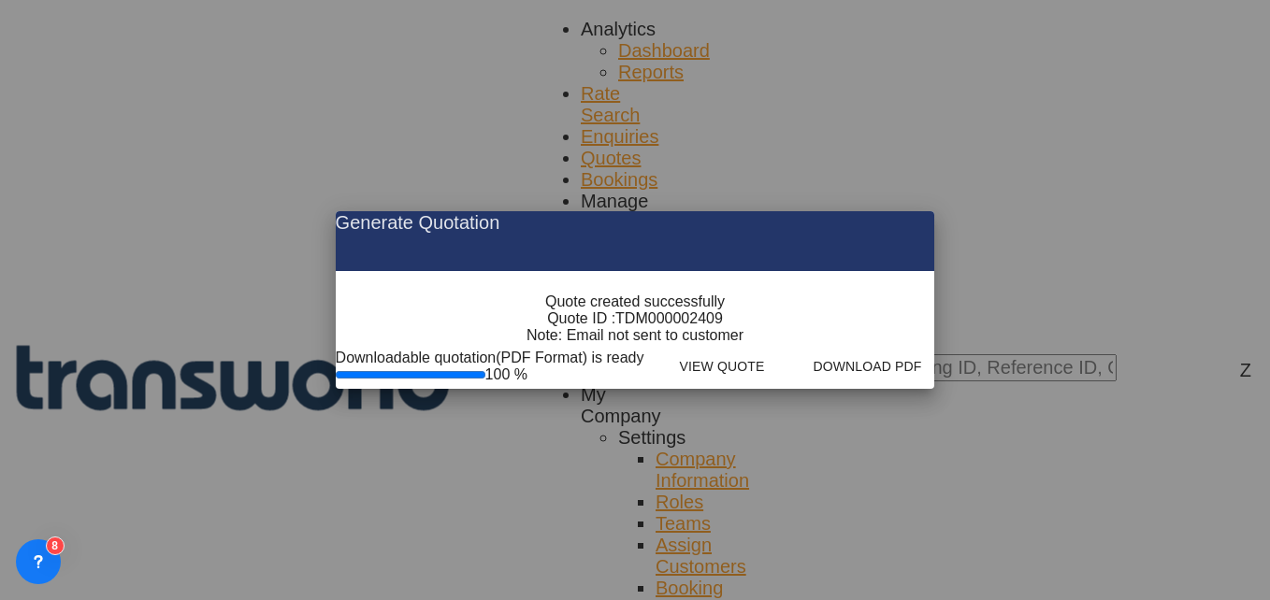
click at [916, 211] on md-icon "icon-close fg-AAA8AD cursor m-0" at bounding box center [904, 222] width 22 height 22
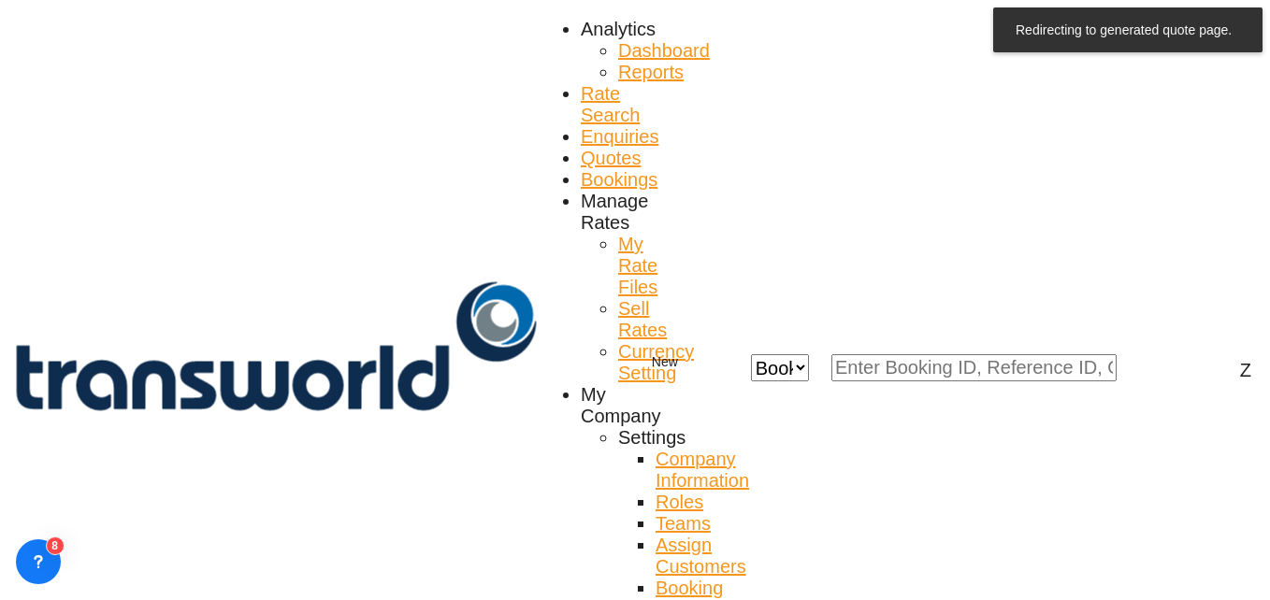
scroll to position [70, 0]
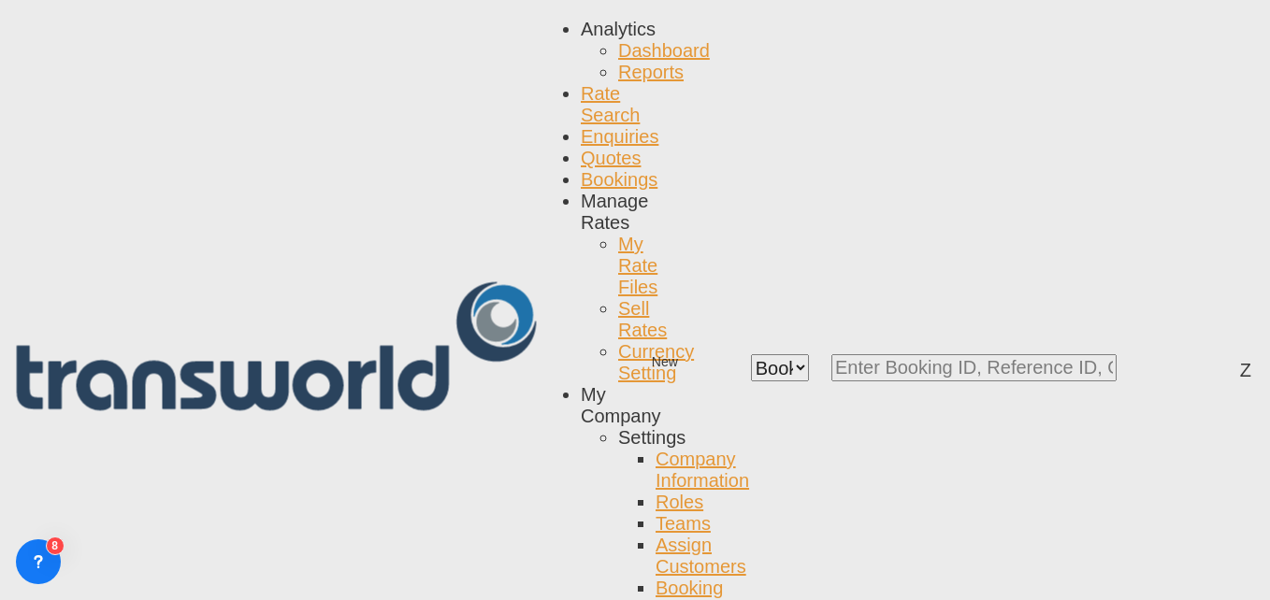
scroll to position [0, 0]
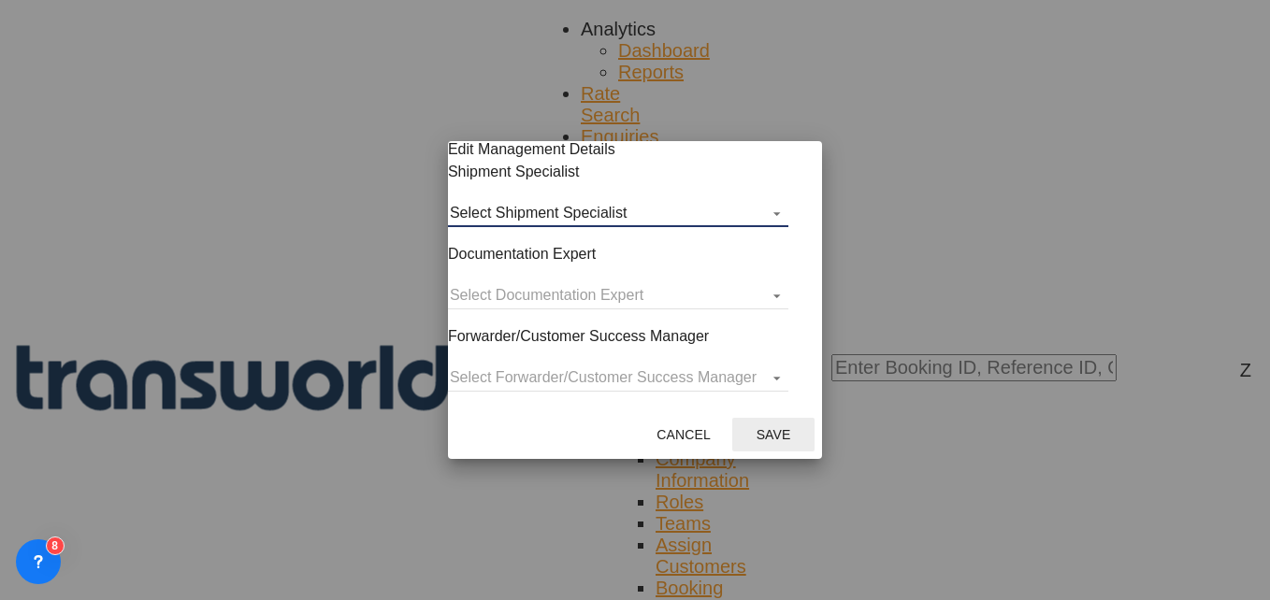
click at [600, 225] on md-select "Select Shipment Specialist [PERSON_NAME] W [PERSON_NAME][EMAIL_ADDRESS][PERSON_…" at bounding box center [618, 213] width 340 height 28
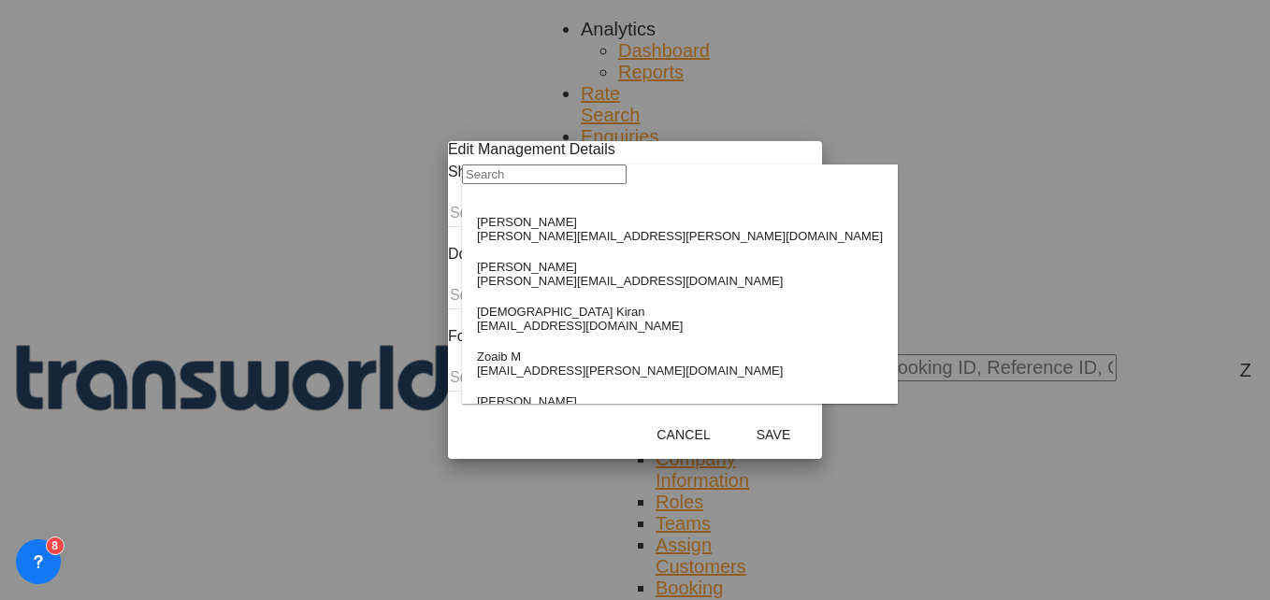
click at [538, 184] on input "search" at bounding box center [544, 175] width 165 height 20
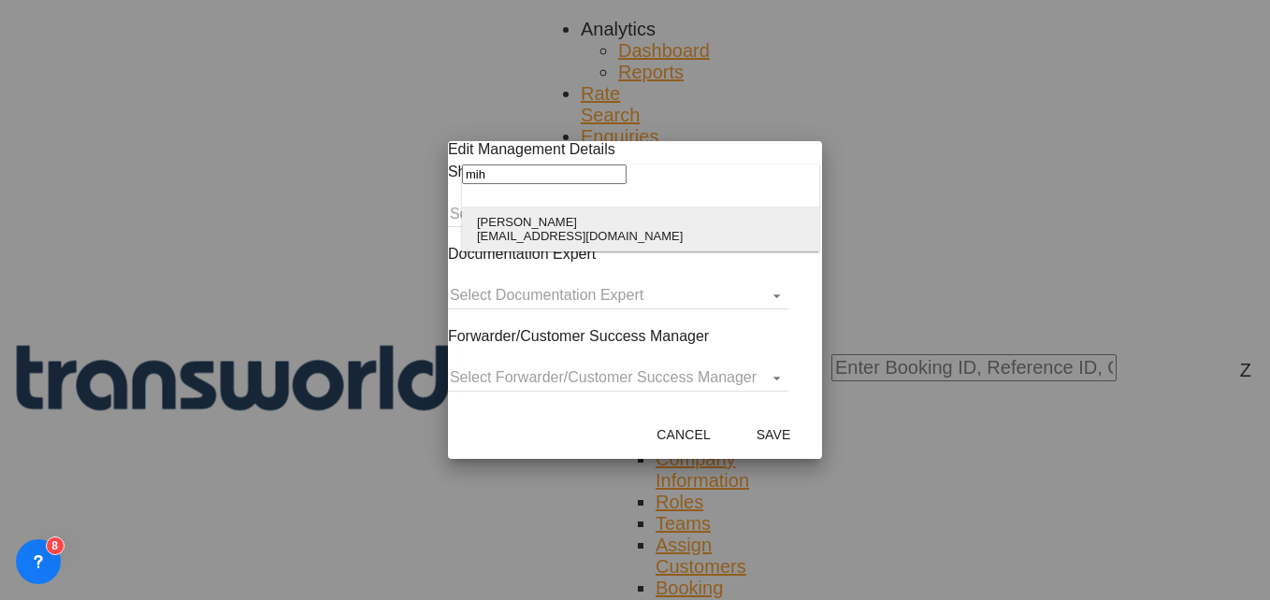
type input "mih"
click at [527, 243] on div "[EMAIL_ADDRESS][DOMAIN_NAME]" at bounding box center [580, 236] width 206 height 14
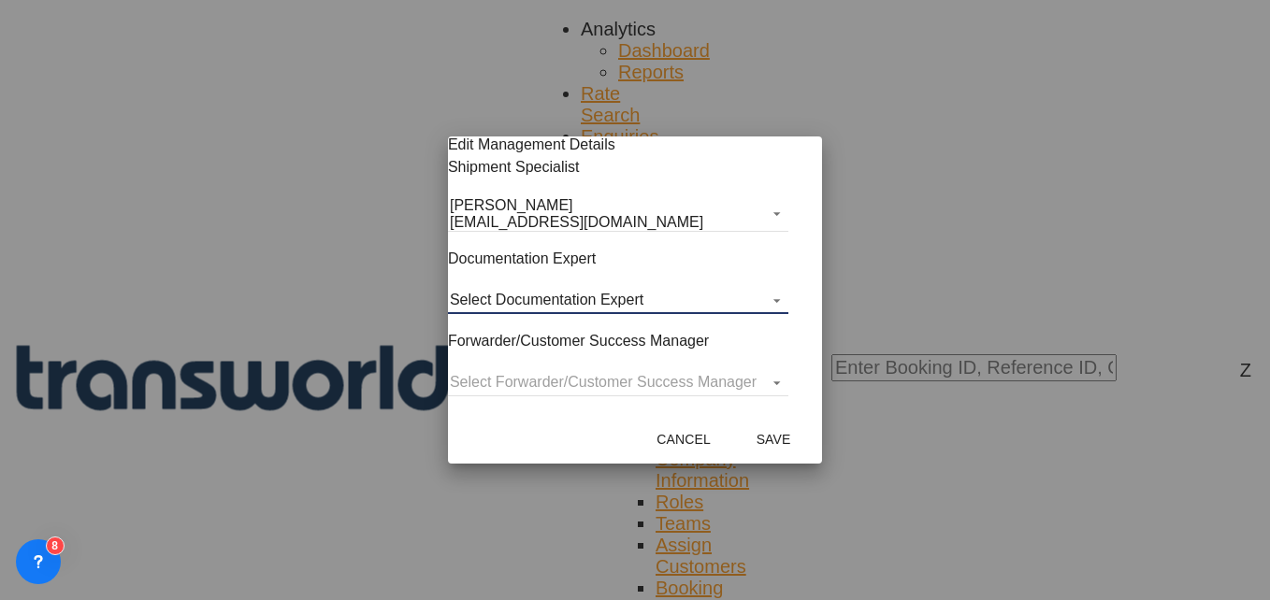
click at [552, 311] on md-select "Select Documentation Expert [PERSON_NAME] W [PERSON_NAME][EMAIL_ADDRESS][PERSON…" at bounding box center [618, 300] width 340 height 28
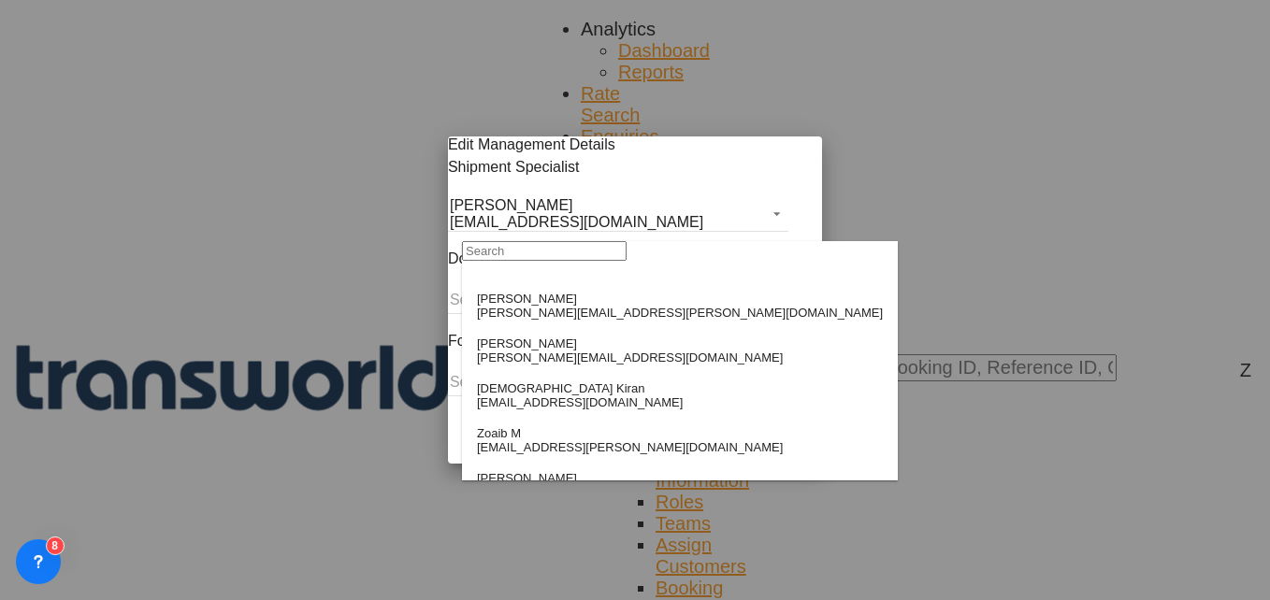
click at [560, 261] on input "search" at bounding box center [544, 251] width 165 height 20
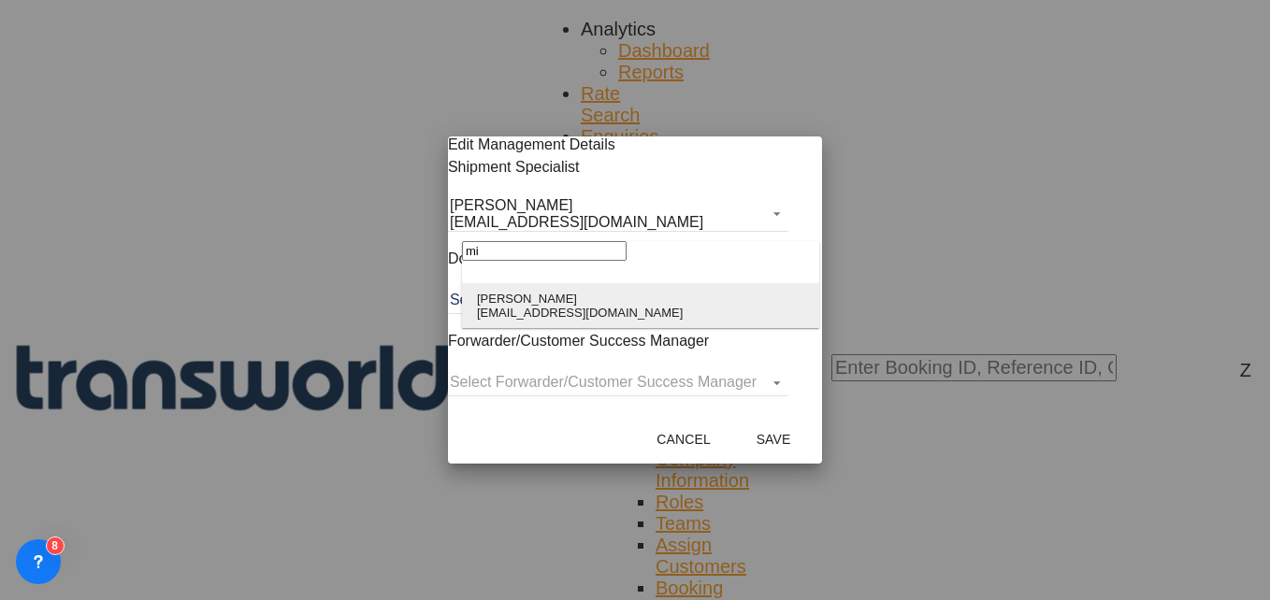
type input "mi"
click at [541, 316] on div "[EMAIL_ADDRESS][DOMAIN_NAME]" at bounding box center [580, 313] width 206 height 14
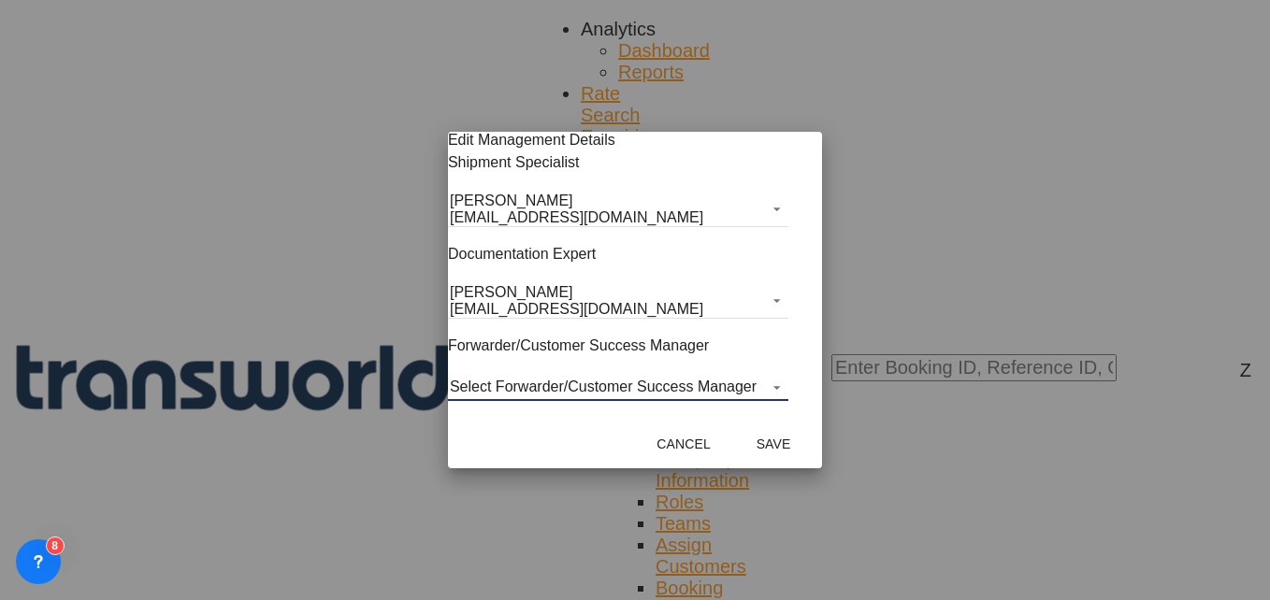
click at [529, 376] on md-select "Select Forwarder/Customer Success Manager [PERSON_NAME] [PERSON_NAME][EMAIL_ADD…" at bounding box center [618, 387] width 340 height 28
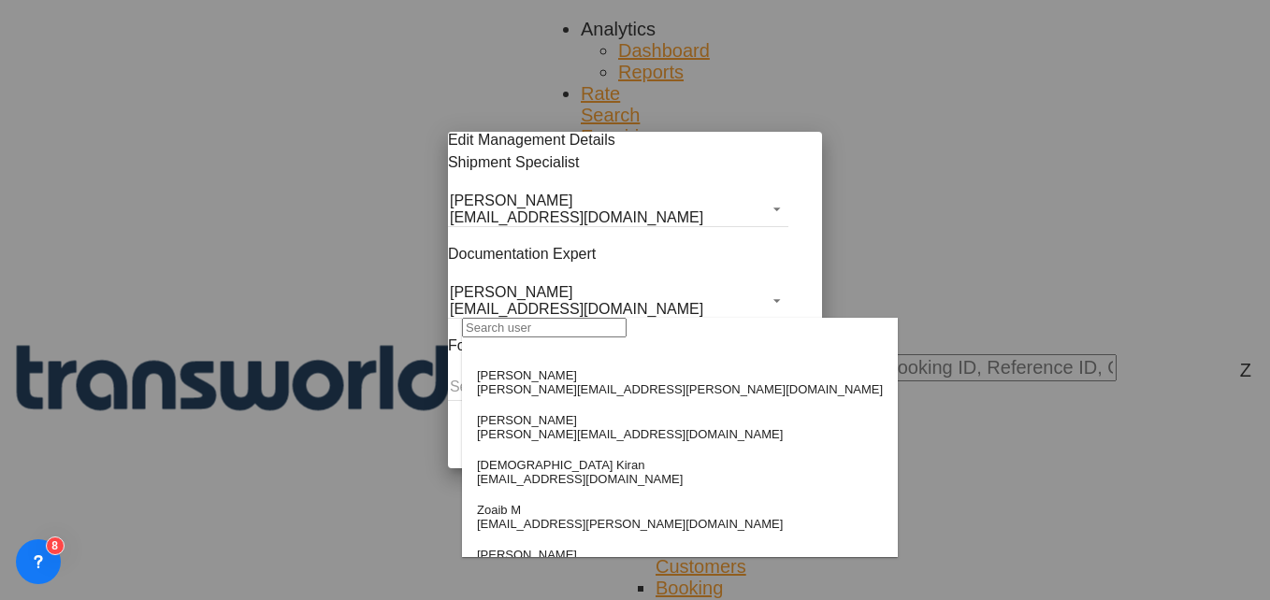
click at [527, 338] on input "search" at bounding box center [544, 328] width 165 height 20
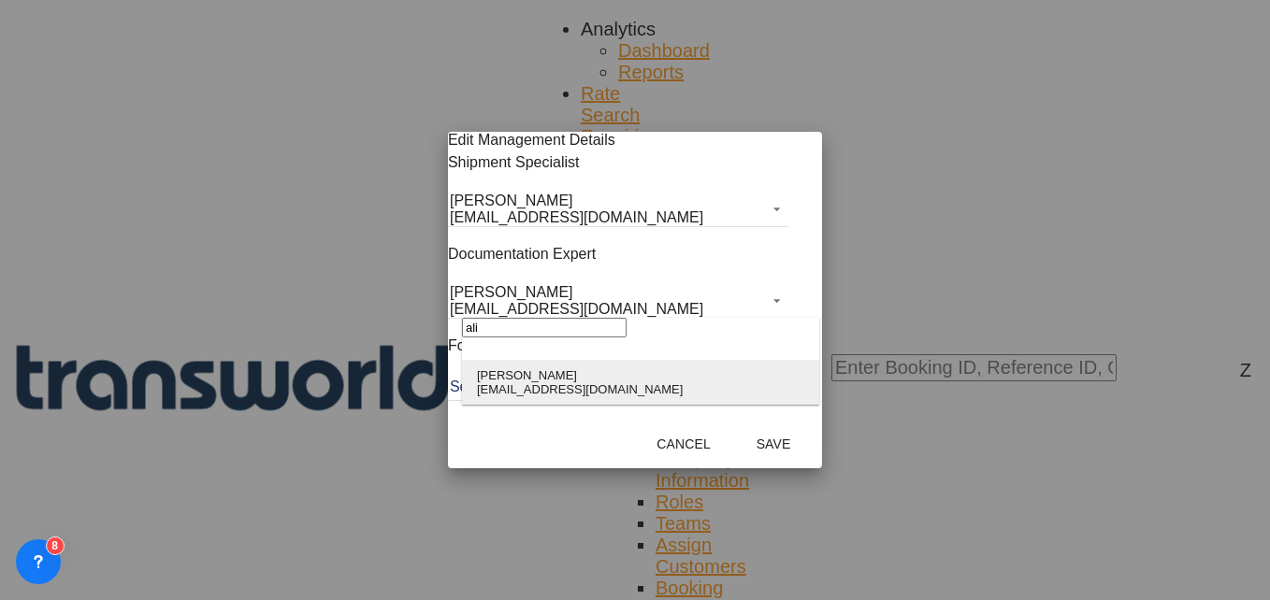
type input "ali"
click at [527, 366] on md-option "[PERSON_NAME] [PERSON_NAME][EMAIL_ADDRESS][DOMAIN_NAME]" at bounding box center [640, 382] width 357 height 45
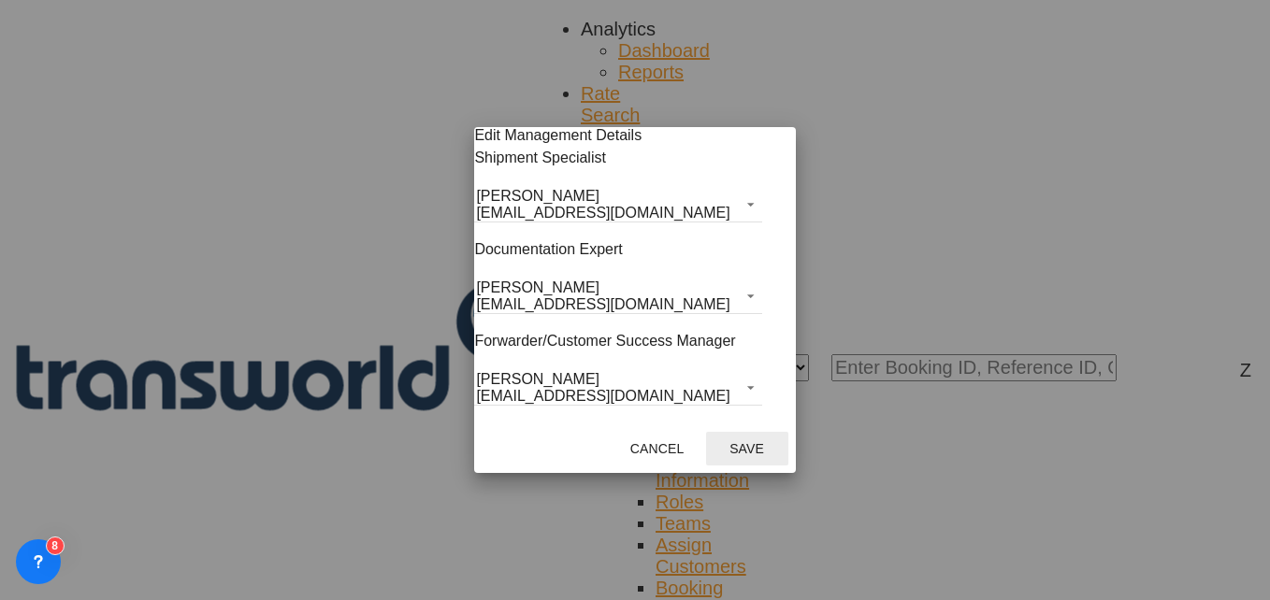
click at [788, 461] on button "Save" at bounding box center [747, 449] width 82 height 34
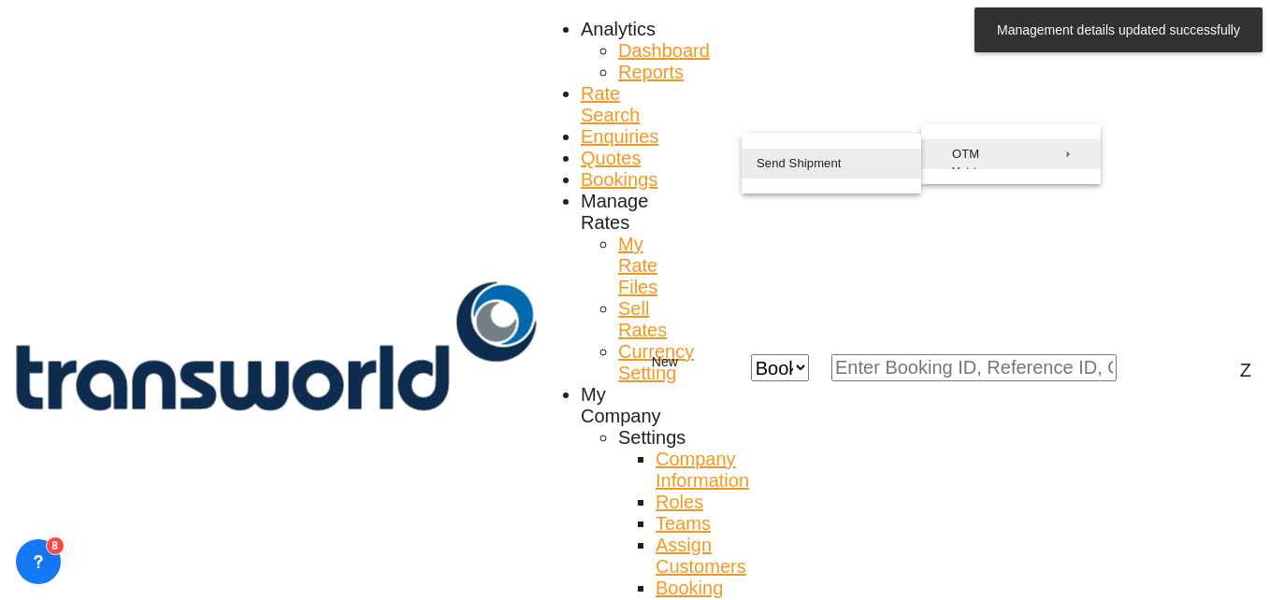
click at [831, 179] on span "Send Shipment" at bounding box center [799, 164] width 85 height 30
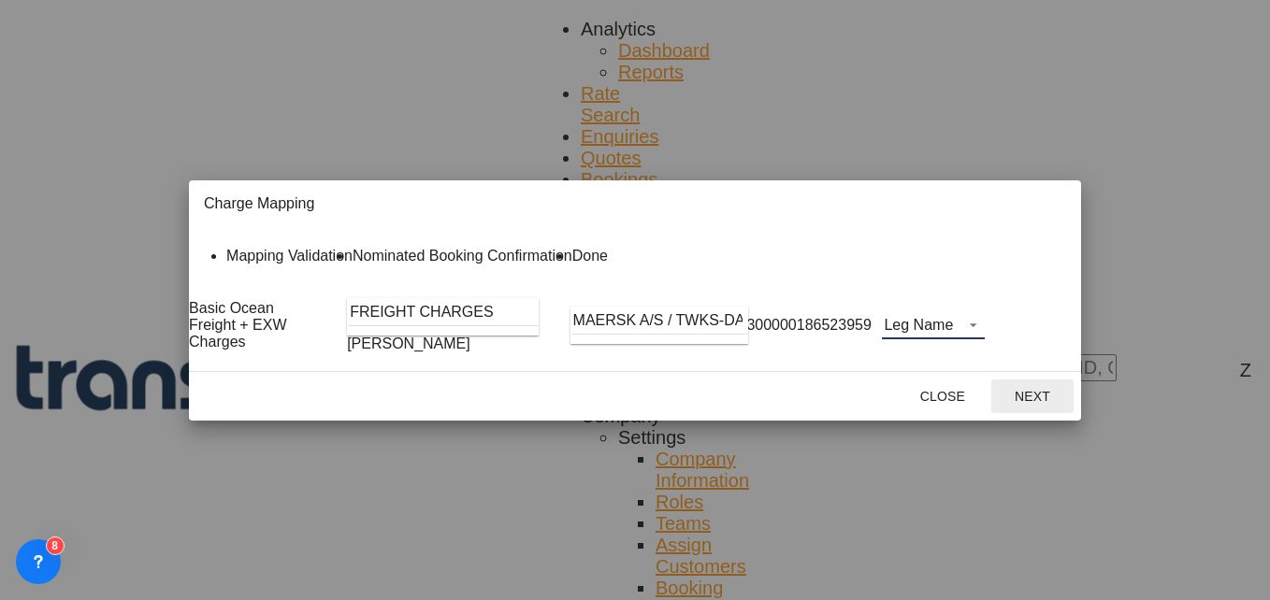
click at [985, 332] on md-select "Leg Name HANDLING ORIGIN VESSEL HANDLING DESTINATION OTHERS TL PICK UP CUSTOMS …" at bounding box center [933, 325] width 103 height 28
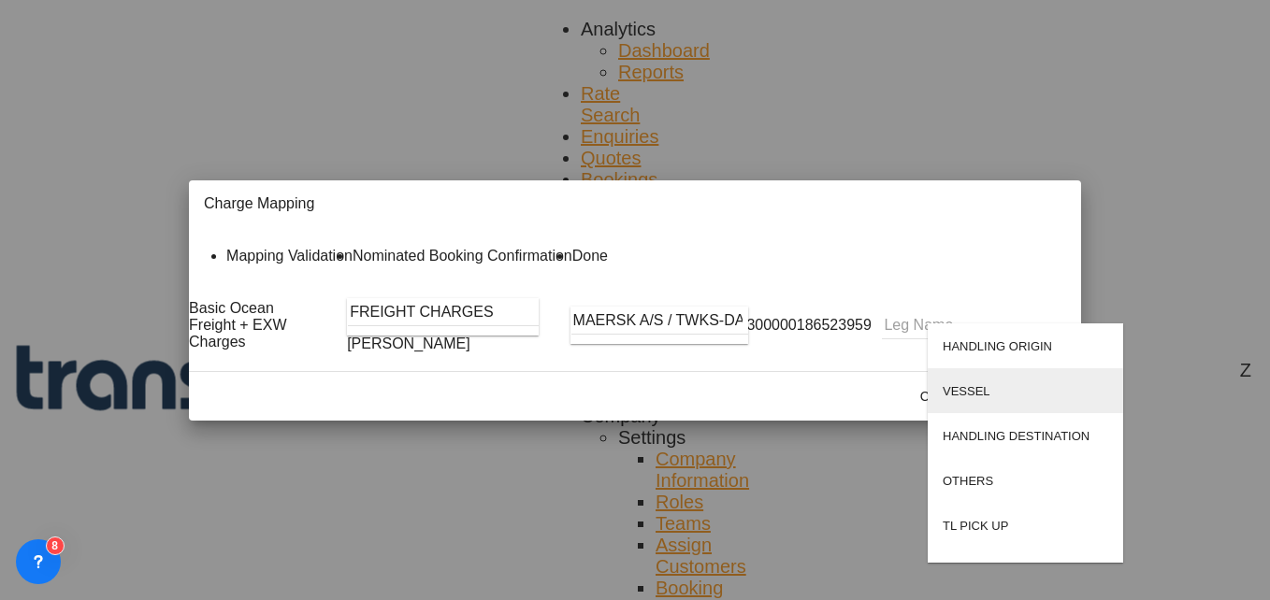
click at [980, 400] on md-option "VESSEL" at bounding box center [1025, 390] width 195 height 45
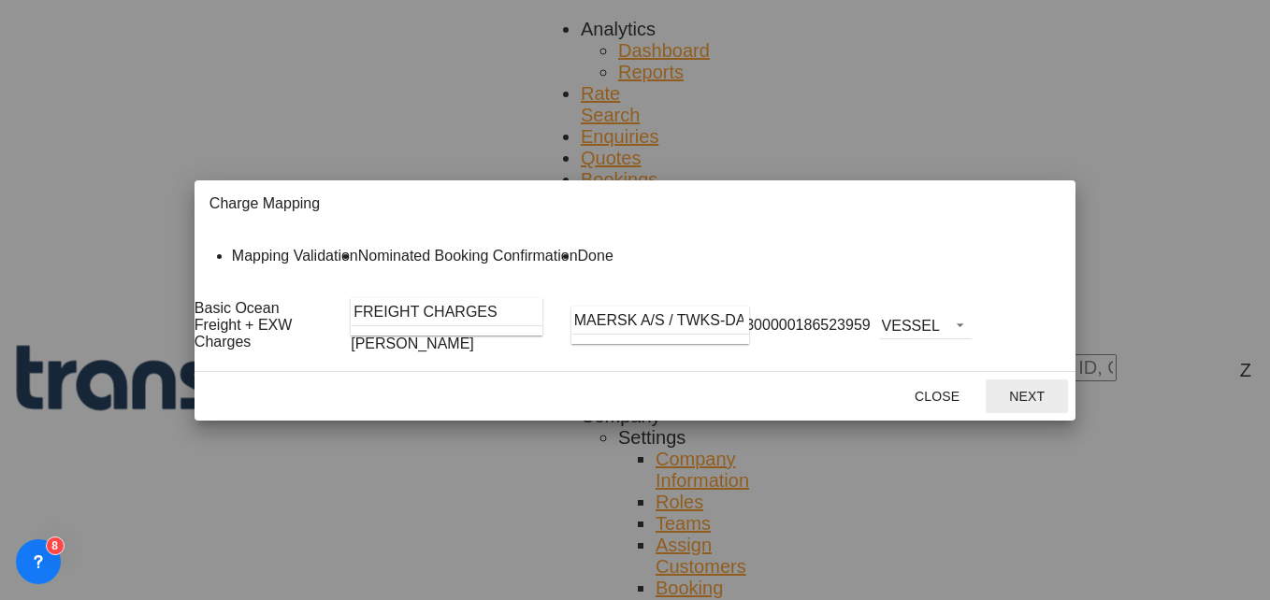
click at [1068, 413] on button "Next" at bounding box center [1027, 397] width 82 height 34
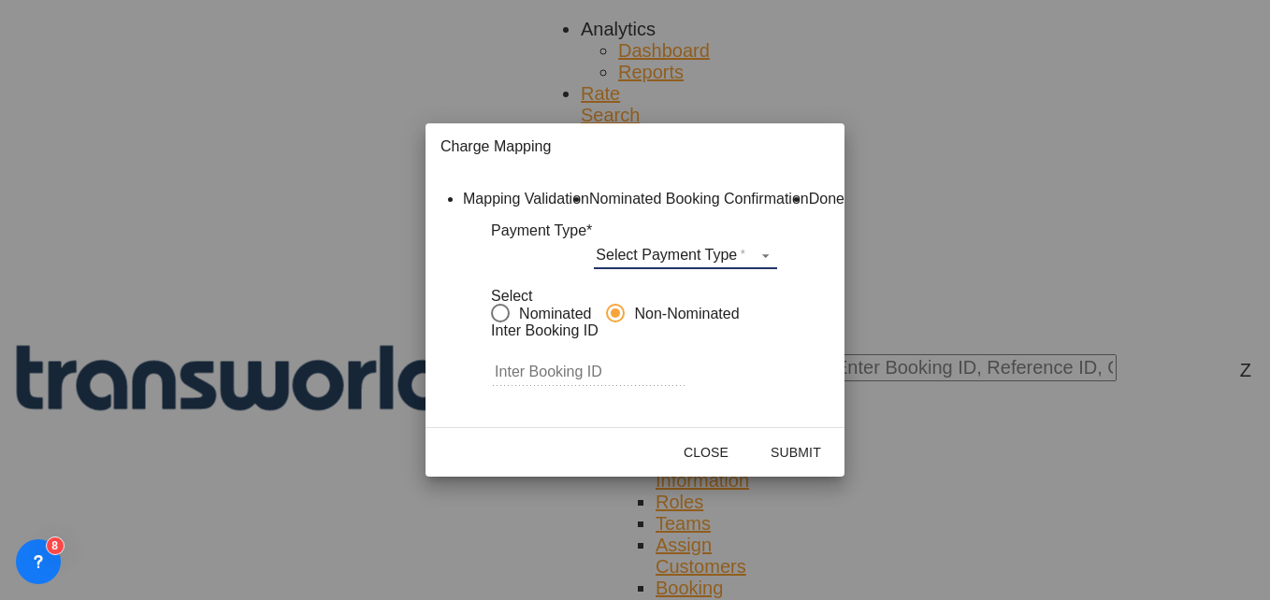
click at [744, 269] on md-select "Select Payment Type COLLECT PREPAID" at bounding box center [685, 255] width 183 height 28
click at [690, 285] on md-option "COLLECT" at bounding box center [704, 278] width 166 height 45
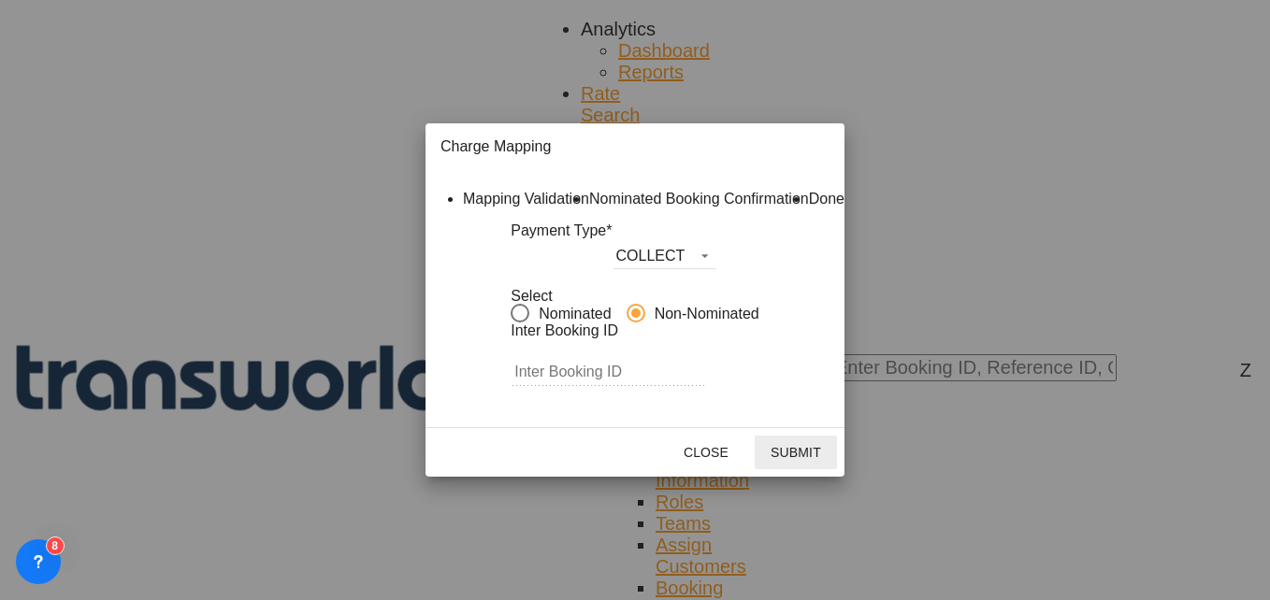
click at [837, 470] on button "Submit" at bounding box center [796, 453] width 82 height 34
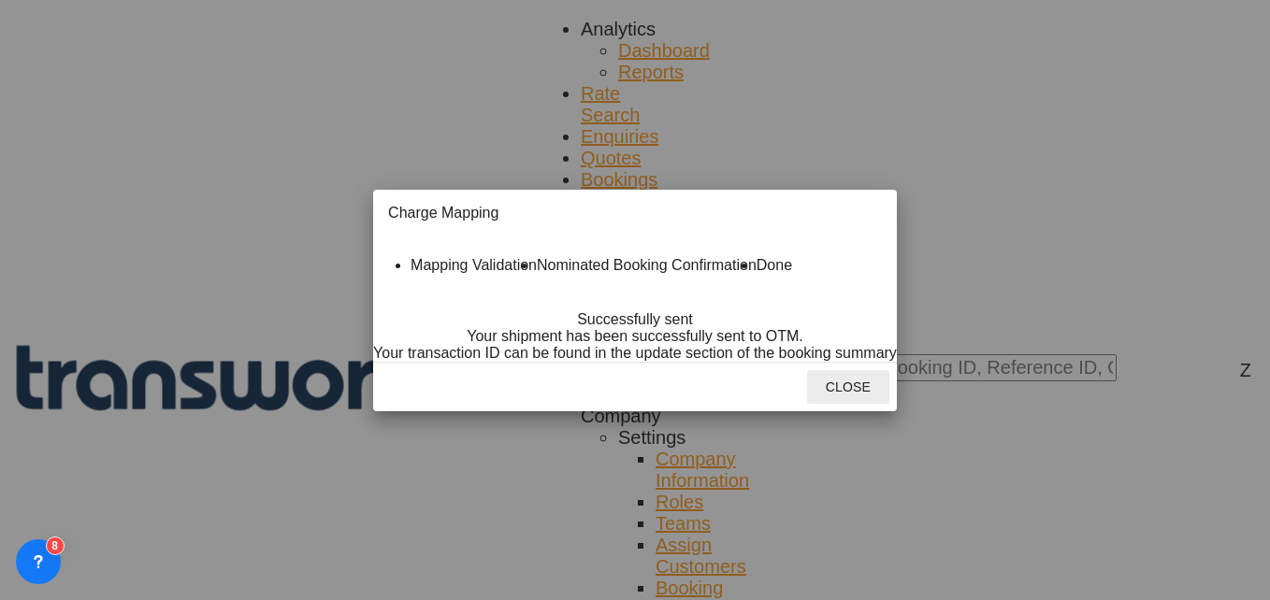
click at [889, 404] on button "Close" at bounding box center [848, 387] width 82 height 34
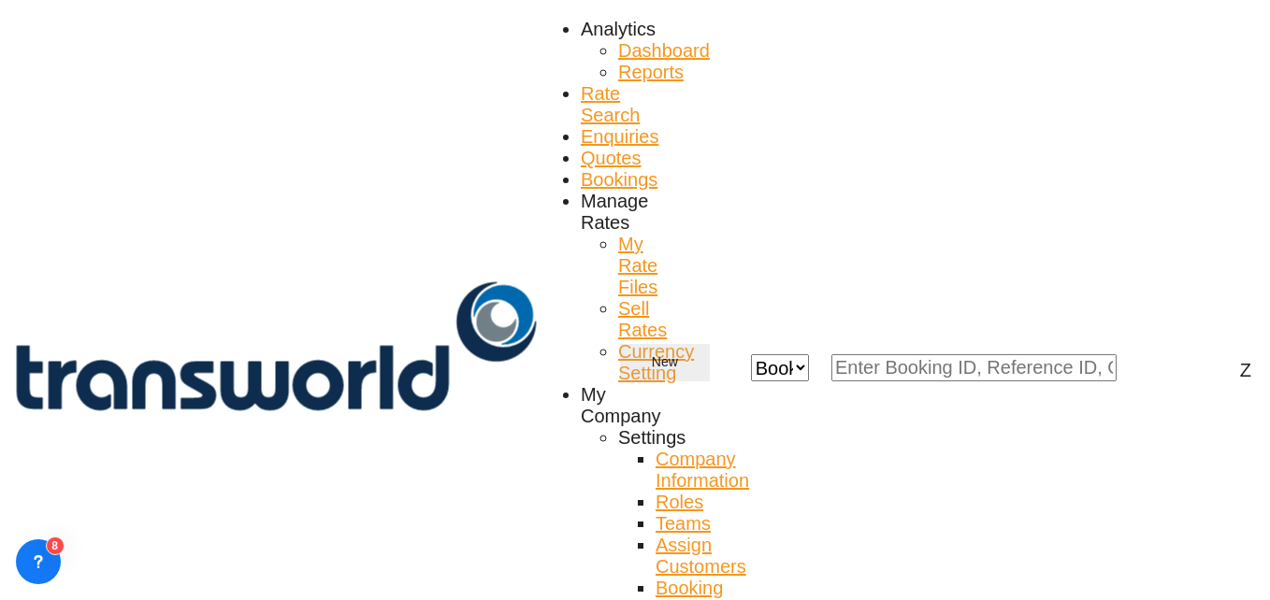
click at [710, 344] on button "New" at bounding box center [665, 362] width 90 height 37
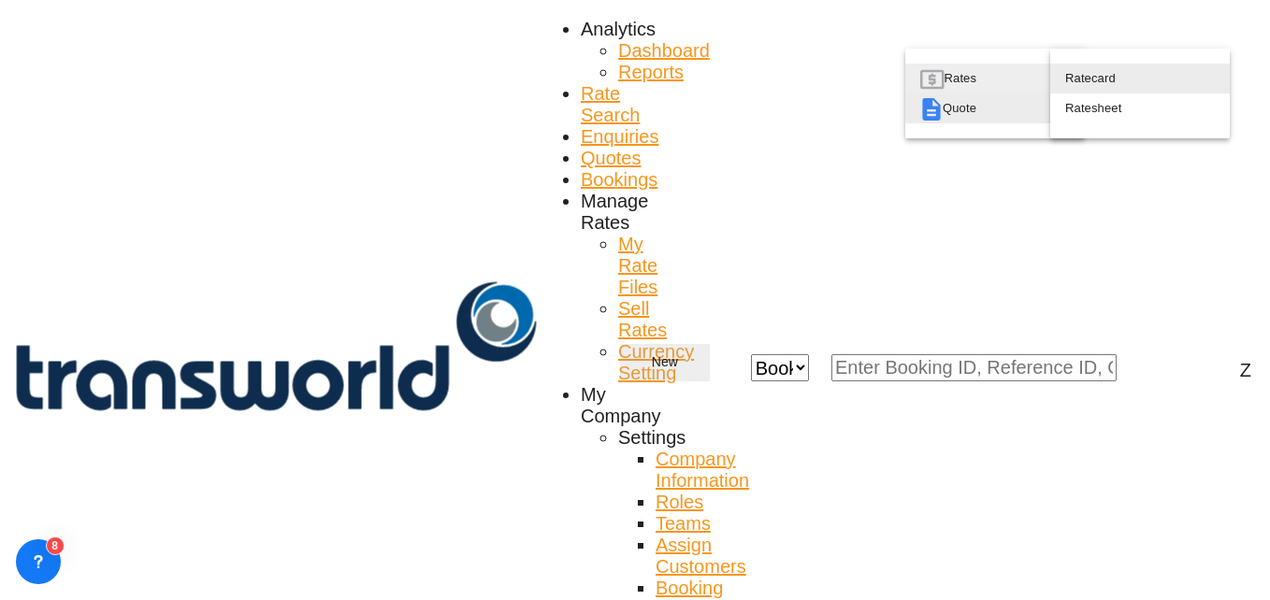
click at [953, 123] on span "Quote" at bounding box center [956, 109] width 27 height 30
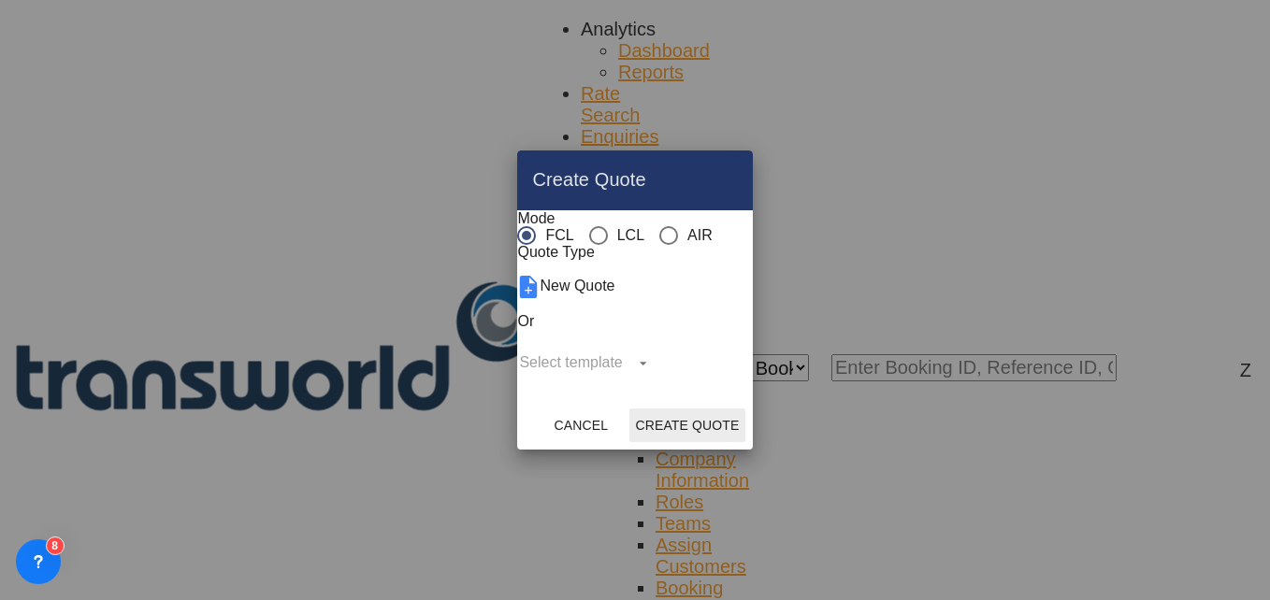
click at [609, 227] on md-radio-group "FCL LCL AIR" at bounding box center [614, 236] width 195 height 18
click at [659, 227] on md-radio-button "AIR" at bounding box center [685, 236] width 53 height 18
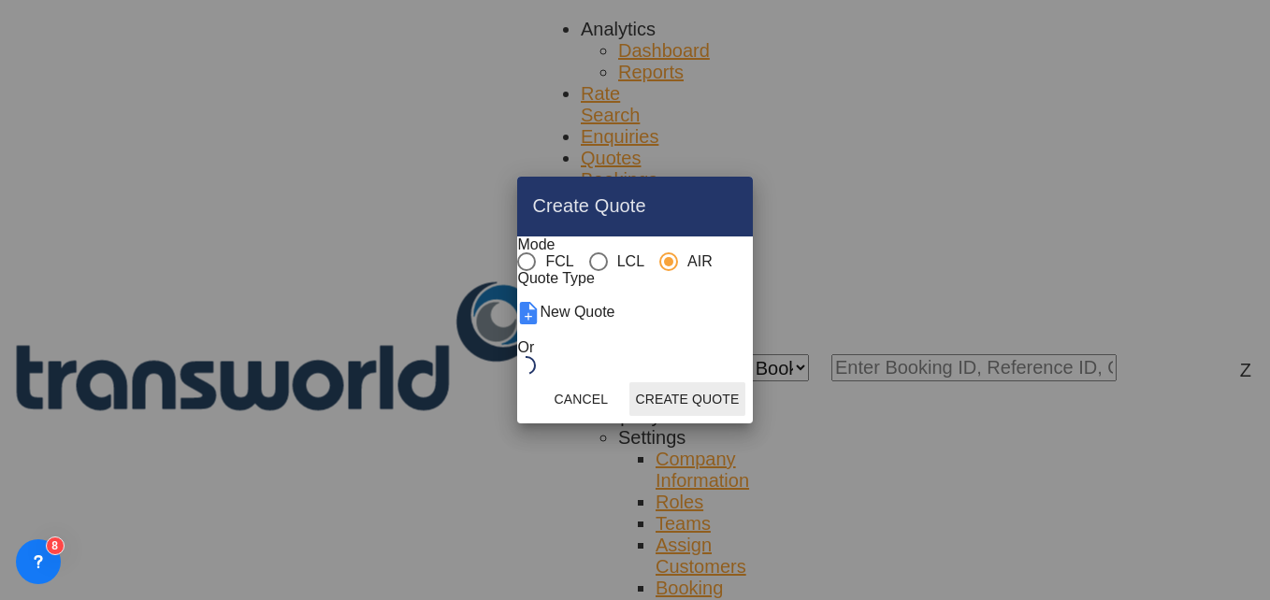
click at [737, 416] on button "Create Quote" at bounding box center [686, 400] width 115 height 34
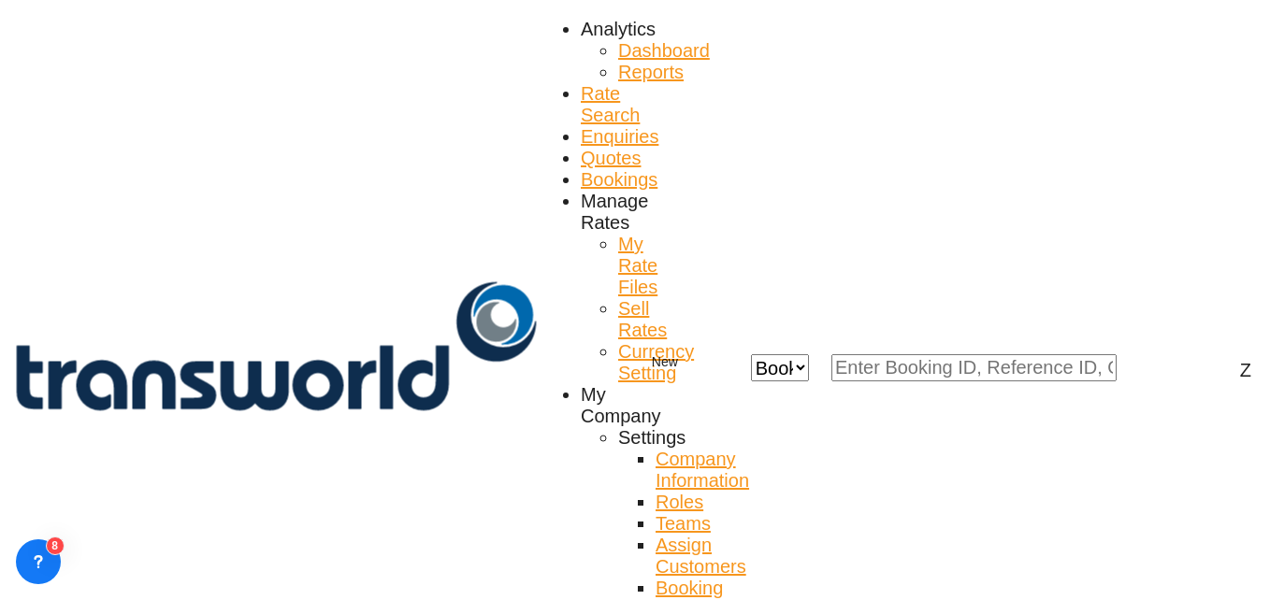
click at [153, 244] on body "Analytics Dashboard Reports Rate Search Enquiries Quotes Bookings" at bounding box center [635, 300] width 1270 height 600
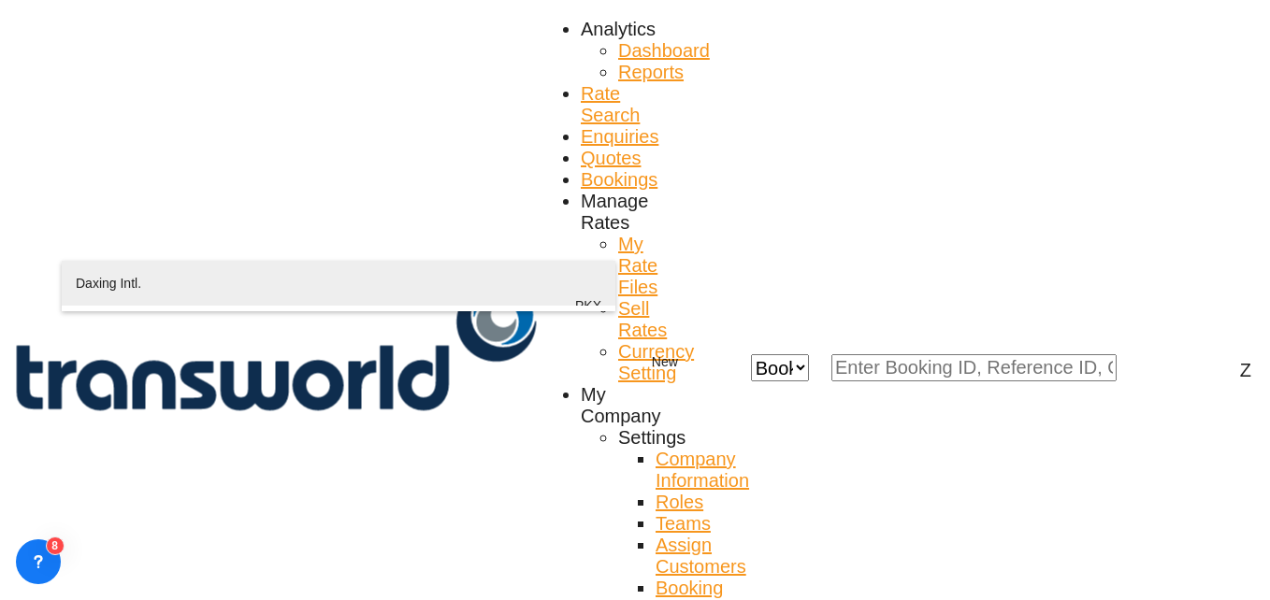
click at [147, 280] on div "Daxing Intl. Beijing , China PKX" at bounding box center [339, 306] width 526 height 90
type input "Daxing Intl., Beijing, PKX"
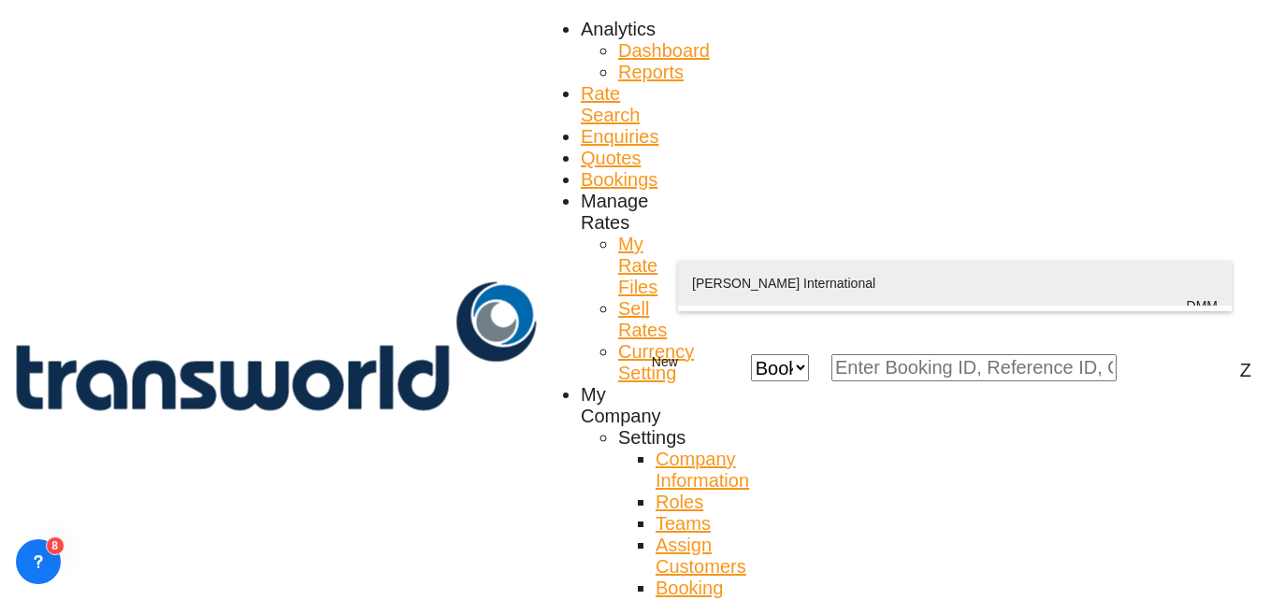
click at [721, 269] on div "King Fahd International Ad Dammam , Saudi Arabia DMM" at bounding box center [955, 306] width 526 height 90
type input "King Fahd International, Ad Dammam, DMM"
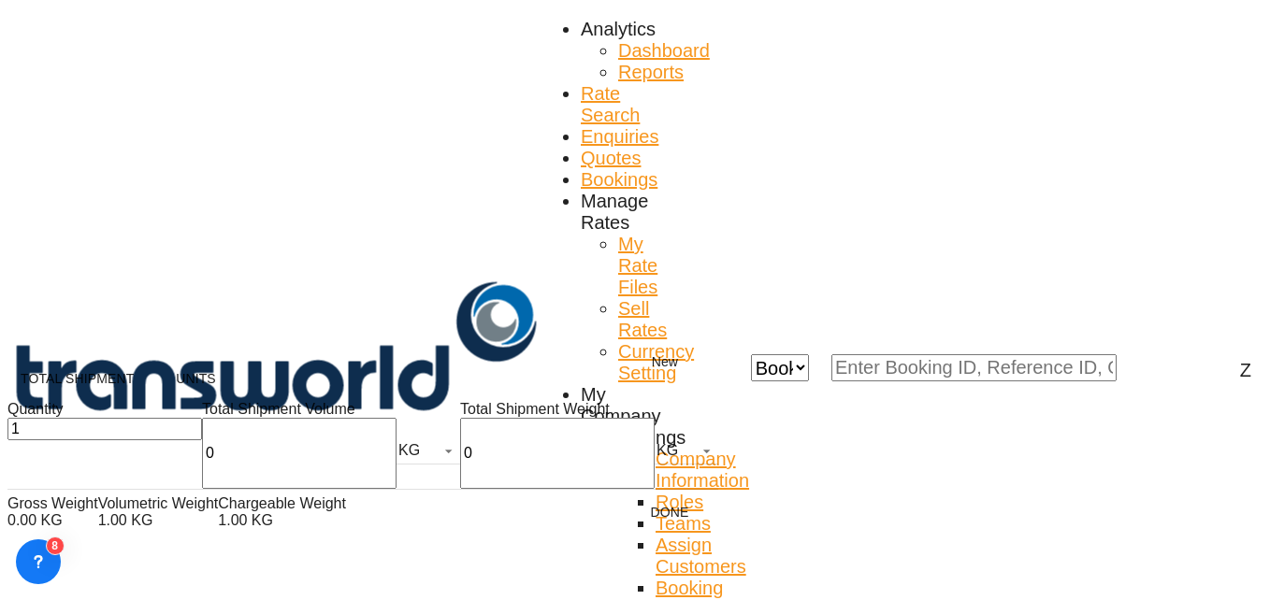
click at [202, 476] on input "0" at bounding box center [299, 453] width 195 height 71
type input "237"
click at [460, 465] on input "0" at bounding box center [557, 453] width 195 height 71
type input "237"
click at [629, 529] on button "Done" at bounding box center [670, 513] width 82 height 34
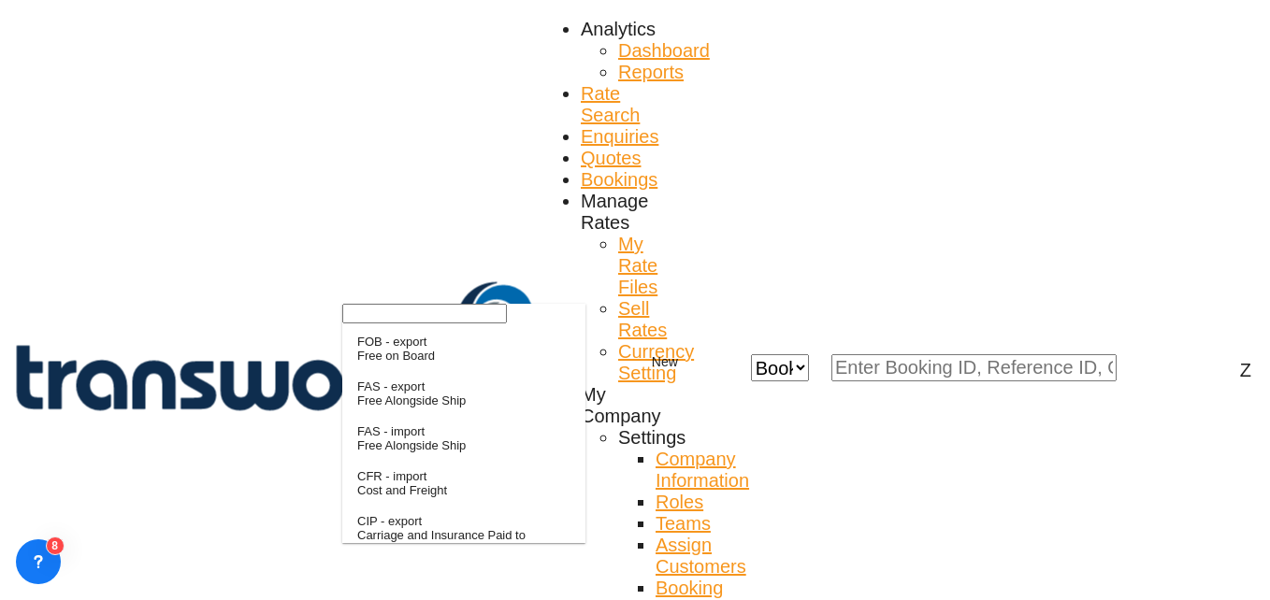
click at [384, 324] on input "search" at bounding box center [424, 314] width 165 height 20
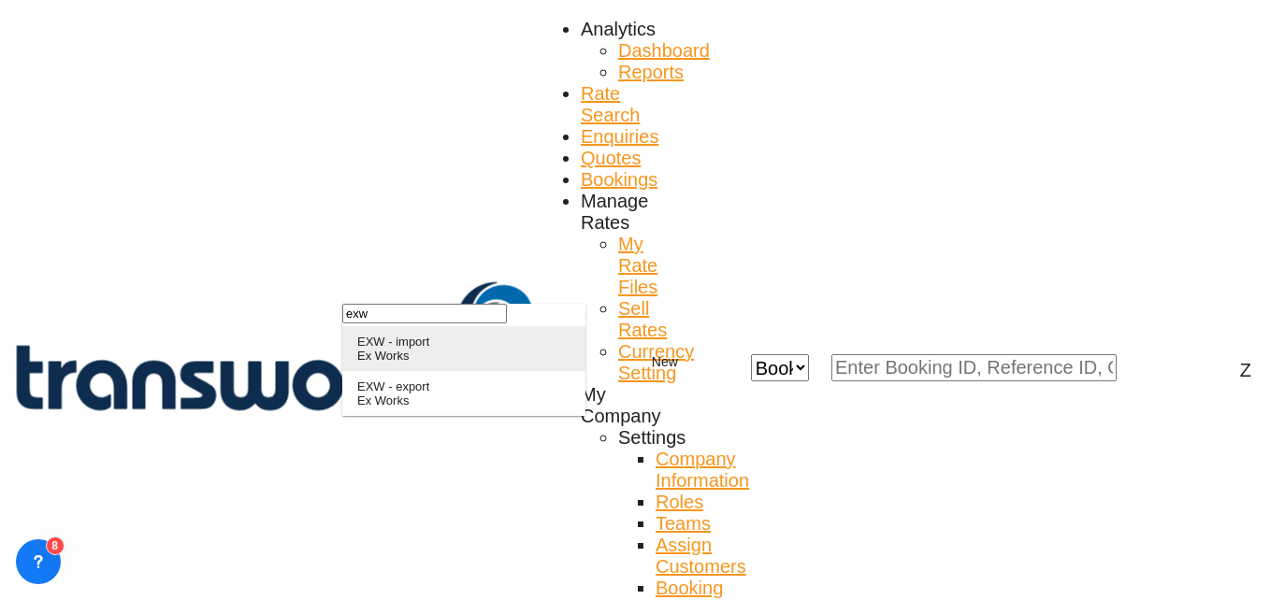
type input "exw"
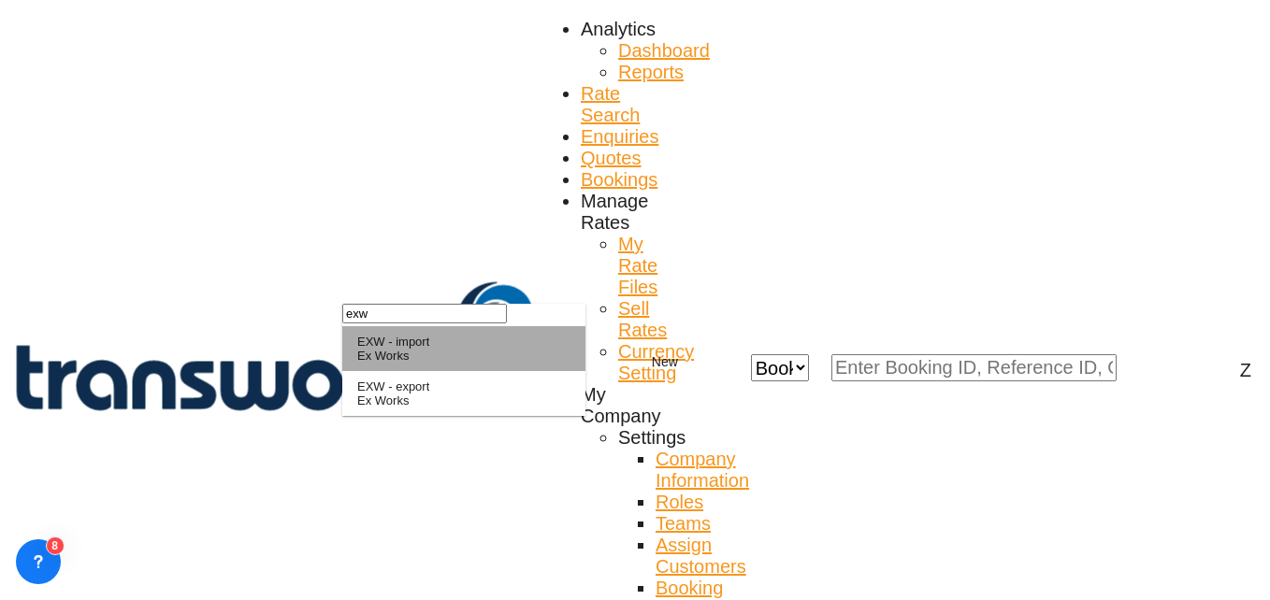
click at [418, 371] on md-option "EXW - import Ex Works" at bounding box center [463, 348] width 243 height 45
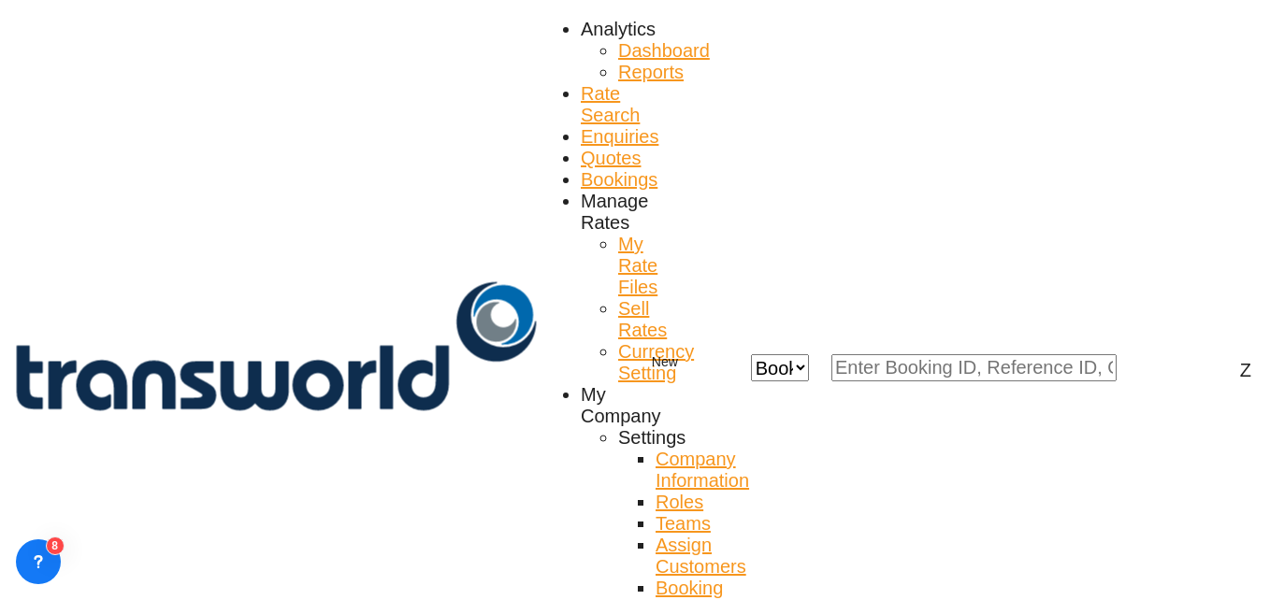
click at [491, 387] on md-option "No" at bounding box center [520, 384] width 131 height 45
click at [492, 385] on md-option "No" at bounding box center [520, 384] width 131 height 45
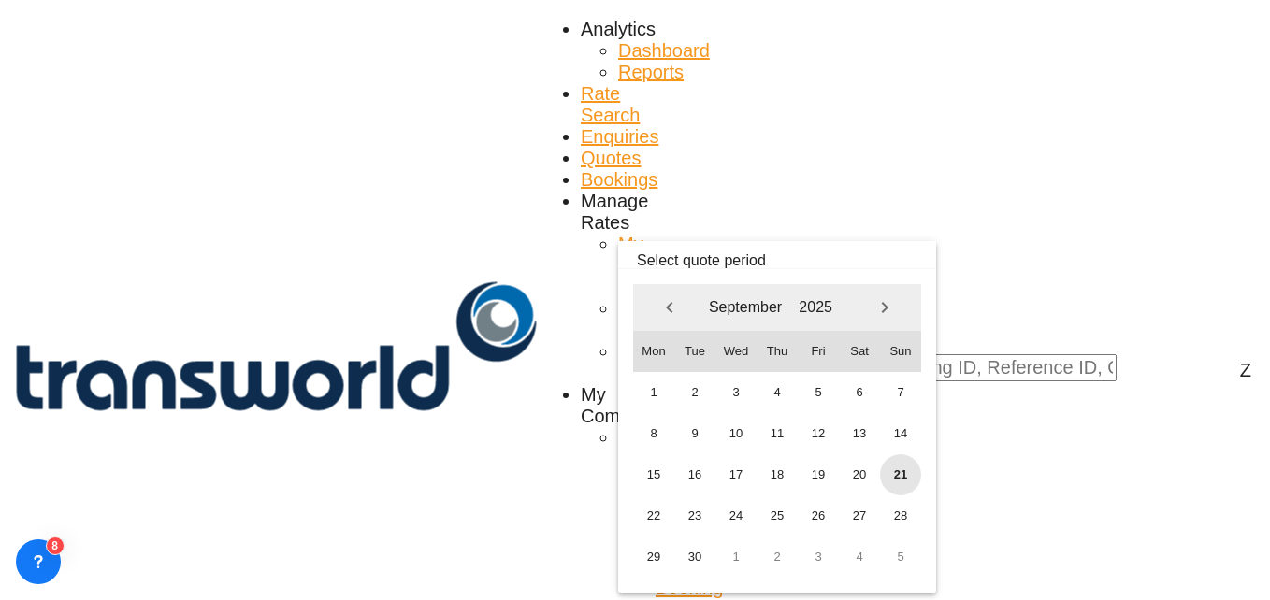
click at [900, 468] on span "21" at bounding box center [900, 475] width 41 height 41
click at [691, 553] on span "30" at bounding box center [694, 557] width 41 height 41
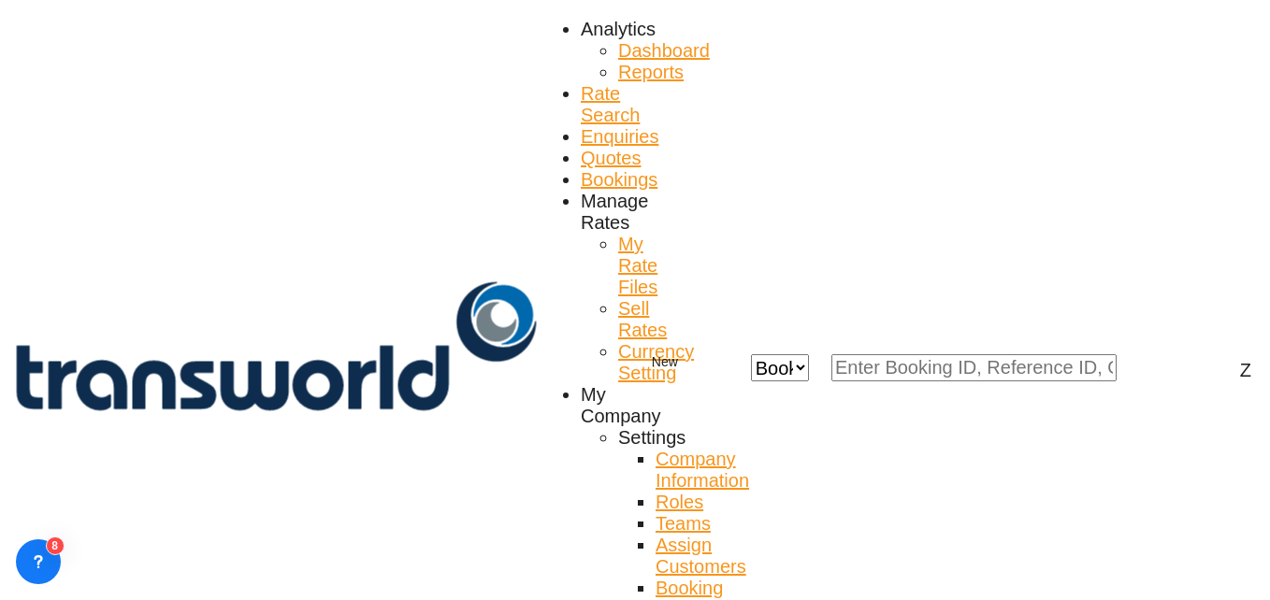
scroll to position [145, 0]
paste input "TW1809582"
type input "TW1809582"
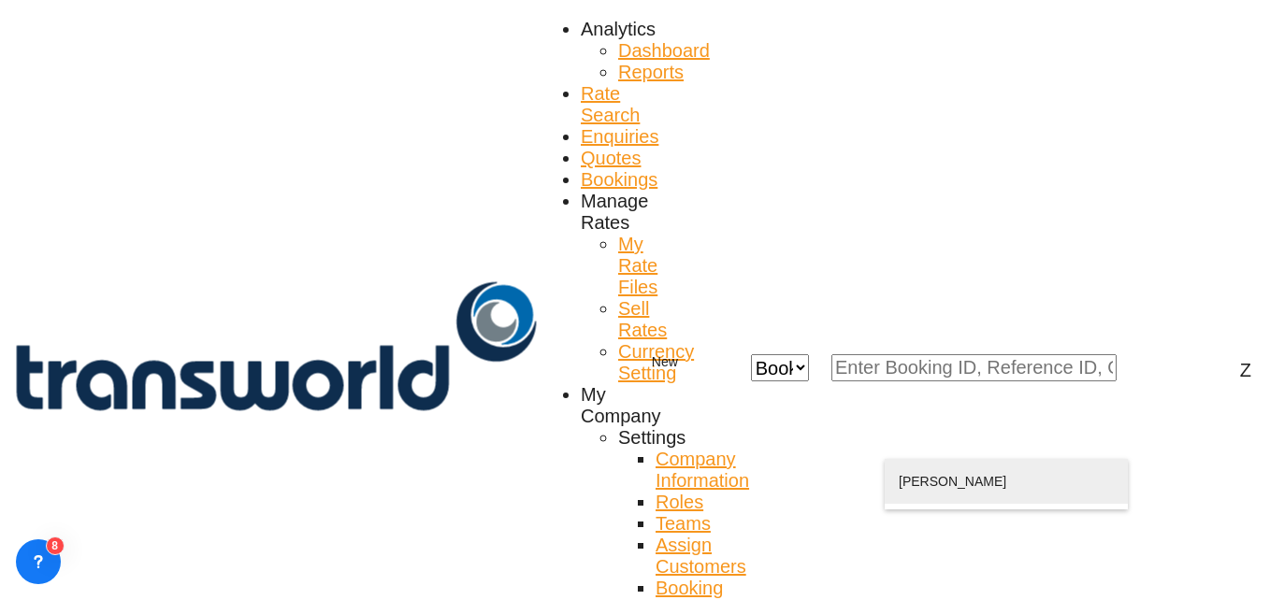
click at [1005, 492] on div "ZAFAR KHAN logistics@u stc .sa | ULTIMATE SOLUTIONS TRADING CO. L.L.C | 1657431" at bounding box center [1006, 504] width 215 height 90
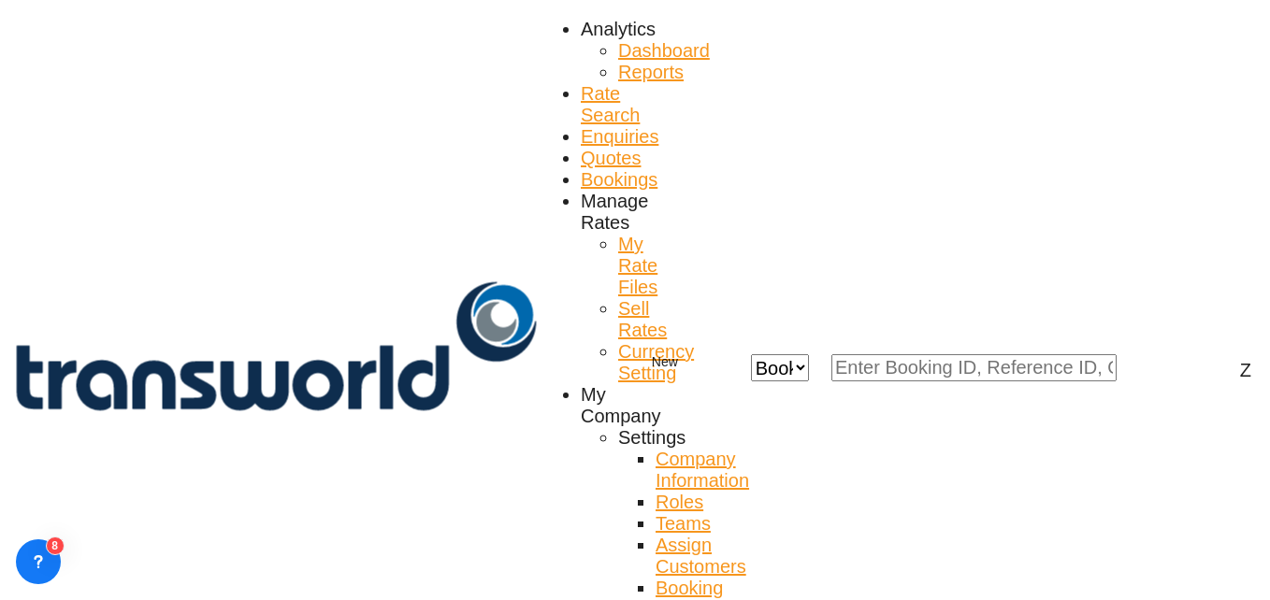
type input "ULTIMATE SOLUTIONS TRADING CO. L.L.C, ZAFAR KHAN, logistics@ustc.sa"
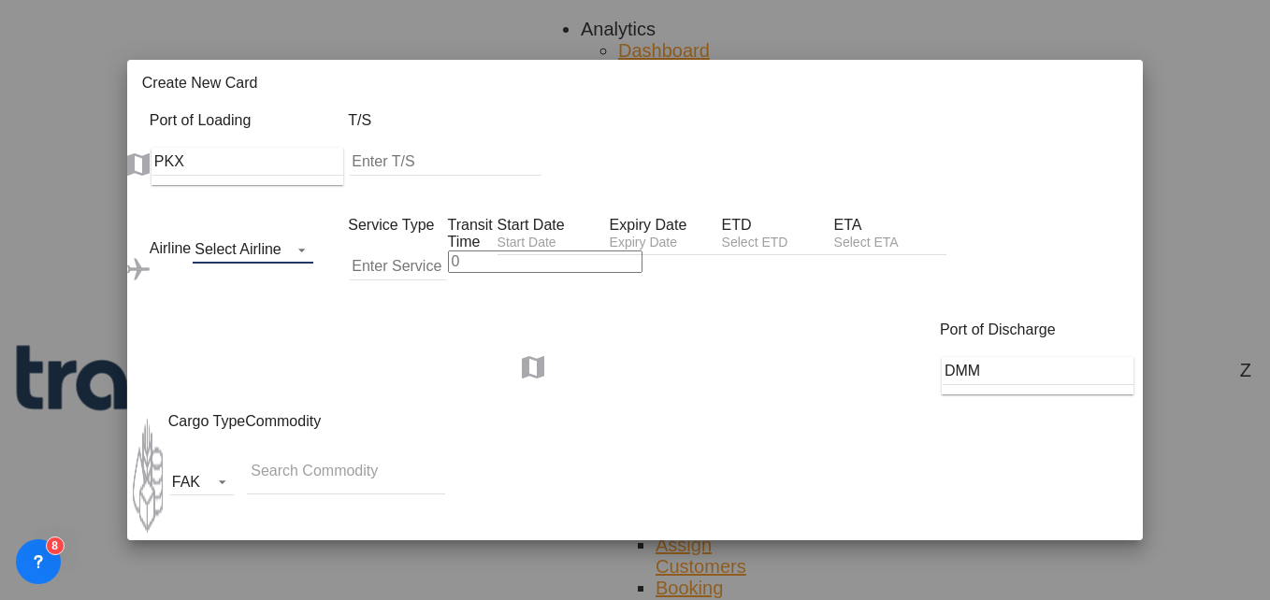
click at [193, 236] on md-select "Select Airline AIR EXPRESS S.A. (1166- / -) CMA CGM Air Cargo (1140-2C / -) DDW…" at bounding box center [253, 250] width 121 height 28
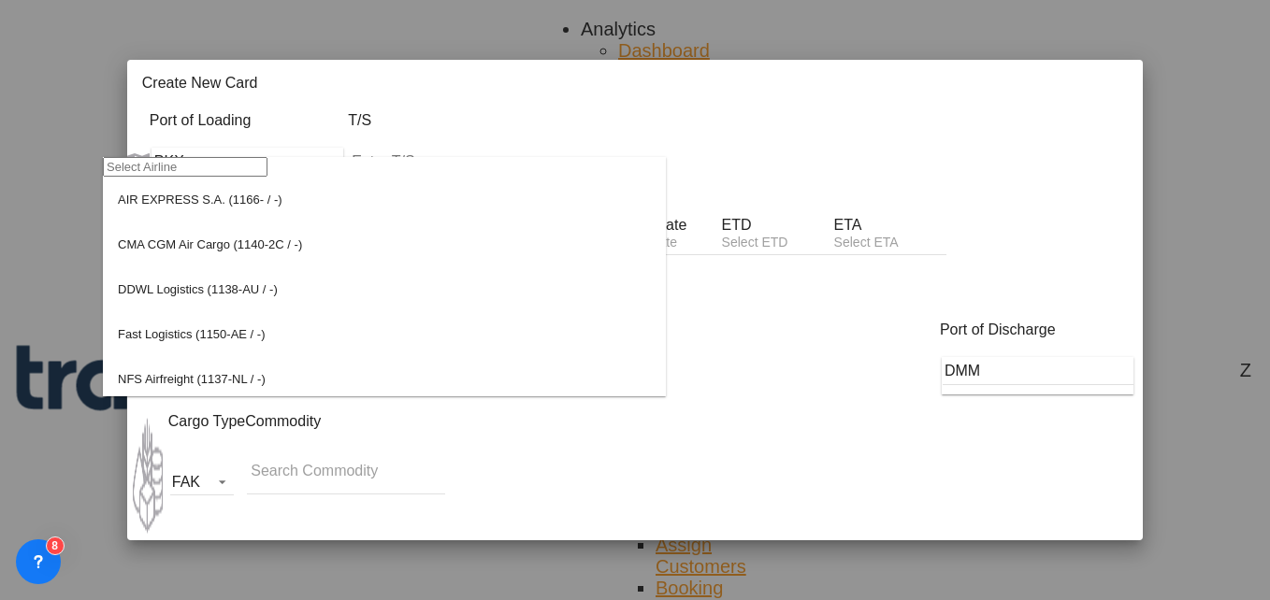
click at [166, 177] on input "search" at bounding box center [185, 167] width 165 height 20
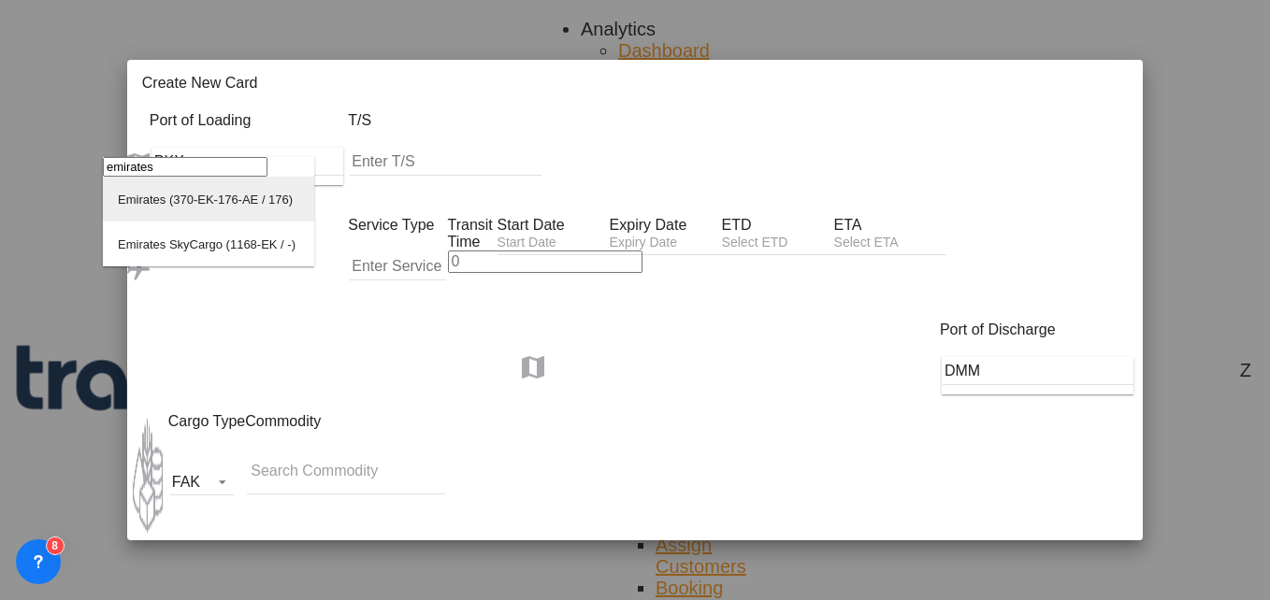
type input "emirates"
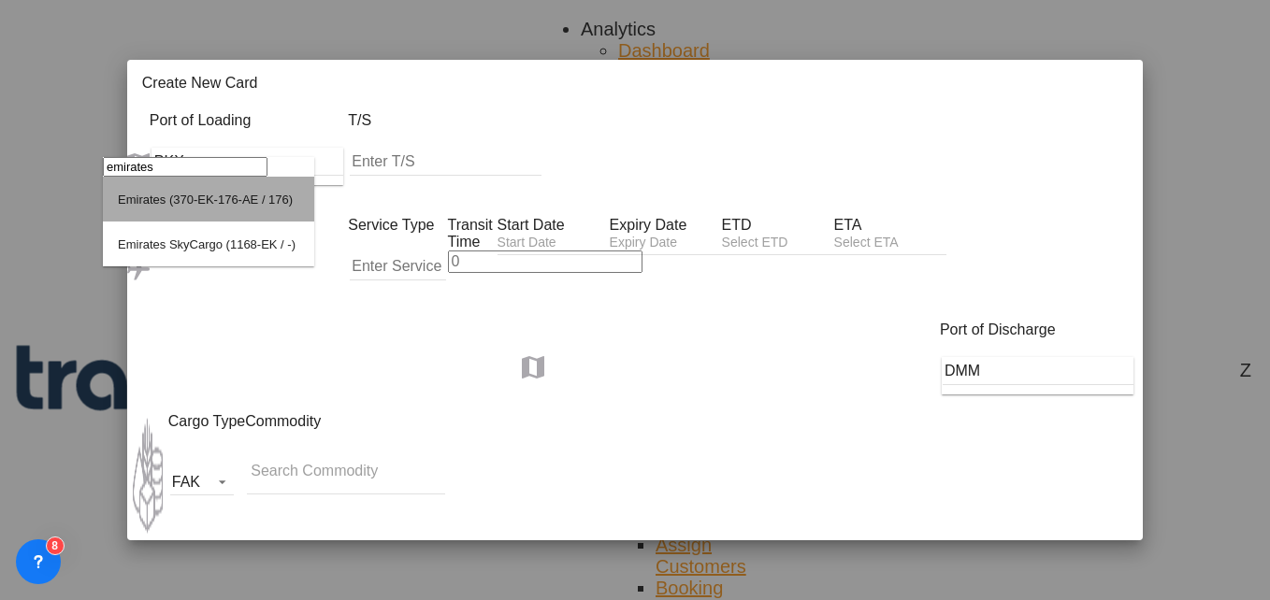
click at [181, 207] on div "Emirates (370-EK-176-AE / 176)" at bounding box center [205, 200] width 175 height 14
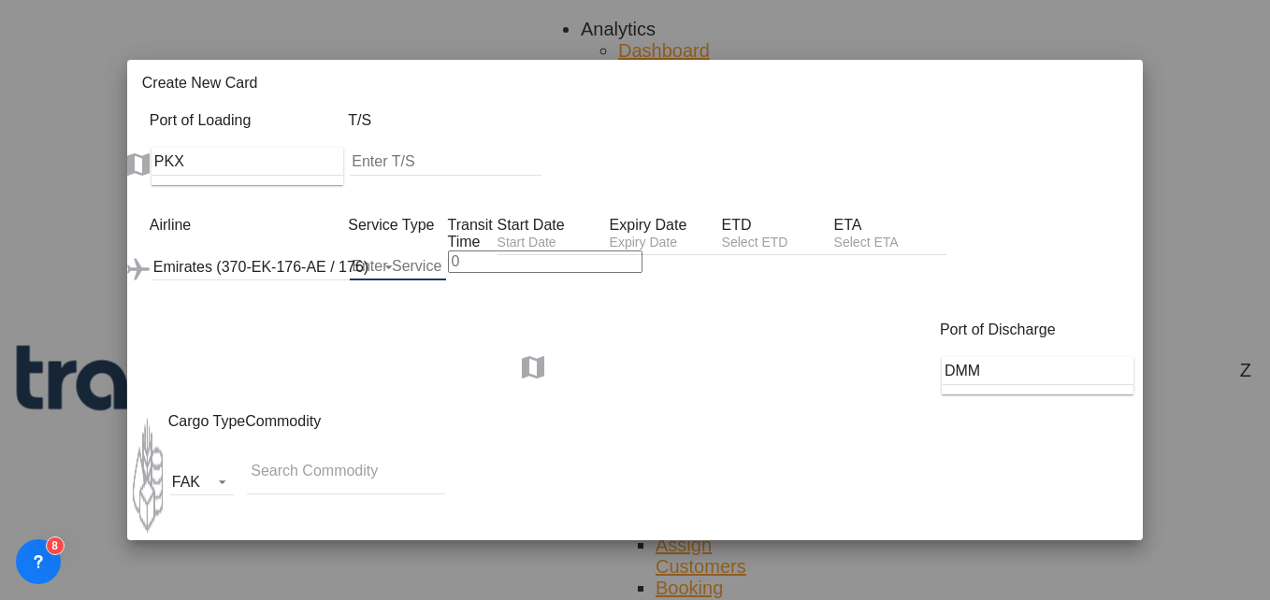
click at [356, 253] on input "Create New Card ..." at bounding box center [397, 267] width 95 height 28
type input "AIR"
click at [478, 251] on input "Create New Card ..." at bounding box center [545, 262] width 195 height 22
type input "5"
click at [606, 235] on input "Create New Card ..." at bounding box center [554, 245] width 112 height 20
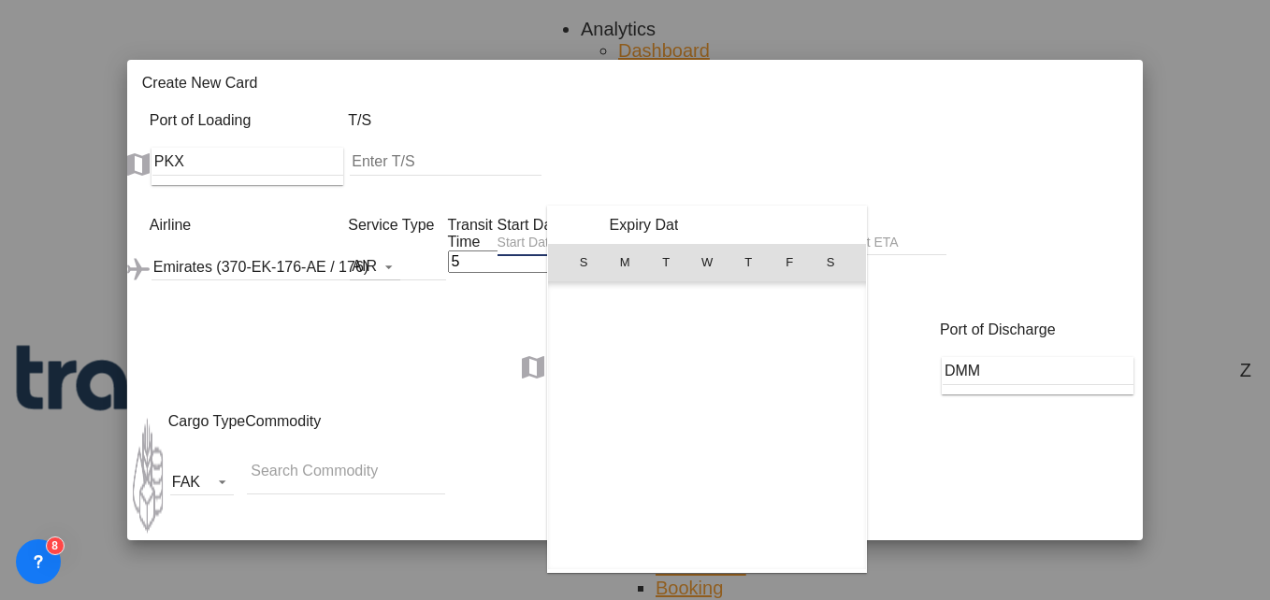
scroll to position [433235, 0]
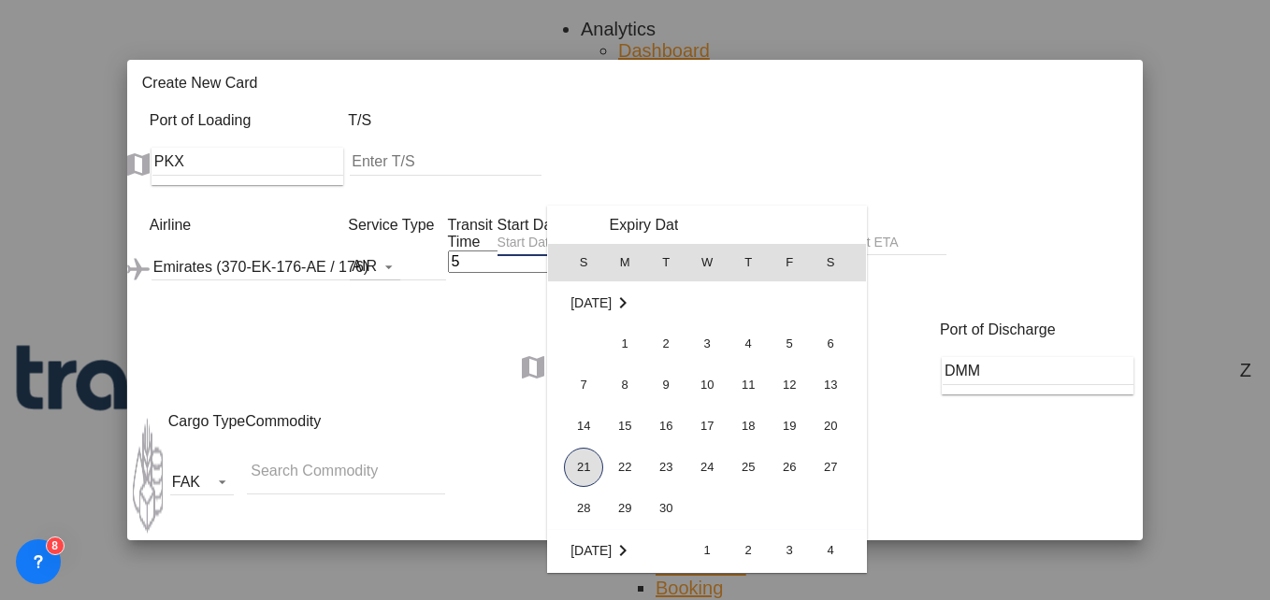
click at [575, 480] on span "21" at bounding box center [583, 467] width 39 height 39
type input "[DATE]"
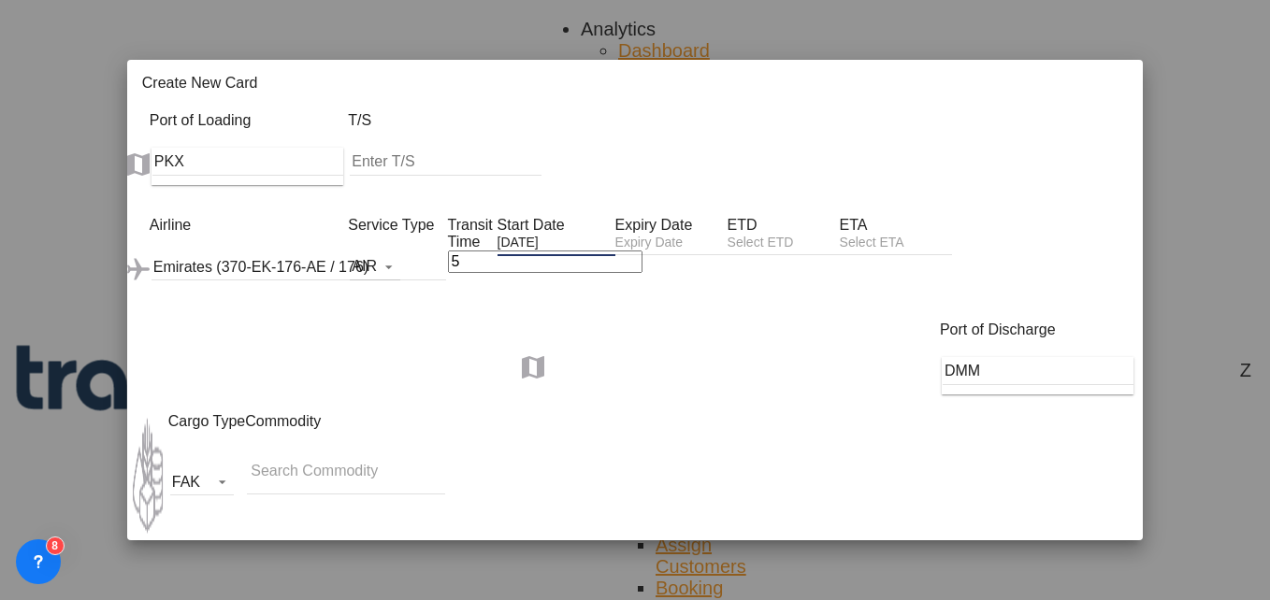
click at [728, 234] on div "Create New Card ..." at bounding box center [671, 245] width 112 height 22
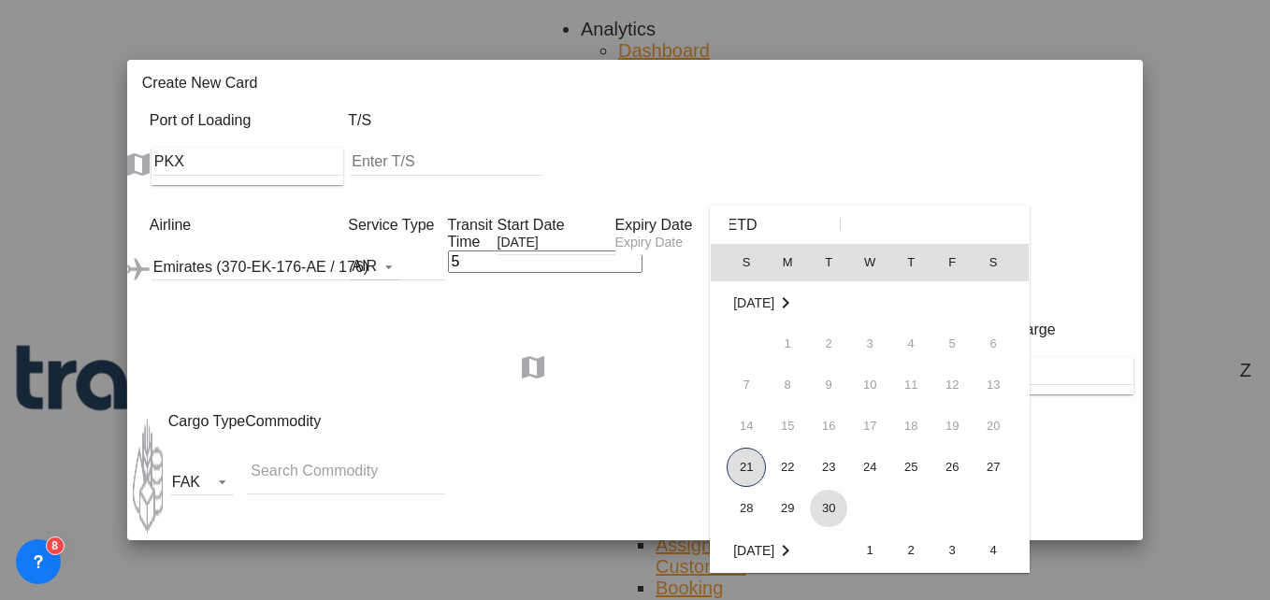
click at [831, 519] on span "30" at bounding box center [828, 508] width 37 height 37
type input "[DATE]"
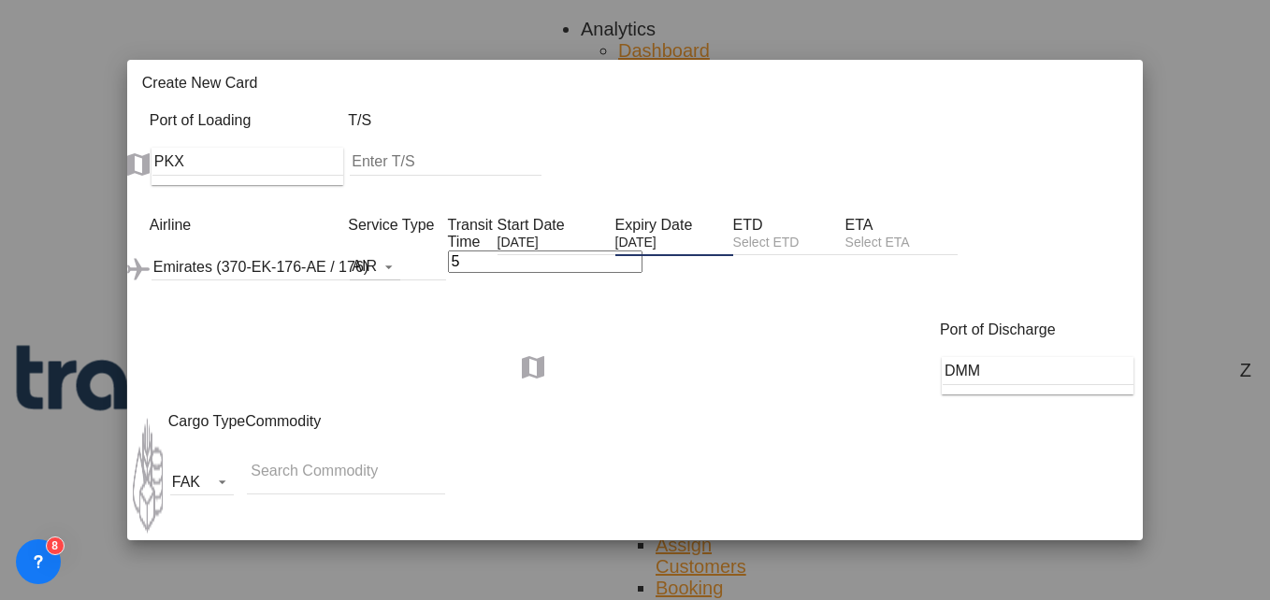
click at [255, 456] on input "Search Commodity" at bounding box center [344, 471] width 187 height 30
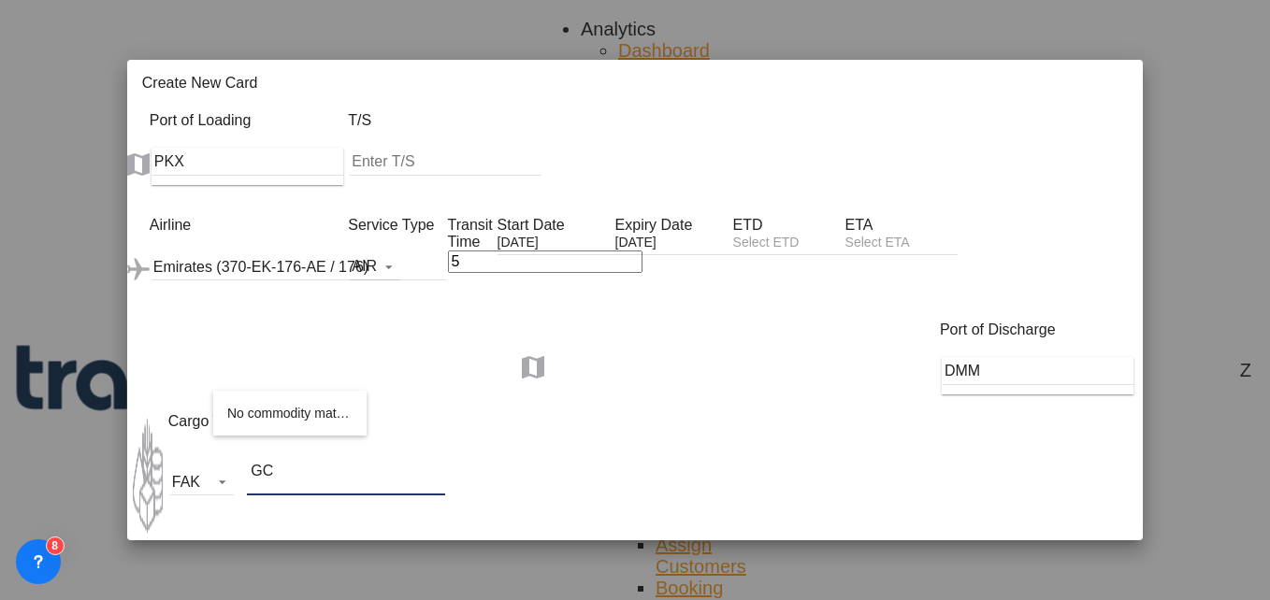
type input "GC"
click at [581, 306] on div "Airline Emirates (370-EK-176-AE / 176) (- / -) Service Type AIR Transit Time 5 …" at bounding box center [646, 269] width 993 height 105
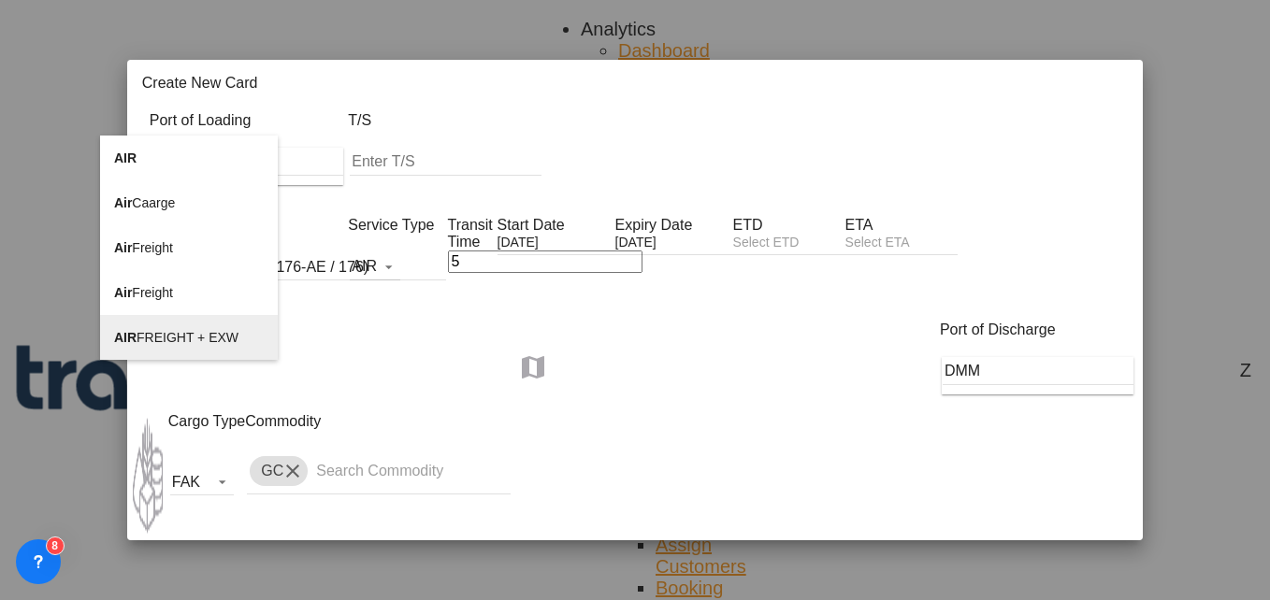
click at [180, 340] on span "AIR FREIGHT + EXW" at bounding box center [176, 337] width 124 height 15
type input "AIR FREIGHT + EXW"
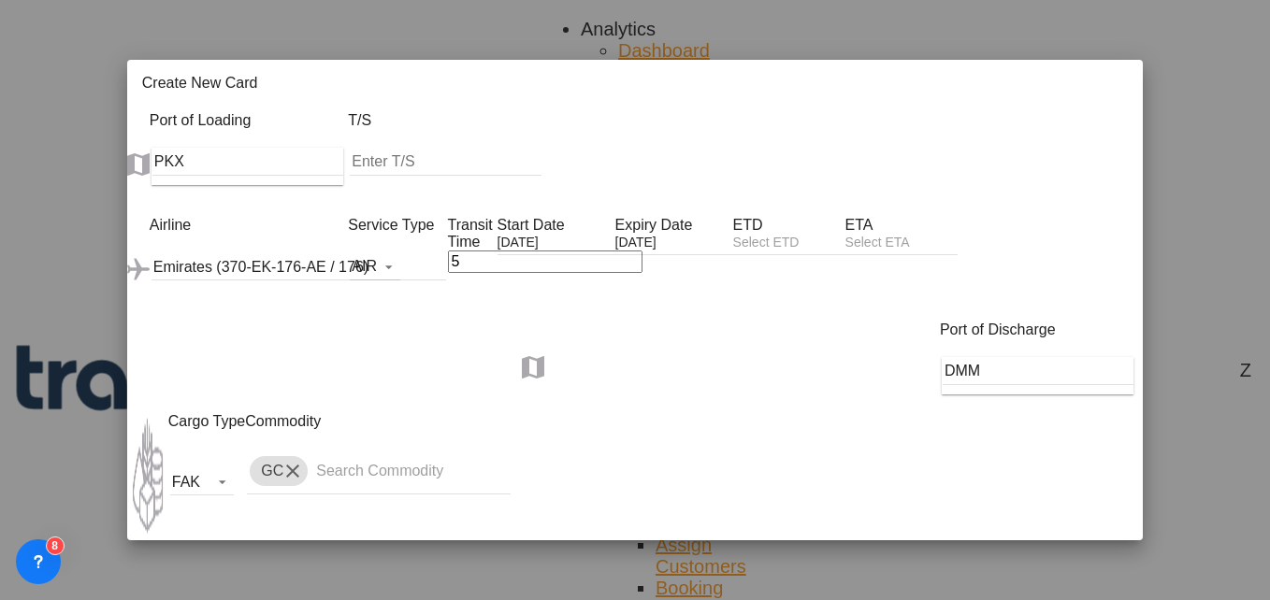
select select "per_shipment"
select select "string:USD"
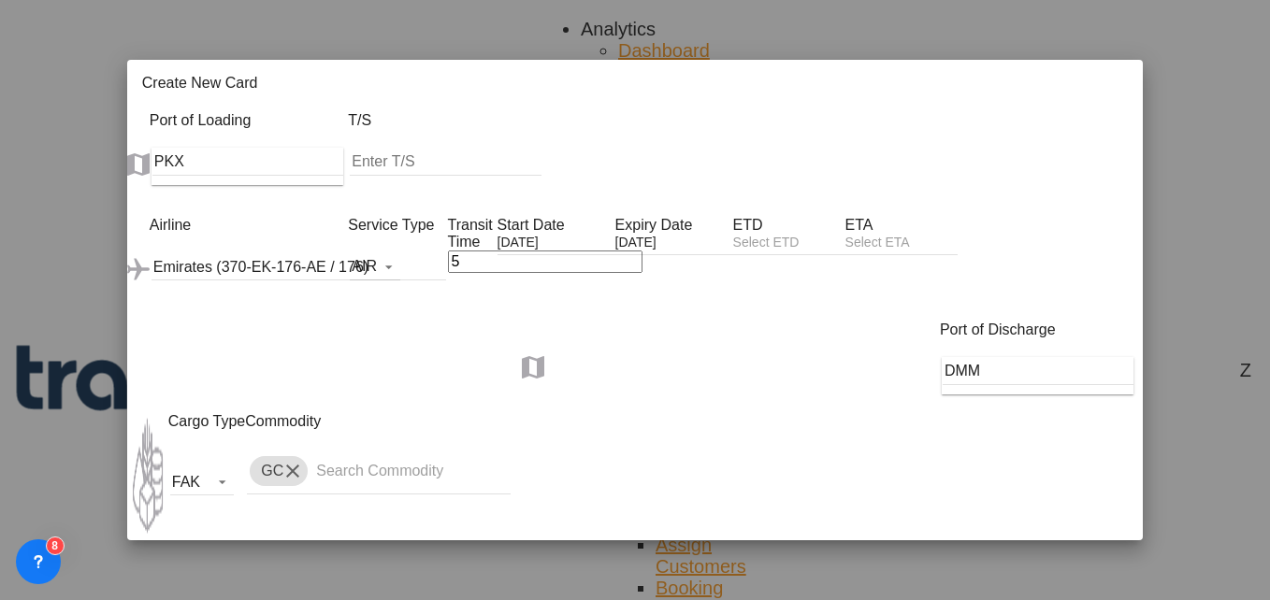
click at [1106, 592] on select "AED AFN ALL AMD ANG AOA ARS AUD AWG AZN BAM BBD BDT BGN BHD BIF BMD BND BOB BRL…" at bounding box center [1085, 602] width 58 height 20
select select "string:USD"
click at [1087, 592] on select "AED AFN ALL AMD ANG AOA ARS AUD AWG AZN BAM BBD BDT BGN BHD BIF BMD BND BOB BRL…" at bounding box center [1085, 602] width 58 height 20
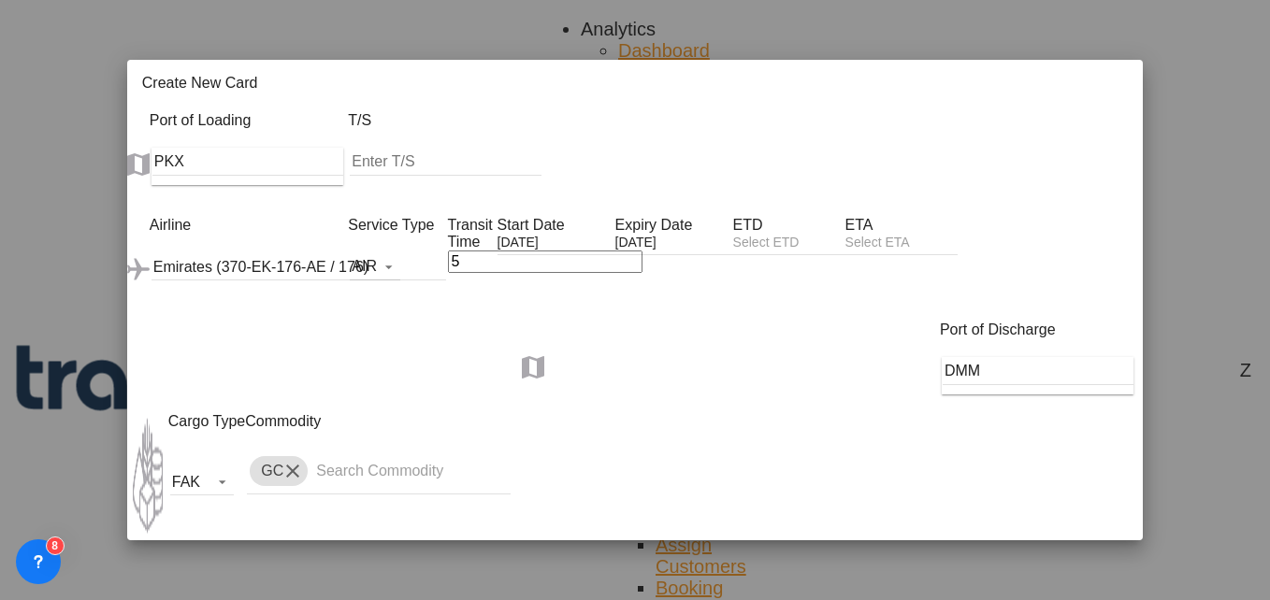
select select "string:USD"
type input "1075"
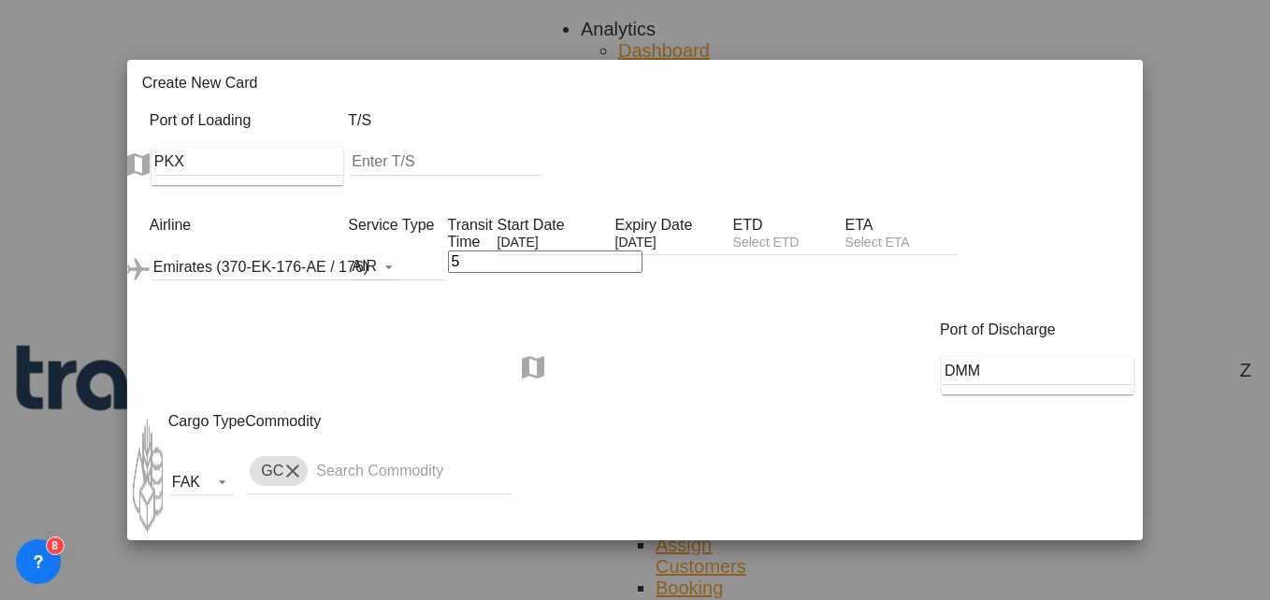
type input "1225"
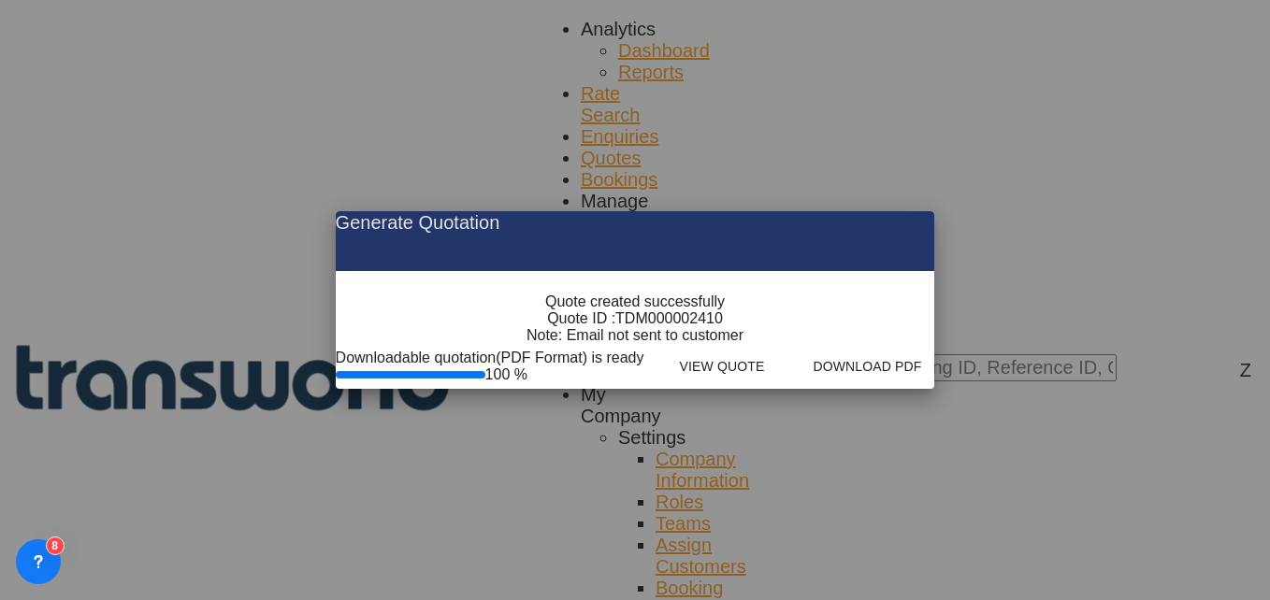
click at [916, 211] on md-icon "icon-close fg-AAA8AD cursor m-0" at bounding box center [904, 222] width 22 height 22
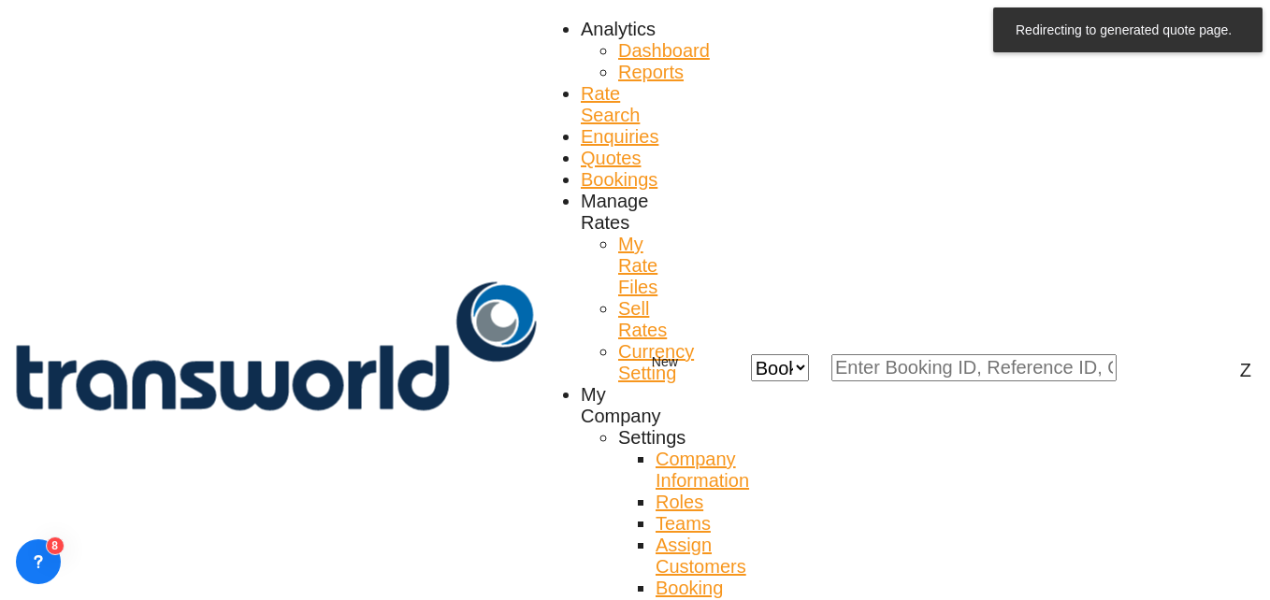
scroll to position [81, 0]
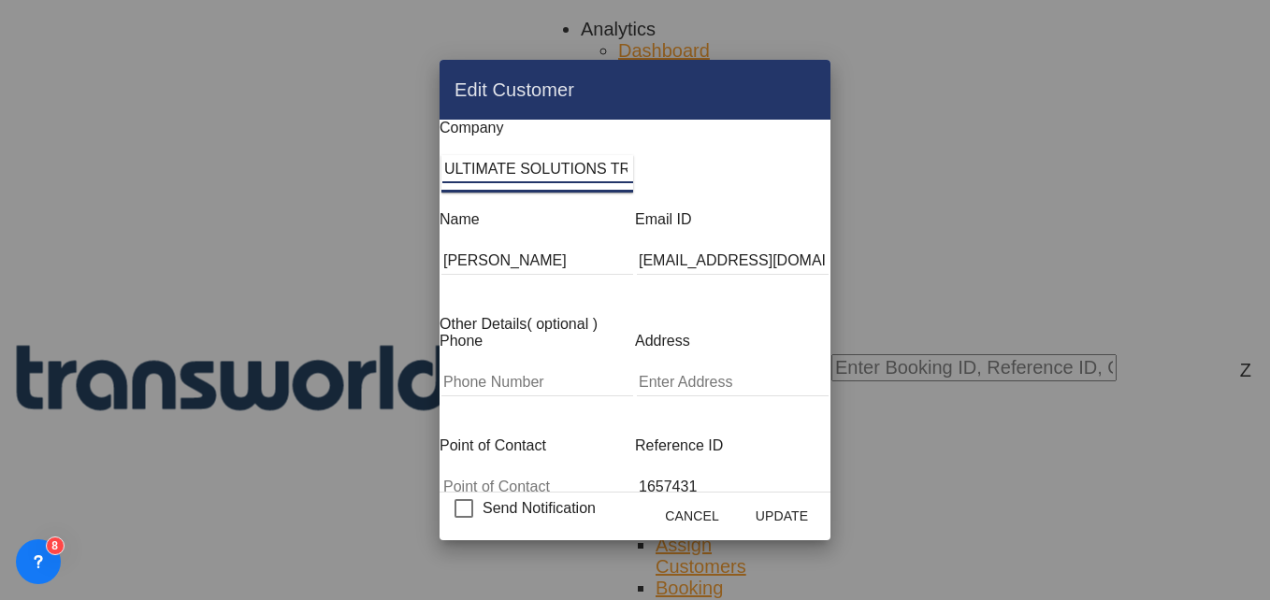
scroll to position [0, 7]
drag, startPoint x: 383, startPoint y: 174, endPoint x: 744, endPoint y: 169, distance: 360.1
click at [744, 169] on div "Company ULTIMATE SOLUTIONS TRADING CO. L.L.C" at bounding box center [635, 166] width 391 height 92
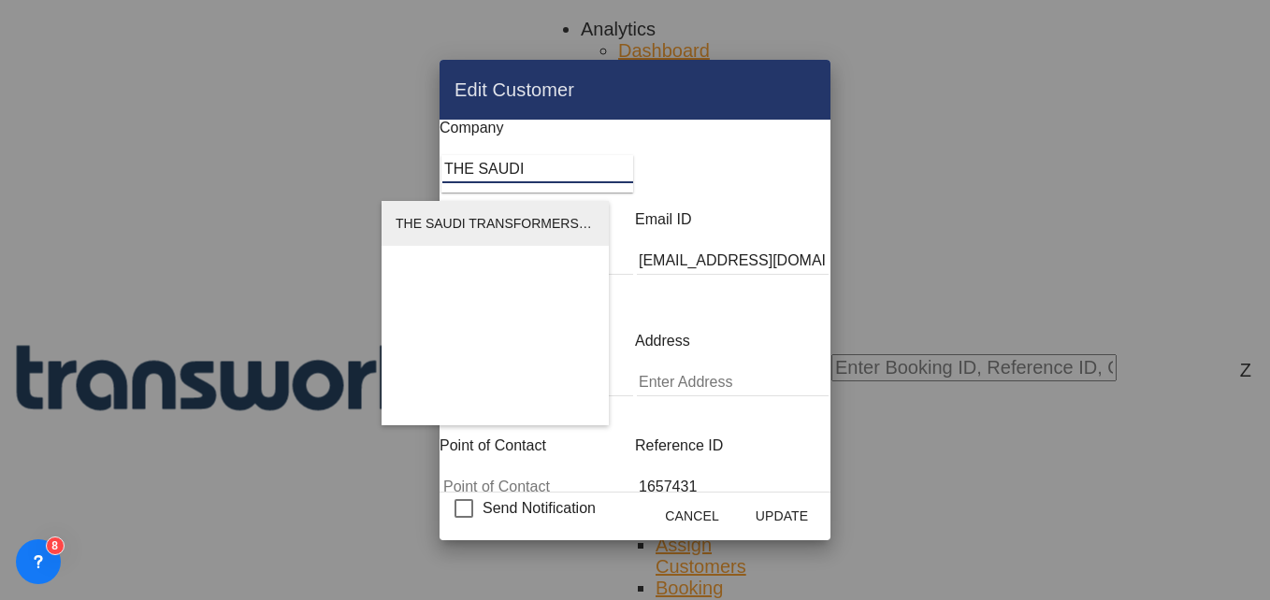
click at [512, 222] on span "THE SAUDI TRANSFORMERS CO.LTD" at bounding box center [542, 223] width 292 height 15
type input "THE SAUDI TRANSFORMERS CO.LTD"
type input "aboo@sauditransformers.com"
type input "550526431"
type input "566229"
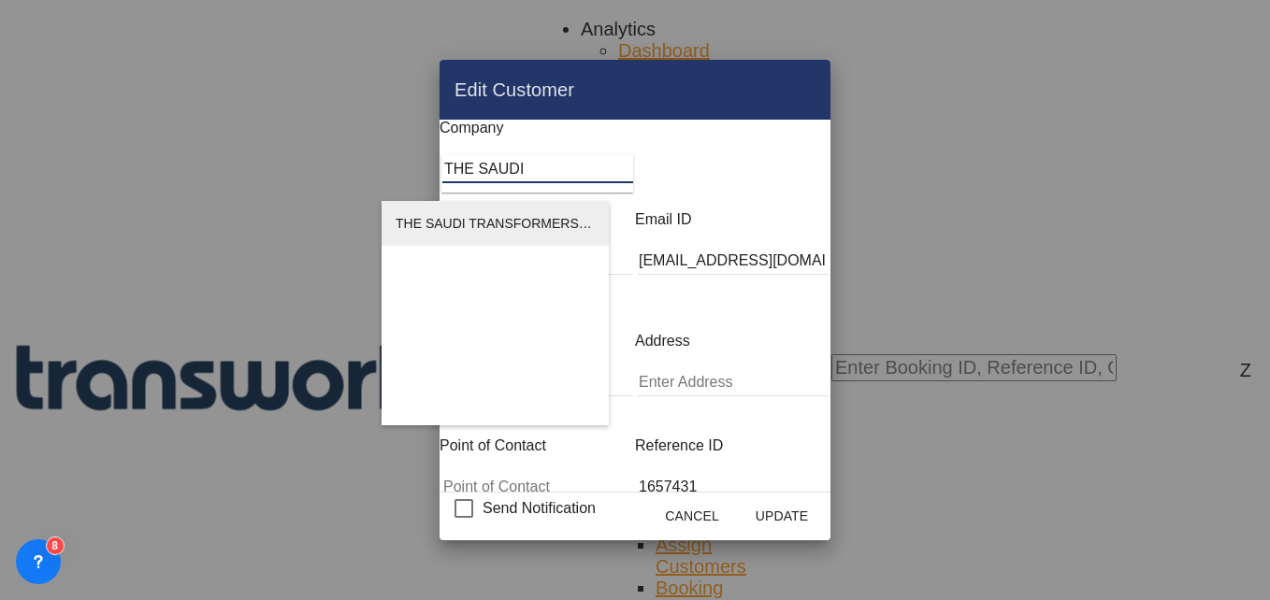
type input "32234"
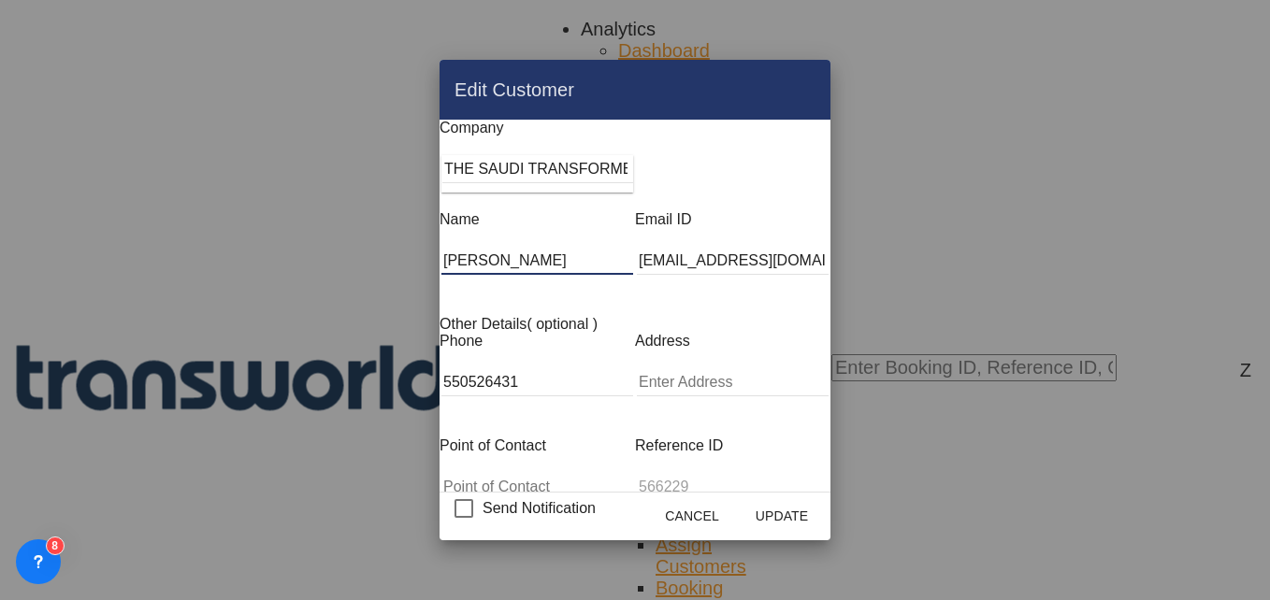
drag, startPoint x: 332, startPoint y: 250, endPoint x: 275, endPoint y: 242, distance: 57.5
click at [275, 242] on div "Edit Customer Company THE SAUDI TRANSFORMERS CO.LTD Name ZAFAR KHAN Email ID ab…" at bounding box center [635, 300] width 1270 height 600
type input "Aboo"
type input "Al-Rayyan Branch, Dammam Kingdom of Saudi Arabia"
click at [823, 499] on button "Update" at bounding box center [782, 516] width 82 height 34
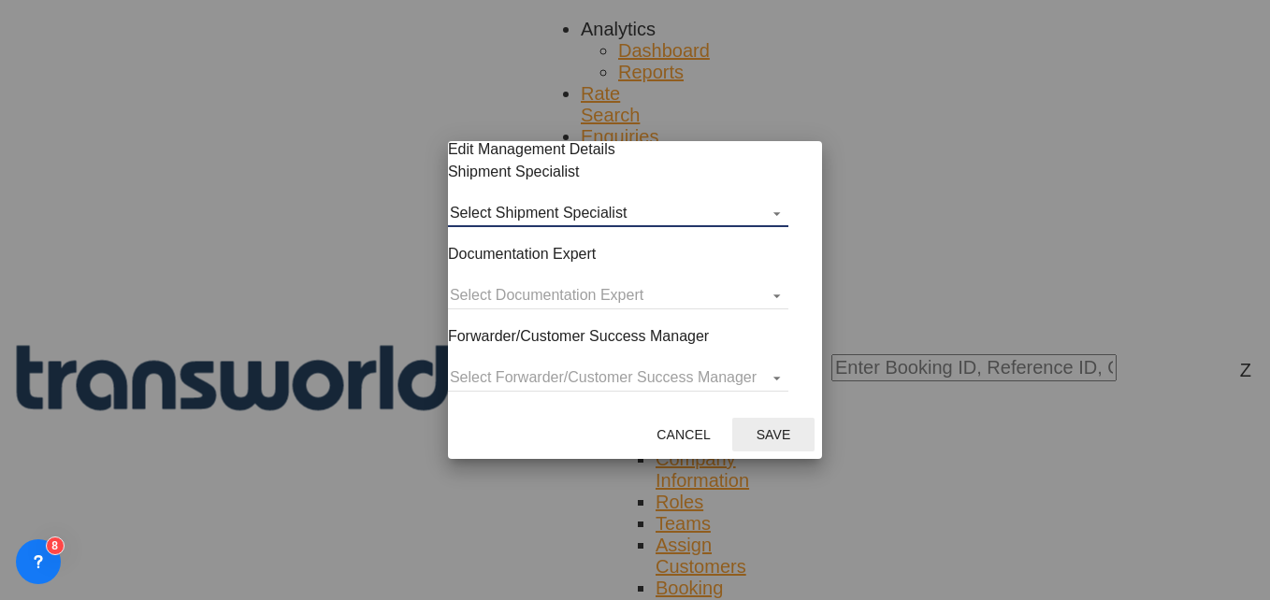
click at [625, 227] on md-select "Select Shipment Specialist [PERSON_NAME] W [PERSON_NAME][EMAIL_ADDRESS][PERSON_…" at bounding box center [618, 213] width 340 height 28
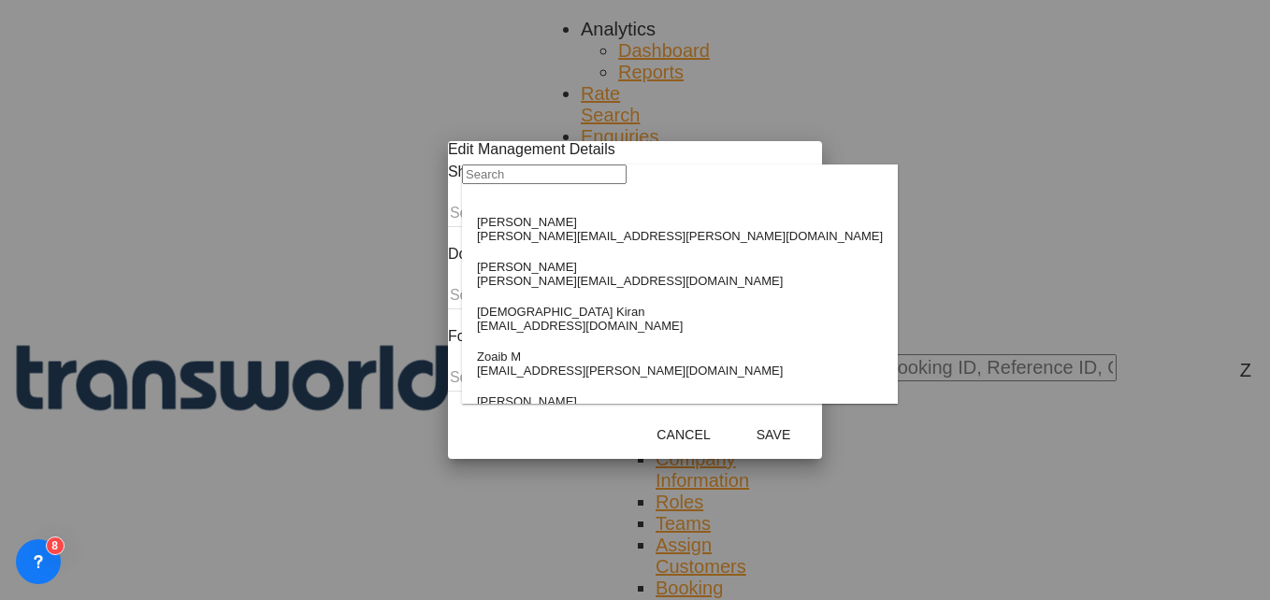
click at [542, 184] on input "search" at bounding box center [544, 175] width 165 height 20
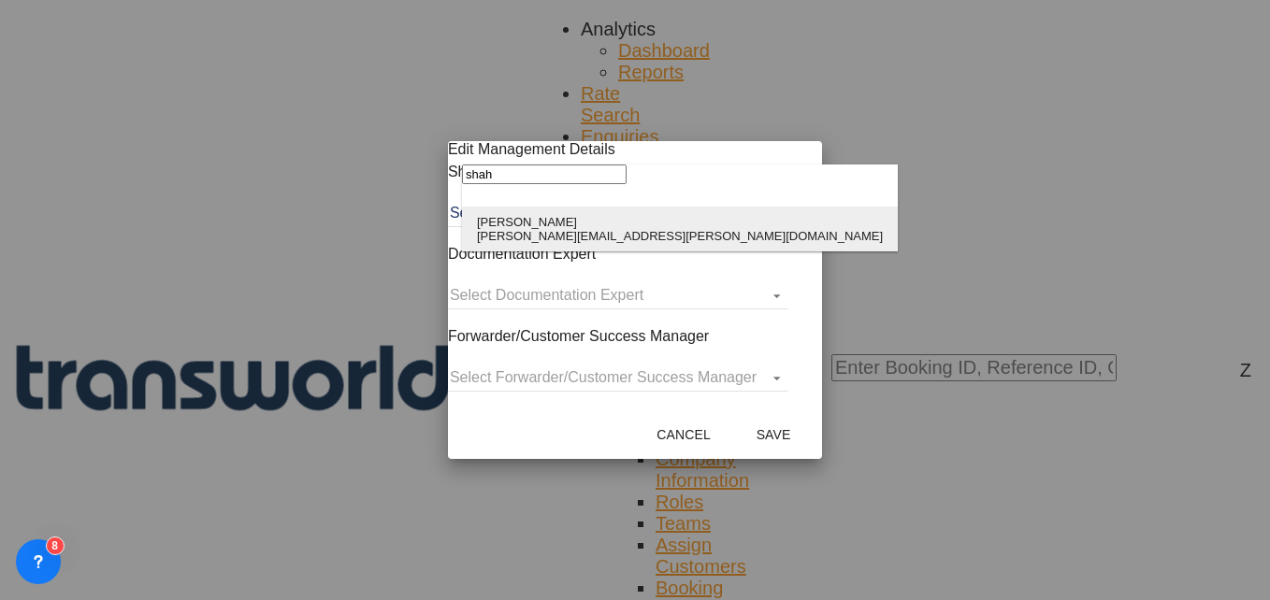
type input "shah"
click at [548, 248] on md-option "[PERSON_NAME] Shahil [EMAIL_ADDRESS][PERSON_NAME][DOMAIN_NAME]" at bounding box center [680, 229] width 436 height 45
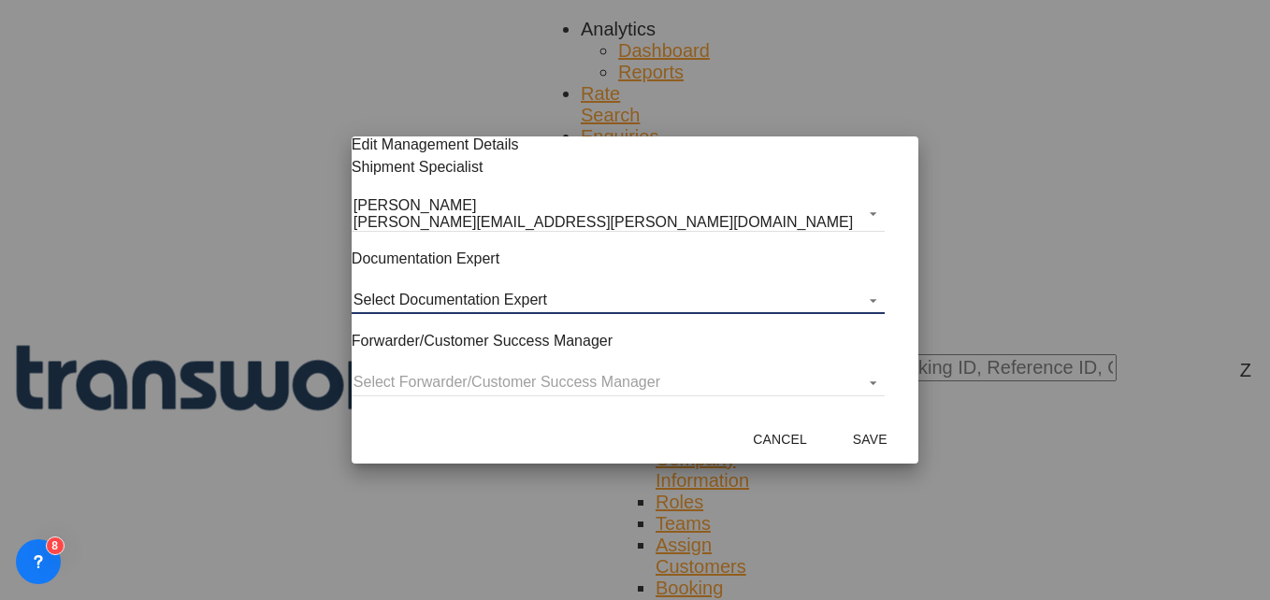
click at [519, 297] on md-select "Select Documentation Expert [PERSON_NAME] W [PERSON_NAME][EMAIL_ADDRESS][PERSON…" at bounding box center [618, 300] width 533 height 28
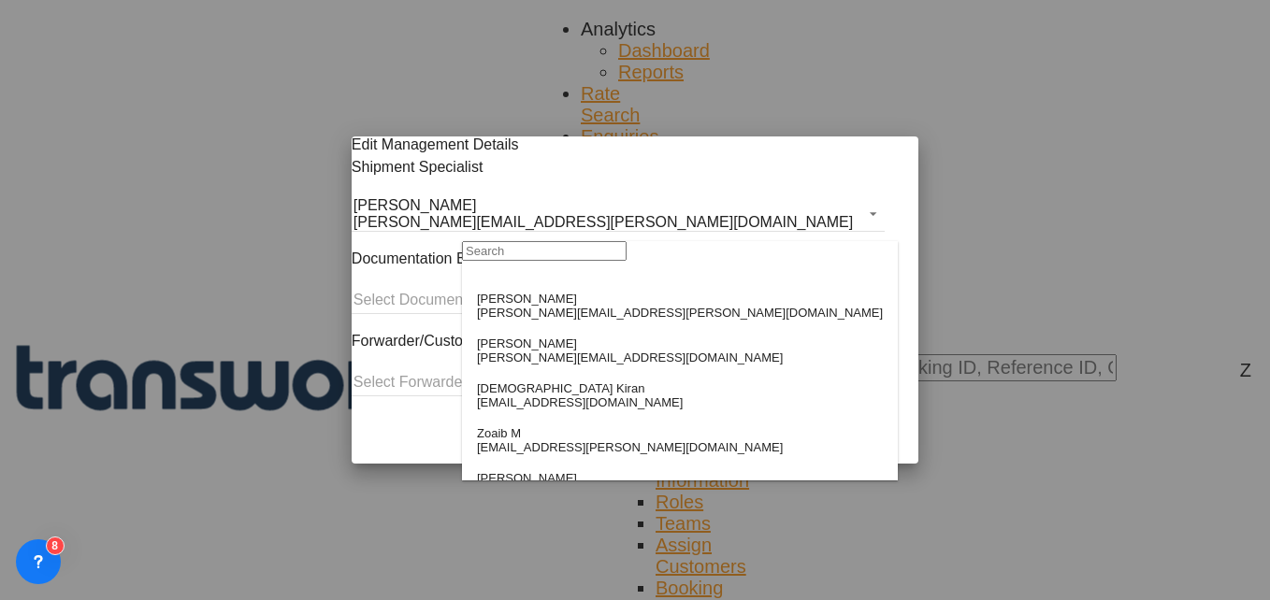
click at [524, 261] on input "search" at bounding box center [544, 251] width 165 height 20
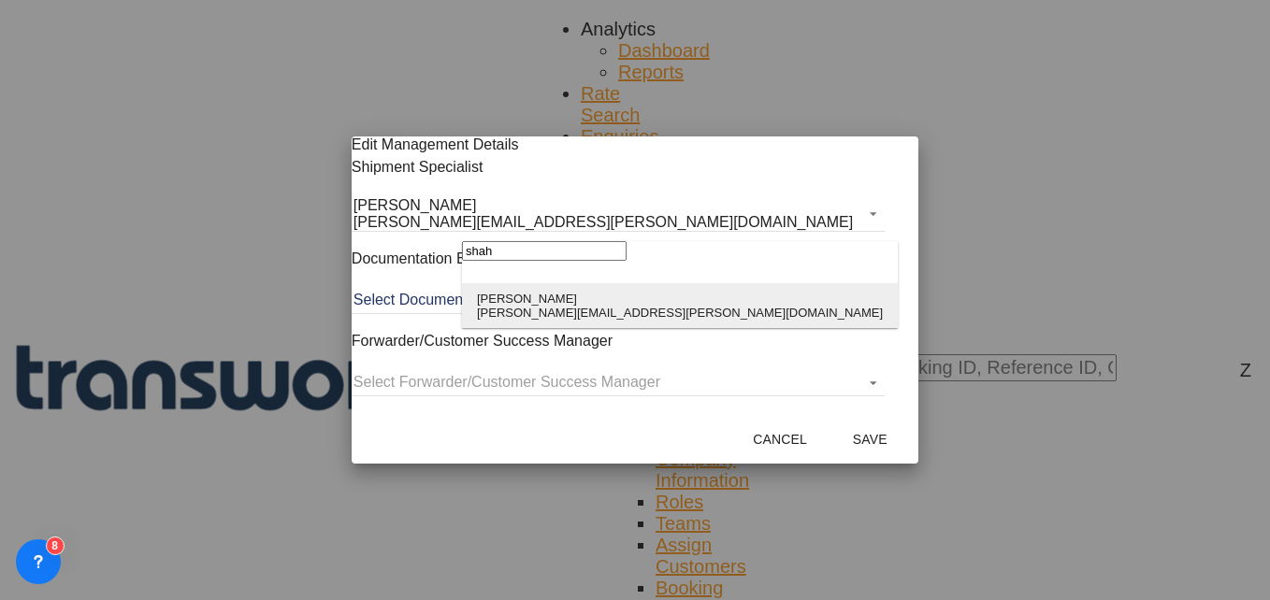
type input "shah"
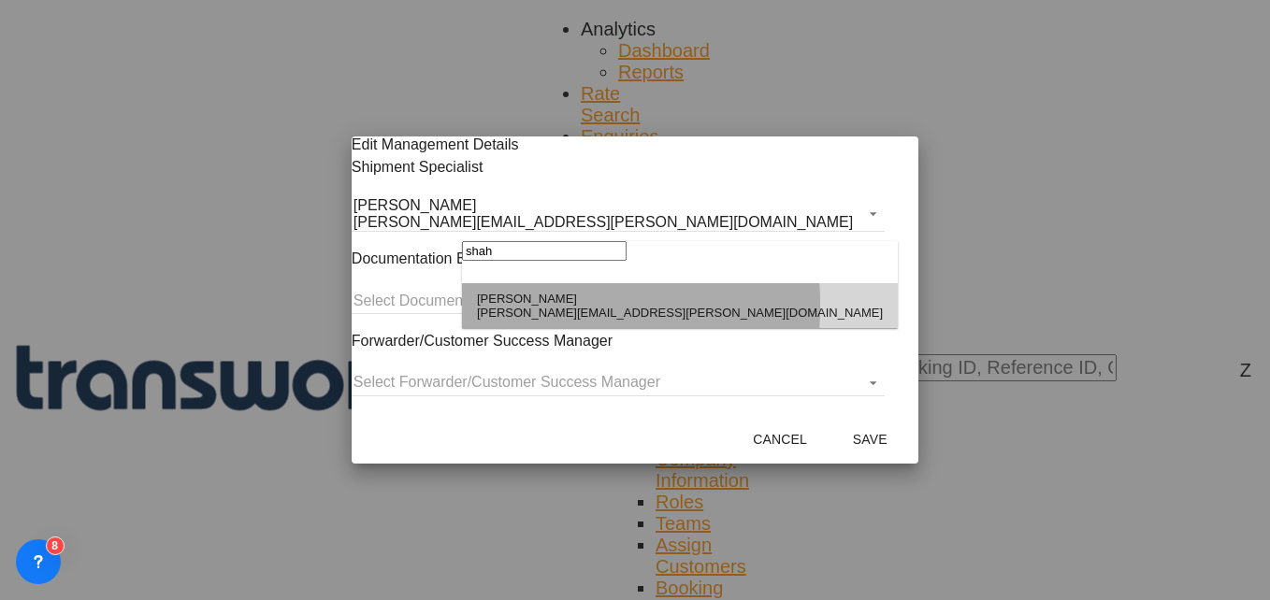
click at [524, 306] on div "[PERSON_NAME]" at bounding box center [680, 299] width 406 height 14
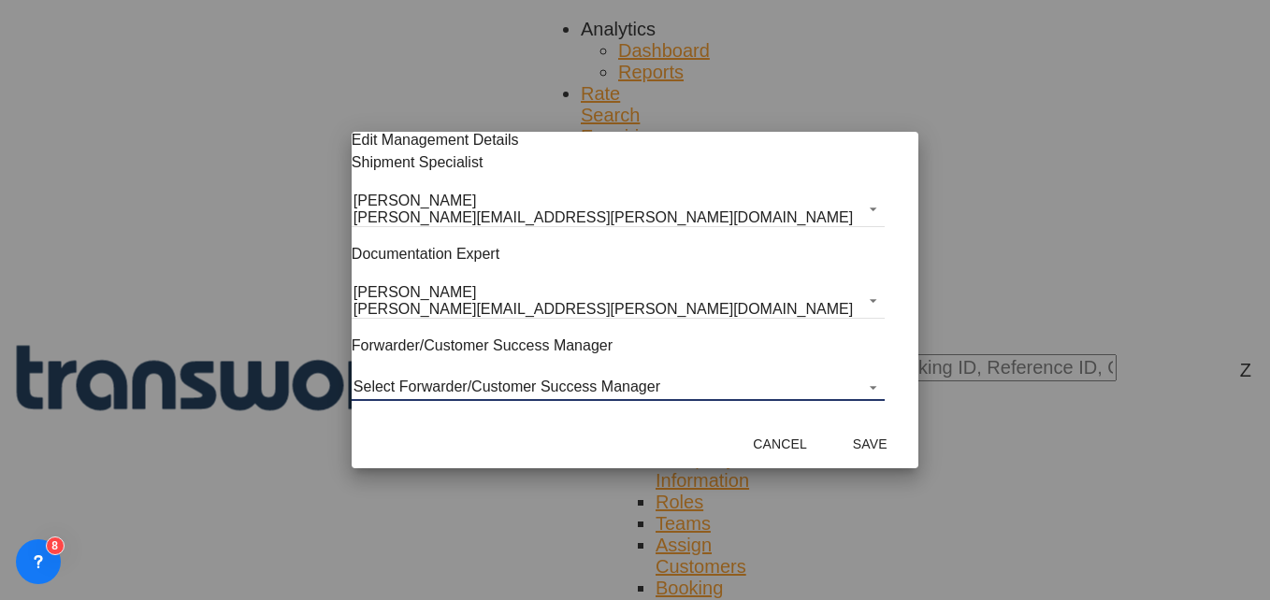
click at [497, 381] on md-select "Select Forwarder/Customer Success Manager [PERSON_NAME] [PERSON_NAME][EMAIL_ADD…" at bounding box center [618, 387] width 533 height 28
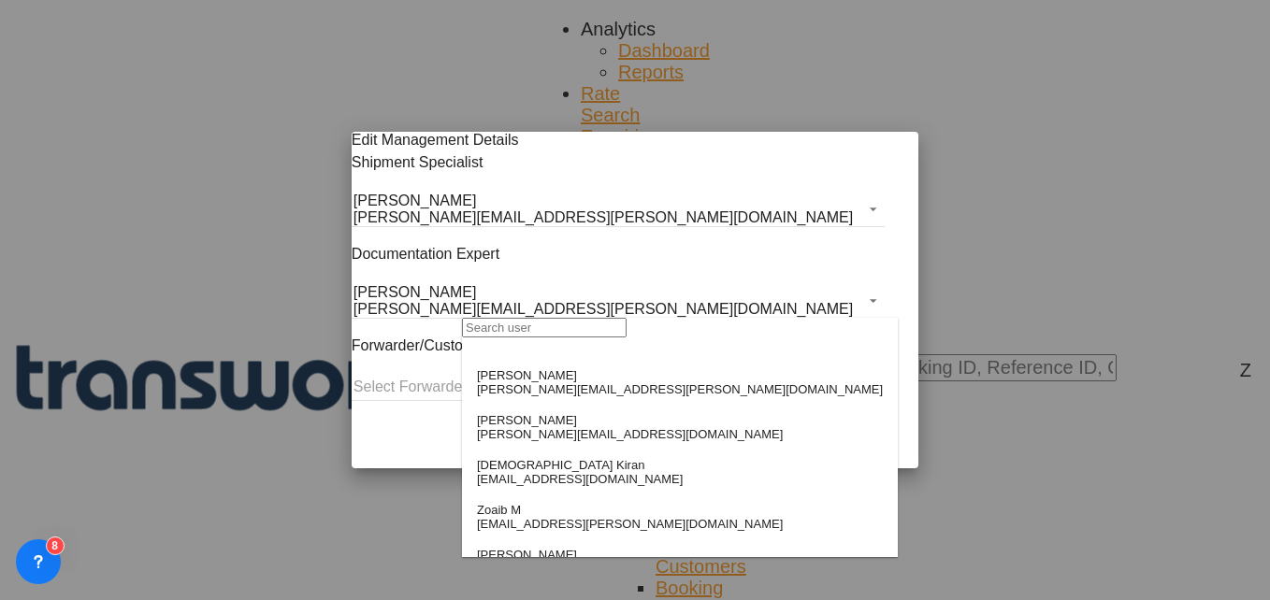
click at [517, 338] on input "search" at bounding box center [544, 328] width 165 height 20
type input "m"
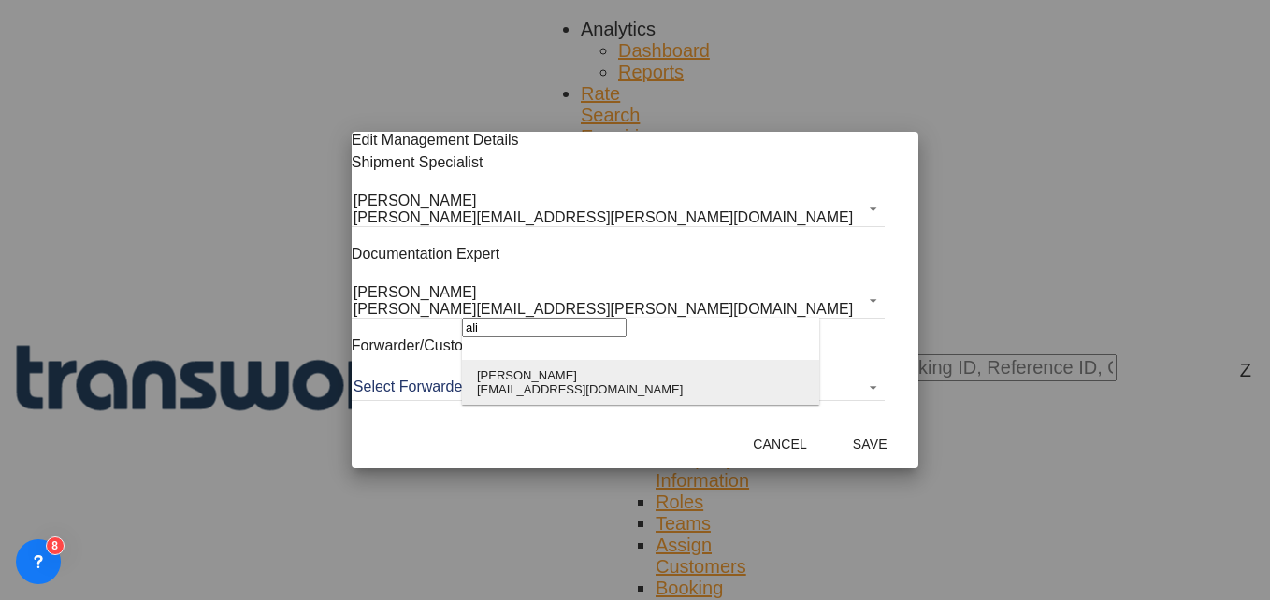
type input "ali"
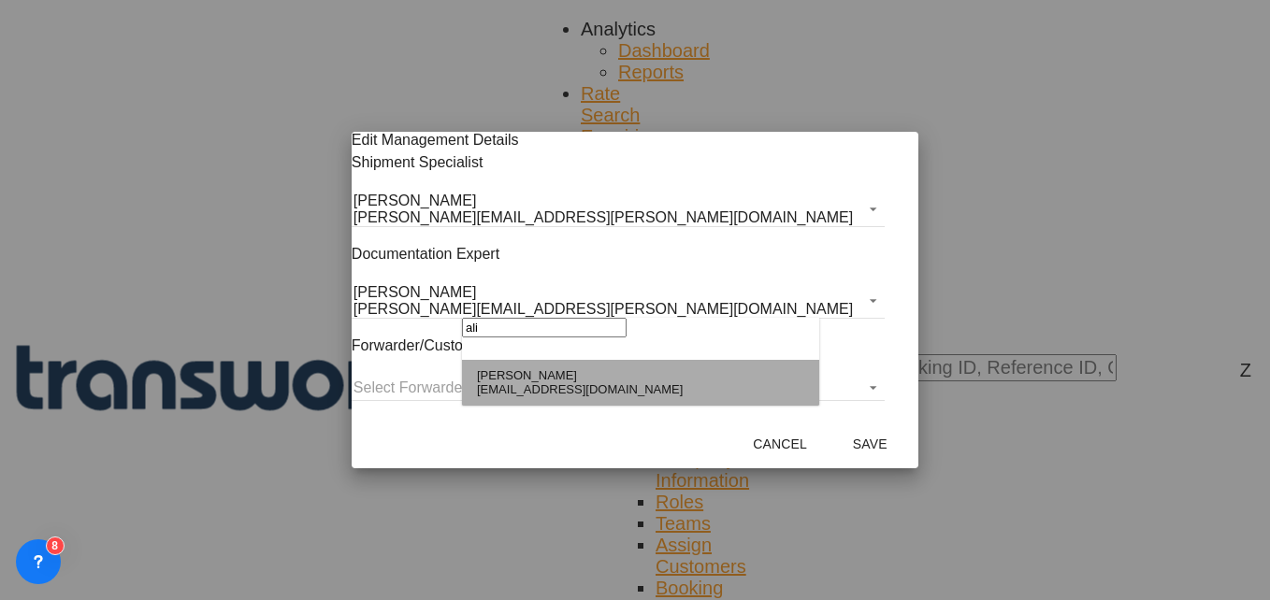
click at [527, 395] on div "[EMAIL_ADDRESS][DOMAIN_NAME]" at bounding box center [580, 390] width 206 height 14
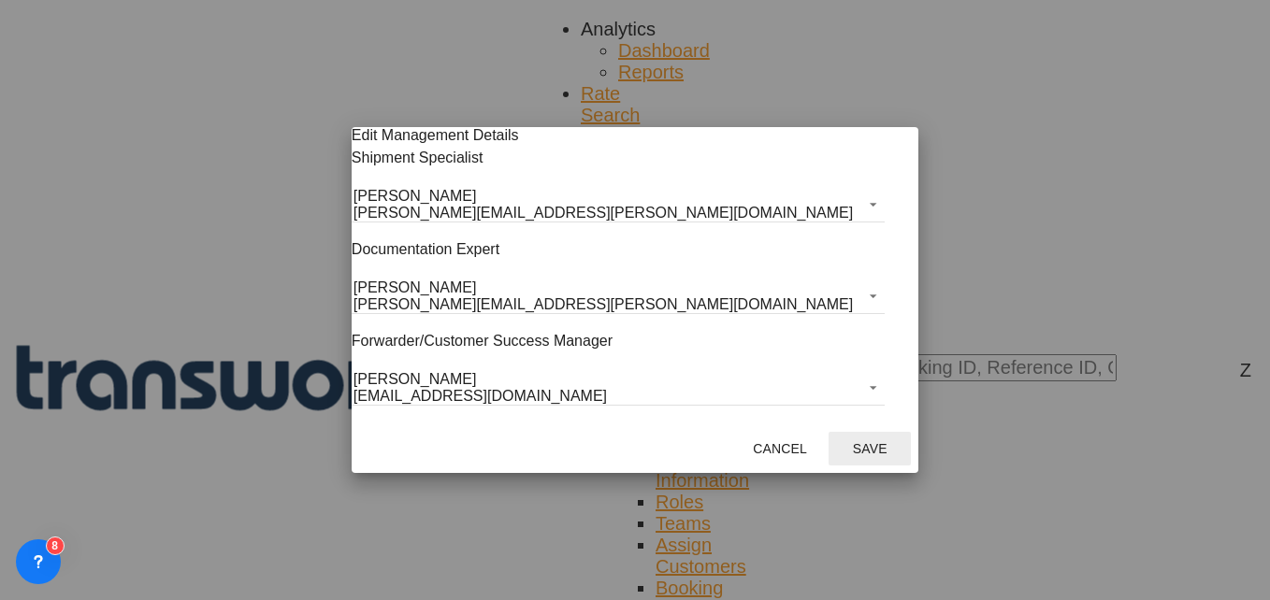
click at [829, 459] on button "Save" at bounding box center [870, 449] width 82 height 34
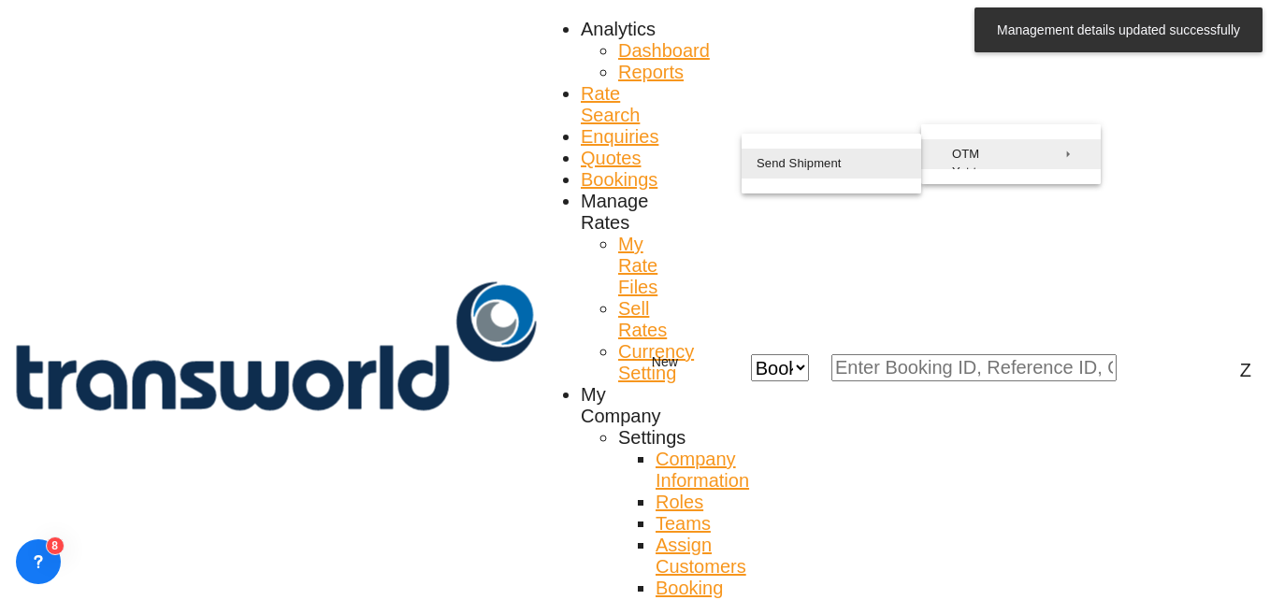
click at [834, 166] on span "Send Shipment" at bounding box center [799, 164] width 85 height 30
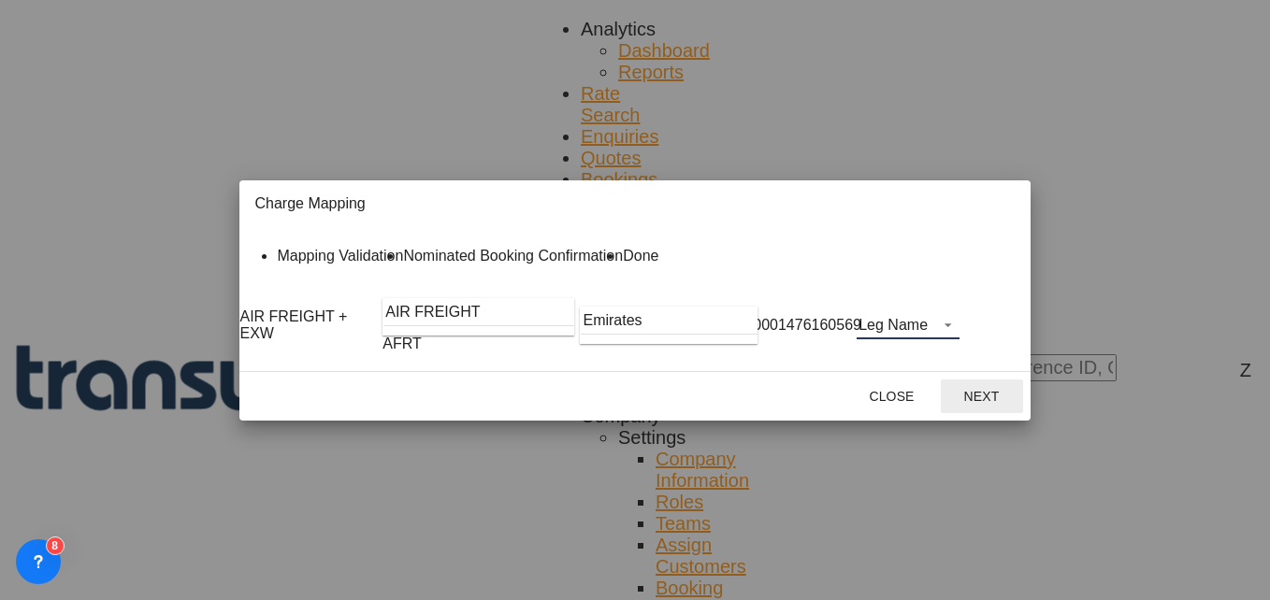
click at [960, 340] on md-select "Leg Name HANDLING ORIGIN HANDLING DESTINATION OTHERS TL PICK UP CUSTOMS ORIGIN …" at bounding box center [908, 325] width 103 height 28
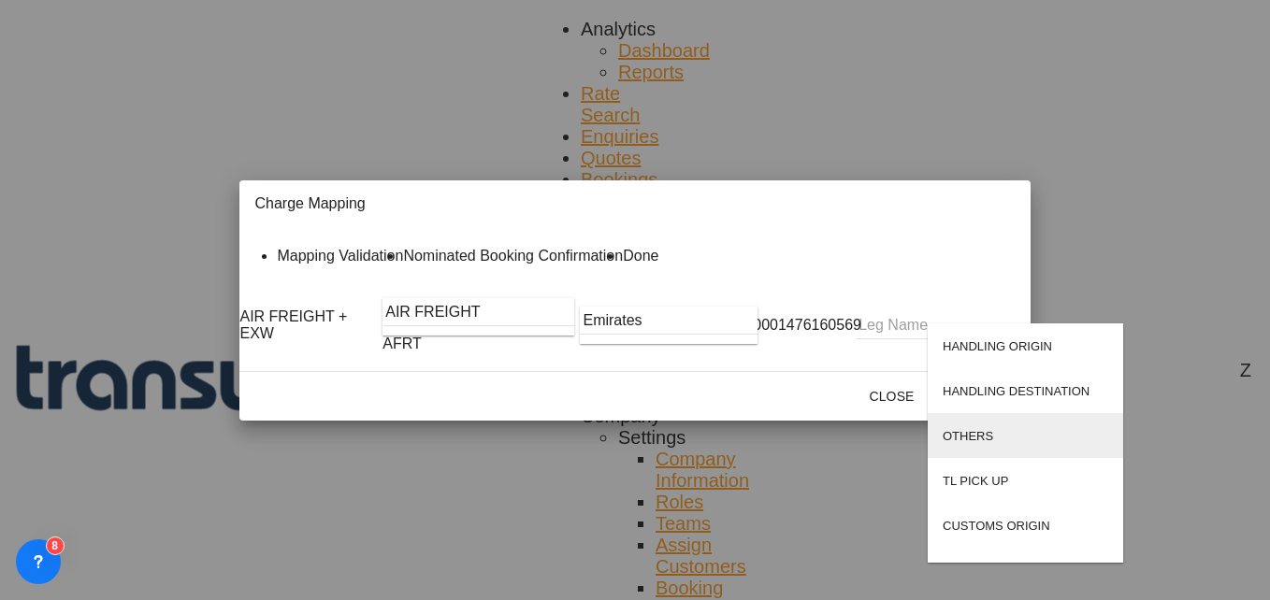
click at [956, 445] on md-option "OTHERS" at bounding box center [1025, 435] width 195 height 45
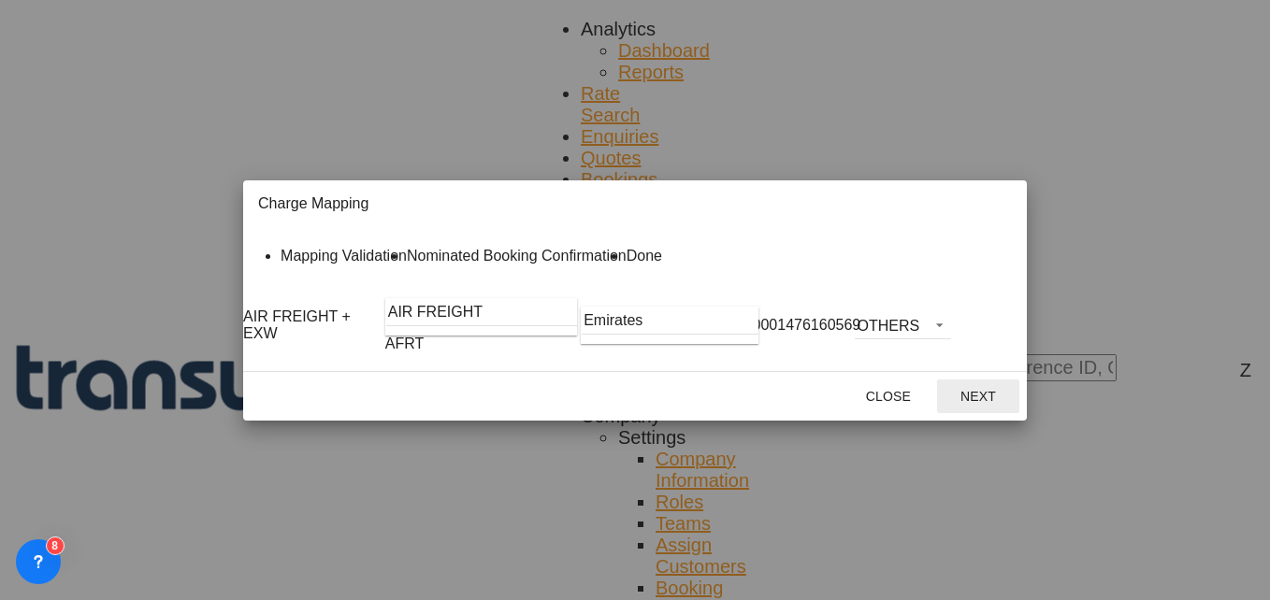
click at [1019, 413] on button "Next" at bounding box center [978, 397] width 82 height 34
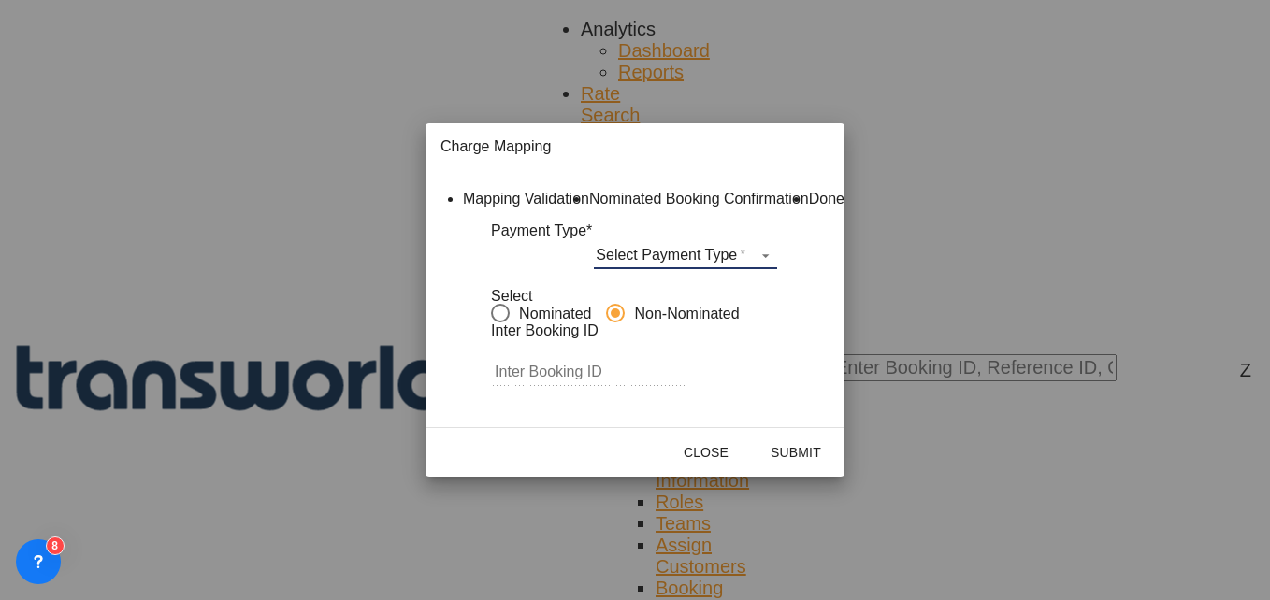
click at [658, 269] on md-select "Select Payment Type COLLECT PREPAID" at bounding box center [685, 255] width 183 height 28
click at [675, 278] on div "COLLECT" at bounding box center [664, 279] width 56 height 14
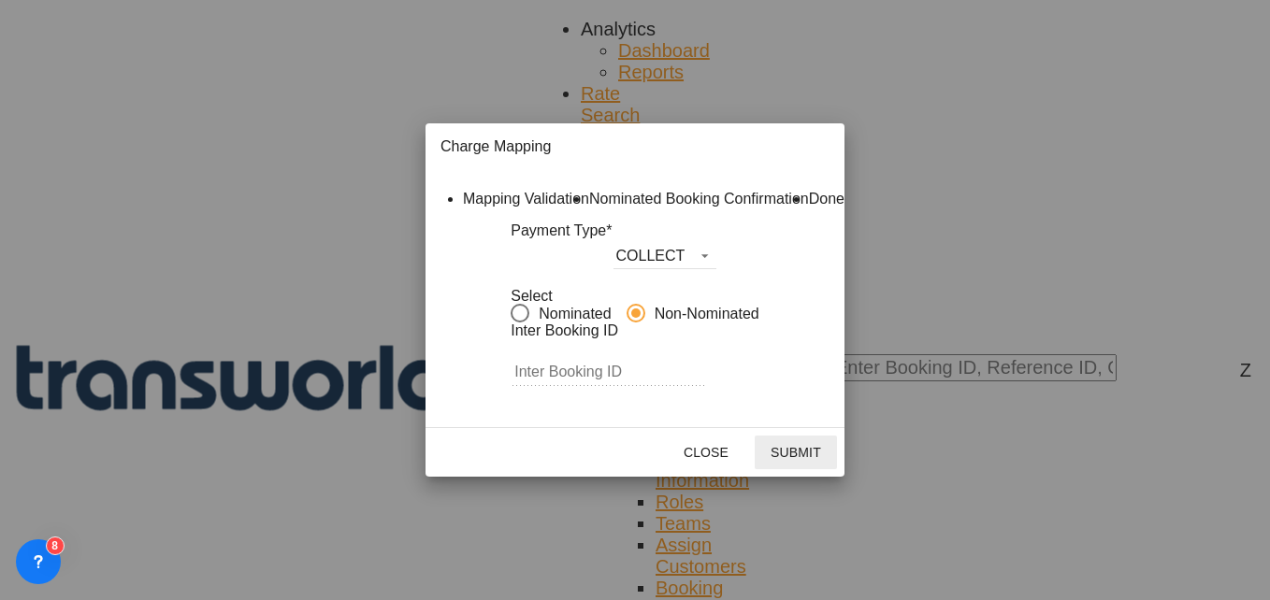
click at [837, 470] on button "Submit" at bounding box center [796, 453] width 82 height 34
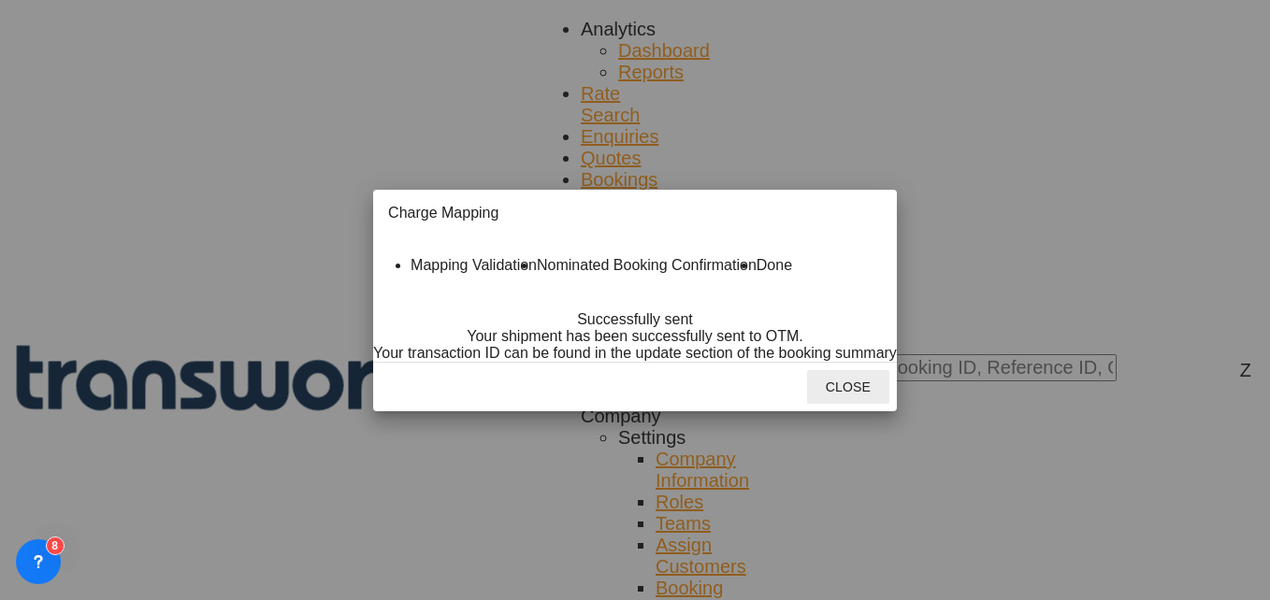
click at [889, 404] on button "Close" at bounding box center [848, 387] width 82 height 34
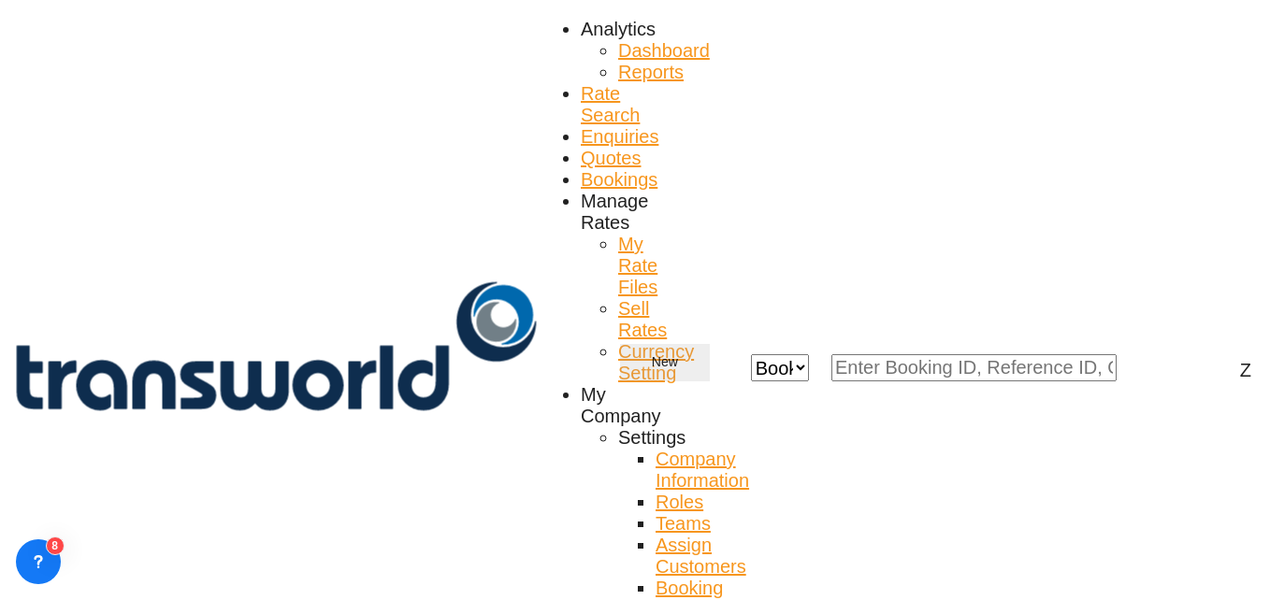
click at [701, 352] on md-icon "icon-chevron-down" at bounding box center [689, 363] width 22 height 22
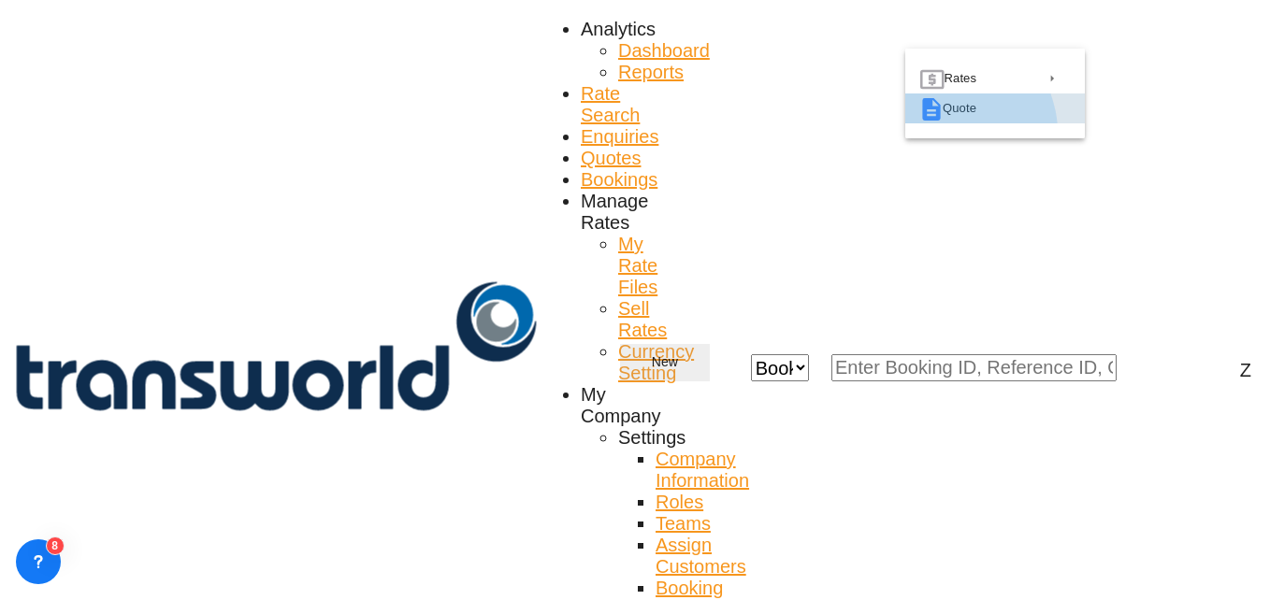
click at [938, 121] on md-icon "button" at bounding box center [931, 109] width 22 height 22
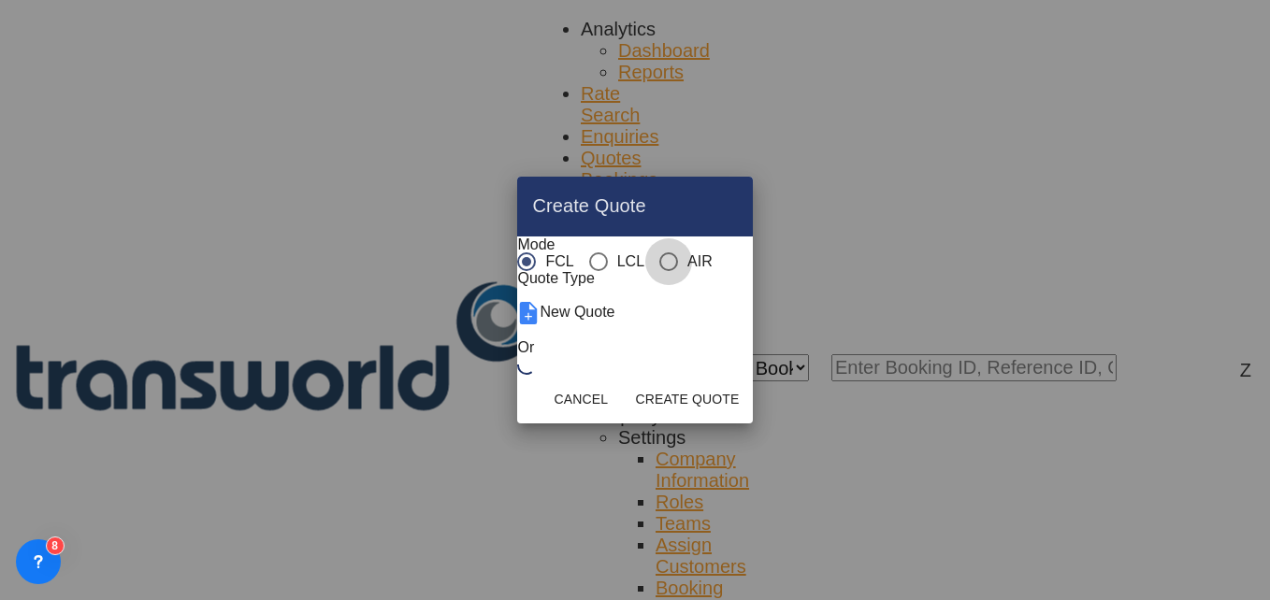
click at [659, 253] on div "AIR" at bounding box center [668, 262] width 19 height 19
click at [744, 416] on button "Create Quote" at bounding box center [686, 400] width 115 height 34
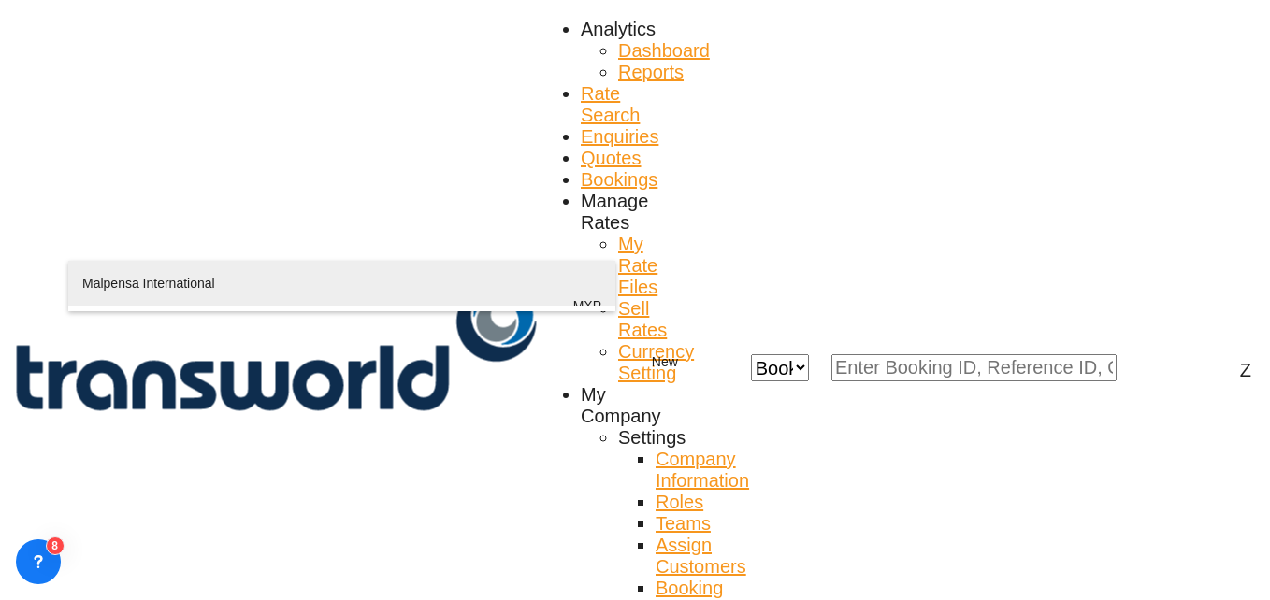
click at [167, 282] on div "Malpensa International Milan , Italy MXP" at bounding box center [341, 306] width 519 height 90
type input "Malpensa International, Milan, MXP"
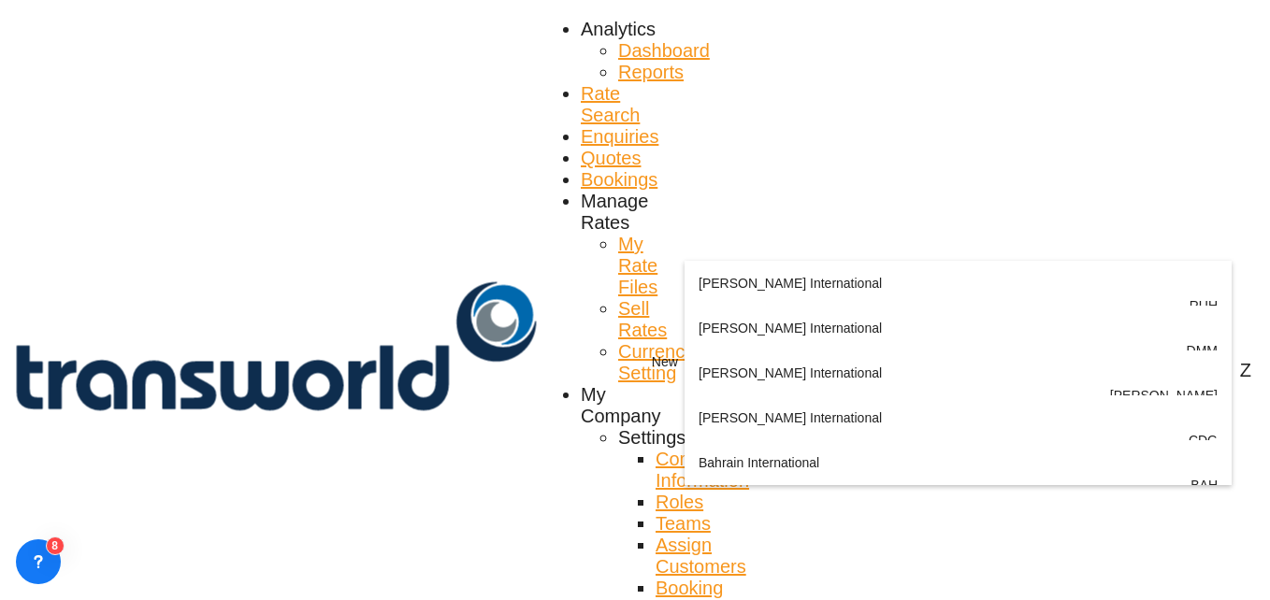
type input "A"
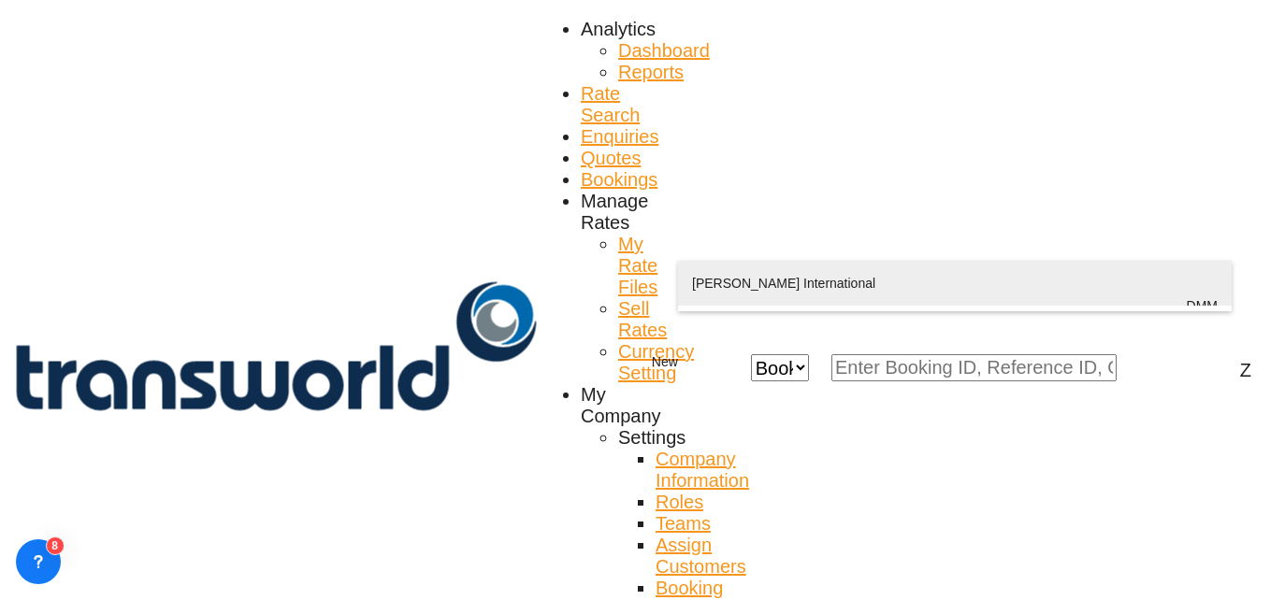
click at [735, 282] on div "King Fahd International Ad Dammam , Saudi Arabia DMM" at bounding box center [955, 306] width 526 height 90
type input "King Fahd International, Ad Dammam, DMM"
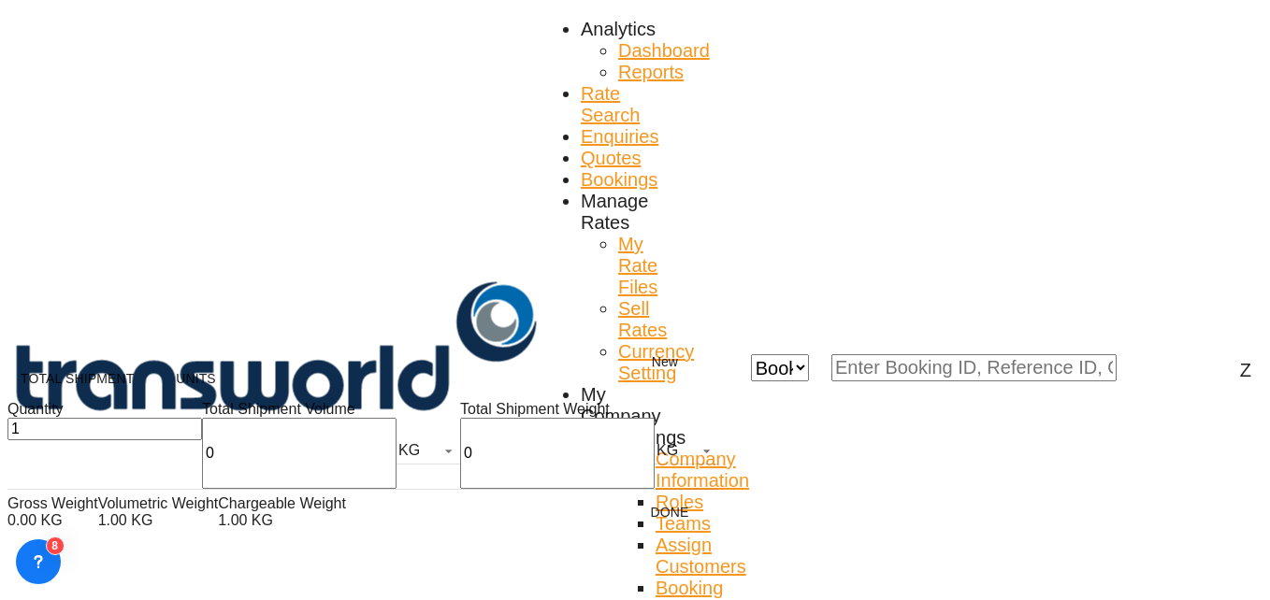
click at [202, 470] on input "0" at bounding box center [299, 453] width 195 height 71
type input "186"
click at [460, 463] on input "0" at bounding box center [557, 453] width 195 height 71
type input "186"
click at [629, 529] on button "Done" at bounding box center [670, 513] width 82 height 34
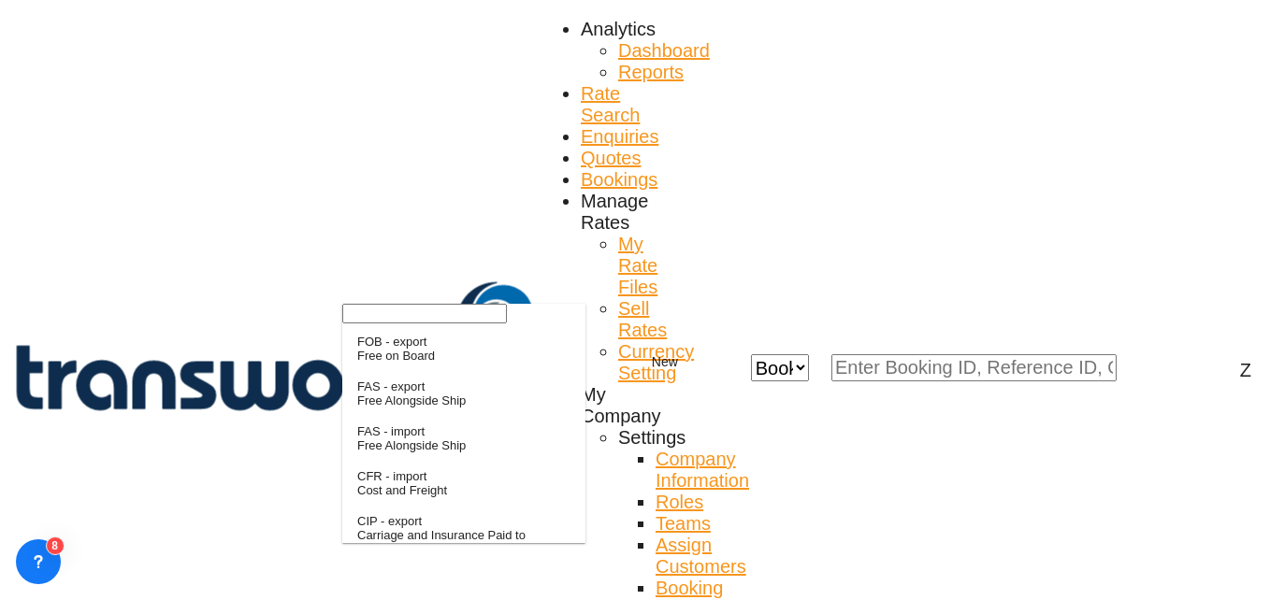
click at [403, 324] on input "search" at bounding box center [424, 314] width 165 height 20
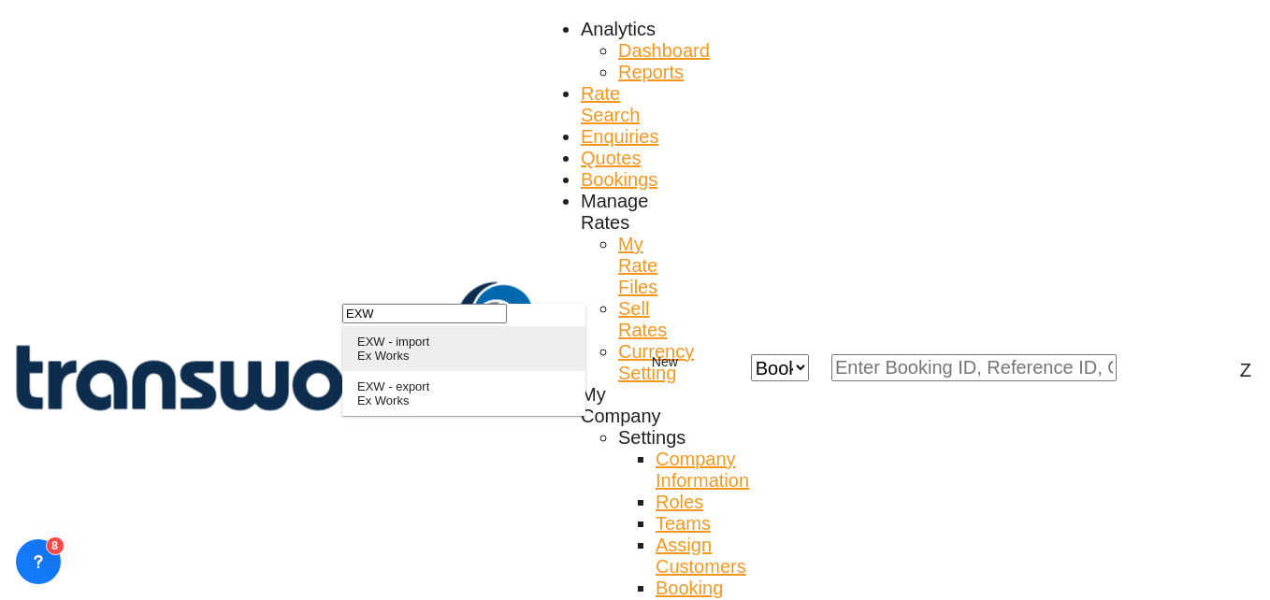
type input "EXW"
click at [429, 349] on div "EXW - import" at bounding box center [393, 342] width 72 height 14
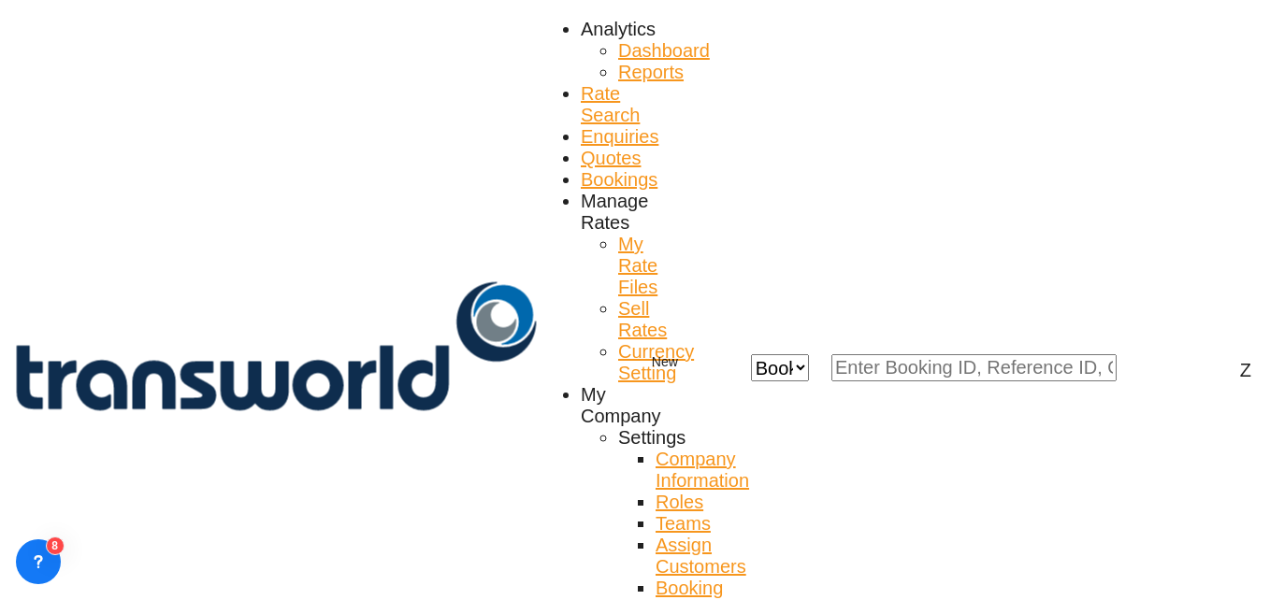
click at [476, 378] on div "No" at bounding box center [478, 385] width 16 height 14
click at [488, 396] on md-option "No" at bounding box center [520, 384] width 131 height 45
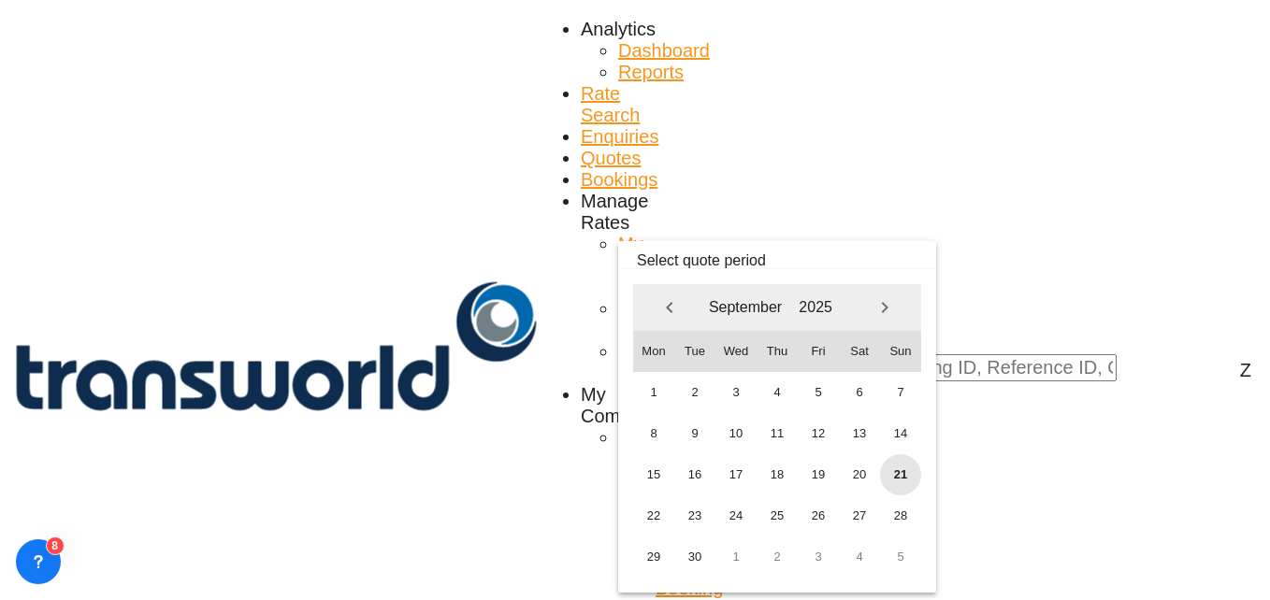
click at [917, 468] on span "21" at bounding box center [900, 475] width 41 height 41
click at [689, 557] on span "30" at bounding box center [694, 557] width 41 height 41
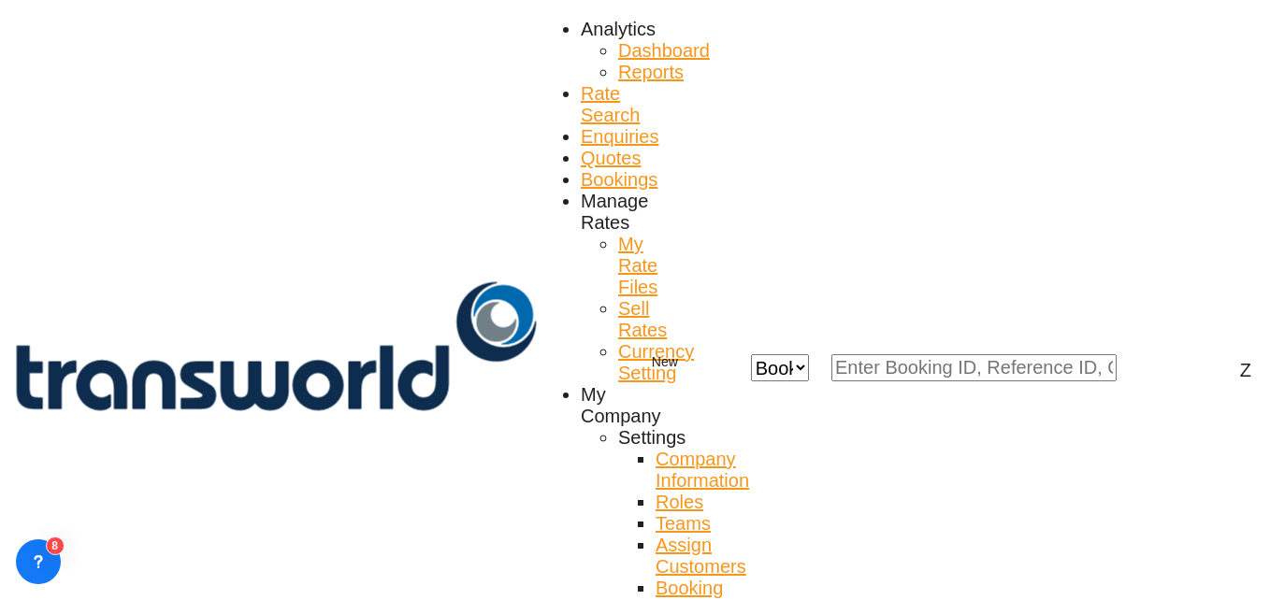
paste input "TW1709574"
type input "TW1709574"
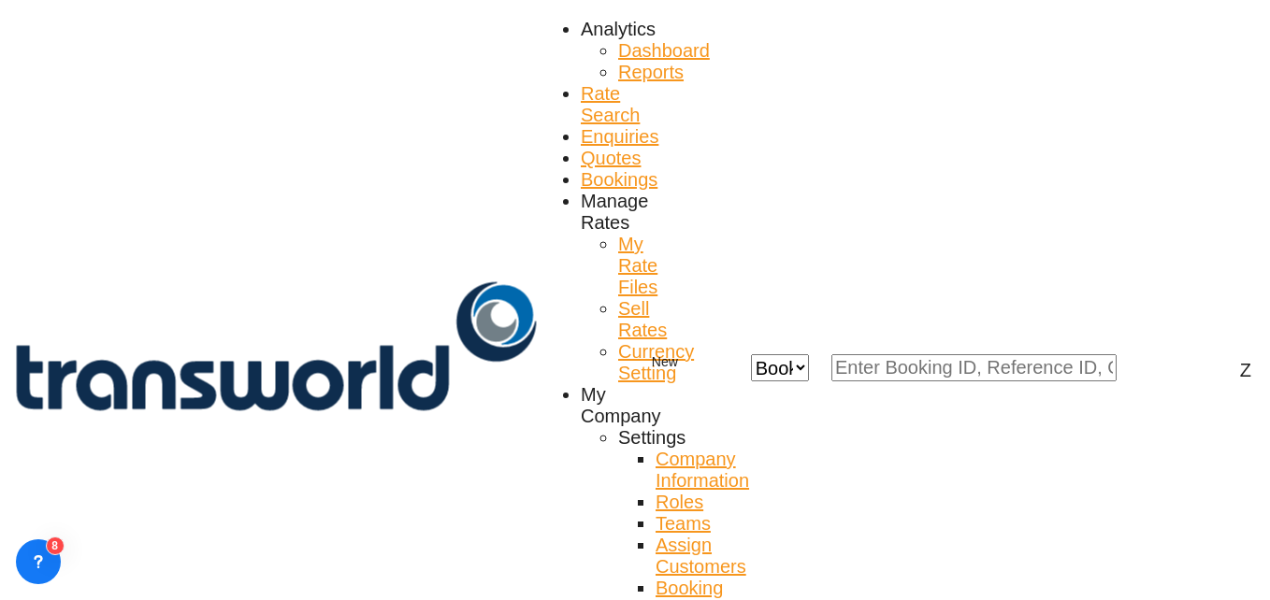
type input "S"
type input "T"
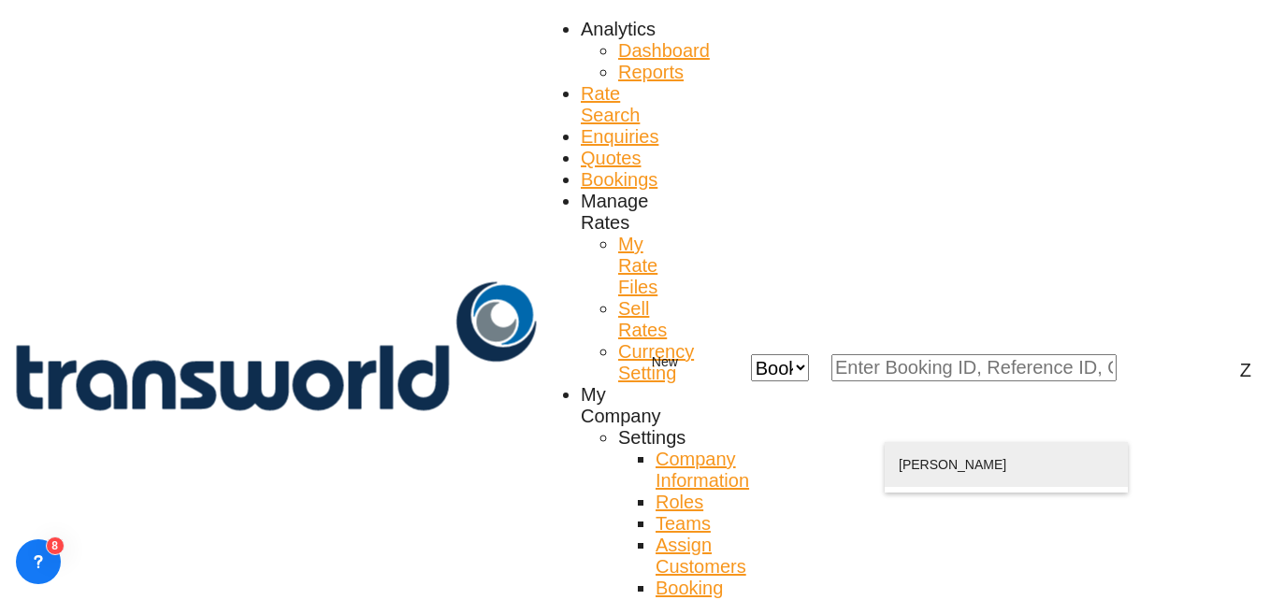
click at [1033, 475] on div "ZAFAR KHAN logistics@u stc .sa | ULTIMATE SOLUTIONS TRADING CO. L.L.C | 1657431" at bounding box center [1006, 487] width 215 height 90
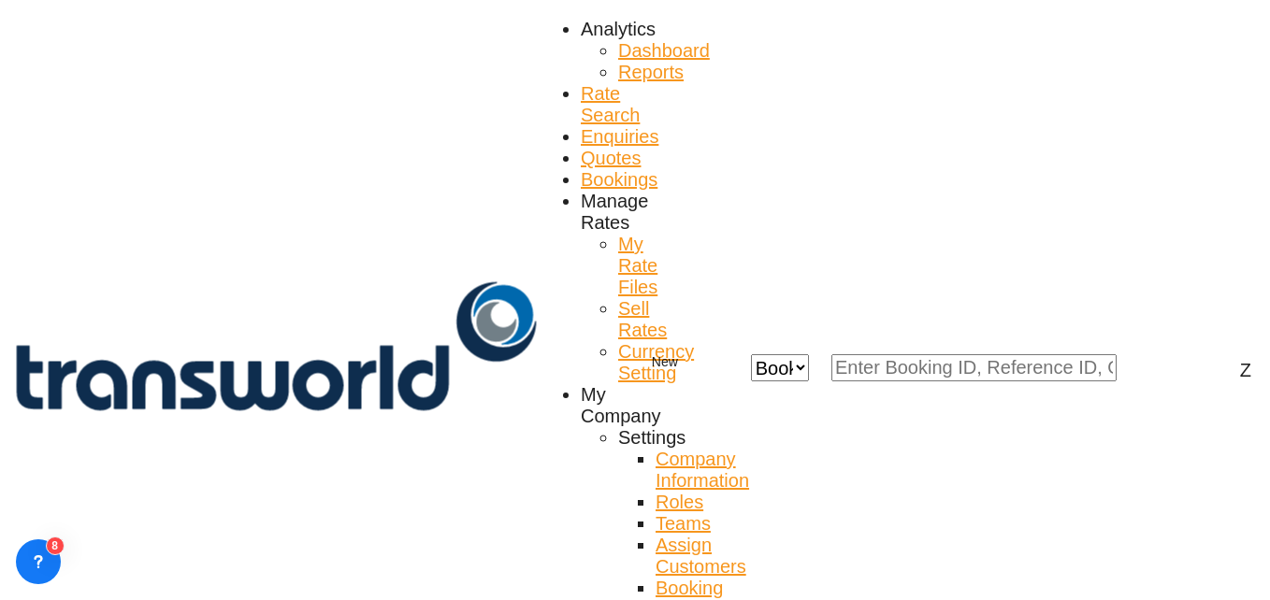
type input "ULTIMATE SOLUTIONS TRADING CO. L.L.C, ZAFAR KHAN, logistics@ustc.sa"
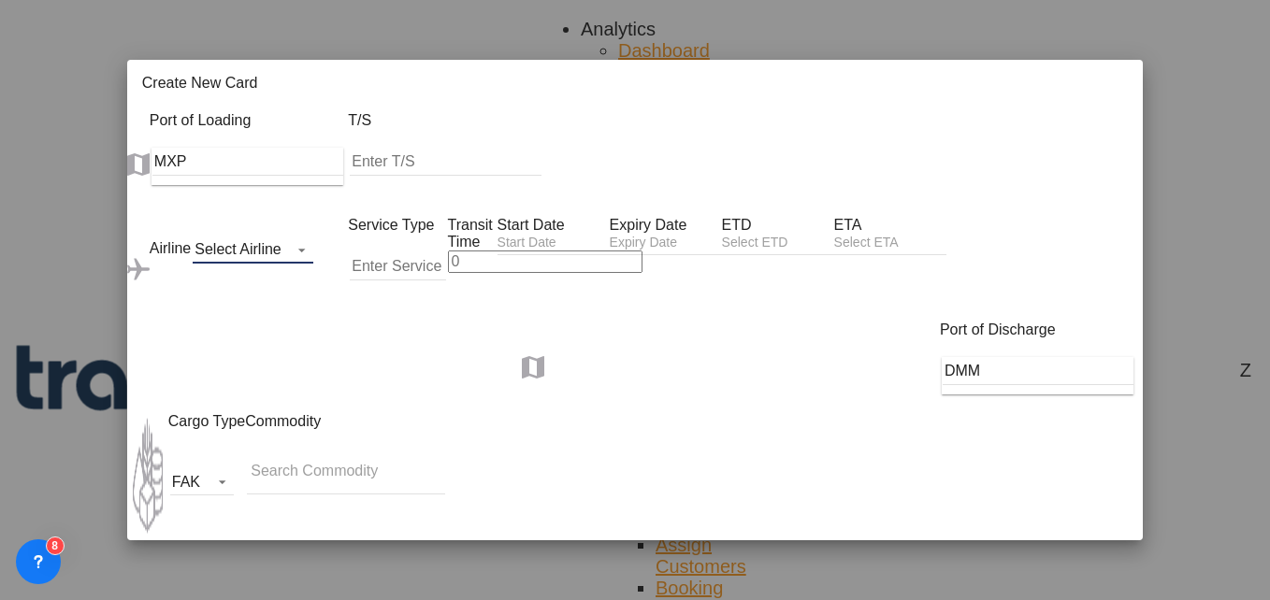
click at [193, 236] on md-select "Select Airline AIR EXPRESS S.A. (1166- / -) CMA CGM Air Cargo (1140-2C / -) DDW…" at bounding box center [253, 250] width 121 height 28
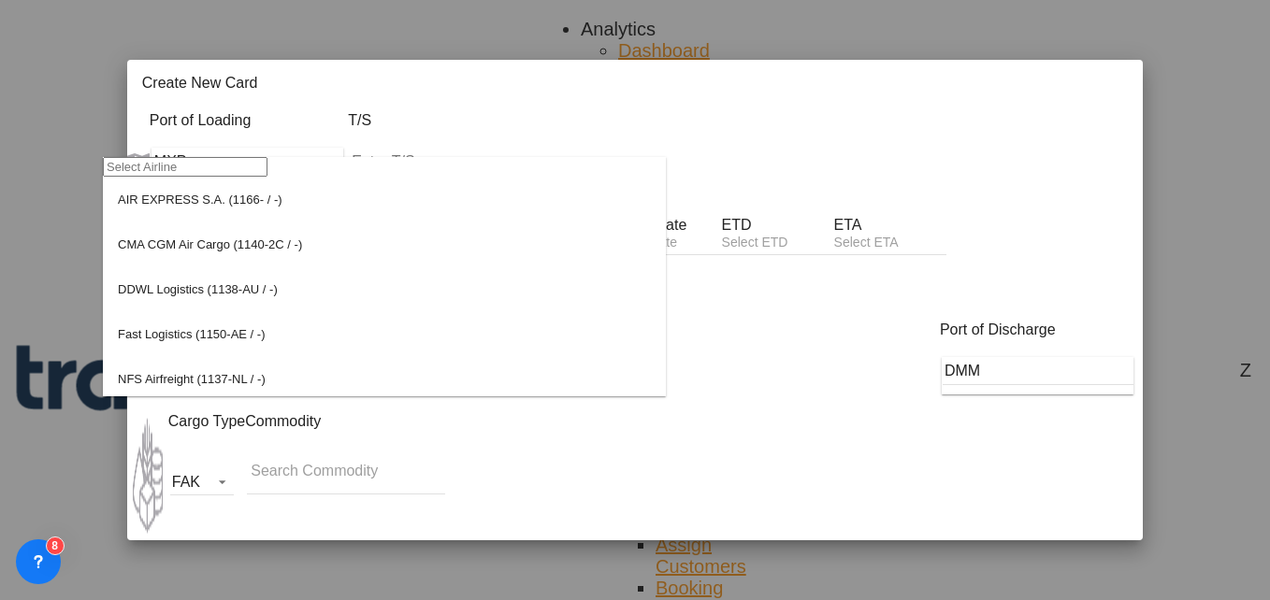
click at [194, 175] on input "search" at bounding box center [185, 167] width 165 height 20
type input "M"
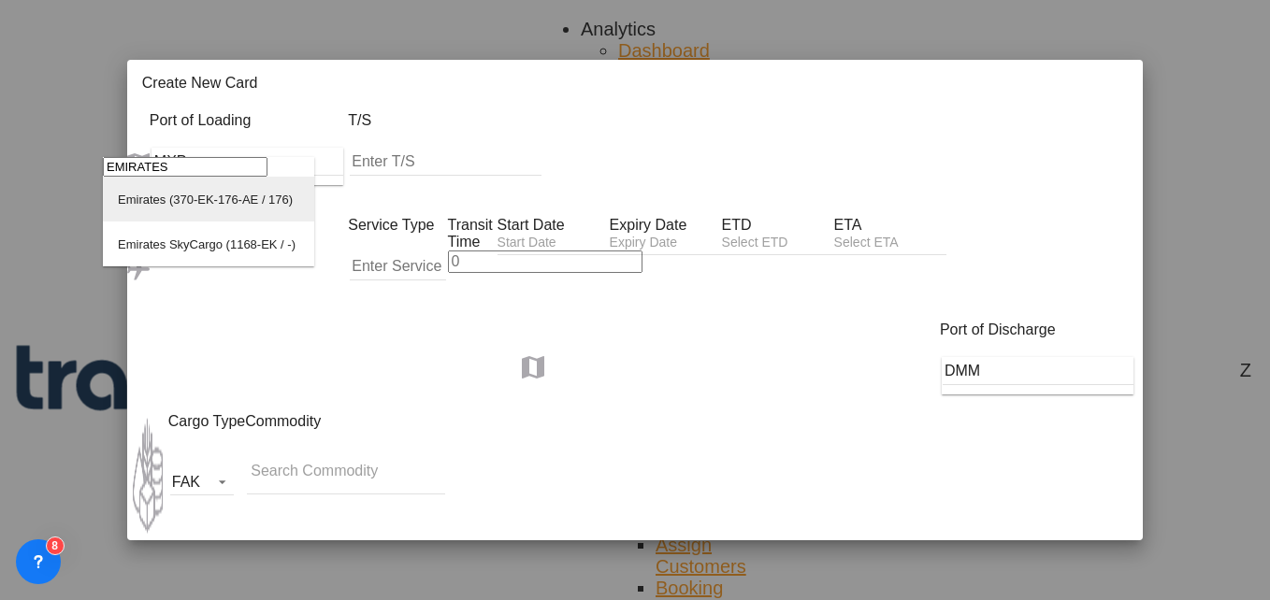
type input "EMIRATES"
click at [225, 222] on md-option "Emirates (370-EK-176-AE / 176)" at bounding box center [208, 199] width 211 height 45
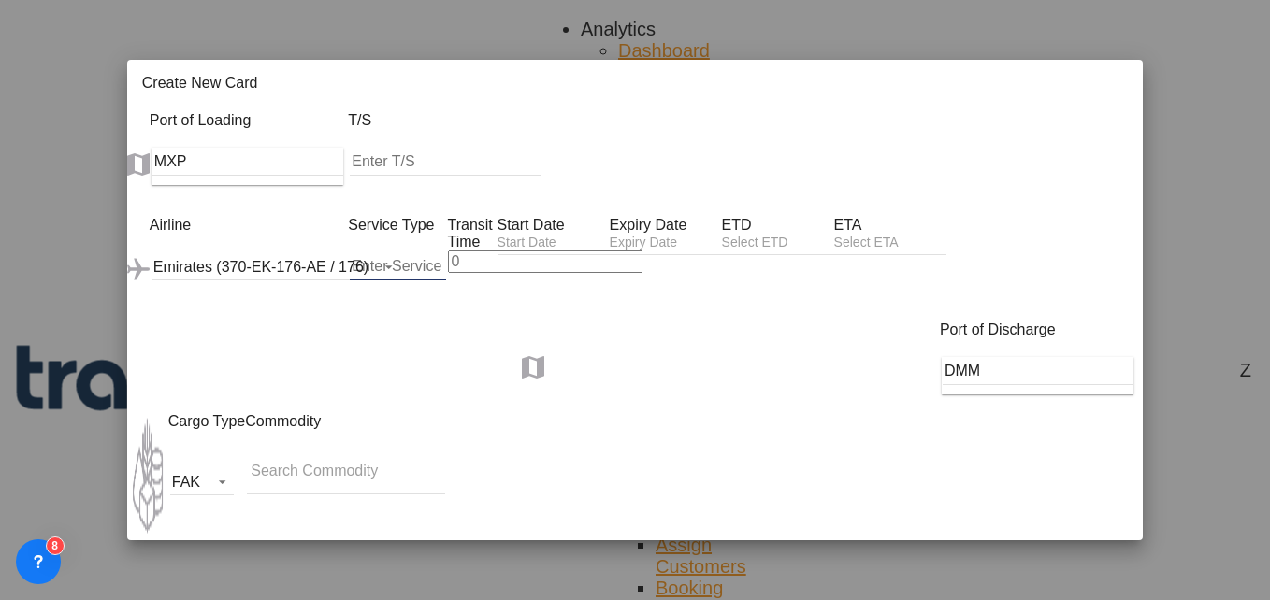
click at [361, 253] on input "Create New Card ..." at bounding box center [397, 267] width 95 height 28
type input "F"
type input "AIR"
click at [479, 251] on input "Create New Card ..." at bounding box center [545, 262] width 195 height 22
type input "5"
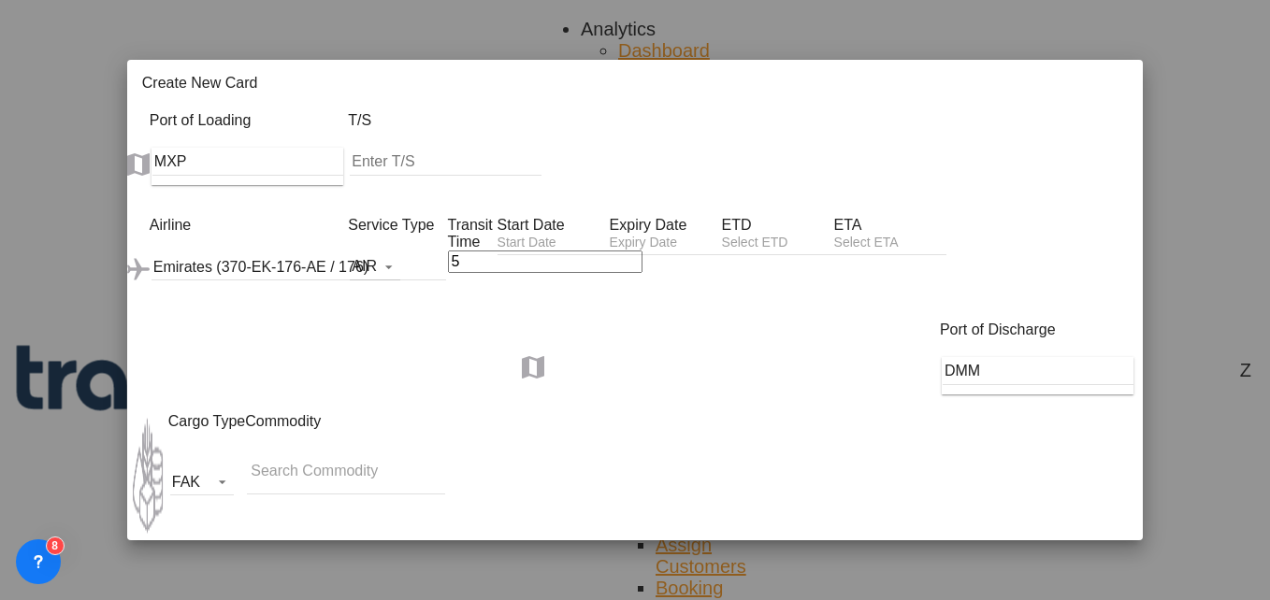
click at [605, 235] on input "Create New Card ..." at bounding box center [554, 245] width 112 height 20
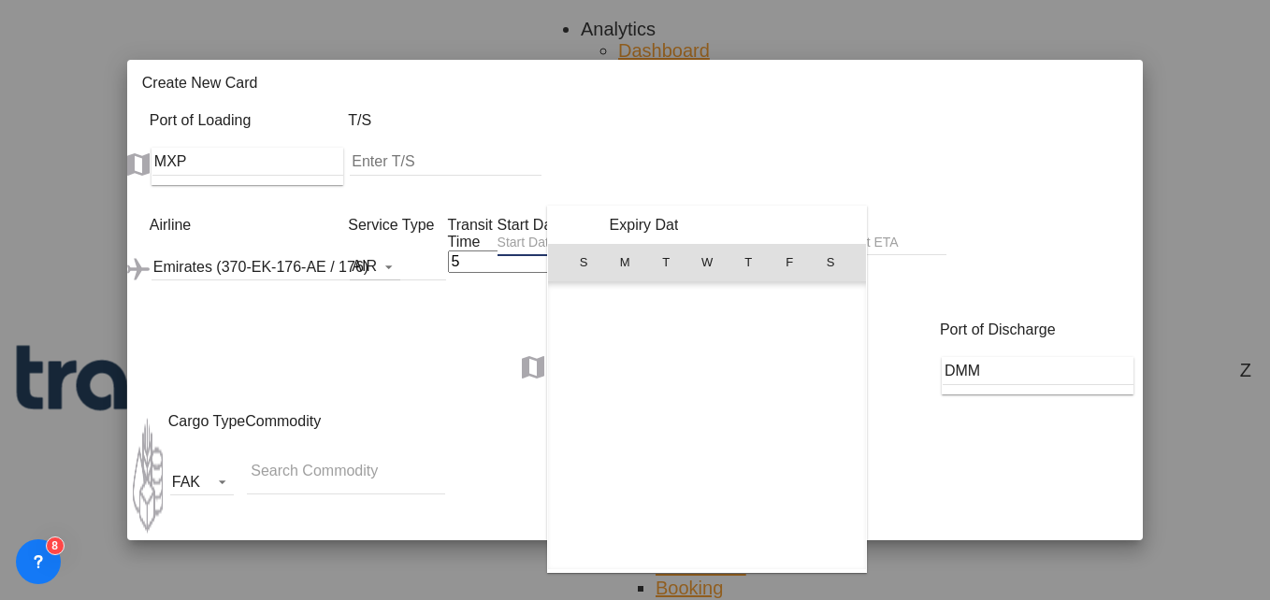
scroll to position [433235, 0]
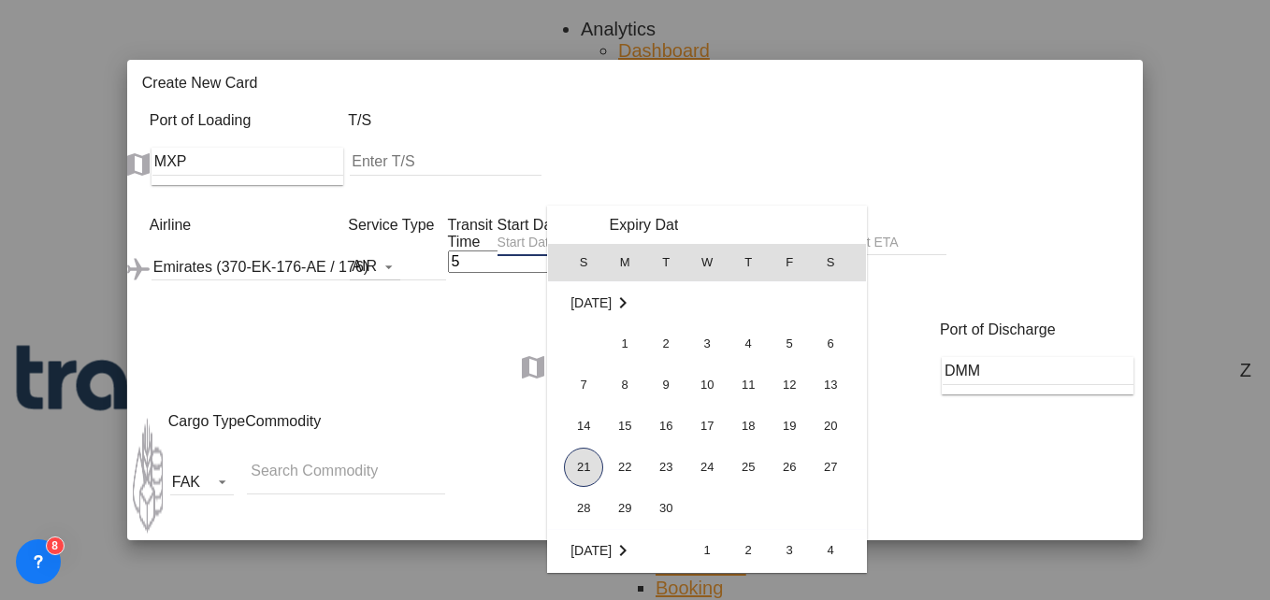
click at [586, 458] on span "21" at bounding box center [583, 467] width 39 height 39
type input "[DATE]"
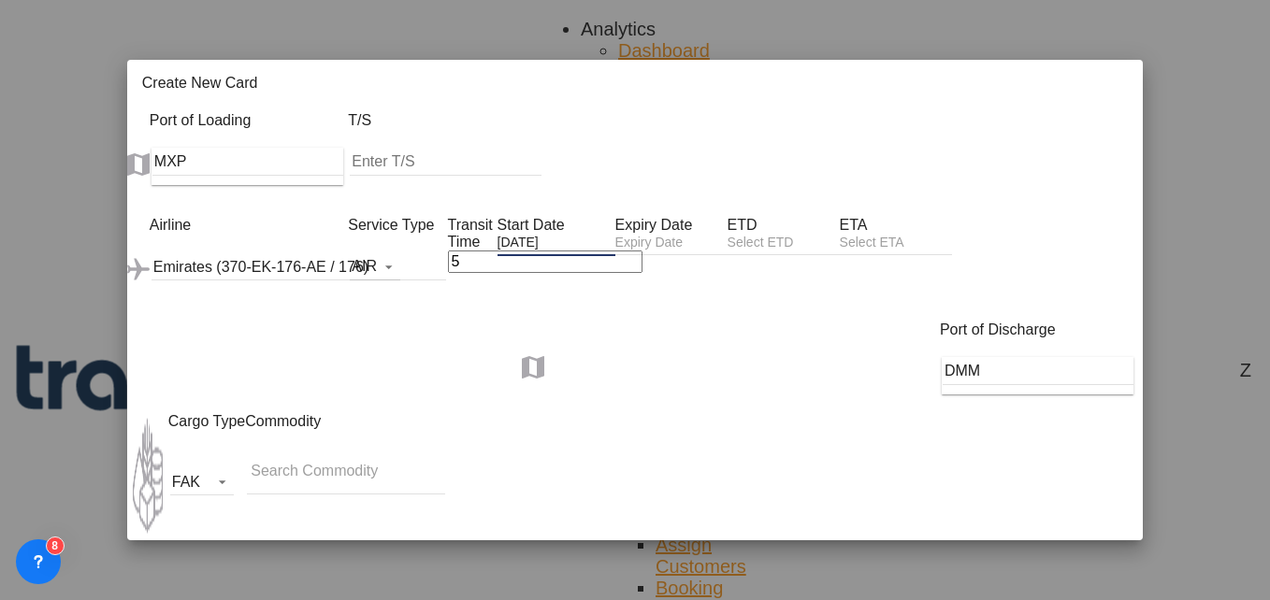
click at [728, 235] on div "Create New Card ..." at bounding box center [671, 245] width 112 height 22
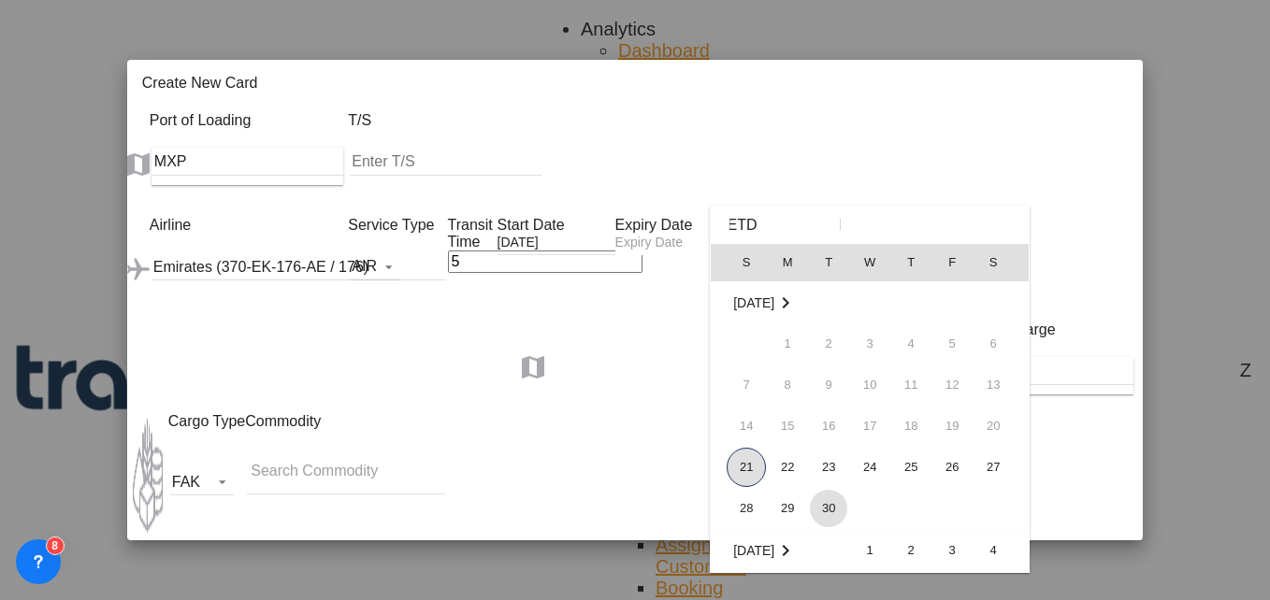
click at [822, 494] on span "30" at bounding box center [828, 508] width 37 height 37
type input "[DATE]"
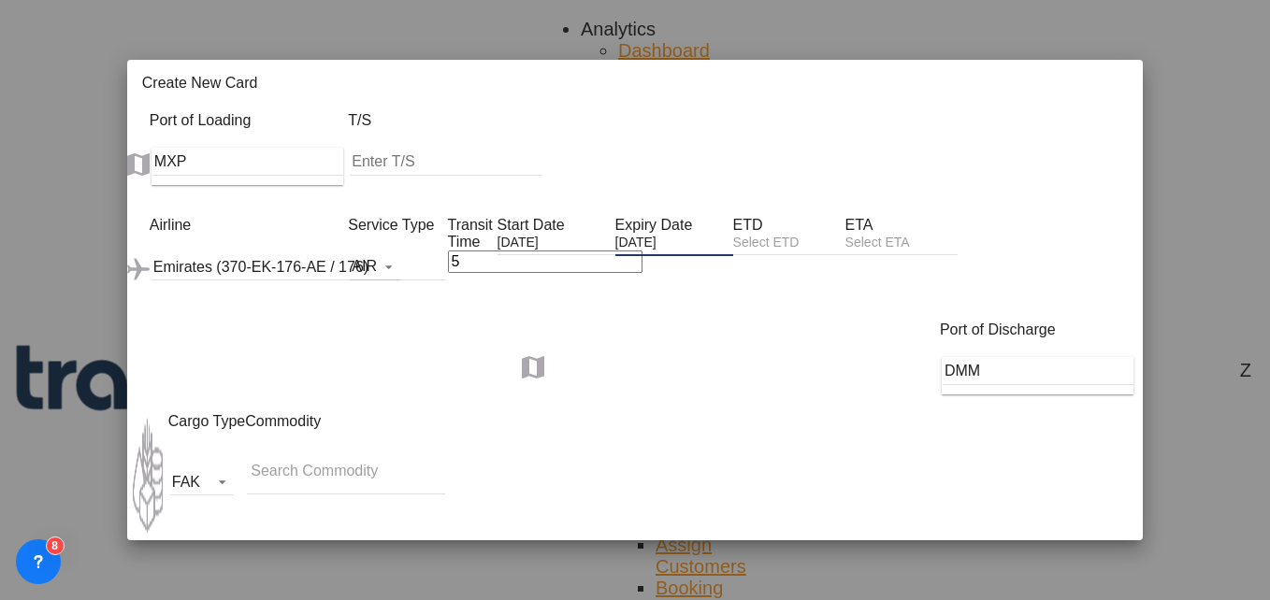
click at [381, 449] on md-chips-wrap "Chips container with autocompletion. Enter the text area, type text to search, …" at bounding box center [346, 471] width 198 height 45
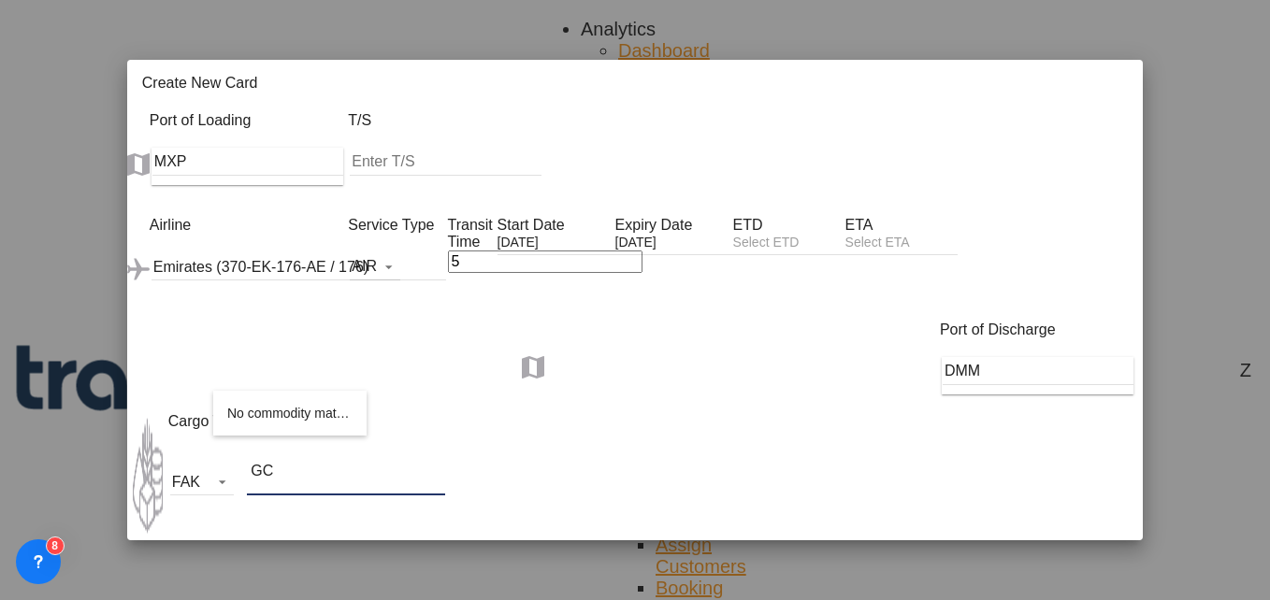
type input "GC"
click at [500, 362] on div "Port of Discharge DMM" at bounding box center [635, 368] width 1016 height 92
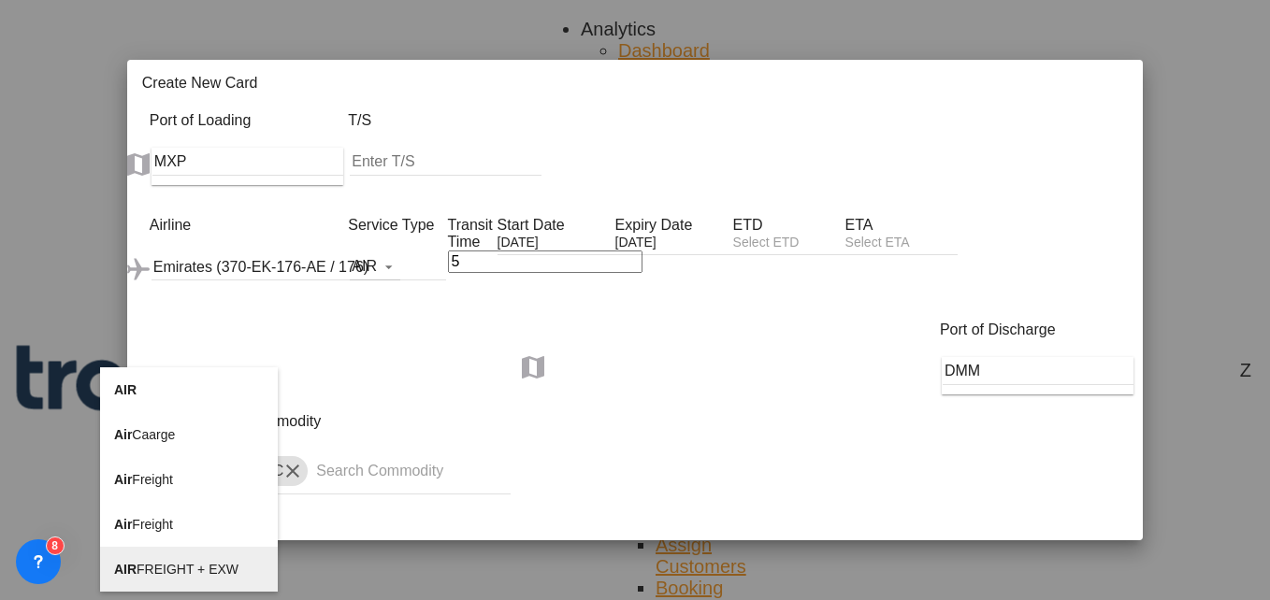
click at [167, 566] on span "AIR FREIGHT + EXW" at bounding box center [176, 569] width 124 height 15
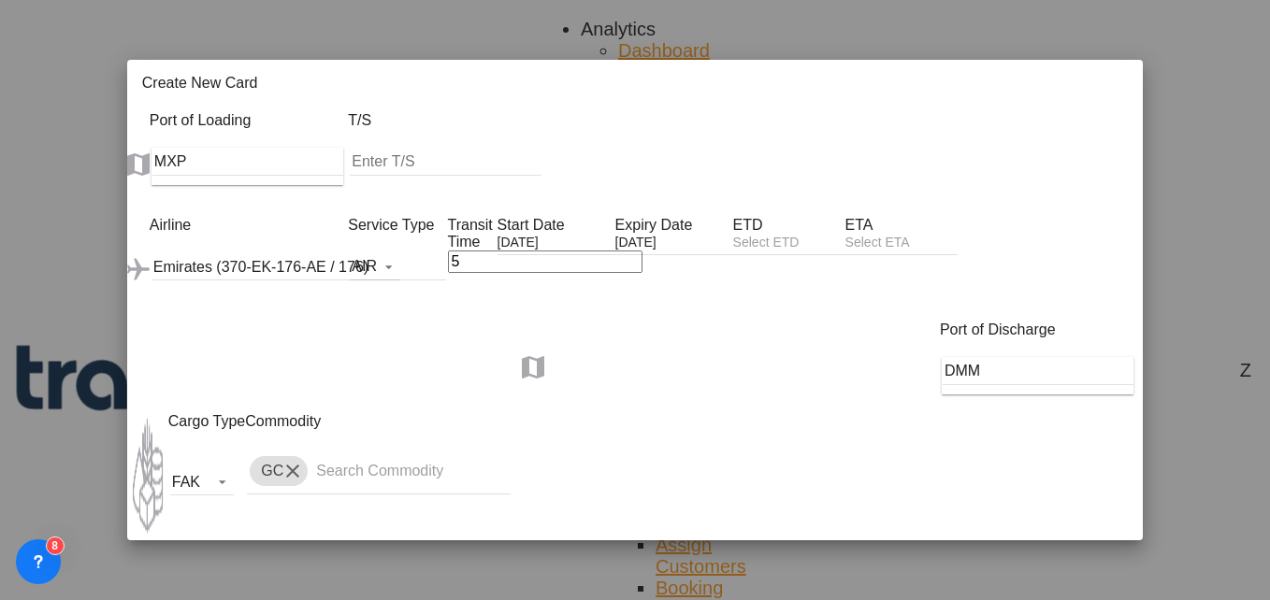
type input "AIR FREIGHT + EXW"
select select "per_shipment"
click at [1114, 592] on select "AED AFN ALL AMD ANG AOA ARS AUD AWG AZN BAM BBD BDT BGN BHD BIF BMD BND BOB BRL…" at bounding box center [1085, 602] width 58 height 20
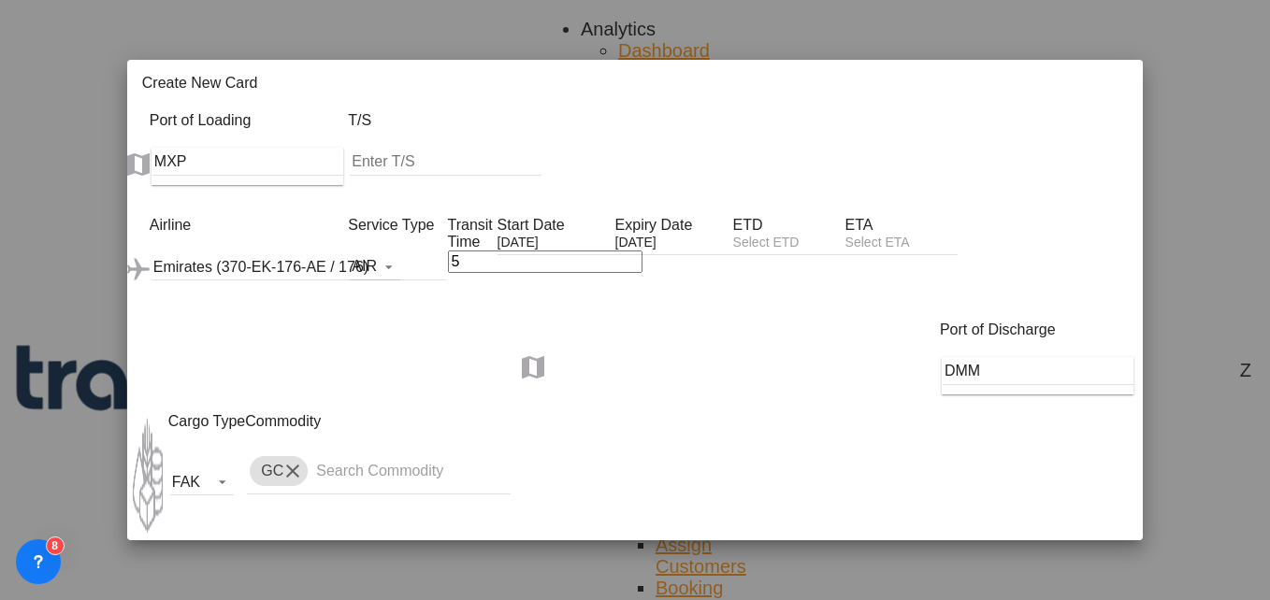
select select "string:EUR"
click at [1087, 592] on select "AED AFN ALL AMD ANG AOA ARS AUD AWG AZN BAM BBD BDT BGN BHD BIF BMD BND BOB BRL…" at bounding box center [1085, 602] width 58 height 20
select select "string:EUR"
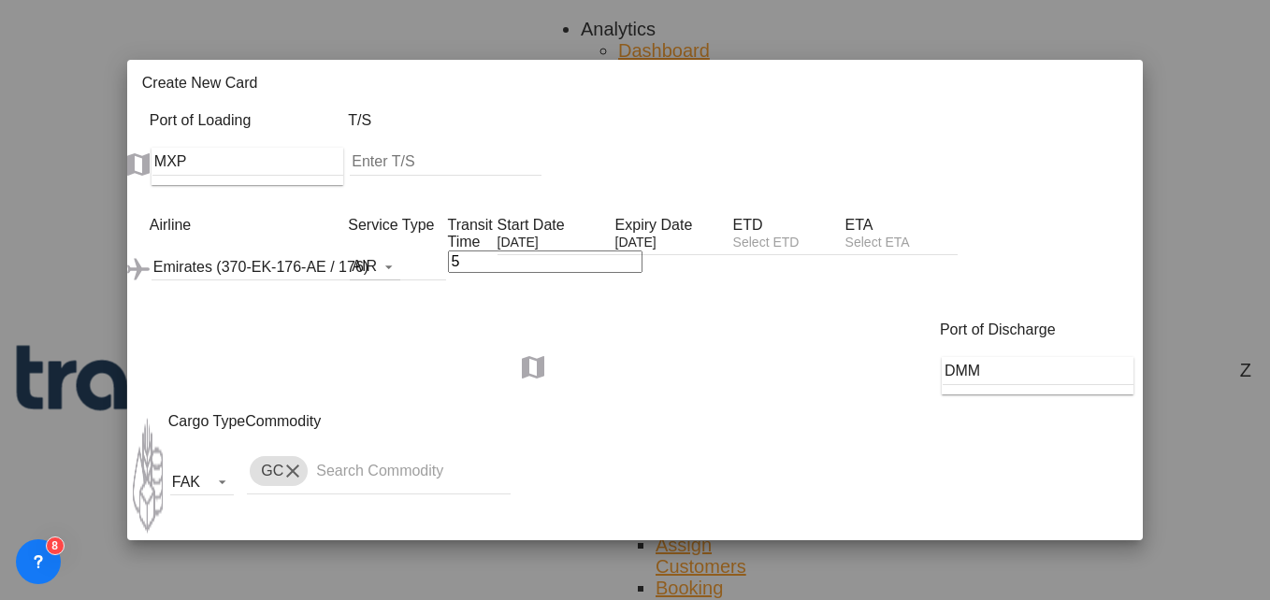
select select "string:EUR"
type input "550"
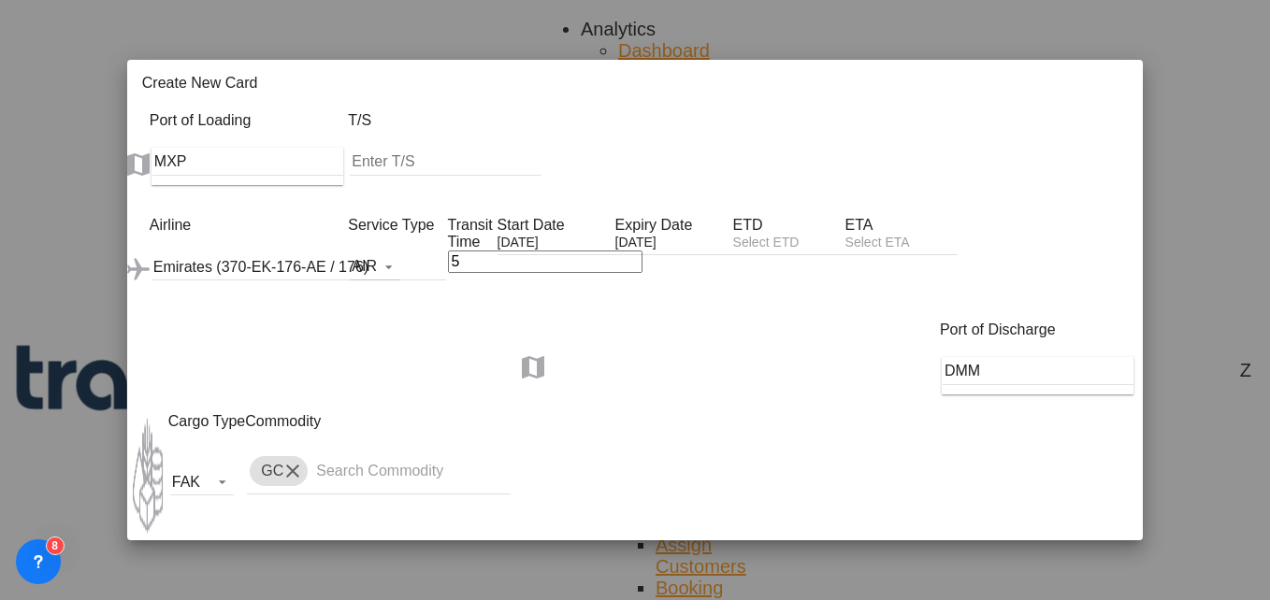
type input "420"
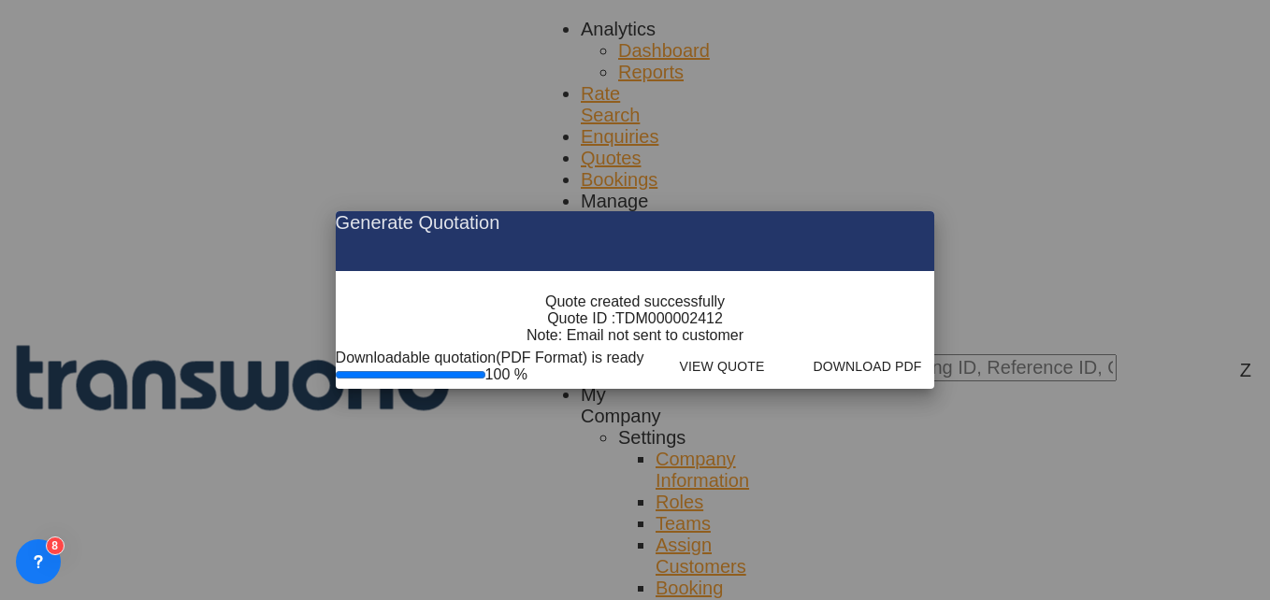
click at [916, 211] on md-icon "icon-close fg-AAA8AD cursor m-0" at bounding box center [904, 222] width 22 height 22
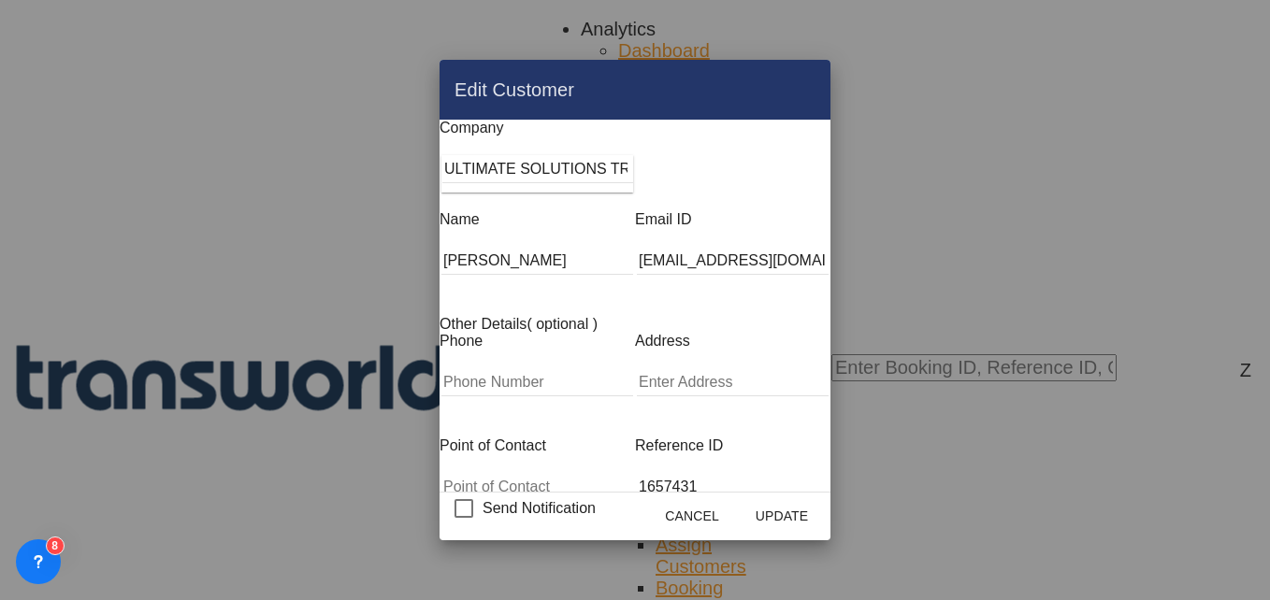
drag, startPoint x: 379, startPoint y: 177, endPoint x: 823, endPoint y: 158, distance: 444.6
click at [823, 158] on div "Company ULTIMATE SOLUTIONS TRADING CO. L.L.C" at bounding box center [635, 166] width 391 height 92
drag, startPoint x: 601, startPoint y: 172, endPoint x: 364, endPoint y: 172, distance: 237.6
click at [440, 172] on md-dialog-content "Company ULTIMATE SOLUTIONS TRADING CO. L.L.C Name ZAFAR KHAN Email ID logistics…" at bounding box center [635, 306] width 391 height 372
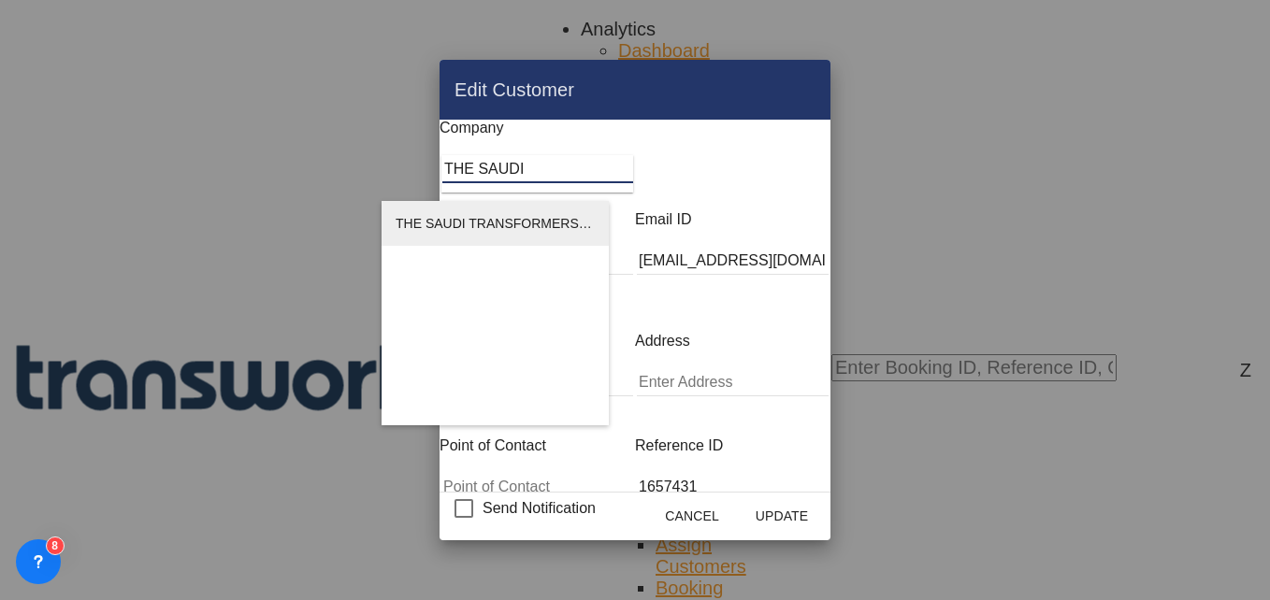
click at [452, 235] on li "THE SAUDI TRANSFORMERS CO.LTD" at bounding box center [495, 223] width 227 height 45
type input "THE SAUDI TRANSFORMERS CO.LTD"
type input "aboo@sauditransformers.com"
type input "550526431"
type input "566229"
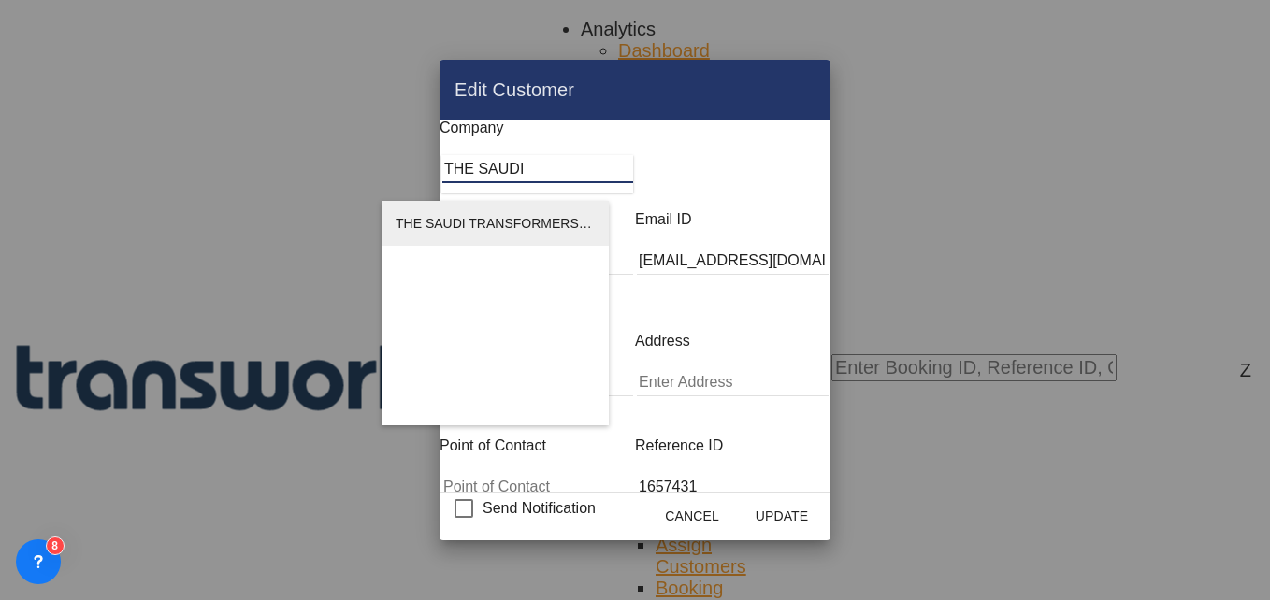
type input "32234"
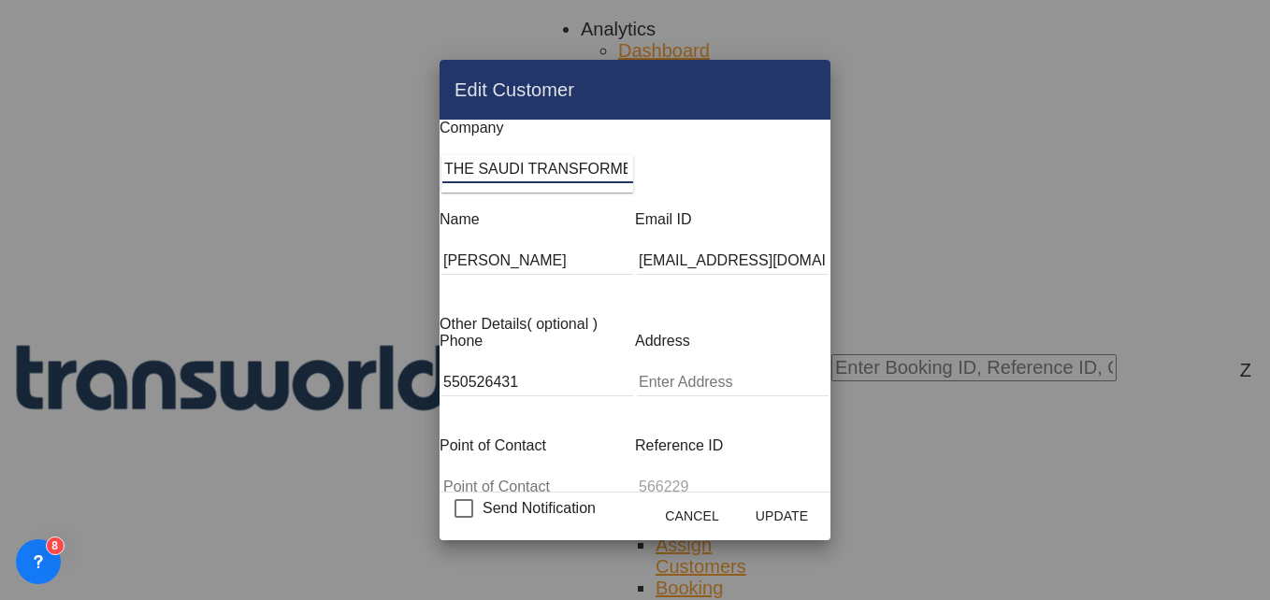
click at [280, 265] on div "Edit Customer Company THE SAUDI TRANSFORMERS CO.LTD Name ZAFAR KHAN Email ID ab…" at bounding box center [635, 300] width 1270 height 600
type input "Aboo"
type input "Al-Rayyan Branch, Dammam Kingdom of Saudi Arabia"
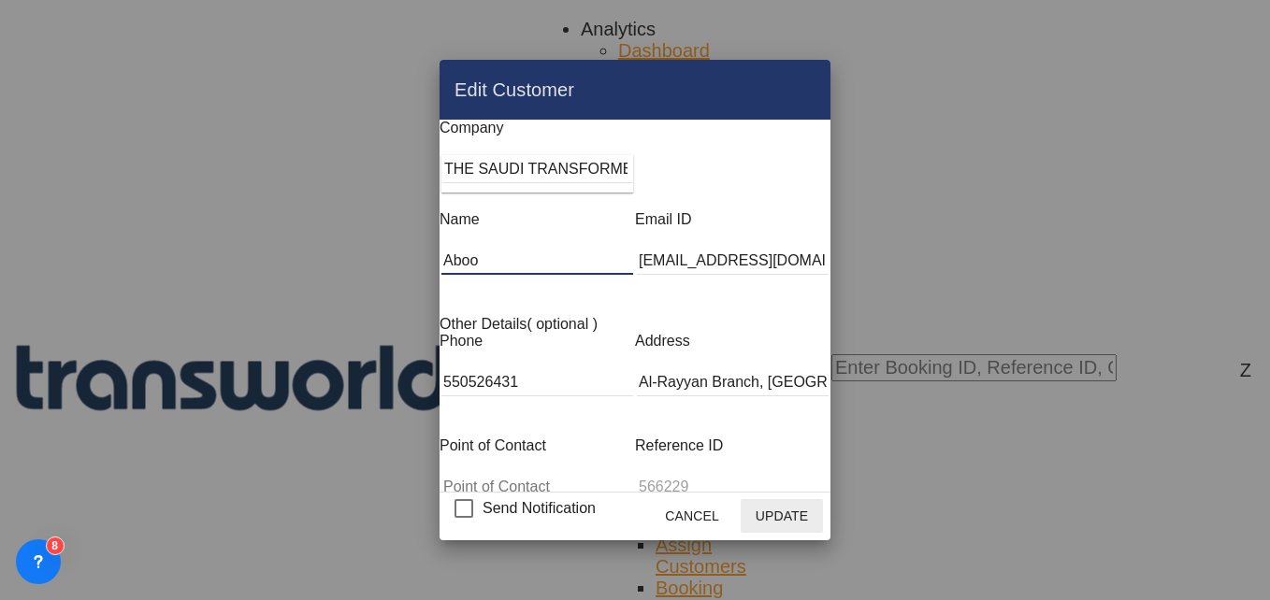
click at [823, 501] on button "Update" at bounding box center [782, 516] width 82 height 34
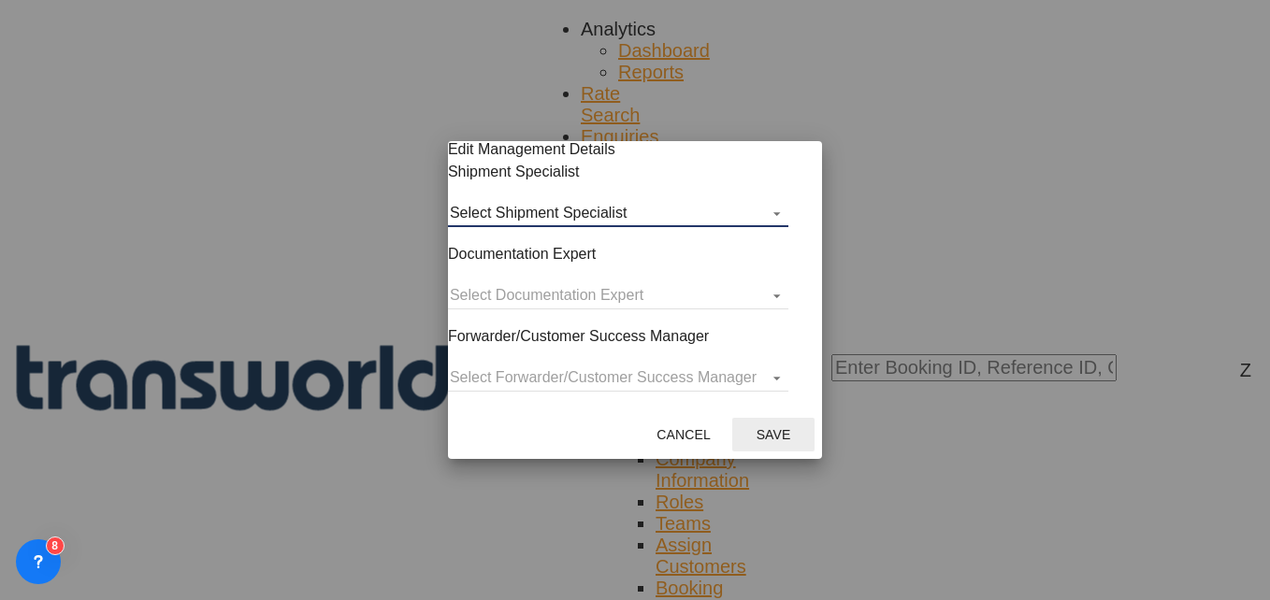
click at [539, 225] on md-select "Select Shipment Specialist [PERSON_NAME] W [PERSON_NAME][EMAIL_ADDRESS][PERSON_…" at bounding box center [618, 213] width 340 height 28
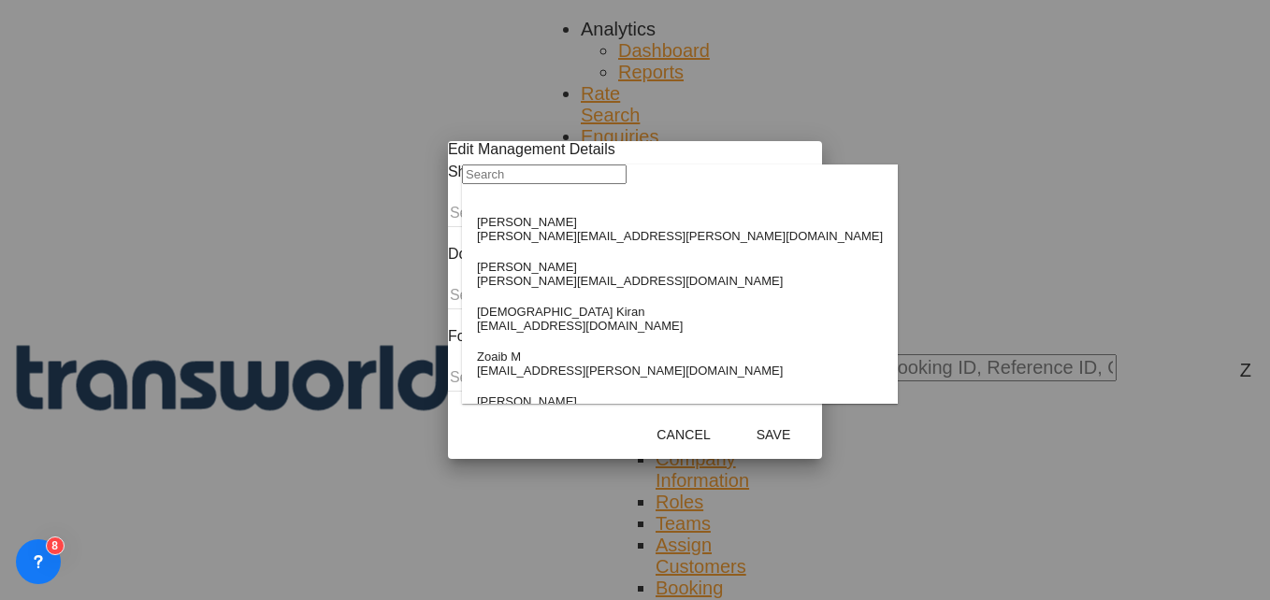
click at [512, 184] on input "search" at bounding box center [544, 175] width 165 height 20
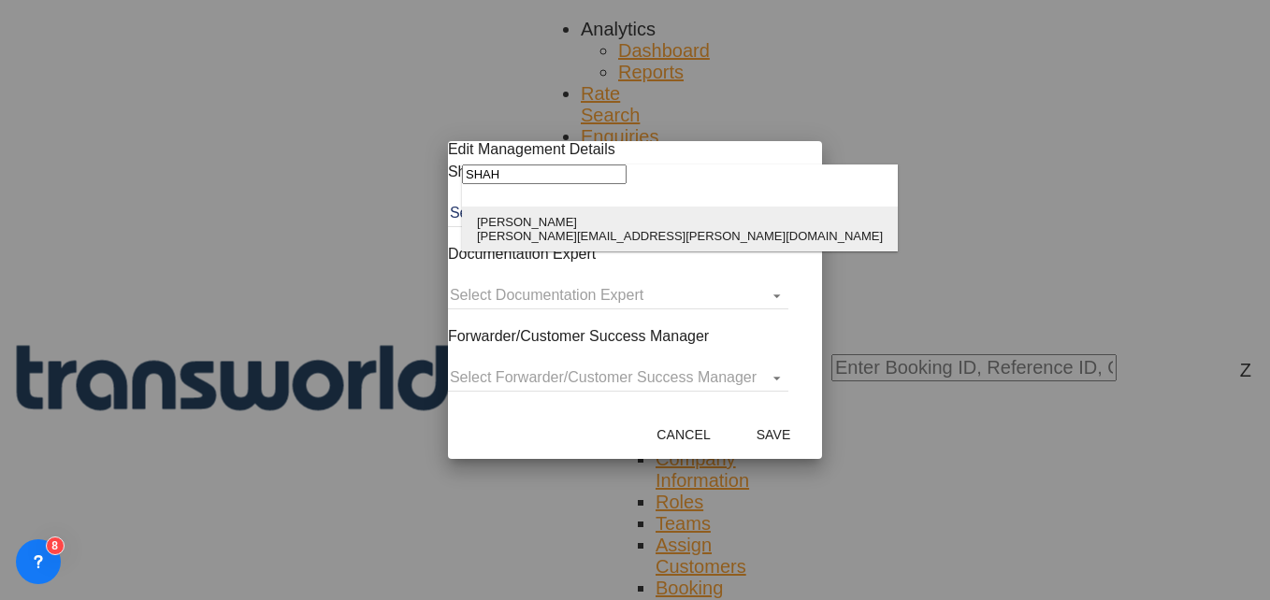
type input "SHAH"
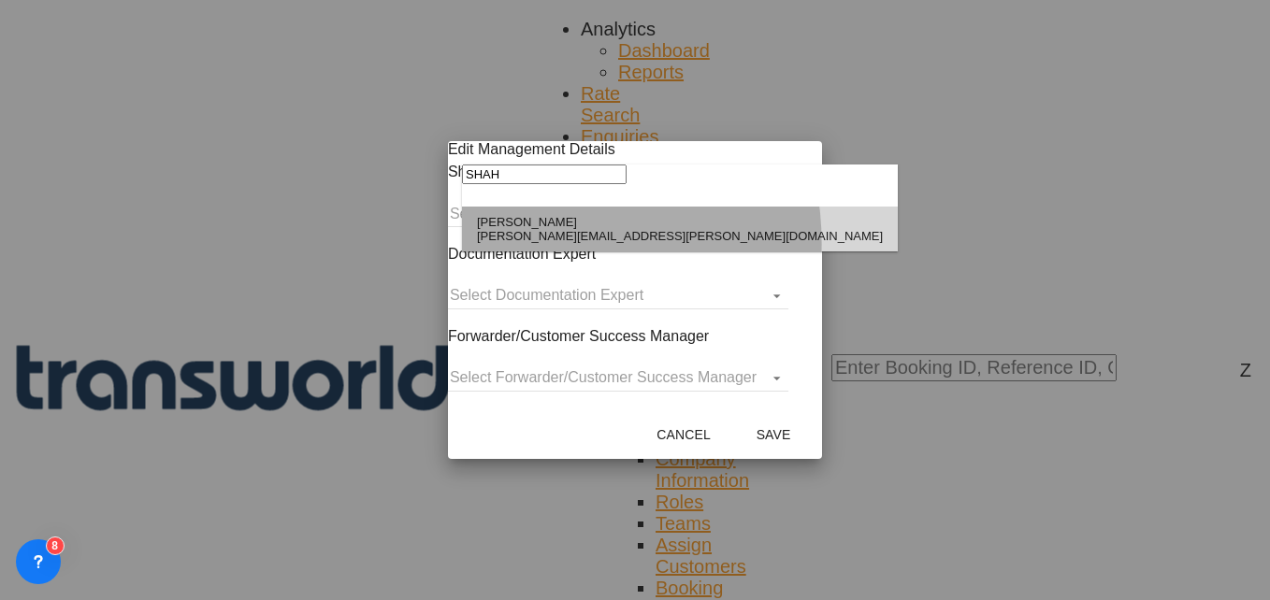
click at [524, 243] on div "[PERSON_NAME][EMAIL_ADDRESS][PERSON_NAME][DOMAIN_NAME]" at bounding box center [680, 236] width 406 height 14
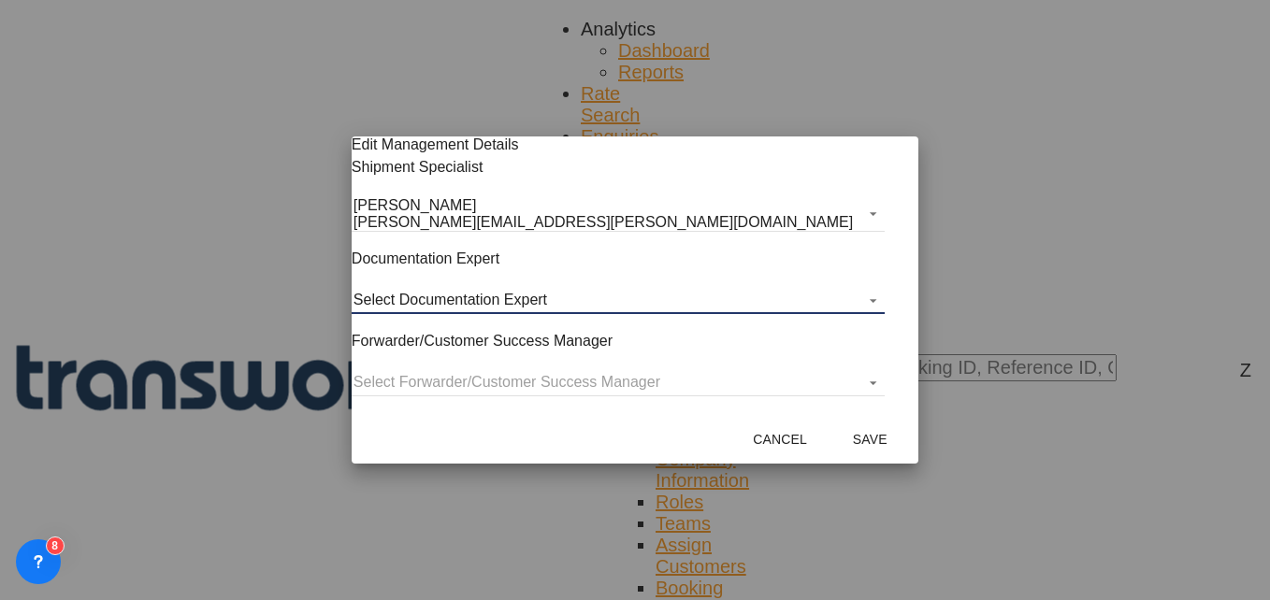
click at [525, 308] on md-select "Select Documentation Expert [PERSON_NAME] W [PERSON_NAME][EMAIL_ADDRESS][PERSON…" at bounding box center [618, 300] width 533 height 28
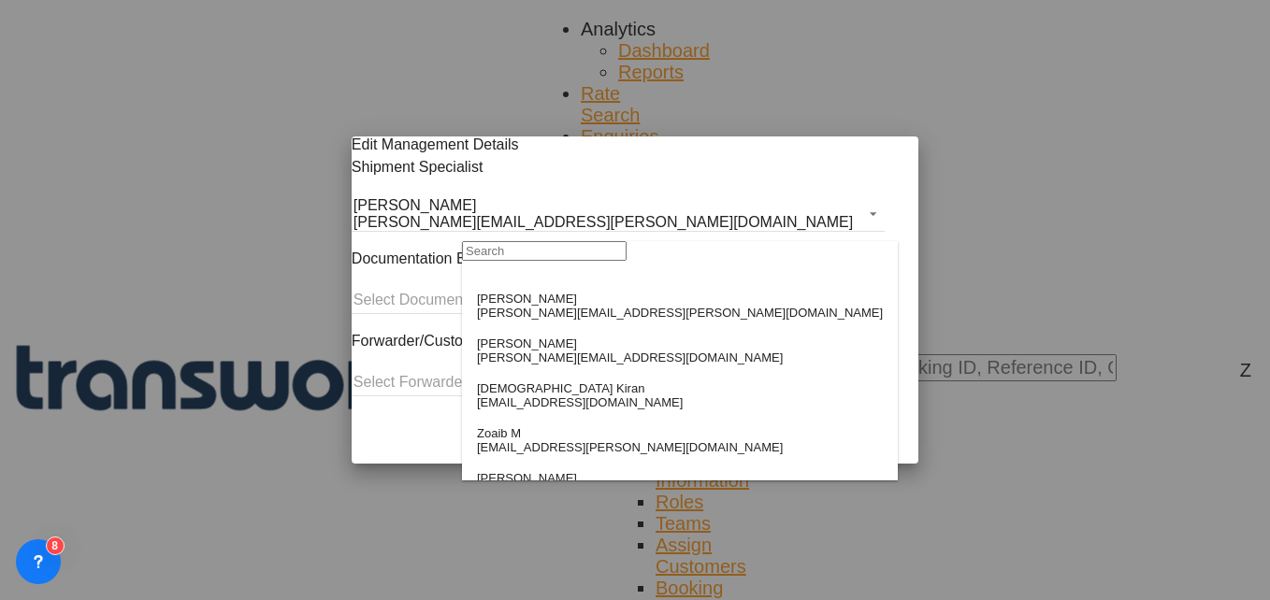
click at [527, 261] on input "search" at bounding box center [544, 251] width 165 height 20
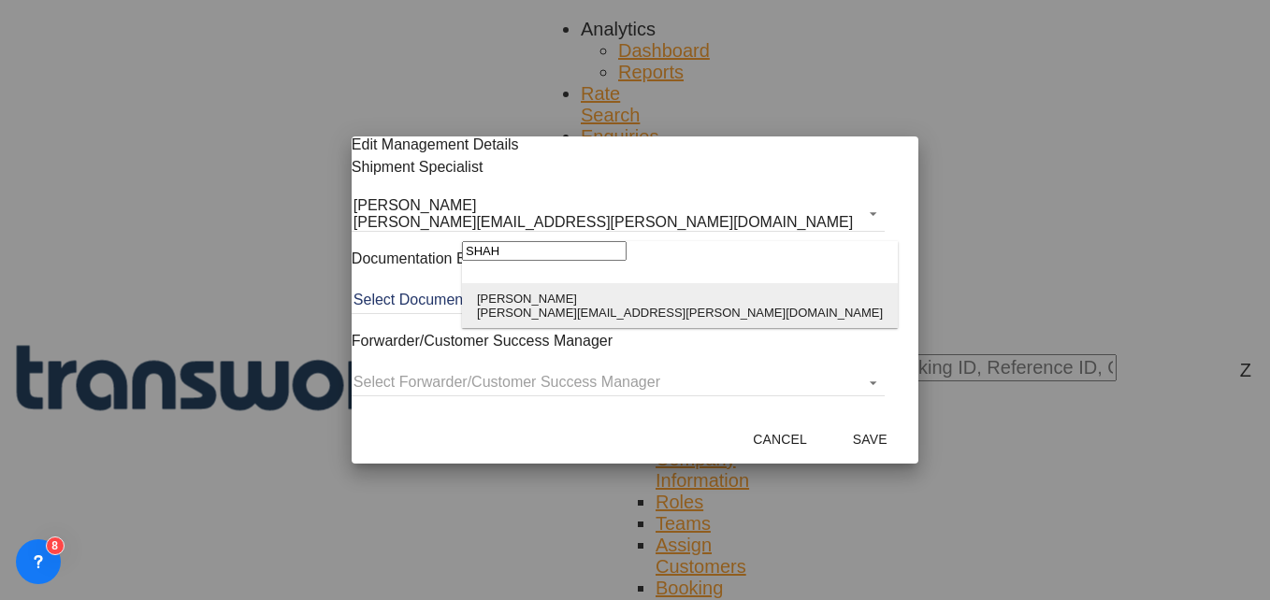
type input "SHAH"
click at [527, 302] on div "[PERSON_NAME]" at bounding box center [680, 299] width 406 height 14
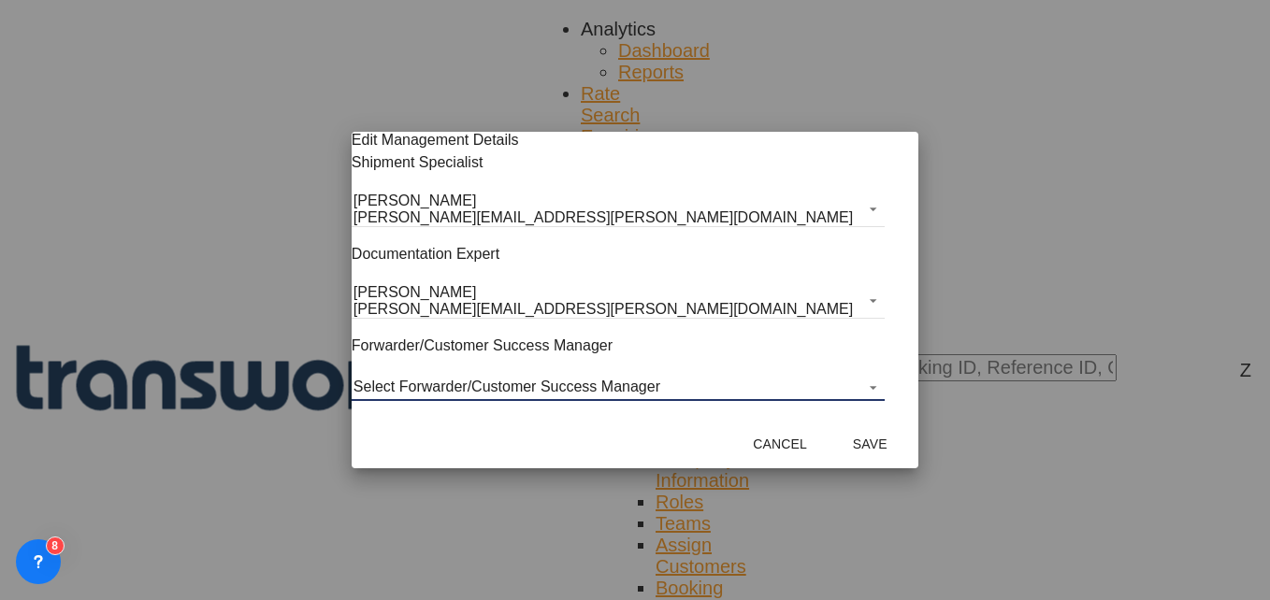
click at [535, 385] on md-select "Select Forwarder/Customer Success Manager [PERSON_NAME] [PERSON_NAME][EMAIL_ADD…" at bounding box center [618, 387] width 533 height 28
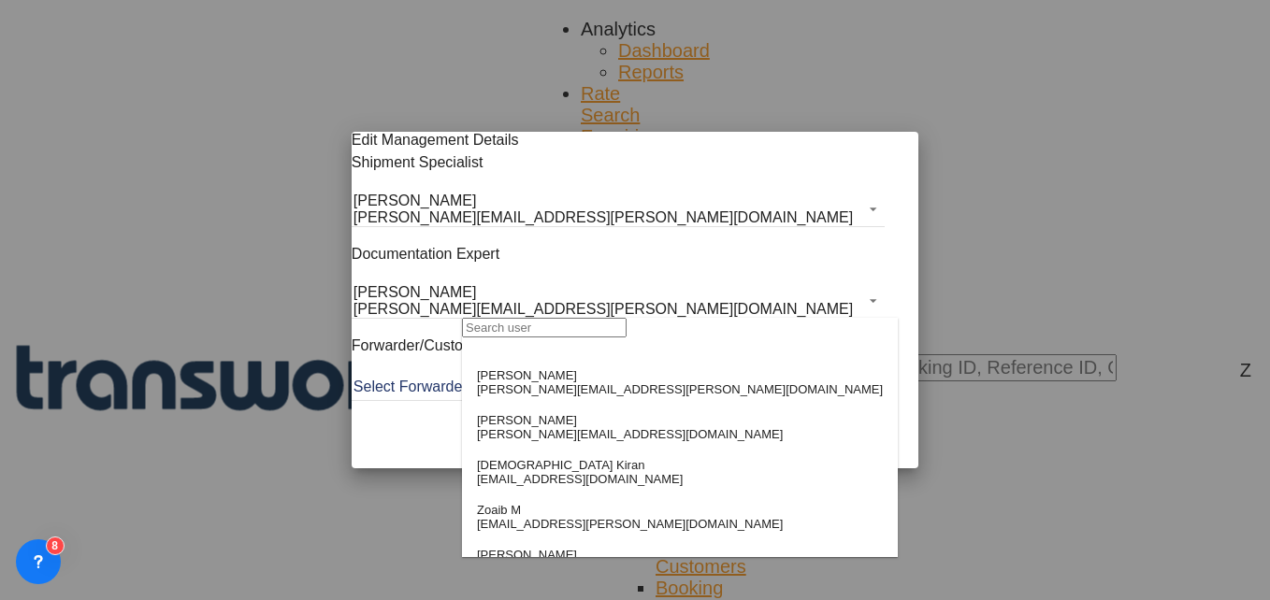
click at [534, 337] on input "search" at bounding box center [544, 328] width 165 height 20
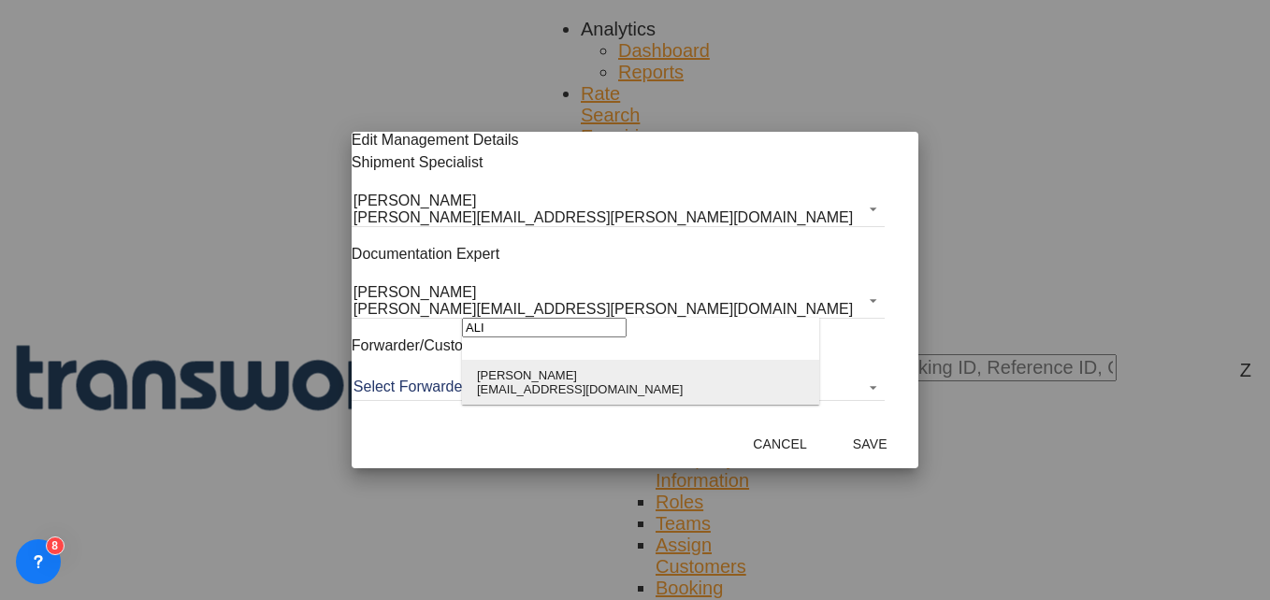
type input "ALI"
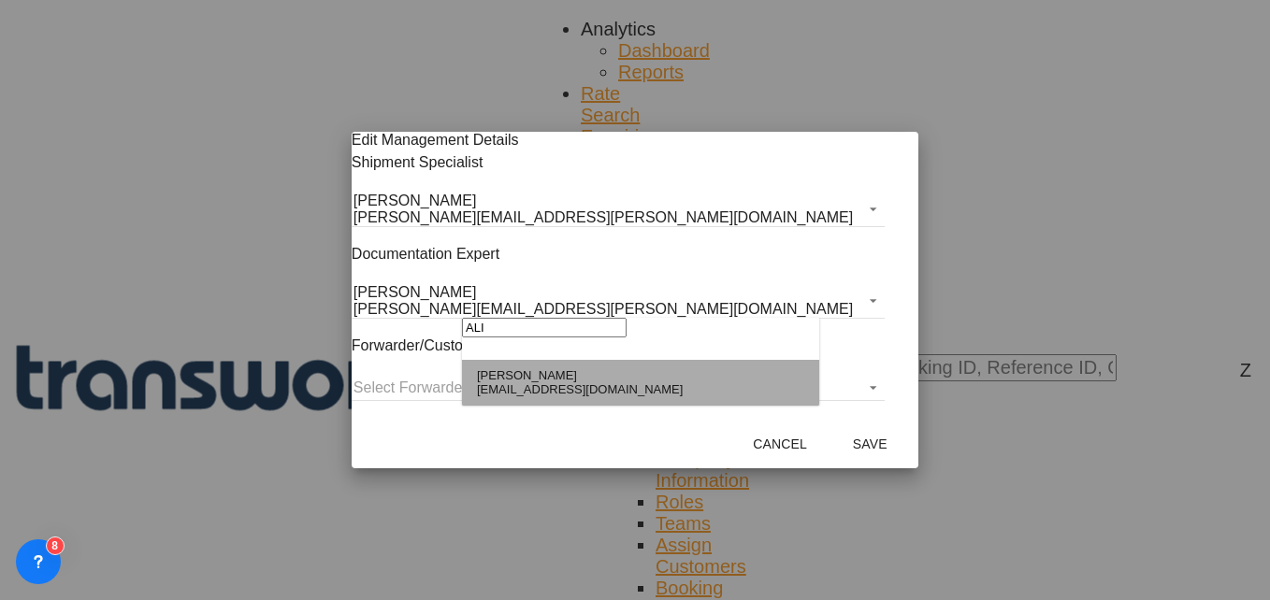
click at [533, 375] on div "[PERSON_NAME]" at bounding box center [580, 375] width 206 height 14
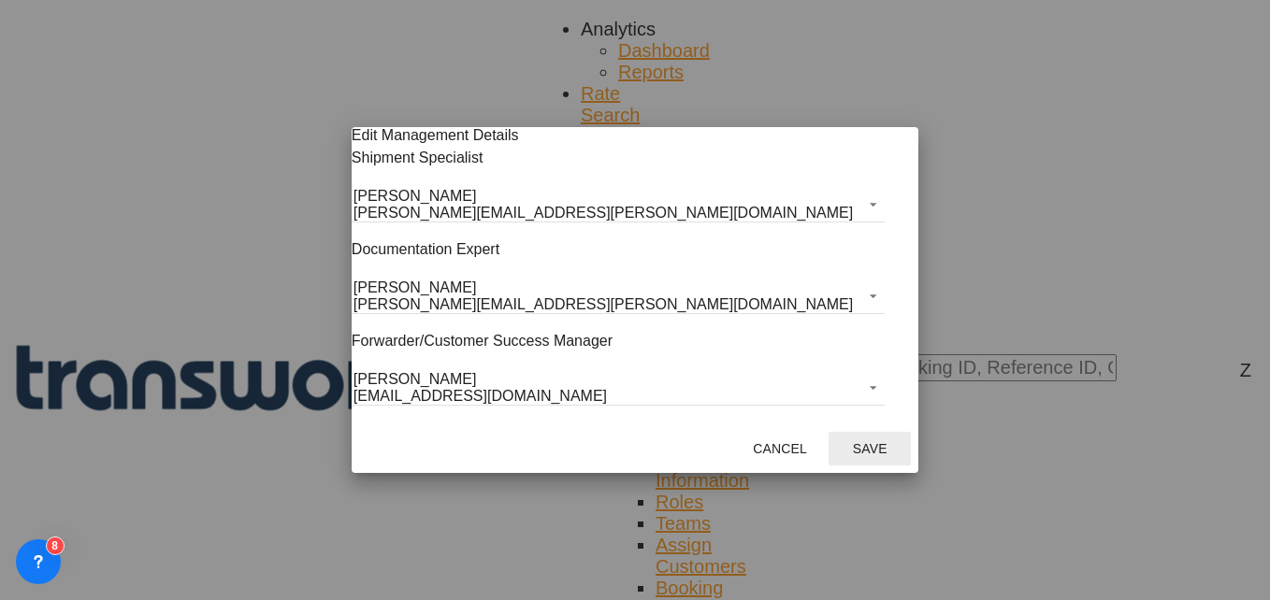
click at [829, 455] on button "Save" at bounding box center [870, 449] width 82 height 34
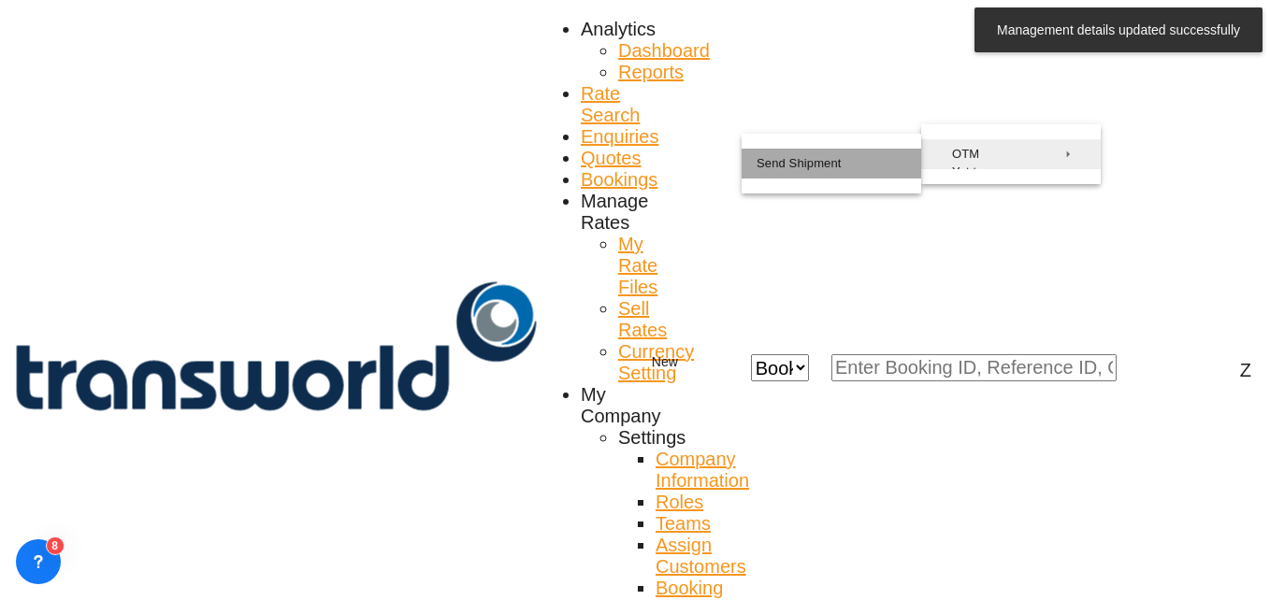
click at [838, 179] on button "Send Shipment" at bounding box center [832, 164] width 180 height 30
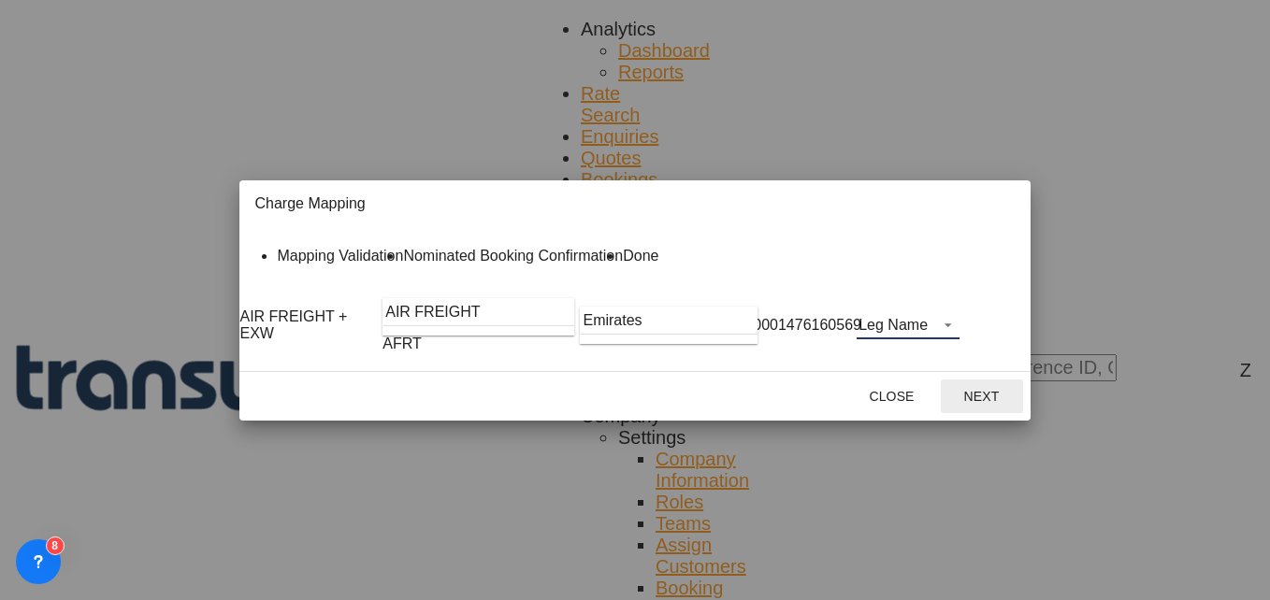
click at [960, 340] on md-select "Leg Name HANDLING ORIGIN HANDLING DESTINATION OTHERS TL PICK UP CUSTOMS ORIGIN …" at bounding box center [908, 325] width 103 height 28
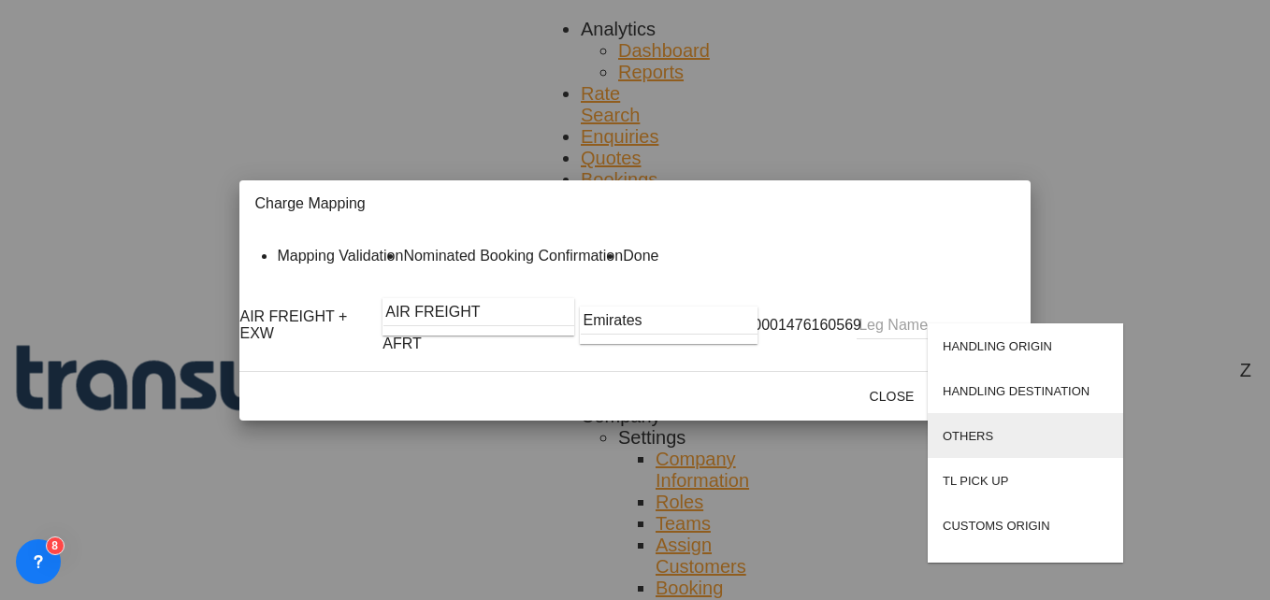
click at [977, 429] on div "OTHERS" at bounding box center [968, 436] width 51 height 14
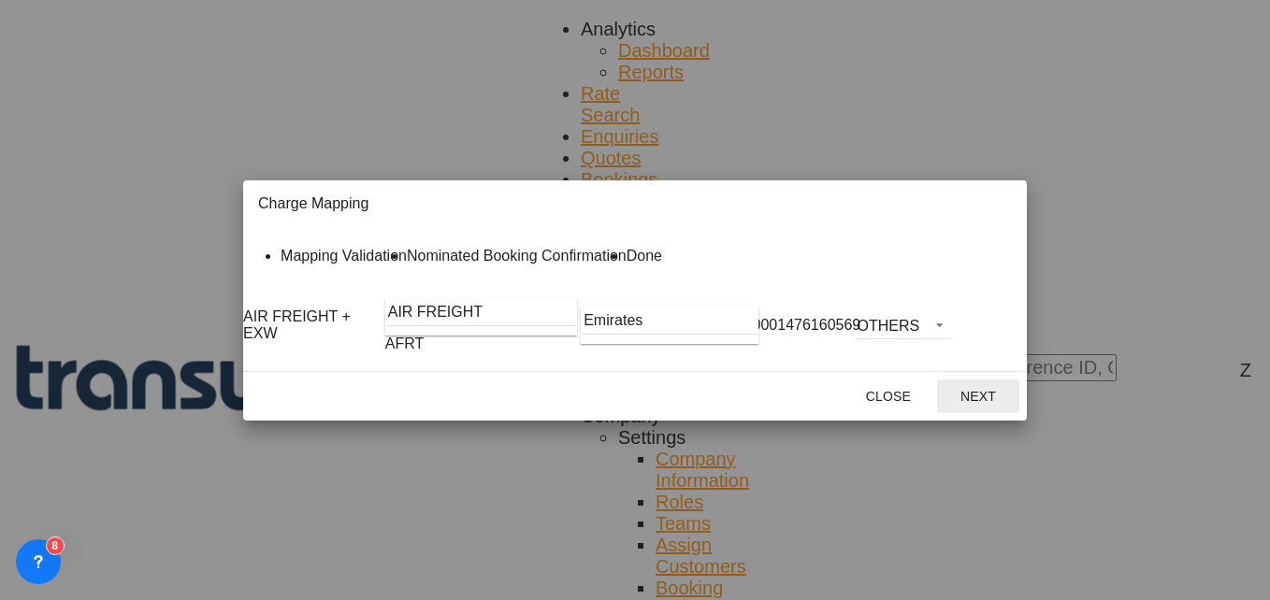
click at [1019, 413] on button "Next" at bounding box center [978, 397] width 82 height 34
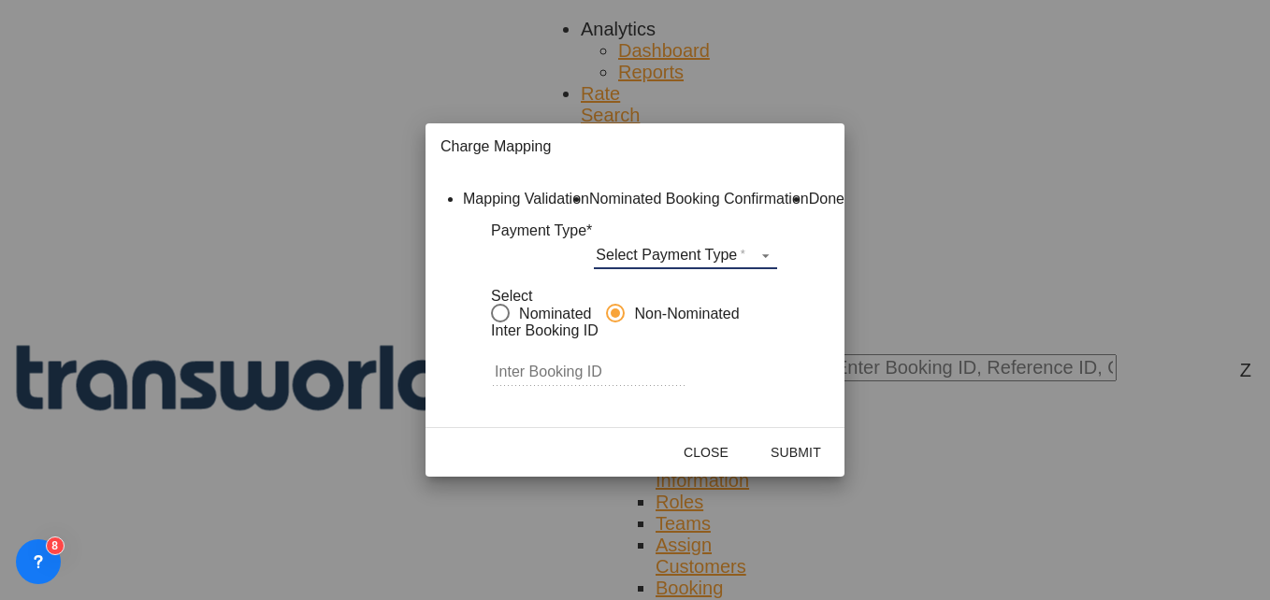
click at [697, 269] on md-select "Select Payment Type COLLECT PREPAID" at bounding box center [685, 255] width 183 height 28
click at [674, 267] on md-option "COLLECT" at bounding box center [704, 278] width 166 height 45
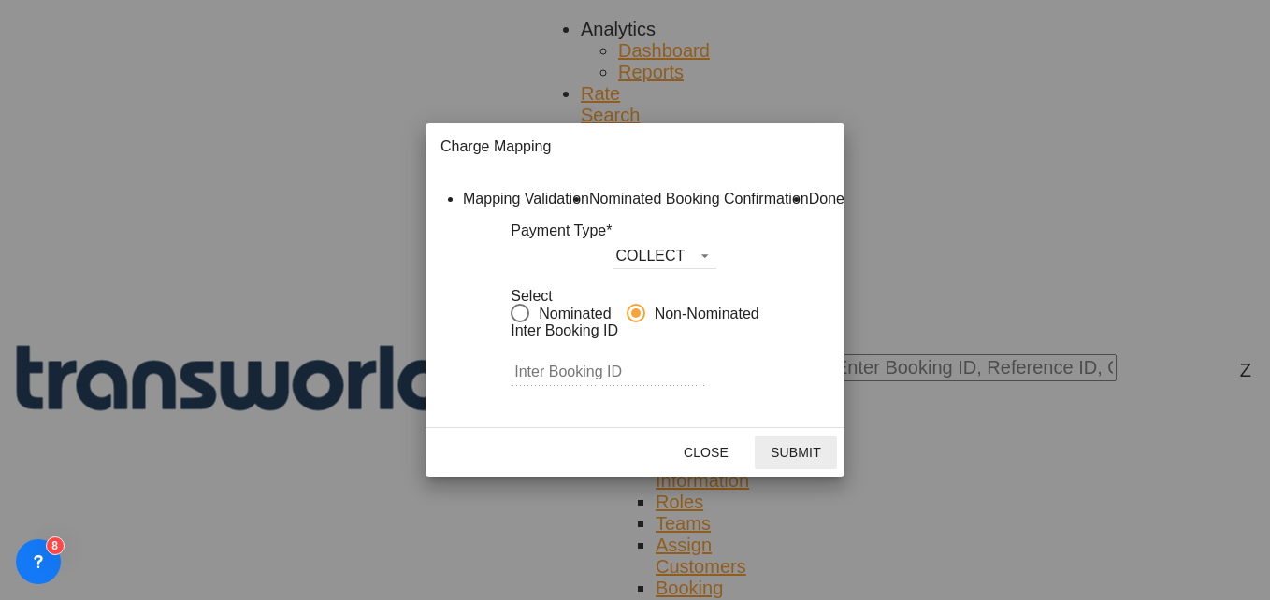
click at [837, 470] on button "Submit" at bounding box center [796, 453] width 82 height 34
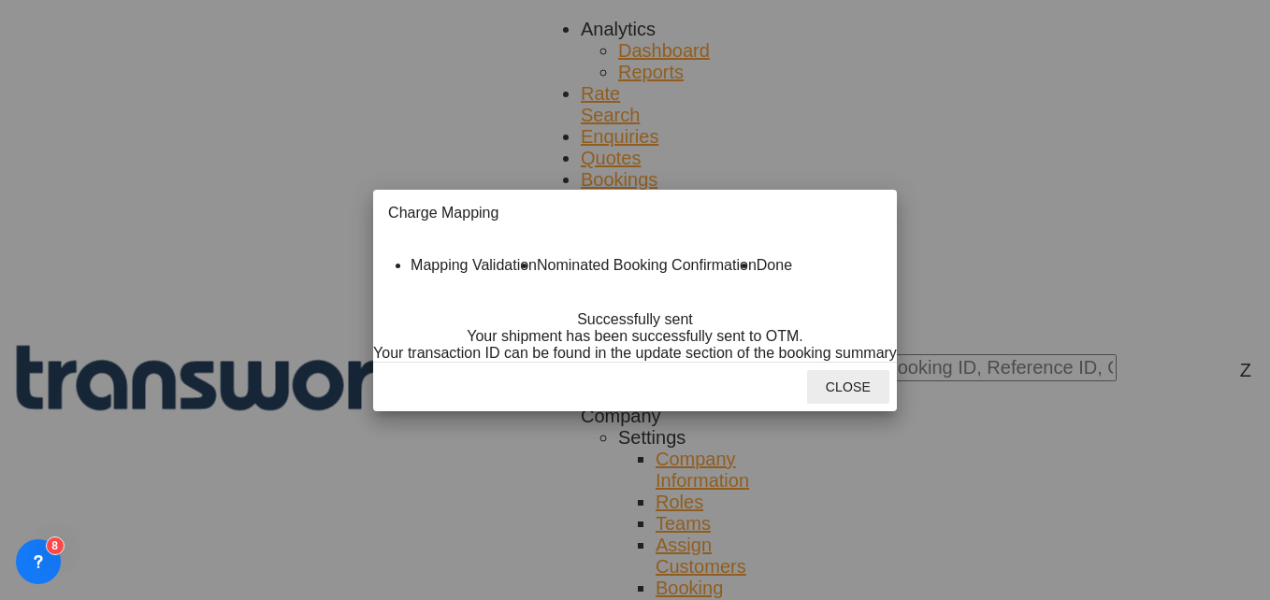
click at [889, 404] on button "Close" at bounding box center [848, 387] width 82 height 34
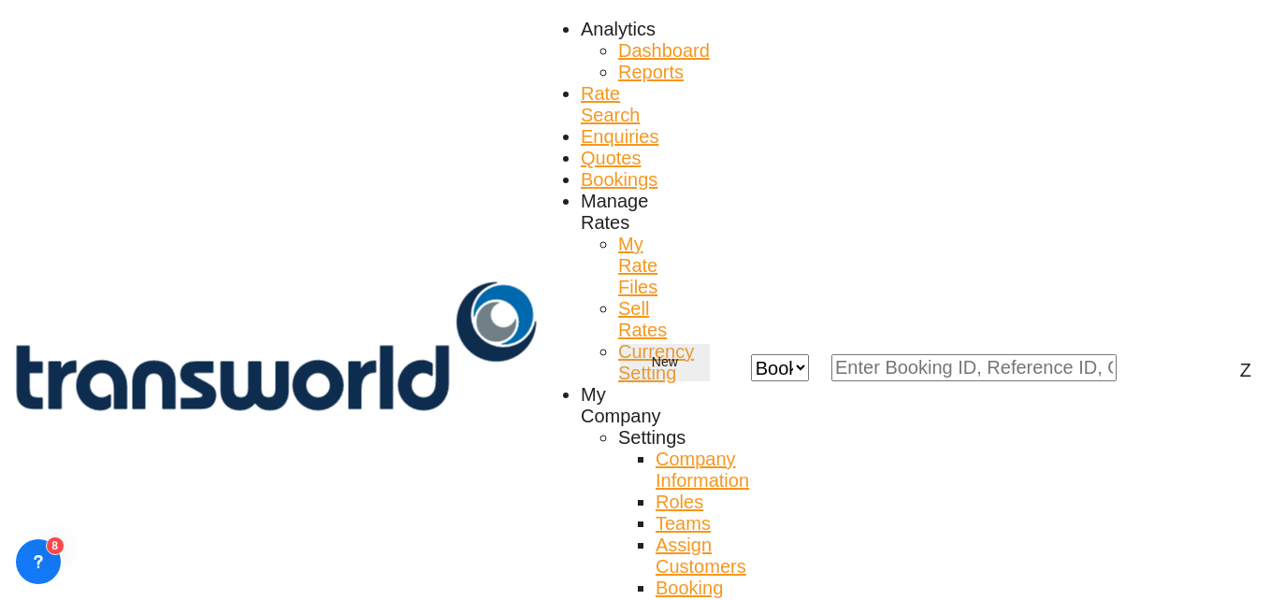
click at [652, 352] on md-icon "icon-plus 400-fg" at bounding box center [640, 363] width 22 height 22
click at [975, 123] on div "Quote" at bounding box center [988, 109] width 90 height 30
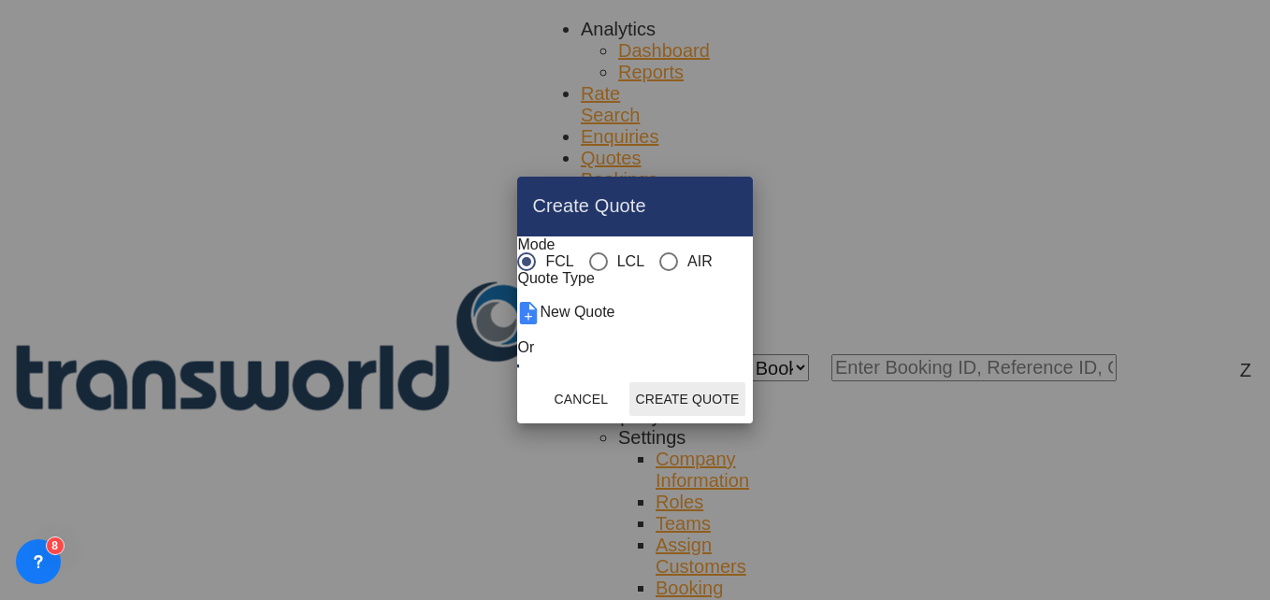
click at [659, 253] on div "AIR" at bounding box center [668, 262] width 19 height 19
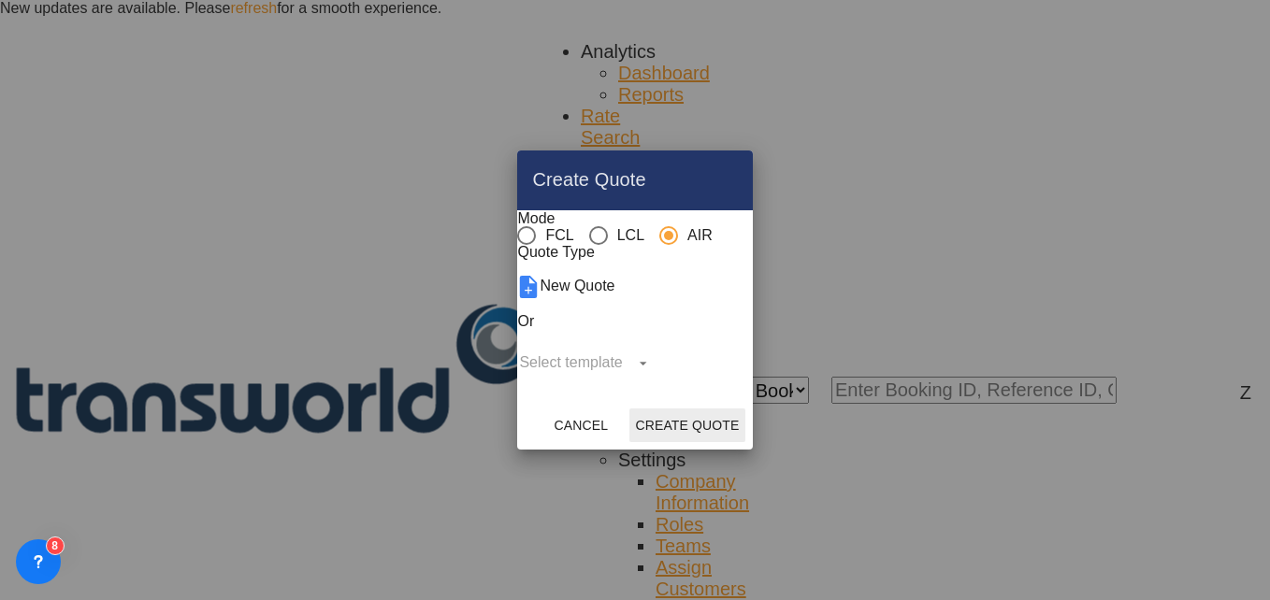
click at [744, 442] on button "Create Quote" at bounding box center [686, 426] width 115 height 34
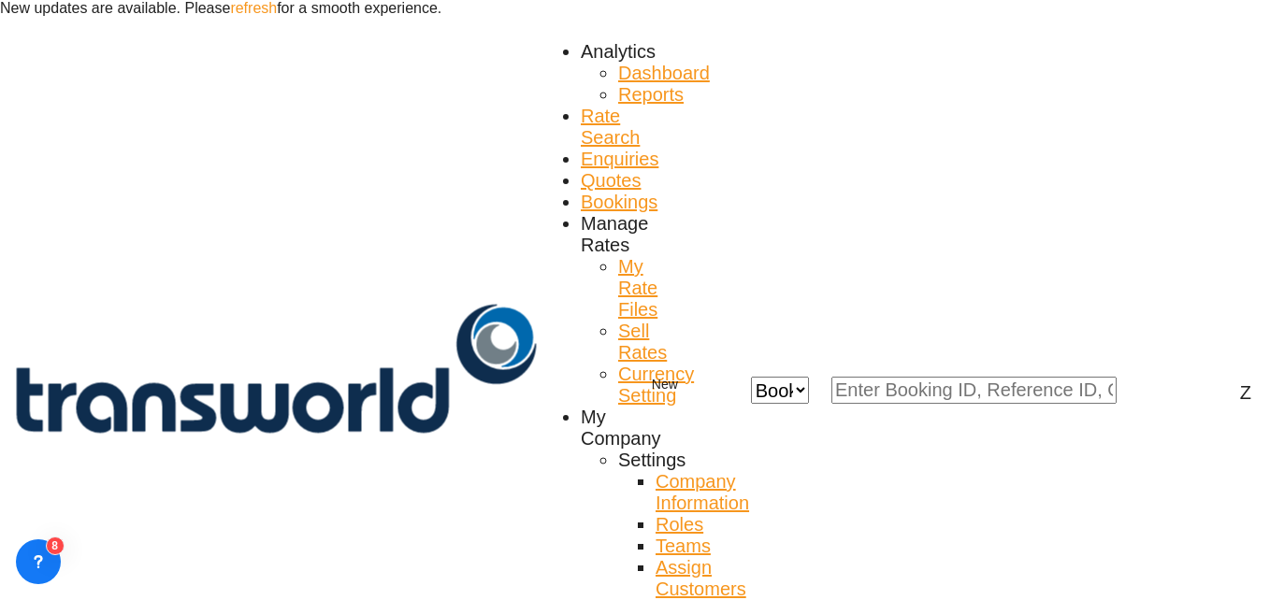
click at [238, 289] on body "New updates are available. Please refresh for a smooth experience. Analytics Da…" at bounding box center [635, 300] width 1270 height 600
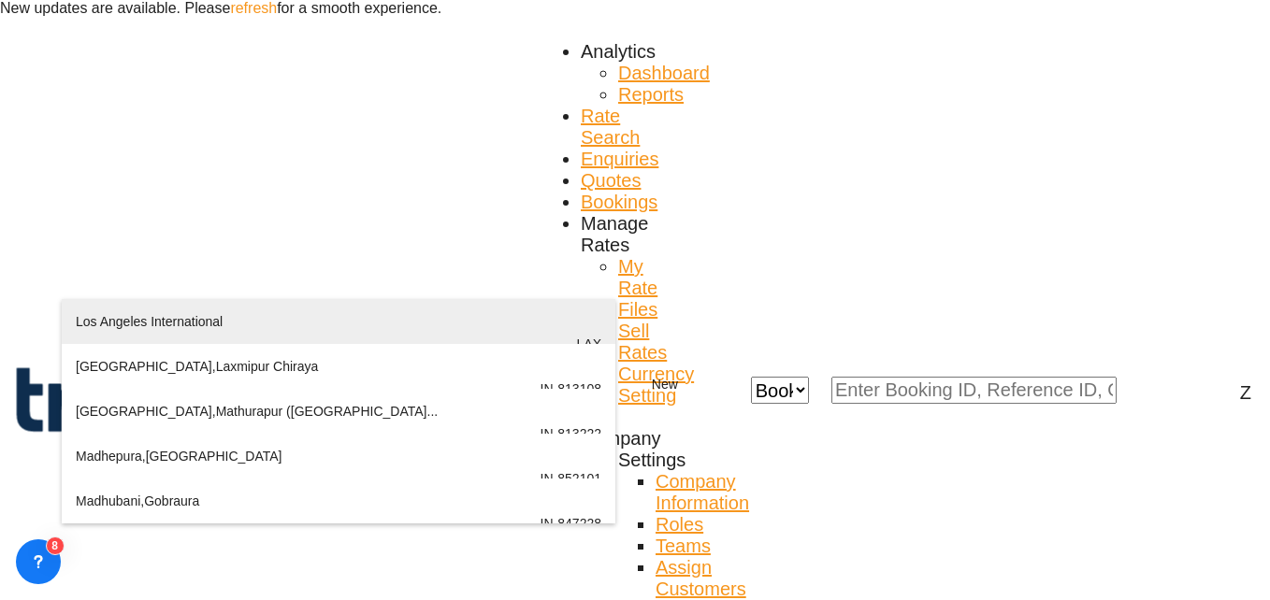
click at [219, 315] on div "Los Angeles International [GEOGRAPHIC_DATA] , [GEOGRAPHIC_DATA] LAX" at bounding box center [339, 344] width 526 height 90
type input "Los Angeles International, [GEOGRAPHIC_DATA], [GEOGRAPHIC_DATA]"
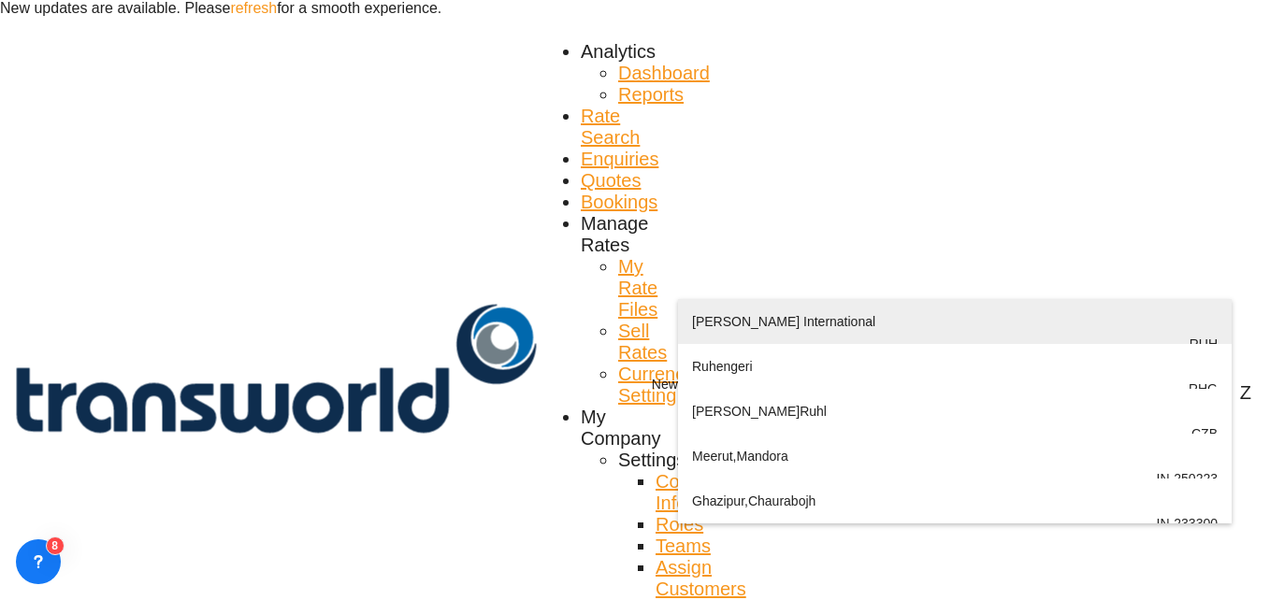
click at [756, 333] on div "[PERSON_NAME] International [GEOGRAPHIC_DATA] , [GEOGRAPHIC_DATA] RUH" at bounding box center [955, 344] width 526 height 90
type input "[PERSON_NAME] International, [GEOGRAPHIC_DATA], RUH"
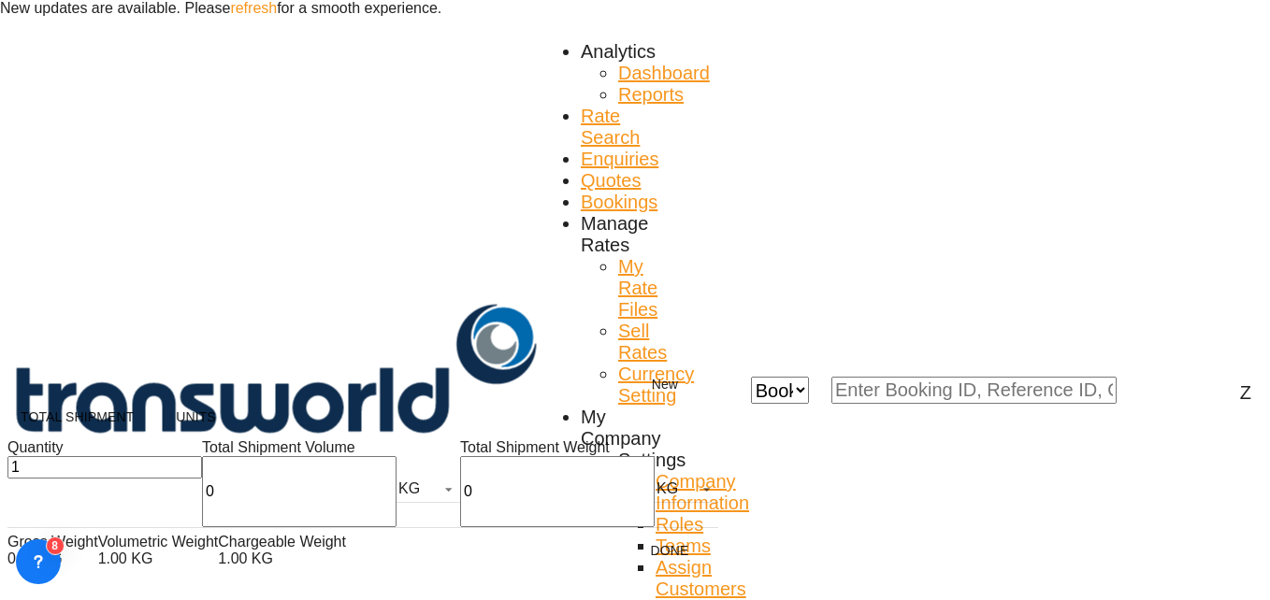
click at [202, 507] on input "0" at bounding box center [299, 491] width 195 height 71
type input "2434"
click at [460, 505] on input "0" at bounding box center [557, 491] width 195 height 71
type input "2434"
click at [629, 568] on button "Done" at bounding box center [670, 551] width 82 height 34
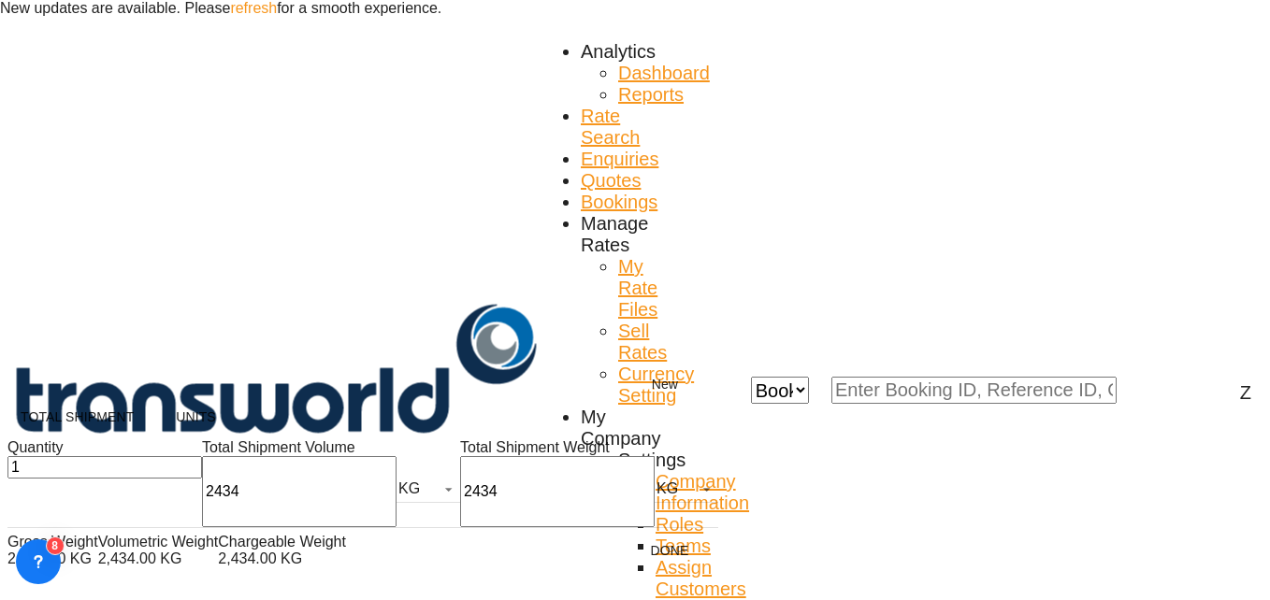
click at [387, 310] on div "Total Shipment Units Quantity 1 Total Shipment Volume 2434 KG CBM CFT KG LB Tot…" at bounding box center [635, 300] width 1270 height 600
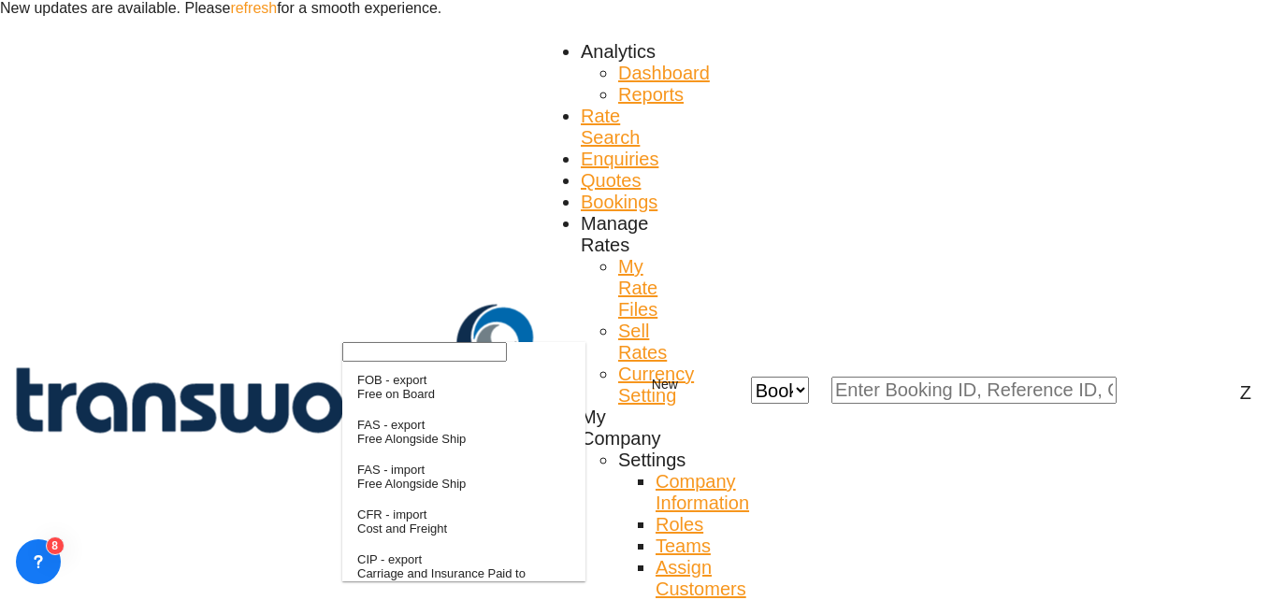
click at [407, 362] on input "search" at bounding box center [424, 352] width 165 height 20
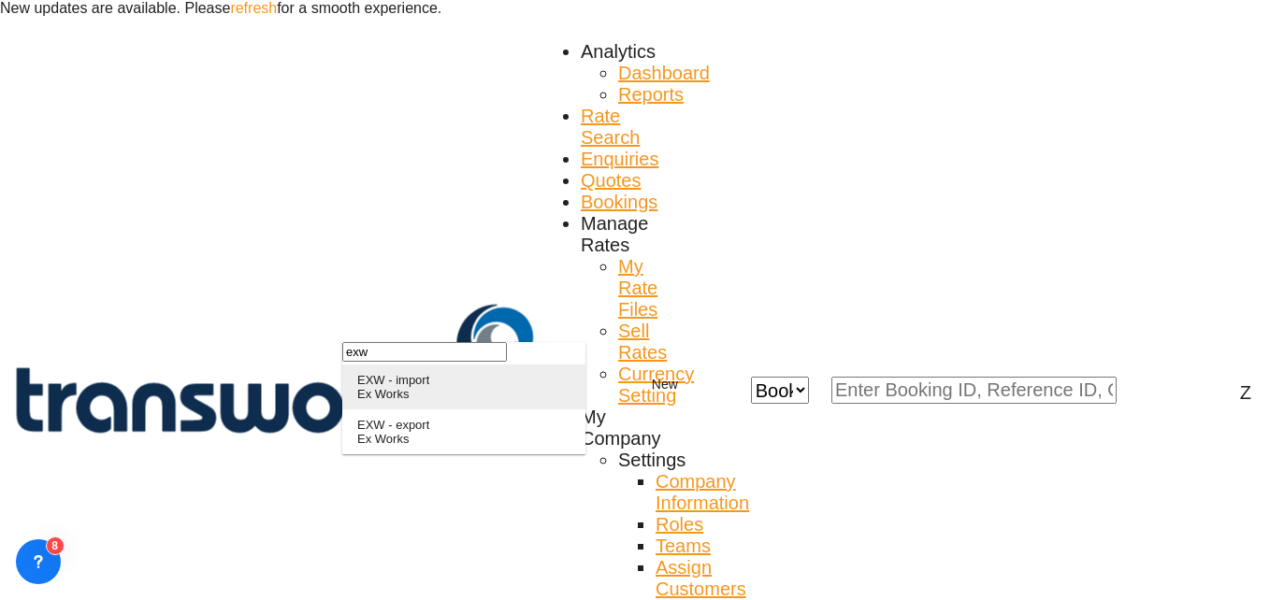
type input "exw"
click at [429, 401] on div "Ex Works" at bounding box center [393, 394] width 72 height 14
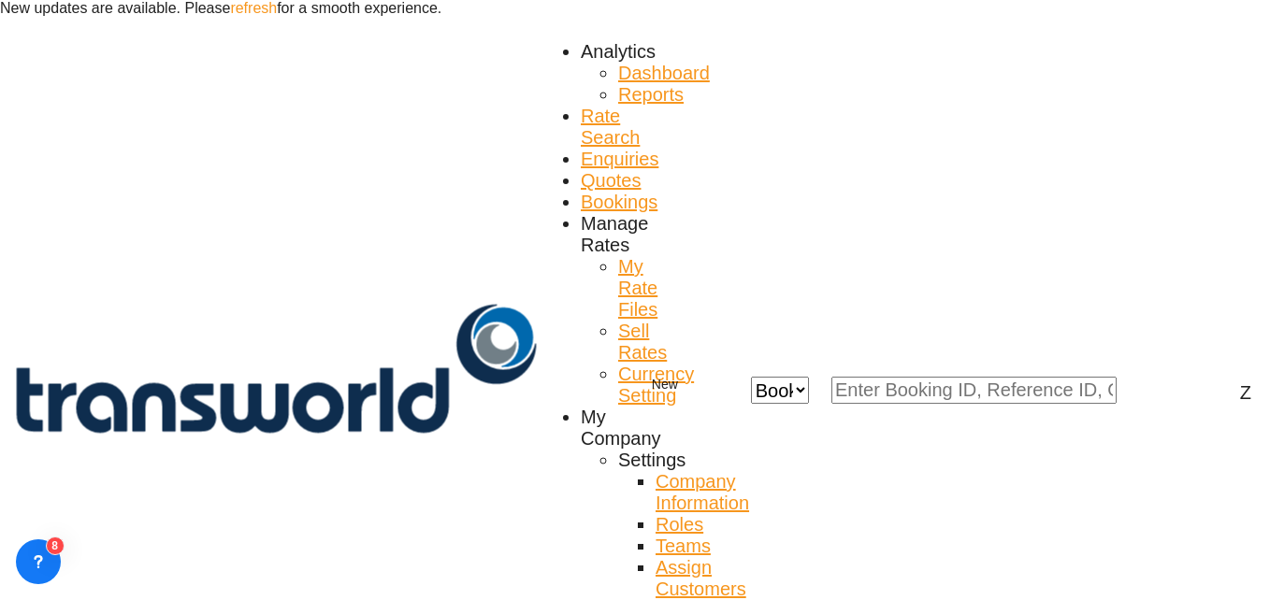
click at [486, 435] on md-option "No" at bounding box center [520, 422] width 131 height 45
click at [507, 430] on md-option "No" at bounding box center [520, 422] width 131 height 45
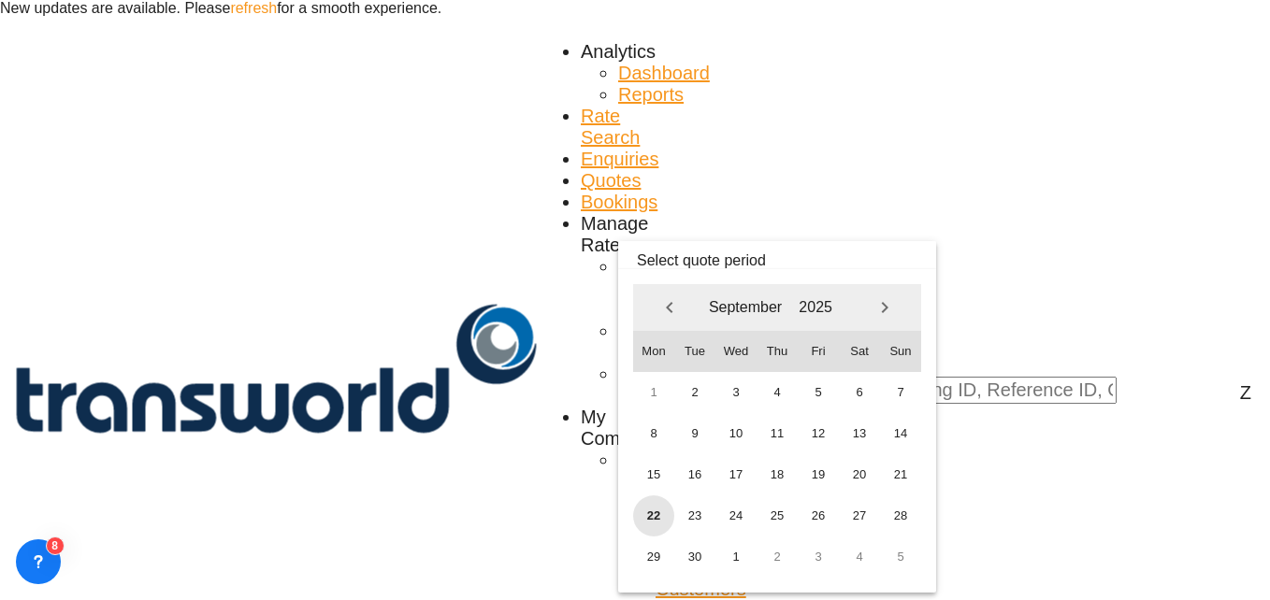
click at [649, 510] on span "22" at bounding box center [653, 516] width 41 height 41
click at [685, 570] on span "30" at bounding box center [694, 557] width 41 height 41
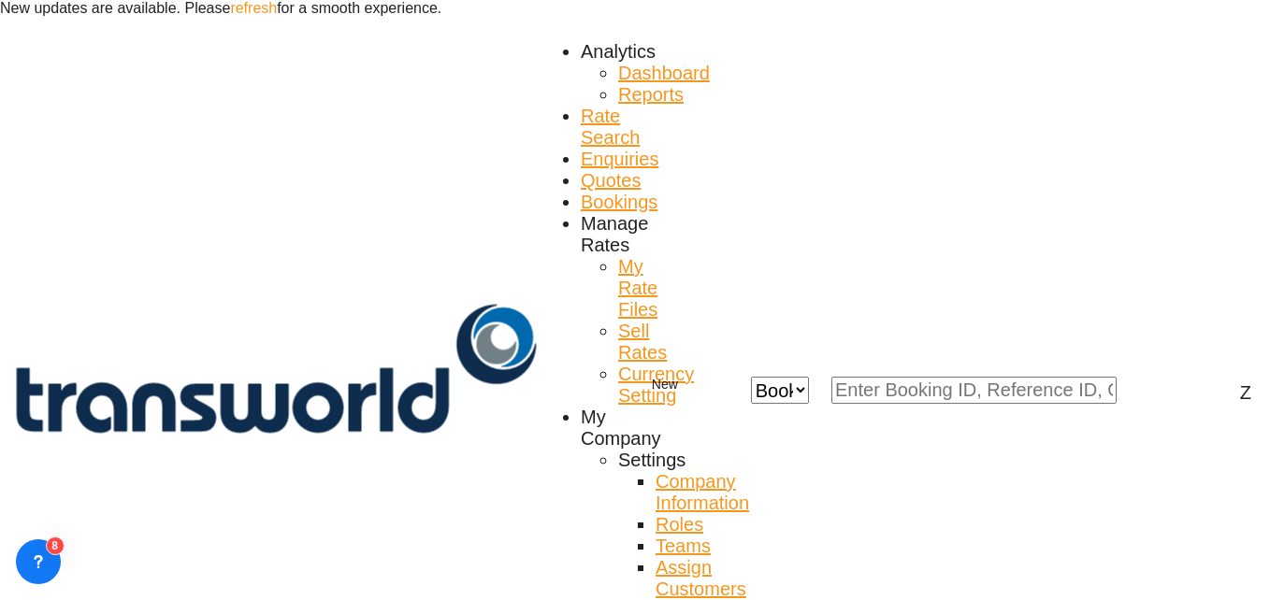
scroll to position [146, 0]
paste input "TW1709566"
type input "TW1709566"
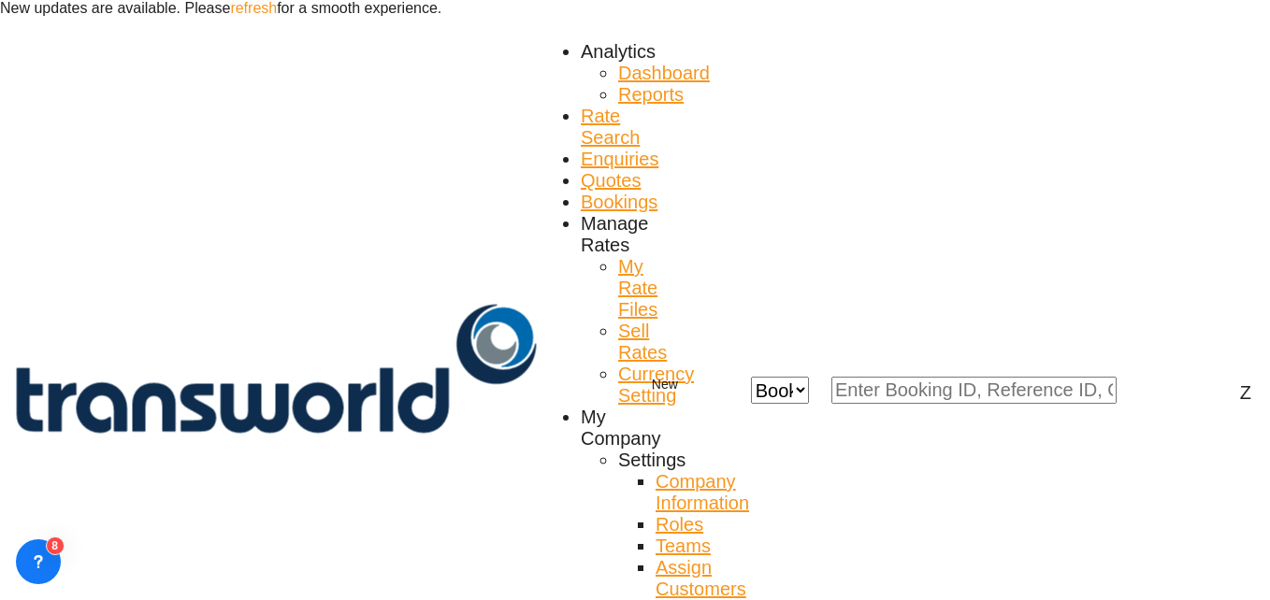
type input "bright"
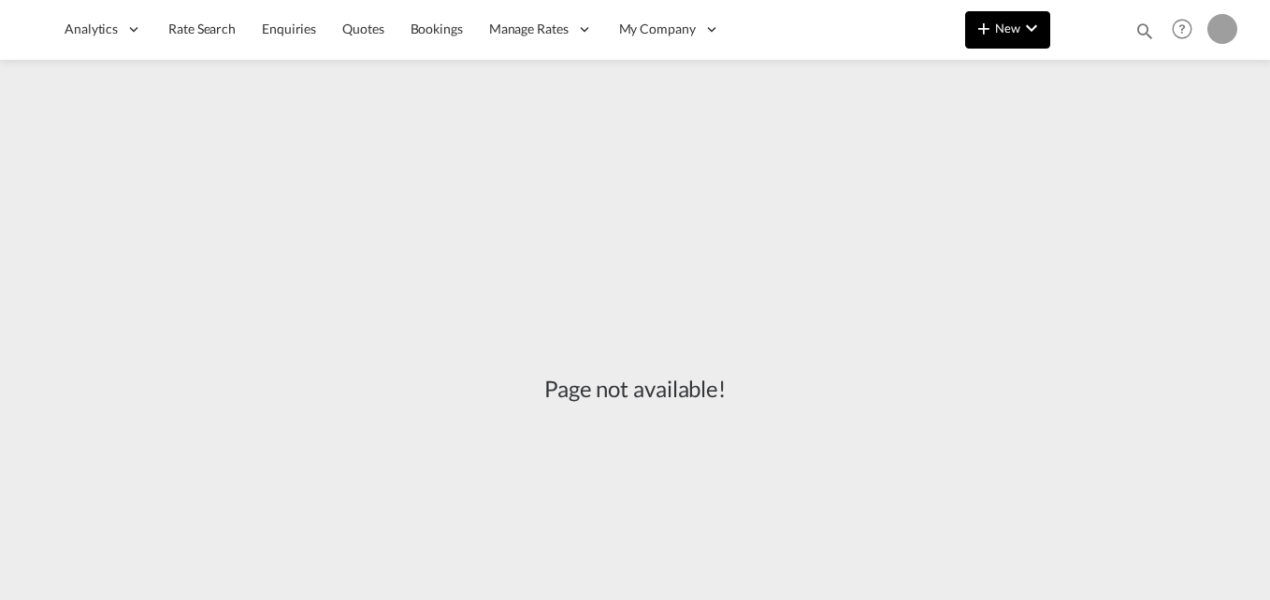
click at [1044, 15] on button "New" at bounding box center [1007, 29] width 85 height 37
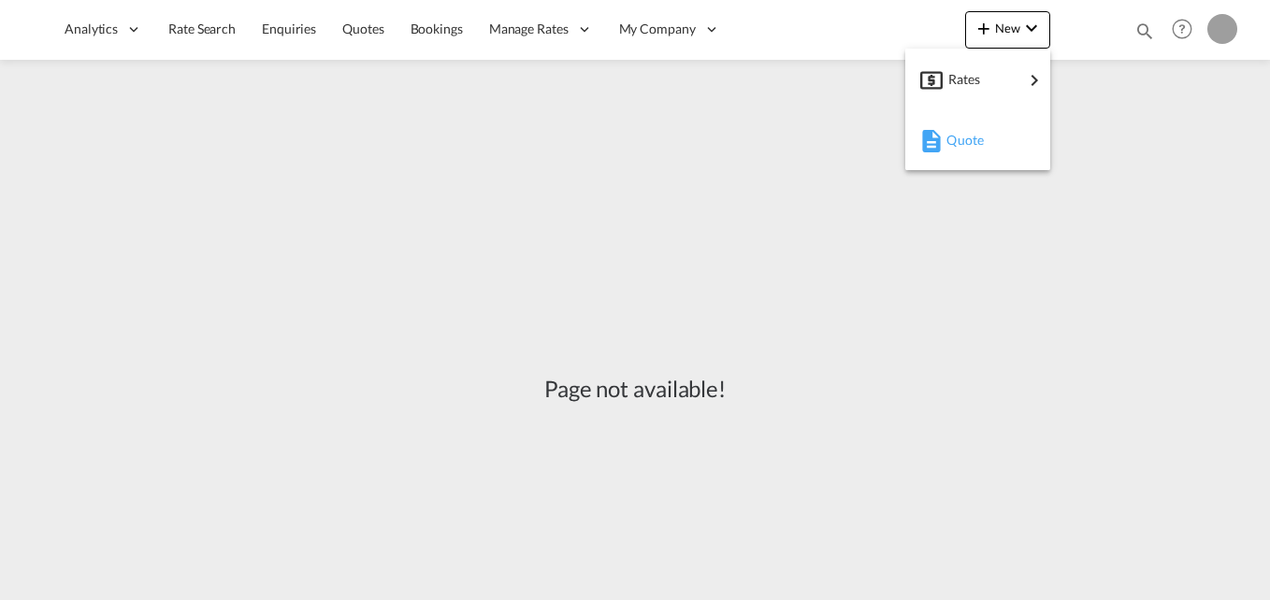
click at [967, 137] on span "Quote" at bounding box center [956, 140] width 21 height 37
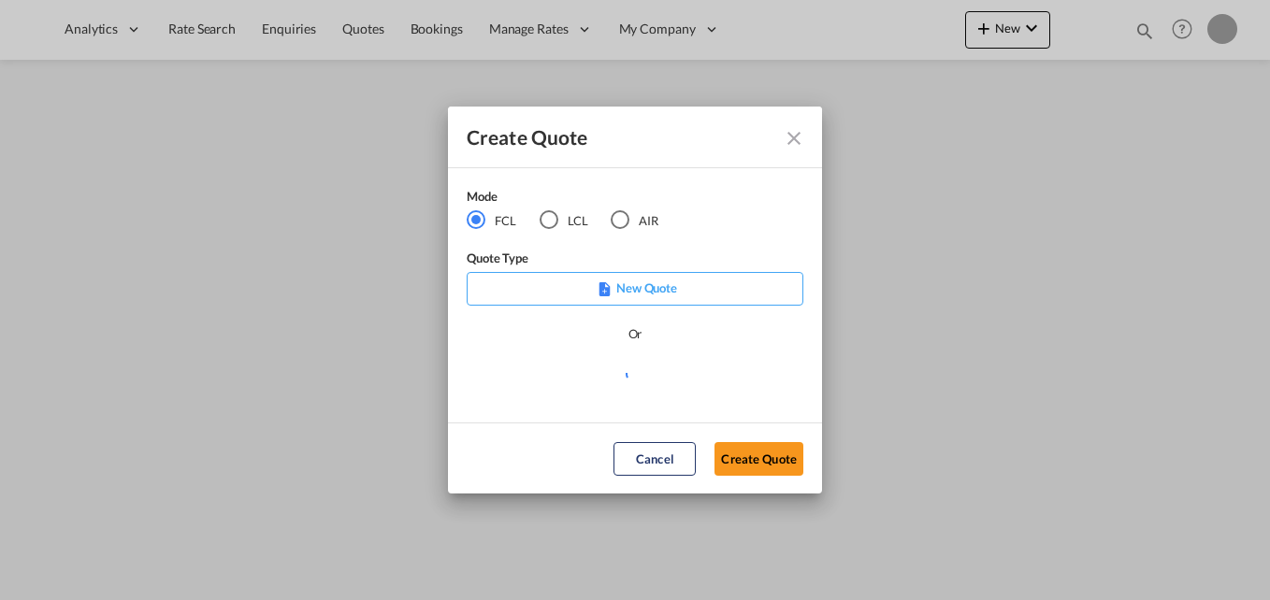
click at [637, 220] on md-radio-button "AIR" at bounding box center [635, 220] width 48 height 21
click at [751, 467] on button "Create Quote" at bounding box center [759, 459] width 89 height 34
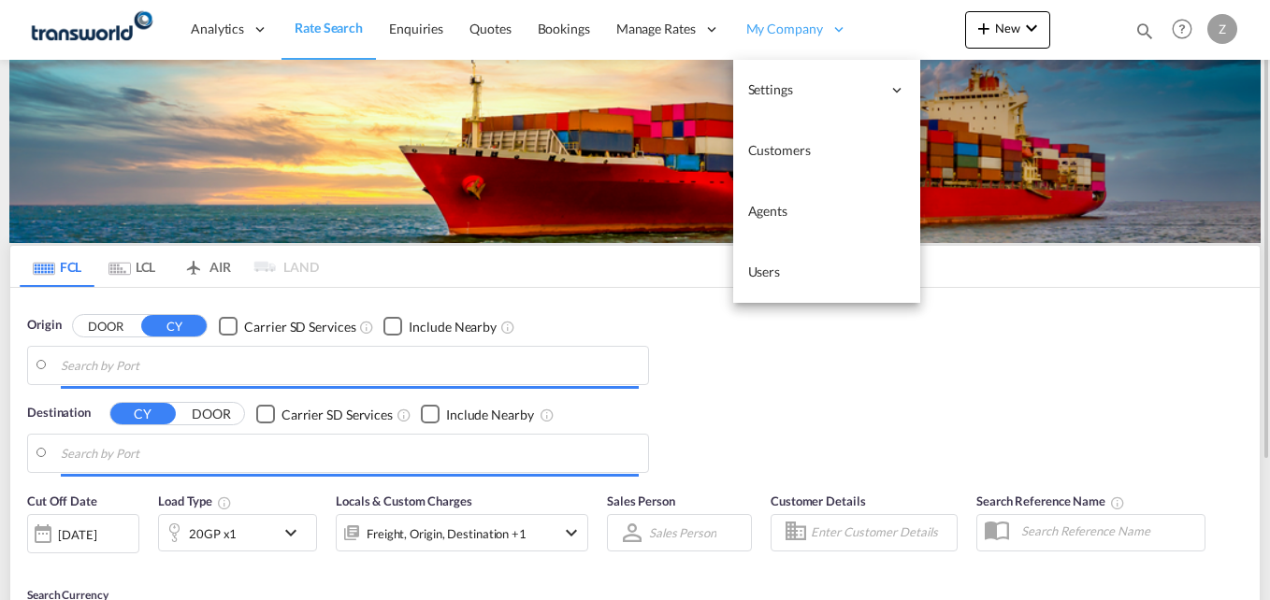
type input "[PERSON_NAME] ([PERSON_NAME]), [GEOGRAPHIC_DATA]"
type input "Shuaiba, KWSAA"
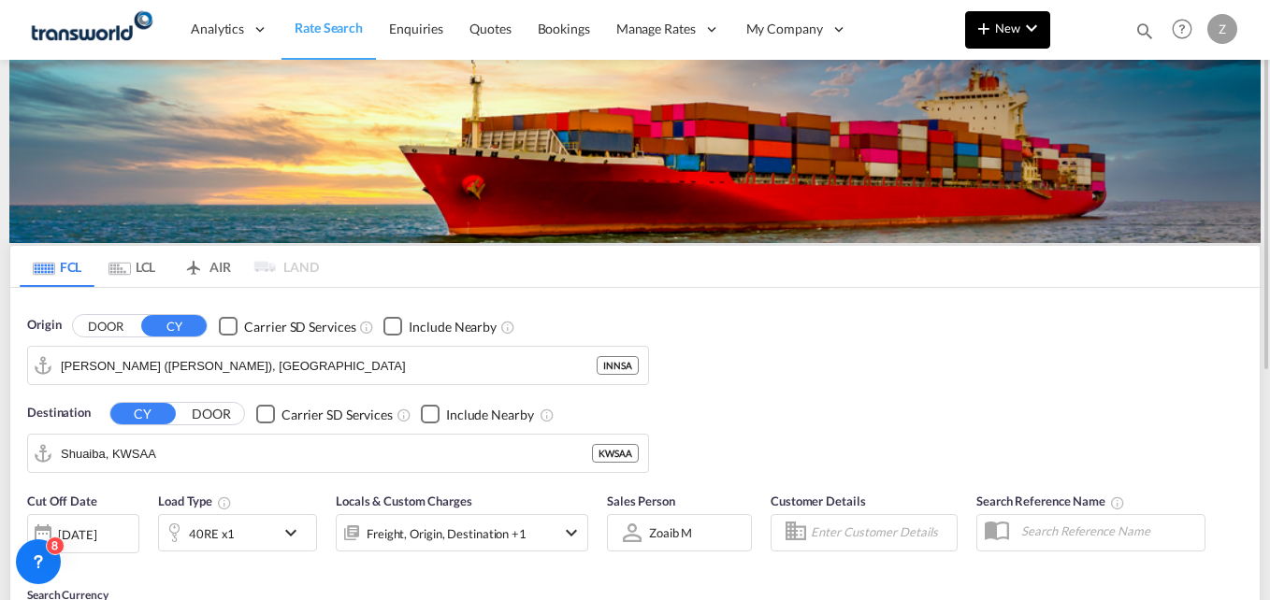
click at [1007, 15] on button "New" at bounding box center [1007, 29] width 85 height 37
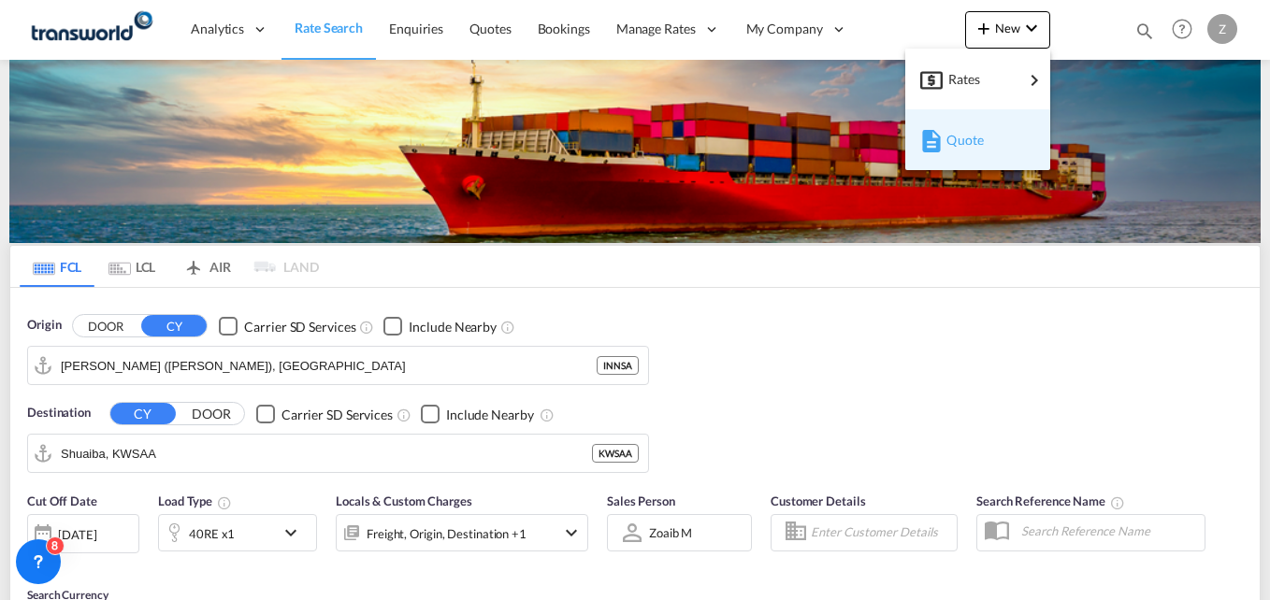
click at [955, 141] on span "Quote" at bounding box center [956, 140] width 21 height 37
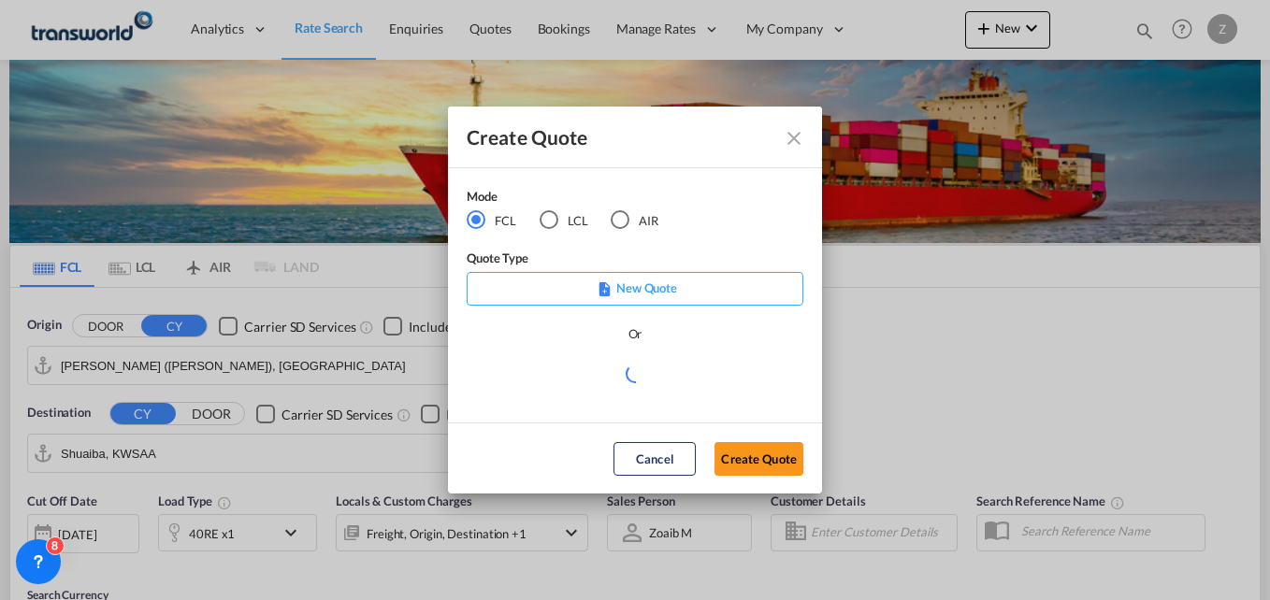
click at [621, 204] on div "Mode" at bounding box center [574, 198] width 215 height 23
click at [623, 223] on div "AIR" at bounding box center [620, 219] width 19 height 19
click at [750, 464] on button "Create Quote" at bounding box center [759, 459] width 89 height 34
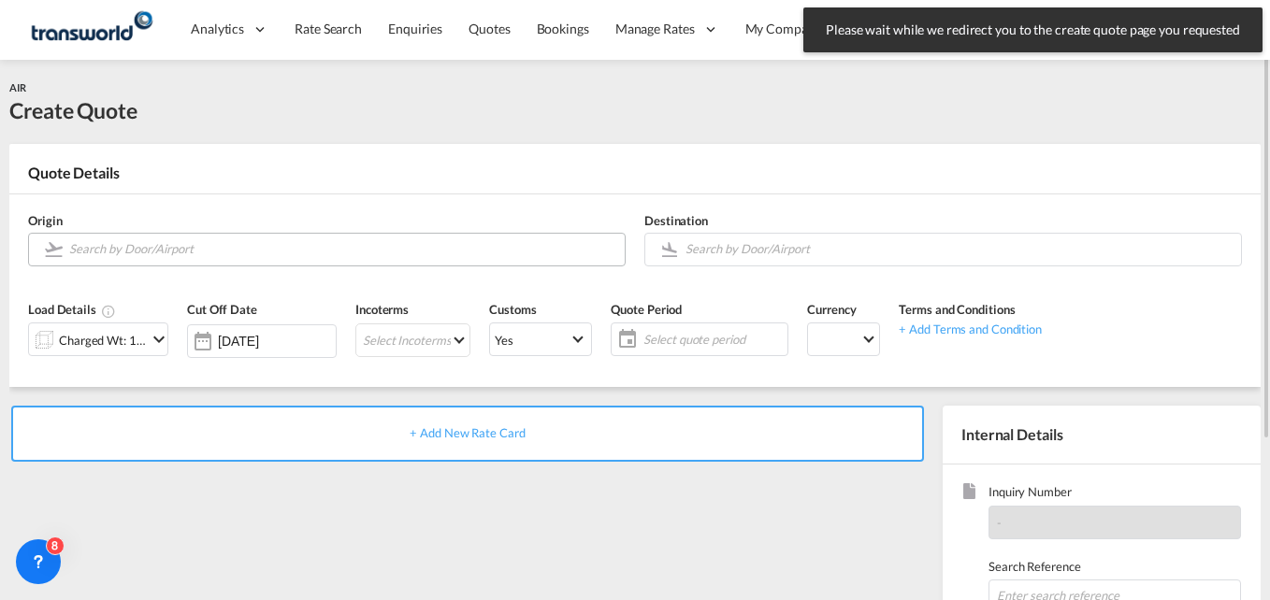
click at [269, 253] on input "Search by Door/Airport" at bounding box center [342, 249] width 546 height 33
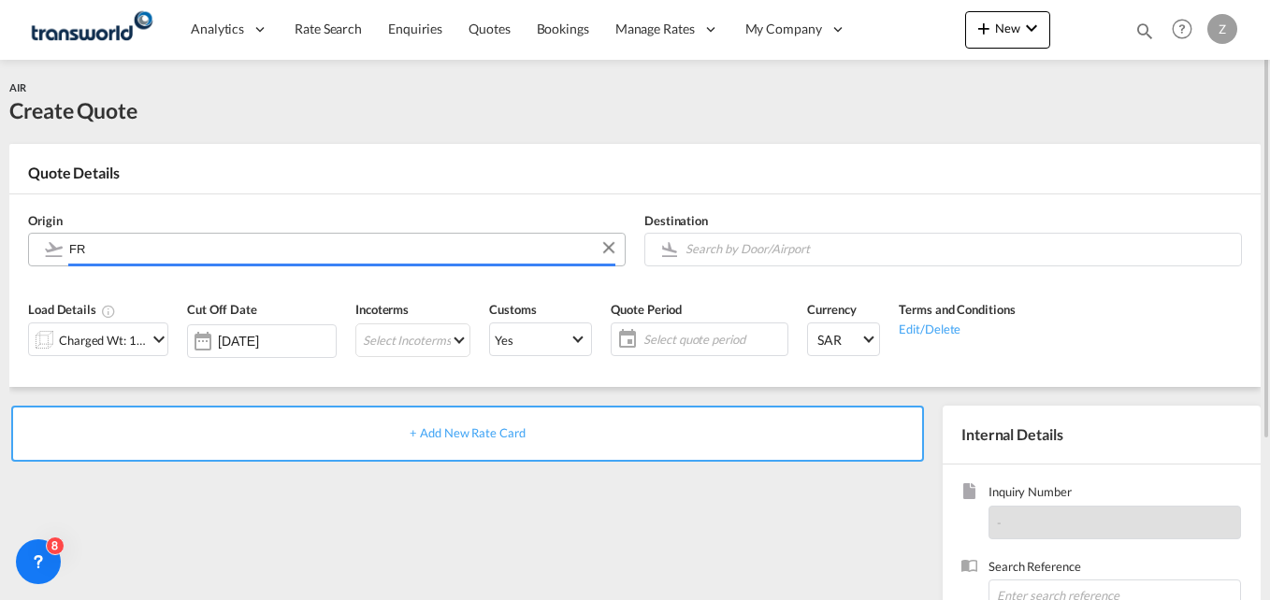
type input "A"
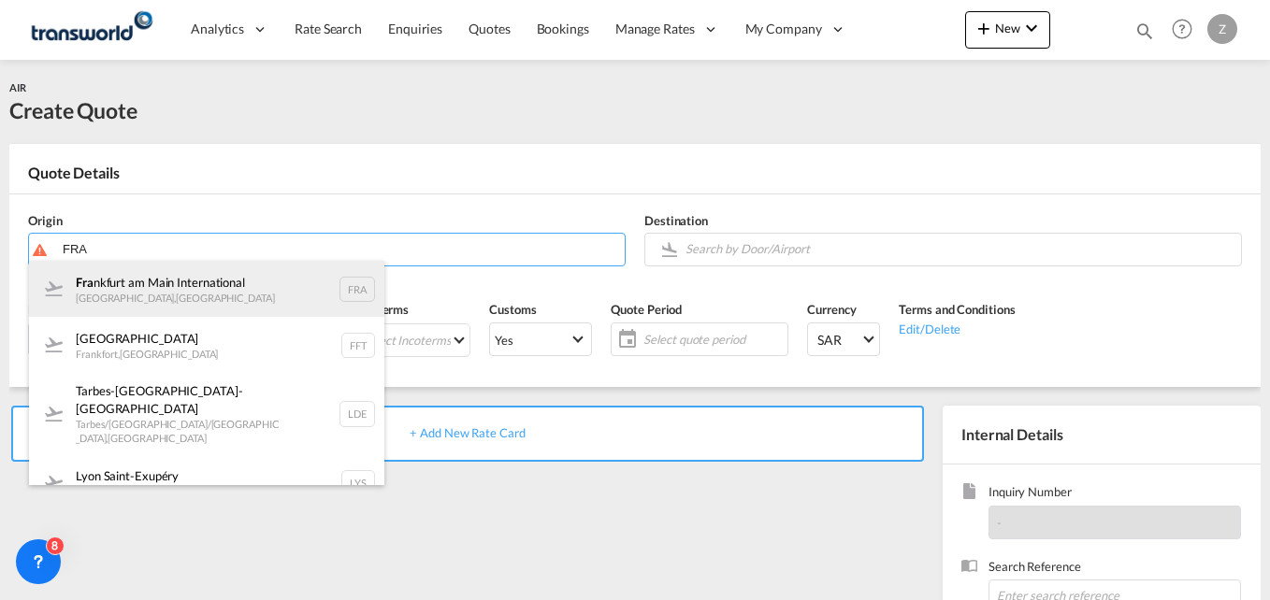
click at [179, 305] on div "Fra [GEOGRAPHIC_DATA] [GEOGRAPHIC_DATA] , [GEOGRAPHIC_DATA] FRA" at bounding box center [206, 289] width 355 height 56
type input "[GEOGRAPHIC_DATA], [GEOGRAPHIC_DATA], [GEOGRAPHIC_DATA]"
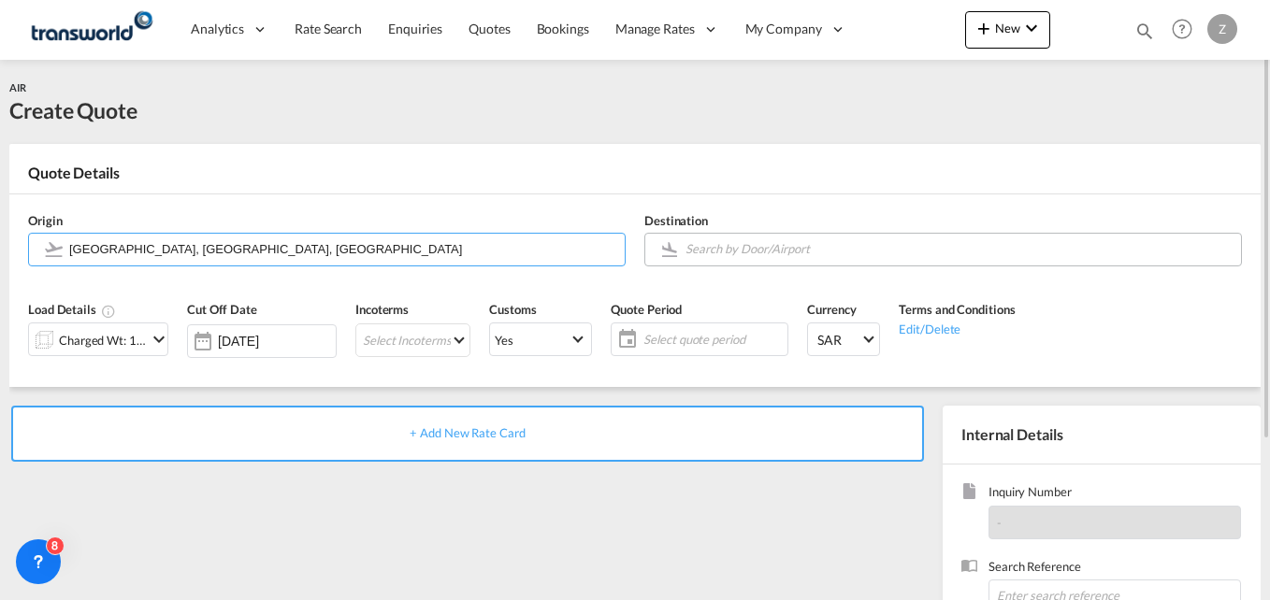
click at [755, 254] on input "Search by Door/Airport" at bounding box center [959, 249] width 546 height 33
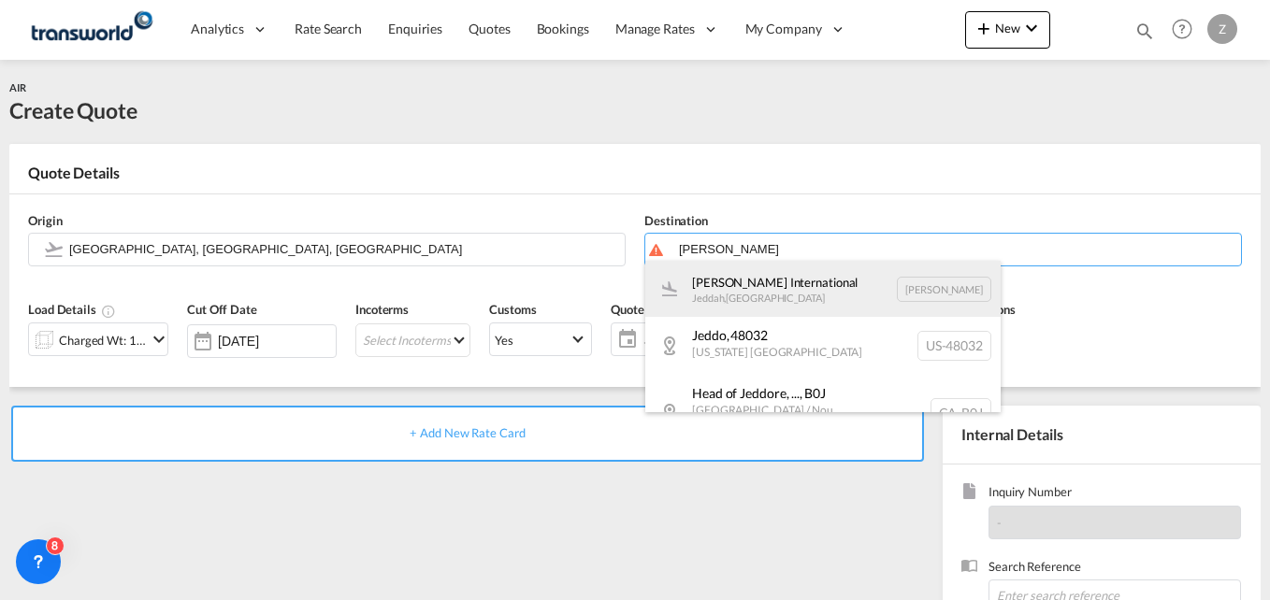
click at [787, 295] on div "[PERSON_NAME] International Jeddah , [GEOGRAPHIC_DATA] [PERSON_NAME]" at bounding box center [822, 289] width 355 height 56
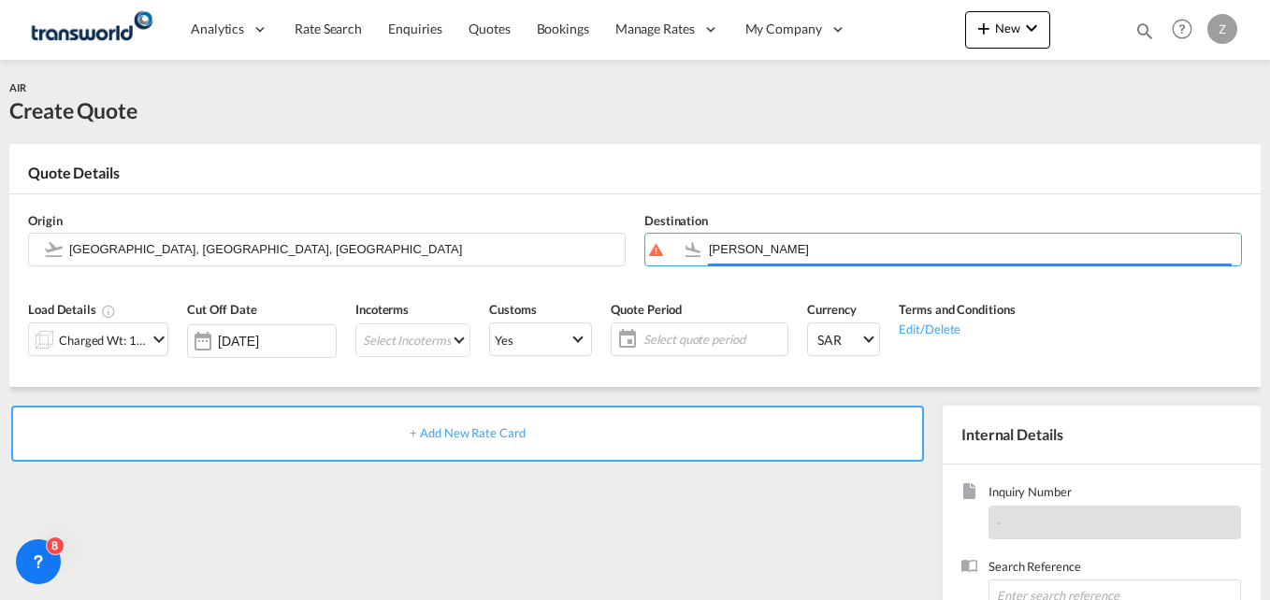
type input "[PERSON_NAME] International, [PERSON_NAME], [PERSON_NAME]"
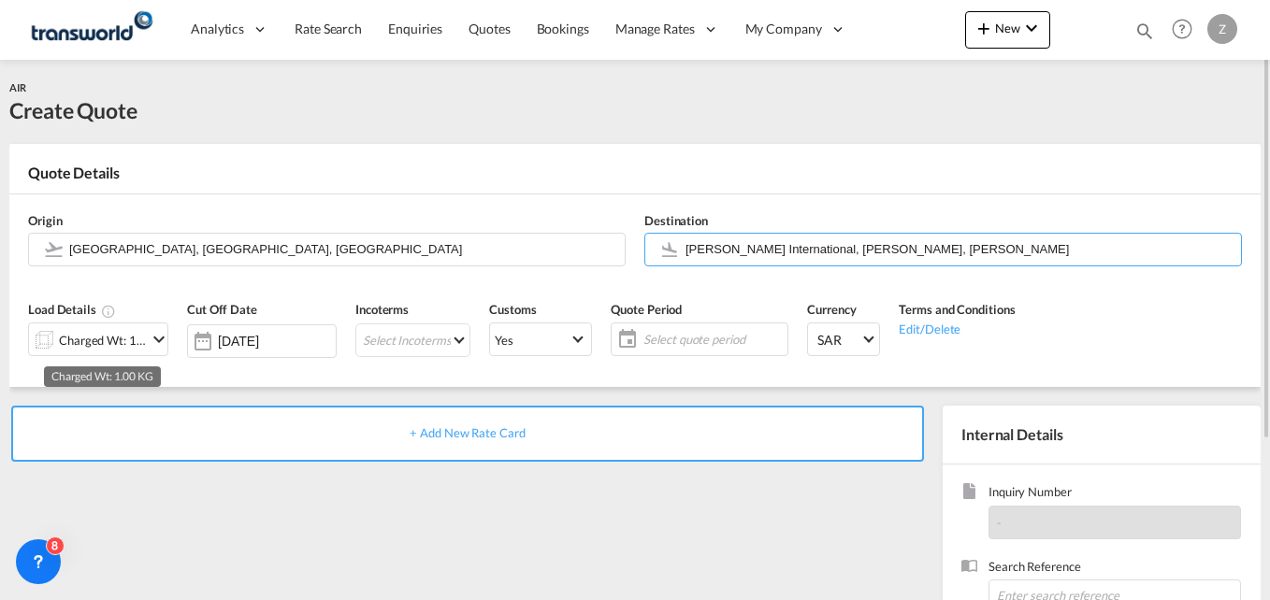
click at [124, 339] on div "Charged Wt: 1.00 KG" at bounding box center [103, 340] width 88 height 26
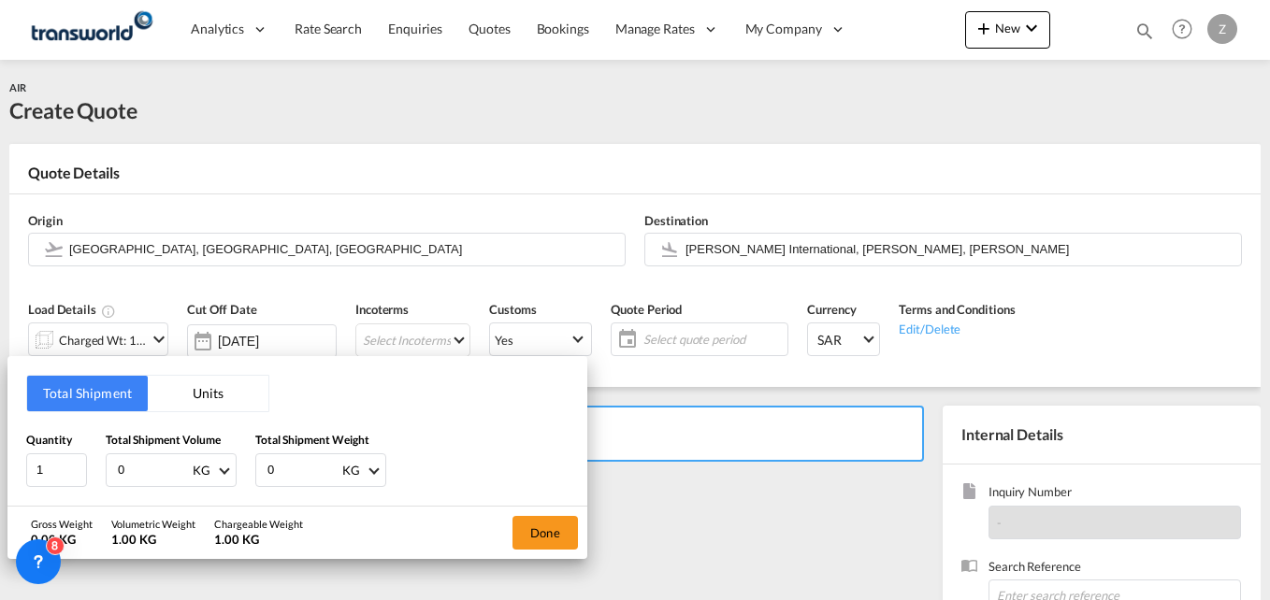
click at [139, 460] on input "0" at bounding box center [153, 471] width 75 height 32
type input "407"
click at [286, 469] on input "0" at bounding box center [303, 471] width 75 height 32
type input "407"
click at [542, 535] on button "Done" at bounding box center [545, 533] width 65 height 34
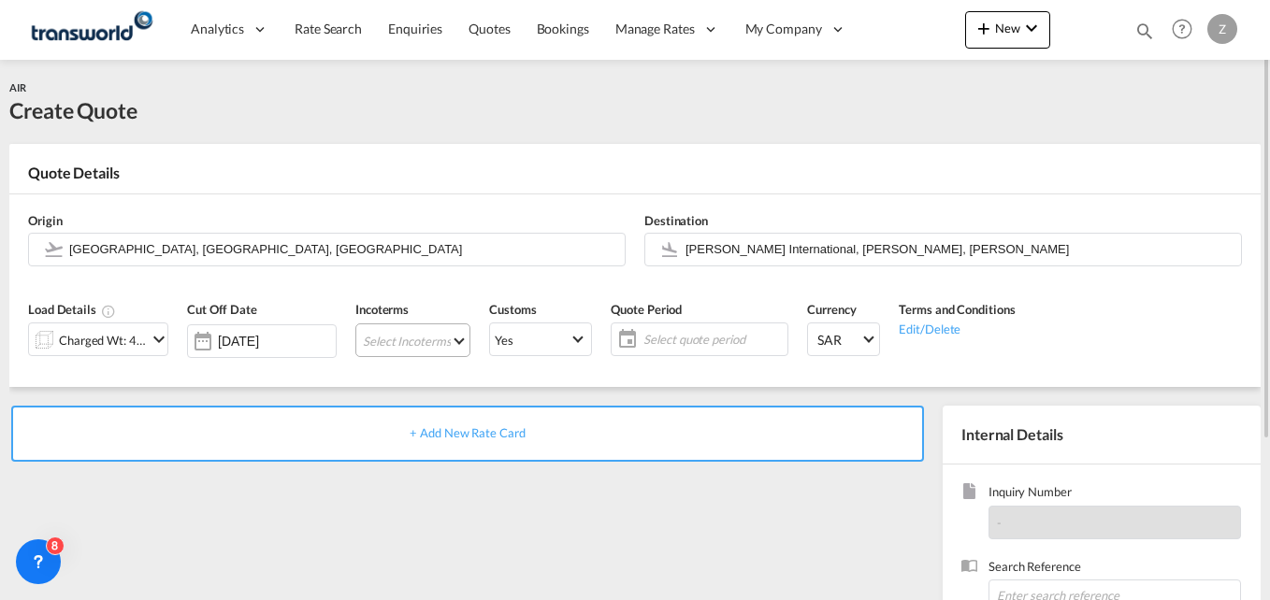
click at [412, 331] on md-select "Select Incoterms EXW - import Ex Works EXW - export Ex Works DPU - import Deliv…" at bounding box center [412, 341] width 115 height 34
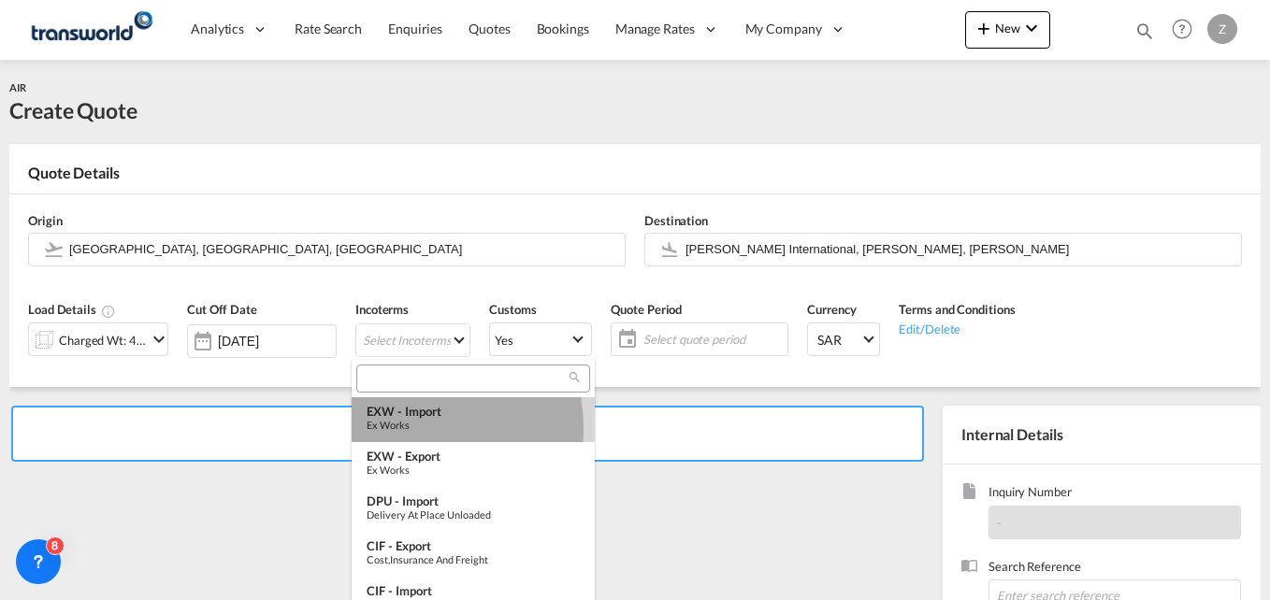
click at [410, 428] on div "Ex Works" at bounding box center [473, 425] width 213 height 12
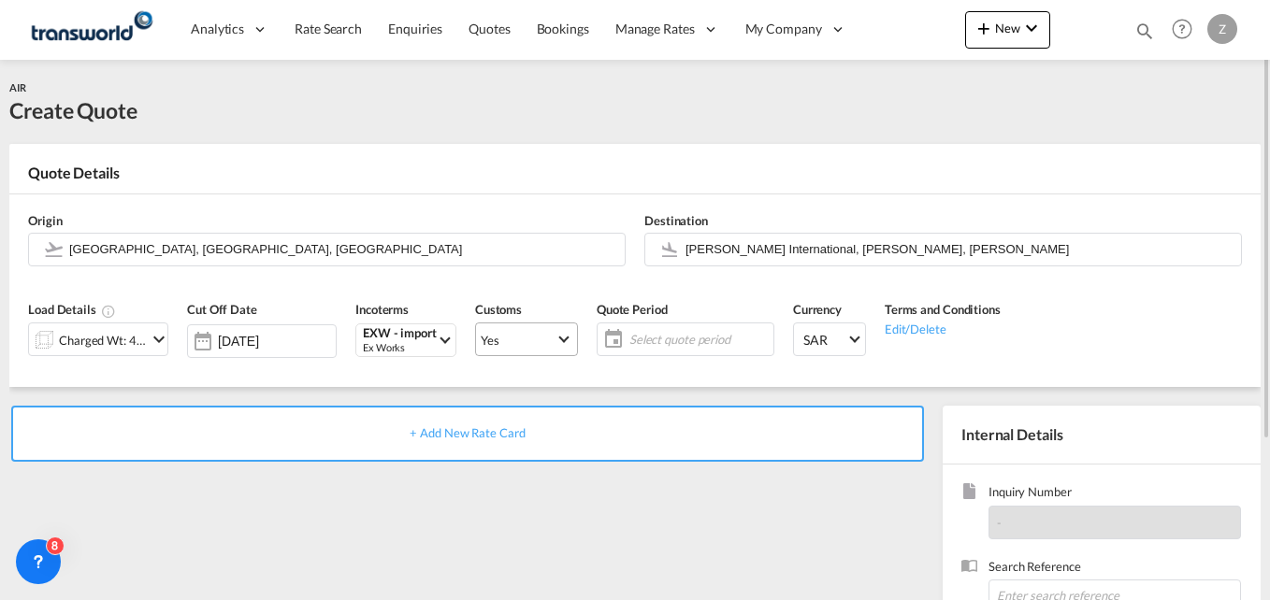
click at [518, 346] on span "Yes" at bounding box center [518, 340] width 75 height 17
click at [672, 332] on md-backdrop at bounding box center [635, 300] width 1270 height 600
click at [672, 333] on span "Select quote period" at bounding box center [698, 339] width 139 height 17
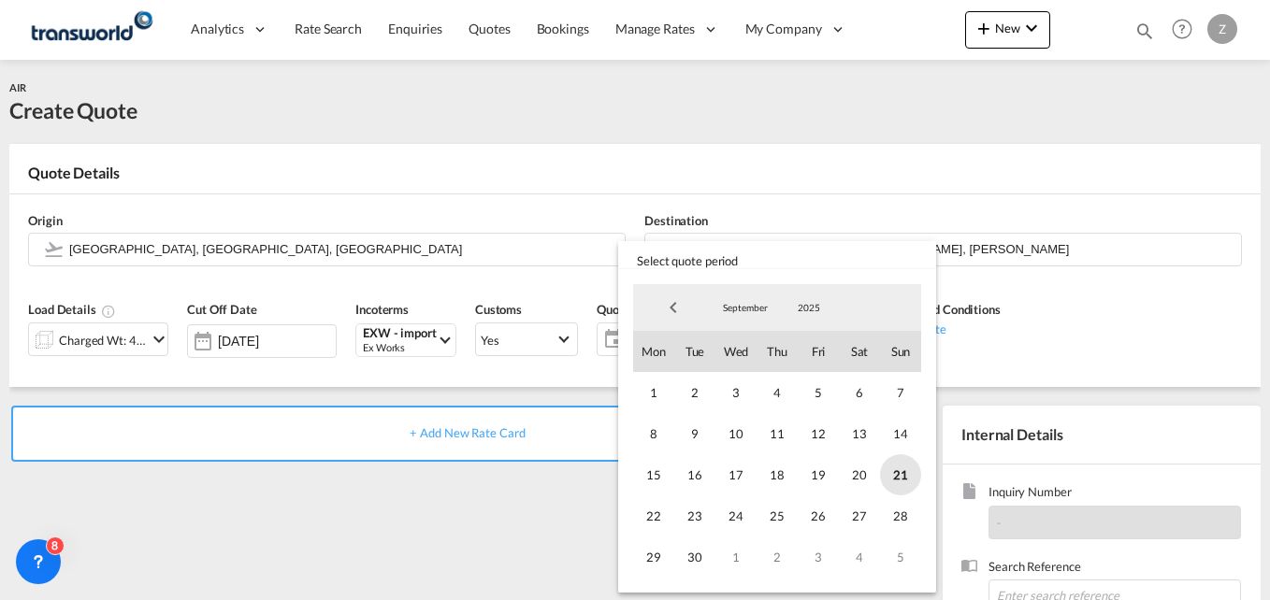
click at [901, 474] on span "21" at bounding box center [900, 475] width 41 height 41
click at [692, 557] on span "30" at bounding box center [694, 557] width 41 height 41
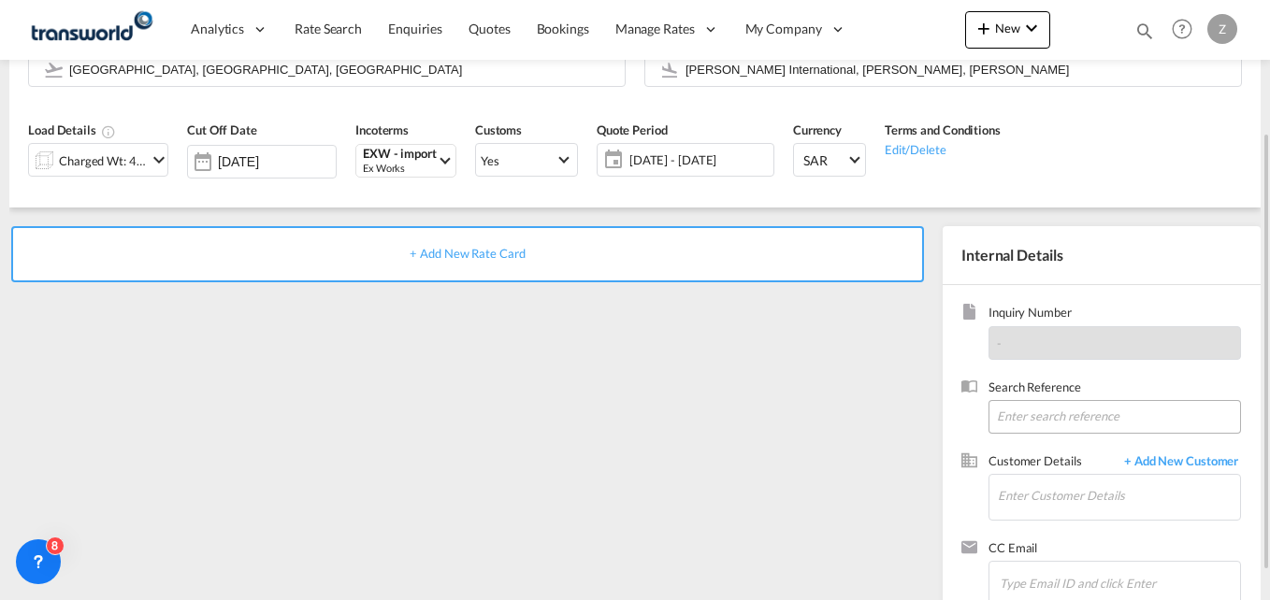
scroll to position [181, 0]
click at [1047, 421] on input at bounding box center [1115, 416] width 253 height 34
paste input "TW1709556"
type input "TW1709556"
click at [1026, 504] on input "Enter Customer Details" at bounding box center [1119, 495] width 242 height 42
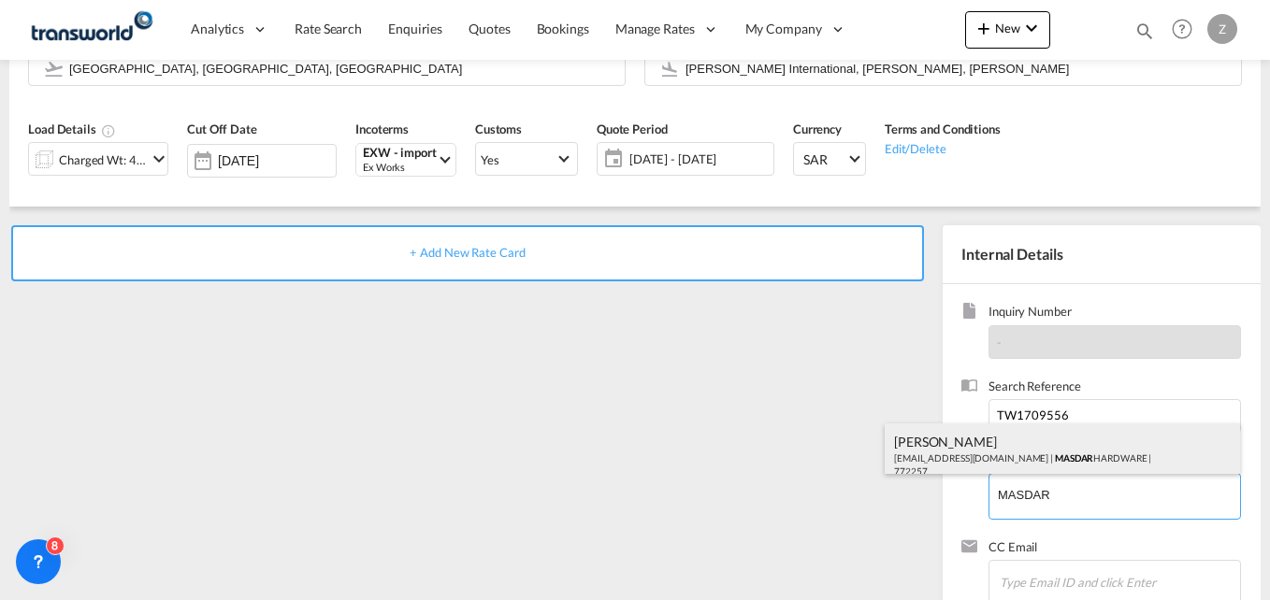
click at [995, 441] on div "[PERSON_NAME] [PERSON_NAME][EMAIL_ADDRESS][DOMAIN_NAME] | MASDAR HARDWARE | 772…" at bounding box center [1062, 456] width 355 height 64
type input "MASDAR HARDWARE, [PERSON_NAME], [EMAIL_ADDRESS][DOMAIN_NAME]"
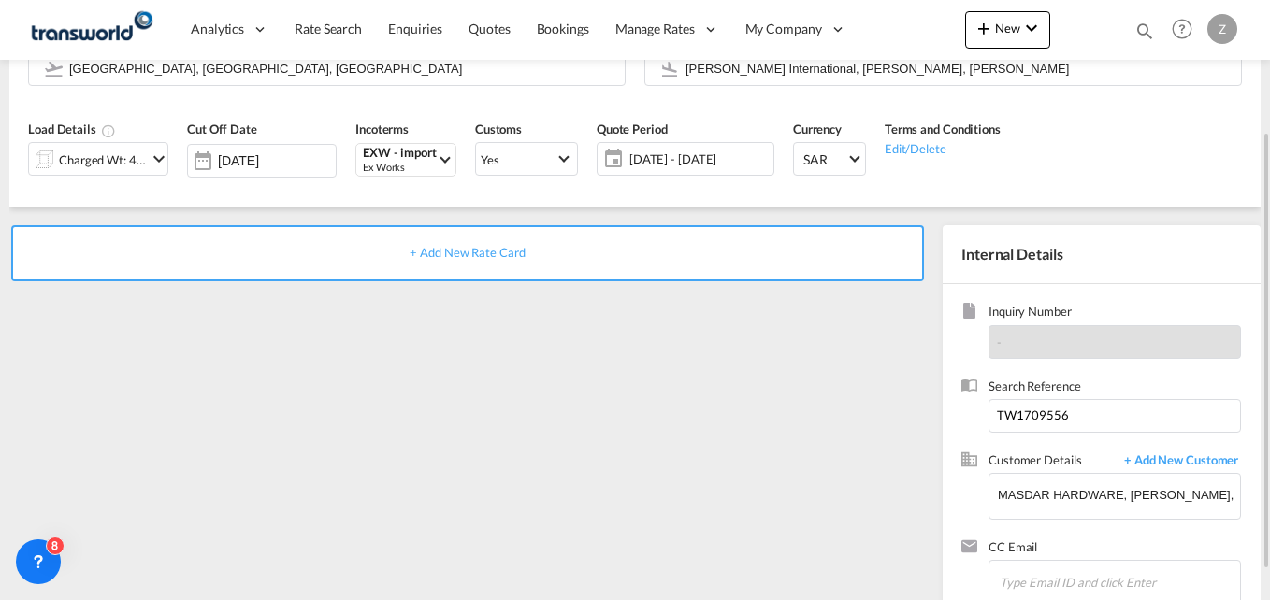
click at [447, 255] on span "+ Add New Rate Card" at bounding box center [467, 252] width 115 height 15
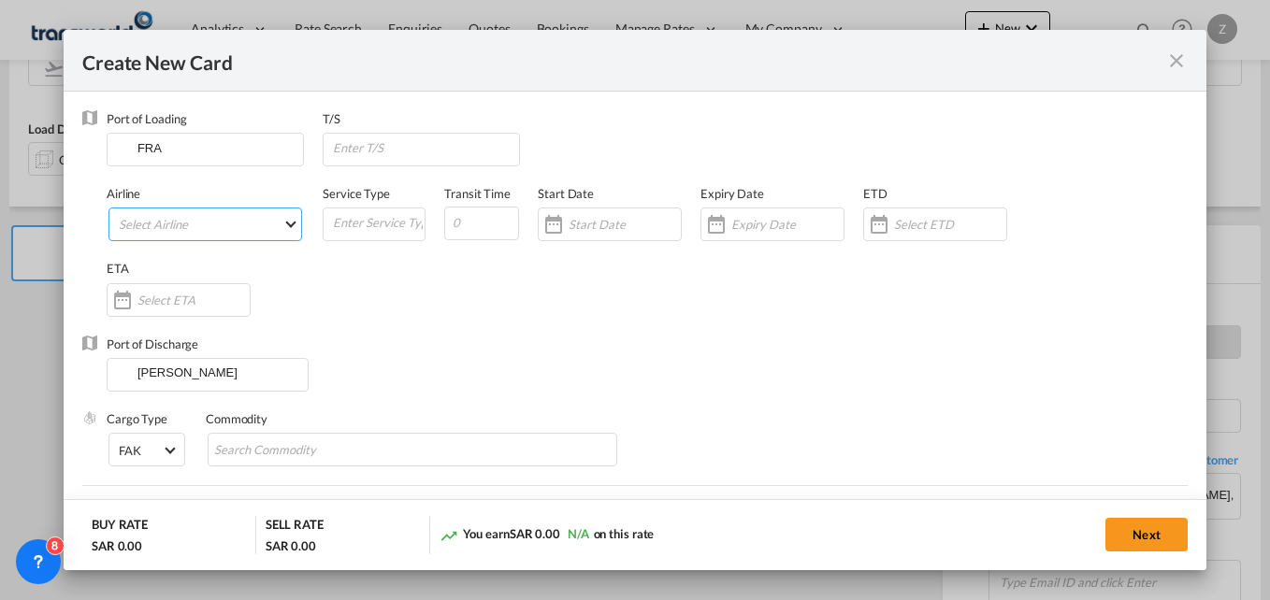
click at [244, 226] on md-select "Select Airline" at bounding box center [205, 225] width 194 height 34
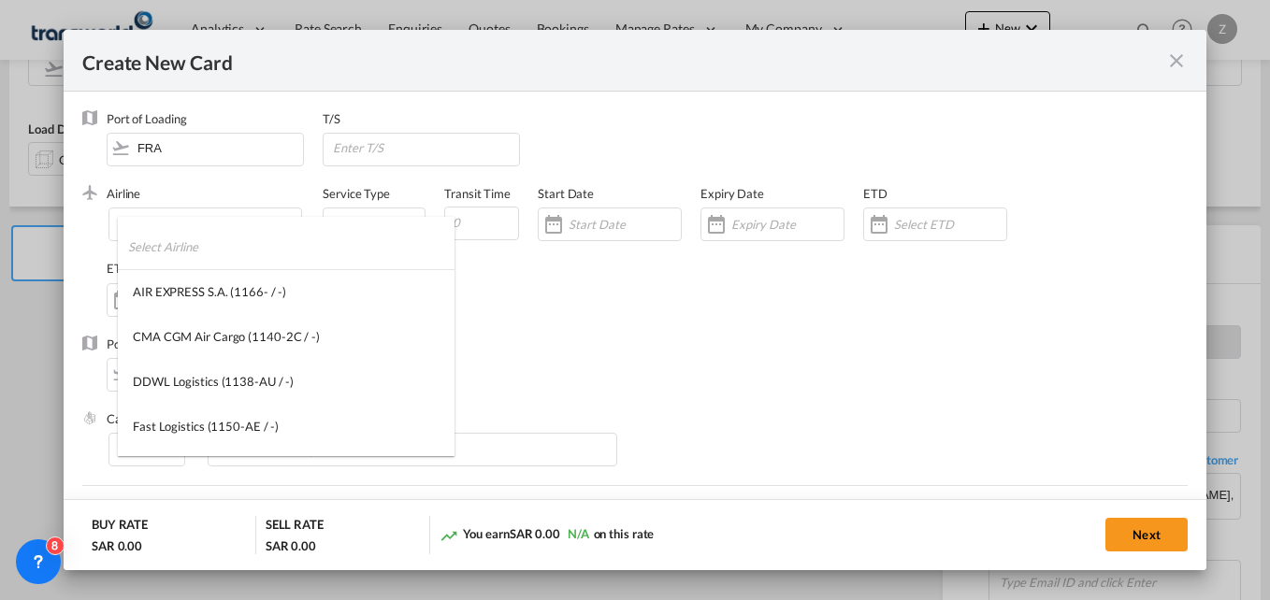
click at [176, 253] on input "search" at bounding box center [291, 246] width 326 height 45
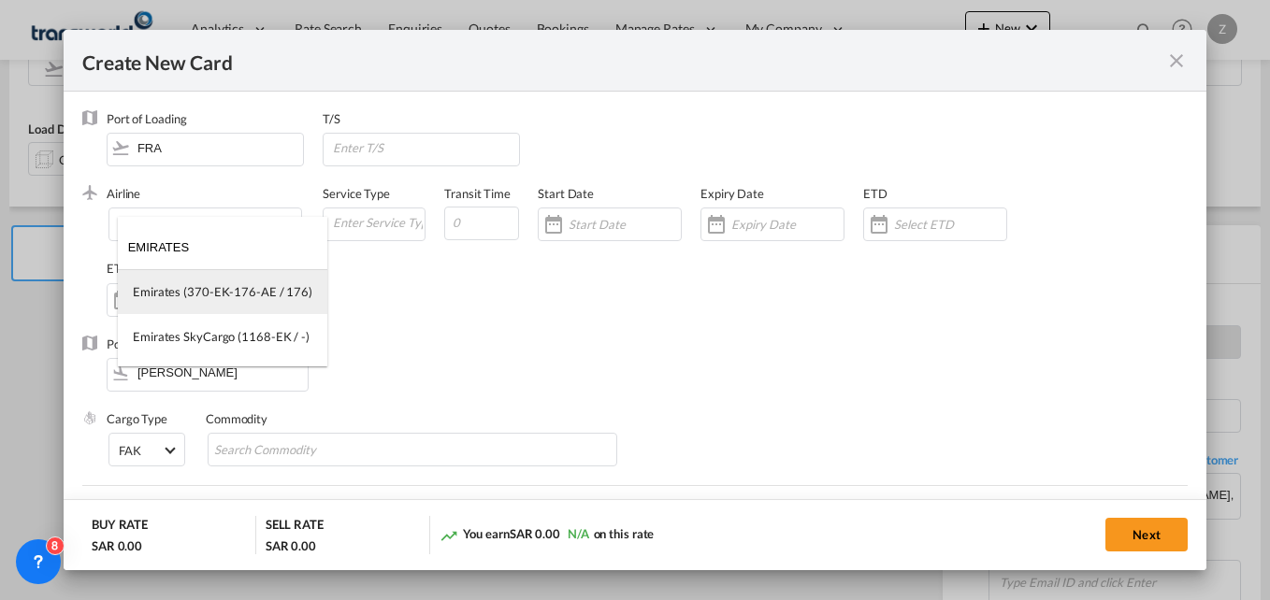
type input "EMIRATES"
click at [186, 291] on div "Emirates (370-EK-176-AE / 176)" at bounding box center [223, 291] width 180 height 17
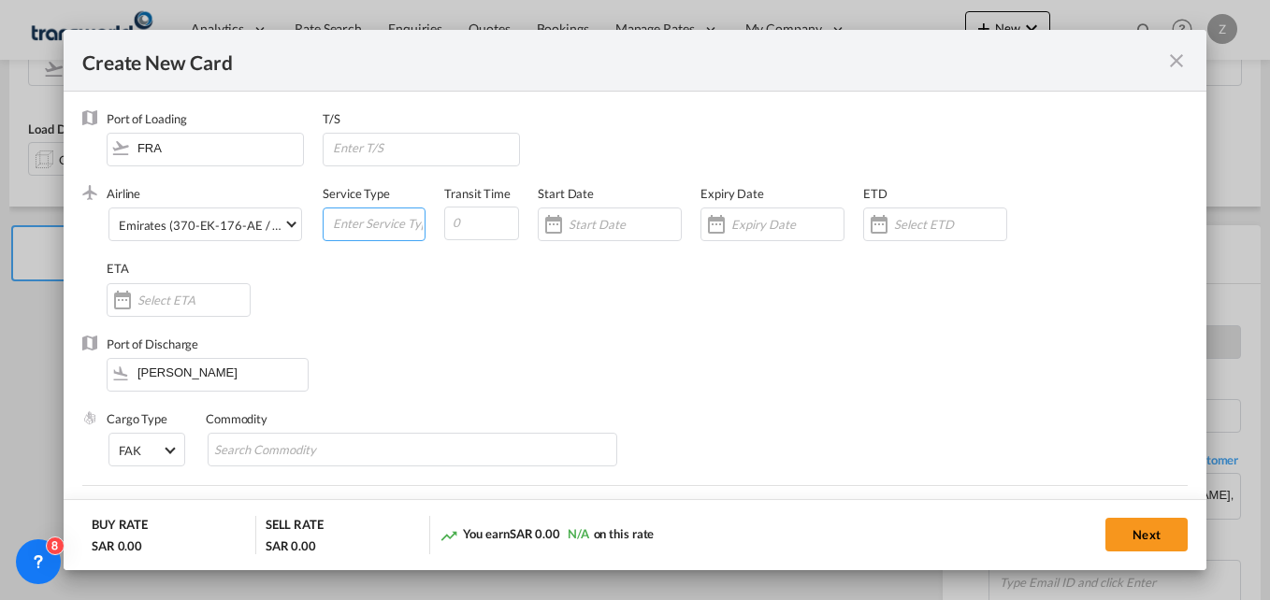
click at [376, 228] on input "Create New CardPort ..." at bounding box center [378, 223] width 94 height 28
type input "AIR"
click at [490, 227] on input "Create New CardPort ..." at bounding box center [481, 224] width 75 height 34
type input "5"
click at [602, 228] on input "Create New CardPort ..." at bounding box center [625, 224] width 112 height 15
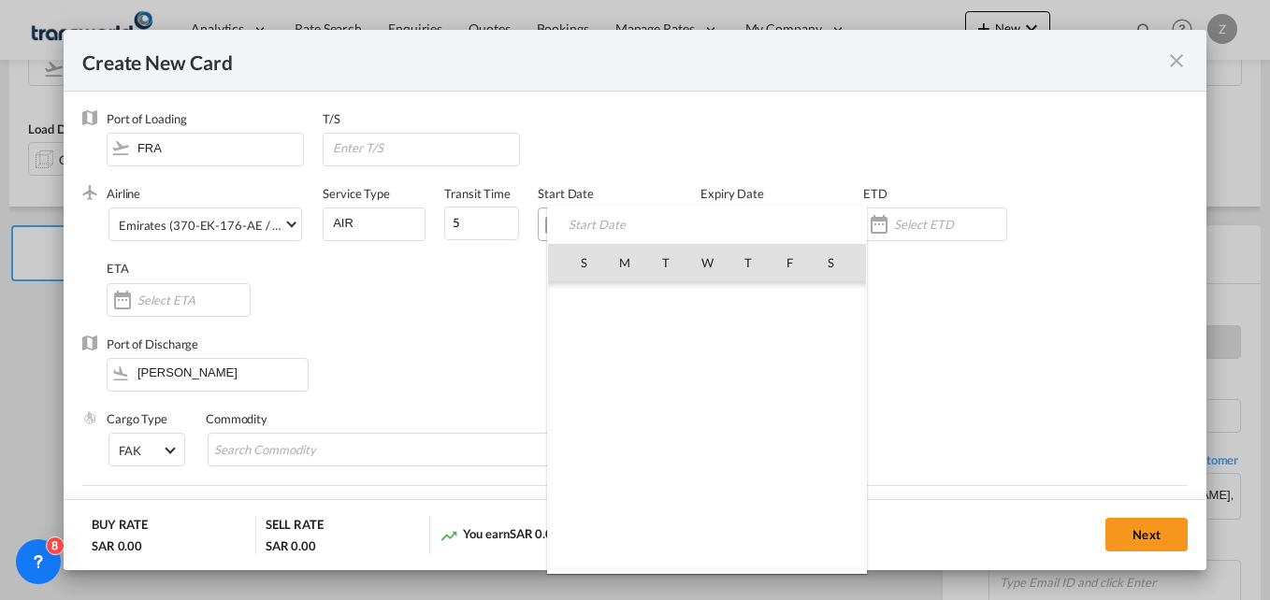
scroll to position [433235, 0]
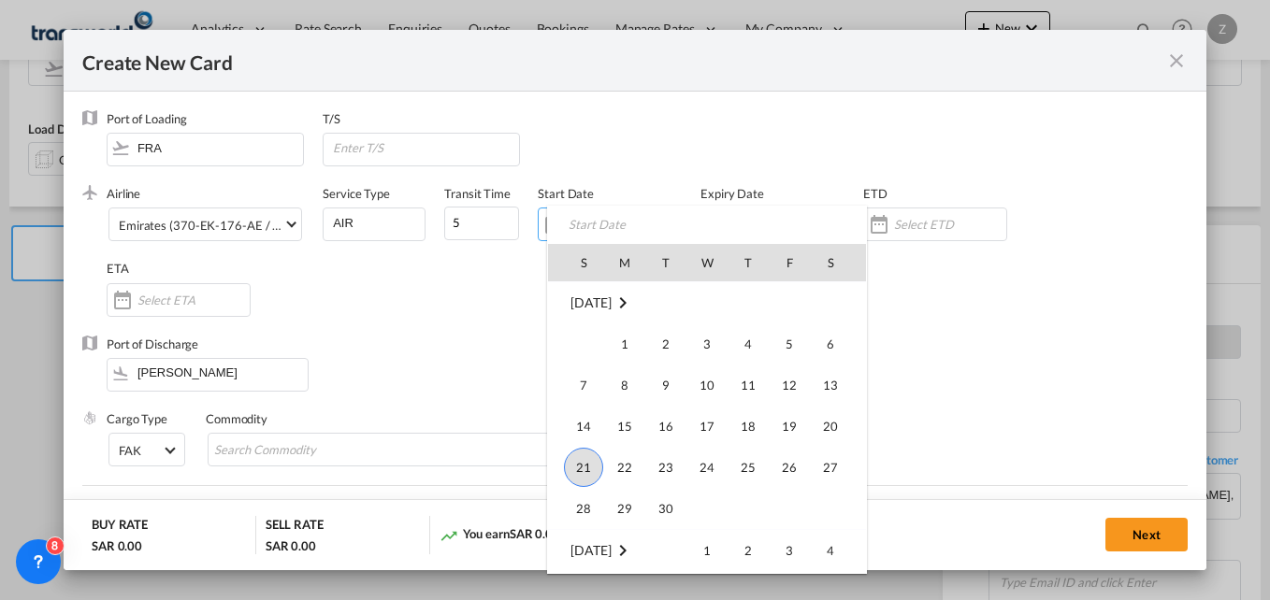
click at [579, 465] on span "21" at bounding box center [583, 467] width 39 height 39
type input "[DATE]"
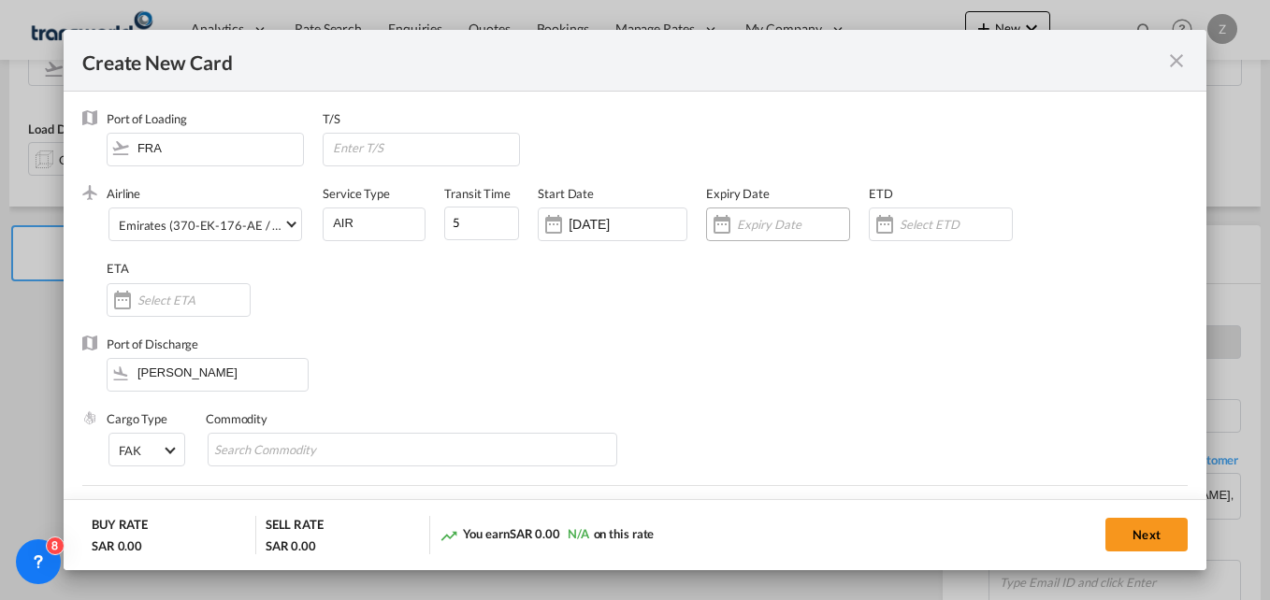
click at [764, 226] on input "Create New CardPort ..." at bounding box center [793, 224] width 112 height 15
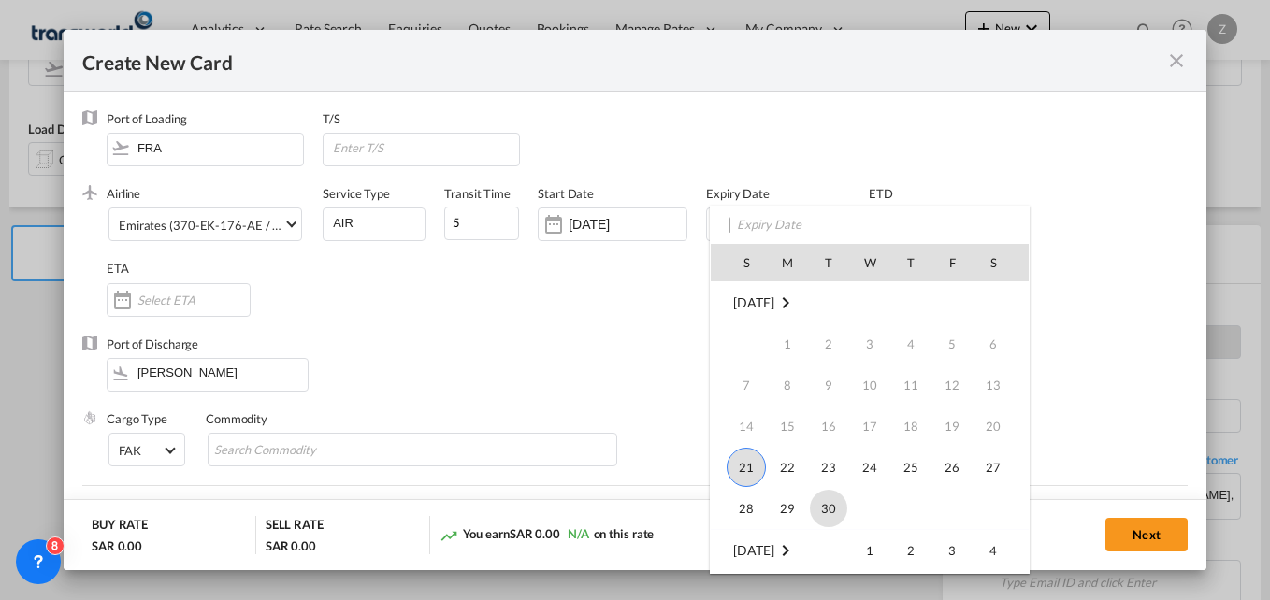
click at [822, 514] on span "30" at bounding box center [828, 508] width 37 height 37
type input "[DATE]"
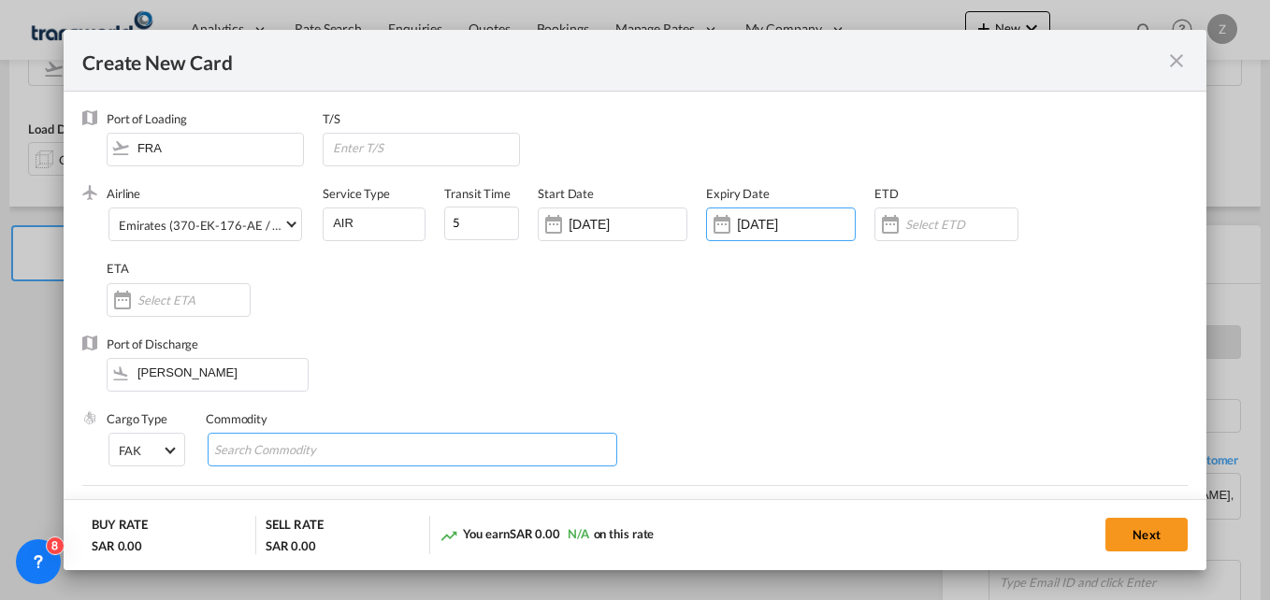
click at [331, 459] on input "Search Commodity" at bounding box center [299, 451] width 171 height 30
type input "GC"
click at [657, 342] on div "Port of Discharge [PERSON_NAME]" at bounding box center [634, 373] width 1105 height 75
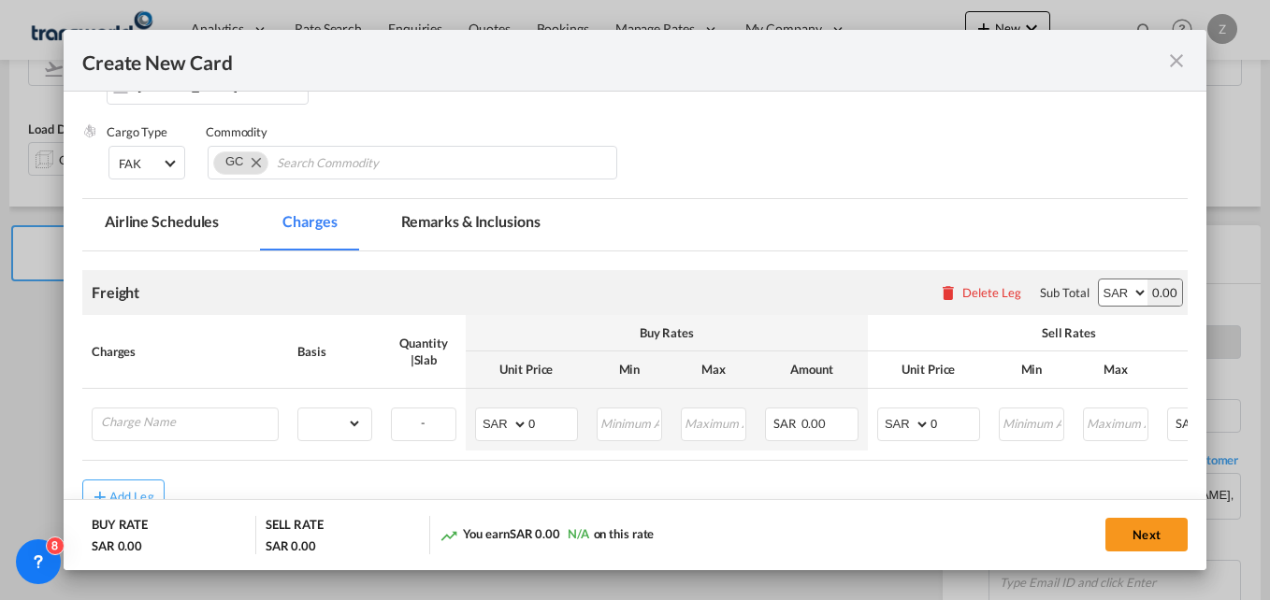
scroll to position [288, 0]
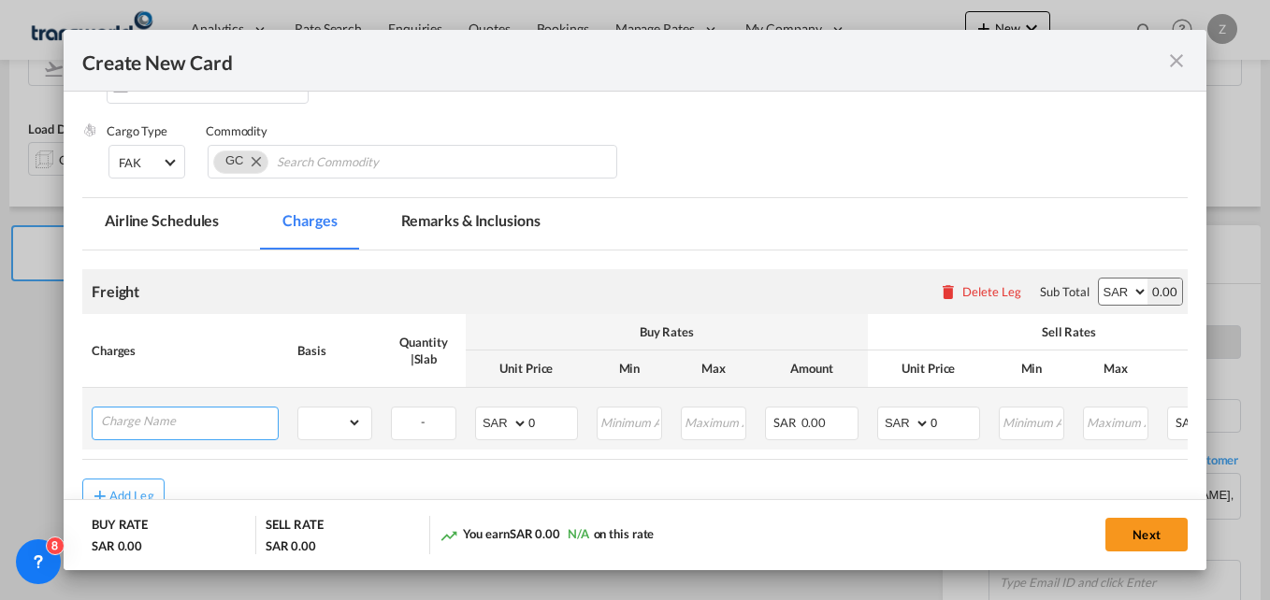
click at [152, 428] on input "Charge Name" at bounding box center [189, 422] width 177 height 28
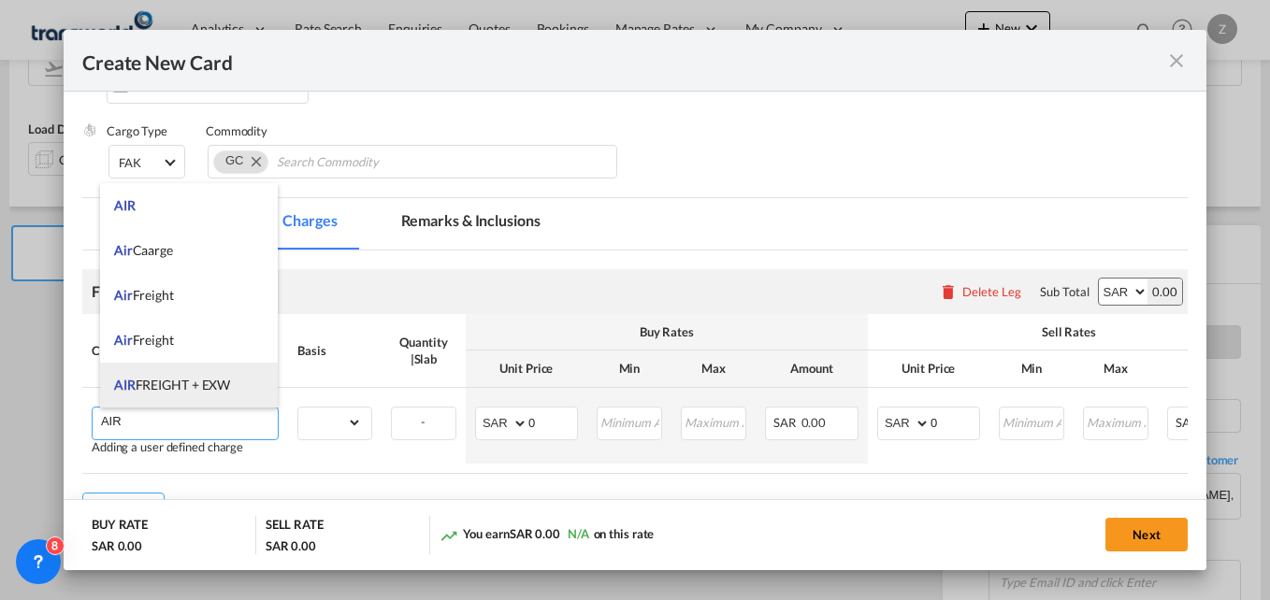
click at [181, 378] on span "AIR FREIGHT + EXW" at bounding box center [172, 385] width 116 height 16
type input "AIR FREIGHT + EXW"
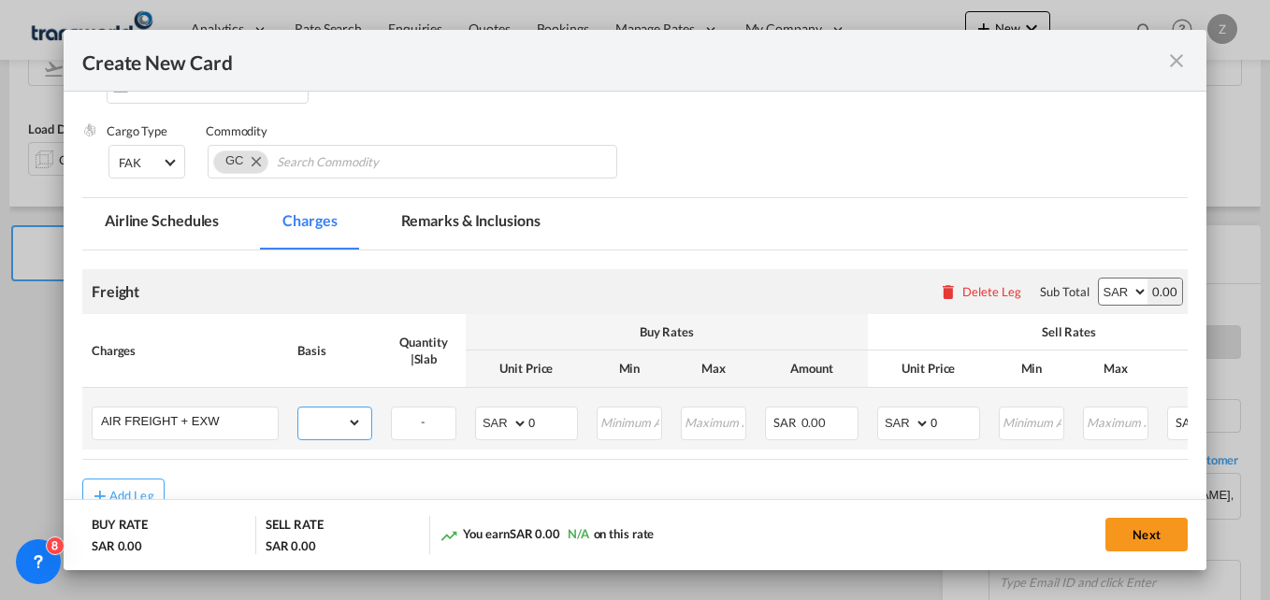
click at [341, 412] on select "gross_weight volumetric_weight per_shipment per_bl per_km % on air freight per_…" at bounding box center [330, 423] width 64 height 30
select select "per_shipment"
click at [298, 408] on select "gross_weight volumetric_weight per_shipment per_bl per_km % on air freight per_…" at bounding box center [330, 423] width 64 height 30
click at [493, 426] on select "AED AFN ALL AMD ANG AOA ARS AUD AWG AZN BAM BBD BDT BGN BHD BIF BMD BND [PERSON…" at bounding box center [503, 424] width 49 height 26
select select "string:EUR"
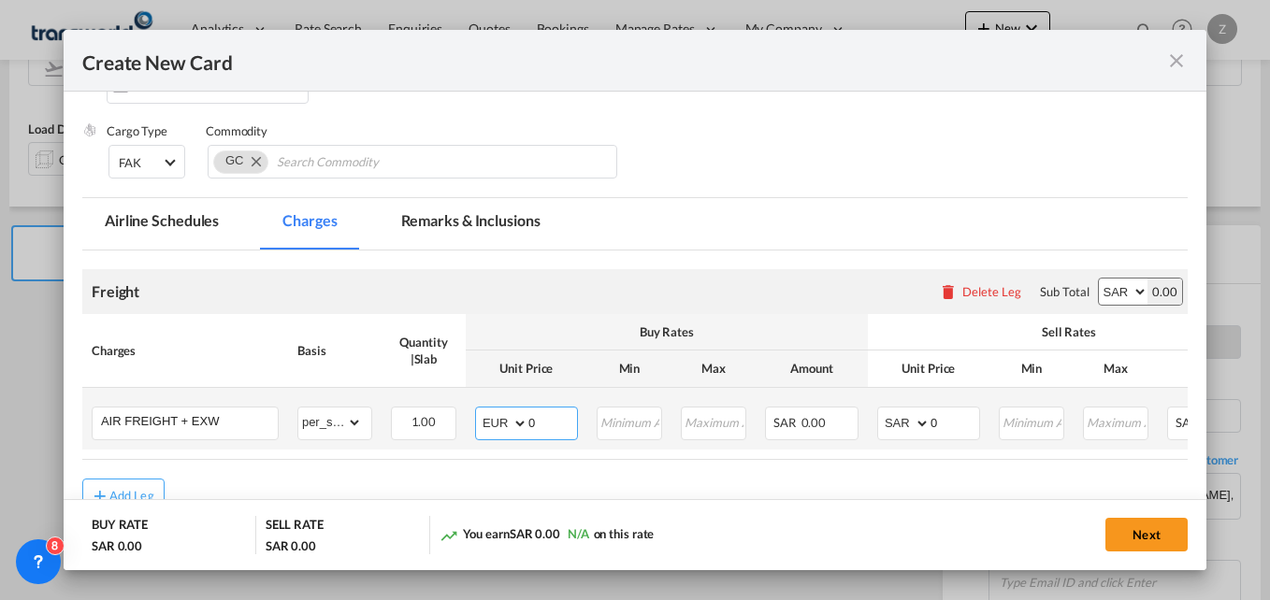
click at [479, 411] on select "AED AFN ALL AMD ANG AOA ARS AUD AWG AZN BAM BBD BDT BGN BHD BIF BMD BND [PERSON…" at bounding box center [503, 424] width 49 height 26
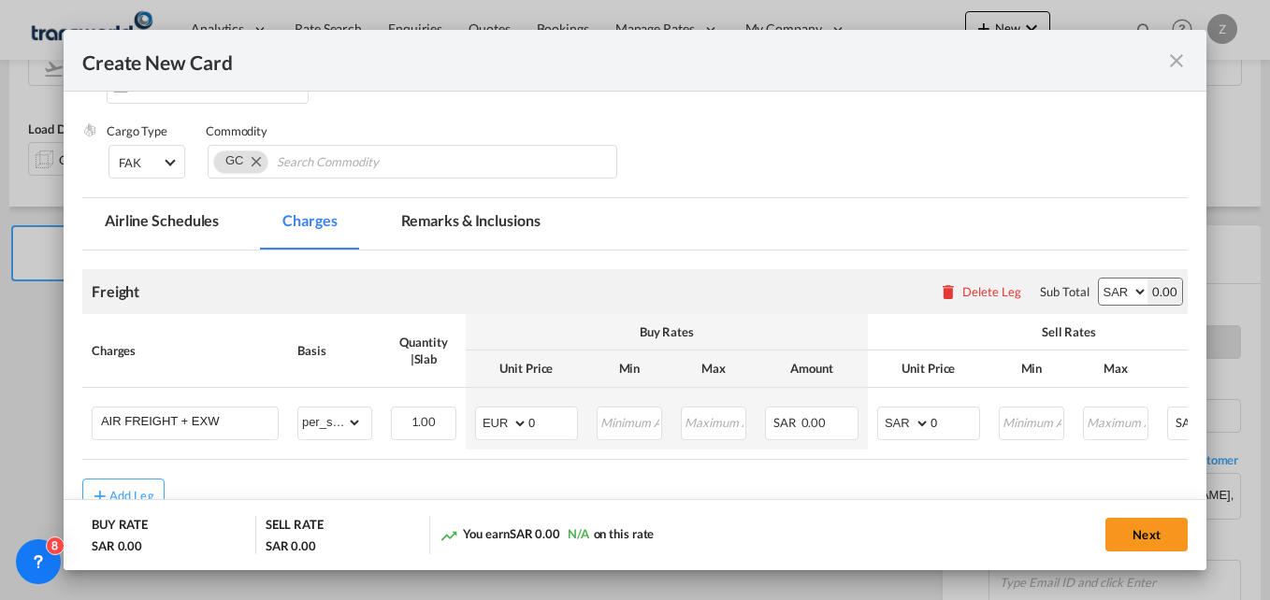
click at [1114, 299] on select "AED AFN ALL AMD ANG AOA ARS AUD AWG AZN BAM BBD BDT BGN BHD BIF BMD BND [PERSON…" at bounding box center [1123, 292] width 49 height 26
select select "string:EUR"
click at [1099, 279] on select "AED AFN ALL AMD ANG AOA ARS AUD AWG AZN BAM BBD BDT BGN BHD BIF BMD BND [PERSON…" at bounding box center [1123, 292] width 49 height 26
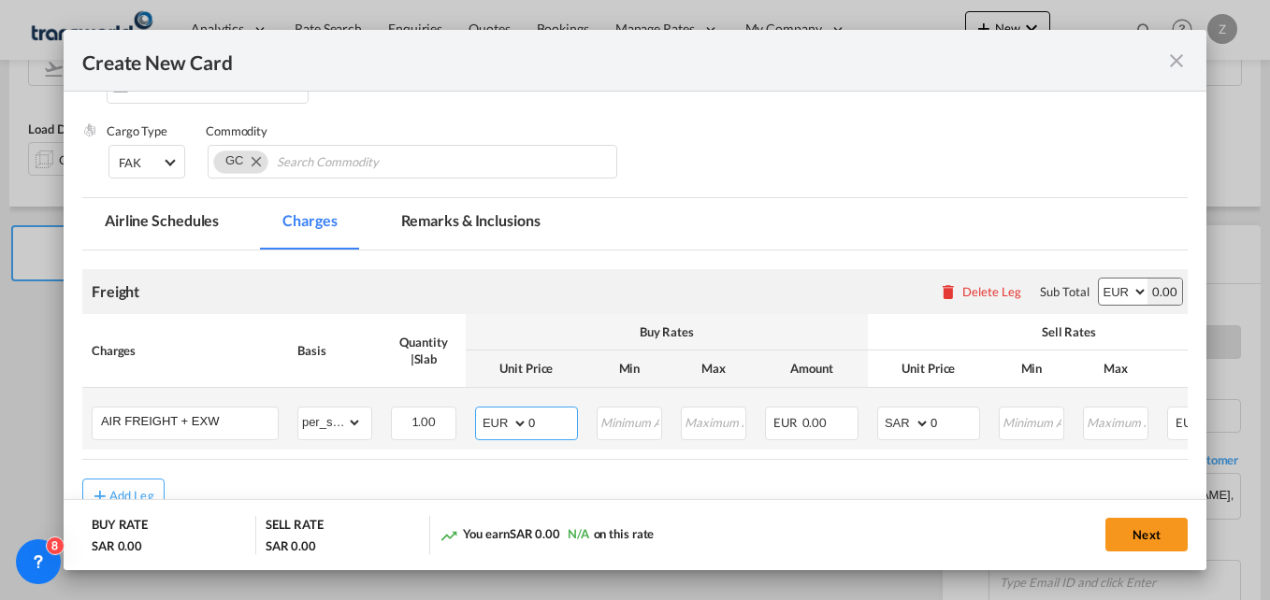
click at [548, 426] on input "0" at bounding box center [552, 422] width 49 height 28
type input "791"
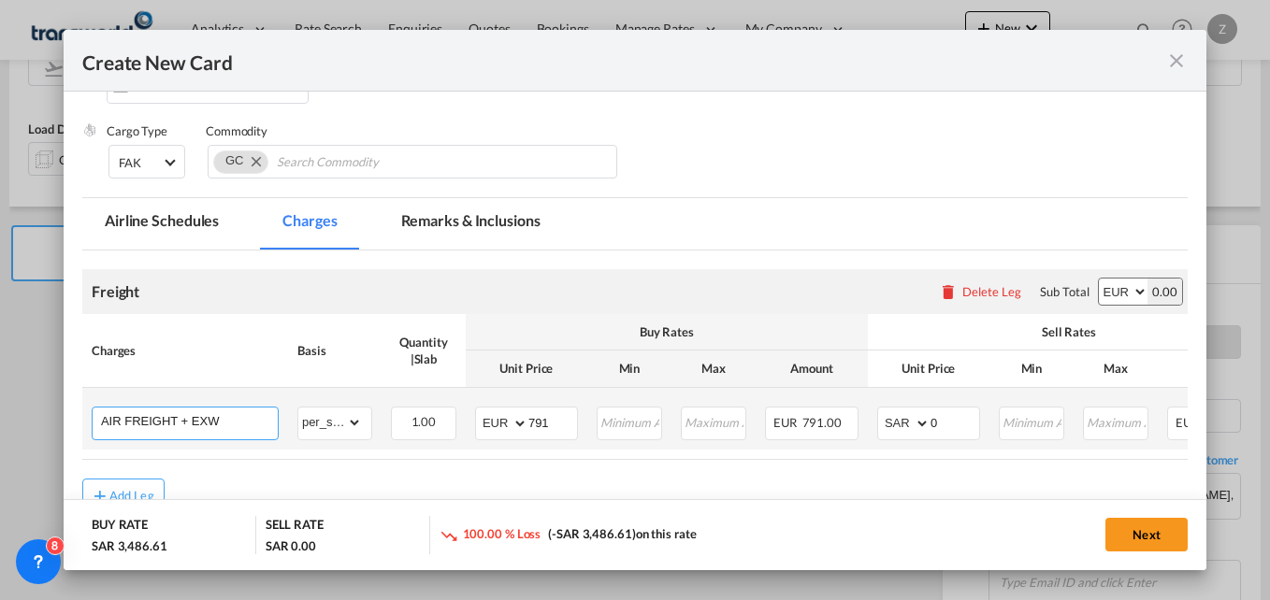
click at [229, 428] on input "AIR FREIGHT + EXW" at bounding box center [189, 422] width 177 height 28
type input "AIR FREIGHT + EXW +"
select select "string:SAR"
type input "0"
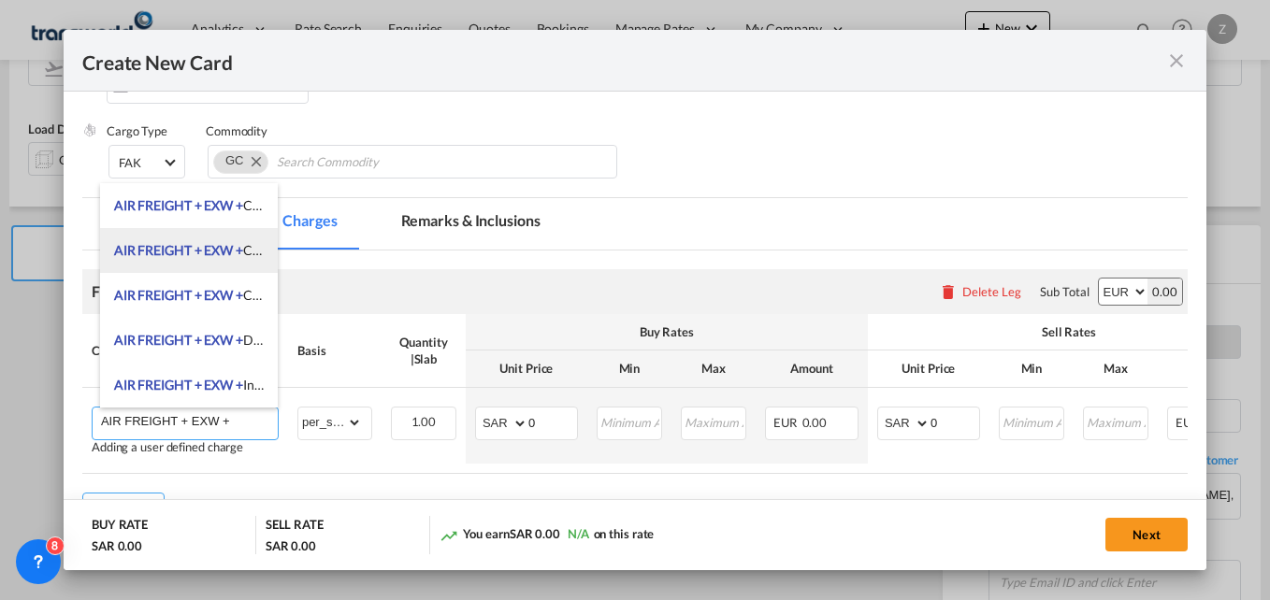
click at [226, 259] on li "AIR FREIGHT + EXW + CLEARANCE AND DELIVERY" at bounding box center [189, 250] width 178 height 45
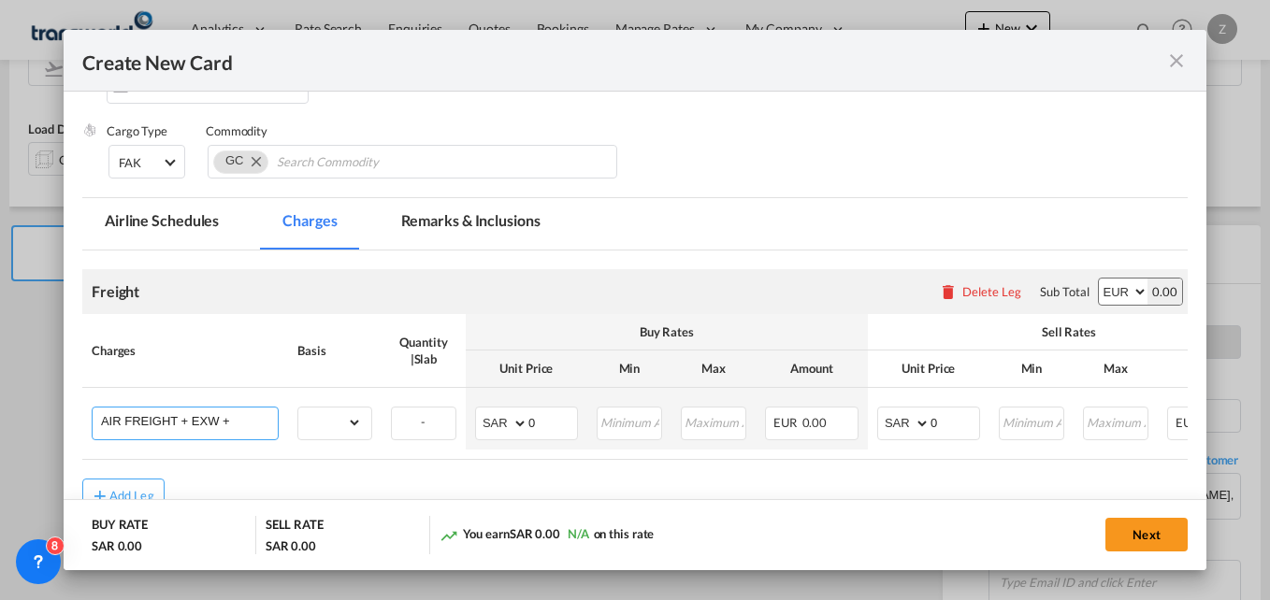
type input "AIR FREIGHT + EXW + CLEARANCE AND DELIVERY"
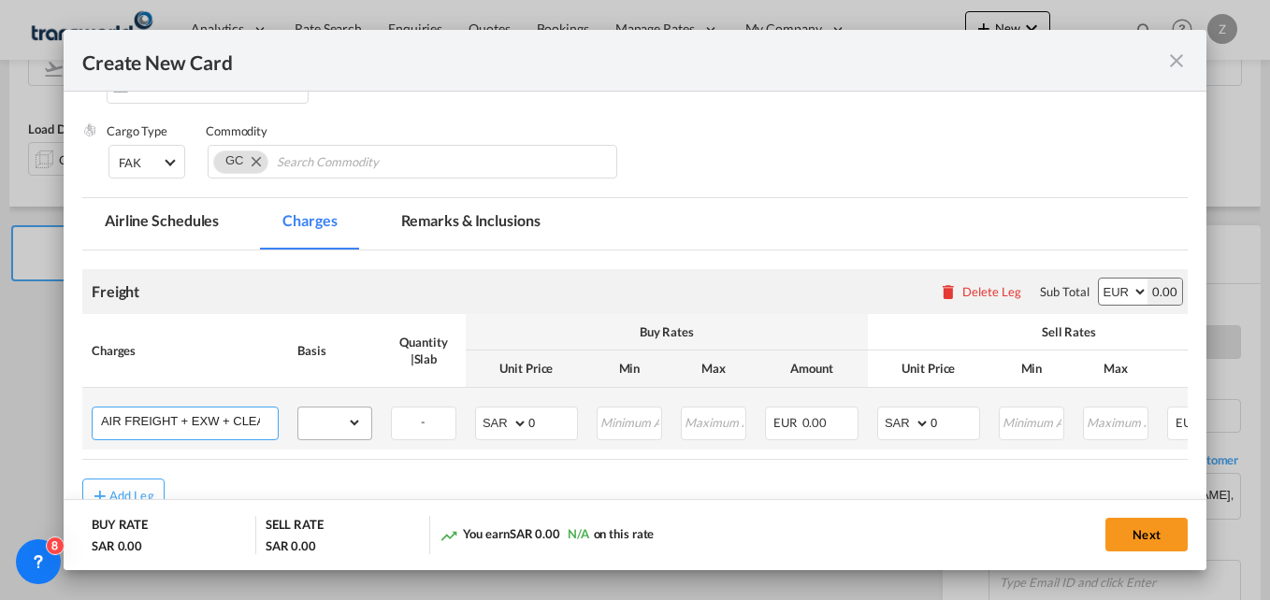
scroll to position [0, 115]
drag, startPoint x: 224, startPoint y: 416, endPoint x: 372, endPoint y: 424, distance: 148.9
click at [372, 424] on tr "AIR FREIGHT + EXW + CLEARANCE AND DELIVERY Please Enter Already Exists gross_we…" at bounding box center [744, 419] width 1325 height 62
click at [350, 424] on select "gross_weight volumetric_weight per_shipment per_bl per_km % on air freight per_…" at bounding box center [330, 423] width 64 height 30
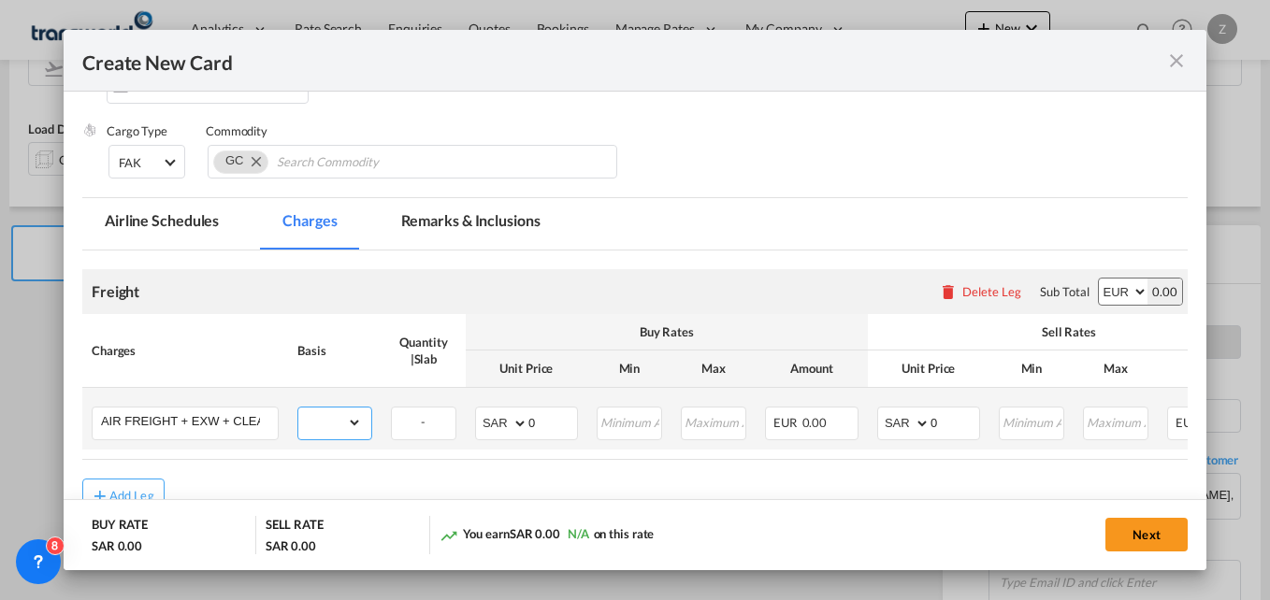
select select "per_shipment"
click at [298, 408] on select "gross_weight volumetric_weight per_shipment per_bl per_km % on air freight per_…" at bounding box center [330, 423] width 64 height 30
click at [499, 425] on select "AED AFN ALL AMD ANG AOA ARS AUD AWG AZN BAM BBD BDT BGN BHD BIF BMD BND [PERSON…" at bounding box center [503, 424] width 49 height 26
select select "string:EUR"
click at [479, 411] on select "AED AFN ALL AMD ANG AOA ARS AUD AWG AZN BAM BBD BDT BGN BHD BIF BMD BND [PERSON…" at bounding box center [503, 424] width 49 height 26
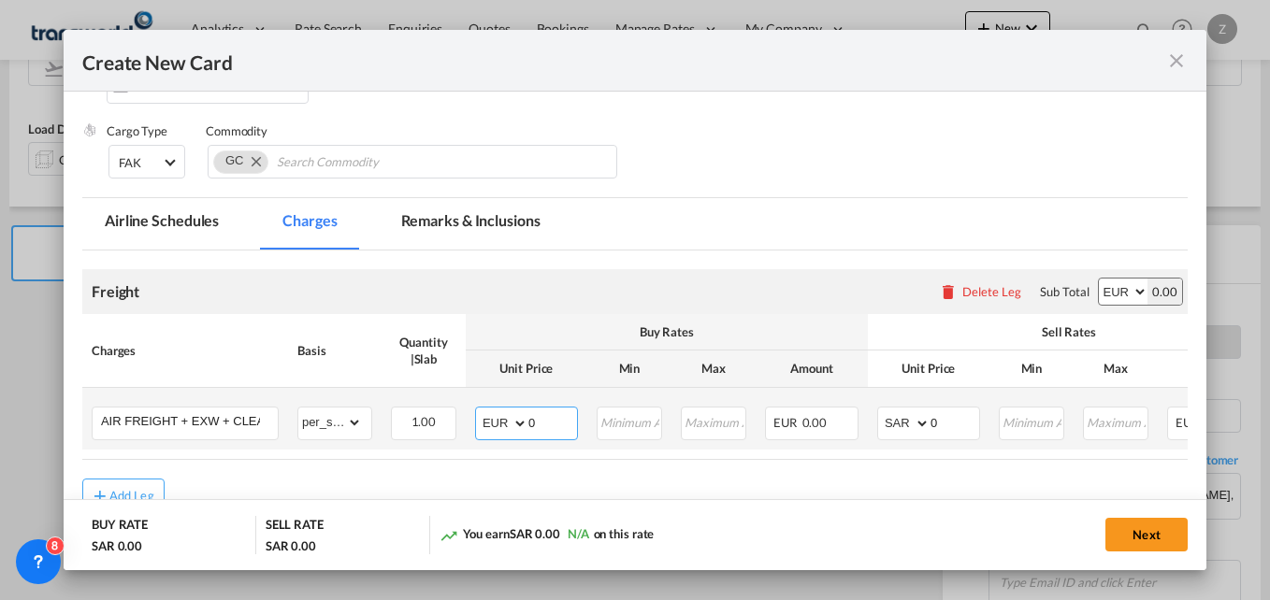
click at [542, 425] on input "0" at bounding box center [552, 422] width 49 height 28
type input "4309"
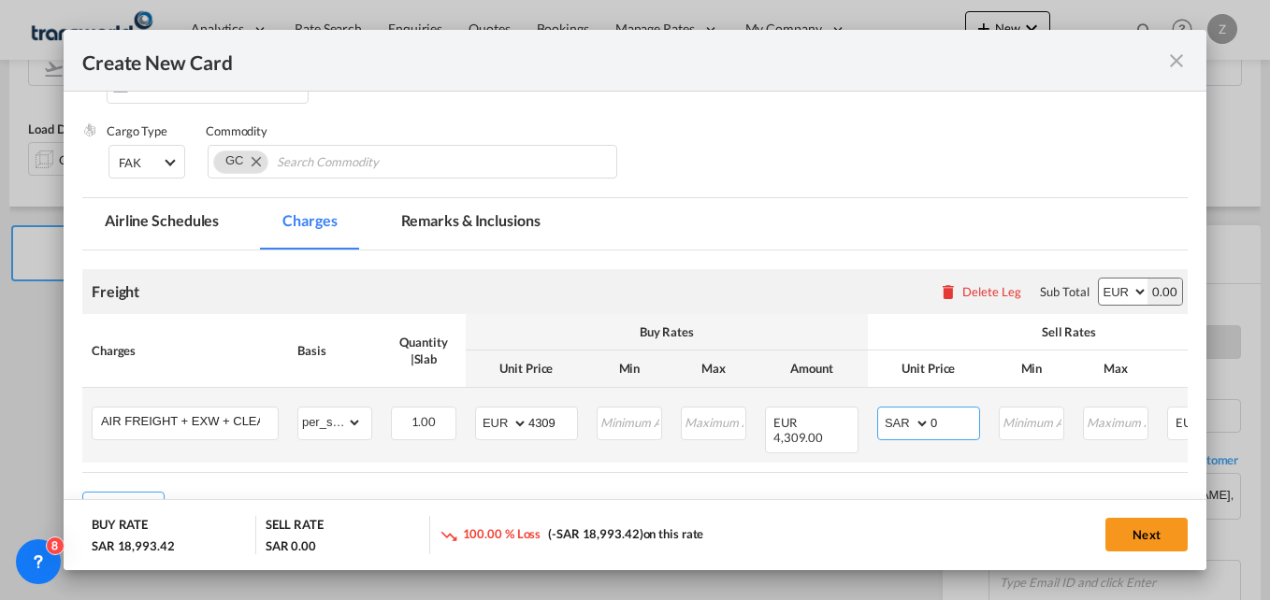
click at [948, 423] on input "0" at bounding box center [955, 422] width 49 height 28
type input "11"
click at [495, 422] on select "AED AFN ALL AMD ANG AOA ARS AUD AWG AZN BAM BBD BDT BGN BHD BIF BMD BND [PERSON…" at bounding box center [503, 424] width 49 height 26
select select "string:SAR"
click at [479, 411] on select "AED AFN ALL AMD ANG AOA ARS AUD AWG AZN BAM BBD BDT BGN BHD BIF BMD BND BOB BRL…" at bounding box center [503, 424] width 49 height 26
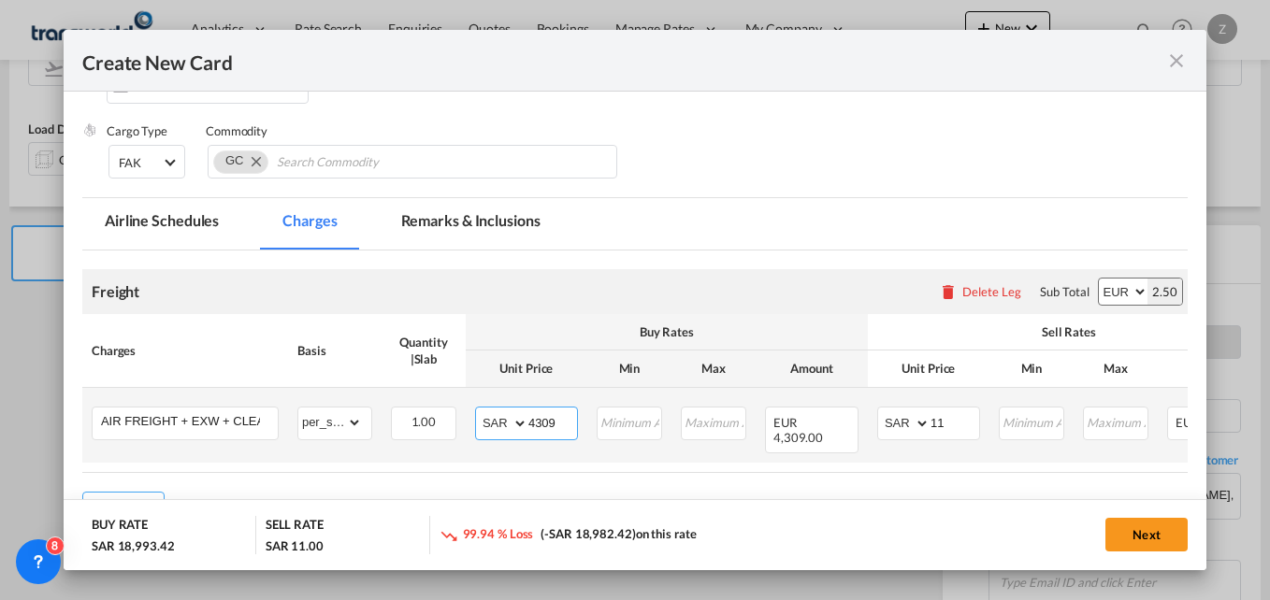
select select "string:SAR"
click at [951, 424] on input "11" at bounding box center [955, 422] width 49 height 28
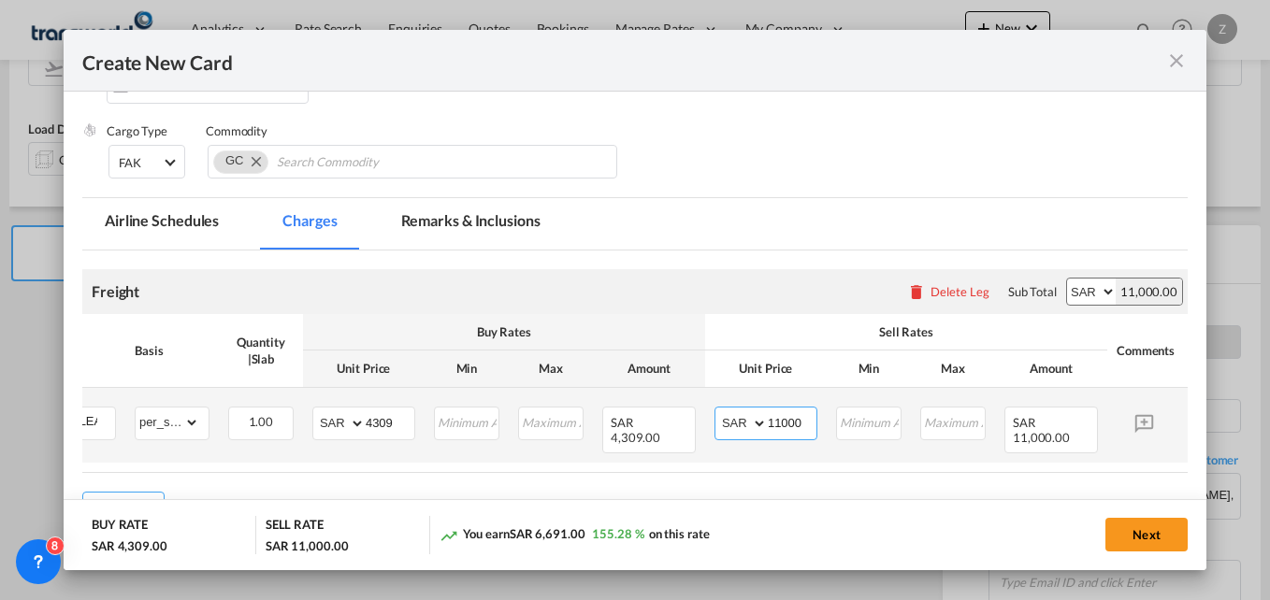
scroll to position [0, 234]
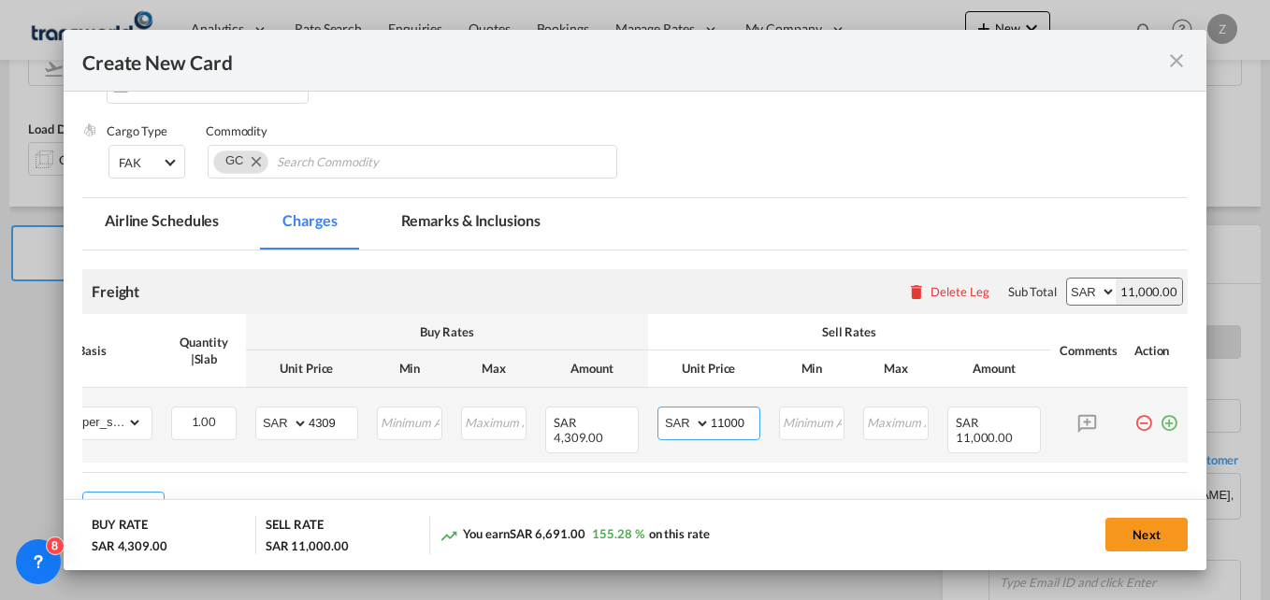
type input "11000"
click at [1160, 420] on md-icon "icon-plus-circle-outline green-400-fg" at bounding box center [1169, 416] width 19 height 19
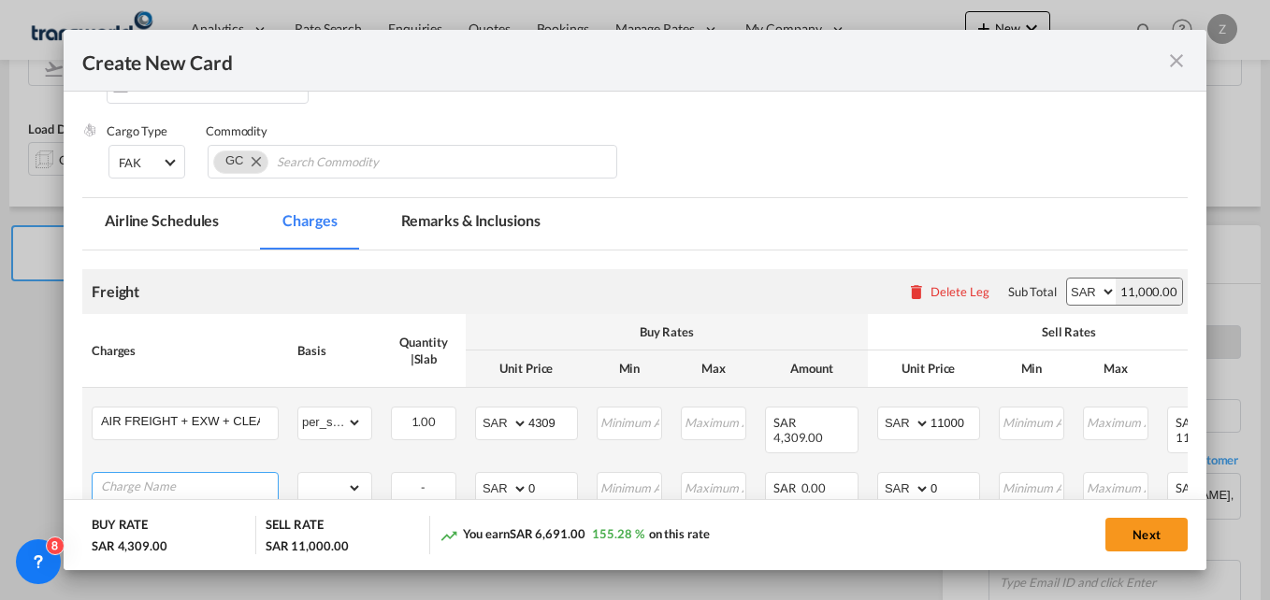
click at [146, 483] on input "Charge Name" at bounding box center [189, 487] width 177 height 28
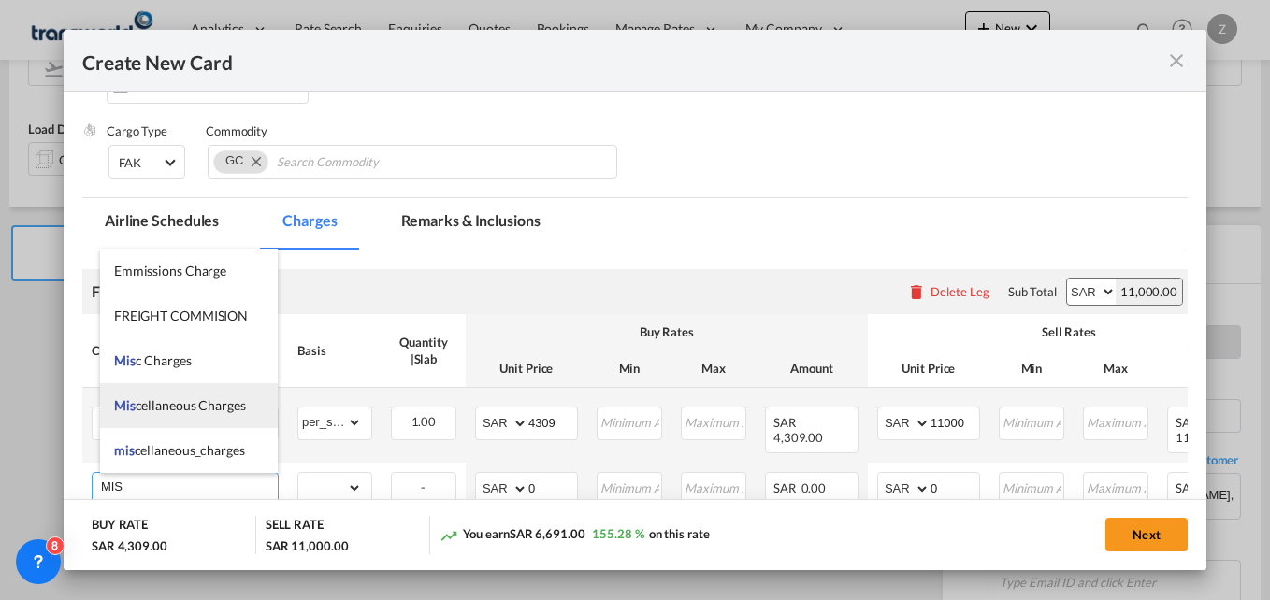
click at [188, 409] on span "Mis cellaneous Charges" at bounding box center [180, 405] width 132 height 16
type input "Miscellaneous Charges"
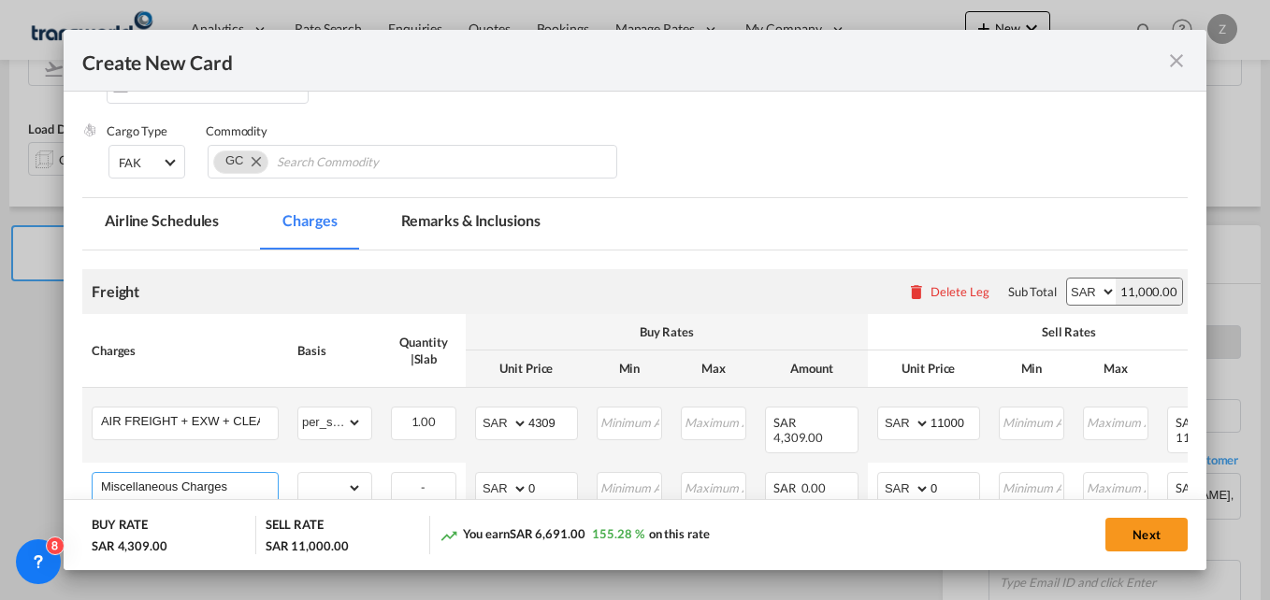
scroll to position [422, 0]
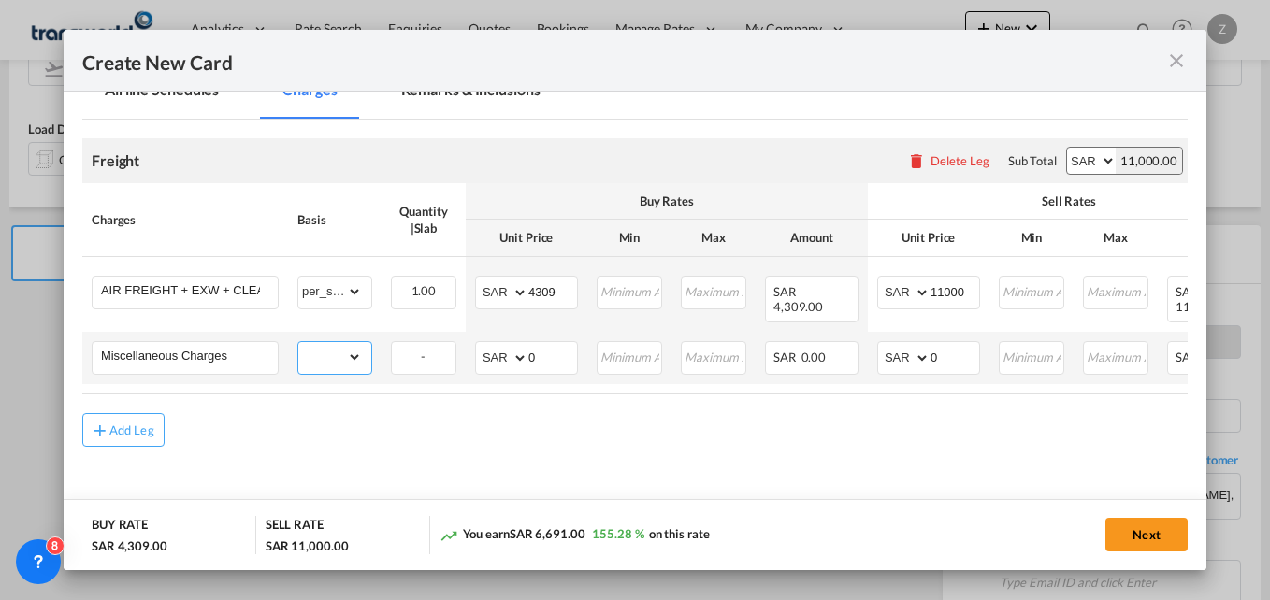
click at [348, 352] on select "gross_weight volumetric_weight per_shipment per_bl per_km % on air freight per_…" at bounding box center [330, 357] width 64 height 30
select select "per_shipment"
click at [298, 342] on select "gross_weight volumetric_weight per_shipment per_bl per_km % on air freight per_…" at bounding box center [330, 357] width 64 height 30
click at [532, 364] on input "0" at bounding box center [552, 356] width 49 height 28
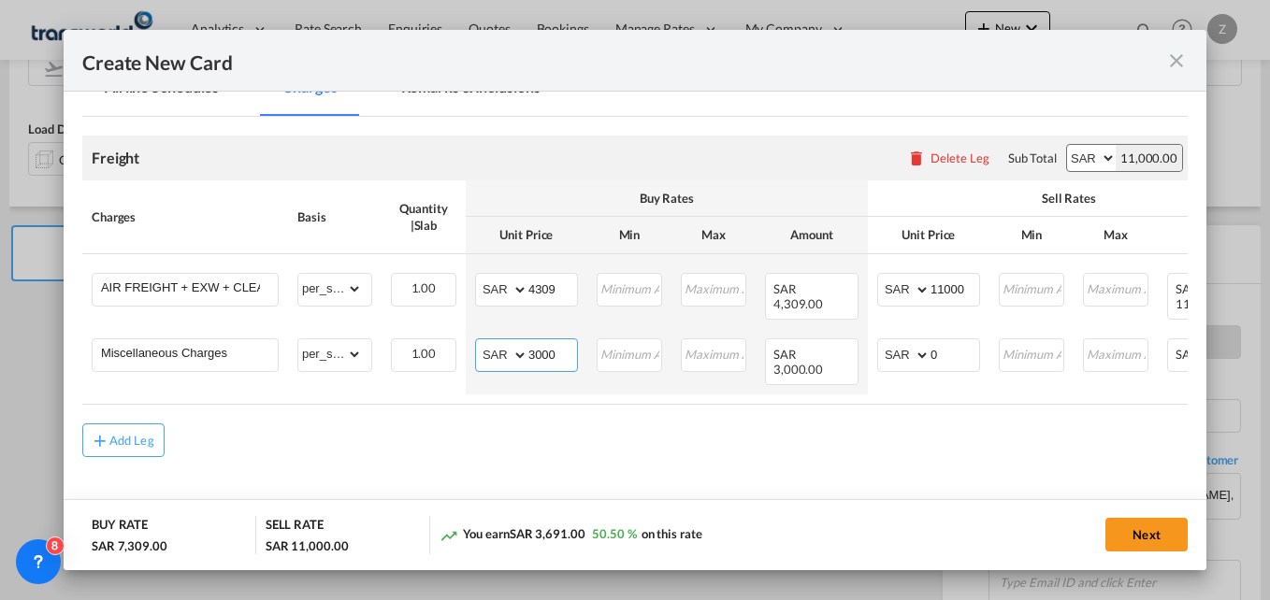
type input "3000"
click at [665, 448] on div "Add Leg" at bounding box center [634, 441] width 1105 height 34
click at [1130, 529] on button "Next" at bounding box center [1146, 535] width 82 height 34
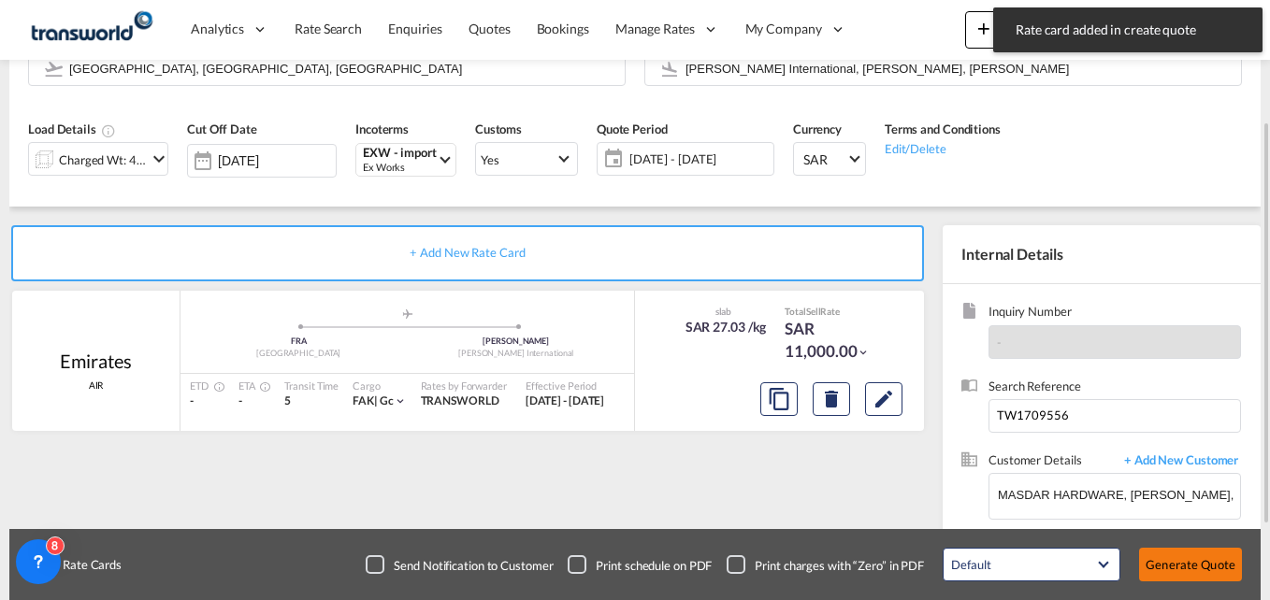
click at [1185, 555] on button "Generate Quote" at bounding box center [1190, 565] width 103 height 34
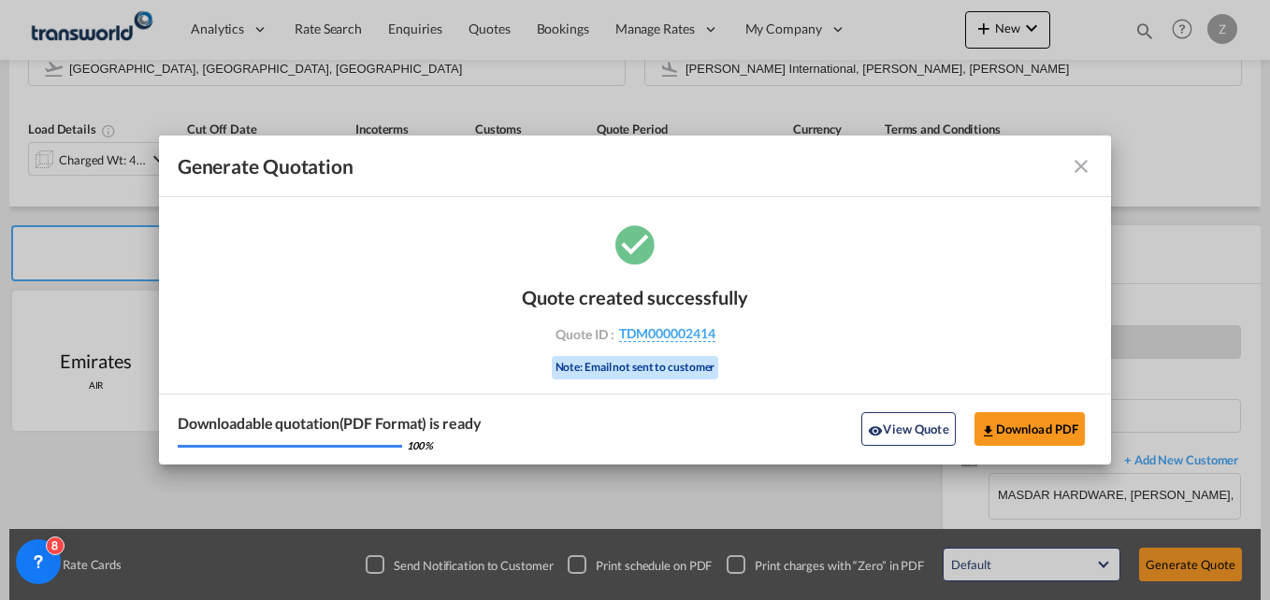
click at [1082, 166] on md-icon "icon-close fg-AAA8AD cursor m-0" at bounding box center [1081, 166] width 22 height 22
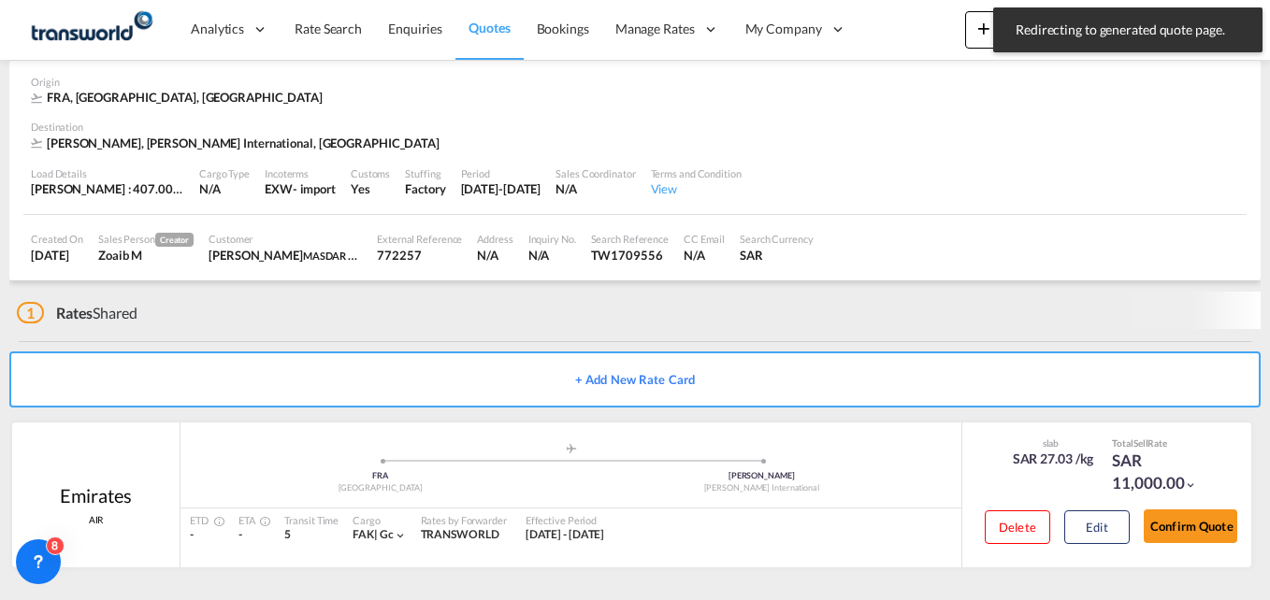
scroll to position [81, 0]
click at [1183, 523] on button "Confirm Quote" at bounding box center [1191, 527] width 94 height 34
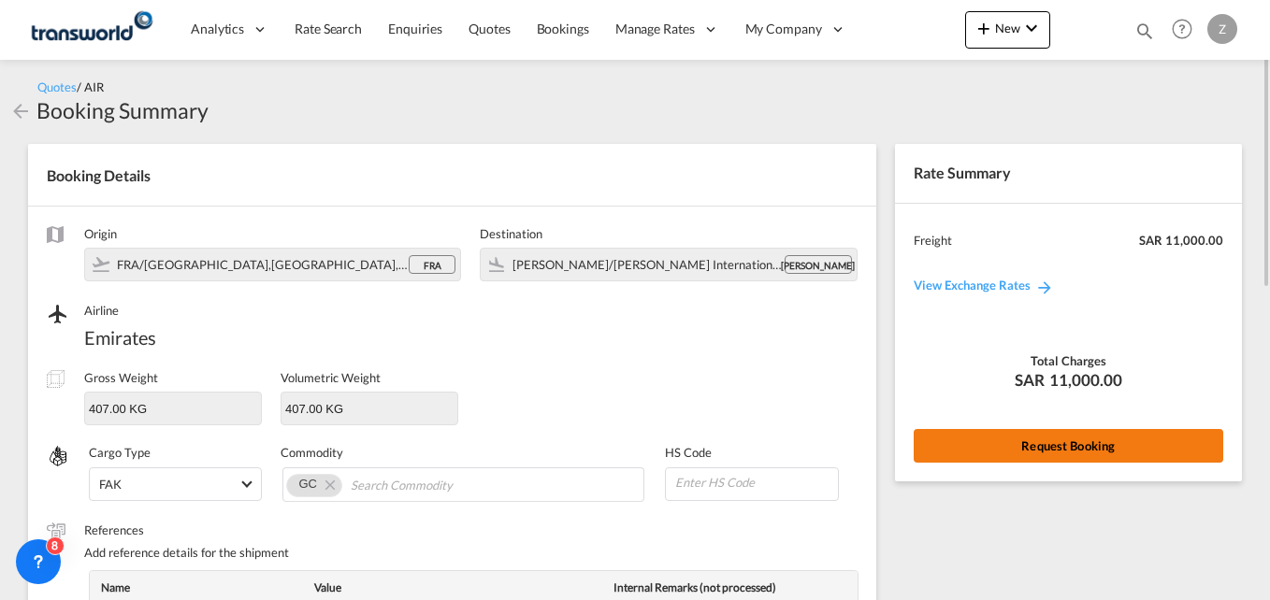
click at [963, 449] on button "Request Booking" at bounding box center [1069, 446] width 310 height 34
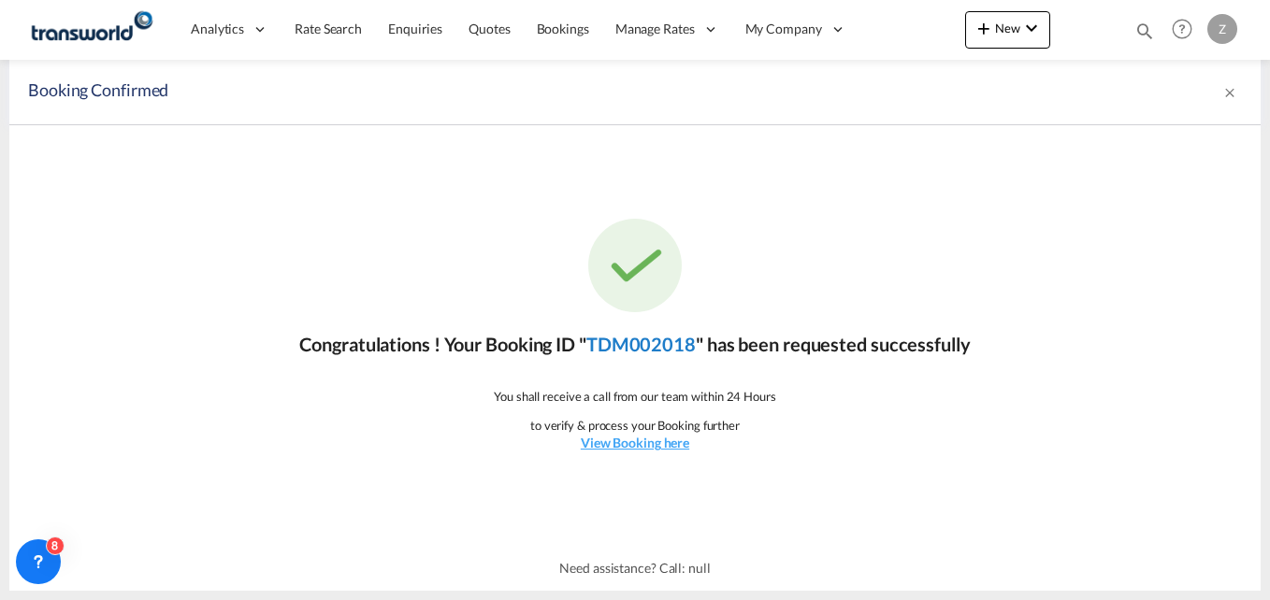
click at [629, 351] on link "TDM002018" at bounding box center [640, 344] width 109 height 22
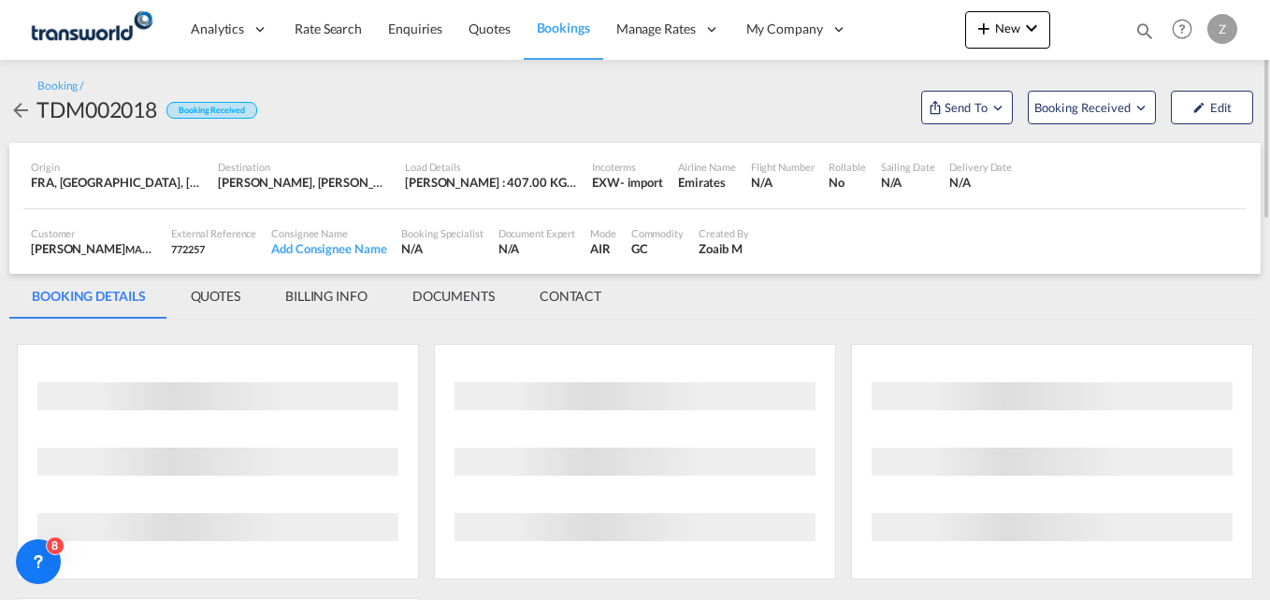
click at [572, 294] on md-tab-item "CONTACT" at bounding box center [570, 296] width 107 height 45
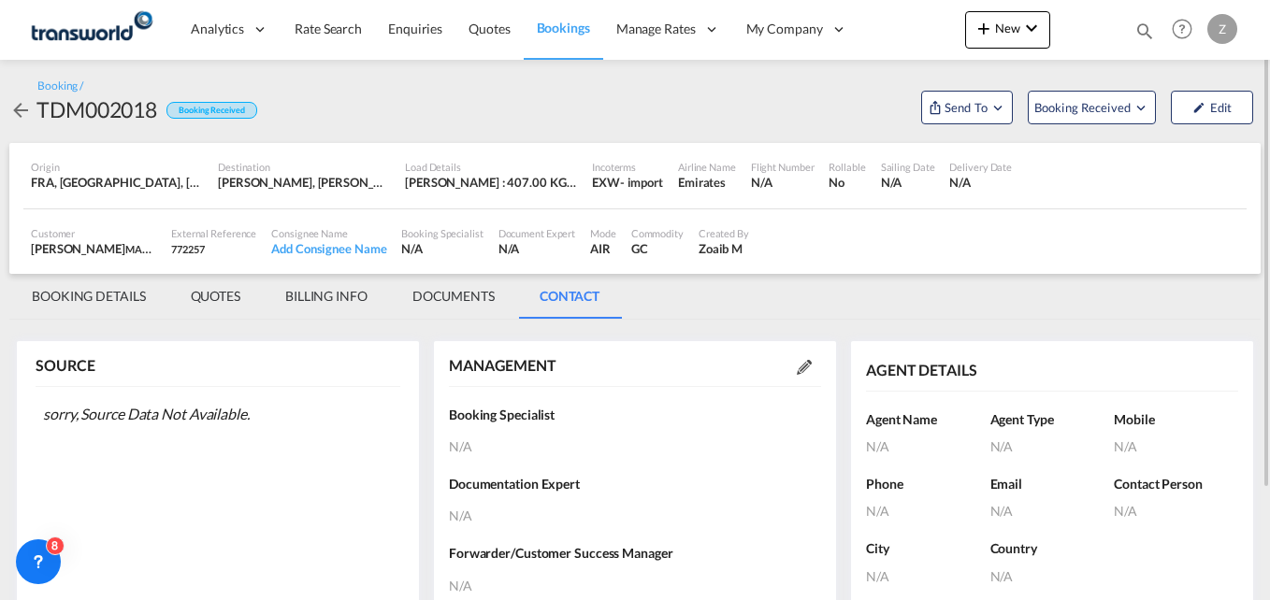
click at [807, 360] on md-icon at bounding box center [804, 367] width 15 height 15
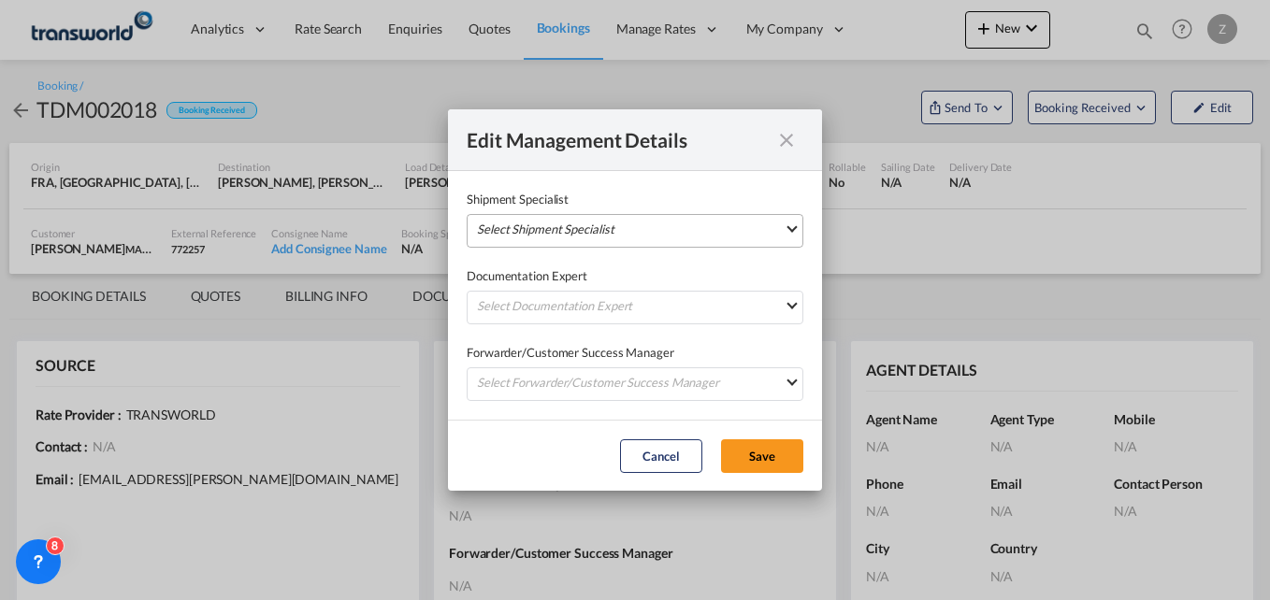
click at [587, 216] on md-select "Select Shipment Specialist [PERSON_NAME] W [PERSON_NAME][EMAIL_ADDRESS][PERSON_…" at bounding box center [635, 231] width 337 height 34
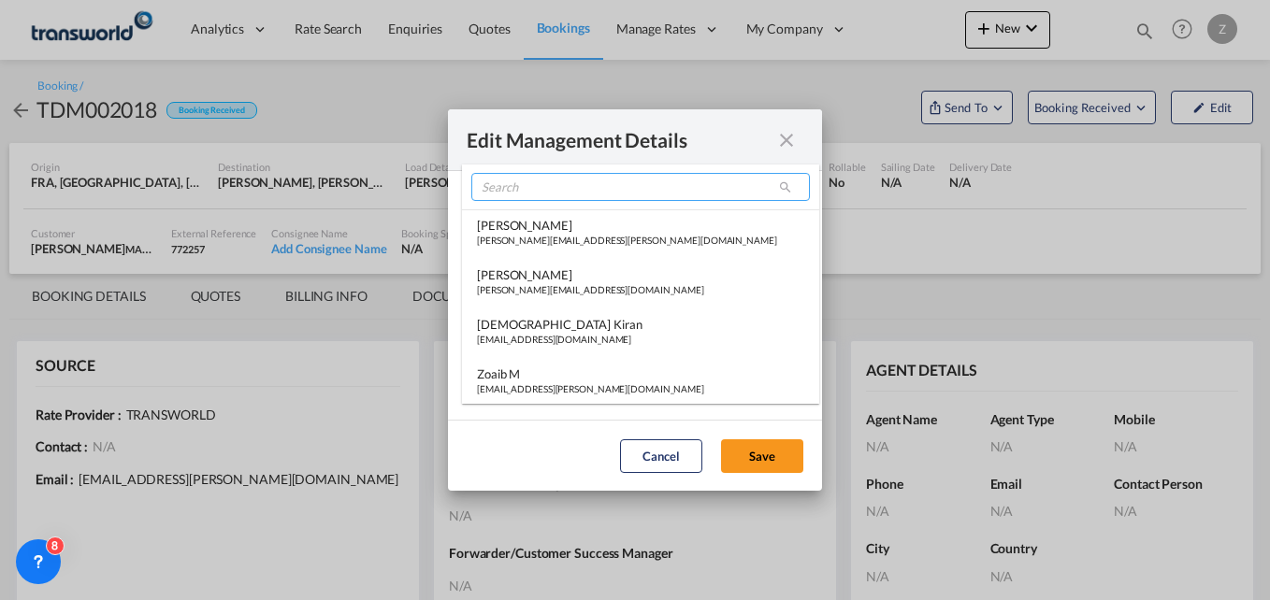
click at [522, 187] on input "search" at bounding box center [640, 187] width 339 height 28
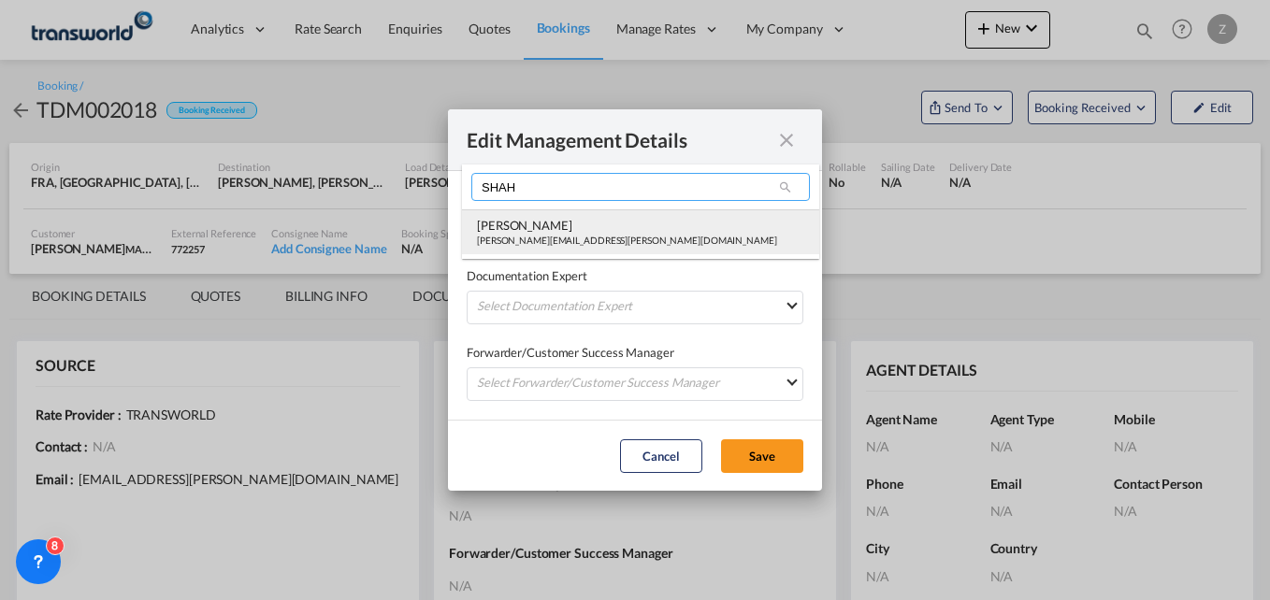
type input "SHAH"
click at [520, 234] on div "[PERSON_NAME][EMAIL_ADDRESS][PERSON_NAME][DOMAIN_NAME]" at bounding box center [627, 240] width 300 height 13
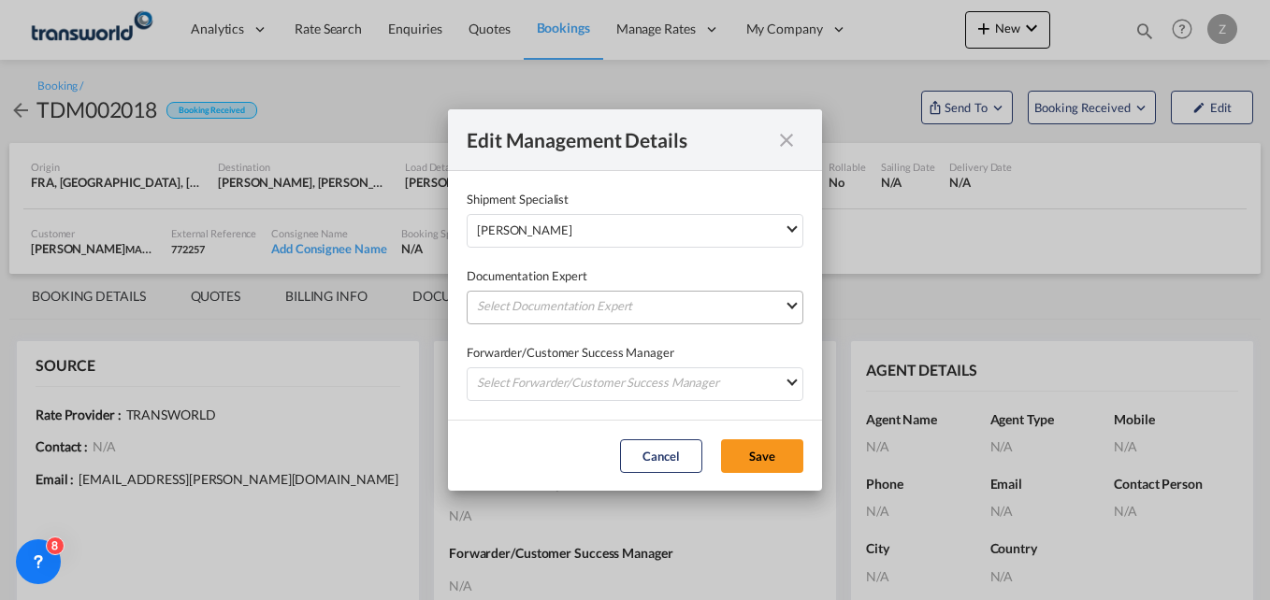
click at [521, 296] on md-select "Select Documentation Expert [PERSON_NAME] W [PERSON_NAME][EMAIL_ADDRESS][PERSON…" at bounding box center [635, 308] width 337 height 34
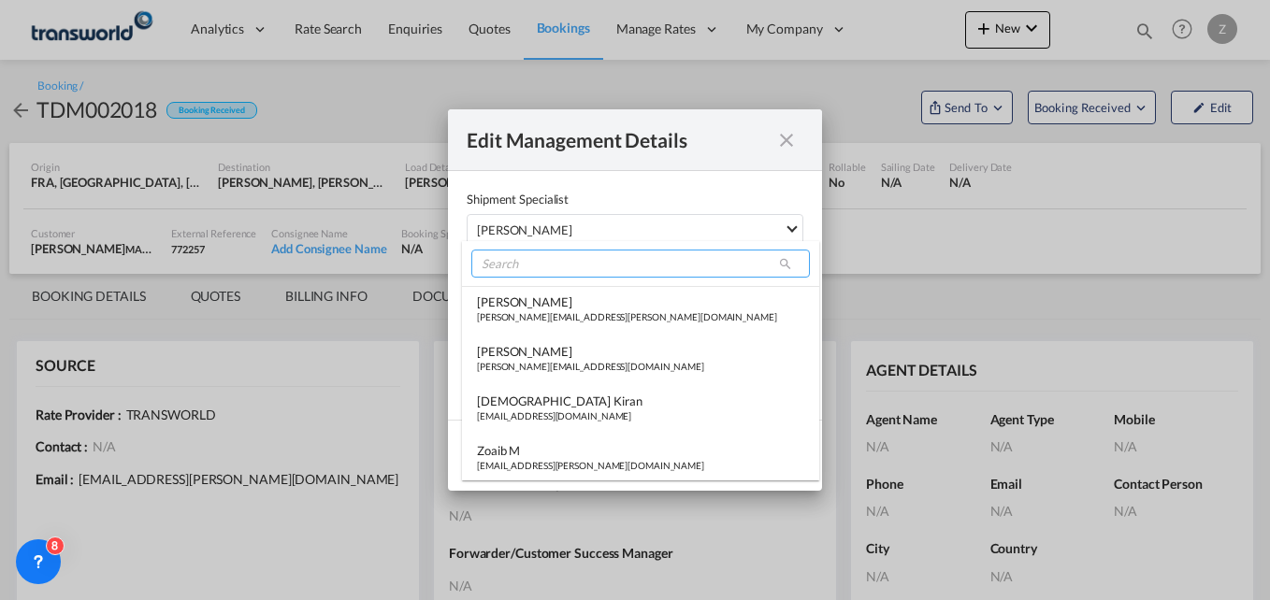
click at [518, 266] on input "search" at bounding box center [640, 264] width 339 height 28
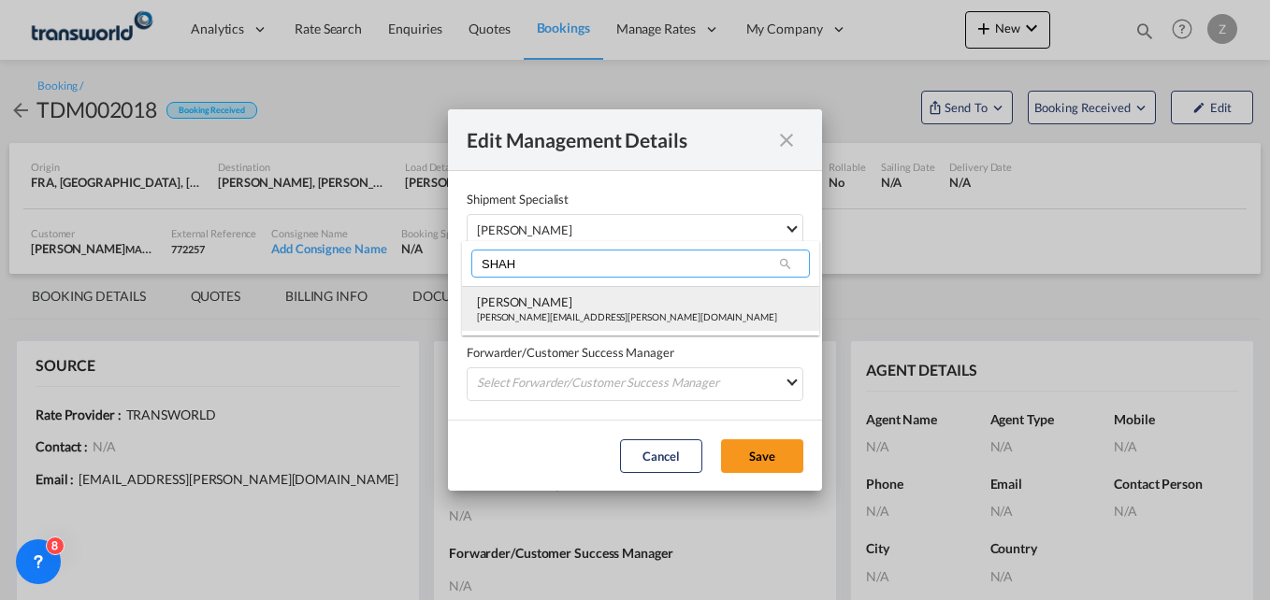
type input "SHAH"
click at [519, 295] on div "[PERSON_NAME]" at bounding box center [627, 302] width 300 height 17
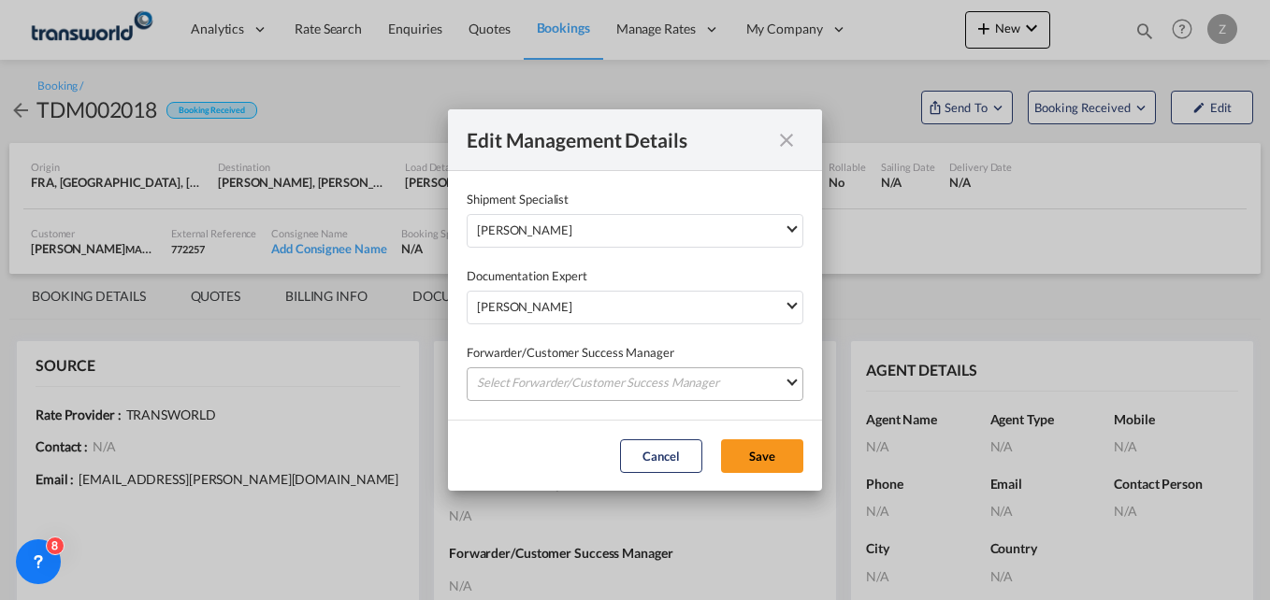
click at [513, 383] on md-select "Select Forwarder/Customer Success Manager [PERSON_NAME] [PERSON_NAME][EMAIL_ADD…" at bounding box center [635, 385] width 337 height 34
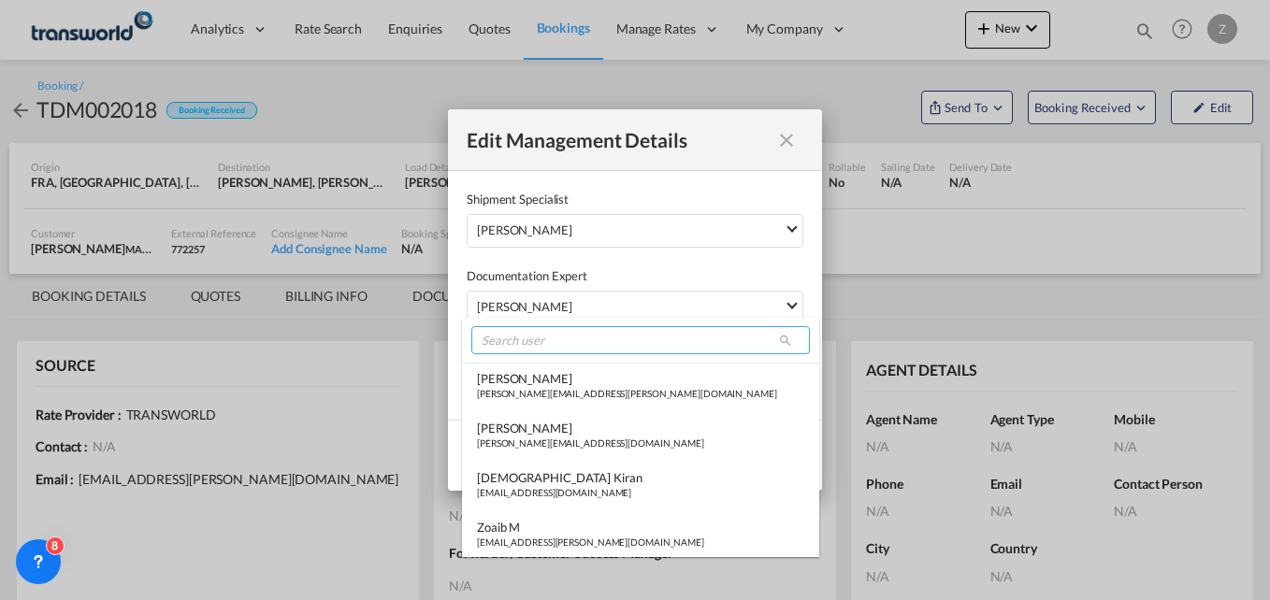
click at [516, 352] on input "search" at bounding box center [640, 340] width 339 height 28
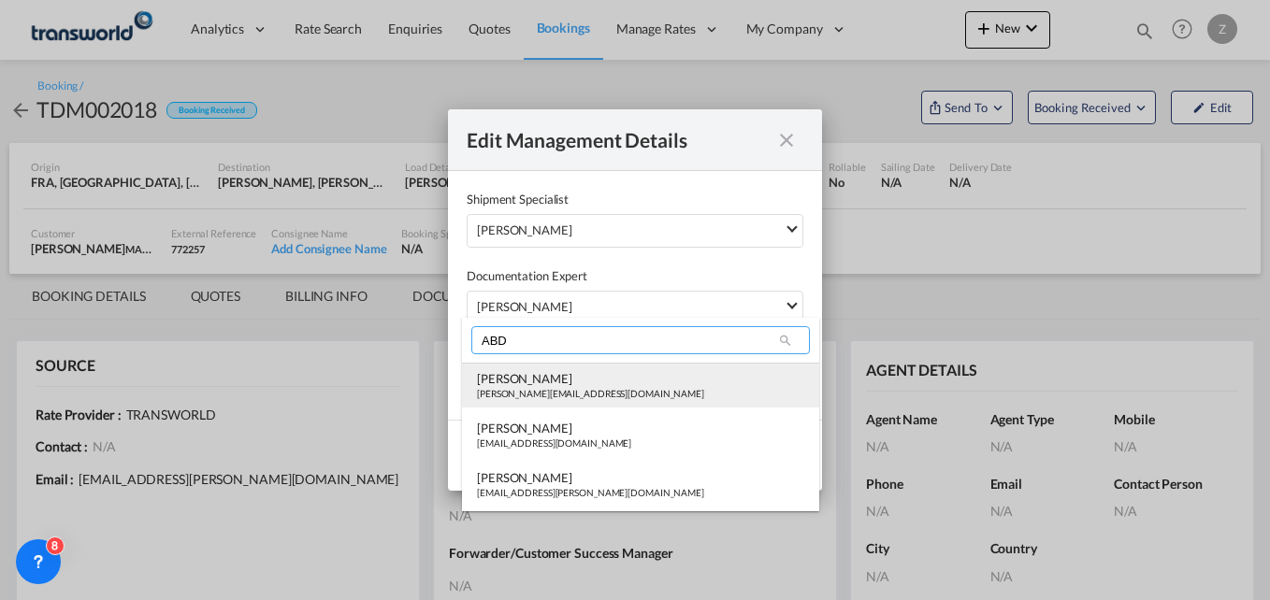
type input "ABD"
click at [519, 370] on div "[PERSON_NAME]" at bounding box center [590, 378] width 227 height 17
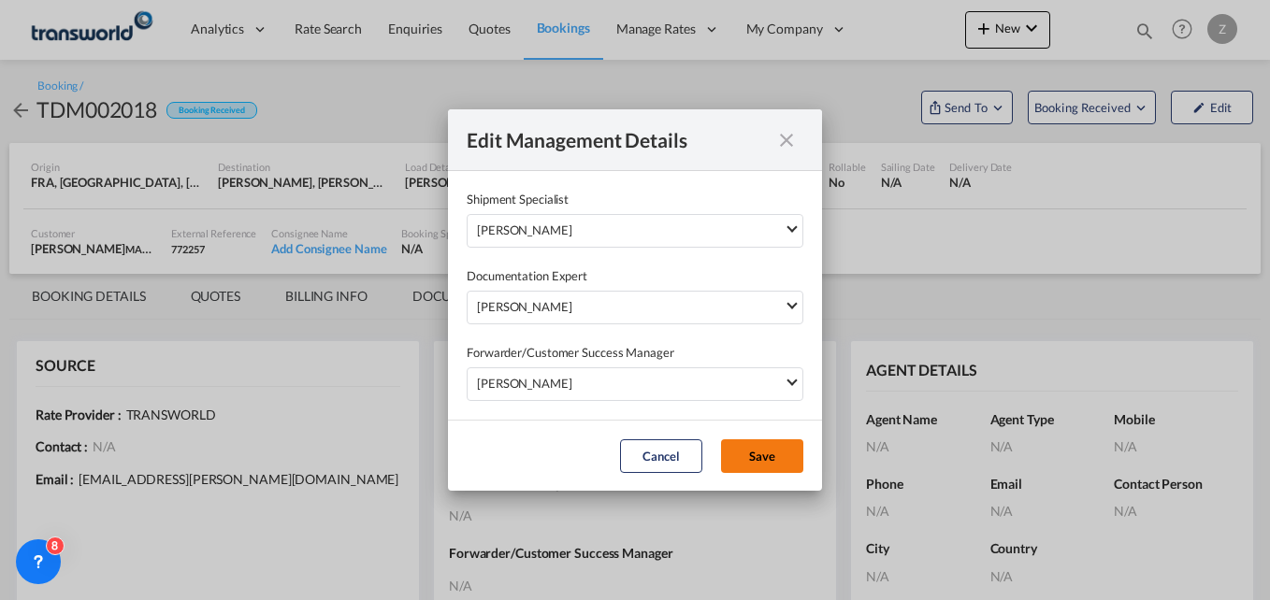
click at [759, 455] on button "Save" at bounding box center [762, 457] width 82 height 34
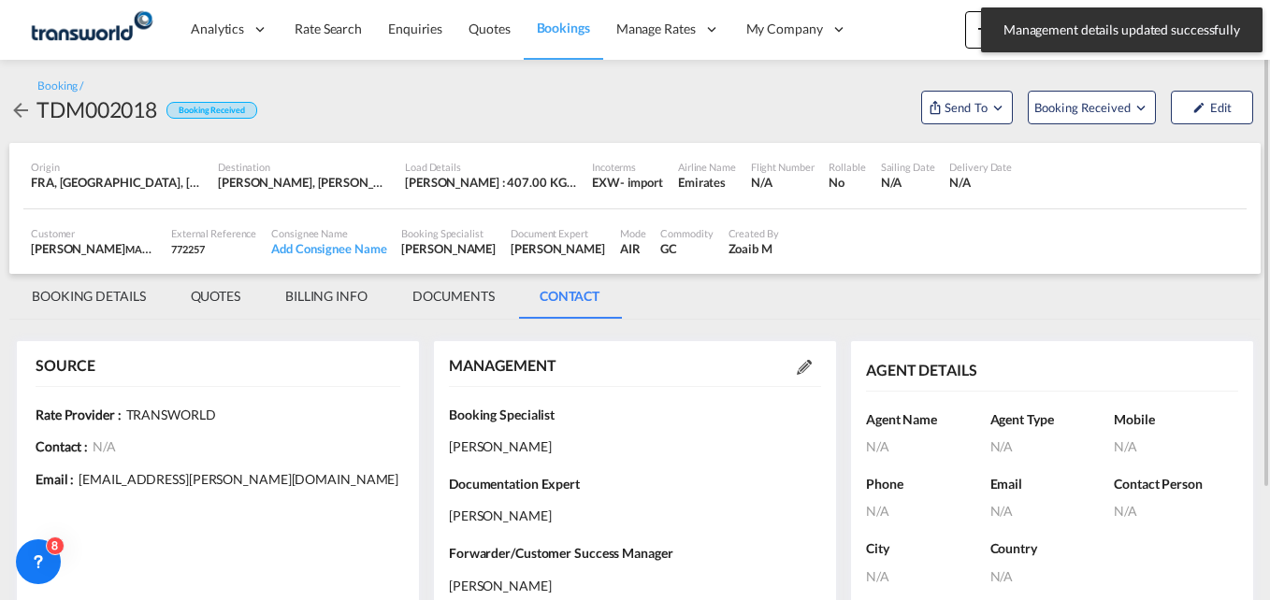
click at [81, 295] on md-tab-item "BOOKING DETAILS" at bounding box center [88, 296] width 159 height 45
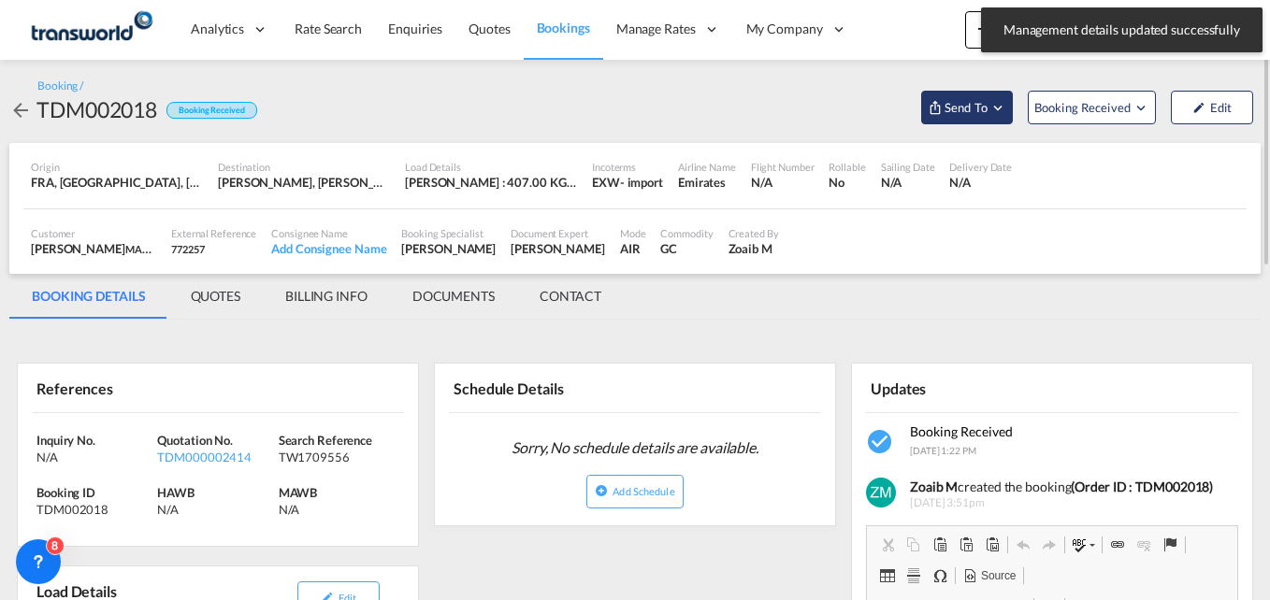
click at [962, 100] on span "Send To" at bounding box center [966, 107] width 47 height 19
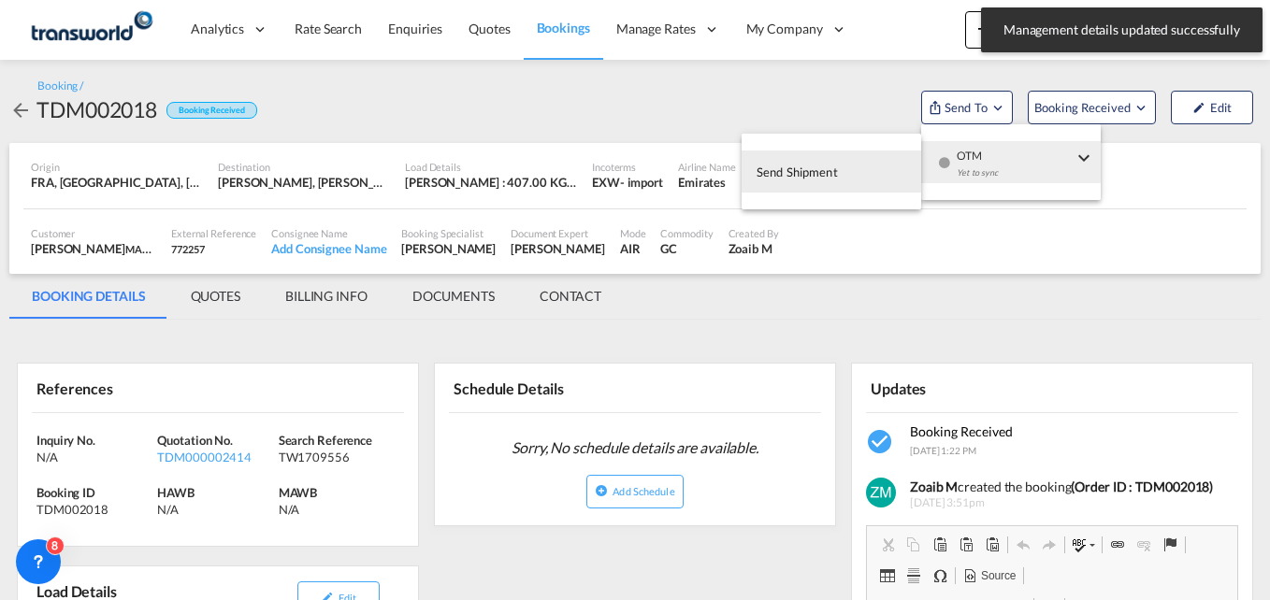
click at [823, 179] on span "Send Shipment" at bounding box center [797, 172] width 81 height 30
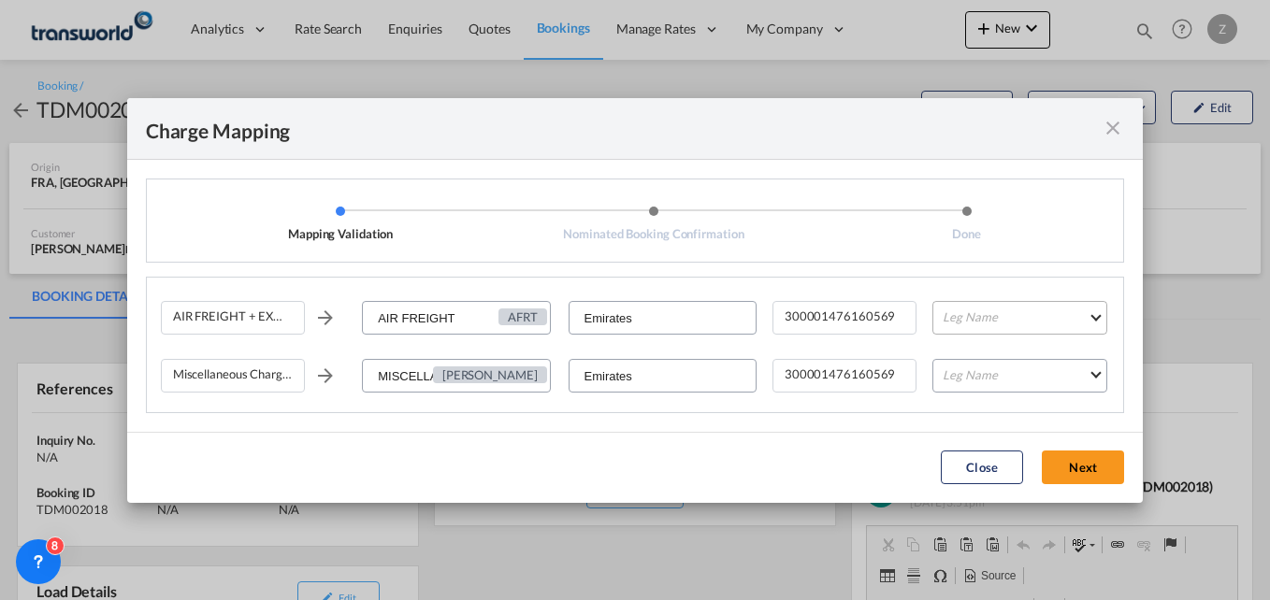
click at [986, 308] on md-select "Leg Name HANDLING ORIGIN HANDLING DESTINATION OTHERS TL PICK UP CUSTOMS ORIGIN …" at bounding box center [1019, 318] width 175 height 34
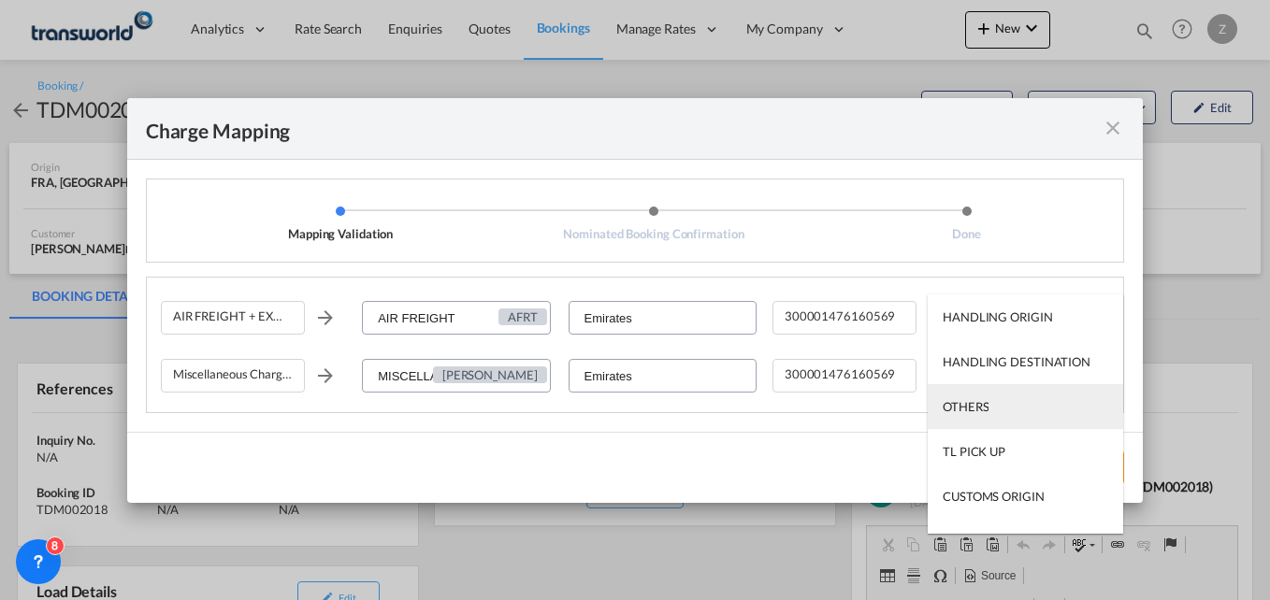
click at [972, 400] on div "OTHERS" at bounding box center [966, 406] width 46 height 17
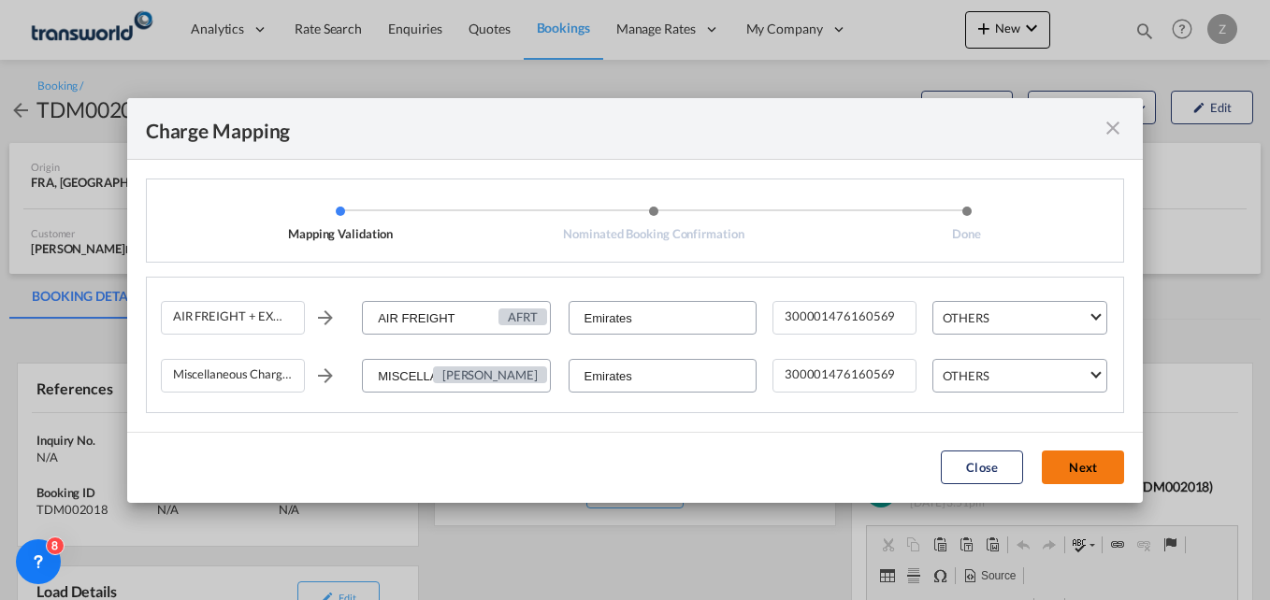
click at [1072, 466] on button "Next" at bounding box center [1083, 468] width 82 height 34
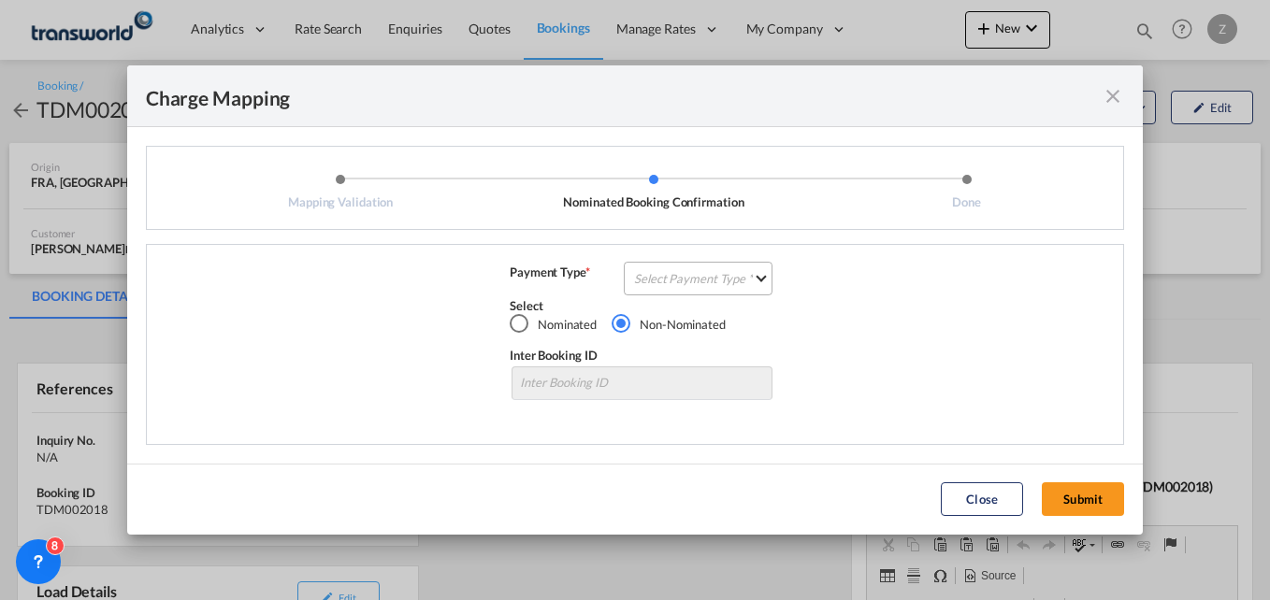
click at [675, 281] on md-select "Select Payment Type COLLECT PREPAID" at bounding box center [698, 279] width 149 height 34
click at [665, 263] on md-option "COLLECT" at bounding box center [704, 278] width 166 height 45
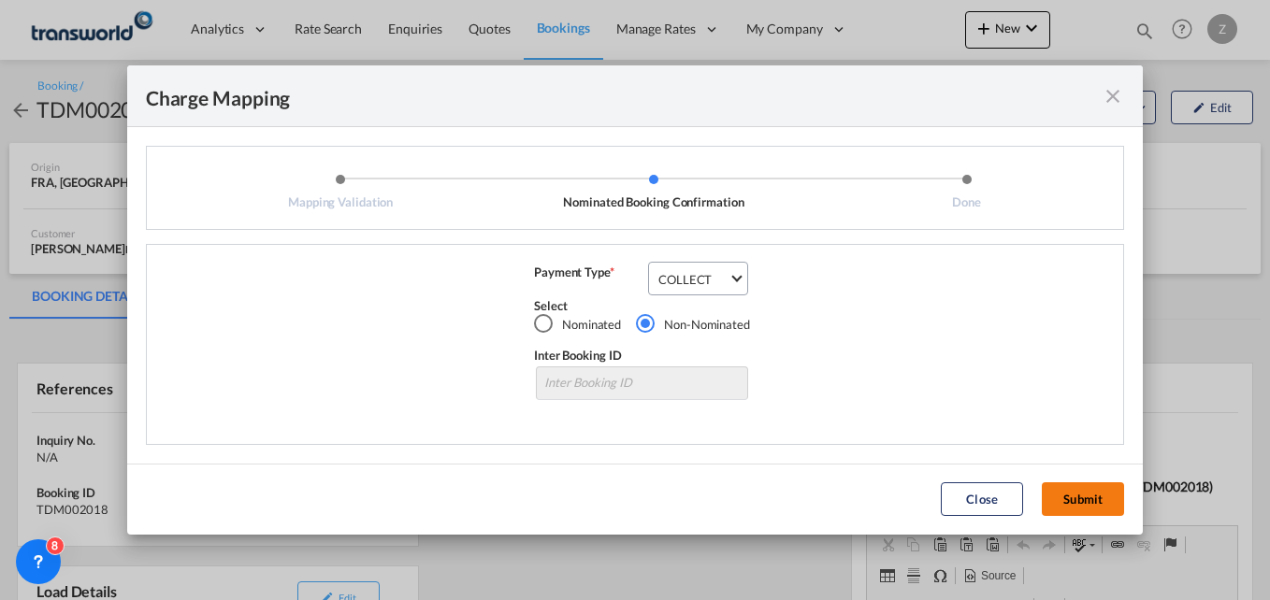
click at [1084, 503] on button "Submit" at bounding box center [1083, 500] width 82 height 34
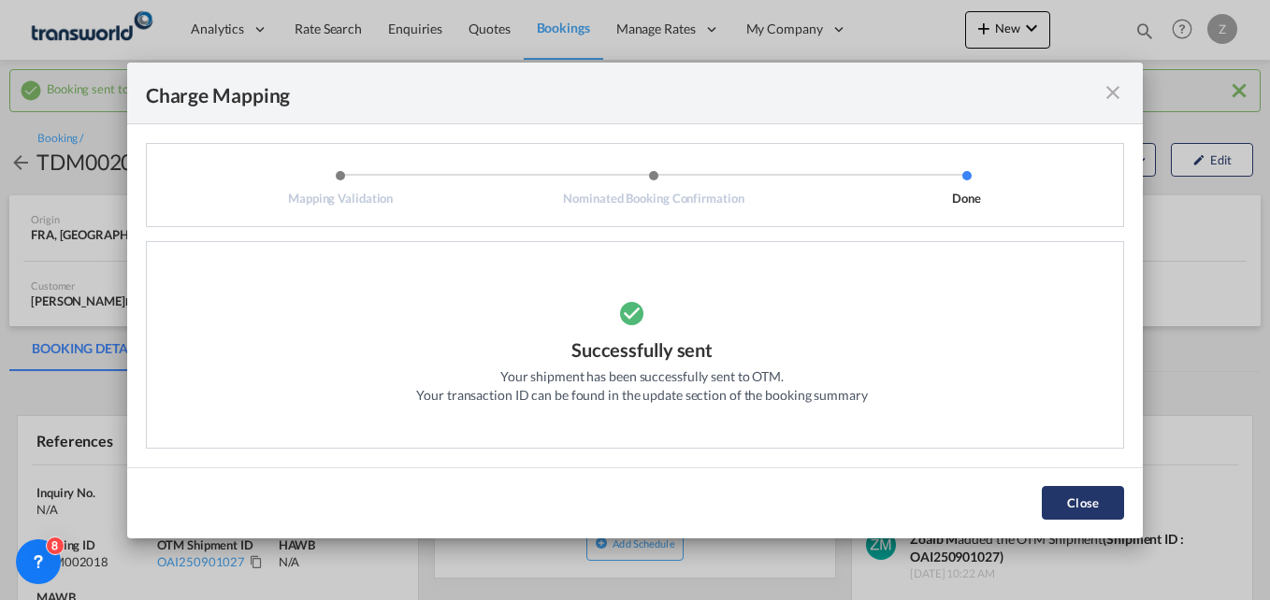
click at [1085, 508] on button "Close" at bounding box center [1083, 503] width 82 height 34
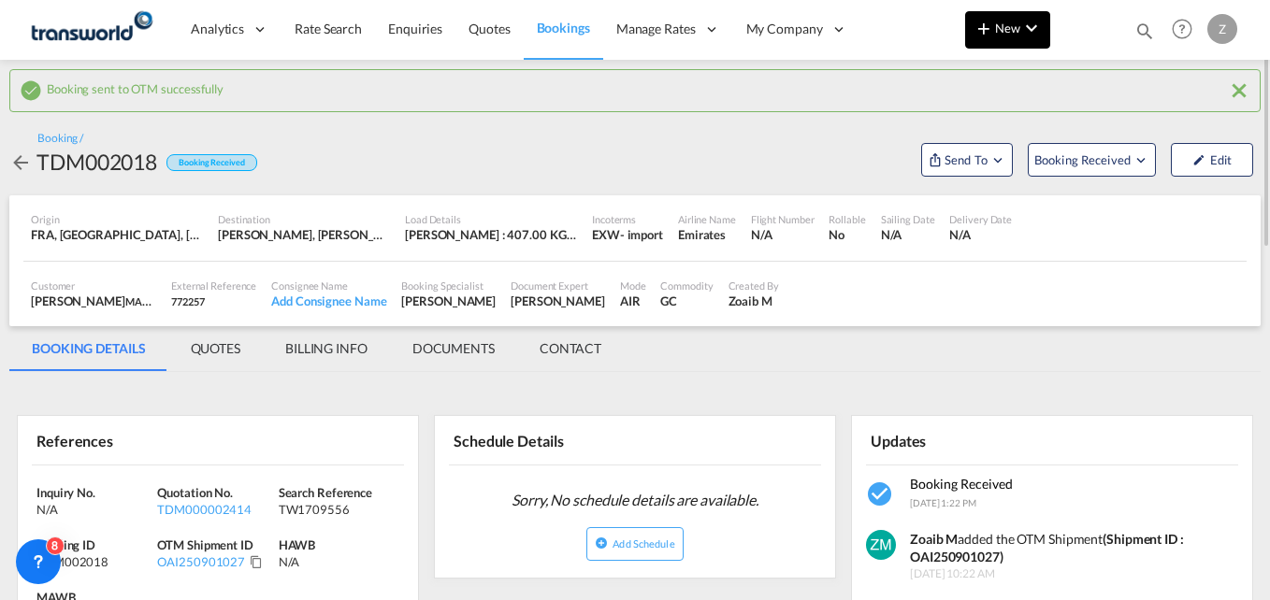
click at [1039, 39] on button "New" at bounding box center [1007, 29] width 85 height 37
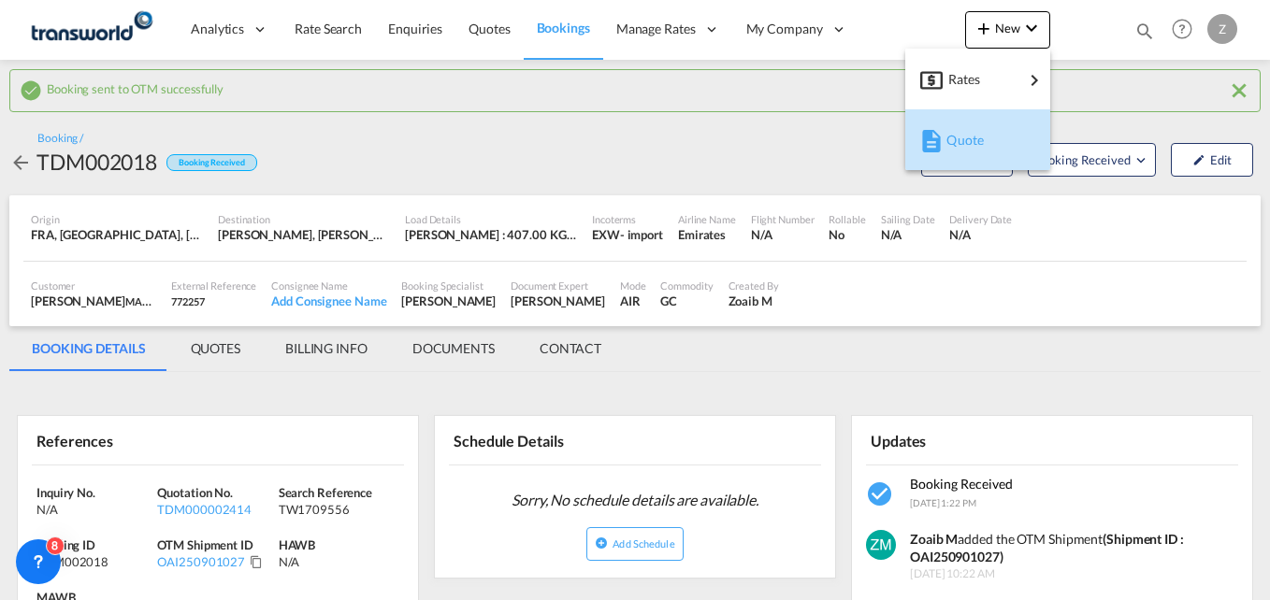
click at [957, 136] on span "Quote" at bounding box center [956, 140] width 21 height 37
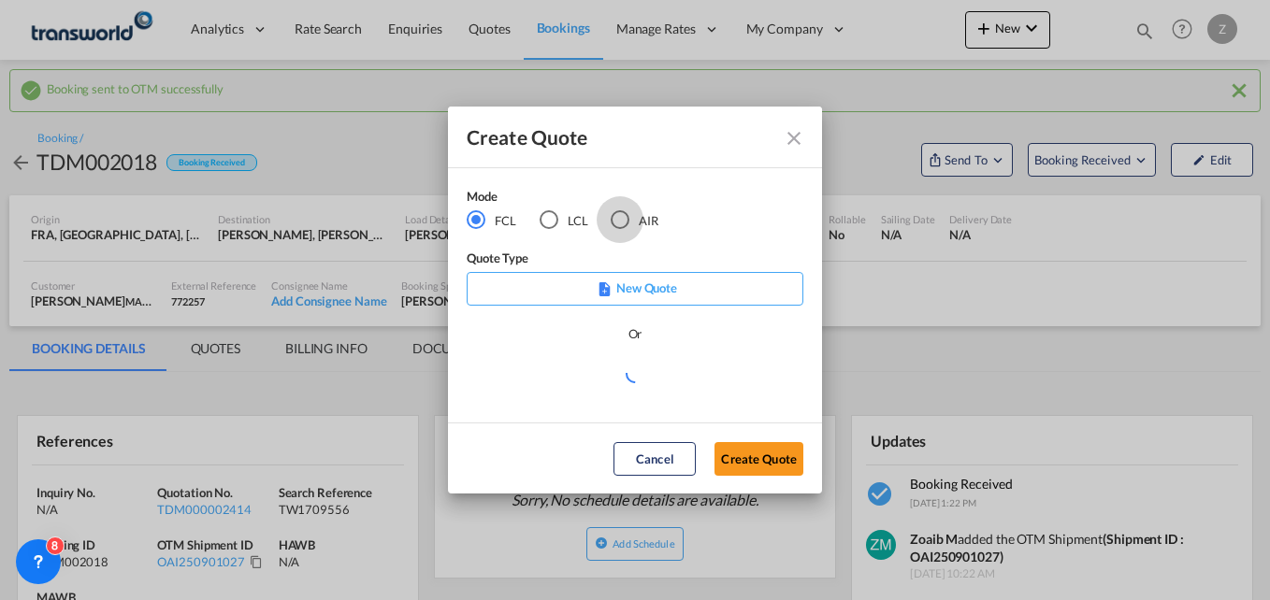
click at [623, 222] on div "AIR" at bounding box center [620, 219] width 19 height 19
click at [770, 466] on button "Create Quote" at bounding box center [759, 459] width 89 height 34
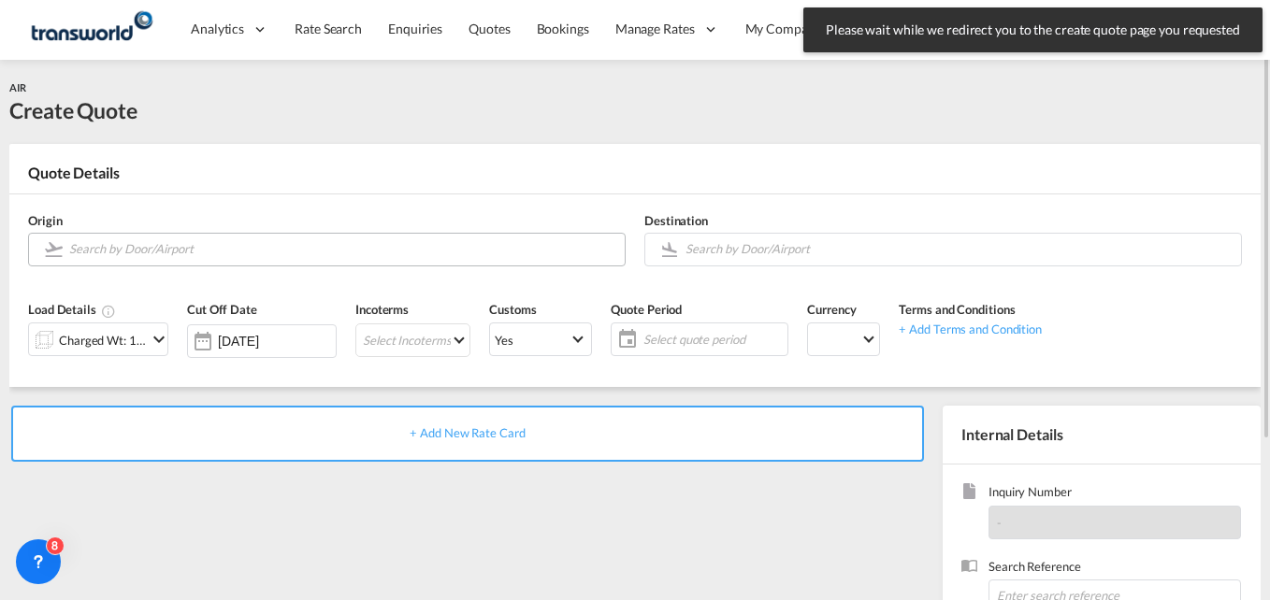
click at [252, 238] on input "Search by Door/Airport" at bounding box center [342, 249] width 546 height 33
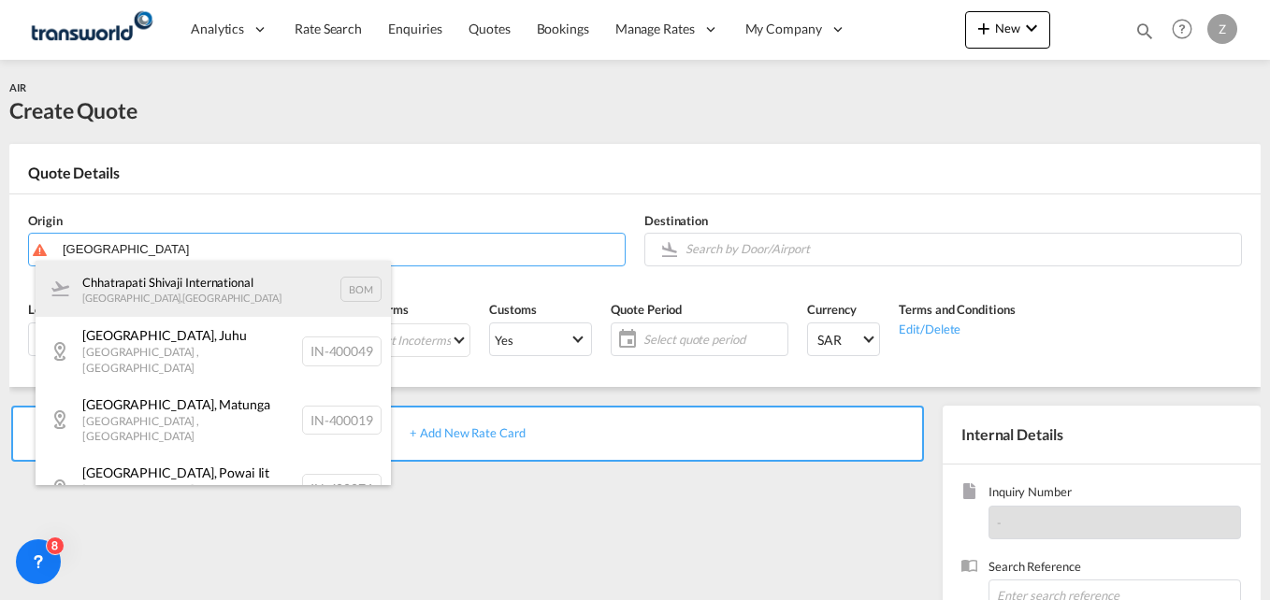
click at [186, 287] on div "Chhatrapati Shivaji International Mumbai , India BOM" at bounding box center [213, 289] width 355 height 56
type input "Chhatrapati Shivaji International, Mumbai, BOM"
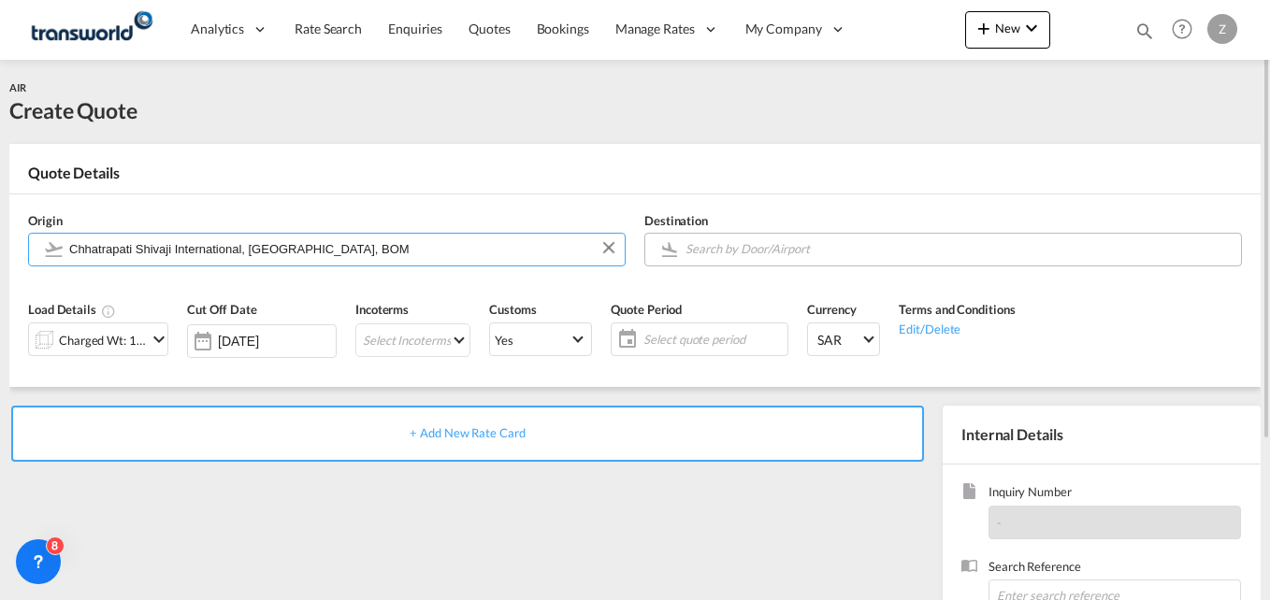
click at [757, 252] on input "Search by Door/Airport" at bounding box center [959, 249] width 546 height 33
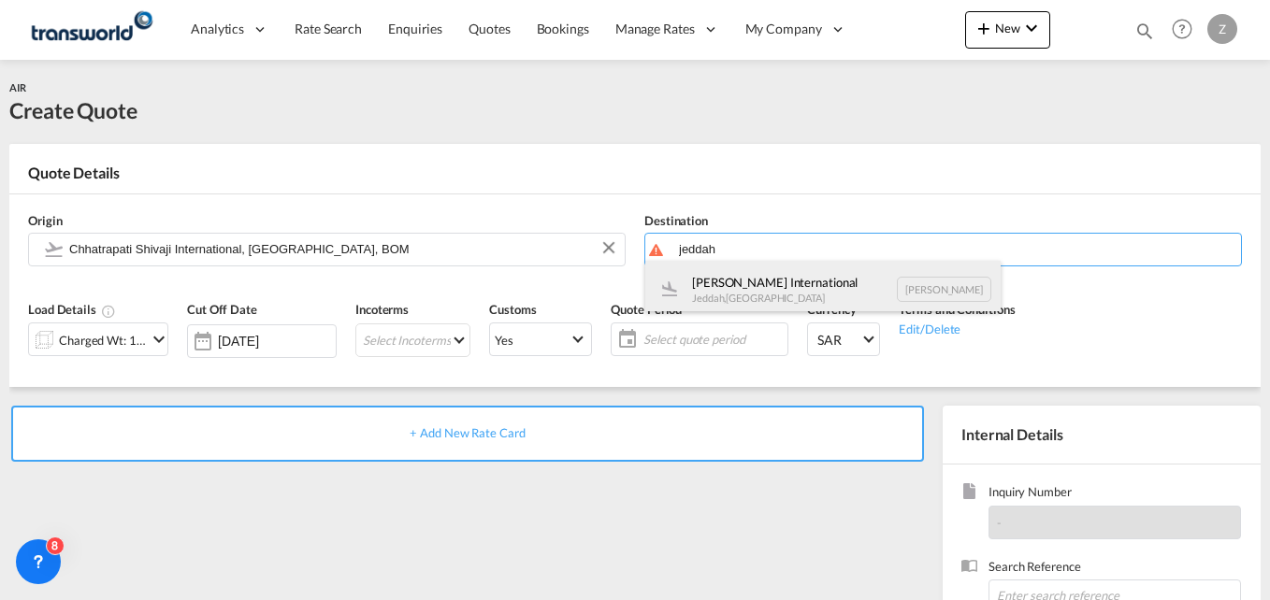
click at [755, 275] on div "King Abdulaziz International Jeddah , Saudi Arabia JED" at bounding box center [822, 289] width 355 height 56
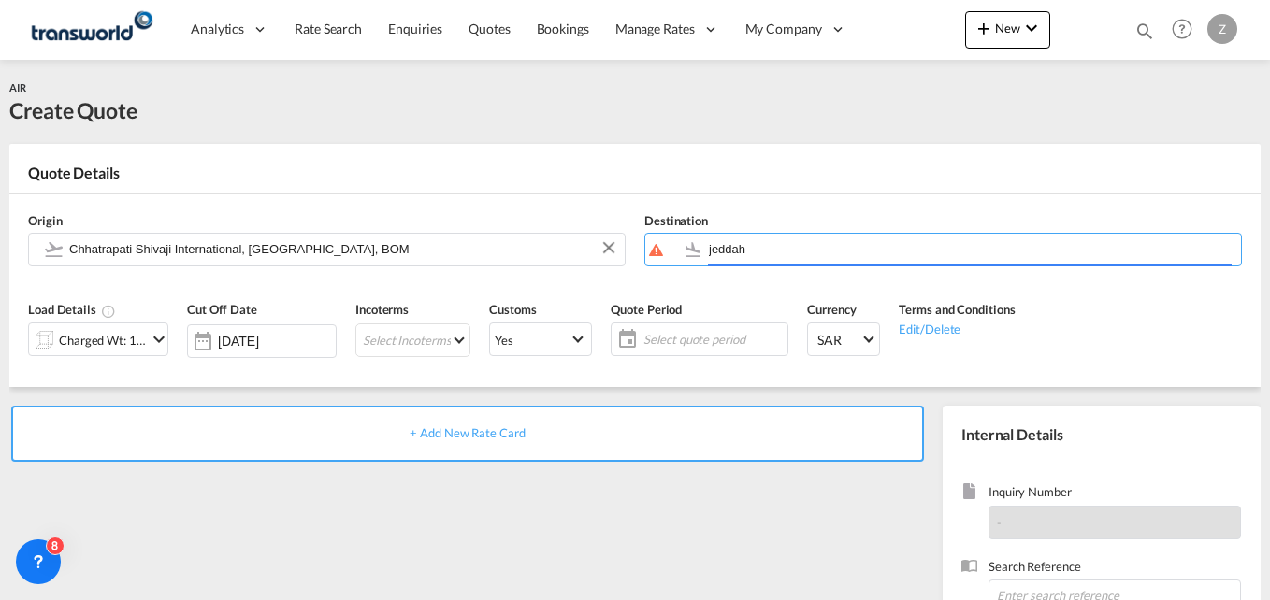
type input "King Abdulaziz International, Jeddah, JED"
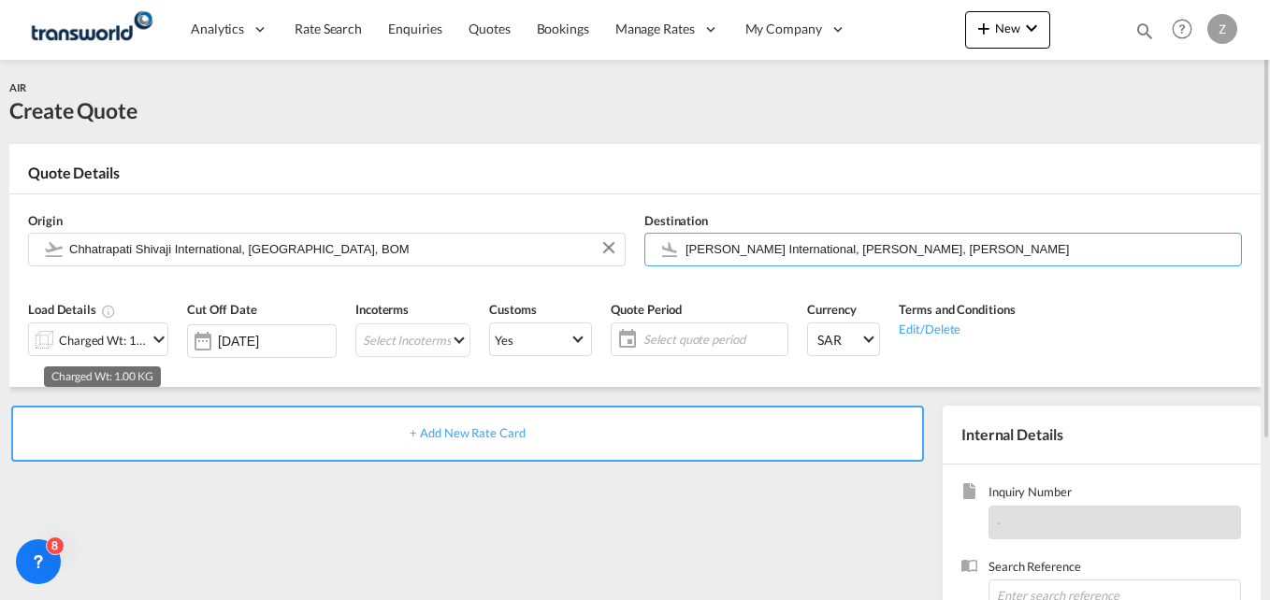
click at [106, 337] on div "Charged Wt: 1.00 KG" at bounding box center [103, 340] width 88 height 26
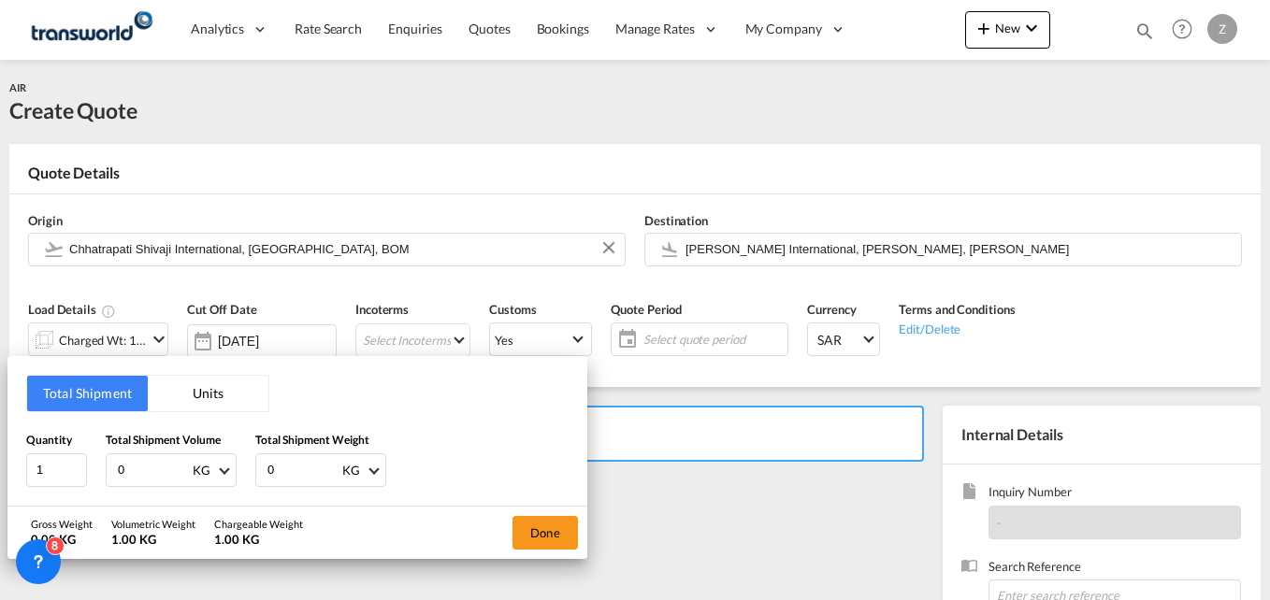
click at [133, 464] on input "0" at bounding box center [153, 471] width 75 height 32
type input "364"
click at [311, 471] on input "0" at bounding box center [303, 471] width 75 height 32
type input "364"
click at [533, 539] on button "Done" at bounding box center [545, 533] width 65 height 34
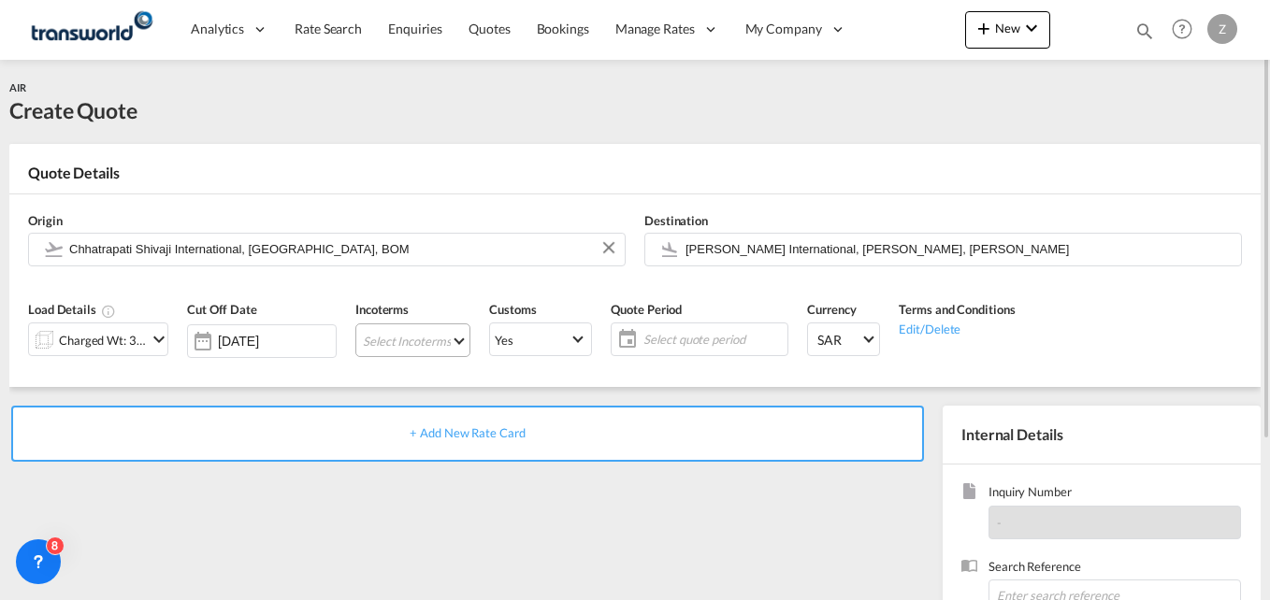
click at [413, 350] on md-select "Select Incoterms EXW - import Ex Works EXW - export Ex Works DPU - import Deliv…" at bounding box center [412, 341] width 115 height 34
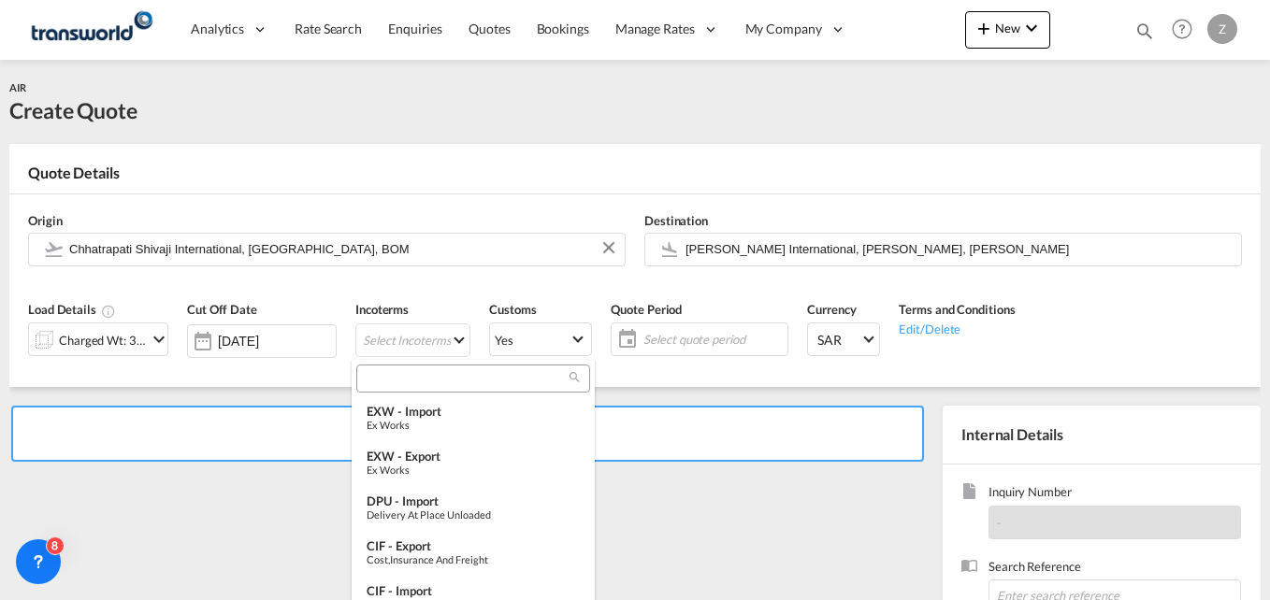
click at [374, 387] on input "search" at bounding box center [466, 378] width 208 height 17
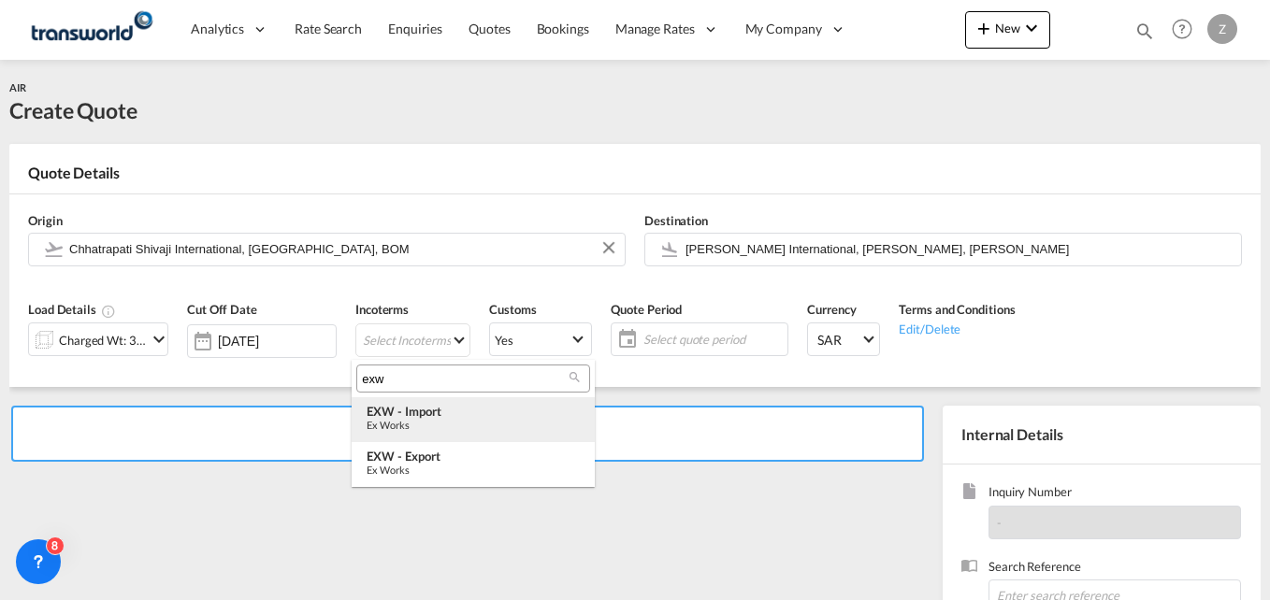
type input "exw"
click at [415, 409] on div "EXW - import" at bounding box center [473, 411] width 213 height 15
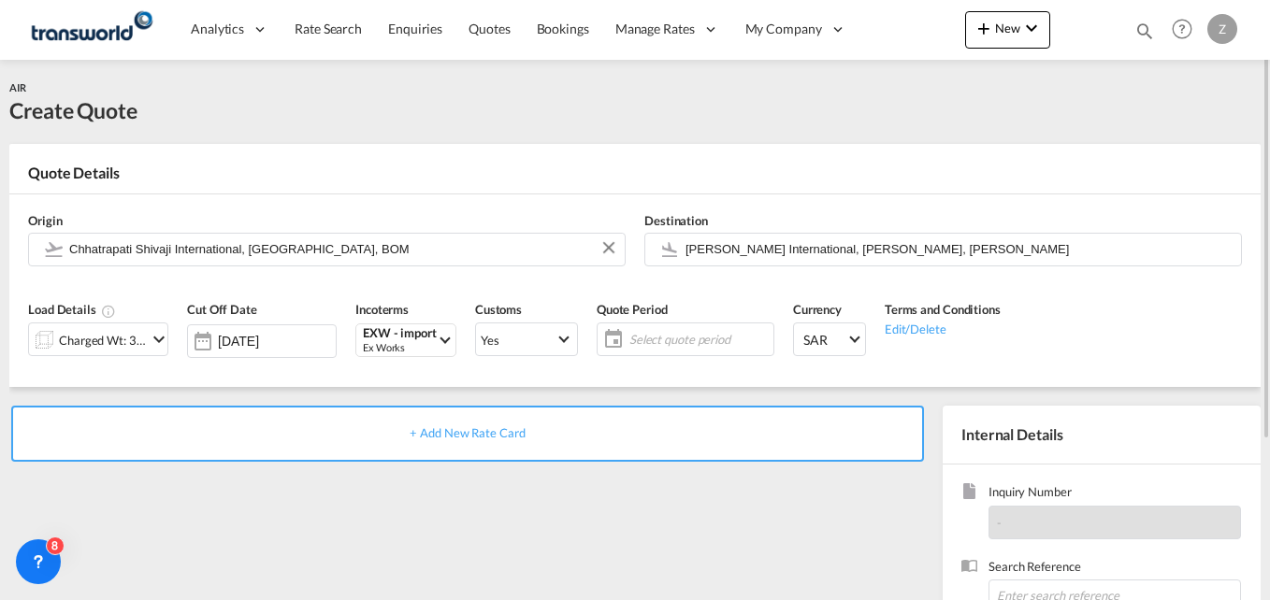
click at [676, 344] on span "Select quote period" at bounding box center [698, 339] width 139 height 17
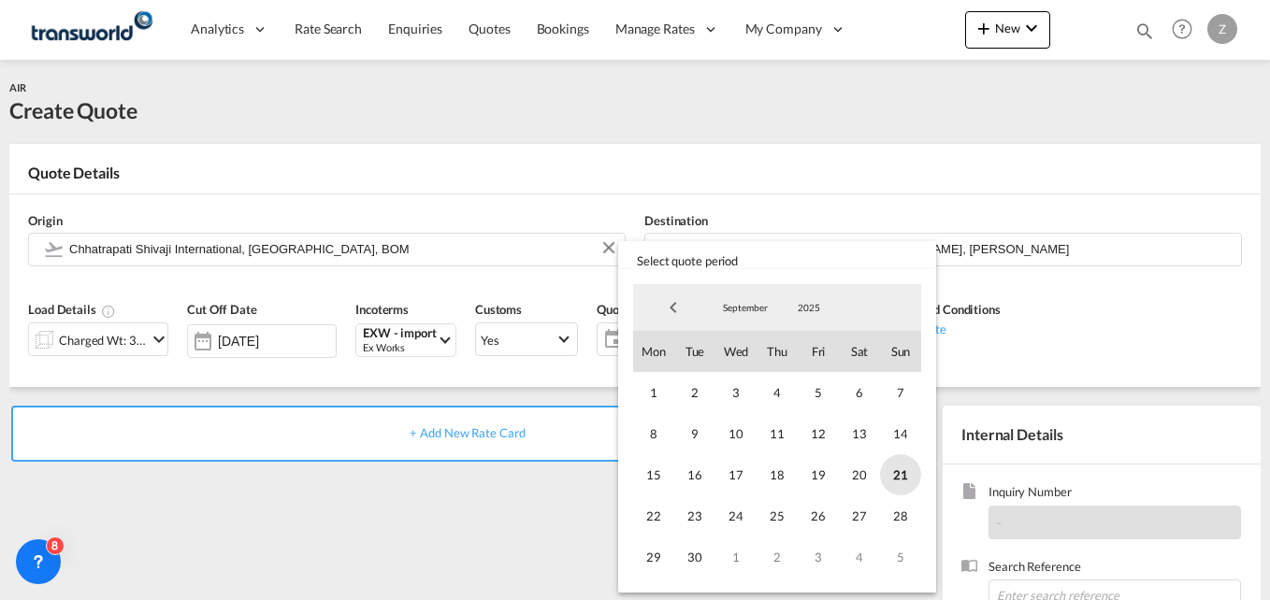
click at [906, 482] on span "21" at bounding box center [900, 475] width 41 height 41
click at [690, 556] on span "30" at bounding box center [694, 557] width 41 height 41
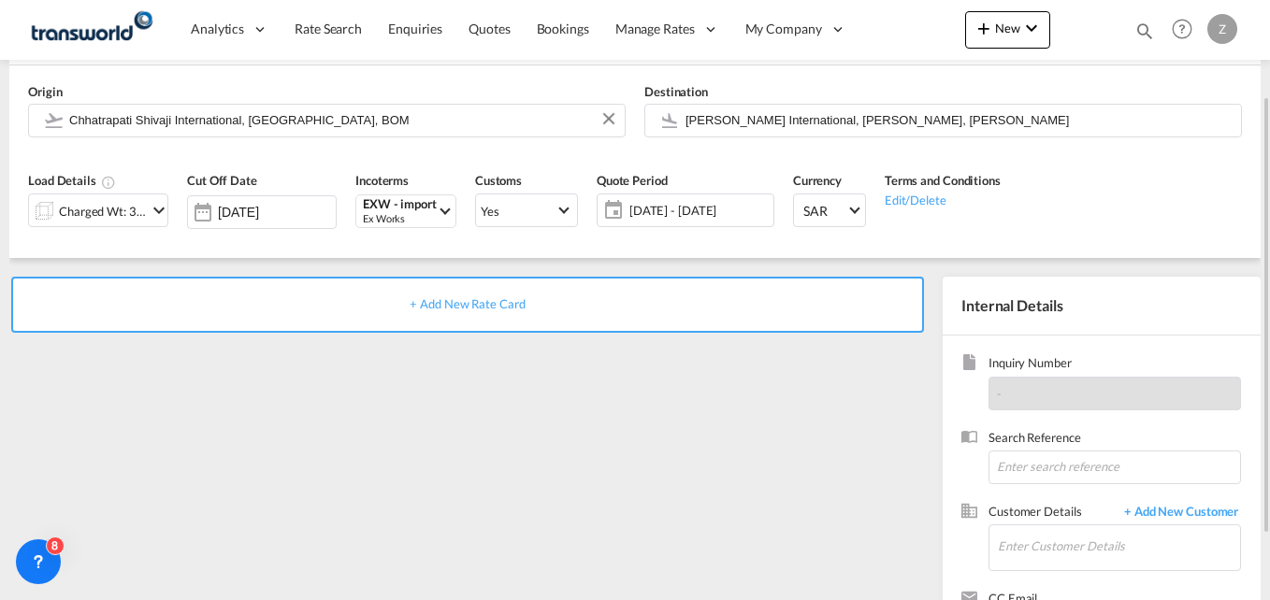
scroll to position [131, 0]
click at [1022, 467] on input at bounding box center [1115, 466] width 253 height 34
paste input "TW1309497"
type input "TW1309497"
click at [1027, 561] on input "Enter Customer Details" at bounding box center [1119, 545] width 242 height 42
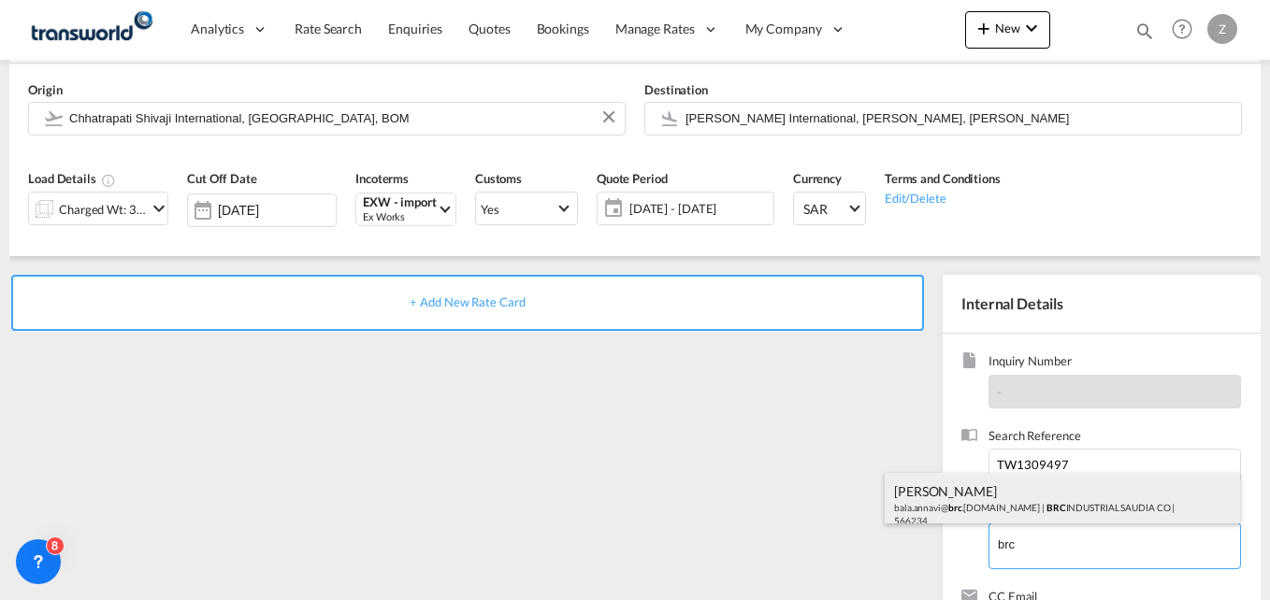
click at [1002, 504] on div "BALA BALA bala.annavi@ brc .com.sa | BRC INDUSTRIAL SAUDIA CO | 566234" at bounding box center [1062, 505] width 355 height 64
type input "BRC INDUSTRIAL SAUDIA CO, BALA BALA, bala.annavi@brc.com.sa"
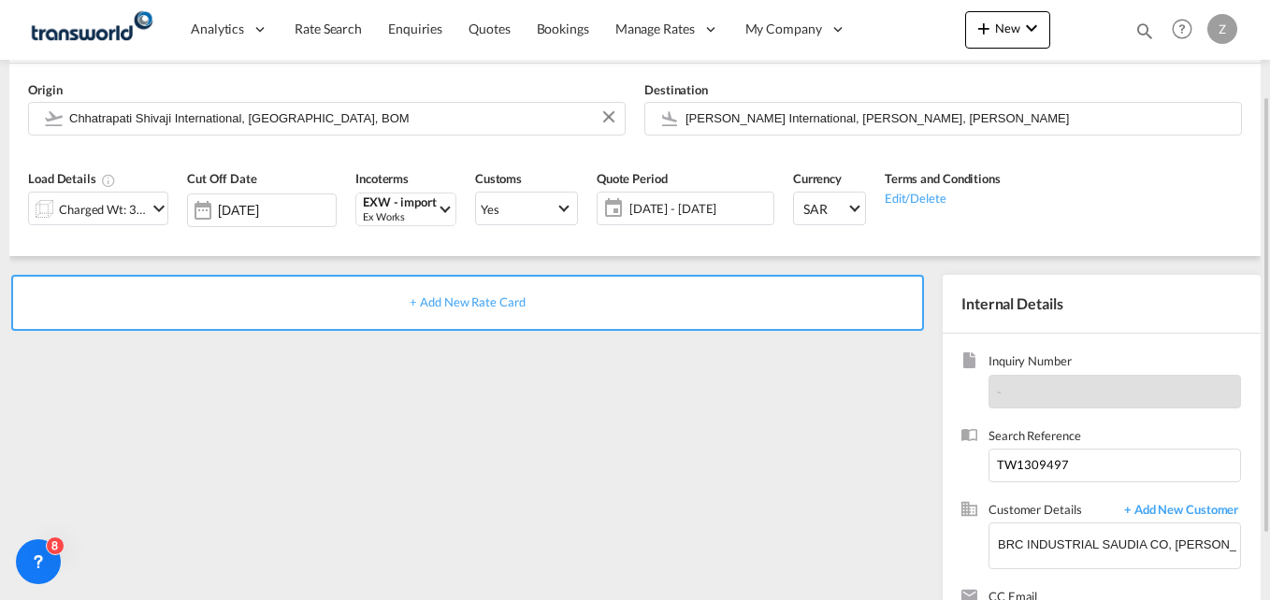
click at [528, 317] on div "+ Add New Rate Card" at bounding box center [467, 303] width 913 height 56
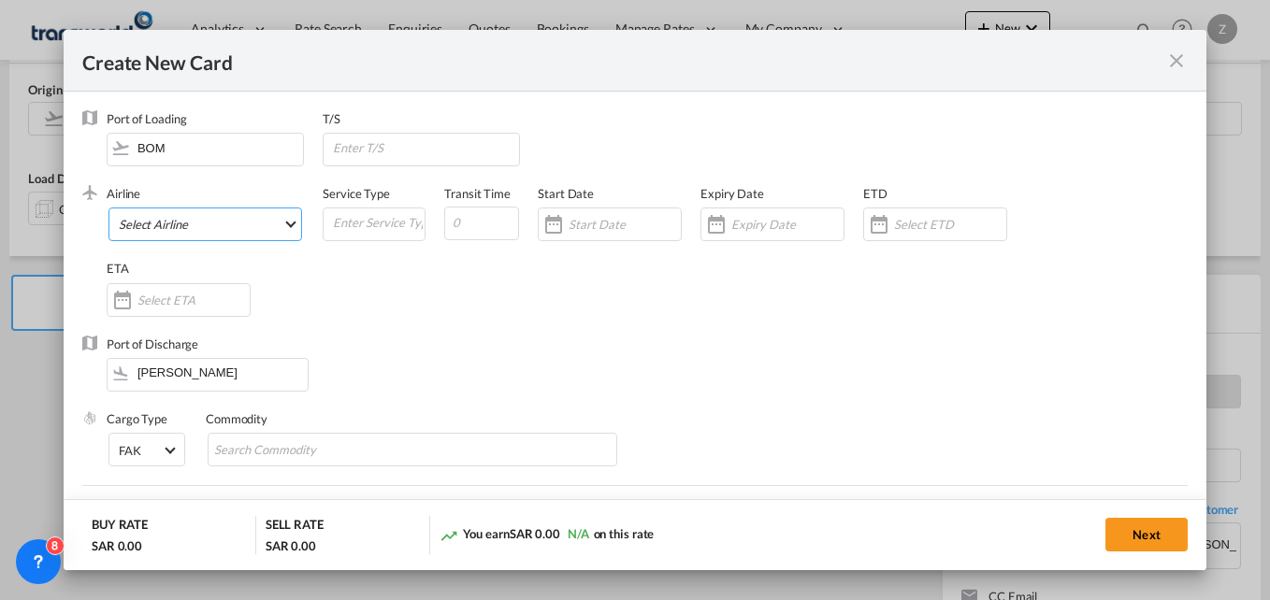
click at [209, 218] on md-select "Select Airline AIR EXPRESS S.A. (1166- / -) CMA CGM Air Cargo (1140-2C / -) DDW…" at bounding box center [205, 225] width 194 height 34
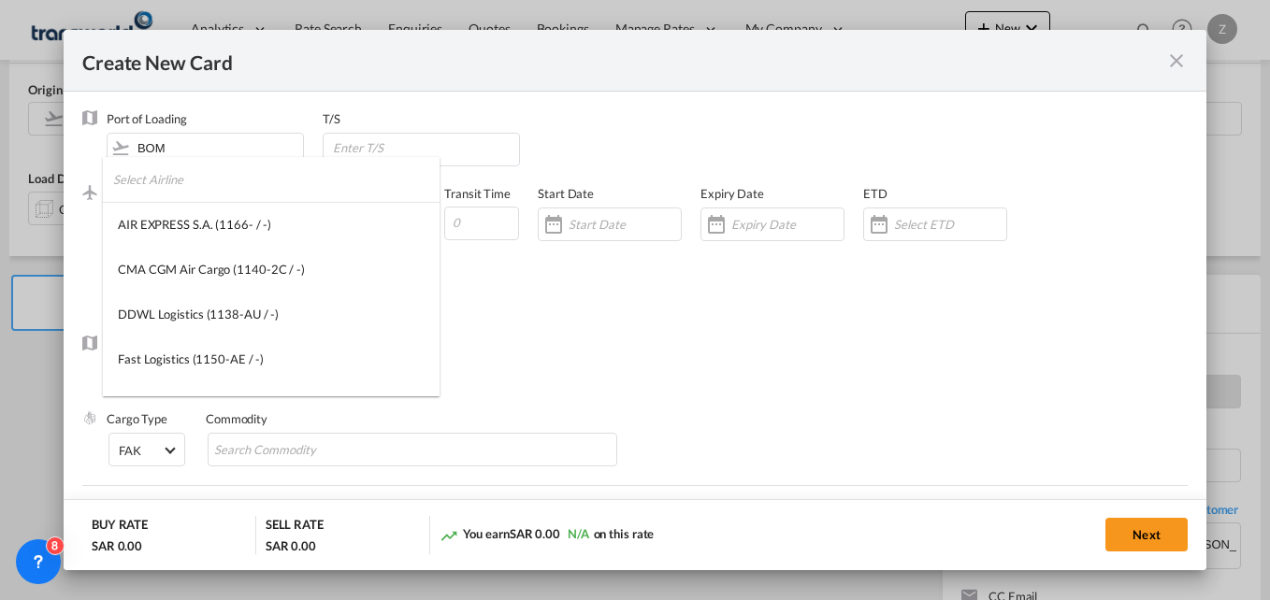
click at [184, 188] on input "search" at bounding box center [276, 179] width 326 height 45
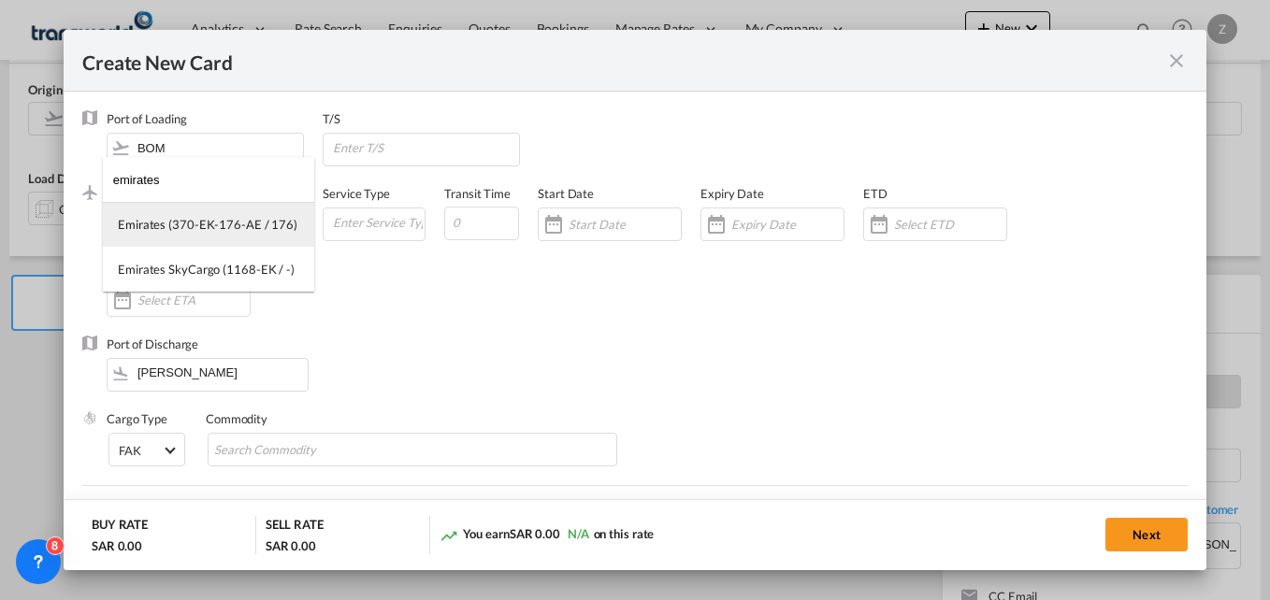
type input "emirates"
click at [190, 211] on md-option "Emirates (370-EK-176-AE / 176)" at bounding box center [208, 224] width 211 height 45
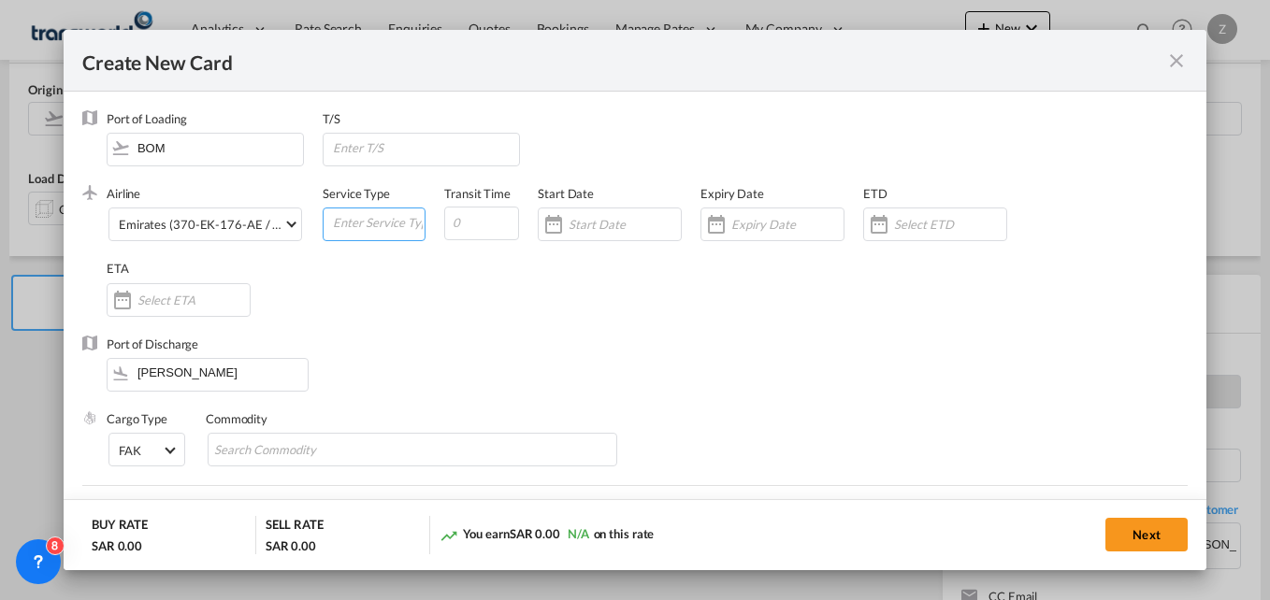
click at [395, 227] on input "Create New Card ..." at bounding box center [378, 223] width 94 height 28
type input "a"
type input "AIR"
click at [467, 226] on input "Create New Card ..." at bounding box center [481, 224] width 75 height 34
type input "5"
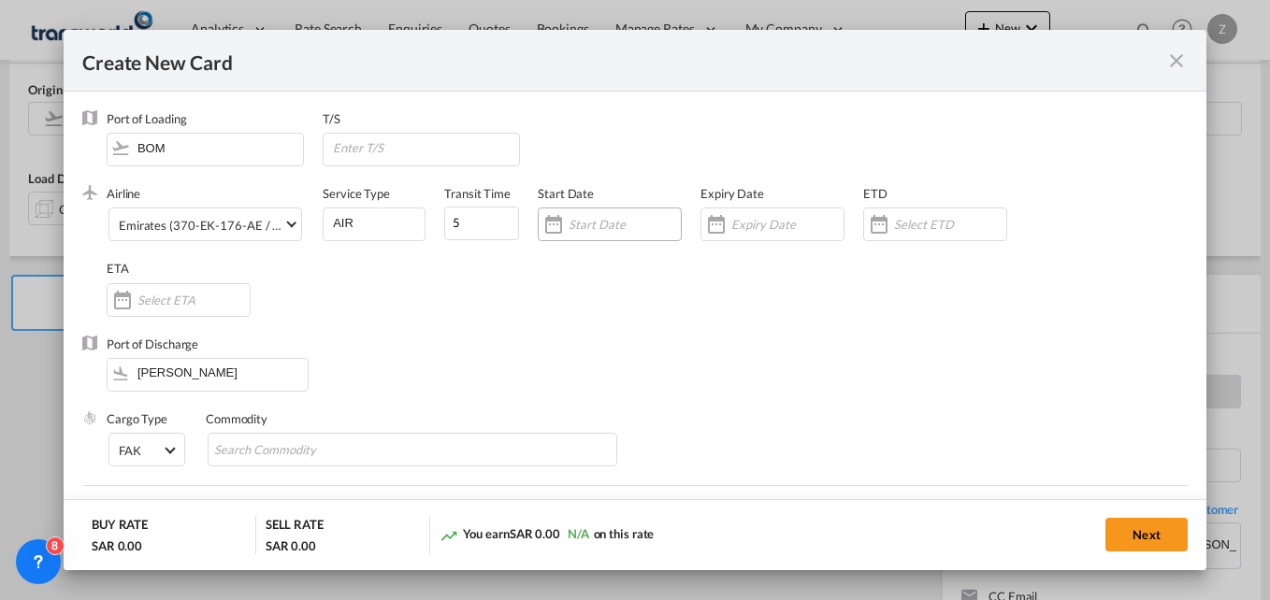
click at [594, 227] on input "Create New Card ..." at bounding box center [625, 224] width 112 height 15
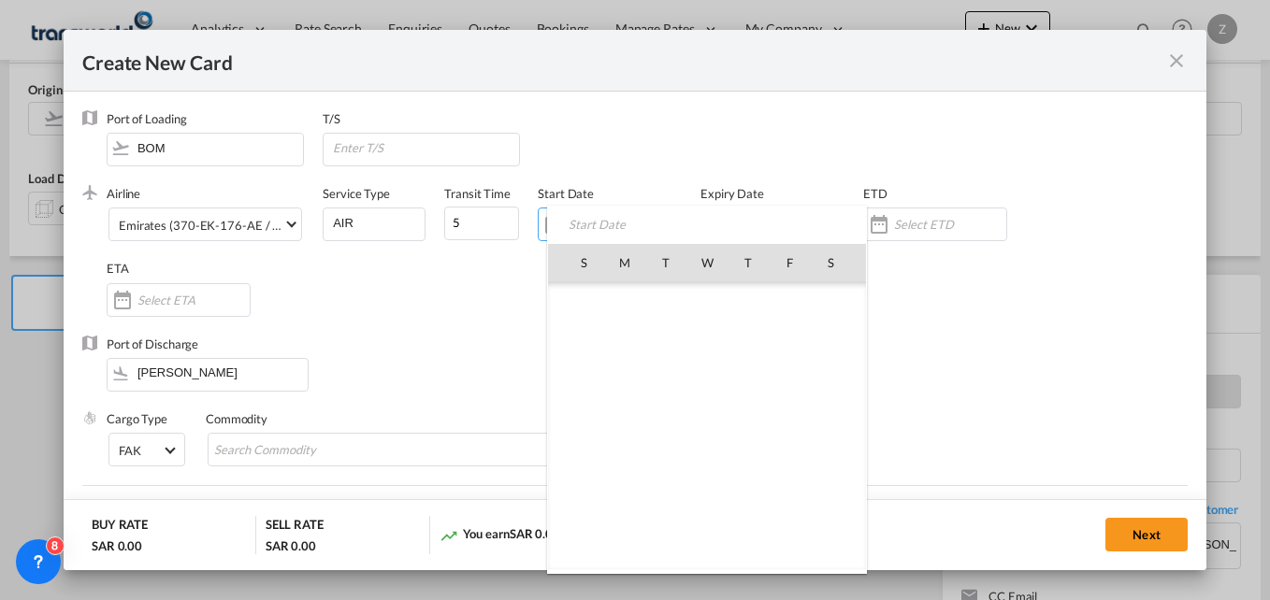
scroll to position [433235, 0]
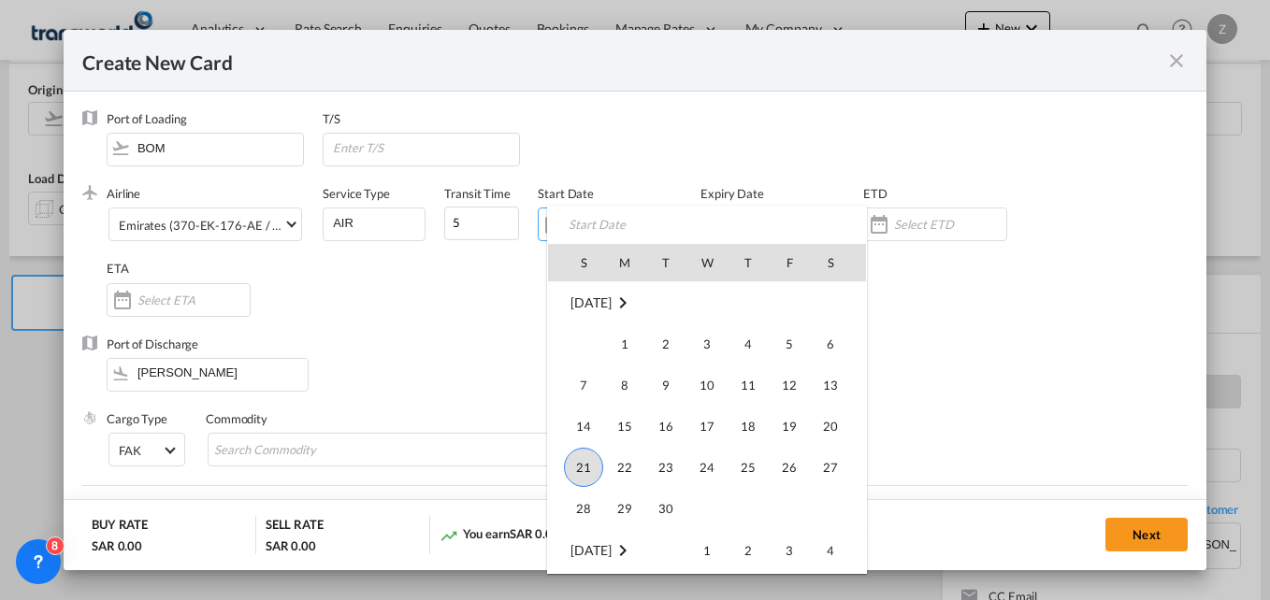
click at [581, 477] on span "21" at bounding box center [583, 467] width 39 height 39
type input "[DATE]"
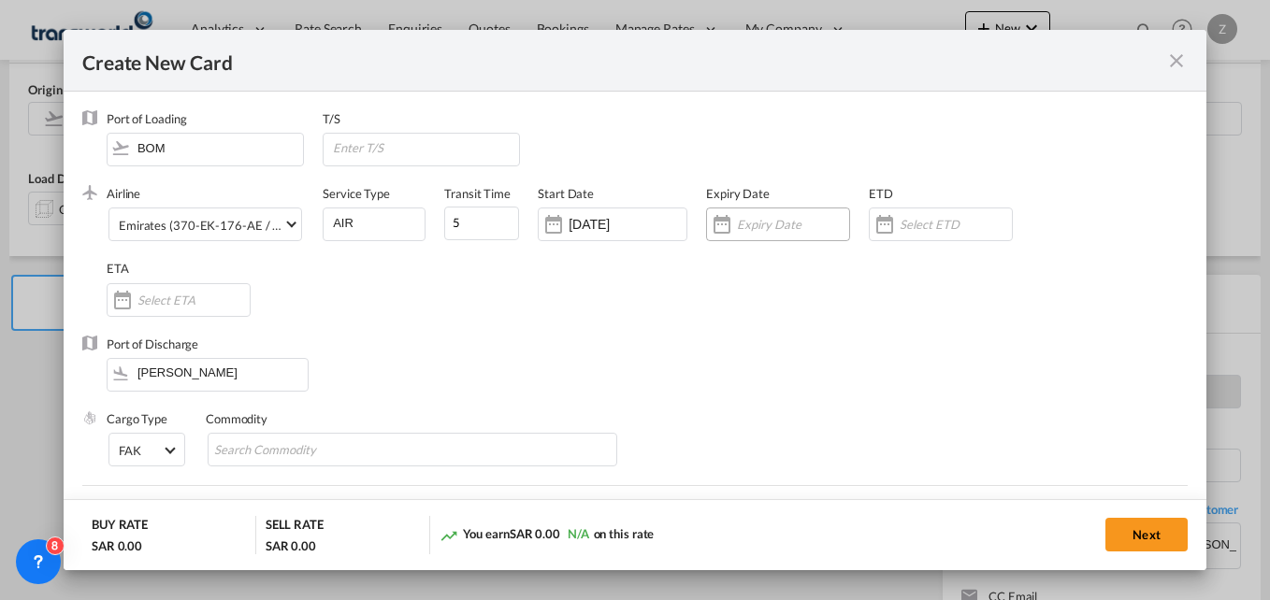
click at [757, 216] on div "Create New Card ..." at bounding box center [793, 224] width 112 height 17
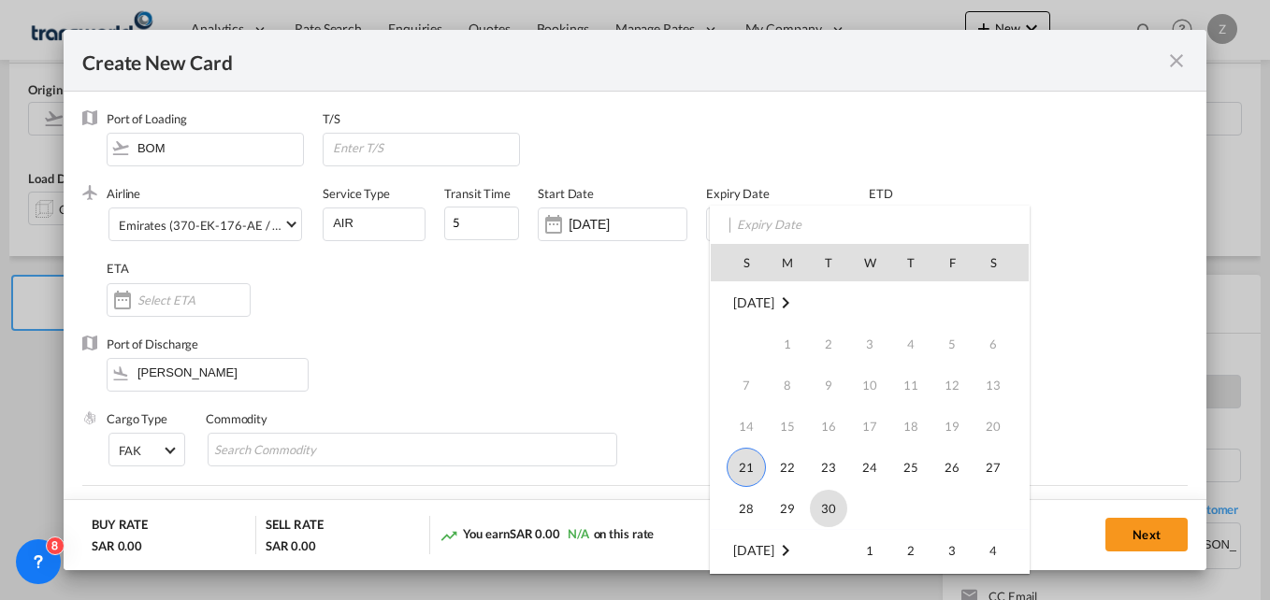
click at [834, 503] on span "30" at bounding box center [828, 508] width 37 height 37
type input "[DATE]"
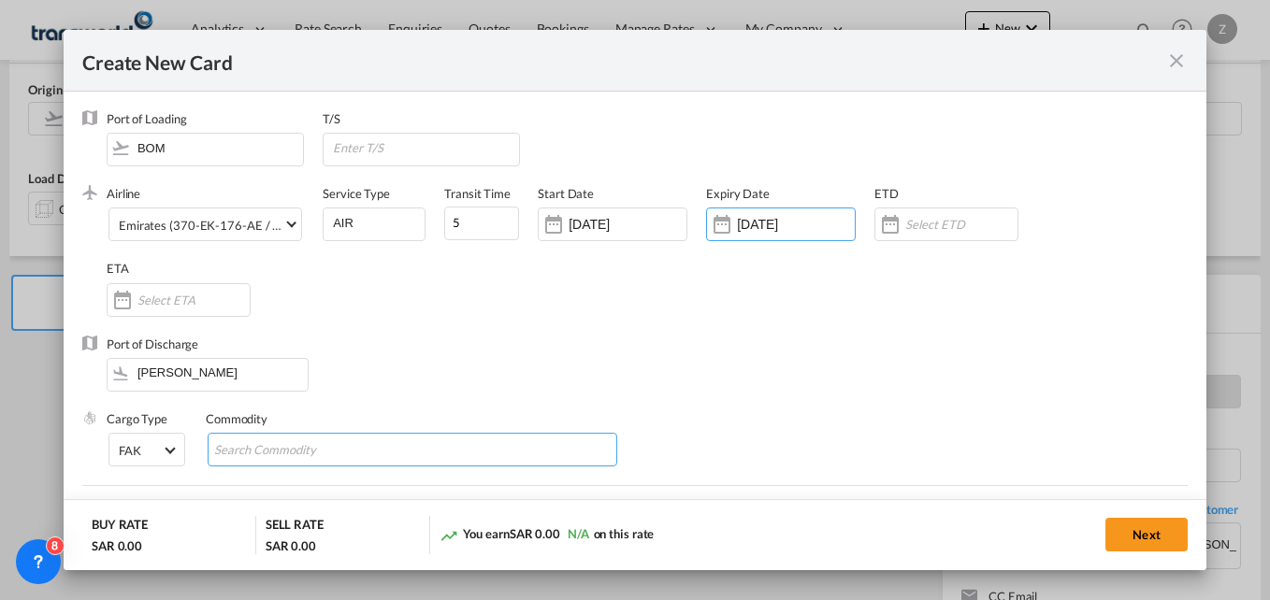
click at [378, 447] on md-chips-wrap "Chips container with autocompletion. Enter the text area, type text to search, …" at bounding box center [413, 450] width 410 height 34
type input "GC"
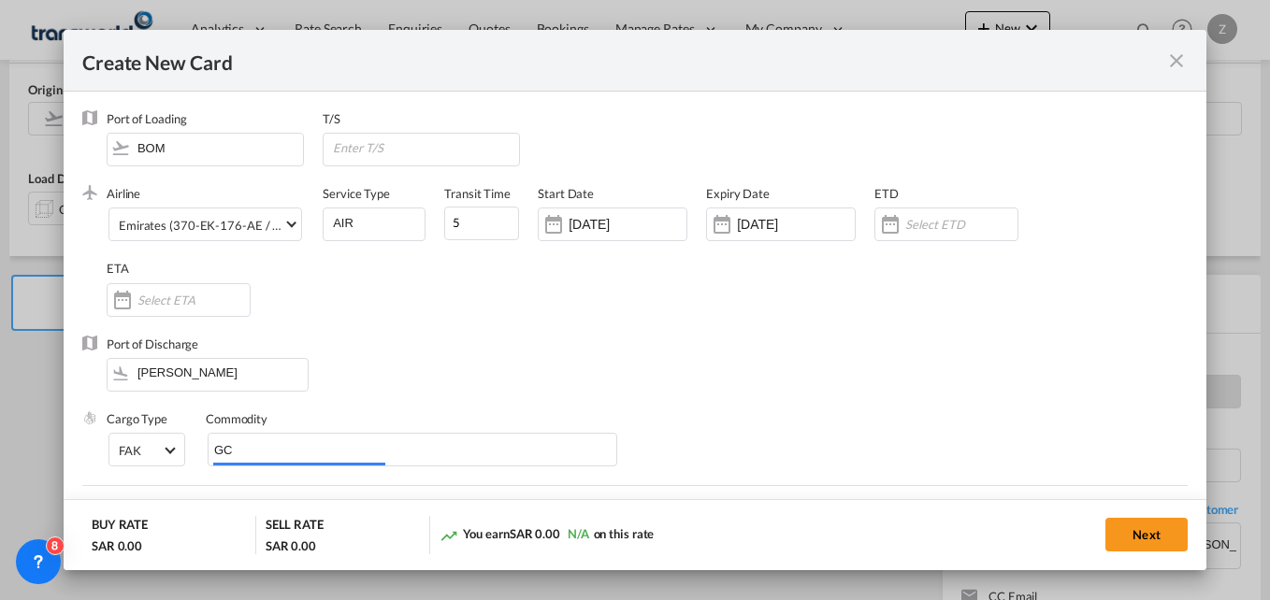
click at [455, 403] on div "Port of Discharge JED" at bounding box center [634, 373] width 1105 height 75
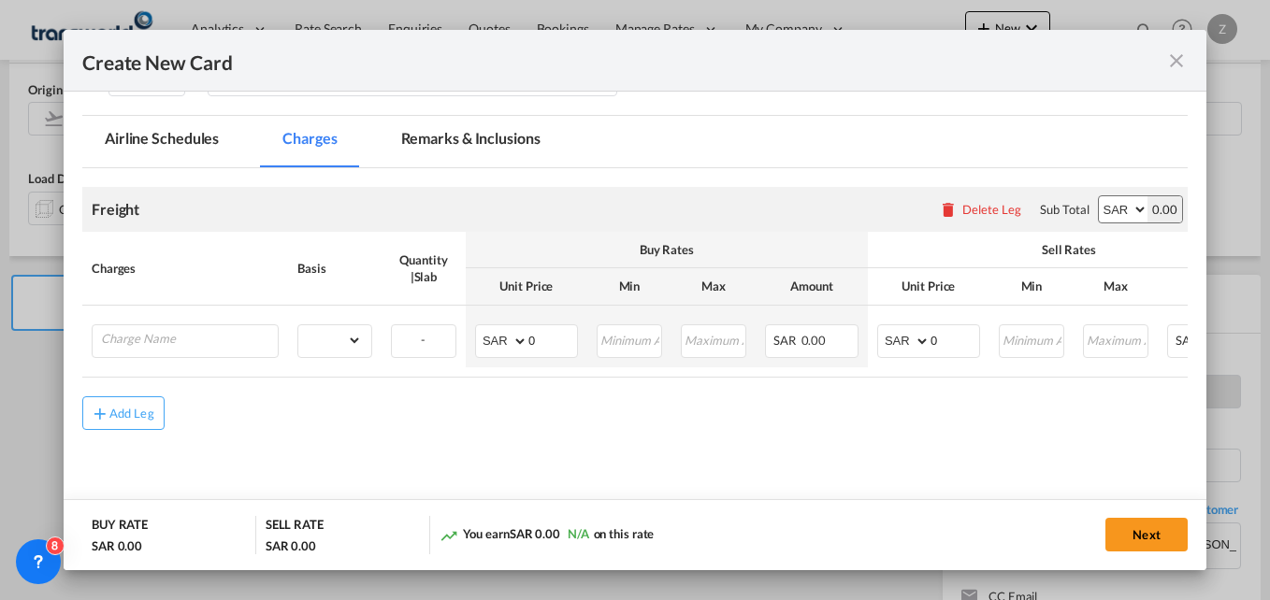
scroll to position [373, 0]
click at [123, 367] on table "Charges Basis Quantity | Slab Buy Rates Sell Rates Comments Action Unit Price M…" at bounding box center [744, 301] width 1325 height 145
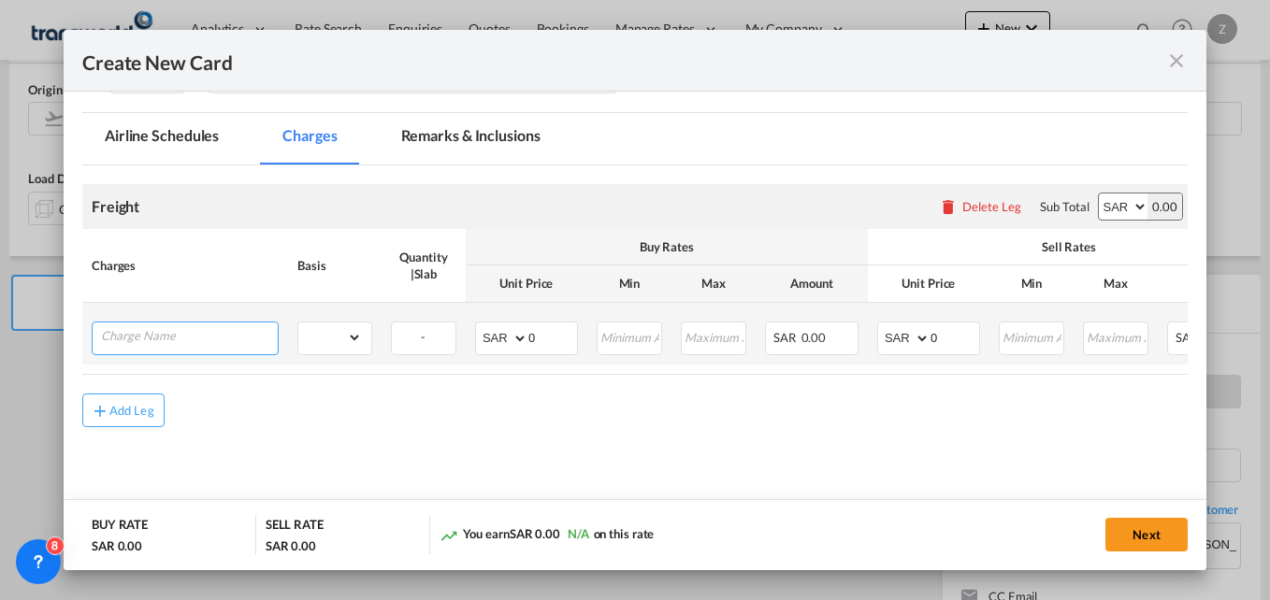
click at [122, 342] on input "Charge Name" at bounding box center [189, 337] width 177 height 28
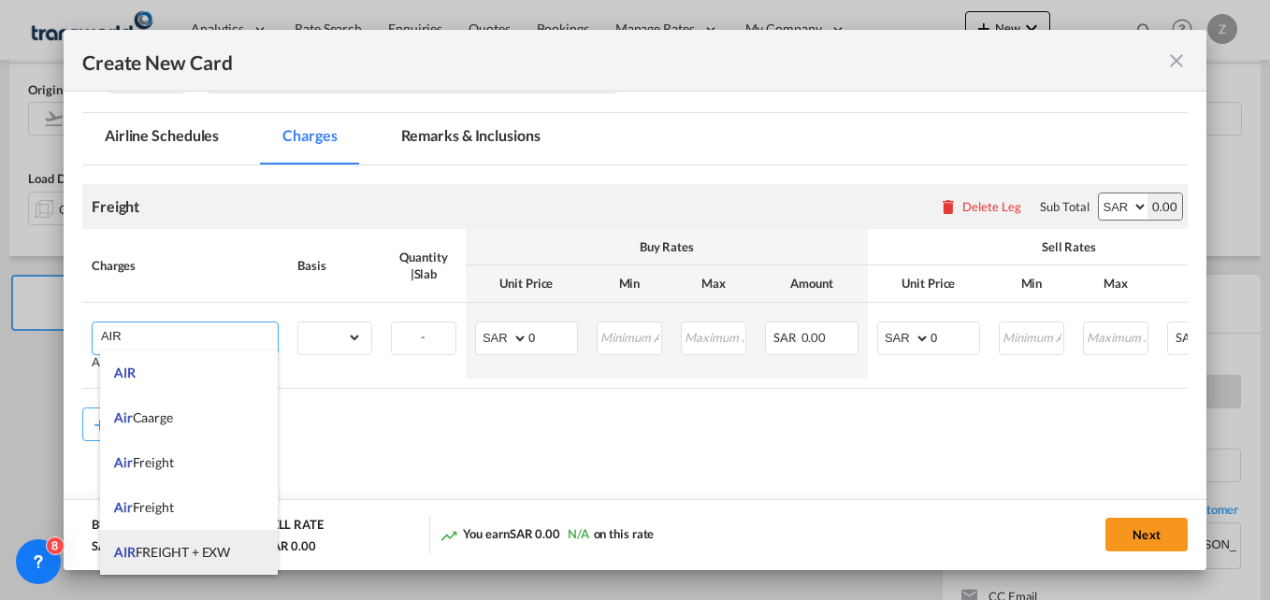
click at [175, 551] on span "AIR FREIGHT + EXW" at bounding box center [172, 552] width 116 height 16
type input "AIR FREIGHT + EXW"
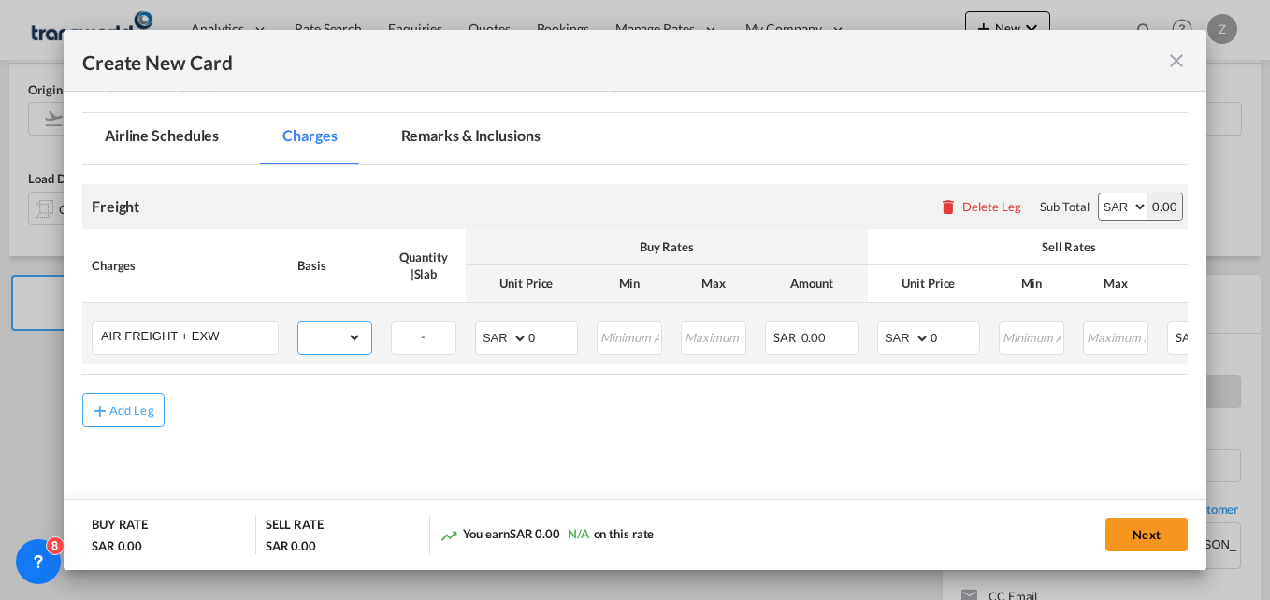
click at [355, 329] on select "gross_weight volumetric_weight per_shipment per_bl per_km % on air freight per_…" at bounding box center [330, 338] width 64 height 30
select select "per_shipment"
click at [298, 323] on select "gross_weight volumetric_weight per_shipment per_bl per_km % on air freight per_…" at bounding box center [330, 338] width 64 height 30
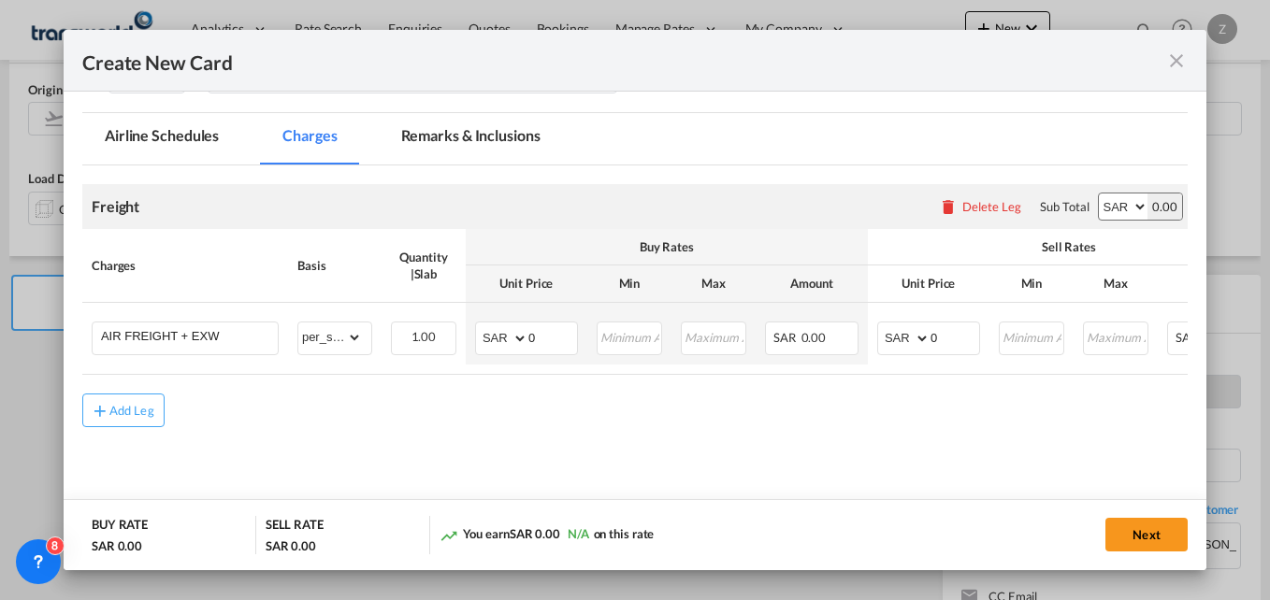
click at [1084, 209] on div "Sub Total AED AFN ALL AMD ANG AOA ARS AUD AWG AZN BAM BBD BDT BGN BHD BIF BMD B…" at bounding box center [1107, 207] width 152 height 36
click at [1099, 211] on select "AED AFN ALL AMD ANG AOA ARS AUD AWG AZN BAM BBD BDT BGN BHD BIF BMD BND BOB BRL…" at bounding box center [1123, 207] width 49 height 26
select select "string:USD"
click at [1099, 194] on select "AED AFN ALL AMD ANG AOA ARS AUD AWG AZN BAM BBD BDT BGN BHD BIF BMD BND BOB BRL…" at bounding box center [1123, 207] width 49 height 26
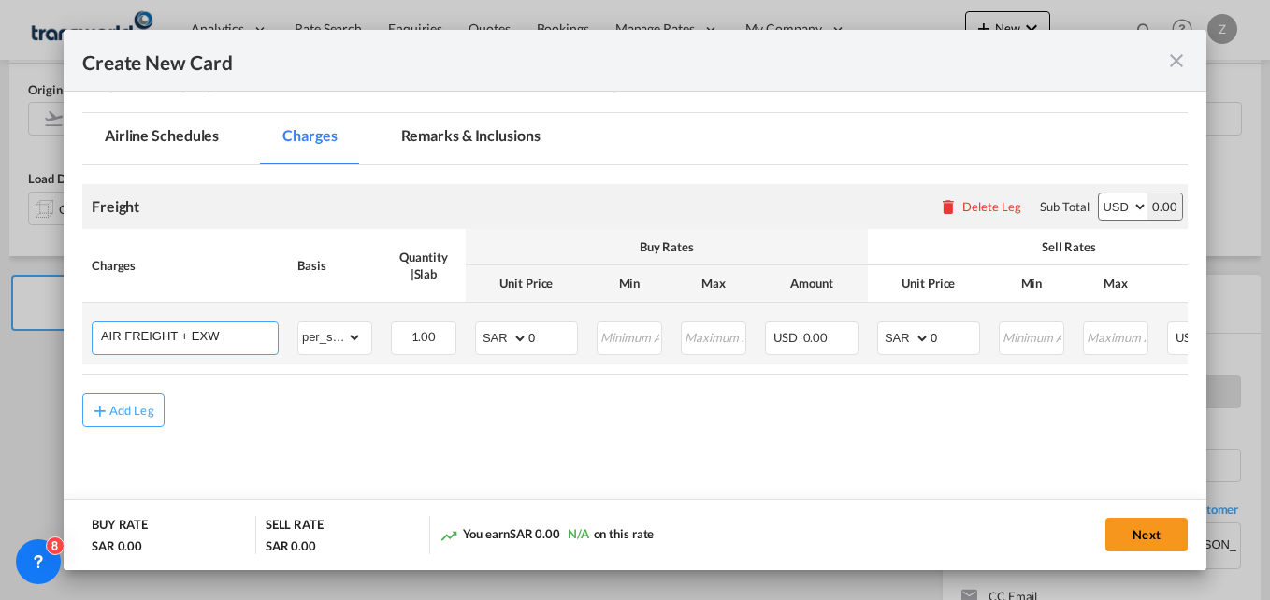
click at [200, 340] on input "AIR FREIGHT + EXW" at bounding box center [189, 337] width 177 height 28
click at [215, 340] on input "AIR FREIGHT + EXW" at bounding box center [189, 337] width 177 height 28
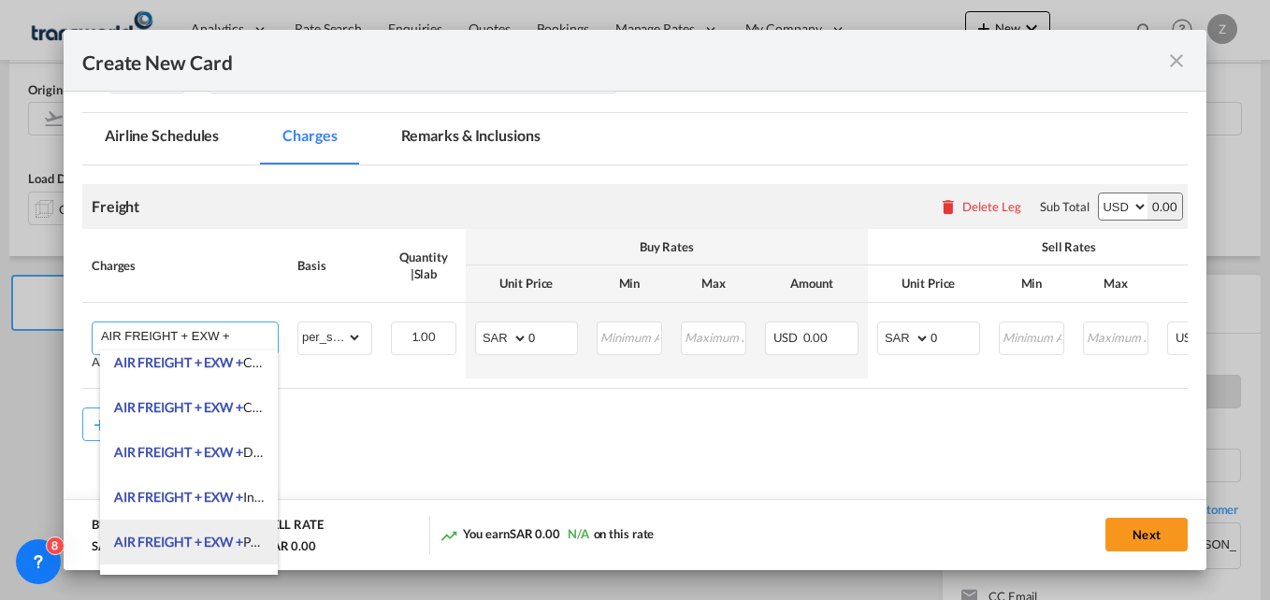
scroll to position [90, 0]
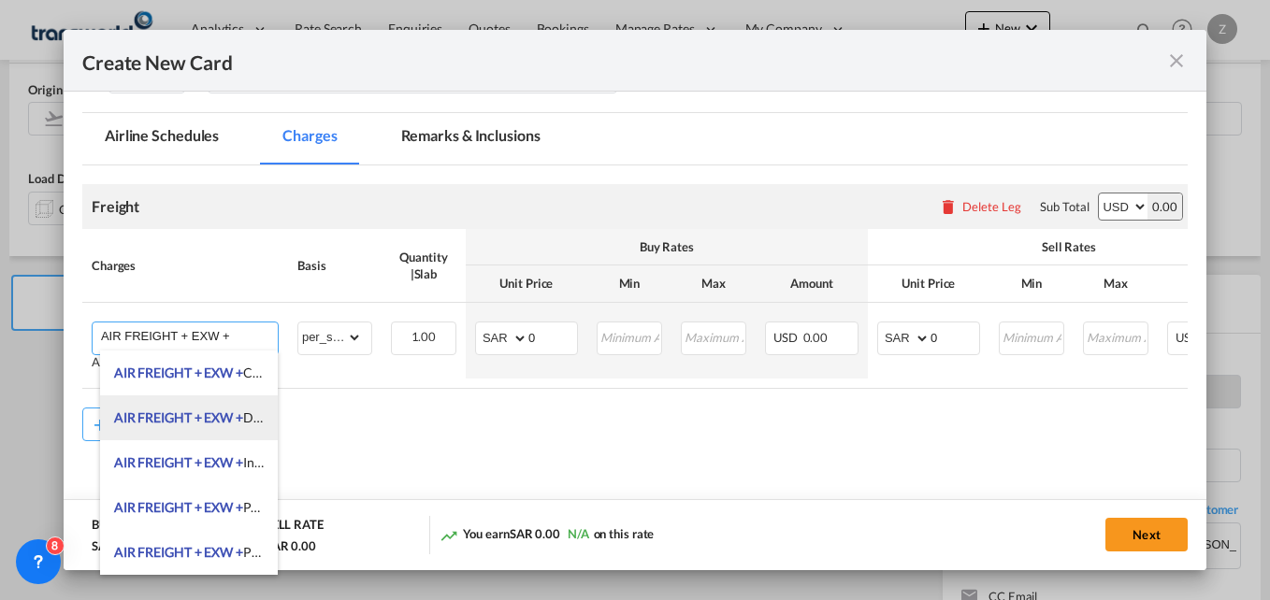
click at [224, 423] on span "AIR FREIGHT + EXW +" at bounding box center [178, 418] width 129 height 16
type input "AIR FREIGHT + EXW + DESTINATION CLEARANCE AND DELIVERY"
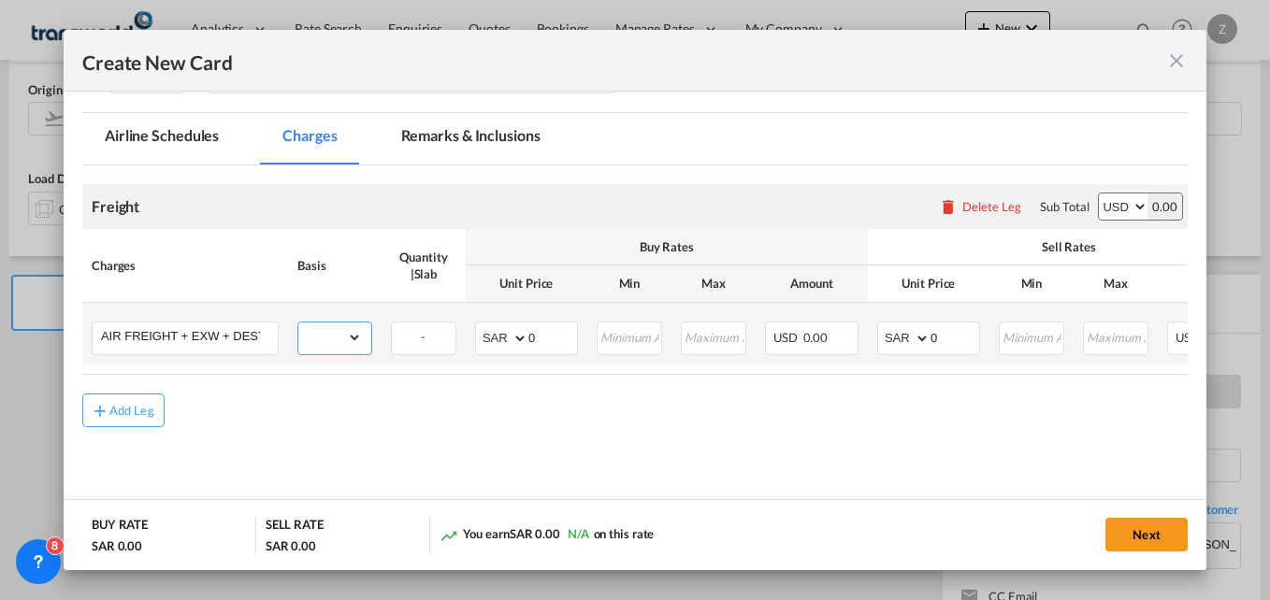
click at [340, 334] on select "gross_weight volumetric_weight per_shipment per_bl per_km % on air freight per_…" at bounding box center [330, 338] width 64 height 30
select select "per_shipment"
click at [298, 323] on select "gross_weight volumetric_weight per_shipment per_bl per_km % on air freight per_…" at bounding box center [330, 338] width 64 height 30
click at [487, 344] on select "AED AFN ALL AMD ANG AOA ARS AUD AWG AZN BAM BBD BDT BGN BHD BIF BMD BND BOB BRL…" at bounding box center [503, 338] width 49 height 26
select select "string:USD"
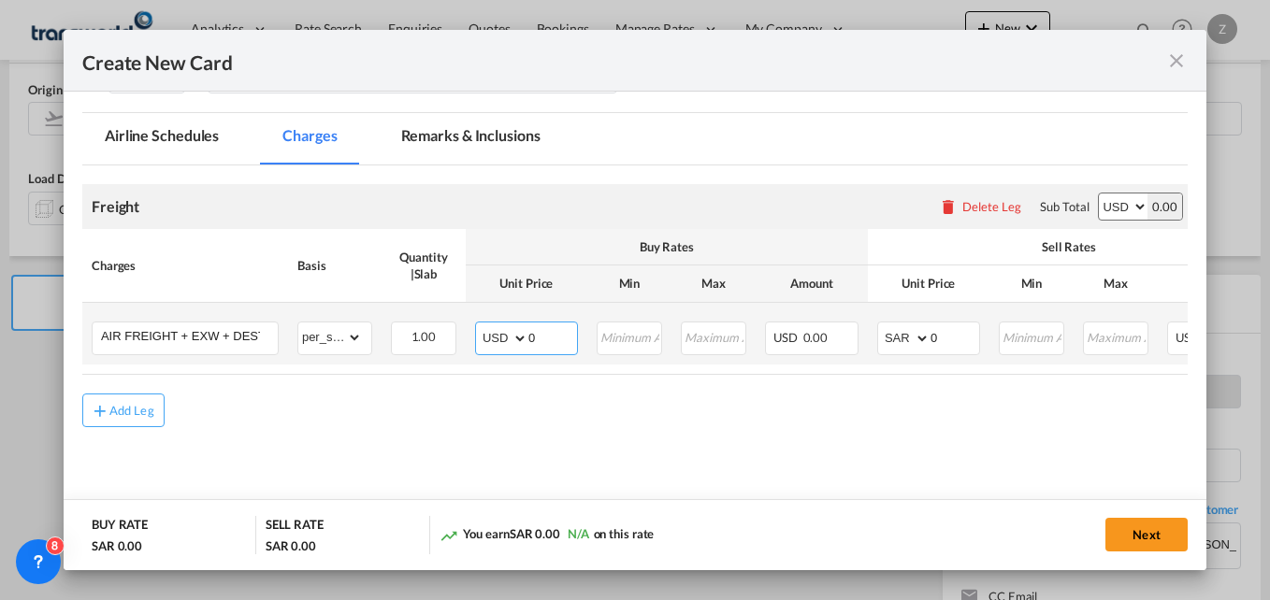
click at [479, 325] on select "AED AFN ALL AMD ANG AOA ARS AUD AWG AZN BAM BBD BDT BGN BHD BIF BMD BND BOB BRL…" at bounding box center [503, 338] width 49 height 26
click at [905, 340] on select "AED AFN ALL AMD ANG AOA ARS AUD AWG AZN BAM BBD BDT BGN BHD BIF BMD BND BOB BRL…" at bounding box center [905, 338] width 49 height 26
click at [896, 340] on select "AED AFN ALL AMD ANG AOA ARS AUD AWG AZN BAM BBD BDT BGN BHD BIF BMD BND BOB BRL…" at bounding box center [905, 338] width 49 height 26
select select "string:USD"
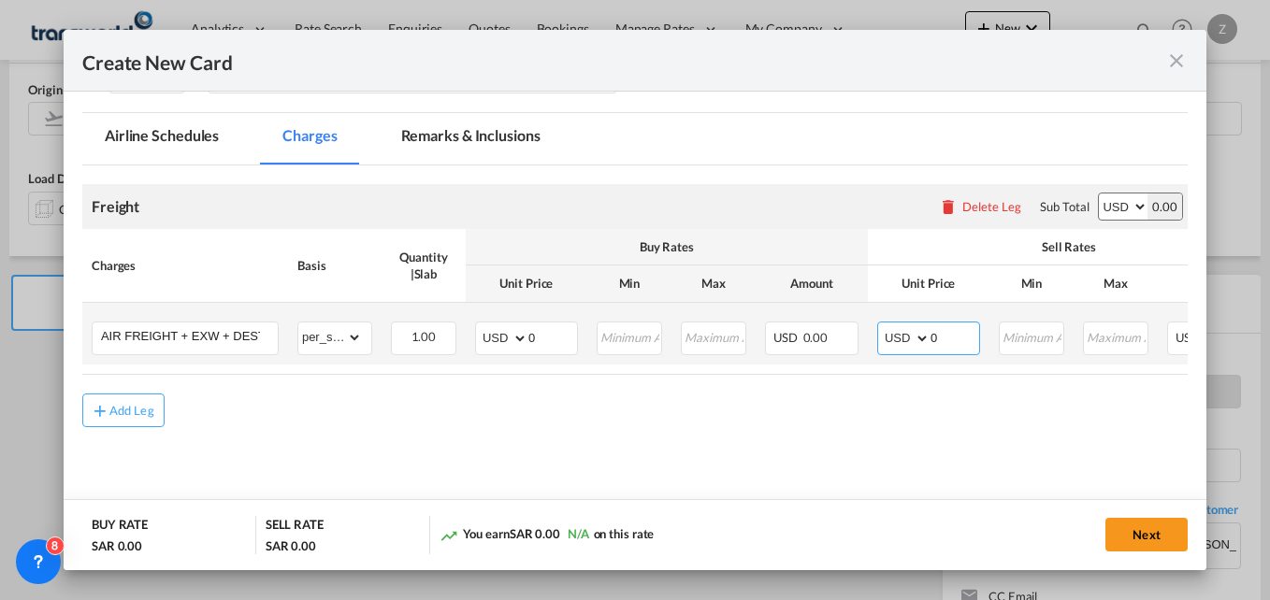
click at [881, 325] on select "AED AFN ALL AMD ANG AOA ARS AUD AWG AZN BAM BBD BDT BGN BHD BIF BMD BND BOB BRL…" at bounding box center [905, 338] width 49 height 26
click at [541, 339] on input "0" at bounding box center [552, 337] width 49 height 28
type input "965"
click at [950, 339] on input "0" at bounding box center [955, 337] width 49 height 28
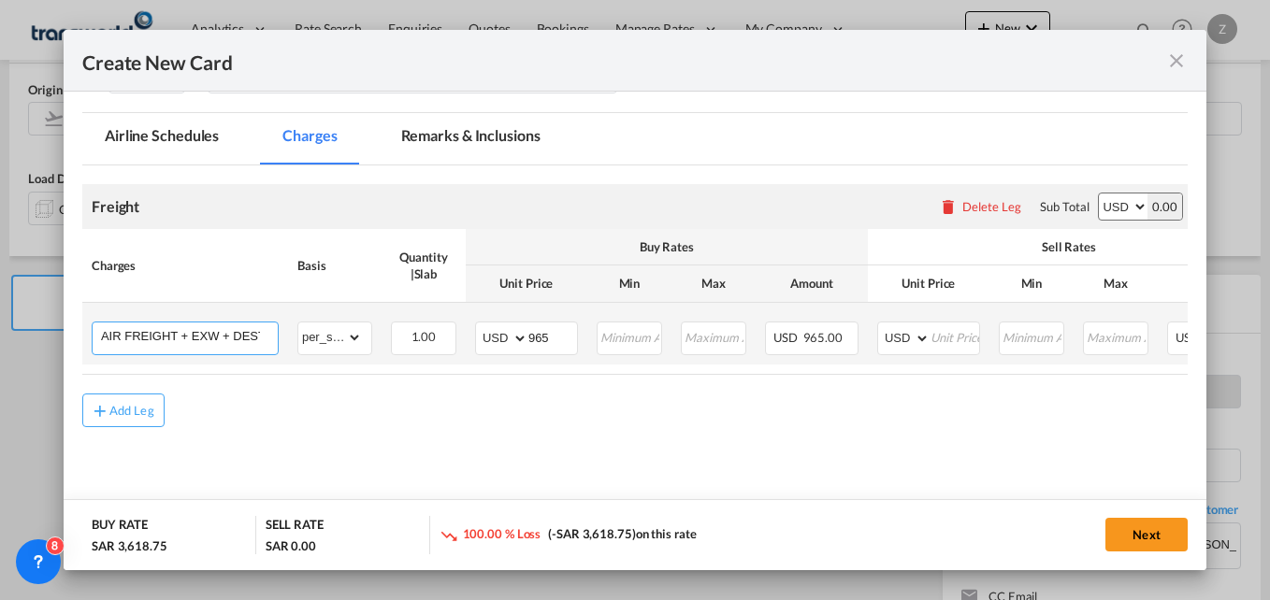
click at [260, 337] on input "AIR FREIGHT + EXW + DESTINATION CLEARANCE AND DELIVERY" at bounding box center [189, 337] width 177 height 28
drag, startPoint x: 237, startPoint y: 337, endPoint x: 359, endPoint y: 344, distance: 122.7
click at [359, 344] on tr "AIR FREIGHT + EXW + DESTINATION CLEARANCE AND DELIVERY Please Enter Already Exi…" at bounding box center [744, 334] width 1325 height 62
type input "AIR FREIGHT + EXW + DESTINATION CLEARANCE AND DELIVERY +"
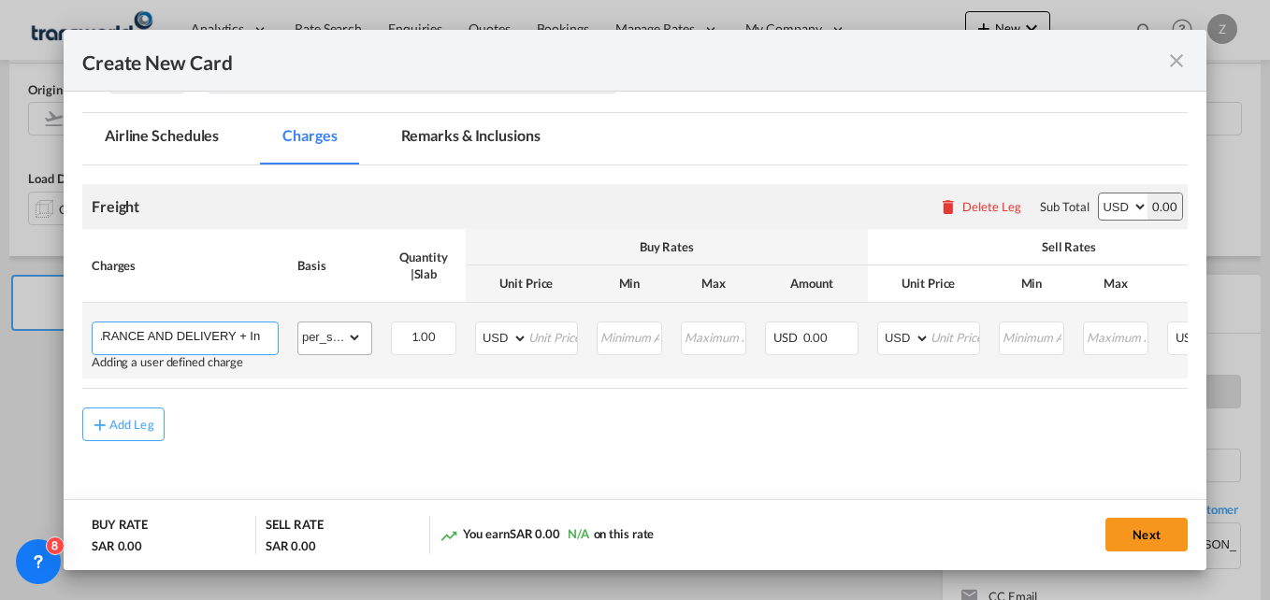
scroll to position [0, 259]
type input "AIR FREIGHT + EXW + DESTINATION CLEARANCE AND DELIVERY + Insurance"
click at [547, 342] on input "Create New Card ..." at bounding box center [552, 337] width 49 height 28
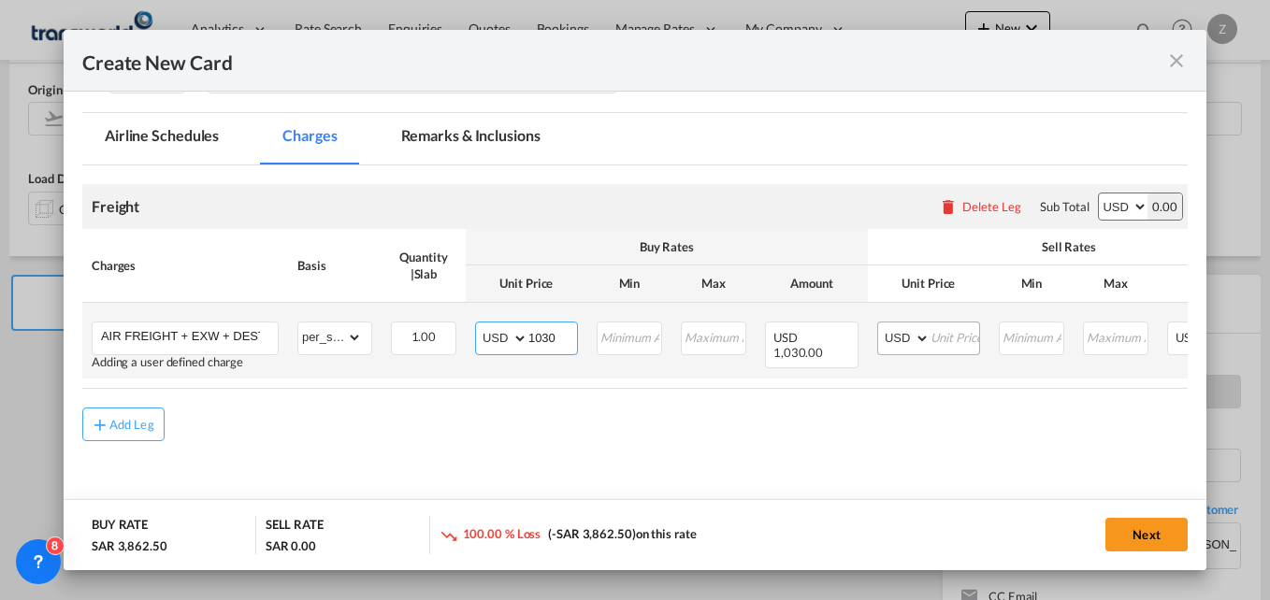
type input "1030"
click at [961, 337] on input "Create New Card ..." at bounding box center [955, 337] width 49 height 28
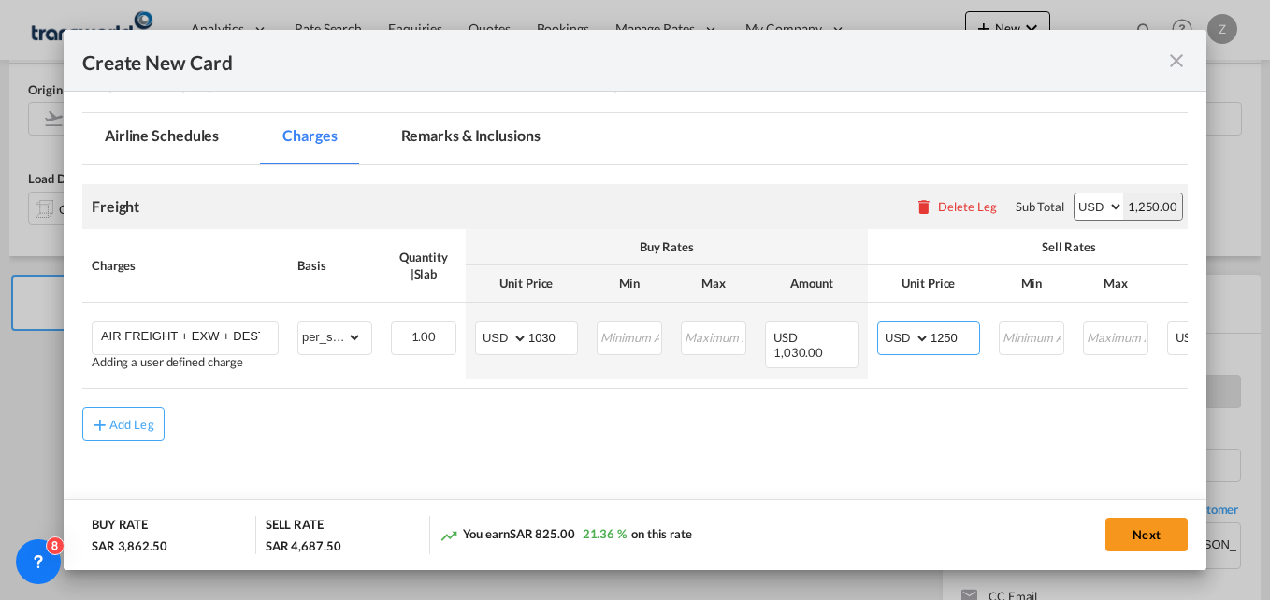
type input "1250"
click at [811, 440] on div "Add Leg" at bounding box center [634, 425] width 1105 height 34
click at [1143, 527] on button "Next" at bounding box center [1146, 535] width 82 height 34
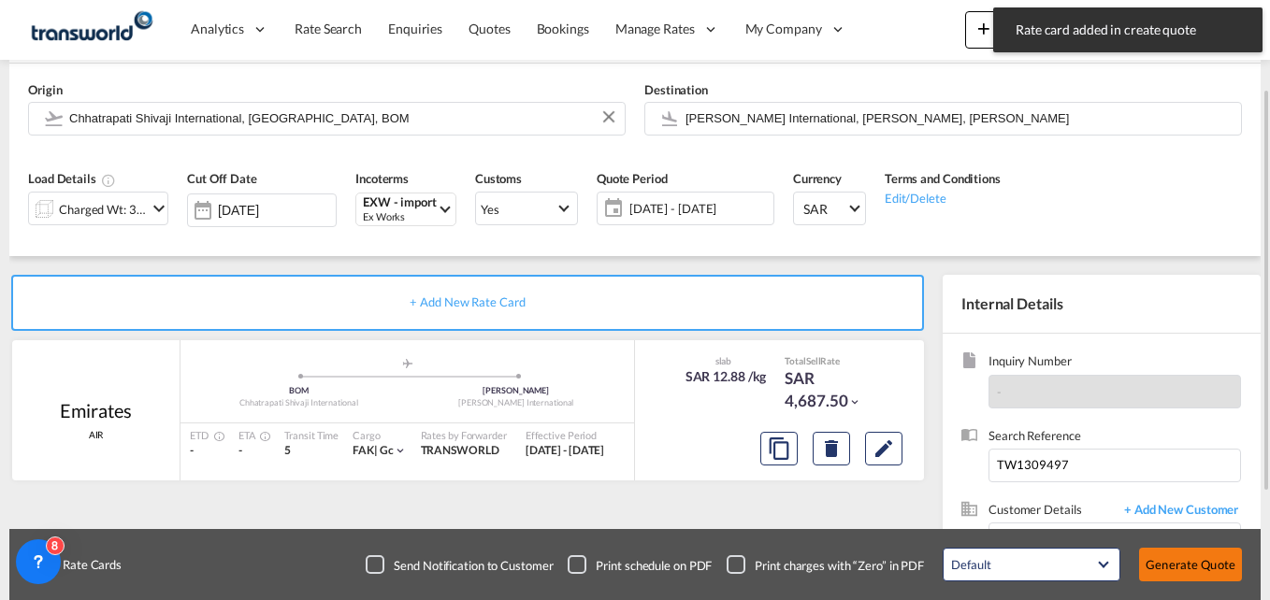
click at [1186, 561] on button "Generate Quote" at bounding box center [1190, 565] width 103 height 34
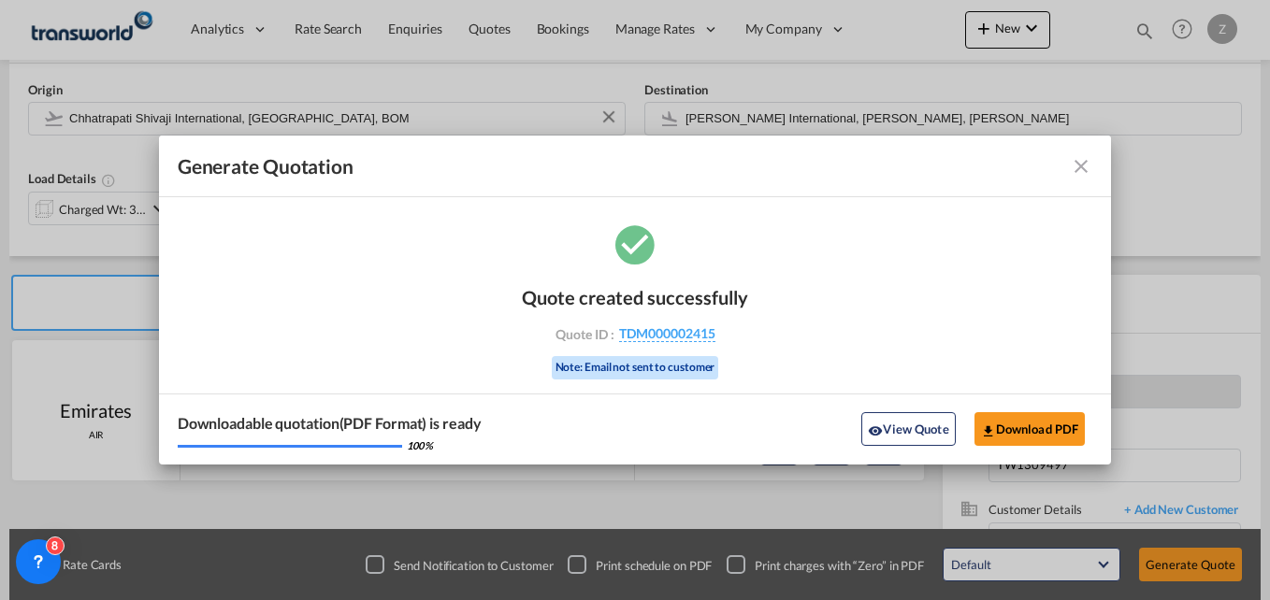
click at [1072, 169] on md-icon "icon-close fg-AAA8AD cursor m-0" at bounding box center [1081, 166] width 22 height 22
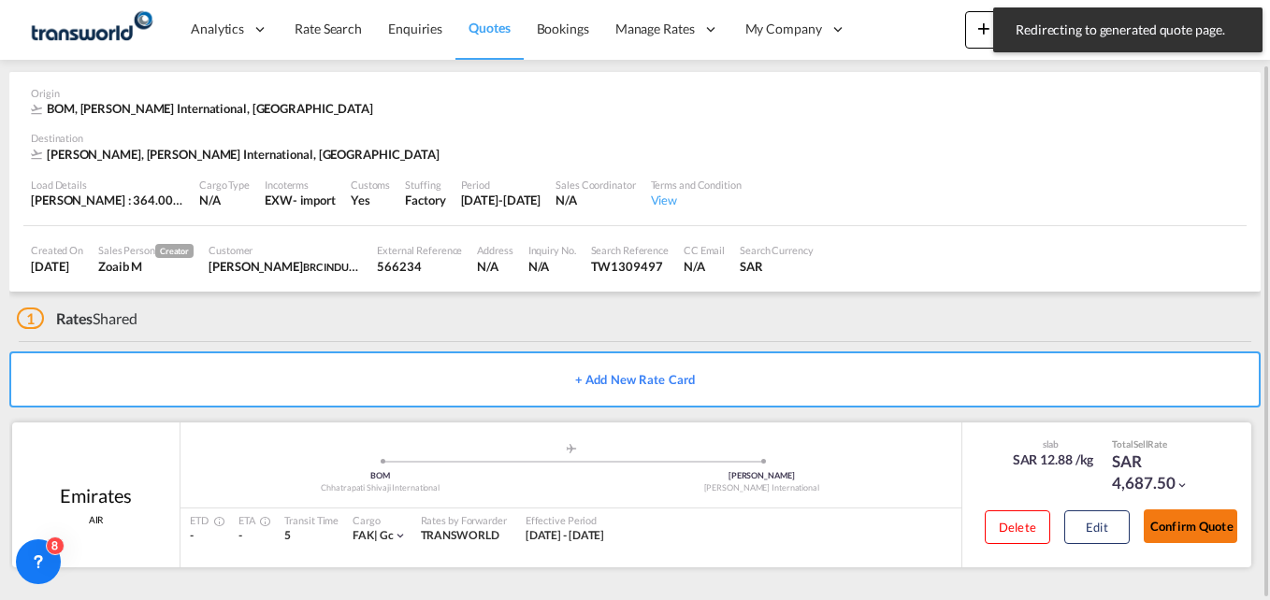
click at [1199, 513] on button "Confirm Quote" at bounding box center [1191, 527] width 94 height 34
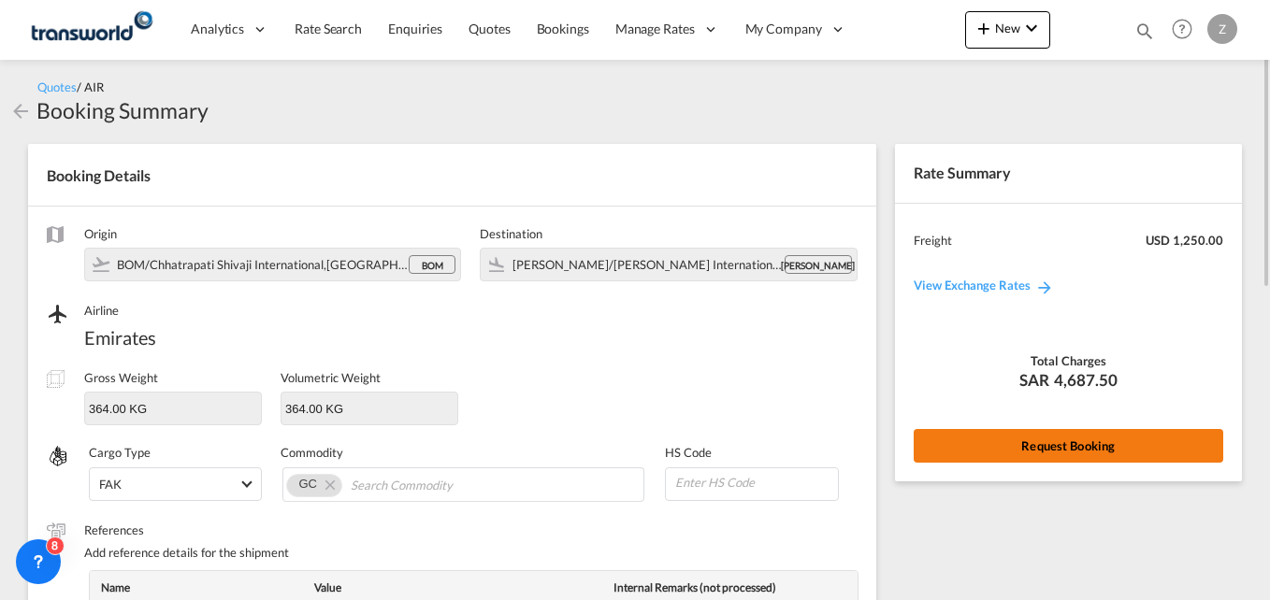
click at [1037, 450] on button "Request Booking" at bounding box center [1069, 446] width 310 height 34
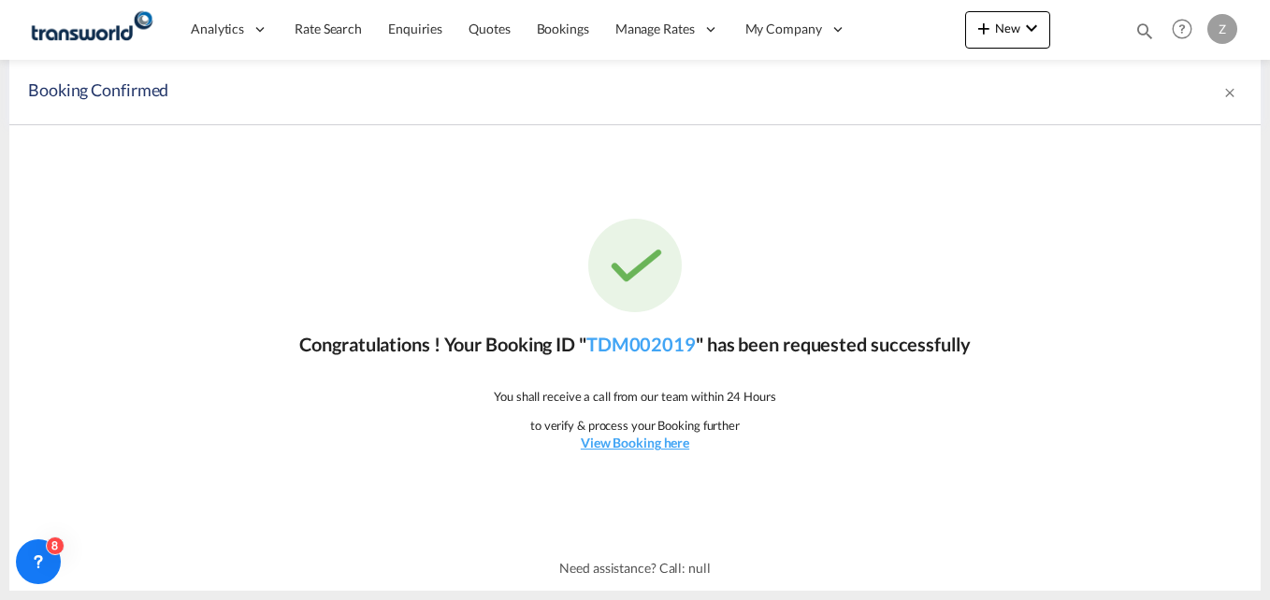
click at [665, 357] on div "Congratulations ! Your Booking ID " TDM002019 " has been requested successfully…" at bounding box center [634, 335] width 1251 height 421
click at [660, 349] on link "TDM002019" at bounding box center [640, 344] width 109 height 22
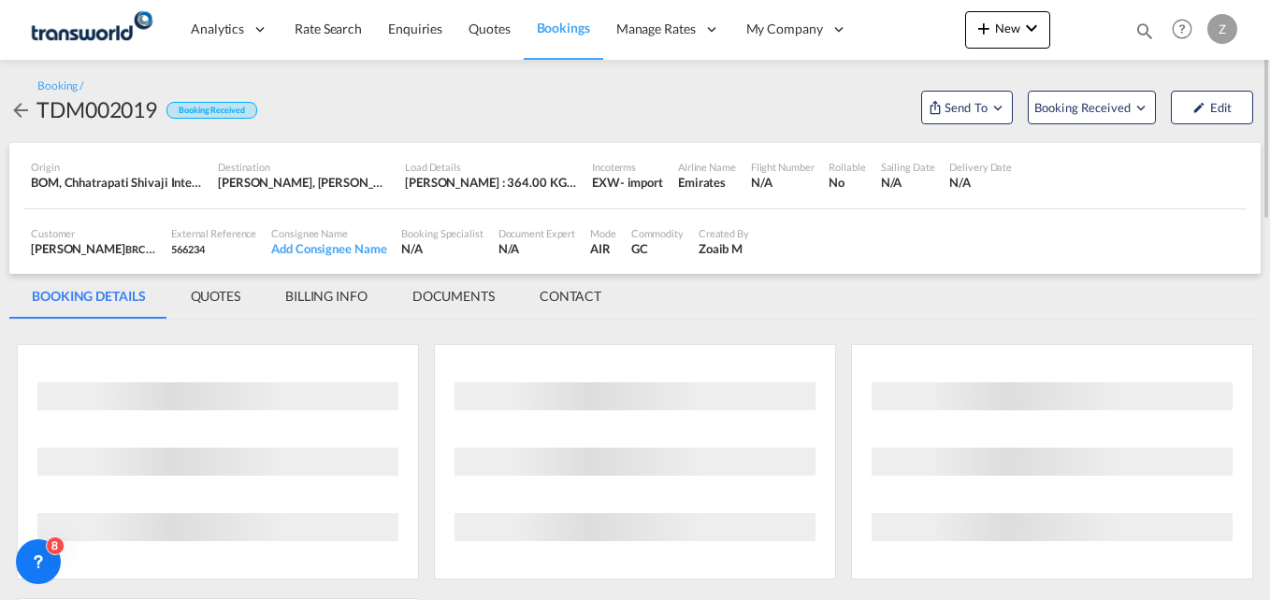
click at [566, 301] on md-tab-item "CONTACT" at bounding box center [570, 296] width 107 height 45
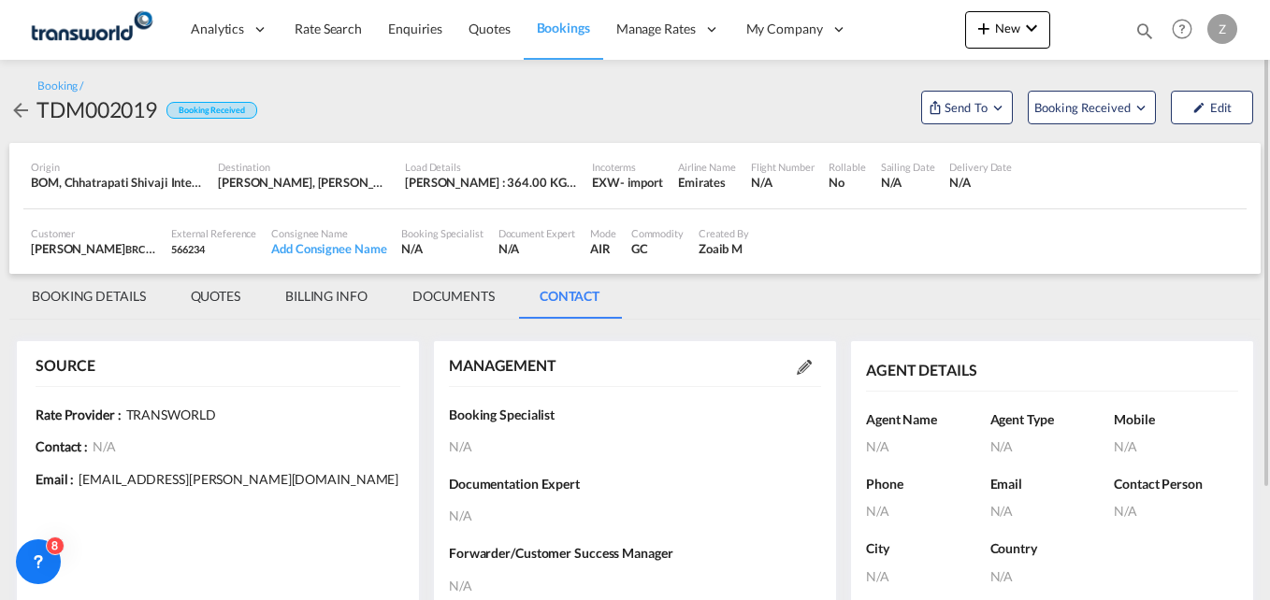
click at [806, 368] on md-icon at bounding box center [804, 367] width 15 height 15
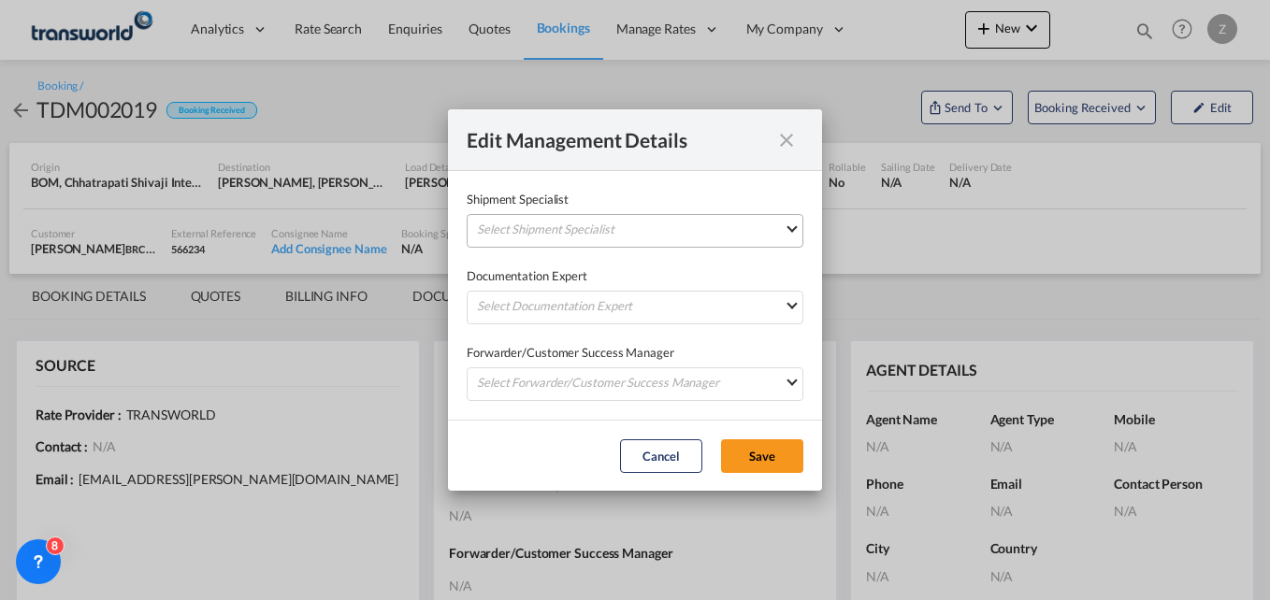
click at [659, 230] on md-select "Select Shipment Specialist [PERSON_NAME] W [PERSON_NAME][EMAIL_ADDRESS][PERSON_…" at bounding box center [635, 231] width 337 height 34
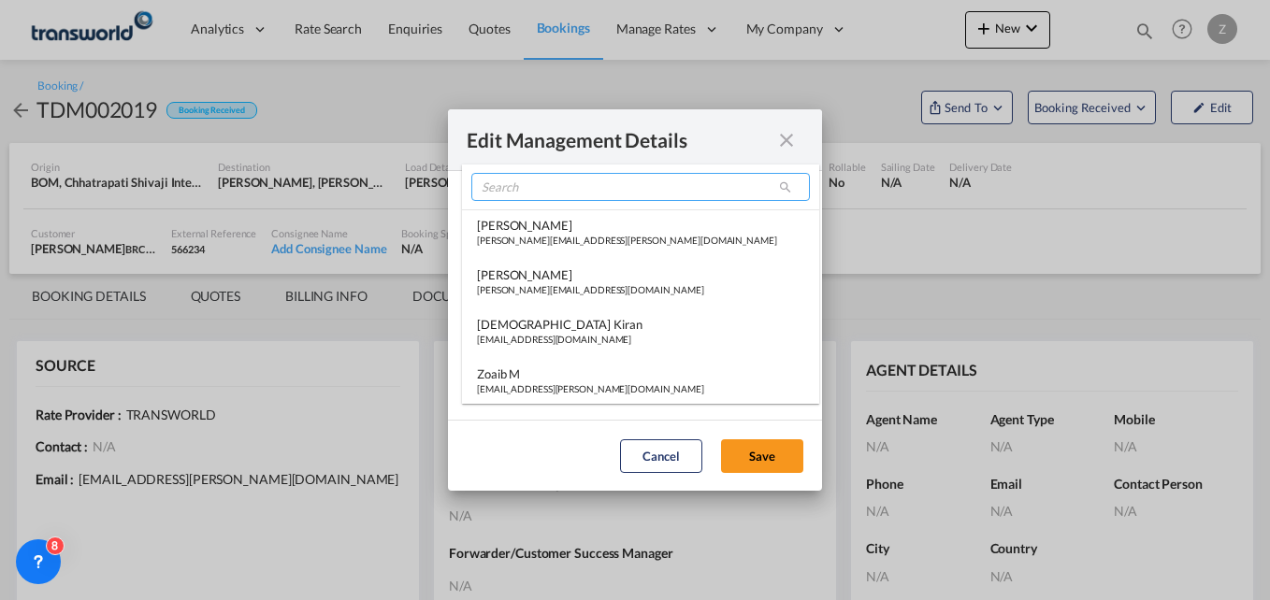
click at [568, 195] on input "search" at bounding box center [640, 187] width 339 height 28
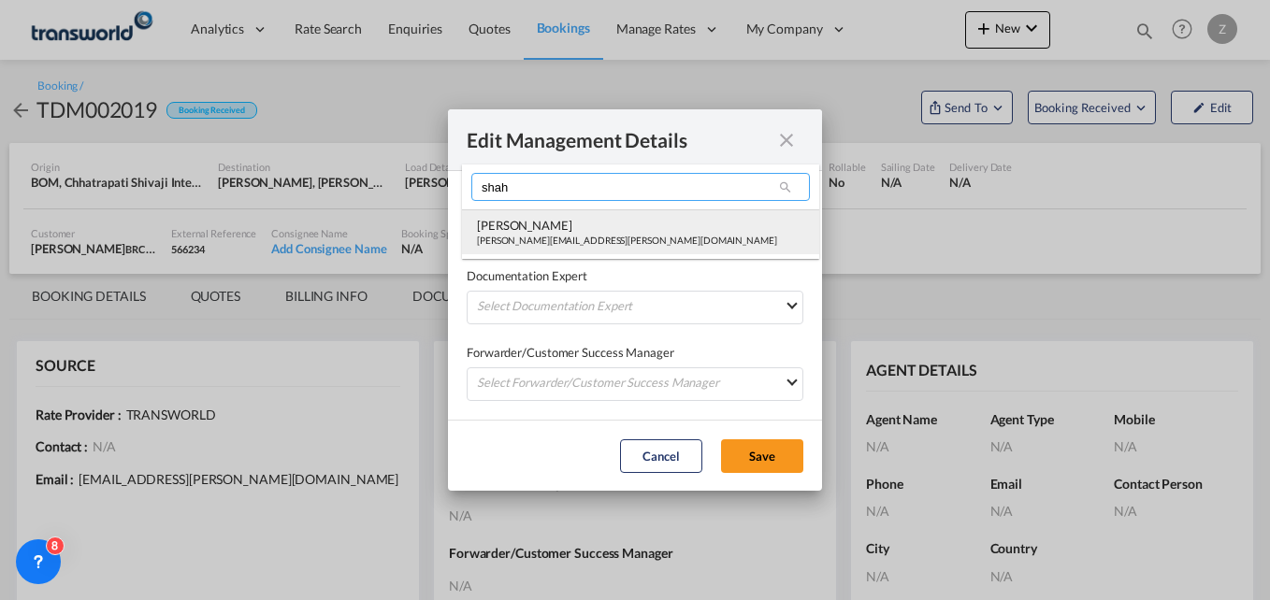
type input "shah"
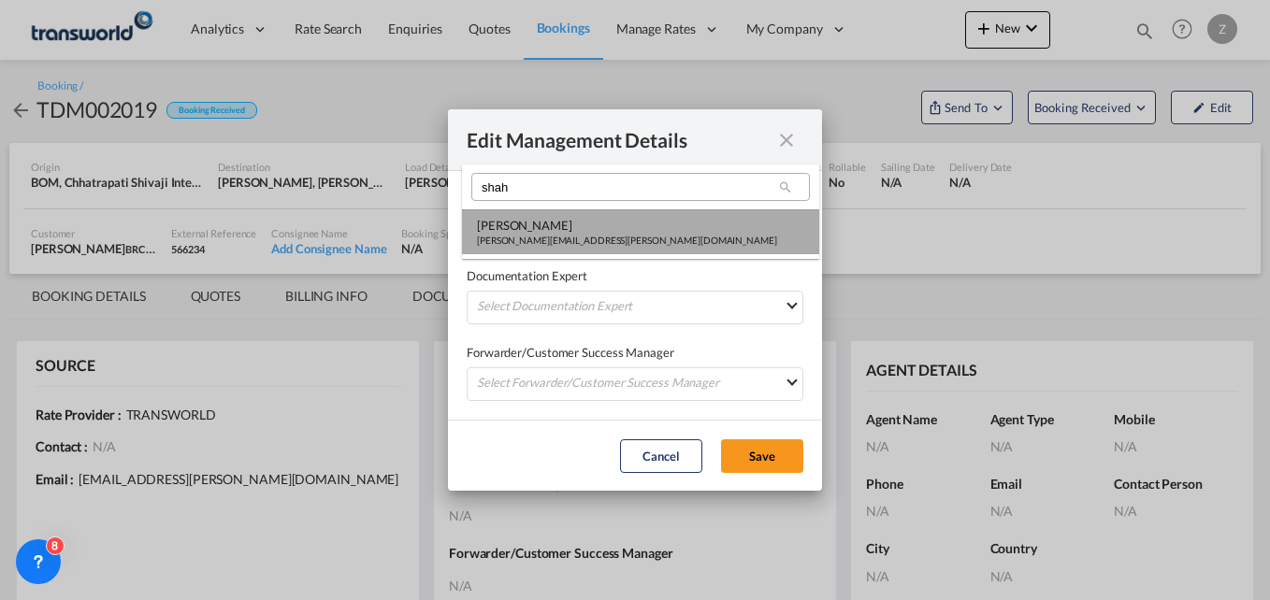
click at [557, 228] on div "[PERSON_NAME]" at bounding box center [627, 225] width 300 height 17
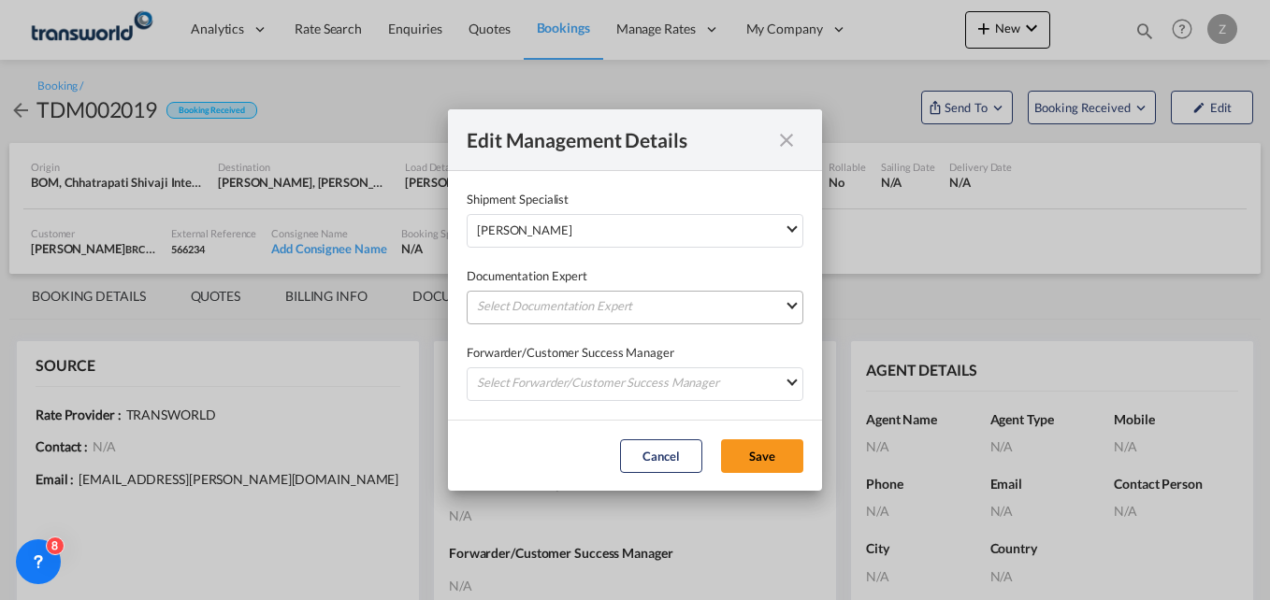
click at [537, 312] on md-select "Select Documentation Expert [PERSON_NAME] W [PERSON_NAME][EMAIL_ADDRESS][PERSON…" at bounding box center [635, 308] width 337 height 34
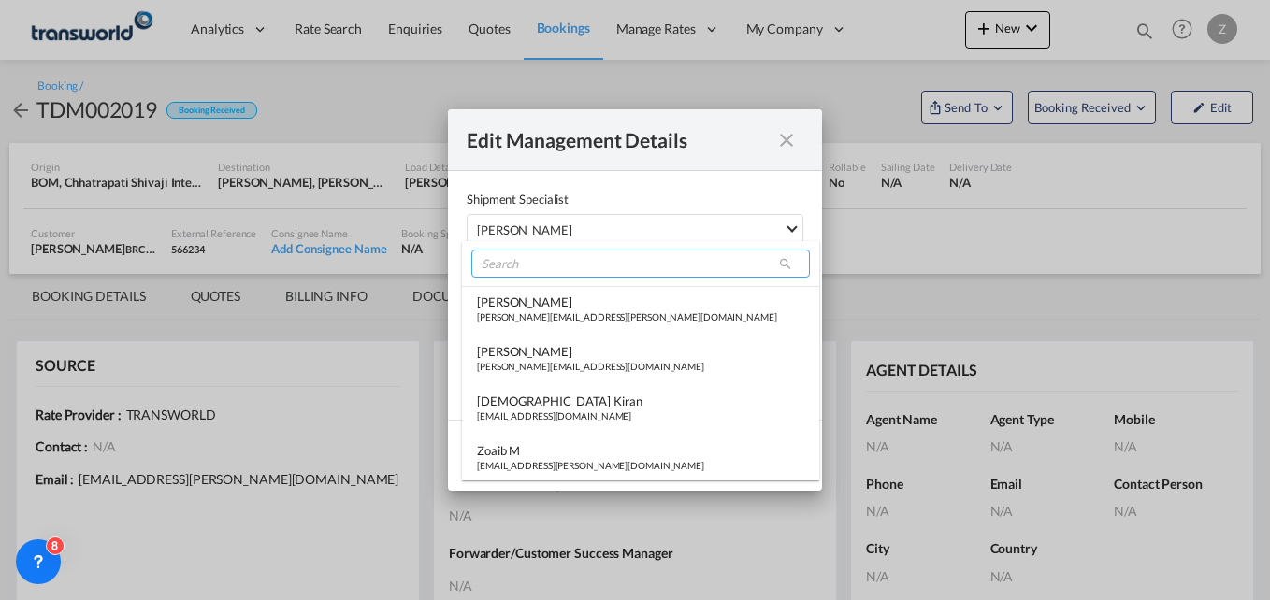
click at [531, 277] on input "search" at bounding box center [640, 264] width 339 height 28
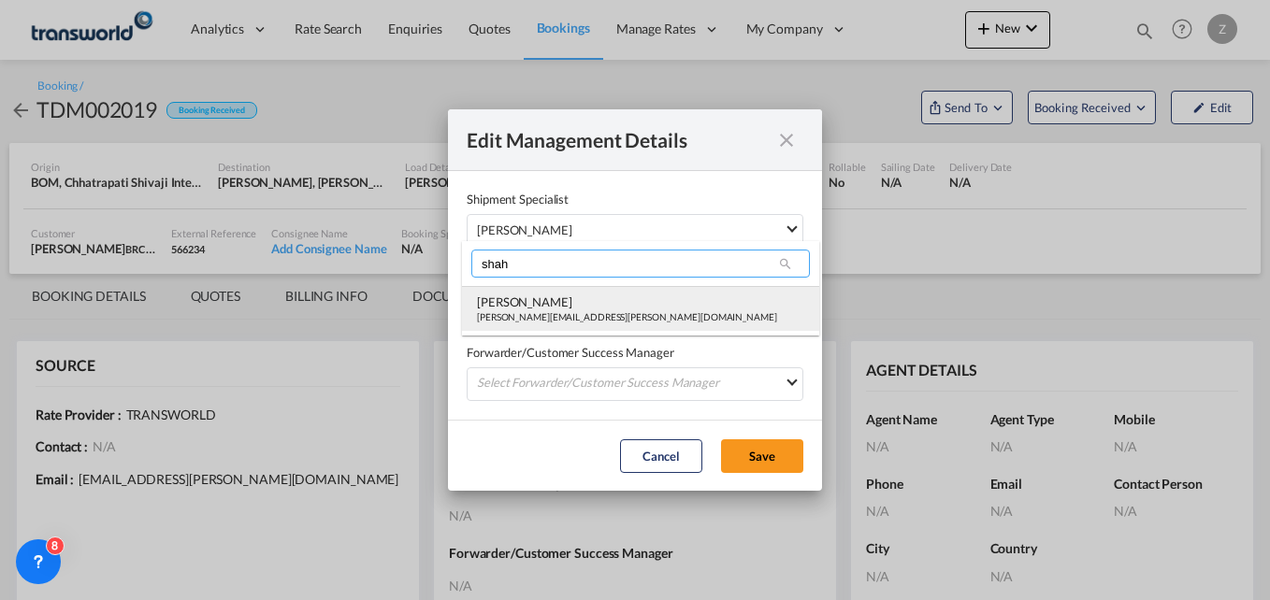
type input "shah"
click at [522, 316] on div "[PERSON_NAME][EMAIL_ADDRESS][PERSON_NAME][DOMAIN_NAME]" at bounding box center [627, 317] width 300 height 13
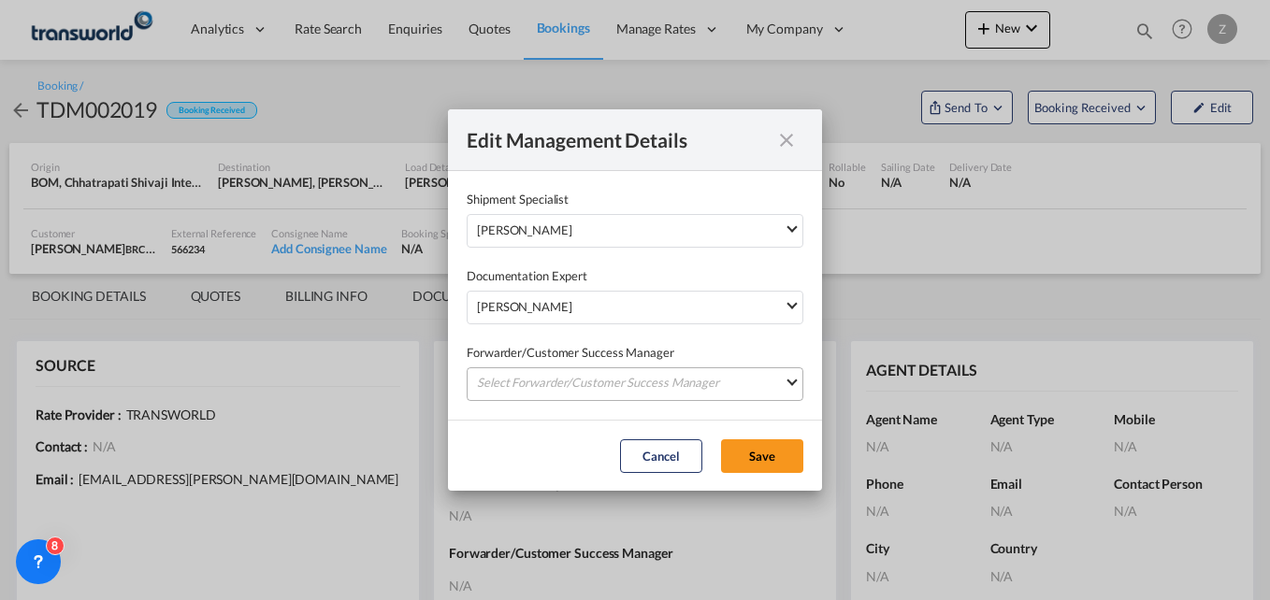
click at [508, 381] on md-select "Select Forwarder/Customer Success Manager [PERSON_NAME] [PERSON_NAME][EMAIL_ADD…" at bounding box center [635, 385] width 337 height 34
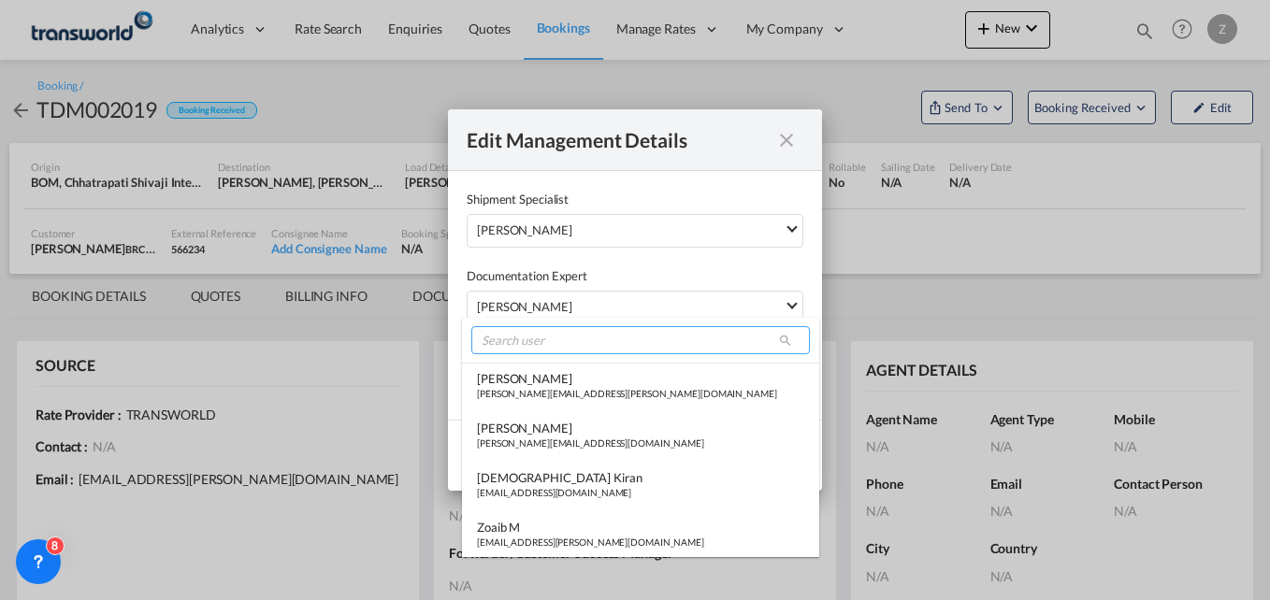
click at [530, 349] on input "search" at bounding box center [640, 340] width 339 height 28
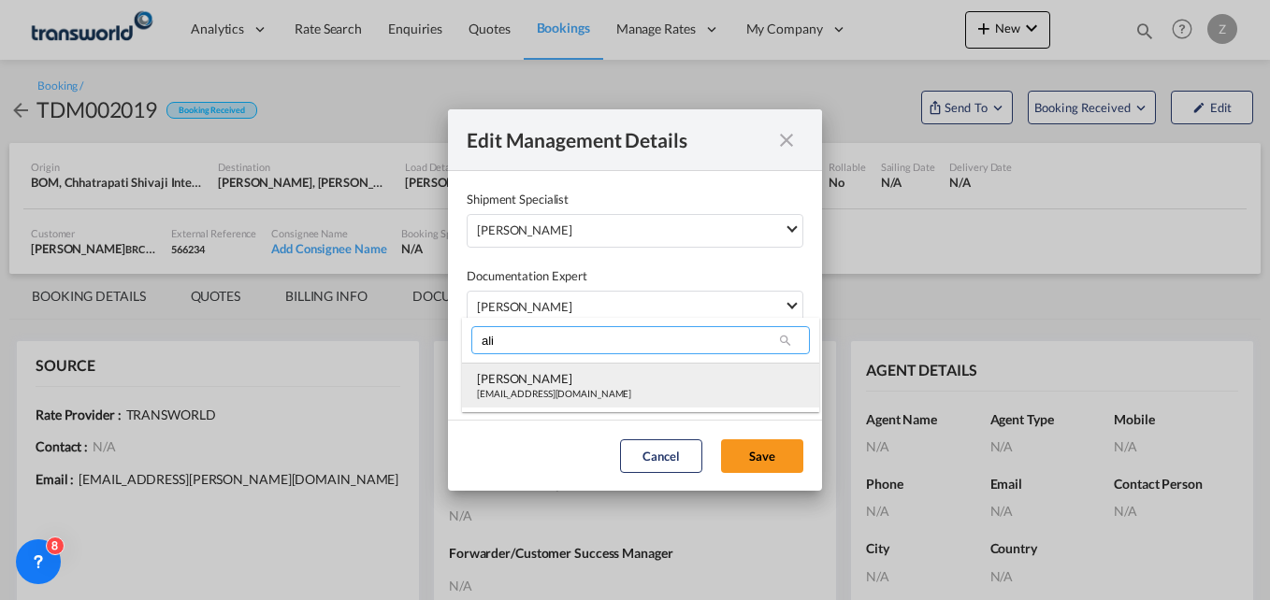
type input "ali"
click at [529, 393] on div "[EMAIL_ADDRESS][DOMAIN_NAME]" at bounding box center [554, 393] width 154 height 13
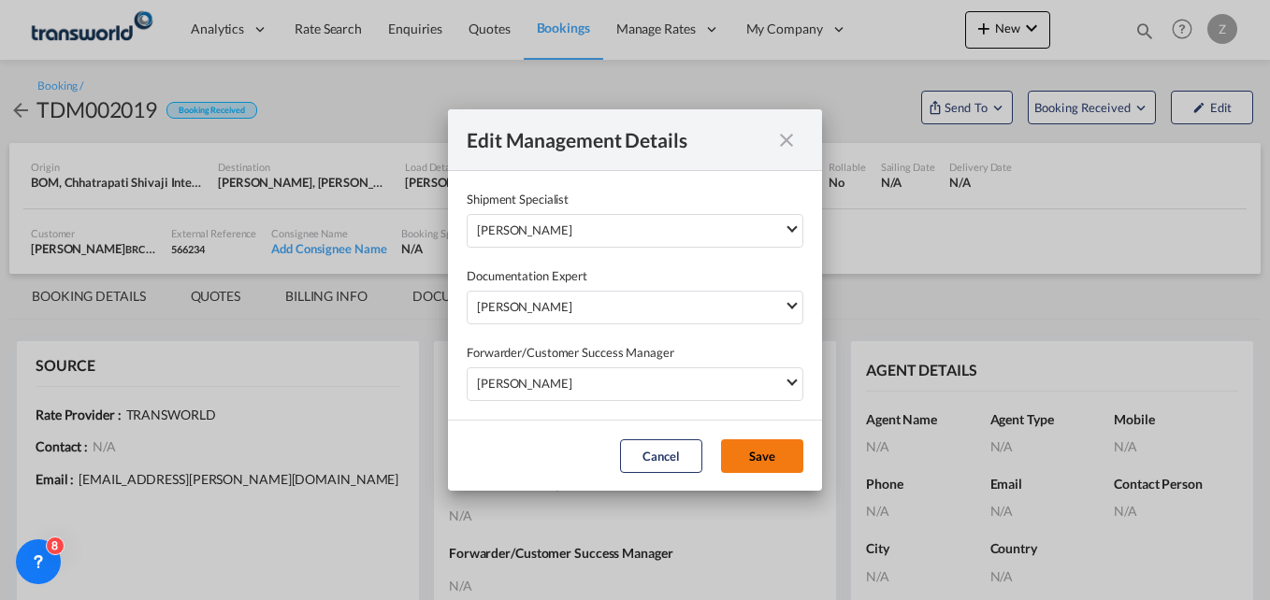
click at [773, 461] on button "Save" at bounding box center [762, 457] width 82 height 34
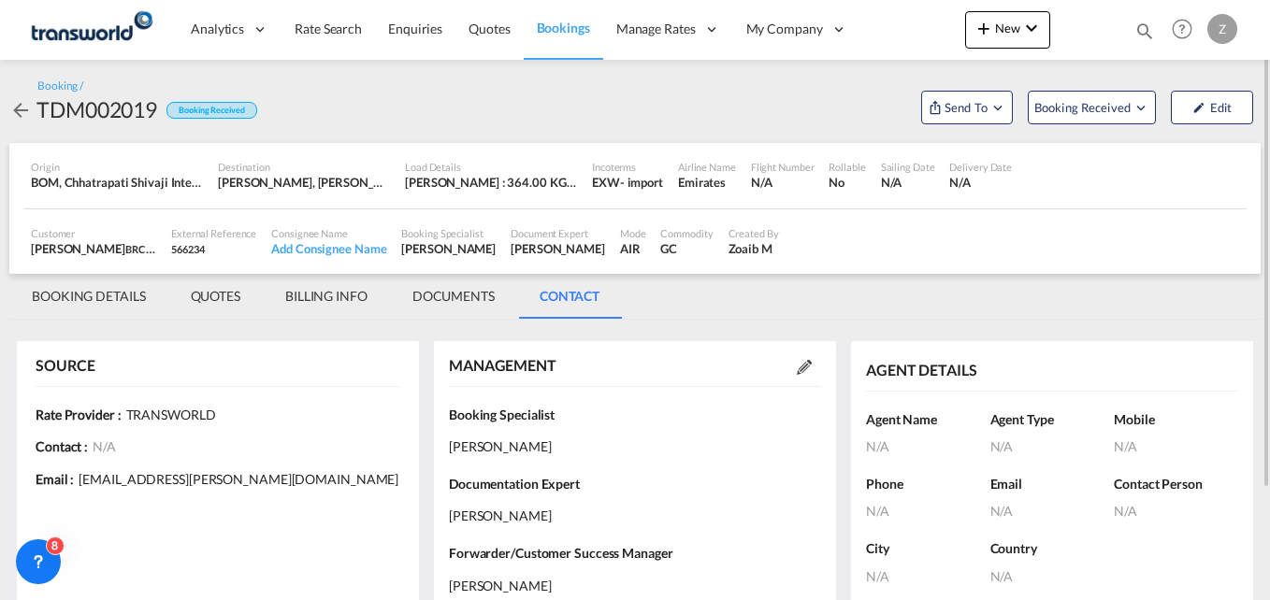
click at [82, 282] on md-tab-item "BOOKING DETAILS" at bounding box center [88, 296] width 159 height 45
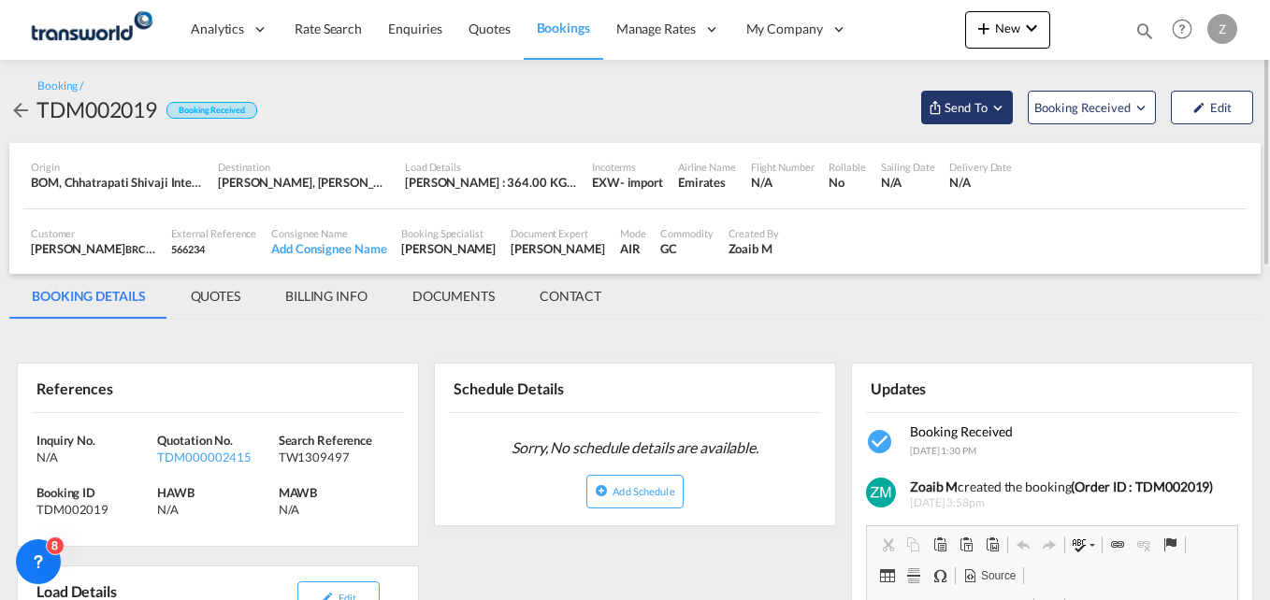
click at [980, 109] on span "Send To" at bounding box center [966, 107] width 47 height 19
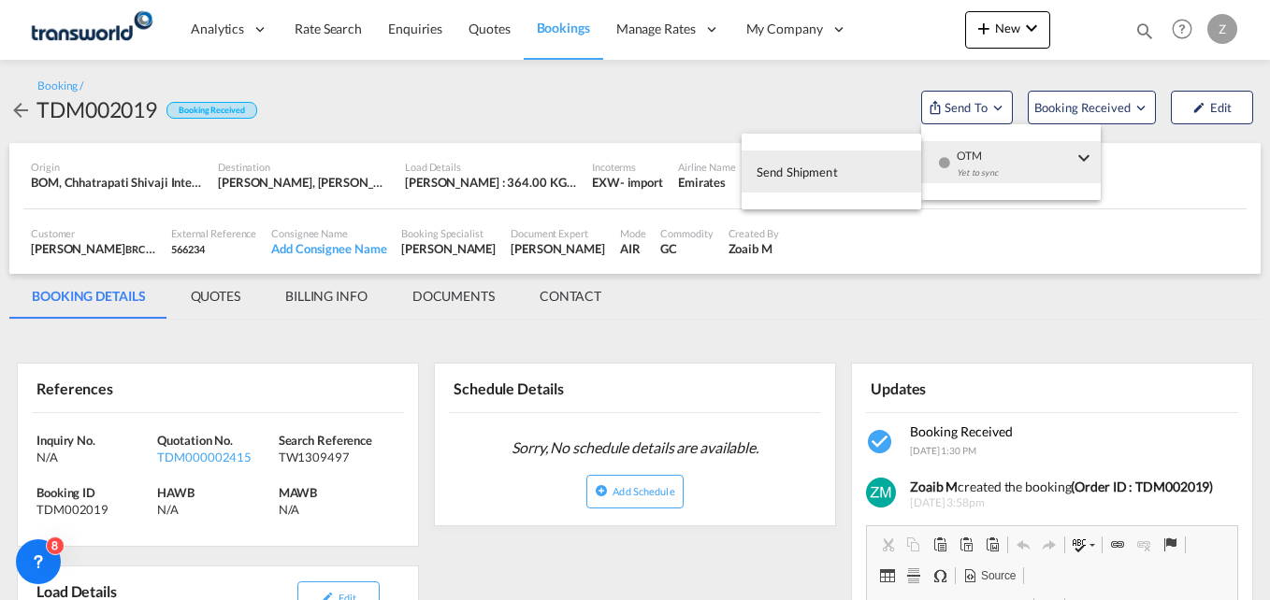
click at [835, 169] on span "Send Shipment" at bounding box center [797, 172] width 81 height 30
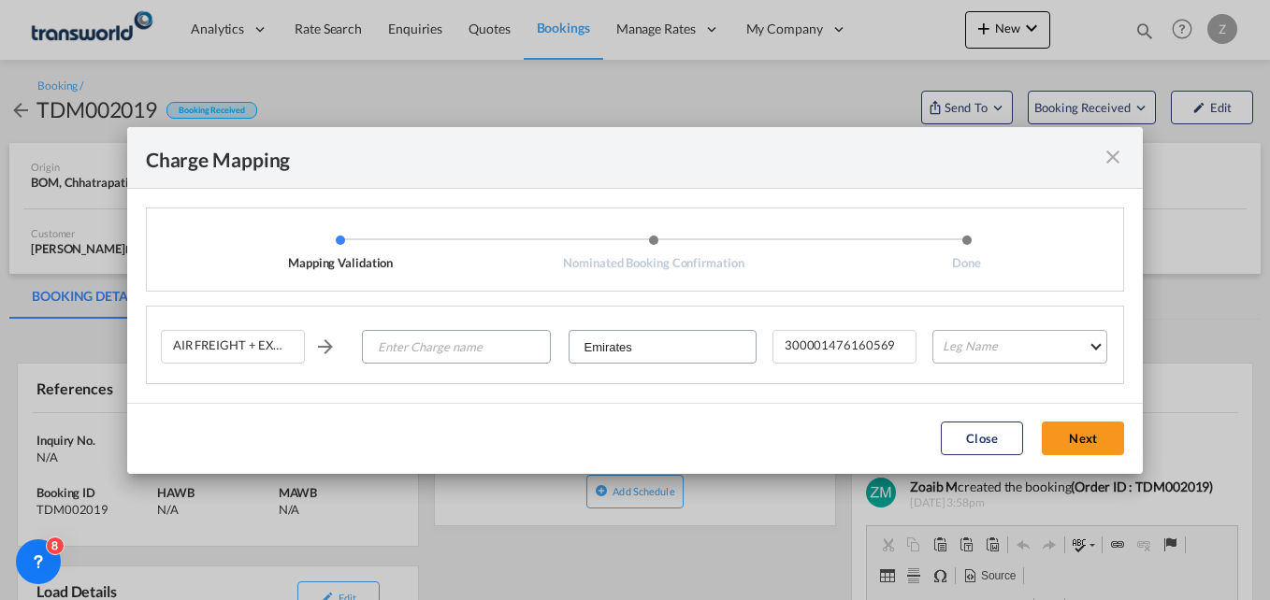
click at [980, 349] on md-select "Leg Name HANDLING ORIGIN HANDLING DESTINATION OTHERS TL PICK UP CUSTOMS ORIGIN …" at bounding box center [1019, 347] width 175 height 34
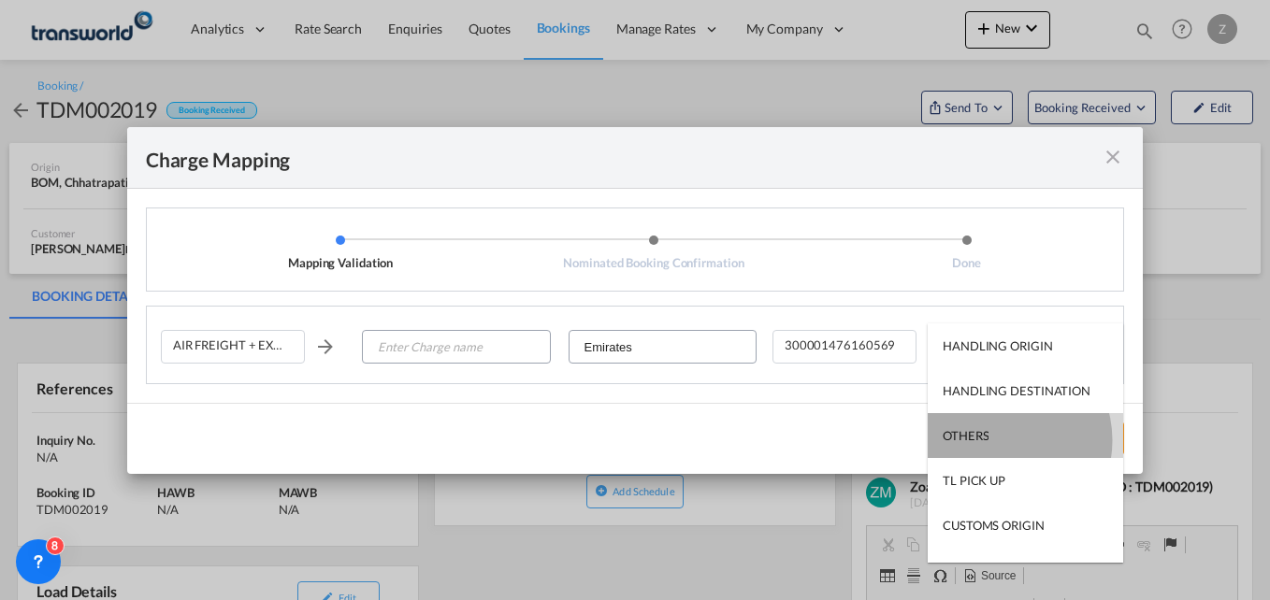
click at [999, 441] on md-option "OTHERS" at bounding box center [1025, 435] width 195 height 45
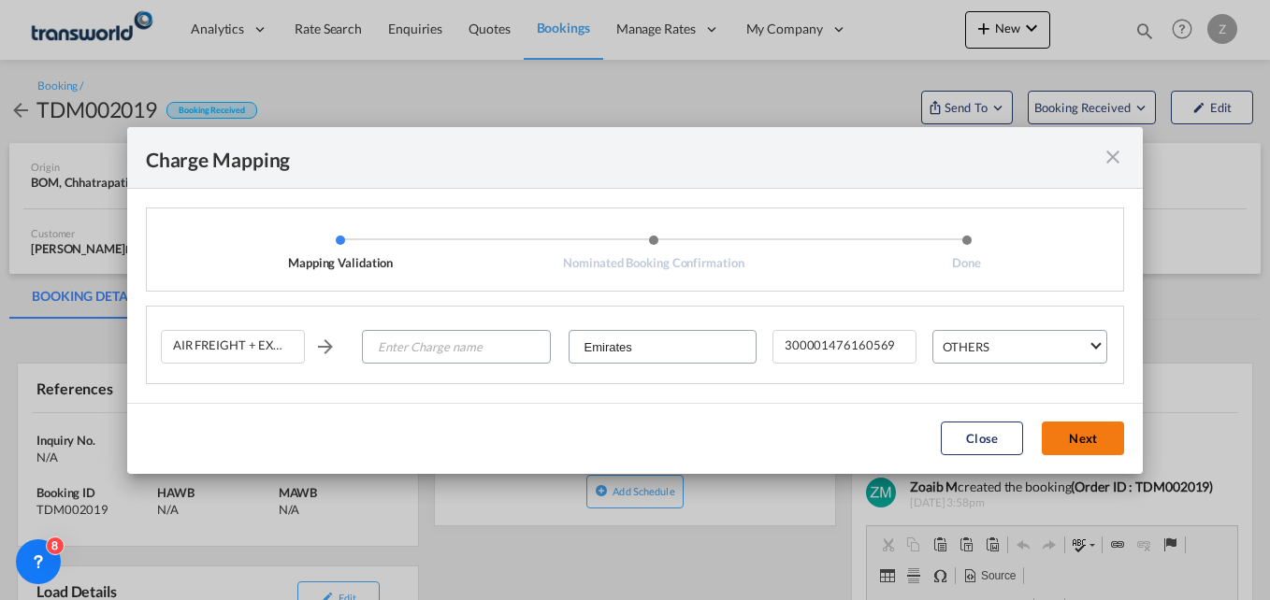
click at [1076, 445] on button "Next" at bounding box center [1083, 439] width 82 height 34
click at [459, 343] on input "Enter Charge name" at bounding box center [456, 348] width 185 height 34
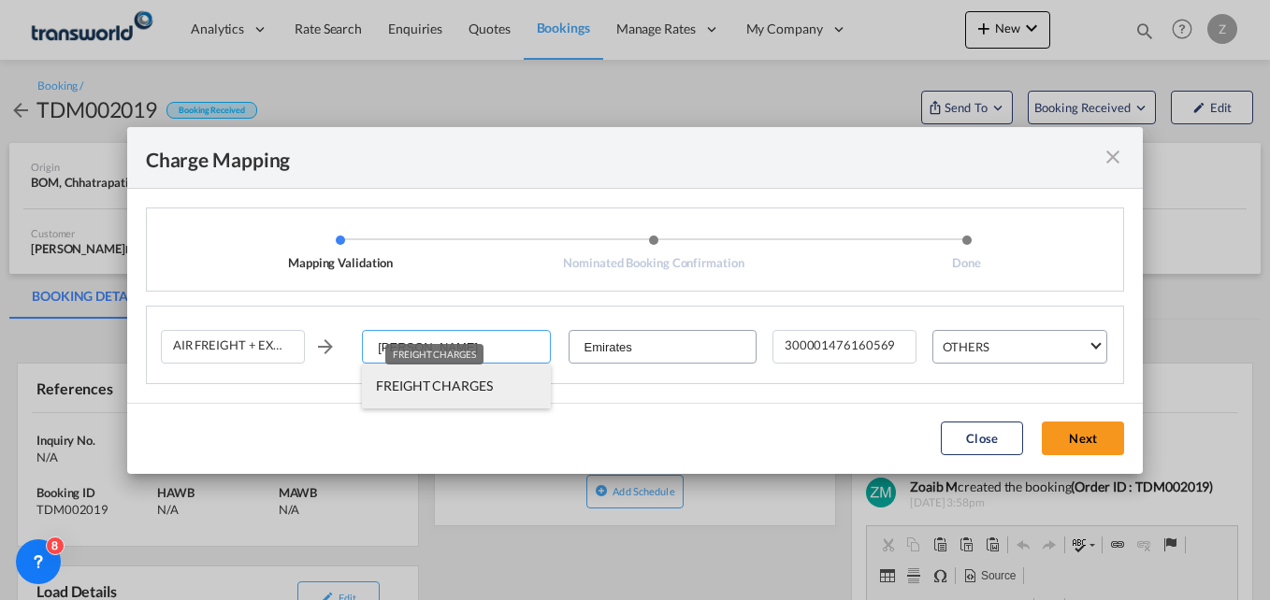
click at [439, 383] on span "FREIGHT CHARGES" at bounding box center [434, 386] width 117 height 16
type input "FREIGHT CHARGES"
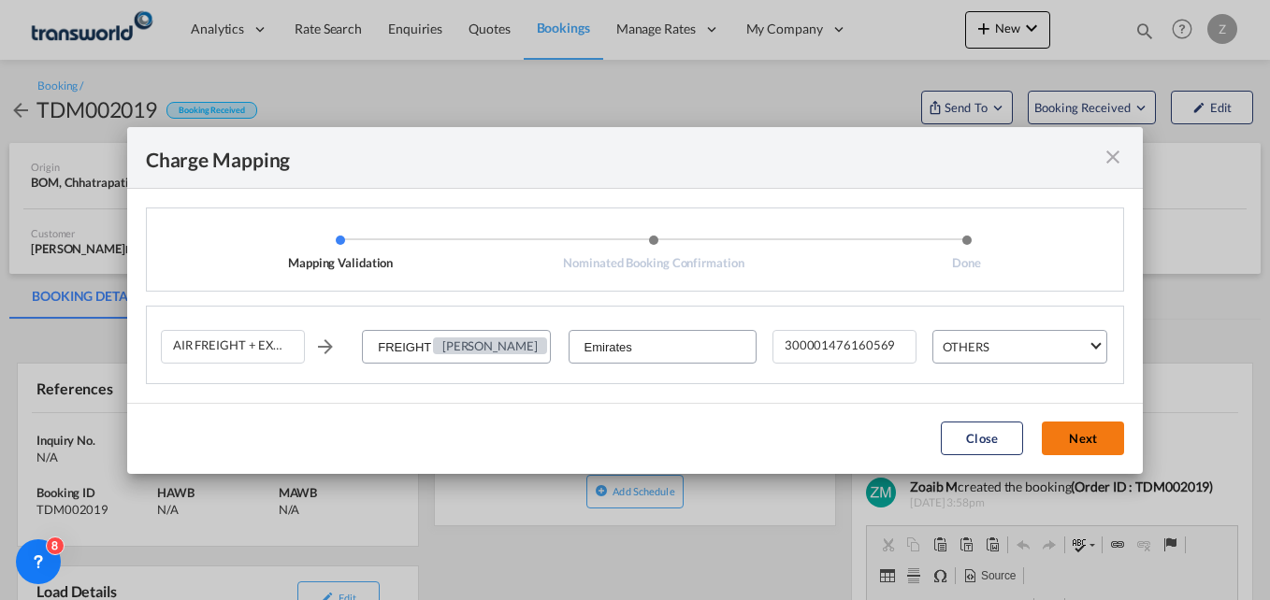
click at [1076, 440] on button "Next" at bounding box center [1083, 439] width 82 height 34
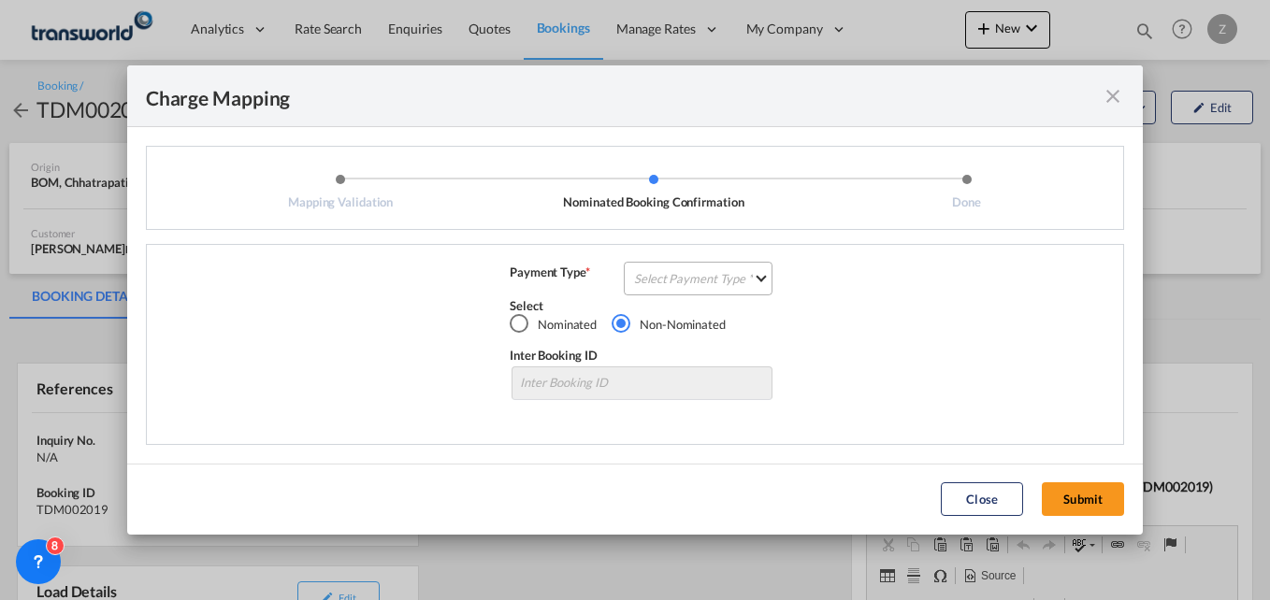
click at [725, 270] on md-select "Select Payment Type COLLECT PREPAID" at bounding box center [698, 279] width 149 height 34
click at [703, 280] on md-option "COLLECT" at bounding box center [704, 278] width 166 height 45
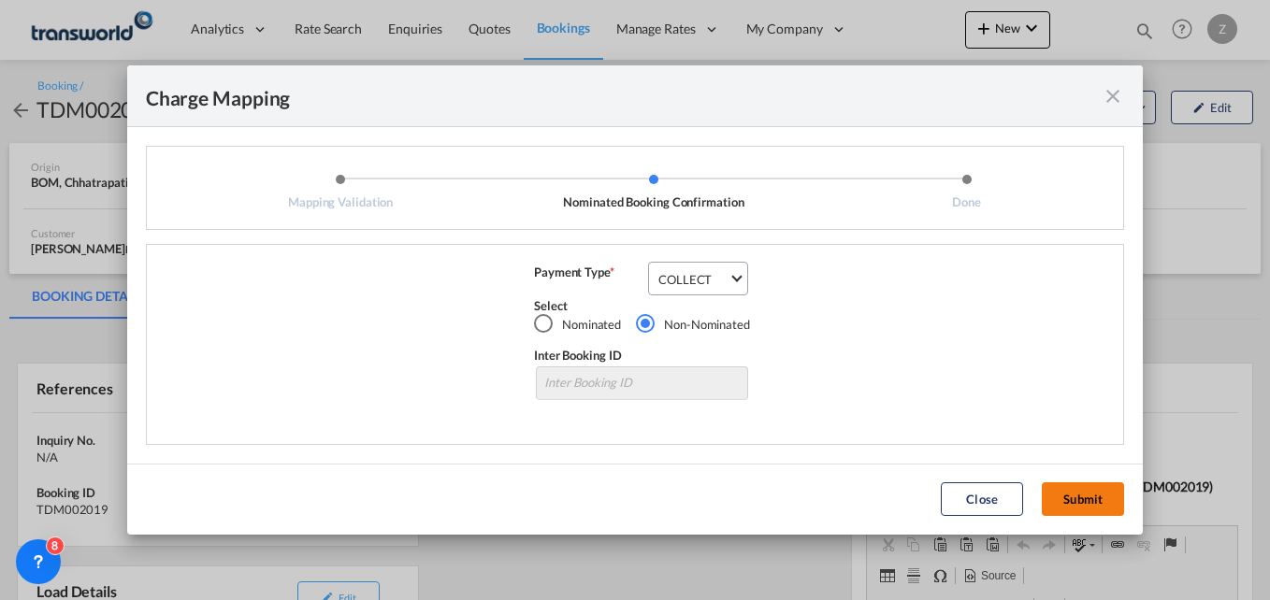
click at [1081, 495] on button "Submit" at bounding box center [1083, 500] width 82 height 34
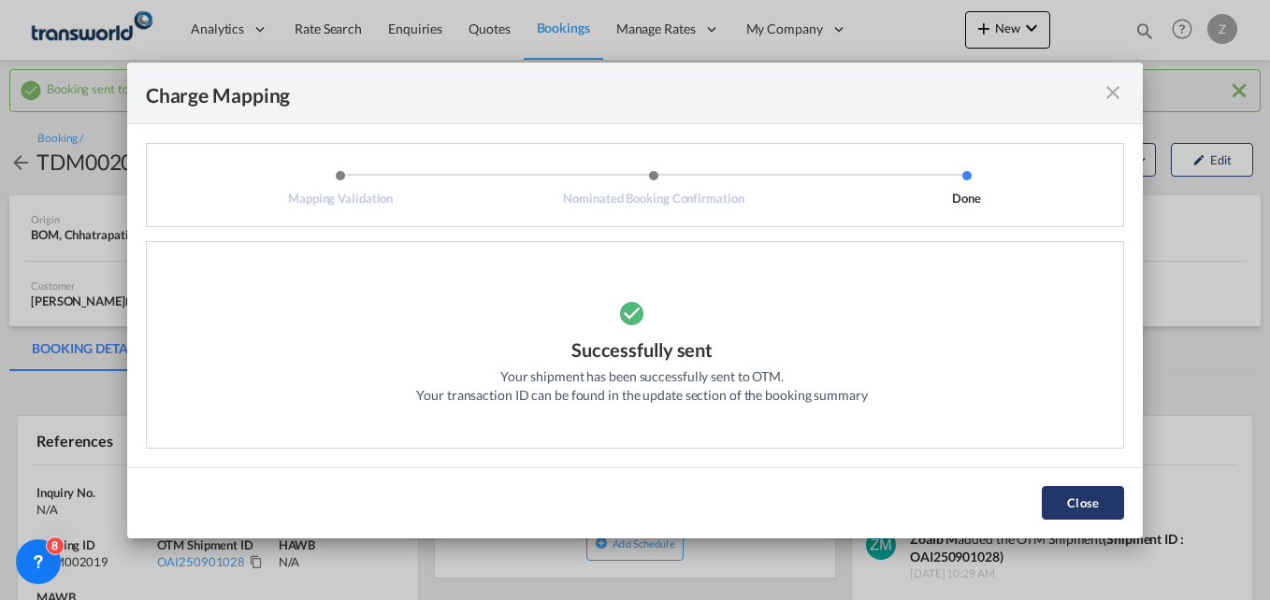
click at [1062, 489] on button "Close" at bounding box center [1083, 503] width 82 height 34
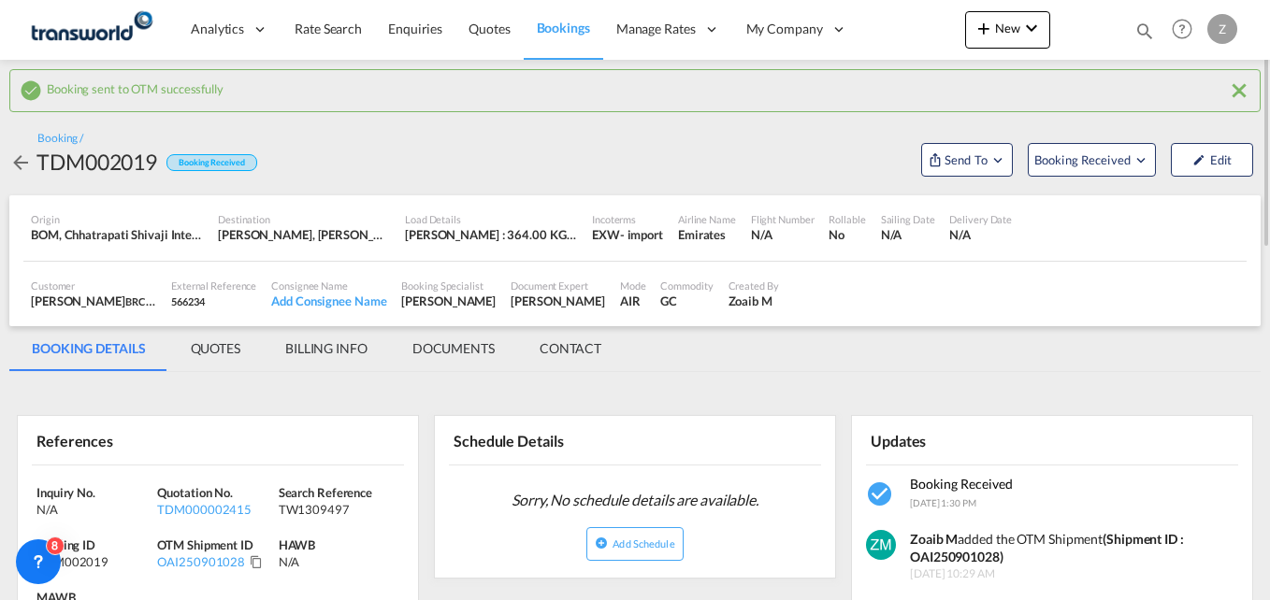
click at [1139, 26] on md-icon "icon-magnify" at bounding box center [1144, 31] width 21 height 21
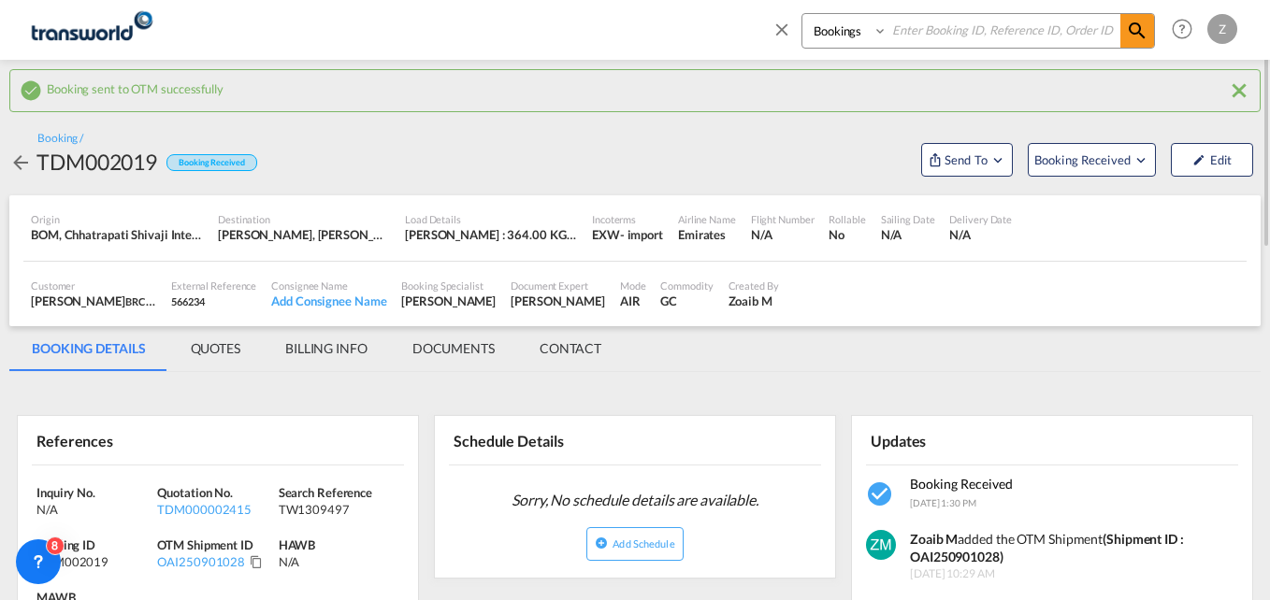
click at [834, 34] on select "Bookings Quotes Enquiries" at bounding box center [846, 31] width 89 height 34
select select "Quotes"
click at [802, 14] on select "Bookings Quotes Enquiries" at bounding box center [846, 31] width 89 height 34
click at [905, 35] on input at bounding box center [1004, 30] width 233 height 33
paste input "TDM000002387"
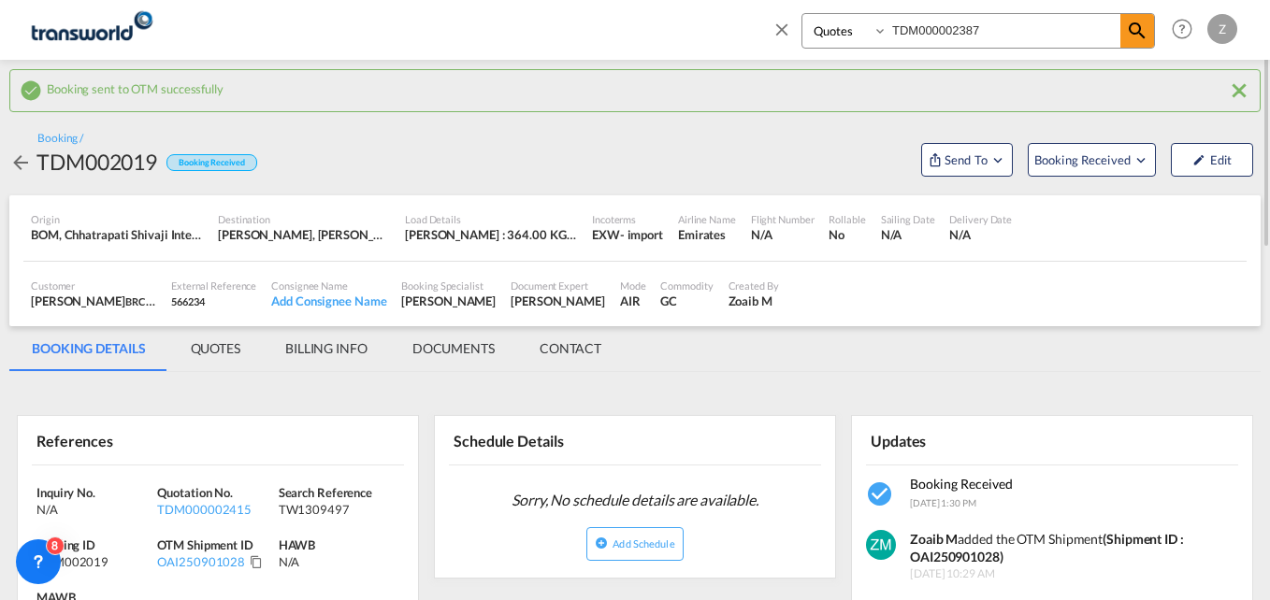
type input "TDM000002387"
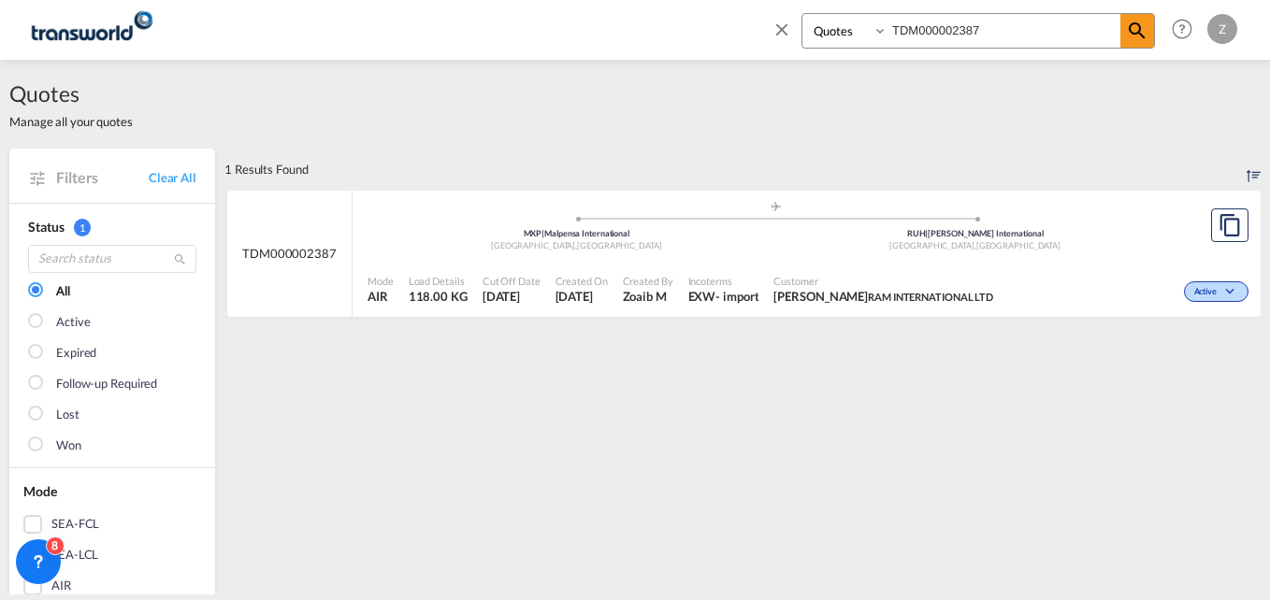
click at [862, 277] on span "Customer" at bounding box center [883, 281] width 220 height 14
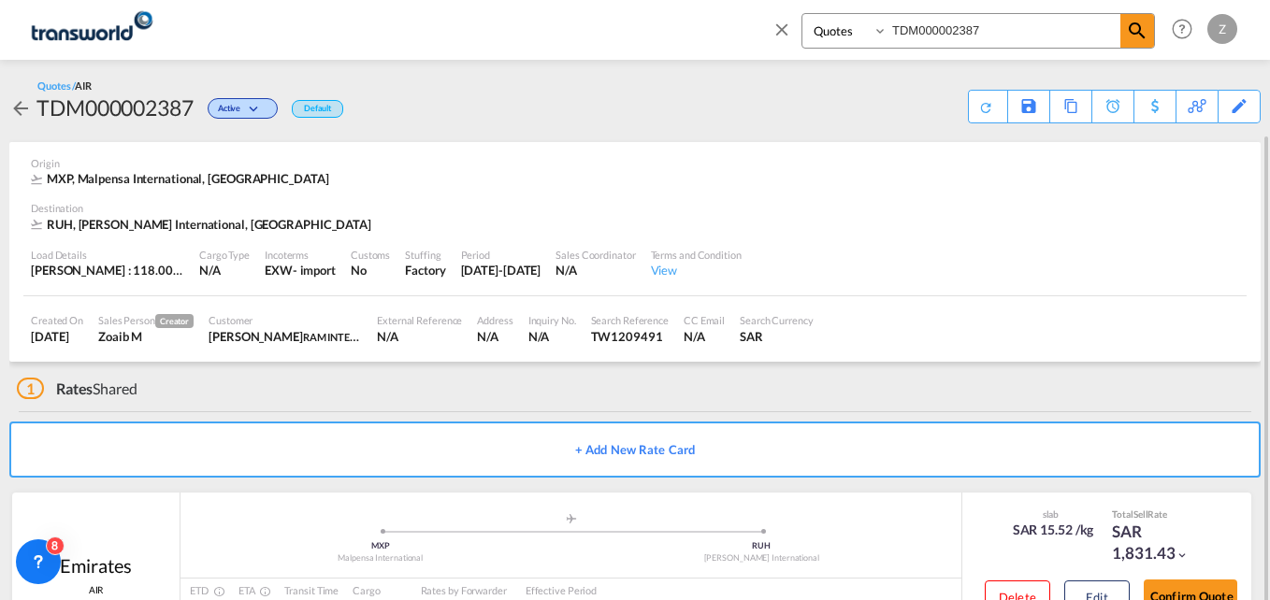
scroll to position [70, 0]
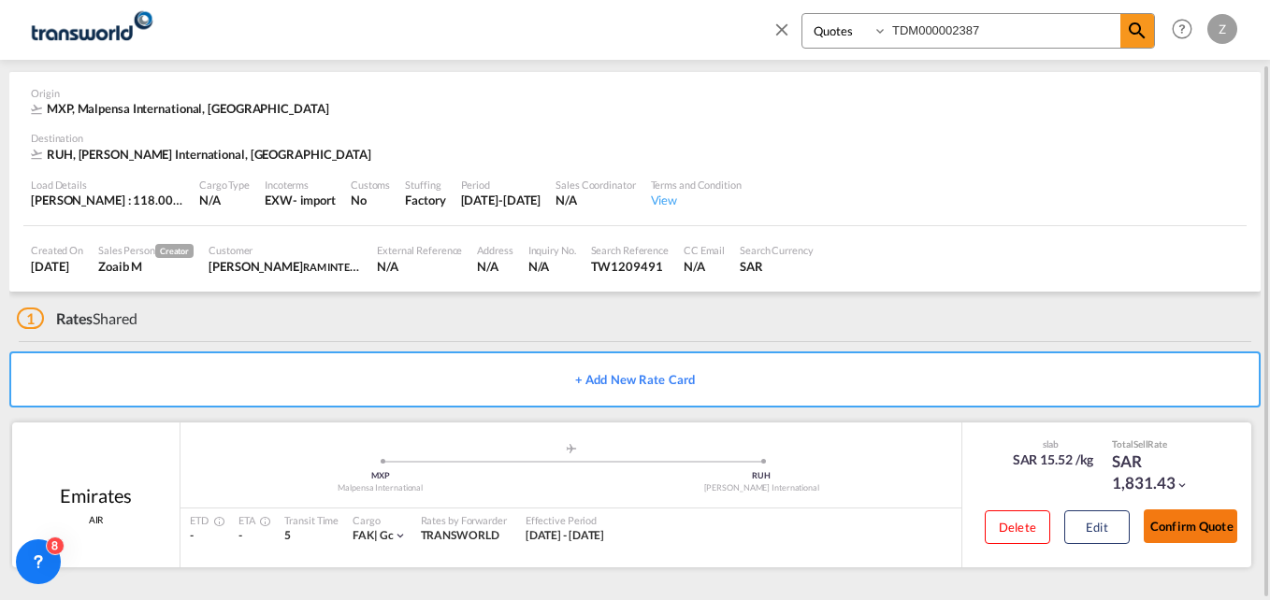
click at [1220, 529] on button "Confirm Quote" at bounding box center [1191, 527] width 94 height 34
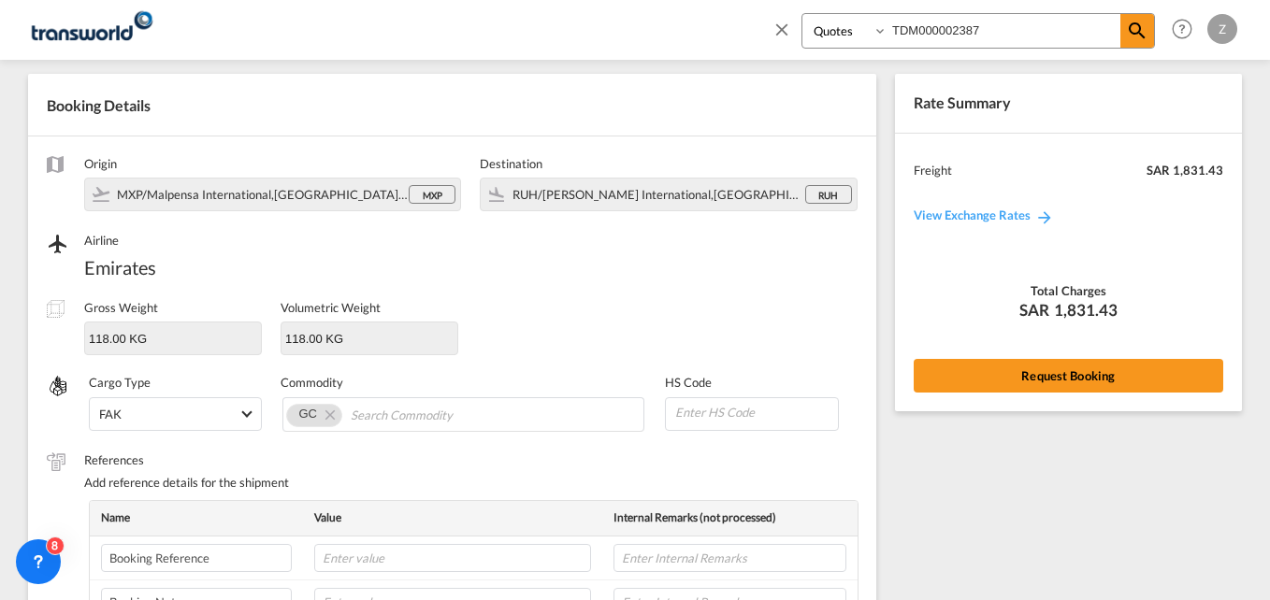
scroll to position [659, 0]
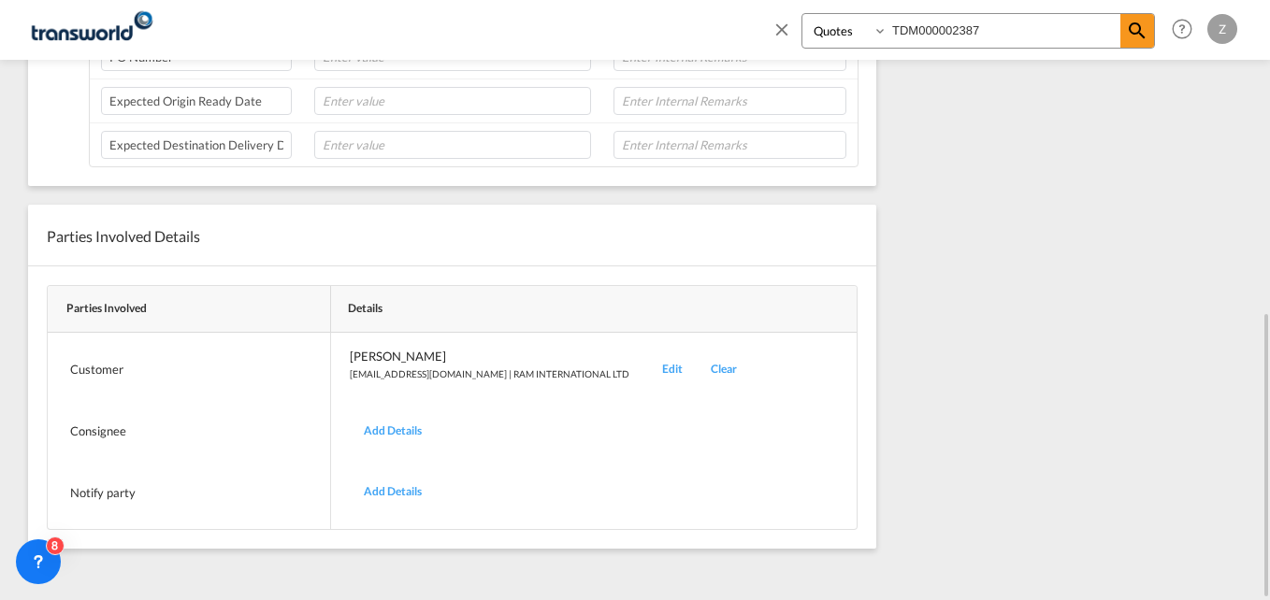
click at [648, 358] on div "Edit" at bounding box center [672, 370] width 49 height 44
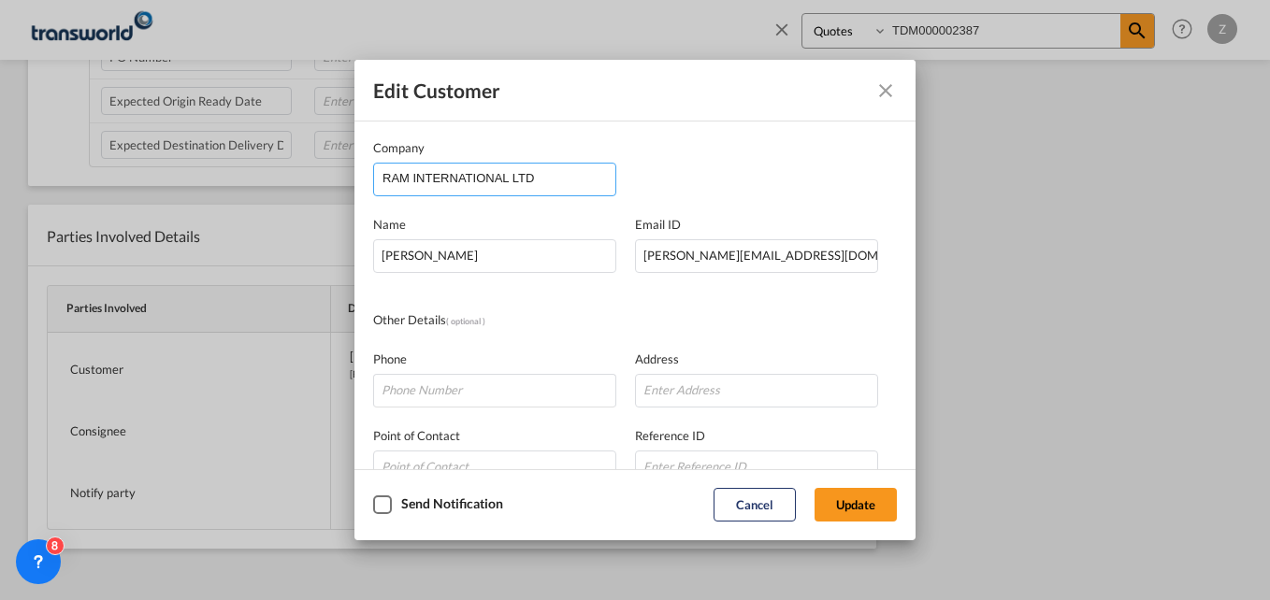
drag, startPoint x: 375, startPoint y: 183, endPoint x: 347, endPoint y: 183, distance: 28.1
click at [347, 183] on div "Edit Customer Company RAM INTERNATIONAL LTD Name HADI NAKOUZI Email ID Hadi.nak…" at bounding box center [635, 300] width 1270 height 600
type input "T"
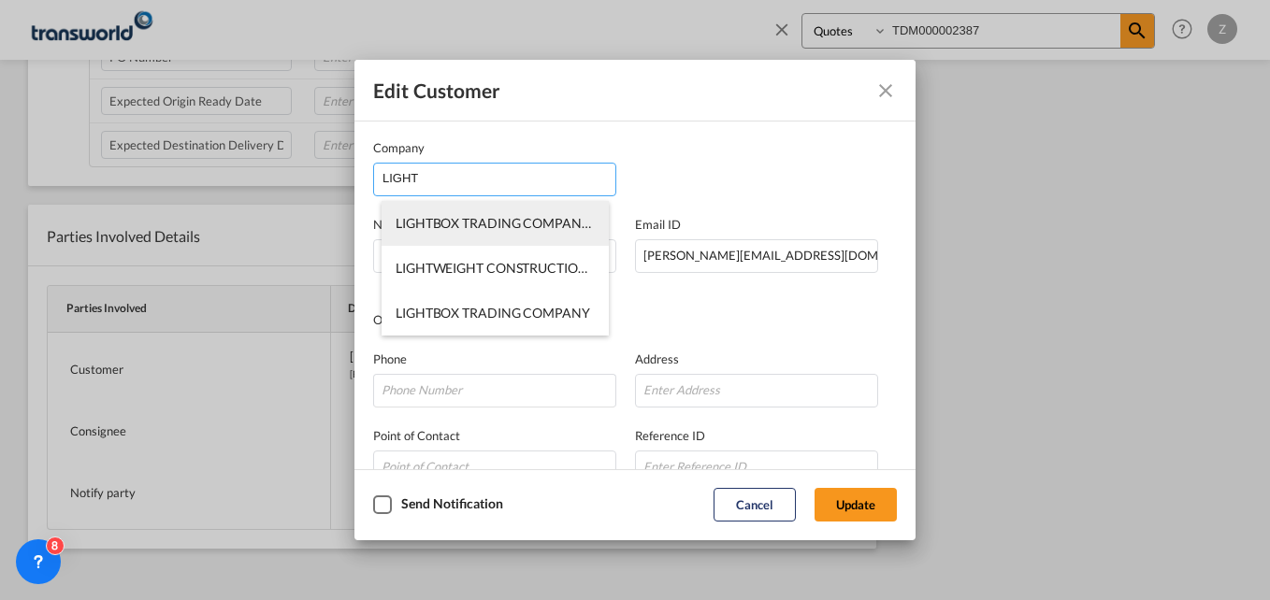
click at [499, 228] on span "LIGHTBOX TRADING COMPANY-TWKS-RIYADH" at bounding box center [580, 223] width 369 height 16
type input "LIGHTBOX TRADING COMPANY-TWKS-RIYADH"
type input "hadi.nakouzi@ramintlco.com"
type input "552208691"
type input "1760725"
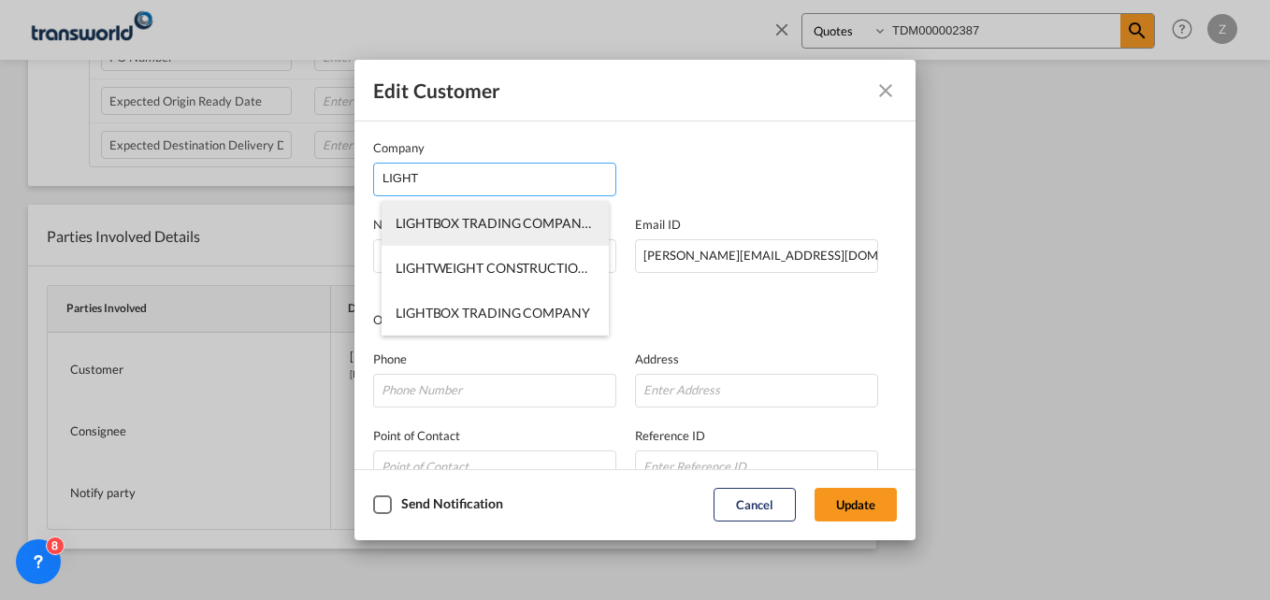
type input "12214"
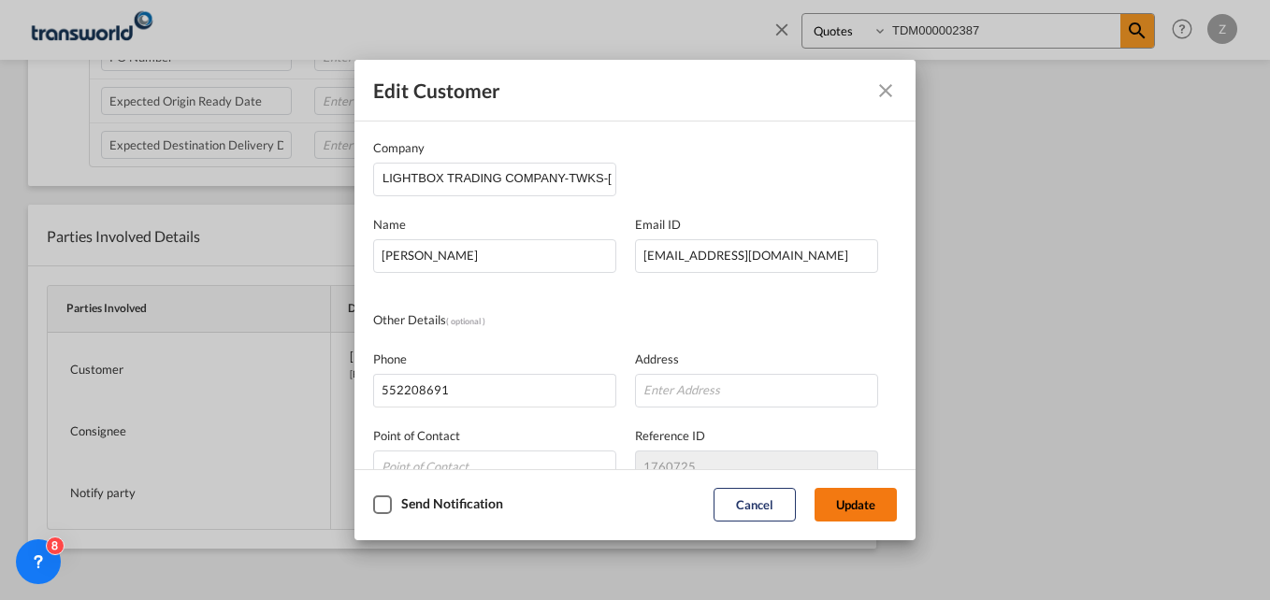
click at [846, 498] on button "Update" at bounding box center [856, 505] width 82 height 34
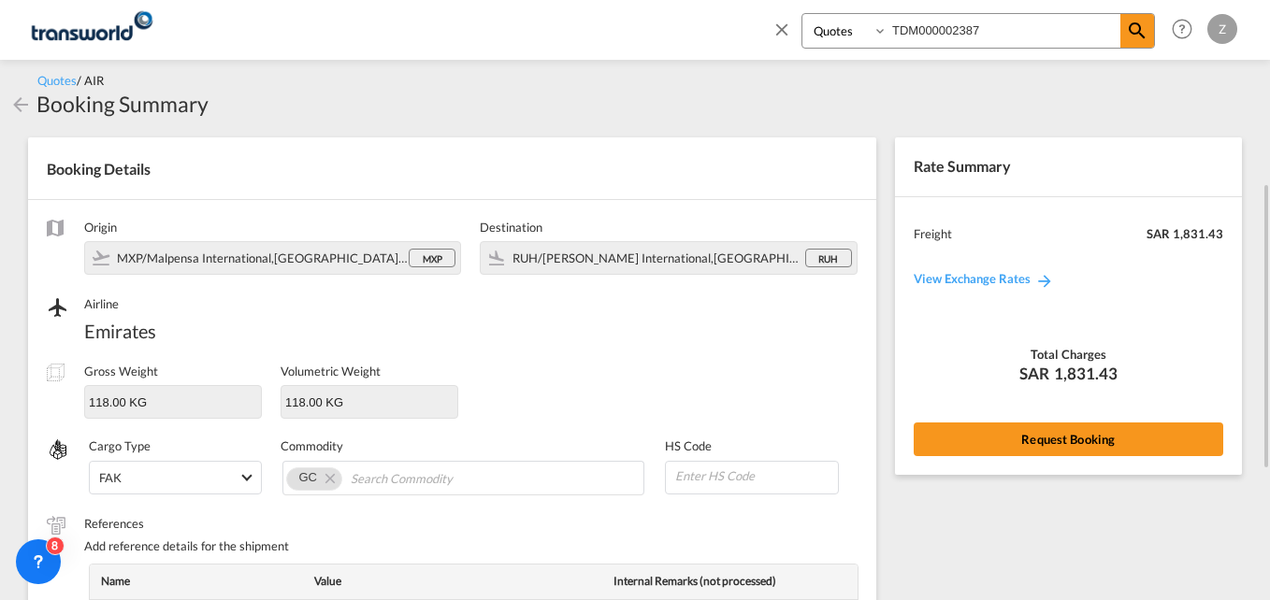
scroll to position [0, 0]
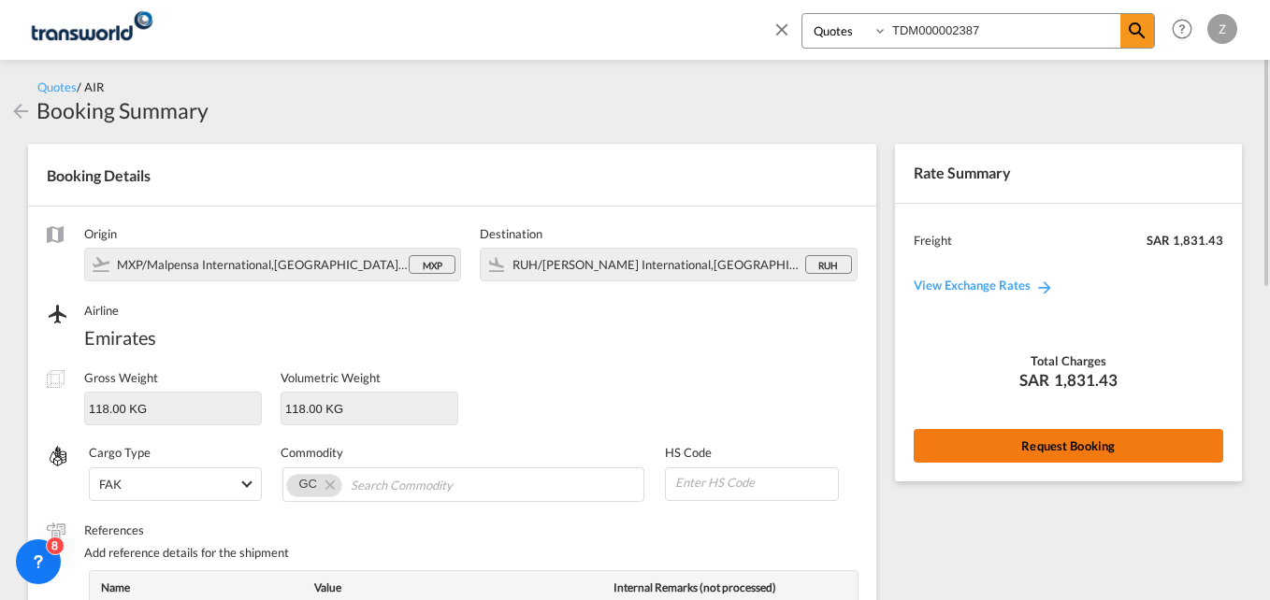
click at [1013, 441] on button "Request Booking" at bounding box center [1069, 446] width 310 height 34
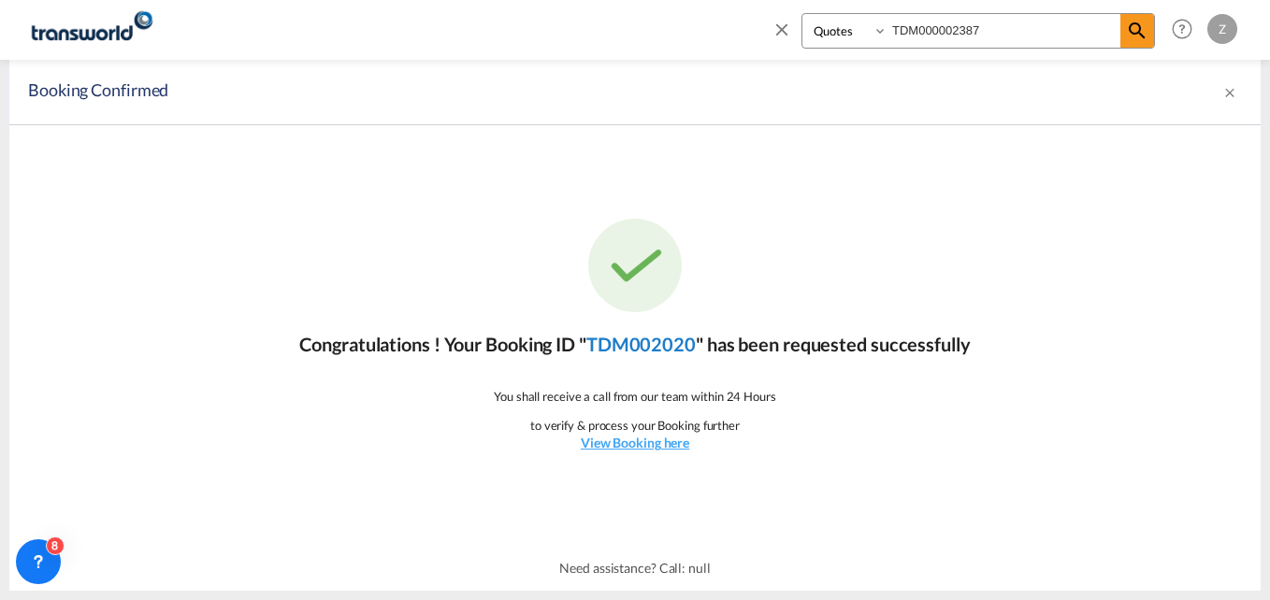
click at [629, 345] on link "TDM002020" at bounding box center [640, 344] width 109 height 22
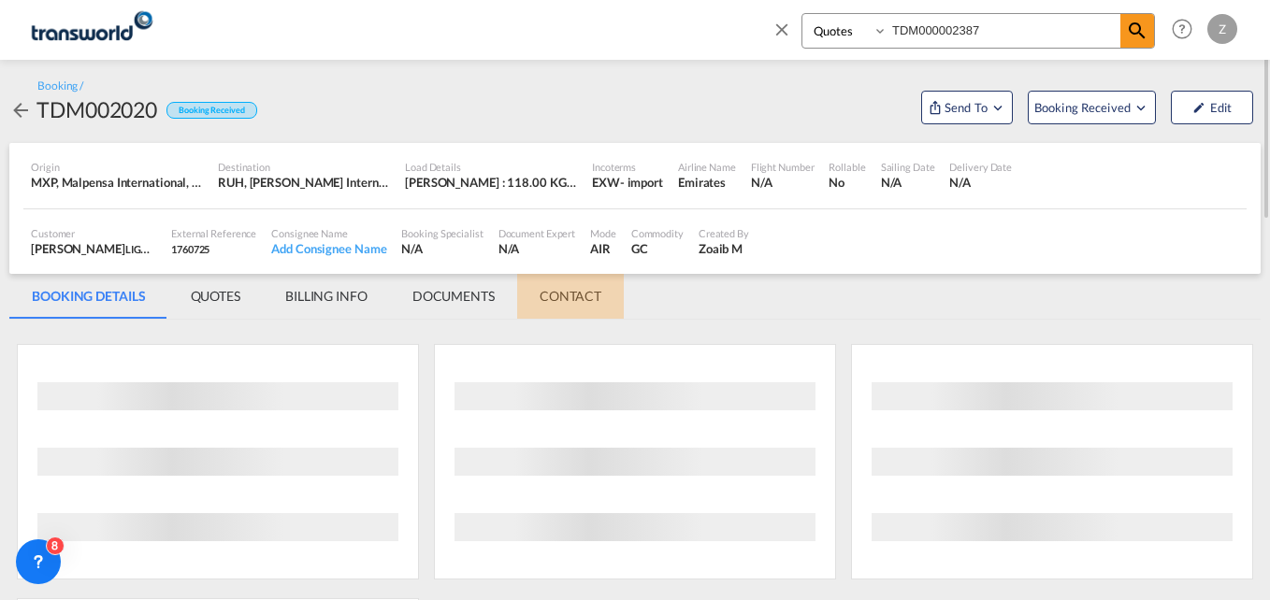
click at [573, 301] on md-tab-item "CONTACT" at bounding box center [570, 296] width 107 height 45
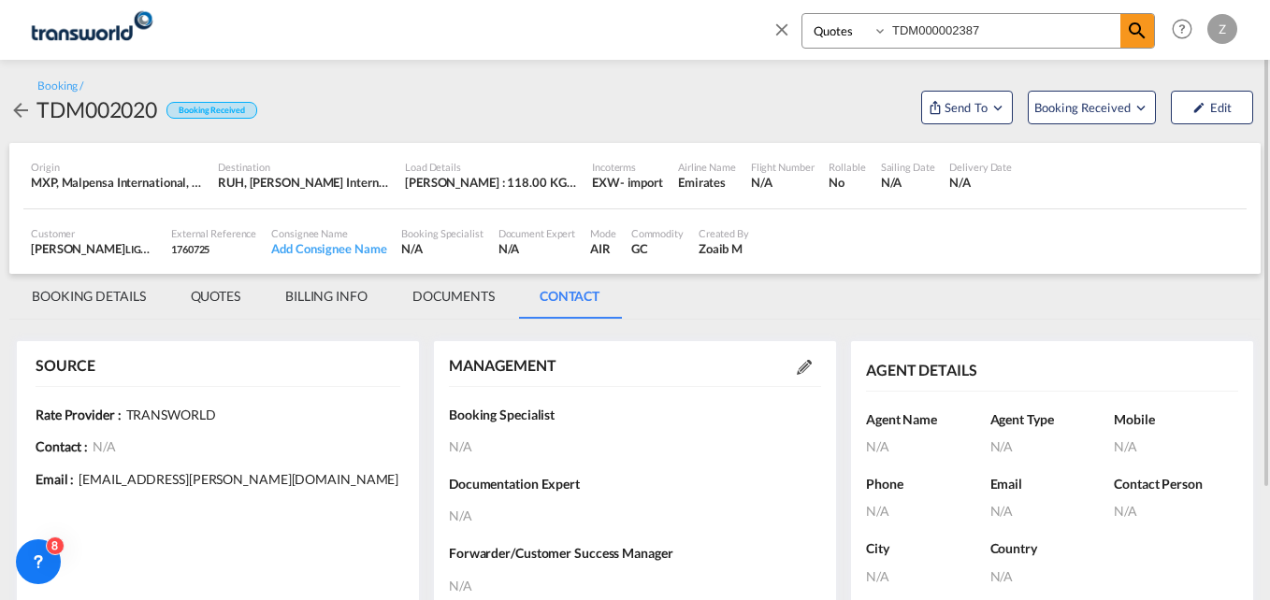
click at [794, 370] on div at bounding box center [804, 366] width 34 height 19
click at [798, 364] on md-icon at bounding box center [804, 367] width 15 height 15
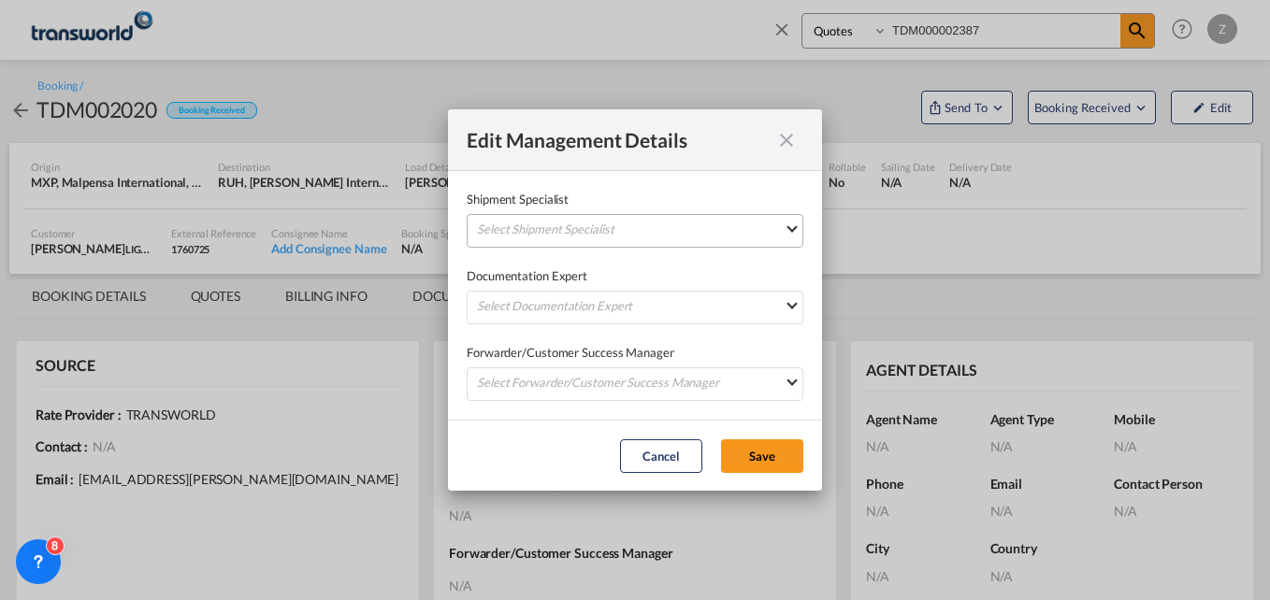
click at [625, 226] on md-select "Select Shipment Specialist [PERSON_NAME] W [PERSON_NAME][EMAIL_ADDRESS][PERSON_…" at bounding box center [635, 231] width 337 height 34
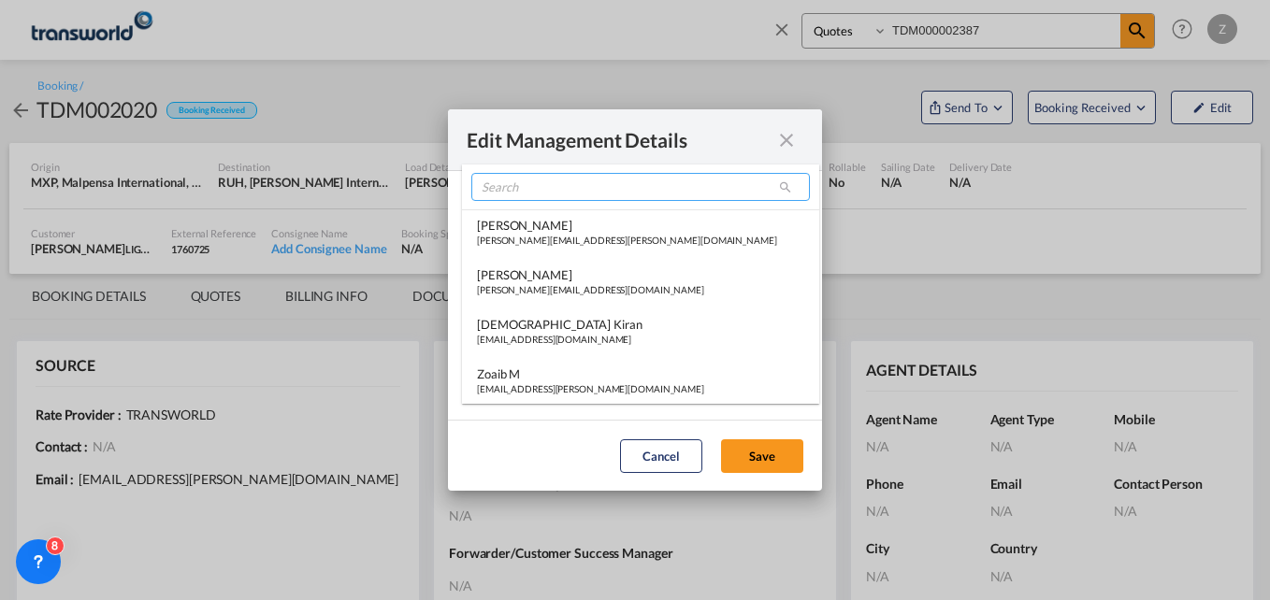
click at [567, 191] on input "search" at bounding box center [640, 187] width 339 height 28
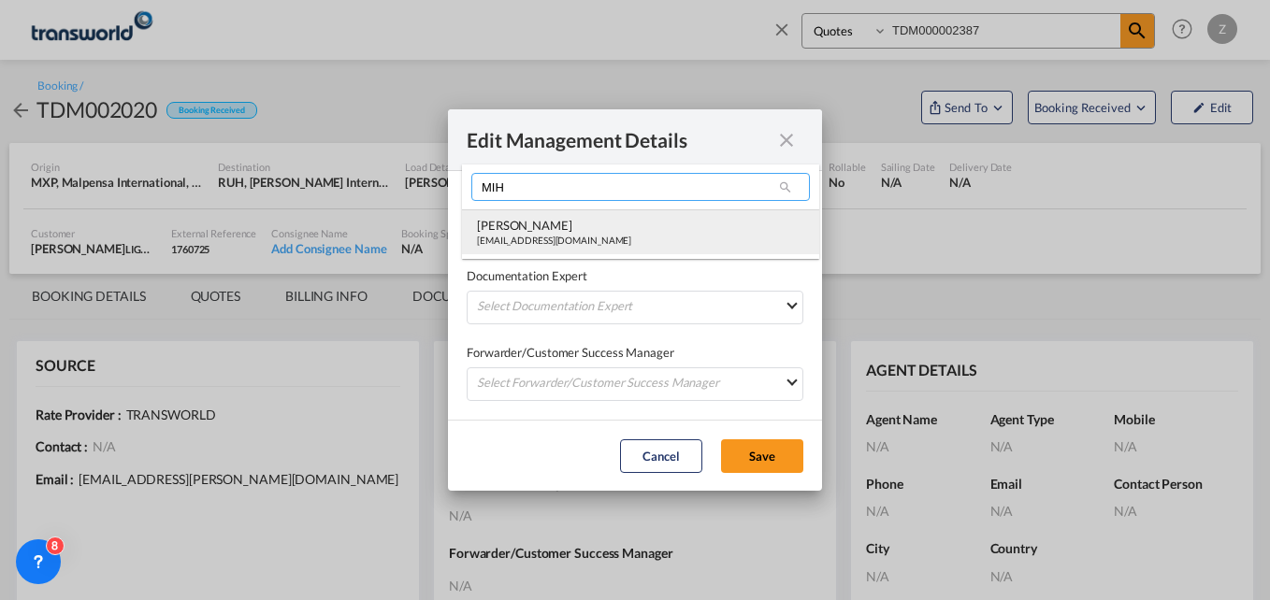
type input "MIH"
click at [560, 230] on div "[PERSON_NAME]" at bounding box center [554, 225] width 154 height 17
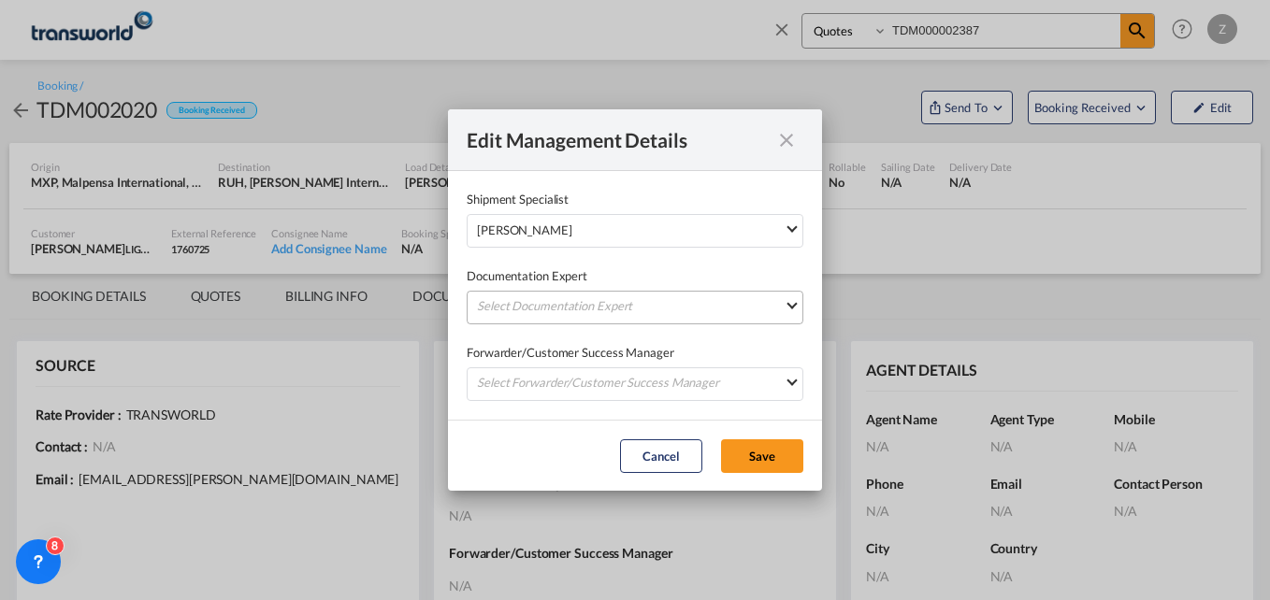
click at [536, 315] on md-select "Select Documentation Expert [PERSON_NAME] W [PERSON_NAME][EMAIL_ADDRESS][PERSON…" at bounding box center [635, 308] width 337 height 34
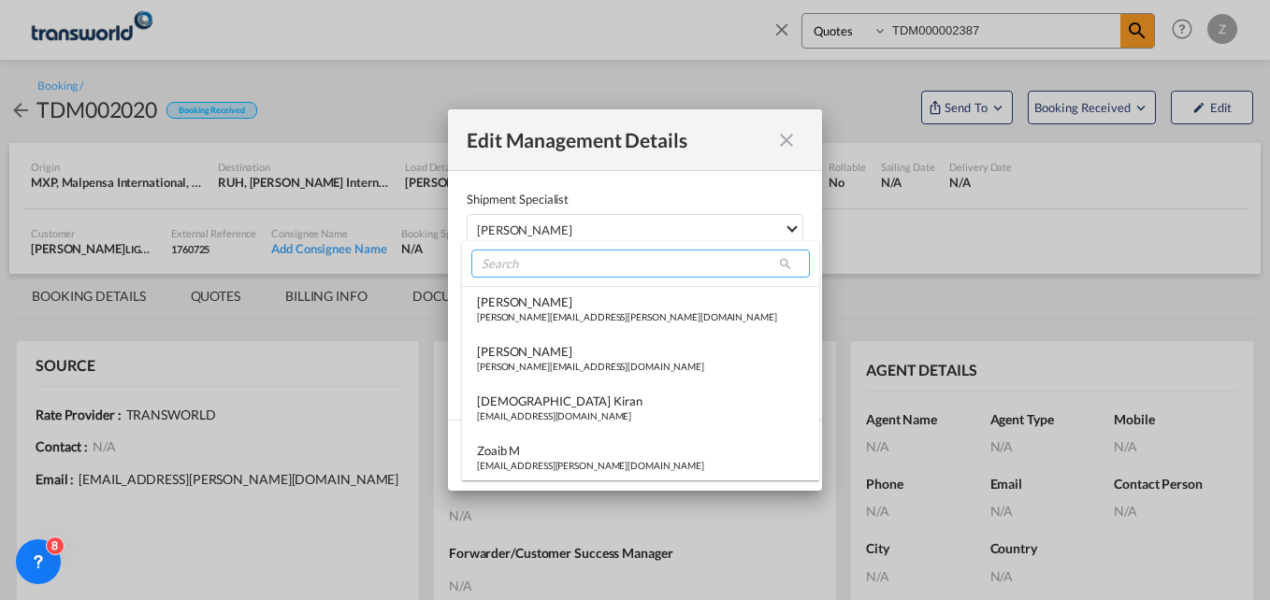
click at [512, 262] on input "search" at bounding box center [640, 264] width 339 height 28
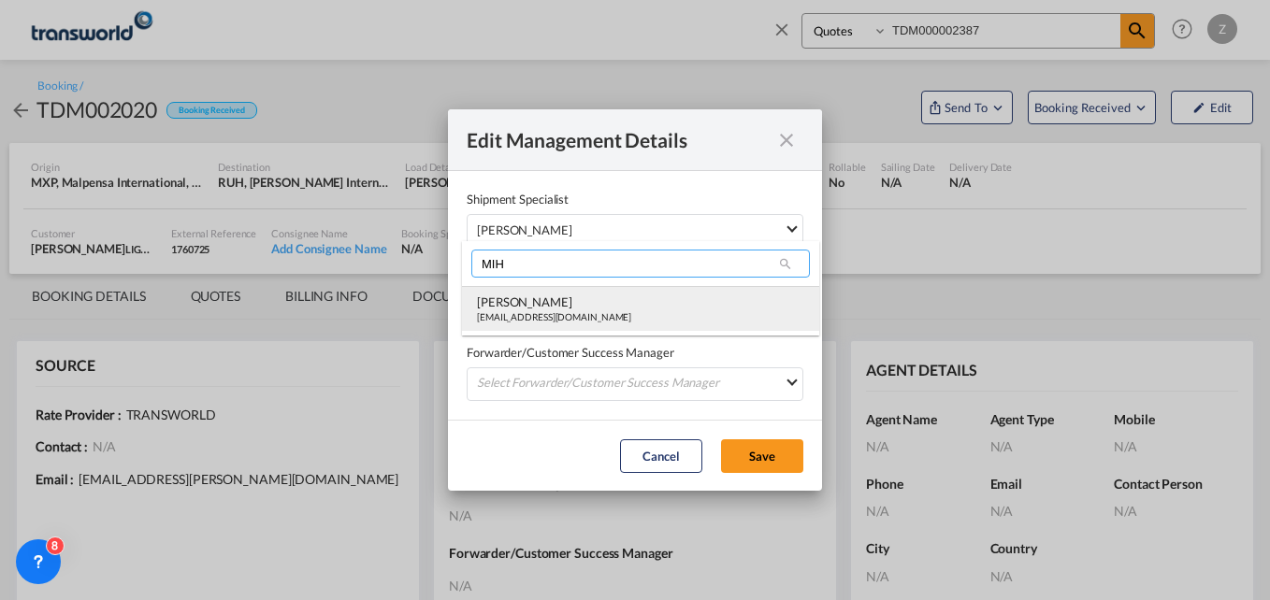
type input "MIH"
click at [507, 313] on div "[EMAIL_ADDRESS][DOMAIN_NAME]" at bounding box center [554, 317] width 154 height 13
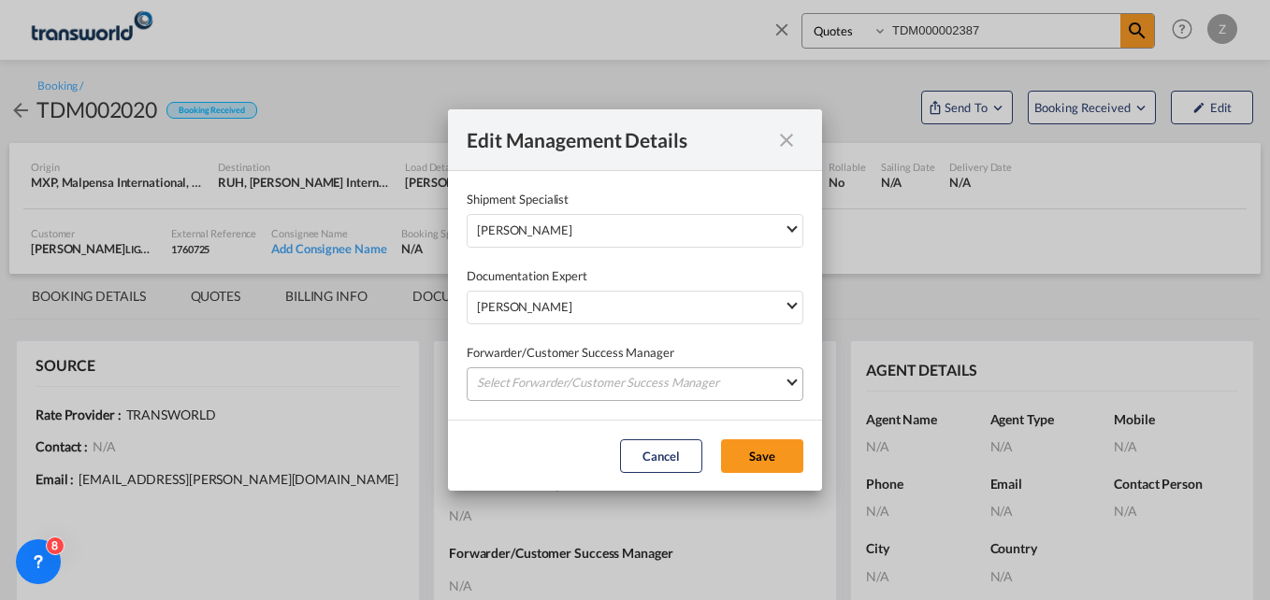
click at [524, 384] on md-select "Select Forwarder/Customer Success Manager [PERSON_NAME] [PERSON_NAME][EMAIL_ADD…" at bounding box center [635, 385] width 337 height 34
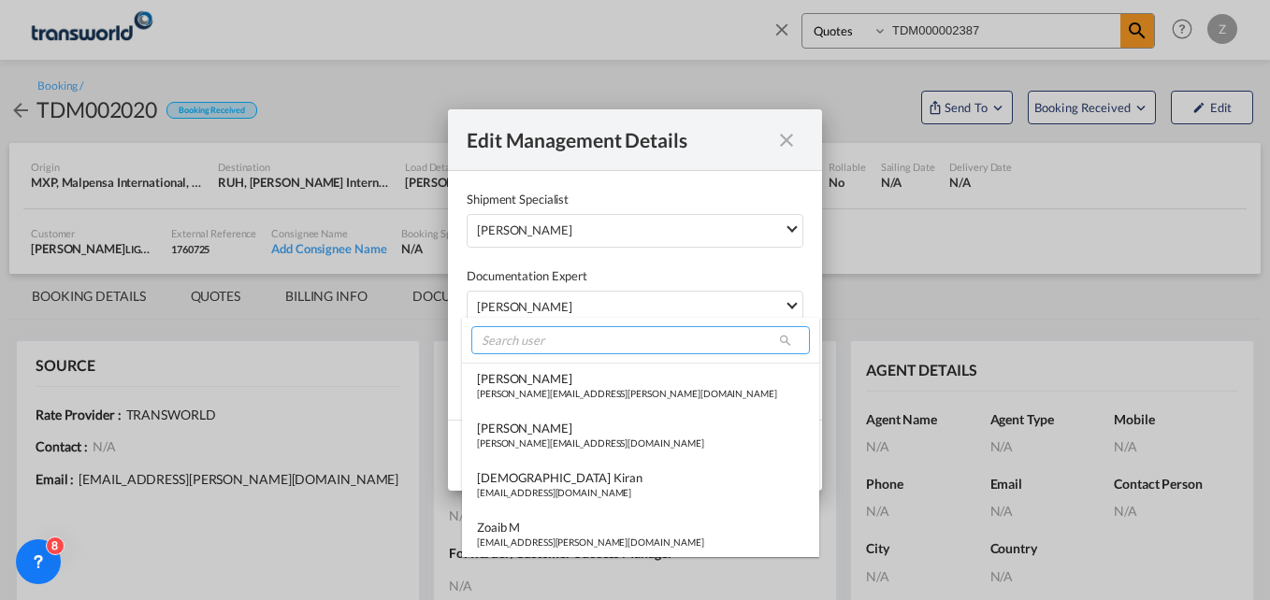
click at [522, 339] on input "search" at bounding box center [640, 340] width 339 height 28
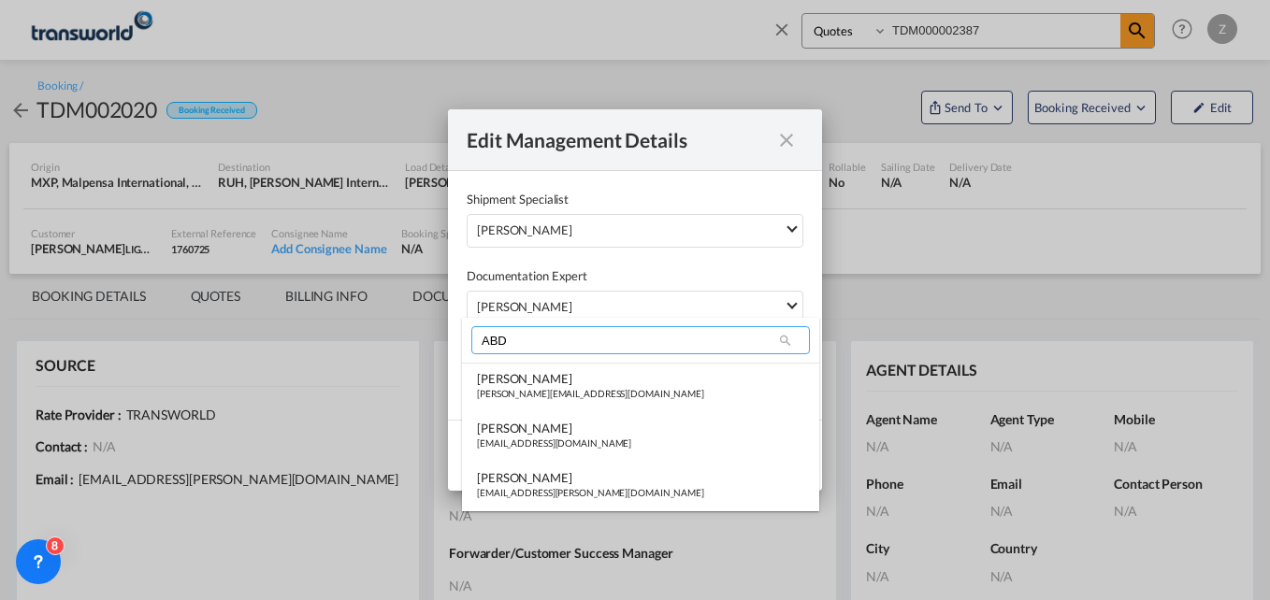
type input "ABD"
click at [532, 362] on md-select-header "ABD" at bounding box center [640, 340] width 357 height 45
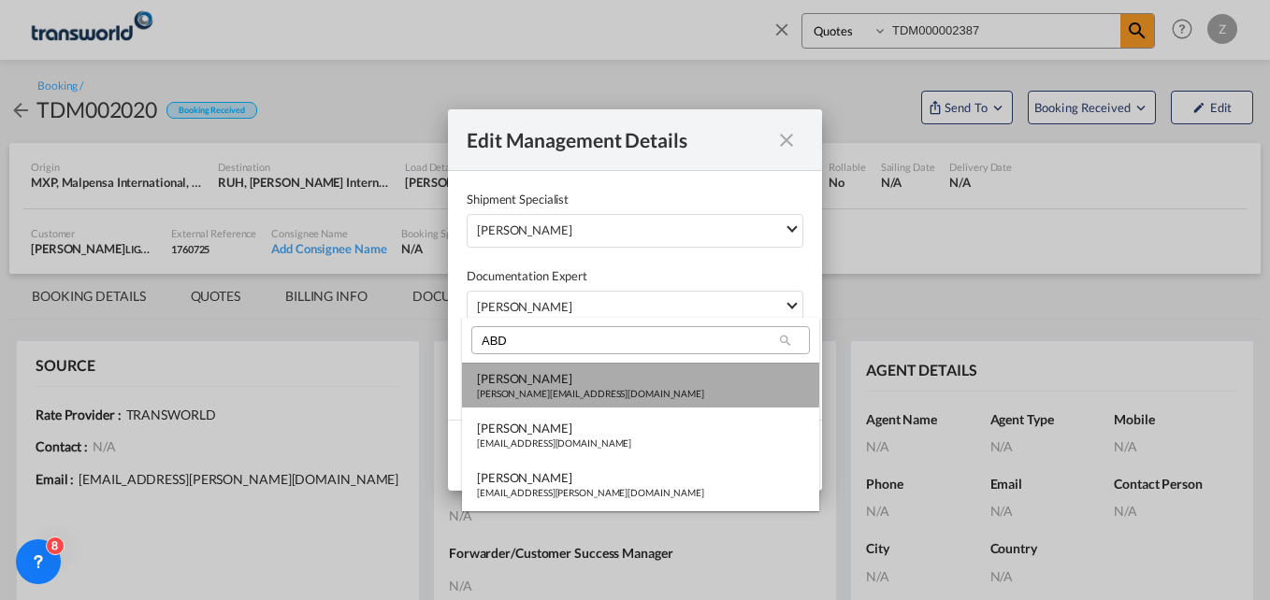
click at [539, 378] on div "[PERSON_NAME]" at bounding box center [590, 378] width 227 height 17
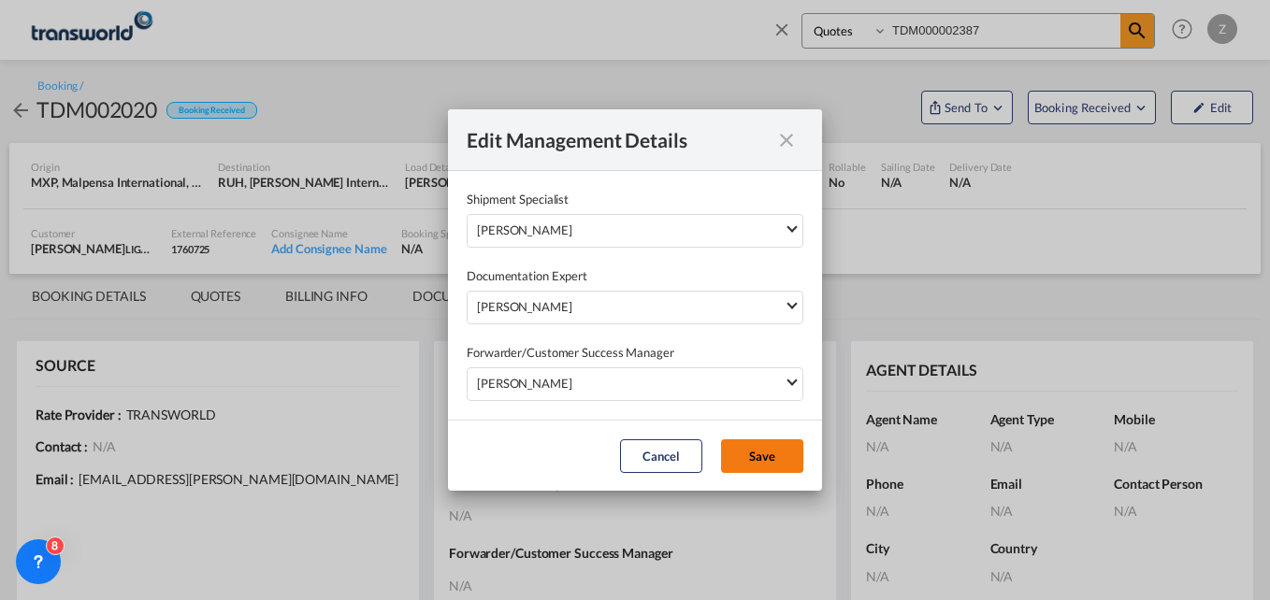
click at [763, 442] on button "Save" at bounding box center [762, 457] width 82 height 34
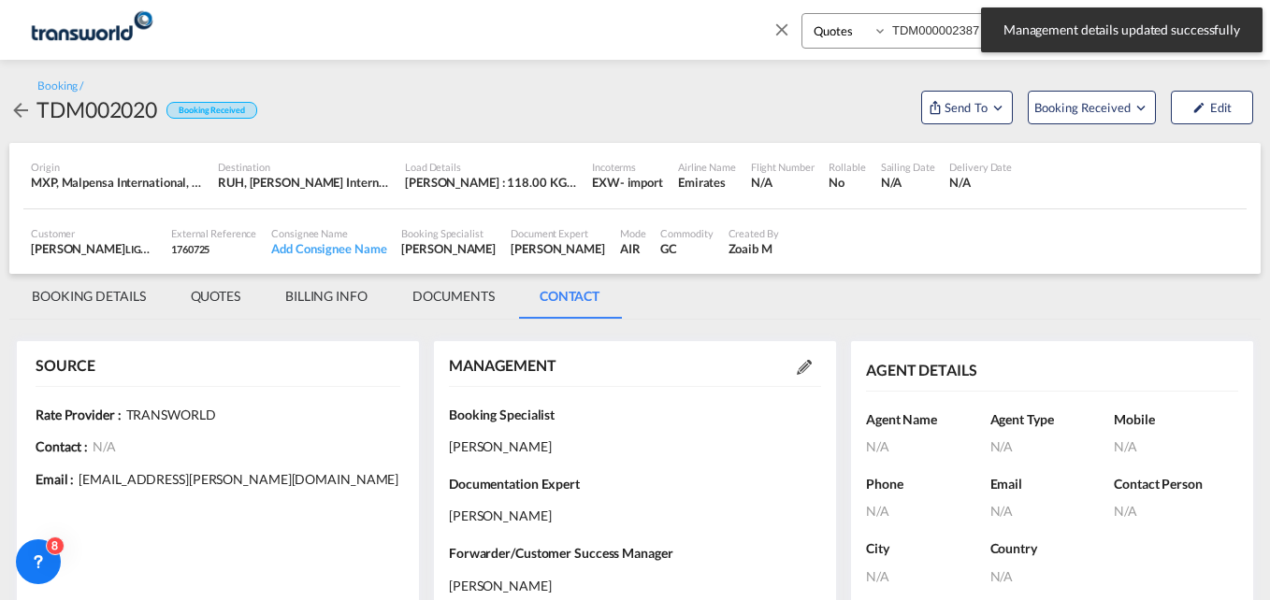
click at [104, 291] on md-tab-item "BOOKING DETAILS" at bounding box center [88, 296] width 159 height 45
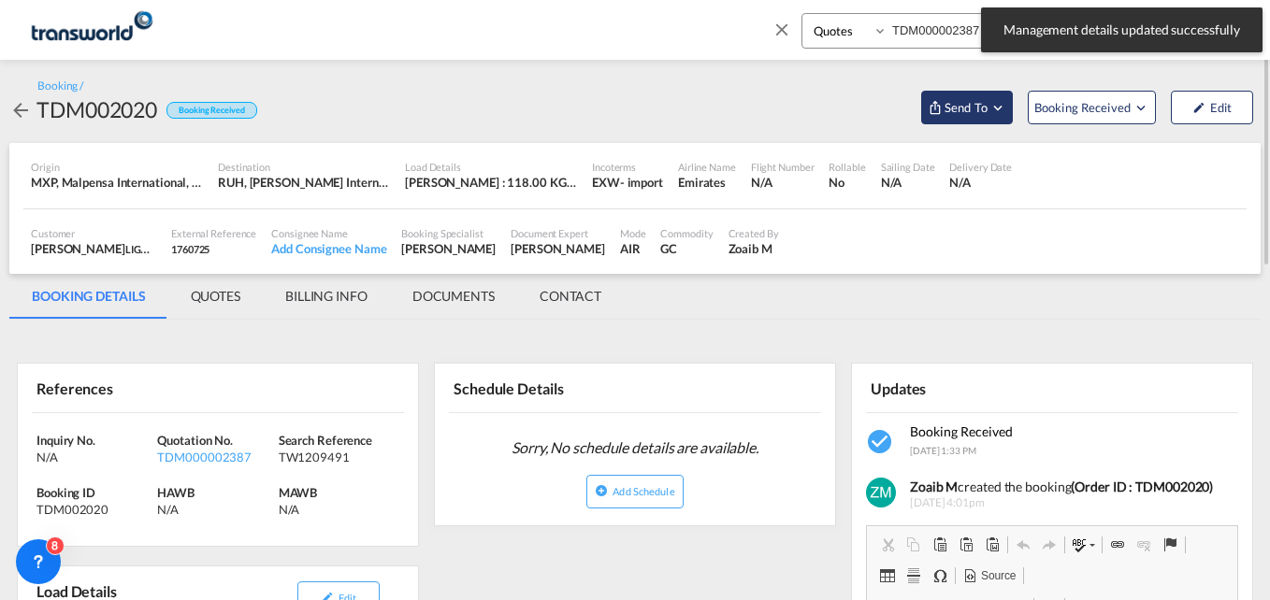
click at [966, 108] on span "Send To" at bounding box center [966, 107] width 47 height 19
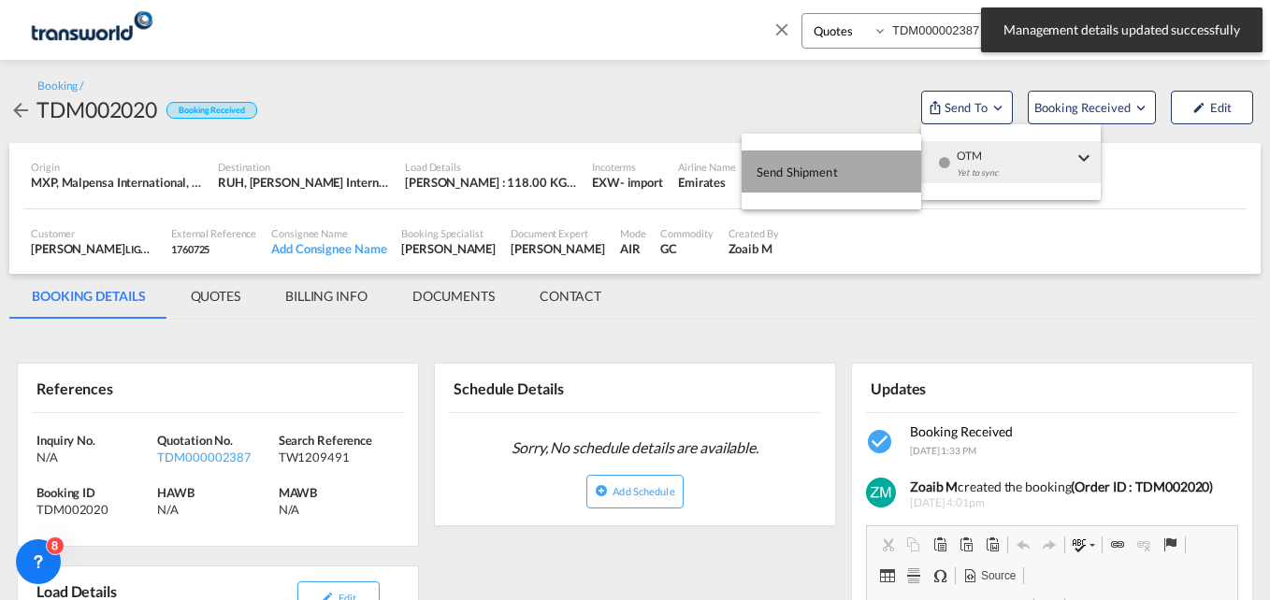
click at [819, 174] on span "Send Shipment" at bounding box center [797, 172] width 81 height 30
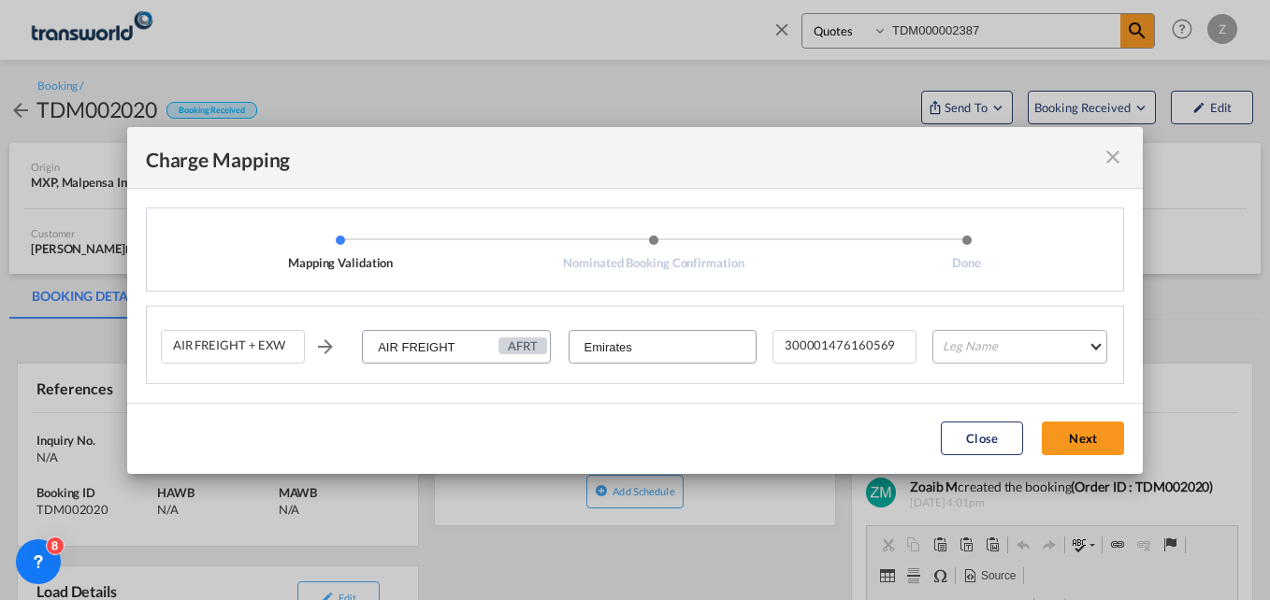
click at [1018, 345] on md-select "Leg Name HANDLING ORIGIN HANDLING DESTINATION OTHERS TL PICK UP CUSTOMS ORIGIN …" at bounding box center [1019, 347] width 175 height 34
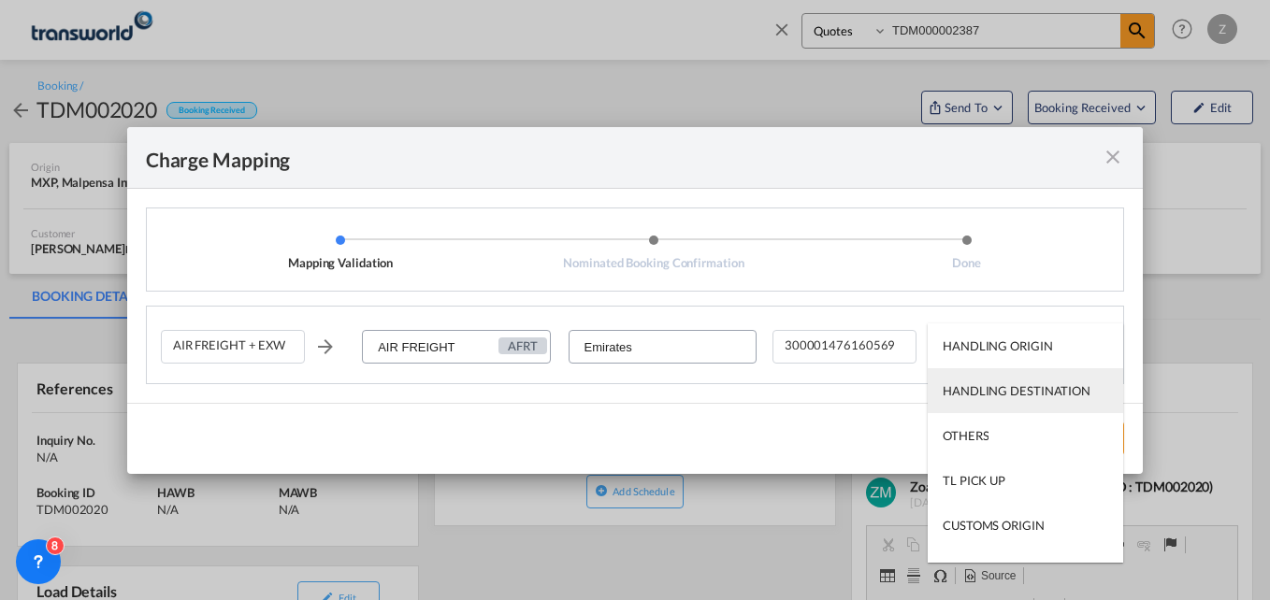
click at [981, 384] on div "HANDLING DESTINATION" at bounding box center [1017, 391] width 148 height 17
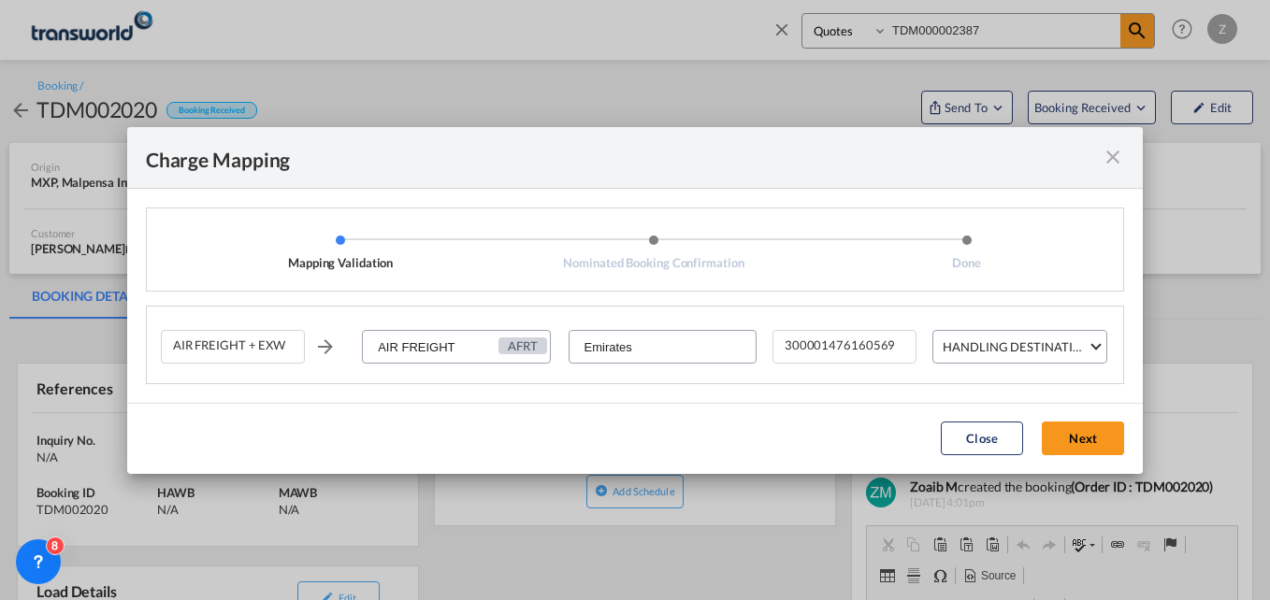
click at [985, 346] on div "HANDLING DESTINATION" at bounding box center [1017, 347] width 148 height 15
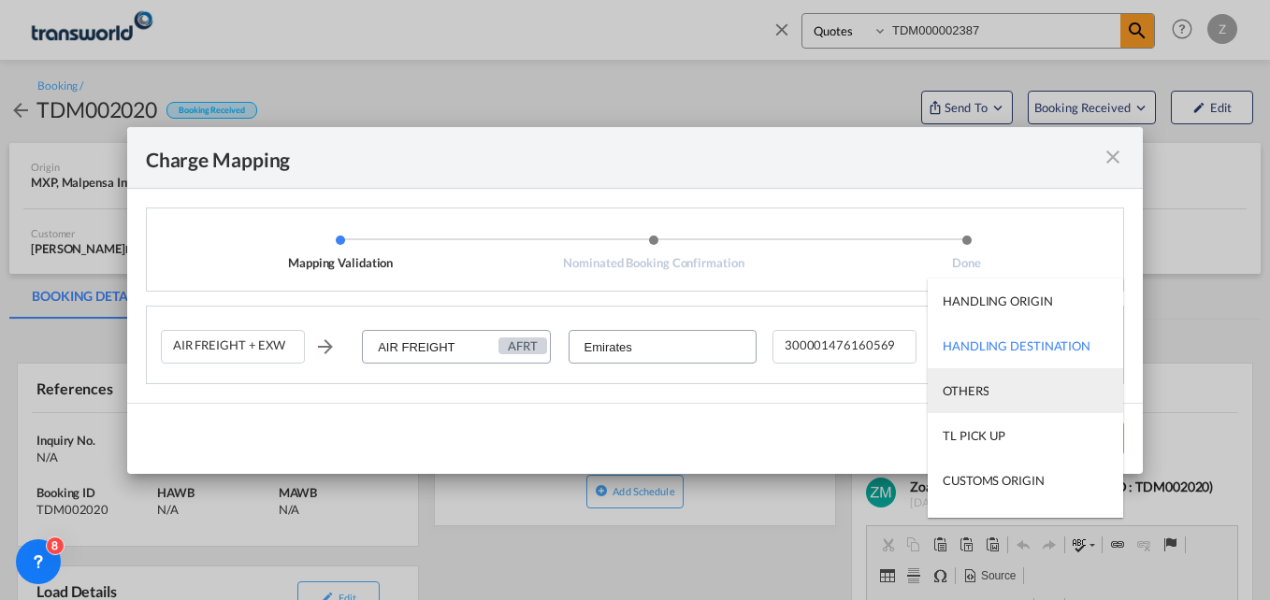
click at [971, 399] on div "OTHERS" at bounding box center [966, 391] width 46 height 17
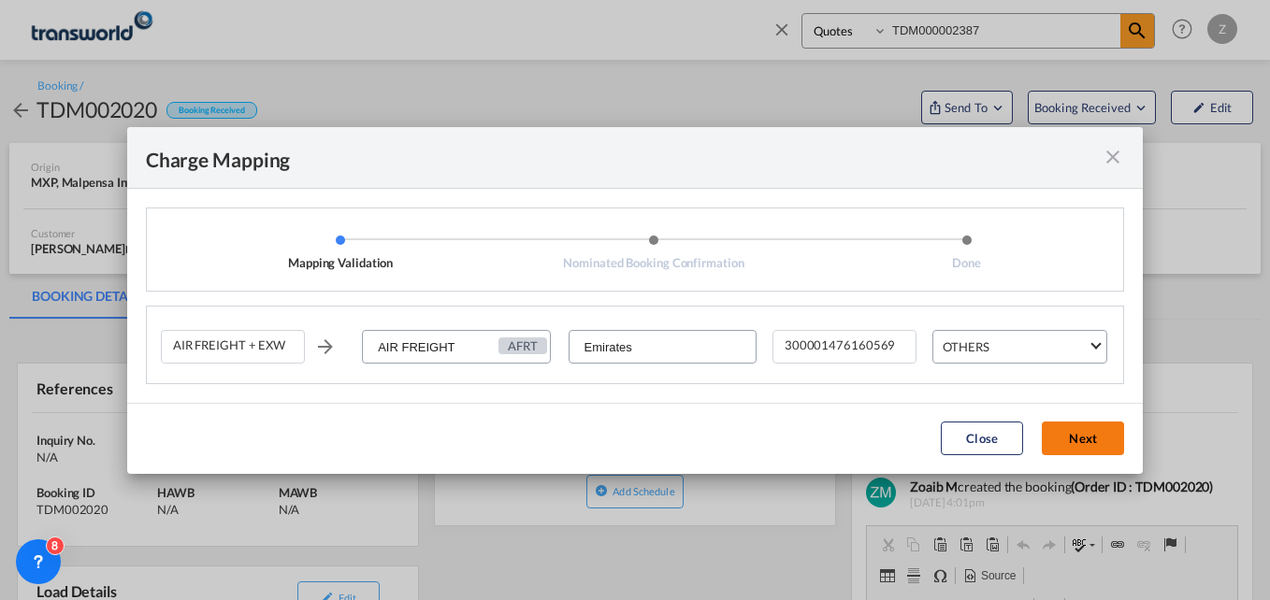
click at [1090, 424] on button "Next" at bounding box center [1083, 439] width 82 height 34
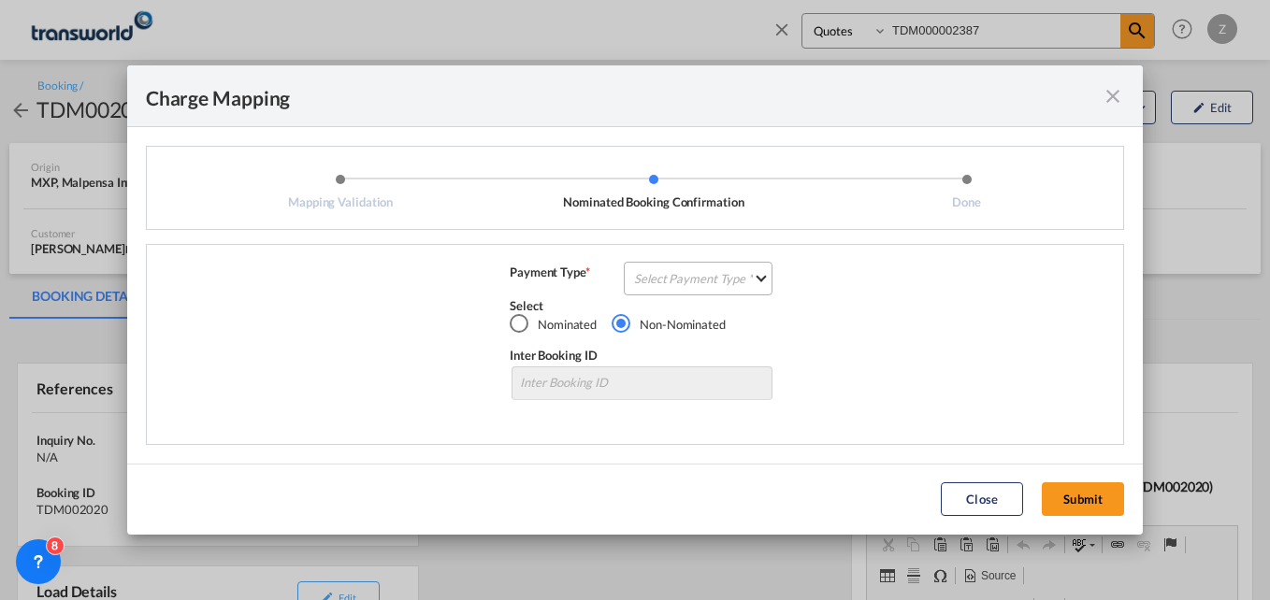
click at [739, 282] on md-select "Select Payment Type COLLECT PREPAID" at bounding box center [698, 279] width 149 height 34
click at [694, 272] on md-option "COLLECT" at bounding box center [704, 278] width 166 height 45
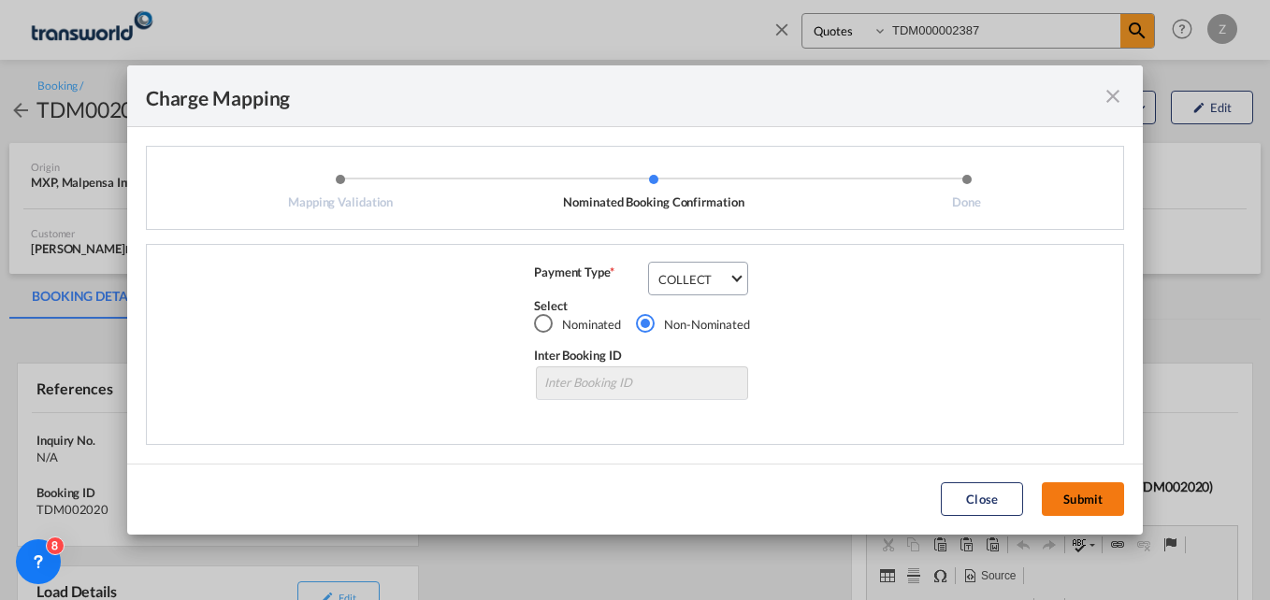
click at [1065, 503] on button "Submit" at bounding box center [1083, 500] width 82 height 34
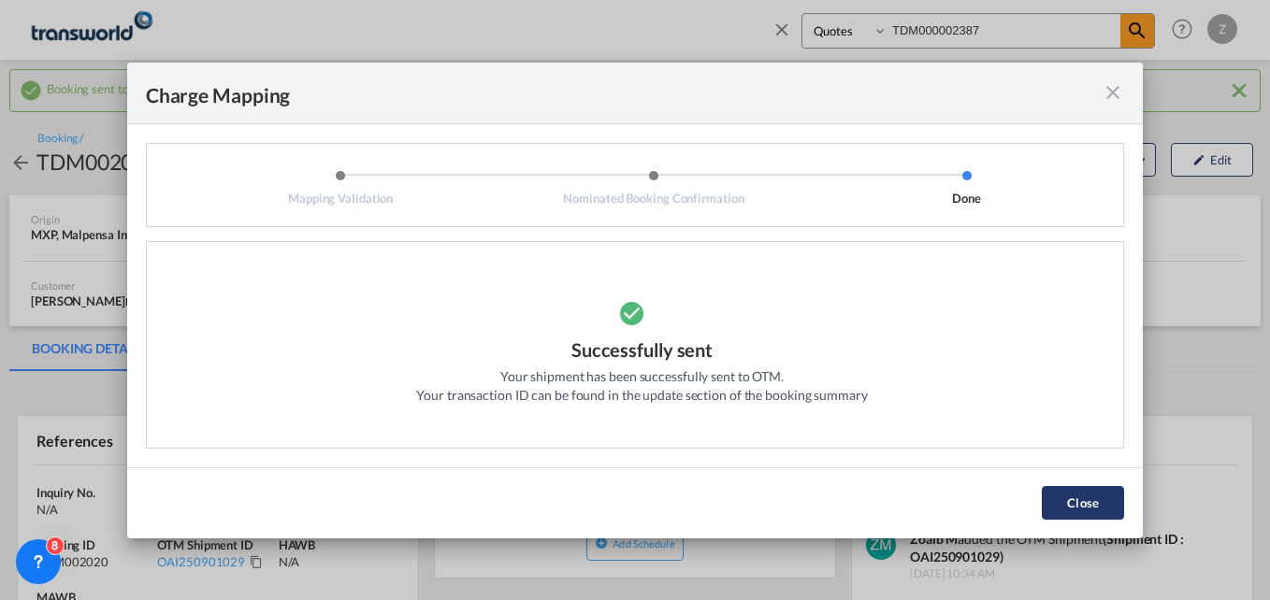
click at [1061, 498] on button "Close" at bounding box center [1083, 503] width 82 height 34
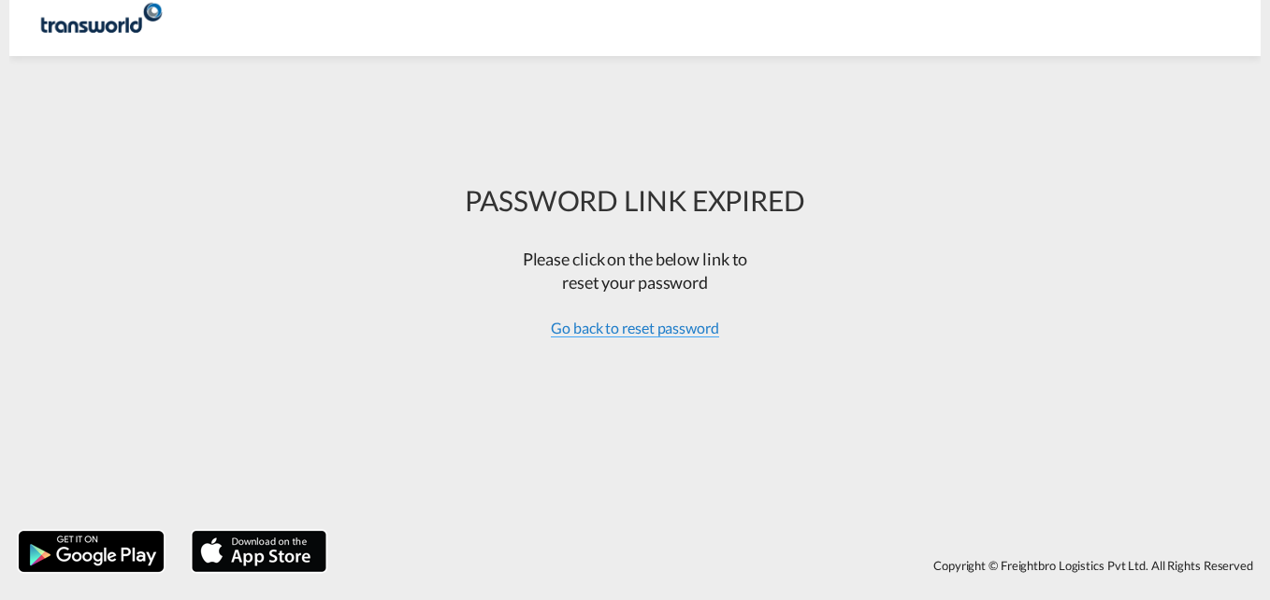
click at [672, 327] on span "Go back to reset password" at bounding box center [635, 328] width 168 height 19
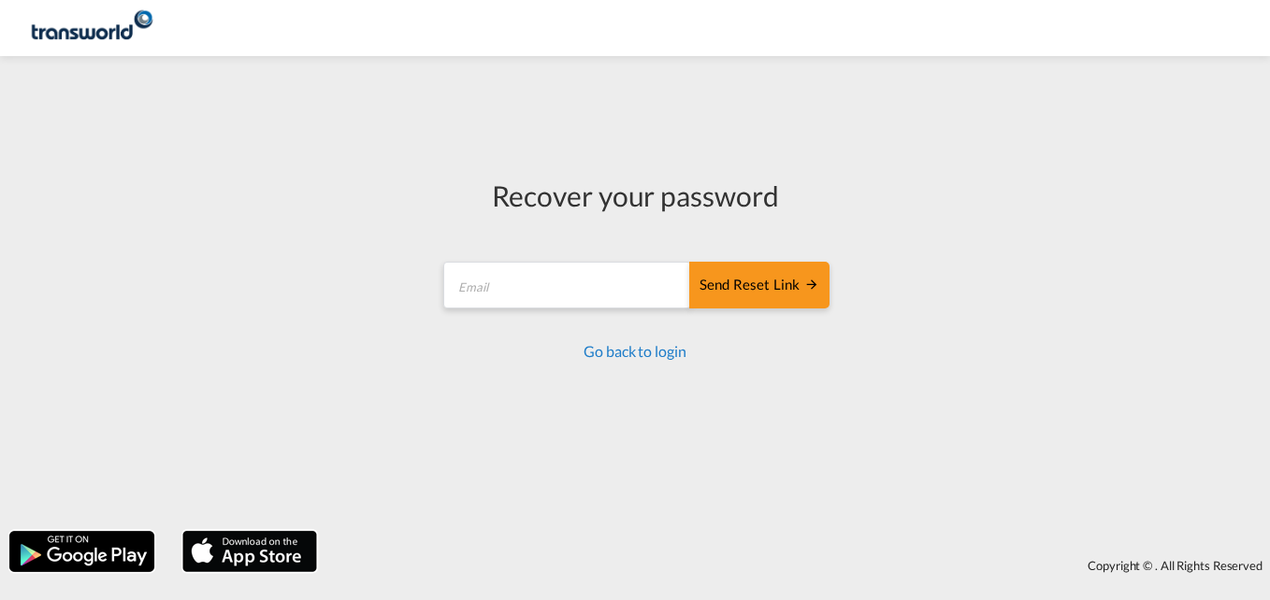
click at [627, 354] on link "Go back to login" at bounding box center [635, 351] width 102 height 18
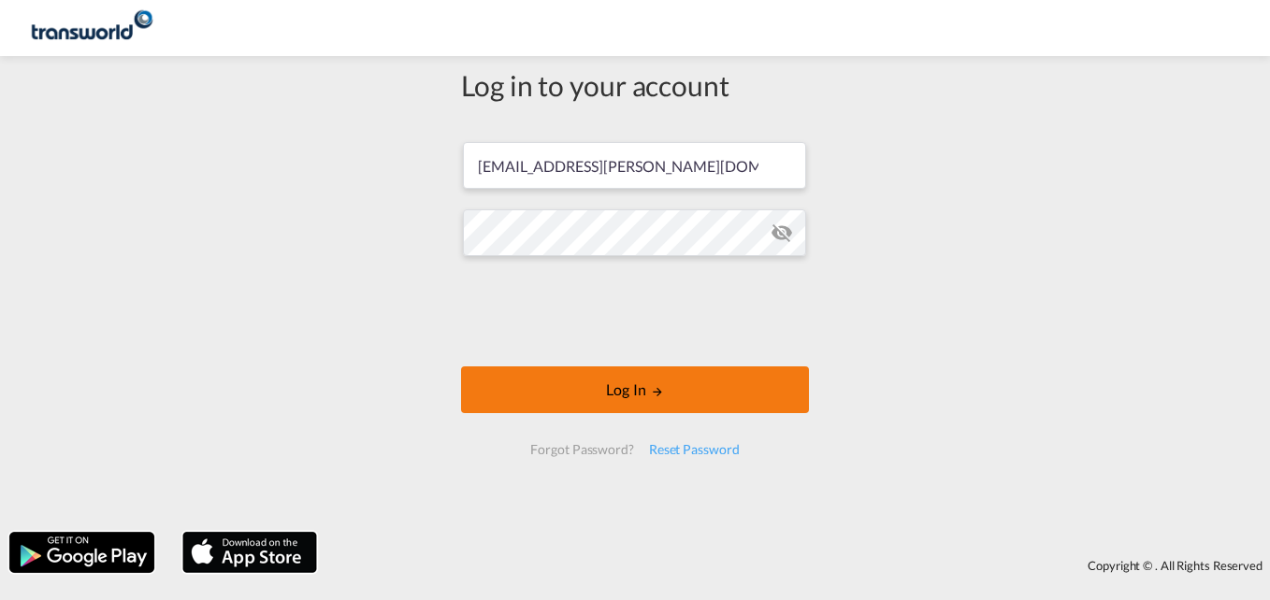
click at [501, 385] on button "Log In" at bounding box center [635, 390] width 348 height 47
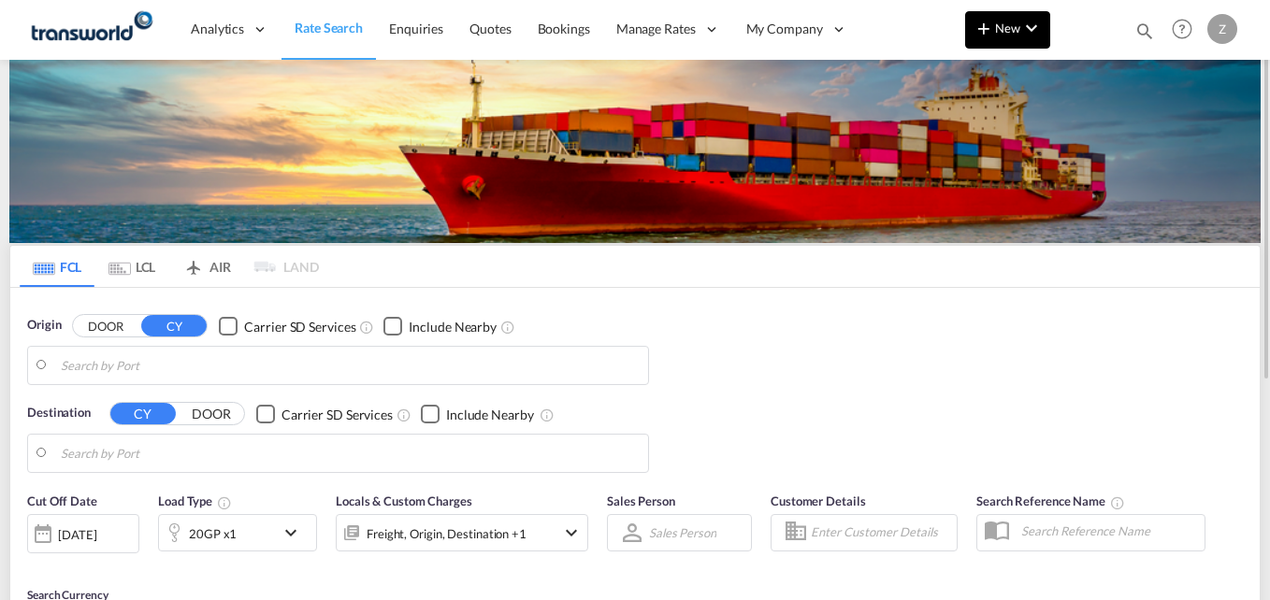
type input "[PERSON_NAME] ([PERSON_NAME]), [GEOGRAPHIC_DATA]"
type input "Shuaiba, KWSAA"
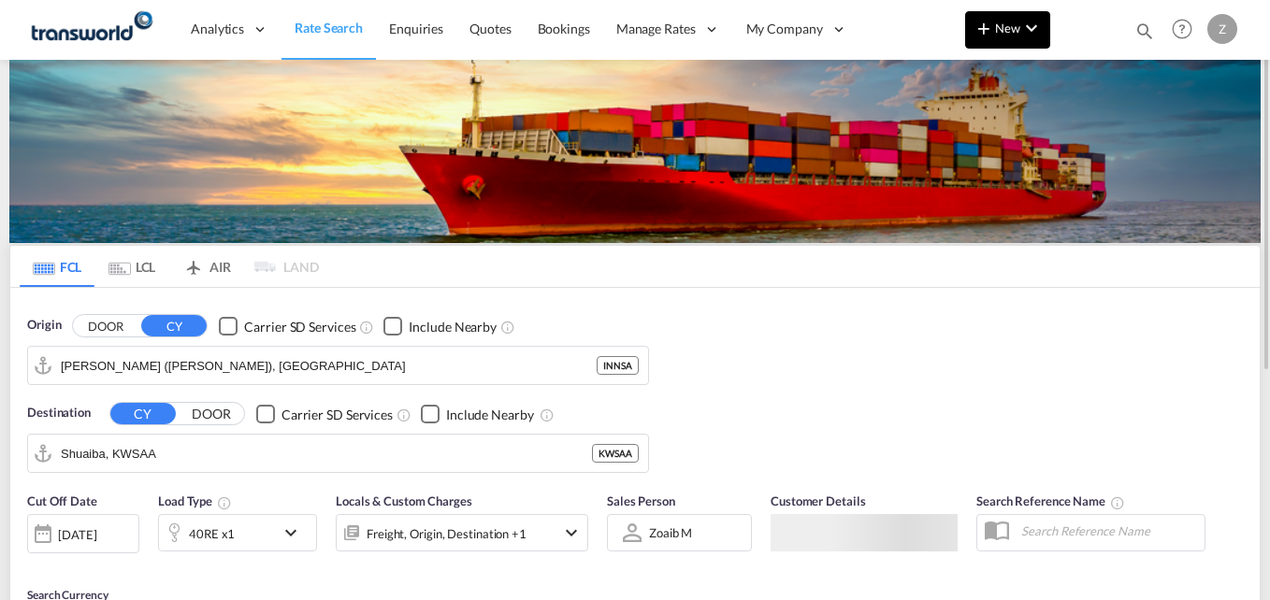
click at [1019, 36] on button "New" at bounding box center [1007, 29] width 85 height 37
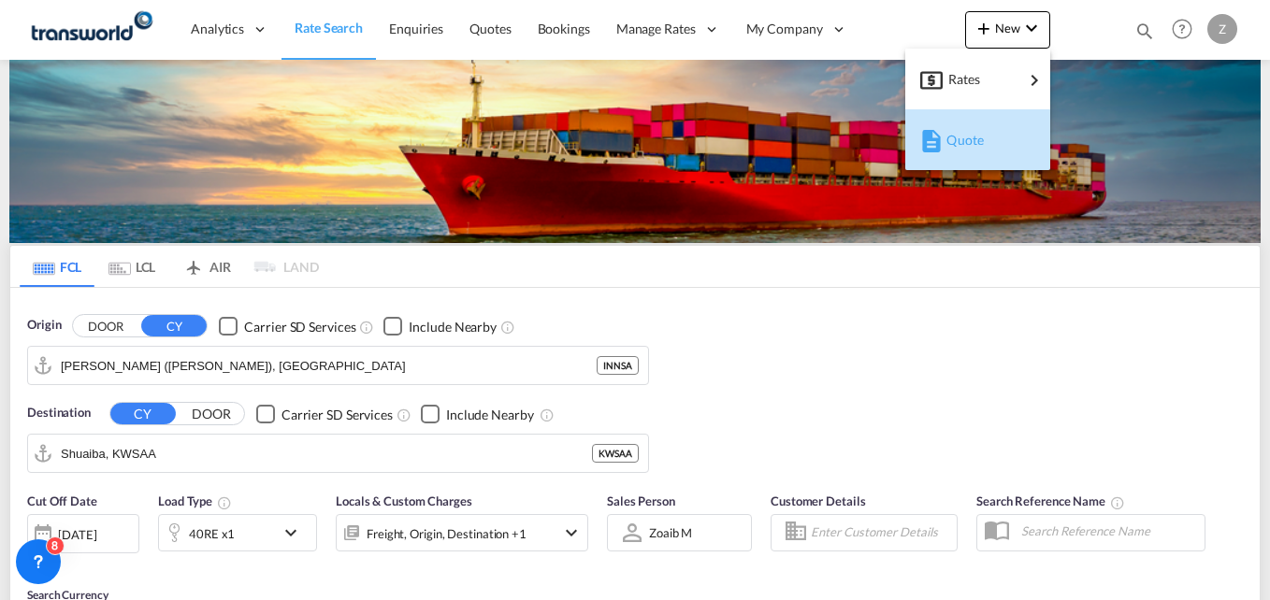
click at [957, 137] on span "Quote" at bounding box center [956, 140] width 21 height 37
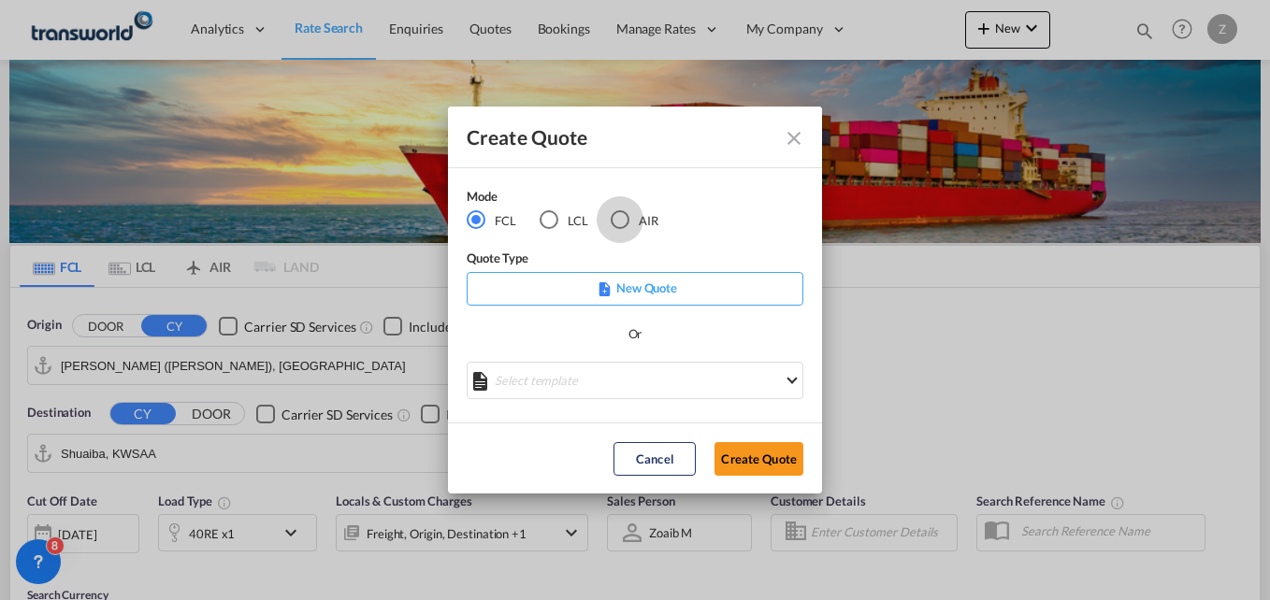
click at [622, 224] on div "AIR" at bounding box center [620, 219] width 19 height 19
click at [748, 453] on button "Create Quote" at bounding box center [759, 459] width 89 height 34
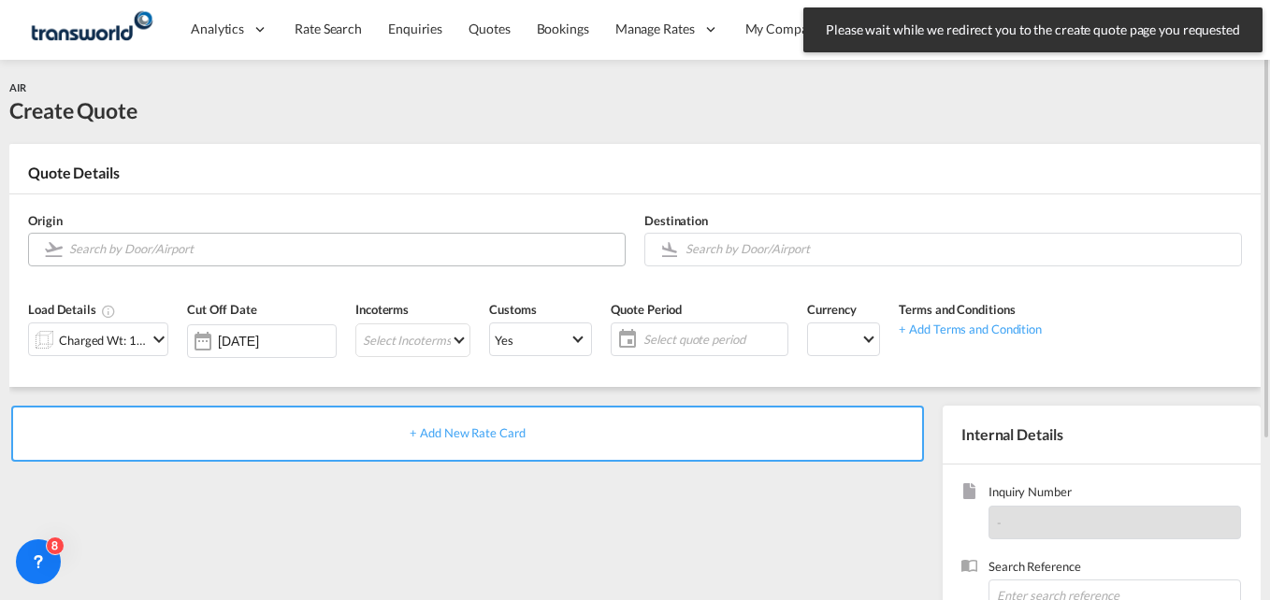
click at [130, 252] on input "Search by Door/Airport" at bounding box center [342, 249] width 546 height 33
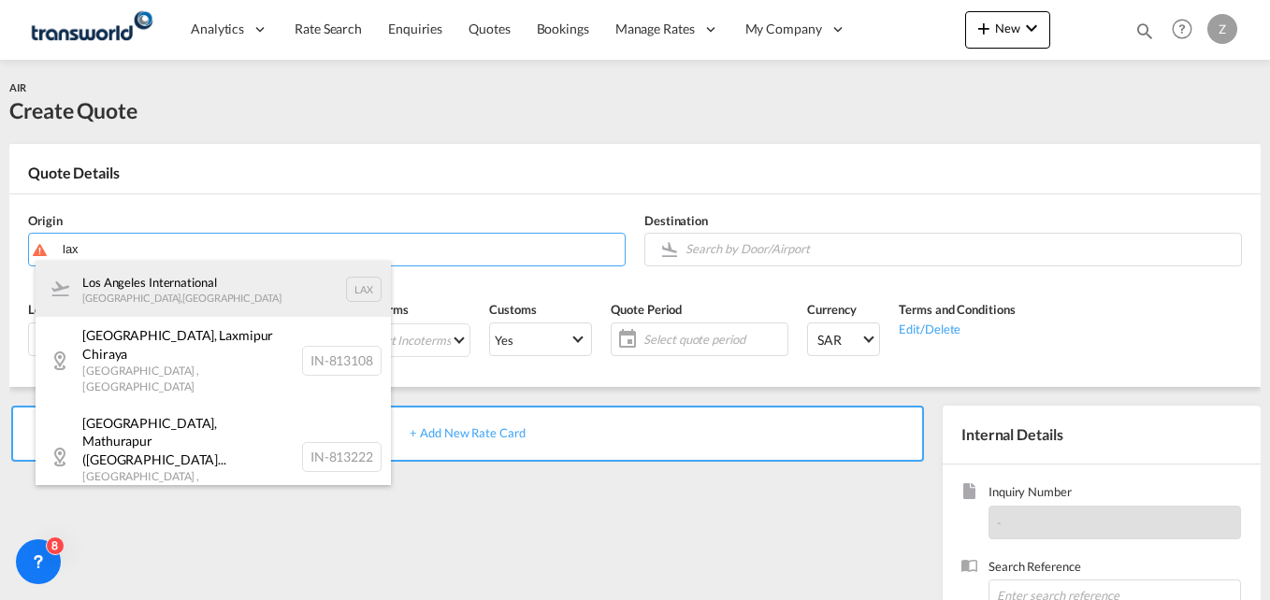
click at [139, 287] on div "Los Angeles International [GEOGRAPHIC_DATA] , [GEOGRAPHIC_DATA] LAX" at bounding box center [213, 289] width 355 height 56
type input "Los Angeles International, [GEOGRAPHIC_DATA], [GEOGRAPHIC_DATA]"
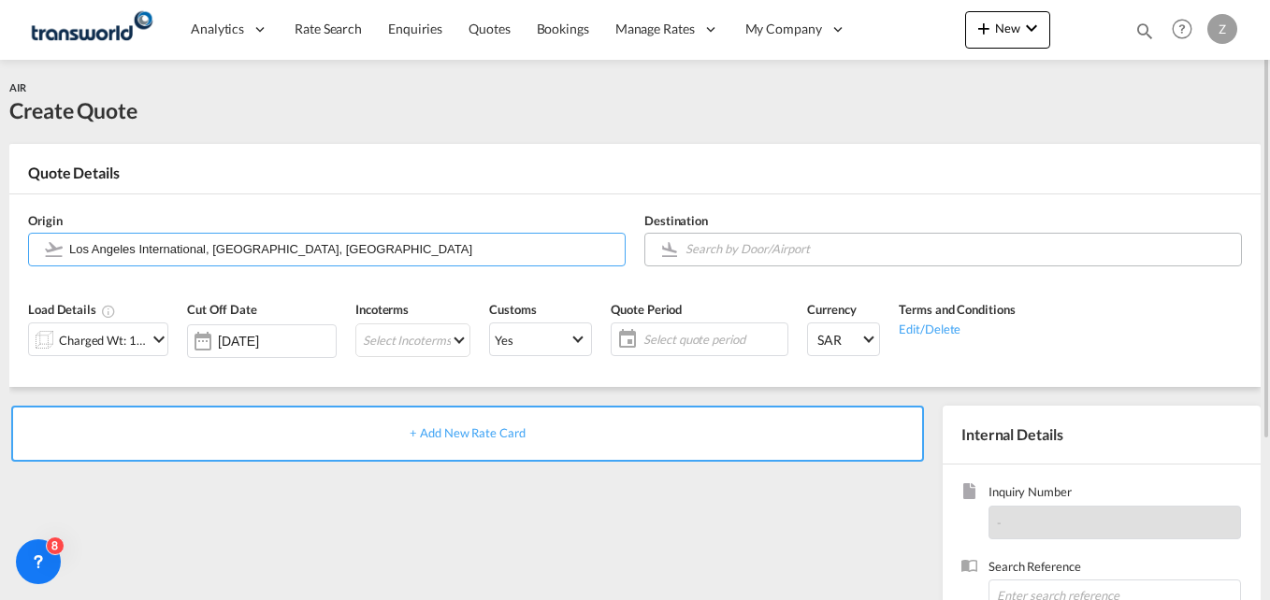
click at [781, 260] on input "Search by Door/Airport" at bounding box center [959, 249] width 546 height 33
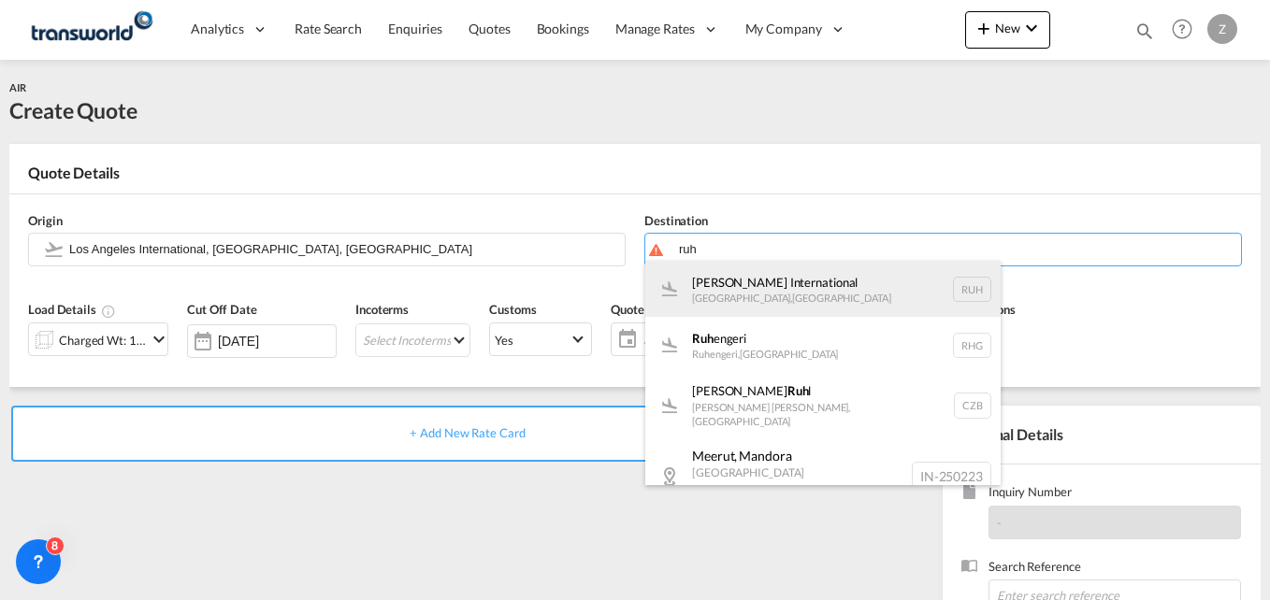
click at [756, 286] on div "[PERSON_NAME] International [GEOGRAPHIC_DATA] , [GEOGRAPHIC_DATA] RUH" at bounding box center [822, 289] width 355 height 56
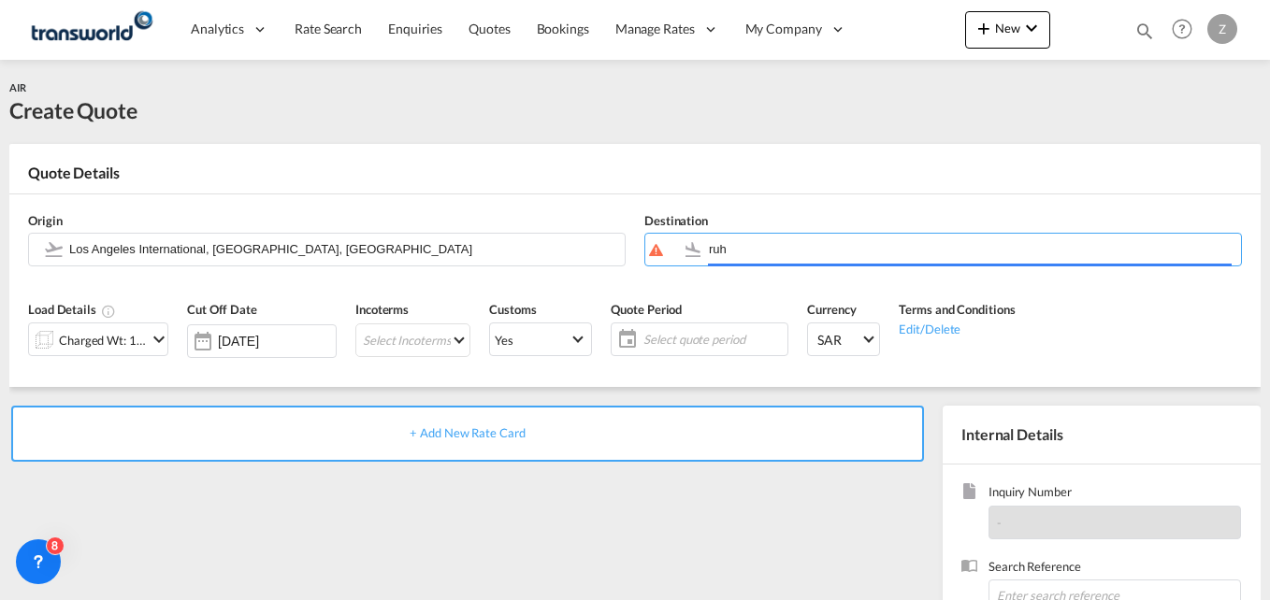
type input "[PERSON_NAME] International, [GEOGRAPHIC_DATA], RUH"
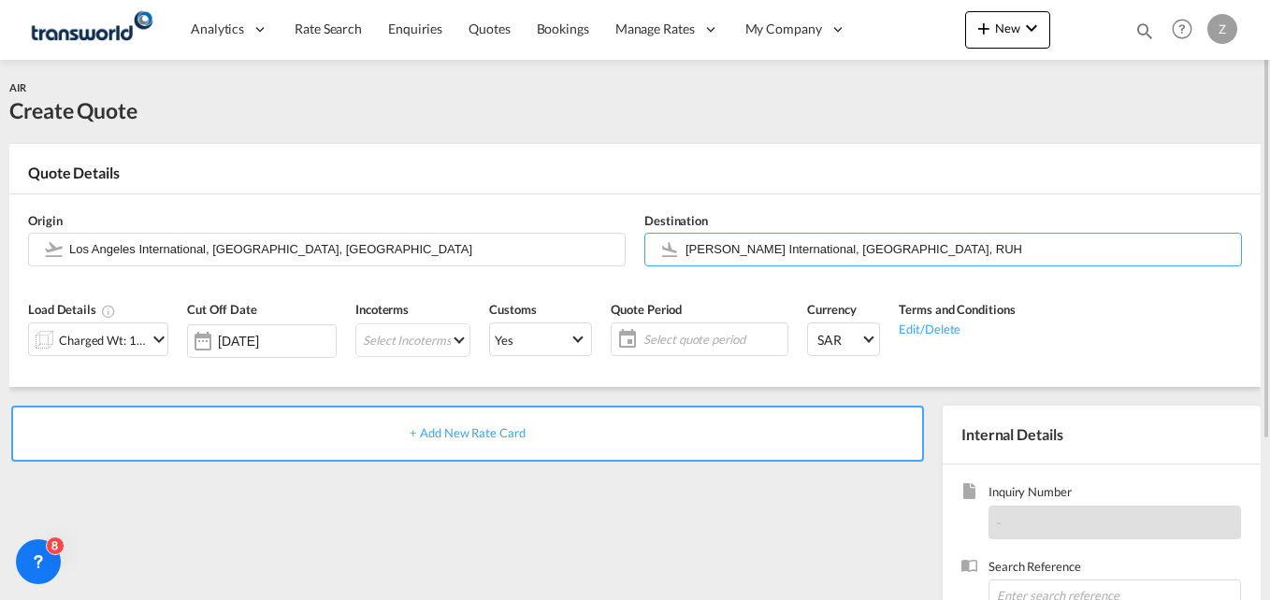
click at [124, 341] on div "Charged Wt: 1.00 KG" at bounding box center [103, 340] width 88 height 26
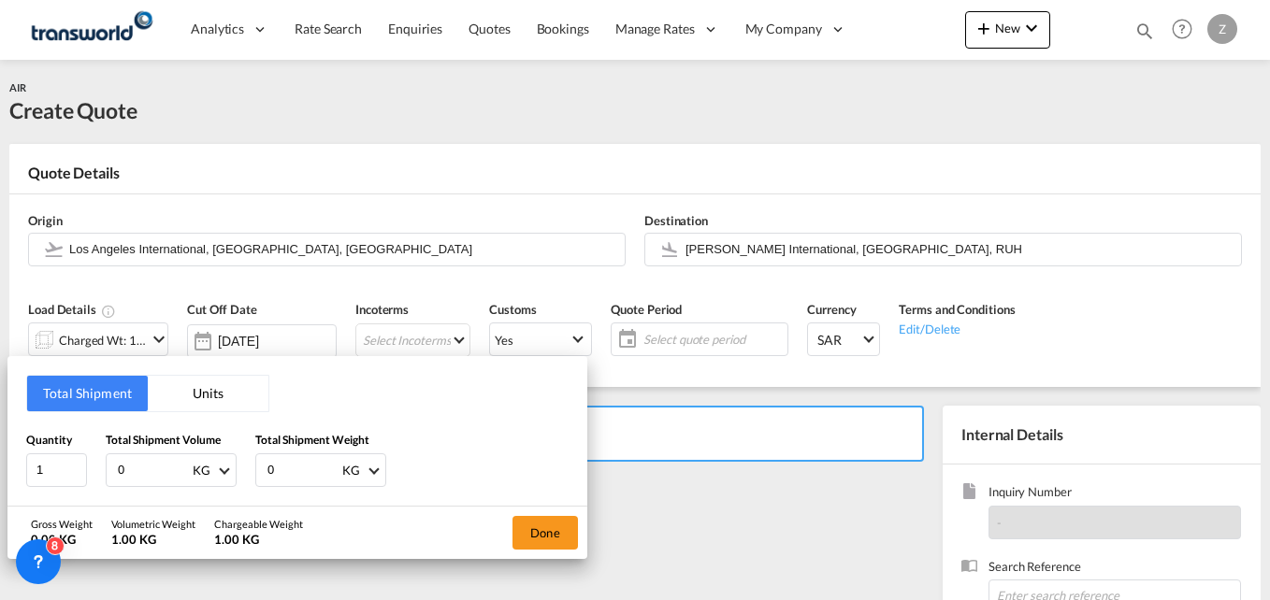
click at [137, 473] on input "0" at bounding box center [153, 471] width 75 height 32
type input "2434"
click at [296, 469] on input "0" at bounding box center [303, 471] width 75 height 32
type input "2434"
click at [545, 534] on button "Done" at bounding box center [545, 533] width 65 height 34
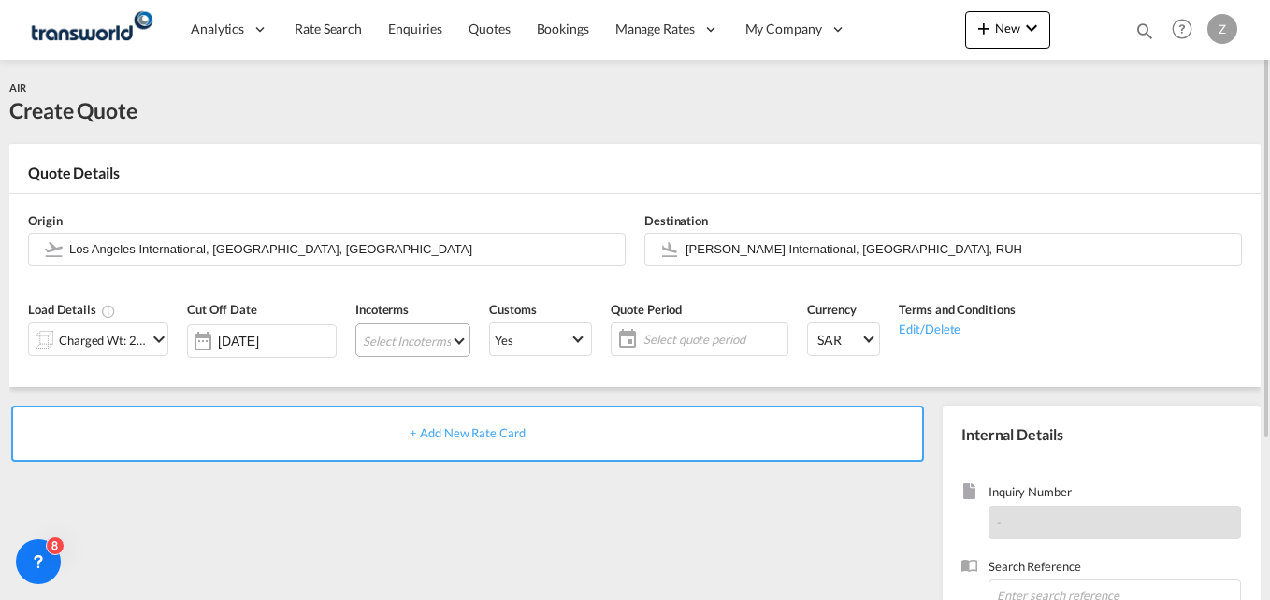
click at [421, 335] on md-select "Select Incoterms CIF - export Cost,Insurance and Freight FAS - export Free Alon…" at bounding box center [412, 341] width 115 height 34
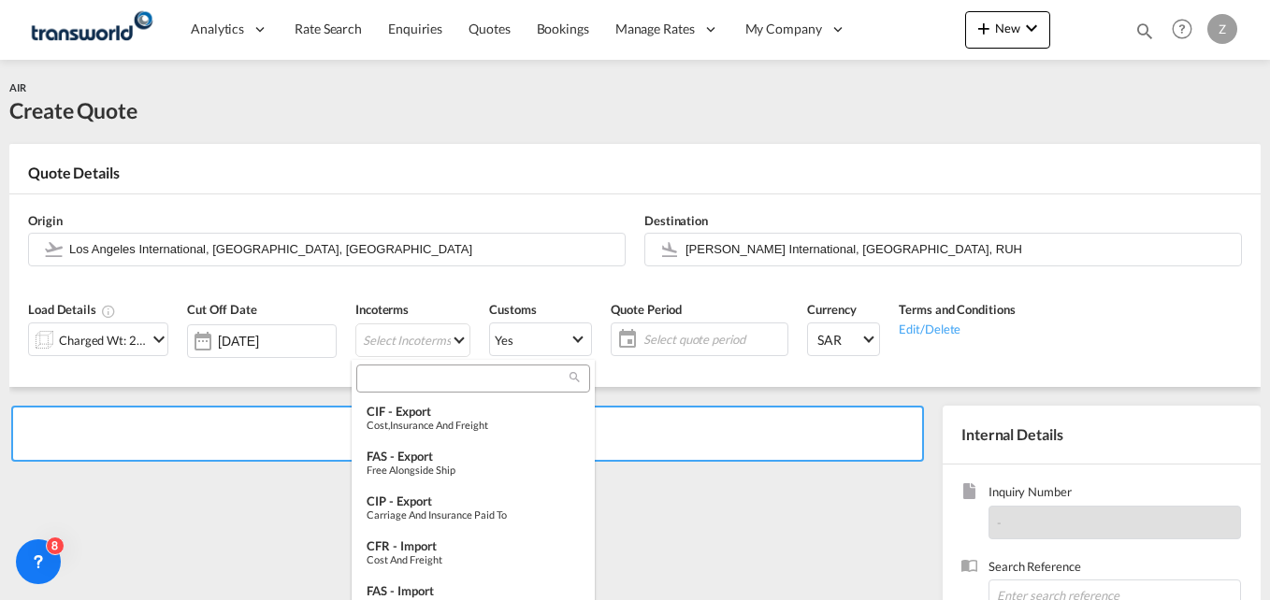
click at [392, 386] on input "search" at bounding box center [466, 378] width 208 height 17
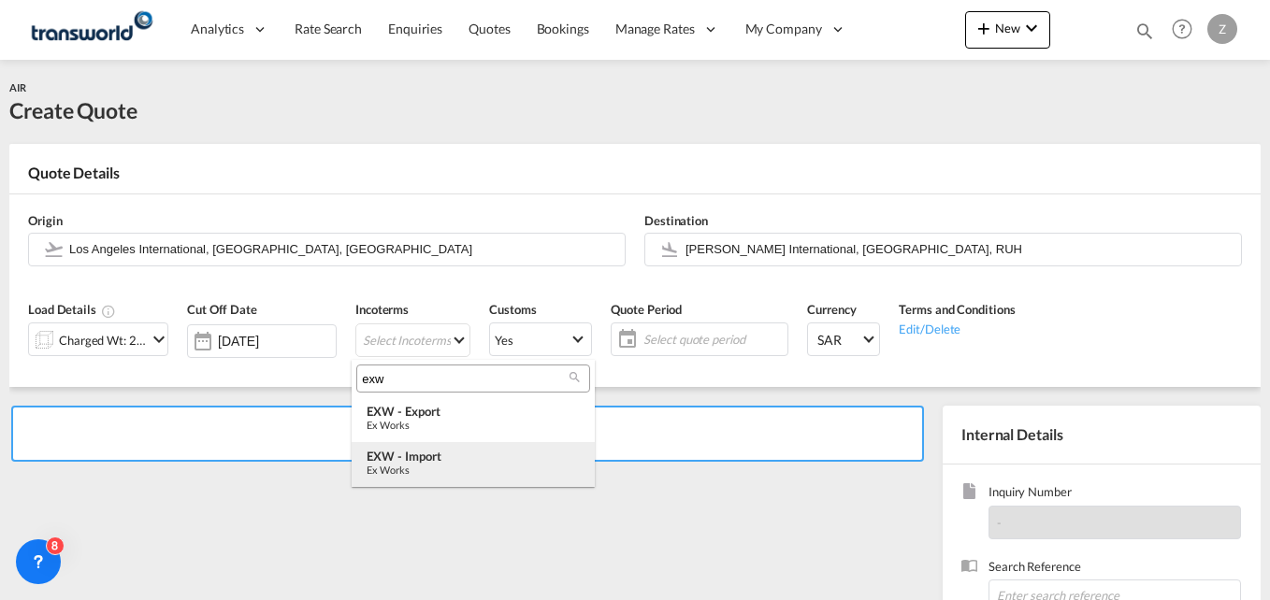
type input "exw"
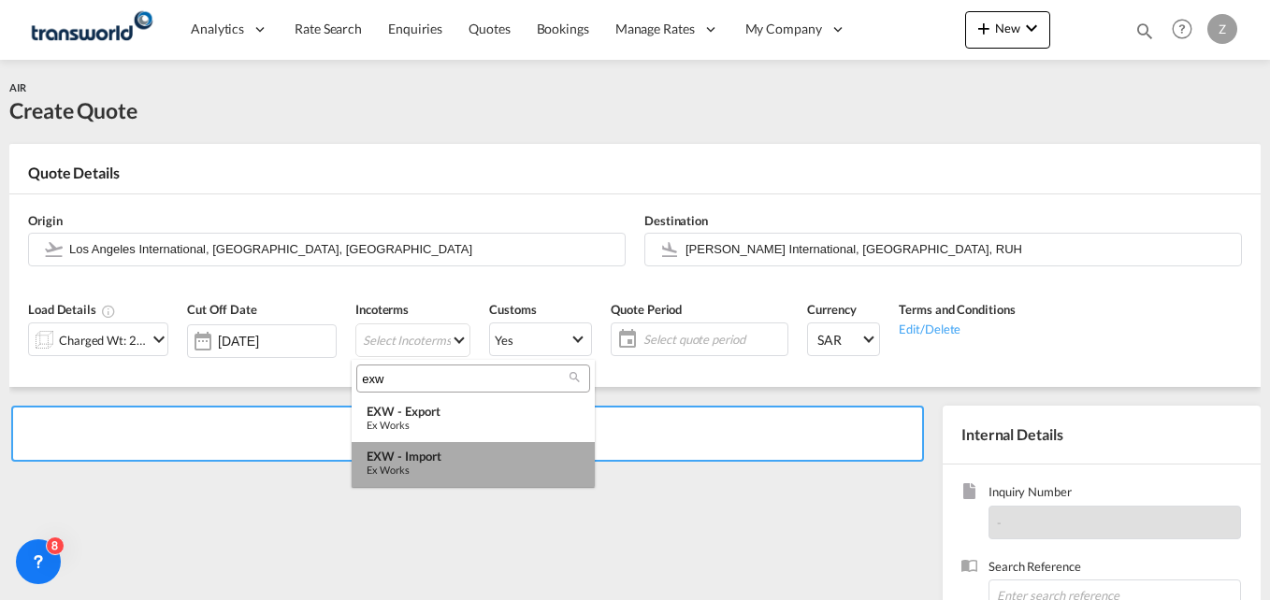
click at [434, 452] on div "EXW - import" at bounding box center [473, 456] width 213 height 15
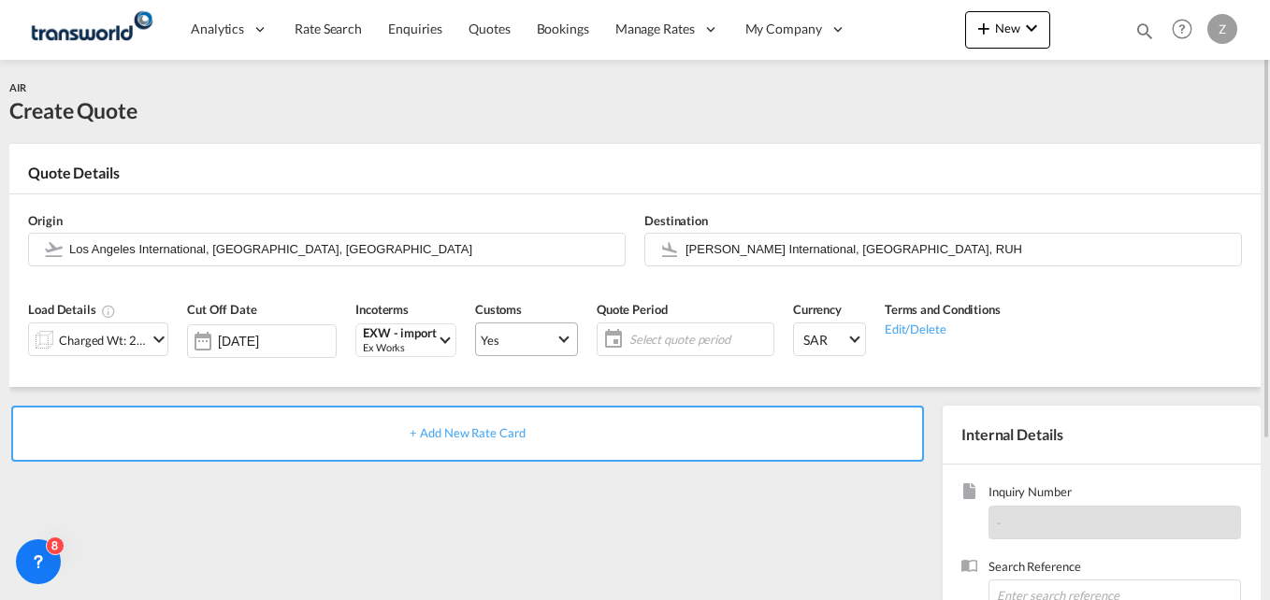
click at [514, 328] on md-select-value "Yes" at bounding box center [526, 339] width 101 height 26
click at [493, 399] on md-option "No" at bounding box center [520, 384] width 131 height 45
click at [508, 338] on span "Yes" at bounding box center [518, 340] width 75 height 17
click at [493, 387] on md-option "No" at bounding box center [520, 384] width 131 height 45
click at [642, 341] on span "Select quote period" at bounding box center [698, 339] width 139 height 17
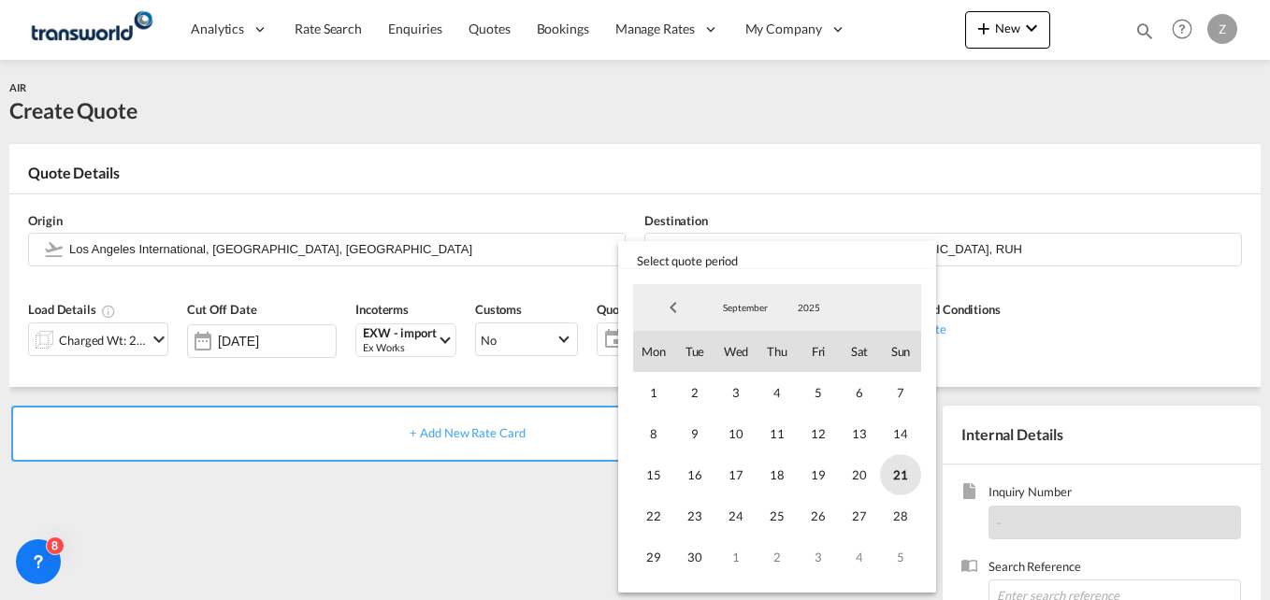
click at [909, 481] on span "21" at bounding box center [900, 475] width 41 height 41
click at [700, 563] on span "30" at bounding box center [694, 557] width 41 height 41
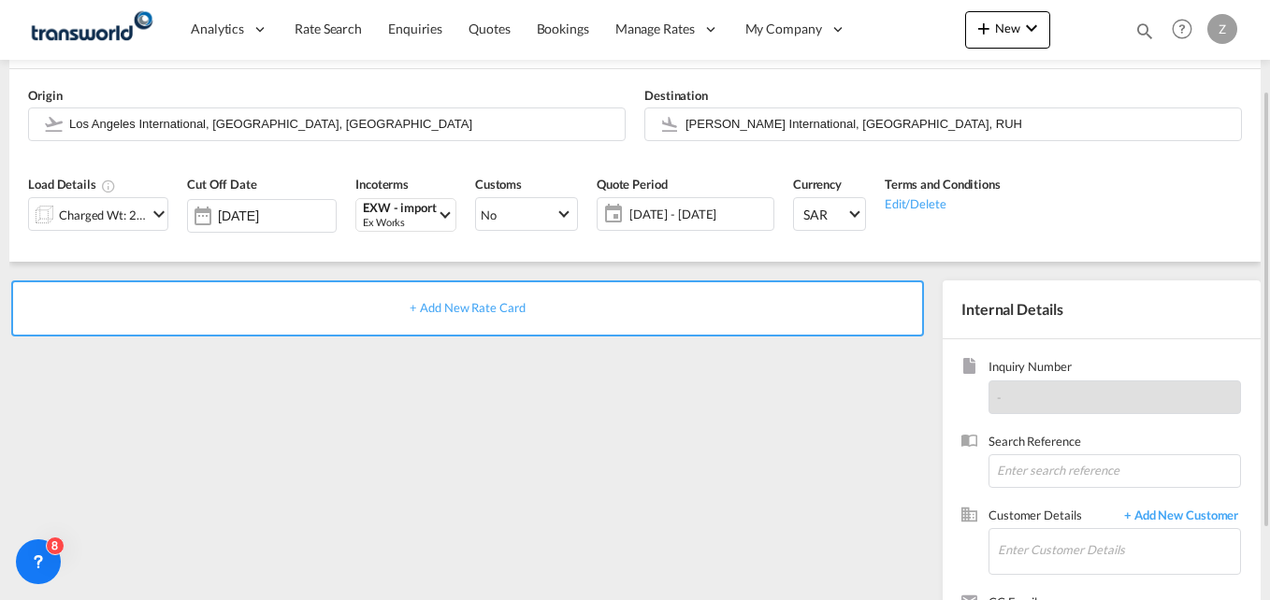
scroll to position [126, 0]
click at [1031, 486] on input at bounding box center [1115, 471] width 253 height 34
paste input "TW1709566"
type input "TW1709566"
click at [1038, 545] on input "Enter Customer Details" at bounding box center [1119, 549] width 242 height 42
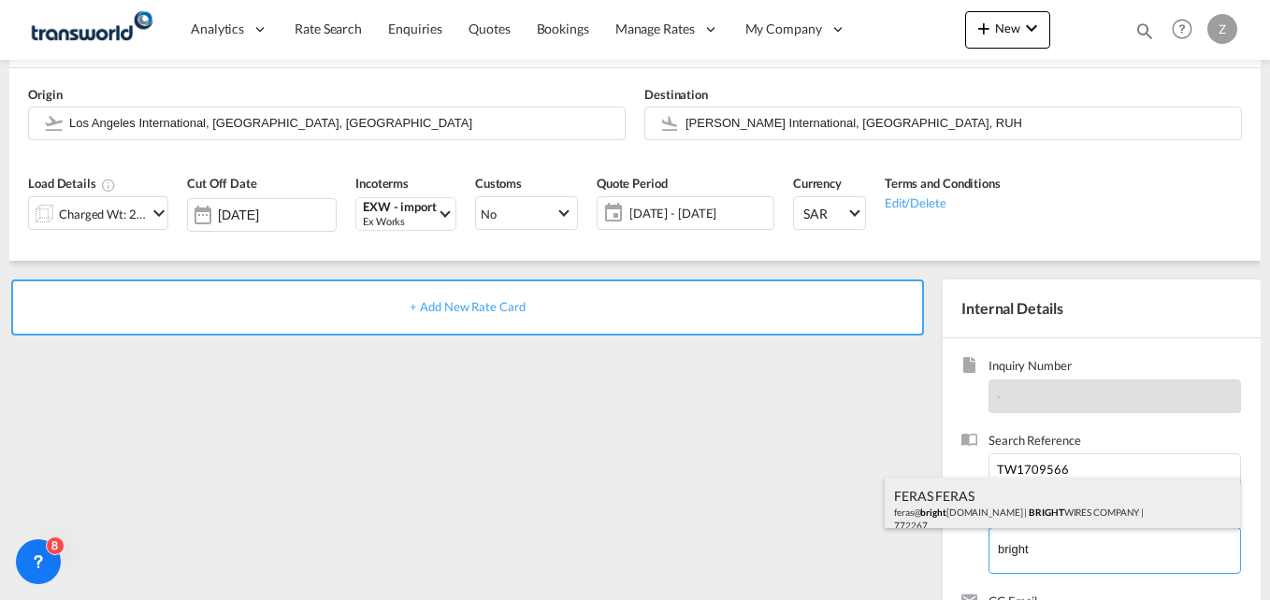
click at [1014, 516] on div "FERAS FERAS feras@ bright [DOMAIN_NAME] | BRIGHT WIRES COMPANY | 772267" at bounding box center [1062, 510] width 355 height 64
type input "BRIGHT WIRES COMPANY, FERAS FERAS, [EMAIL_ADDRESS][DOMAIN_NAME]"
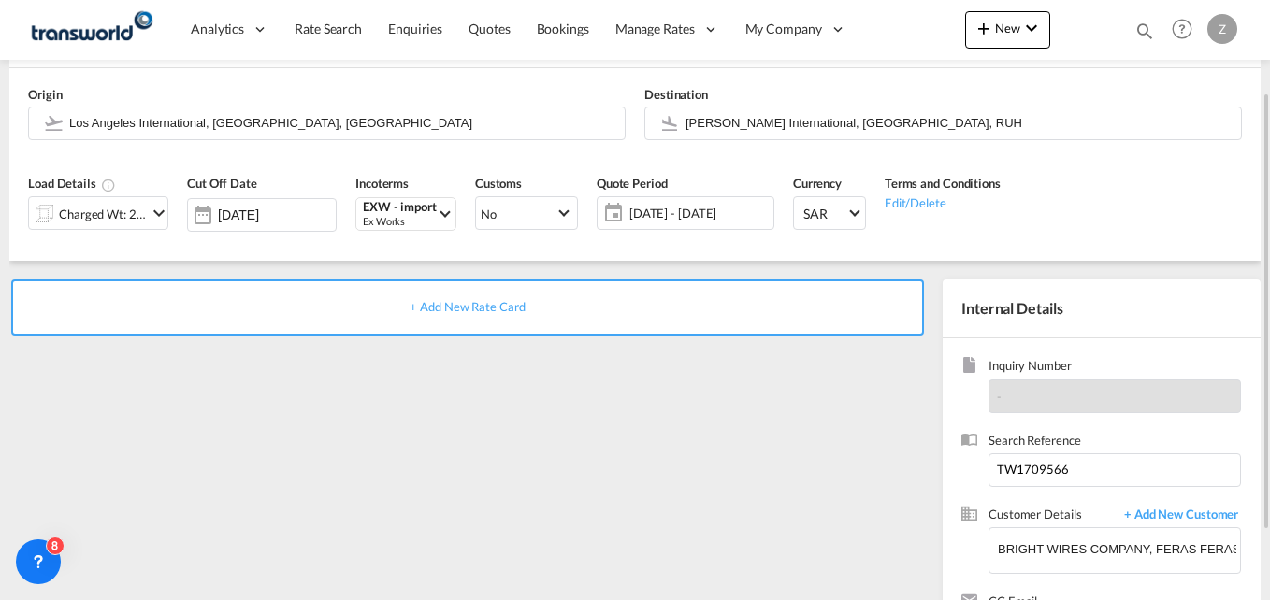
click at [472, 301] on span "+ Add New Rate Card" at bounding box center [467, 306] width 115 height 15
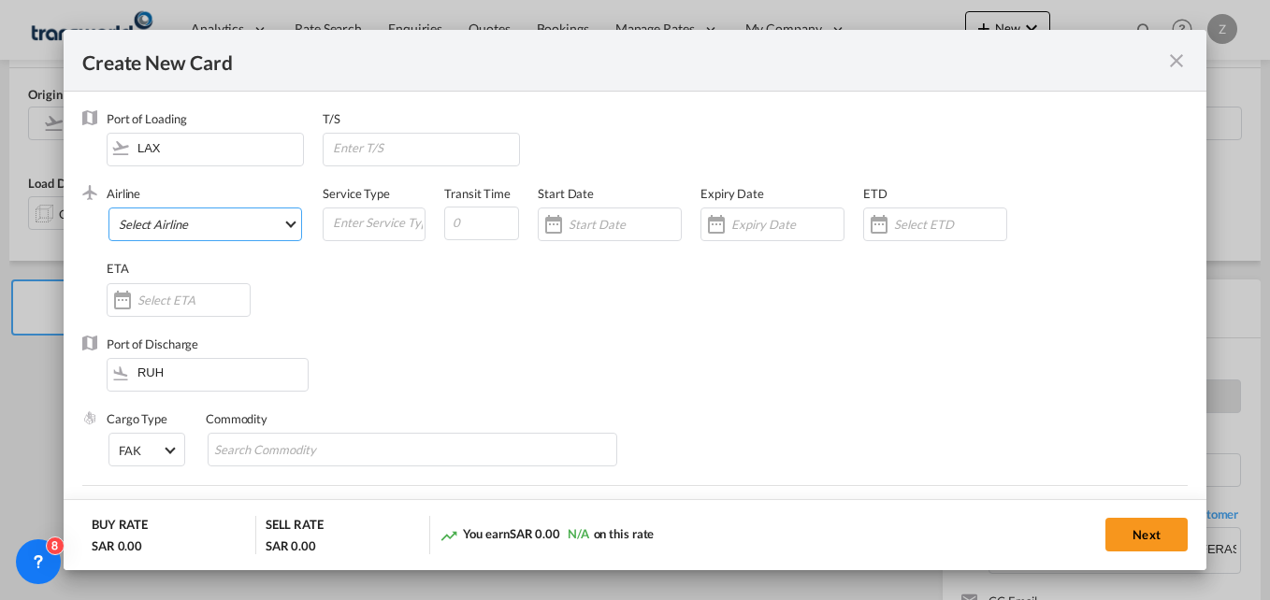
click at [193, 218] on md-select "Select Airline" at bounding box center [205, 225] width 194 height 34
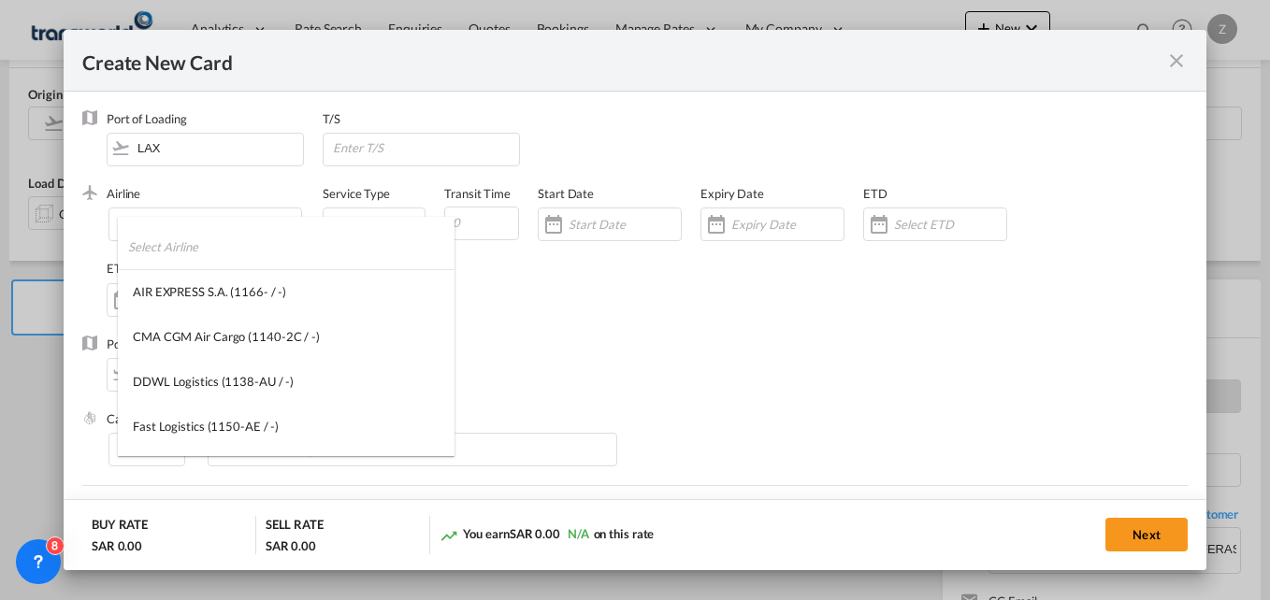
click at [154, 241] on input "search" at bounding box center [291, 246] width 326 height 45
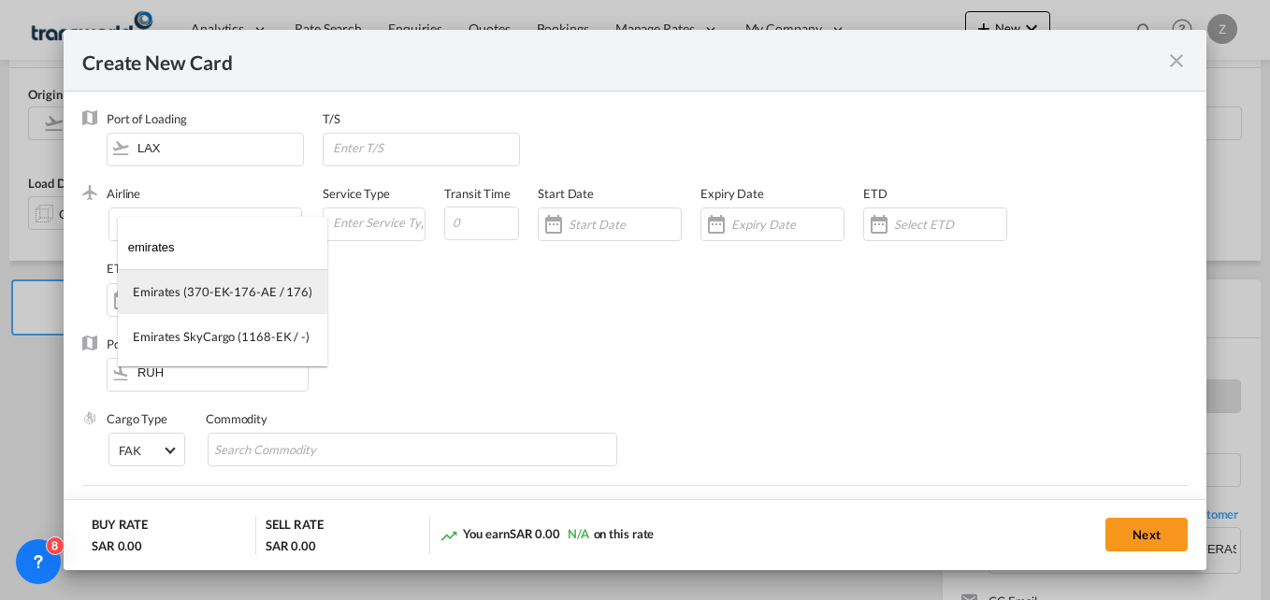
type input "emirates"
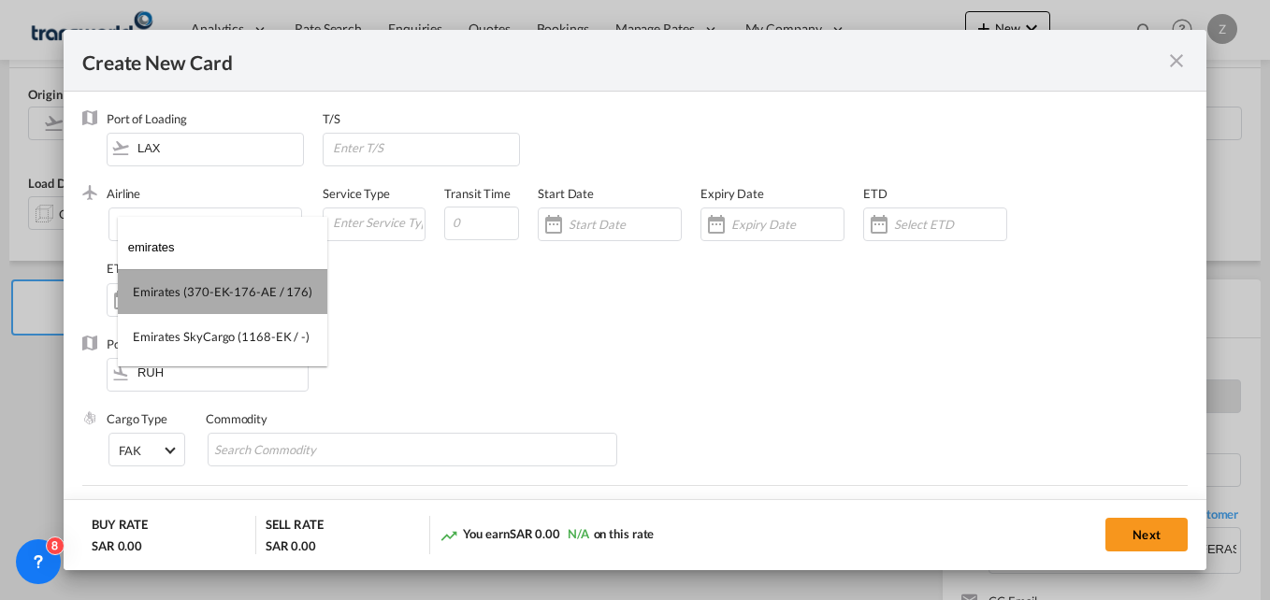
click at [263, 296] on div "Emirates (370-EK-176-AE / 176)" at bounding box center [223, 291] width 180 height 17
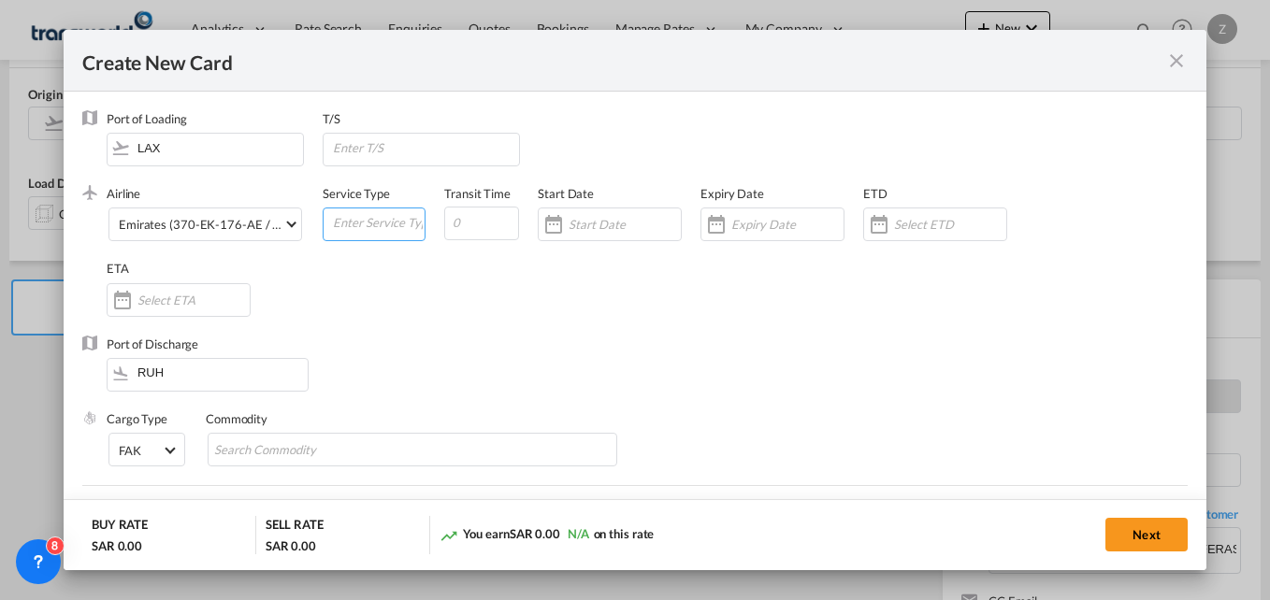
click at [397, 211] on input "Create New CardPort ..." at bounding box center [378, 223] width 94 height 28
type input "F"
type input "AIR"
click at [485, 217] on input "Create New CardPort ..." at bounding box center [481, 224] width 75 height 34
type input "5"
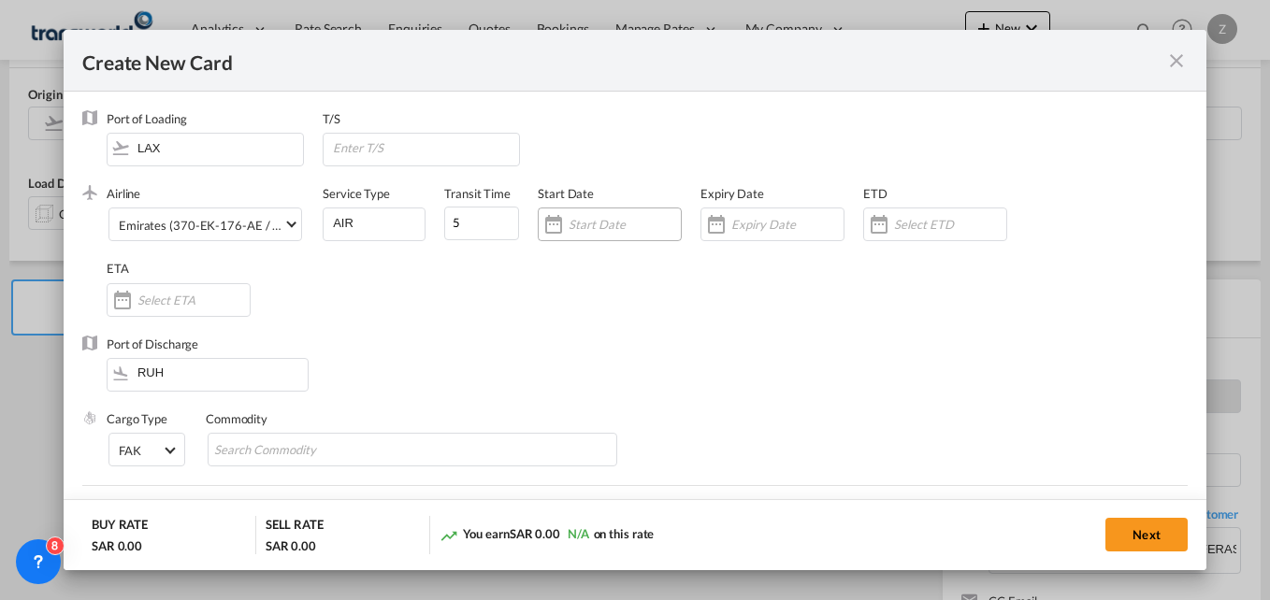
click at [611, 220] on input "Create New CardPort ..." at bounding box center [625, 224] width 112 height 15
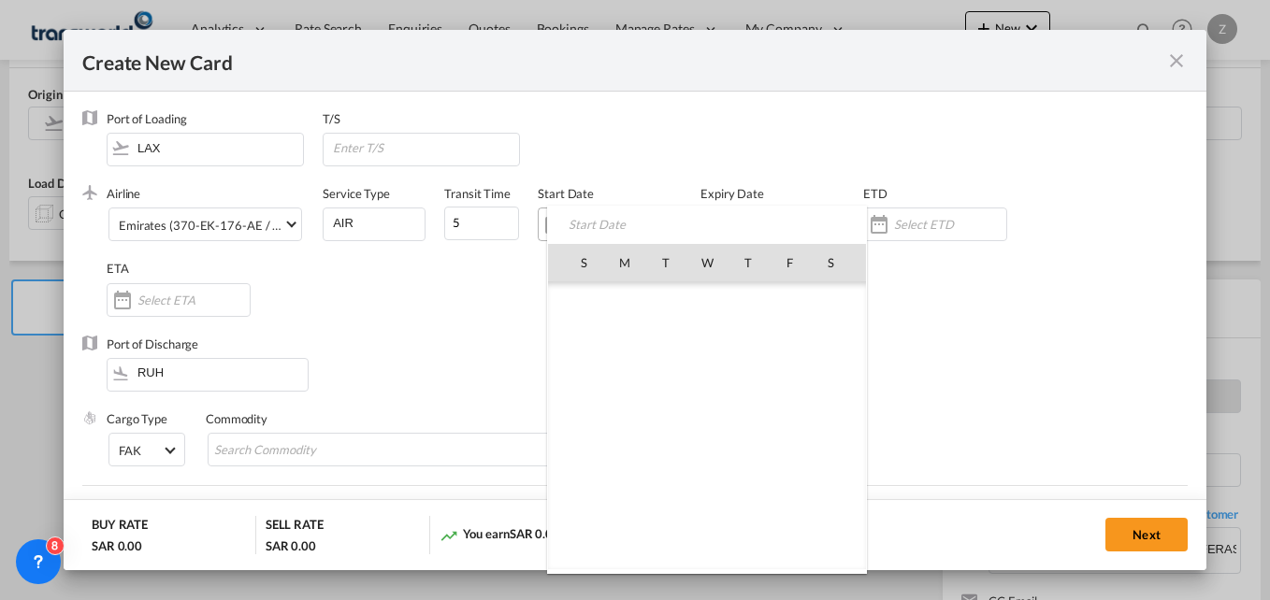
scroll to position [433235, 0]
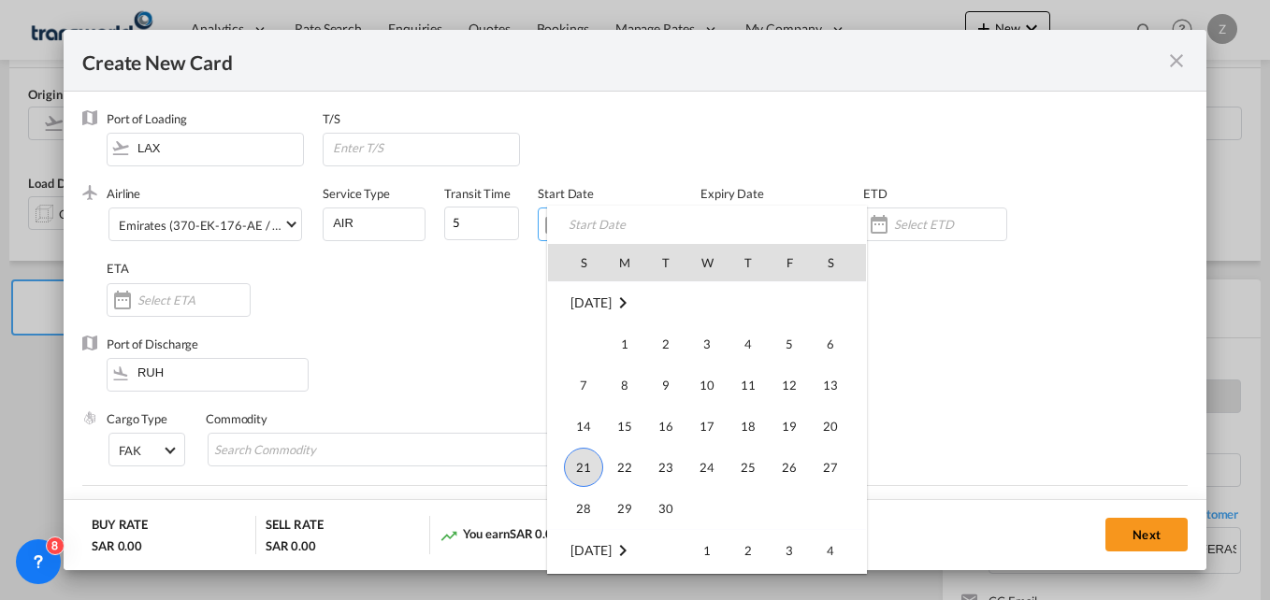
click at [582, 459] on span "21" at bounding box center [583, 467] width 39 height 39
type input "[DATE]"
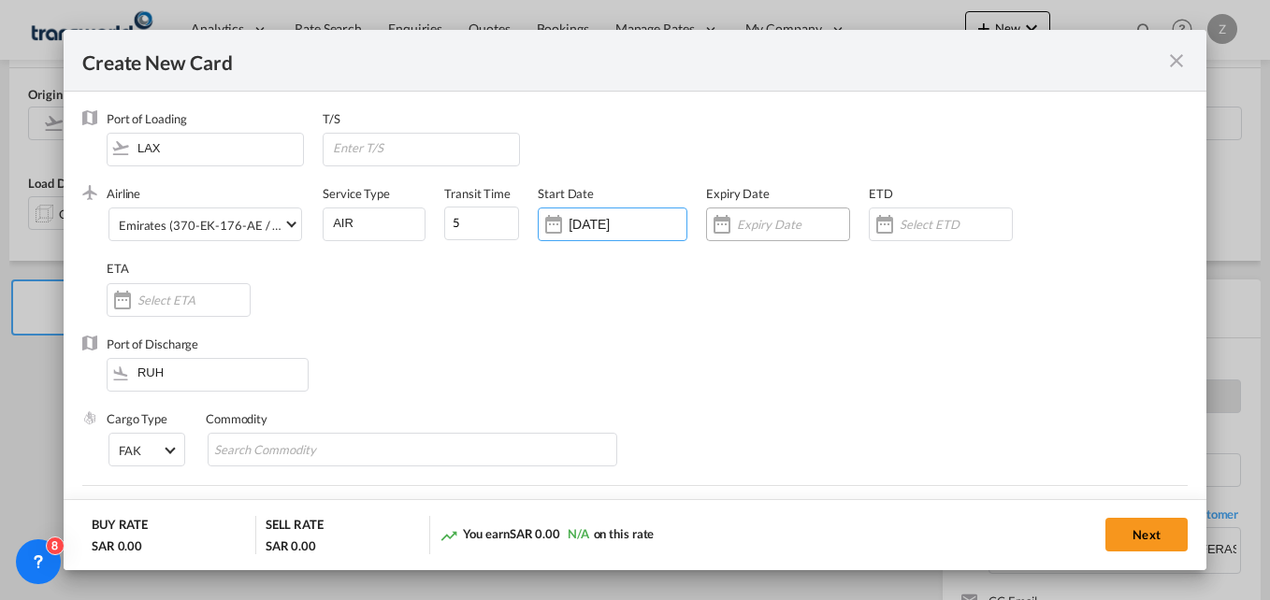
click at [744, 212] on div "Create New CardPort ..." at bounding box center [778, 225] width 144 height 34
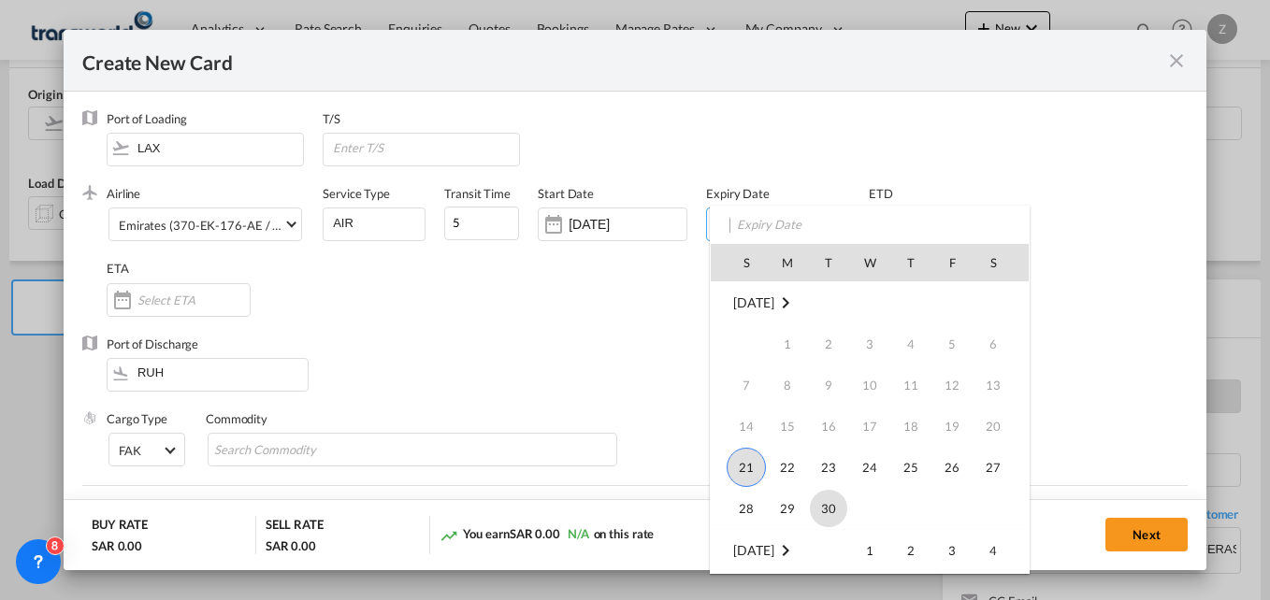
click at [838, 506] on span "30" at bounding box center [828, 508] width 37 height 37
type input "[DATE]"
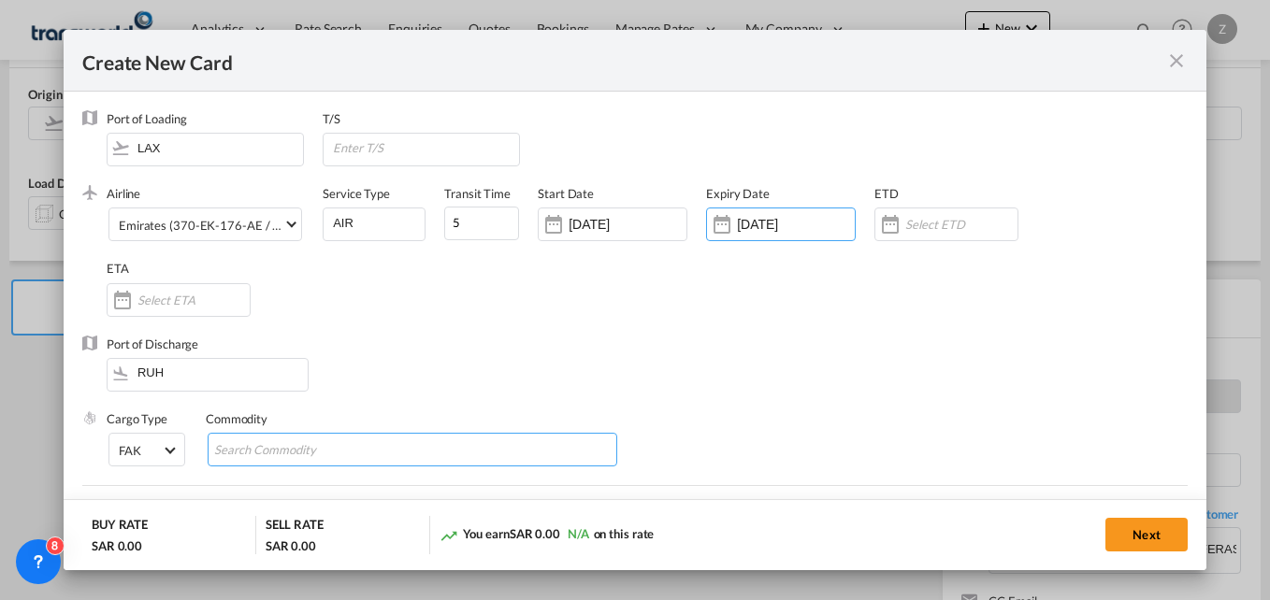
click at [279, 452] on input "Search Commodity" at bounding box center [299, 451] width 171 height 30
type input "F"
type input "GC"
click at [366, 369] on div "Port of Discharge RUH" at bounding box center [634, 373] width 1105 height 75
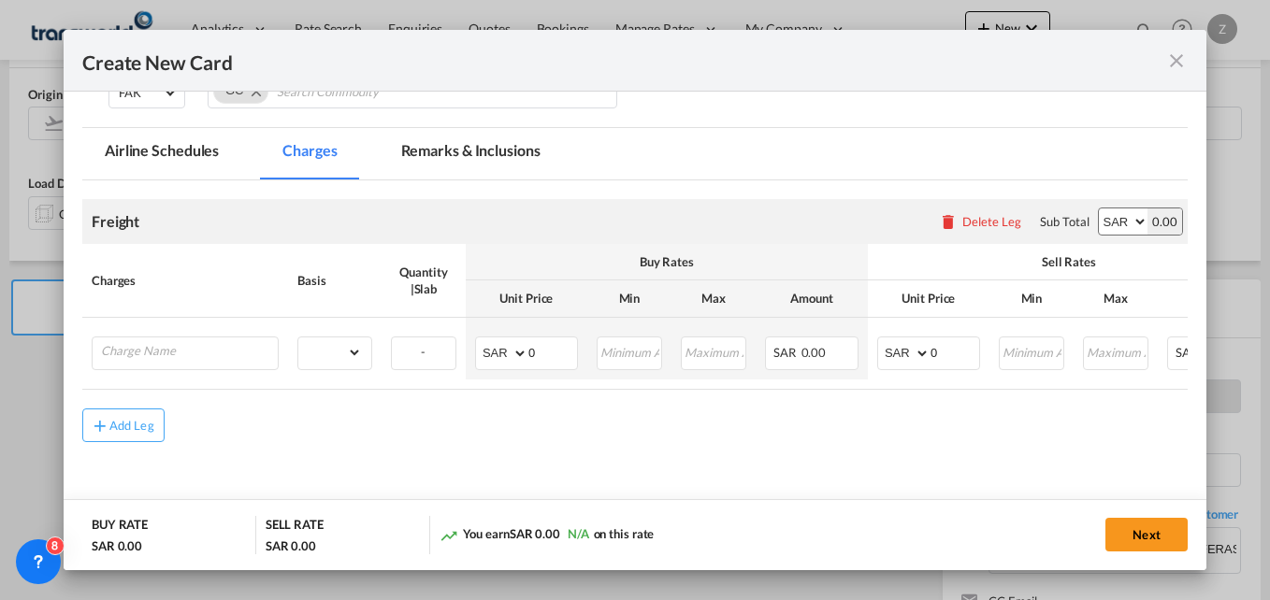
scroll to position [359, 0]
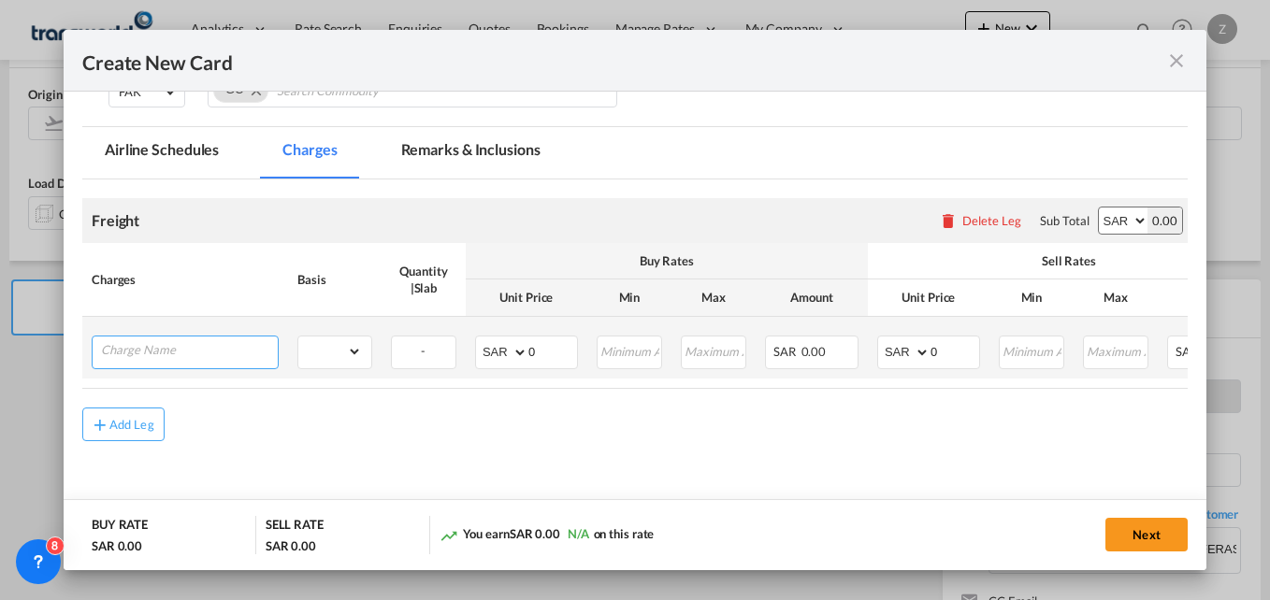
click at [152, 353] on input "Charge Name" at bounding box center [189, 351] width 177 height 28
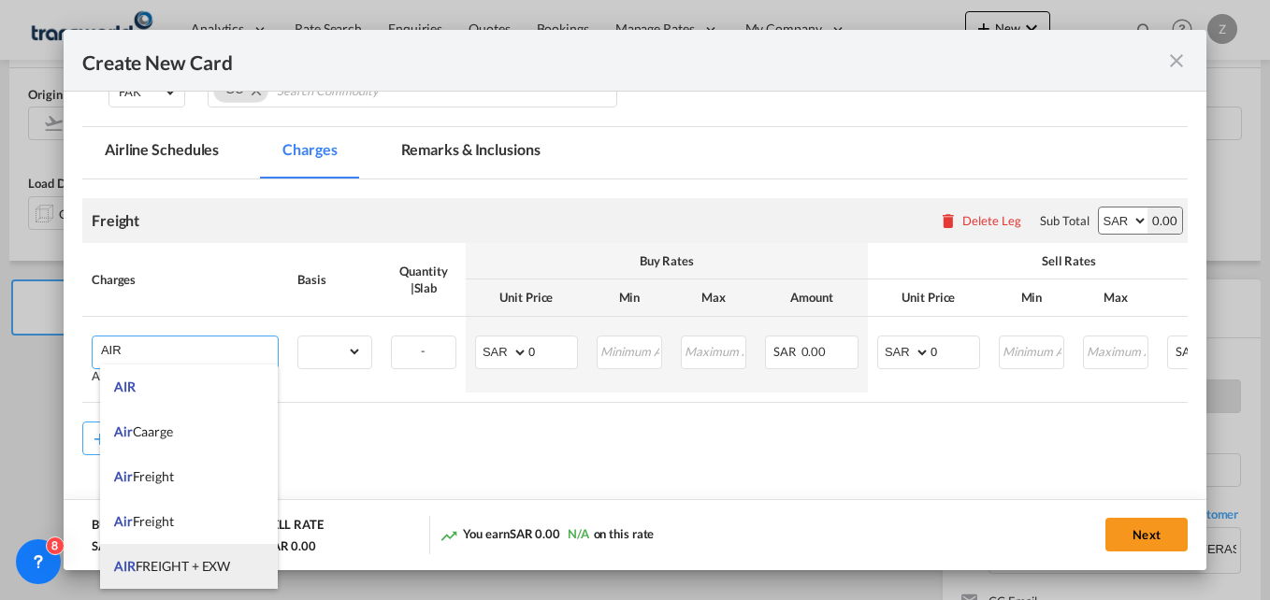
click at [169, 571] on span "AIR FREIGHT + EXW" at bounding box center [172, 566] width 116 height 16
type input "AIR FREIGHT + EXW"
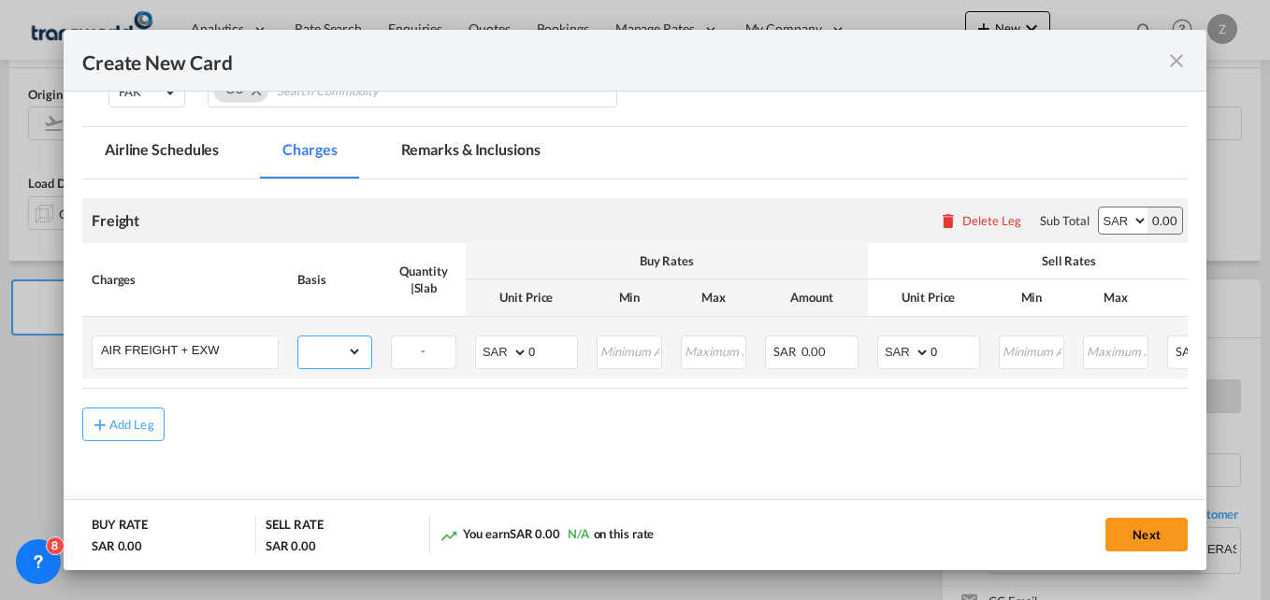
click at [327, 350] on select "gross_weight volumetric_weight per_shipment per_bl per_km % on air freight per_…" at bounding box center [330, 352] width 64 height 30
click at [298, 337] on select "gross_weight volumetric_weight per_shipment per_bl per_km % on air freight per_…" at bounding box center [330, 352] width 64 height 30
click at [352, 354] on select "gross_weight volumetric_weight per_shipment per_bl per_km % on air freight per_…" at bounding box center [330, 352] width 64 height 30
select select "per_kg"
click at [298, 337] on select "gross_weight volumetric_weight per_shipment per_bl per_km % on air freight per_…" at bounding box center [330, 352] width 64 height 30
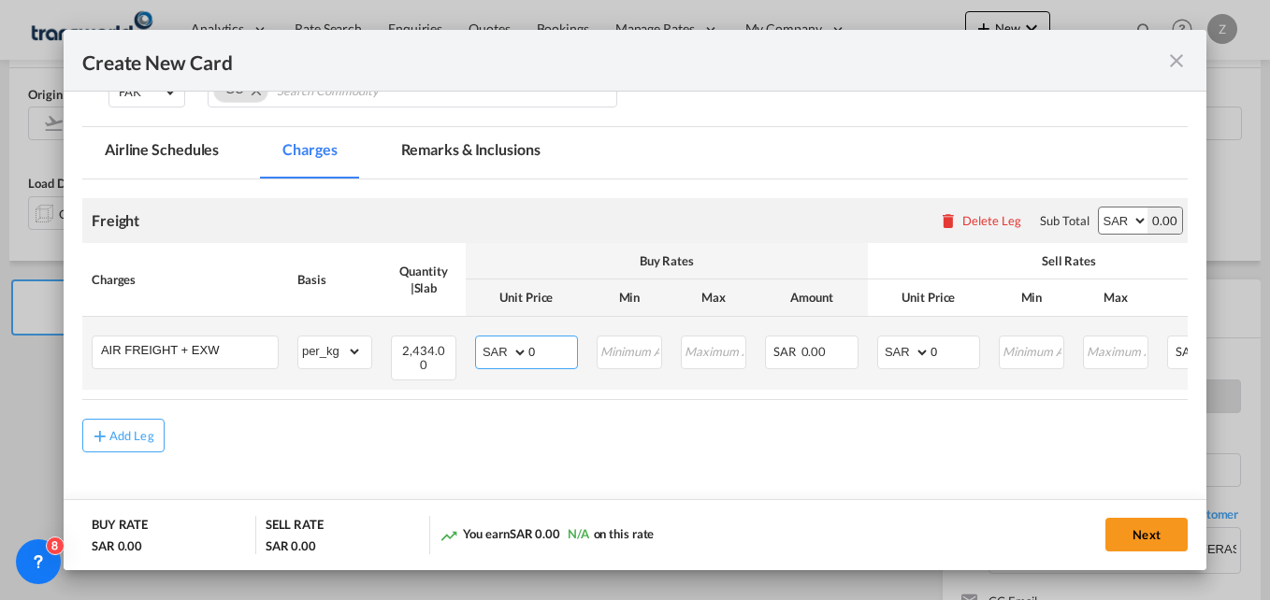
click at [498, 353] on select "AED AFN ALL AMD ANG AOA ARS AUD AWG AZN BAM BBD BDT BGN BHD BIF BMD BND BOB BRL…" at bounding box center [503, 353] width 49 height 26
select select "string:USD"
click at [479, 340] on select "AED AFN ALL AMD ANG AOA ARS AUD AWG AZN BAM BBD BDT BGN BHD BIF BMD BND BOB BRL…" at bounding box center [503, 353] width 49 height 26
click at [911, 354] on select "AED AFN ALL AMD ANG AOA ARS AUD AWG AZN BAM BBD BDT BGN BHD BIF BMD BND BOB BRL…" at bounding box center [905, 353] width 49 height 26
select select "string:USD"
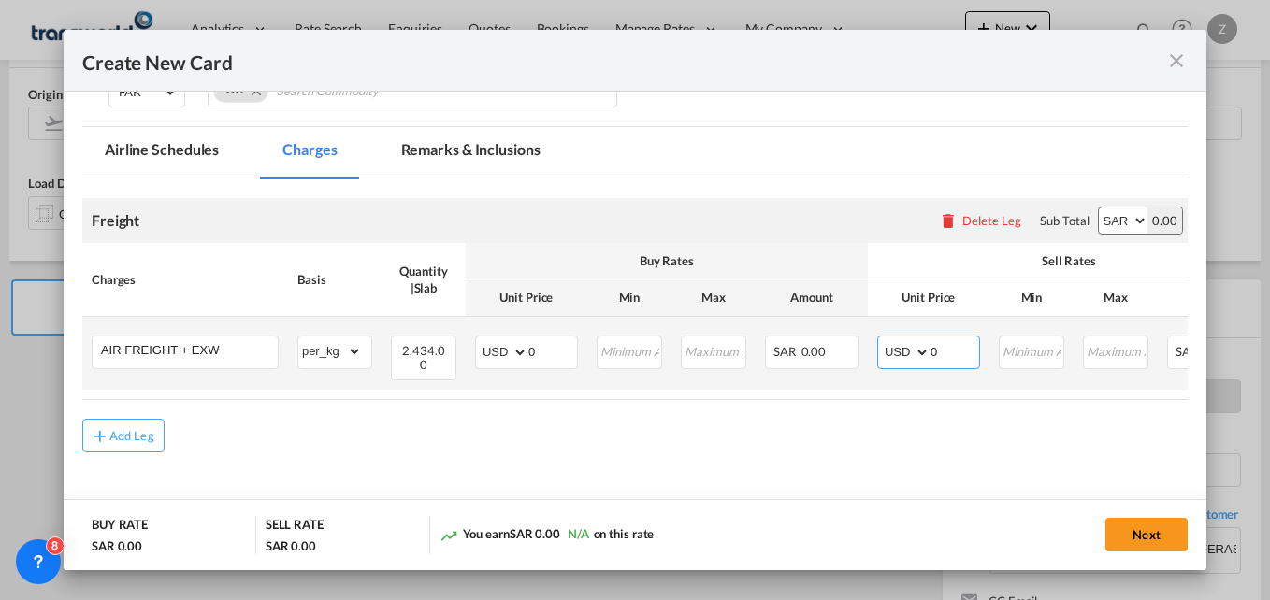
click at [881, 340] on select "AED AFN ALL AMD ANG AOA ARS AUD AWG AZN BAM BBD BDT BGN BHD BIF BMD BND BOB BRL…" at bounding box center [905, 353] width 49 height 26
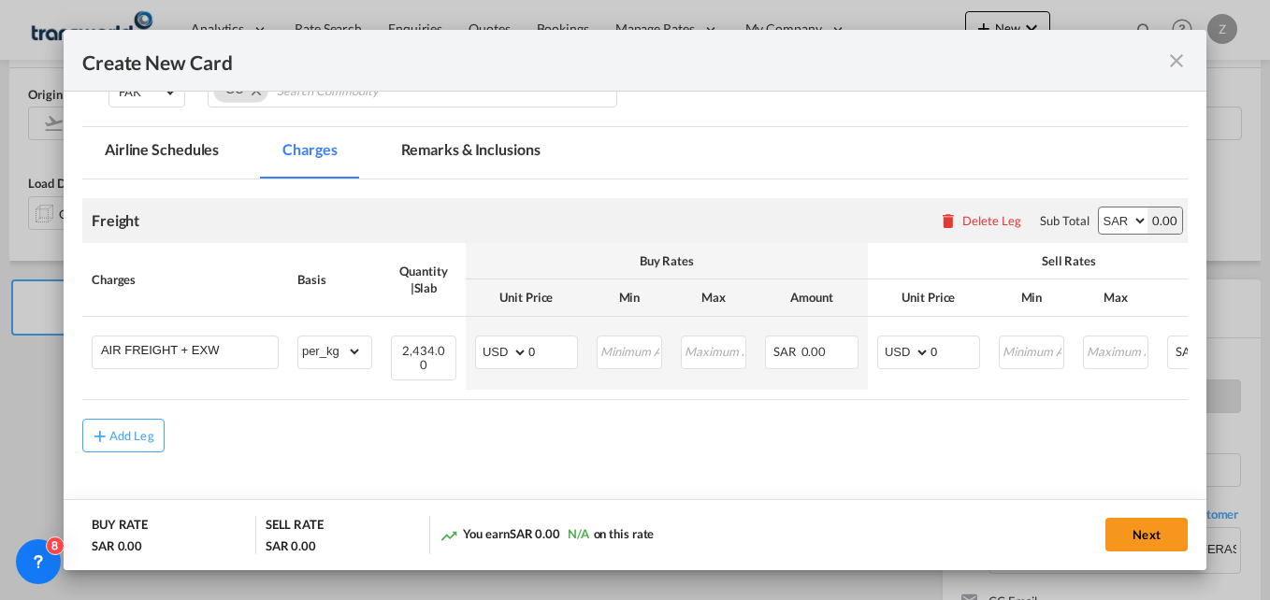
click at [1101, 224] on select "AED AFN ALL AMD ANG AOA ARS AUD AWG AZN BAM BBD BDT BGN BHD BIF BMD BND BOB BRL…" at bounding box center [1123, 221] width 49 height 26
select select "string:USD"
click at [1099, 208] on select "AED AFN ALL AMD ANG AOA ARS AUD AWG AZN BAM BBD BDT BGN BHD BIF BMD BND BOB BRL…" at bounding box center [1123, 221] width 49 height 26
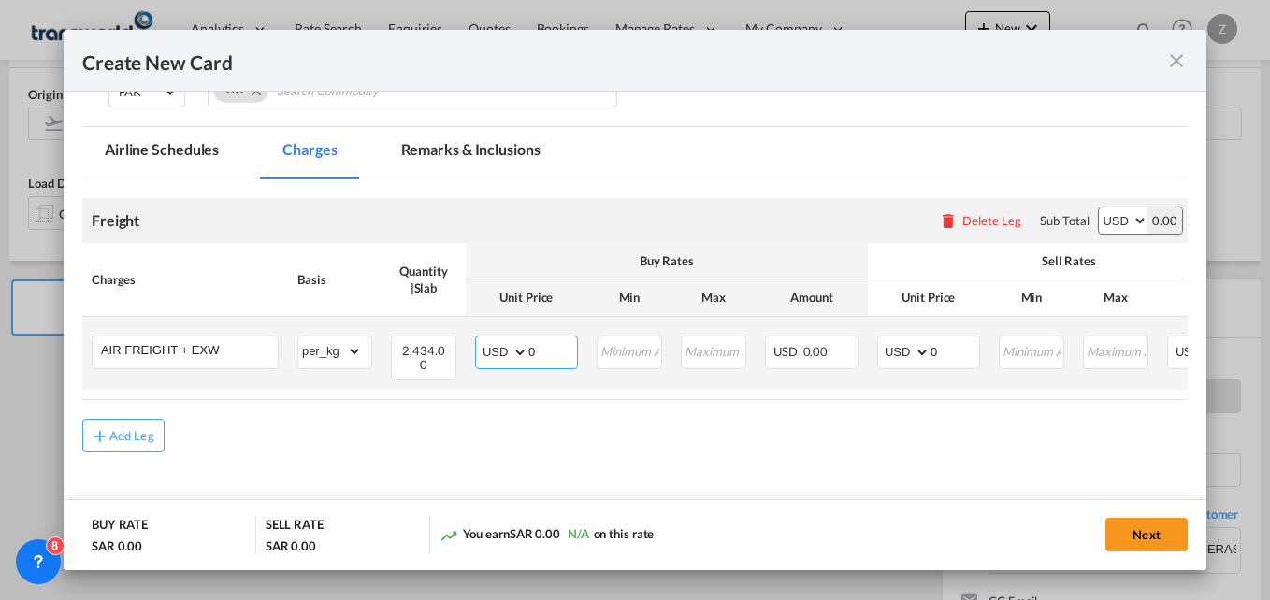
click at [549, 356] on input "0" at bounding box center [552, 351] width 49 height 28
click at [937, 354] on input "0" at bounding box center [955, 351] width 49 height 28
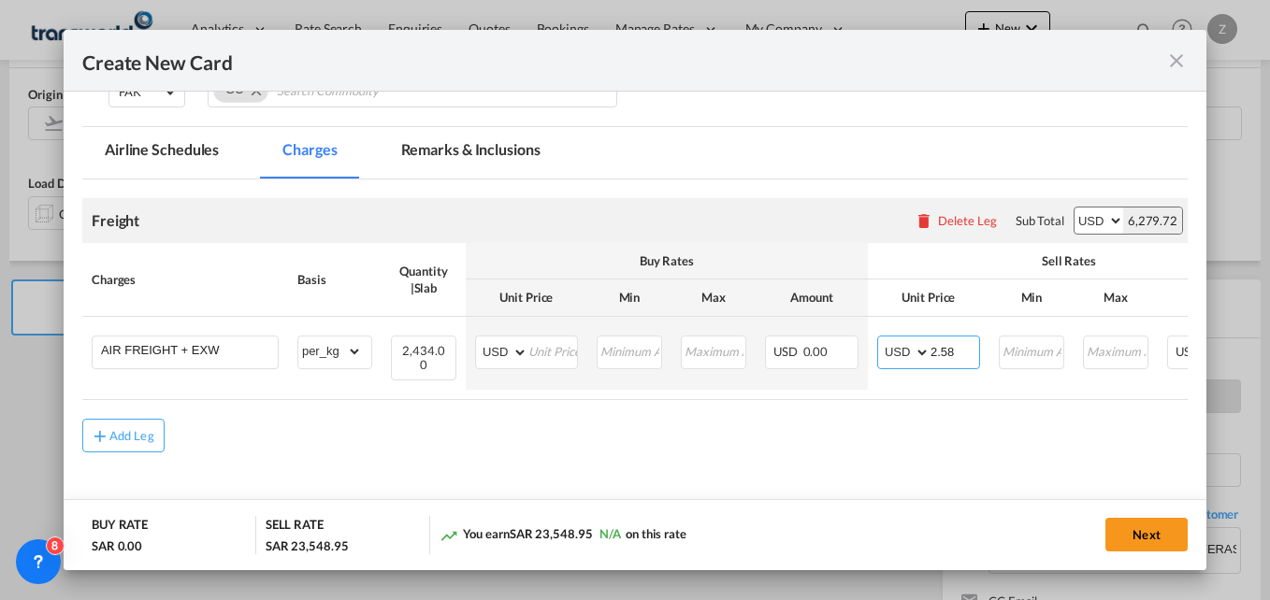
type input "2.58"
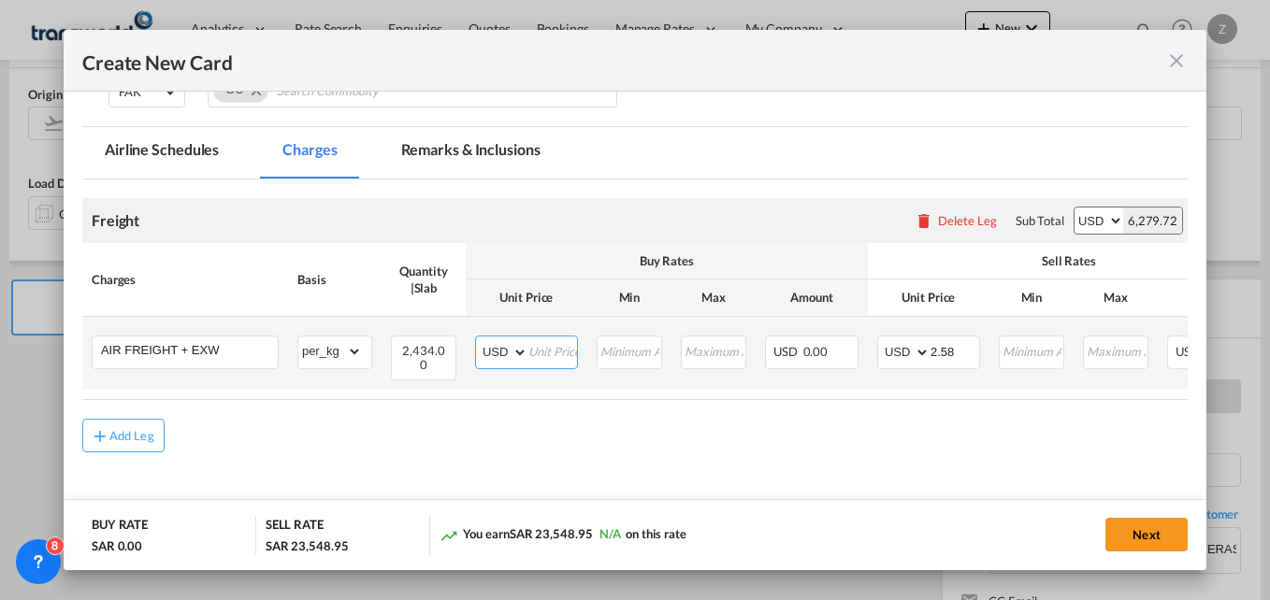
click at [552, 350] on input "Create New CardPort ..." at bounding box center [552, 351] width 49 height 28
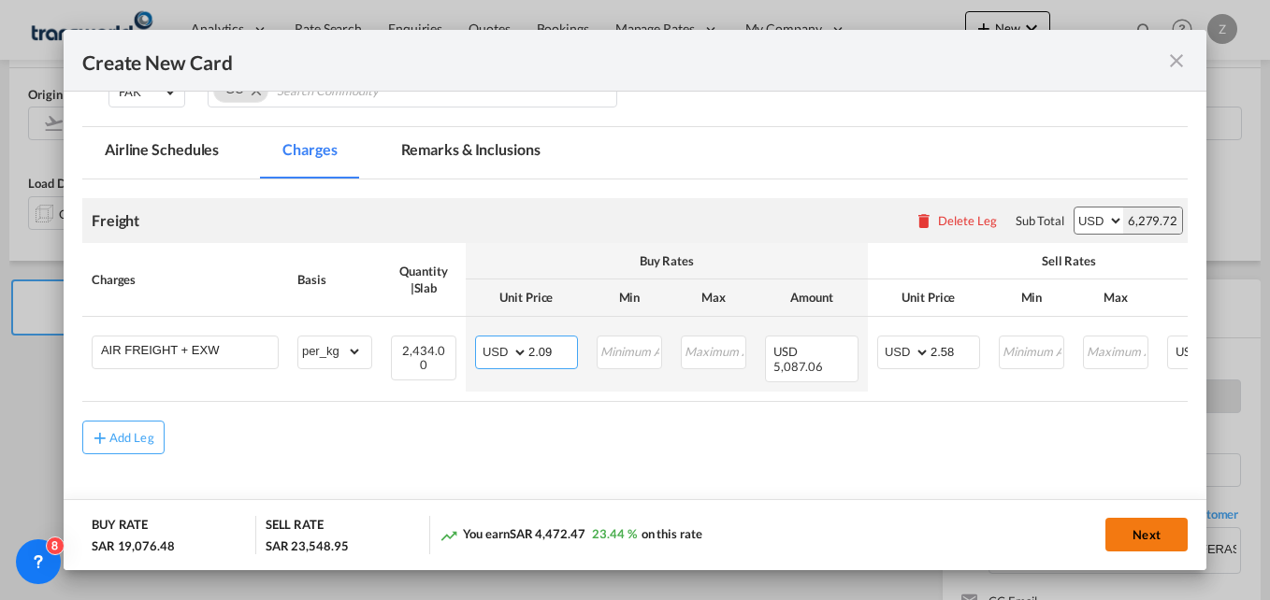
type input "2.09"
click at [1125, 539] on button "Next" at bounding box center [1146, 535] width 82 height 34
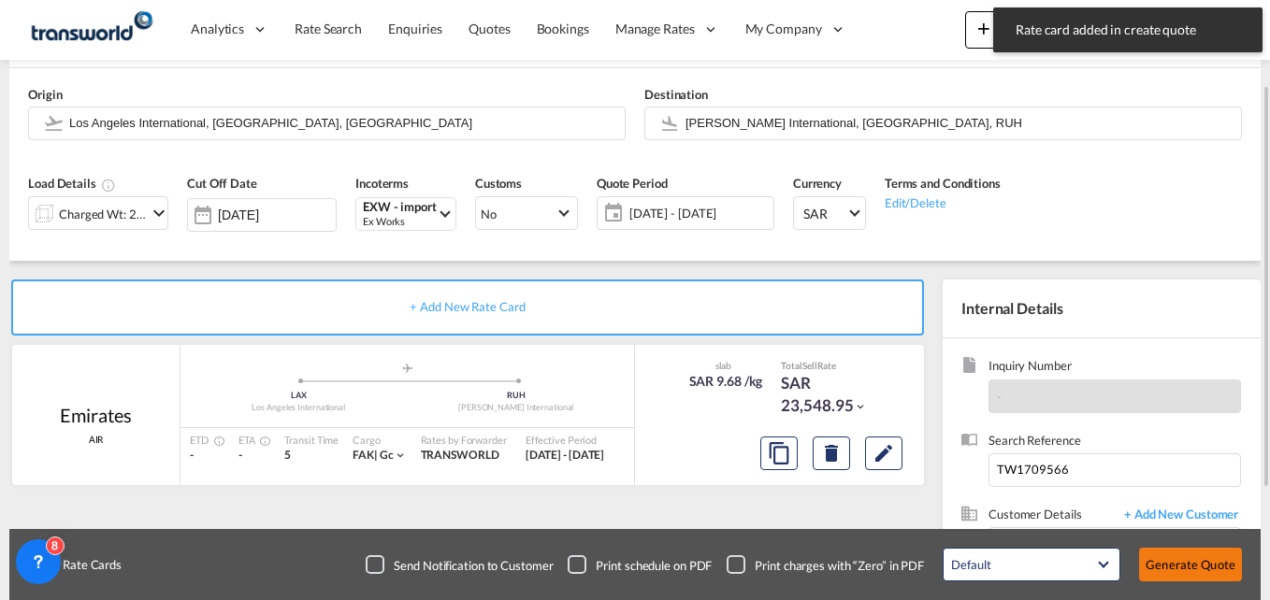
click at [1169, 556] on button "Generate Quote" at bounding box center [1190, 565] width 103 height 34
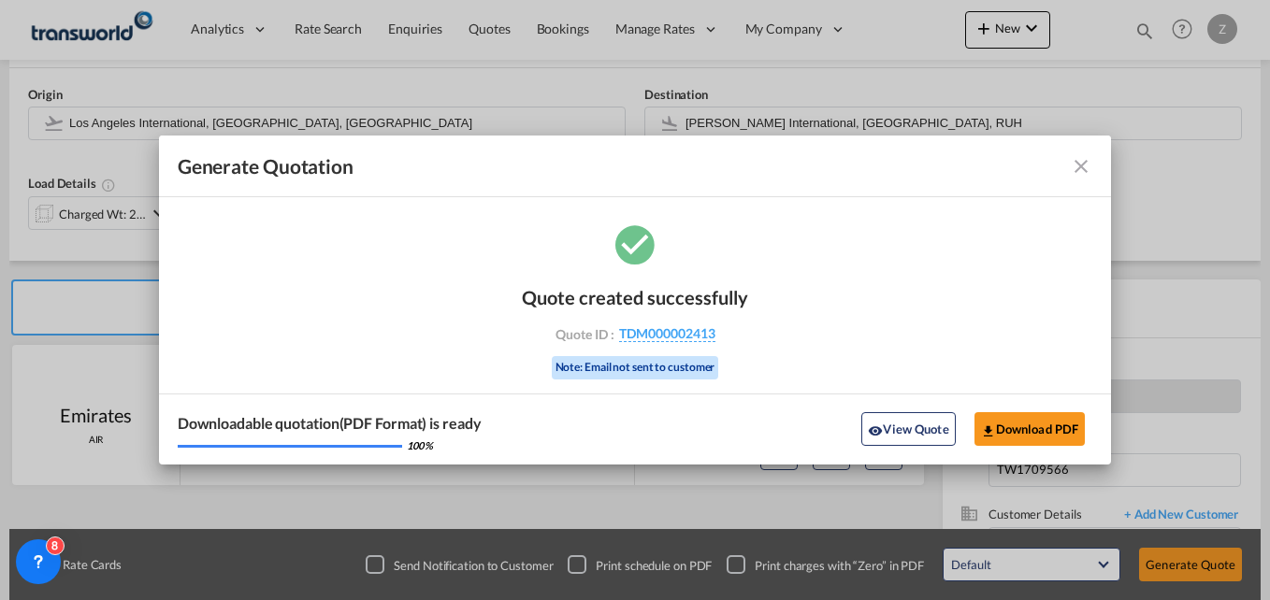
click at [1078, 169] on md-icon "icon-close fg-AAA8AD cursor m-0" at bounding box center [1081, 166] width 22 height 22
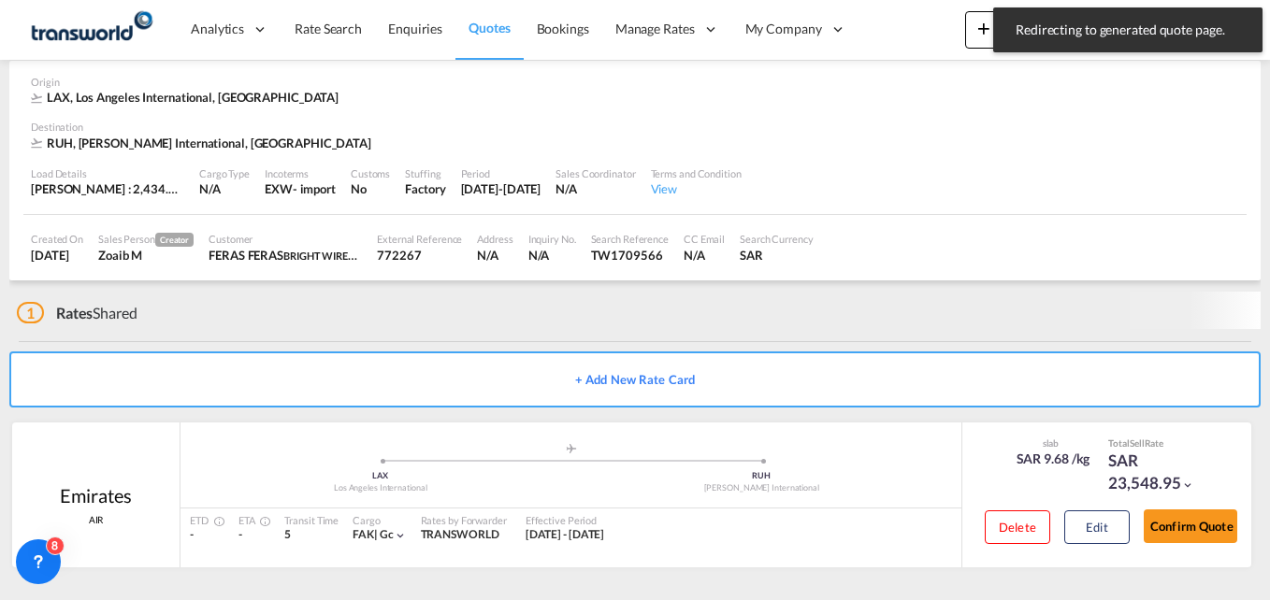
scroll to position [81, 0]
click at [1180, 524] on button "Confirm Quote" at bounding box center [1191, 527] width 94 height 34
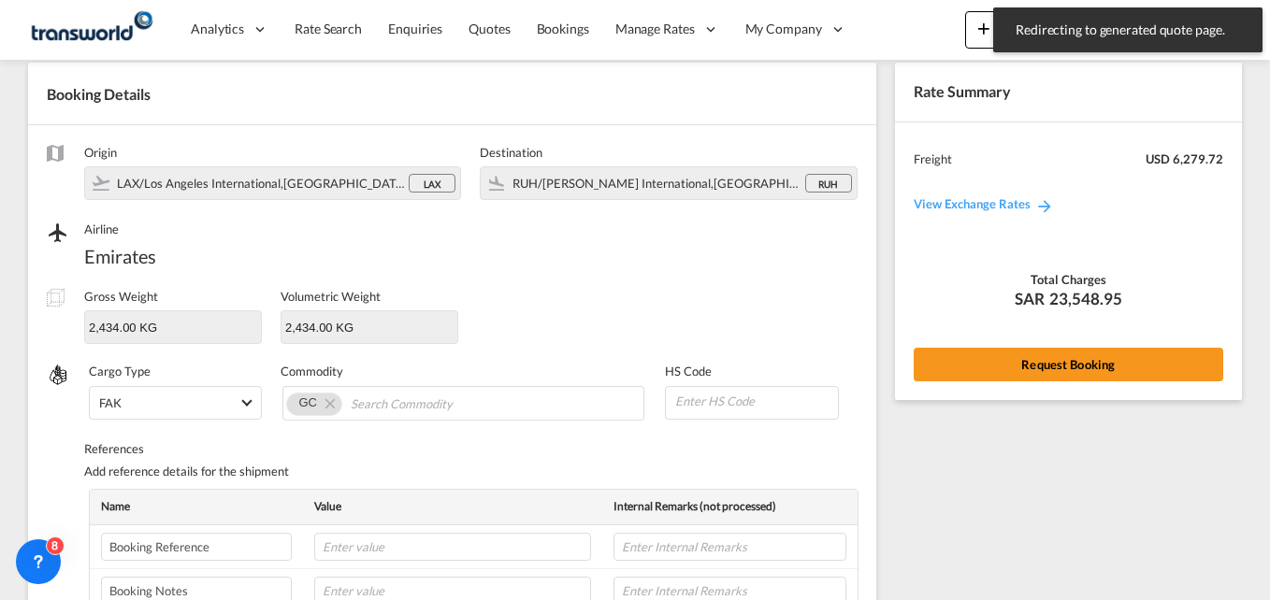
scroll to position [659, 0]
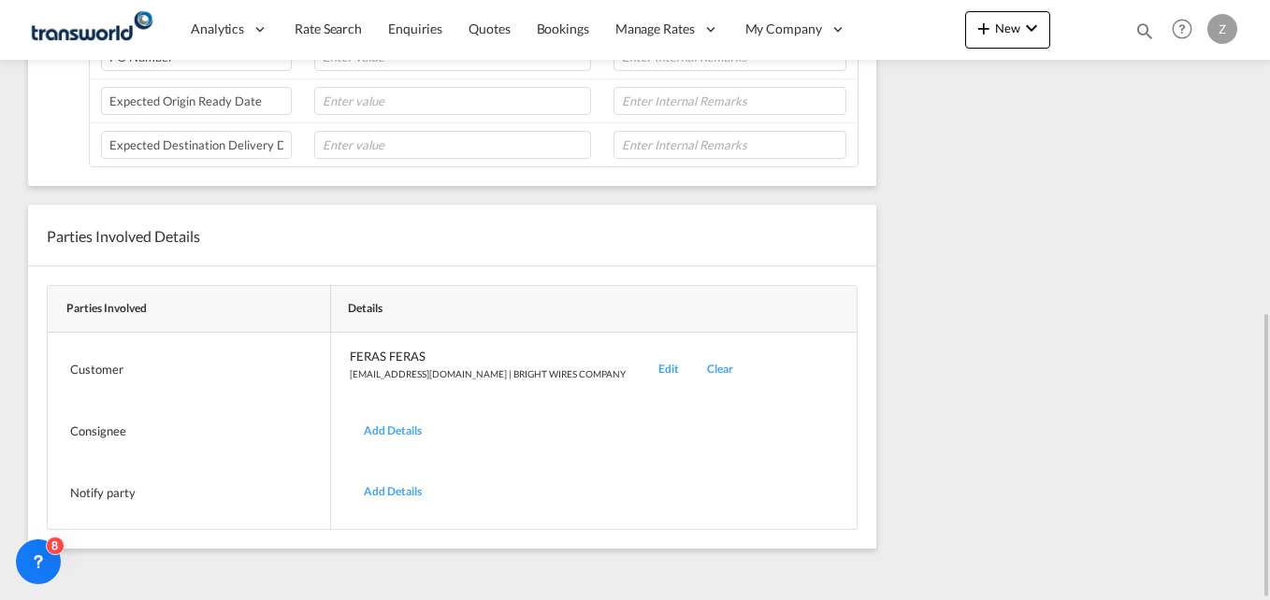
click at [644, 368] on div "Edit" at bounding box center [668, 370] width 49 height 44
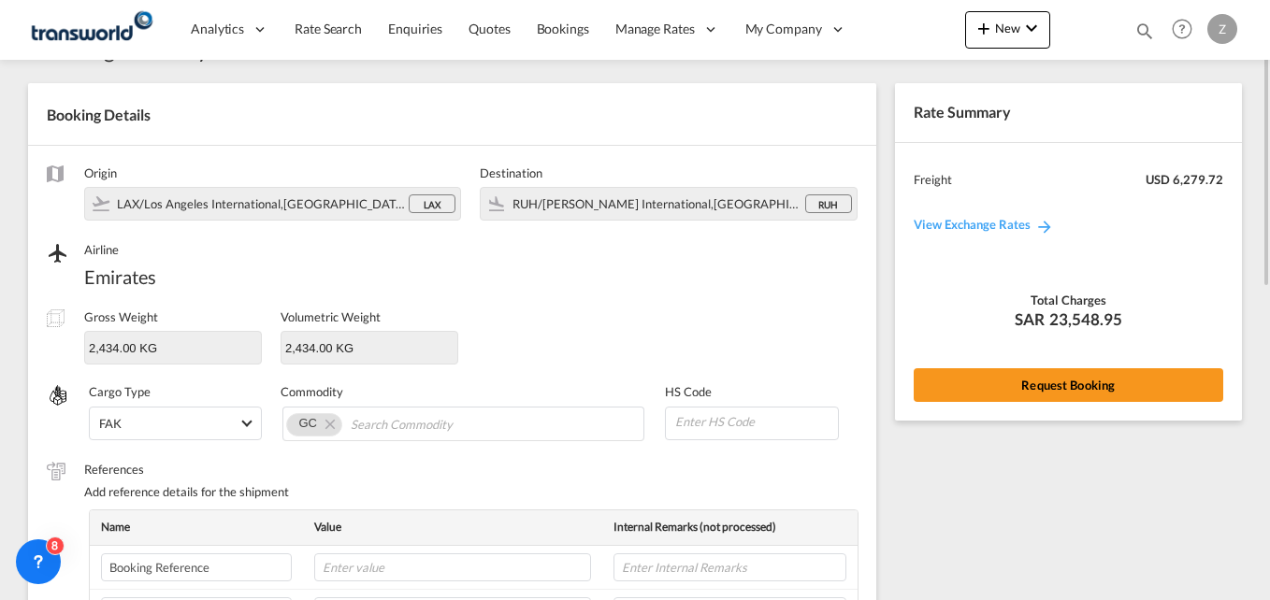
scroll to position [32, 0]
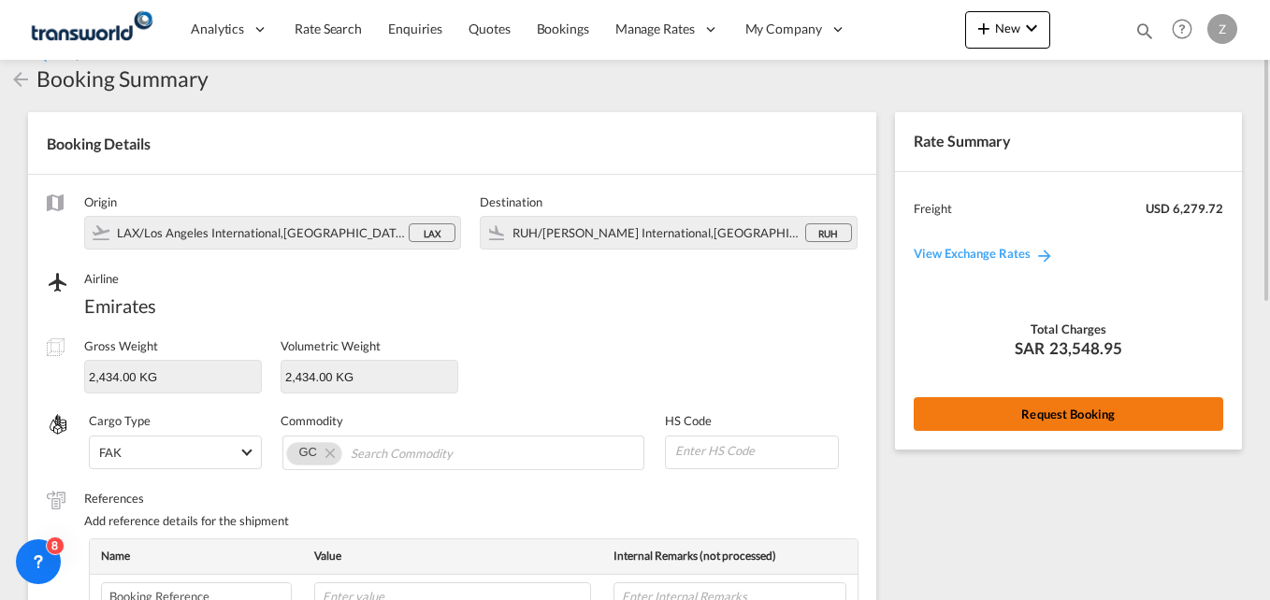
click at [970, 398] on button "Request Booking" at bounding box center [1069, 414] width 310 height 34
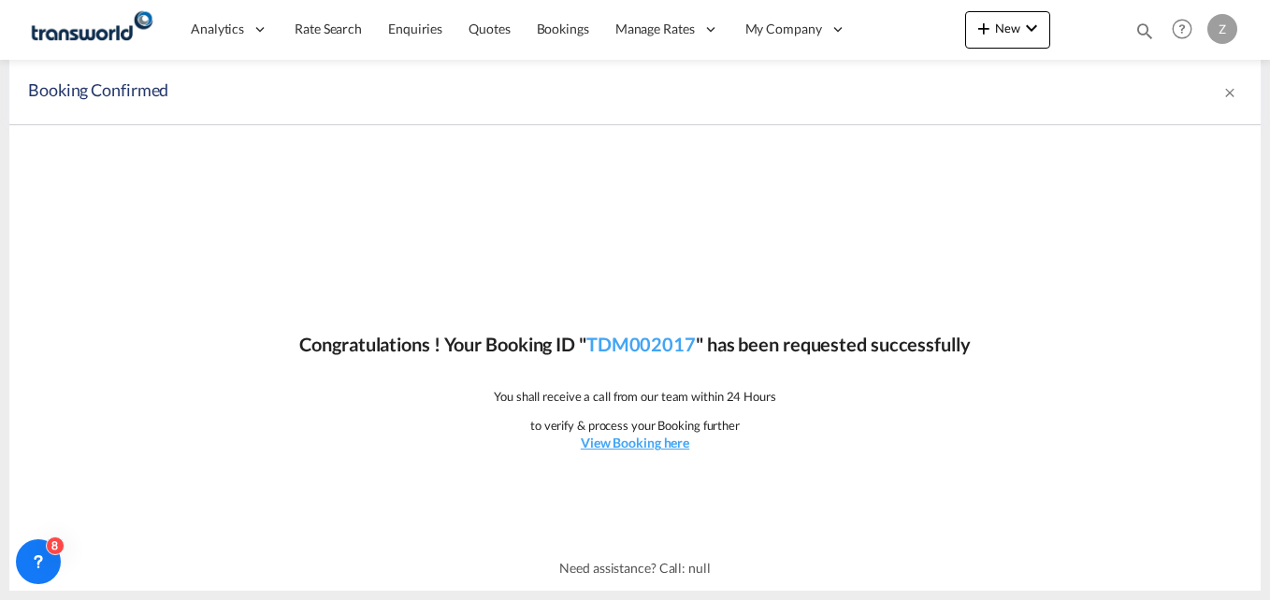
scroll to position [0, 0]
click at [642, 342] on link "TDM002017" at bounding box center [640, 344] width 109 height 22
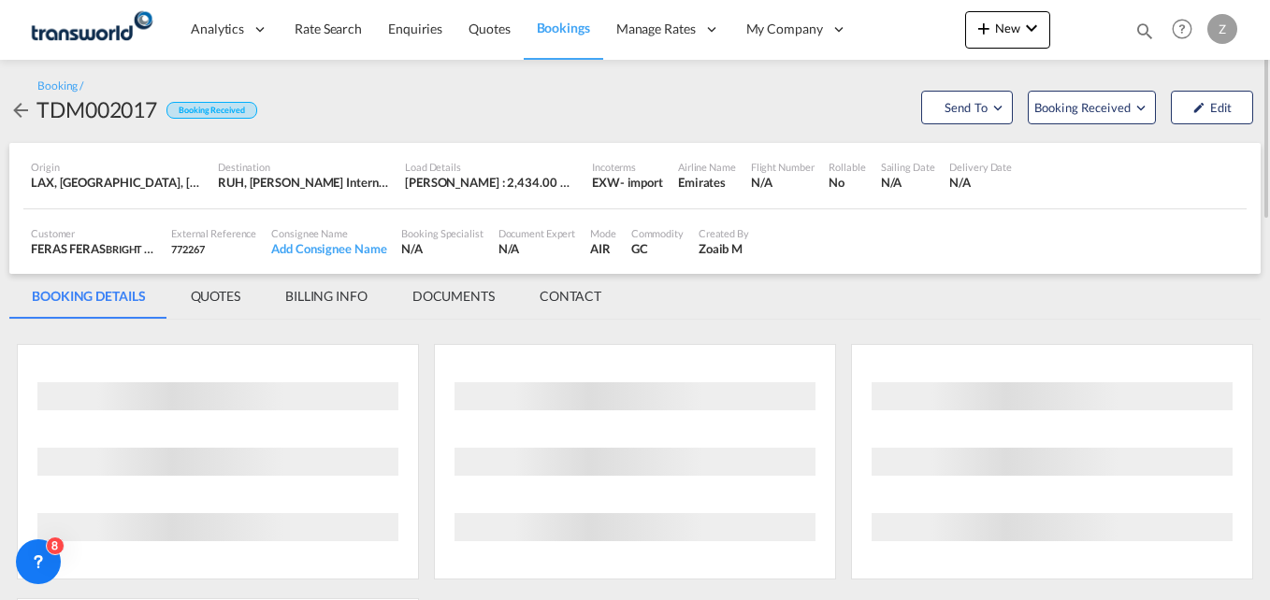
click at [574, 299] on md-tab-item "CONTACT" at bounding box center [570, 296] width 107 height 45
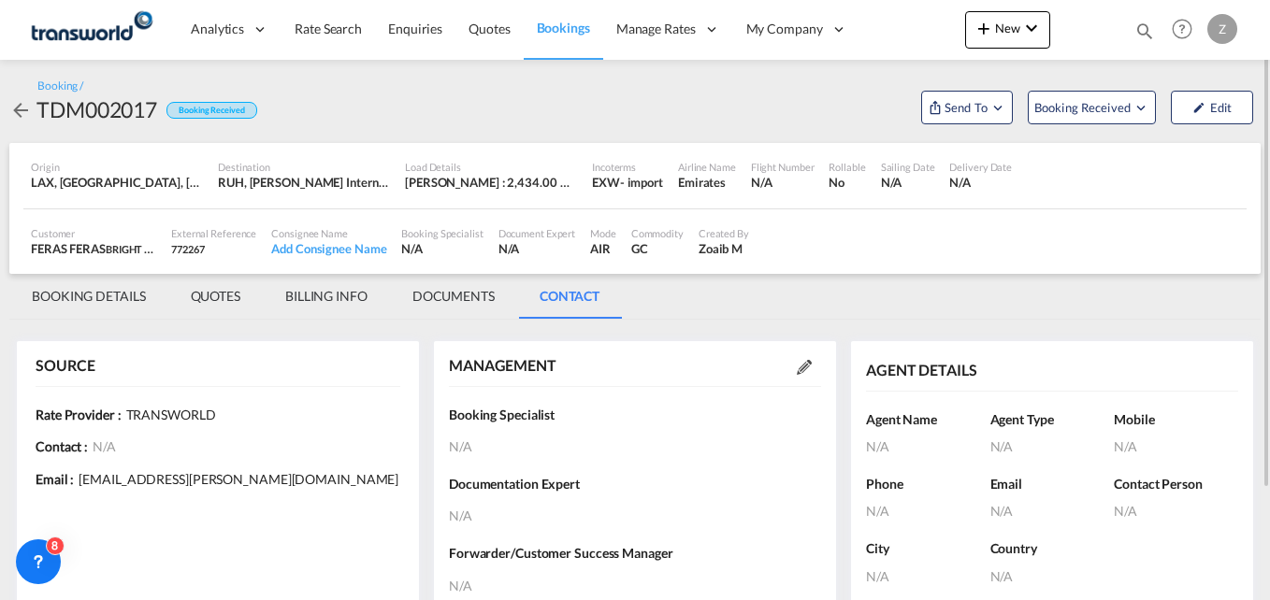
click at [798, 366] on md-icon at bounding box center [804, 367] width 15 height 15
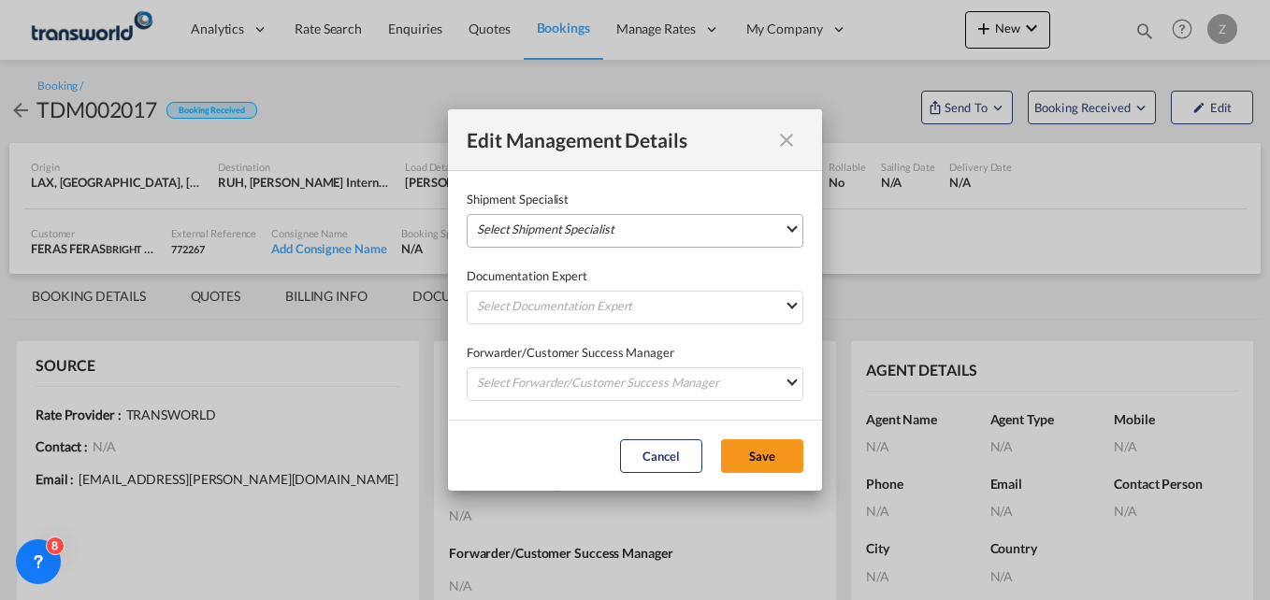
click at [592, 221] on md-select "Select Shipment Specialist [PERSON_NAME] W [PERSON_NAME][EMAIL_ADDRESS][PERSON_…" at bounding box center [635, 231] width 337 height 34
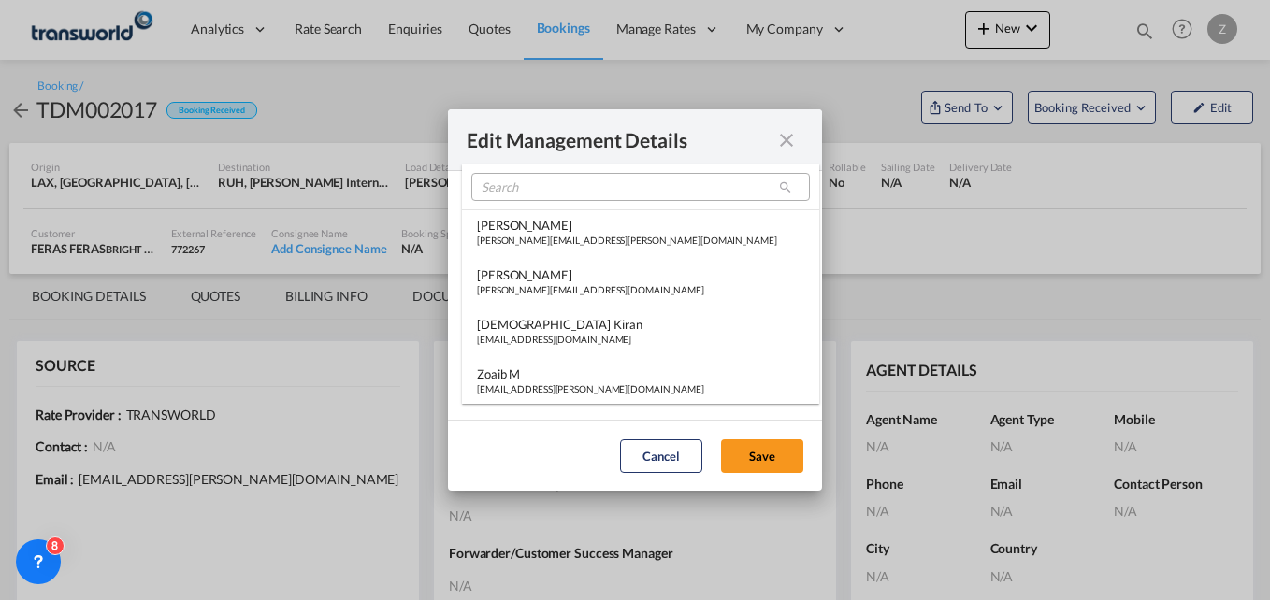
click at [558, 205] on md-select-header at bounding box center [640, 187] width 357 height 45
click at [532, 200] on input "search" at bounding box center [640, 187] width 339 height 28
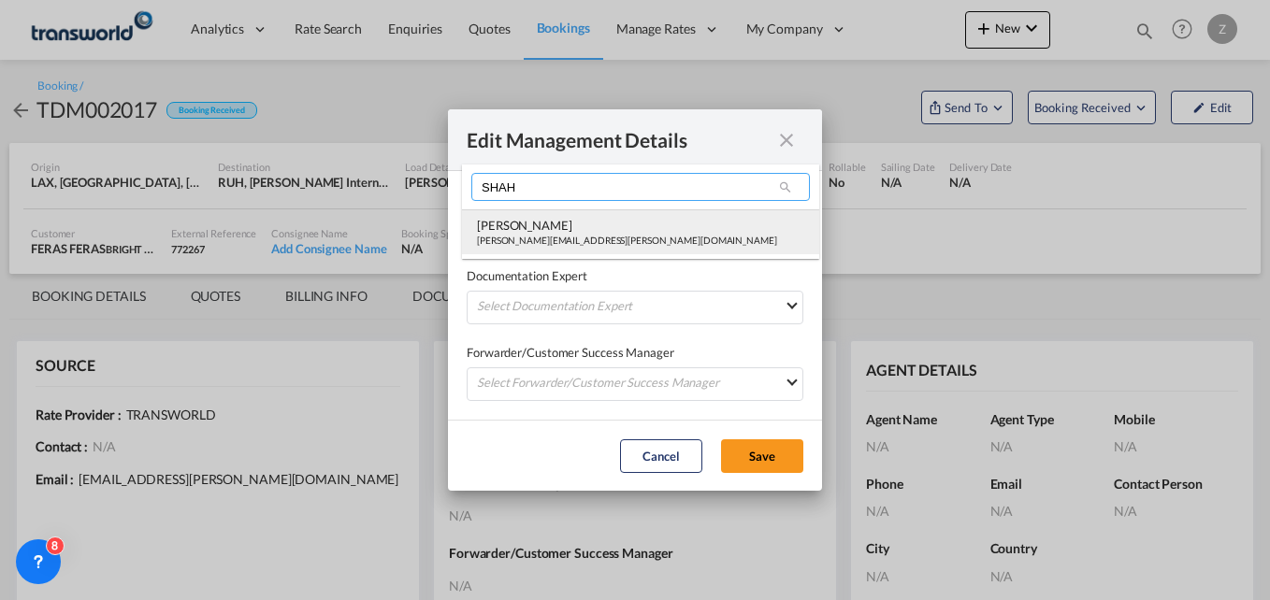
type input "SHAH"
click at [528, 244] on div "[PERSON_NAME][EMAIL_ADDRESS][PERSON_NAME][DOMAIN_NAME]" at bounding box center [627, 240] width 300 height 13
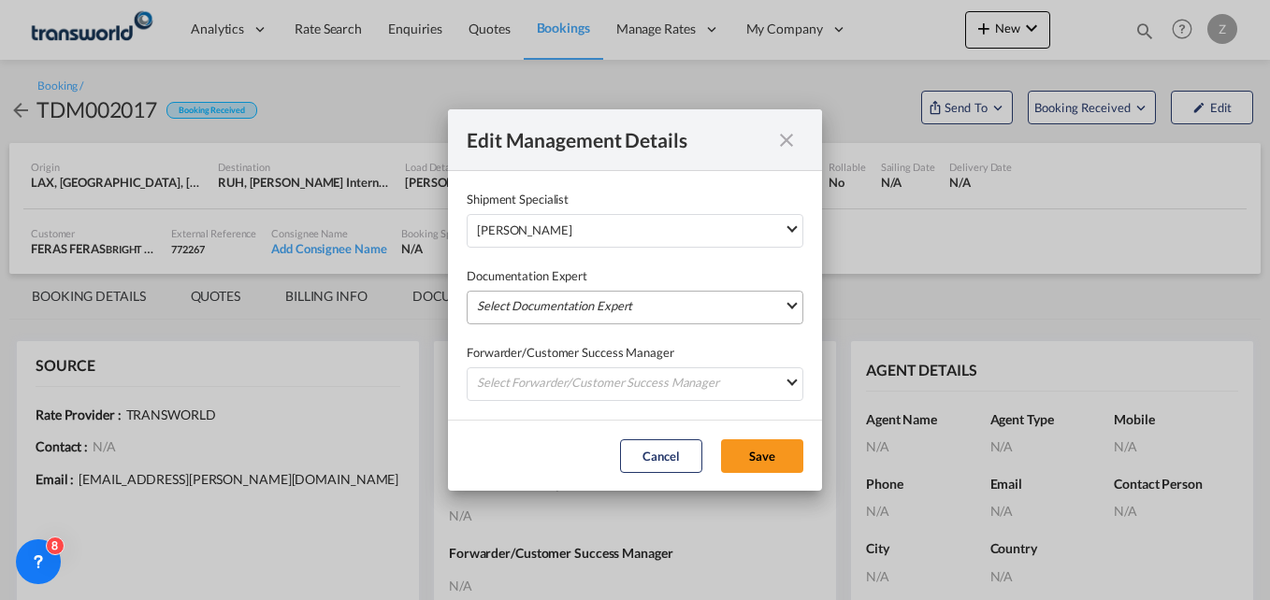
click at [527, 316] on md-select "Select Documentation Expert [PERSON_NAME] W [PERSON_NAME][EMAIL_ADDRESS][PERSON…" at bounding box center [635, 308] width 337 height 34
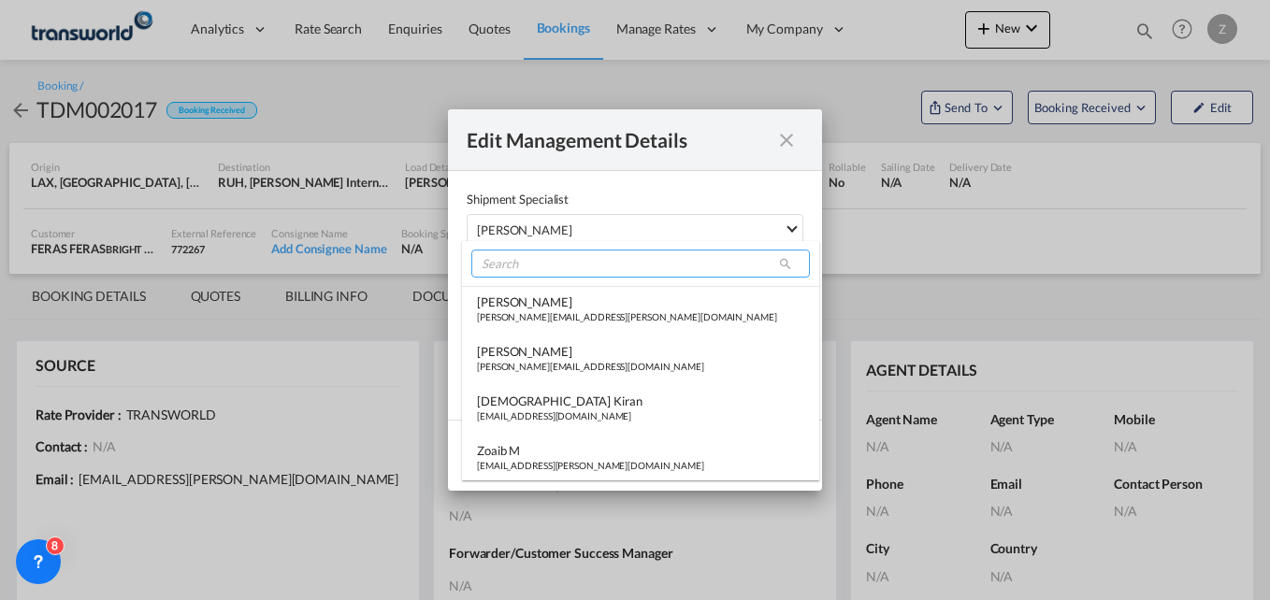
click at [527, 252] on input "search" at bounding box center [640, 264] width 339 height 28
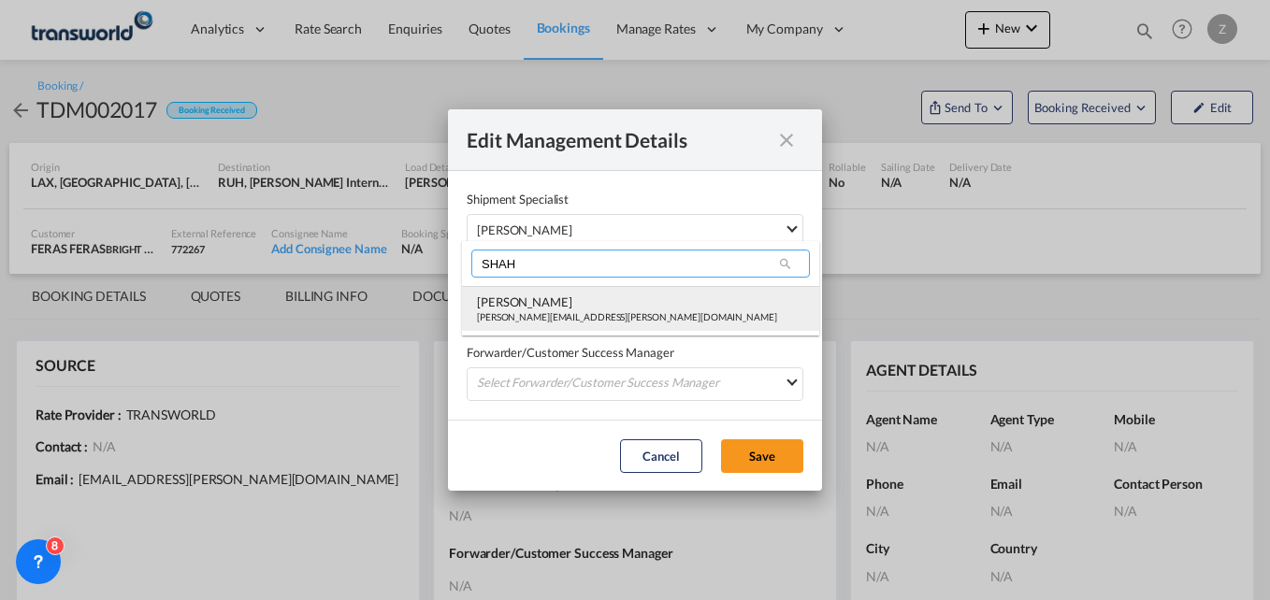
type input "SHAH"
click at [531, 330] on md-option "[PERSON_NAME] Shahil [EMAIL_ADDRESS][PERSON_NAME][DOMAIN_NAME]" at bounding box center [640, 308] width 357 height 45
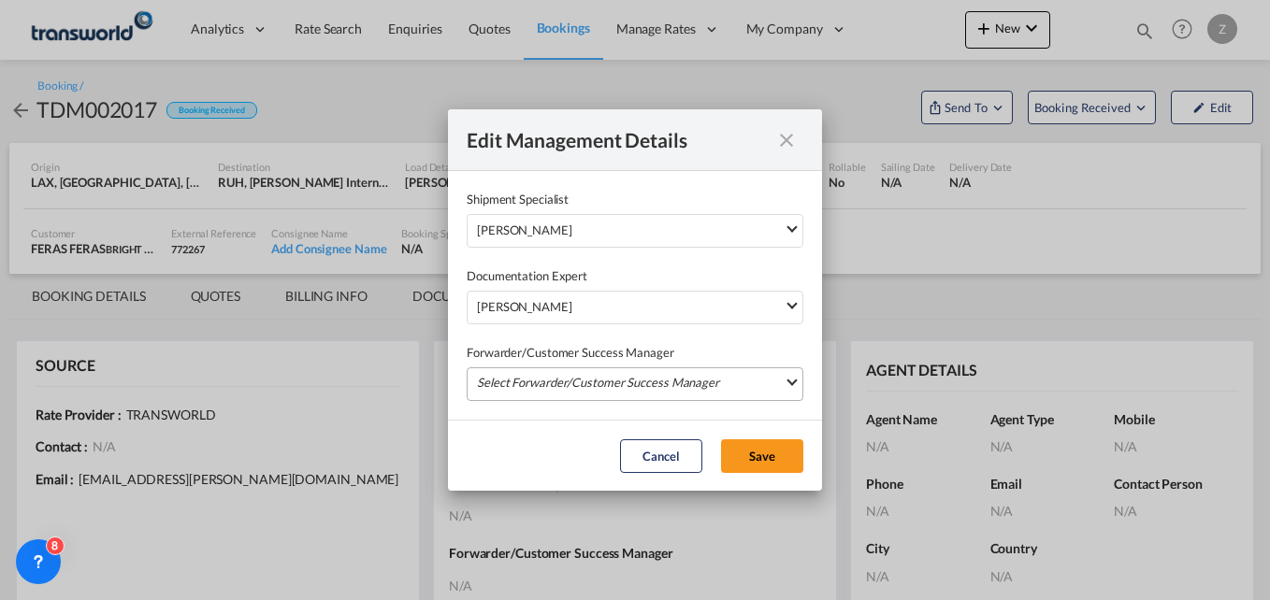
click at [549, 388] on md-select "Select Forwarder/Customer Success Manager [PERSON_NAME] [PERSON_NAME][EMAIL_ADD…" at bounding box center [635, 385] width 337 height 34
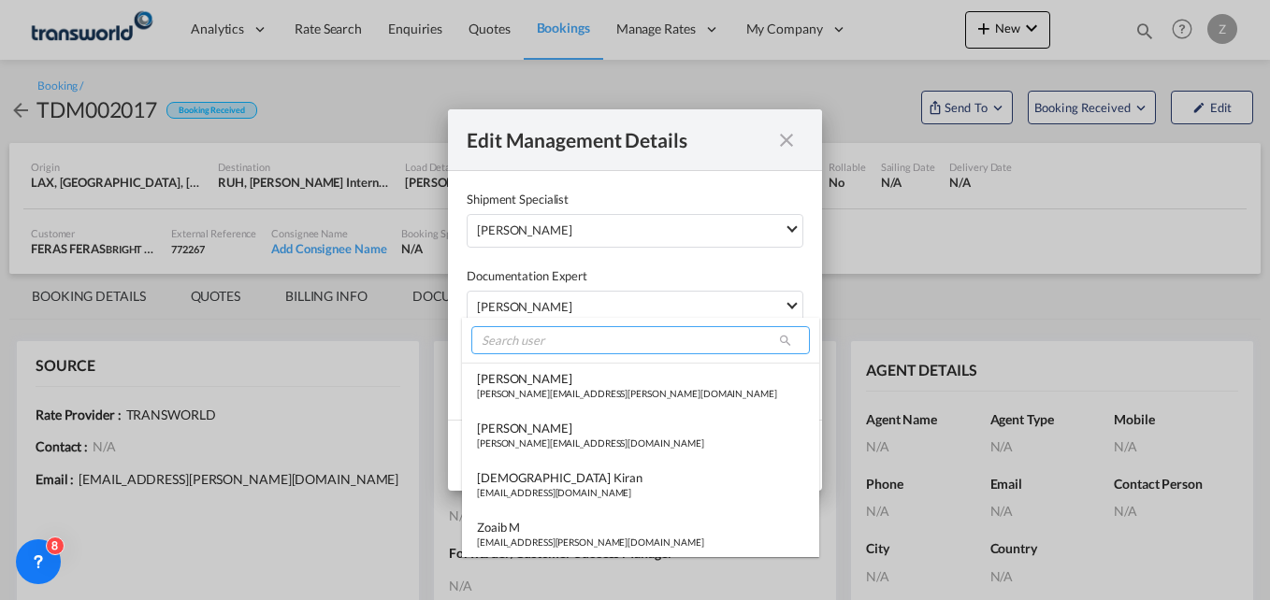
click at [538, 340] on input "search" at bounding box center [640, 340] width 339 height 28
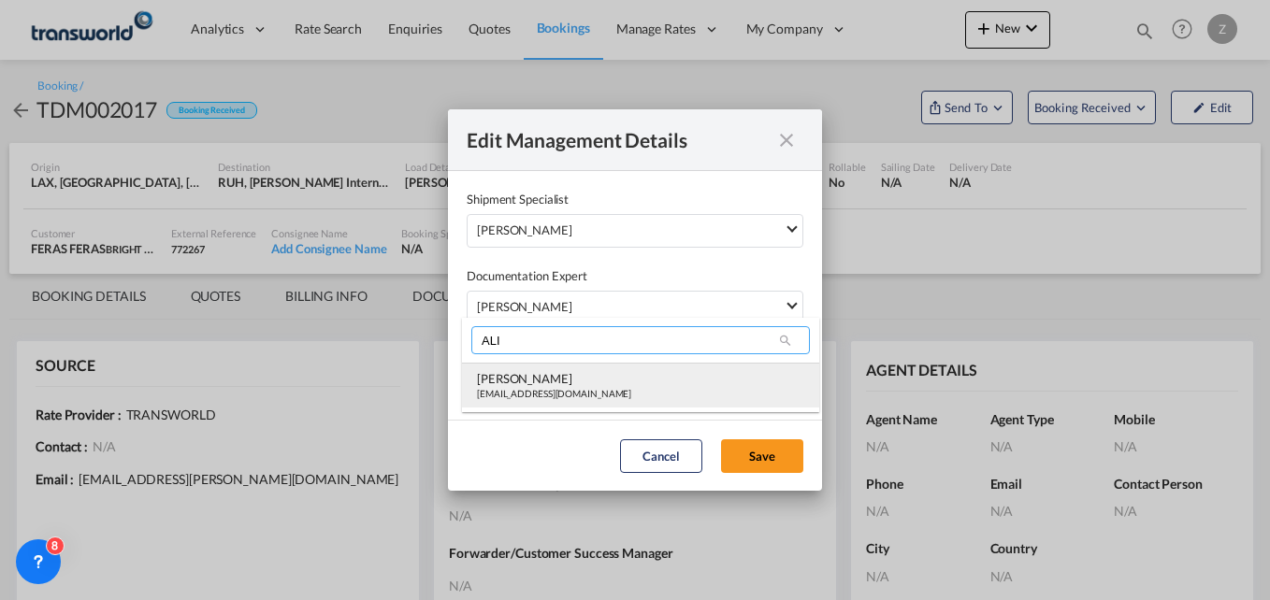
type input "ALI"
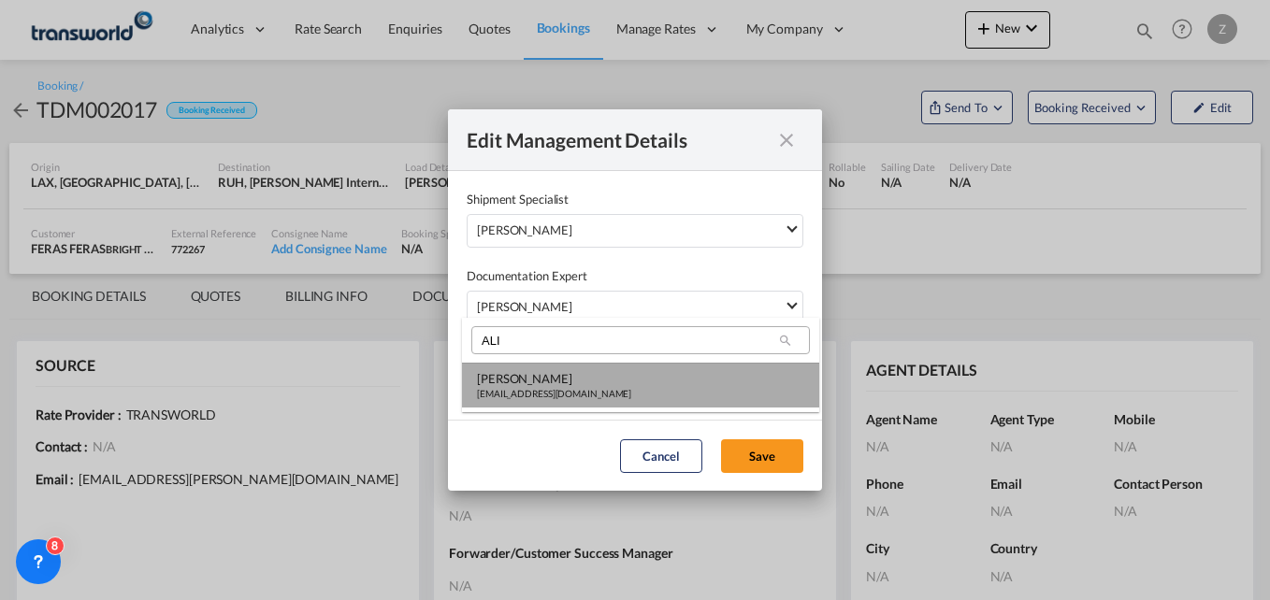
click at [534, 384] on div "[PERSON_NAME]" at bounding box center [554, 378] width 154 height 17
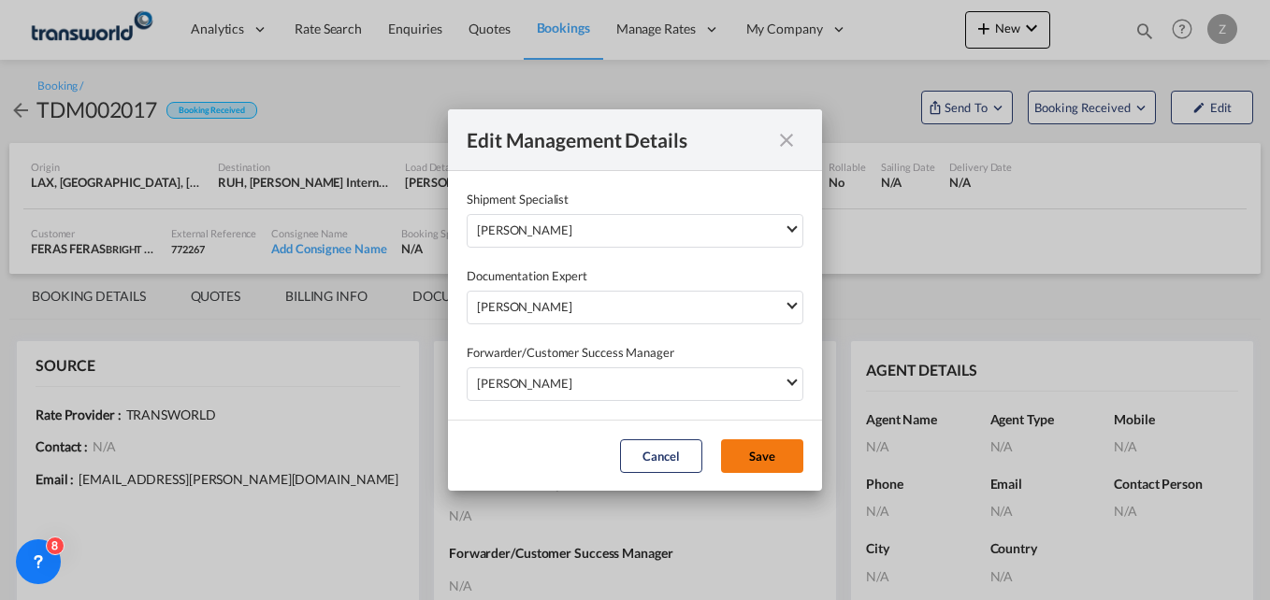
click at [776, 452] on button "Save" at bounding box center [762, 457] width 82 height 34
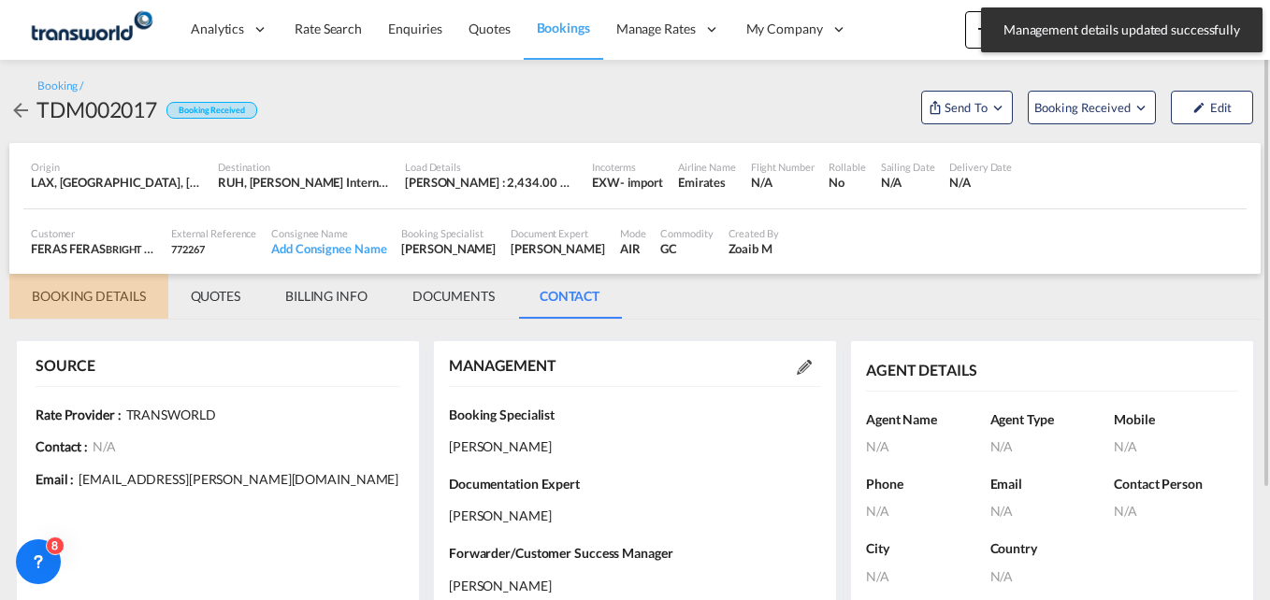
click at [91, 290] on md-tab-item "BOOKING DETAILS" at bounding box center [88, 296] width 159 height 45
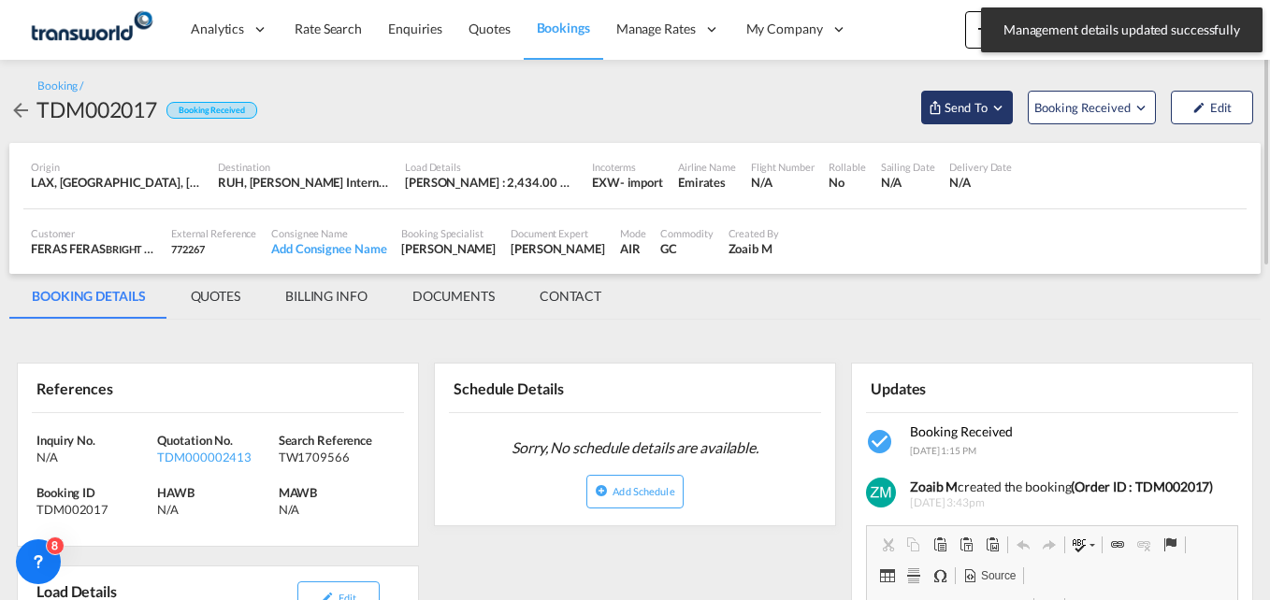
click at [992, 116] on button "Send To" at bounding box center [967, 108] width 92 height 34
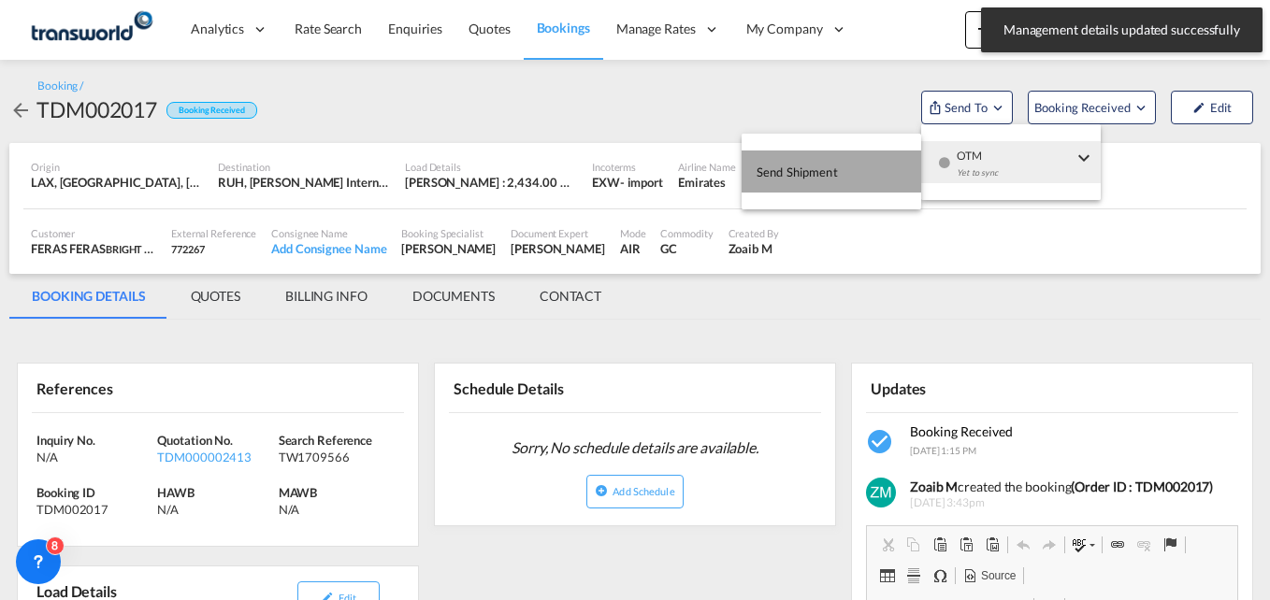
click at [836, 169] on span "Send Shipment" at bounding box center [797, 172] width 81 height 30
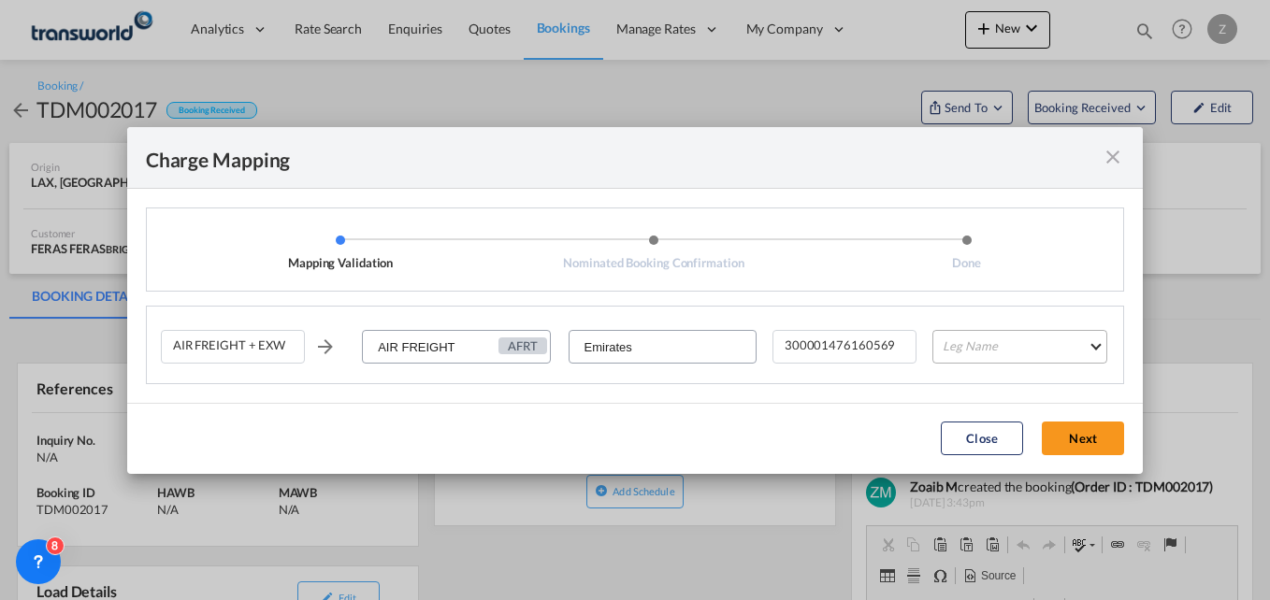
click at [987, 346] on md-select "Leg Name HANDLING ORIGIN HANDLING DESTINATION OTHERS TL PICK UP CUSTOMS ORIGIN …" at bounding box center [1019, 347] width 175 height 34
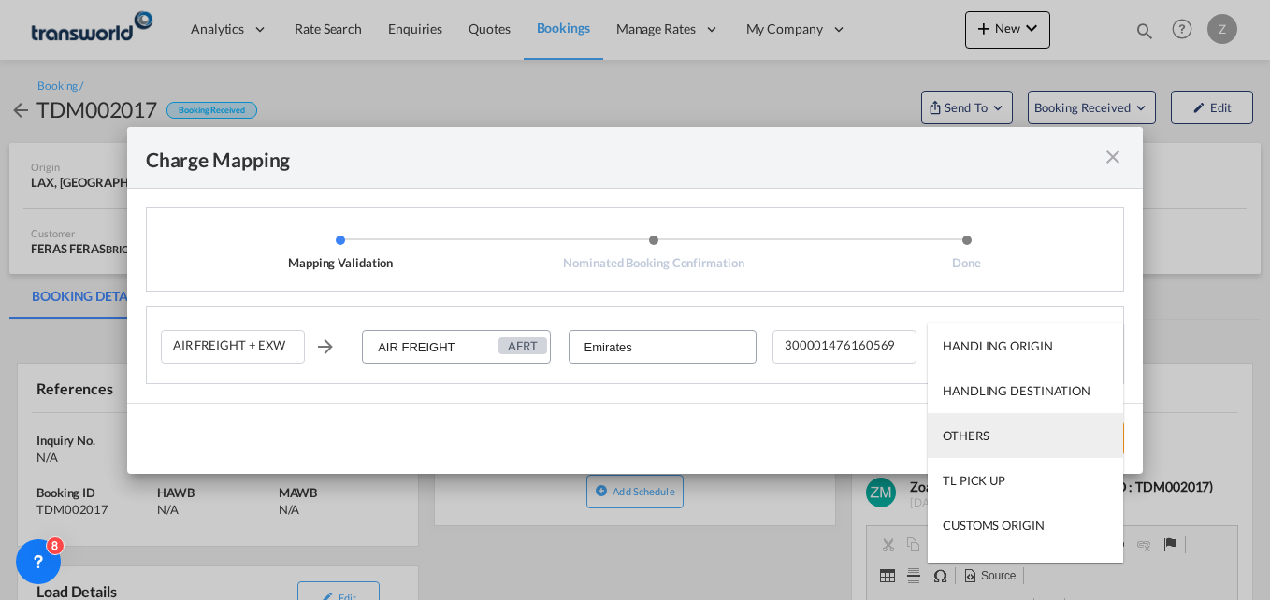
click at [964, 442] on div "OTHERS" at bounding box center [966, 435] width 46 height 17
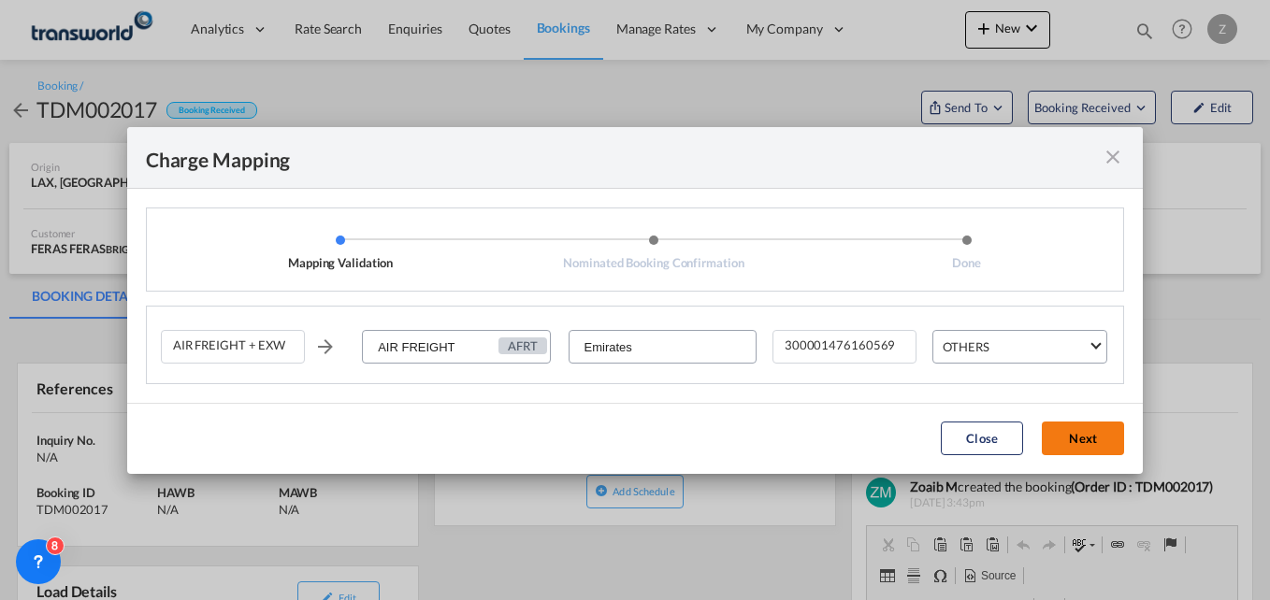
click at [1073, 428] on button "Next" at bounding box center [1083, 439] width 82 height 34
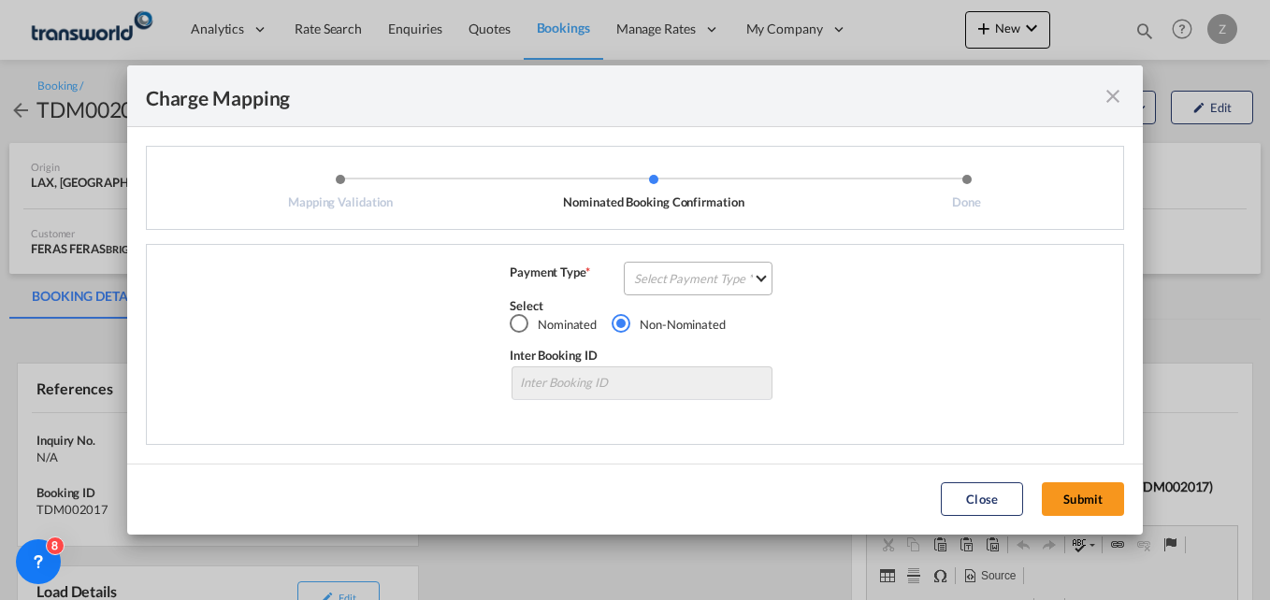
click at [640, 291] on md-select "Select Payment Type COLLECT PREPAID" at bounding box center [698, 279] width 149 height 34
click at [687, 289] on md-option "COLLECT" at bounding box center [704, 278] width 166 height 45
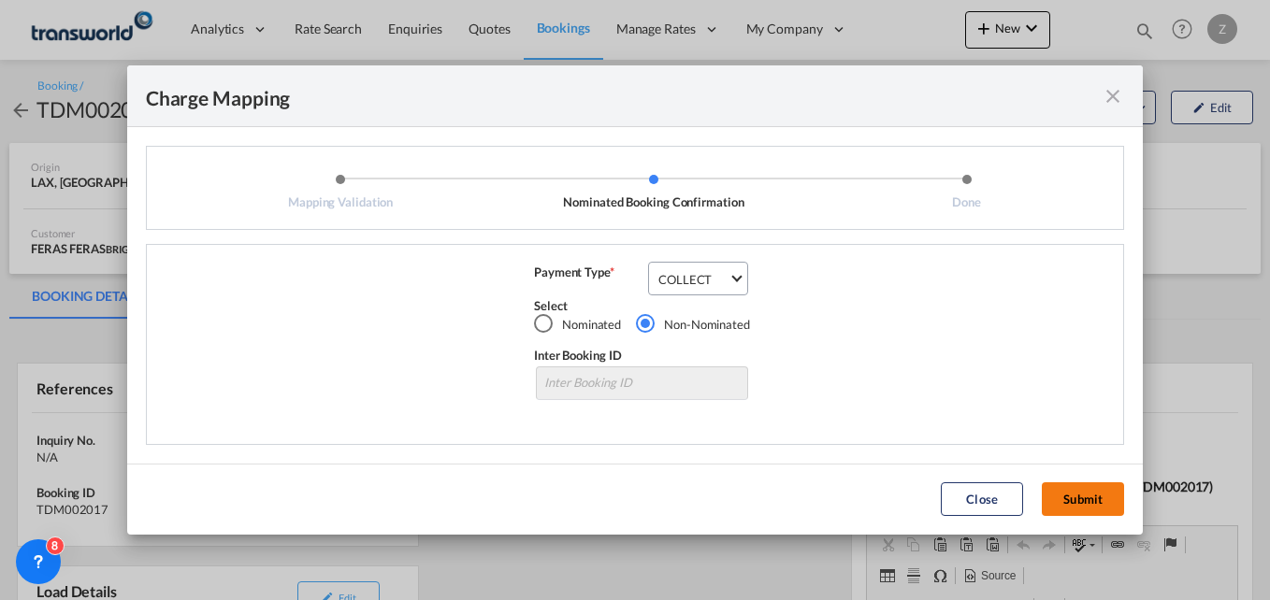
click at [1064, 498] on button "Submit" at bounding box center [1083, 500] width 82 height 34
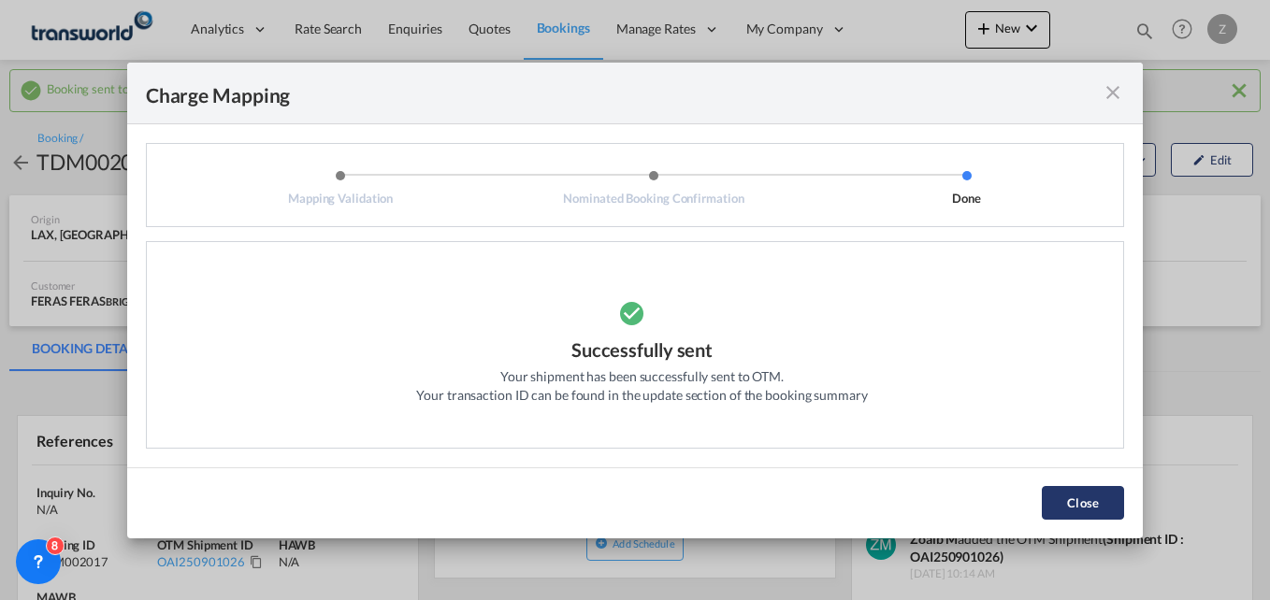
click at [1084, 507] on button "Close" at bounding box center [1083, 503] width 82 height 34
